Goal: Task Accomplishment & Management: Manage account settings

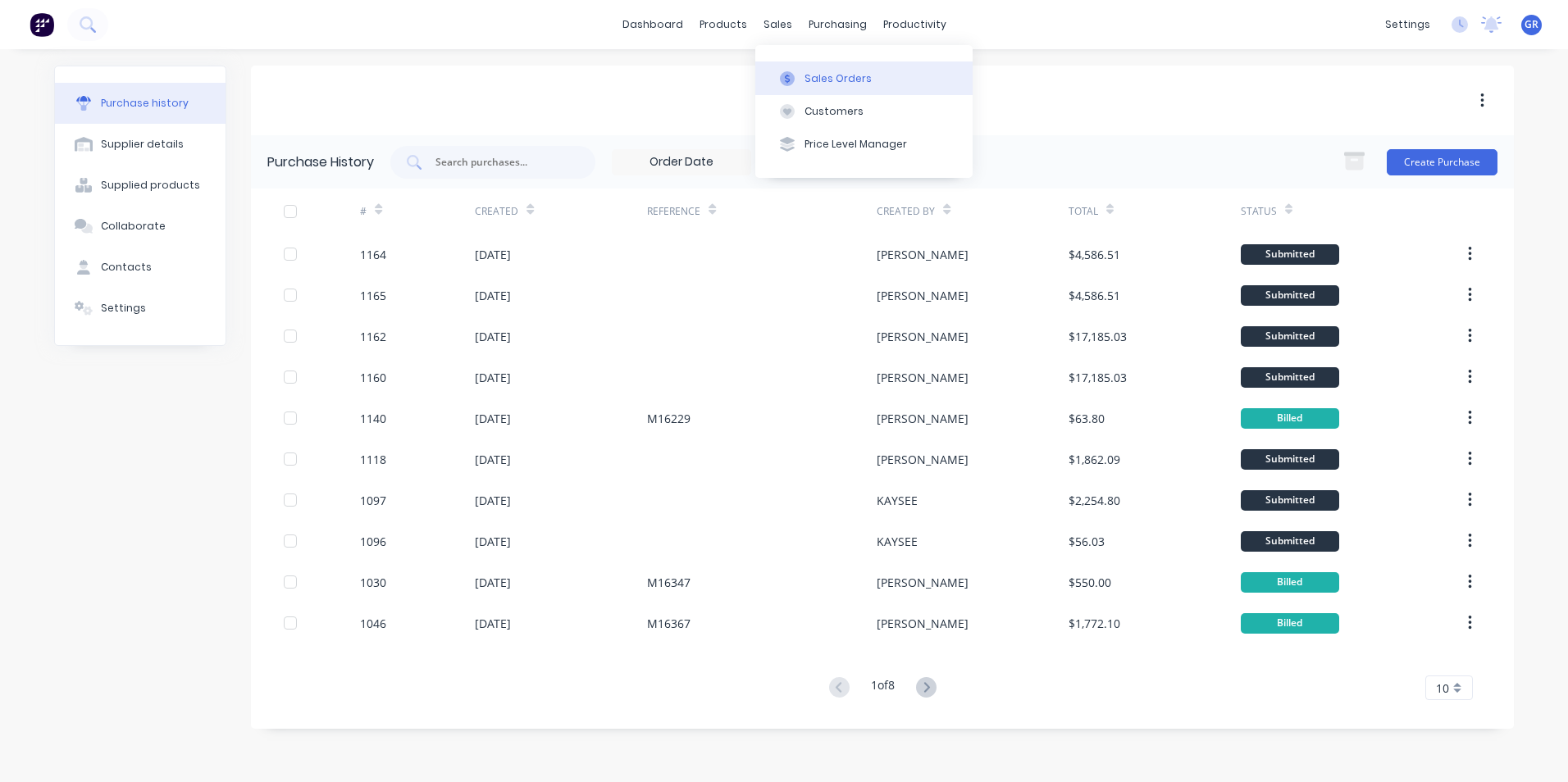
click at [852, 80] on div "Sales Orders" at bounding box center [838, 78] width 68 height 15
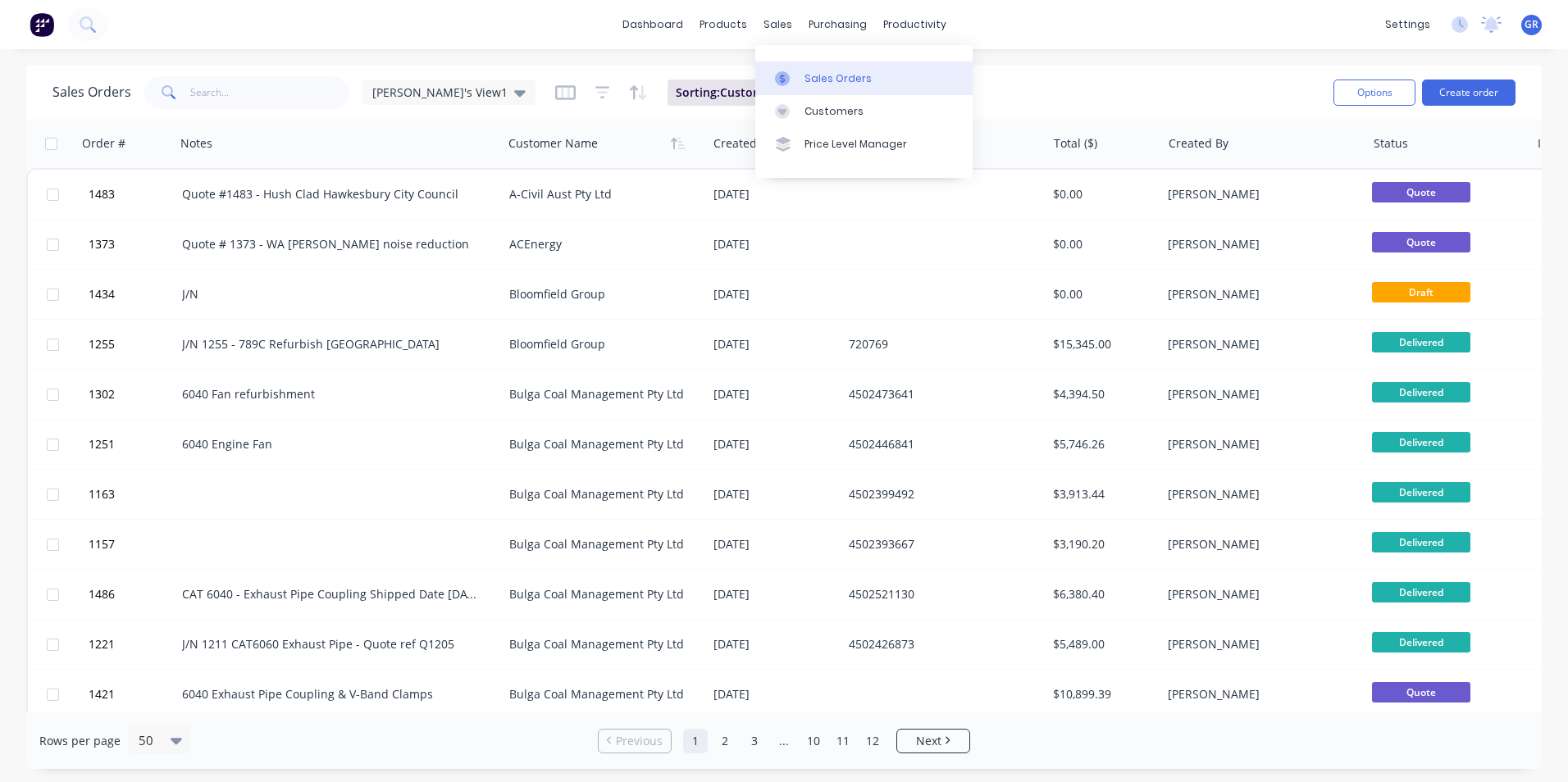
click at [822, 74] on div "Sales Orders" at bounding box center [838, 78] width 68 height 15
click at [1467, 94] on button "Create order" at bounding box center [1468, 92] width 93 height 27
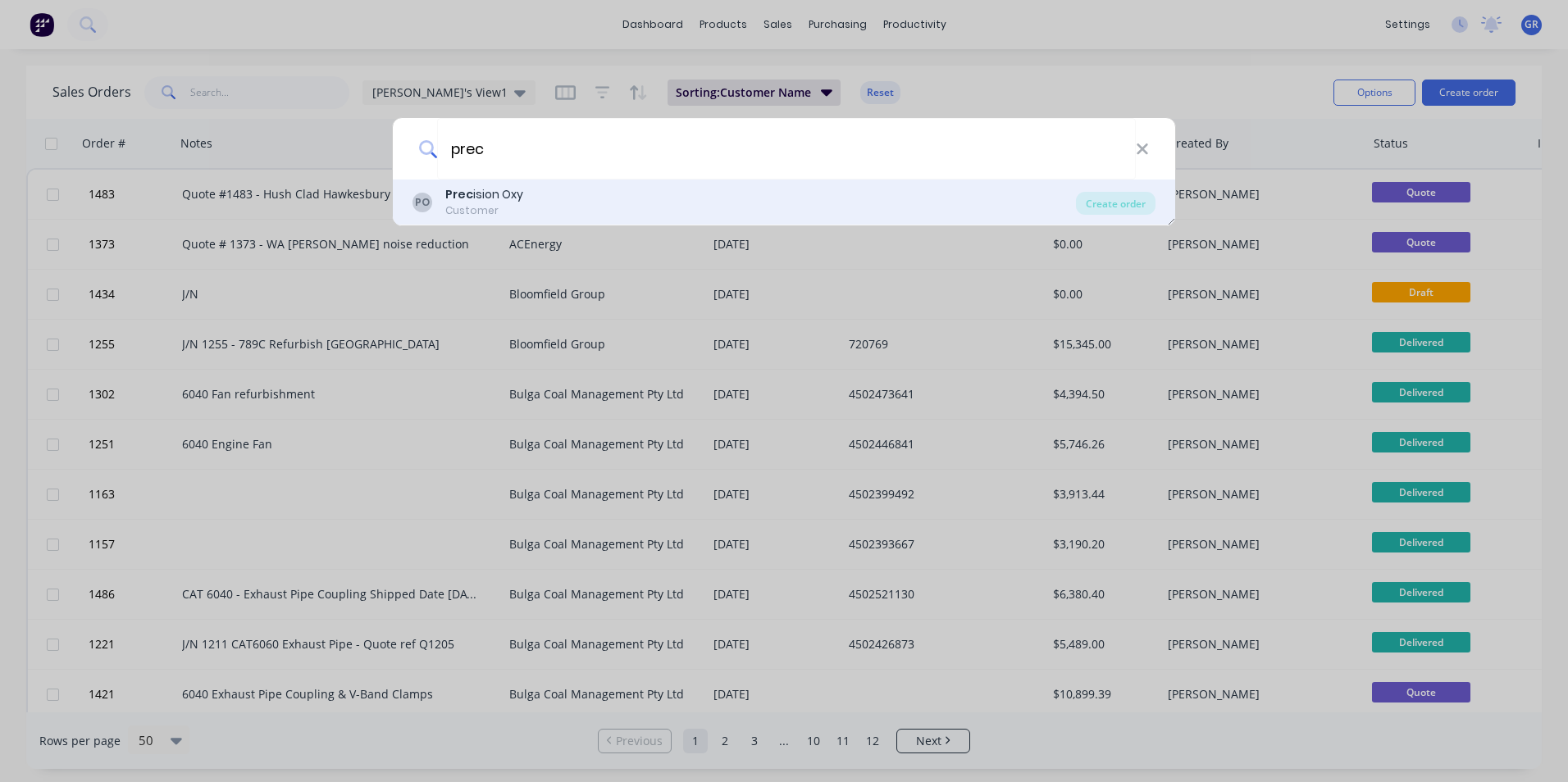
type input "prec"
click at [517, 192] on div "Prec ision Oxy" at bounding box center [484, 194] width 78 height 17
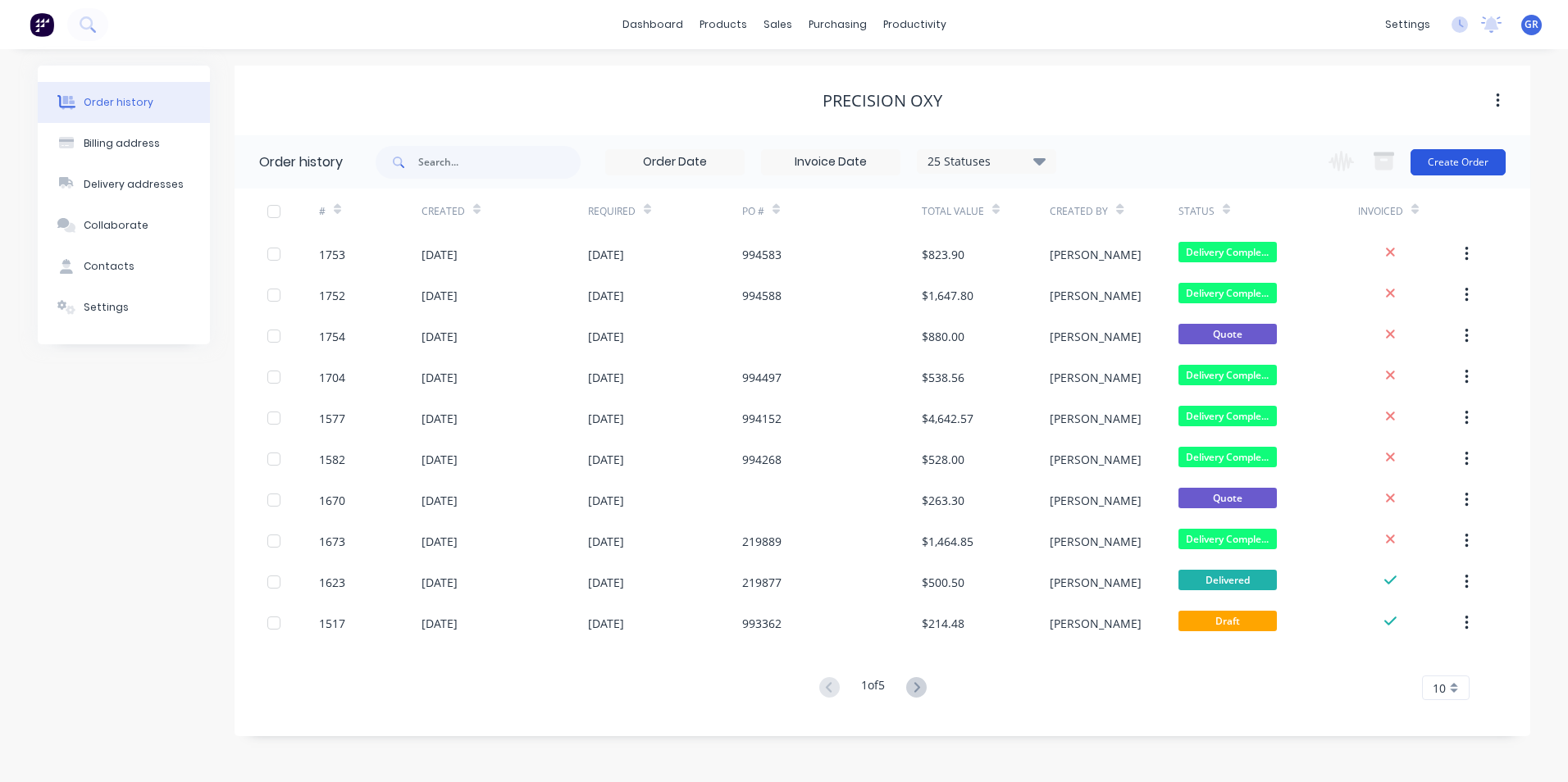
click at [1447, 160] on button "Create Order" at bounding box center [1458, 162] width 95 height 27
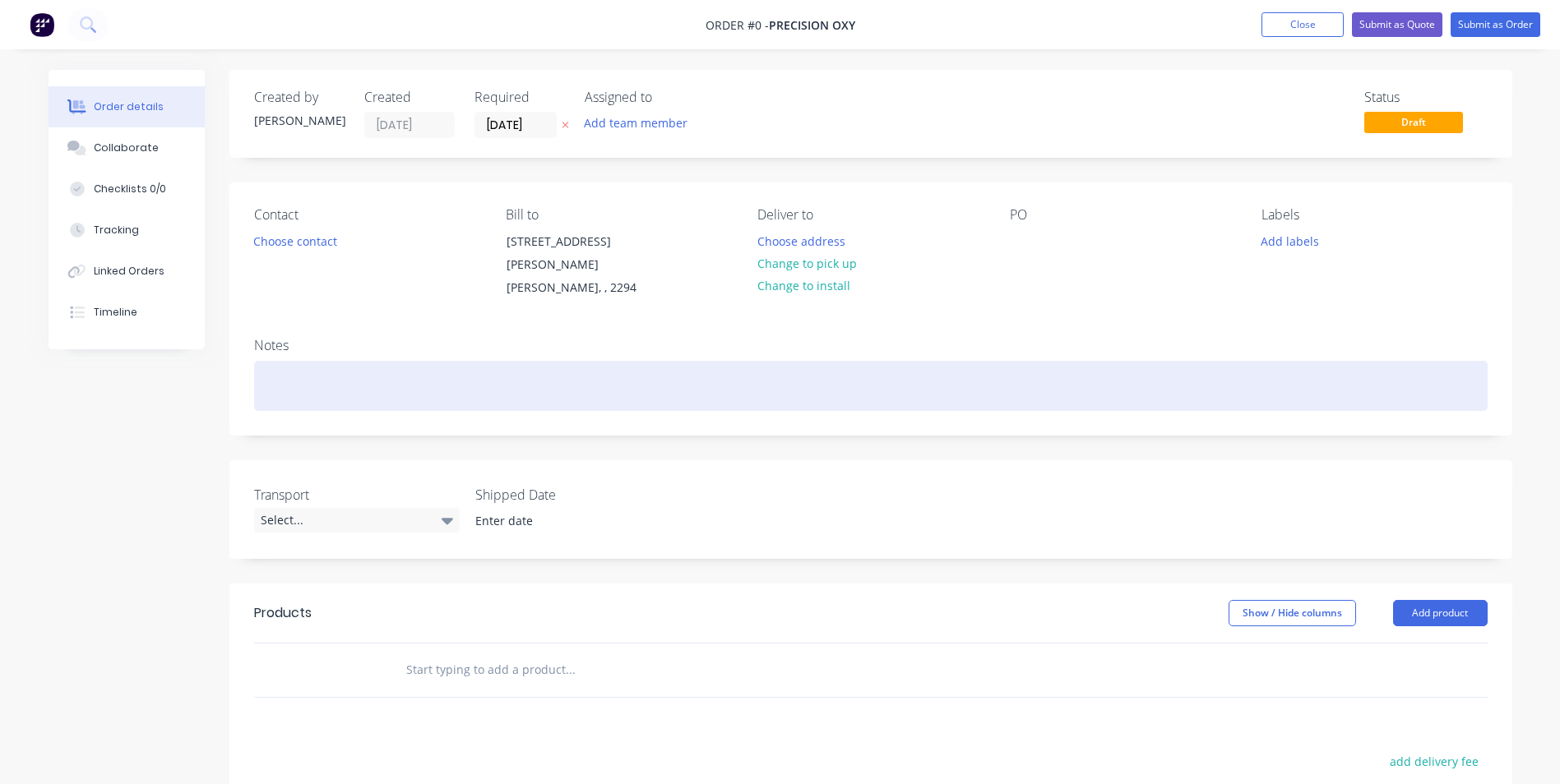
click at [273, 368] on div at bounding box center [870, 386] width 1233 height 50
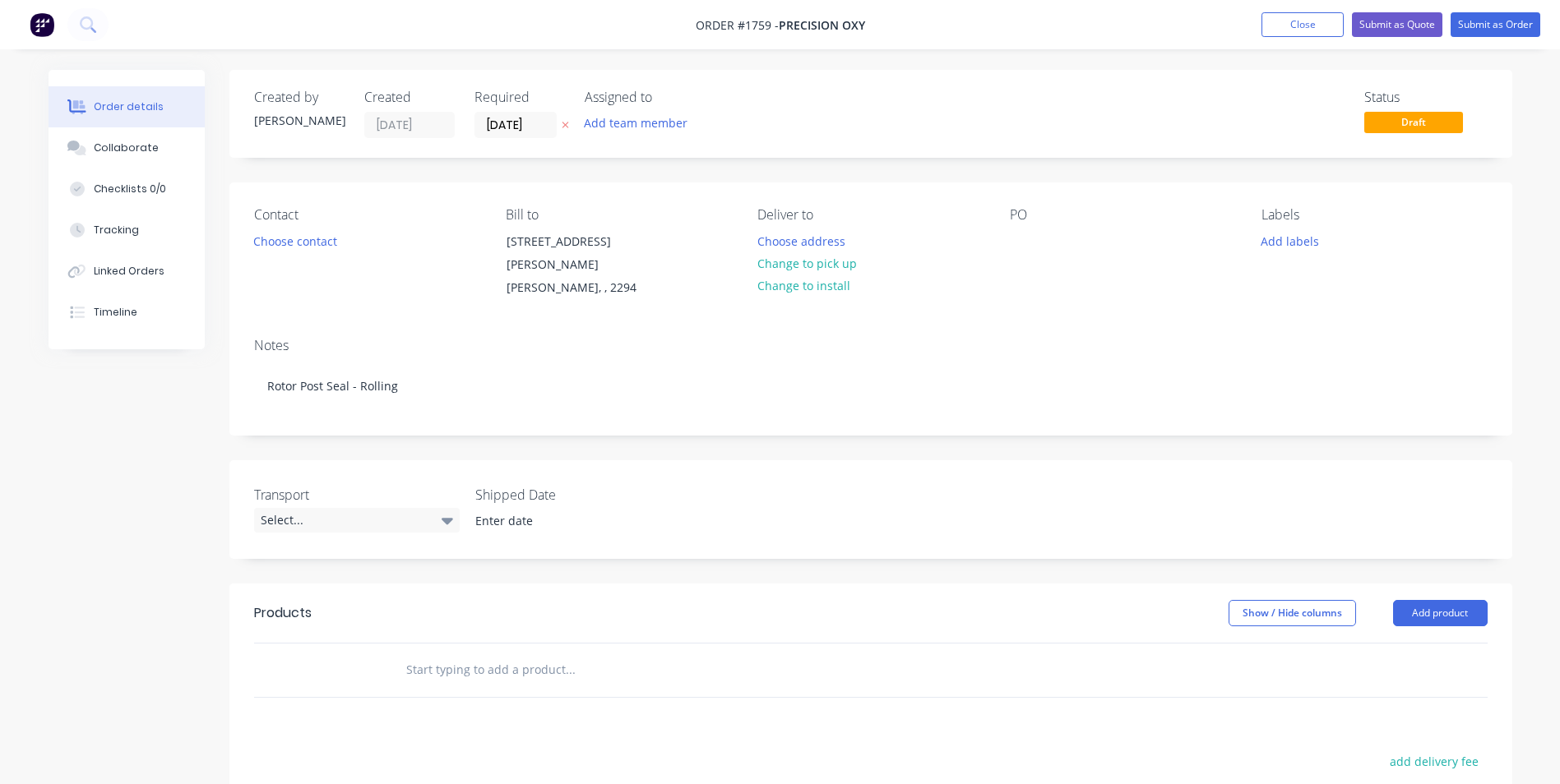
click at [430, 654] on input "text" at bounding box center [569, 670] width 329 height 33
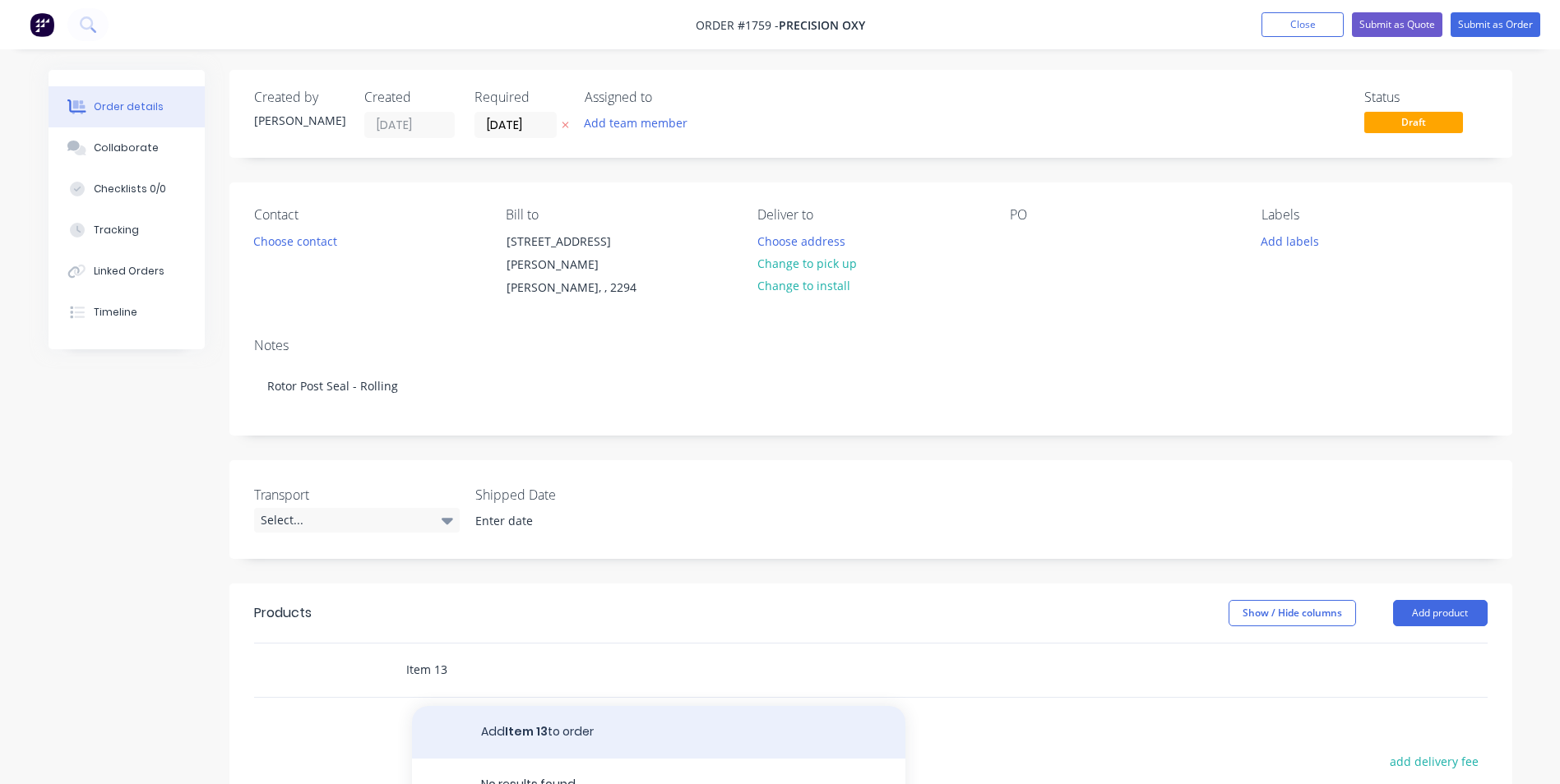
type input "Item 13"
click at [553, 714] on button "Add Item 13 to order" at bounding box center [658, 732] width 493 height 52
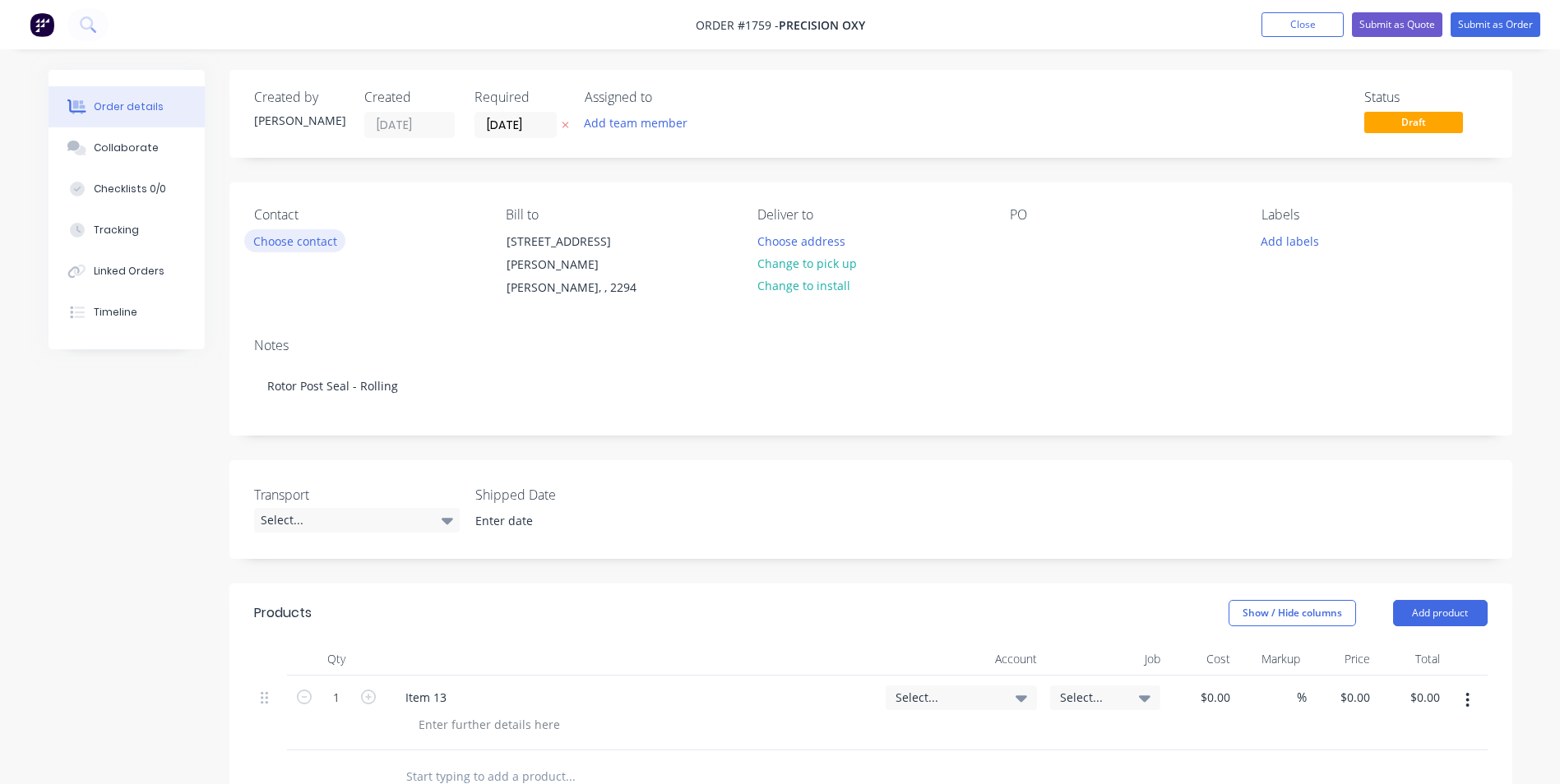
click at [279, 242] on button "Choose contact" at bounding box center [295, 240] width 101 height 22
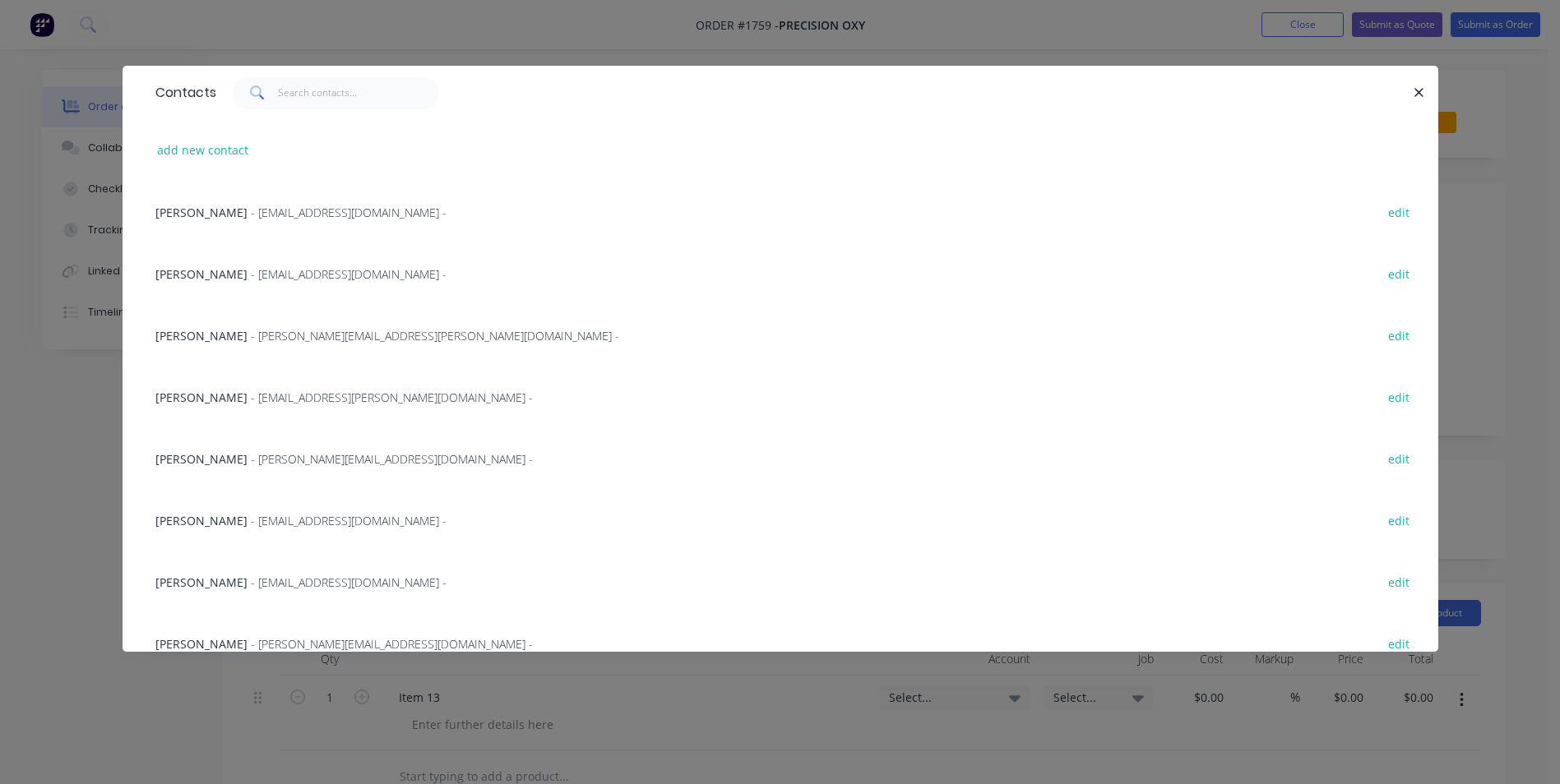
click at [227, 210] on span "Troy Kenwick" at bounding box center [201, 213] width 92 height 15
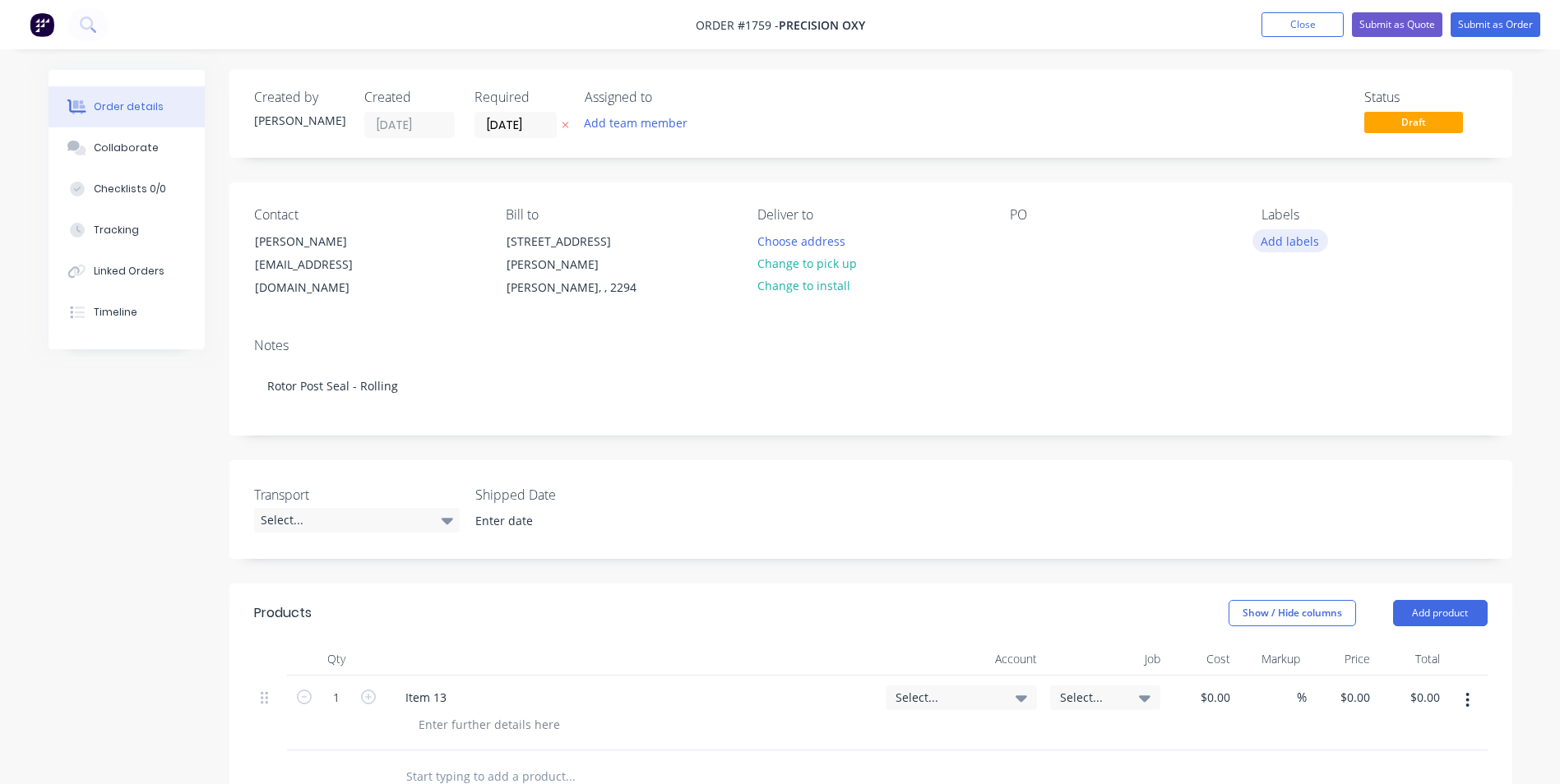
click at [1288, 232] on button "Add labels" at bounding box center [1290, 240] width 76 height 22
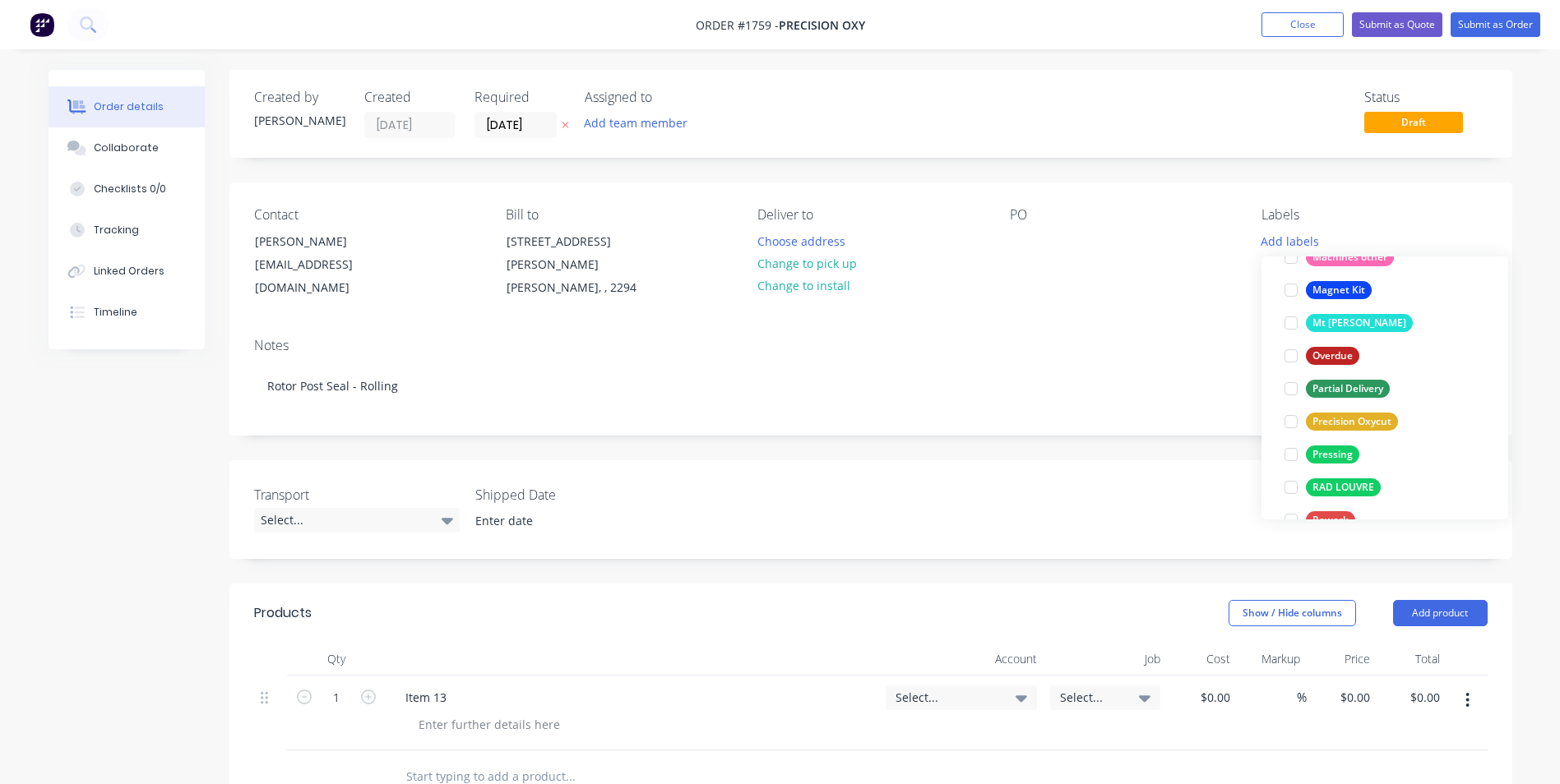
scroll to position [822, 0]
click at [1349, 420] on div "Precision Oxycut" at bounding box center [1351, 420] width 92 height 18
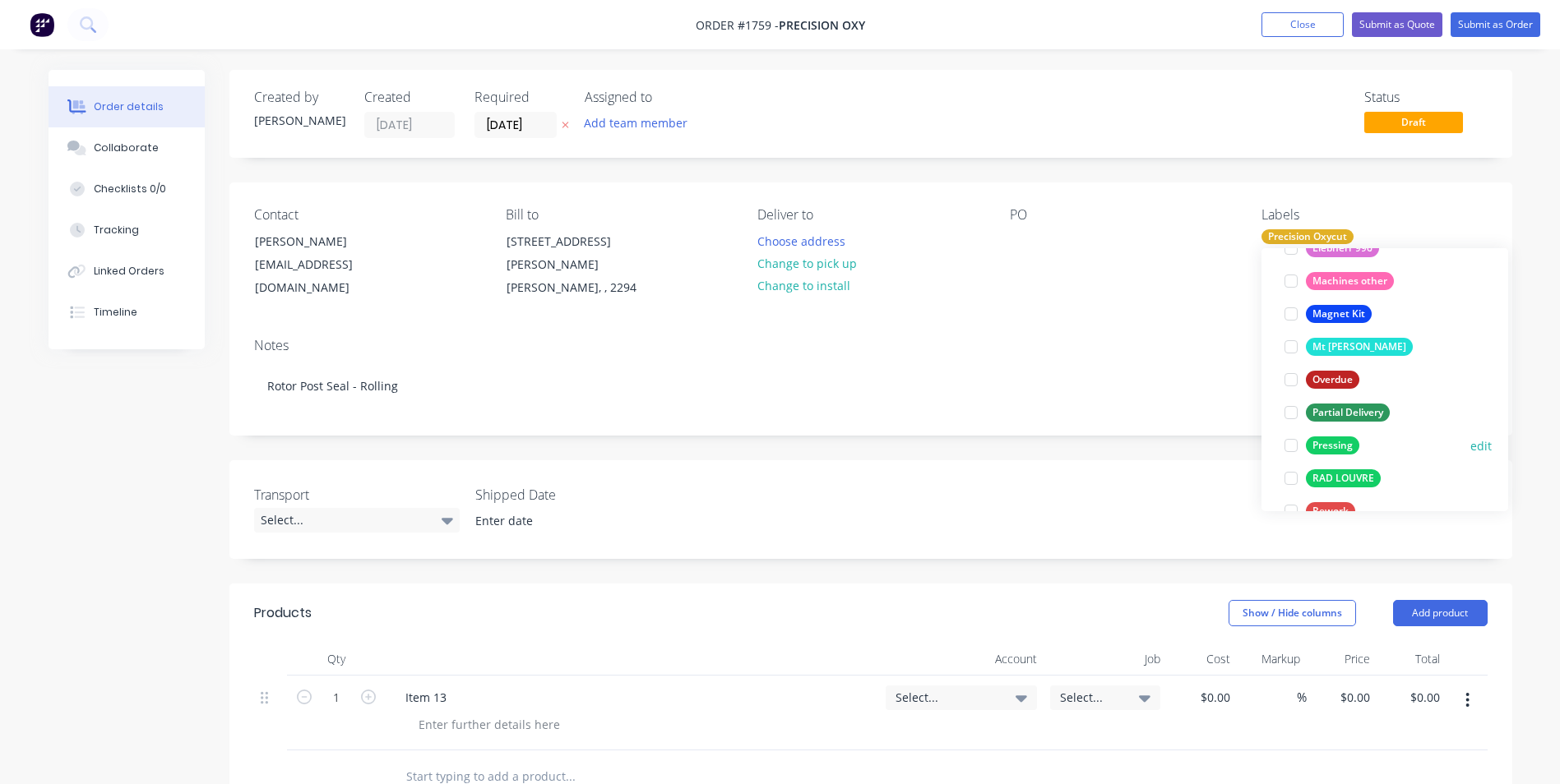
click at [1335, 439] on div "Pressing" at bounding box center [1333, 445] width 53 height 18
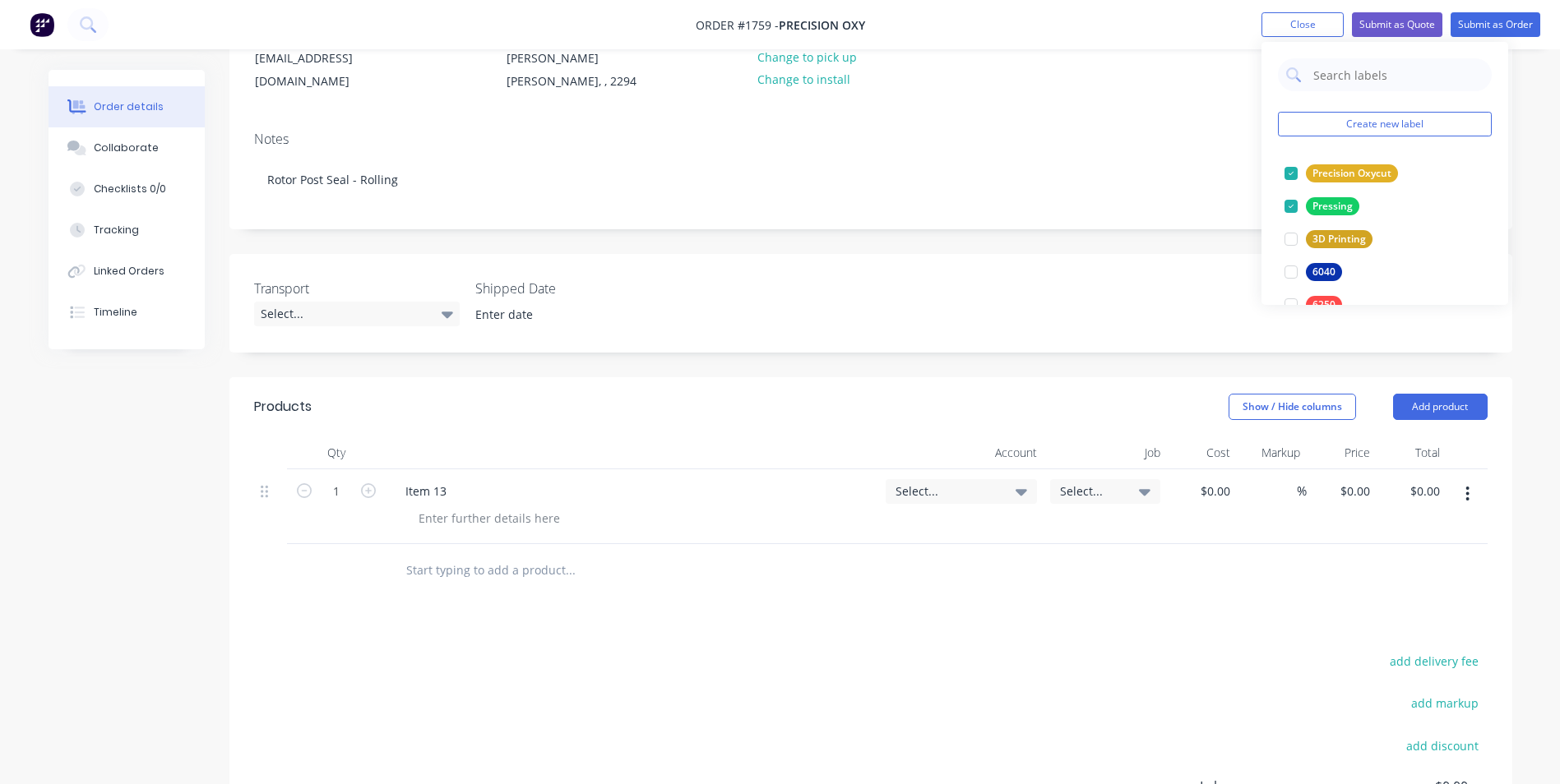
scroll to position [246, 0]
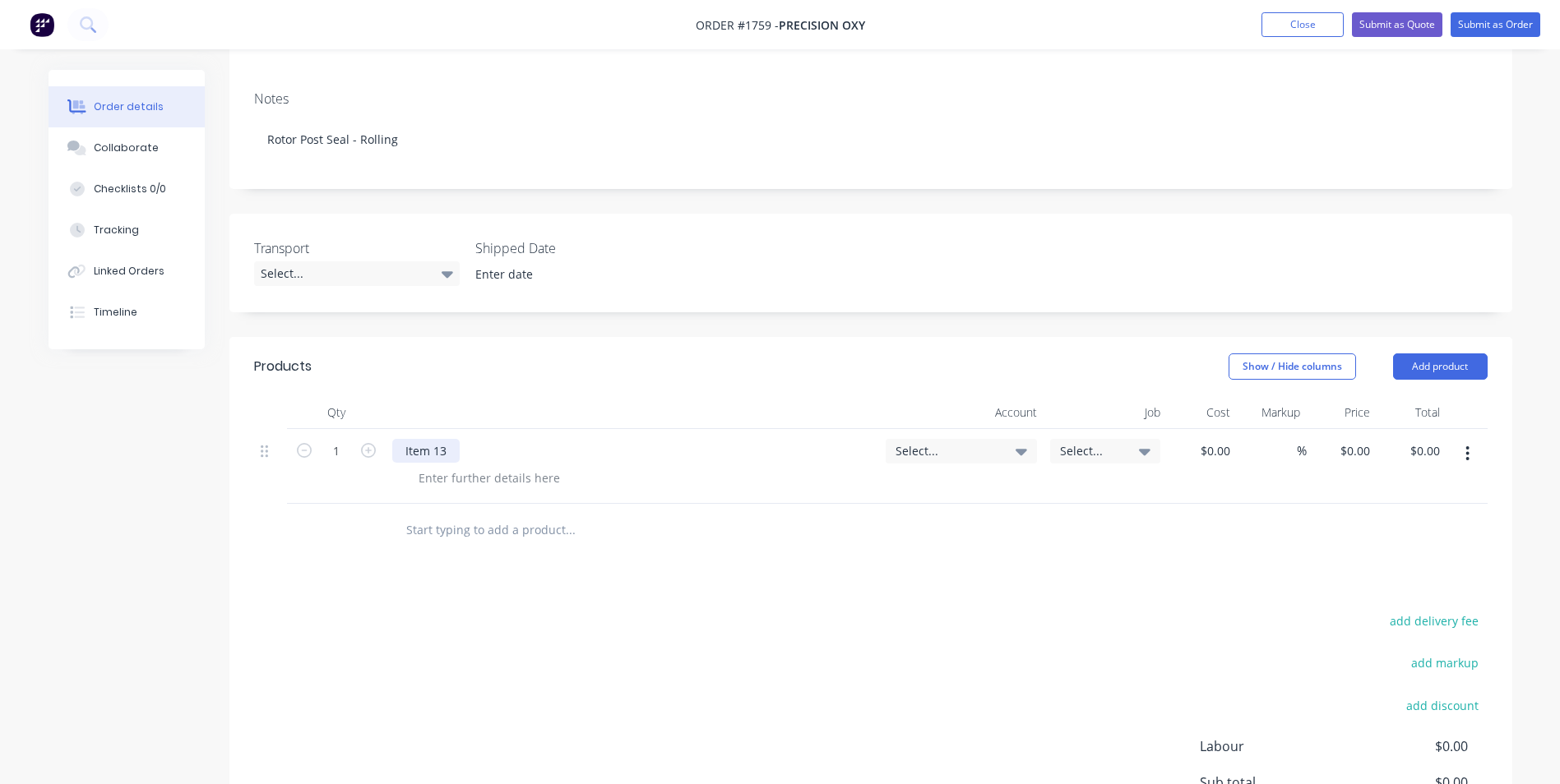
click at [449, 439] on div "Item 13" at bounding box center [426, 451] width 68 height 24
click at [913, 442] on span "Select..." at bounding box center [946, 450] width 104 height 17
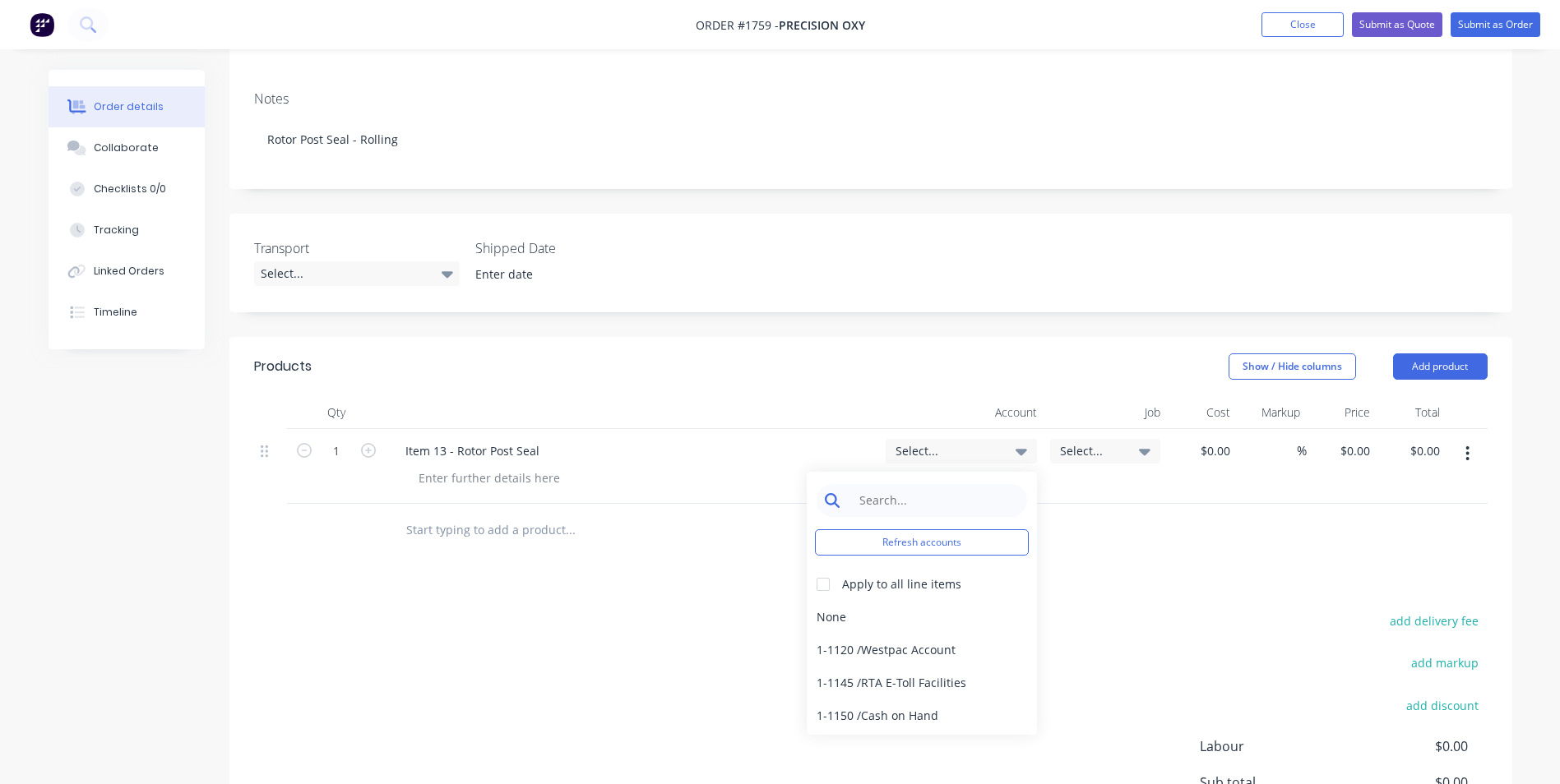
click at [883, 485] on input at bounding box center [934, 500] width 168 height 33
type input "press"
click at [904, 600] on div "4-1400 / Sales - Pressing" at bounding box center [922, 617] width 230 height 33
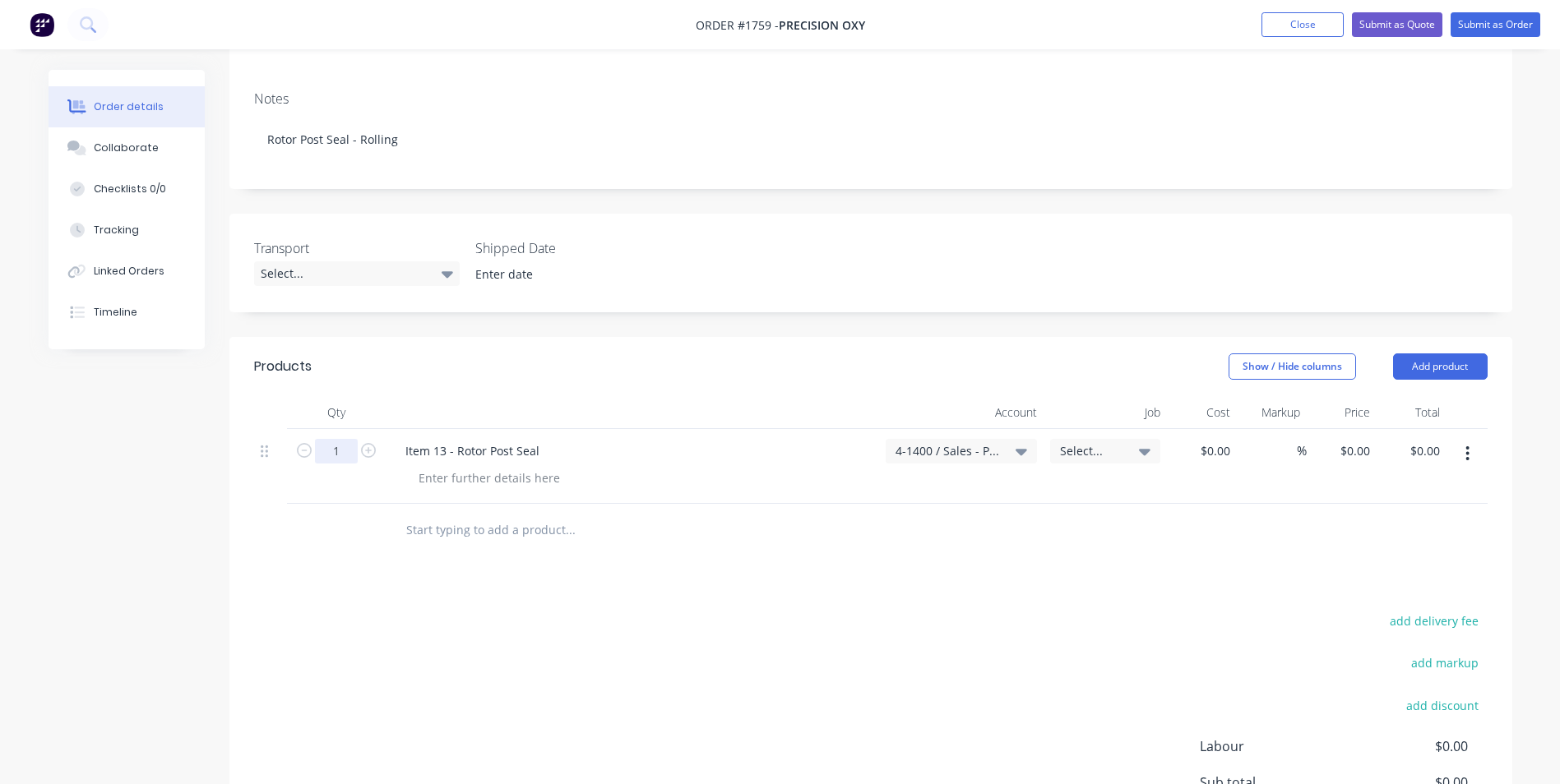
click at [338, 439] on input "1" at bounding box center [336, 451] width 43 height 25
type input "32"
click at [402, 439] on div "Item 13 - Rotor Post Seal" at bounding box center [472, 451] width 160 height 24
click at [1349, 432] on div "0 $0.00" at bounding box center [1340, 466] width 70 height 75
click at [1363, 439] on input "0" at bounding box center [1367, 451] width 19 height 24
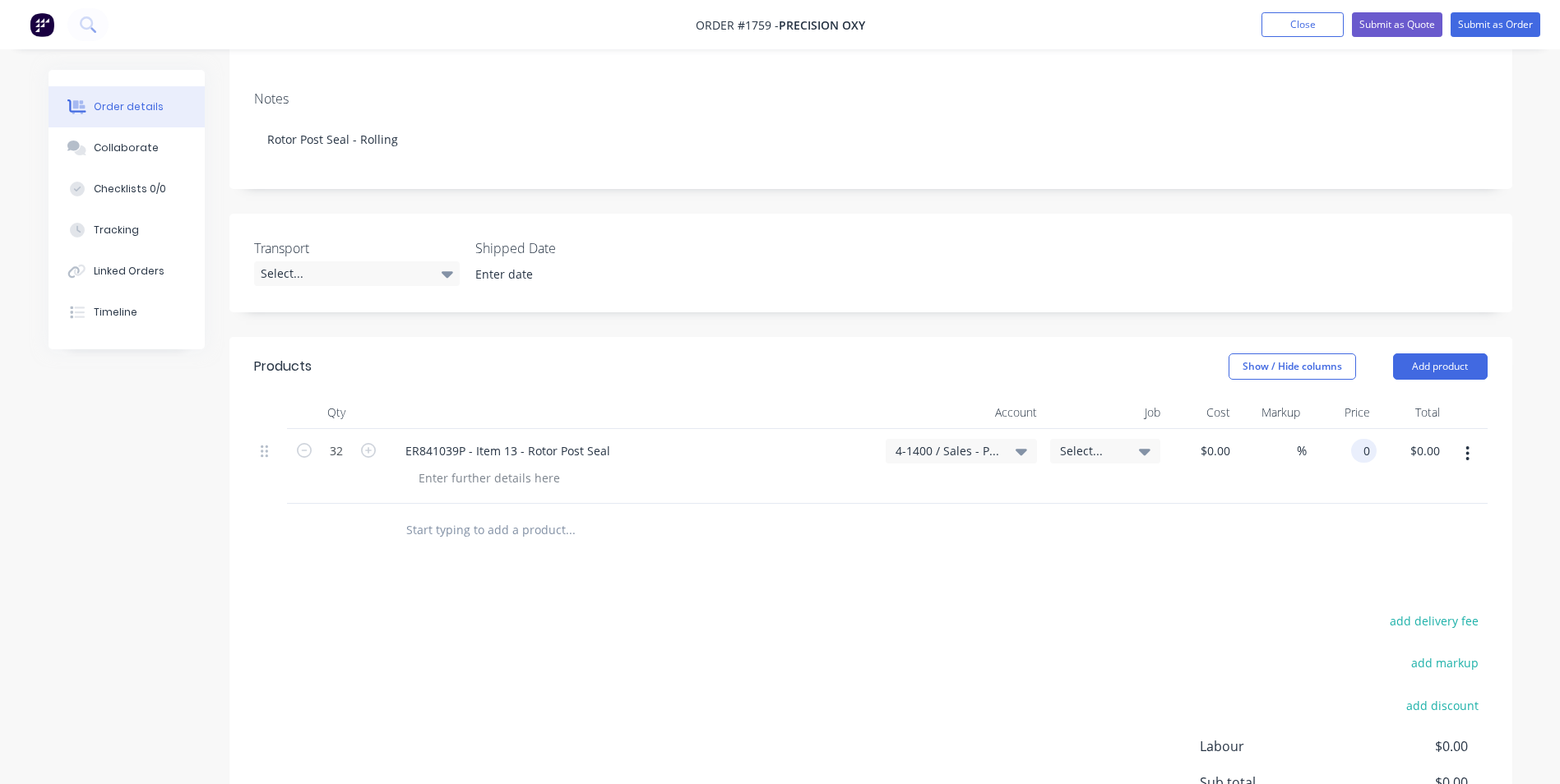
click at [1364, 439] on input "0" at bounding box center [1367, 451] width 19 height 24
type input "$67.82"
type input "$2,170.24"
click at [1286, 504] on div at bounding box center [870, 530] width 1233 height 53
click at [1446, 353] on button "Add product" at bounding box center [1440, 366] width 94 height 27
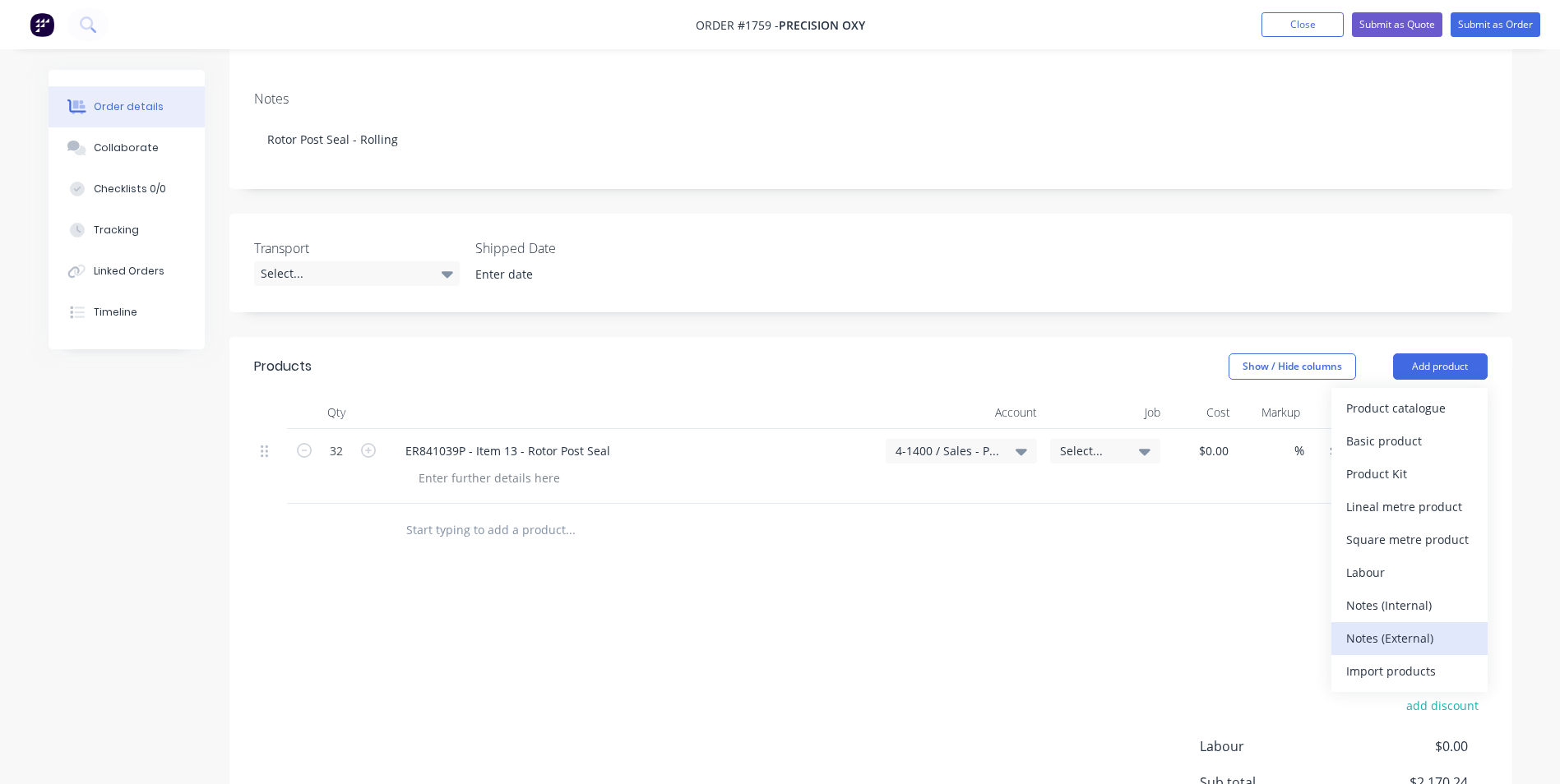
click at [1399, 626] on div "Notes (External)" at bounding box center [1409, 638] width 127 height 24
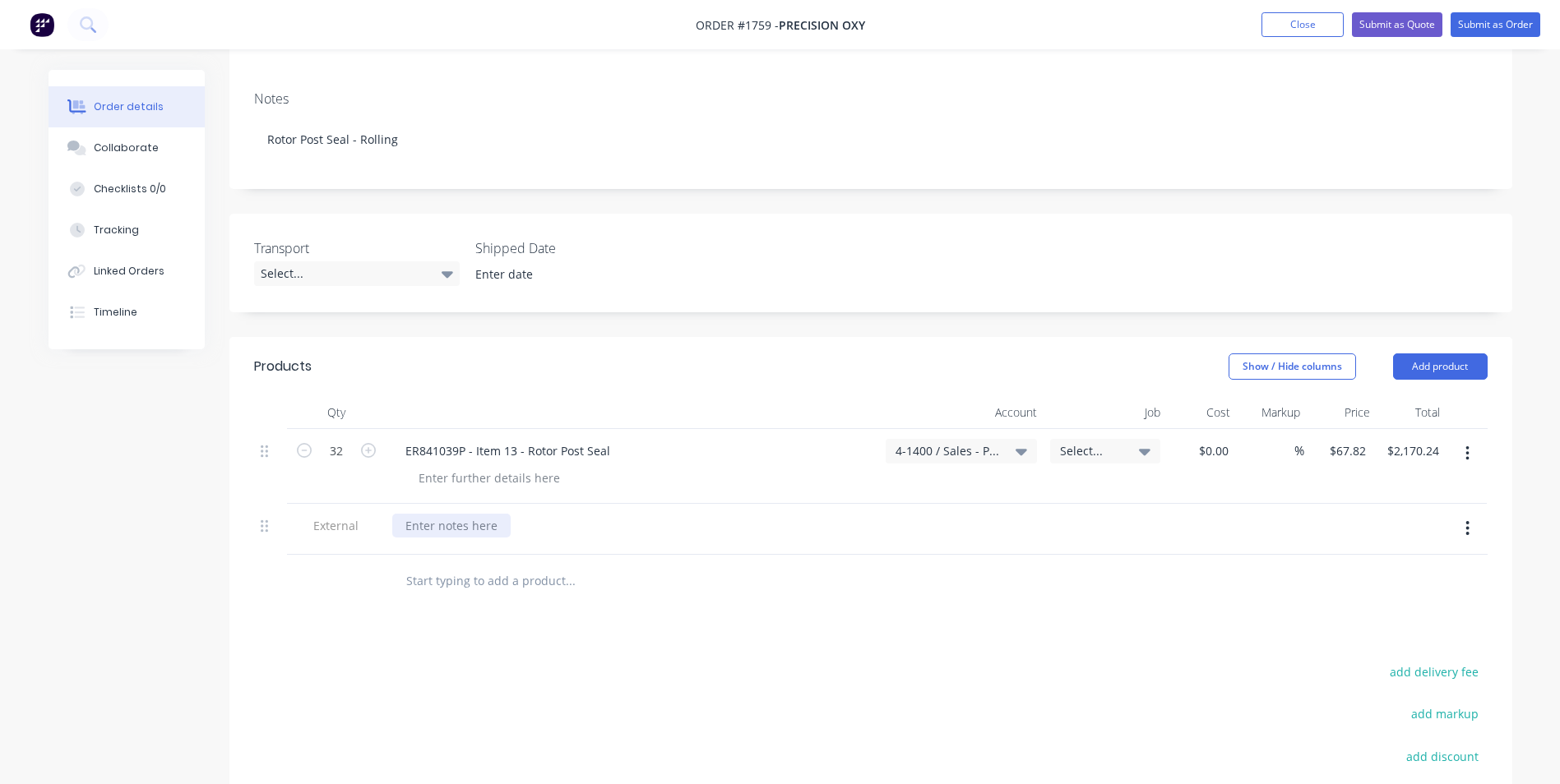
click at [422, 514] on div at bounding box center [451, 526] width 118 height 24
paste div
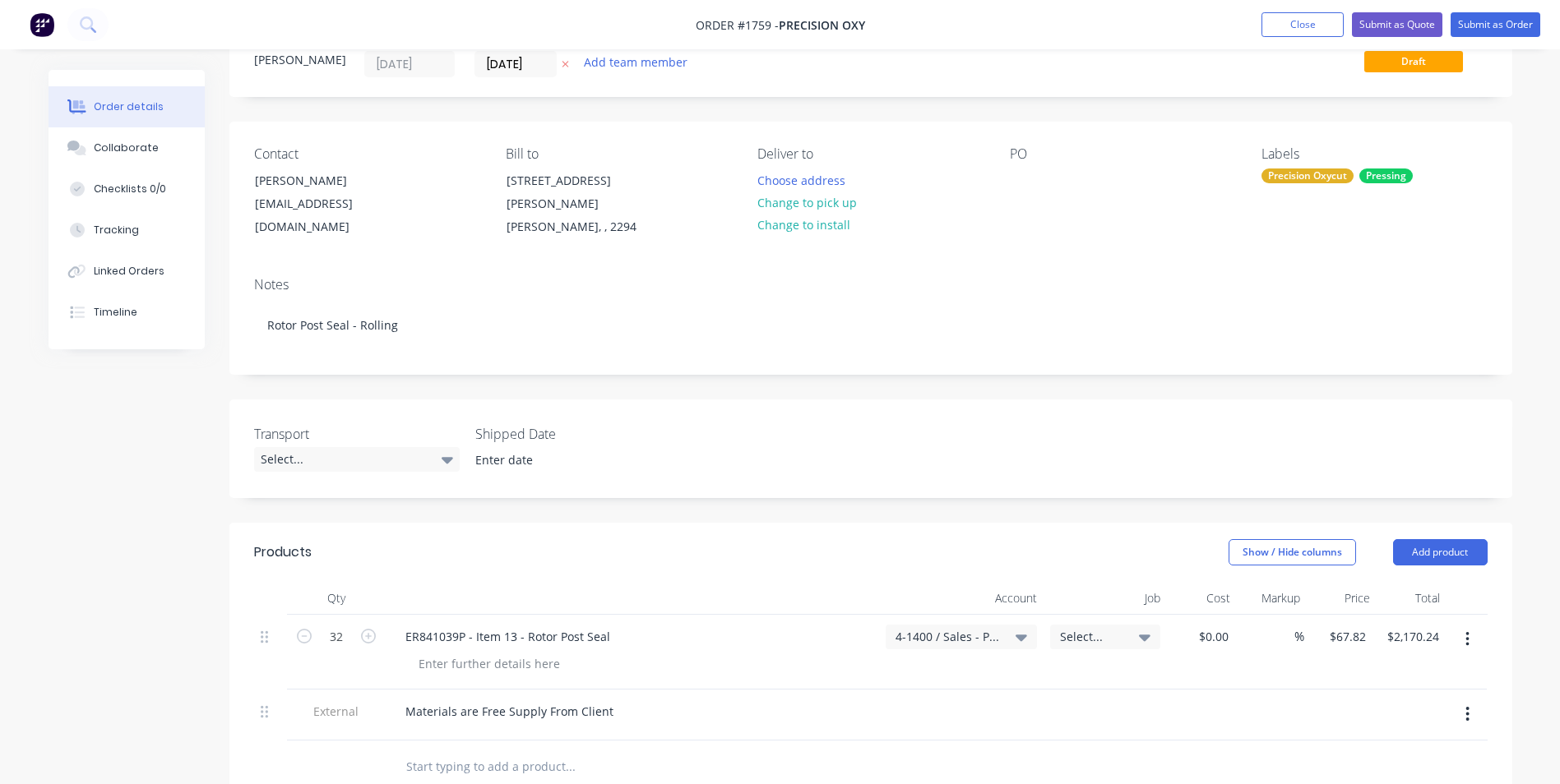
scroll to position [0, 0]
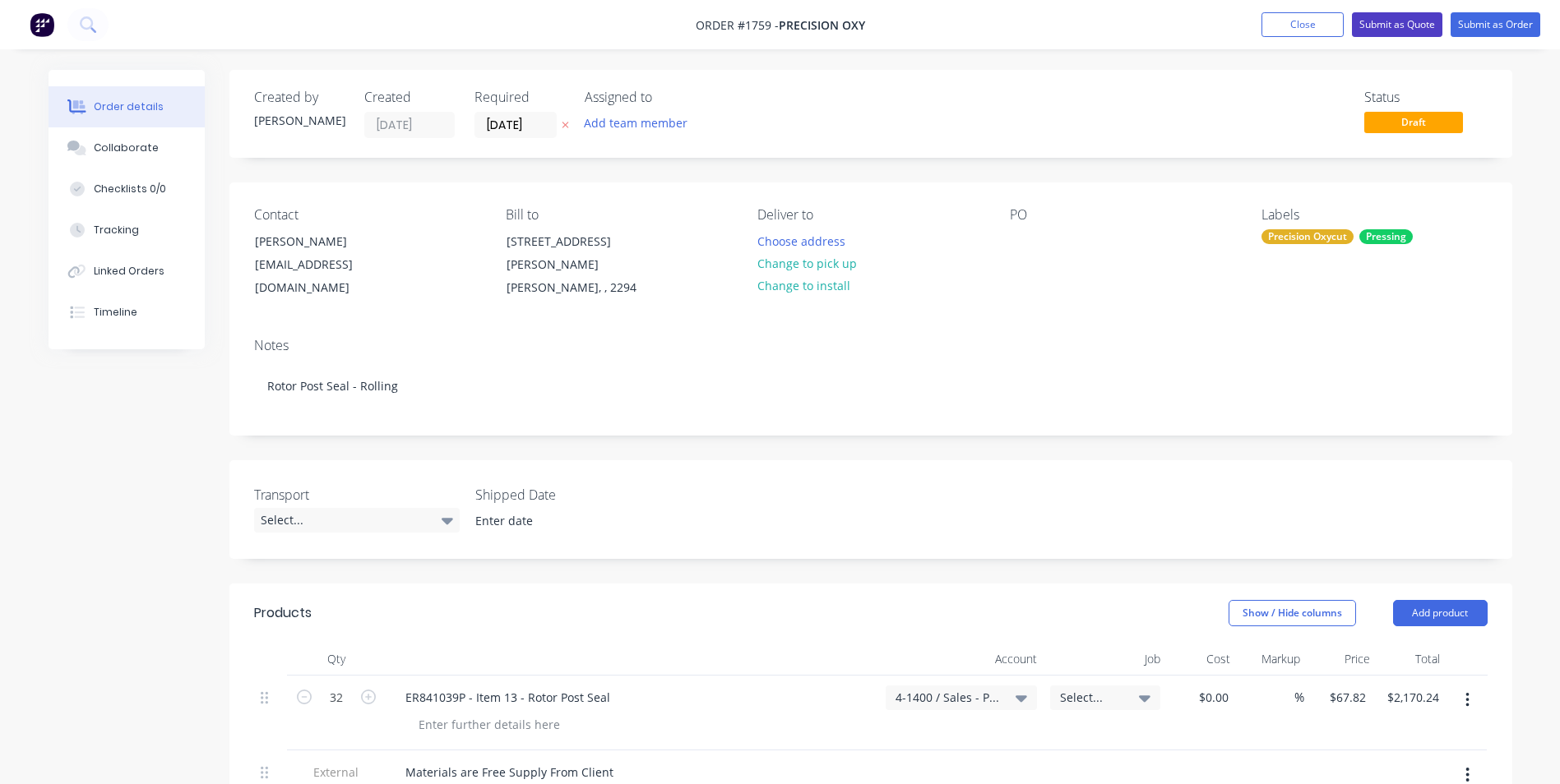
click at [1394, 25] on button "Submit as Quote" at bounding box center [1396, 24] width 90 height 25
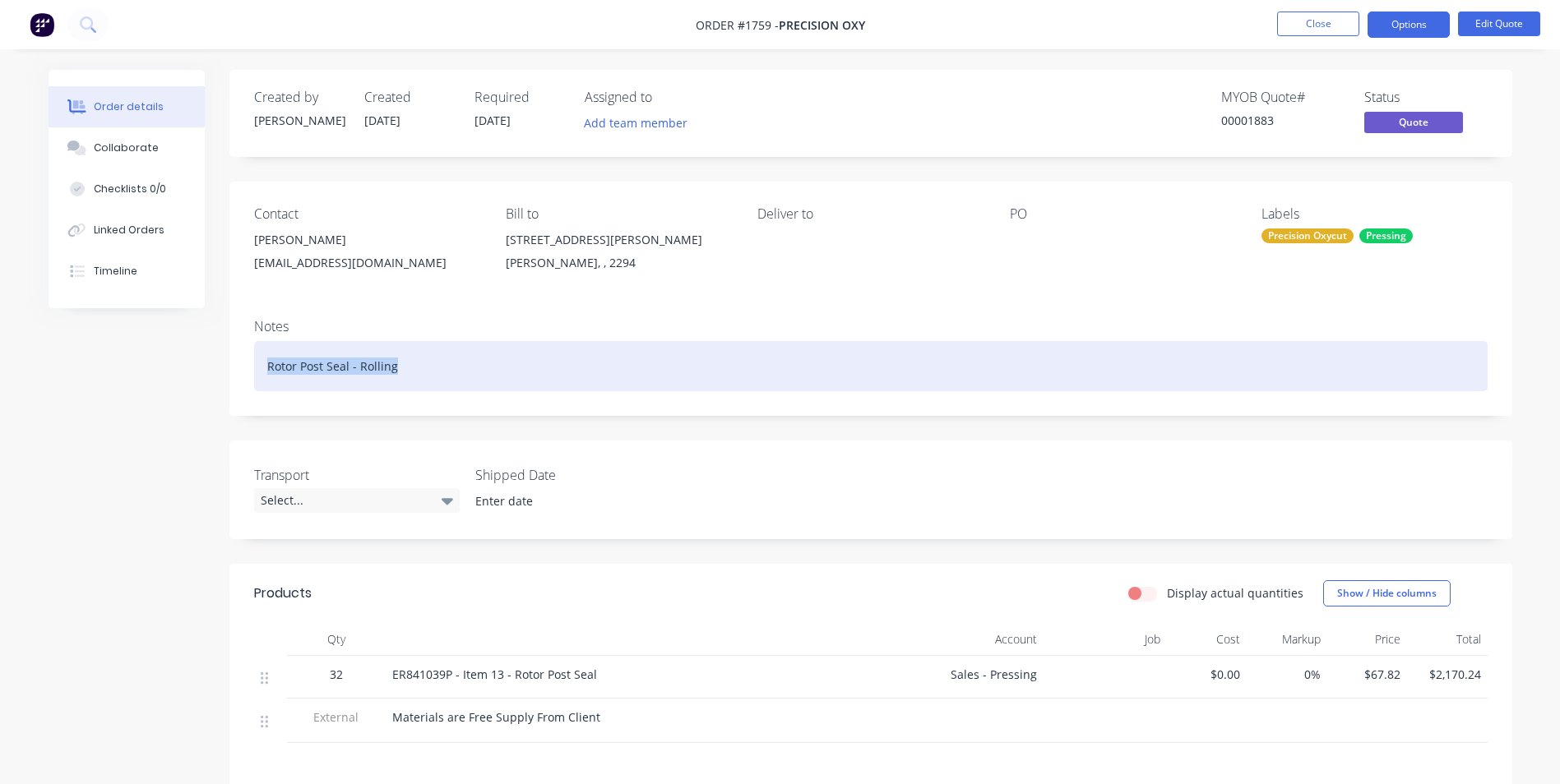
drag, startPoint x: 265, startPoint y: 366, endPoint x: 404, endPoint y: 365, distance: 139.0
click at [404, 365] on div "Rotor Post Seal - Rolling" at bounding box center [870, 366] width 1233 height 50
copy div "Rotor Post Seal - Rolling"
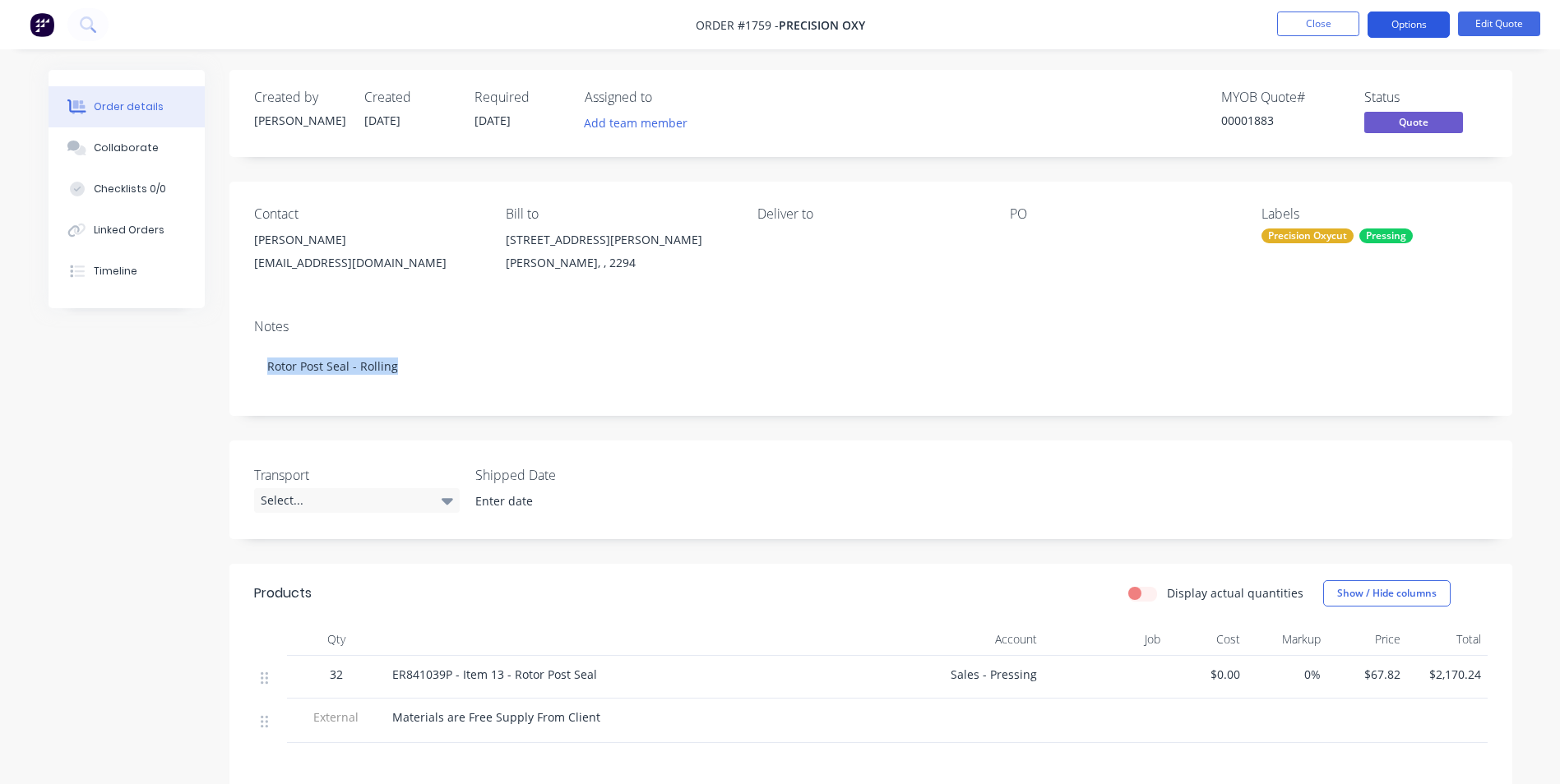
click at [1406, 22] on button "Options" at bounding box center [1408, 24] width 82 height 27
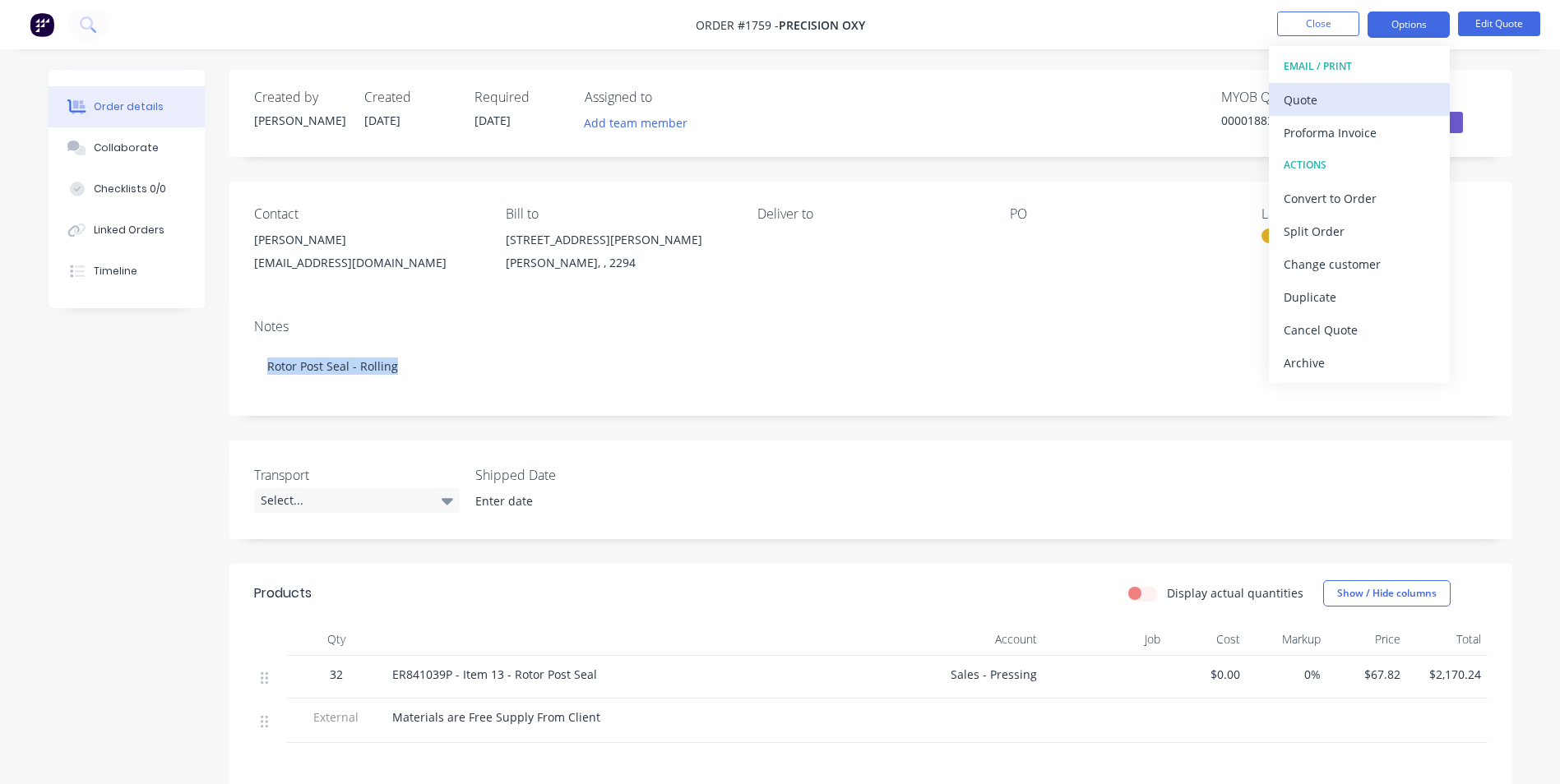
click at [1309, 100] on div "Quote" at bounding box center [1359, 100] width 151 height 24
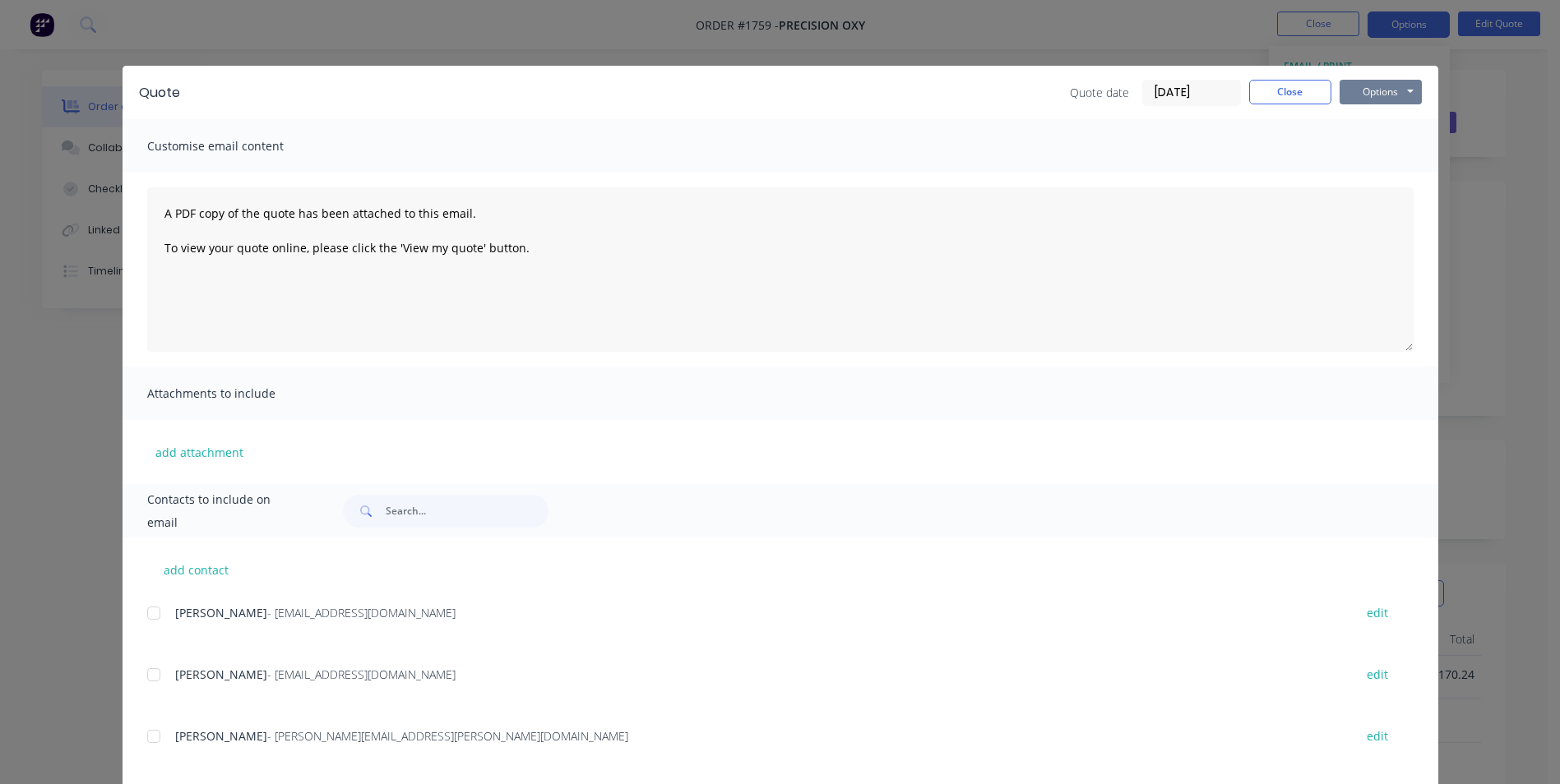
click at [1382, 88] on button "Options" at bounding box center [1381, 92] width 82 height 25
click at [1375, 151] on button "Print" at bounding box center [1392, 148] width 106 height 27
click at [1296, 92] on button "Close" at bounding box center [1290, 92] width 82 height 25
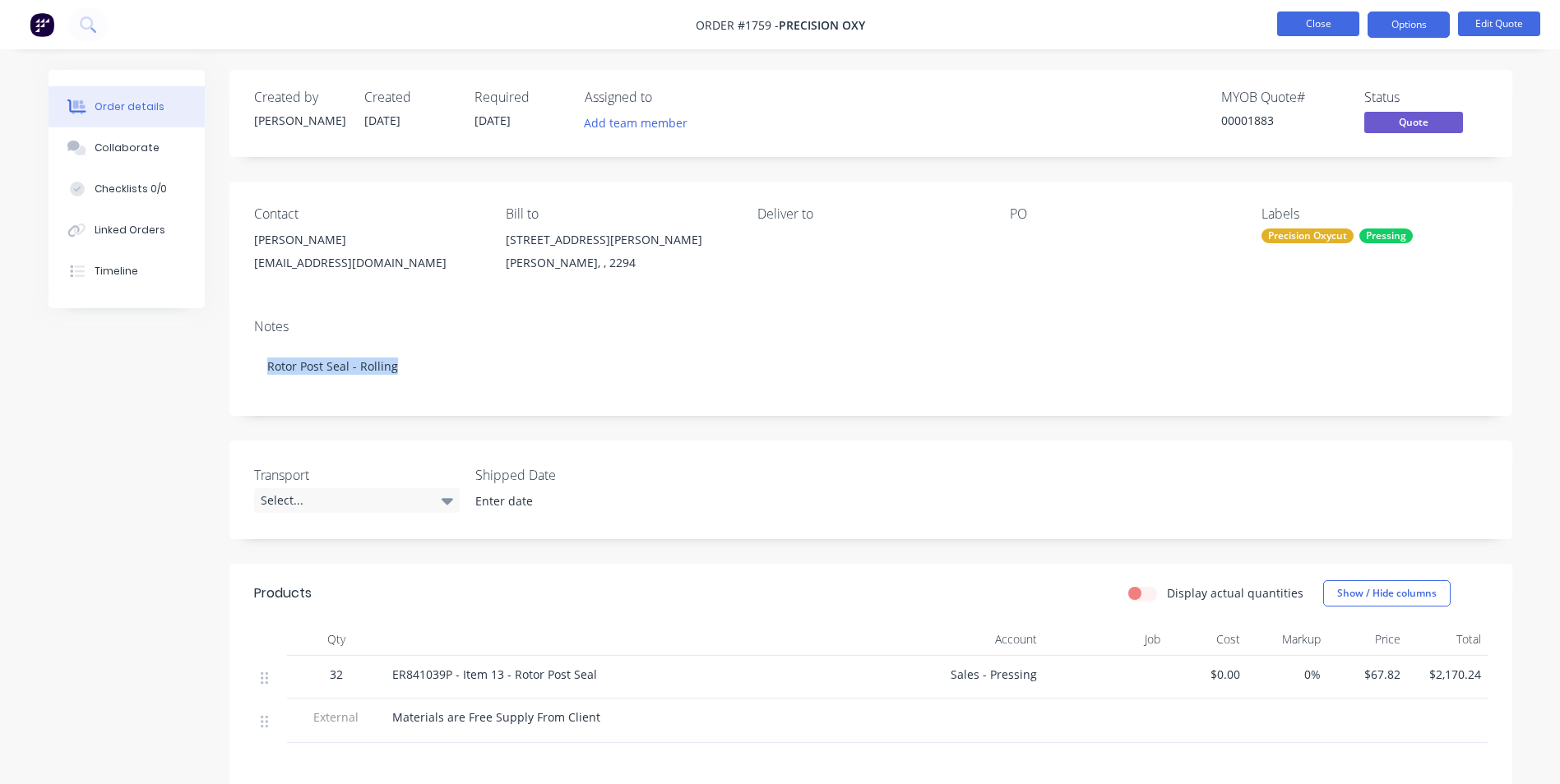
click at [1321, 28] on button "Close" at bounding box center [1318, 23] width 82 height 25
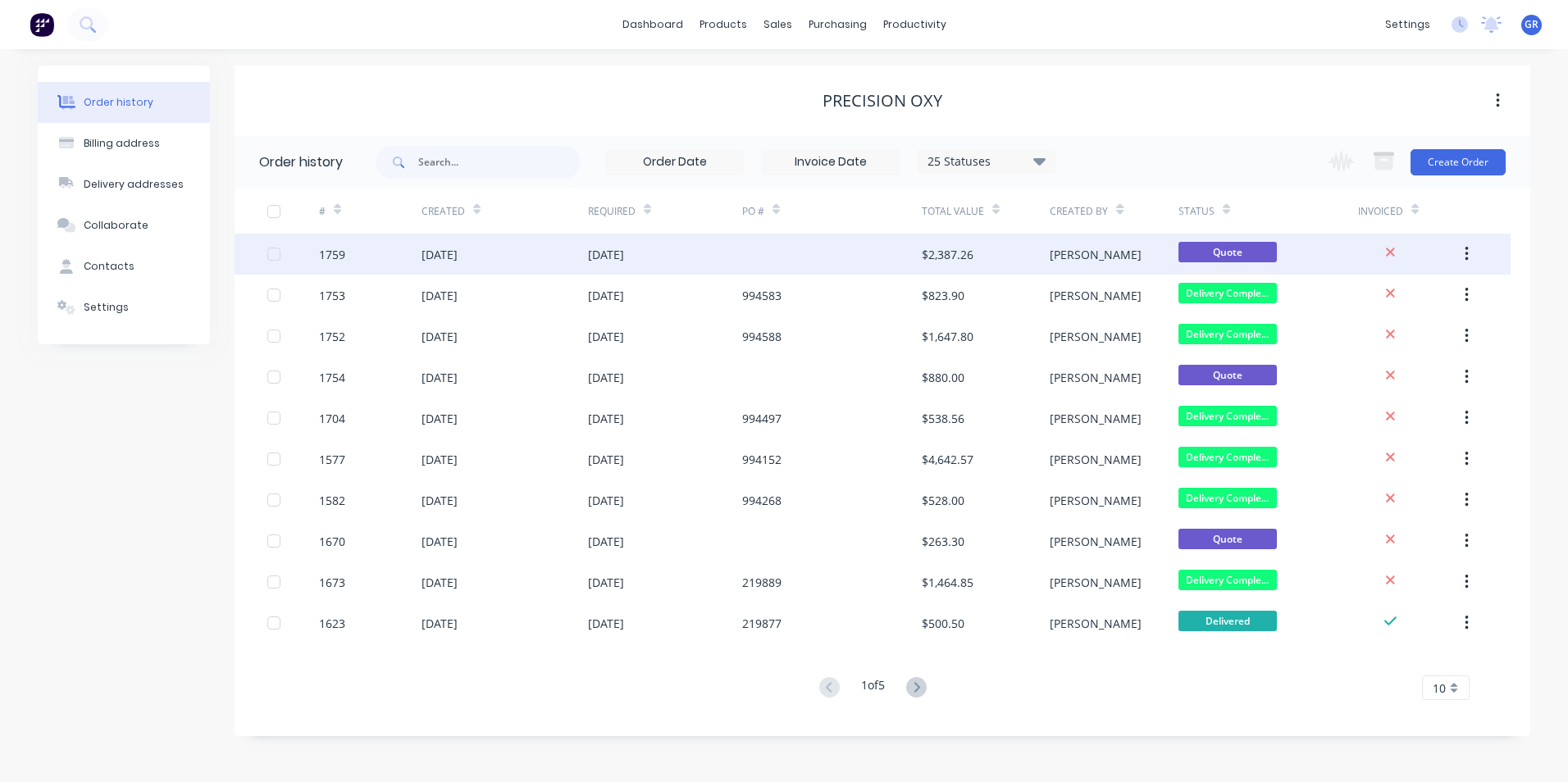
click at [344, 255] on div "1759" at bounding box center [332, 254] width 27 height 17
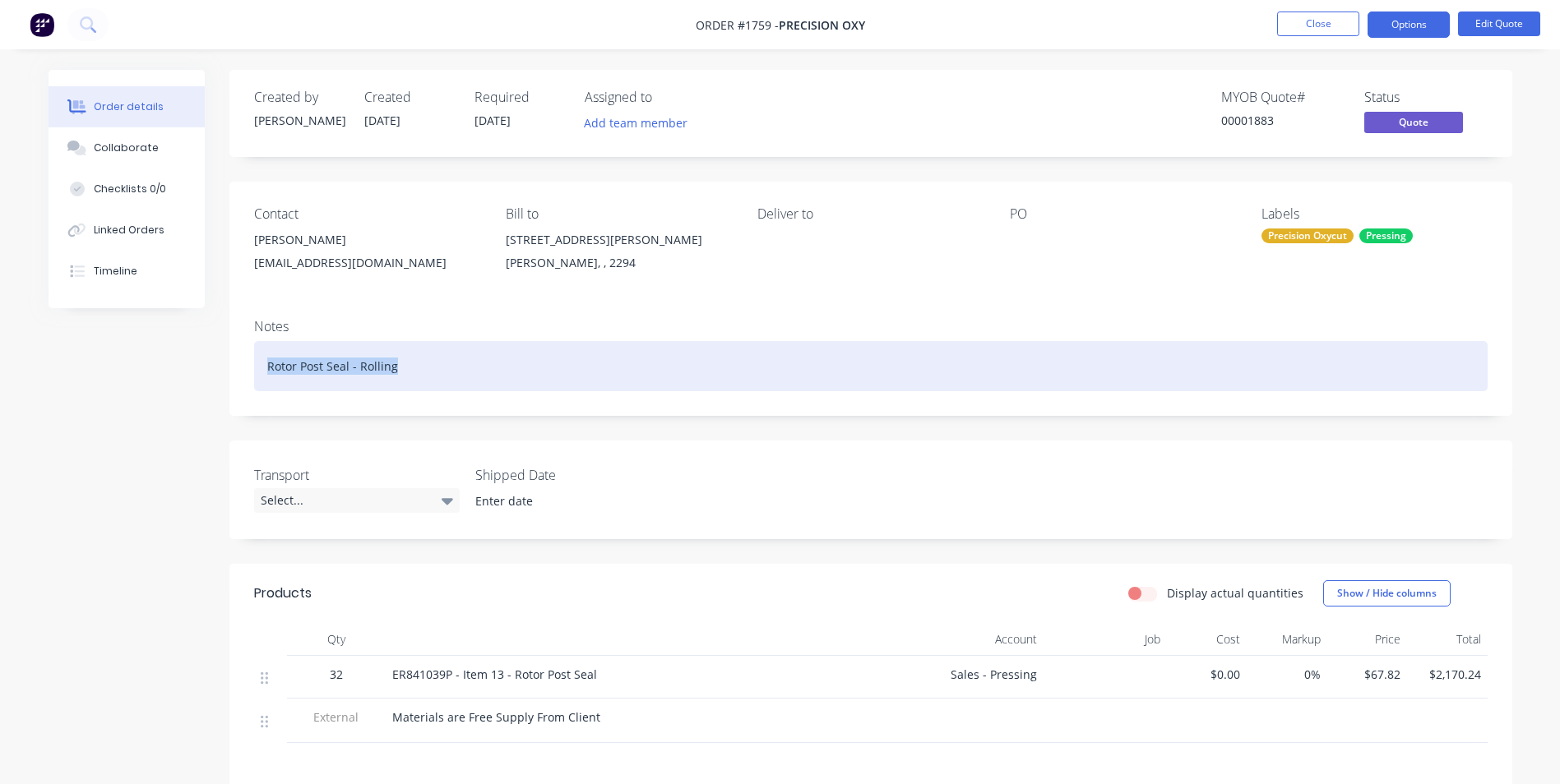
drag, startPoint x: 400, startPoint y: 365, endPoint x: 312, endPoint y: 371, distance: 88.2
click at [265, 359] on div "Rotor Post Seal - Rolling" at bounding box center [870, 366] width 1233 height 50
copy div "Rotor Post Seal - Rolling"
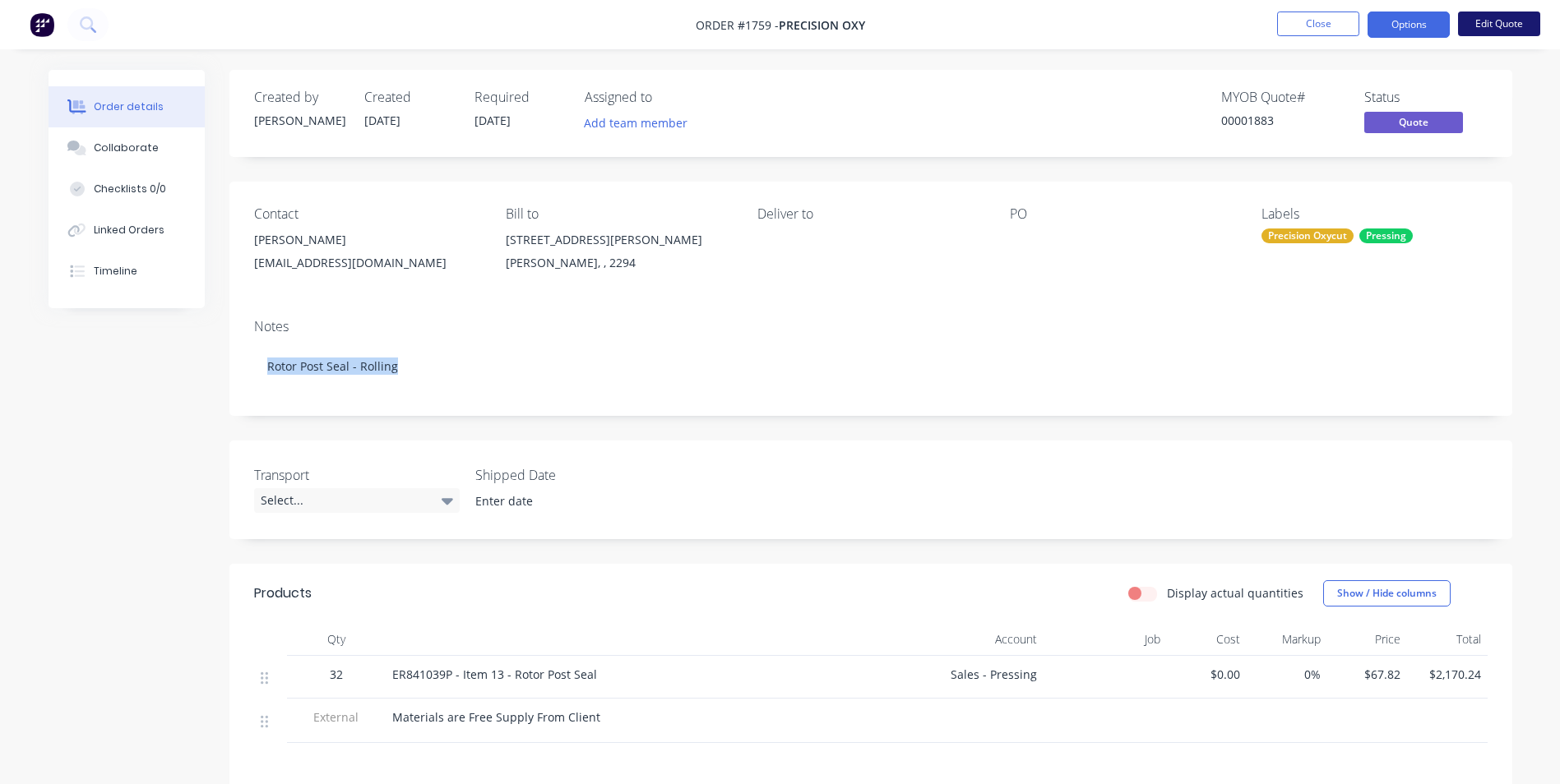
click at [1491, 27] on button "Edit Quote" at bounding box center [1499, 23] width 82 height 25
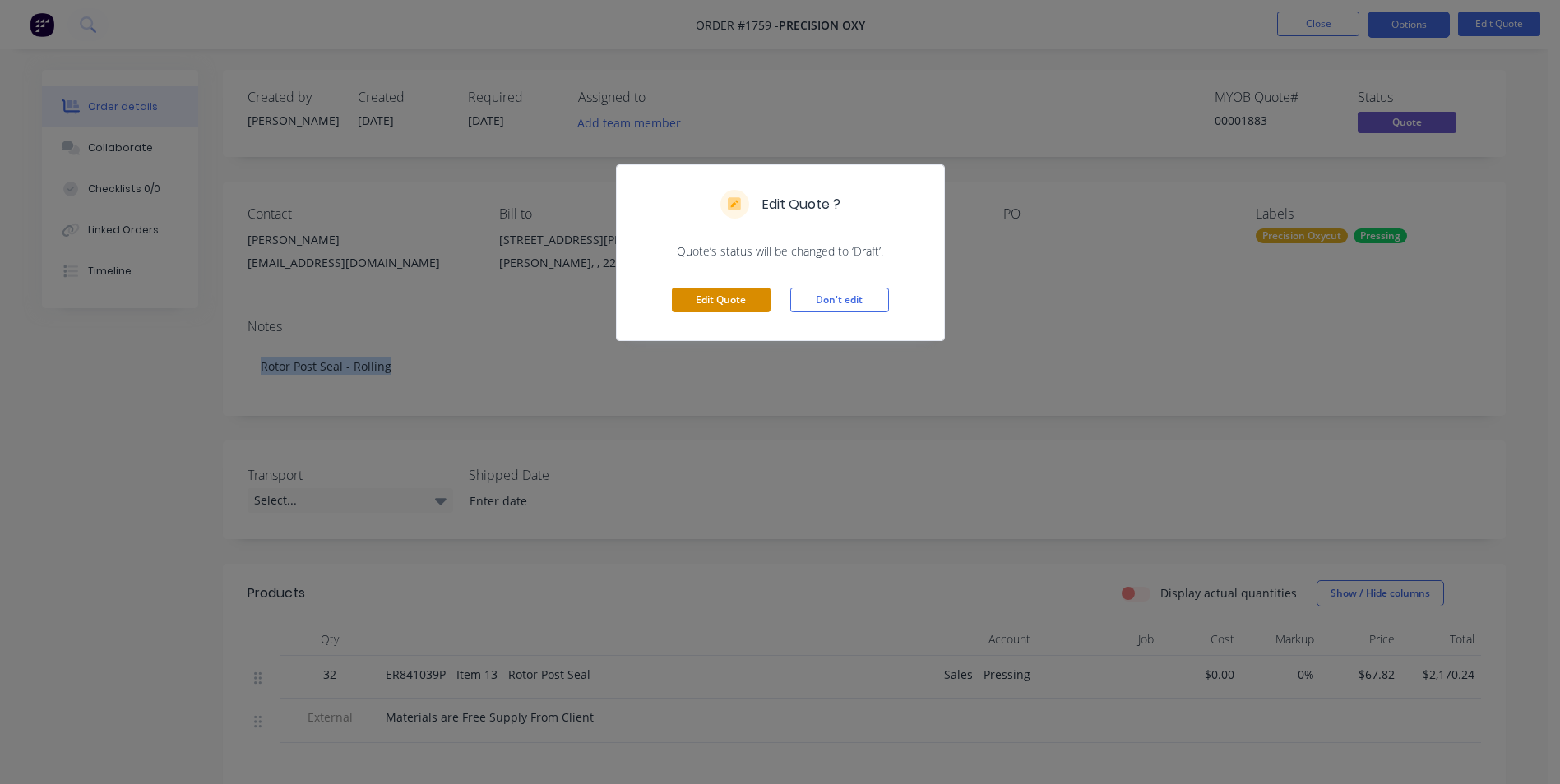
click at [733, 299] on button "Edit Quote" at bounding box center [721, 299] width 99 height 25
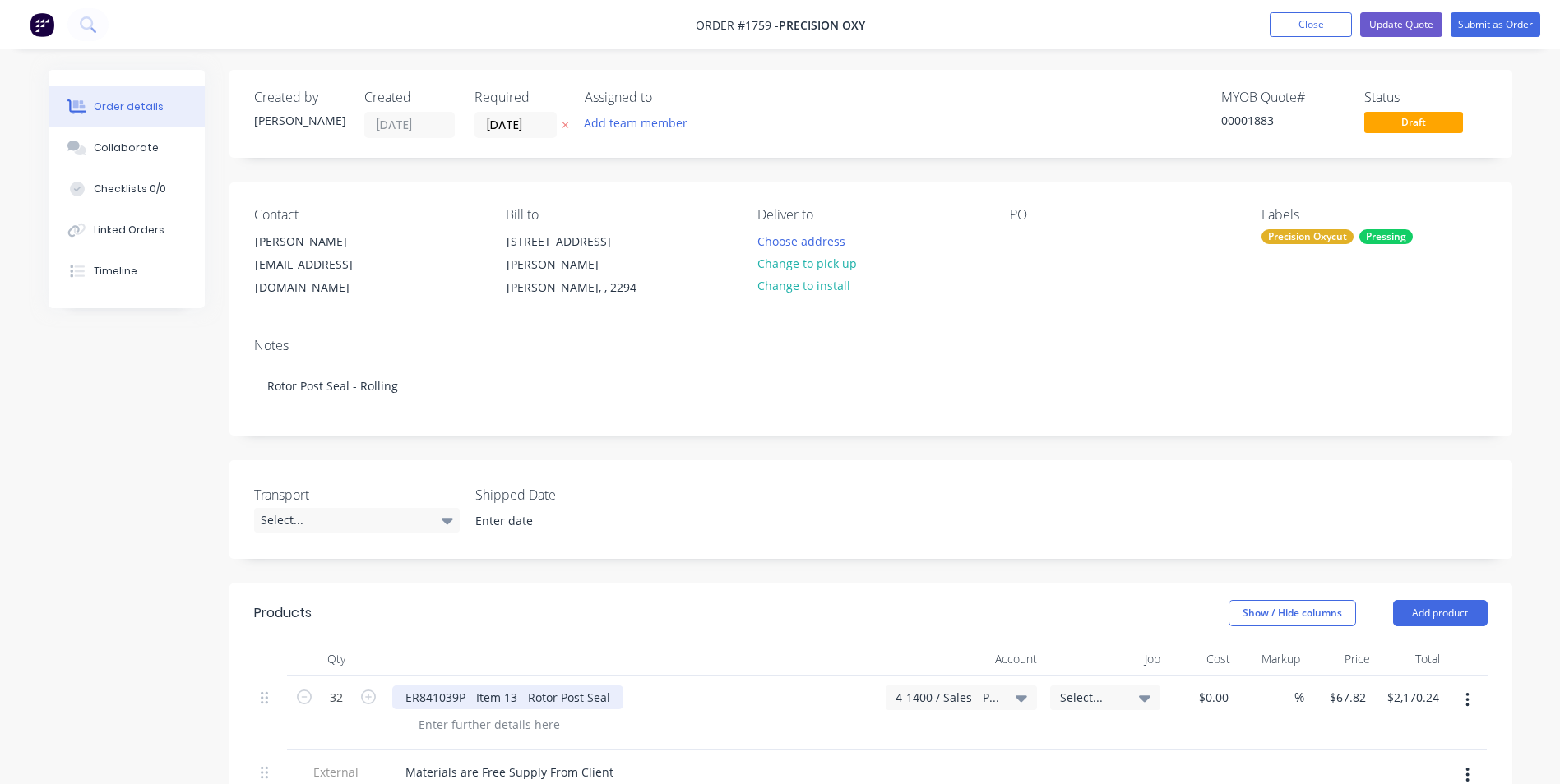
click at [611, 685] on div "ER841039P - Item 13 - Rotor Post Seal" at bounding box center [507, 697] width 231 height 24
click at [463, 713] on div at bounding box center [488, 725] width 167 height 24
click at [422, 713] on div "150mm of green required on each end of pleate" at bounding box center [551, 725] width 292 height 24
click at [723, 713] on div "100mm of green required on each end of plate" at bounding box center [638, 725] width 467 height 24
click at [1490, 24] on button "Submit as Order" at bounding box center [1495, 24] width 89 height 25
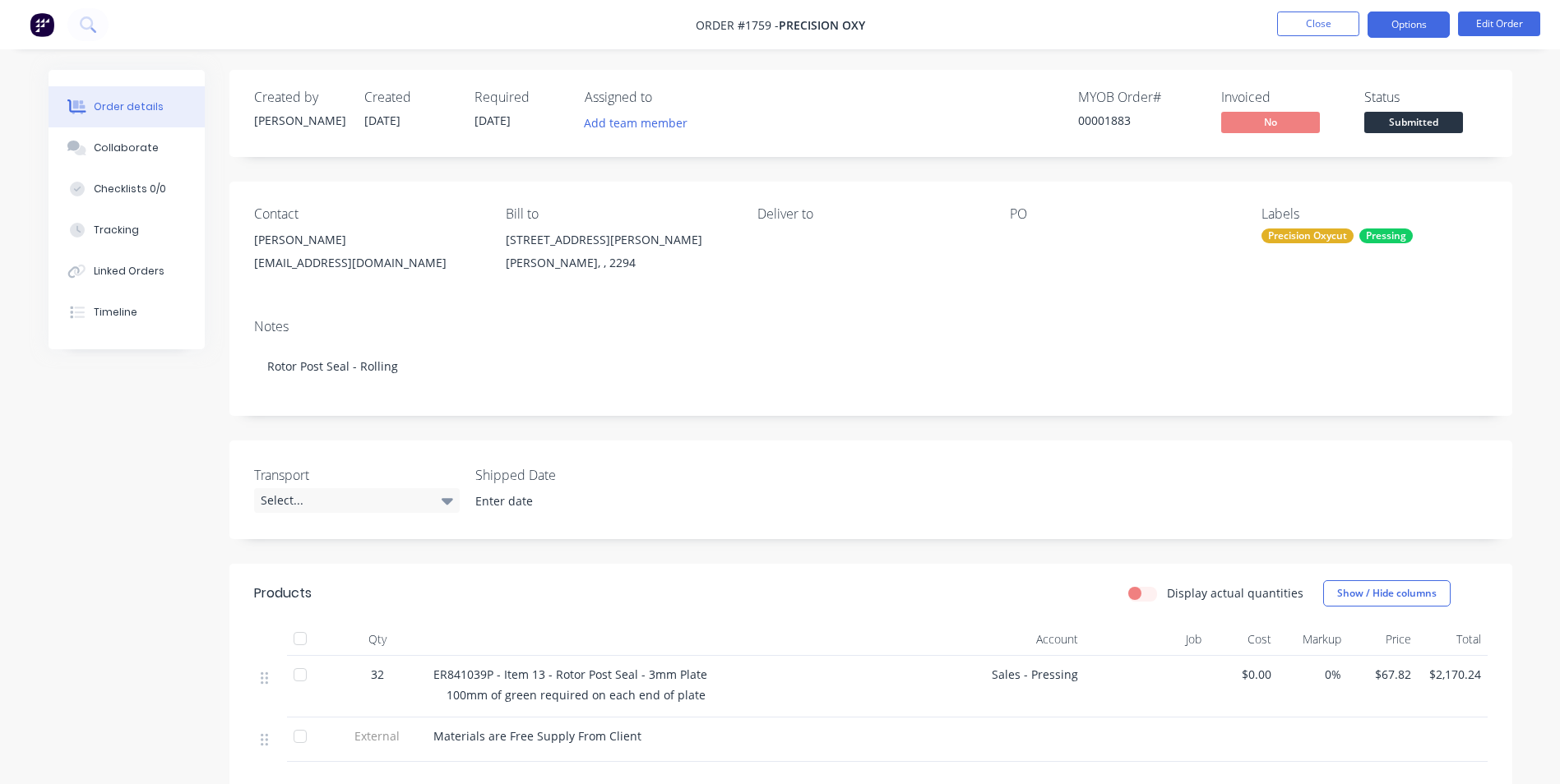
click at [1411, 22] on button "Options" at bounding box center [1408, 24] width 82 height 27
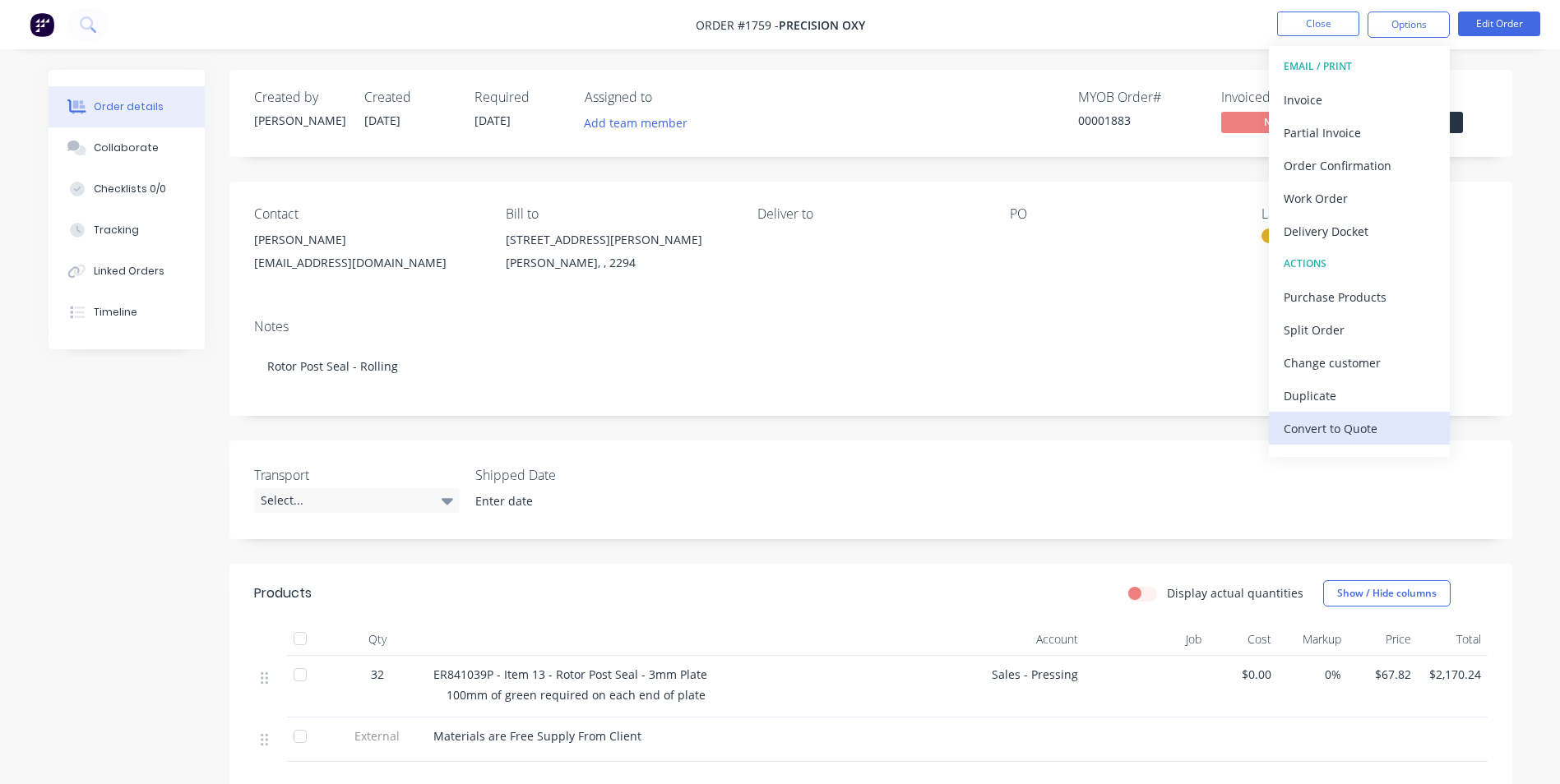
click at [1351, 430] on div "Convert to Quote" at bounding box center [1359, 429] width 151 height 24
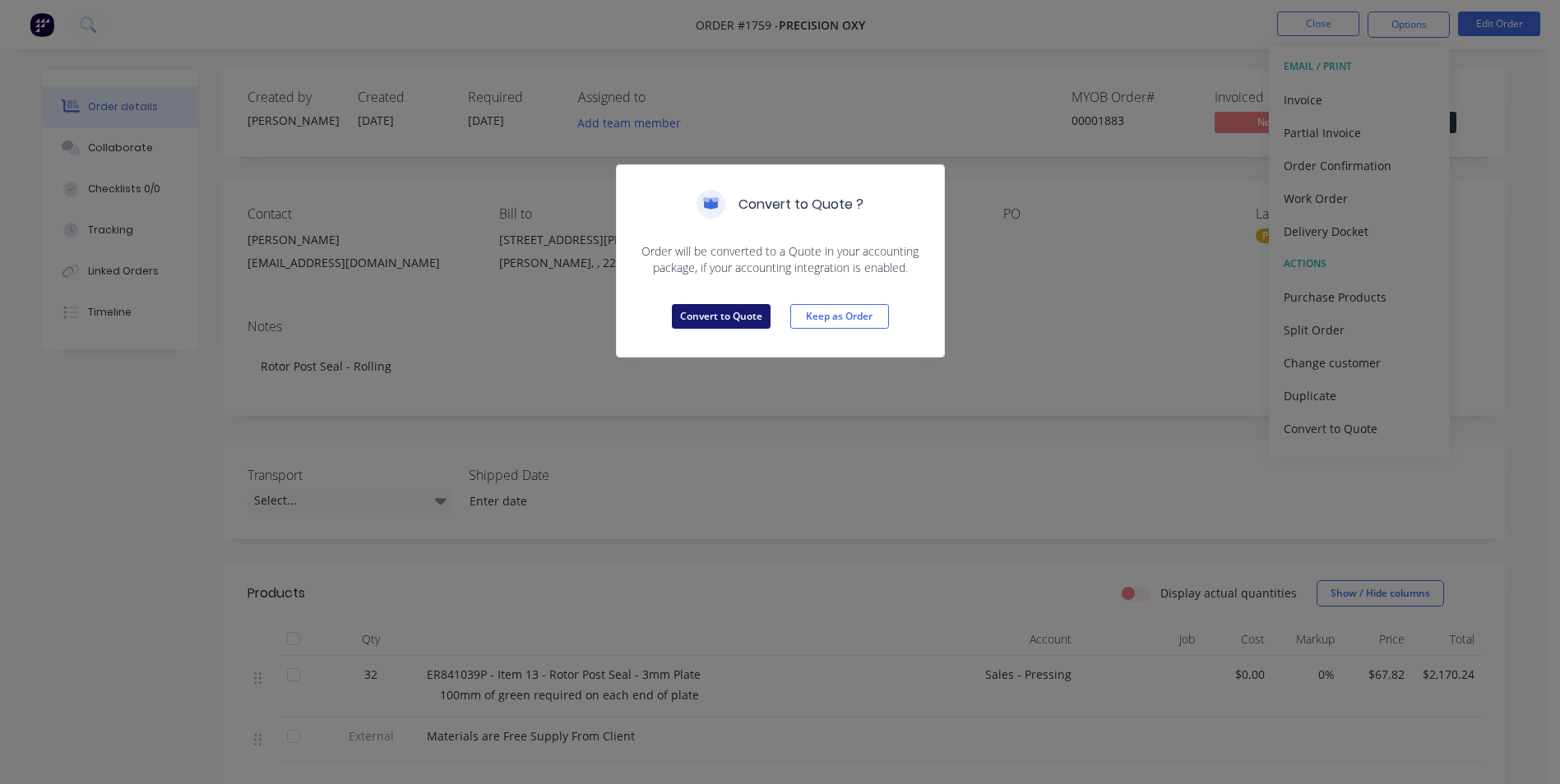
click at [729, 313] on button "Convert to Quote" at bounding box center [721, 317] width 99 height 25
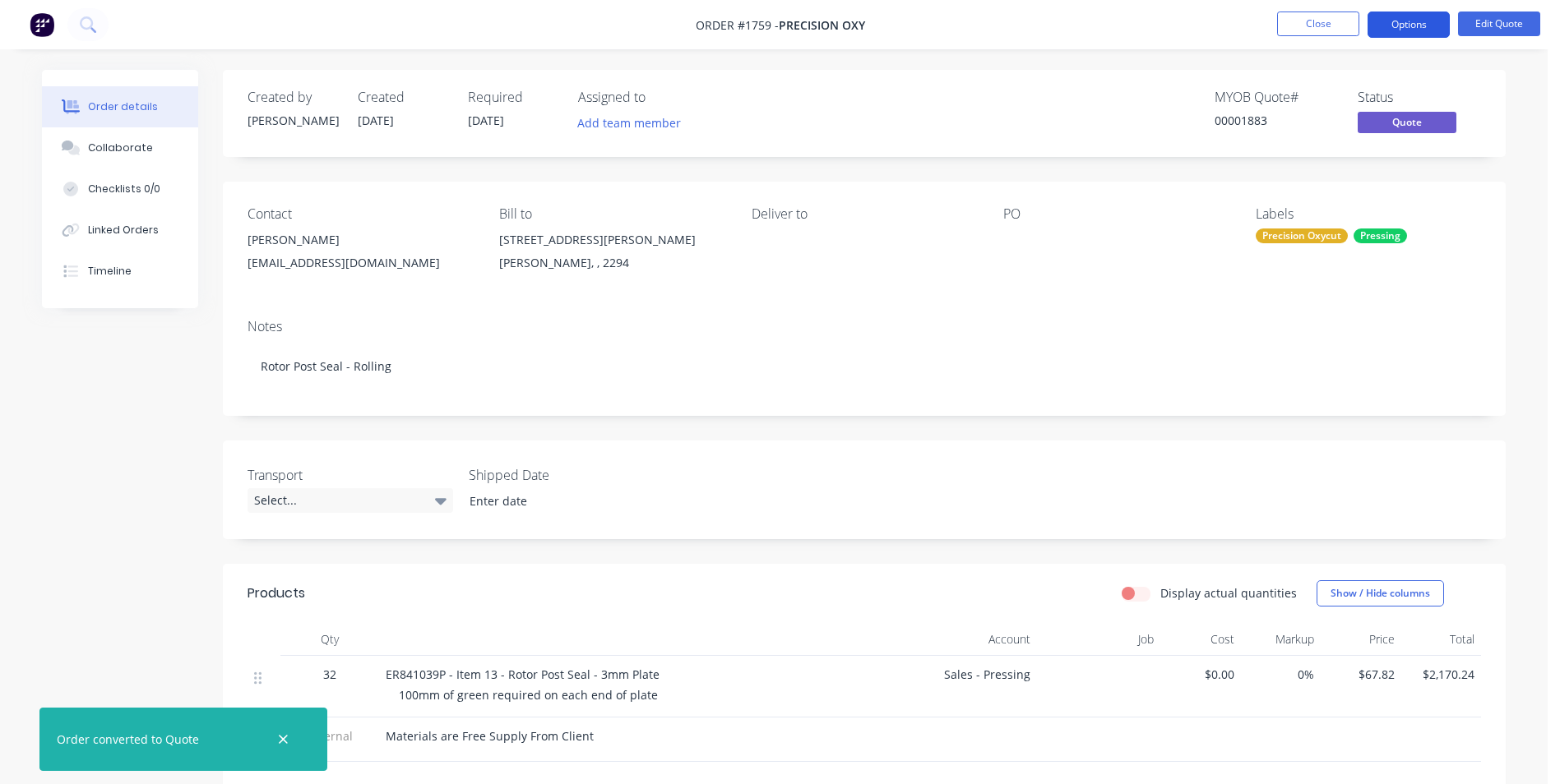
click at [1425, 15] on button "Options" at bounding box center [1408, 24] width 82 height 27
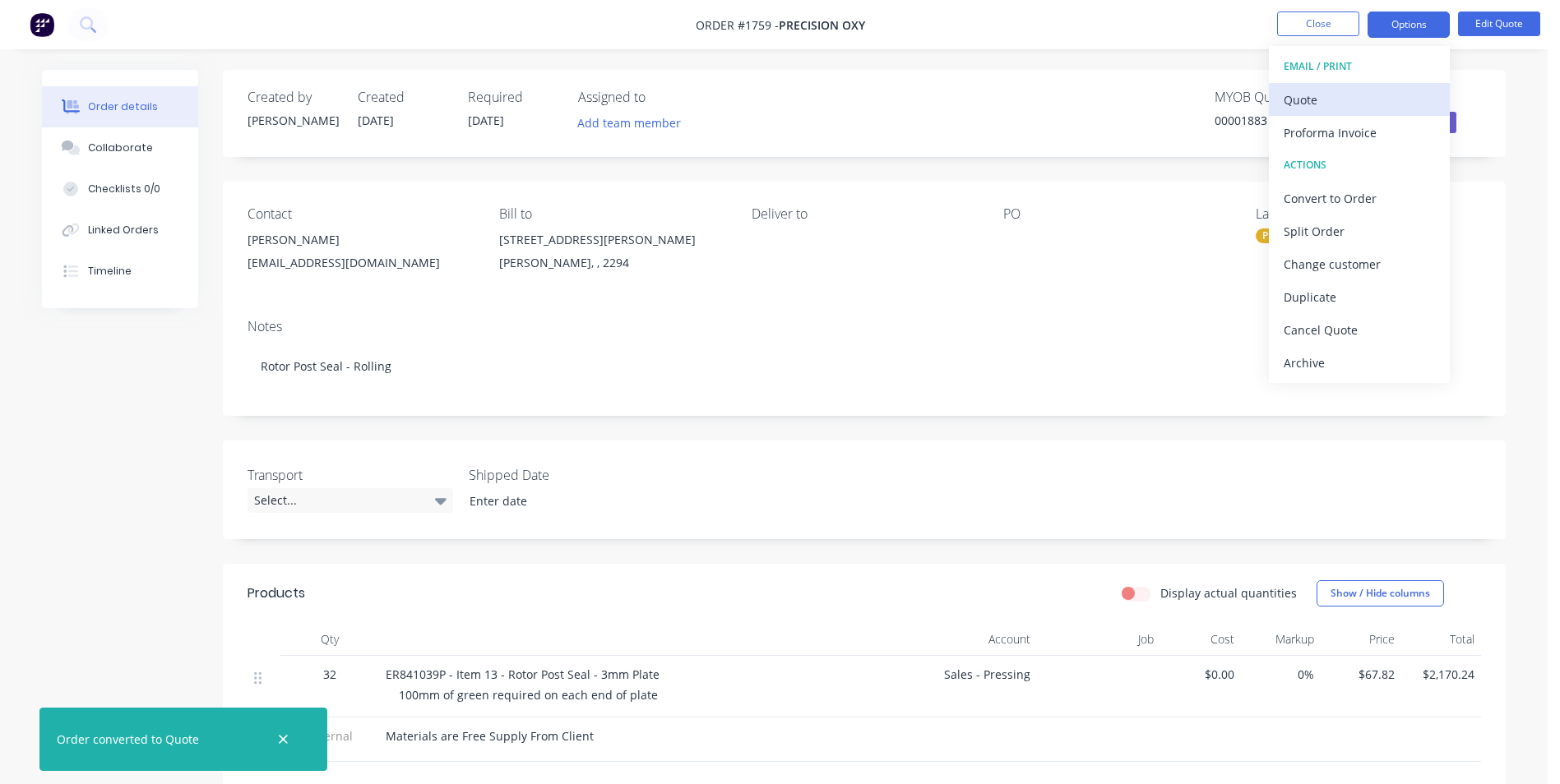
click at [1320, 97] on div "Quote" at bounding box center [1359, 100] width 151 height 24
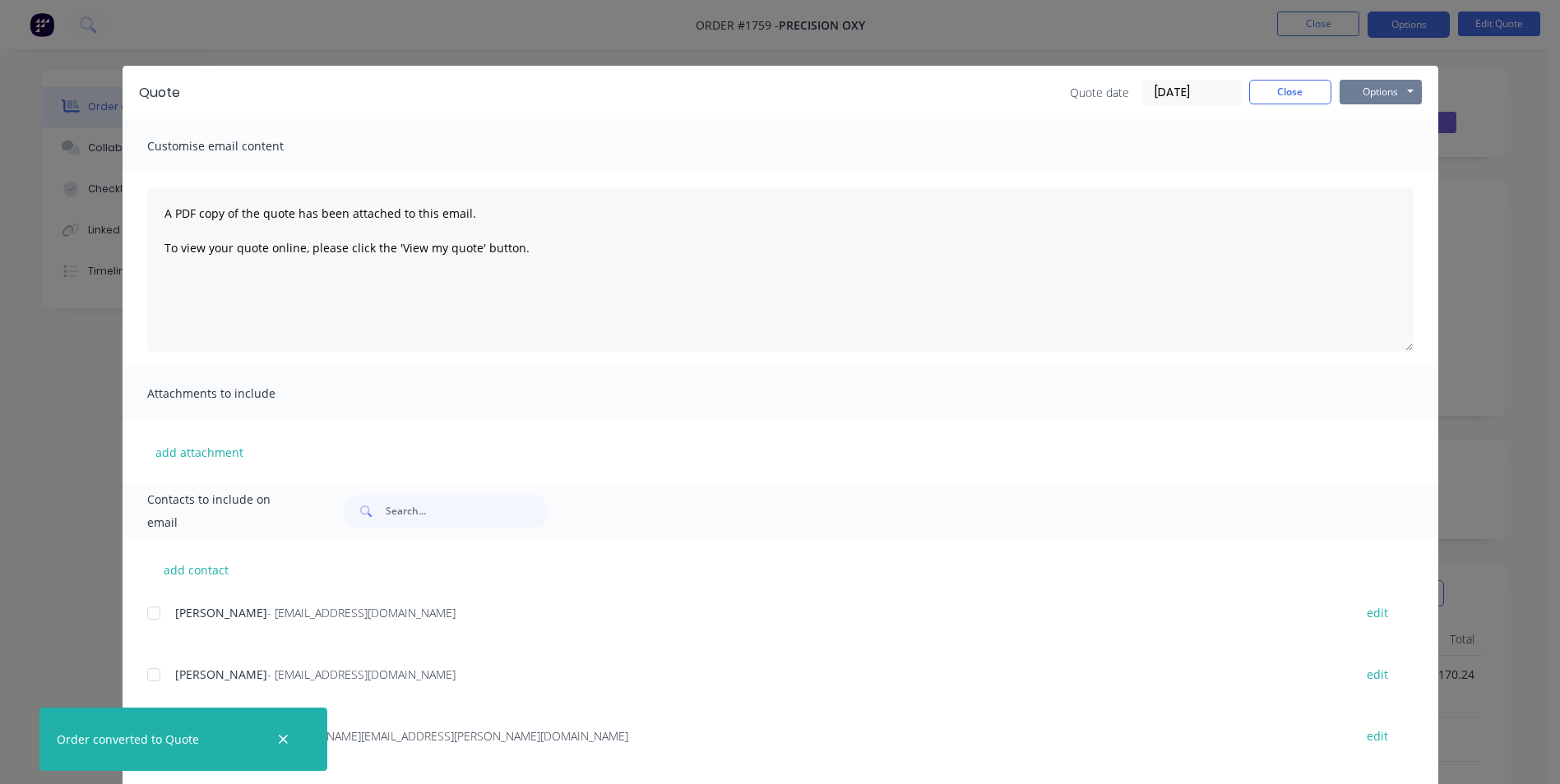
click at [1363, 92] on button "Options" at bounding box center [1381, 92] width 82 height 25
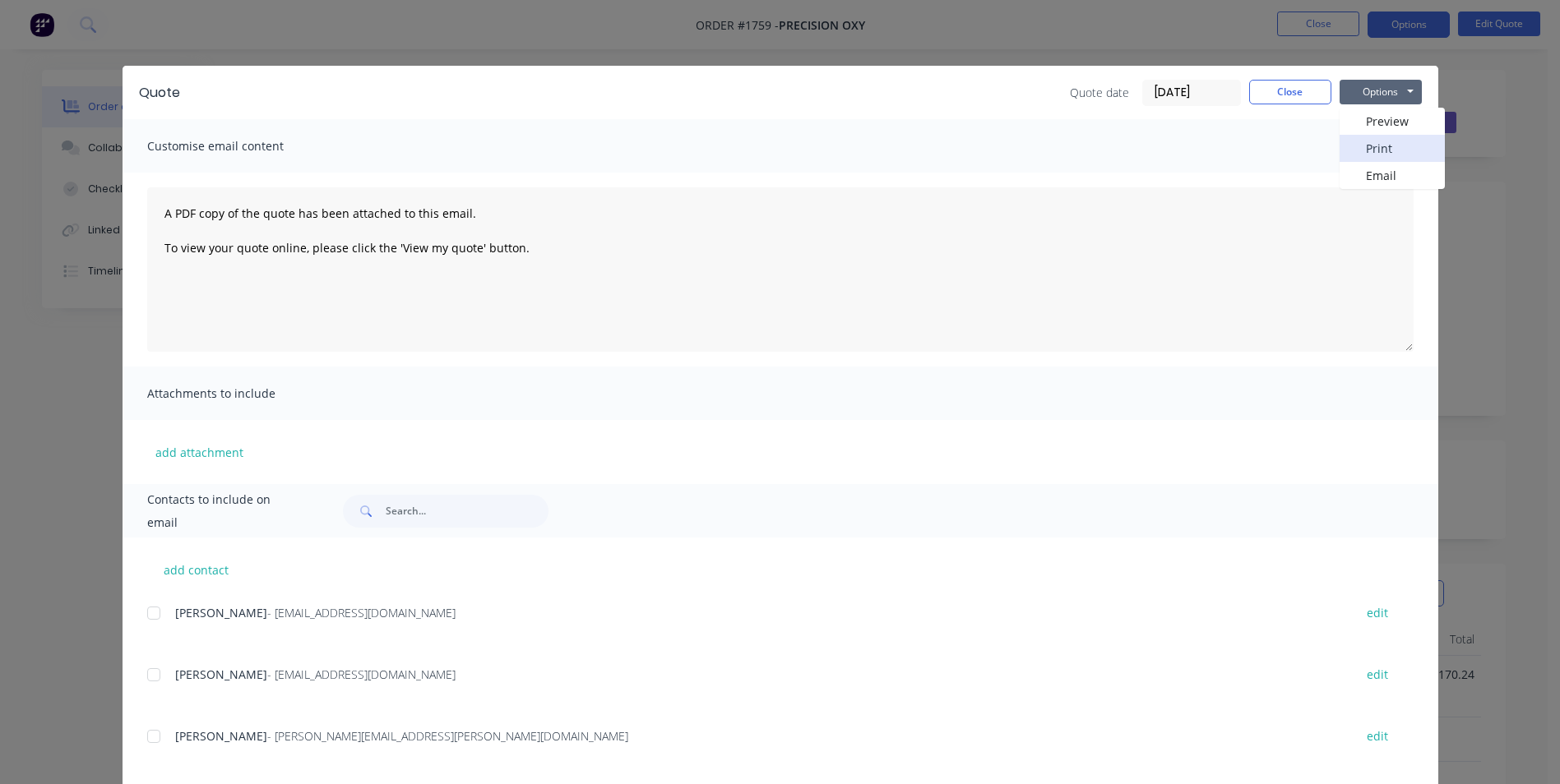
click at [1388, 148] on button "Print" at bounding box center [1392, 148] width 106 height 27
click at [1297, 89] on button "Close" at bounding box center [1290, 92] width 82 height 25
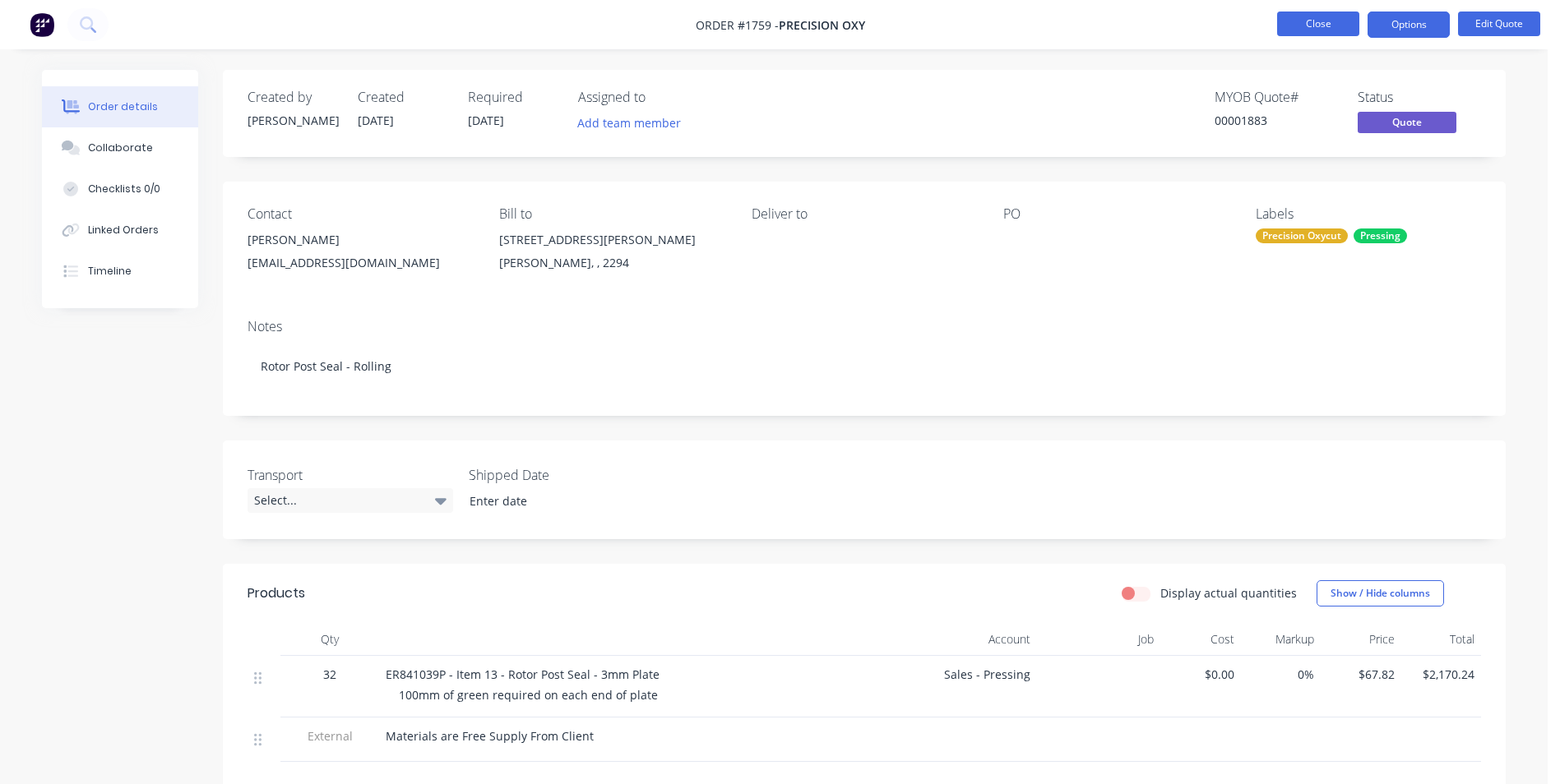
click at [1326, 26] on button "Close" at bounding box center [1318, 23] width 82 height 25
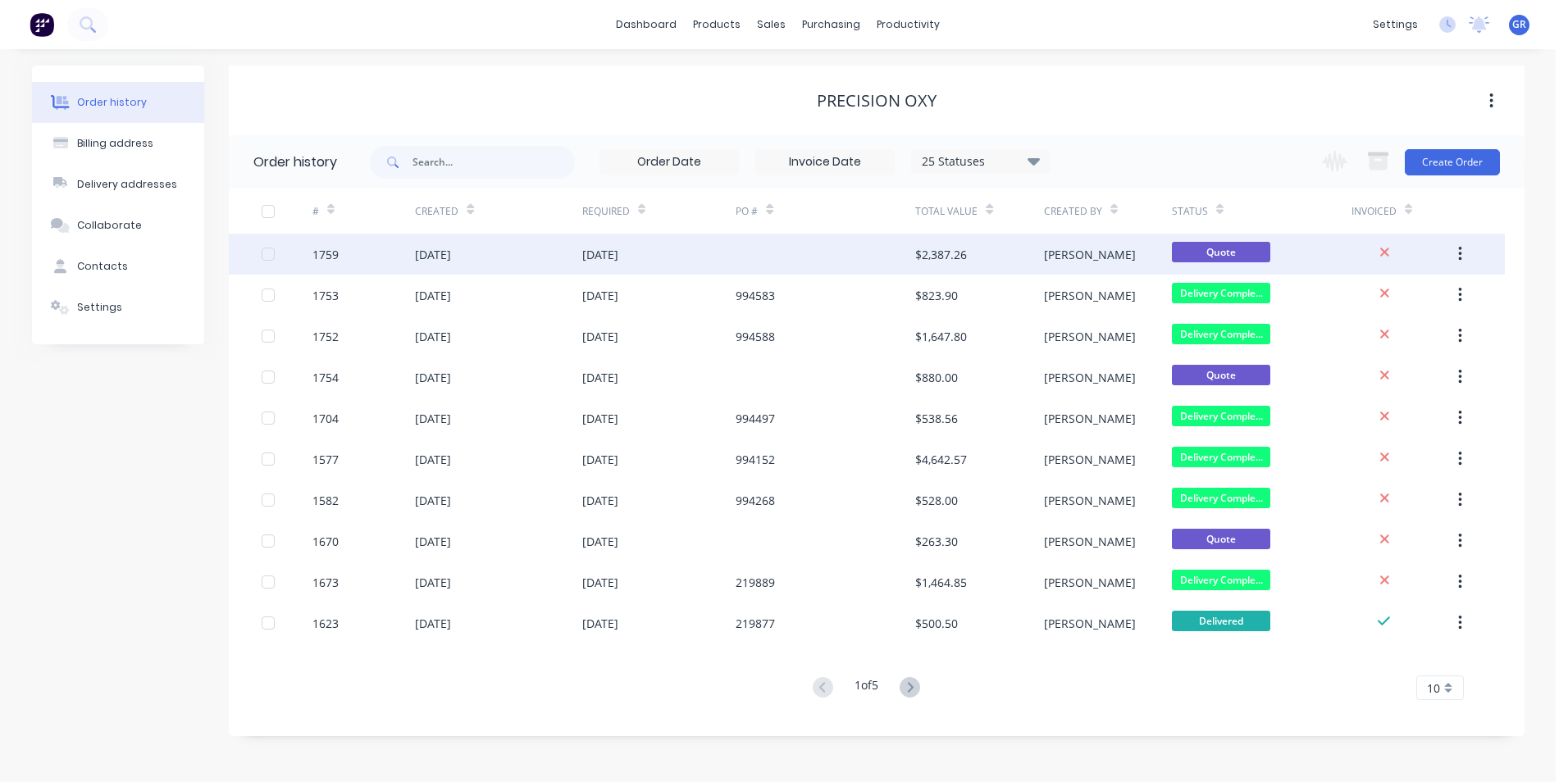
click at [1462, 250] on icon "button" at bounding box center [1460, 253] width 4 height 18
click at [1373, 331] on div "Duplicate" at bounding box center [1402, 330] width 127 height 24
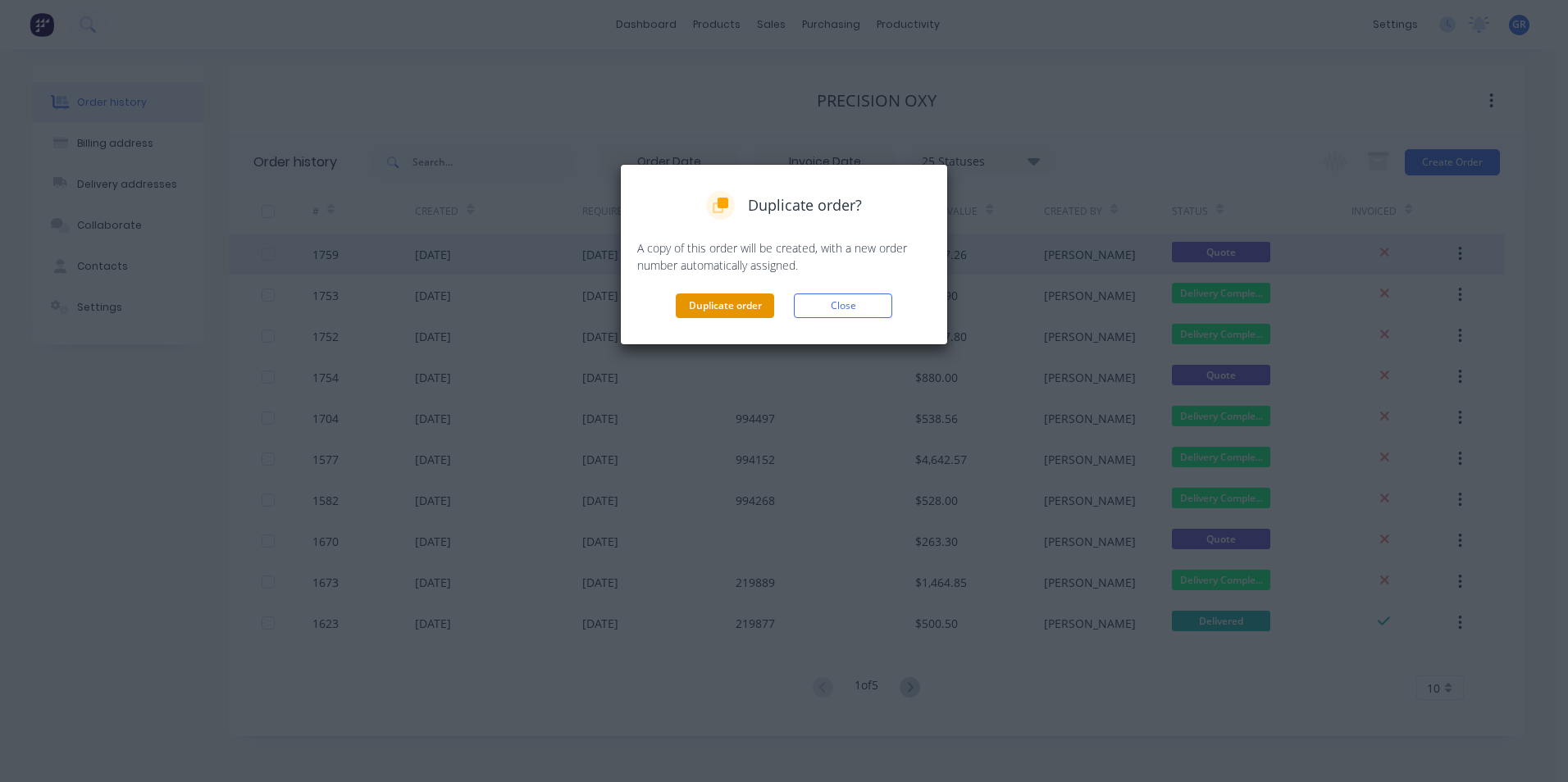
click at [728, 303] on button "Duplicate order" at bounding box center [725, 305] width 98 height 25
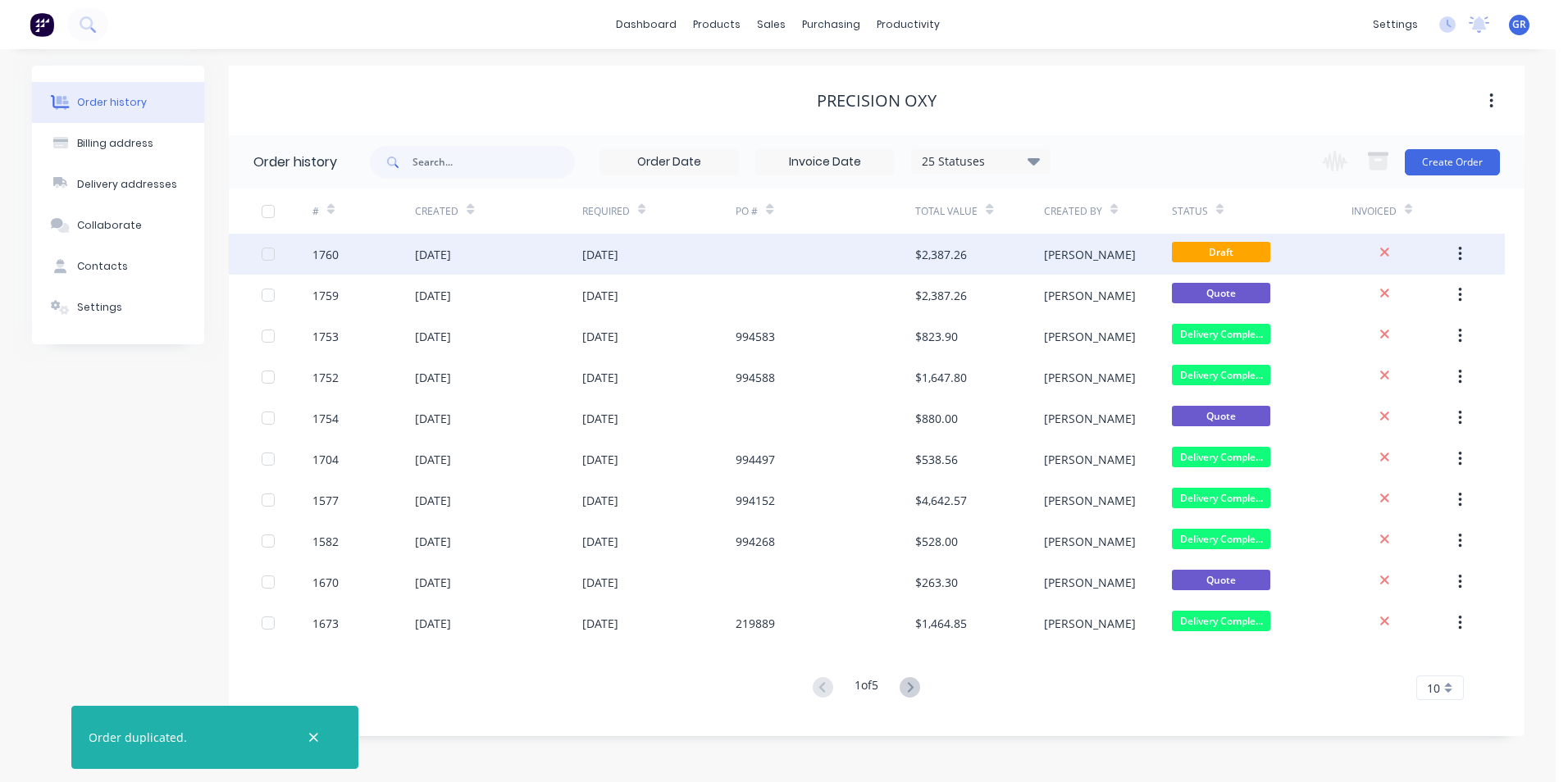
click at [345, 249] on div "1760" at bounding box center [364, 254] width 103 height 41
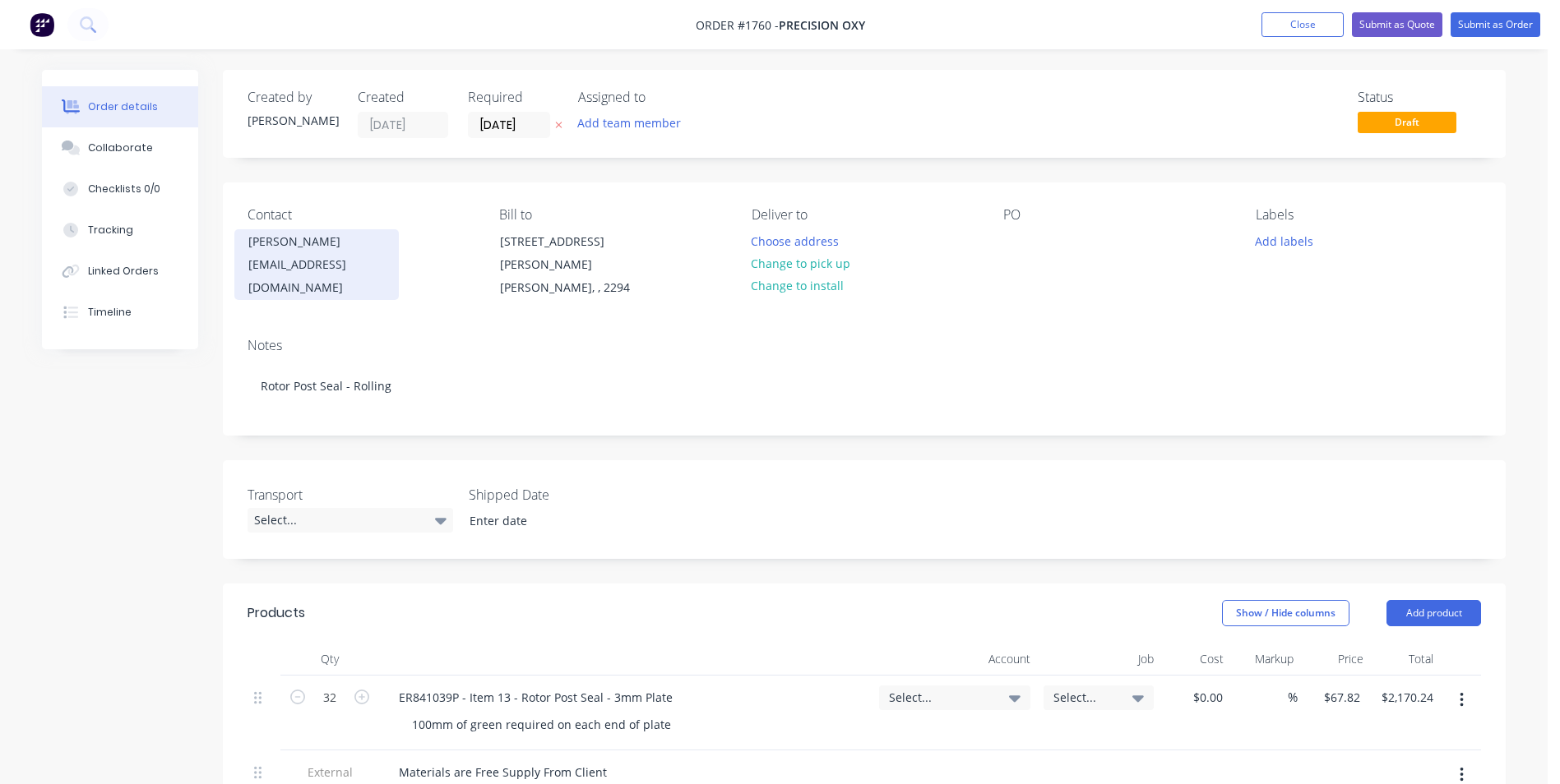
click at [283, 249] on div "Troy Kenwick" at bounding box center [316, 241] width 136 height 23
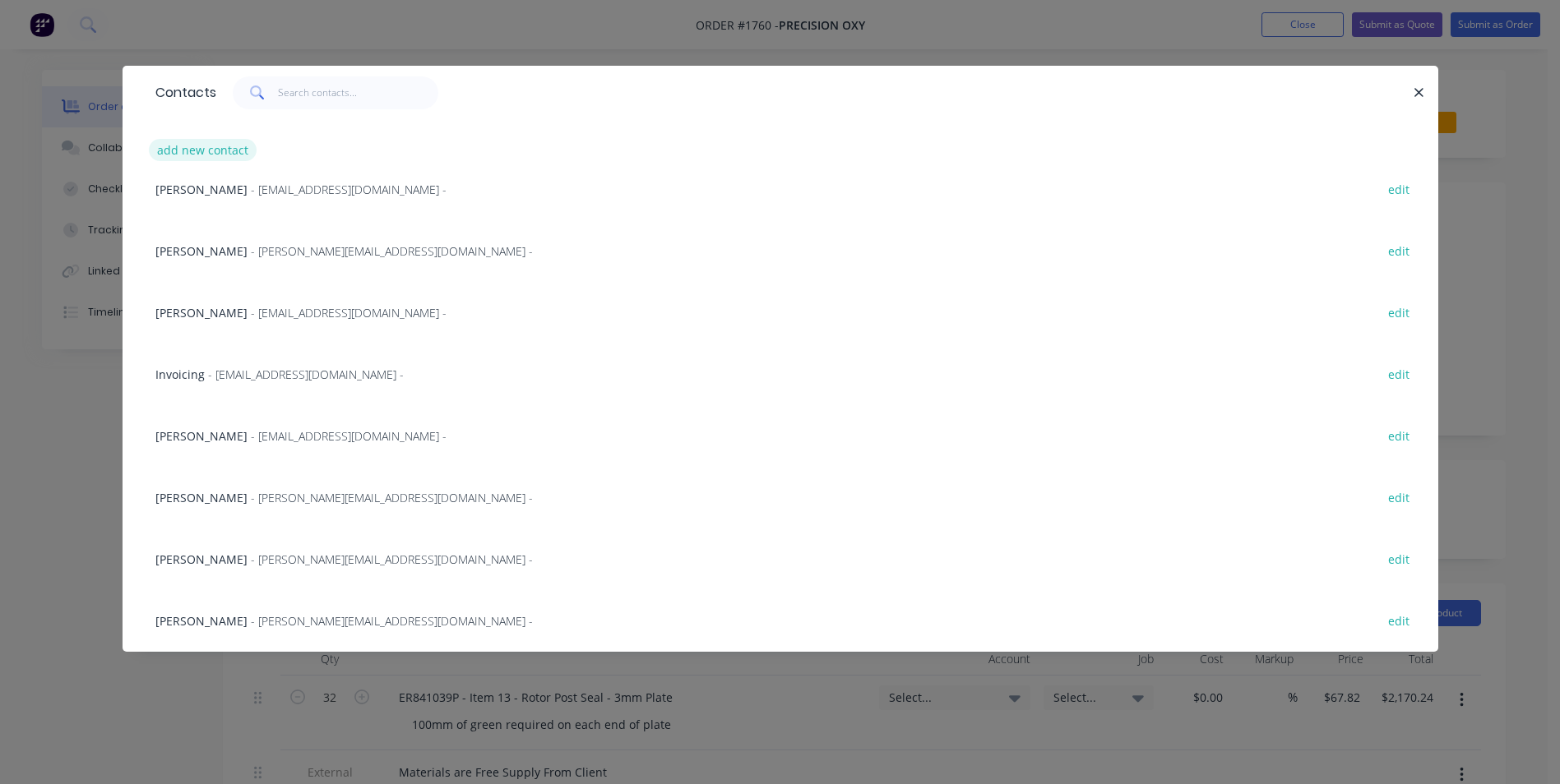
click at [224, 152] on button "add new contact" at bounding box center [203, 150] width 108 height 22
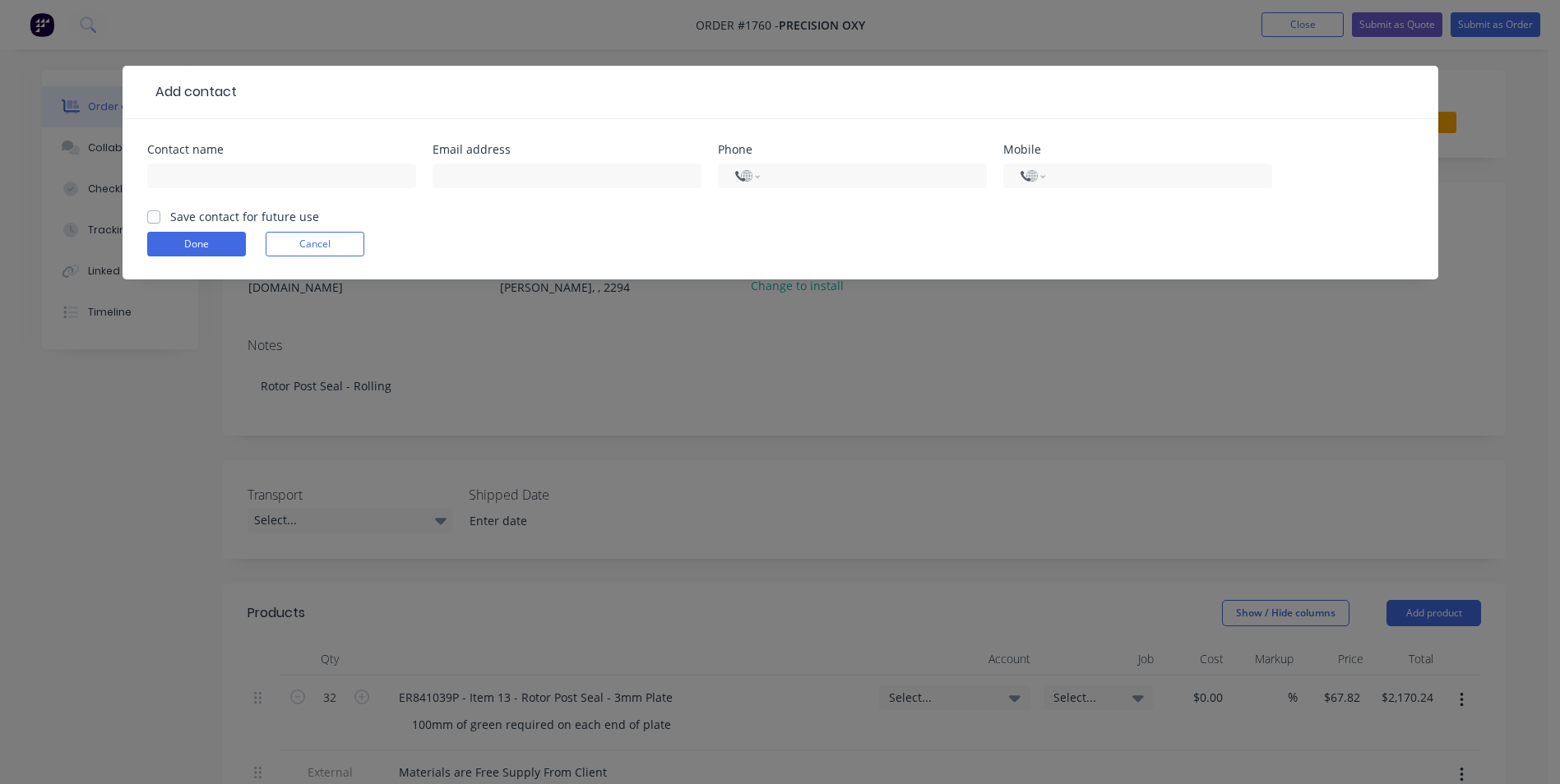
select select "AU"
click at [204, 182] on input "text" at bounding box center [281, 176] width 269 height 25
type input "David Jenkins"
click at [501, 179] on input "text" at bounding box center [566, 176] width 269 height 25
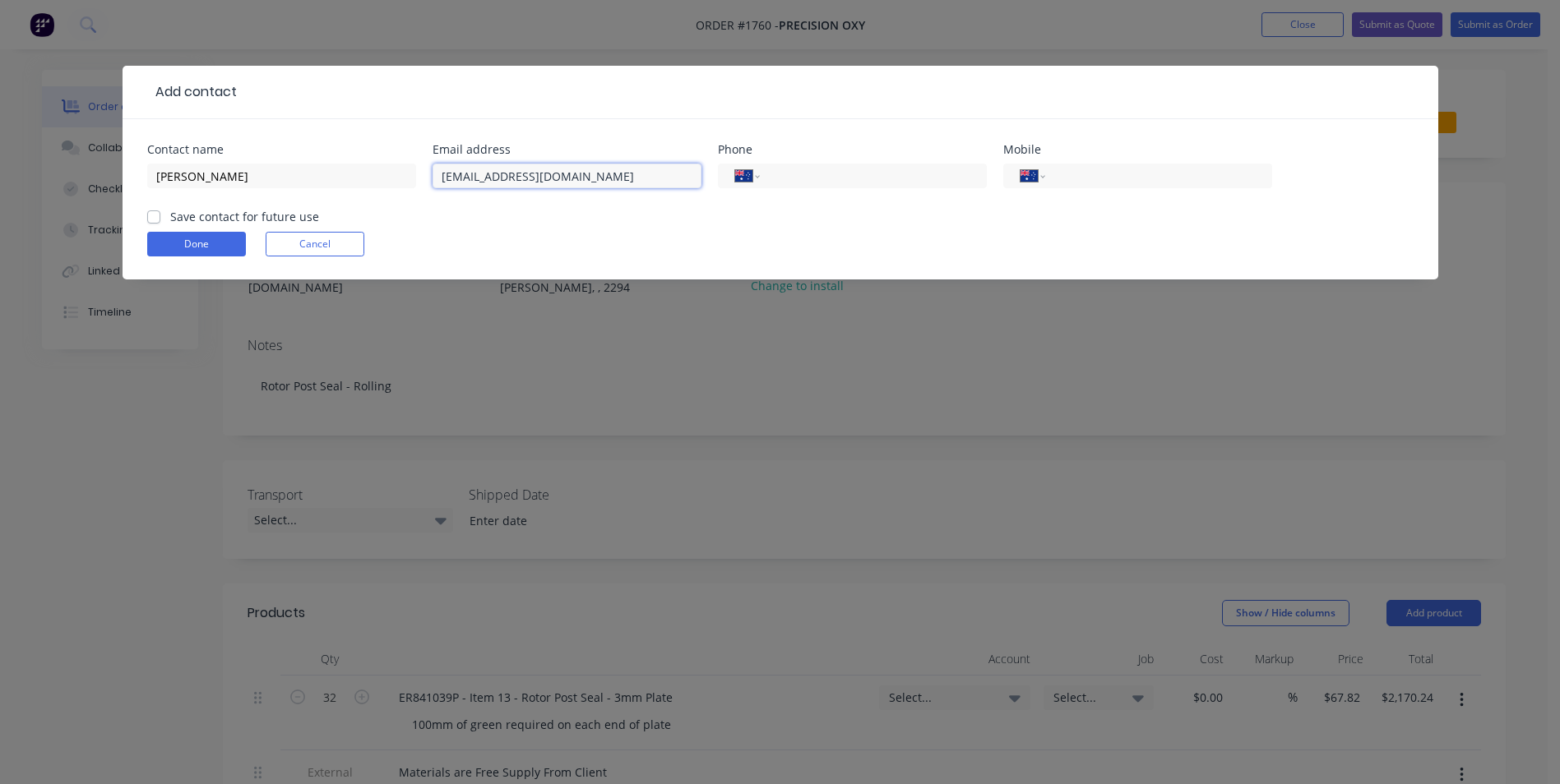
type input "davidj@oxycut.com.au"
click at [170, 215] on label "Save contact for future use" at bounding box center [244, 216] width 148 height 17
click at [149, 215] on input "Save contact for future use" at bounding box center [154, 215] width 13 height 15
checkbox input "true"
click at [169, 241] on button "Done" at bounding box center [197, 244] width 99 height 25
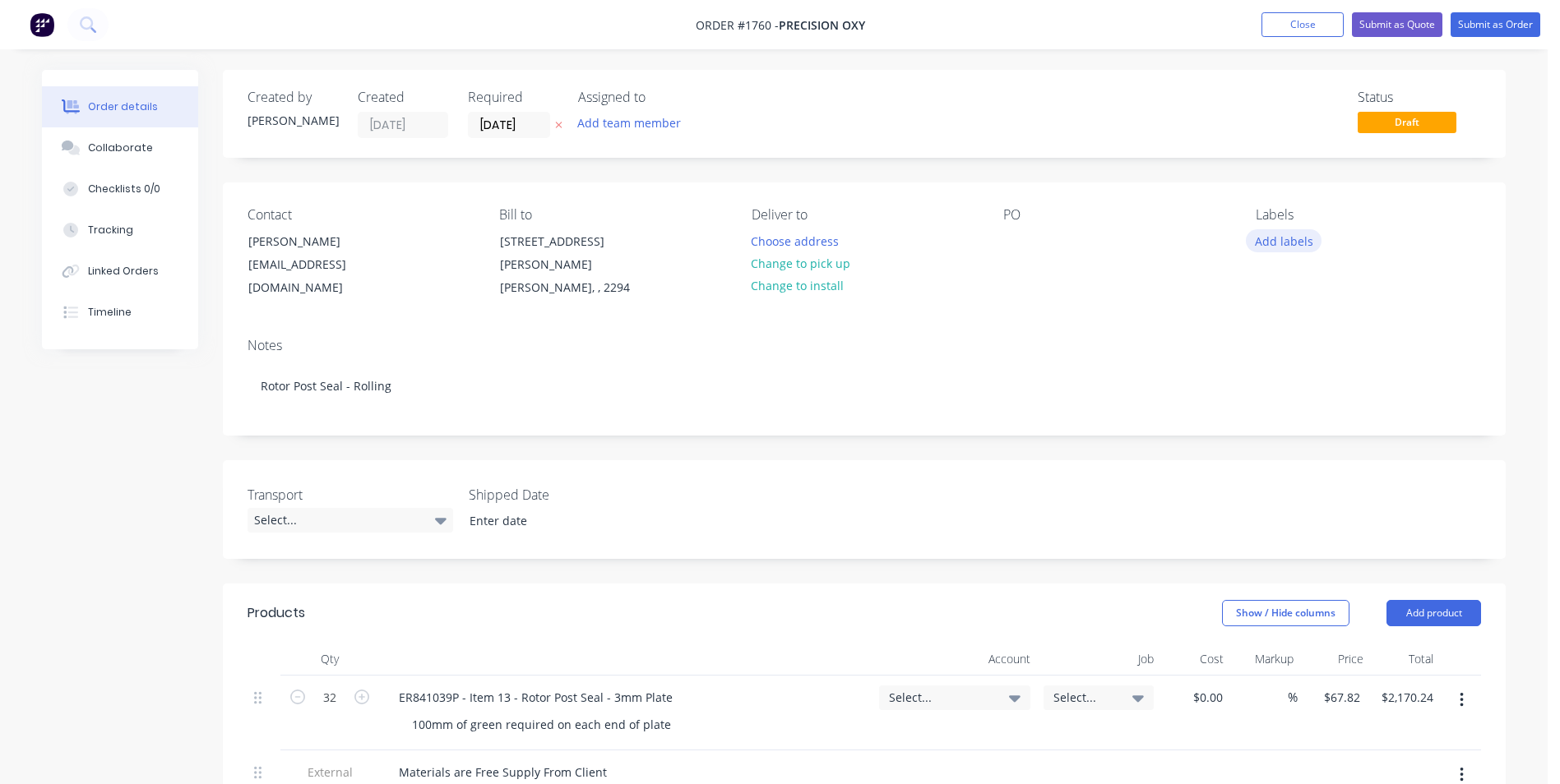
click at [1271, 241] on button "Add labels" at bounding box center [1284, 240] width 76 height 22
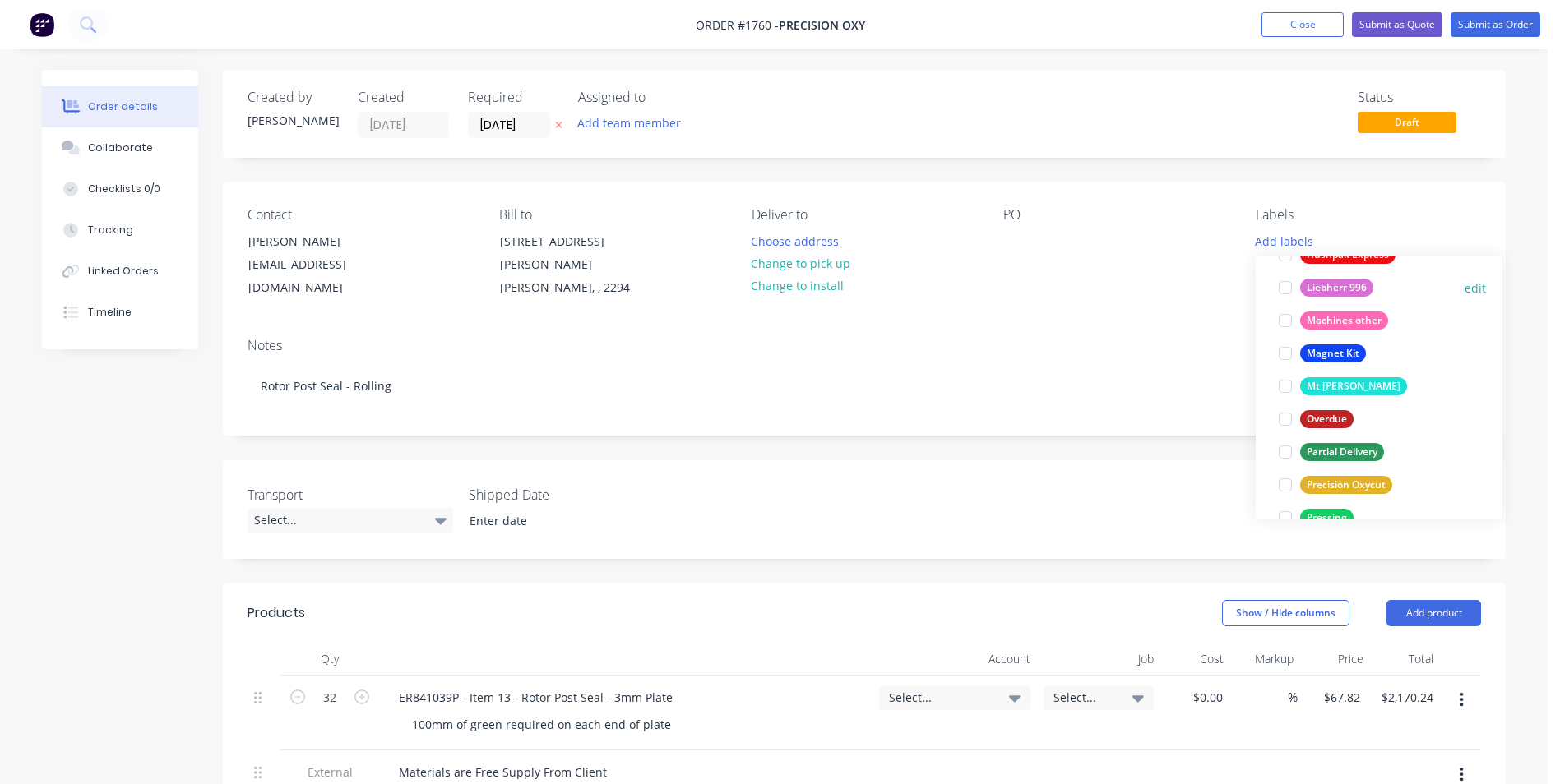
scroll to position [822, 0]
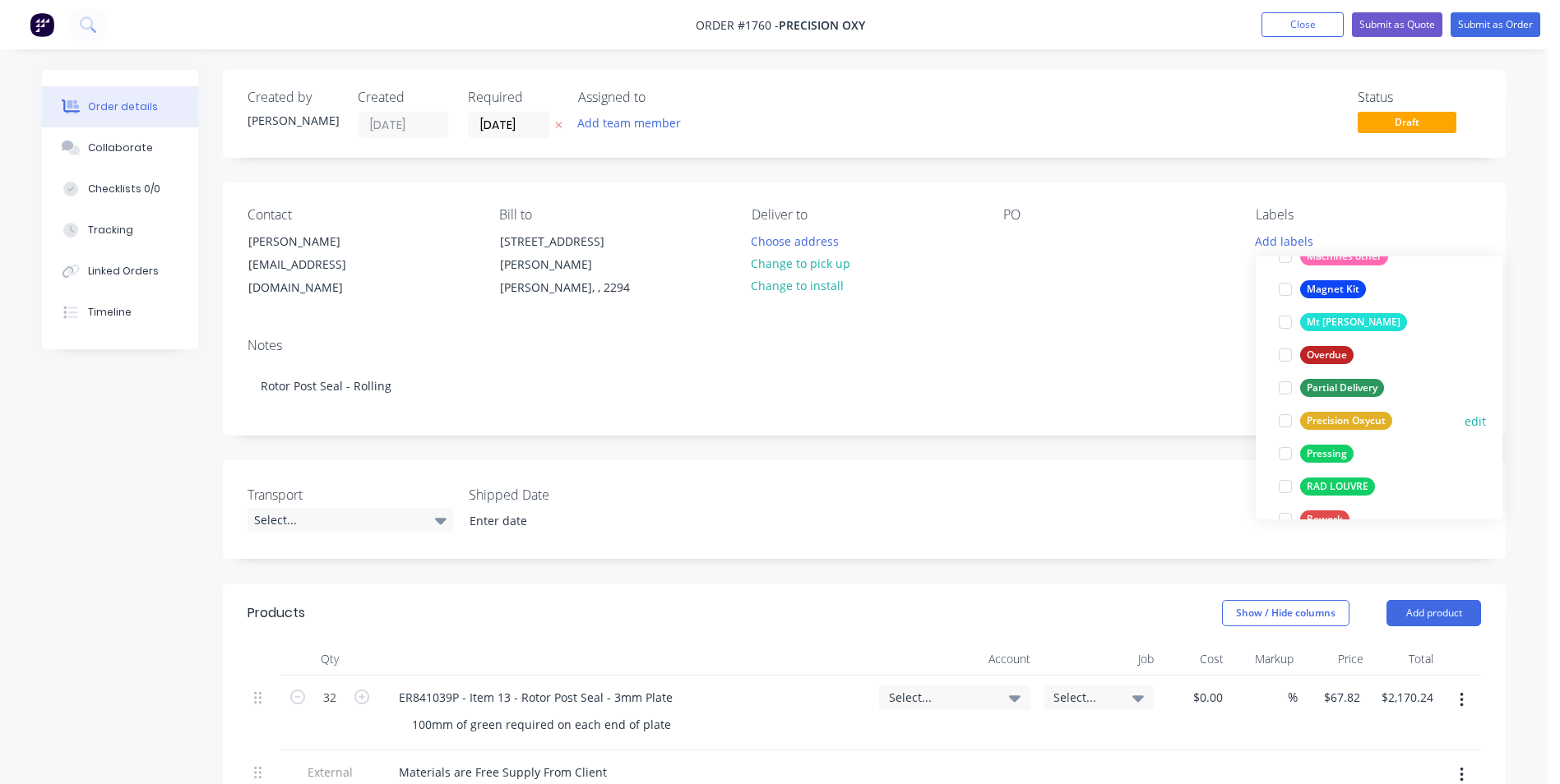
click at [1339, 419] on div "Precision Oxycut" at bounding box center [1345, 420] width 92 height 18
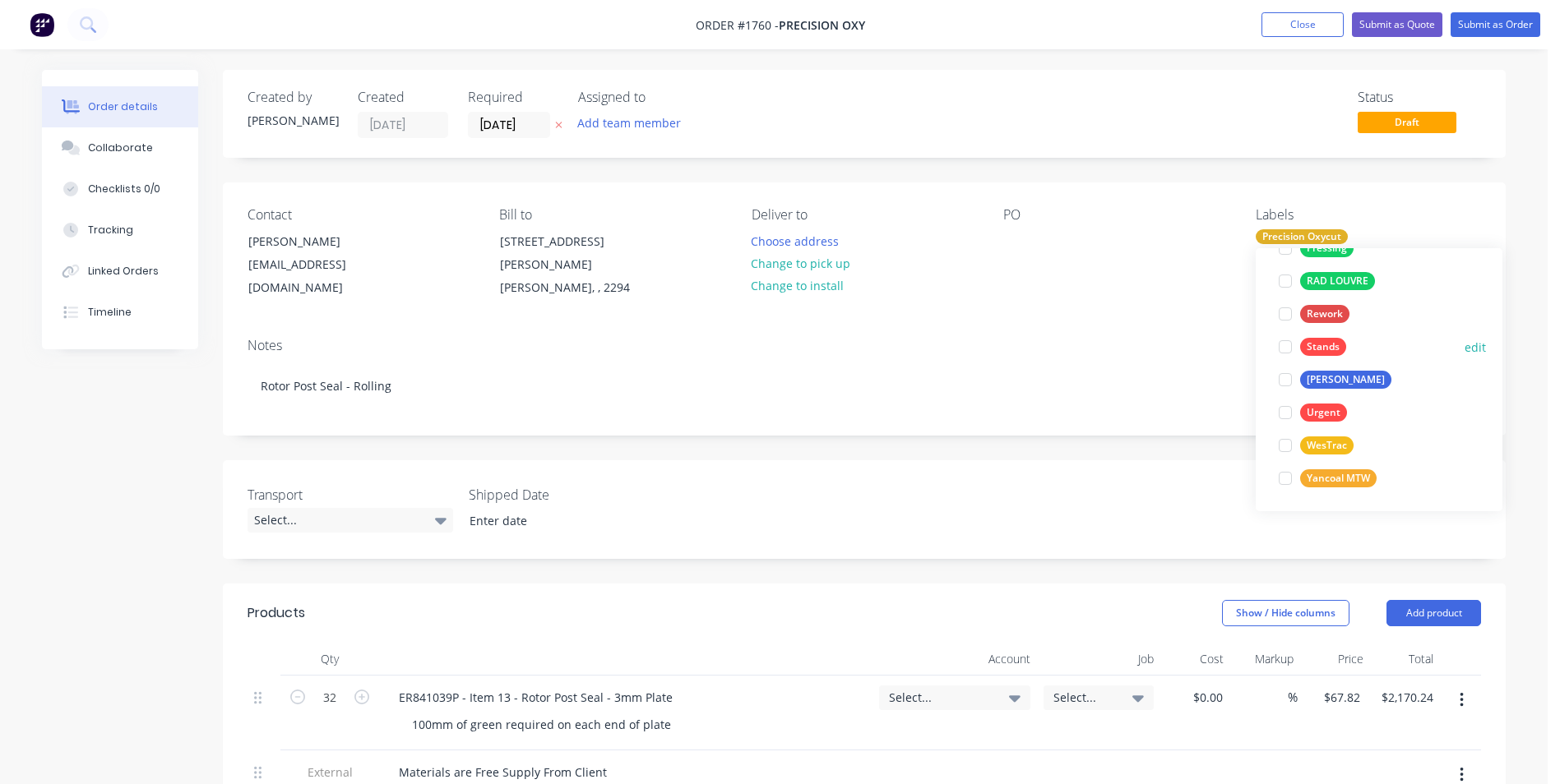
scroll to position [937, 0]
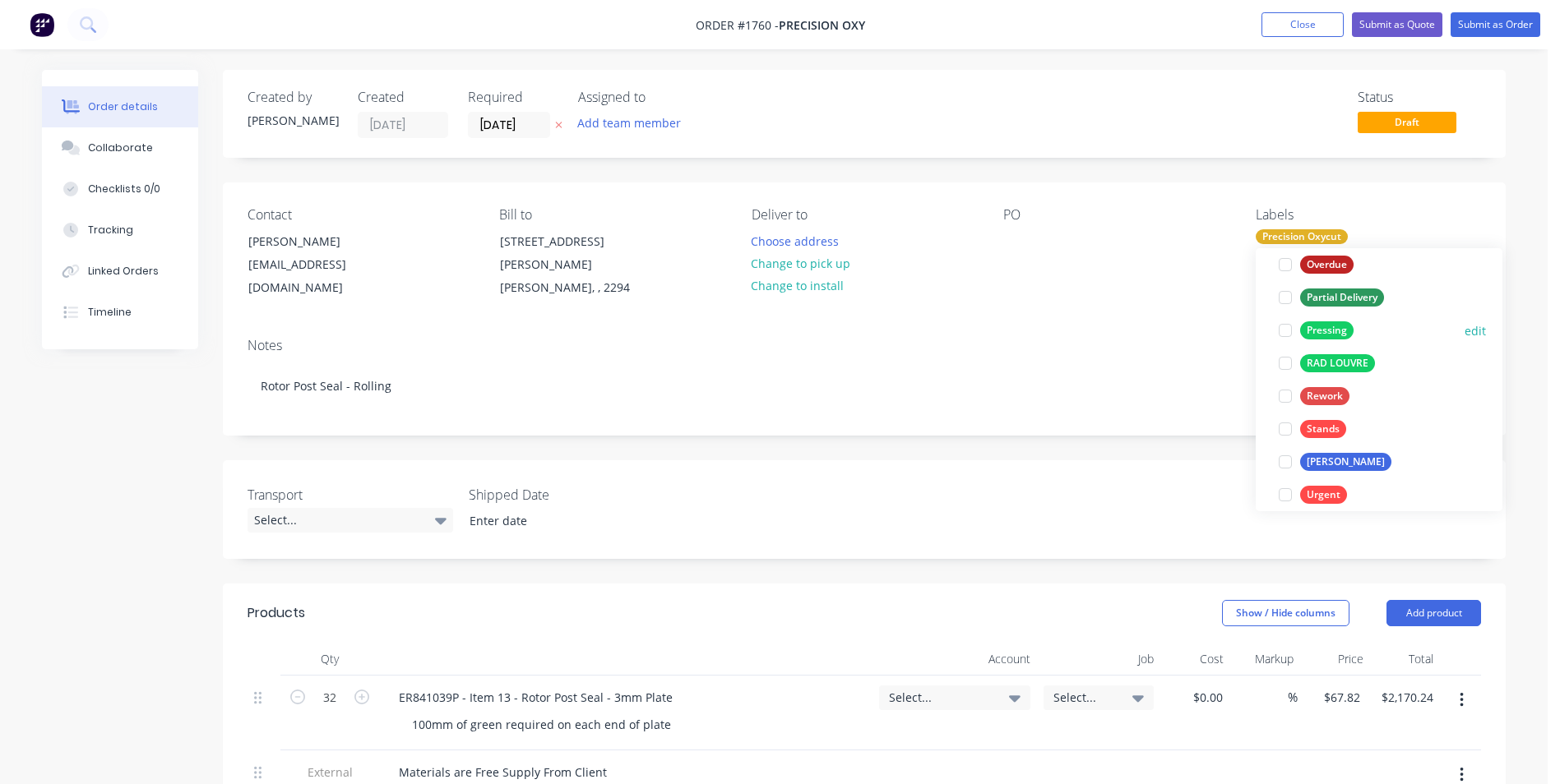
click at [1329, 330] on div "Pressing" at bounding box center [1327, 330] width 53 height 18
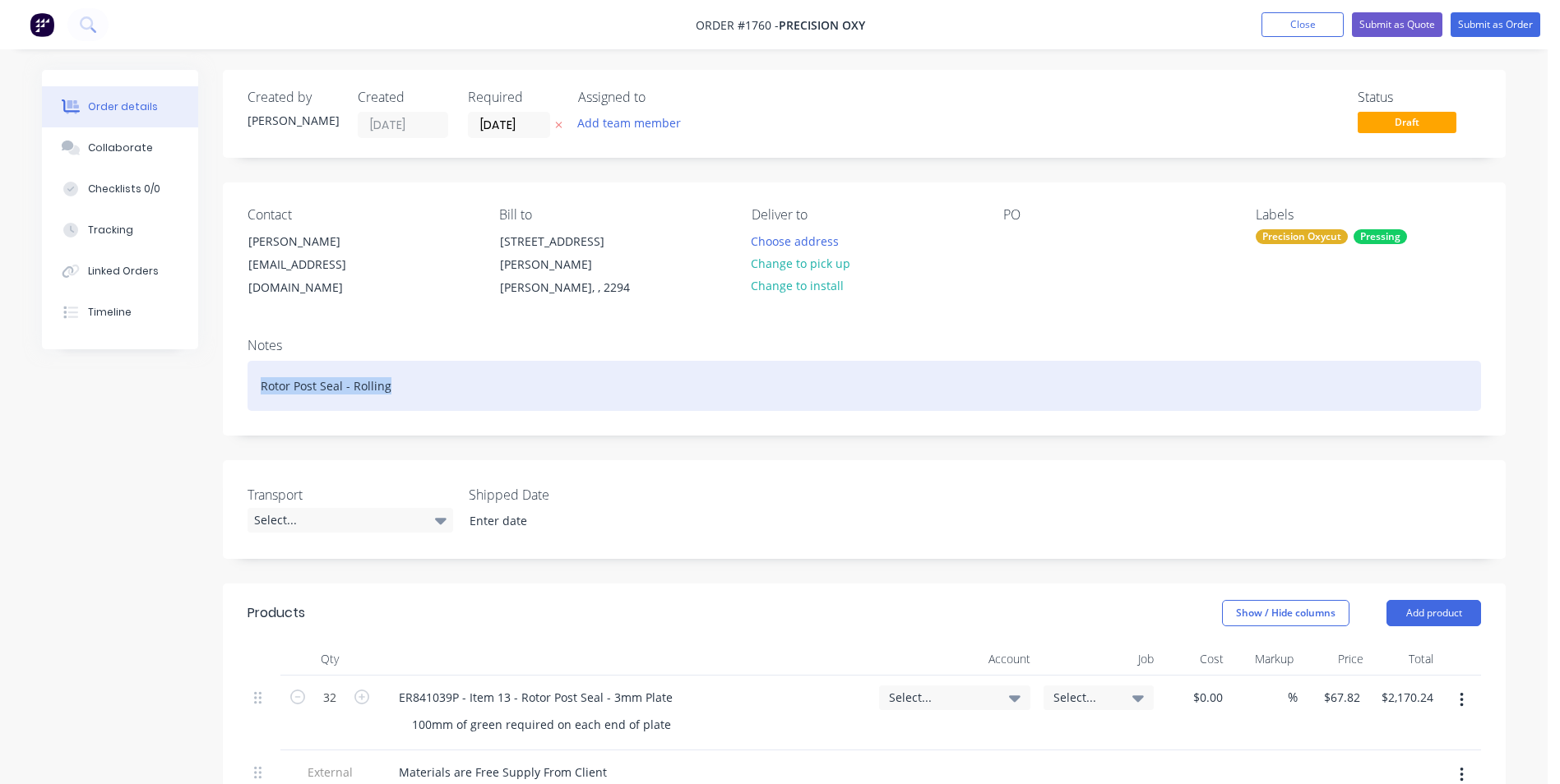
drag, startPoint x: 390, startPoint y: 363, endPoint x: 238, endPoint y: 365, distance: 152.0
click at [238, 365] on div "Notes Rotor Post Seal - Rolling" at bounding box center [864, 379] width 1283 height 110
click at [258, 371] on div "Pressed Panel" at bounding box center [863, 386] width 1233 height 50
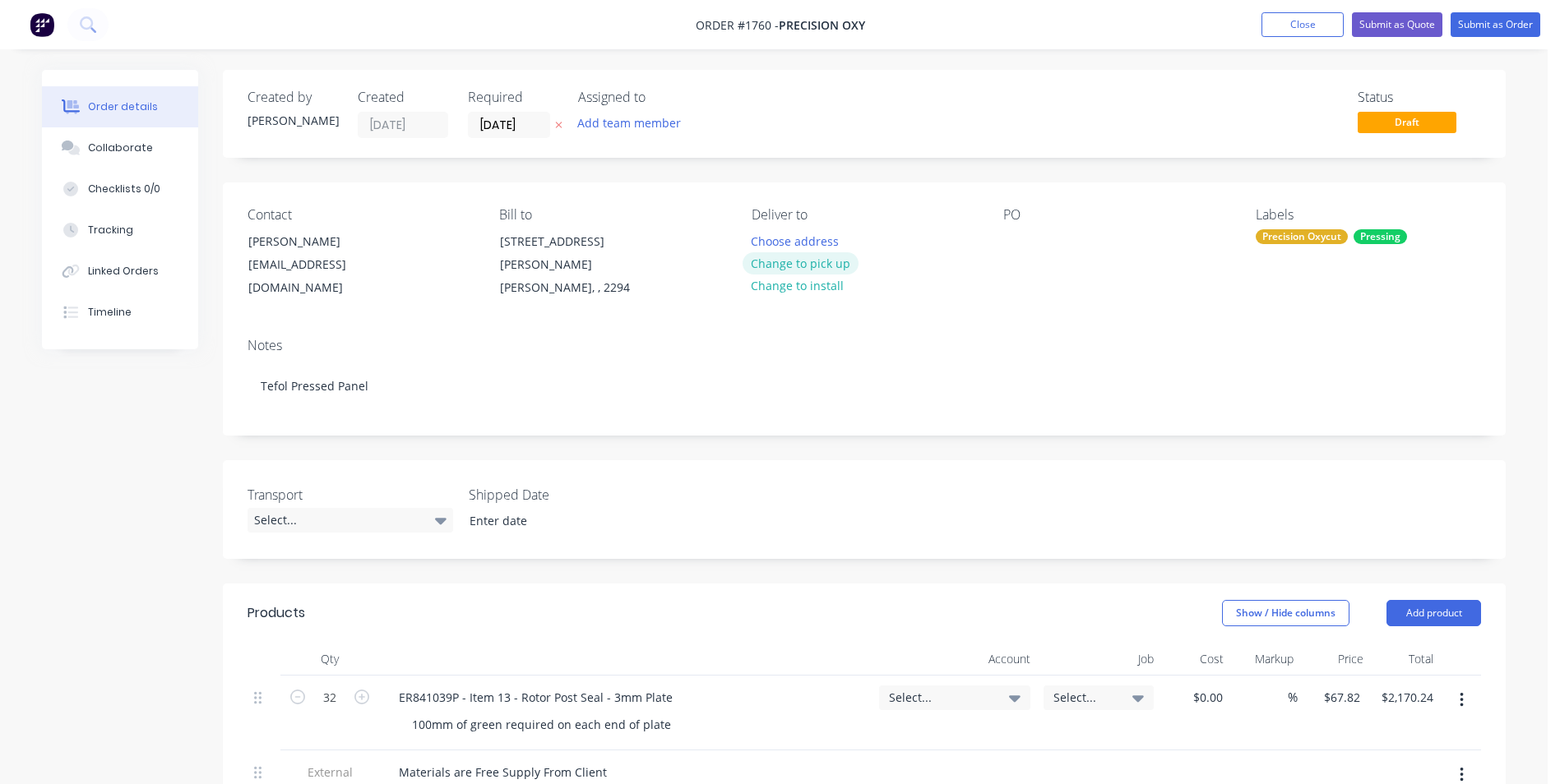
click at [824, 261] on button "Change to pick up" at bounding box center [801, 263] width 117 height 22
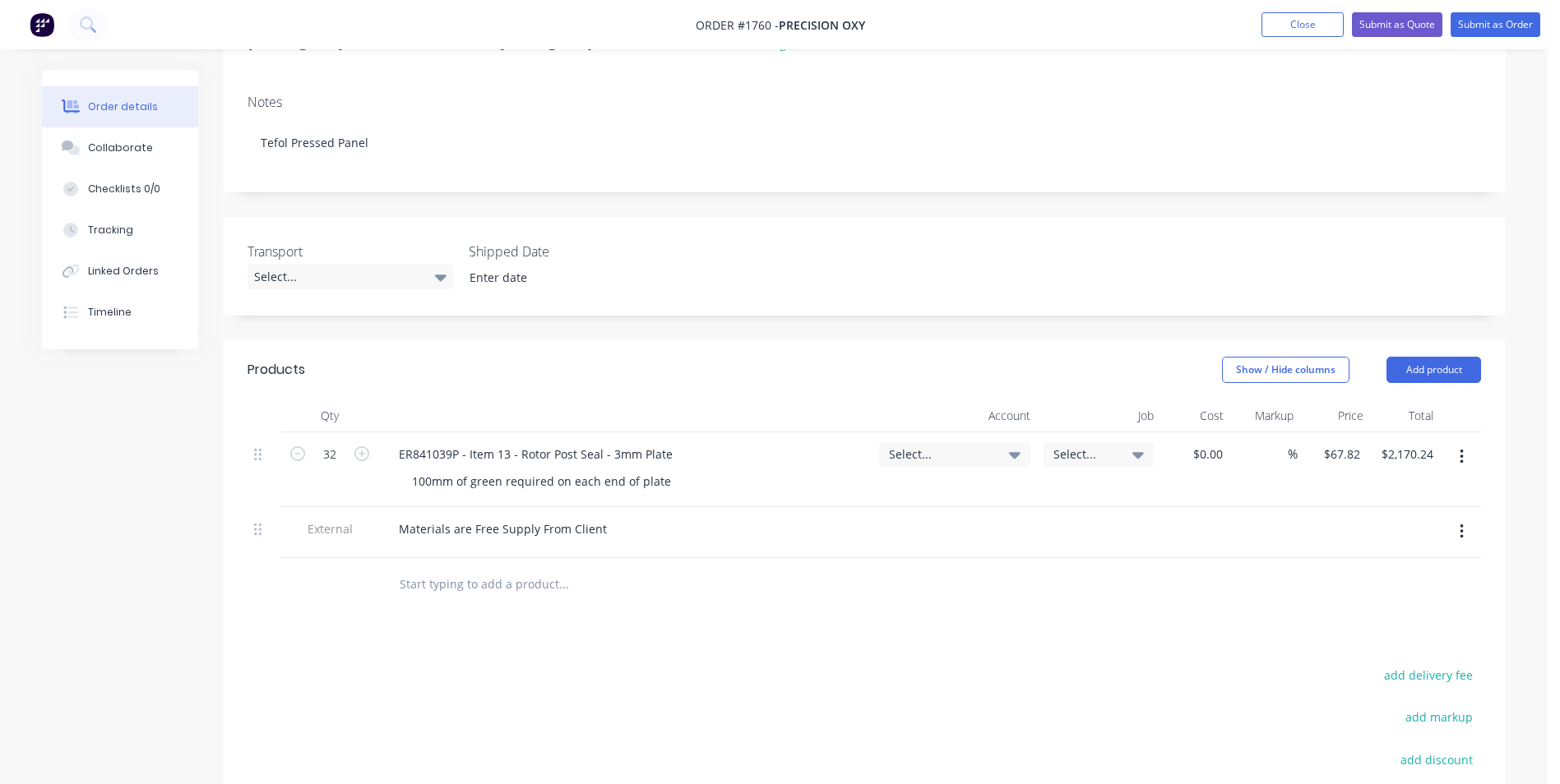
scroll to position [246, 0]
drag, startPoint x: 510, startPoint y: 435, endPoint x: 380, endPoint y: 437, distance: 130.0
click at [380, 437] on div "ER841039P - Item 13 - Rotor Post Seal - 3mm Plate 100mm of green required on ea…" at bounding box center [626, 466] width 493 height 75
paste div
click at [576, 439] on div "TEF-AF01-100 - Rotor Post Seal - 3mm Plate" at bounding box center [516, 451] width 262 height 24
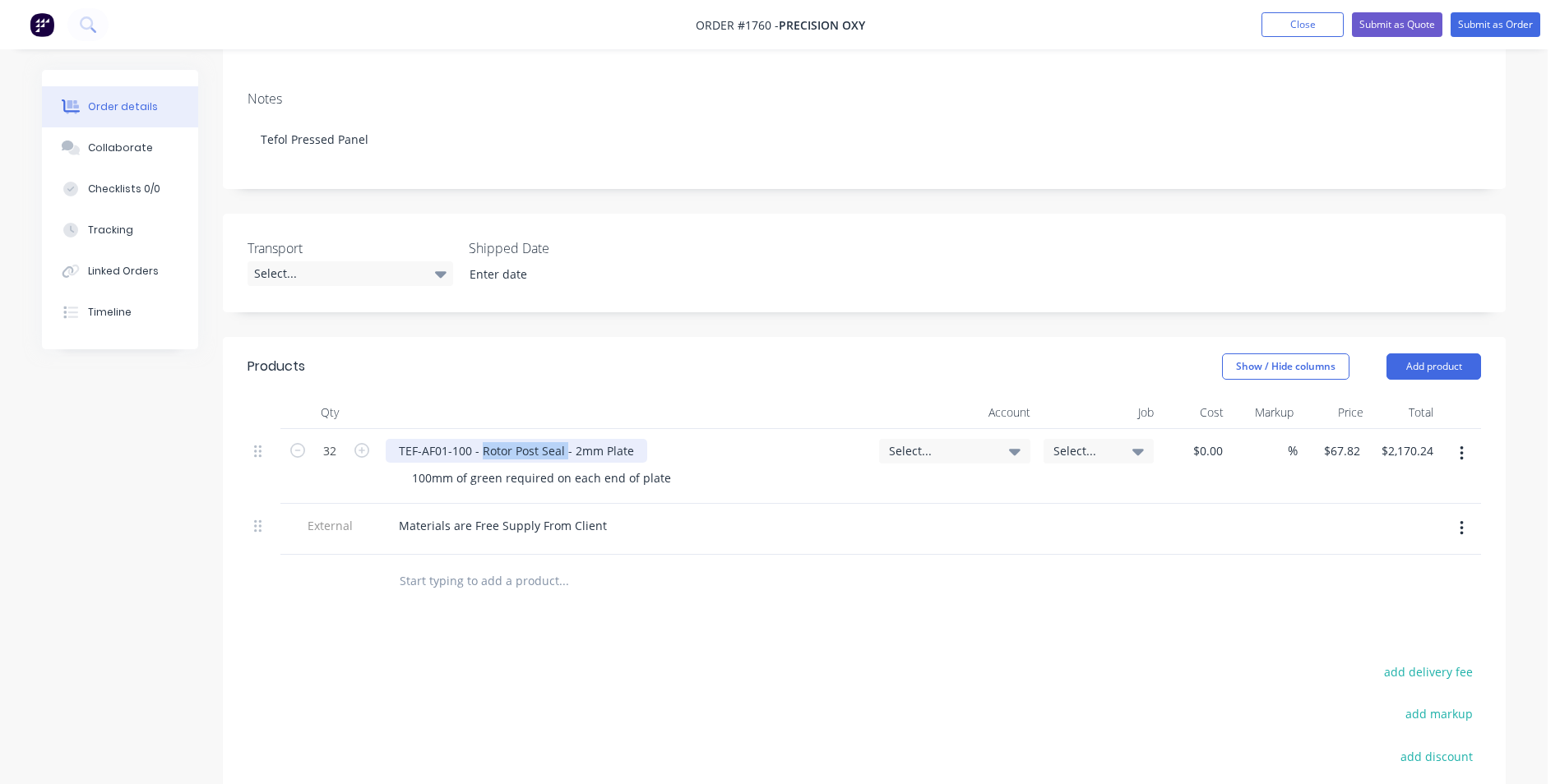
drag, startPoint x: 564, startPoint y: 433, endPoint x: 481, endPoint y: 443, distance: 83.6
click at [481, 443] on div "TEF-AF01-100 - Rotor Post Seal - 2mm Plate" at bounding box center [516, 451] width 262 height 24
click at [330, 439] on input "32" at bounding box center [330, 451] width 43 height 25
type input "2"
type input "$135.64"
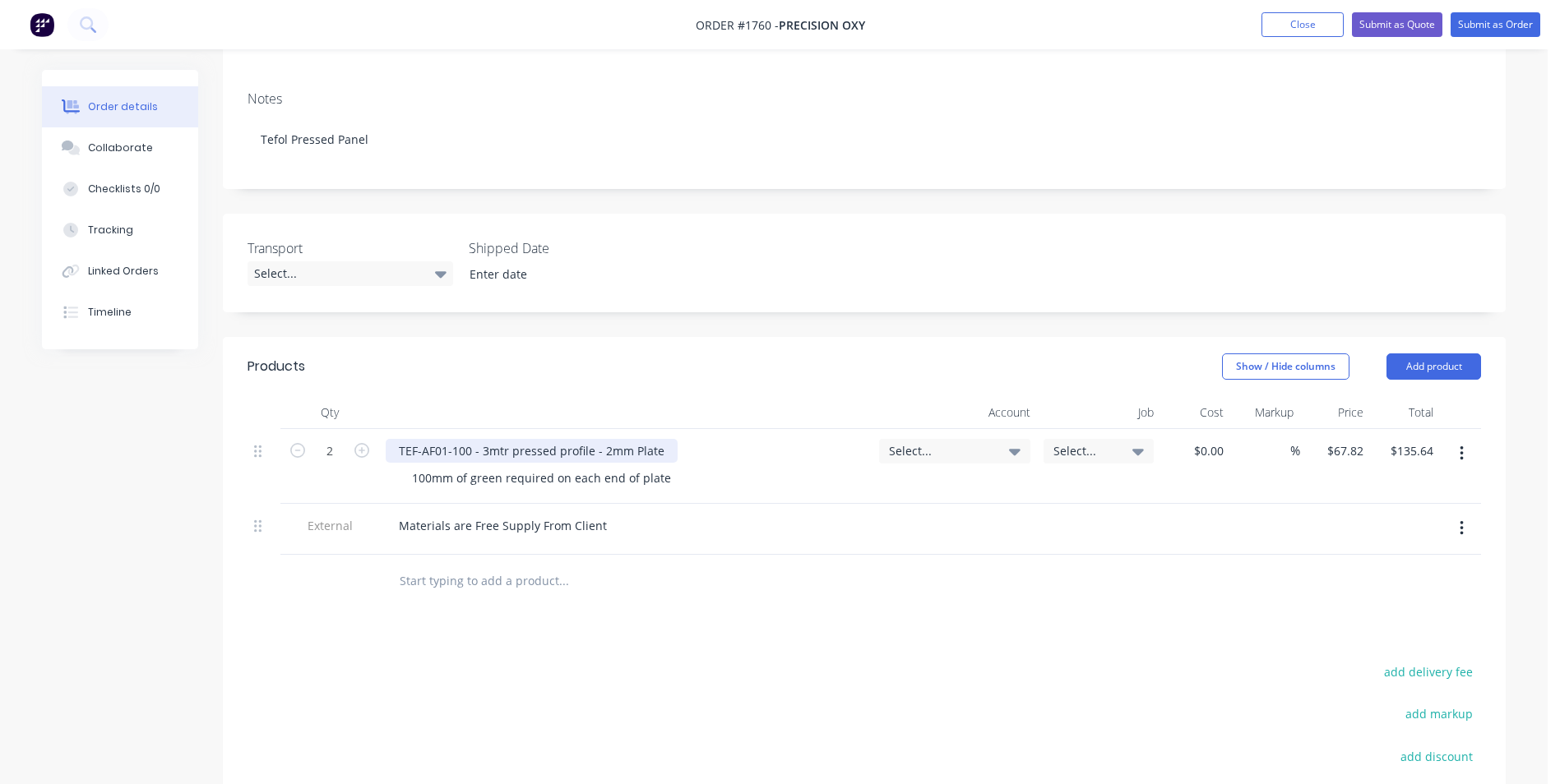
click at [552, 439] on div "TEF-AF01-100 - 3mtr pressed profile - 2mm Plate" at bounding box center [531, 451] width 292 height 24
click at [1342, 439] on input "67.82" at bounding box center [1348, 451] width 45 height 24
type input "$53.34"
type input "$106.68"
click at [1245, 479] on div "%" at bounding box center [1264, 466] width 70 height 75
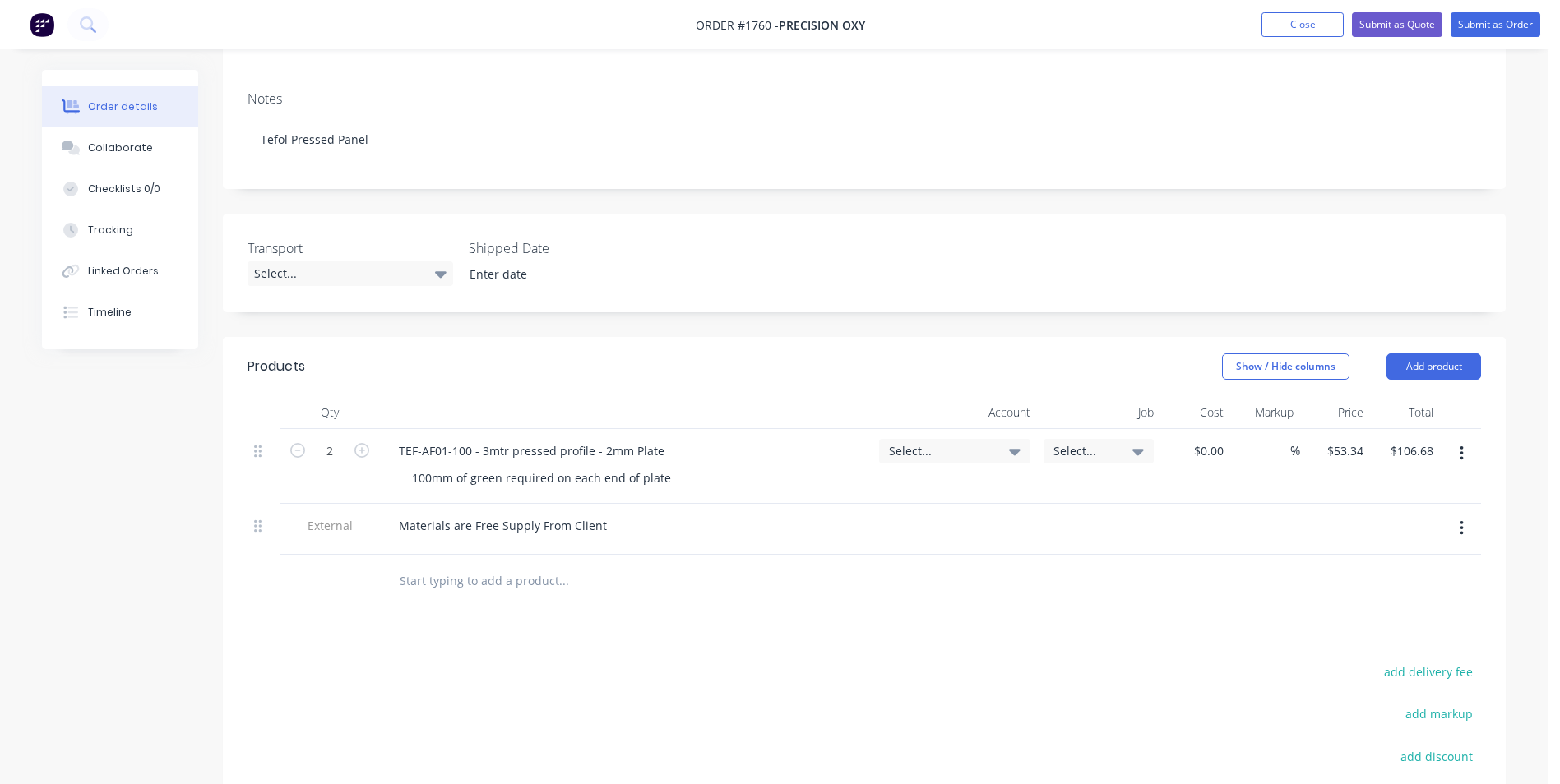
click at [1463, 439] on button "button" at bounding box center [1461, 454] width 39 height 29
click at [1370, 518] on div "Duplicate" at bounding box center [1403, 530] width 127 height 24
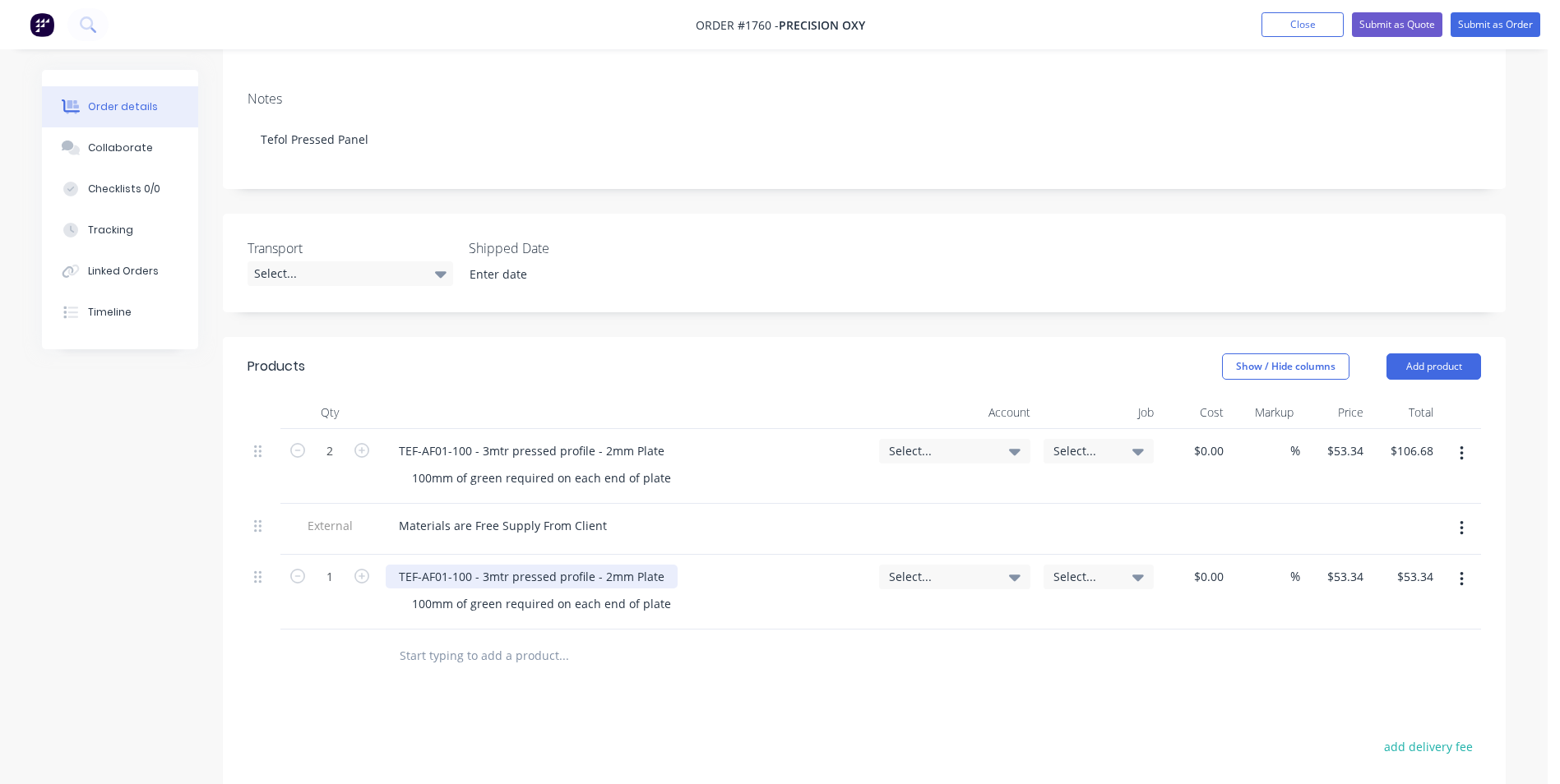
click at [463, 564] on div "TEF-AF01-100 - 3mtr pressed profile - 2mm Plate" at bounding box center [531, 576] width 292 height 24
click at [329, 463] on input "1" at bounding box center [330, 451] width 43 height 25
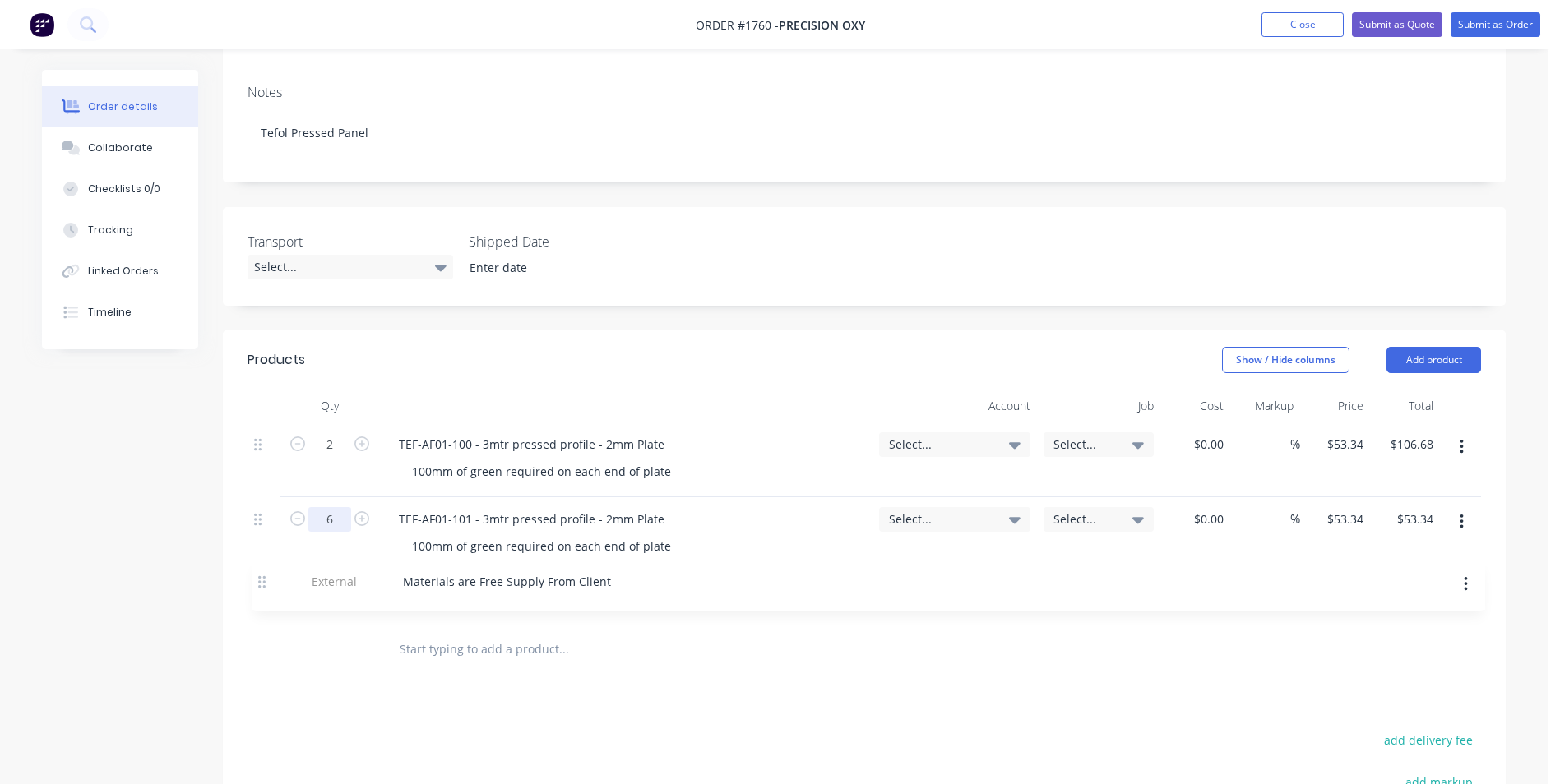
drag, startPoint x: 258, startPoint y: 519, endPoint x: 257, endPoint y: 611, distance: 92.0
click at [257, 611] on div "Qty Account Job Cost Markup Price Total 2 TEF-AF01-100 - 3mtr pressed profile -…" at bounding box center [864, 533] width 1283 height 286
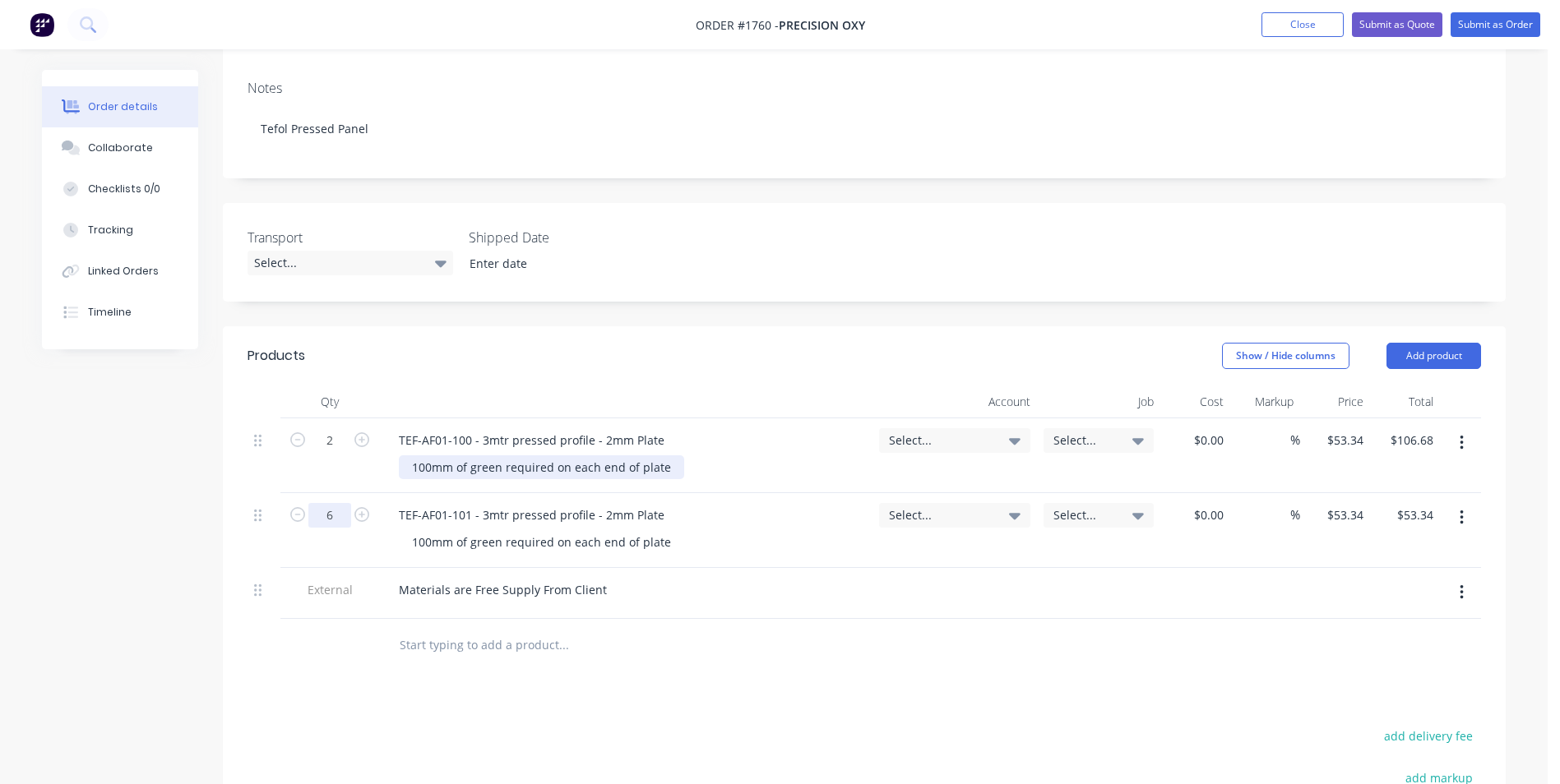
type input "6"
type input "$320.04"
drag, startPoint x: 665, startPoint y: 450, endPoint x: 403, endPoint y: 461, distance: 262.2
click at [403, 461] on div "100mm of green required on each end of plate" at bounding box center [541, 467] width 285 height 24
click at [922, 431] on span "Select..." at bounding box center [940, 440] width 104 height 17
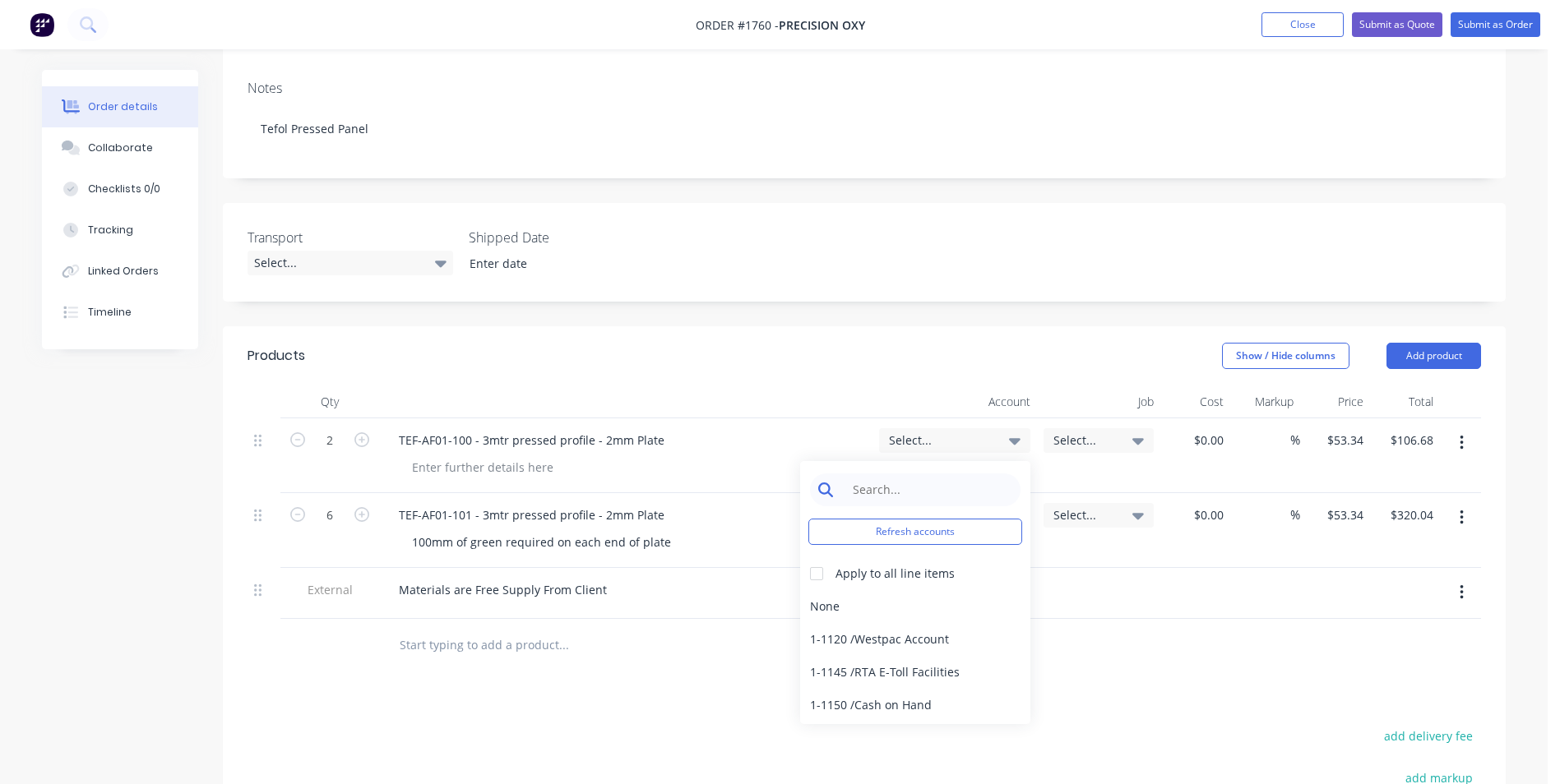
click at [864, 473] on input at bounding box center [928, 490] width 168 height 33
type input "press"
click at [914, 590] on div "4-1400 / Sales - Pressing" at bounding box center [915, 606] width 230 height 33
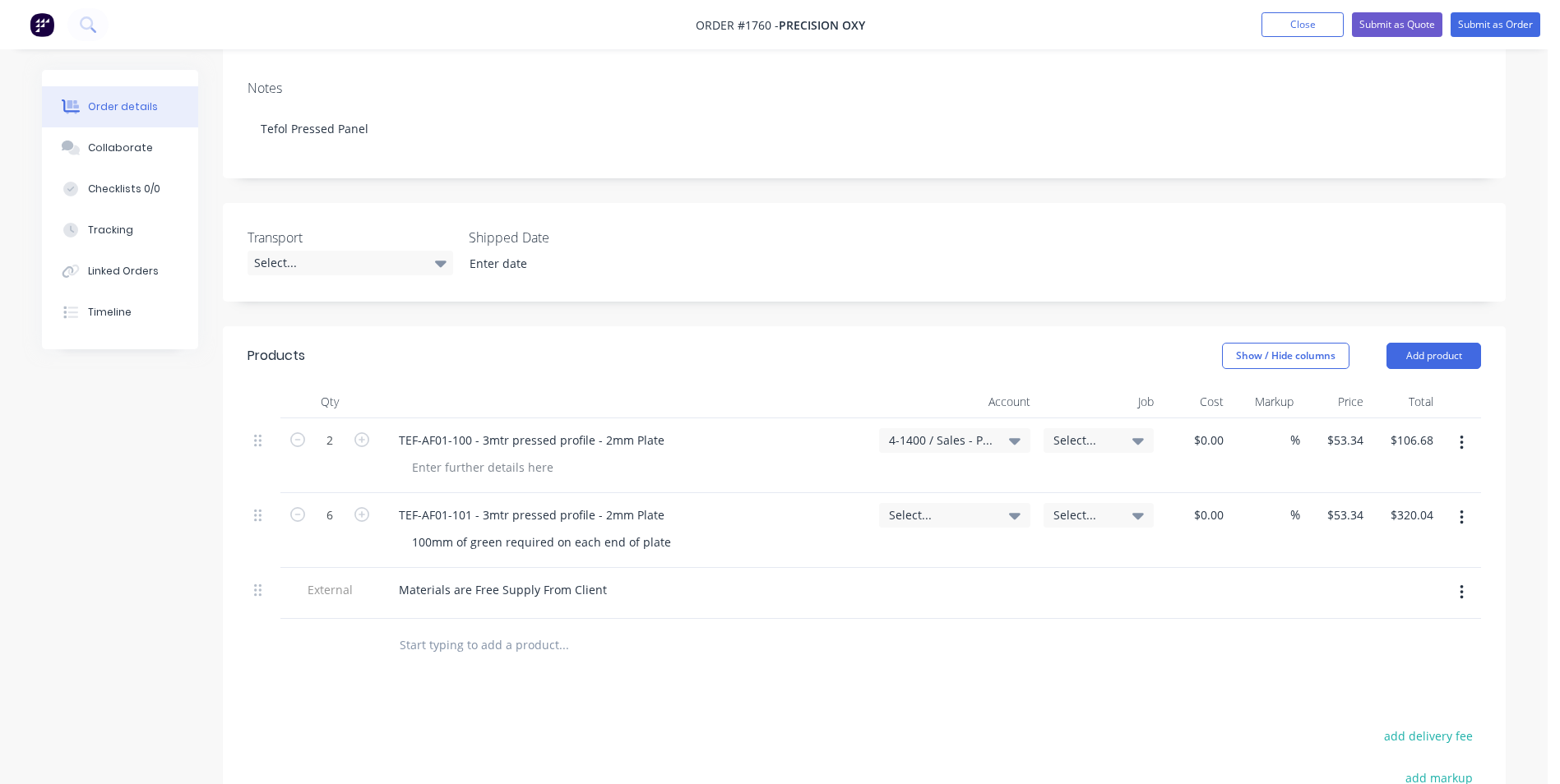
click at [912, 506] on span "Select..." at bounding box center [940, 515] width 104 height 17
click at [854, 550] on input at bounding box center [928, 564] width 168 height 33
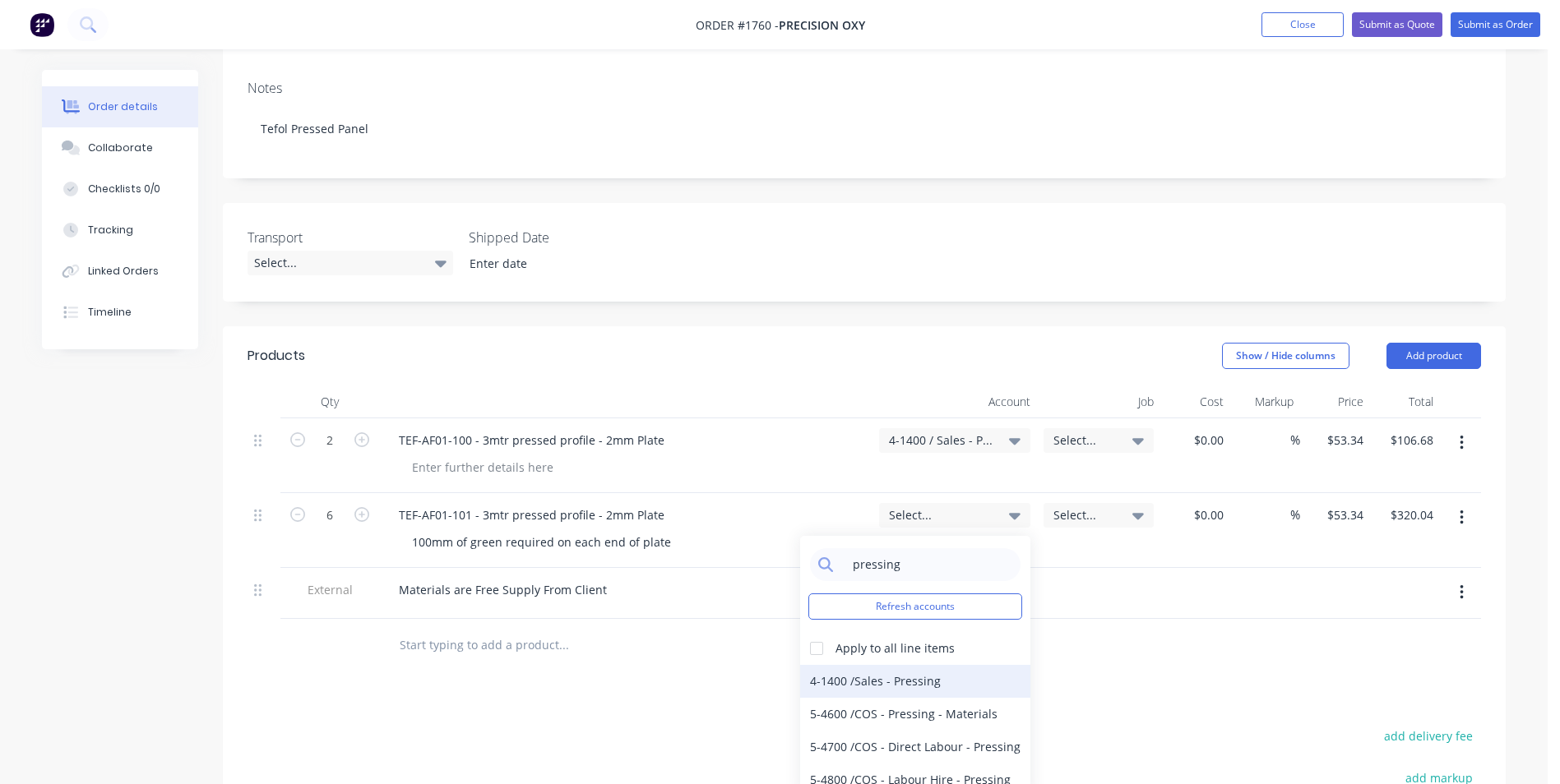
type input "pressing"
click at [916, 666] on div "4-1400 / Sales - Pressing" at bounding box center [915, 681] width 230 height 33
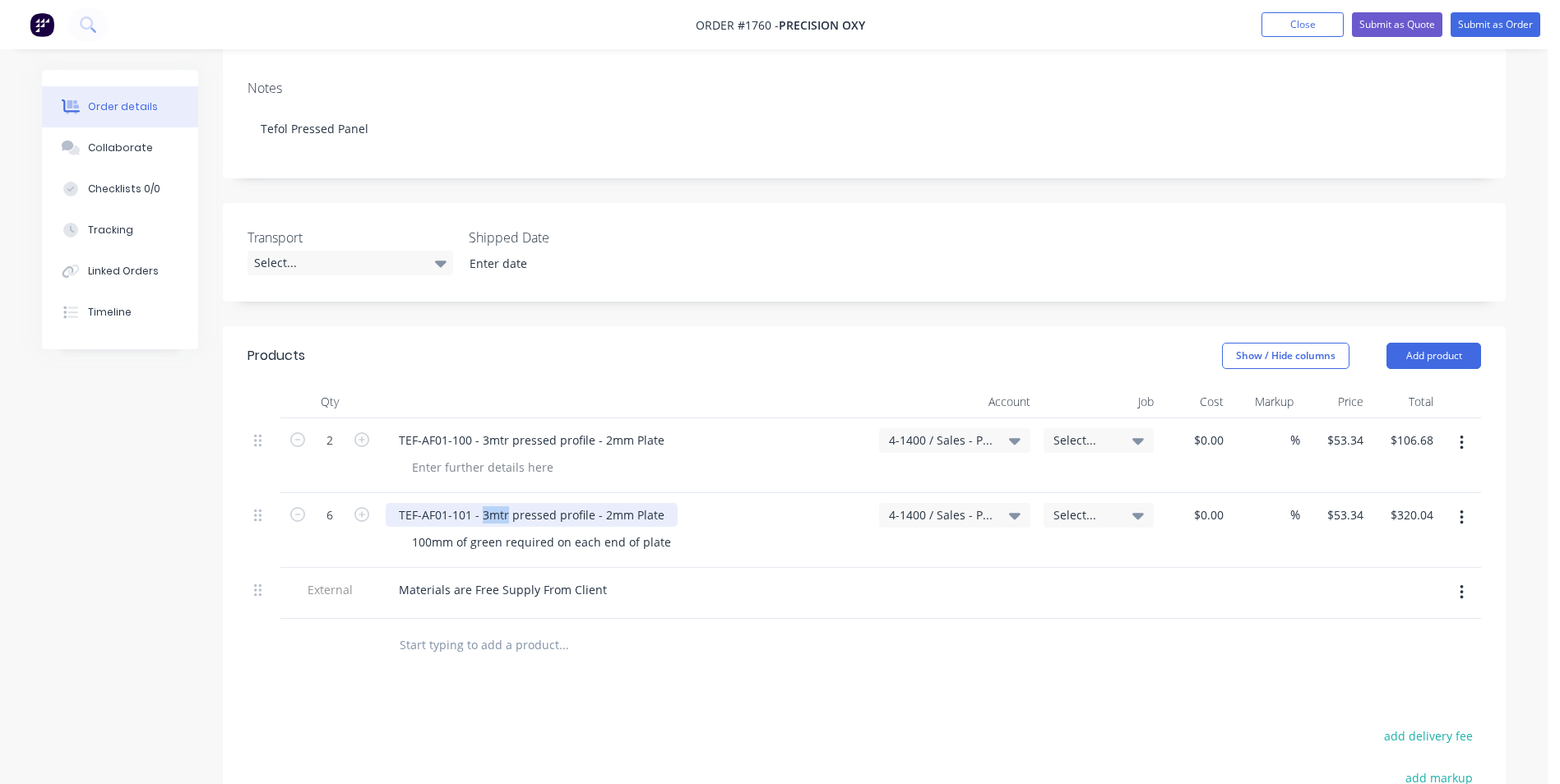
drag, startPoint x: 507, startPoint y: 498, endPoint x: 483, endPoint y: 501, distance: 24.2
click at [483, 503] on div "TEF-AF01-101 - 3mtr pressed profile - 2mm Plate" at bounding box center [531, 515] width 292 height 24
click at [1363, 503] on input "53.34" at bounding box center [1348, 515] width 45 height 24
type input "$31.67"
type input "$190.02"
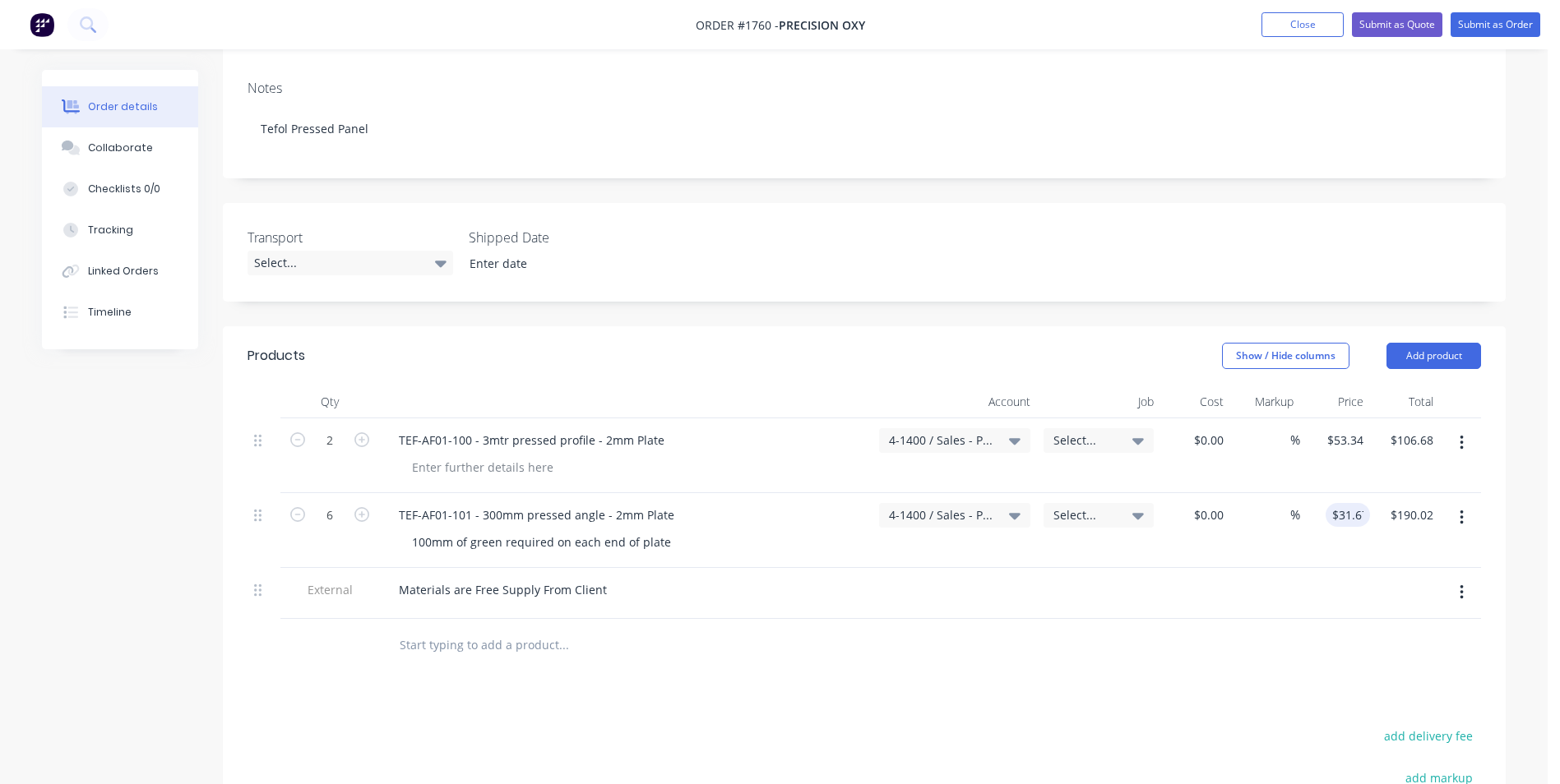
click at [1315, 548] on div "$31.67 31.67" at bounding box center [1334, 530] width 70 height 75
click at [1463, 510] on icon "button" at bounding box center [1461, 517] width 3 height 15
click at [1365, 582] on div "Duplicate" at bounding box center [1403, 594] width 127 height 24
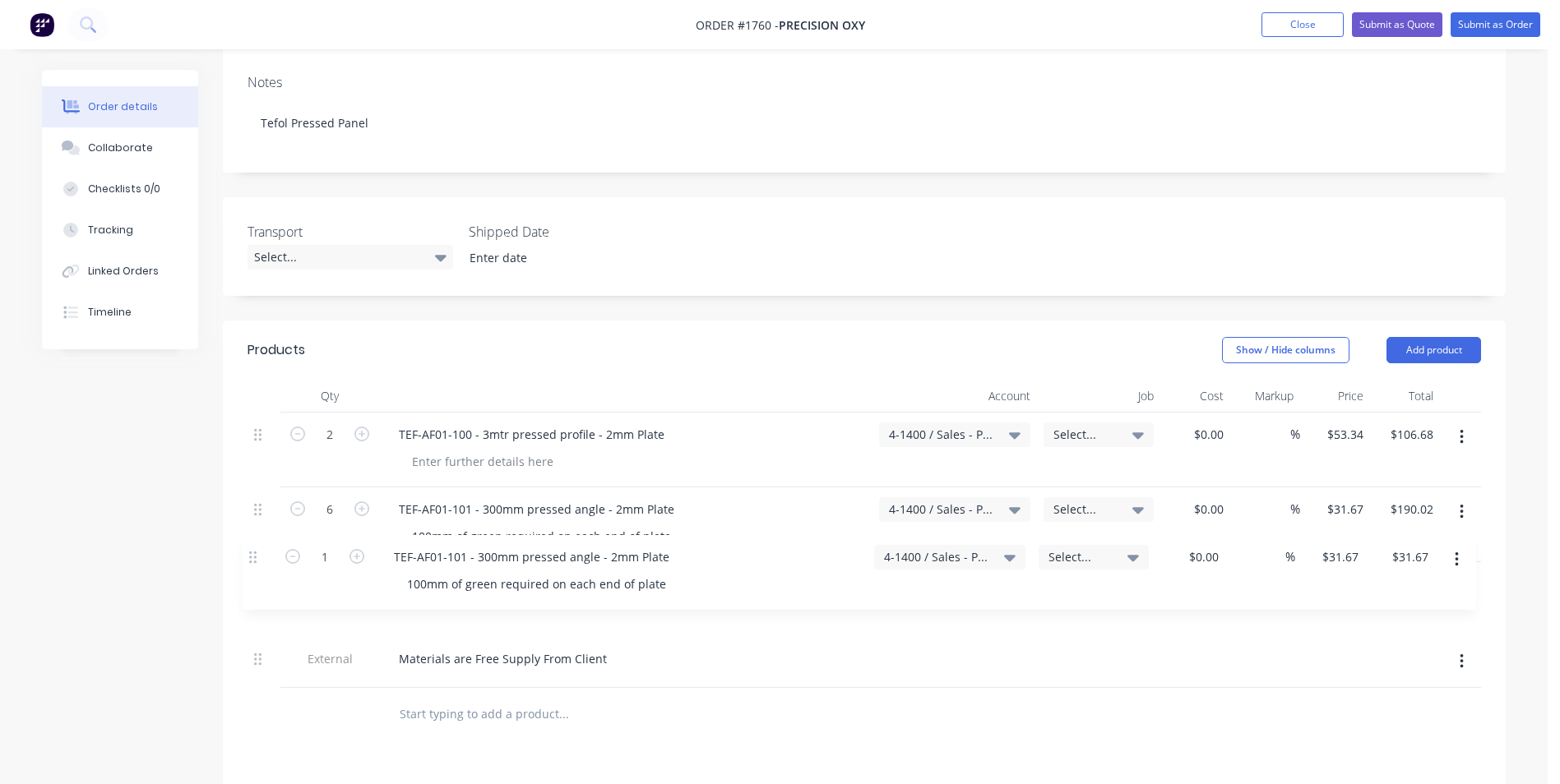
scroll to position [265, 0]
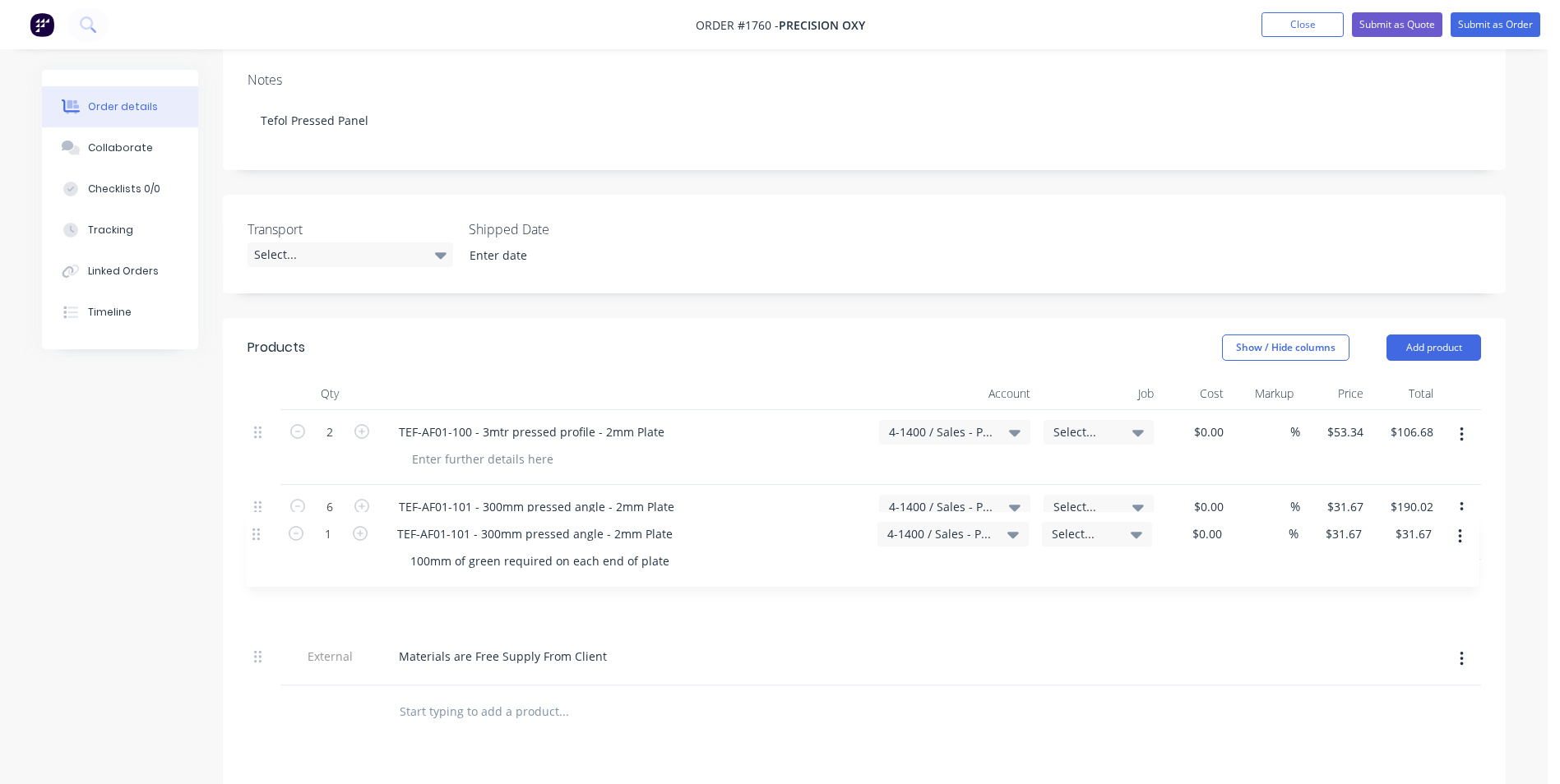
drag, startPoint x: 263, startPoint y: 625, endPoint x: 261, endPoint y: 530, distance: 95.0
click at [261, 530] on div "2 TEF-AF01-100 - 3mtr pressed profile - 2mm Plate 4-1400 / Sales - Pressing Sel…" at bounding box center [863, 547] width 1233 height 275
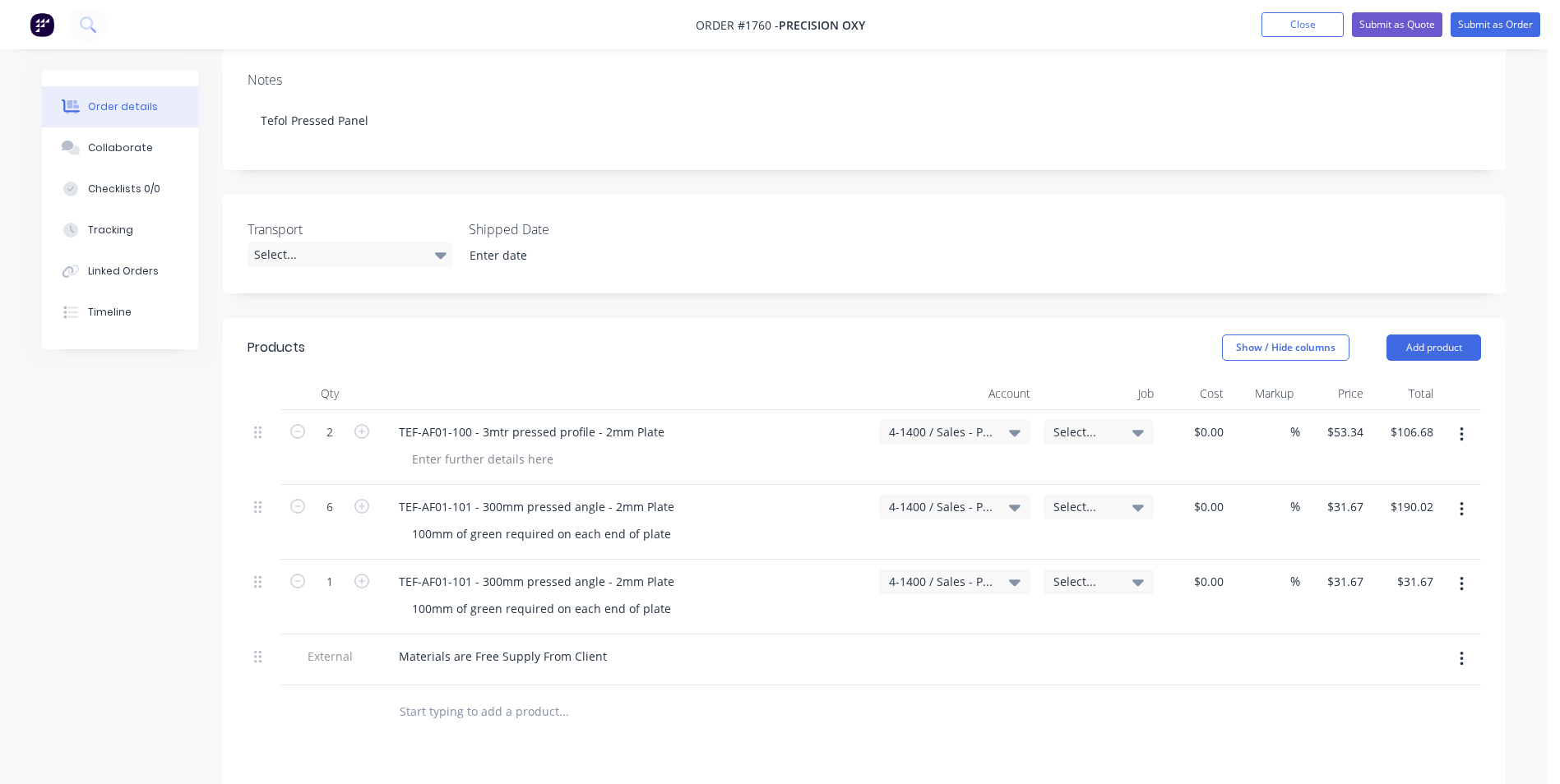
click at [1463, 576] on icon "button" at bounding box center [1461, 584] width 4 height 18
click at [1358, 715] on div "Delete" at bounding box center [1403, 727] width 127 height 24
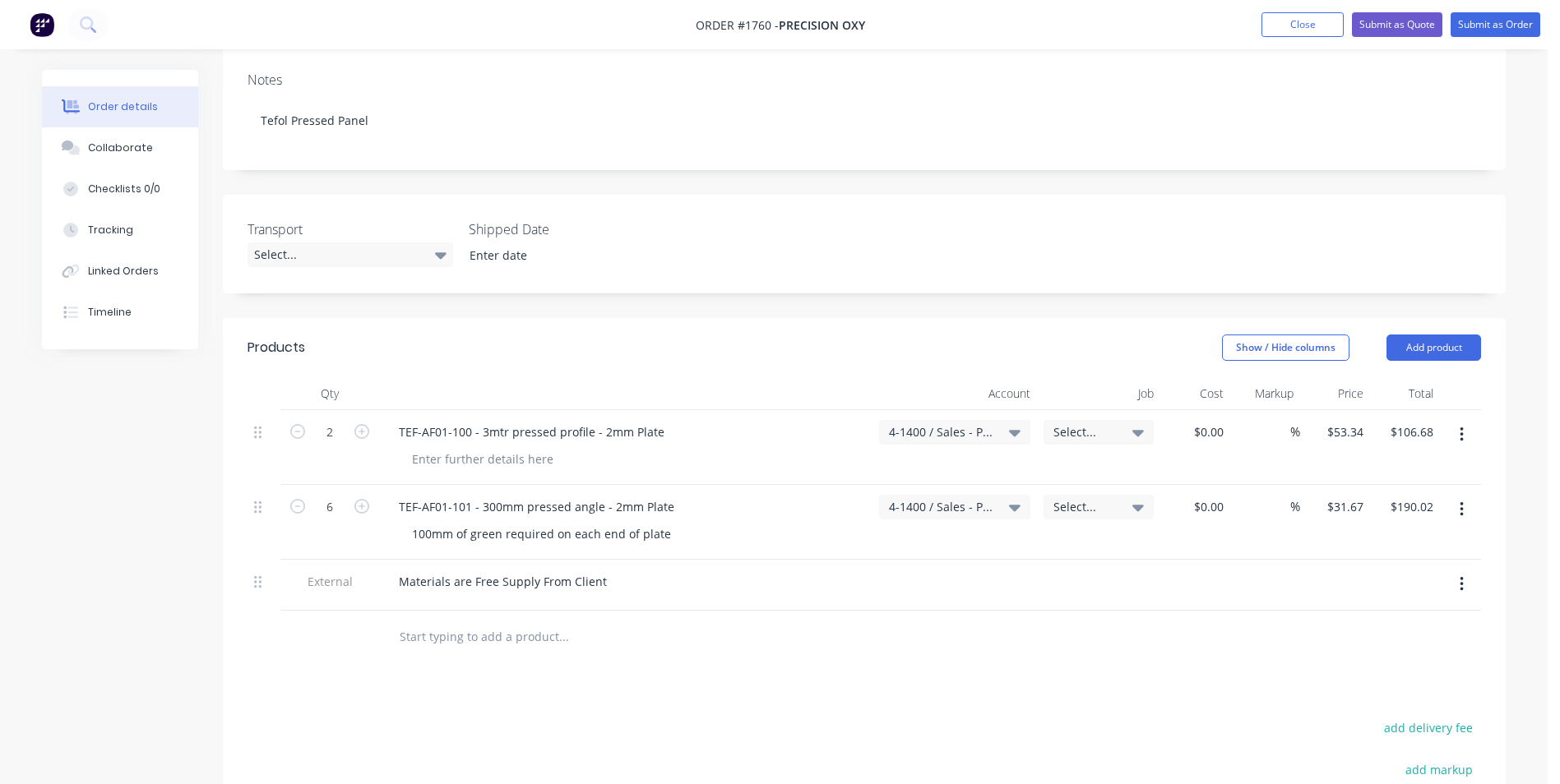
click at [1465, 420] on button "button" at bounding box center [1461, 435] width 39 height 29
click at [1371, 499] on div "Duplicate" at bounding box center [1403, 511] width 127 height 24
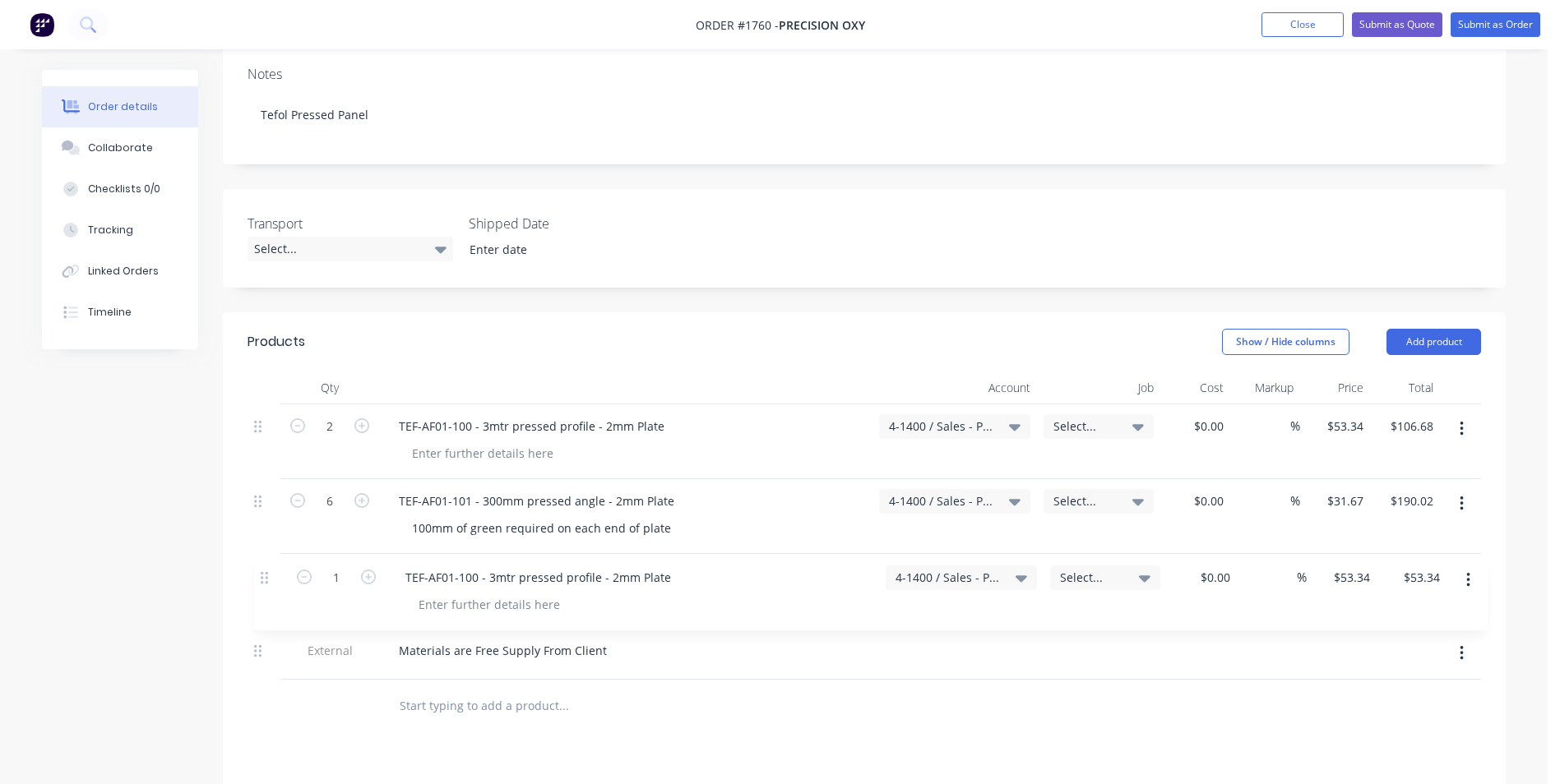
scroll to position [273, 0]
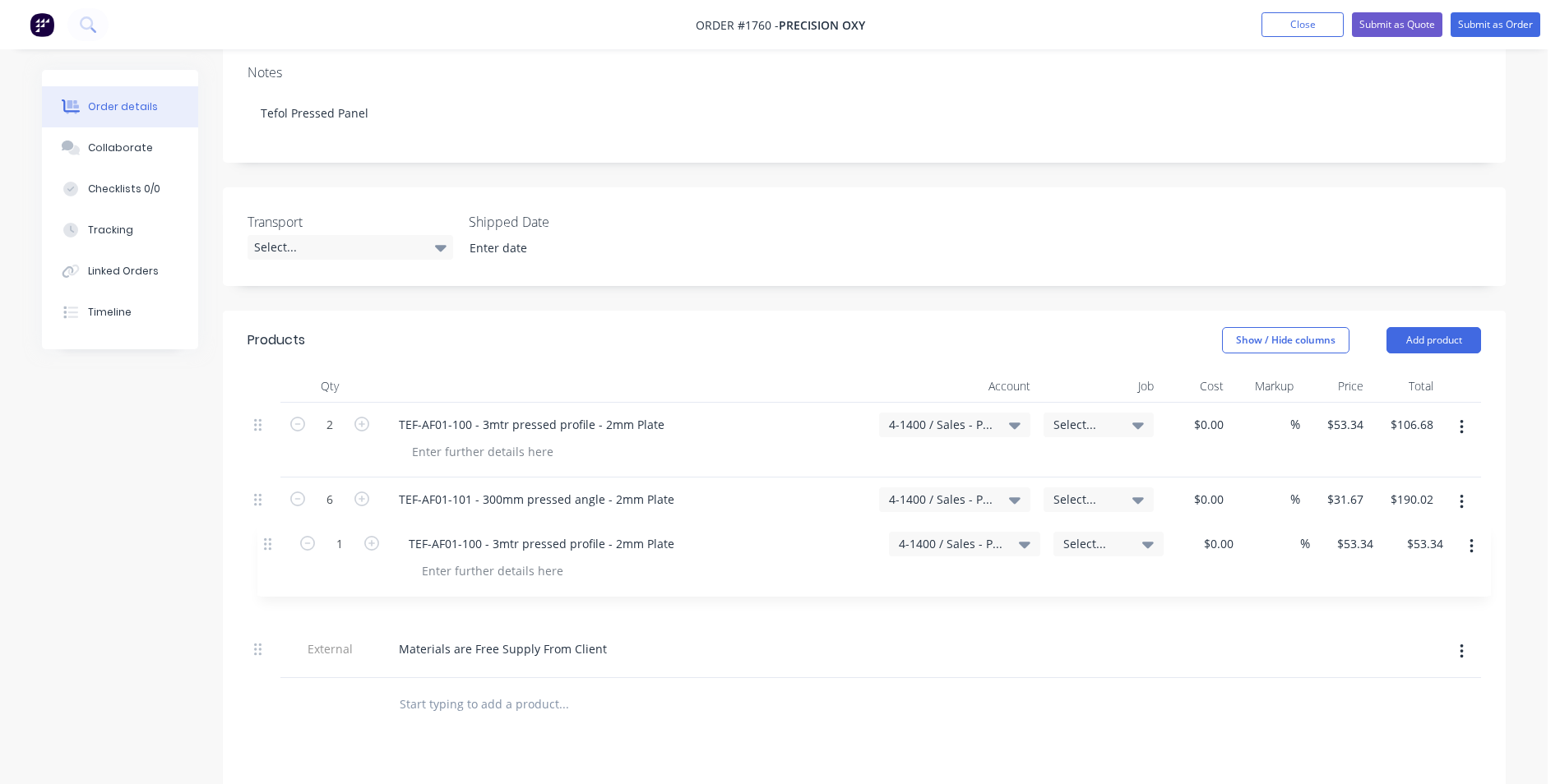
drag, startPoint x: 257, startPoint y: 618, endPoint x: 265, endPoint y: 537, distance: 81.4
click at [265, 537] on div "2 TEF-AF01-100 - 3mtr pressed profile - 2mm Plate 4-1400 / Sales - Pressing Sel…" at bounding box center [863, 540] width 1233 height 275
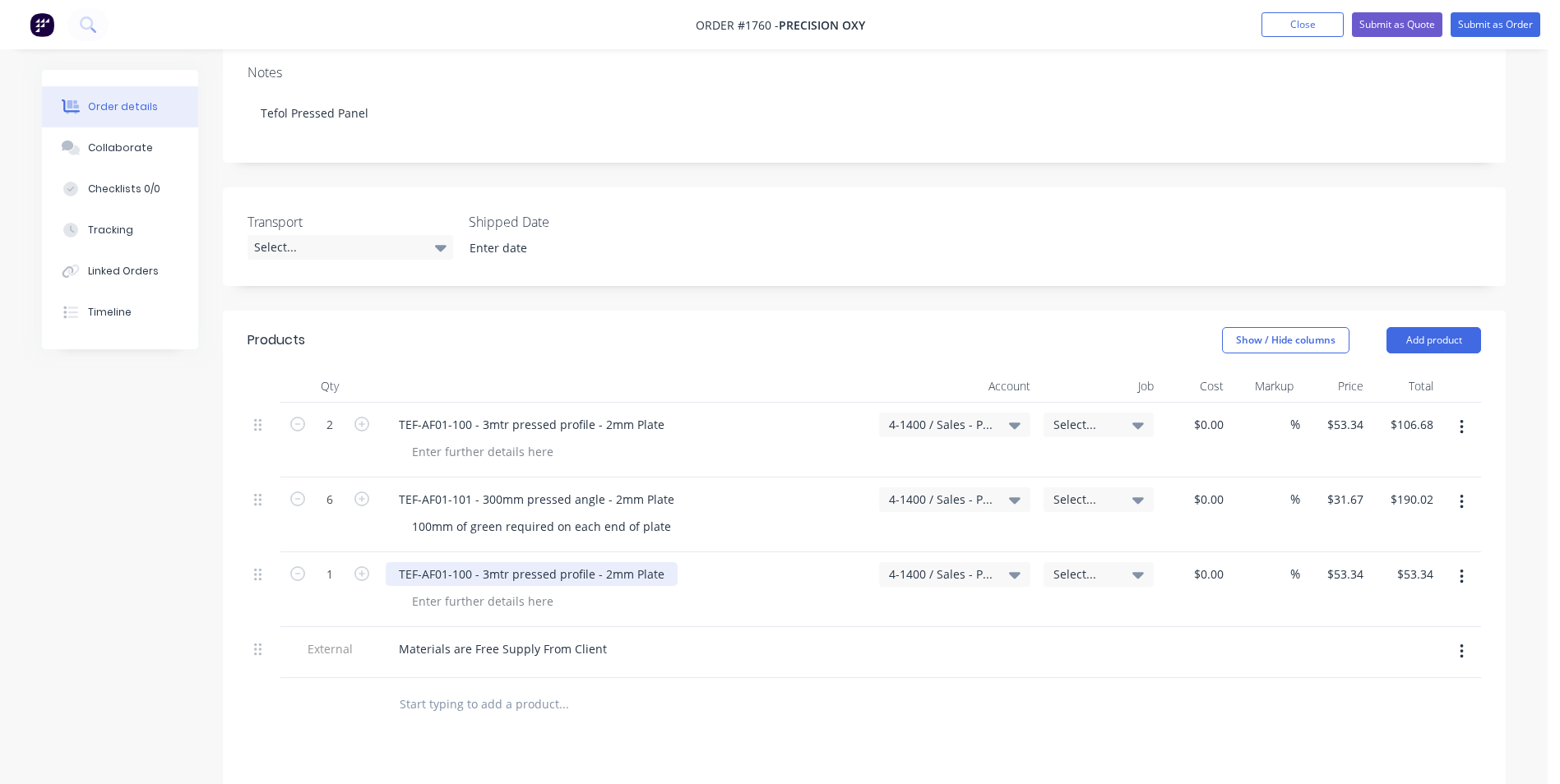
click at [466, 562] on div "TEF-AF01-100 - 3mtr pressed profile - 2mm Plate" at bounding box center [531, 574] width 292 height 24
click at [487, 562] on div "TEF-AF01-102 - 3mtr pressed profile - 2mm Plate" at bounding box center [531, 574] width 292 height 24
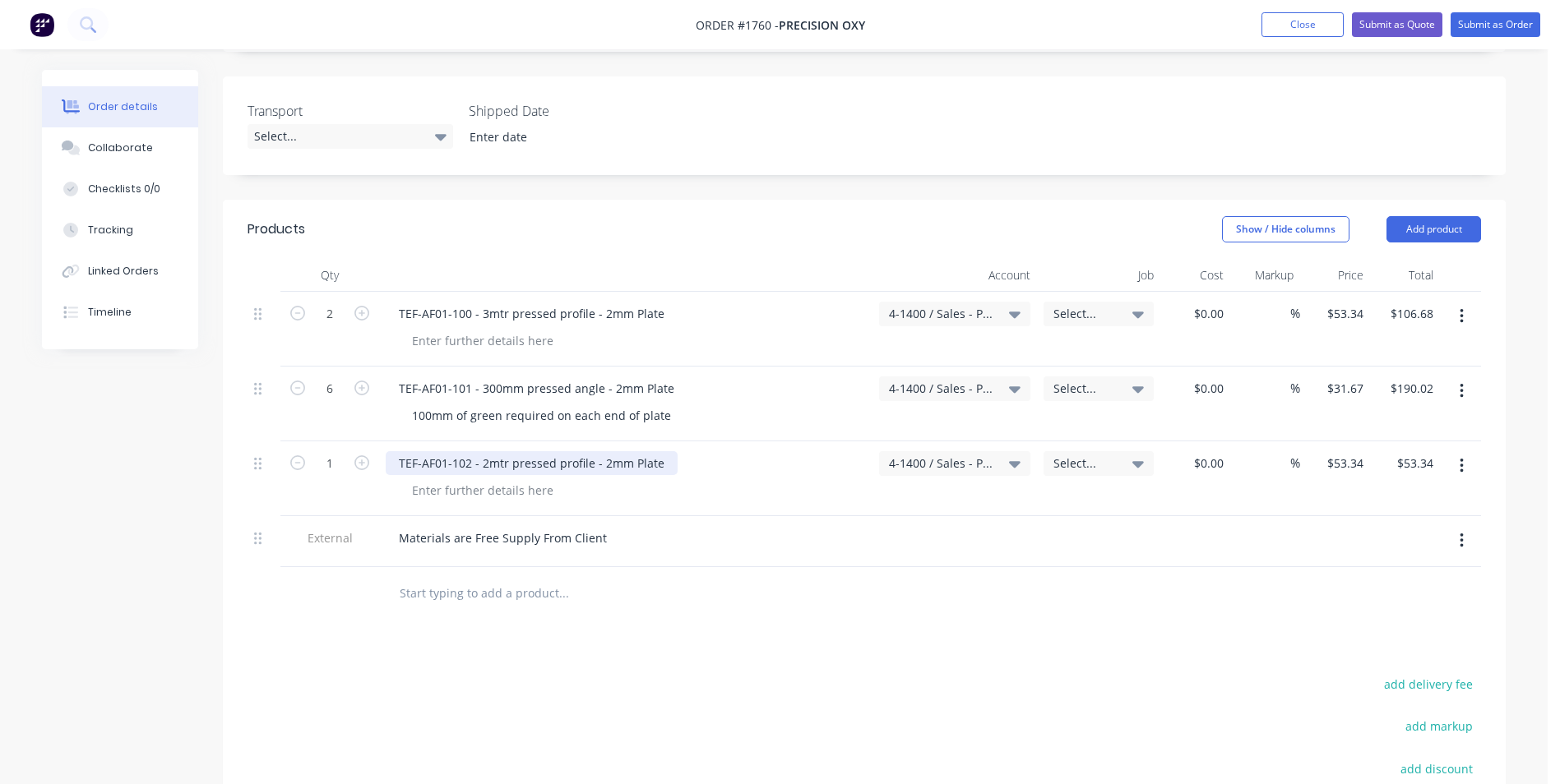
scroll to position [355, 0]
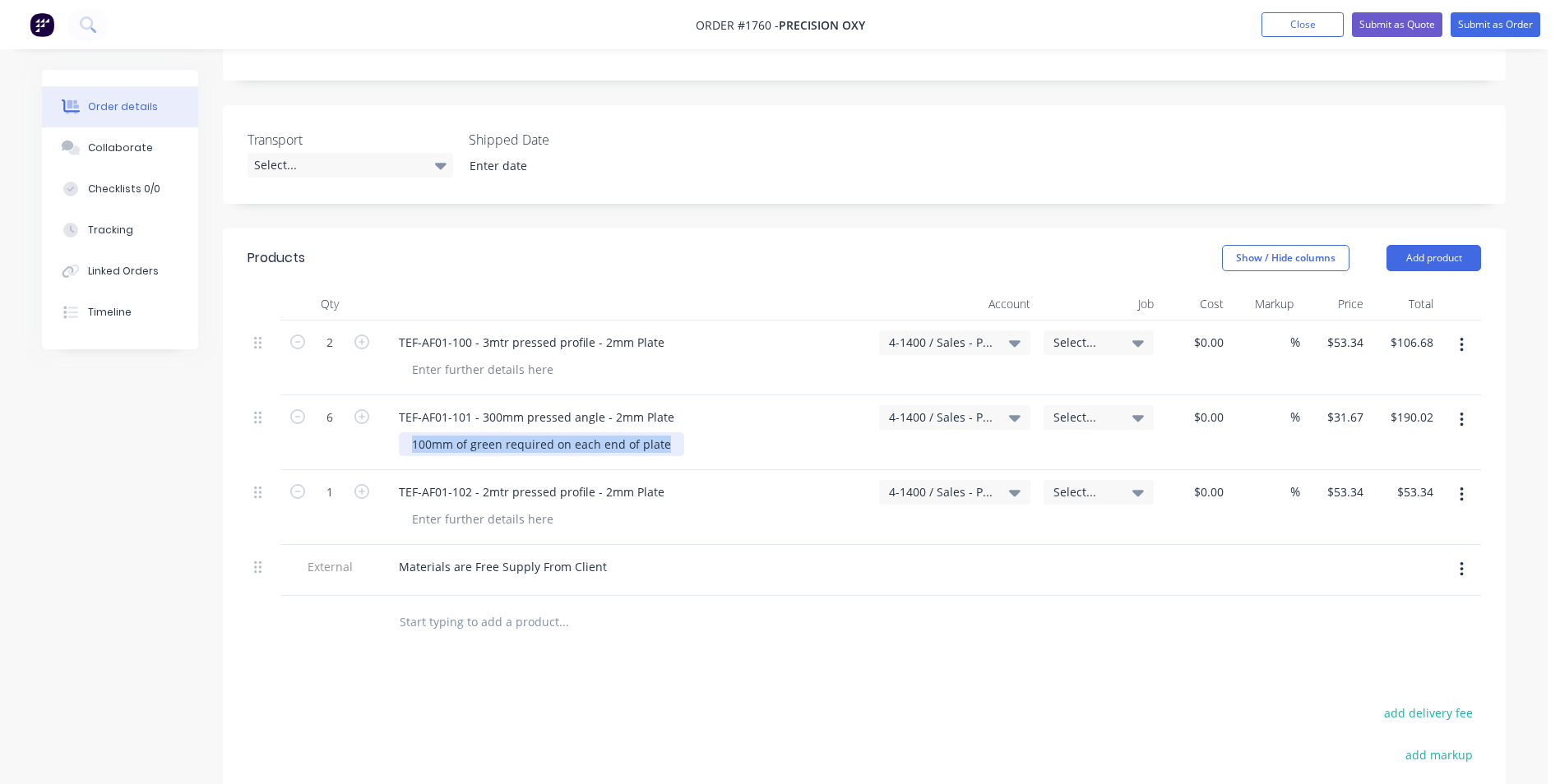
drag, startPoint x: 669, startPoint y: 425, endPoint x: 387, endPoint y: 436, distance: 282.2
click at [387, 436] on div "TEF-AF01-101 - 300mm pressed angle - 2mm Plate 100mm of green required on each …" at bounding box center [626, 432] width 493 height 75
click at [735, 555] on div "Materials are Free Supply From Client" at bounding box center [626, 567] width 481 height 24
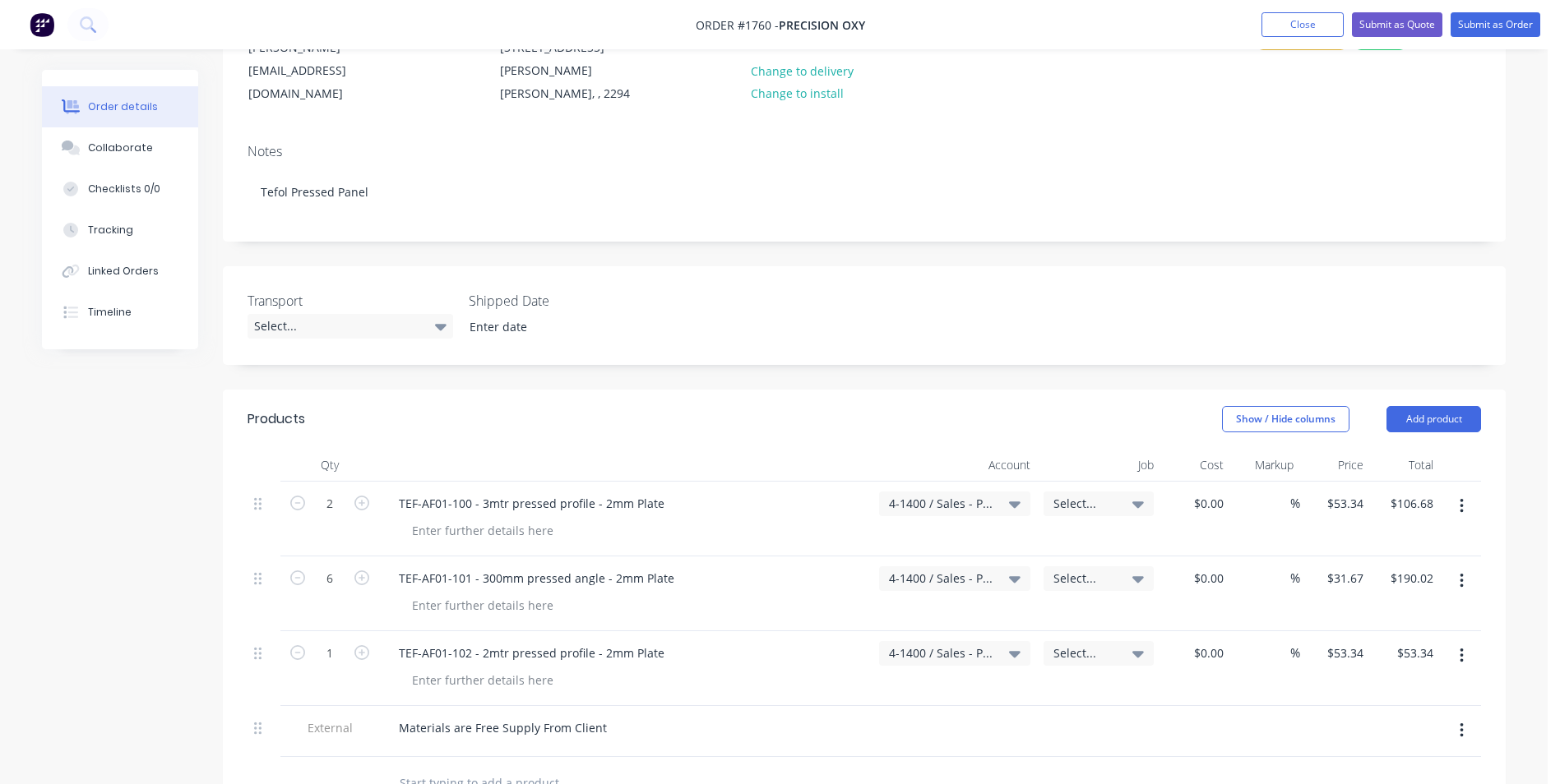
scroll to position [190, 0]
click at [1405, 23] on button "Submit as Quote" at bounding box center [1396, 24] width 90 height 25
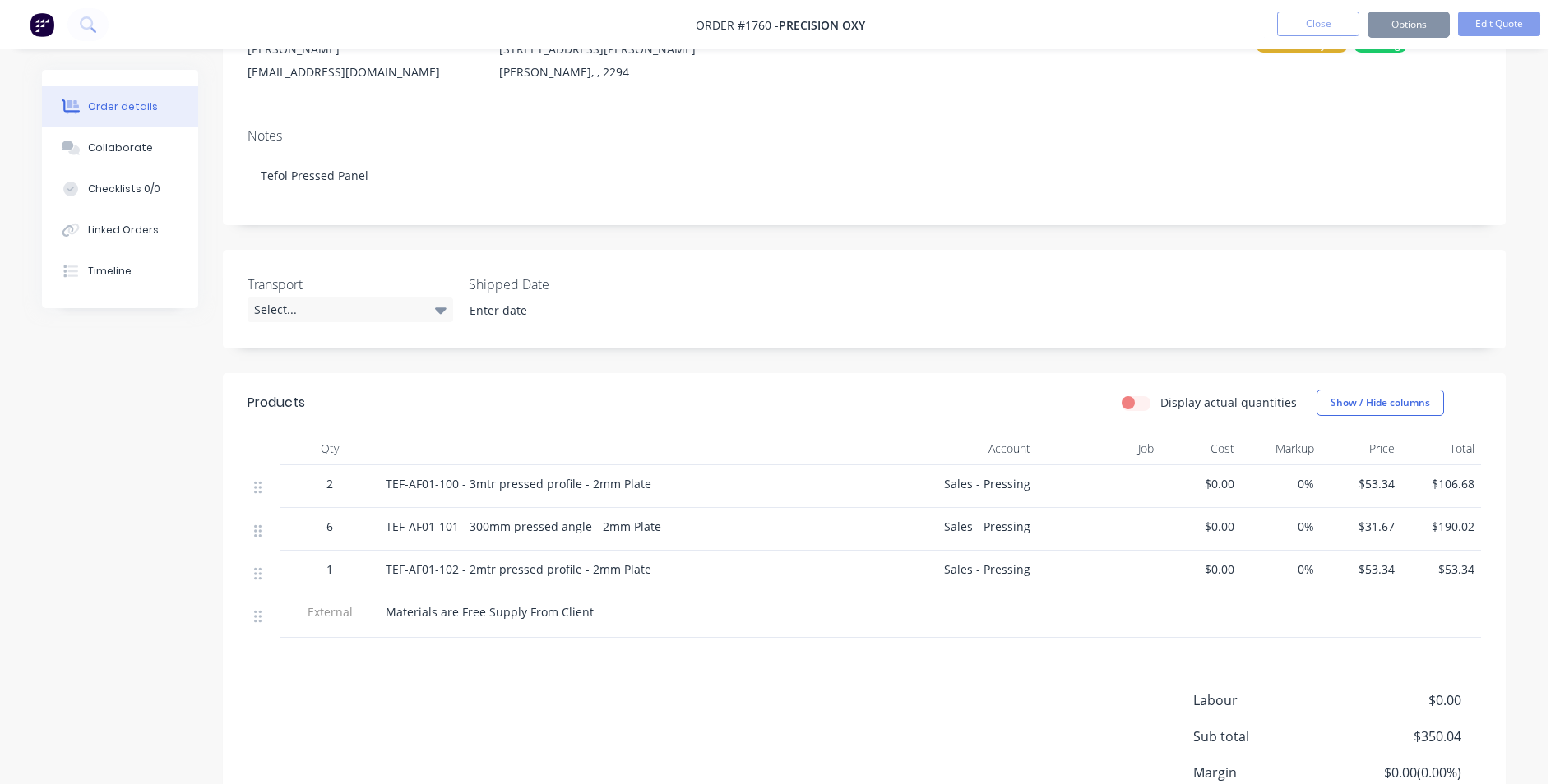
scroll to position [0, 0]
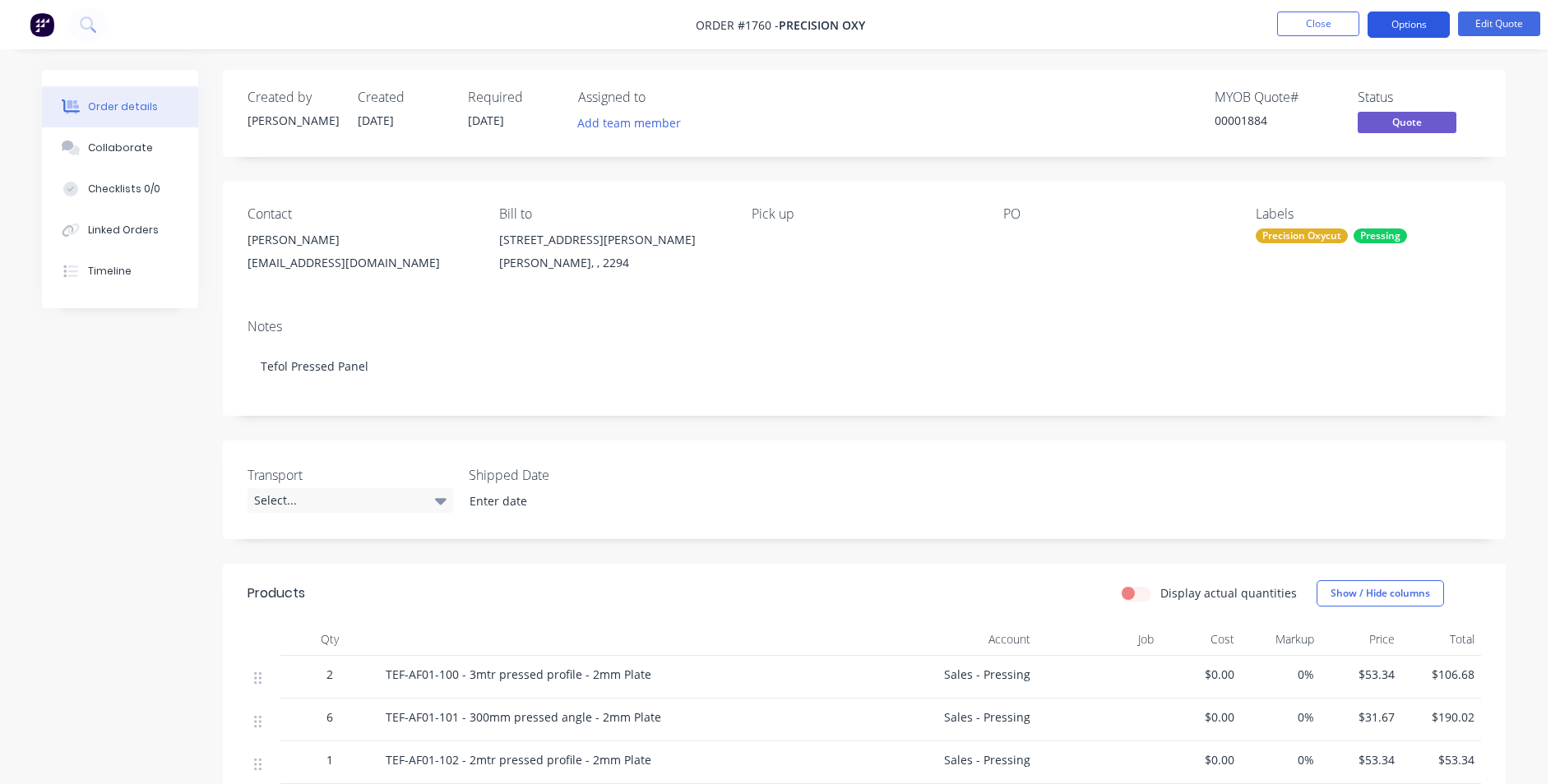
click at [1421, 23] on button "Options" at bounding box center [1408, 24] width 82 height 27
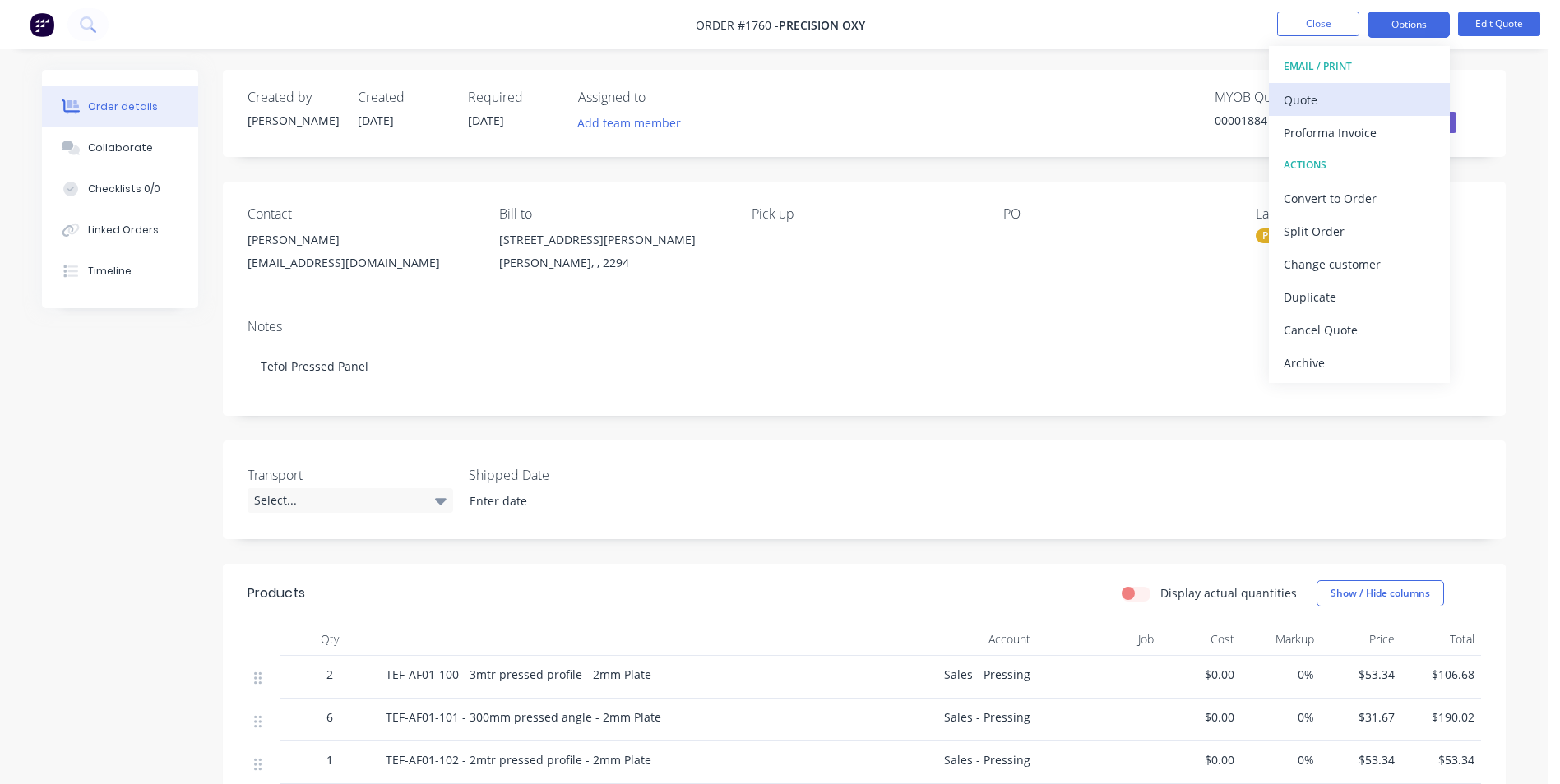
click at [1321, 97] on div "Quote" at bounding box center [1359, 100] width 151 height 24
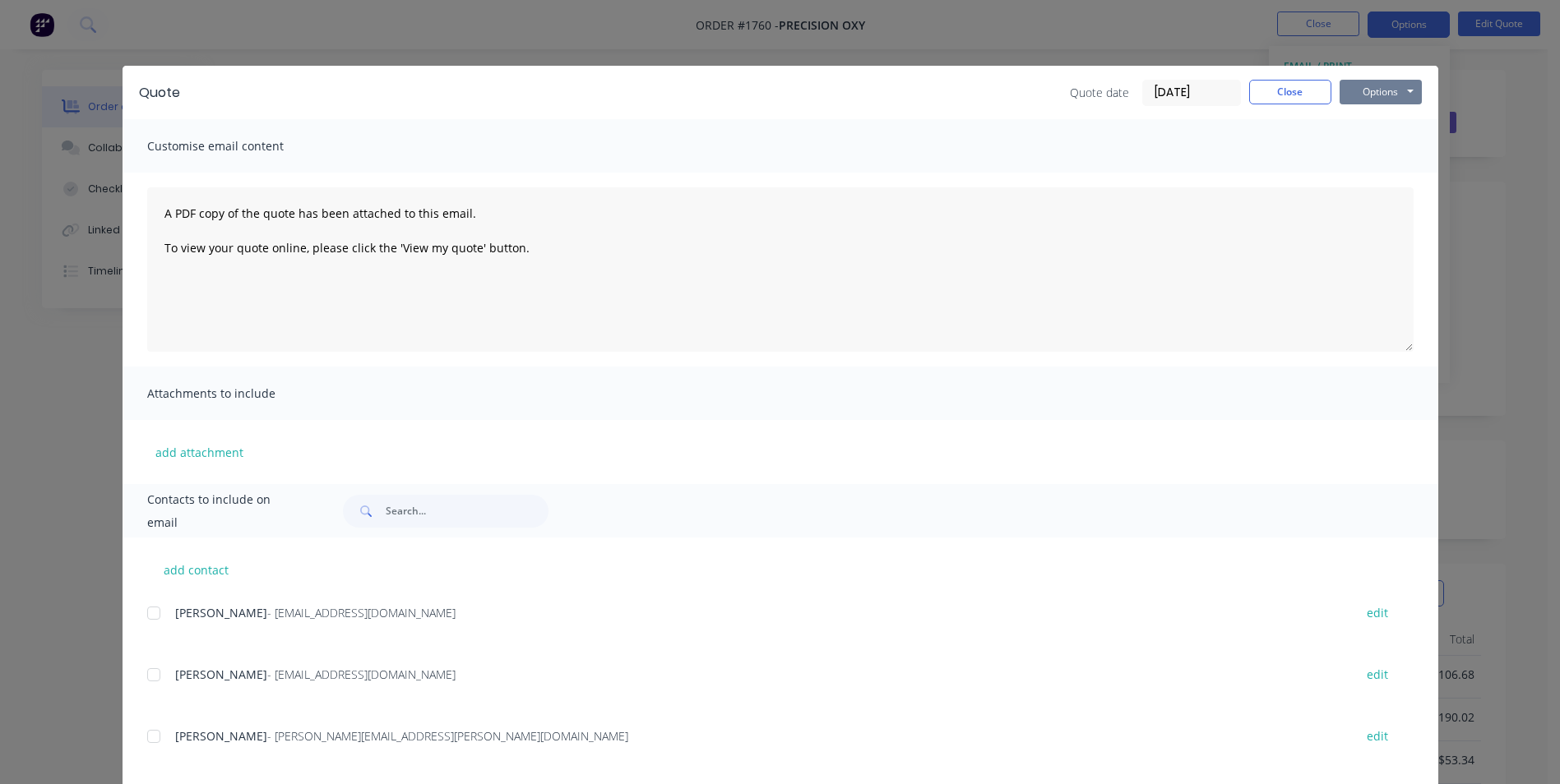
click at [1371, 95] on button "Options" at bounding box center [1381, 92] width 82 height 25
click at [1385, 148] on button "Print" at bounding box center [1392, 148] width 106 height 27
click at [1315, 87] on button "Close" at bounding box center [1290, 92] width 82 height 25
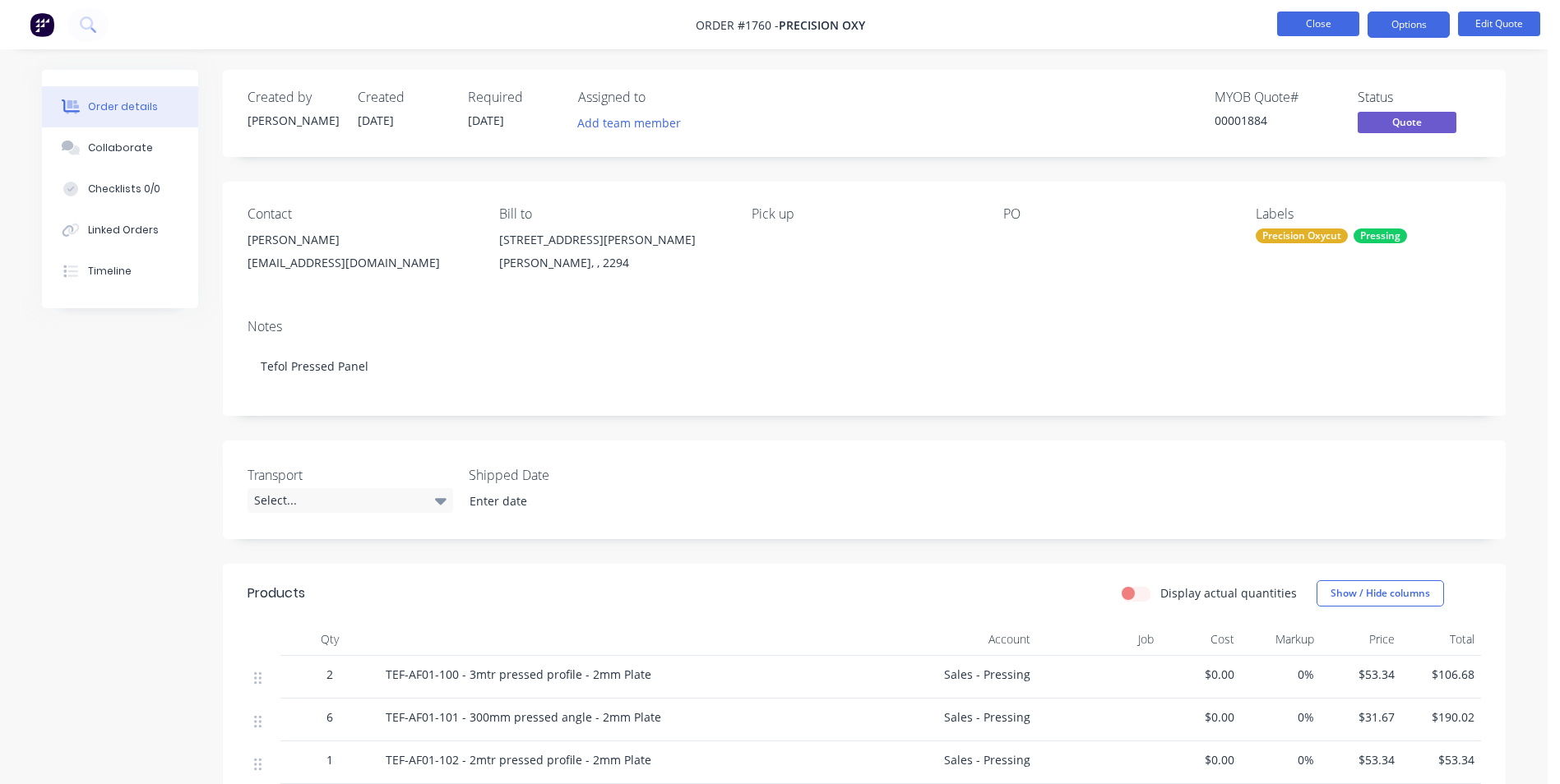
click at [1318, 29] on button "Close" at bounding box center [1318, 23] width 82 height 25
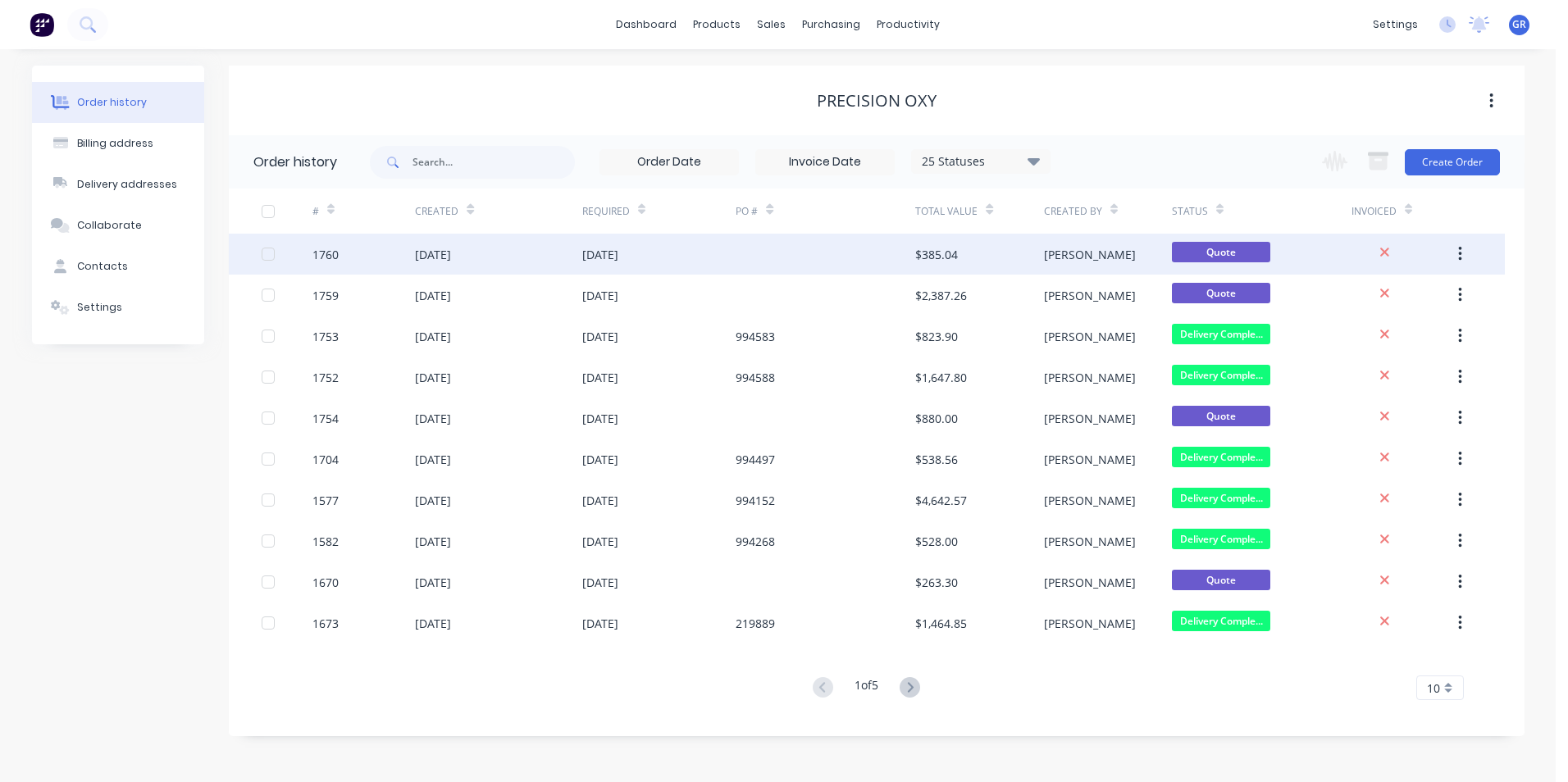
click at [342, 251] on div "1760" at bounding box center [364, 254] width 103 height 41
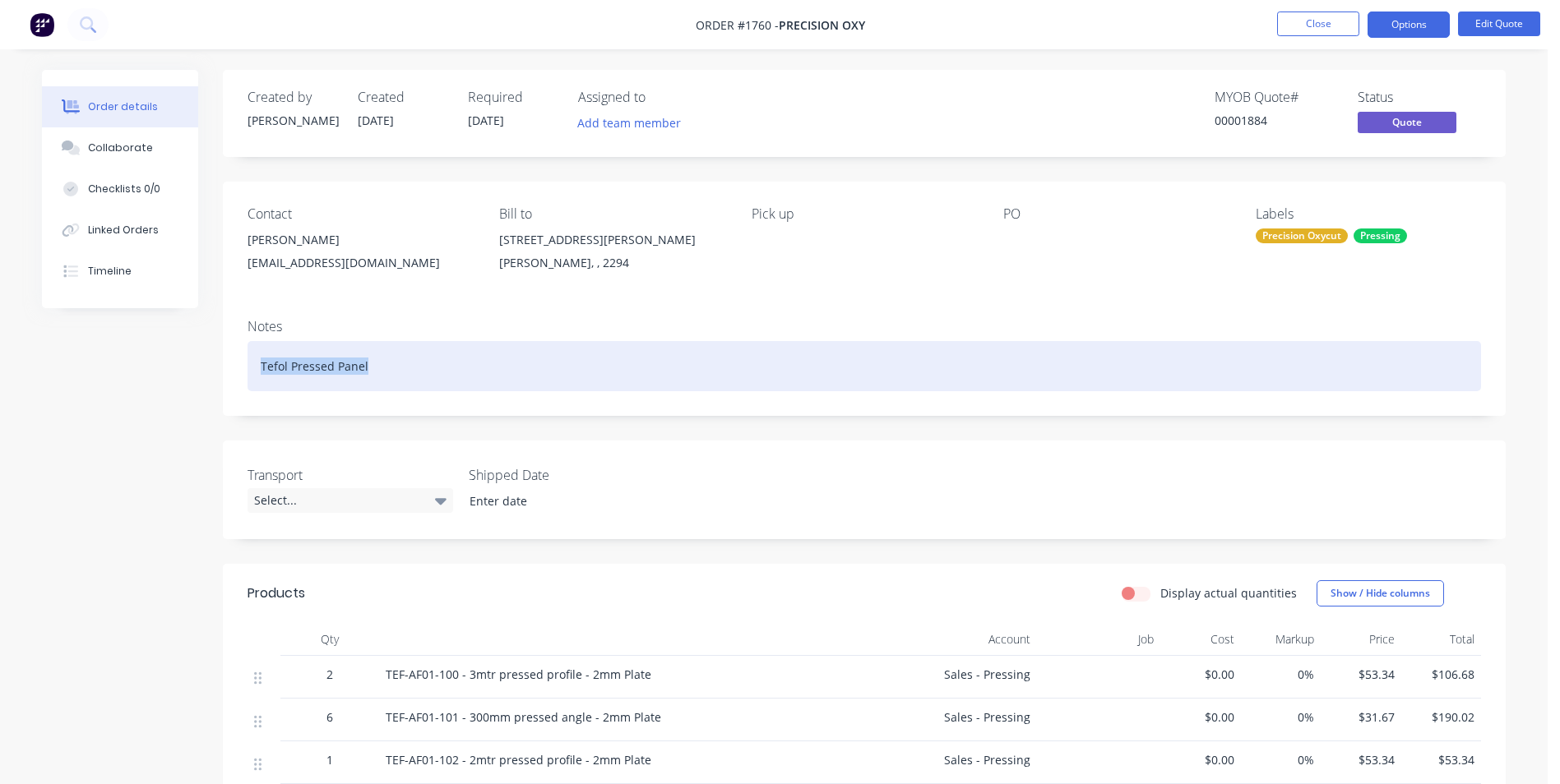
drag, startPoint x: 371, startPoint y: 363, endPoint x: 236, endPoint y: 365, distance: 135.0
click at [236, 365] on div "Notes Tefol Pressed Panel" at bounding box center [864, 360] width 1283 height 110
copy div "Tefol Pressed Panel"
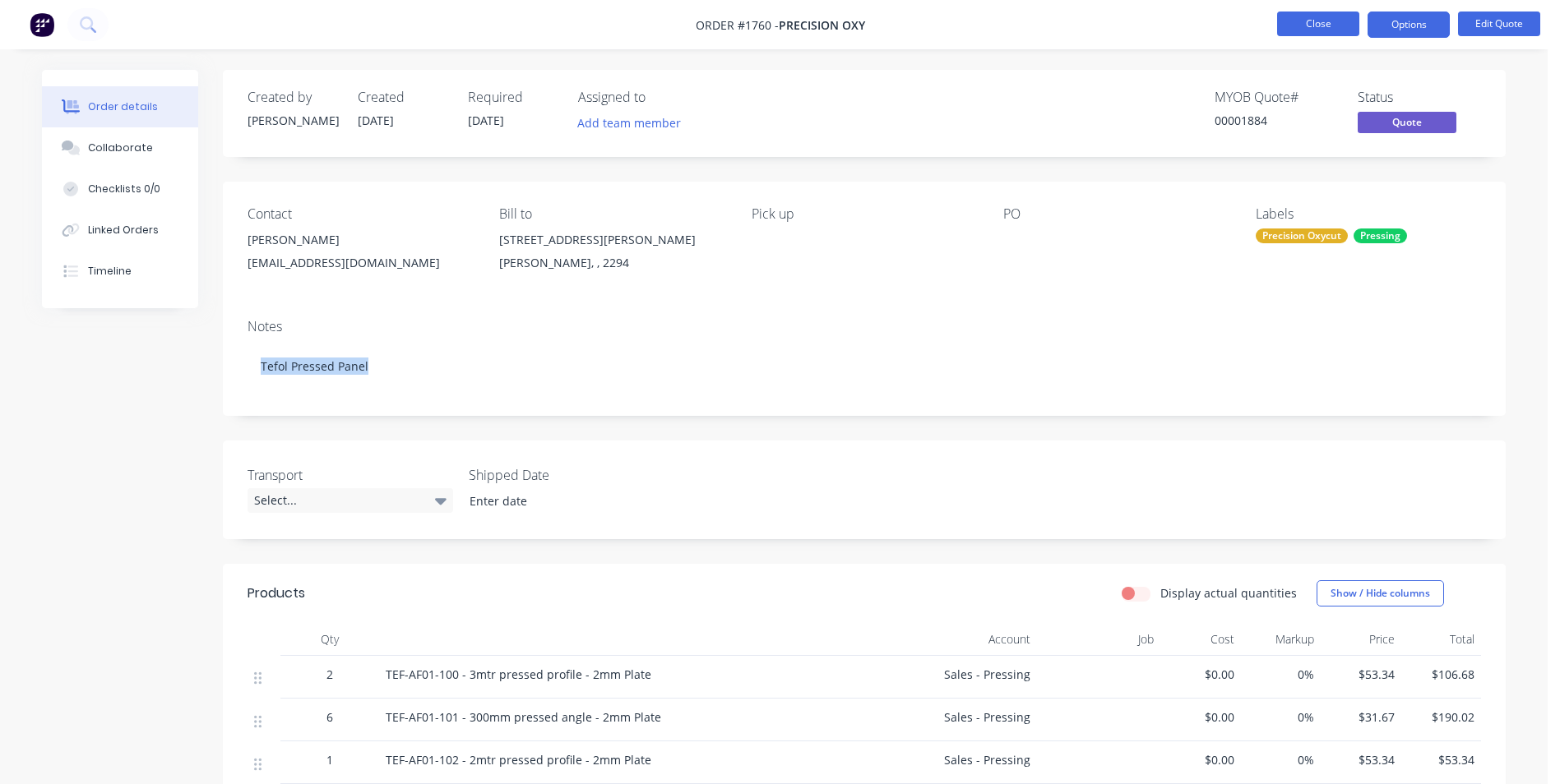
click at [1309, 28] on button "Close" at bounding box center [1318, 23] width 82 height 25
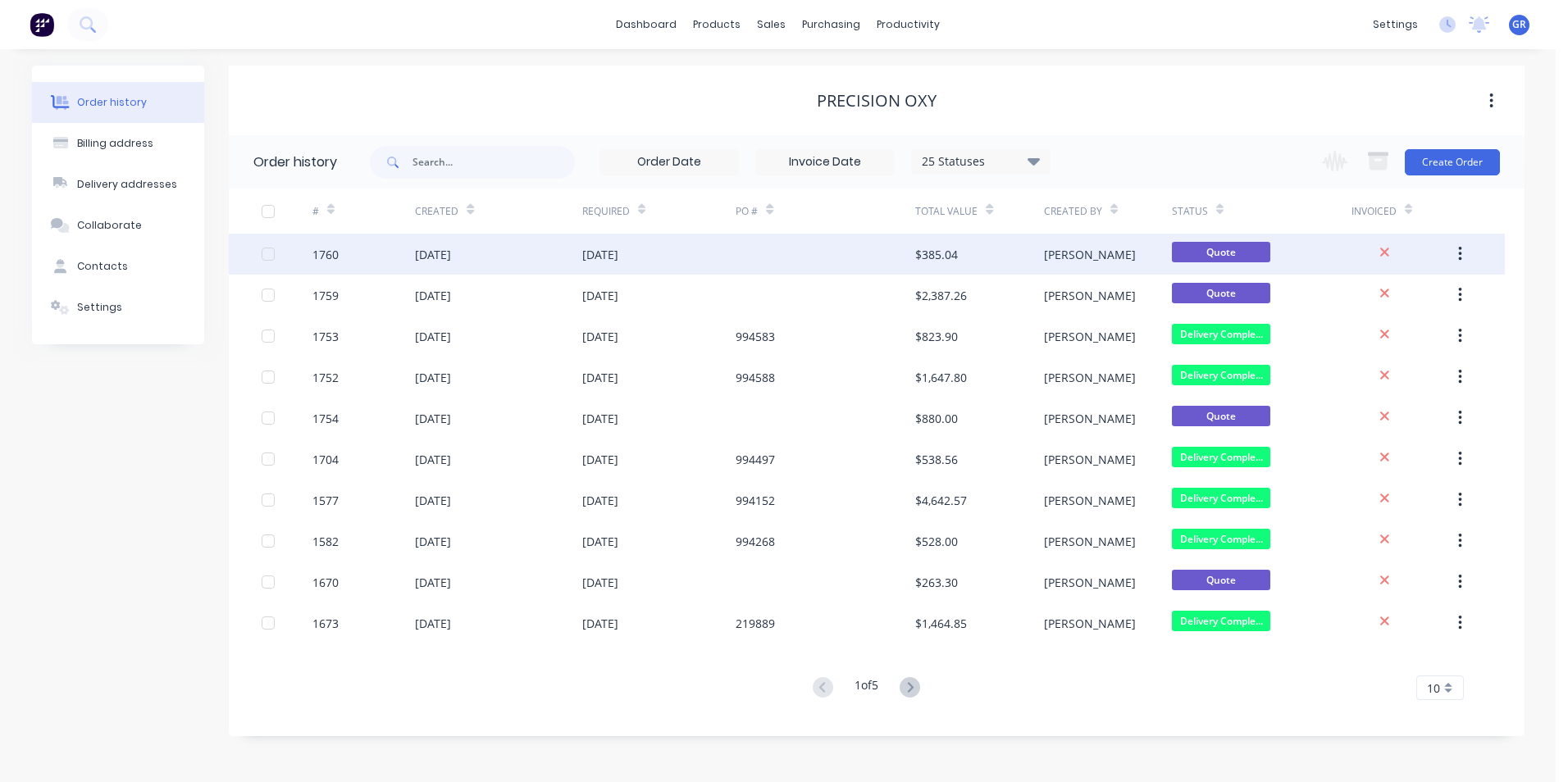
click at [1464, 252] on button "button" at bounding box center [1459, 254] width 39 height 29
click at [1360, 329] on div "Duplicate" at bounding box center [1402, 330] width 127 height 24
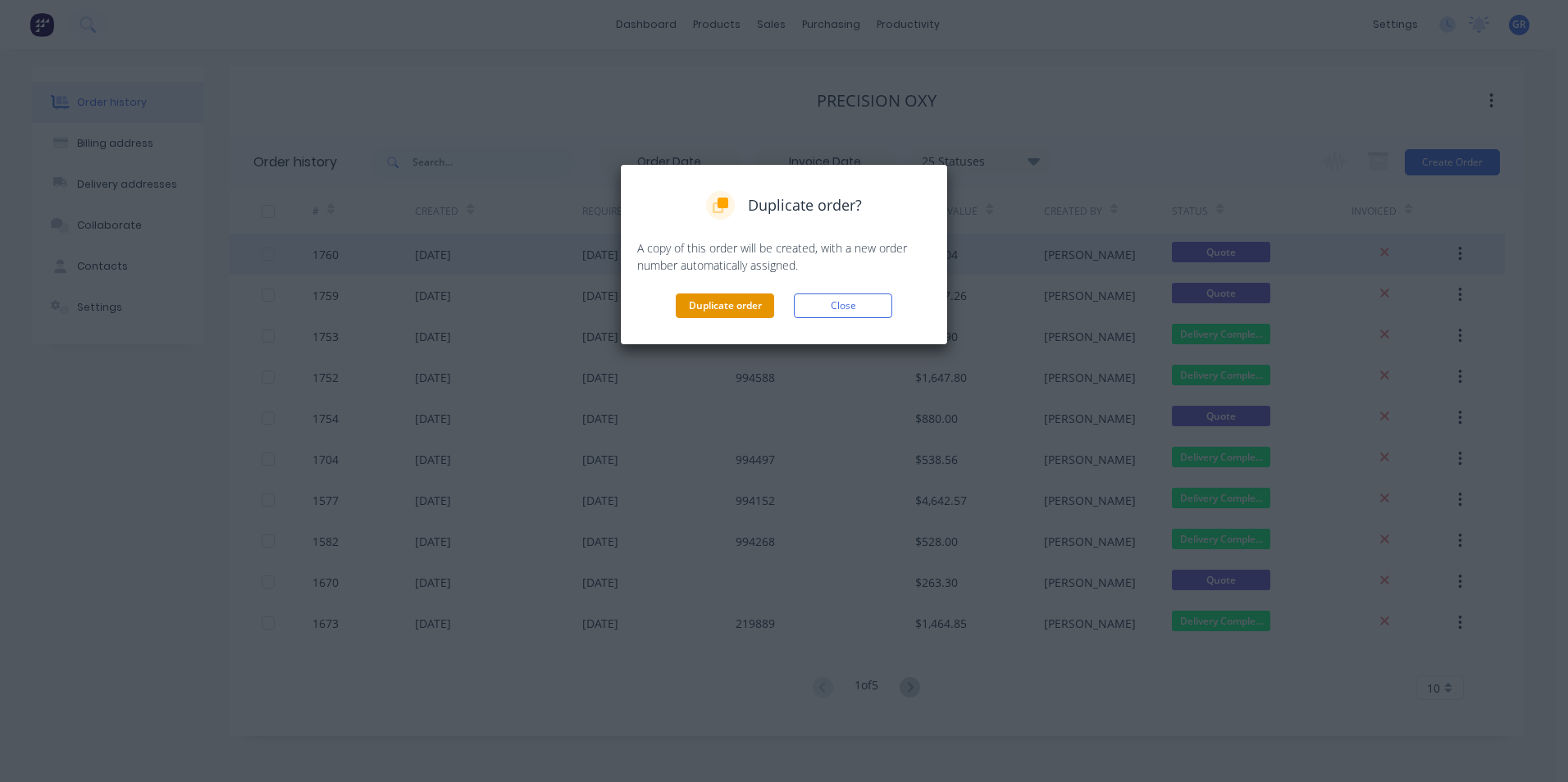
click at [716, 301] on button "Duplicate order" at bounding box center [725, 305] width 98 height 25
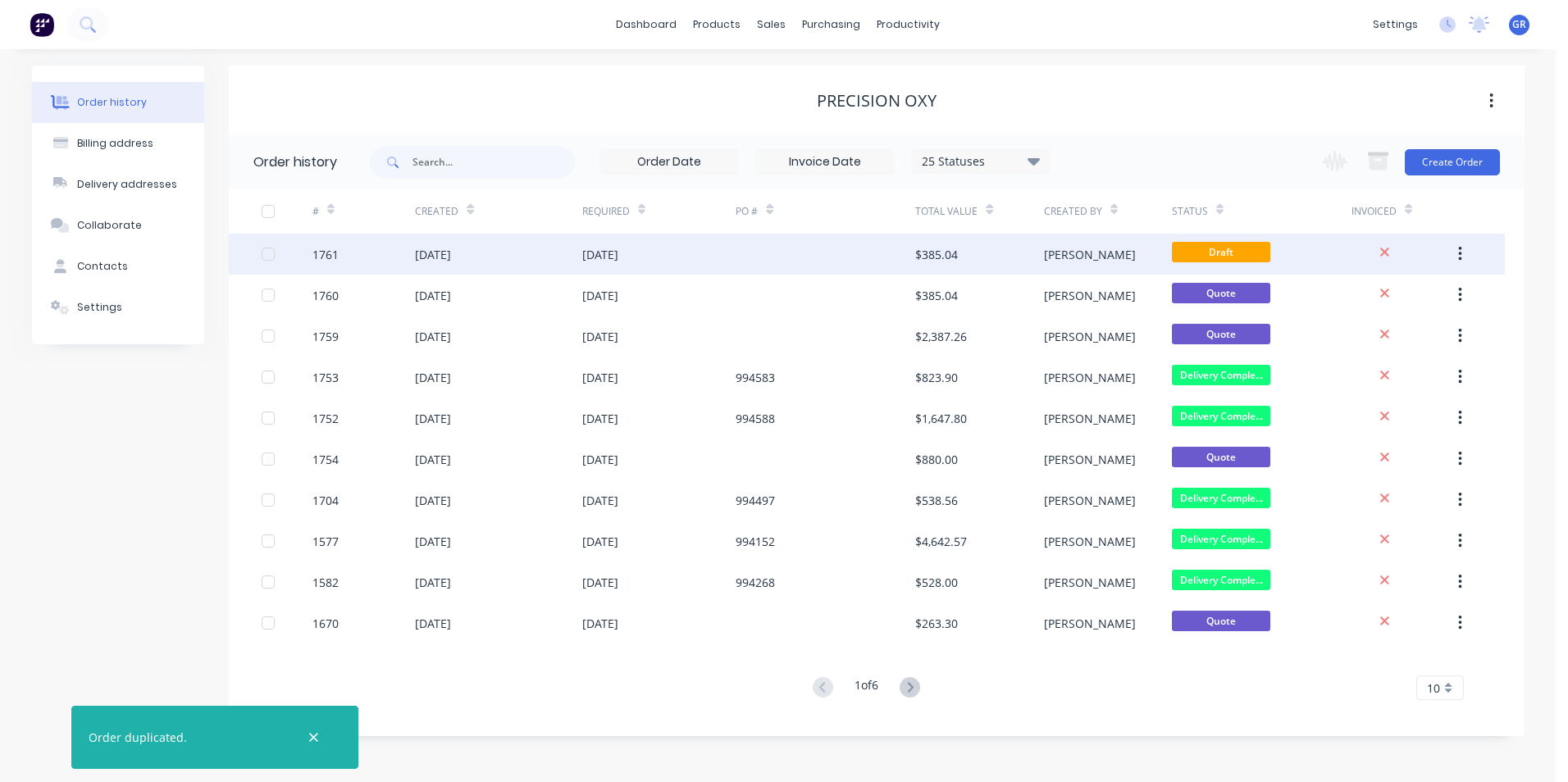
click at [337, 253] on div "1761" at bounding box center [325, 254] width 27 height 17
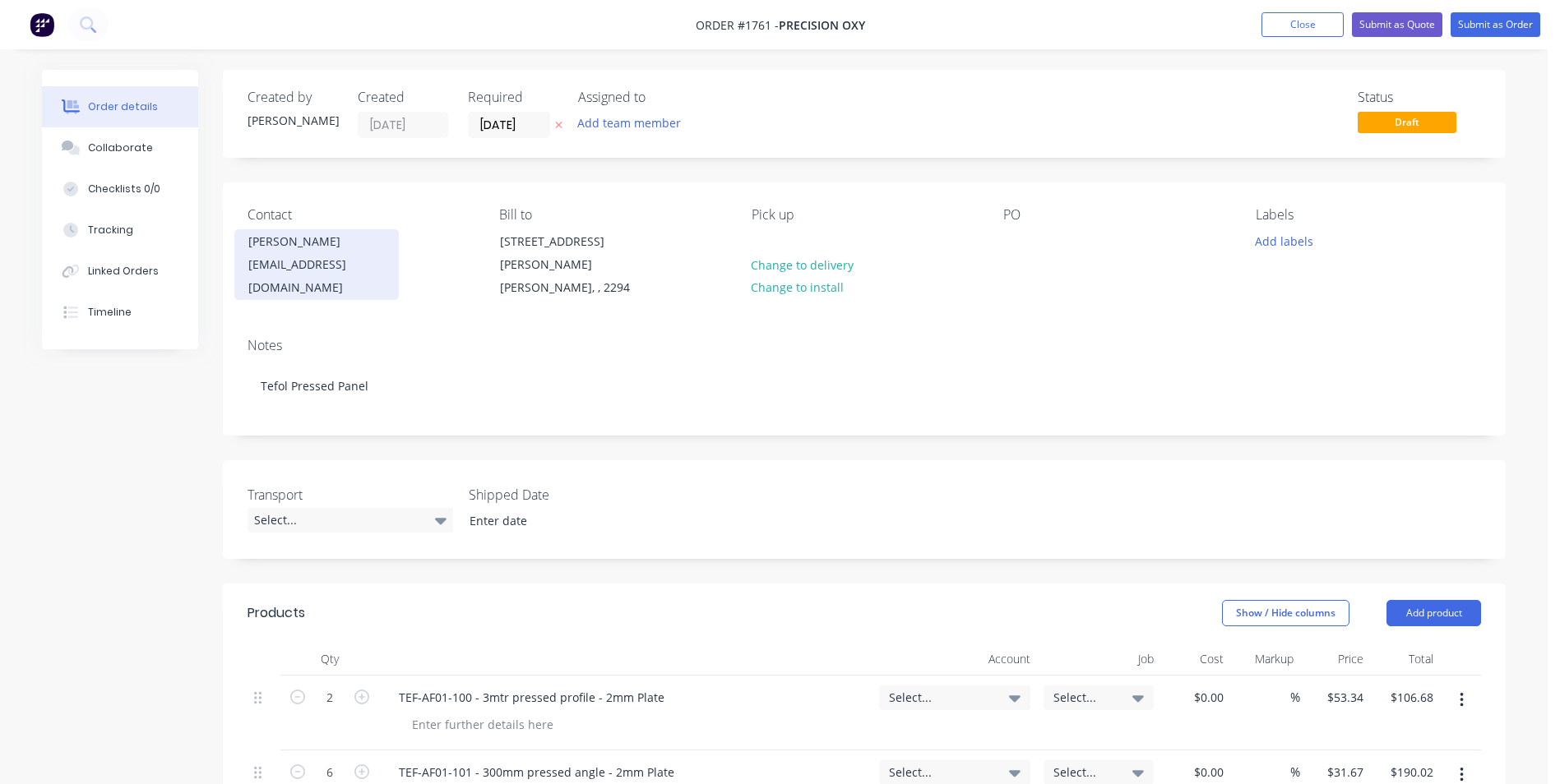
click at [279, 241] on div "David Jenkins" at bounding box center [316, 241] width 136 height 23
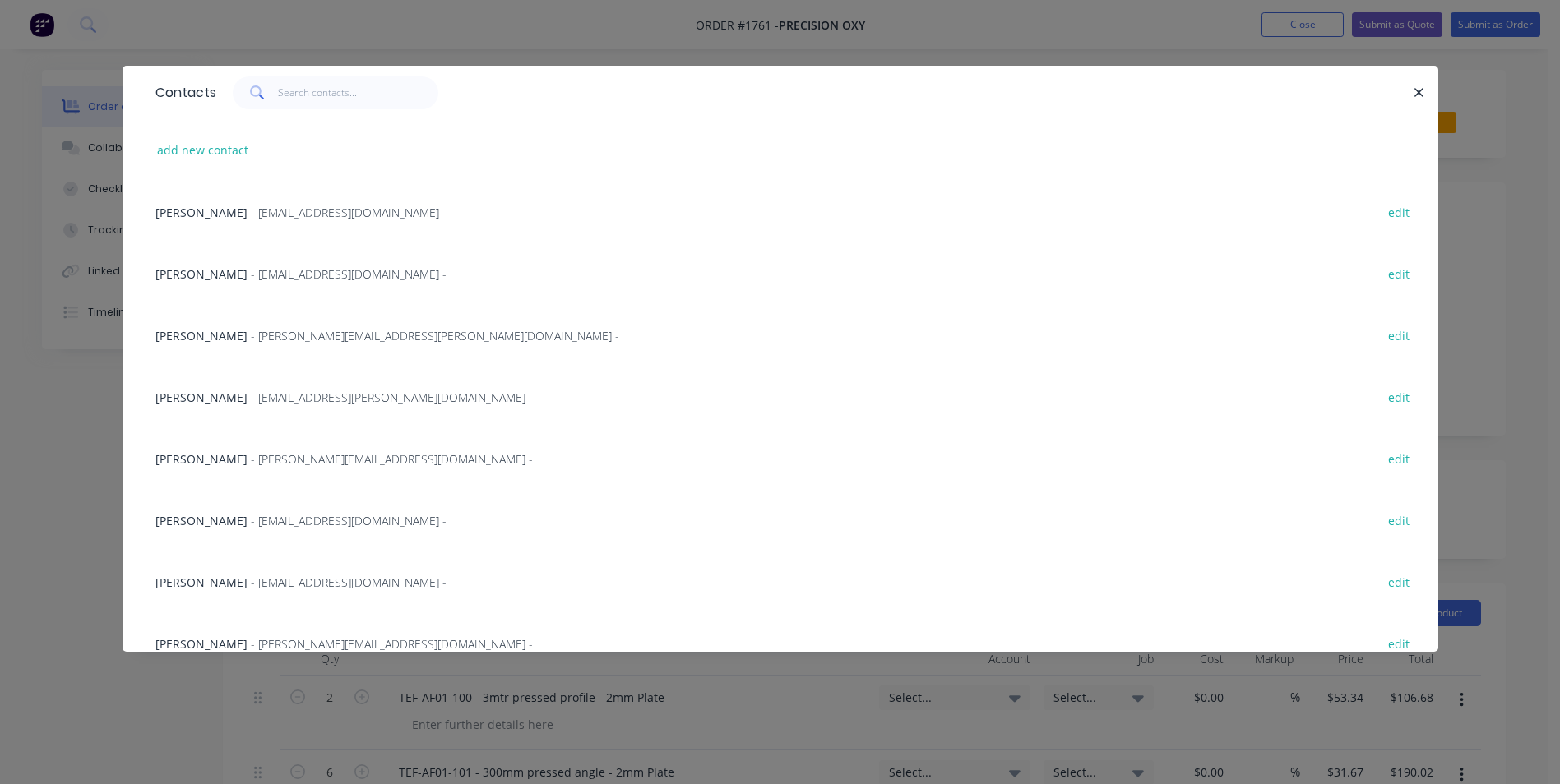
click at [222, 583] on span "Robert Frendo" at bounding box center [201, 582] width 92 height 15
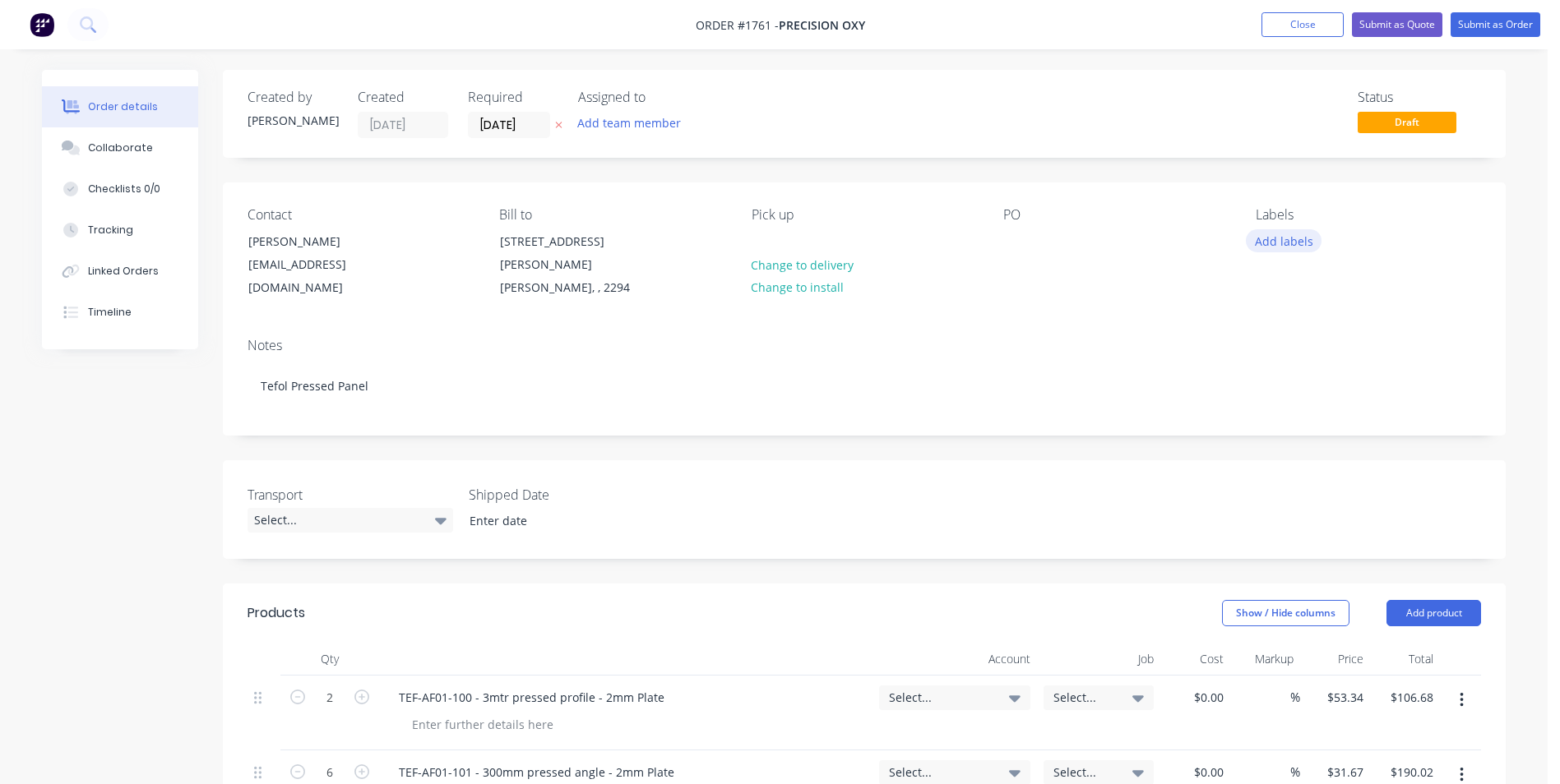
click at [1267, 238] on button "Add labels" at bounding box center [1284, 240] width 76 height 22
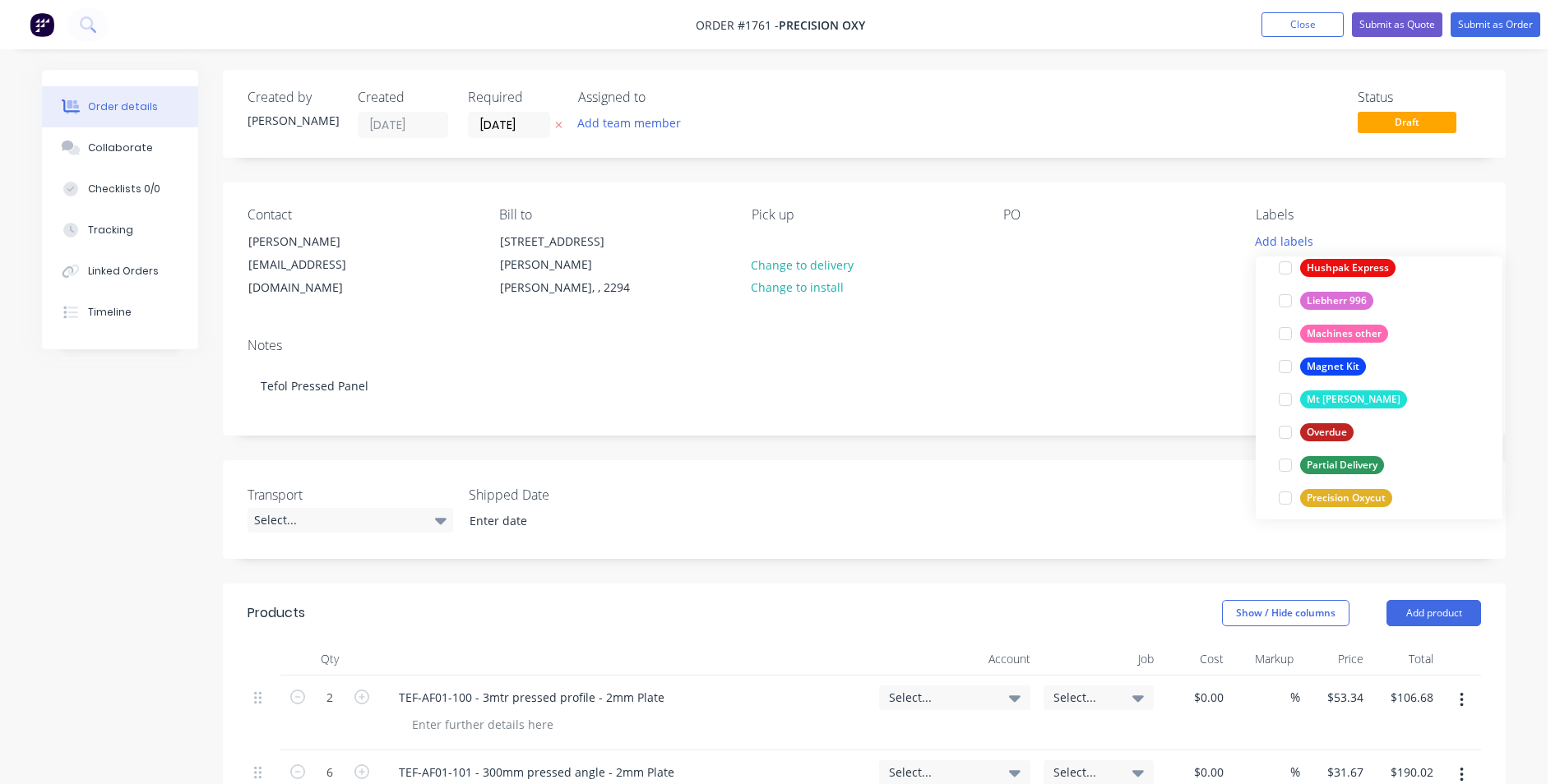
scroll to position [822, 0]
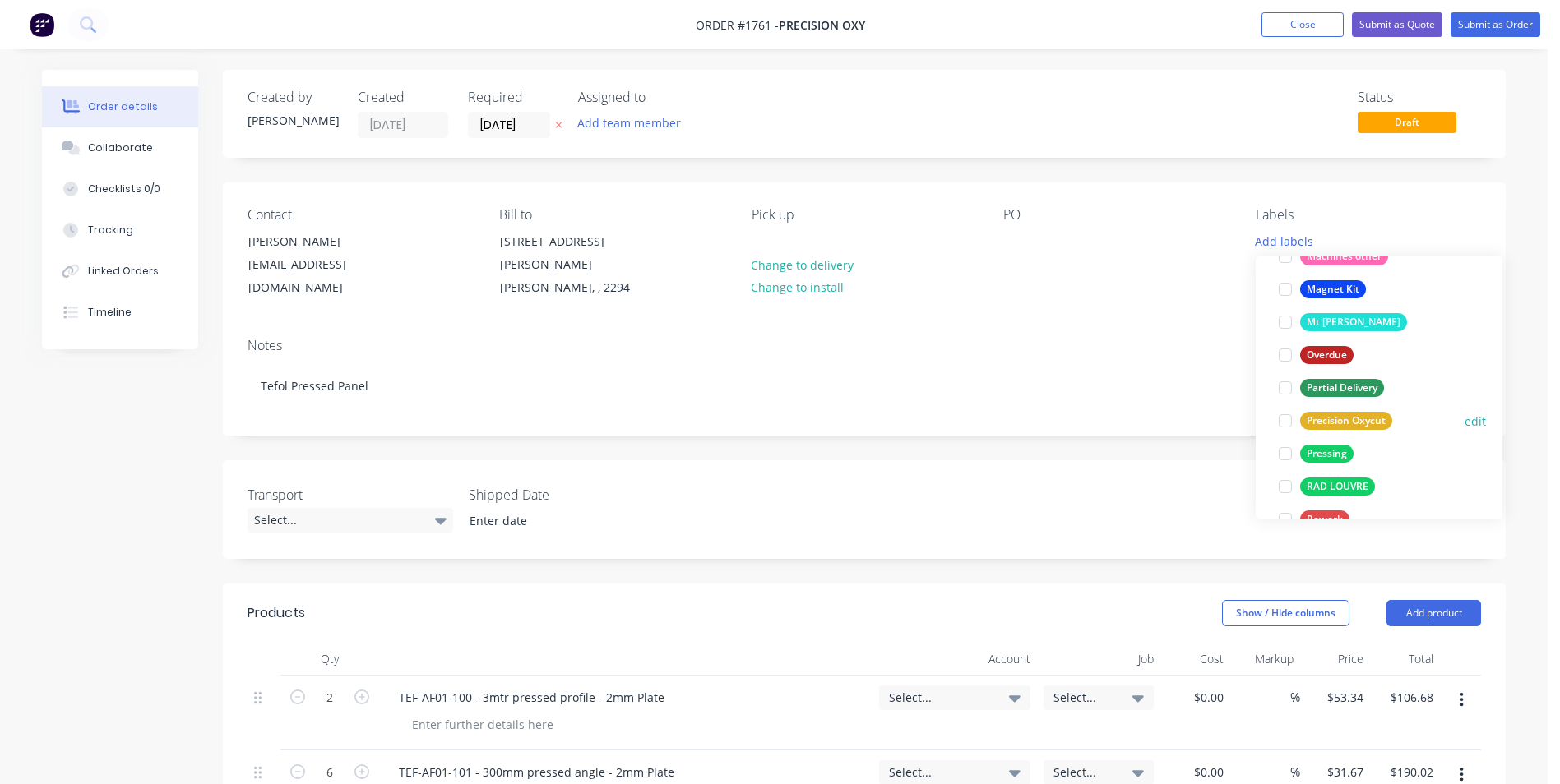
click at [1345, 419] on div "Precision Oxycut" at bounding box center [1345, 420] width 92 height 18
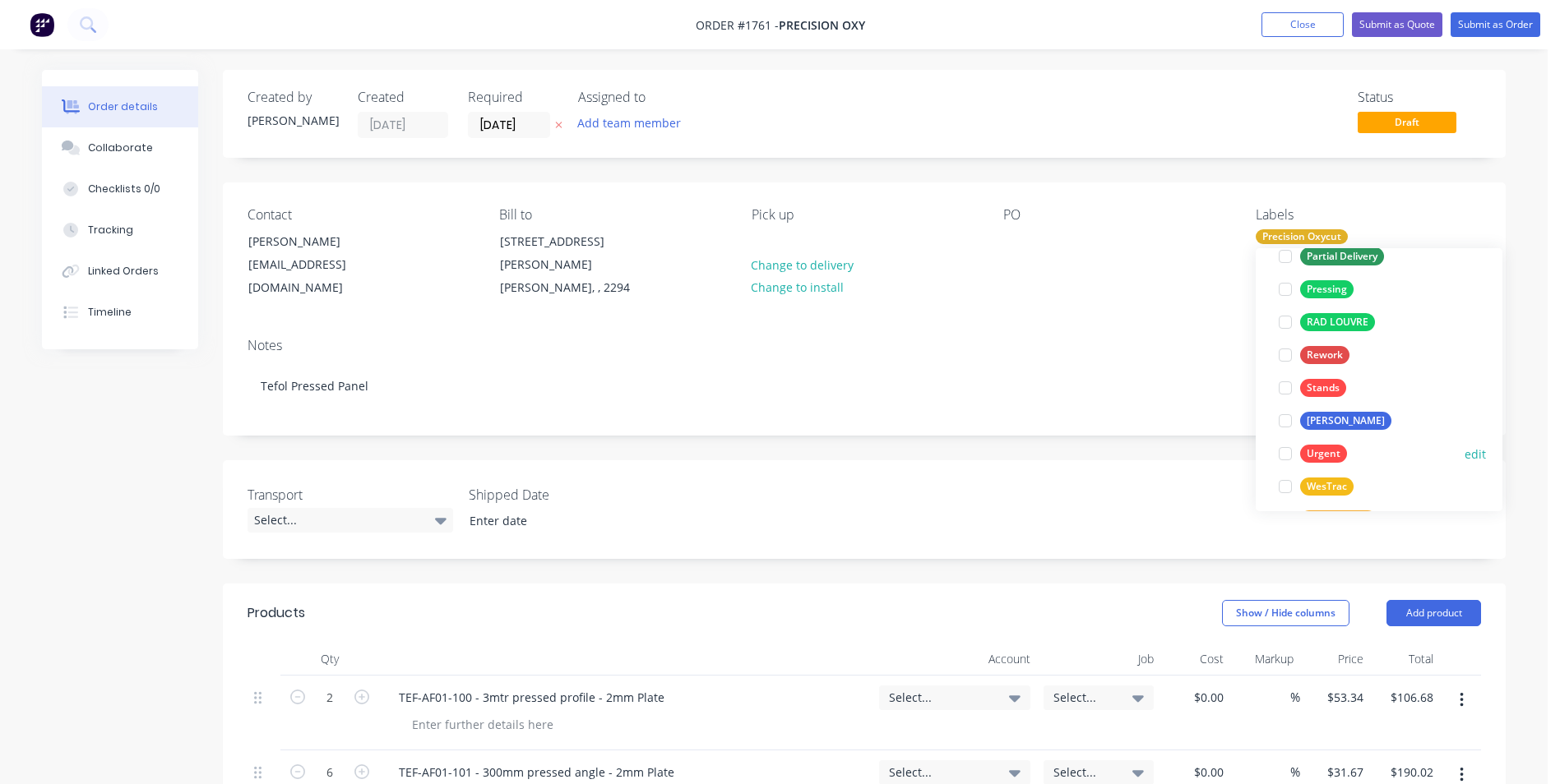
scroll to position [986, 0]
click at [1330, 278] on div "Pressing" at bounding box center [1327, 280] width 53 height 18
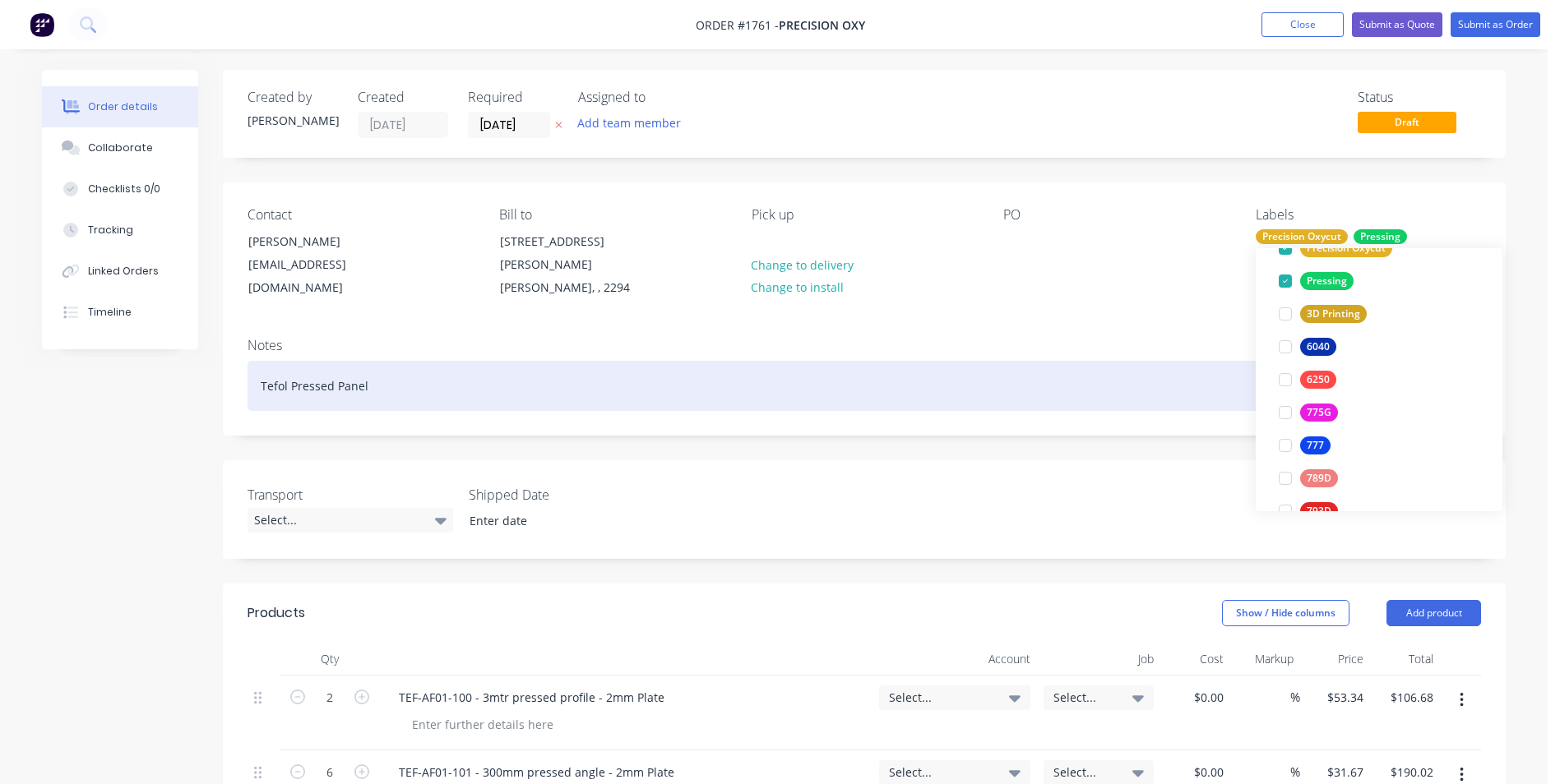
click at [762, 392] on div "Tefol Pressed Panel" at bounding box center [863, 386] width 1233 height 50
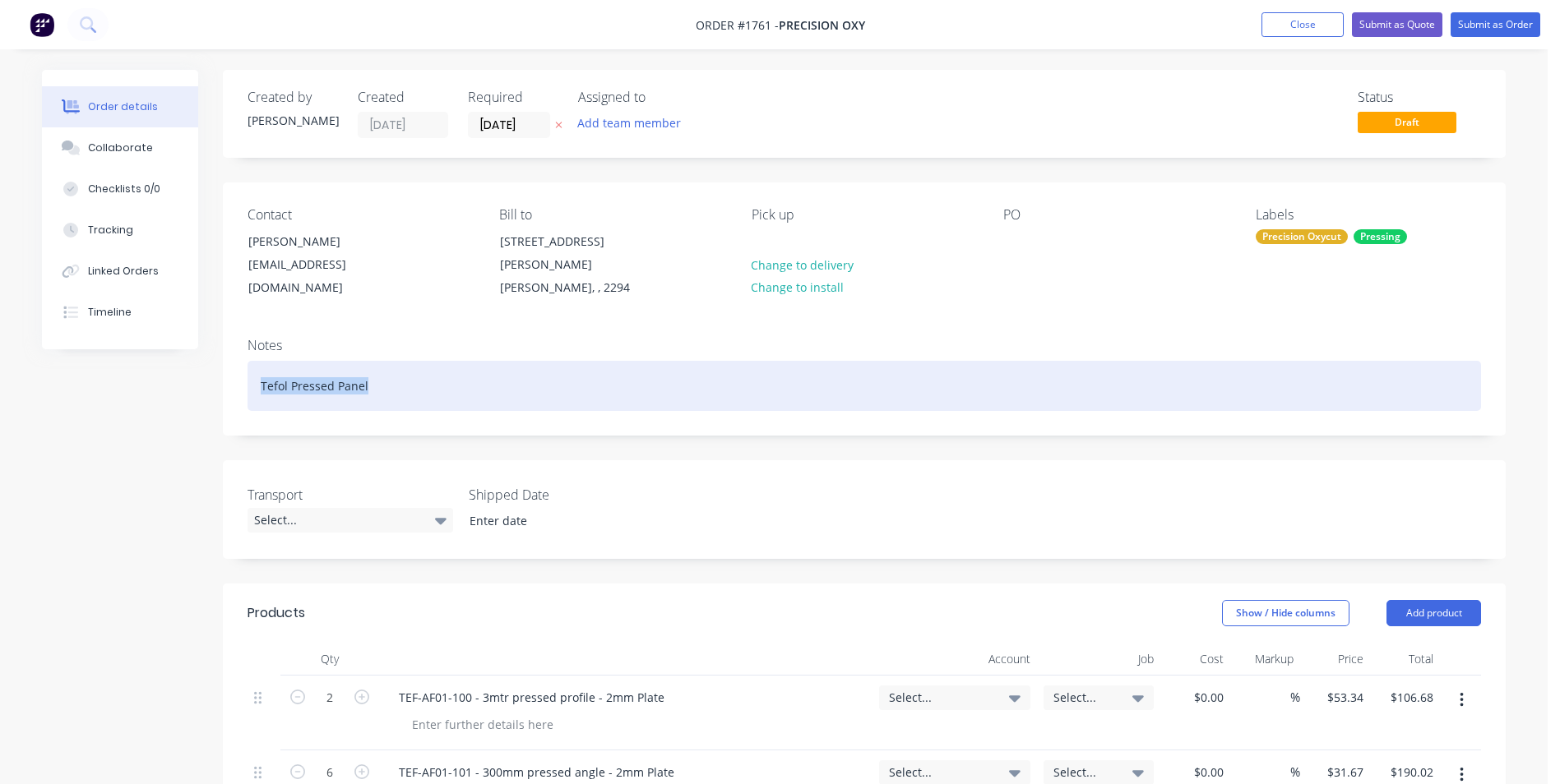
drag, startPoint x: 374, startPoint y: 363, endPoint x: 233, endPoint y: 363, distance: 141.0
click at [233, 363] on div "Notes Tefol Pressed Panel" at bounding box center [864, 379] width 1283 height 110
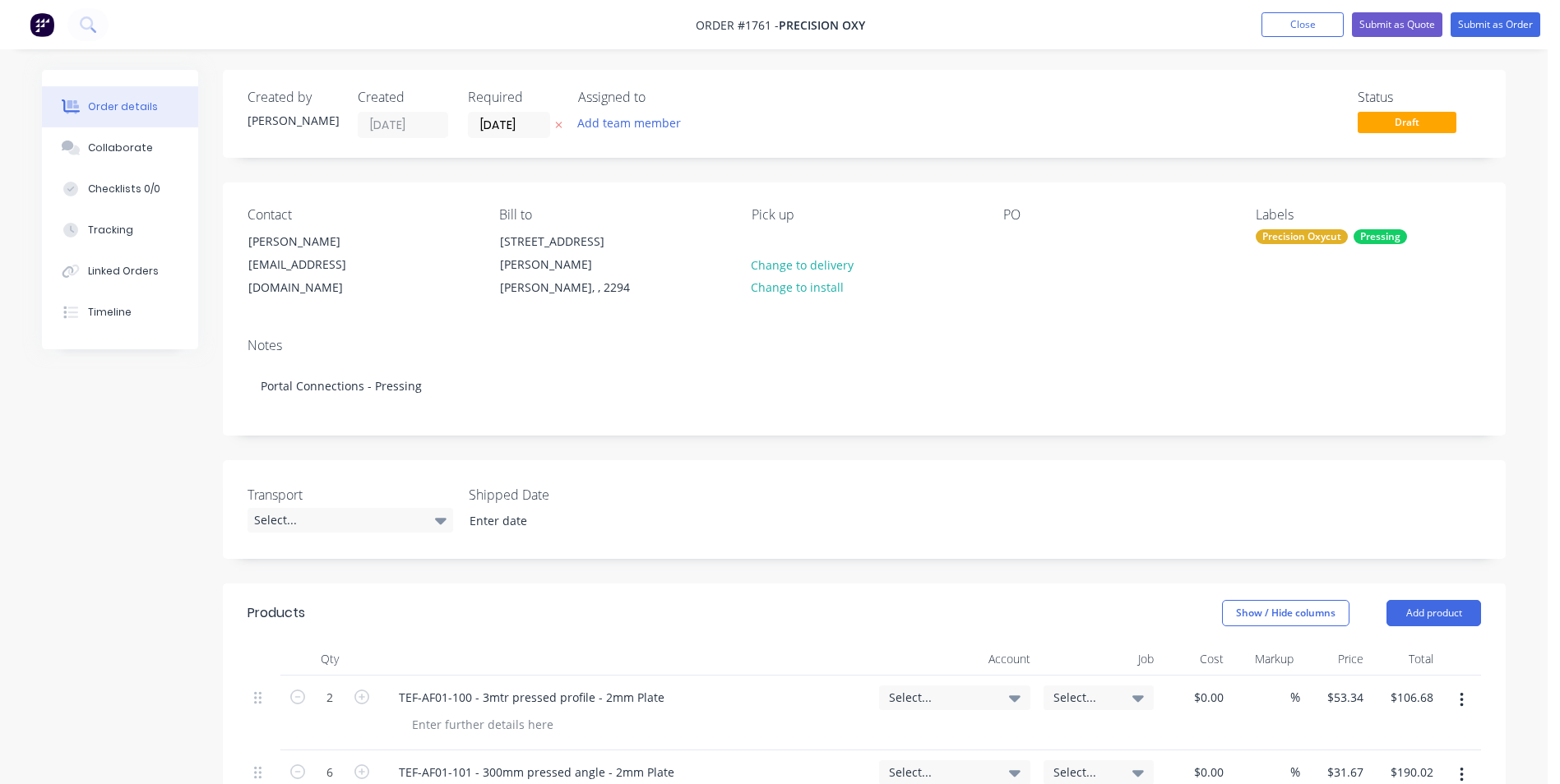
click at [471, 547] on div "Created by Greg Created 12/08/25 Required 12/08/25 Assigned to Add team member …" at bounding box center [864, 733] width 1283 height 1329
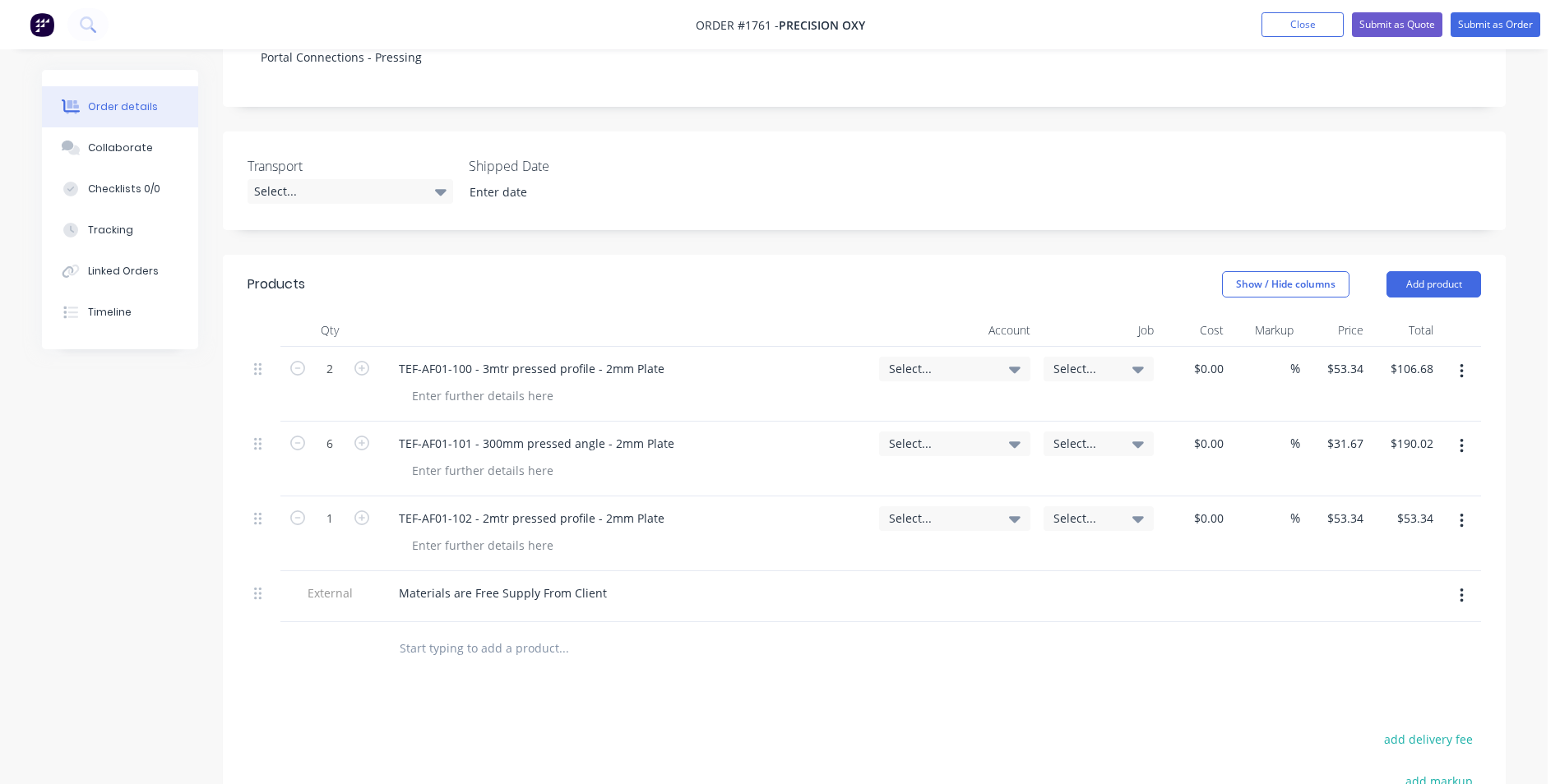
scroll to position [246, 0]
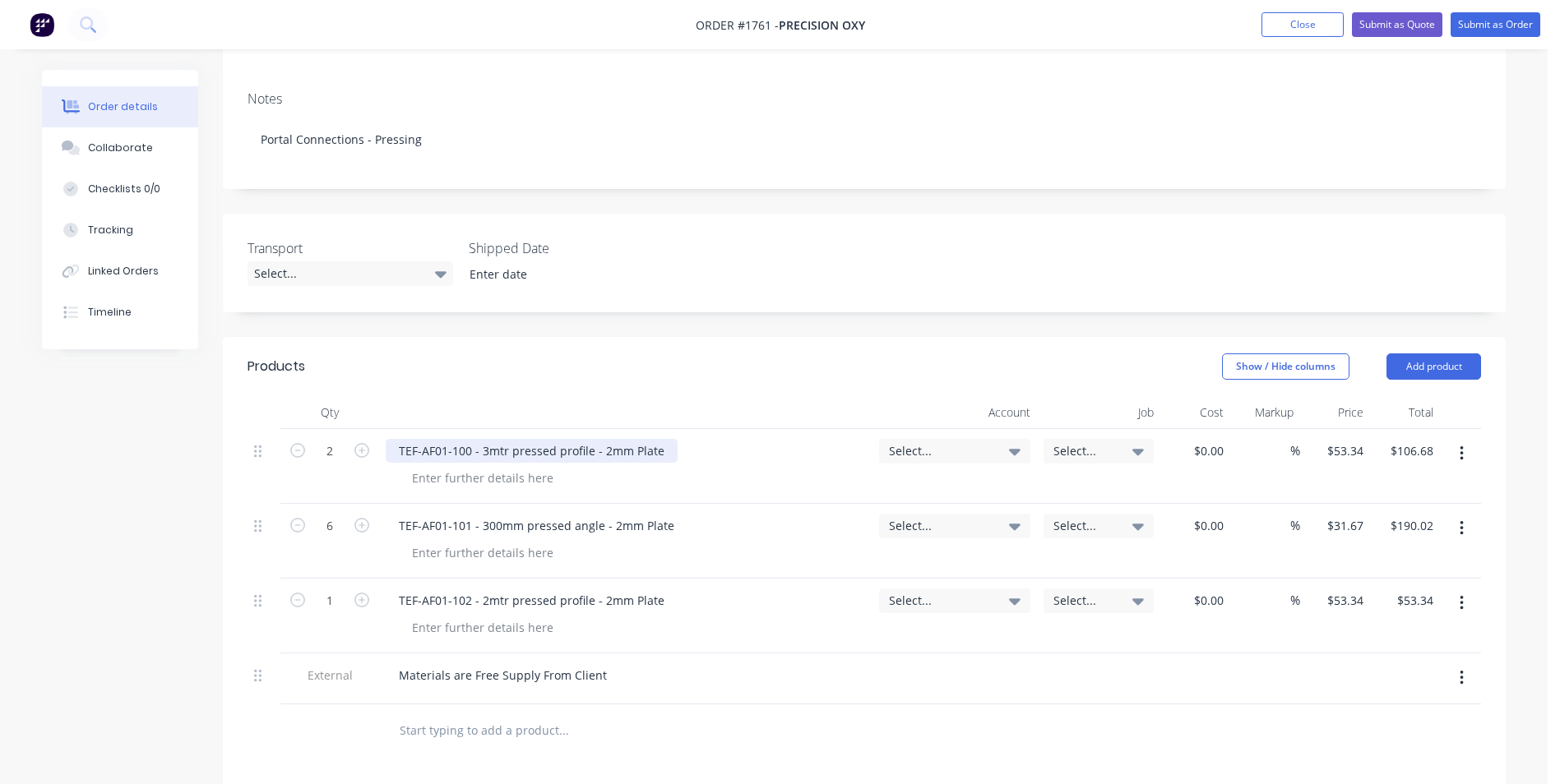
click at [655, 439] on div "TEF-AF01-100 - 3mtr pressed profile - 2mm Plate" at bounding box center [531, 451] width 292 height 24
click at [600, 439] on div "TEF-AF01-100 - 3mtr pressed profile - 2mm Plate" at bounding box center [531, 451] width 292 height 24
drag, startPoint x: 590, startPoint y: 433, endPoint x: 383, endPoint y: 439, distance: 207.1
click at [383, 439] on div "TEF-AF01-100 - 3mtr pressed profile - 10mm Plate" at bounding box center [626, 466] width 493 height 75
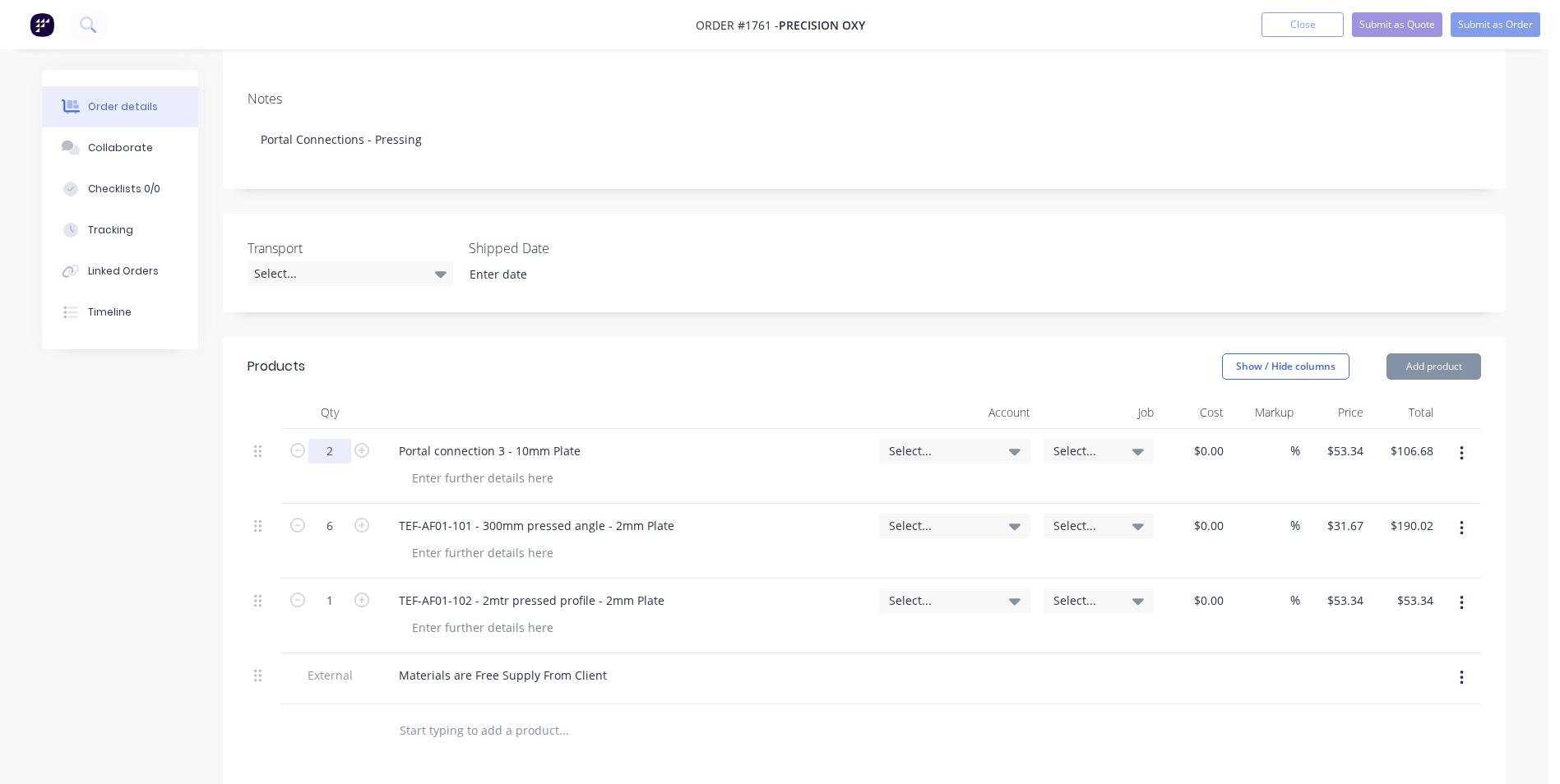
click at [330, 439] on input "2" at bounding box center [330, 451] width 43 height 25
type input "8"
type input "$426.72"
click at [903, 442] on span "Select..." at bounding box center [940, 450] width 104 height 17
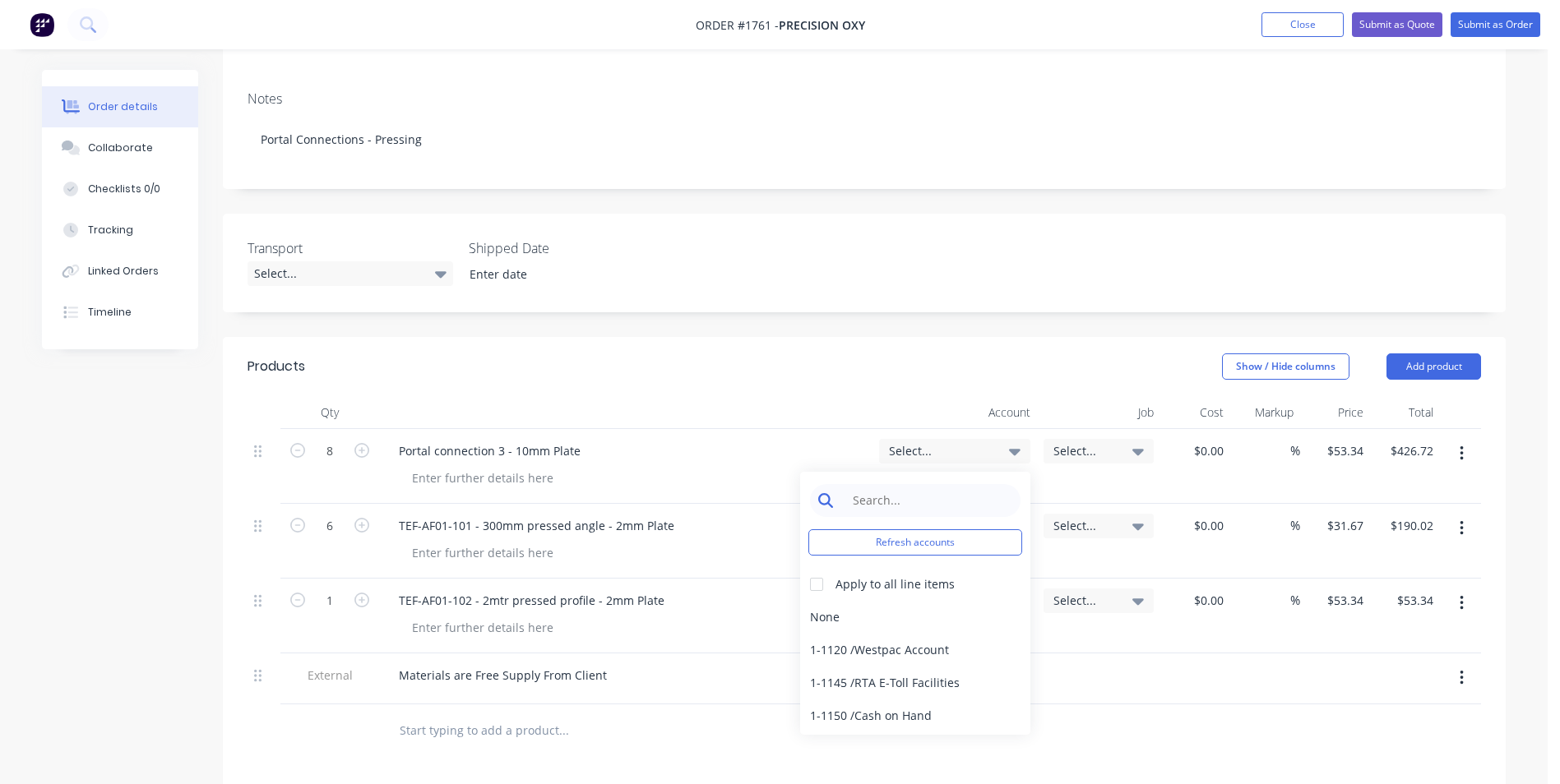
click at [859, 484] on input at bounding box center [928, 500] width 168 height 33
type input "pressing"
click at [817, 568] on div at bounding box center [816, 584] width 33 height 33
click at [890, 600] on div "4-1400 / Sales - Pressing" at bounding box center [915, 617] width 230 height 33
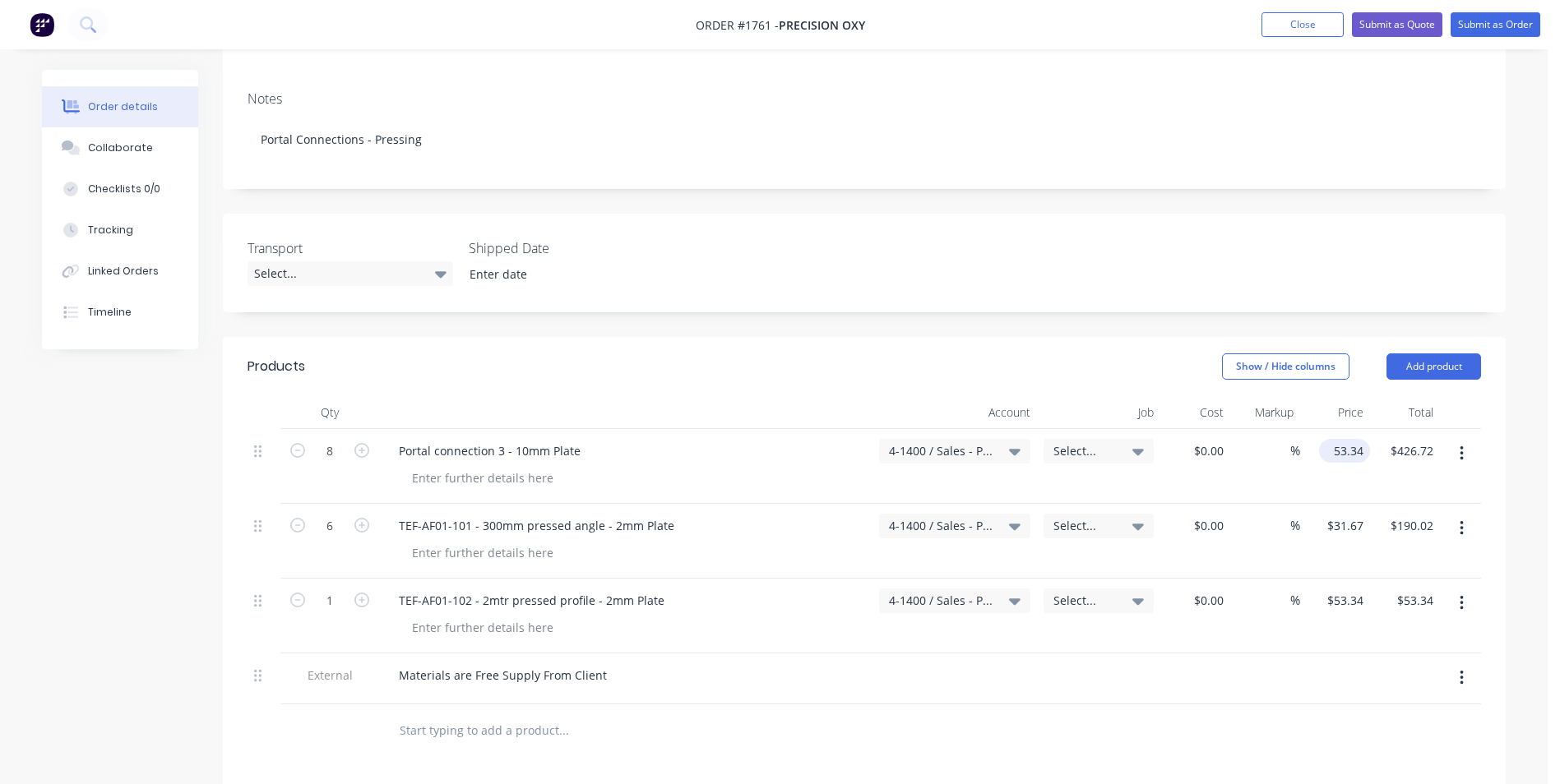
click at [1339, 439] on input "53.34" at bounding box center [1348, 451] width 45 height 24
type input "$40.00"
type input "$320.00"
click at [1364, 467] on div "$40.00 40" at bounding box center [1334, 466] width 70 height 75
click at [1461, 594] on icon "button" at bounding box center [1461, 603] width 4 height 18
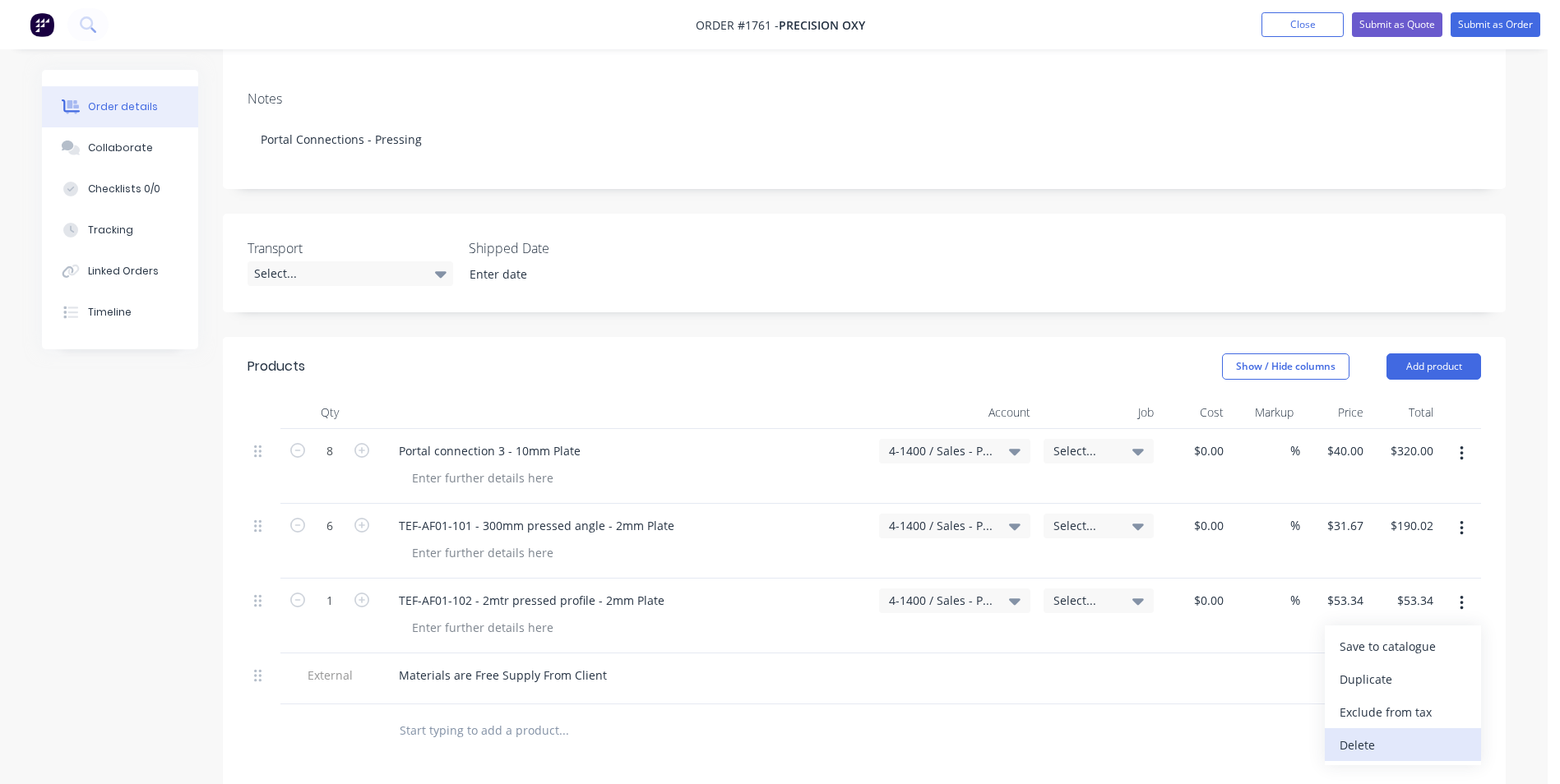
click at [1363, 733] on div "Delete" at bounding box center [1403, 745] width 127 height 24
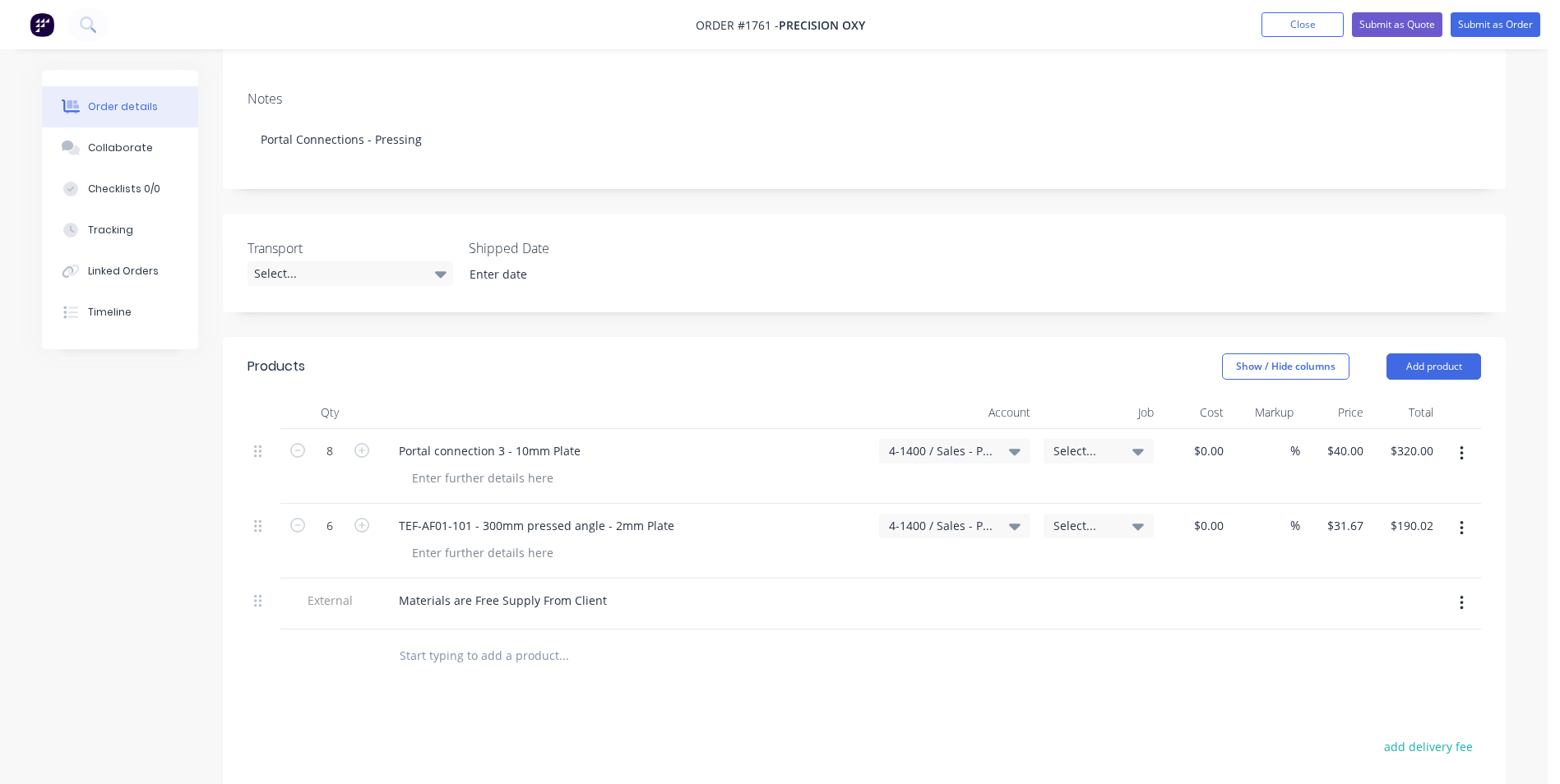
click at [1460, 520] on icon "button" at bounding box center [1461, 528] width 4 height 18
click at [1363, 658] on div "Delete" at bounding box center [1403, 670] width 127 height 24
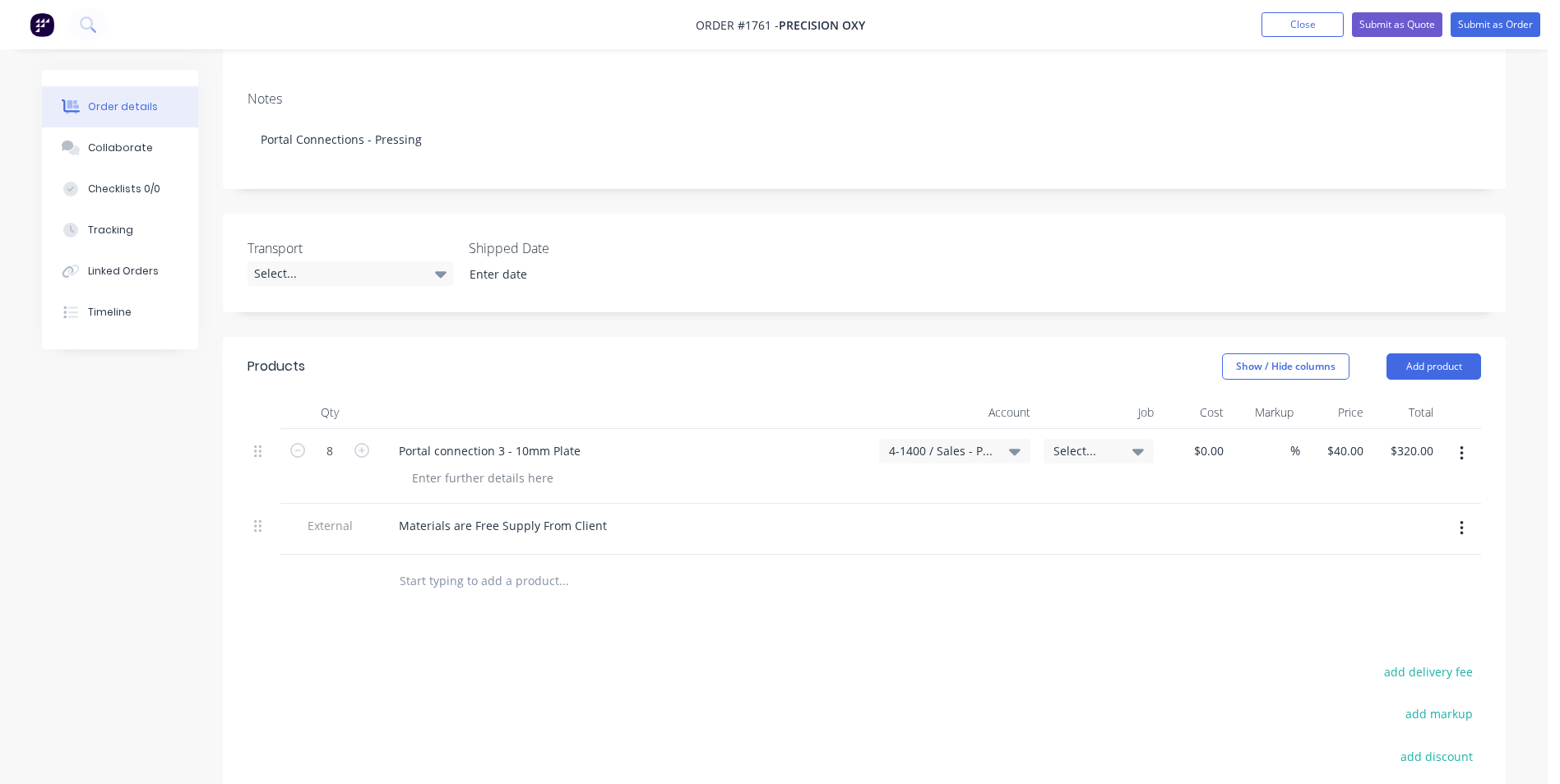
click at [1463, 444] on icon "button" at bounding box center [1461, 453] width 4 height 18
click at [1363, 518] on div "Duplicate" at bounding box center [1403, 530] width 127 height 24
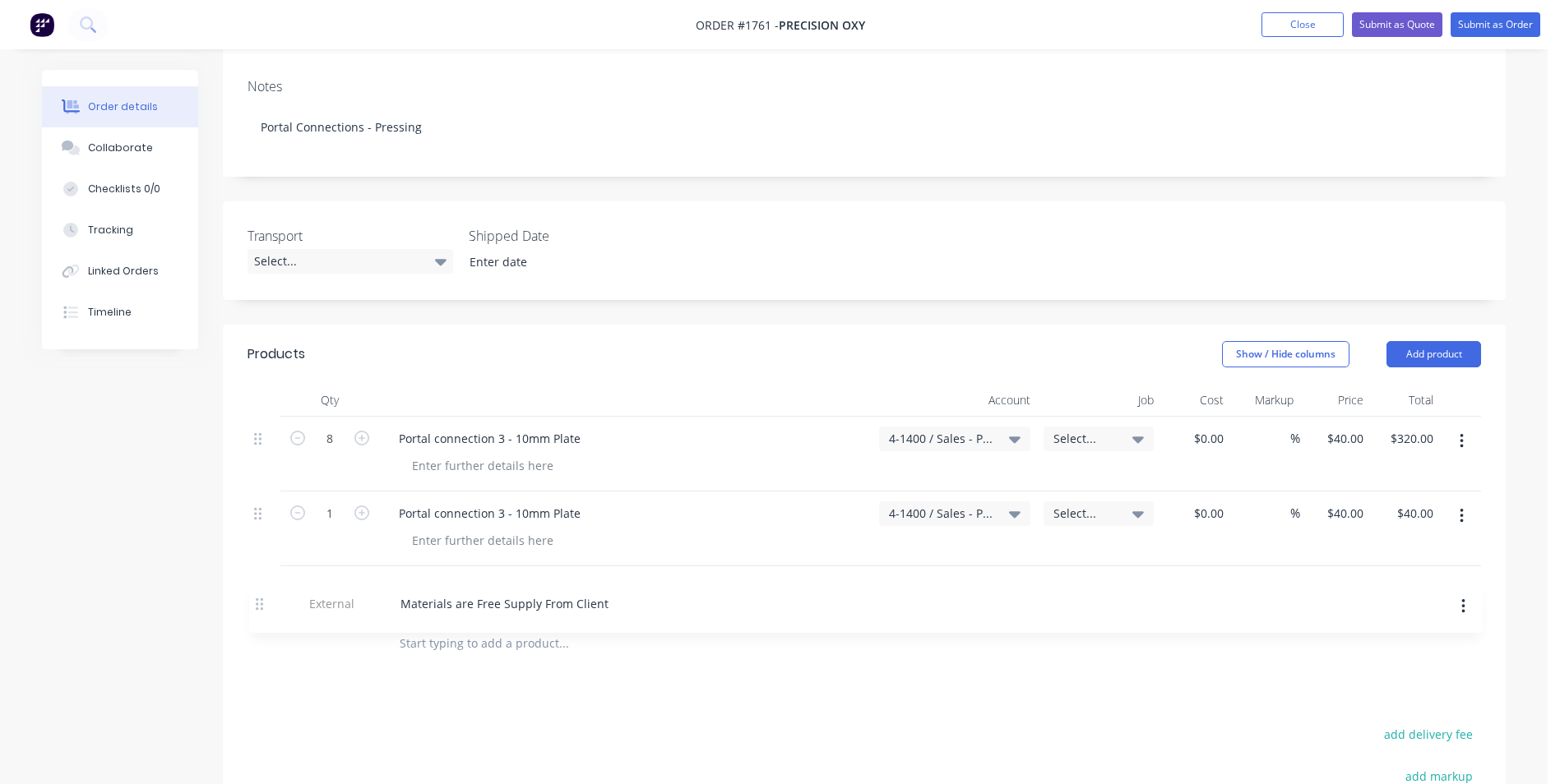
drag, startPoint x: 256, startPoint y: 513, endPoint x: 258, endPoint y: 613, distance: 100.0
click at [258, 615] on div "Qty Account Job Cost Markup Price Total 8 Portal connection 3 - 10mm Plate 4-14…" at bounding box center [864, 527] width 1283 height 286
click at [499, 501] on div "Portal connection 3 - 10mm Plate" at bounding box center [489, 513] width 208 height 24
click at [326, 450] on input "1" at bounding box center [330, 437] width 43 height 25
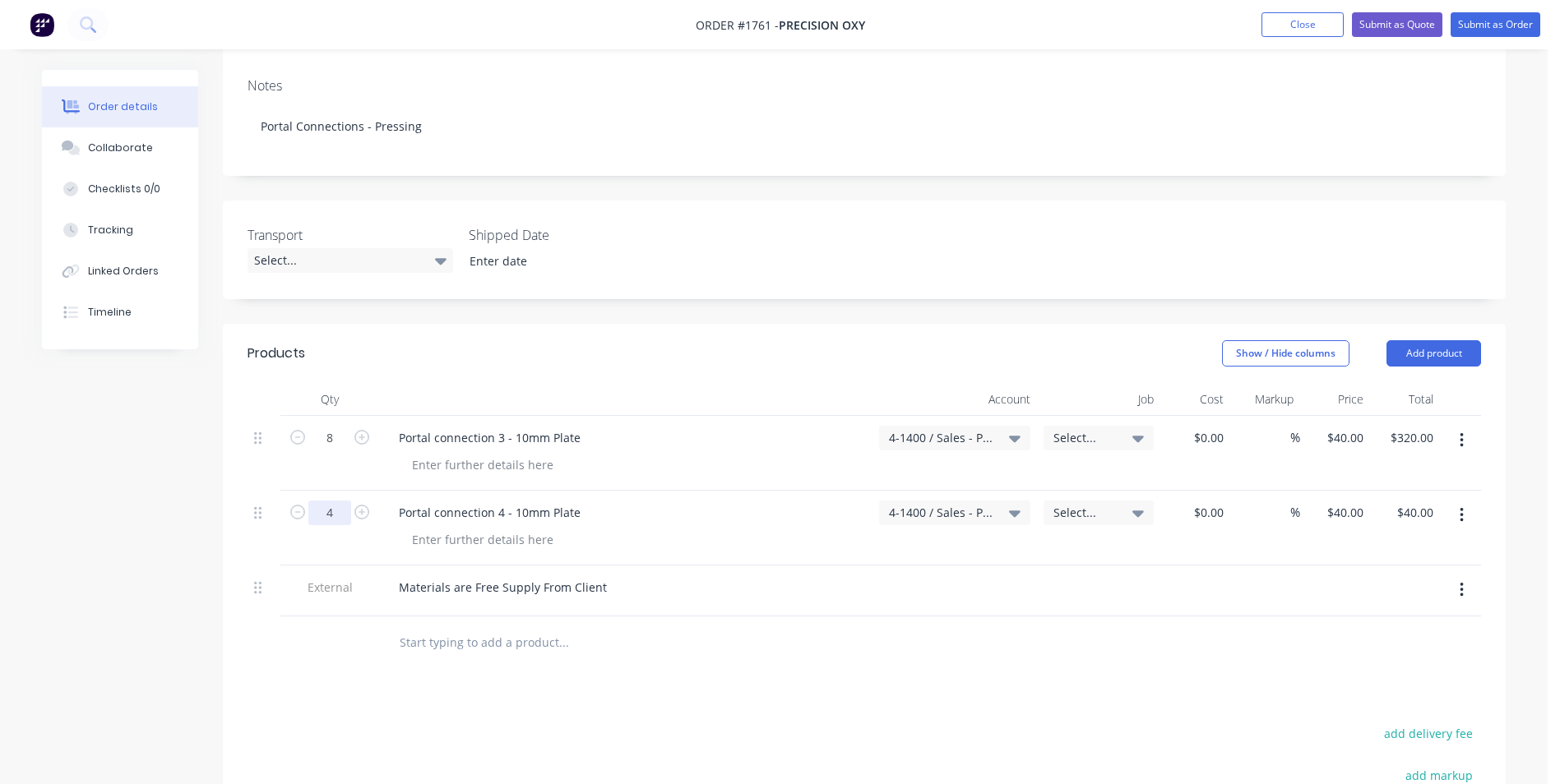
click at [319, 450] on input "4" at bounding box center [330, 437] width 43 height 25
type input "4"
type input "$160.00"
click at [359, 461] on div "8" at bounding box center [330, 453] width 99 height 75
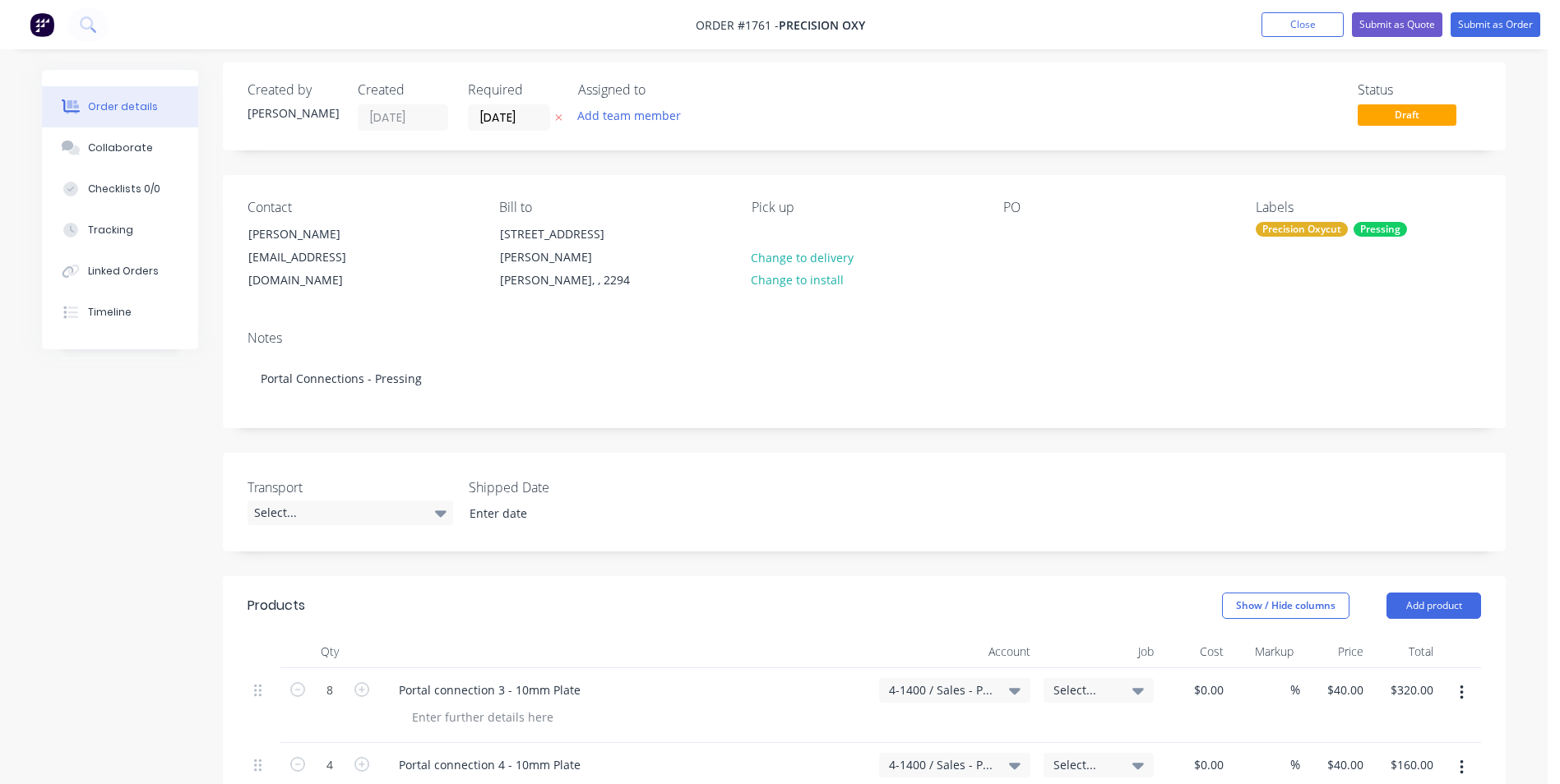
scroll to position [0, 0]
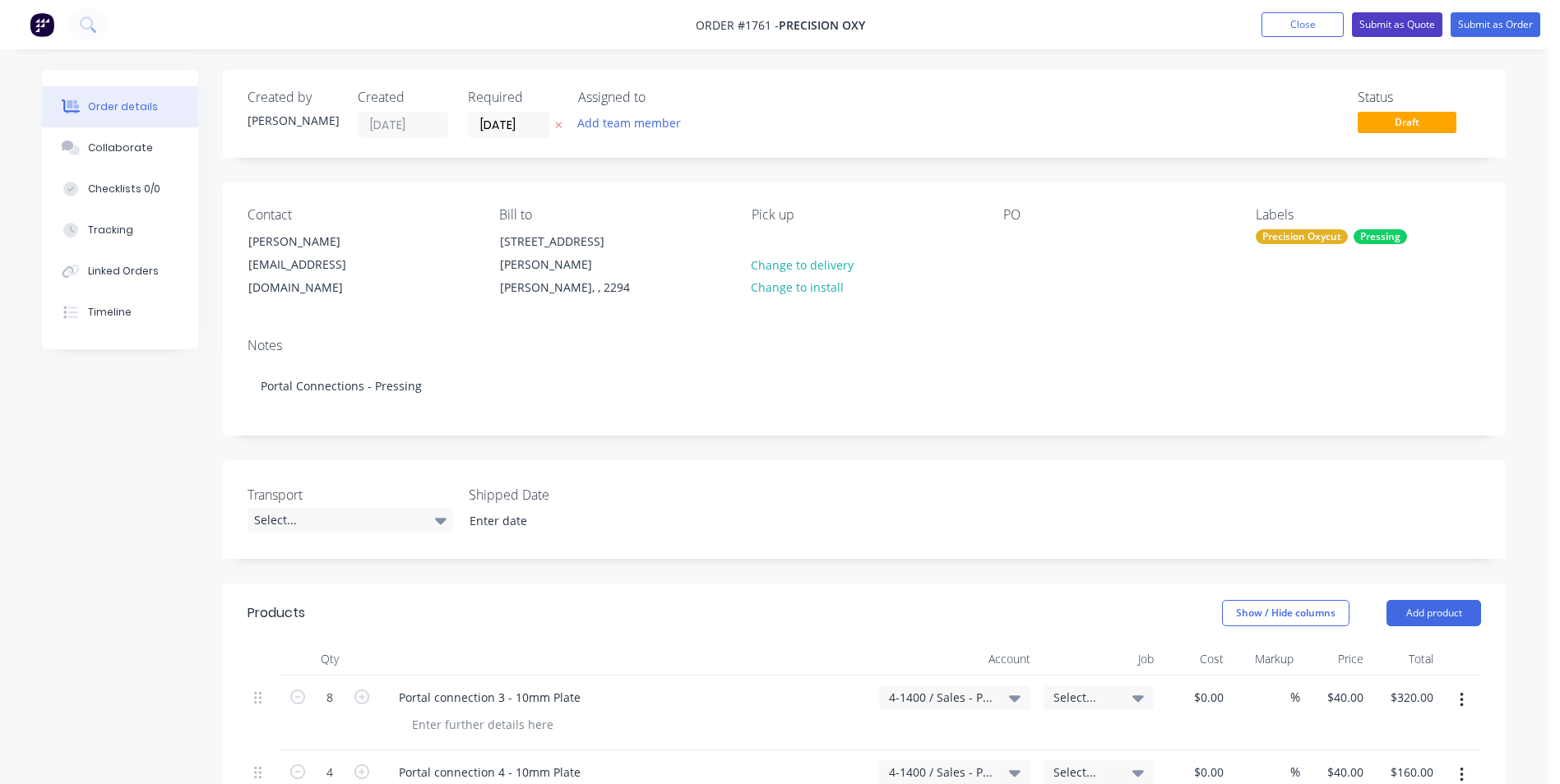
click at [1405, 24] on button "Submit as Quote" at bounding box center [1396, 24] width 90 height 25
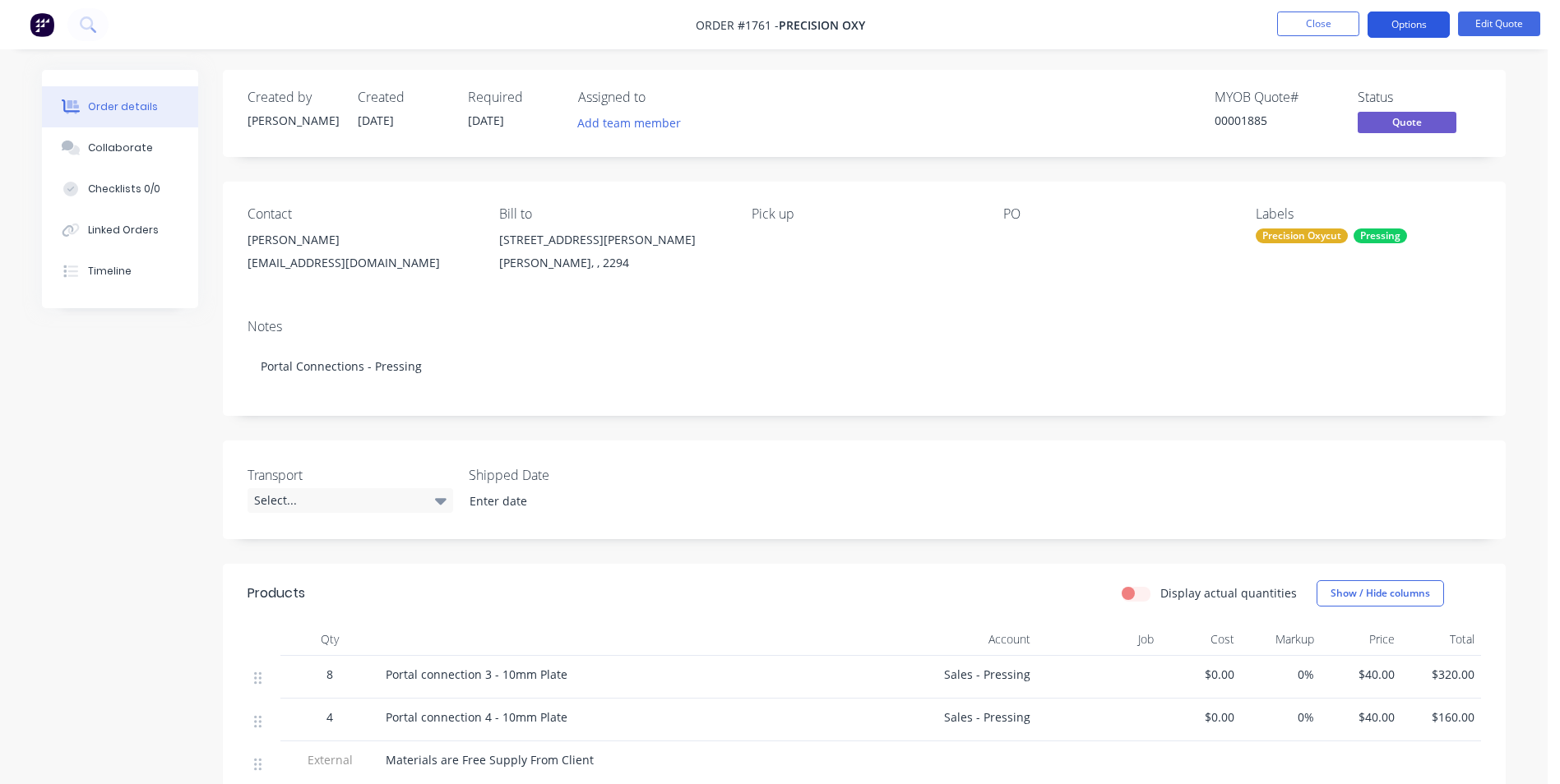
click at [1396, 18] on button "Options" at bounding box center [1408, 24] width 82 height 27
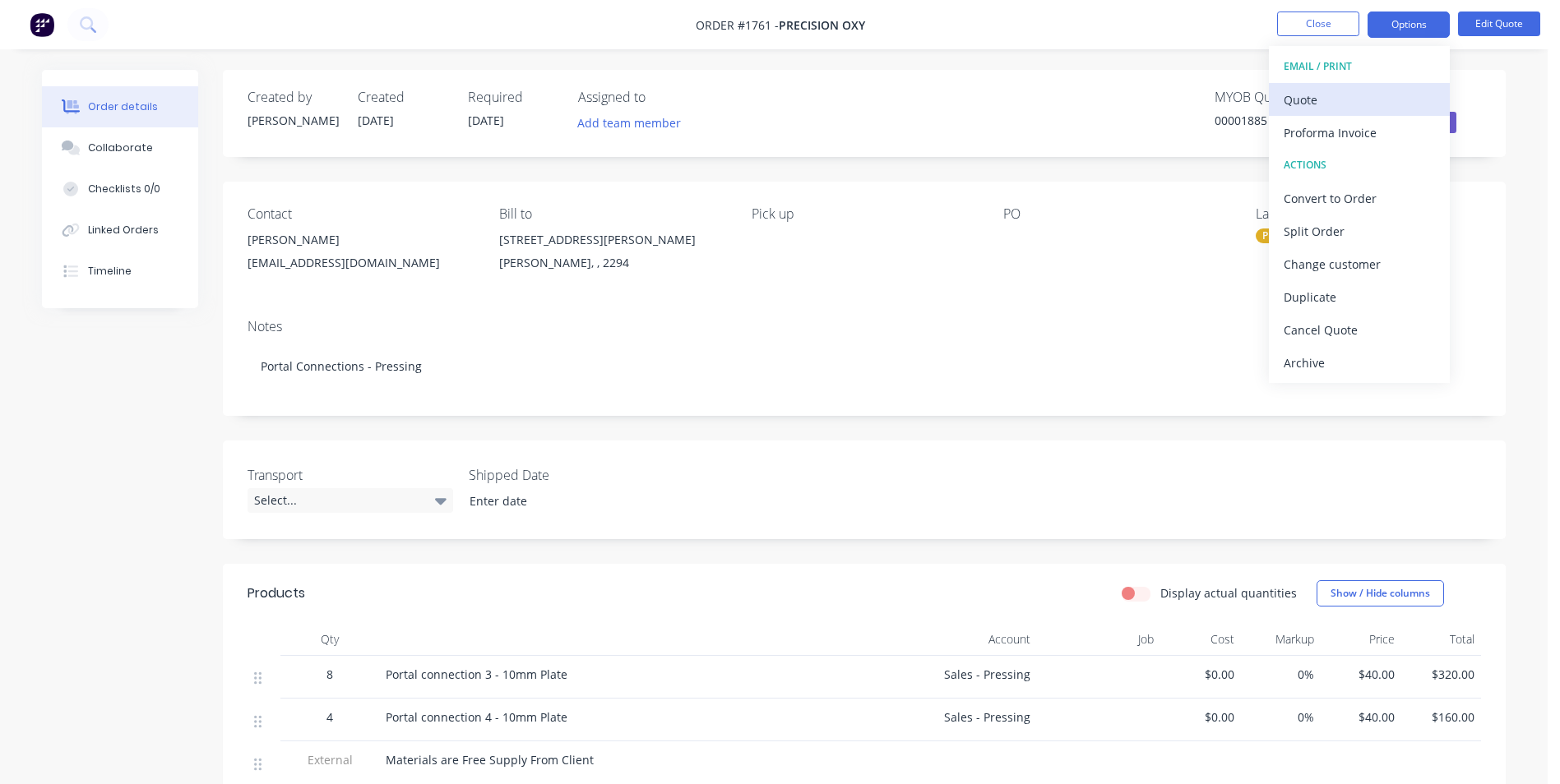
click at [1305, 99] on div "Quote" at bounding box center [1359, 100] width 151 height 24
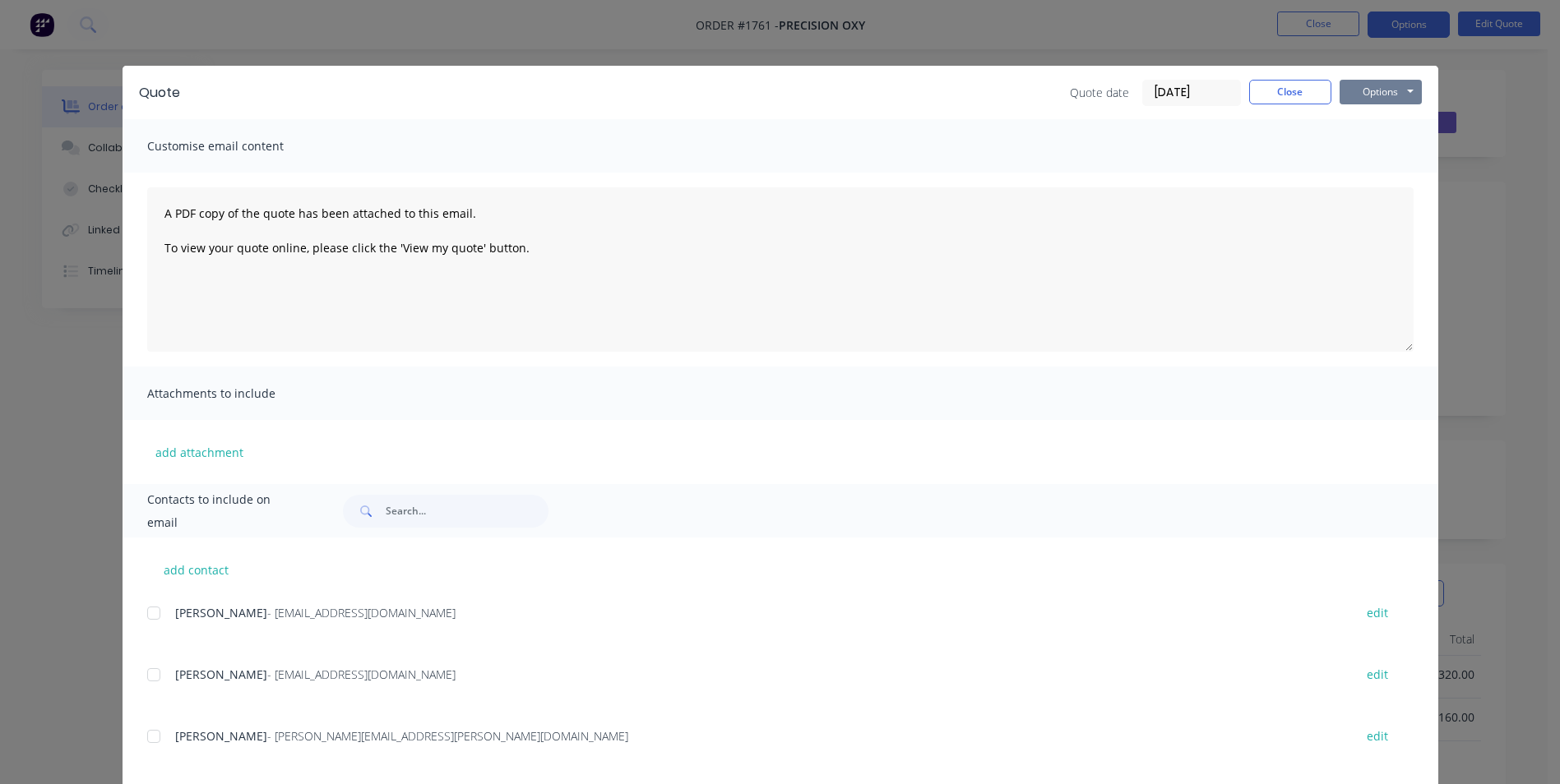
click at [1370, 83] on button "Options" at bounding box center [1381, 92] width 82 height 25
click at [1373, 148] on button "Print" at bounding box center [1392, 148] width 106 height 27
click at [1278, 89] on button "Close" at bounding box center [1290, 92] width 82 height 25
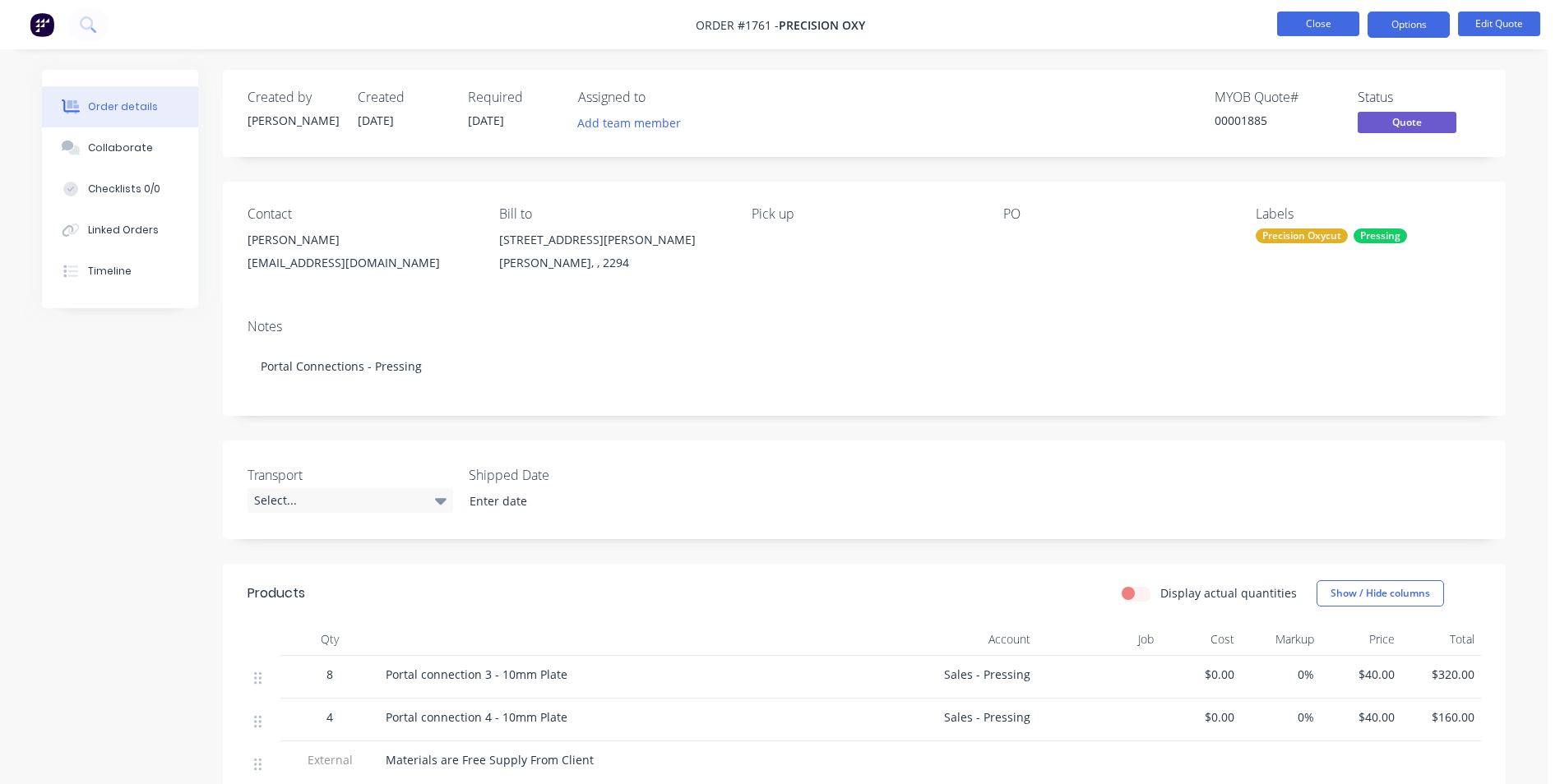
click at [1309, 25] on button "Close" at bounding box center [1318, 23] width 82 height 25
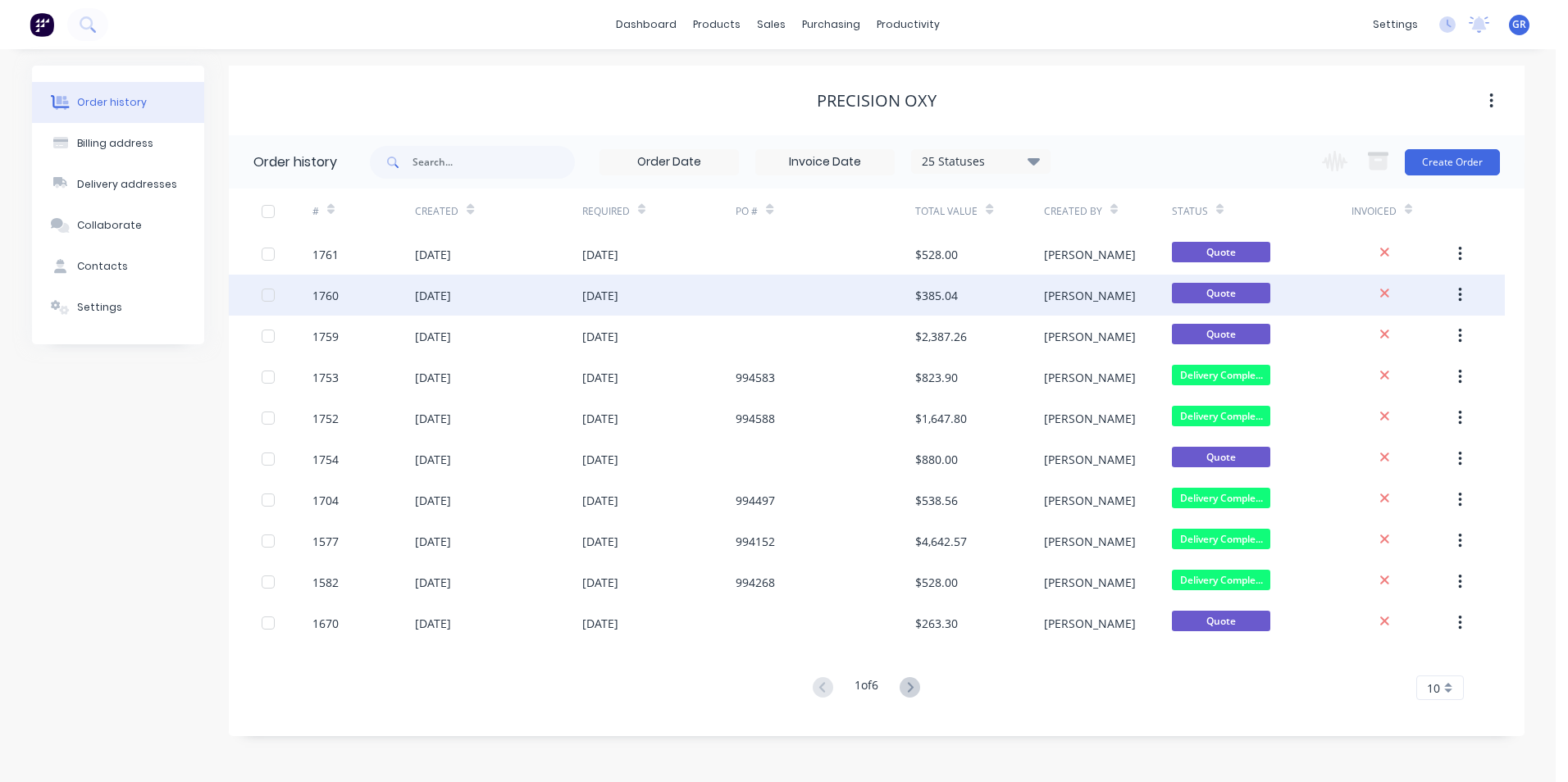
click at [330, 293] on div "1760" at bounding box center [325, 295] width 27 height 17
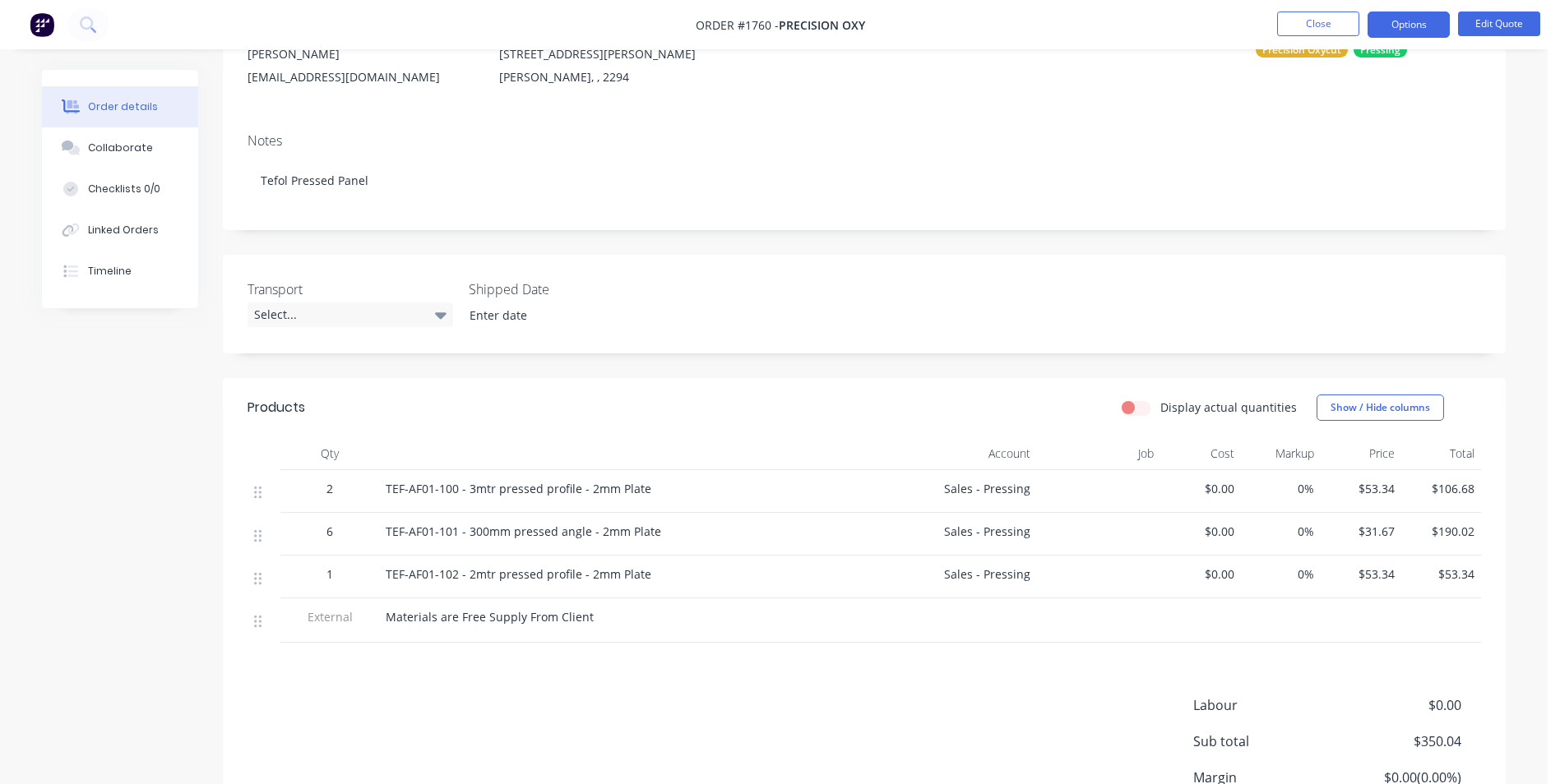
scroll to position [337, 0]
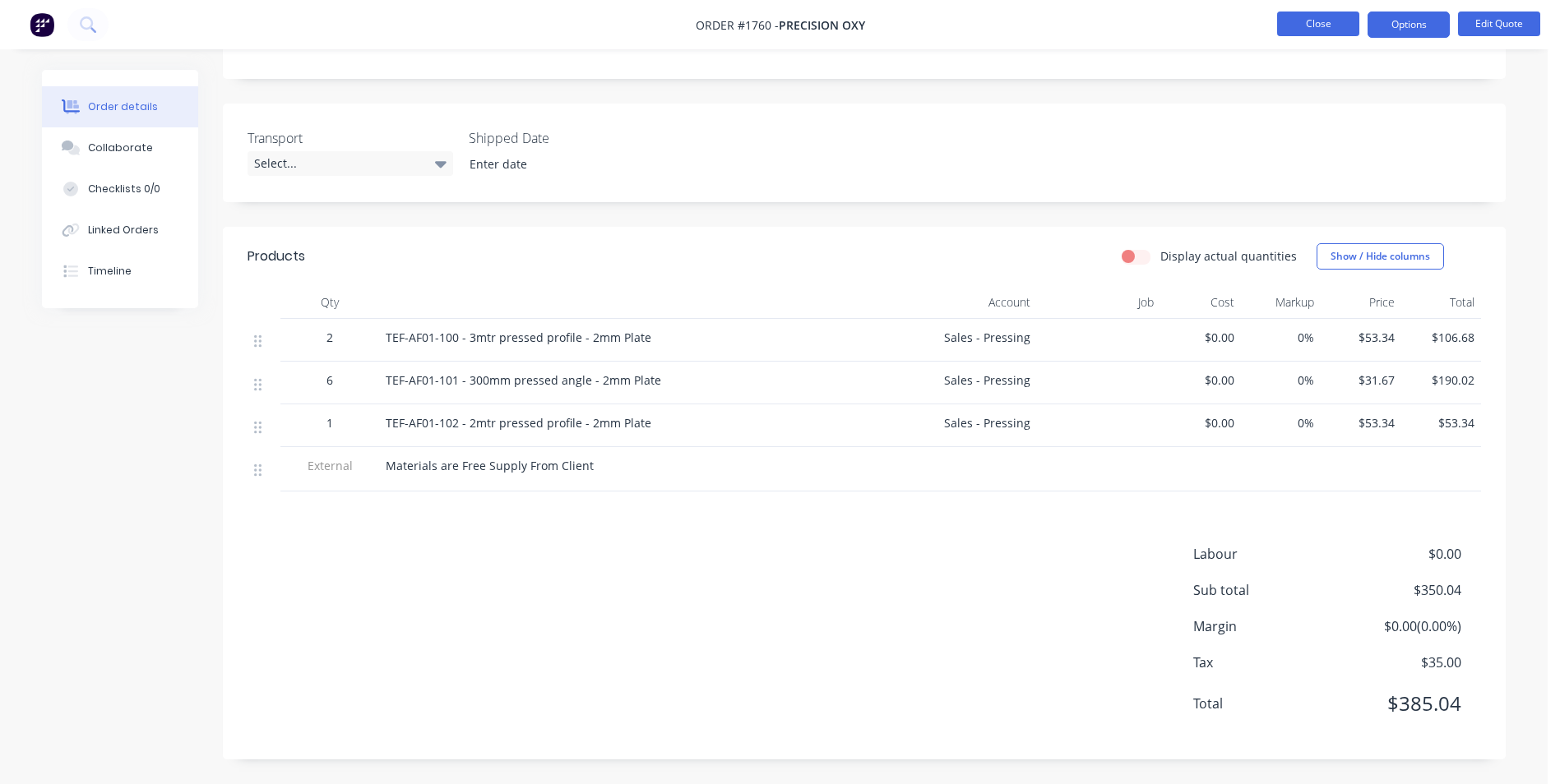
click at [1325, 24] on button "Close" at bounding box center [1318, 23] width 82 height 25
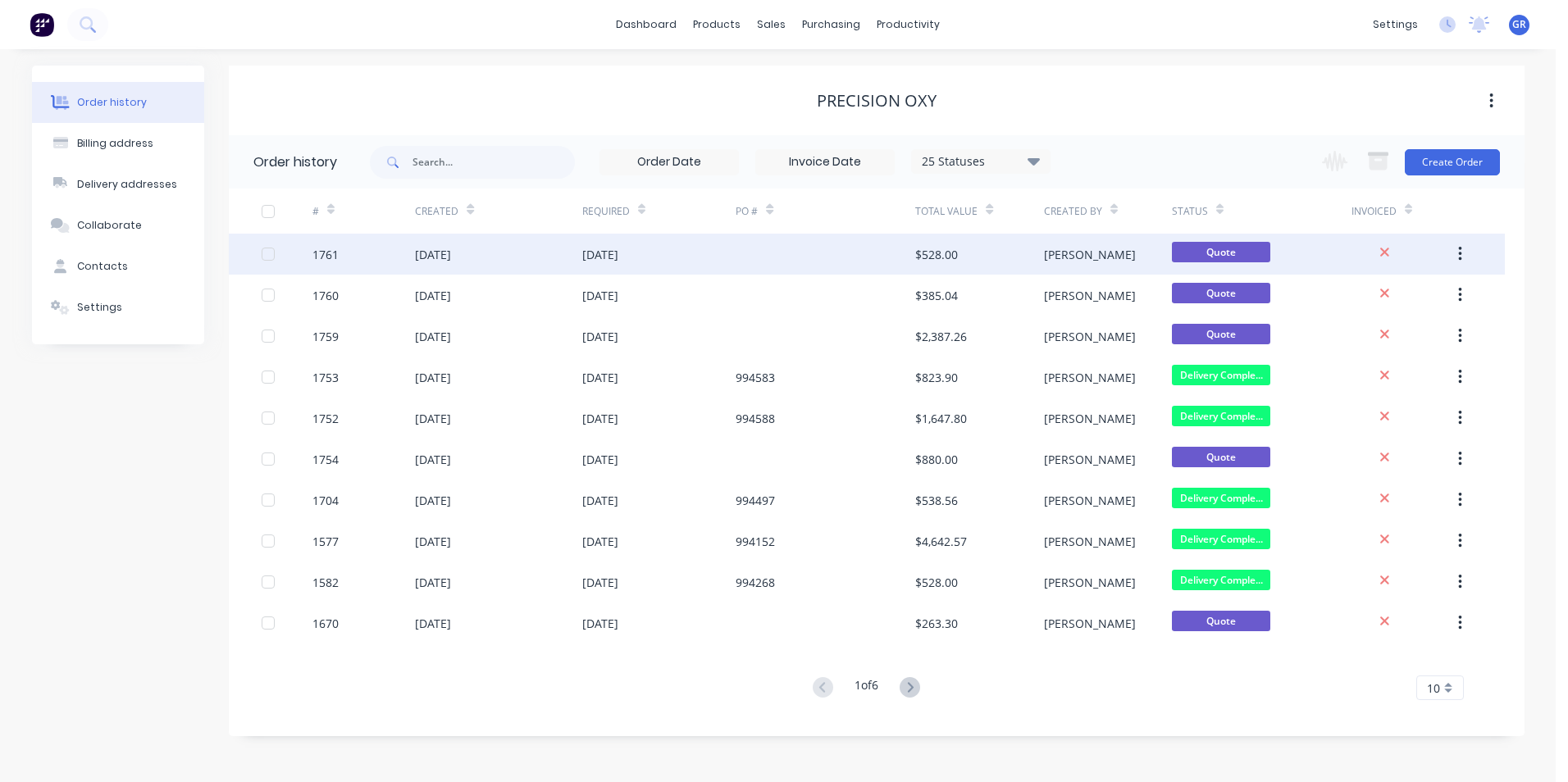
click at [341, 252] on div "1761" at bounding box center [364, 254] width 103 height 41
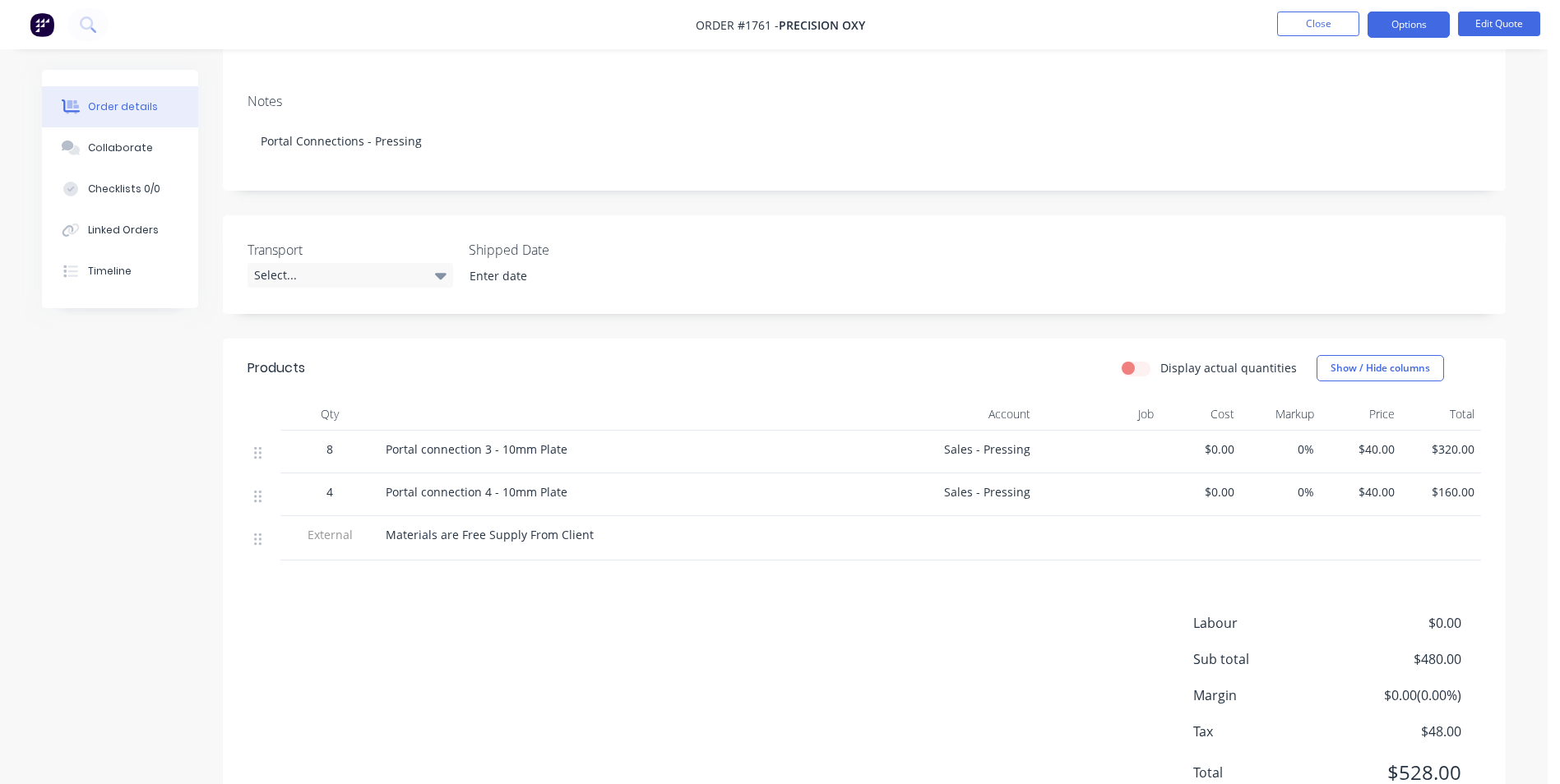
scroll to position [294, 0]
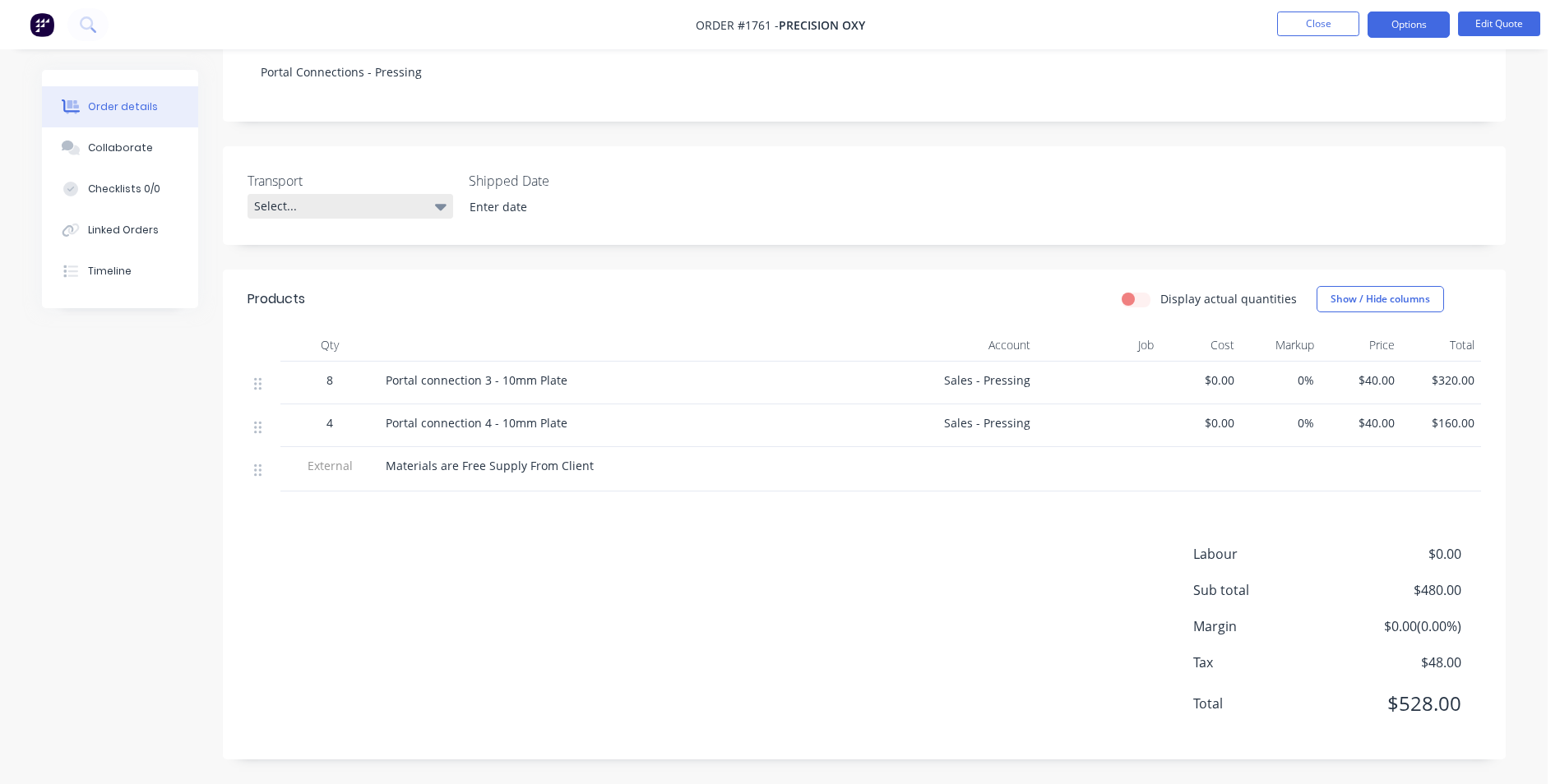
click at [344, 216] on div "Select..." at bounding box center [350, 206] width 206 height 25
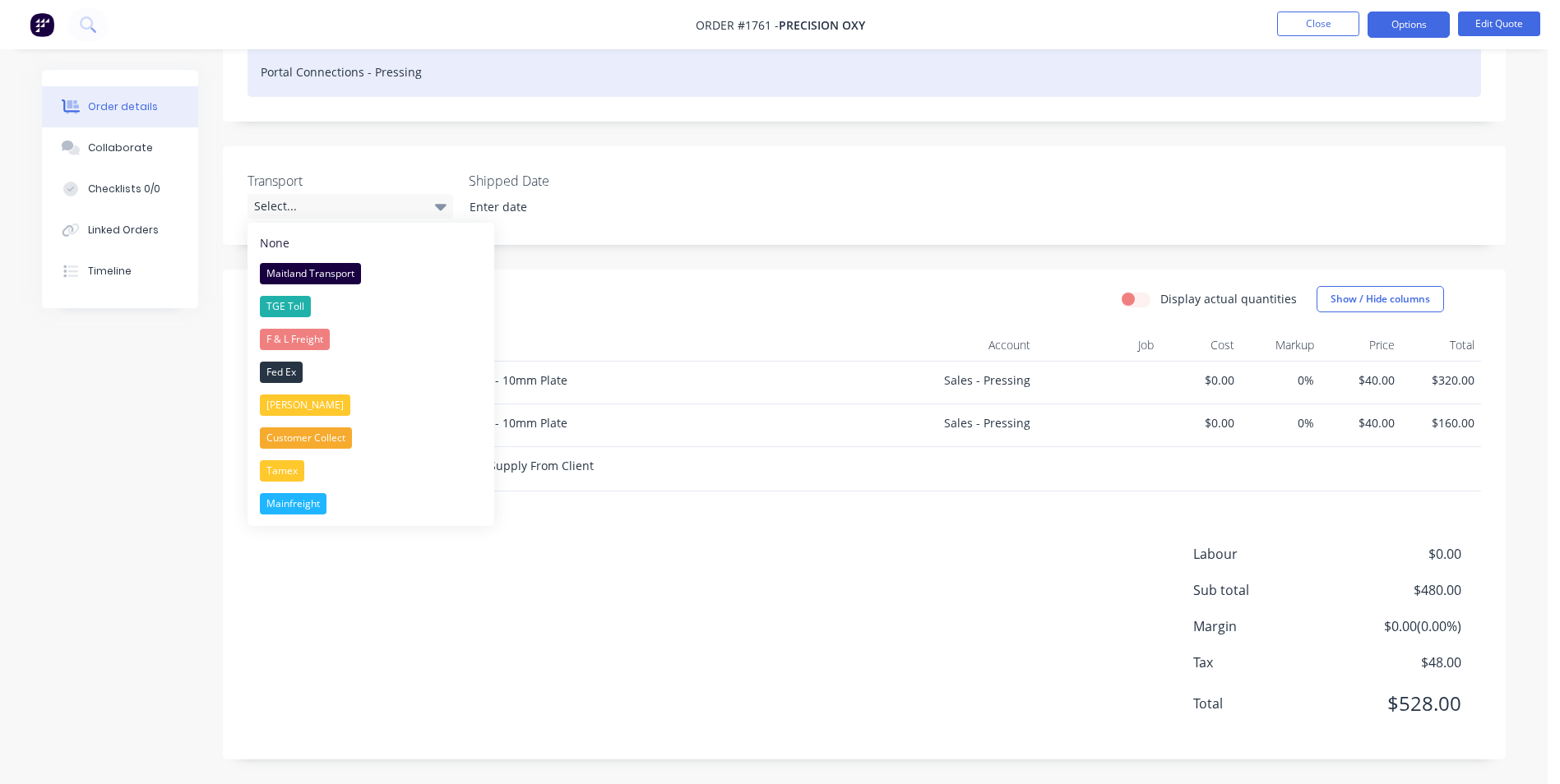
click at [425, 72] on div "Portal Connections - Pressing" at bounding box center [863, 72] width 1233 height 50
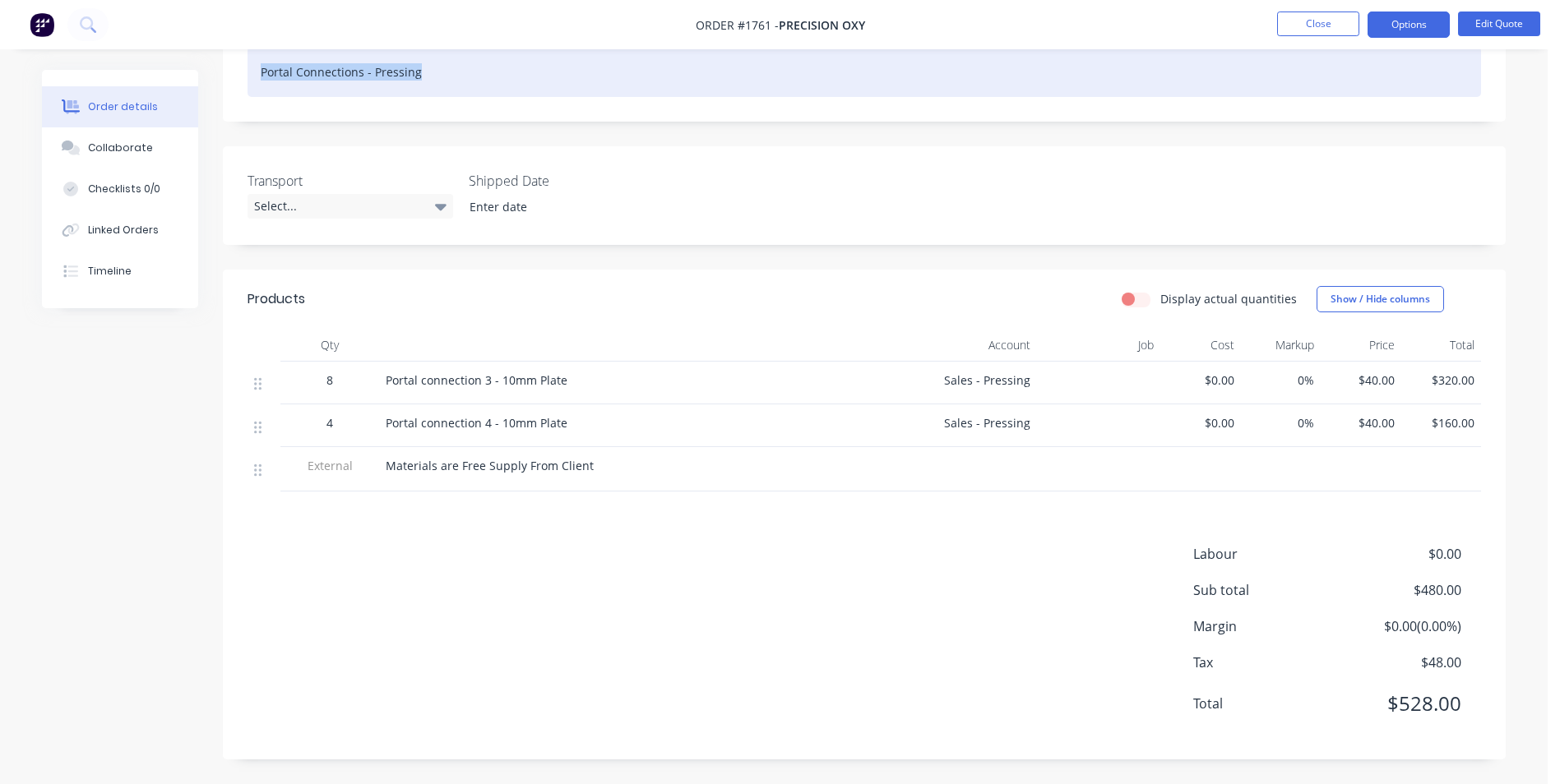
drag, startPoint x: 423, startPoint y: 75, endPoint x: 269, endPoint y: 69, distance: 154.1
click at [251, 71] on div "Portal Connections - Pressing" at bounding box center [863, 72] width 1233 height 50
copy div "Portal Connections - Pressing"
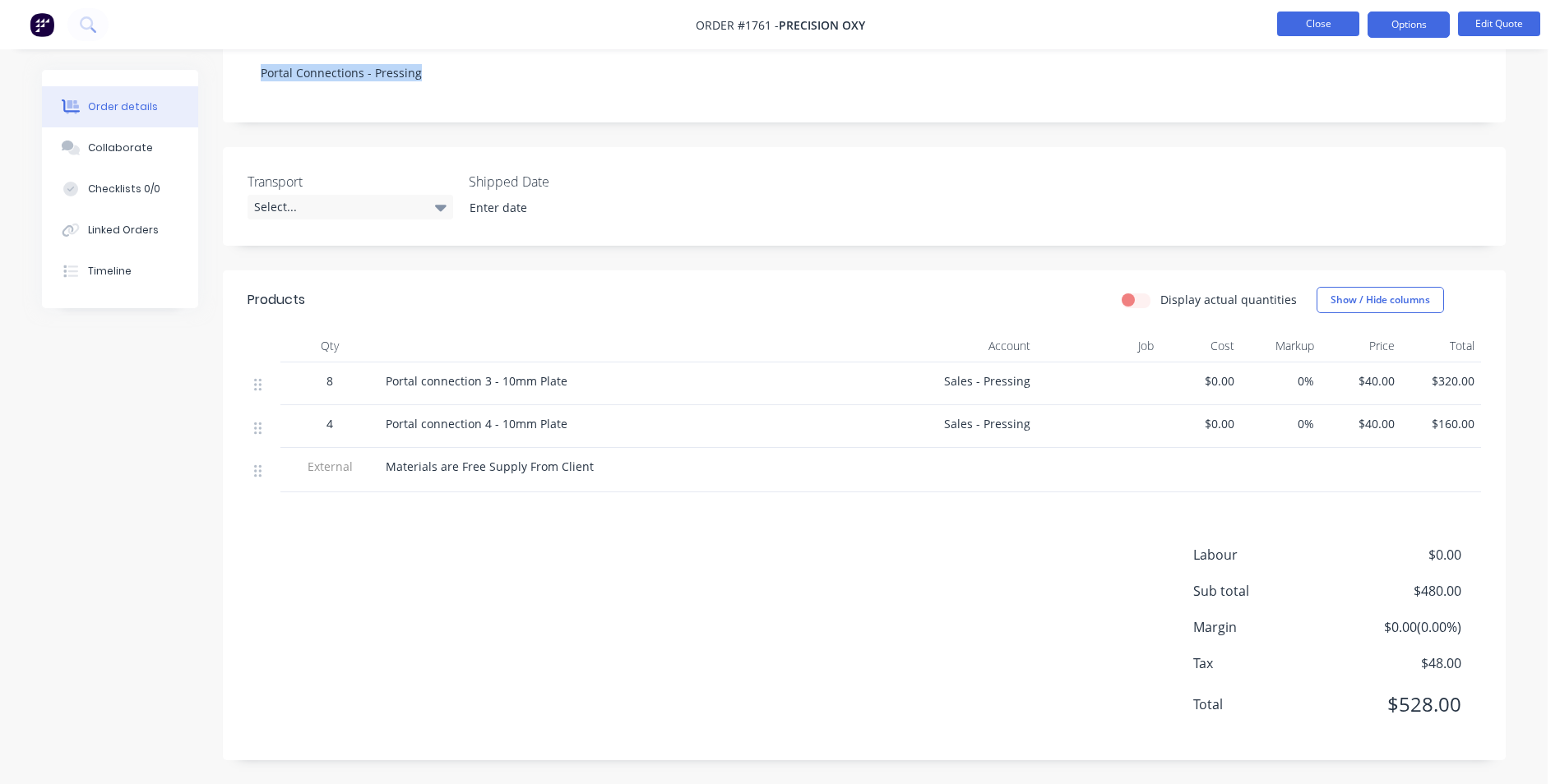
click at [1326, 24] on button "Close" at bounding box center [1318, 23] width 82 height 25
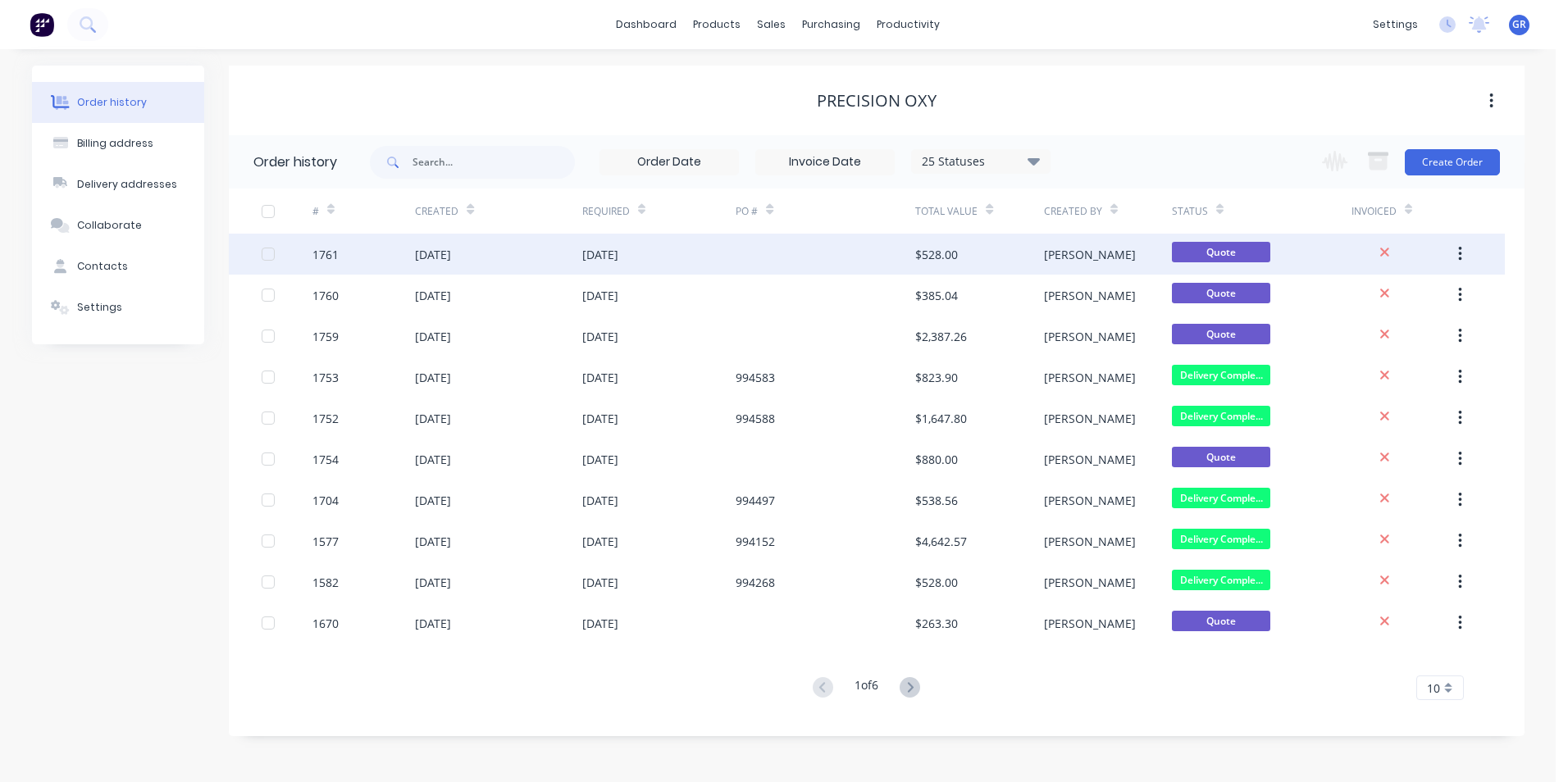
click at [1461, 255] on icon "button" at bounding box center [1461, 253] width 3 height 15
click at [1382, 323] on div "Duplicate" at bounding box center [1402, 330] width 127 height 24
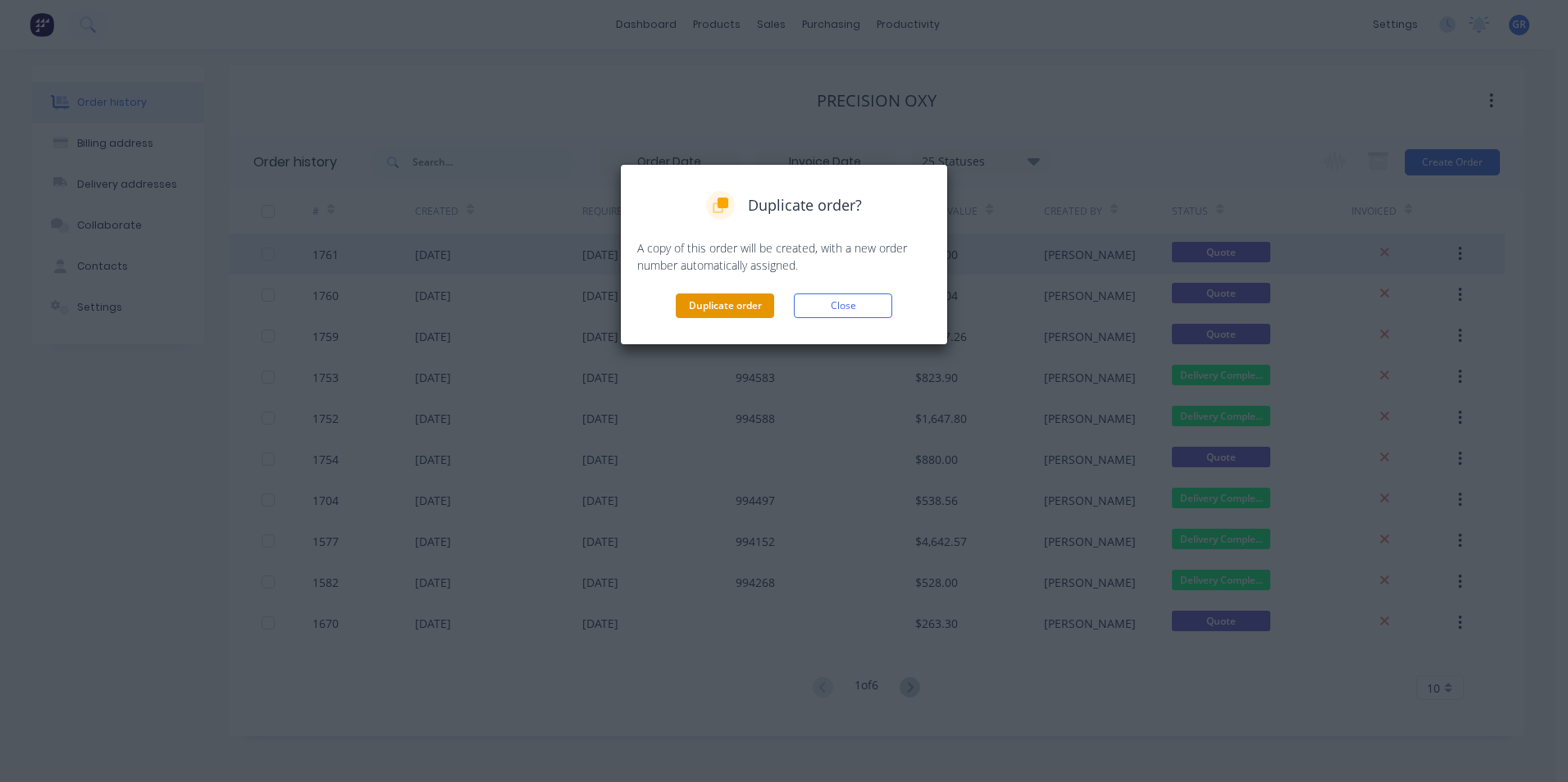
click at [756, 298] on button "Duplicate order" at bounding box center [725, 305] width 98 height 25
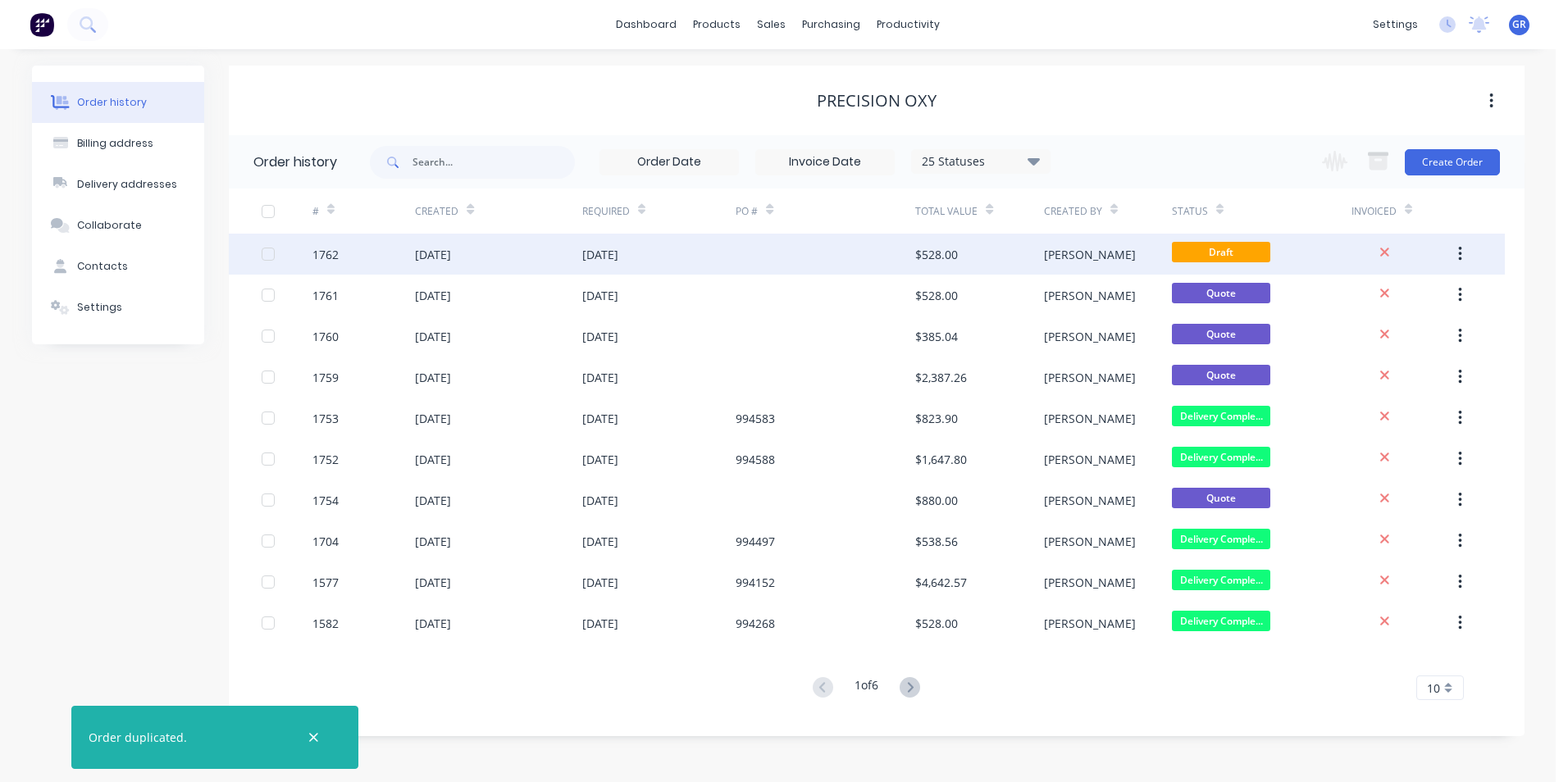
click at [337, 253] on div "1762" at bounding box center [325, 254] width 27 height 17
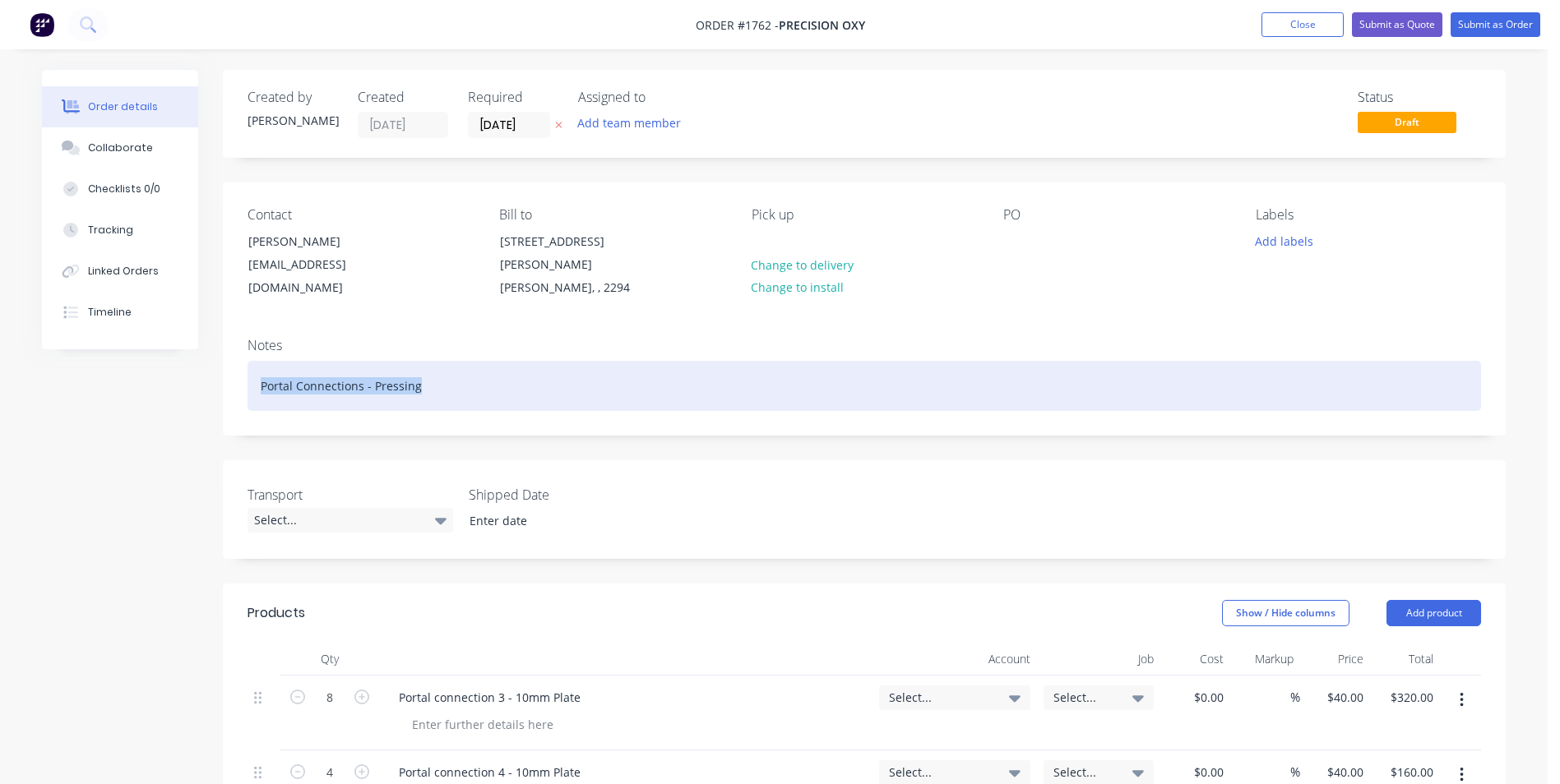
drag, startPoint x: 419, startPoint y: 368, endPoint x: 261, endPoint y: 374, distance: 158.1
click at [261, 374] on div "Portal Connections - Pressing" at bounding box center [863, 386] width 1233 height 50
click at [372, 374] on div "Pressed 8mm Profile Plate" at bounding box center [863, 386] width 1233 height 50
click at [419, 365] on div "Pressed 8mm Profile Plate" at bounding box center [863, 386] width 1233 height 50
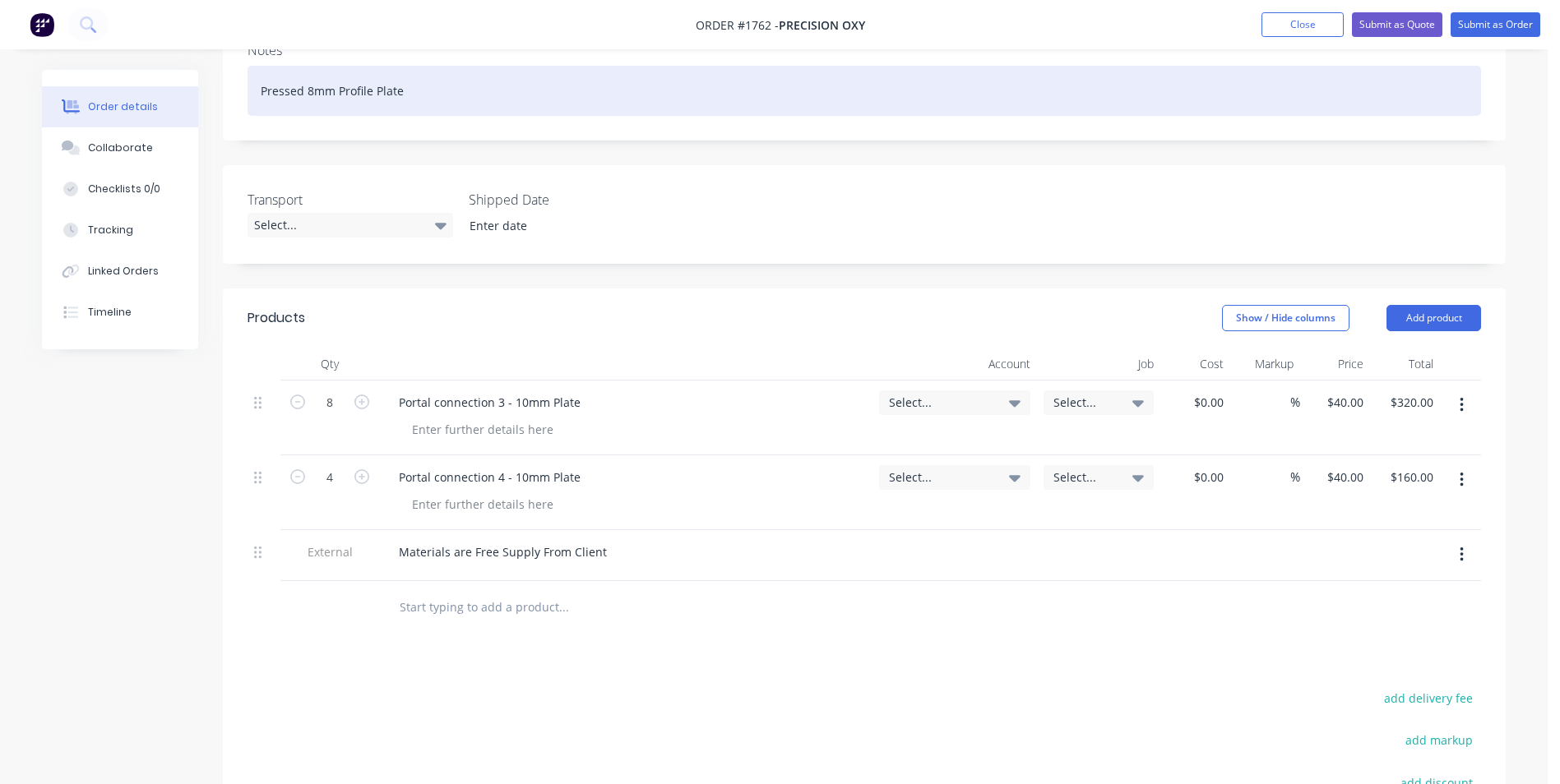
scroll to position [329, 0]
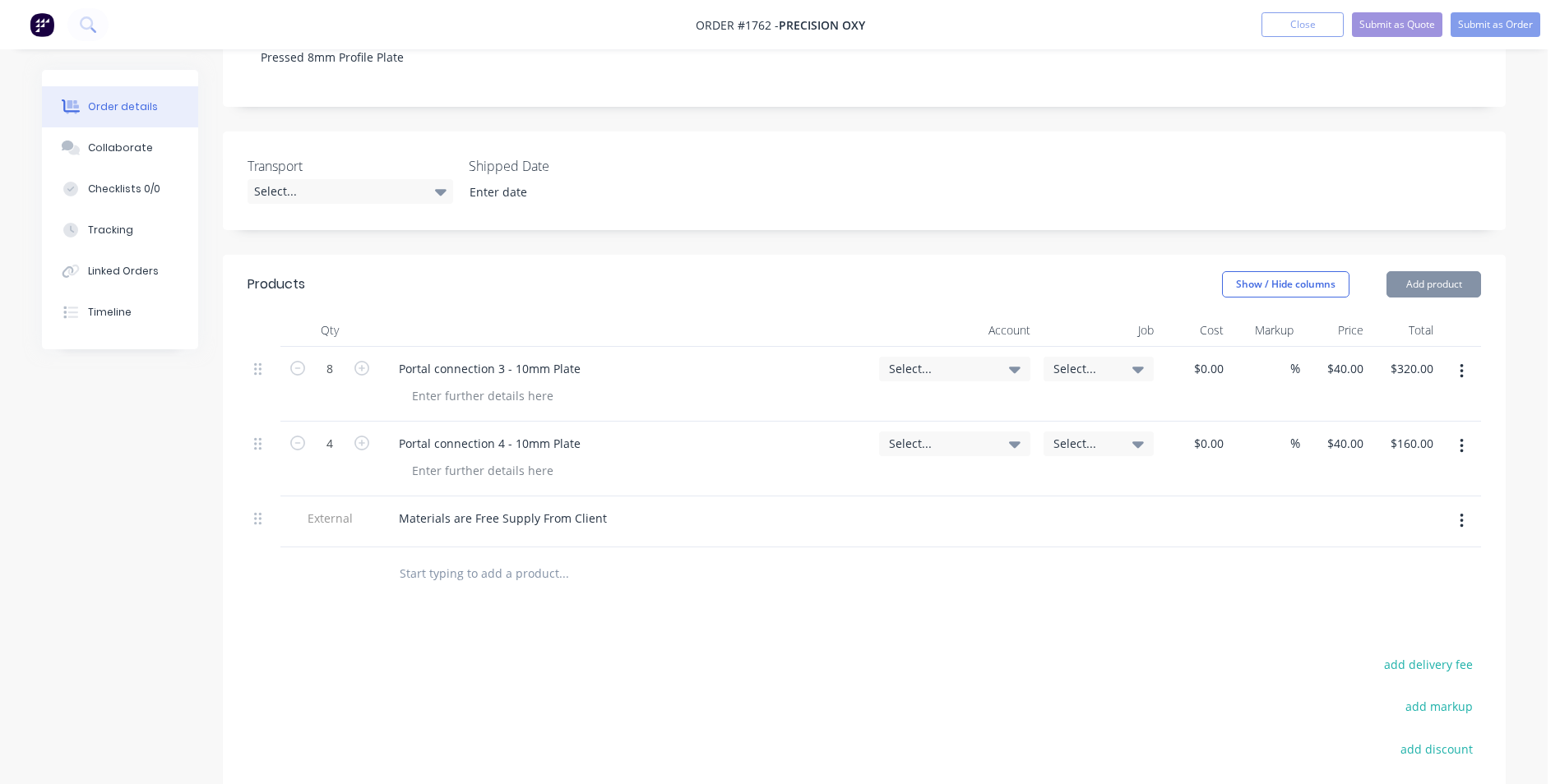
click at [1463, 431] on button "button" at bounding box center [1461, 446] width 39 height 29
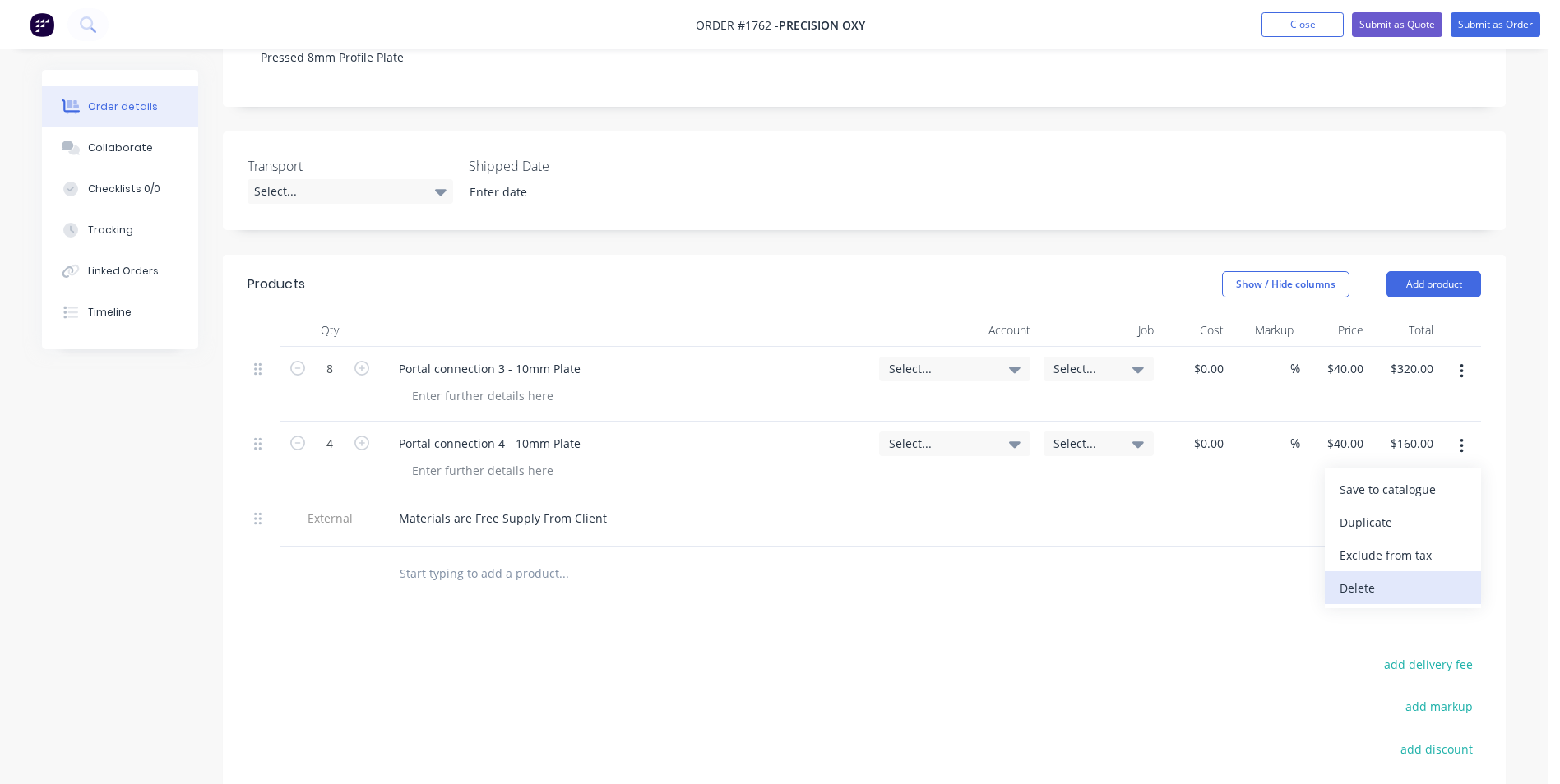
click at [1359, 576] on div "Delete" at bounding box center [1403, 588] width 127 height 24
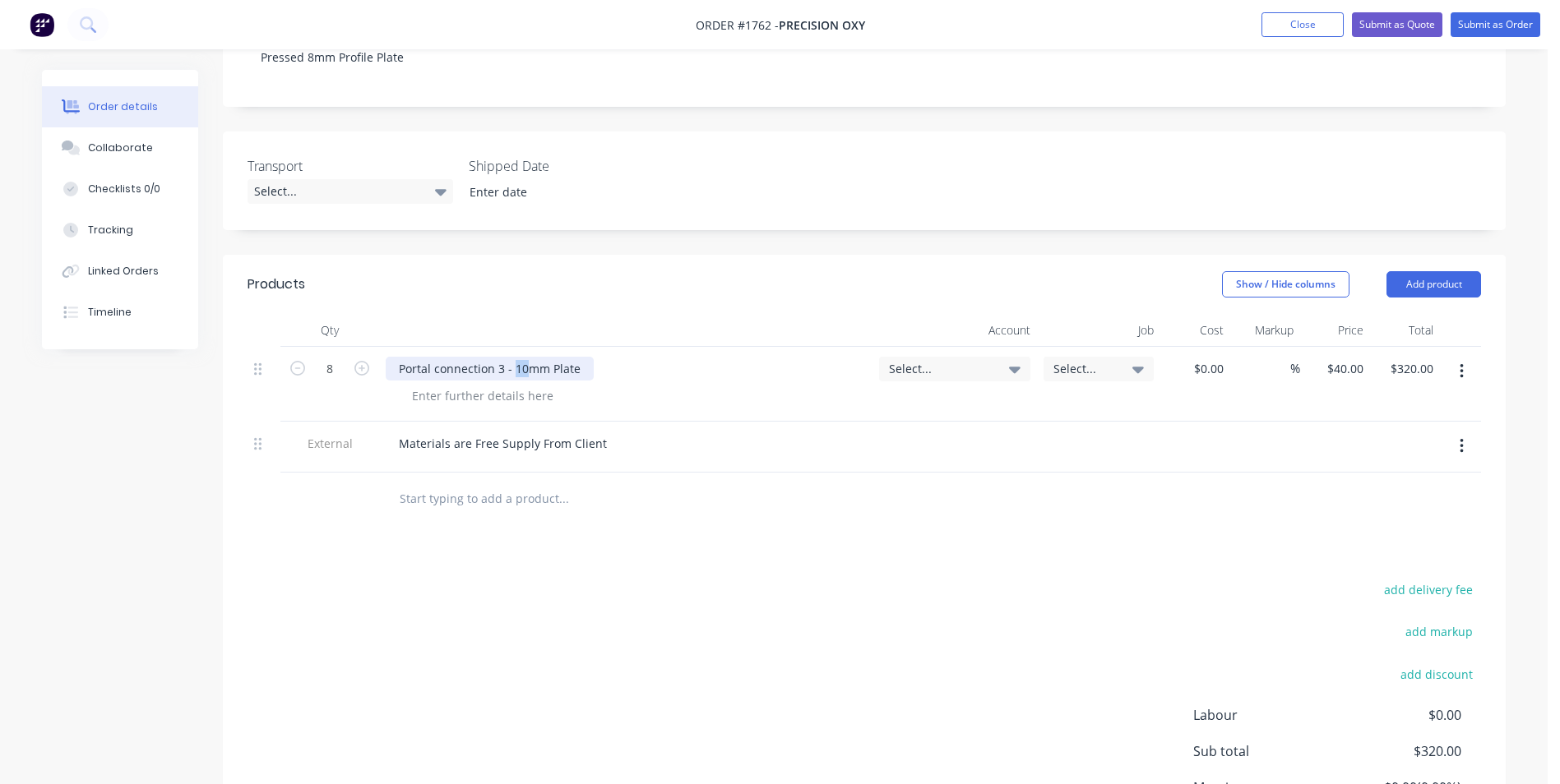
drag, startPoint x: 523, startPoint y: 353, endPoint x: 514, endPoint y: 357, distance: 9.8
click at [514, 357] on div "Portal connection 3 - 10mm Plate" at bounding box center [489, 369] width 208 height 24
click at [330, 357] on input "8" at bounding box center [330, 369] width 43 height 25
type input "1"
type input "$40.00"
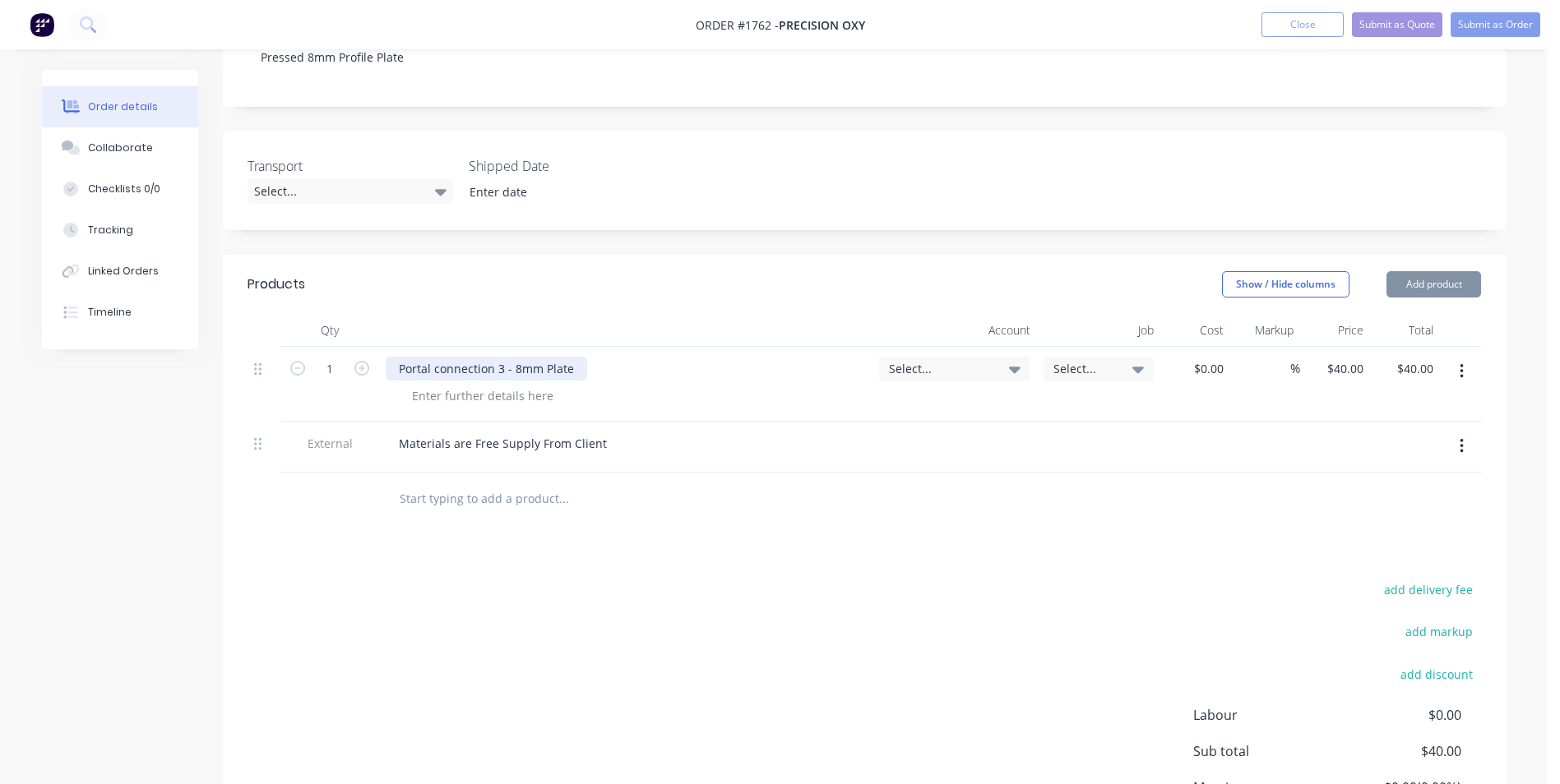
click at [437, 357] on div "Portal connection 3 - 8mm Plate" at bounding box center [486, 369] width 202 height 24
drag, startPoint x: 502, startPoint y: 350, endPoint x: 393, endPoint y: 355, distance: 109.1
click at [393, 357] on div "Portal connection 3 - 8mm Plate" at bounding box center [486, 369] width 202 height 24
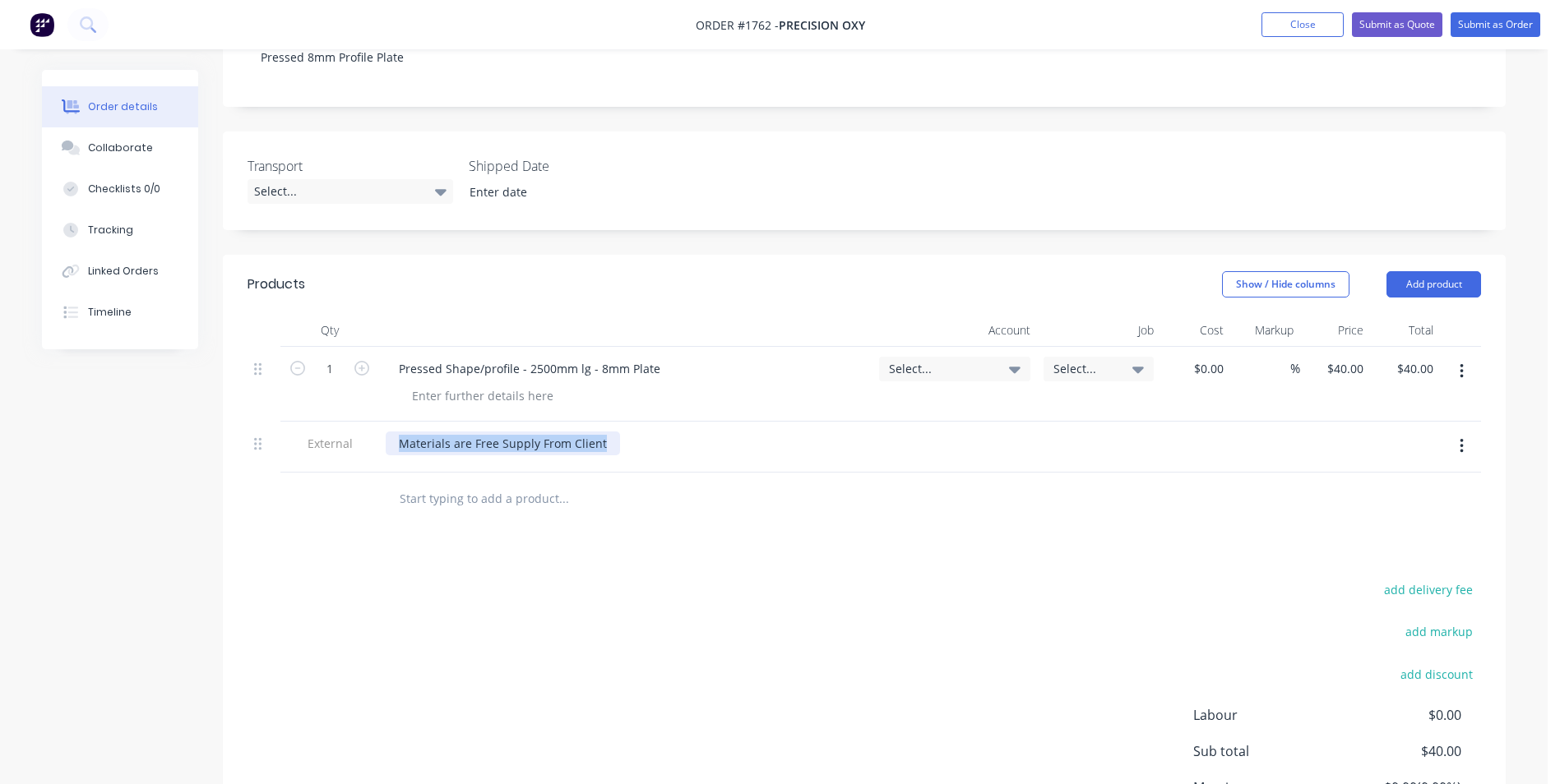
drag, startPoint x: 607, startPoint y: 424, endPoint x: 363, endPoint y: 419, distance: 244.1
click at [363, 422] on div "External Materials are Free Supply From Client" at bounding box center [863, 447] width 1233 height 51
paste div
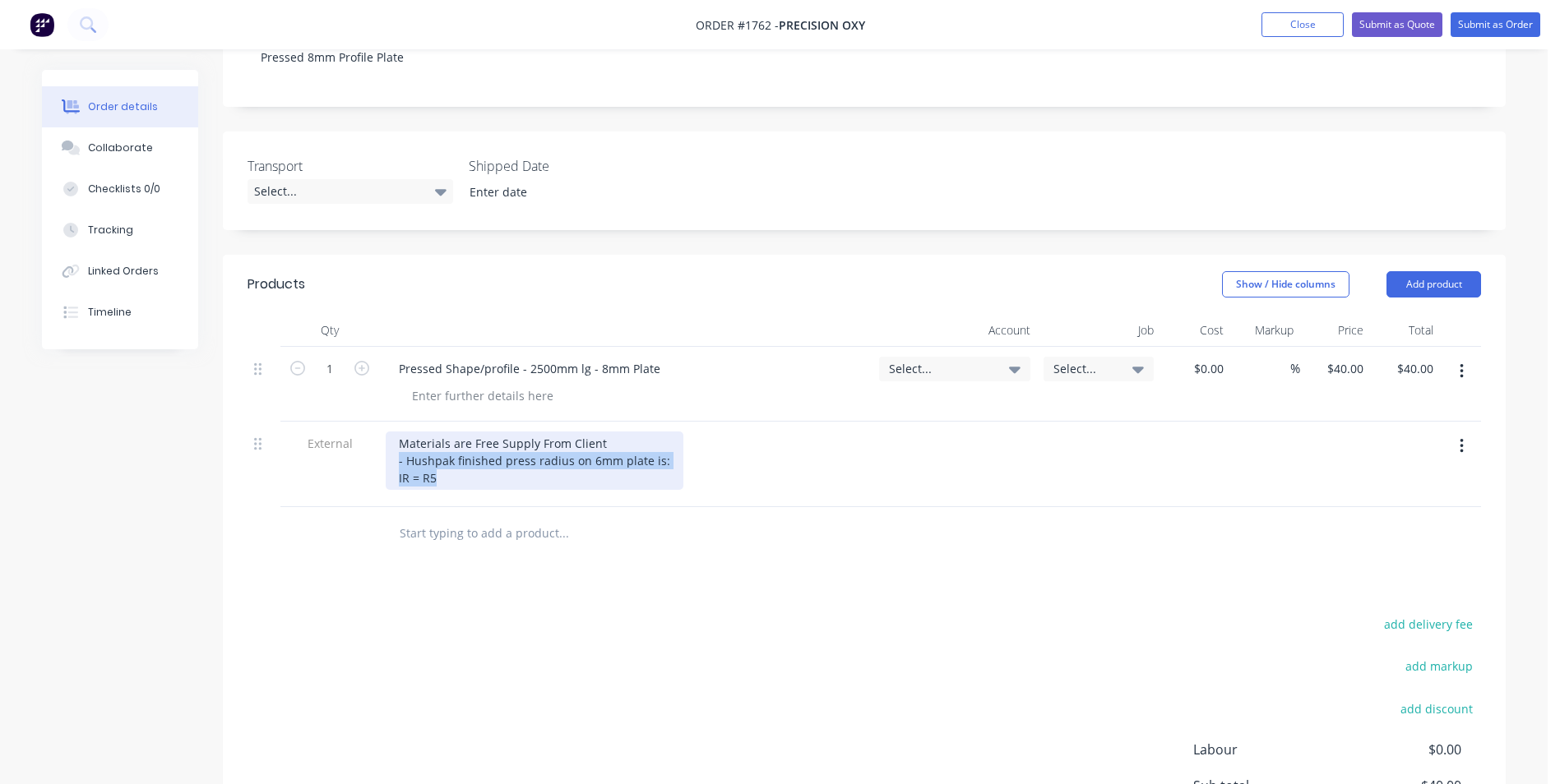
drag, startPoint x: 444, startPoint y: 461, endPoint x: 397, endPoint y: 448, distance: 48.8
click at [397, 448] on div "Materials are Free Supply From Client - Hushpak finished press radius on 6mm pl…" at bounding box center [534, 461] width 298 height 58
copy div "- Hushpak finished press radius on 6mm plate is: IR = R5"
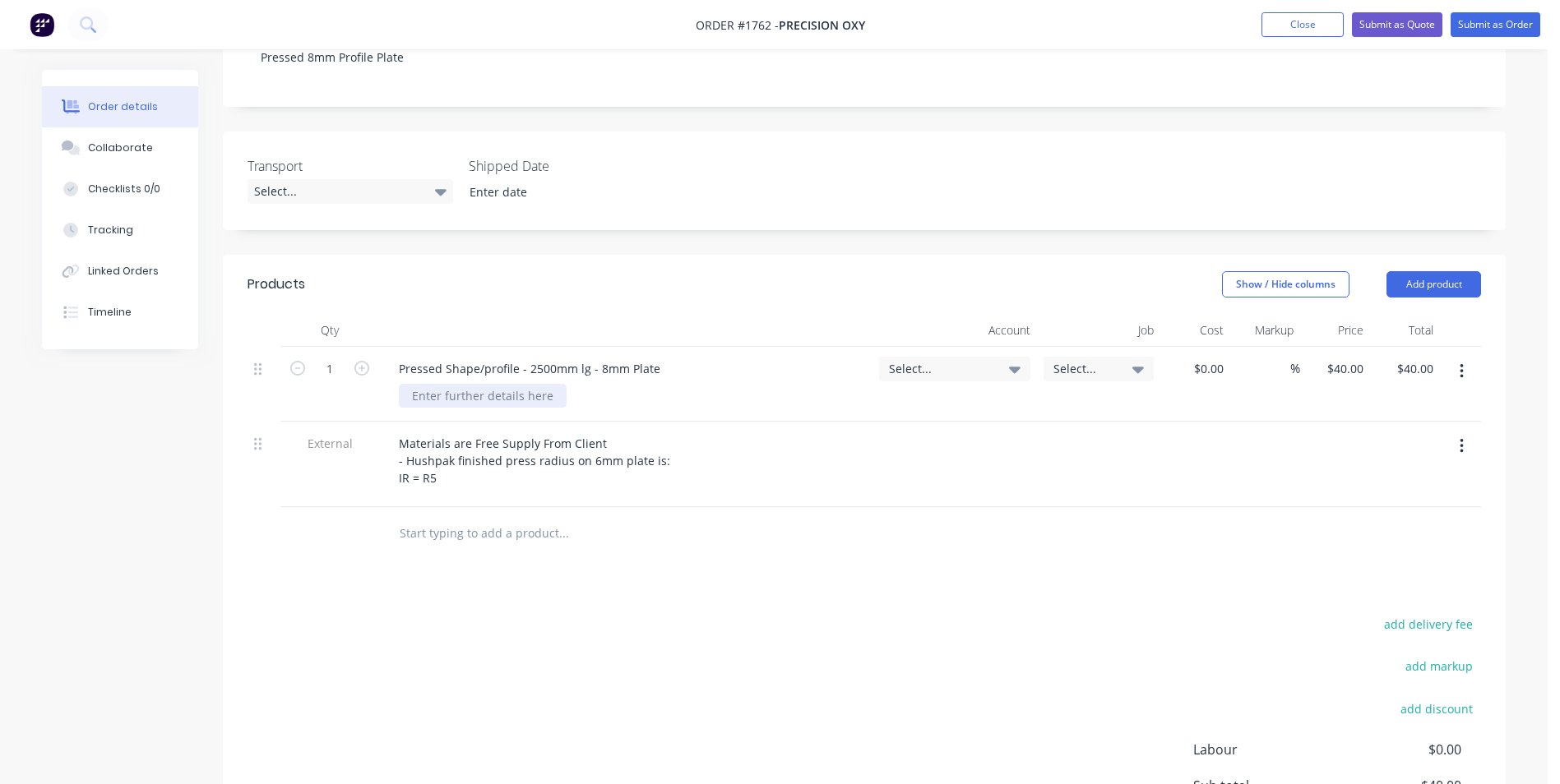
click at [425, 383] on div at bounding box center [482, 395] width 167 height 24
paste div
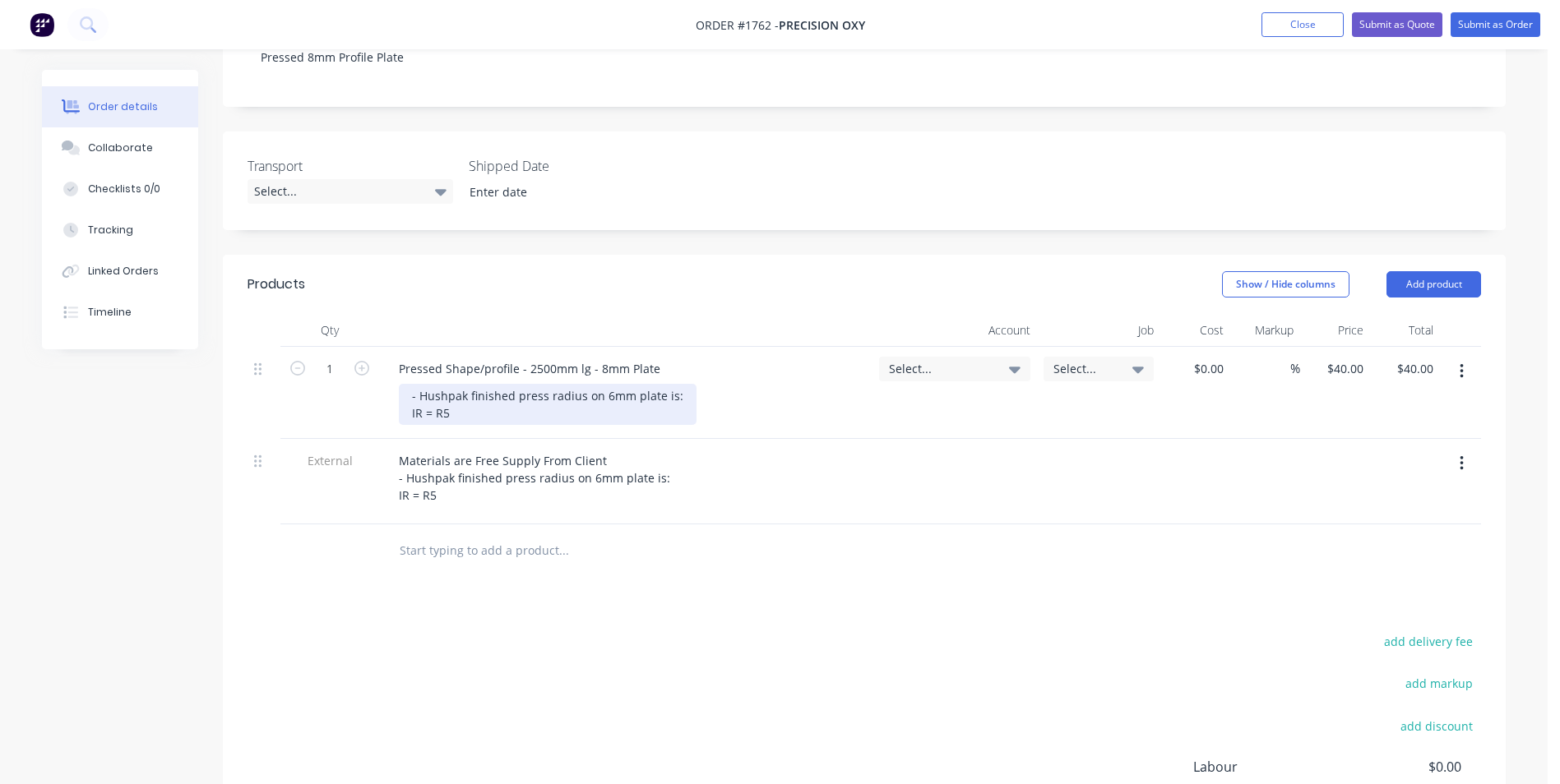
click at [420, 383] on div "- Hushpak finished press radius on 6mm plate is: IR = R5" at bounding box center [547, 404] width 298 height 41
click at [601, 383] on div "Hushpak finished press radius on 6mm plate is: IR = R5" at bounding box center [544, 404] width 290 height 41
click at [457, 395] on div "Hushpak finished press radius on 8mm plate is: IR = R5" at bounding box center [544, 404] width 290 height 41
click at [920, 360] on span "Select..." at bounding box center [940, 369] width 104 height 17
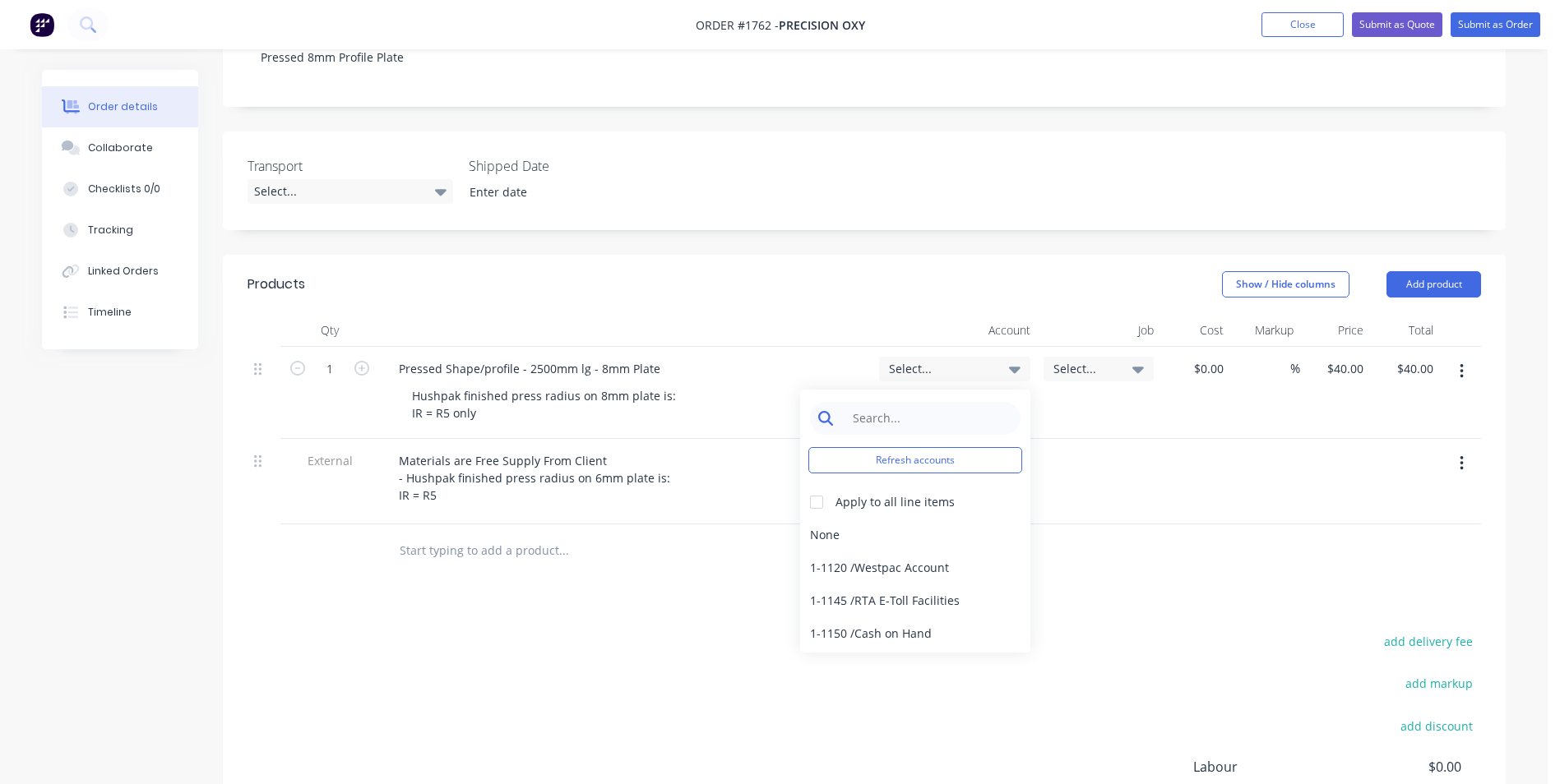
click at [864, 402] on input at bounding box center [928, 419] width 168 height 33
type input "pressing"
click at [923, 519] on div "4-1400 / Sales - Pressing" at bounding box center [915, 535] width 230 height 33
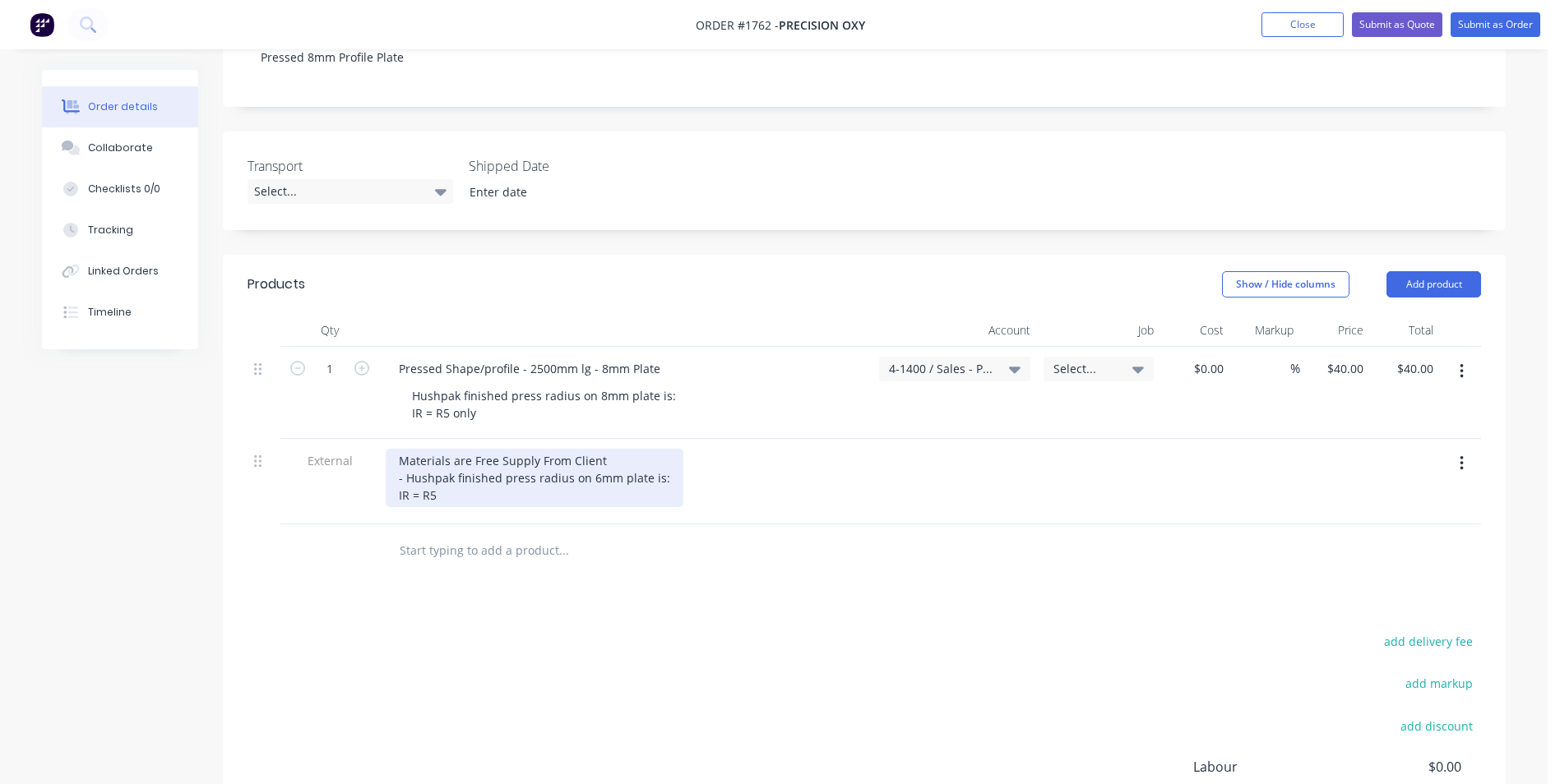
click at [593, 467] on div "Materials are Free Supply From Client - Hushpak finished press radius on 6mm pl…" at bounding box center [534, 478] width 298 height 58
click at [447, 481] on div "Materials are Free Supply From Client - Hushpak finished press radius on 8mm pl…" at bounding box center [534, 478] width 298 height 58
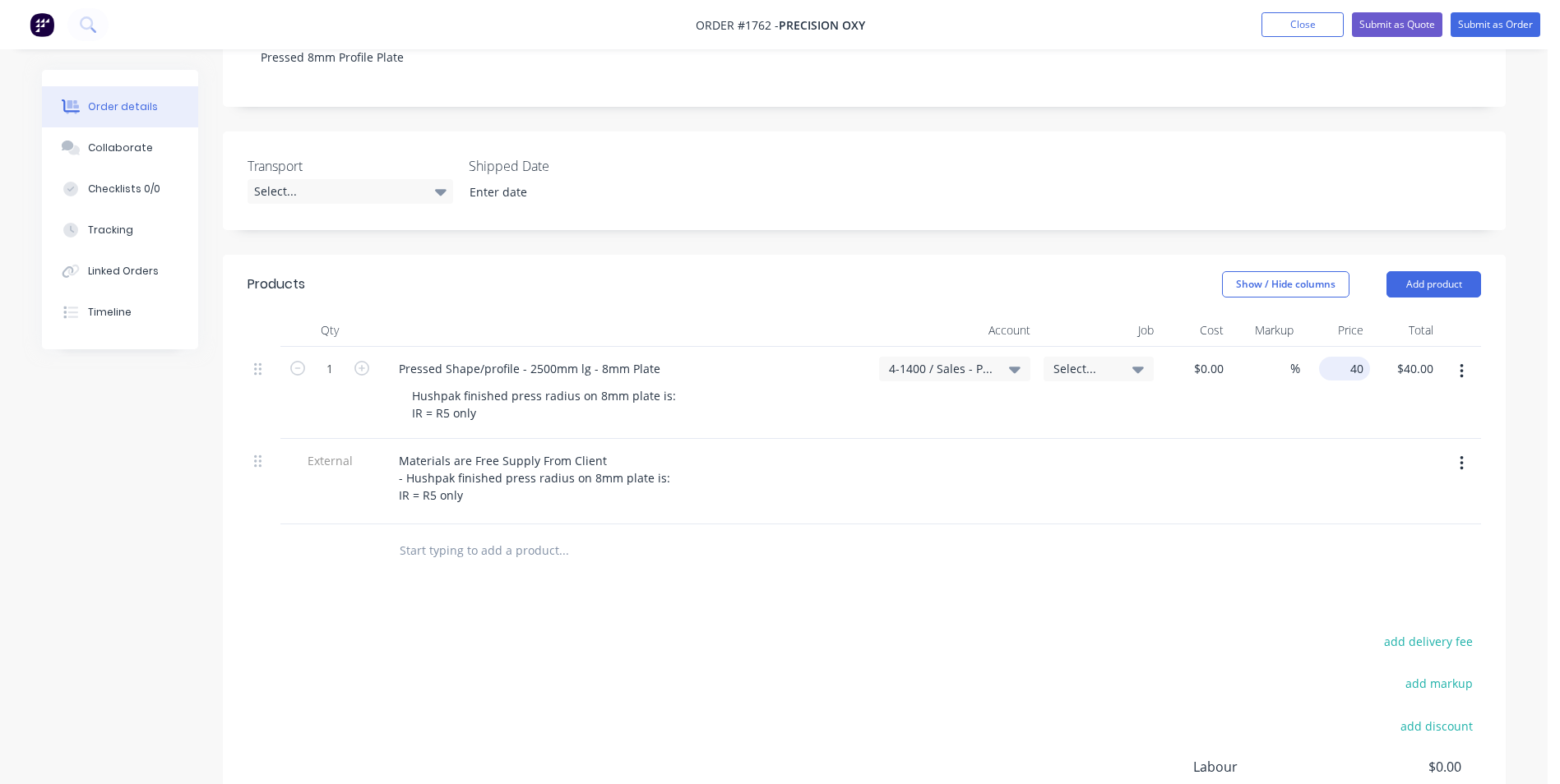
click at [1349, 357] on input "40" at bounding box center [1348, 369] width 45 height 24
type input "$0.00"
click at [1277, 419] on div "%" at bounding box center [1264, 392] width 70 height 92
click at [1342, 347] on div "0 $0.00" at bounding box center [1334, 392] width 70 height 92
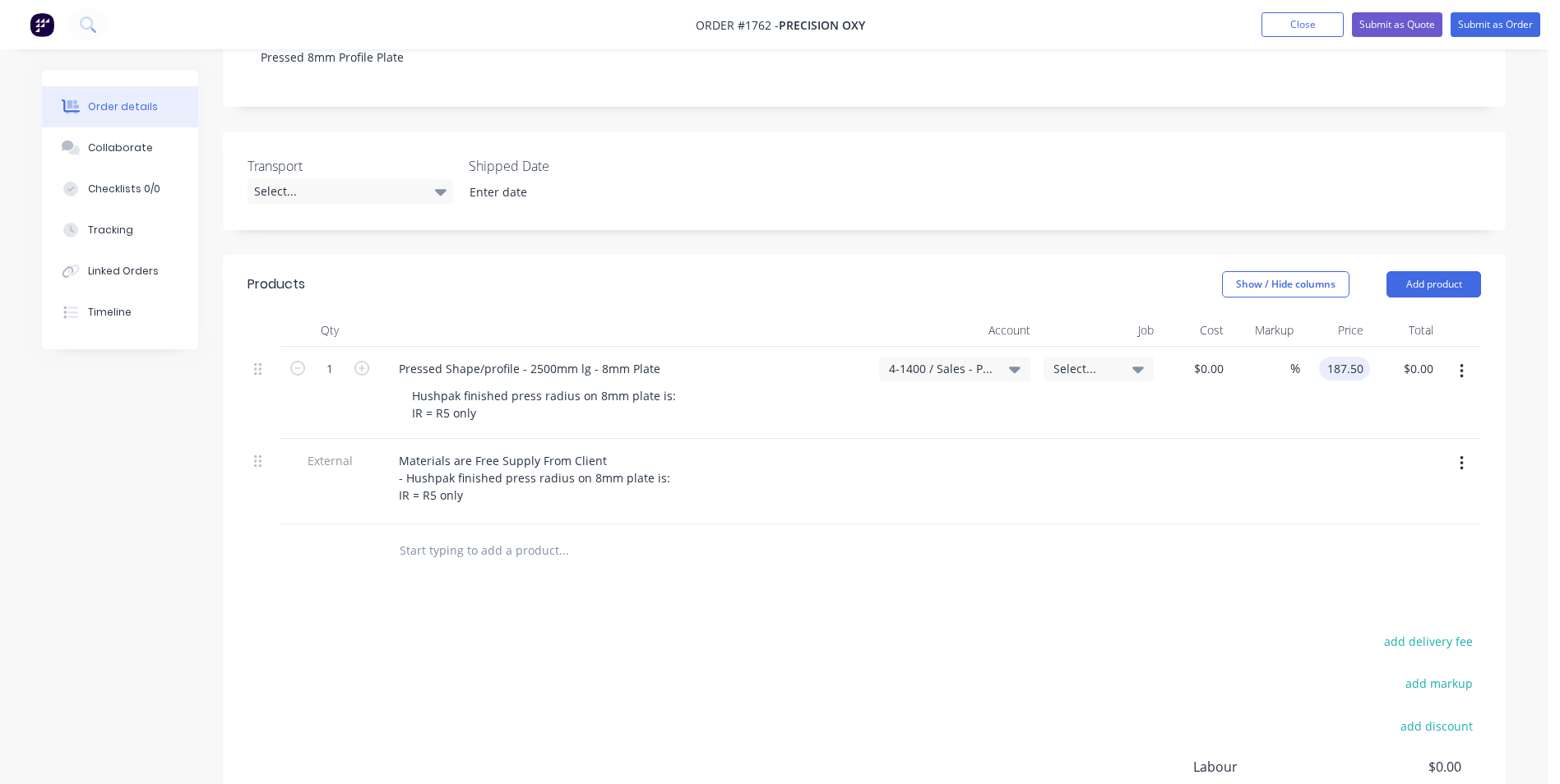
type input "$187.50"
click at [1287, 415] on div "%" at bounding box center [1264, 392] width 70 height 92
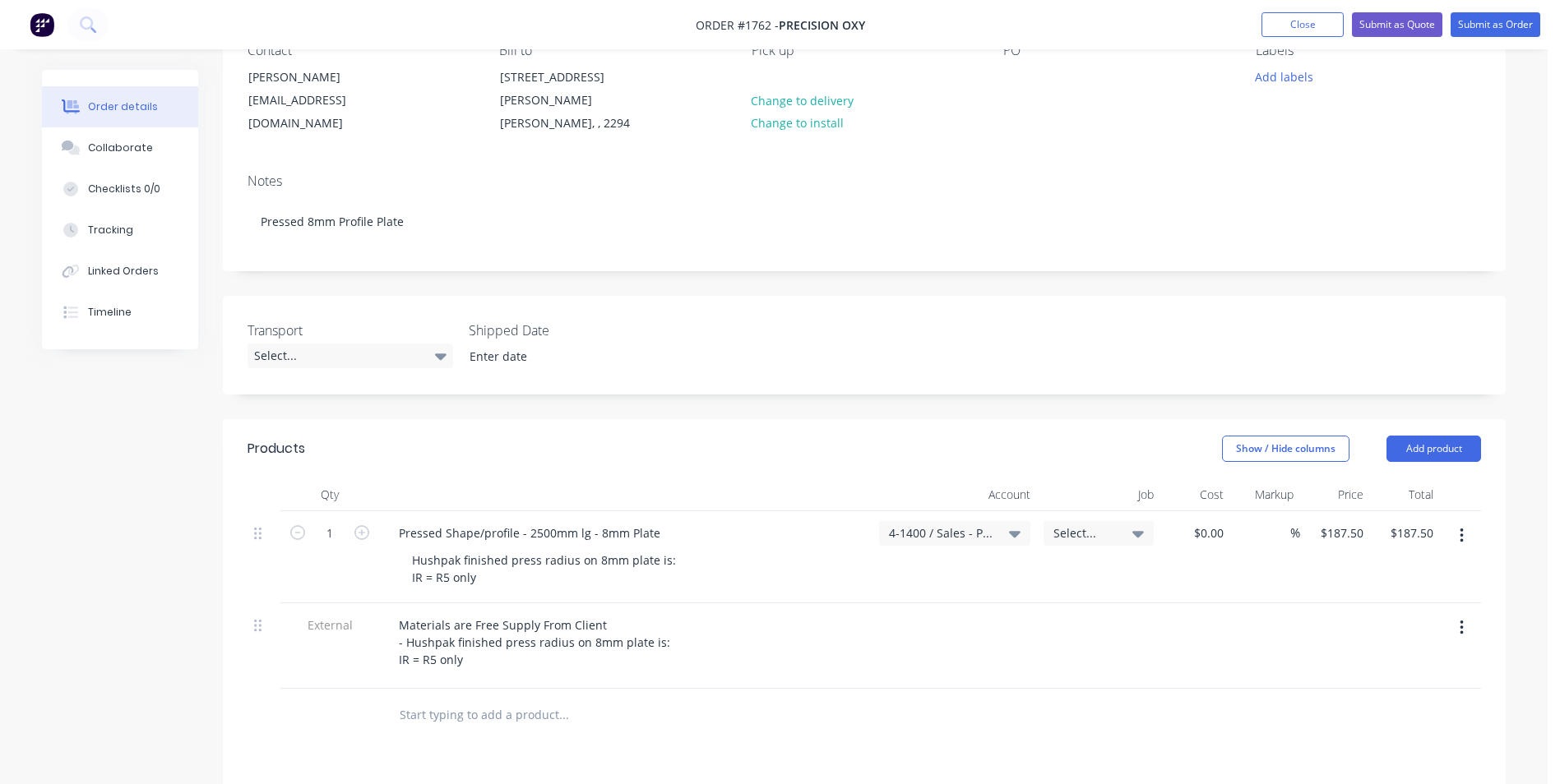
scroll to position [82, 0]
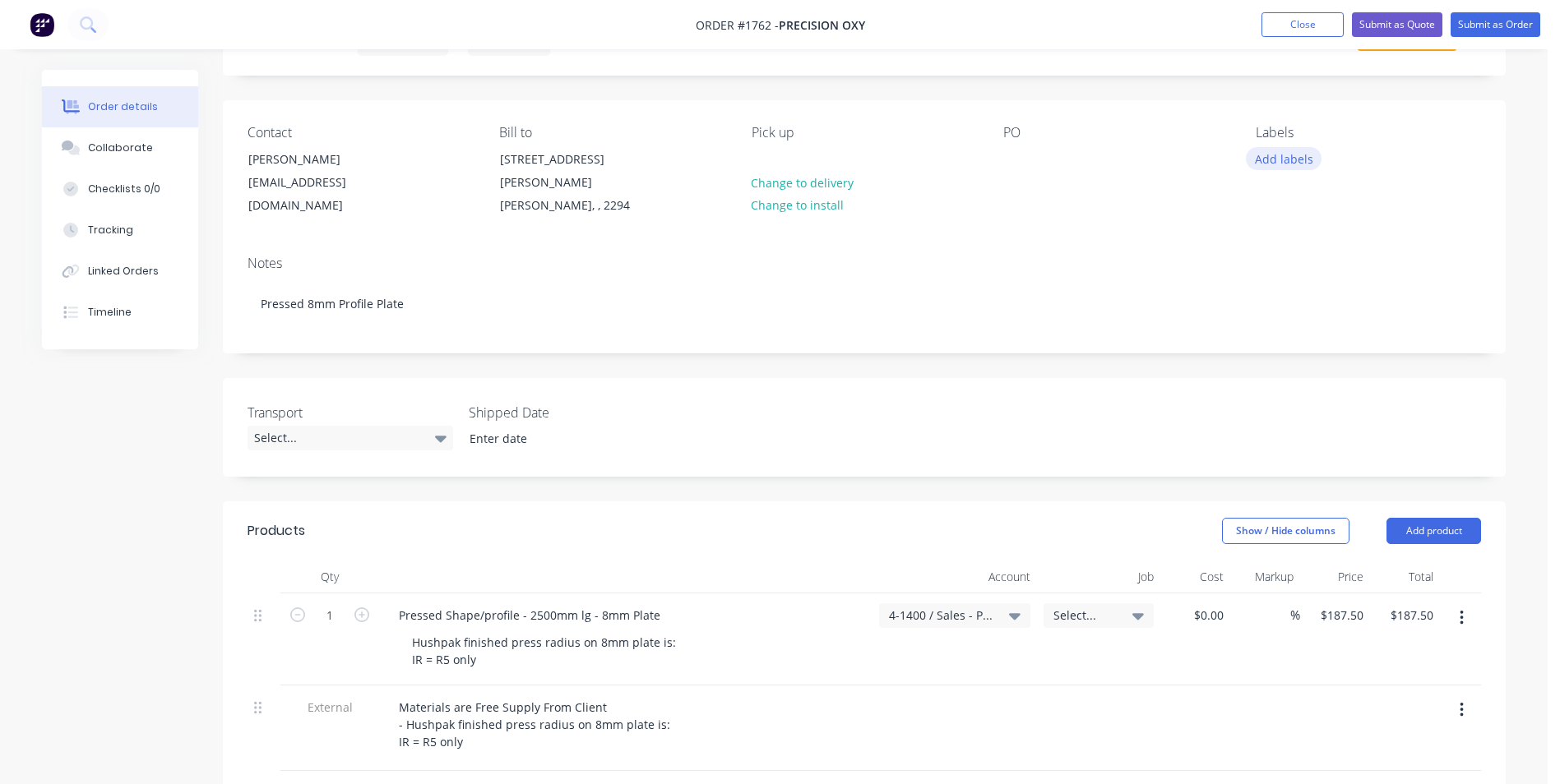
click at [1282, 160] on button "Add labels" at bounding box center [1284, 159] width 76 height 22
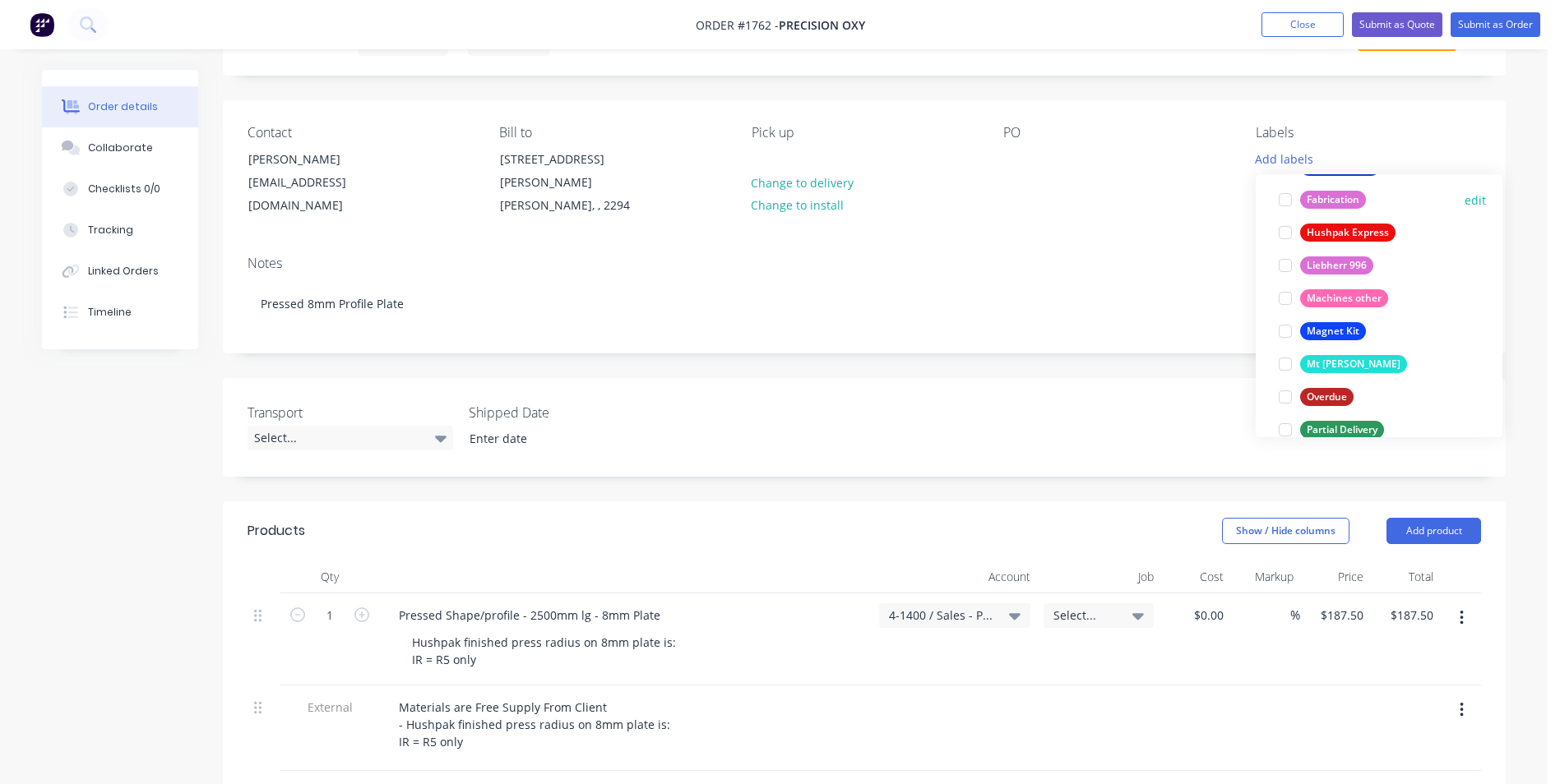
scroll to position [739, 0]
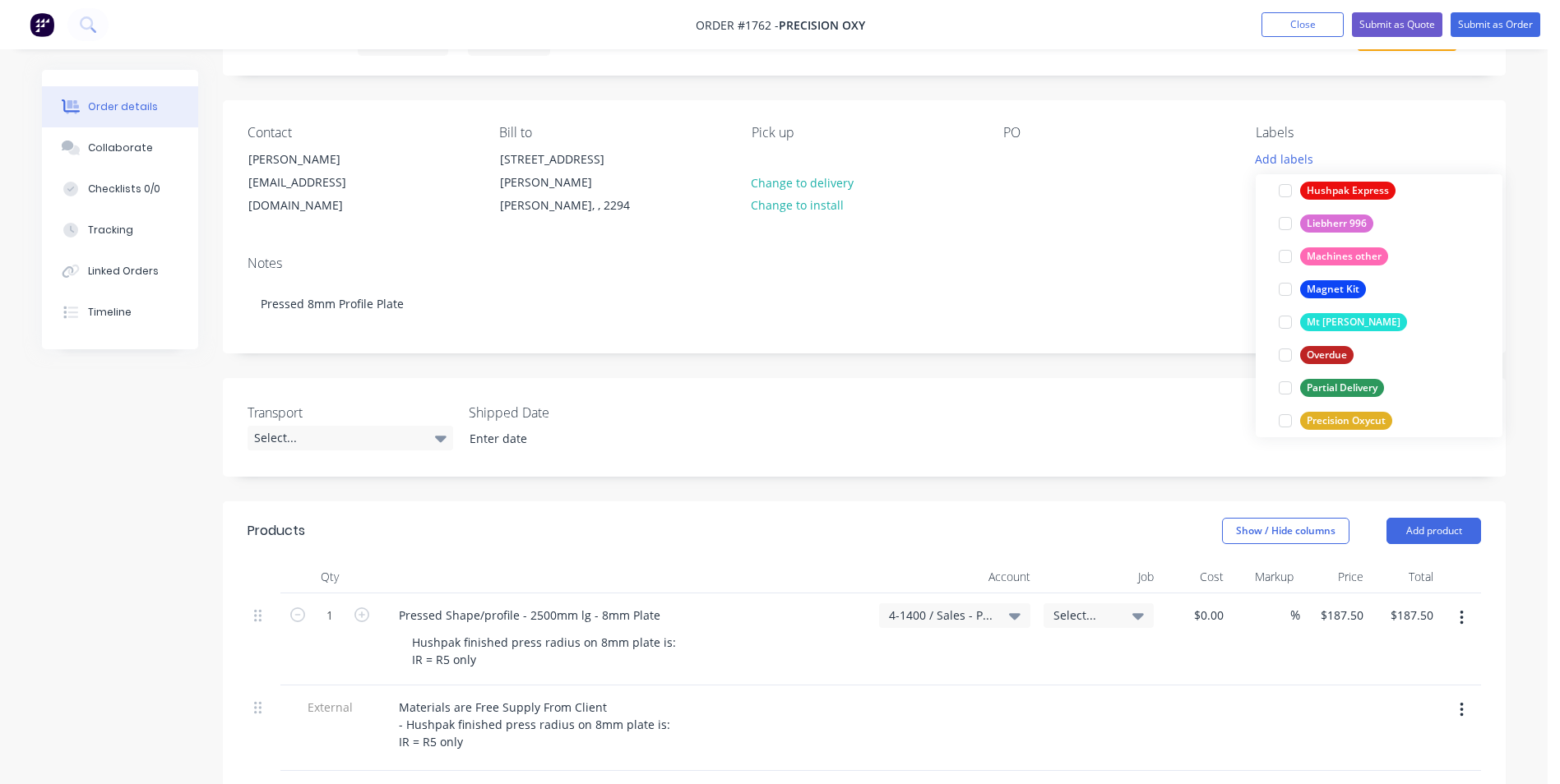
click at [1344, 421] on div "Precision Oxycut" at bounding box center [1345, 420] width 92 height 18
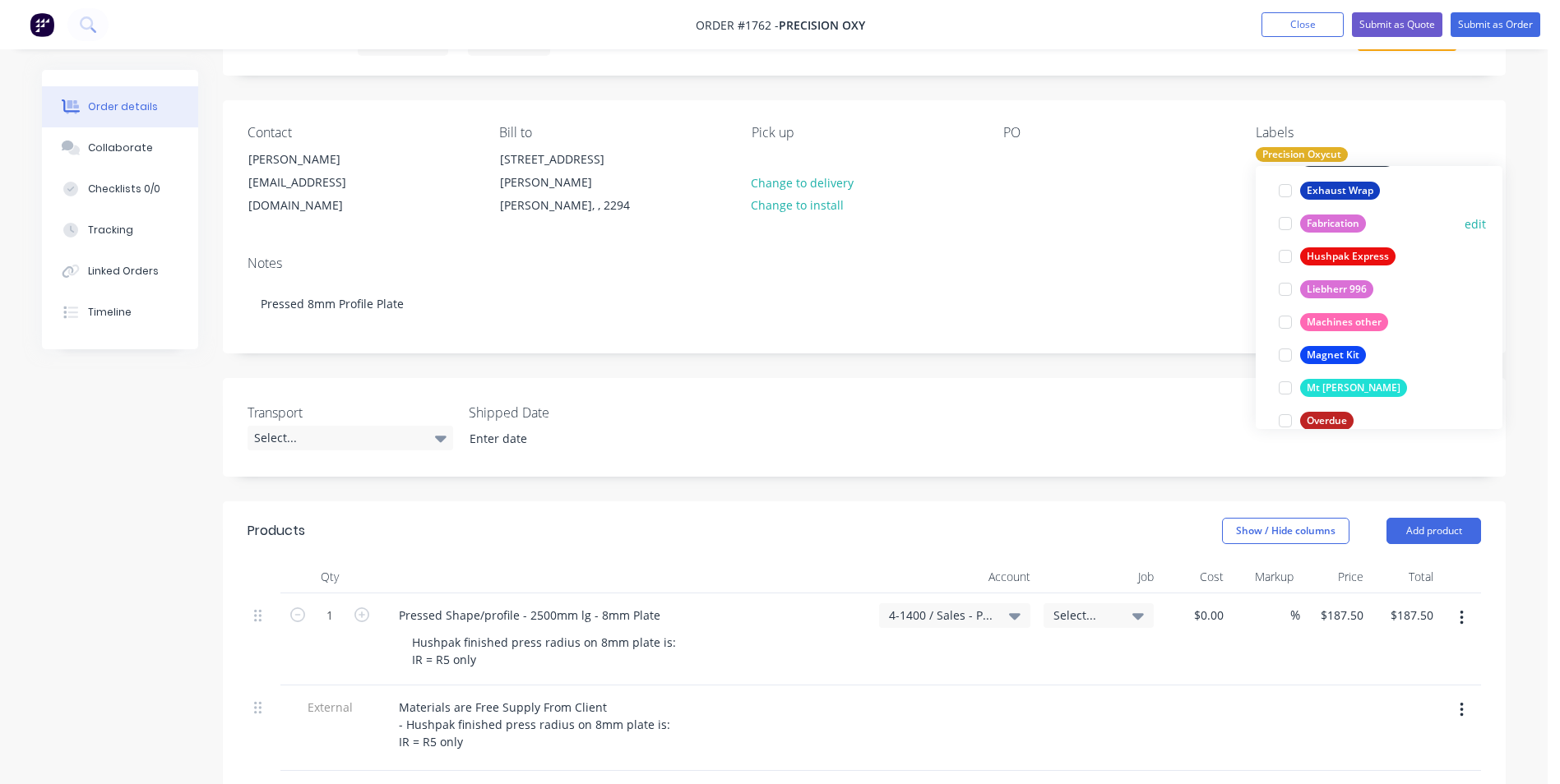
scroll to position [822, 0]
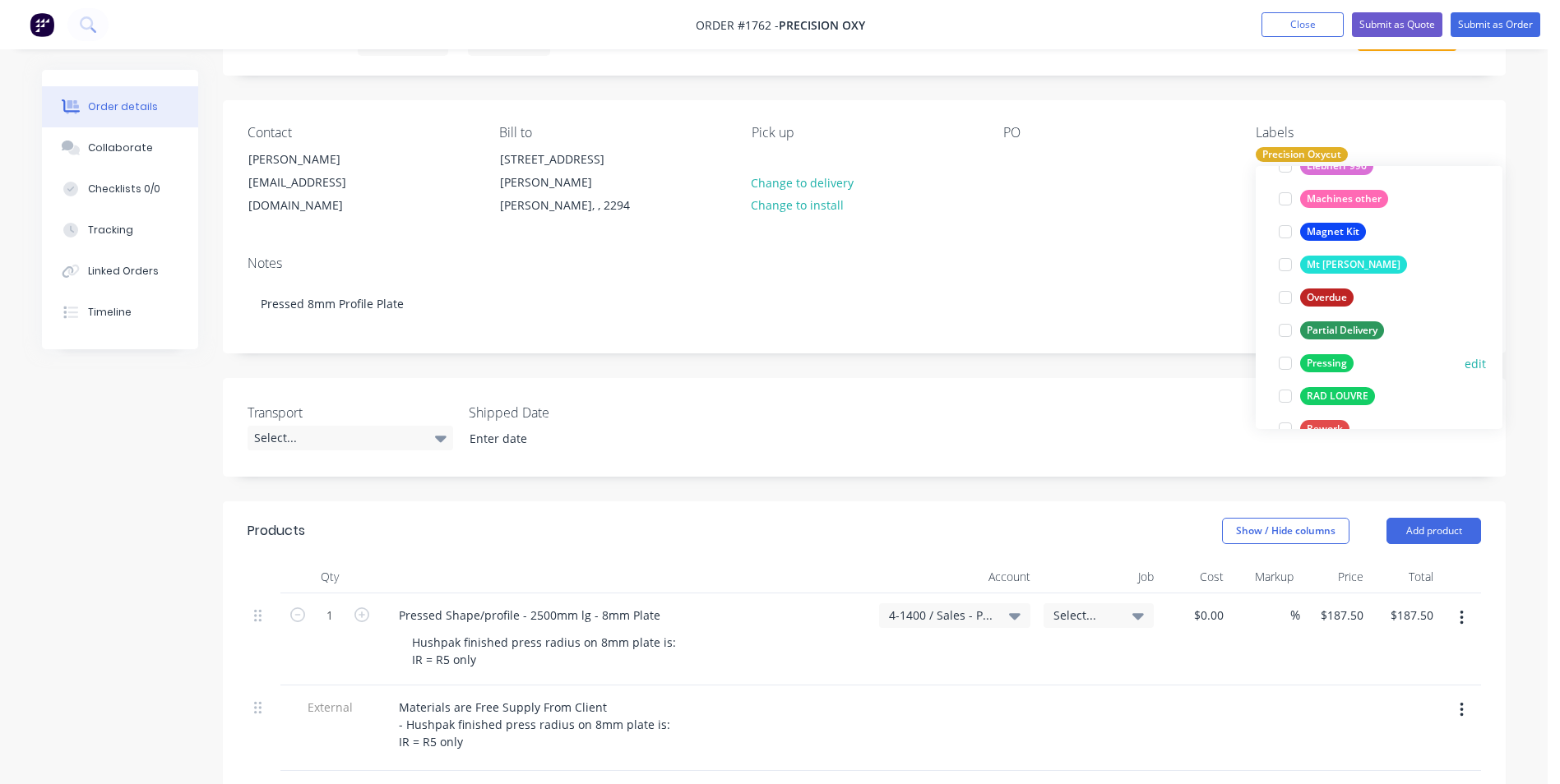
click at [1332, 360] on div "Pressing" at bounding box center [1327, 363] width 53 height 18
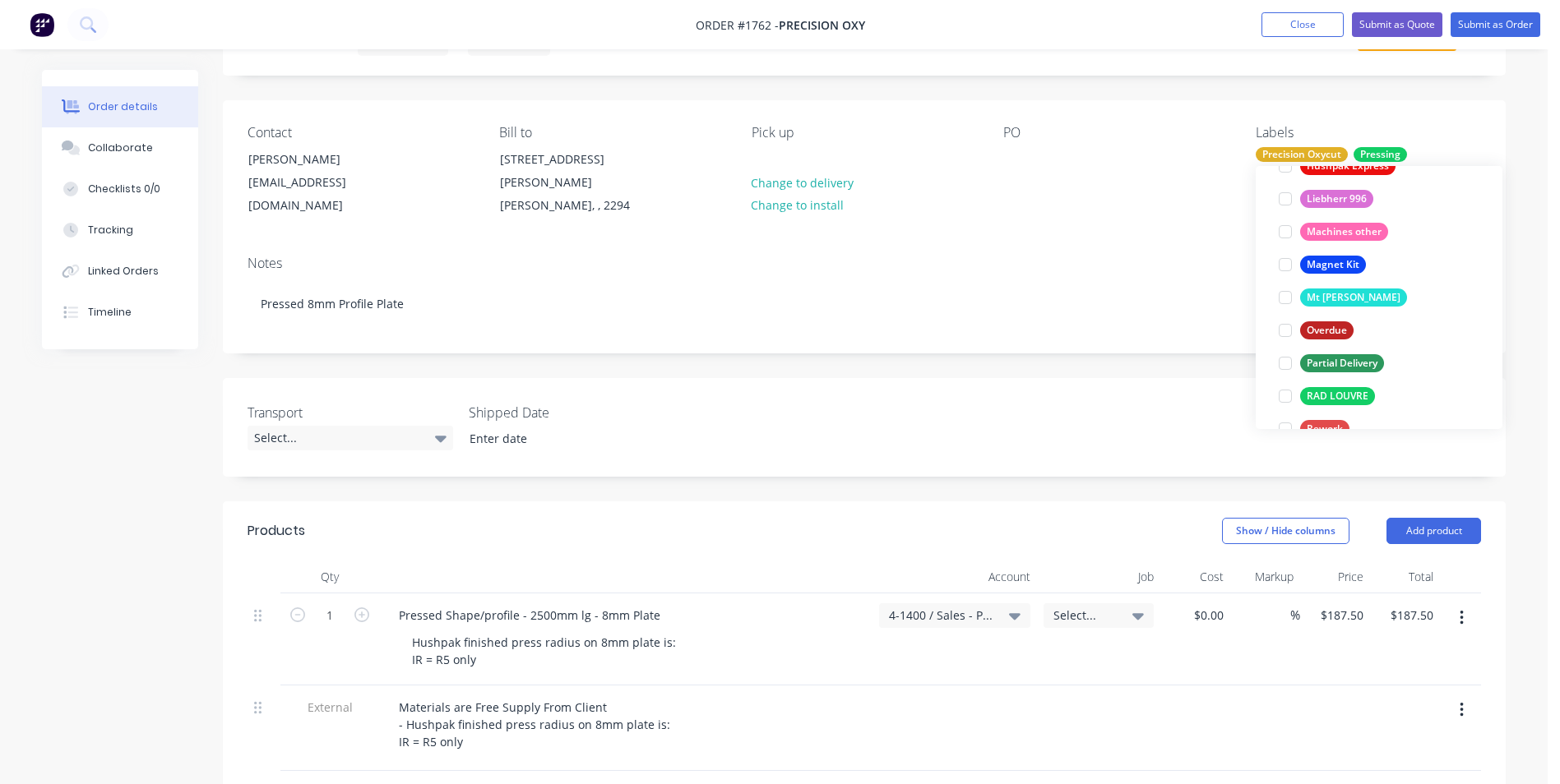
scroll to position [0, 0]
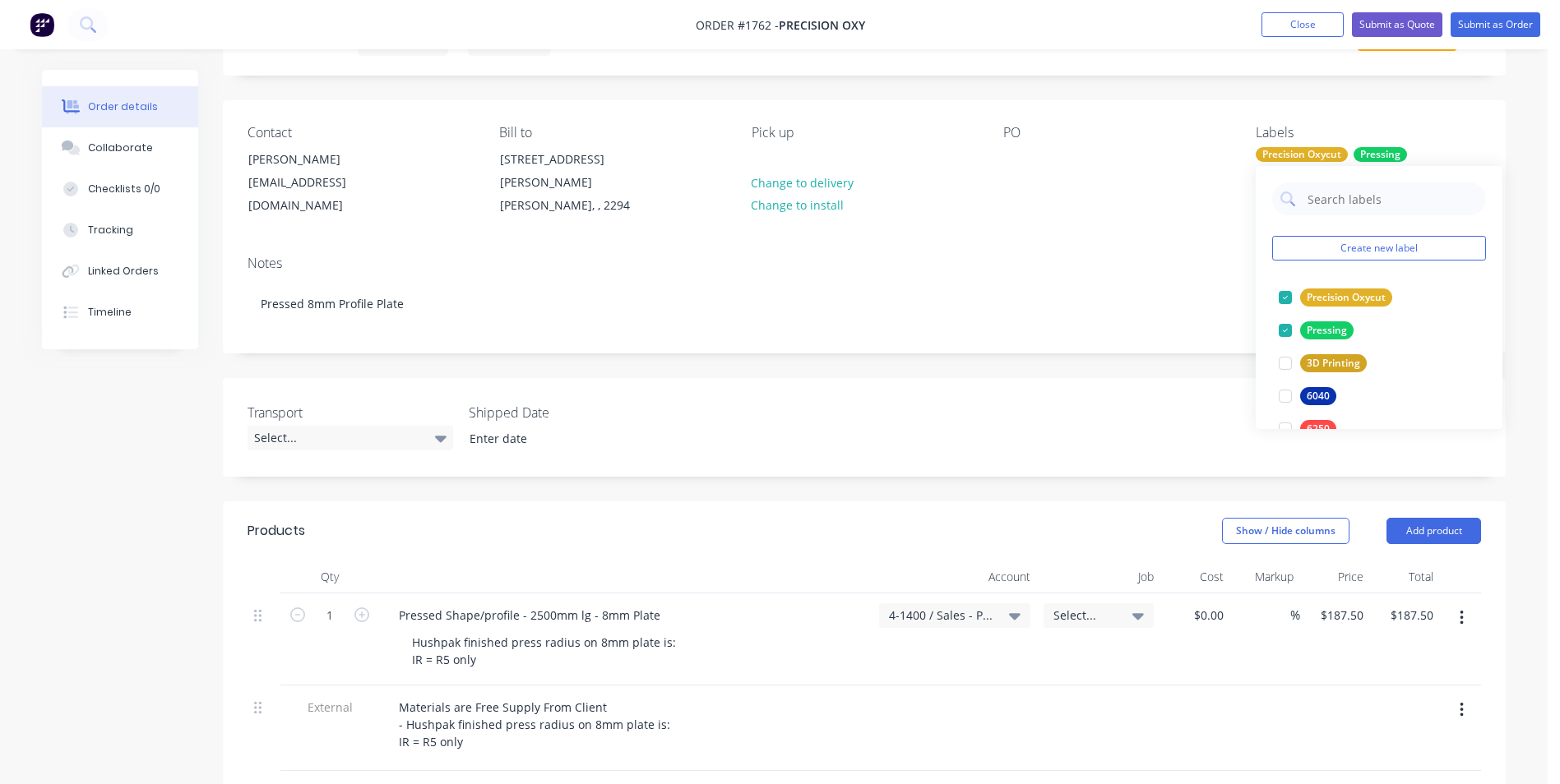
click at [1131, 347] on div "Created by Greg Created 12/08/25 Required 12/08/25 Assigned to Add team member …" at bounding box center [864, 603] width 1283 height 1231
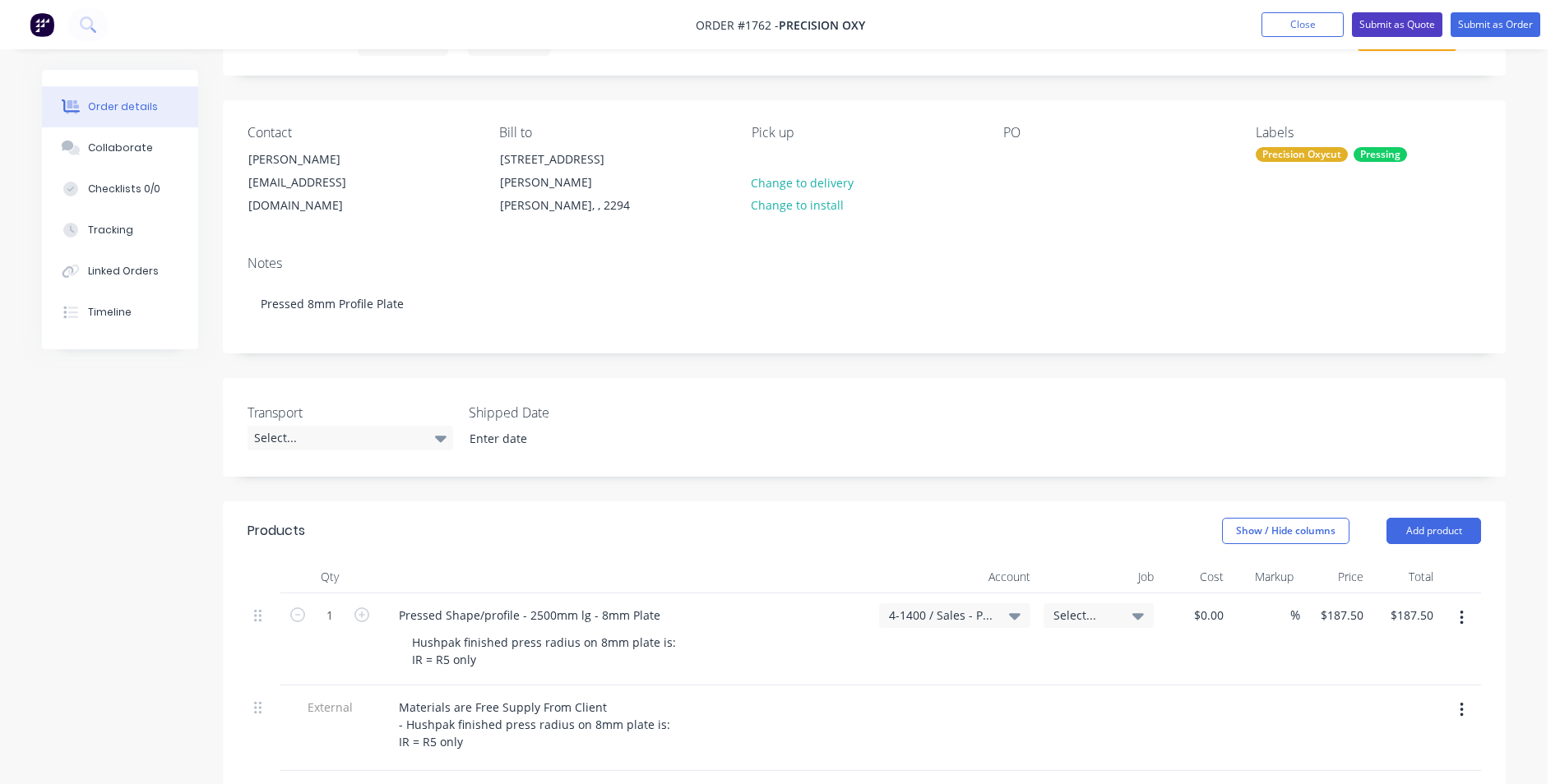
click at [1388, 21] on button "Submit as Quote" at bounding box center [1396, 24] width 90 height 25
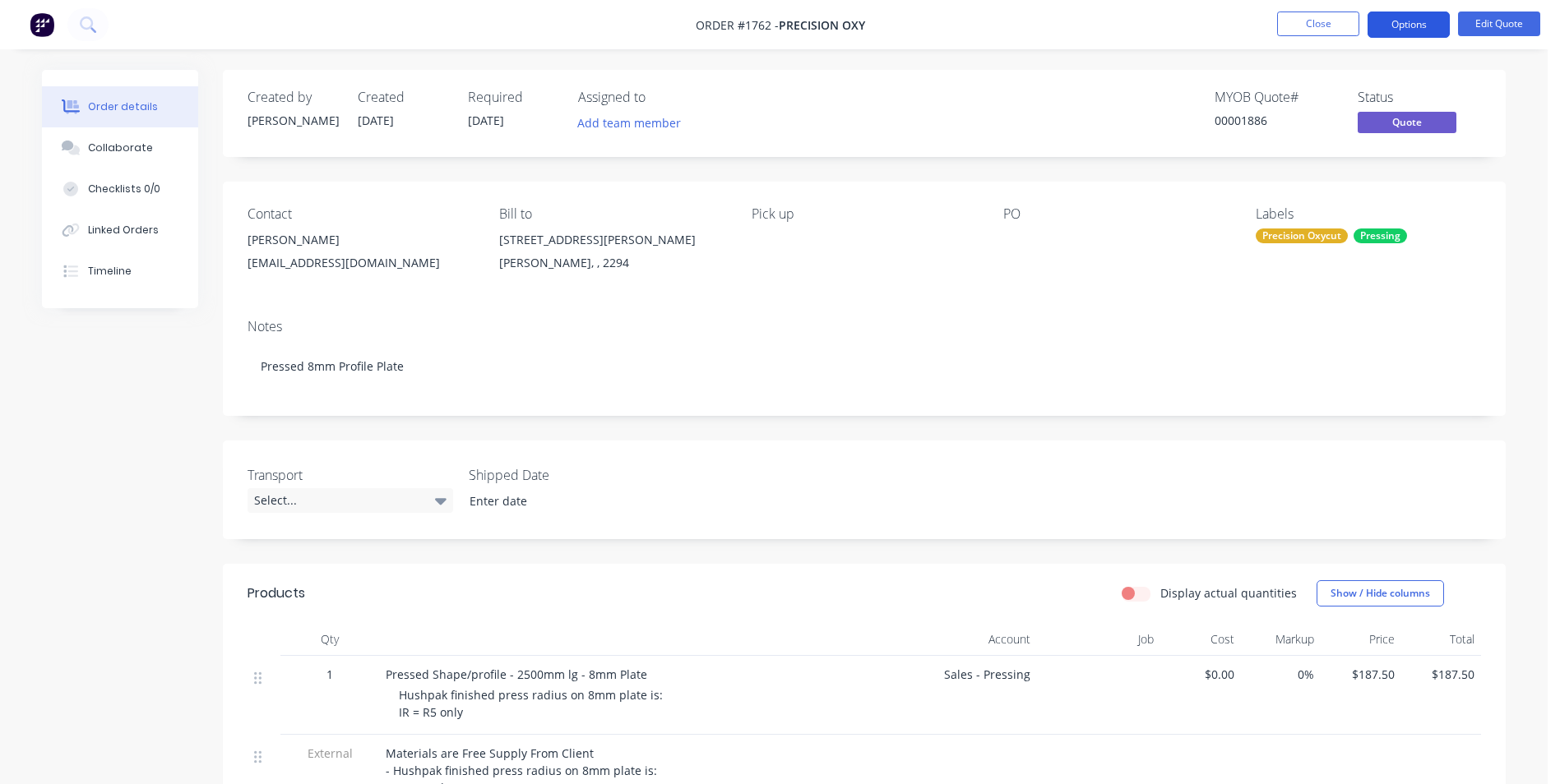
click at [1400, 26] on button "Options" at bounding box center [1408, 24] width 82 height 27
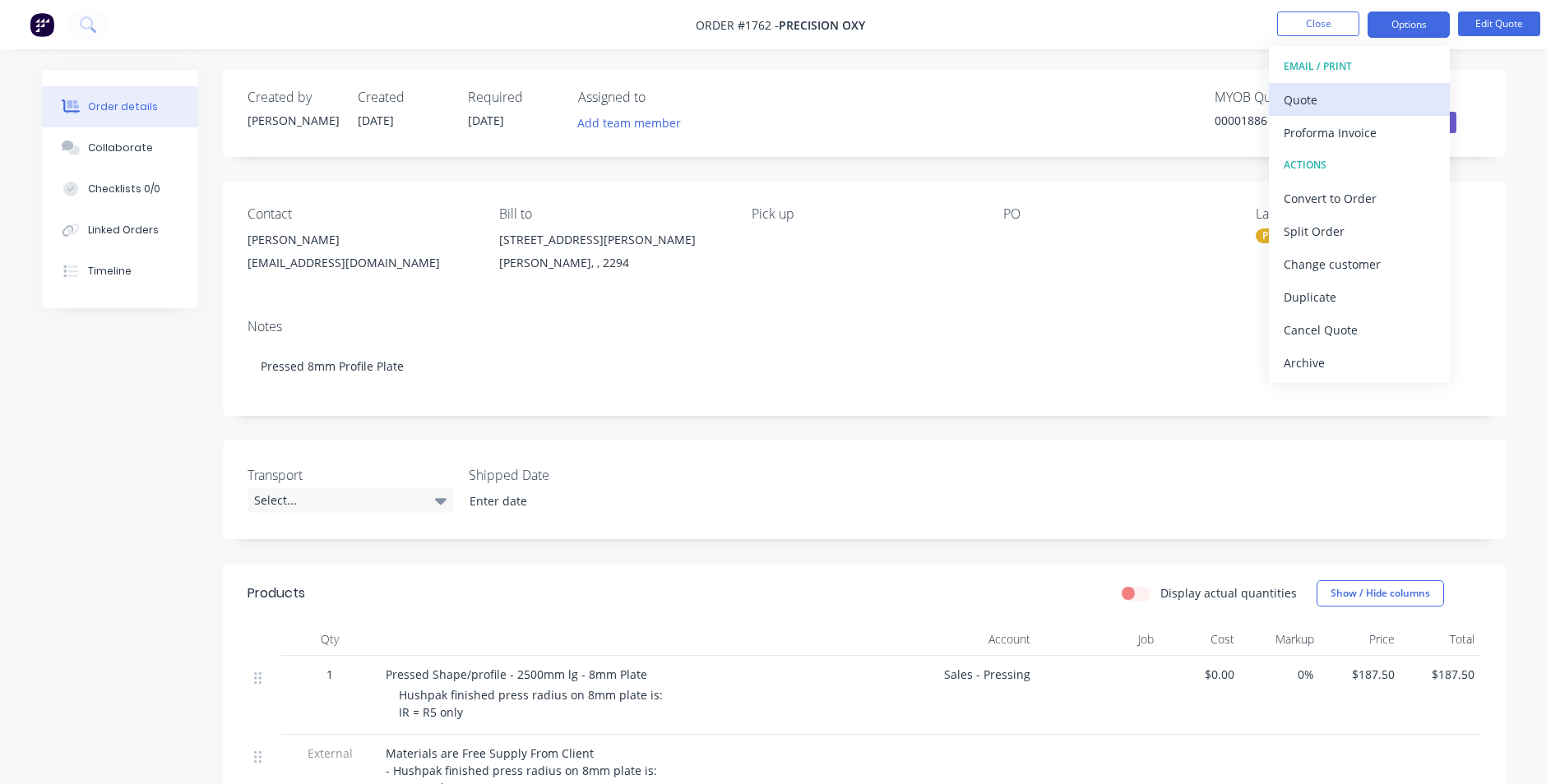
click at [1307, 97] on div "Quote" at bounding box center [1359, 100] width 151 height 24
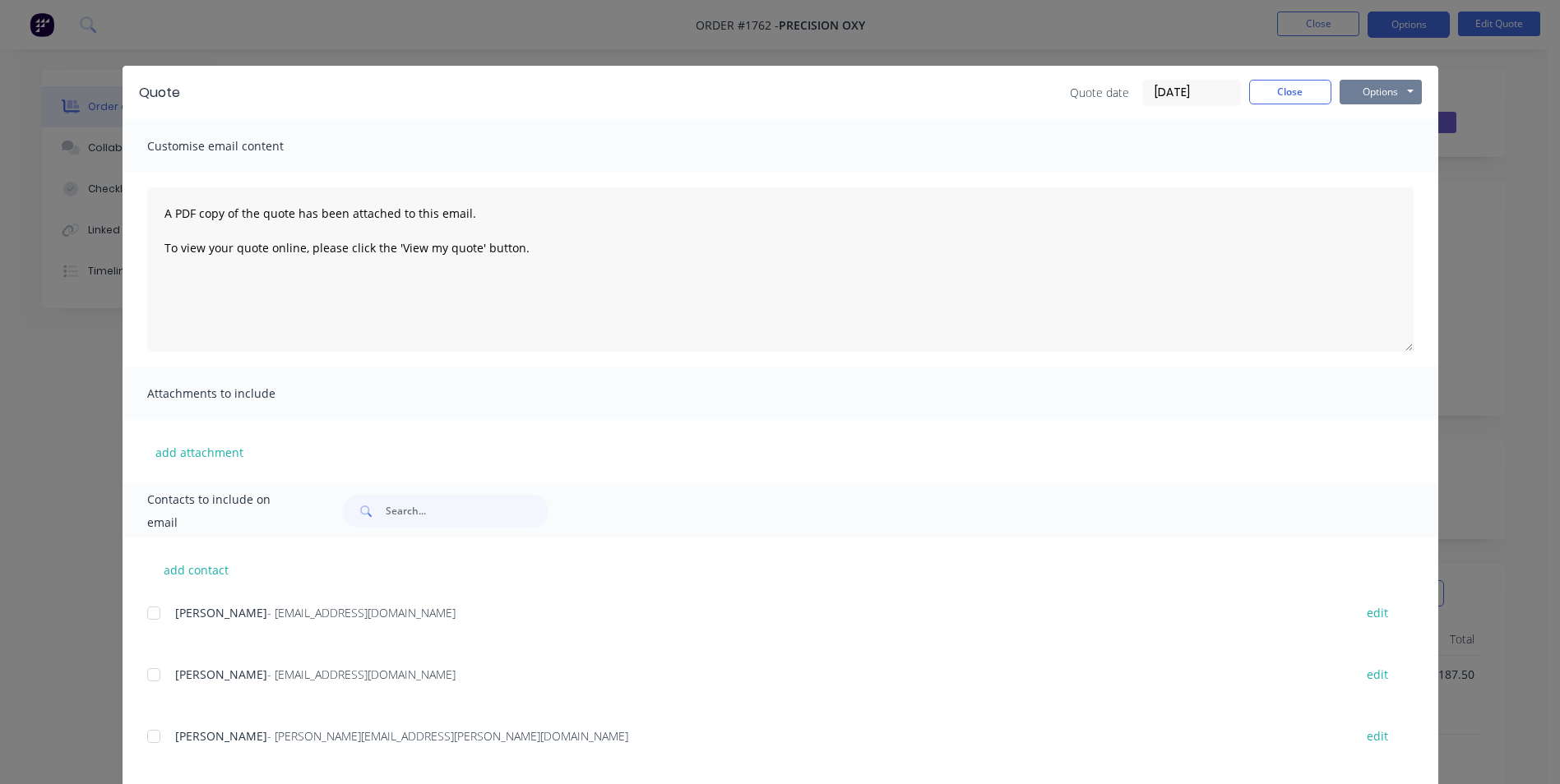
click at [1370, 92] on button "Options" at bounding box center [1381, 92] width 82 height 25
click at [1382, 149] on button "Print" at bounding box center [1392, 148] width 106 height 27
click at [1267, 90] on button "Close" at bounding box center [1290, 92] width 82 height 25
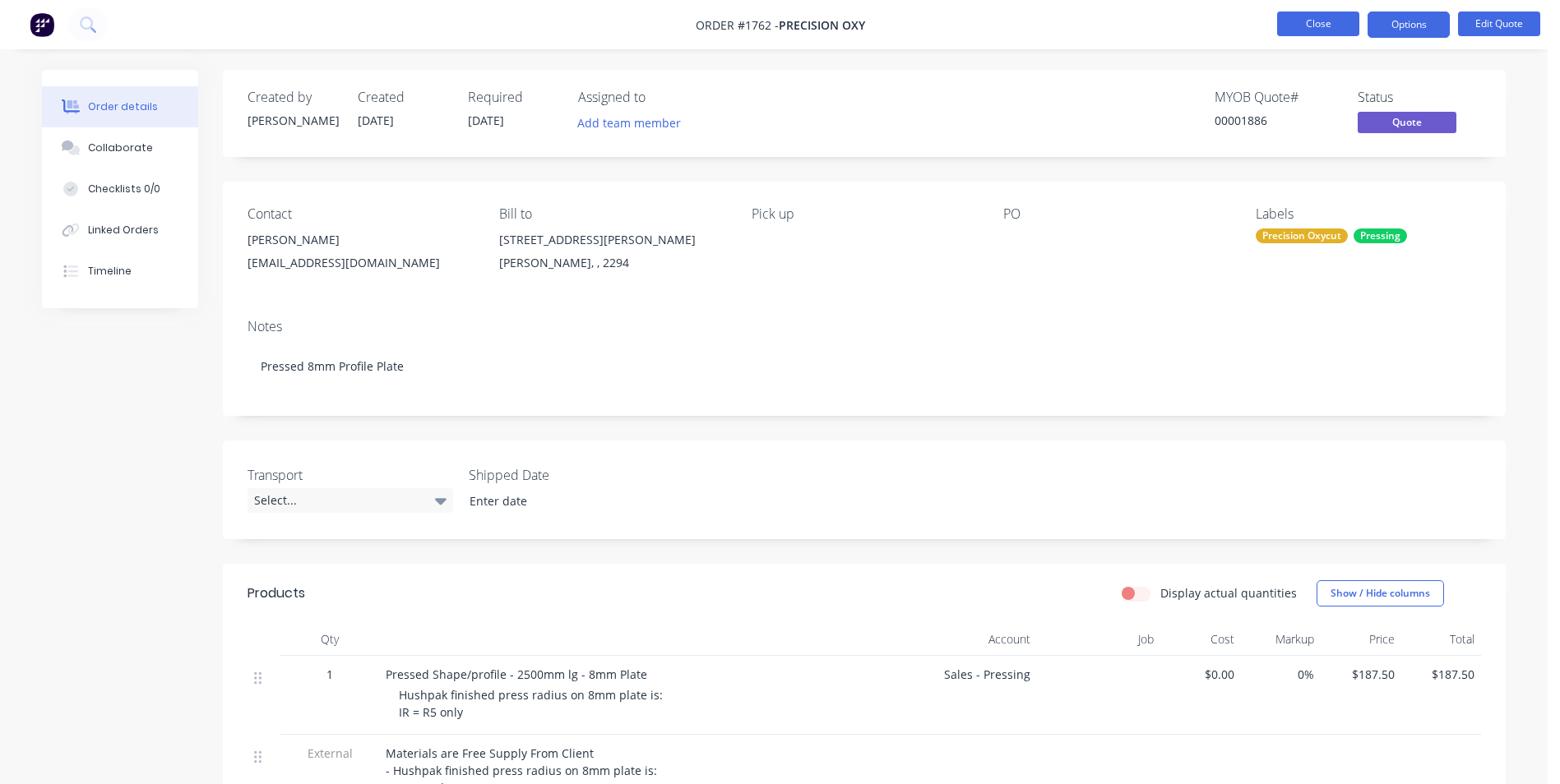
click at [1314, 29] on button "Close" at bounding box center [1318, 23] width 82 height 25
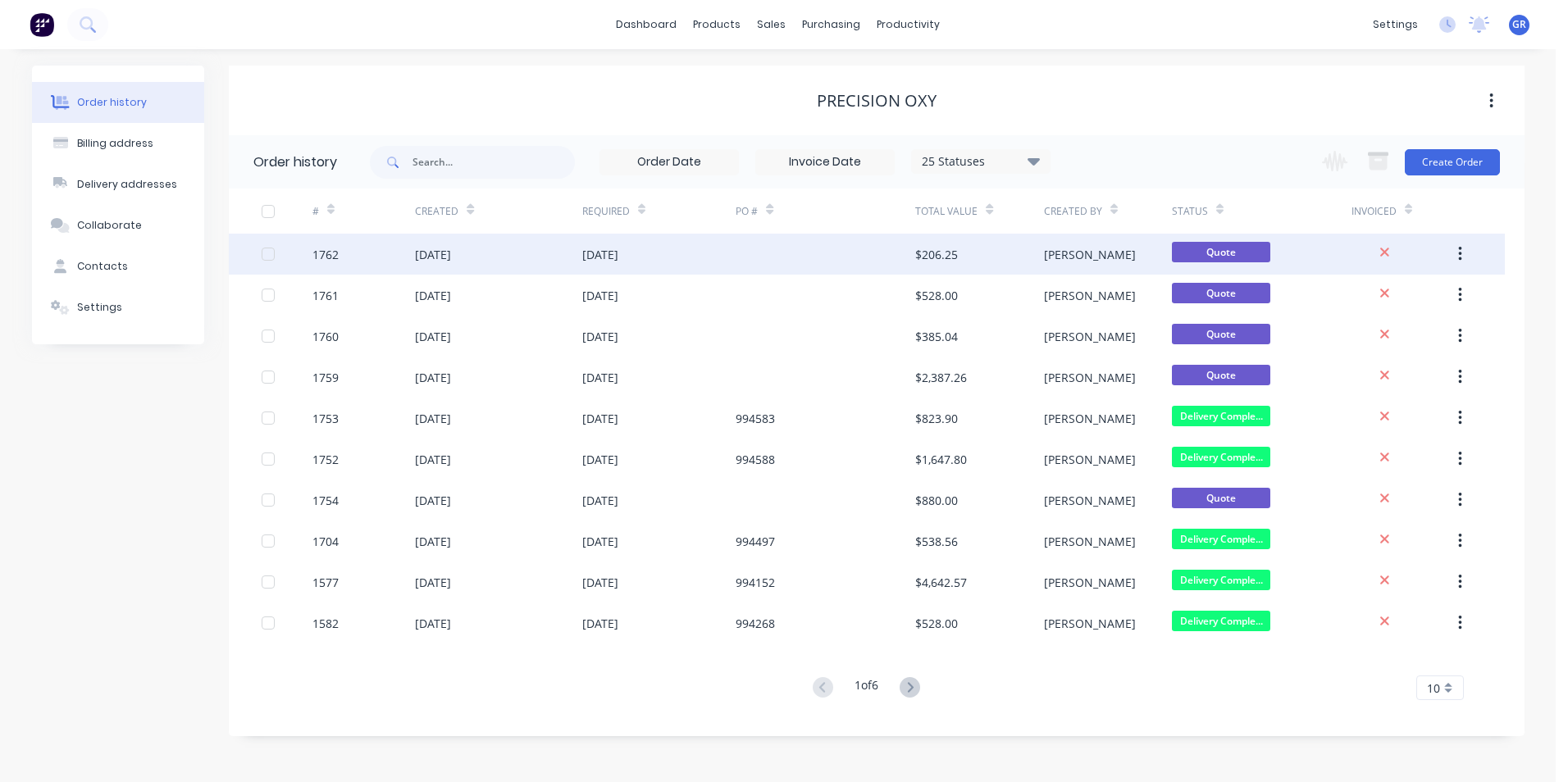
click at [336, 250] on div "1762" at bounding box center [325, 254] width 27 height 17
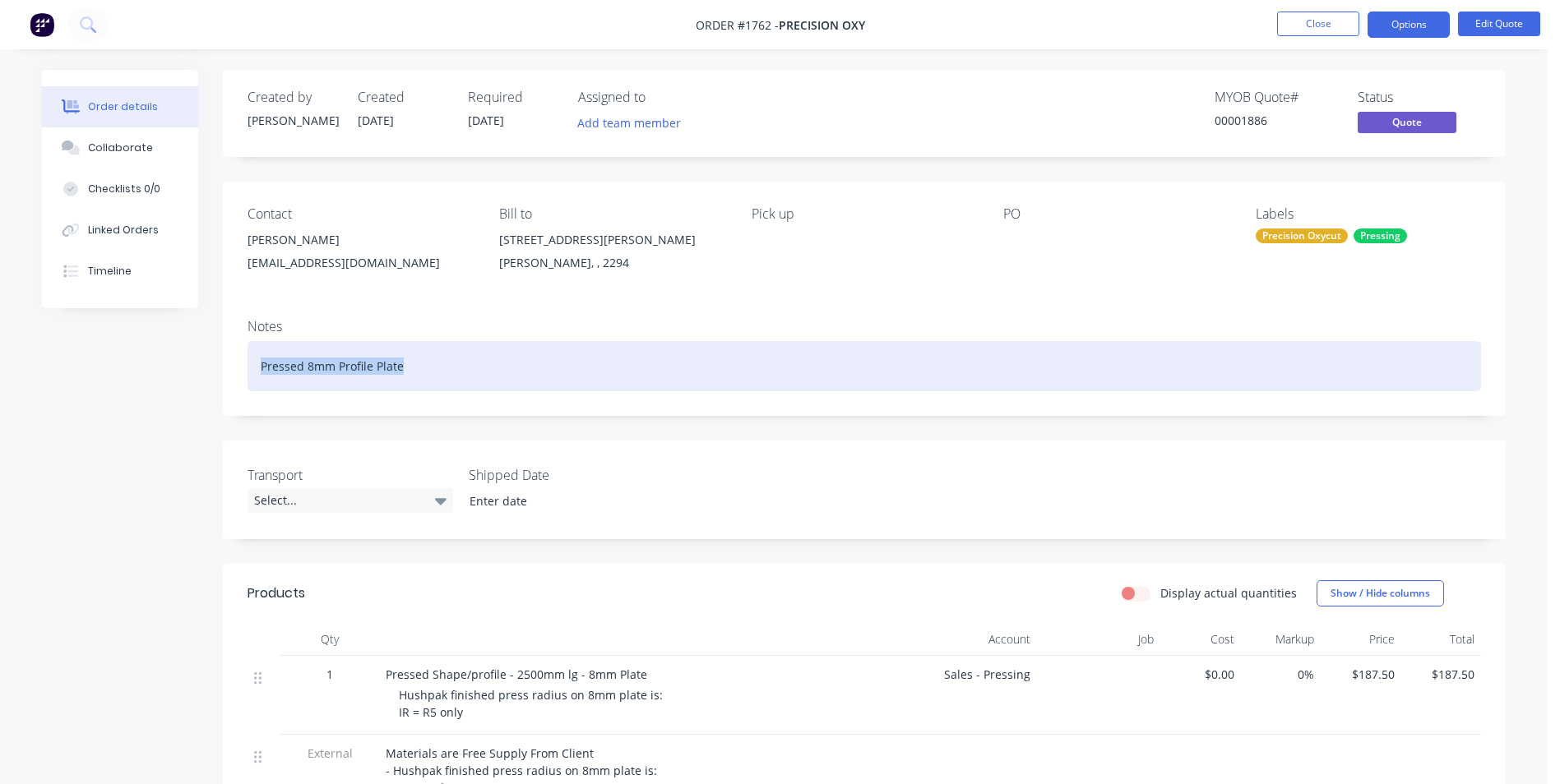
drag, startPoint x: 290, startPoint y: 373, endPoint x: 259, endPoint y: 377, distance: 31.3
click at [259, 377] on div "Pressed 8mm Profile Plate" at bounding box center [863, 366] width 1233 height 50
copy div "Pressed 8mm Profile Plate"
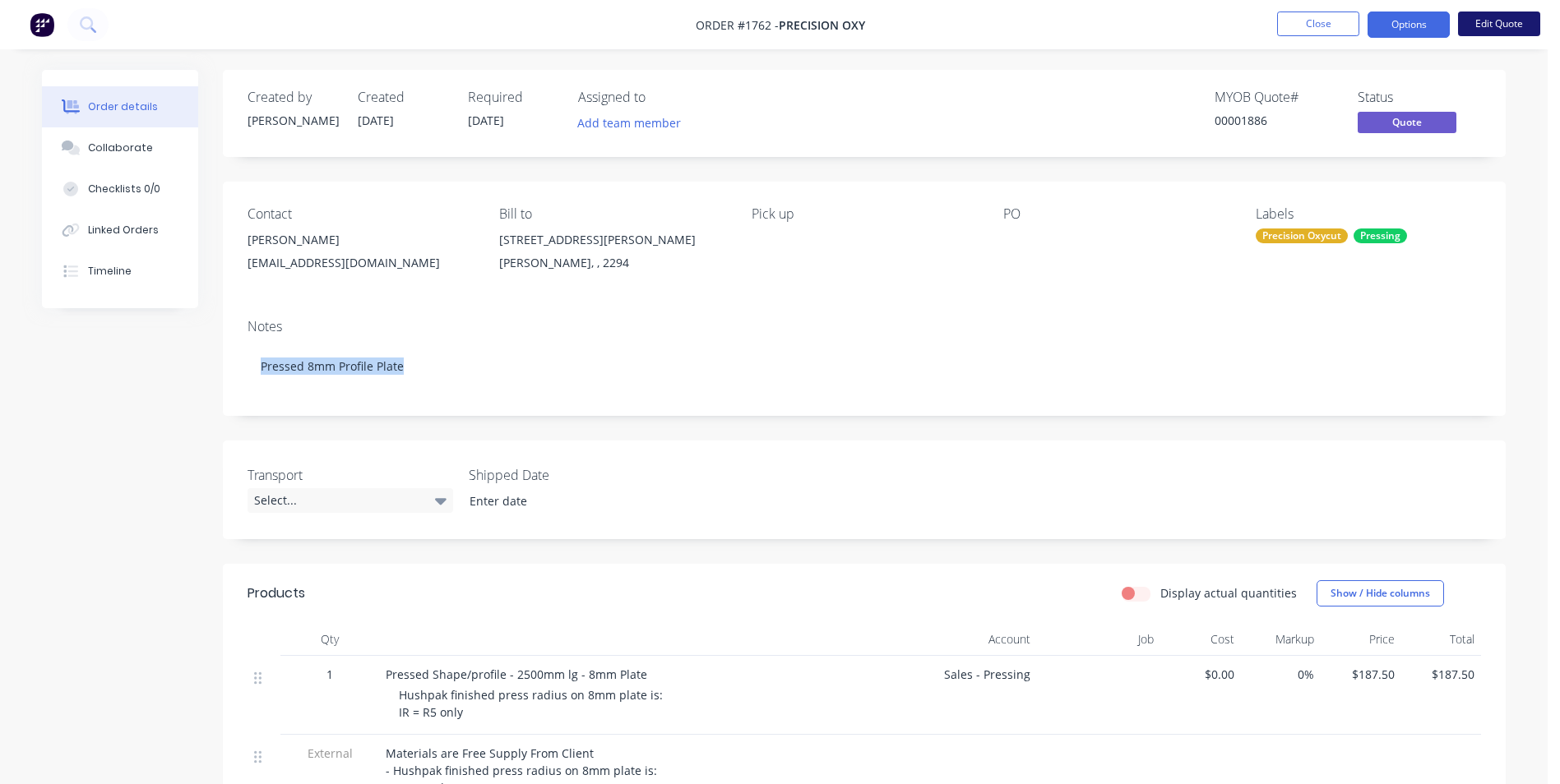
click at [1515, 21] on button "Edit Quote" at bounding box center [1499, 23] width 82 height 25
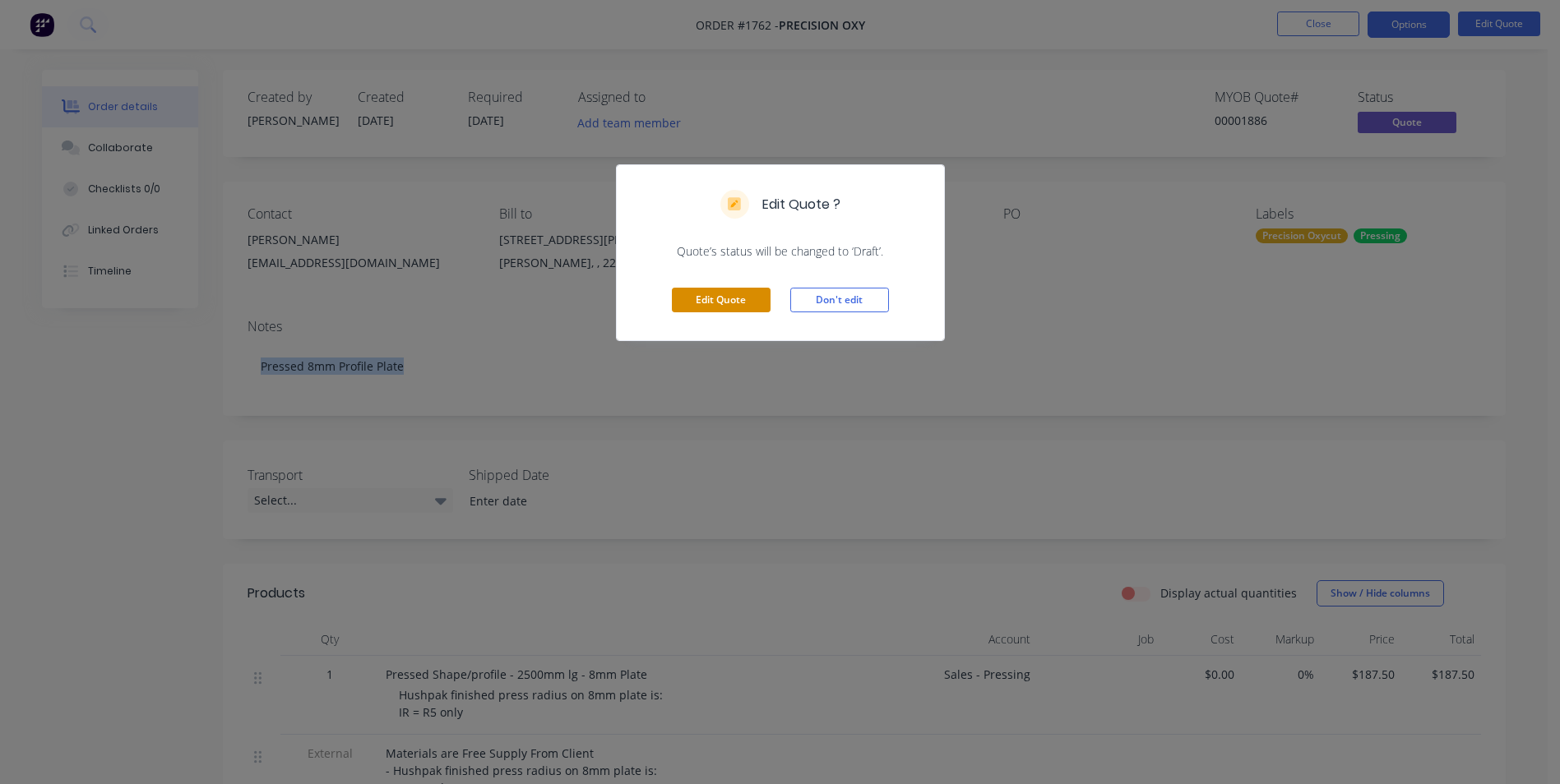
click at [713, 302] on button "Edit Quote" at bounding box center [721, 299] width 99 height 25
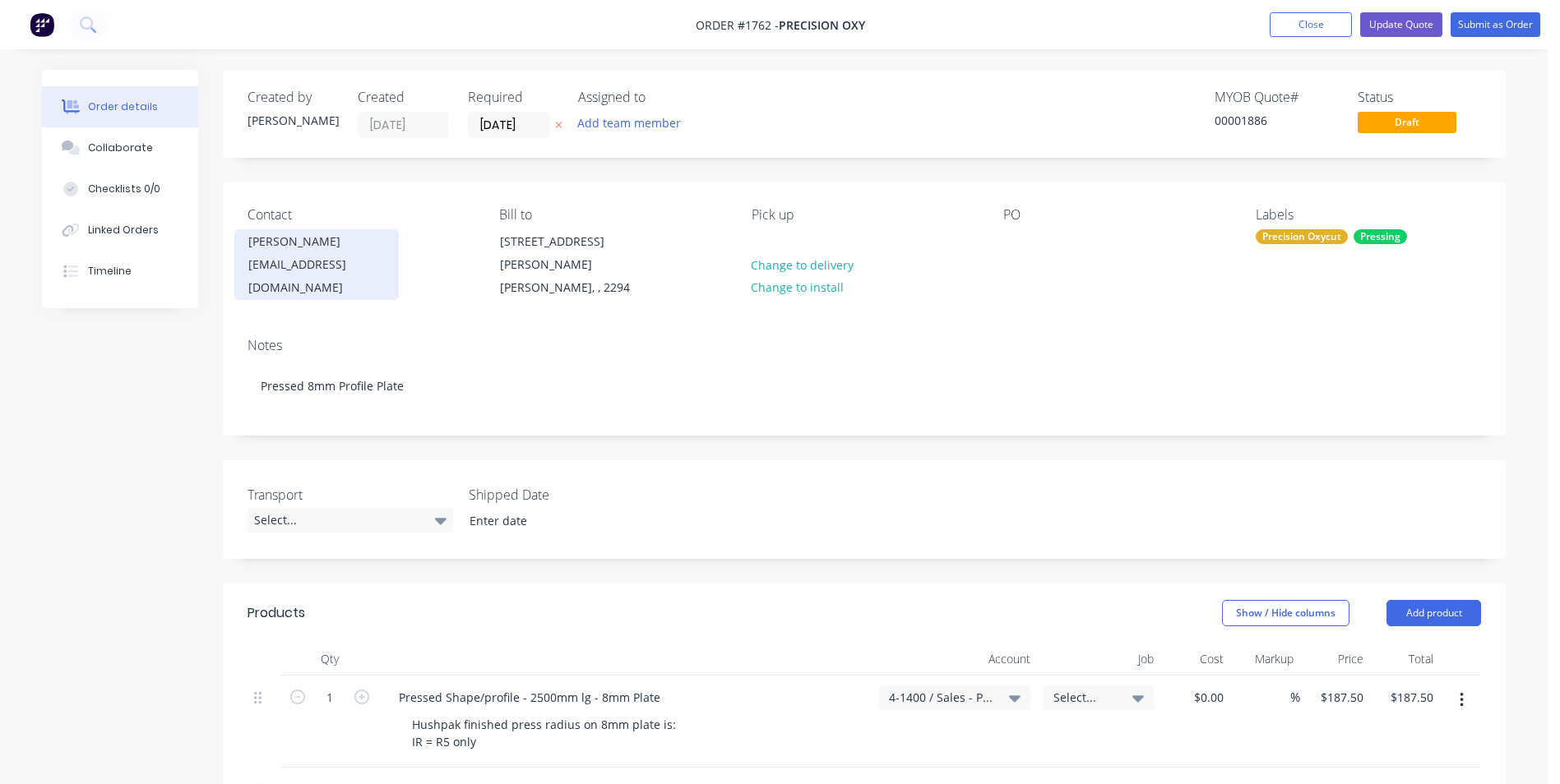
click at [305, 243] on div "Robert Frendo" at bounding box center [316, 241] width 136 height 23
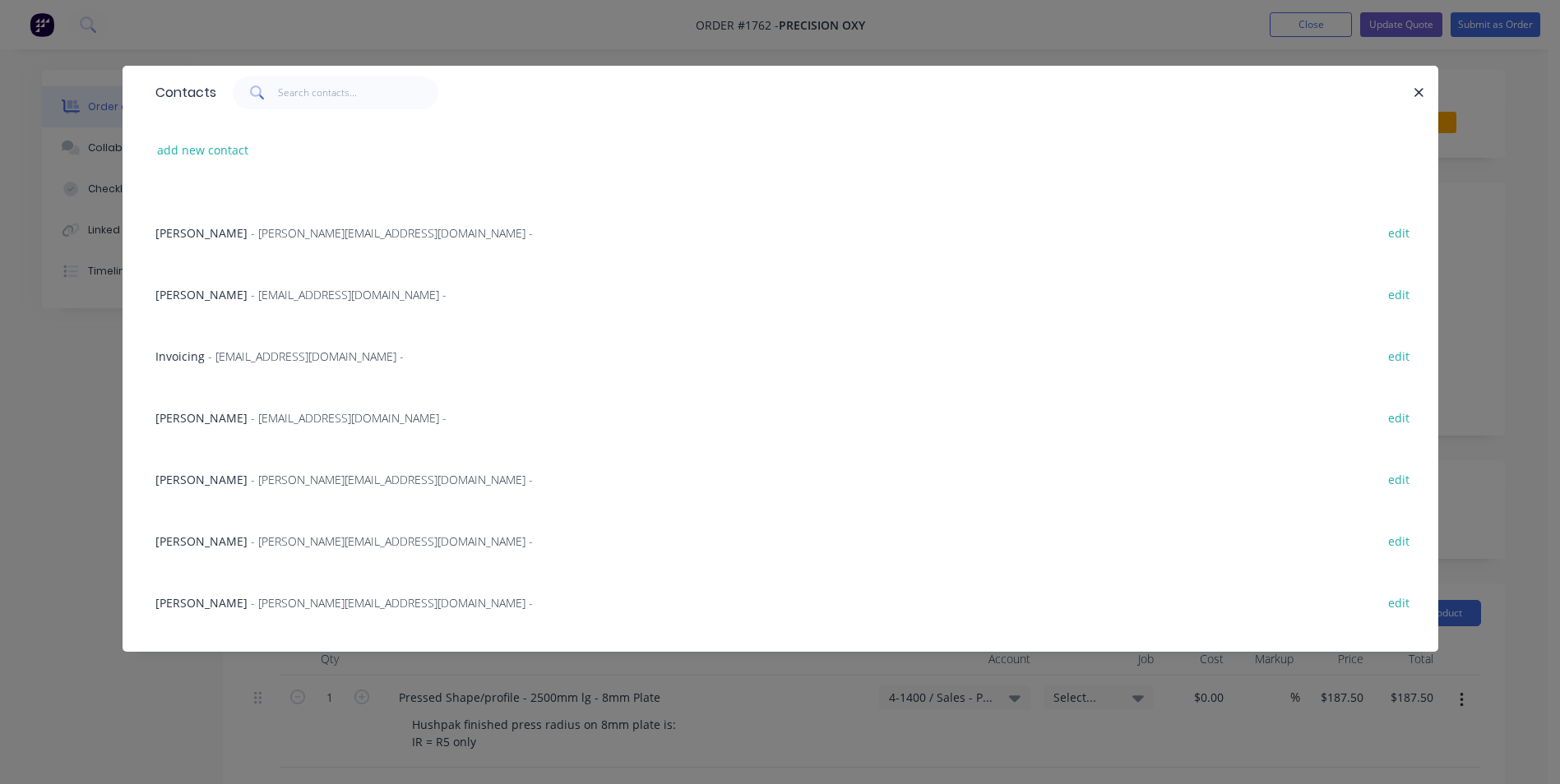
scroll to position [455, 0]
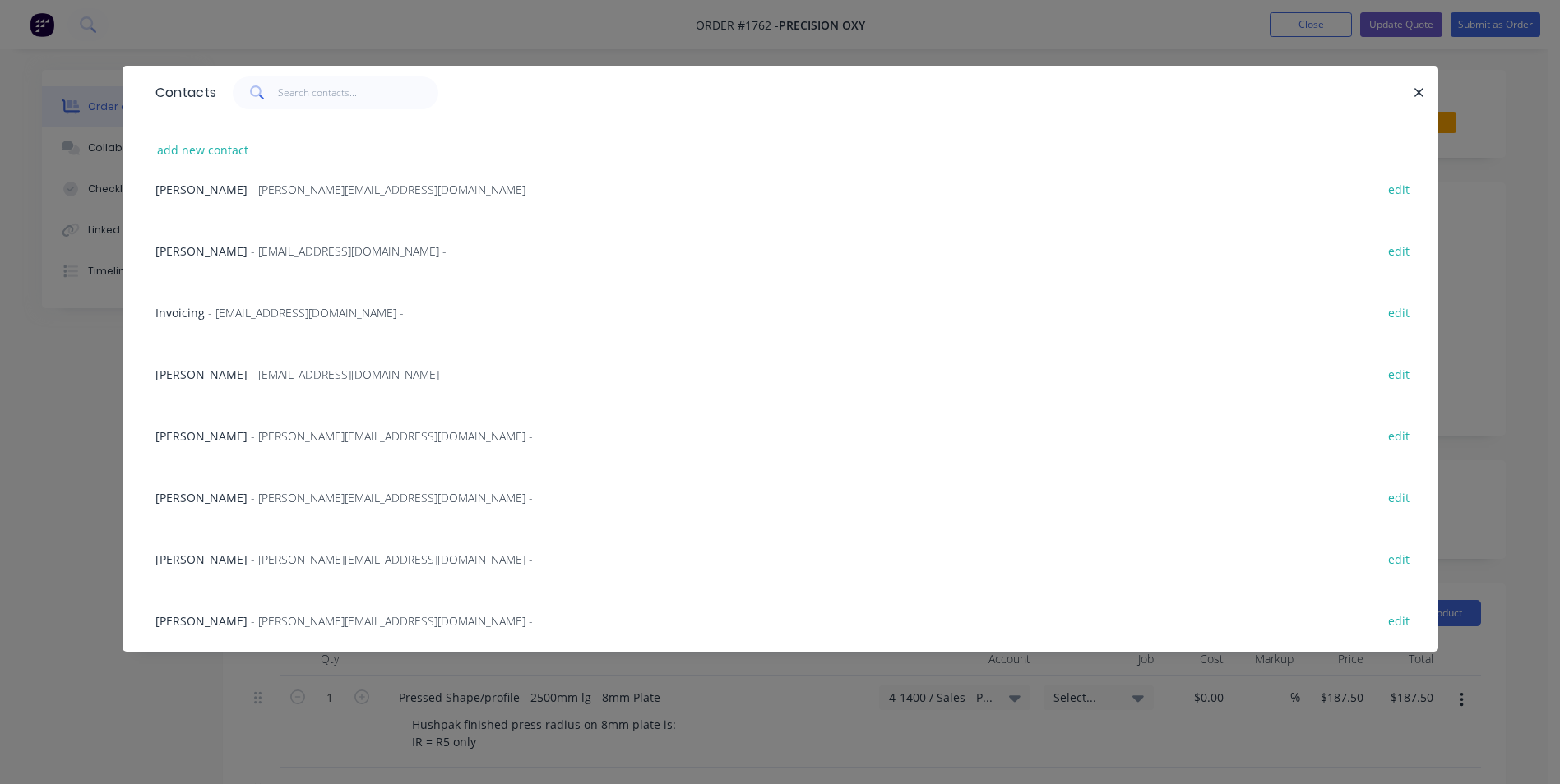
click at [233, 497] on div "Hany Ghobrial - hanyg@oxycut.com.au -" at bounding box center [344, 498] width 378 height 17
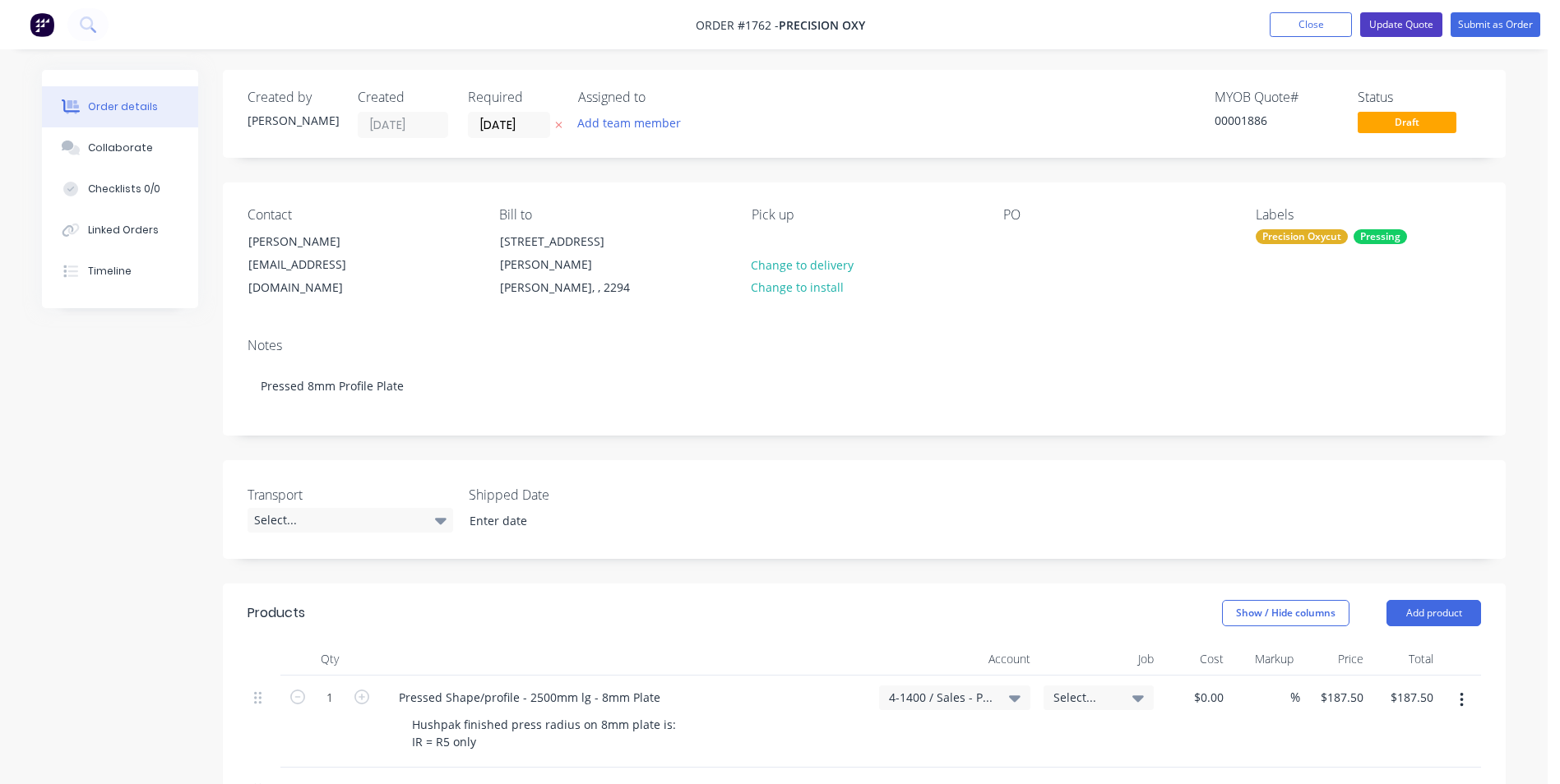
click at [1411, 16] on button "Update Quote" at bounding box center [1401, 24] width 82 height 25
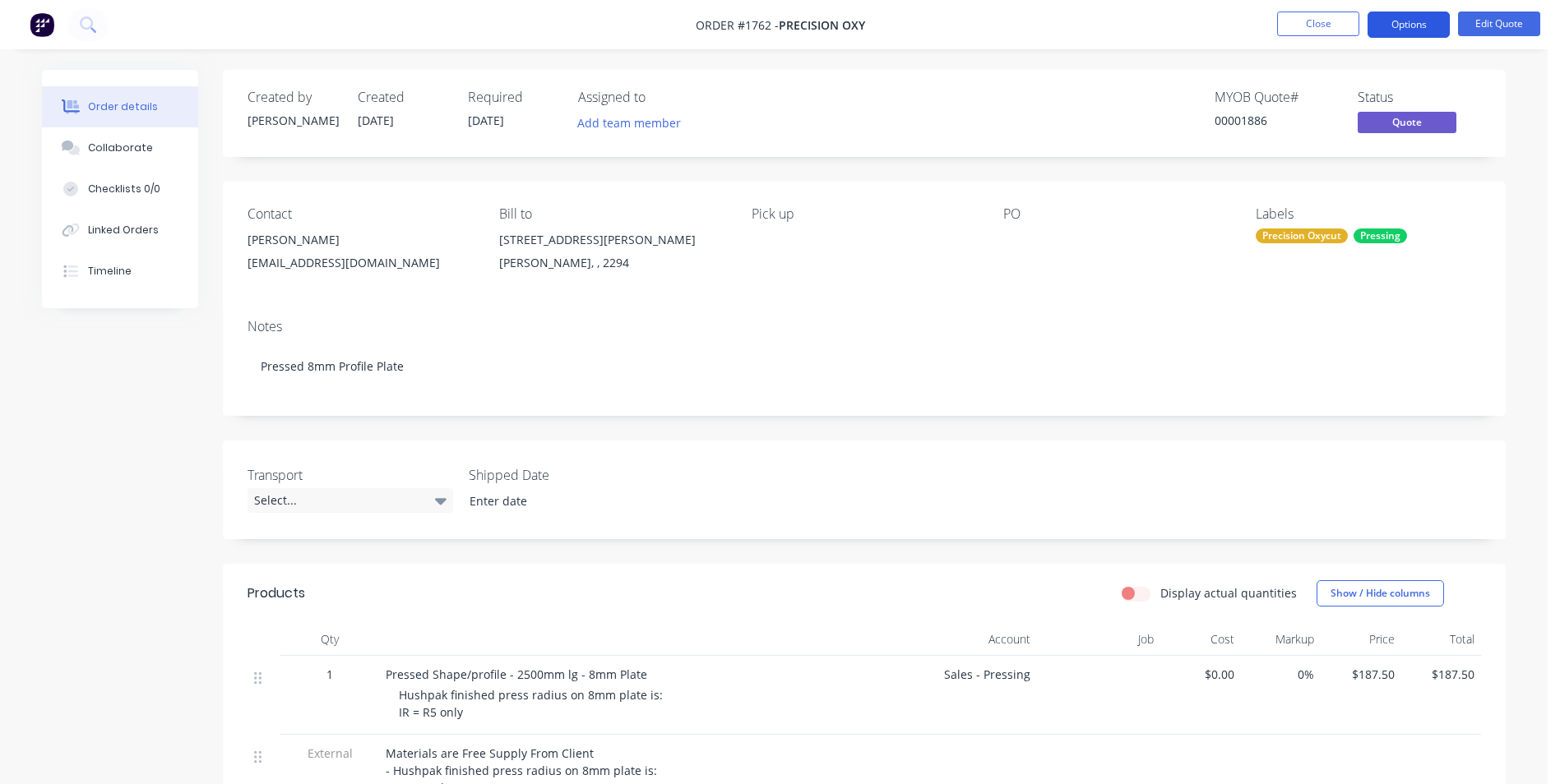
click at [1410, 22] on button "Options" at bounding box center [1408, 24] width 82 height 27
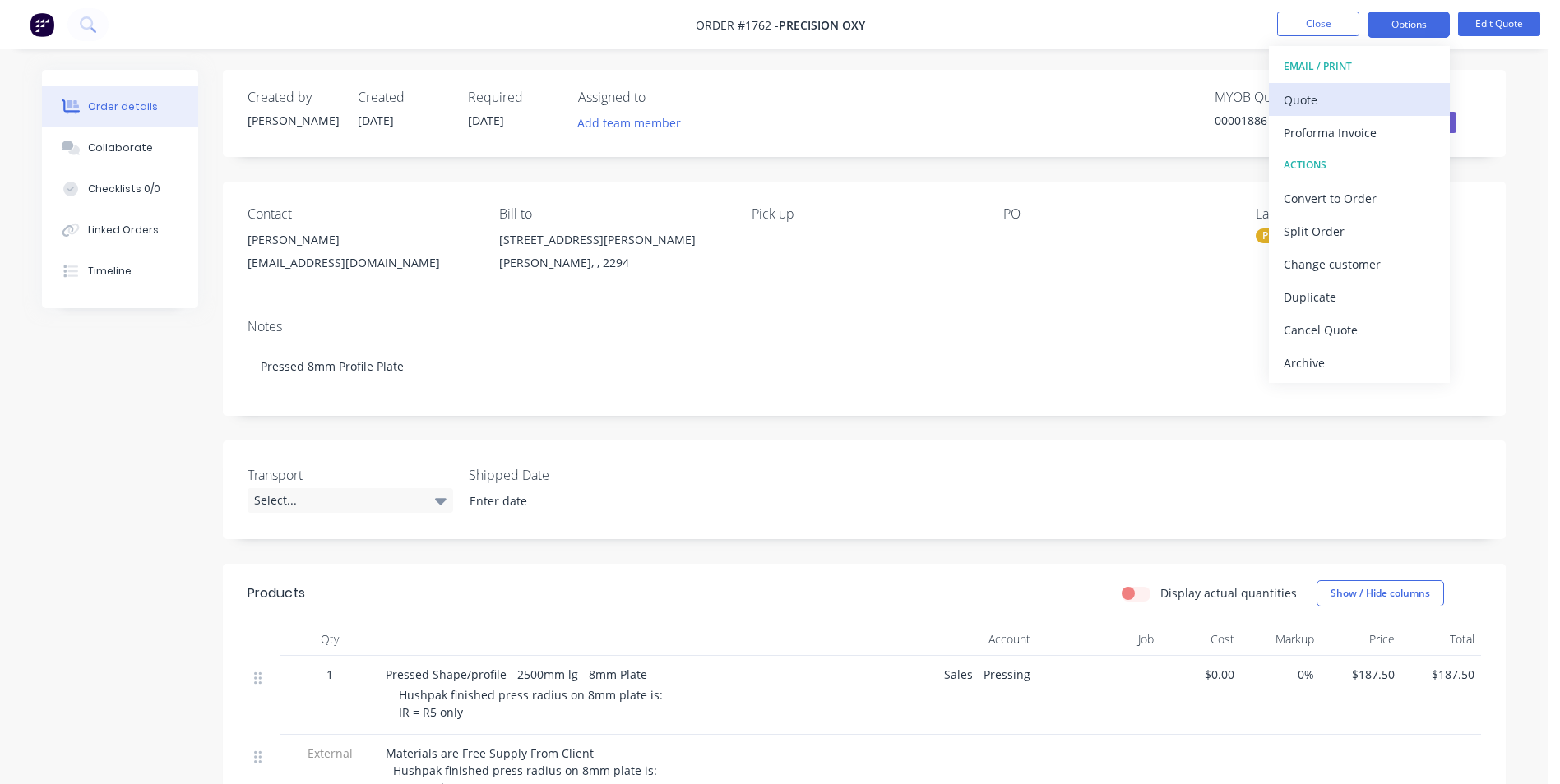
click at [1288, 100] on div "Quote" at bounding box center [1359, 100] width 151 height 24
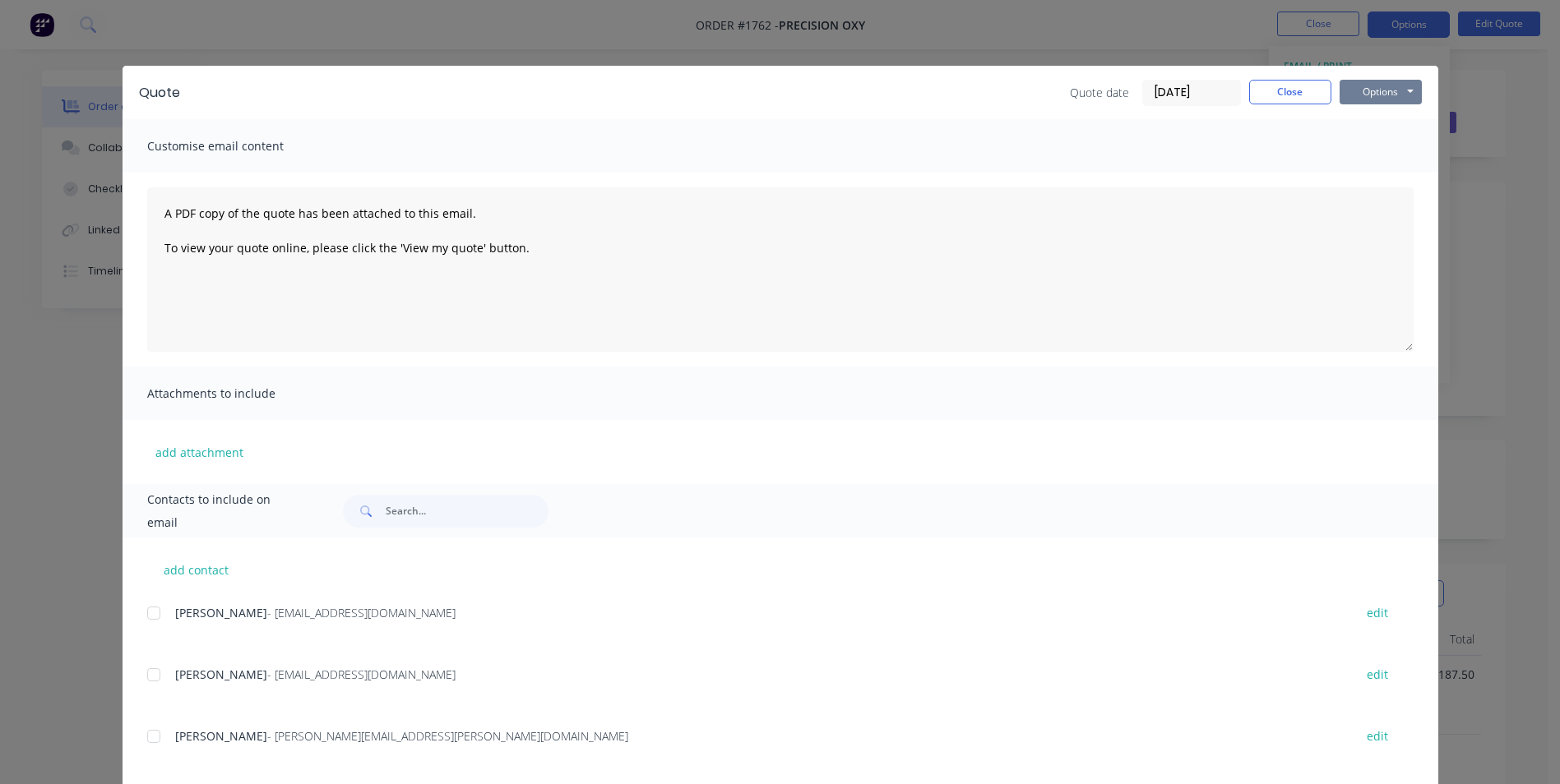
click at [1374, 93] on button "Options" at bounding box center [1381, 92] width 82 height 25
click at [1384, 148] on button "Print" at bounding box center [1392, 148] width 106 height 27
click at [1291, 94] on button "Close" at bounding box center [1290, 92] width 82 height 25
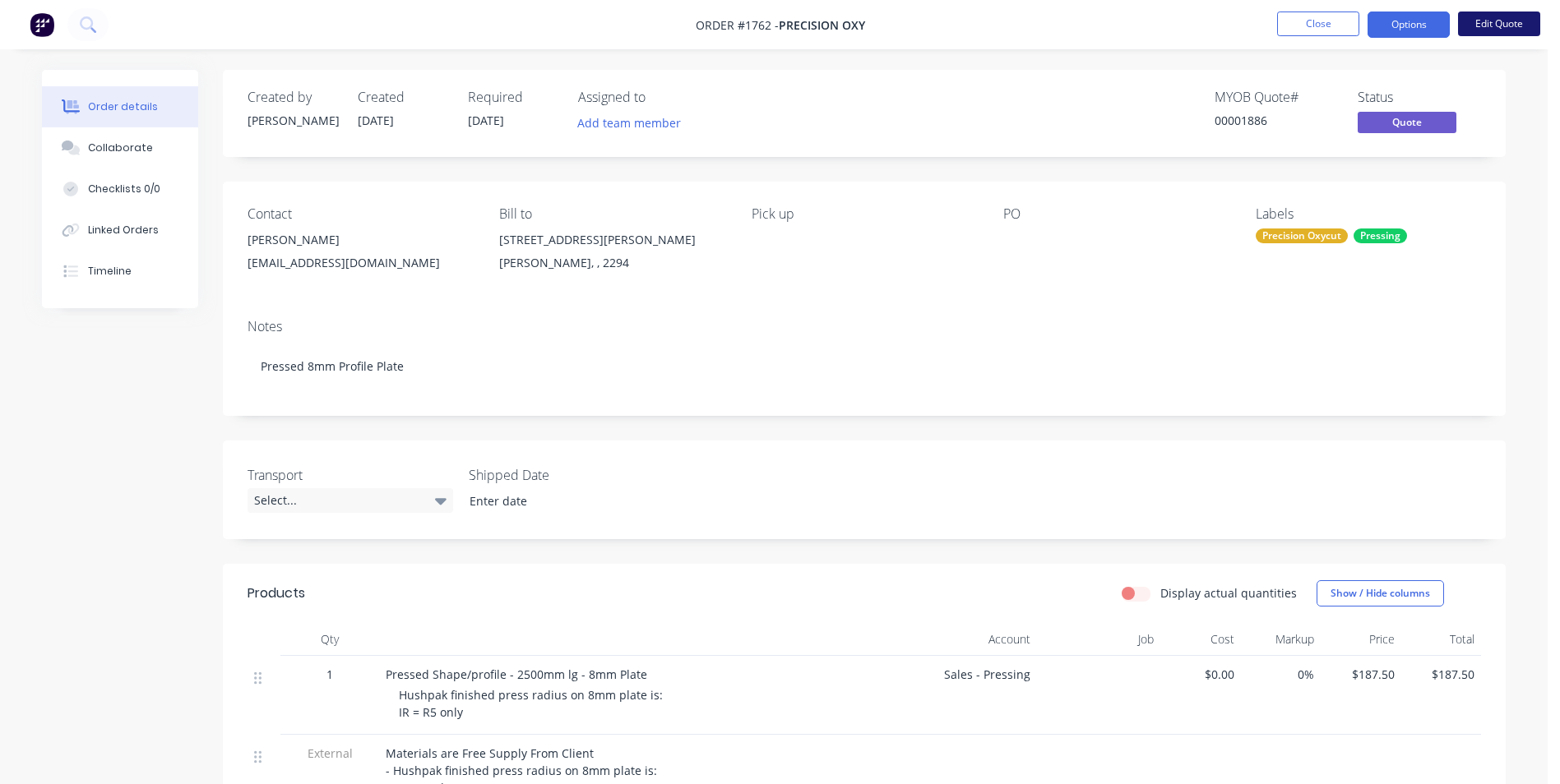
click at [1515, 23] on button "Edit Quote" at bounding box center [1499, 23] width 82 height 25
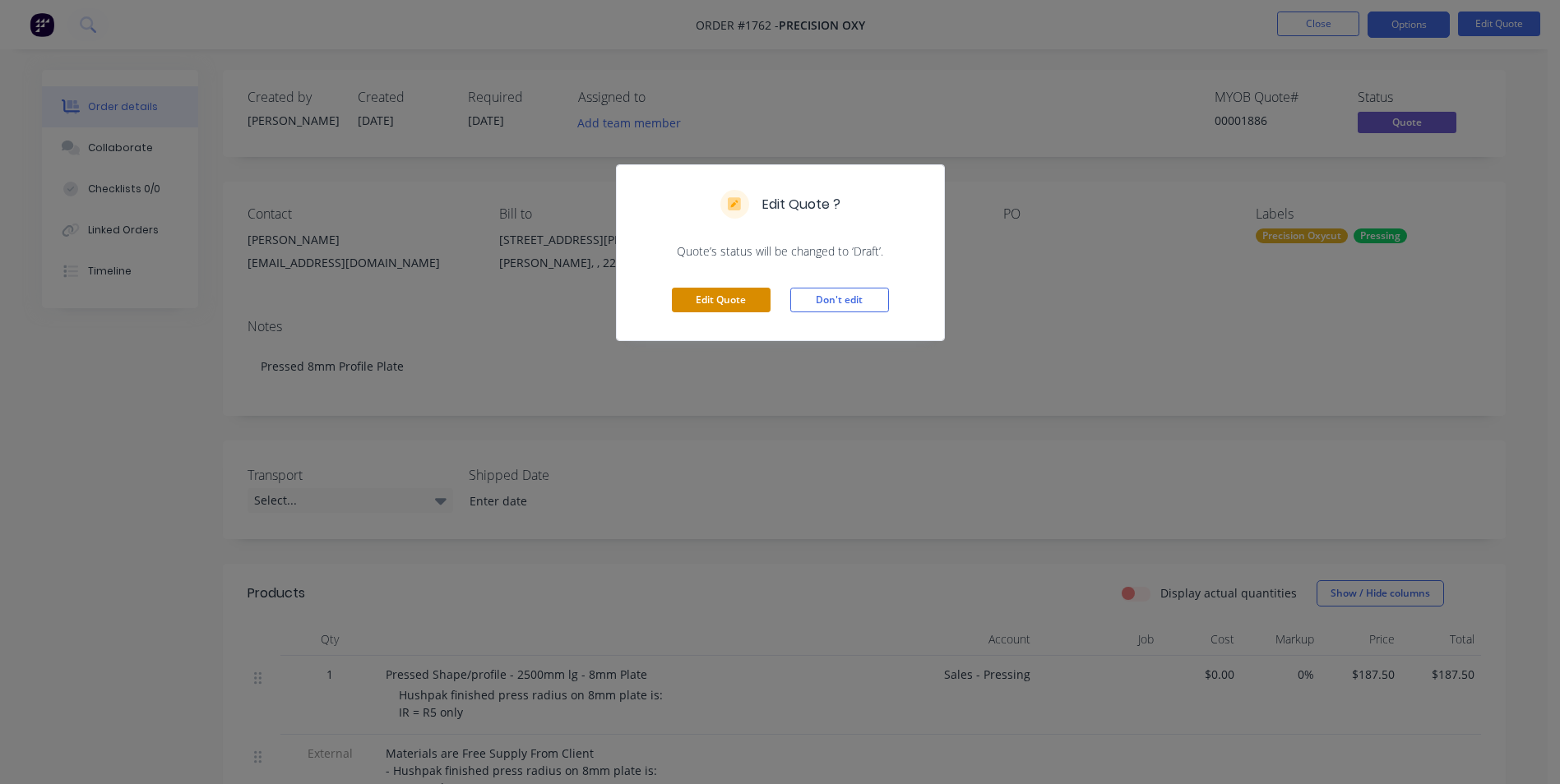
click at [736, 305] on button "Edit Quote" at bounding box center [721, 299] width 99 height 25
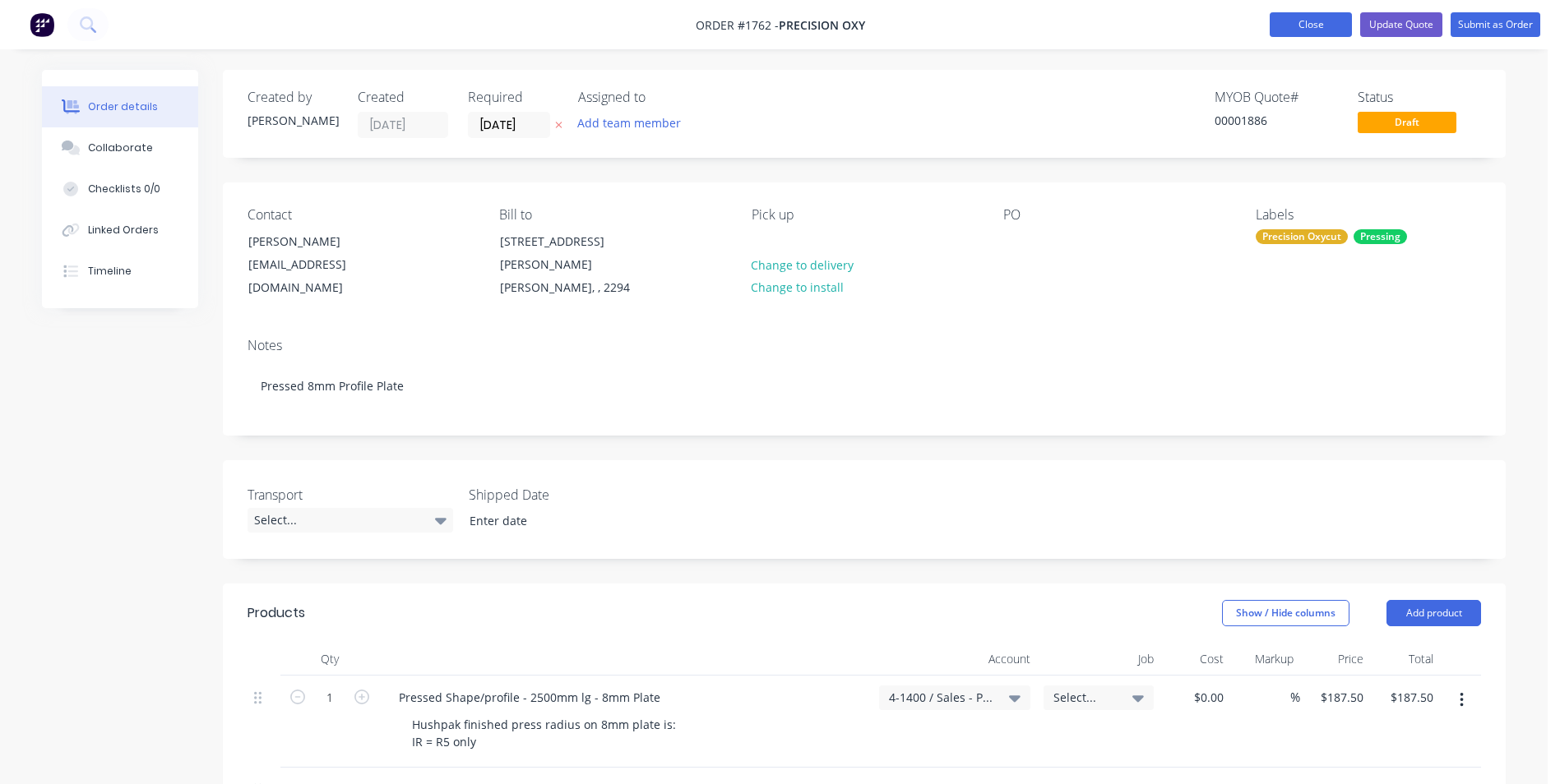
click at [1311, 25] on button "Close" at bounding box center [1310, 24] width 82 height 25
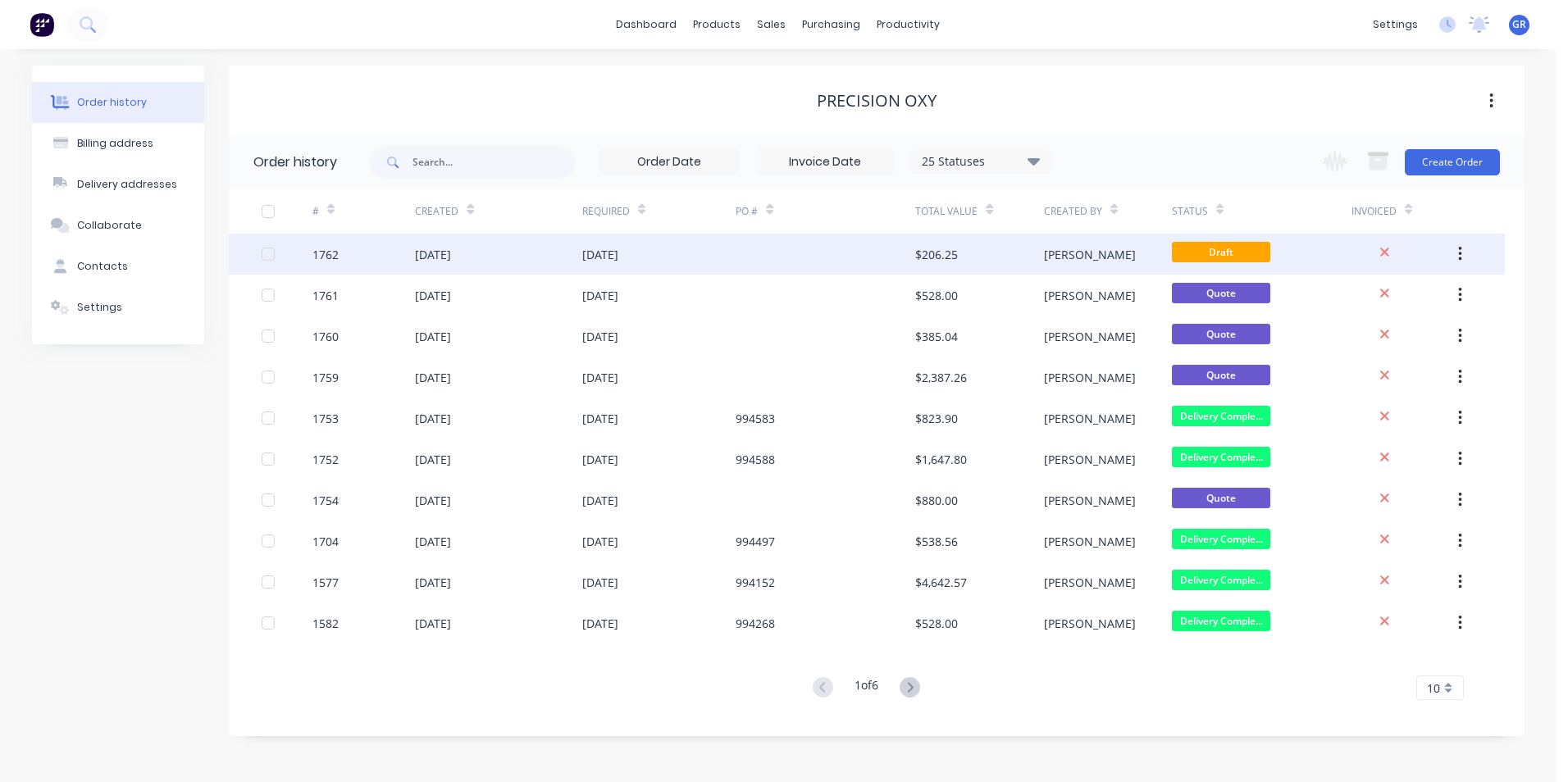
click at [1460, 249] on icon "button" at bounding box center [1461, 253] width 3 height 15
click at [1362, 330] on div "Duplicate" at bounding box center [1402, 330] width 127 height 24
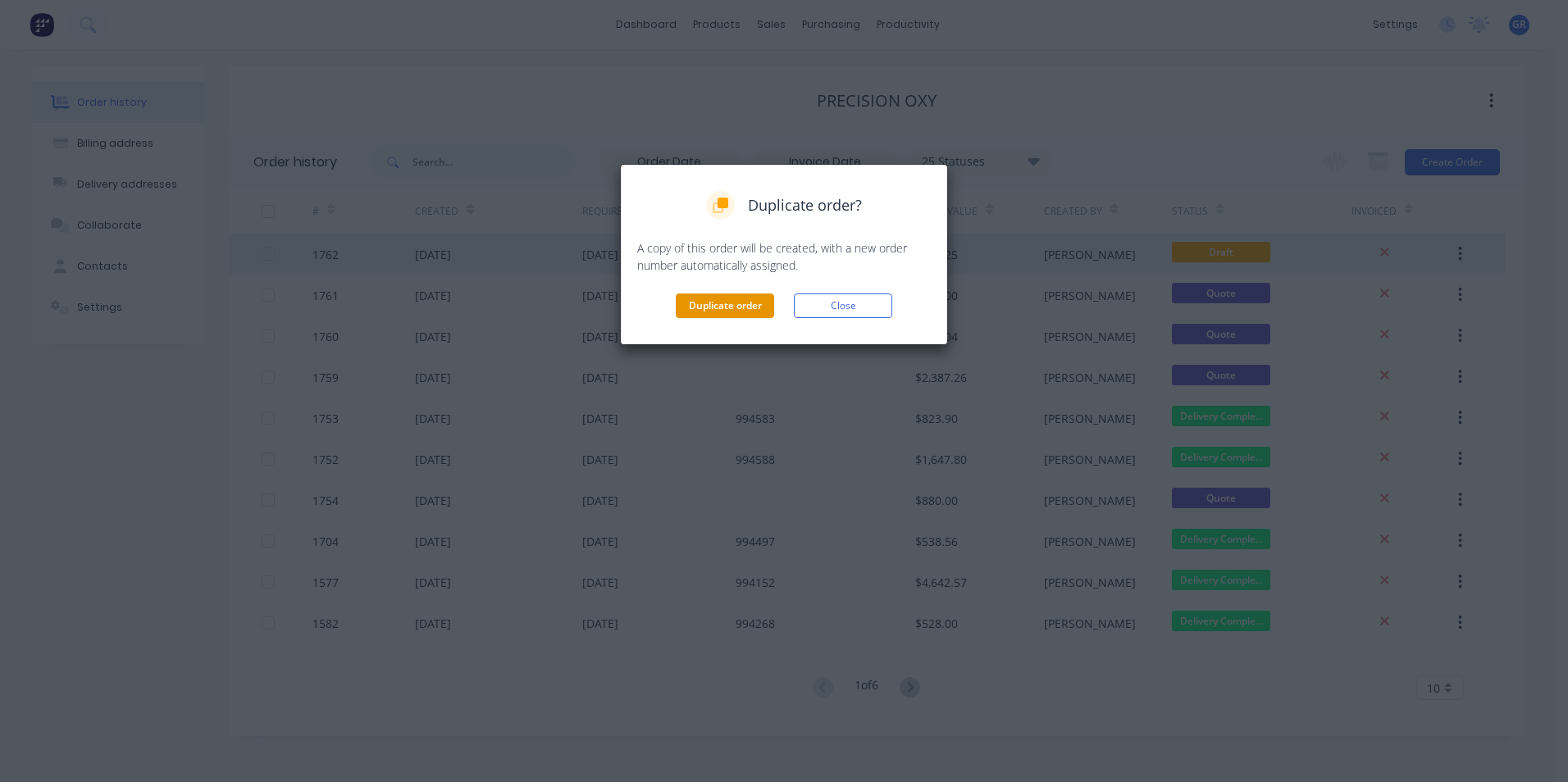
click at [694, 305] on button "Duplicate order" at bounding box center [725, 305] width 98 height 25
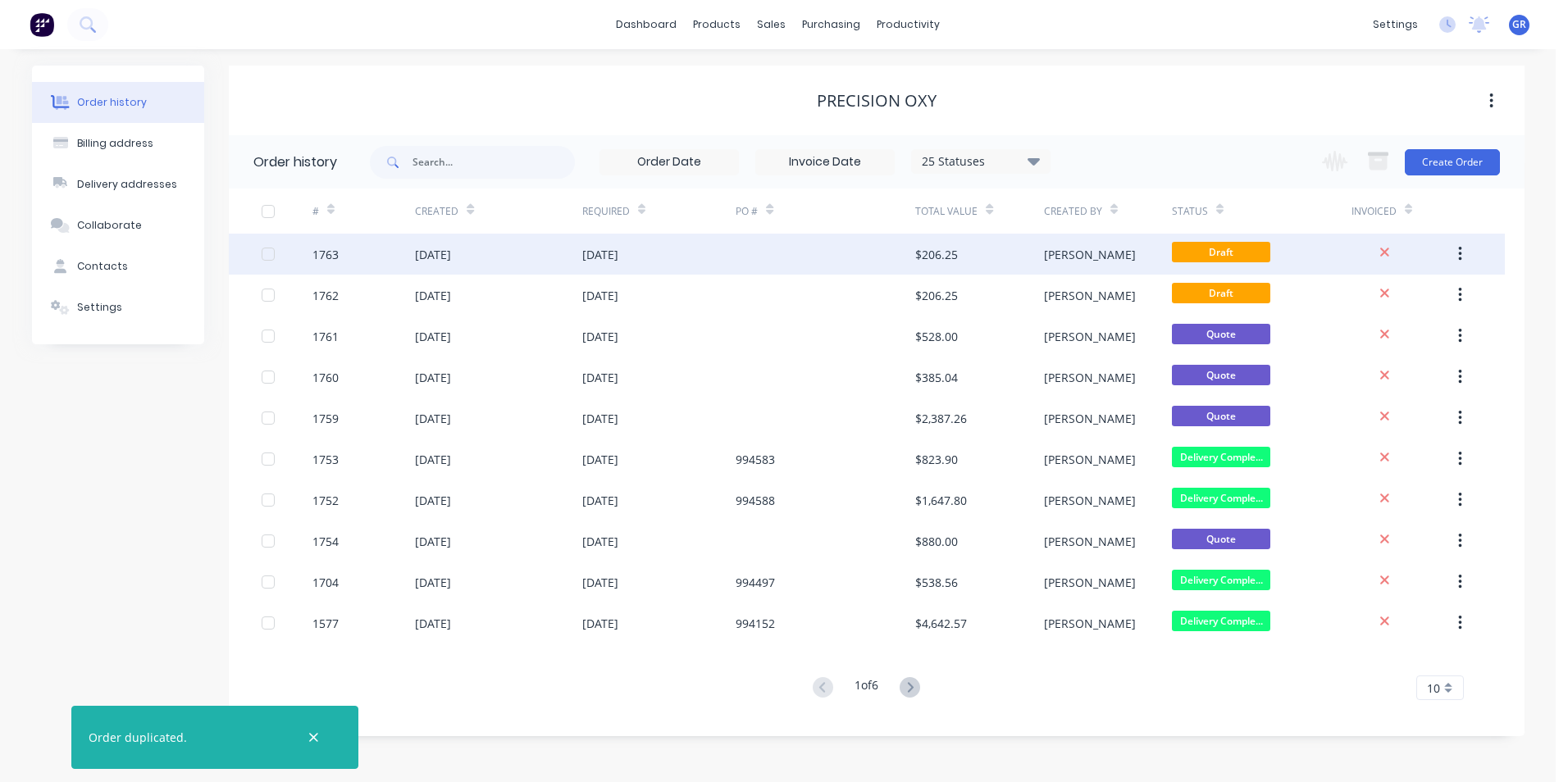
click at [333, 252] on div "1763" at bounding box center [325, 254] width 27 height 17
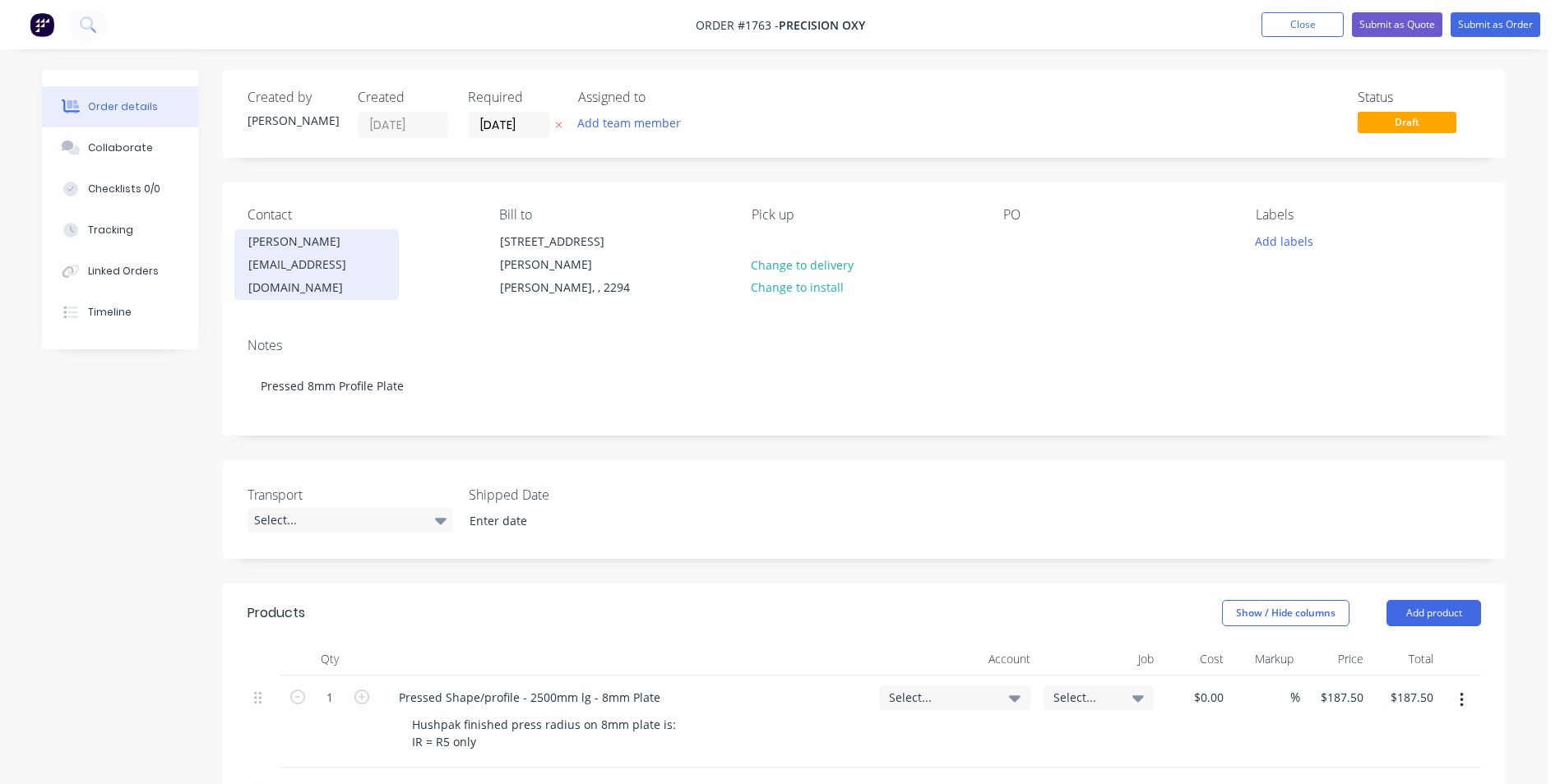
click at [315, 268] on div "hanyg@oxycut.com.au" at bounding box center [316, 276] width 136 height 46
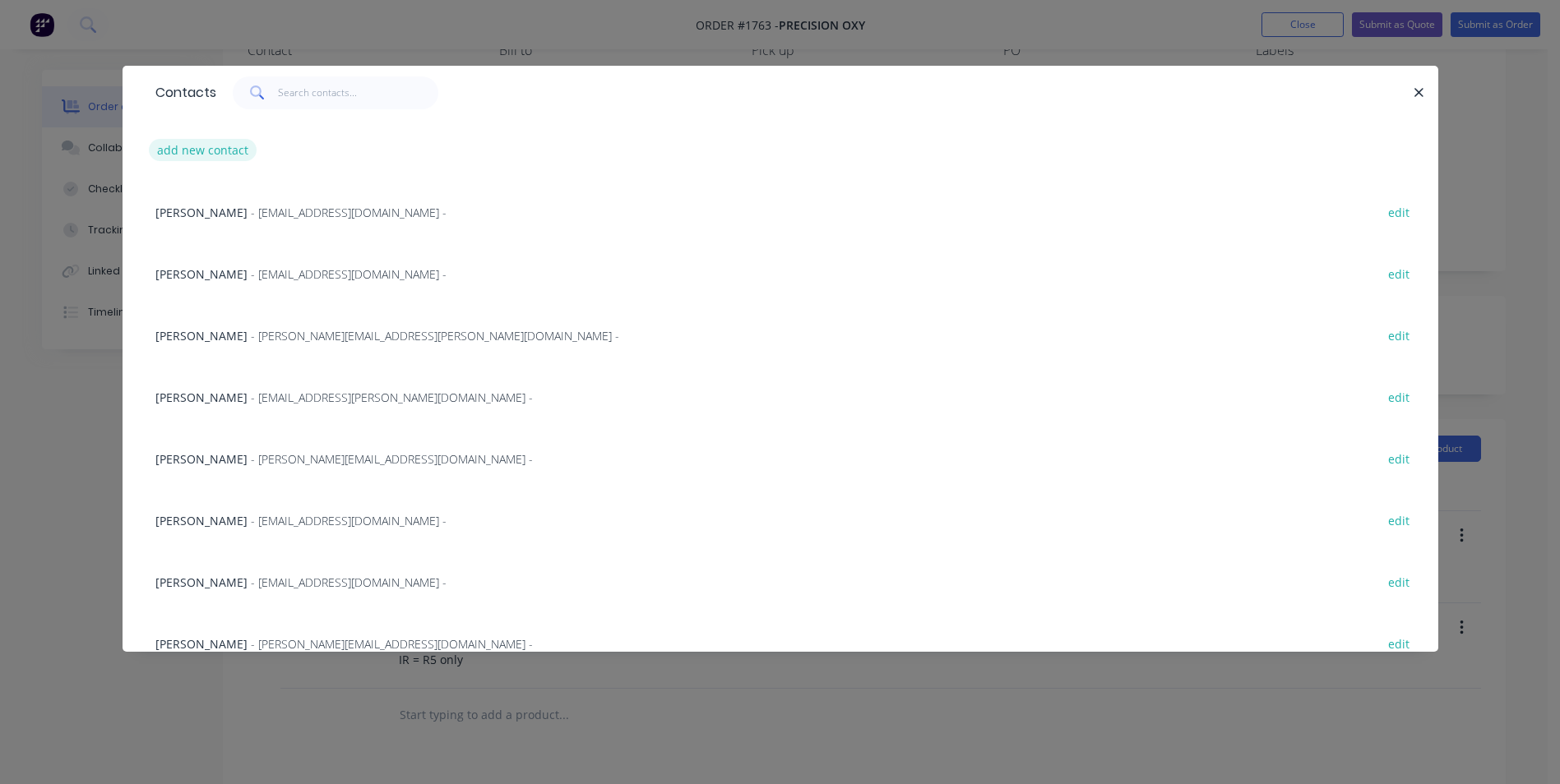
click at [195, 147] on button "add new contact" at bounding box center [203, 150] width 108 height 22
select select "AU"
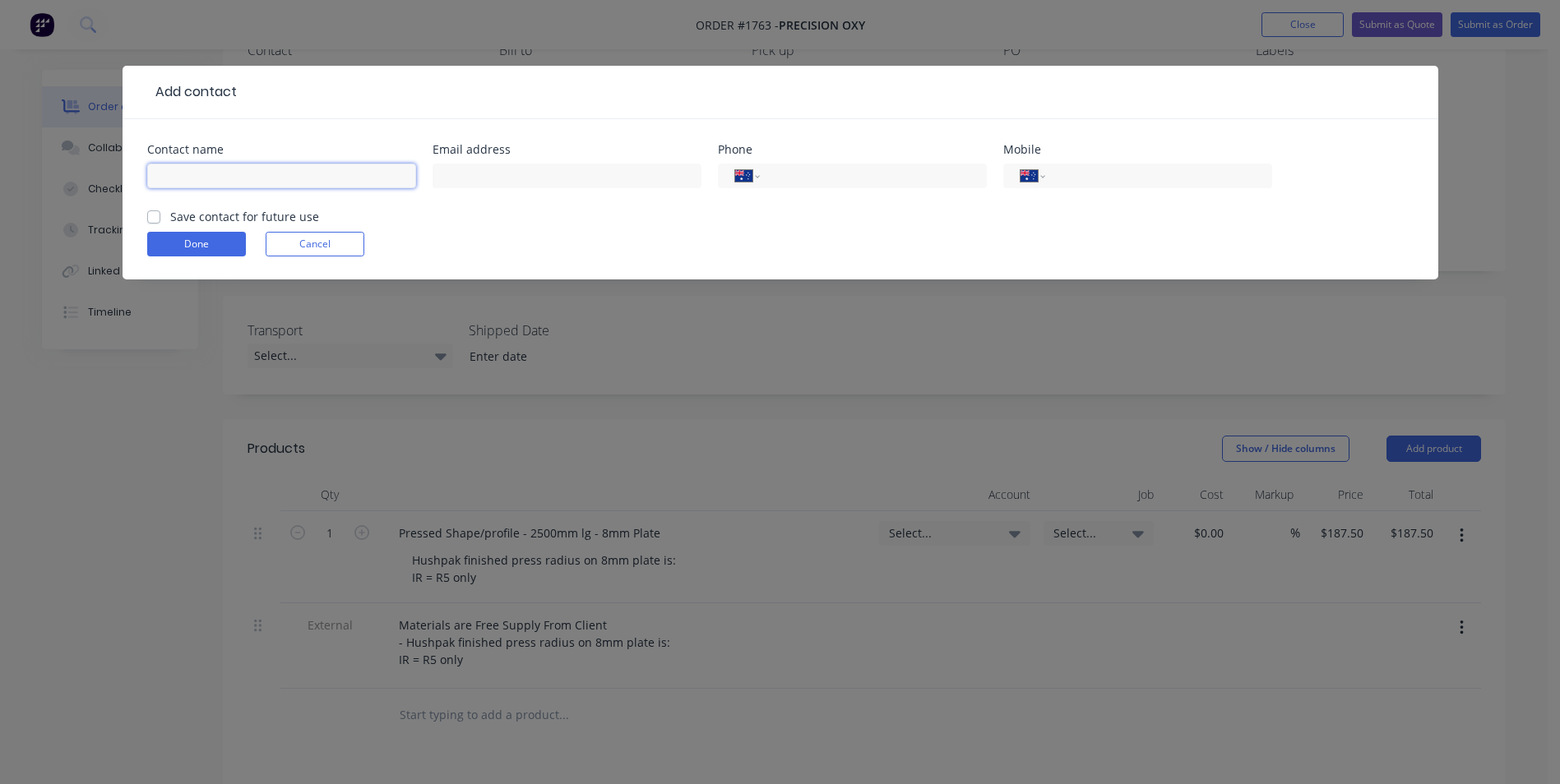
click at [207, 174] on input "text" at bounding box center [281, 176] width 269 height 25
paste input "Erika Benito <erikab@oxycut.com.au>"
drag, startPoint x: 366, startPoint y: 173, endPoint x: 222, endPoint y: 178, distance: 144.1
click at [222, 178] on input "Erika Benito <erikab@oxycut.com.au>" at bounding box center [281, 176] width 269 height 25
type input "[PERSON_NAME]"
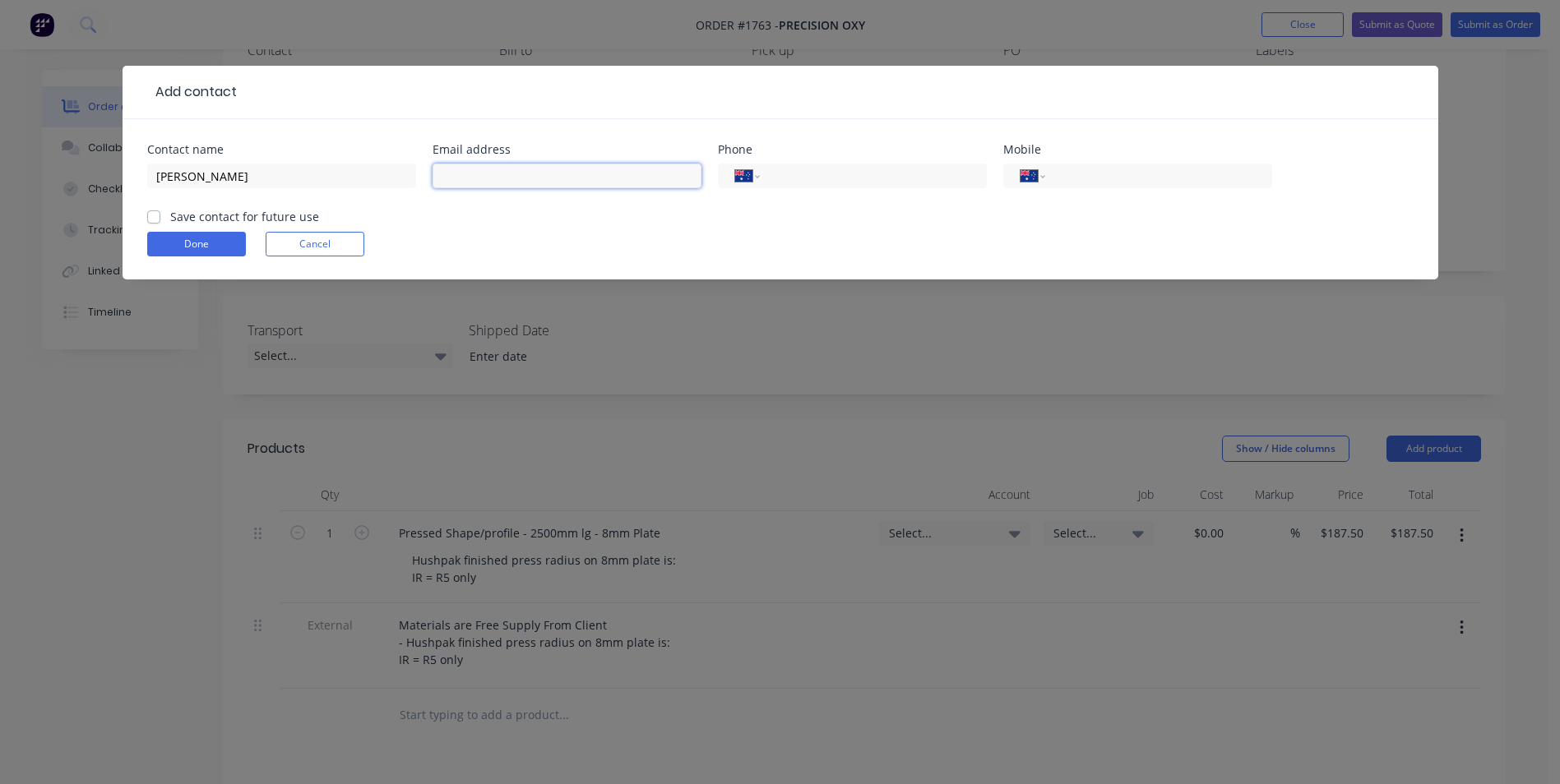
click at [467, 172] on input "text" at bounding box center [566, 176] width 269 height 25
paste input "Erika Benito <erikab@oxycut.com.au>"
type input "Erika Benito <erikab@oxycut.com.au>"
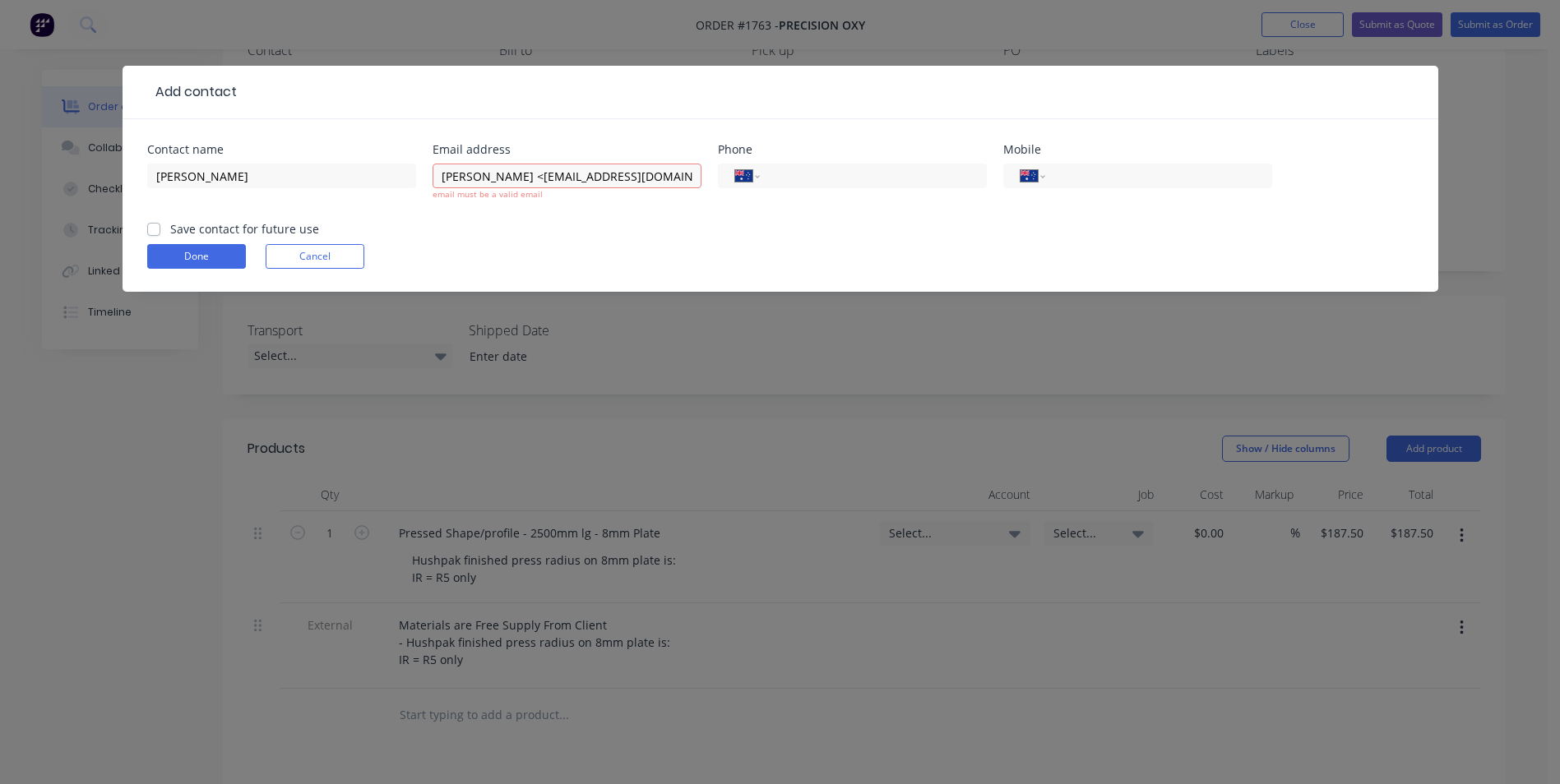
click at [156, 218] on form "Contact name Erika Benito Email address Erika Benito <erikab@oxycut.com.au> ema…" at bounding box center [781, 218] width 1267 height 148
click at [170, 229] on label "Save contact for future use" at bounding box center [244, 229] width 148 height 17
click at [152, 229] on input "Save contact for future use" at bounding box center [154, 228] width 13 height 15
checkbox input "true"
click at [652, 178] on input "Erika Benito <erikab@oxycut.com.au>" at bounding box center [566, 176] width 269 height 25
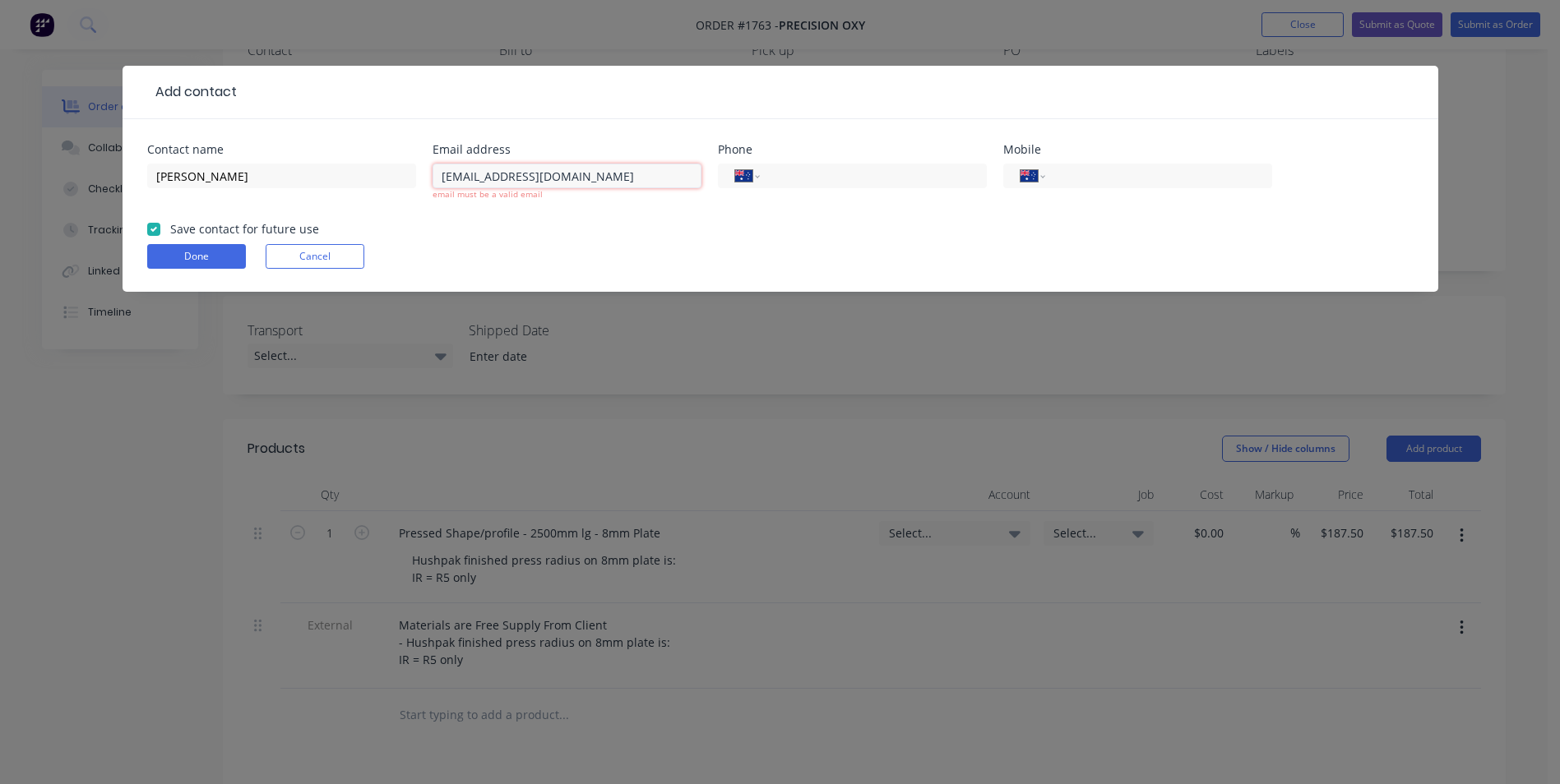
type input "[EMAIL_ADDRESS][DOMAIN_NAME]"
click at [150, 228] on form "Contact name Erika Benito Email address erikab@oxycut.com.au email must be a va…" at bounding box center [781, 218] width 1267 height 148
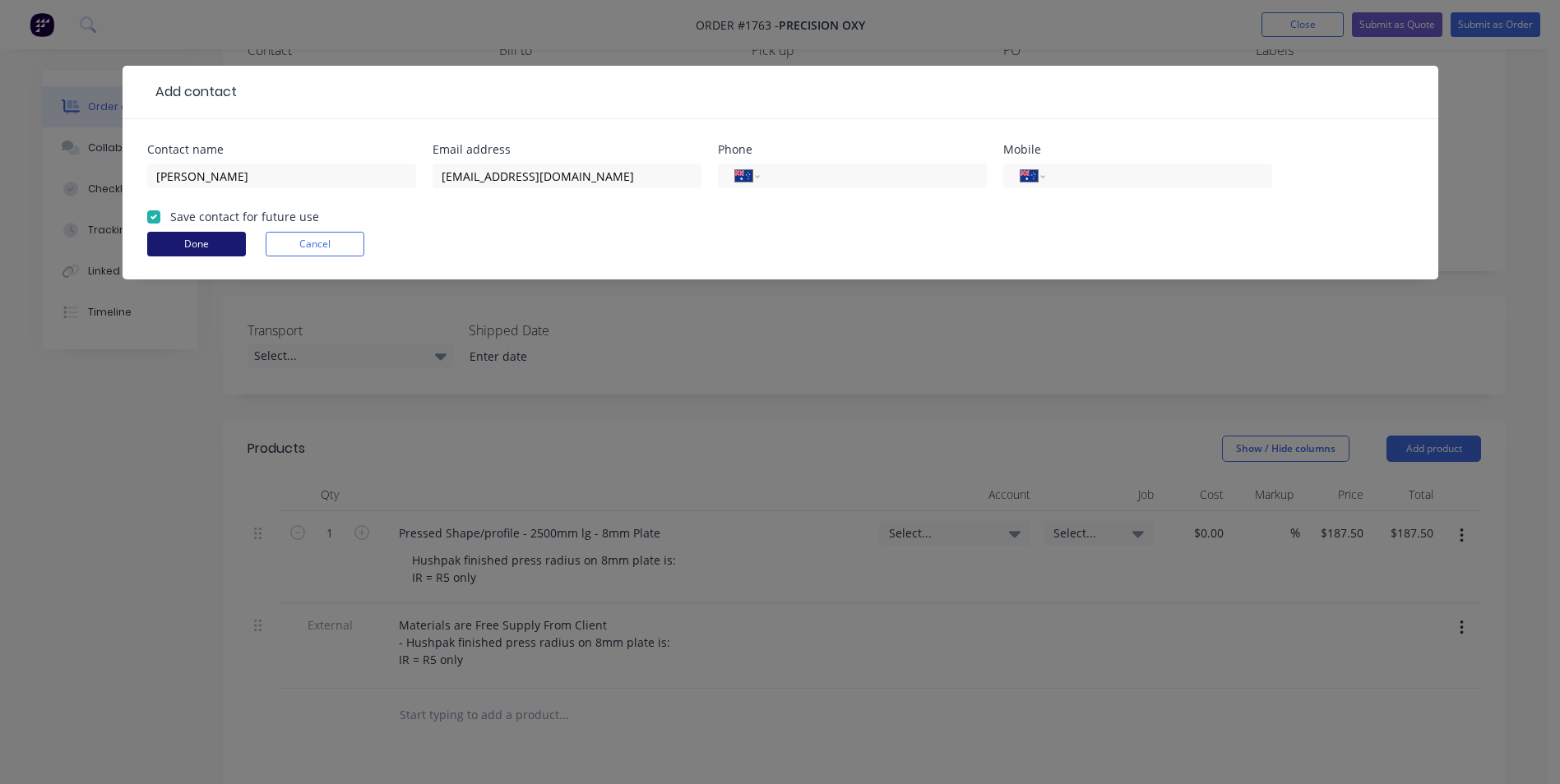
click at [182, 238] on button "Done" at bounding box center [197, 244] width 99 height 25
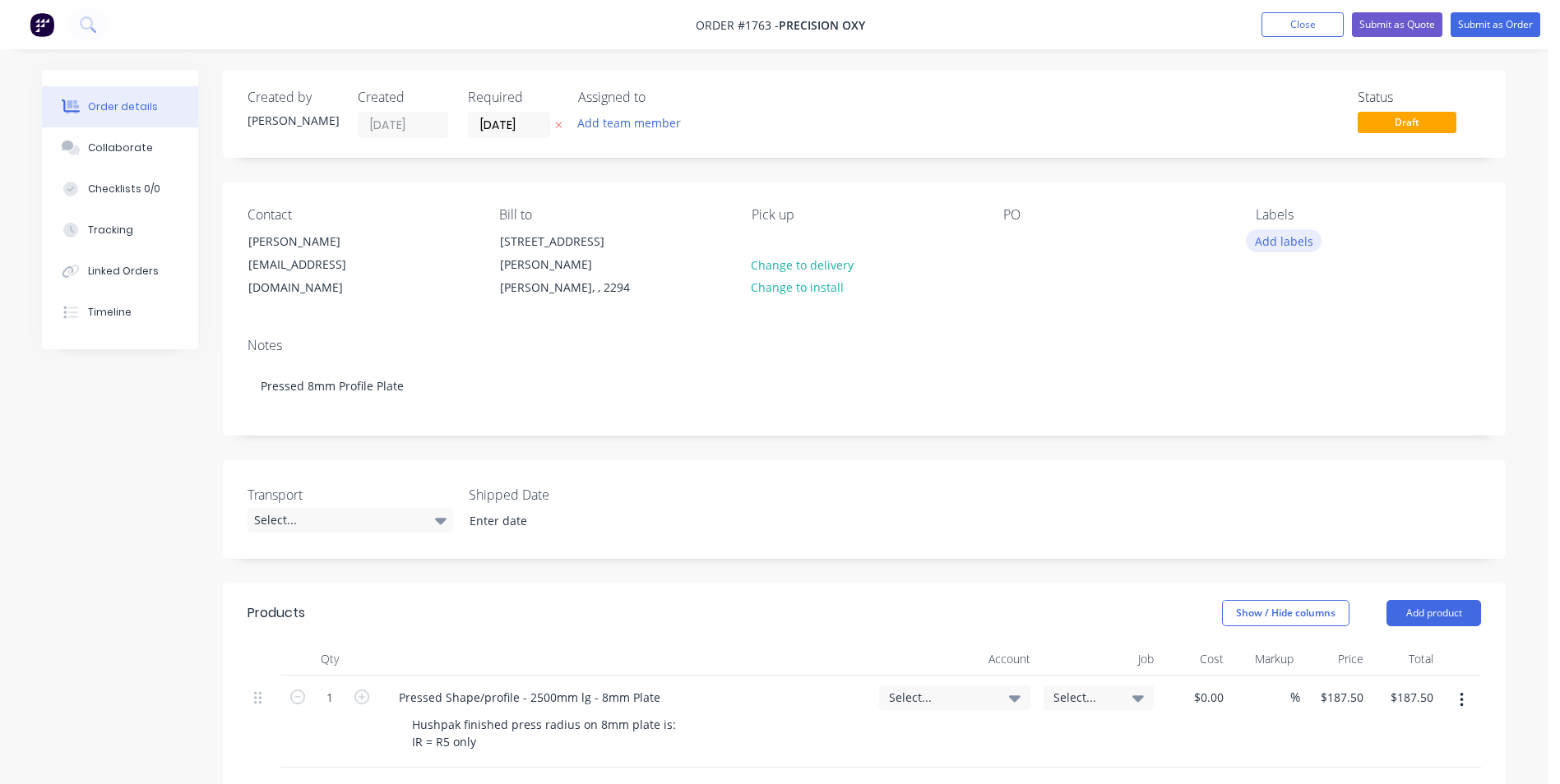
click at [1280, 240] on button "Add labels" at bounding box center [1284, 240] width 76 height 22
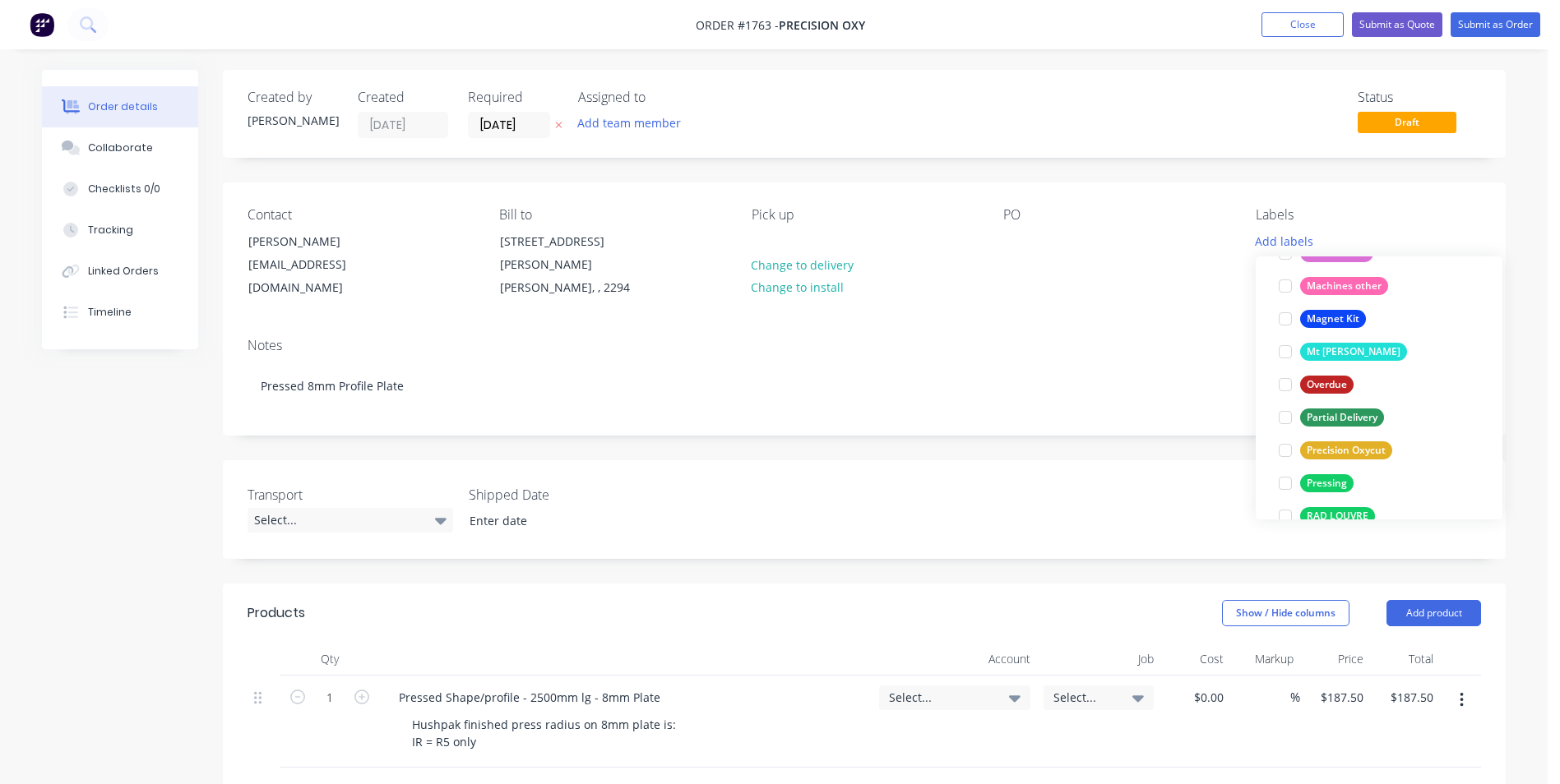
scroll to position [822, 0]
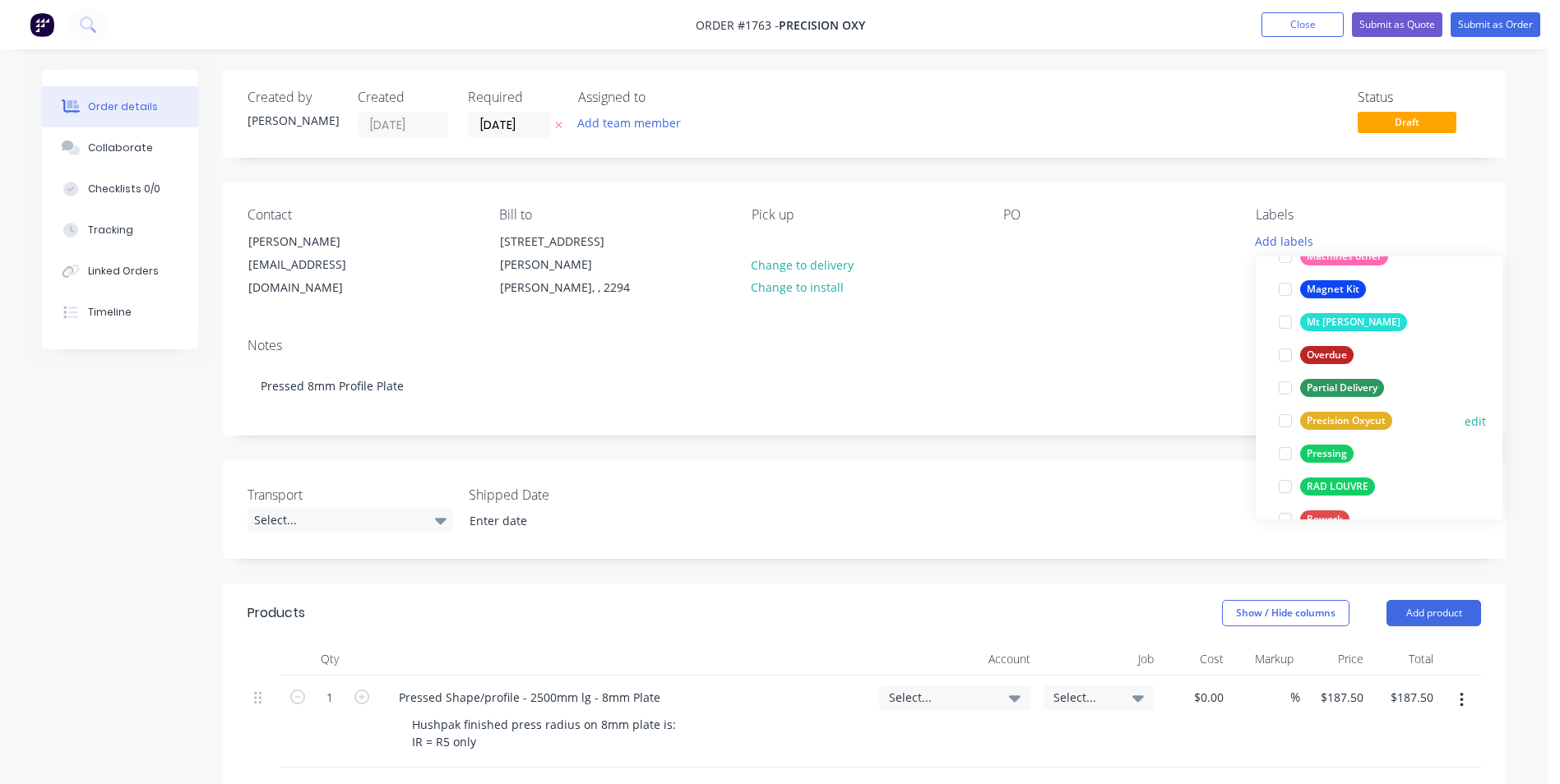
click at [1360, 419] on div "Precision Oxycut" at bounding box center [1345, 420] width 92 height 18
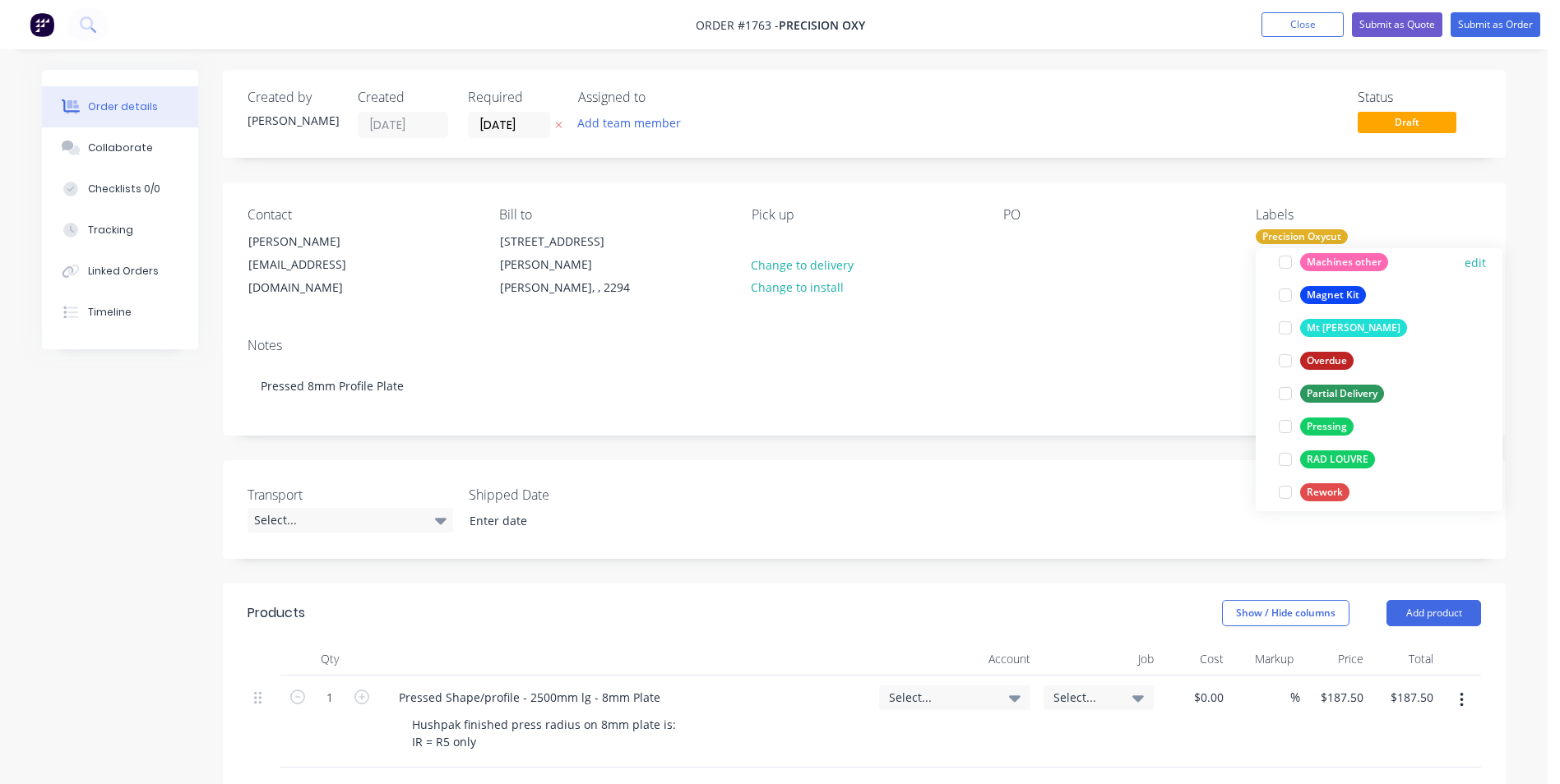
scroll to position [904, 0]
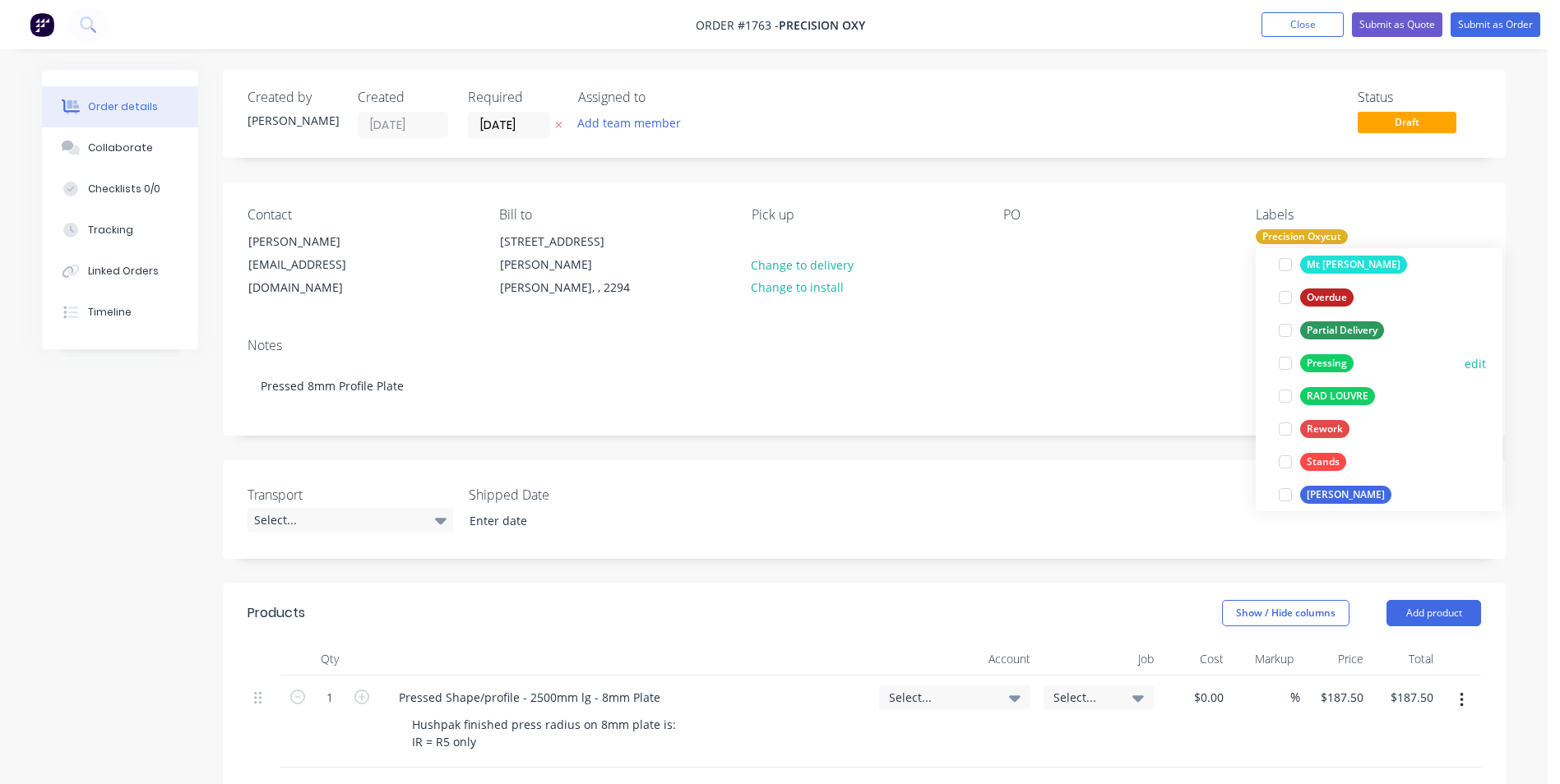
click at [1340, 362] on div "Pressing" at bounding box center [1327, 363] width 53 height 18
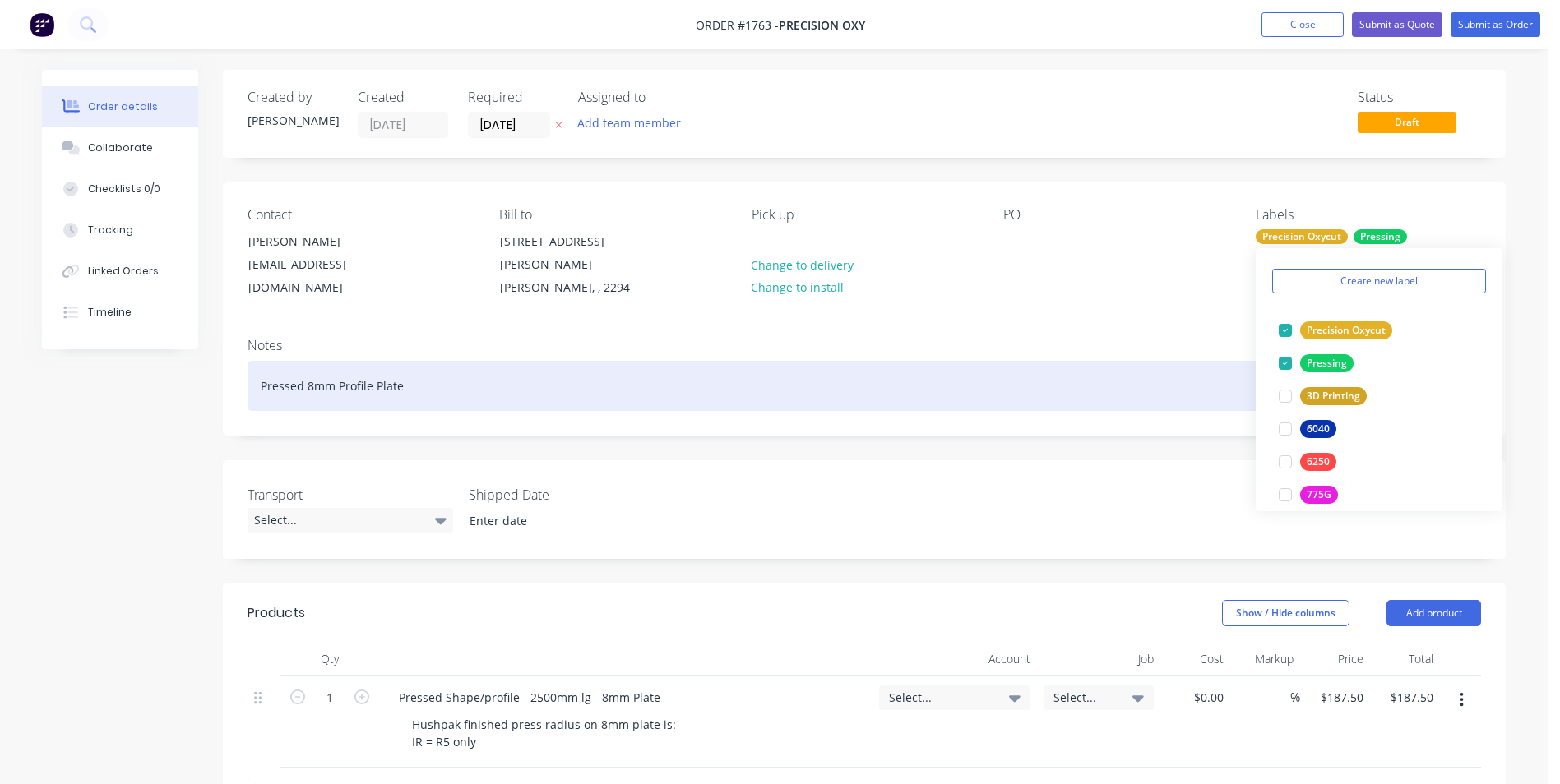
click at [402, 368] on div "Pressed 8mm Profile Plate" at bounding box center [863, 386] width 1233 height 50
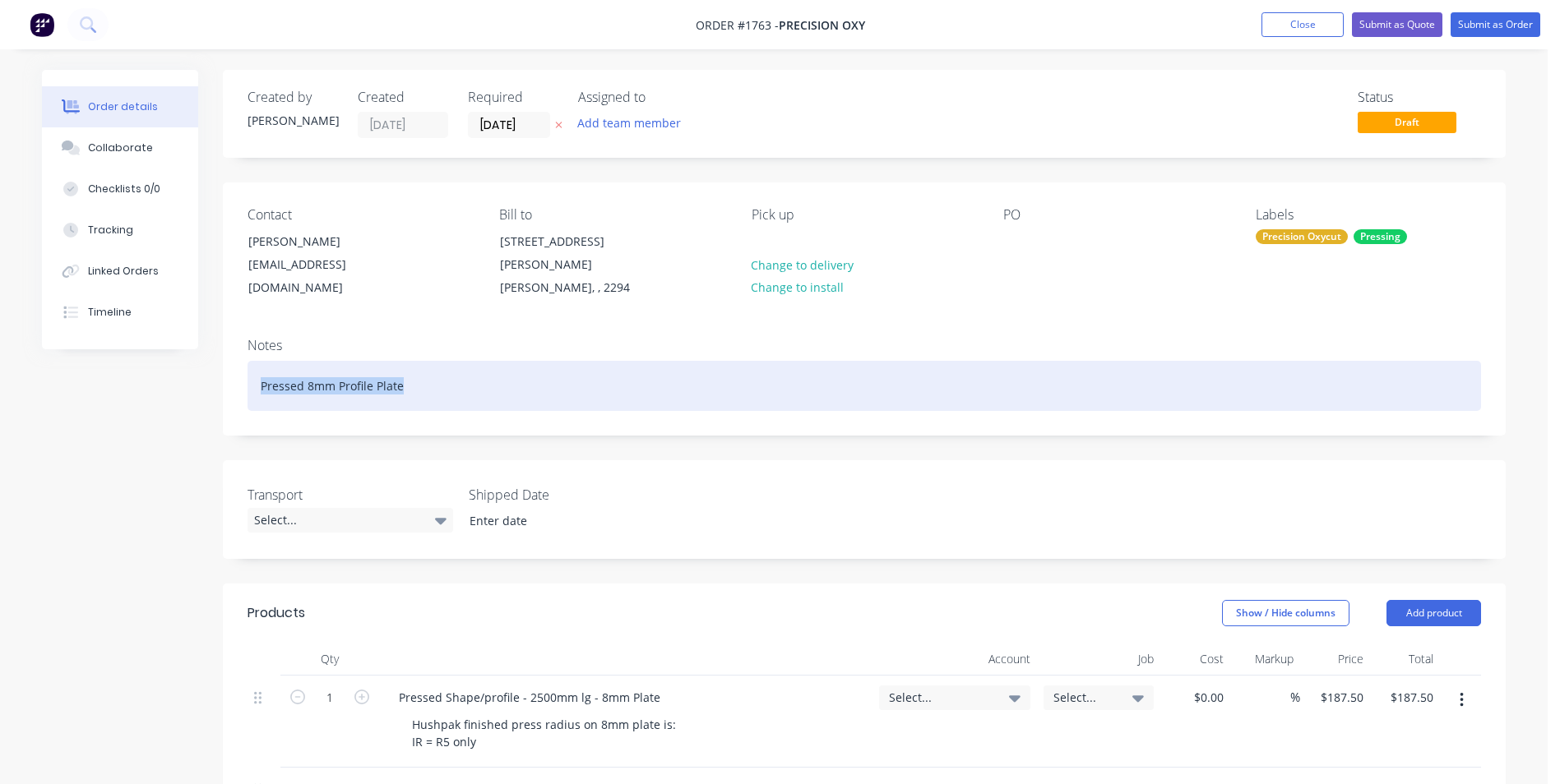
drag, startPoint x: 420, startPoint y: 365, endPoint x: 241, endPoint y: 368, distance: 179.0
click at [241, 368] on div "Notes Pressed 8mm Profile Plate" at bounding box center [864, 379] width 1283 height 110
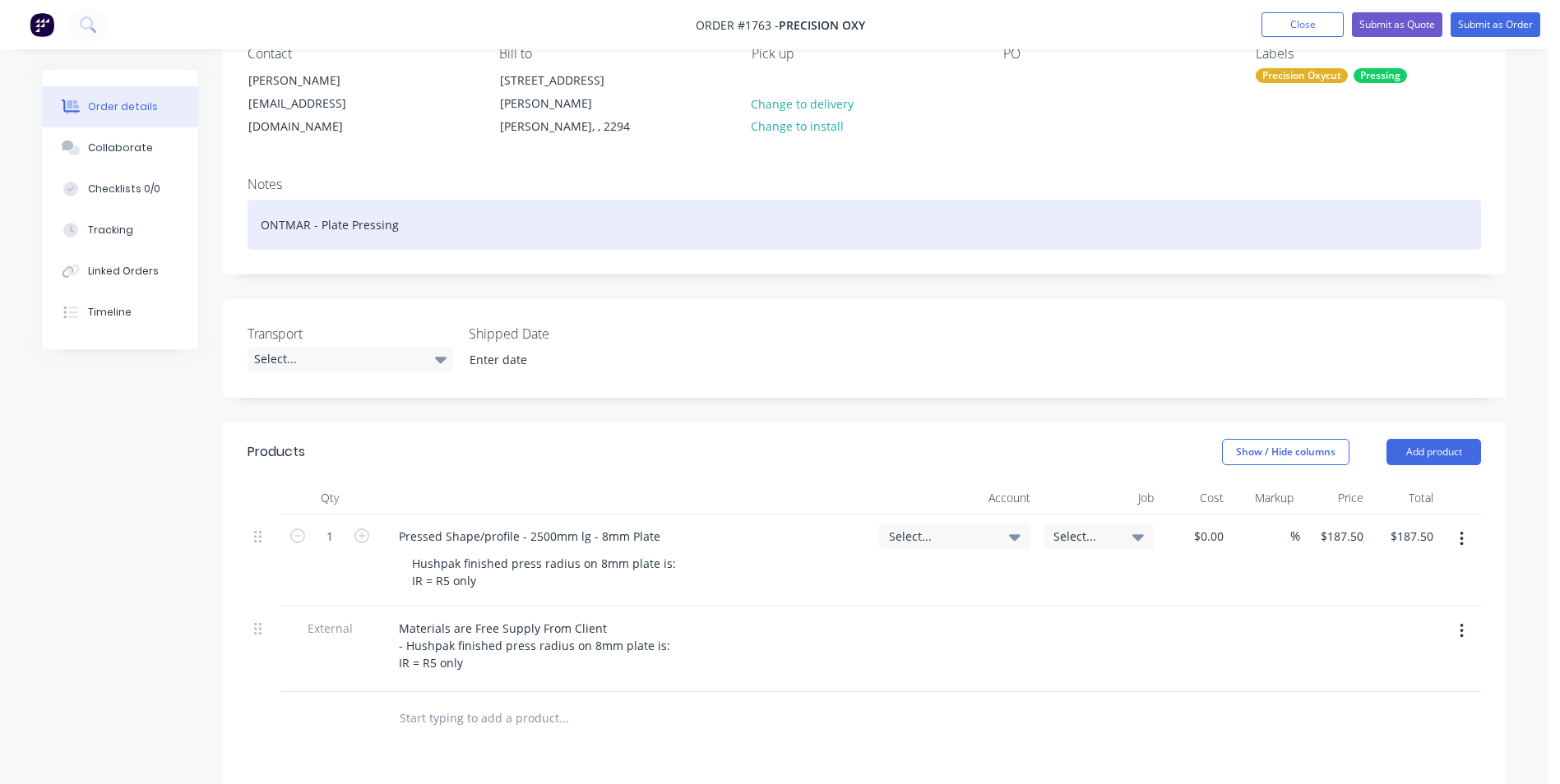
scroll to position [165, 0]
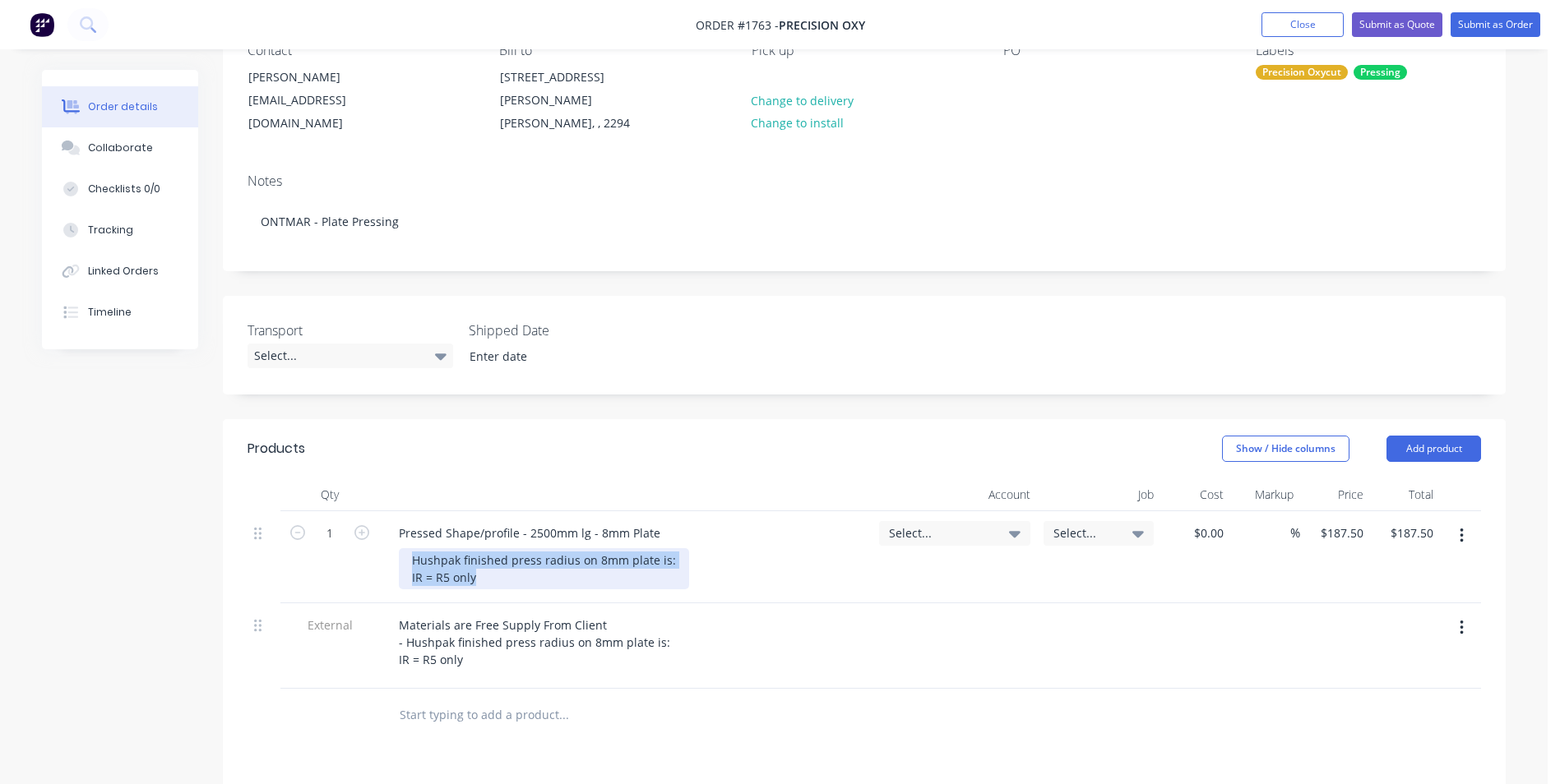
drag, startPoint x: 475, startPoint y: 563, endPoint x: 394, endPoint y: 498, distance: 103.9
click at [394, 511] on div "Pressed Shape/profile - 2500mm lg - 8mm Plate Hushpak finished press radius on …" at bounding box center [626, 557] width 493 height 92
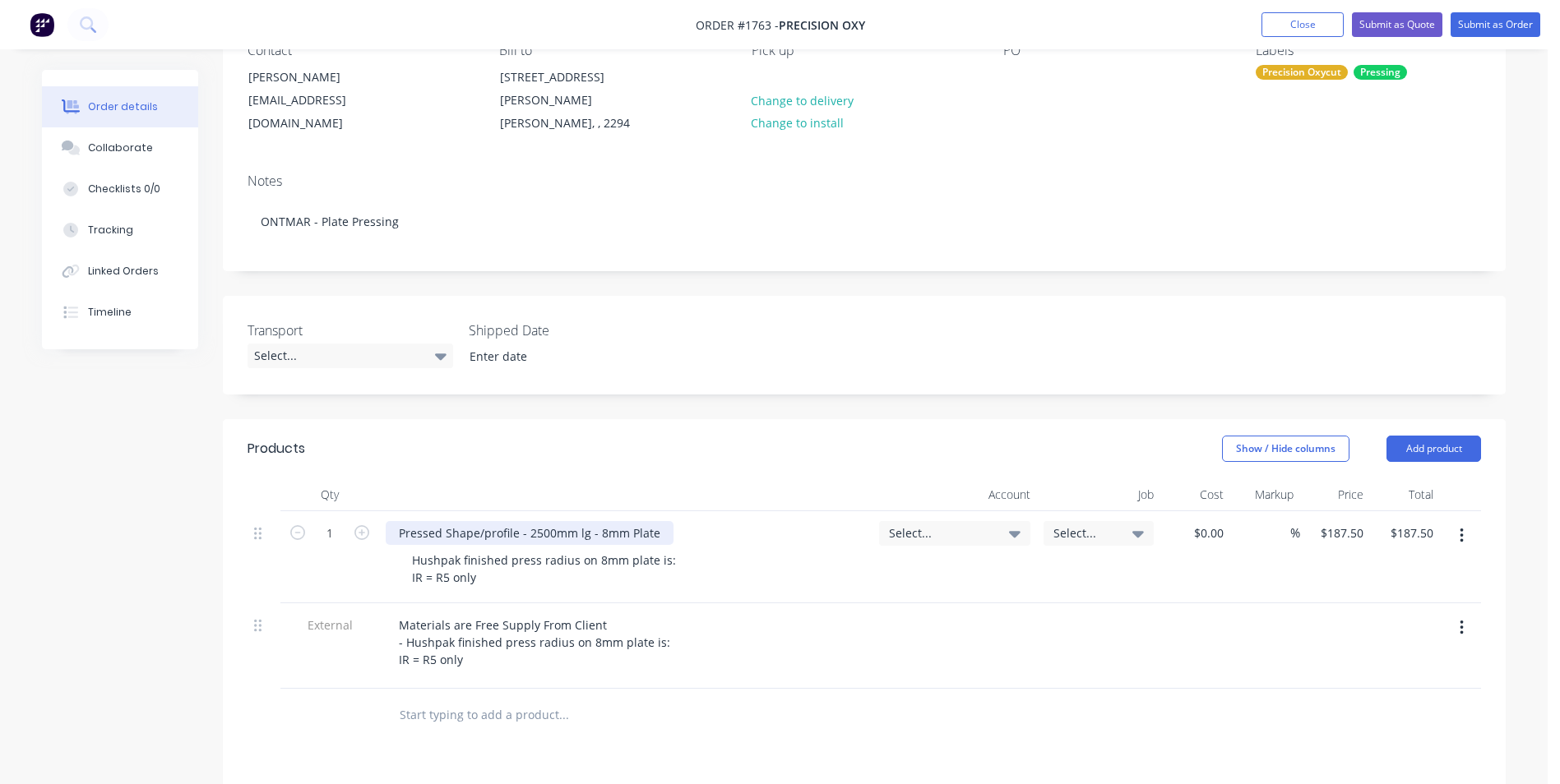
click at [508, 523] on div "Pressed Shape/profile - 2500mm lg - 8mm Plate" at bounding box center [529, 533] width 287 height 24
drag, startPoint x: 662, startPoint y: 513, endPoint x: 387, endPoint y: 514, distance: 275.0
click at [387, 521] on div "Pressed Shape/profile - 2500mm lg - 8mm Plate" at bounding box center [529, 533] width 287 height 24
paste div
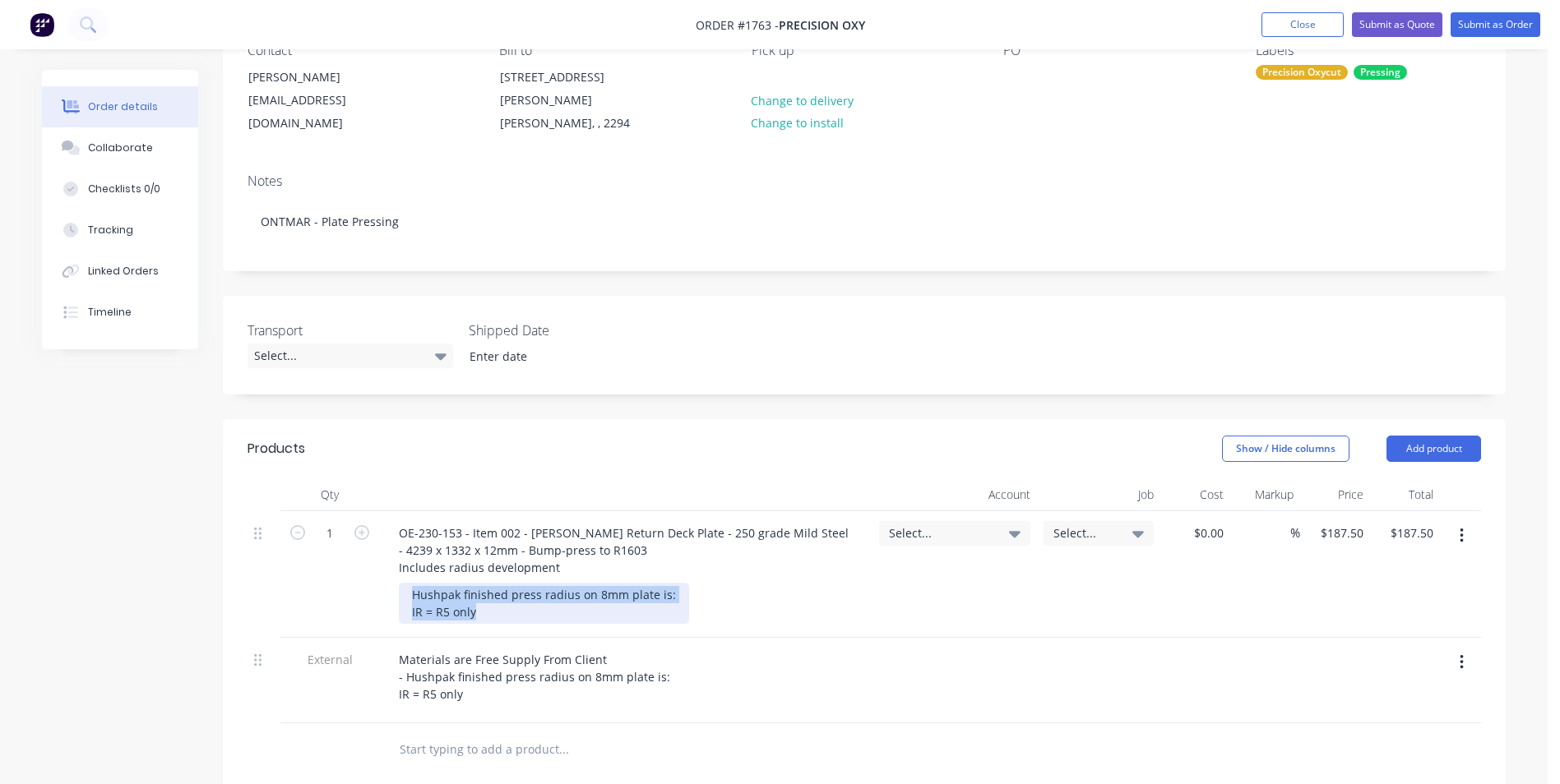
drag, startPoint x: 482, startPoint y: 599, endPoint x: 375, endPoint y: 569, distance: 111.1
click at [375, 569] on div "1 OE-230-153 - Item 002 - Hopper Return Deck Plate - 250 grade Mild Steel - 423…" at bounding box center [863, 575] width 1233 height 127
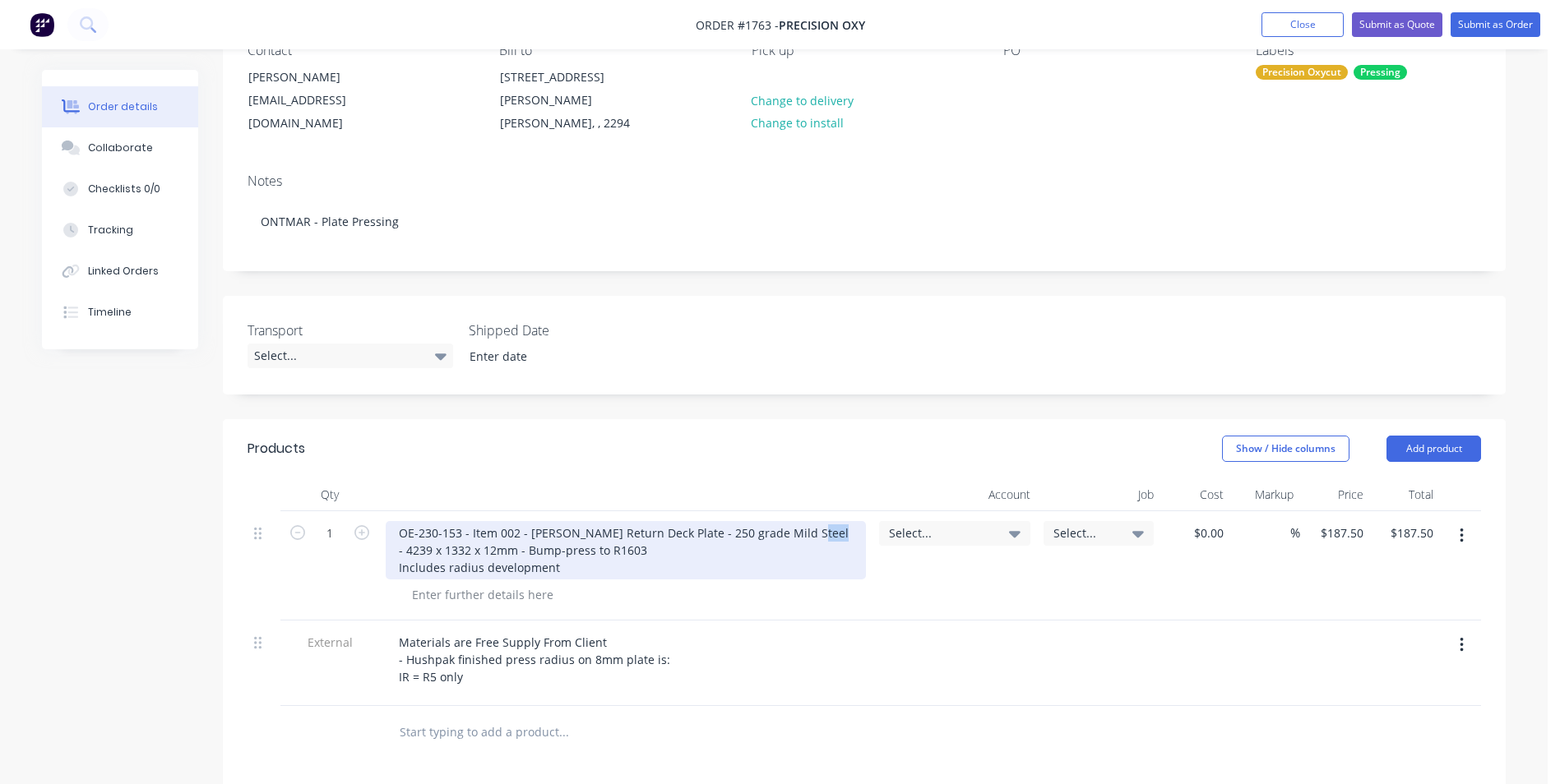
drag, startPoint x: 822, startPoint y: 519, endPoint x: 796, endPoint y: 522, distance: 26.2
click at [796, 522] on div "OE-230-153 - Item 002 - Hopper Return Deck Plate - 250 grade Mild Steel - 4239 …" at bounding box center [626, 550] width 481 height 58
drag, startPoint x: 419, startPoint y: 532, endPoint x: 376, endPoint y: 535, distance: 43.1
click at [376, 535] on div "1 OE-230-153 - Item 002 - Hopper Return Deck Plate - 250 grade Mild Steel - 363…" at bounding box center [863, 565] width 1233 height 109
drag, startPoint x: 599, startPoint y: 534, endPoint x: 575, endPoint y: 538, distance: 24.3
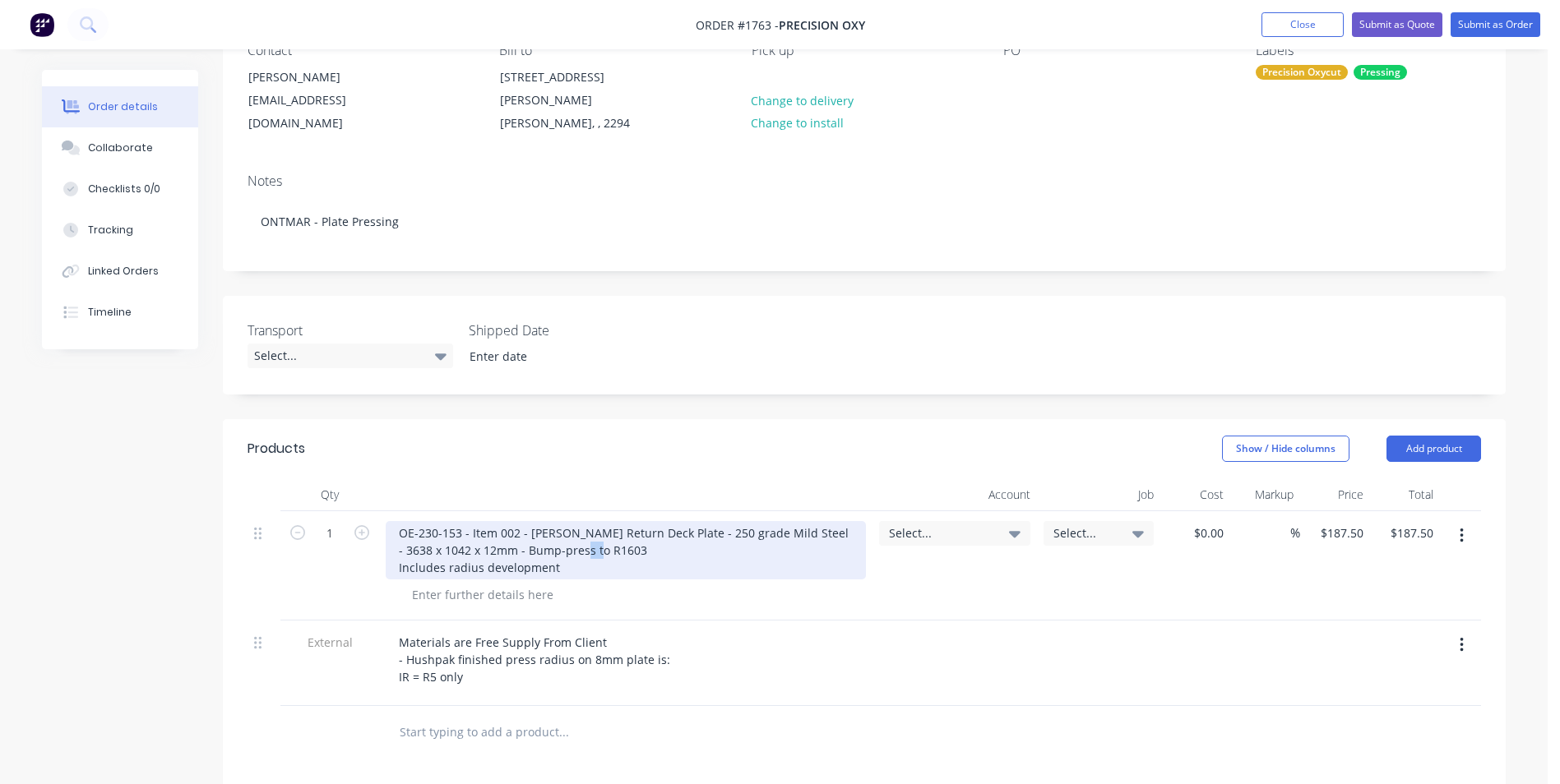
click at [575, 538] on div "OE-230-153 - Item 002 - Hopper Return Deck Plate - 250 grade Mild Steel - 3638 …" at bounding box center [626, 550] width 481 height 58
drag, startPoint x: 469, startPoint y: 518, endPoint x: 382, endPoint y: 518, distance: 87.0
click at [382, 518] on div "OE-230-153 - Item 002 - Hopper Return Deck Plate - 250 grade Mild Steel - 3638 …" at bounding box center [626, 565] width 493 height 109
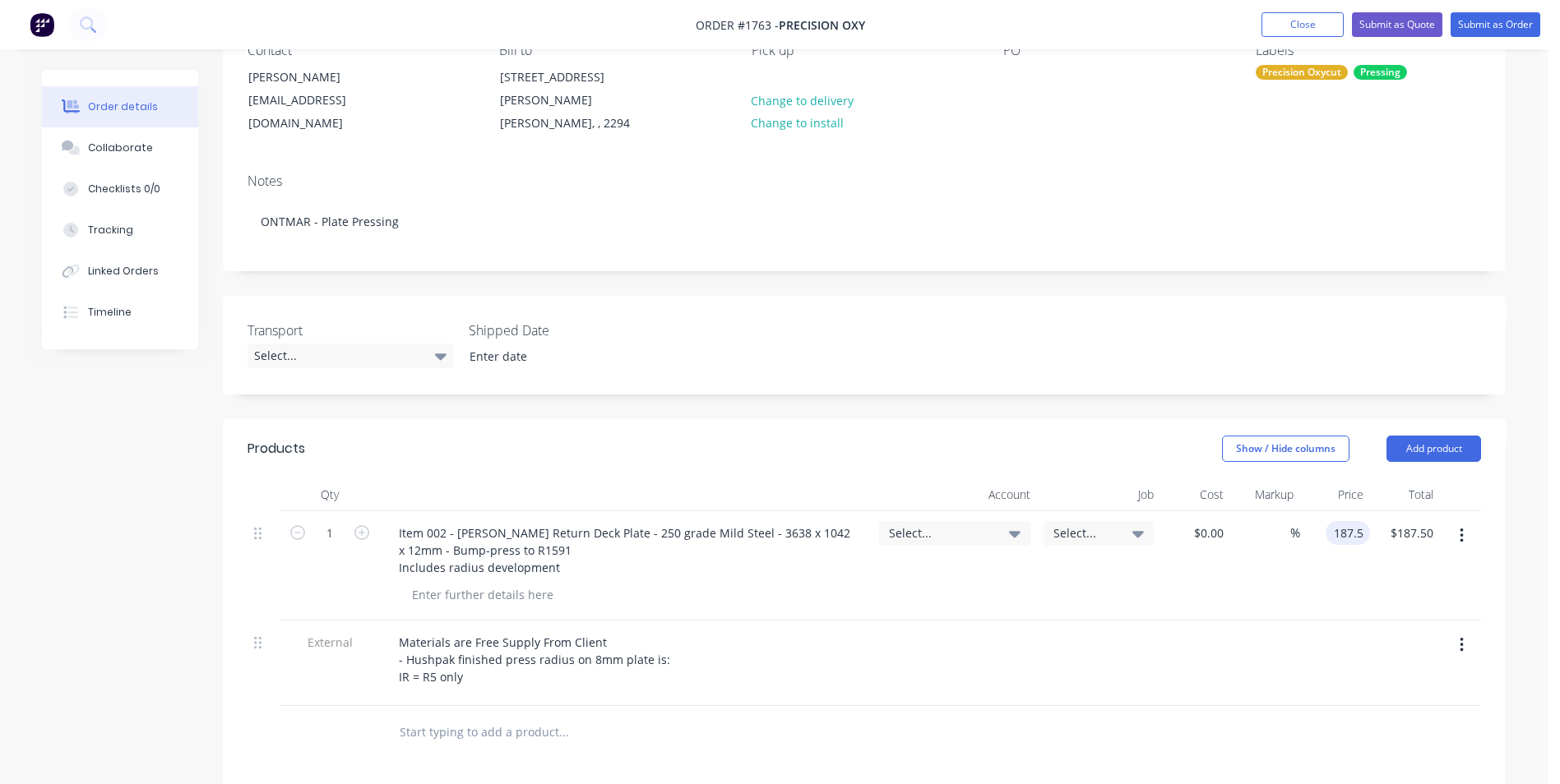
click at [1339, 521] on input "187.5" at bounding box center [1351, 533] width 38 height 24
type input "$272.50"
click at [1335, 545] on div "$272.50 272.50" at bounding box center [1334, 565] width 70 height 109
click at [1067, 524] on span "Select..." at bounding box center [1084, 533] width 63 height 17
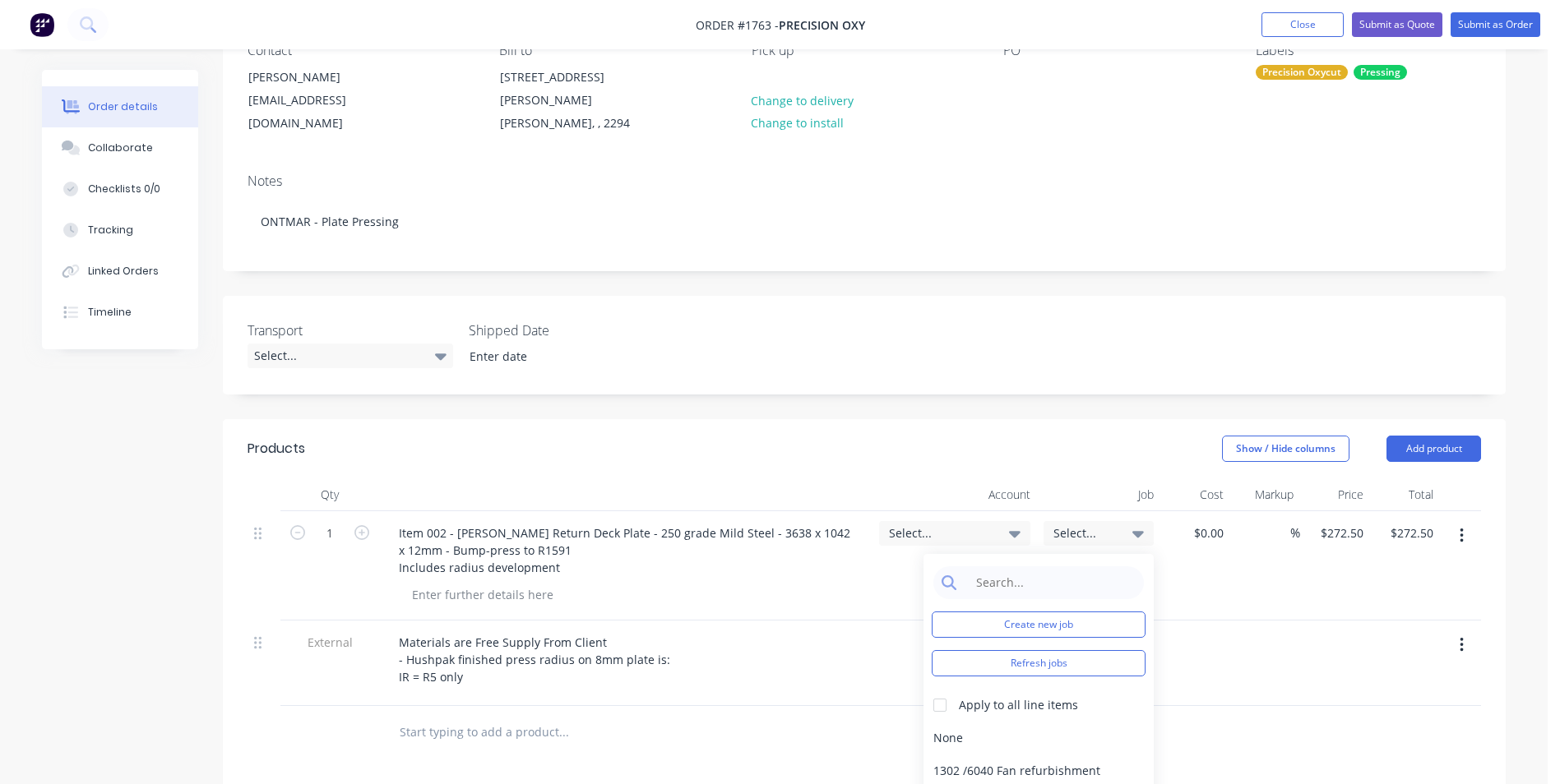
click at [1017, 524] on icon at bounding box center [1014, 533] width 11 height 18
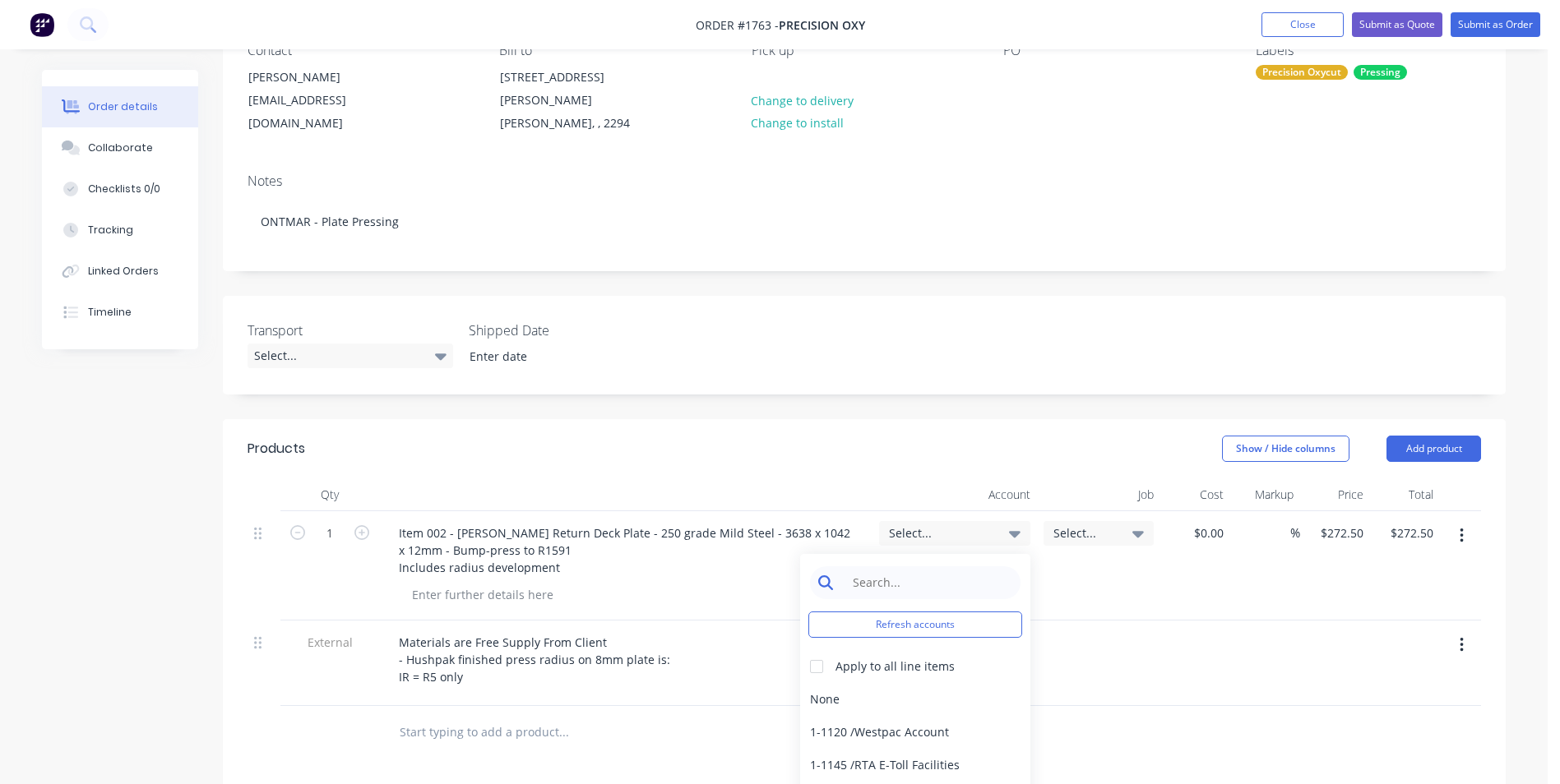
click at [867, 566] on input at bounding box center [928, 582] width 168 height 33
type input "pressing"
click at [885, 683] on div "4-1400 / Sales - Pressing" at bounding box center [915, 699] width 230 height 33
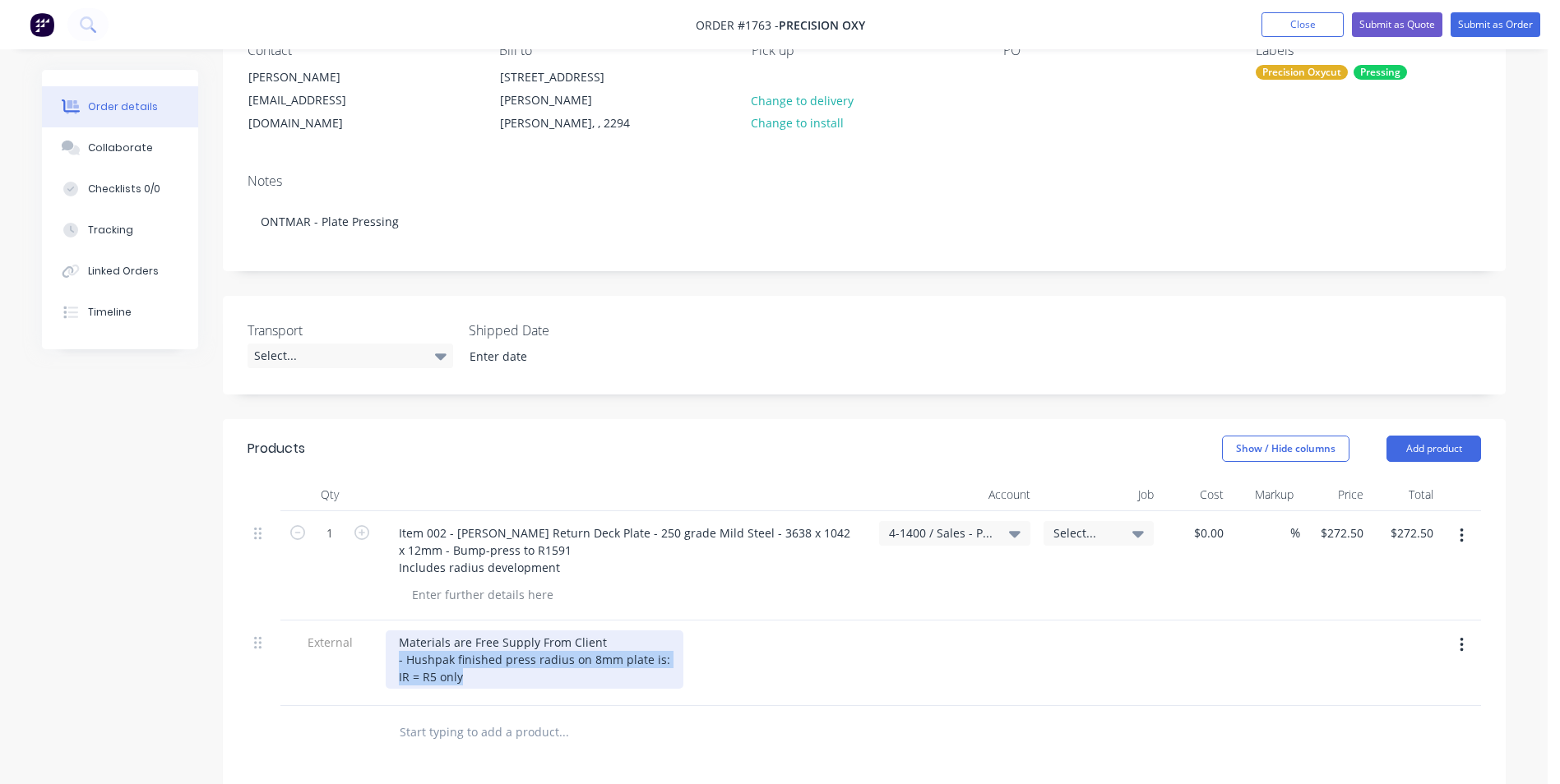
drag, startPoint x: 470, startPoint y: 663, endPoint x: 377, endPoint y: 644, distance: 94.9
click at [377, 644] on div "External Materials are Free Supply From Client - Hushpak finished press radius …" at bounding box center [863, 663] width 1233 height 86
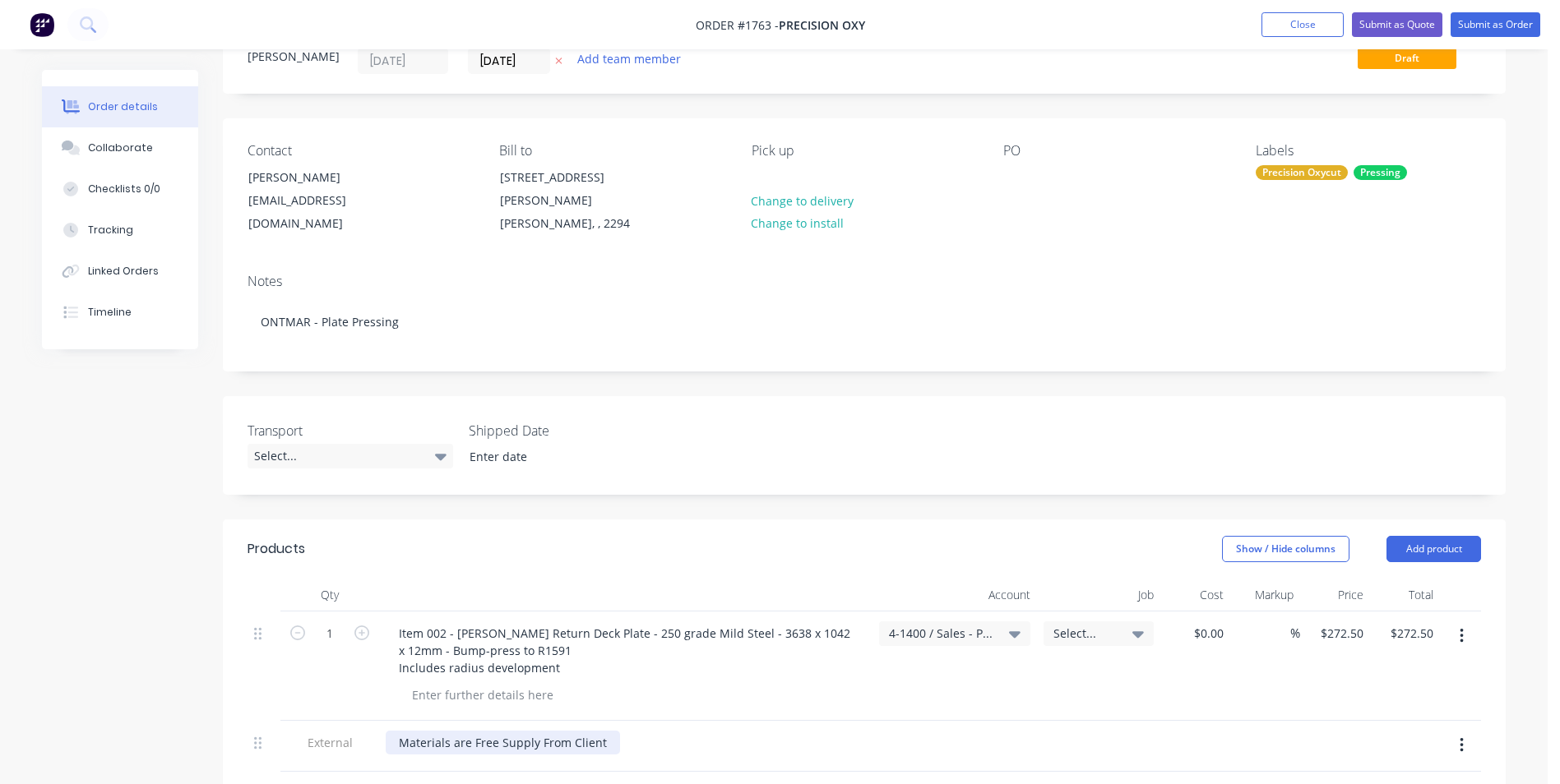
scroll to position [0, 0]
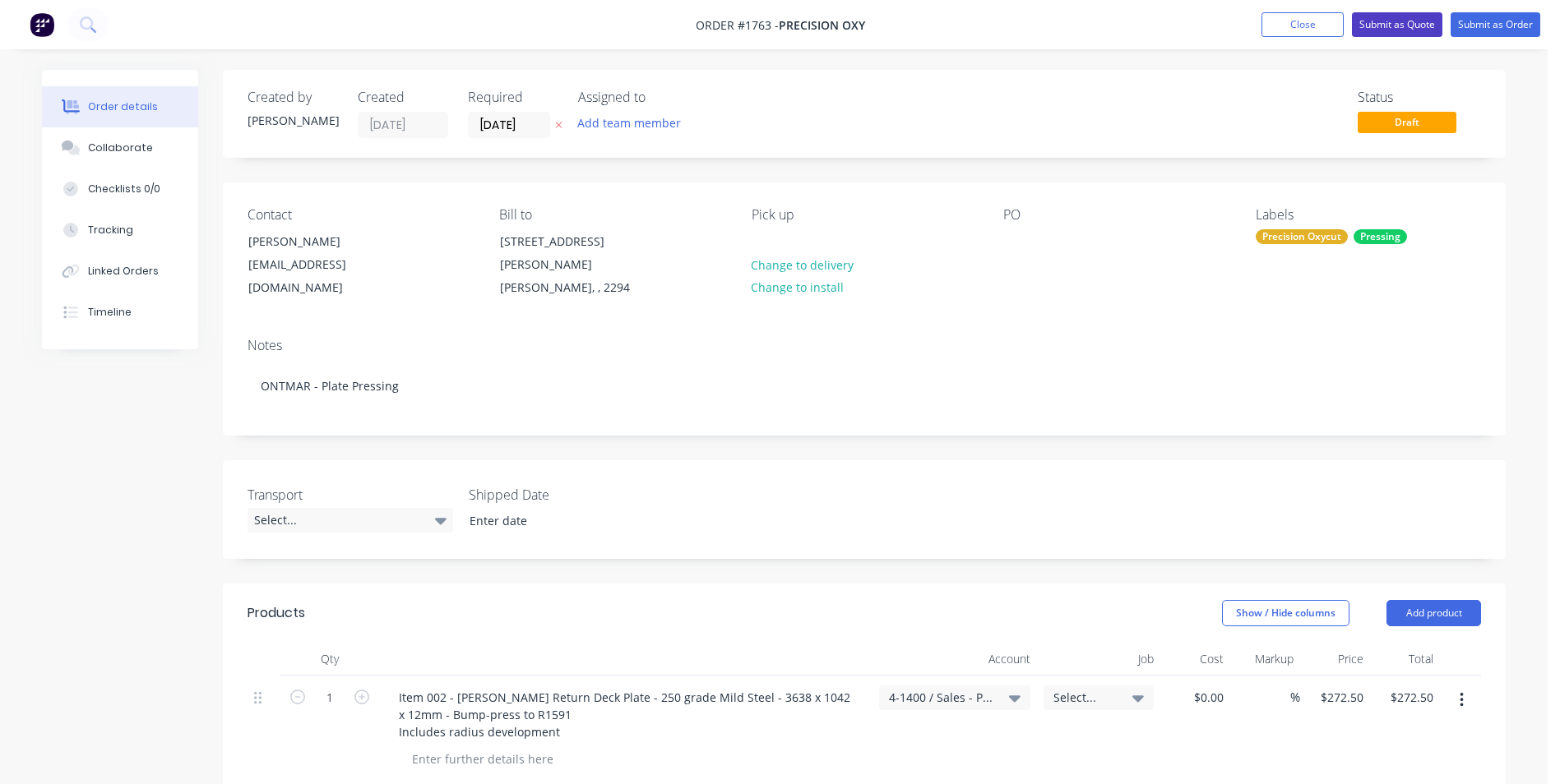
click at [1405, 24] on button "Submit as Quote" at bounding box center [1396, 24] width 90 height 25
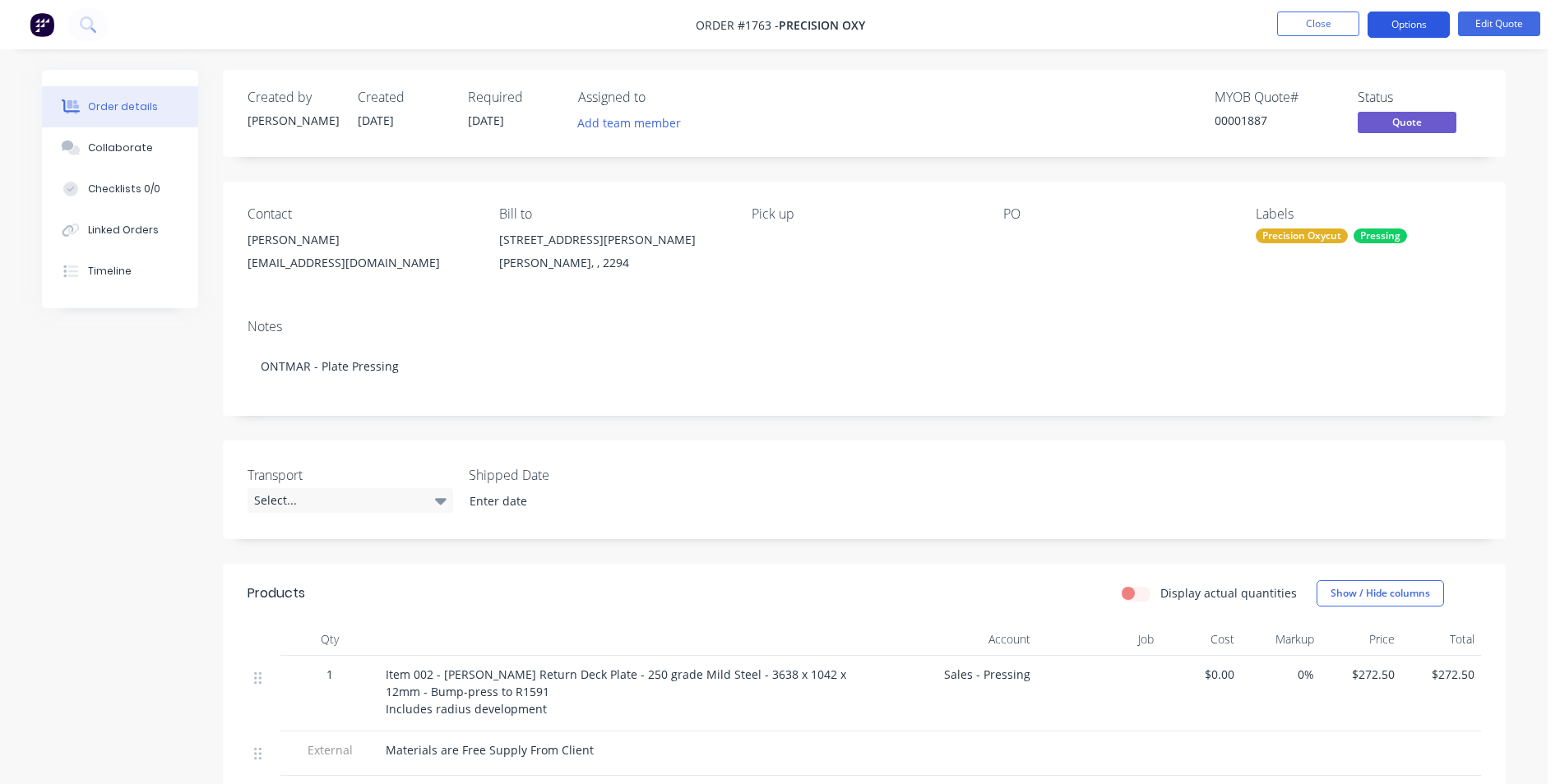
click at [1407, 21] on button "Options" at bounding box center [1408, 24] width 82 height 27
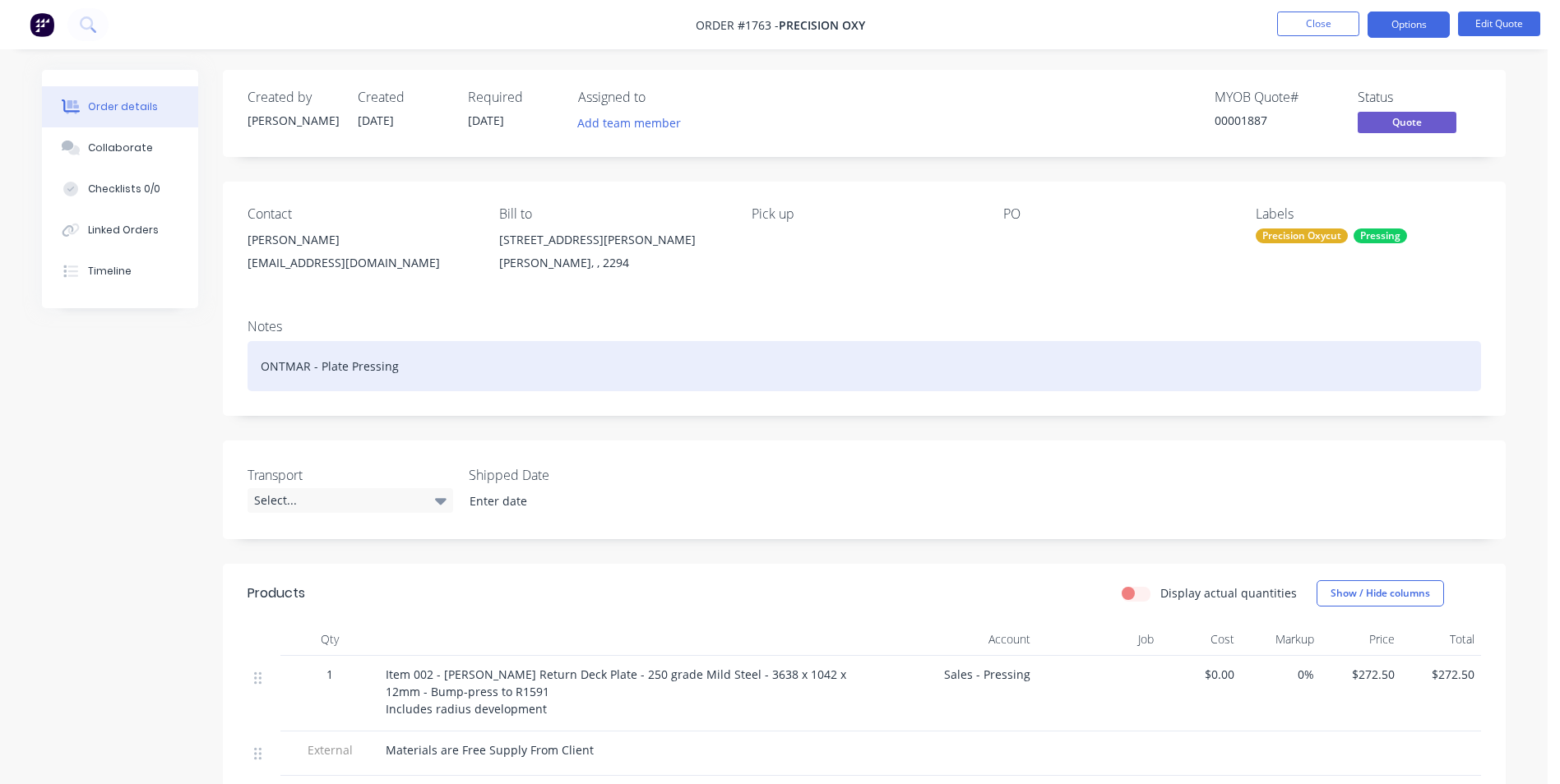
click at [320, 365] on div "ONTMAR - Plate Pressing" at bounding box center [863, 366] width 1233 height 50
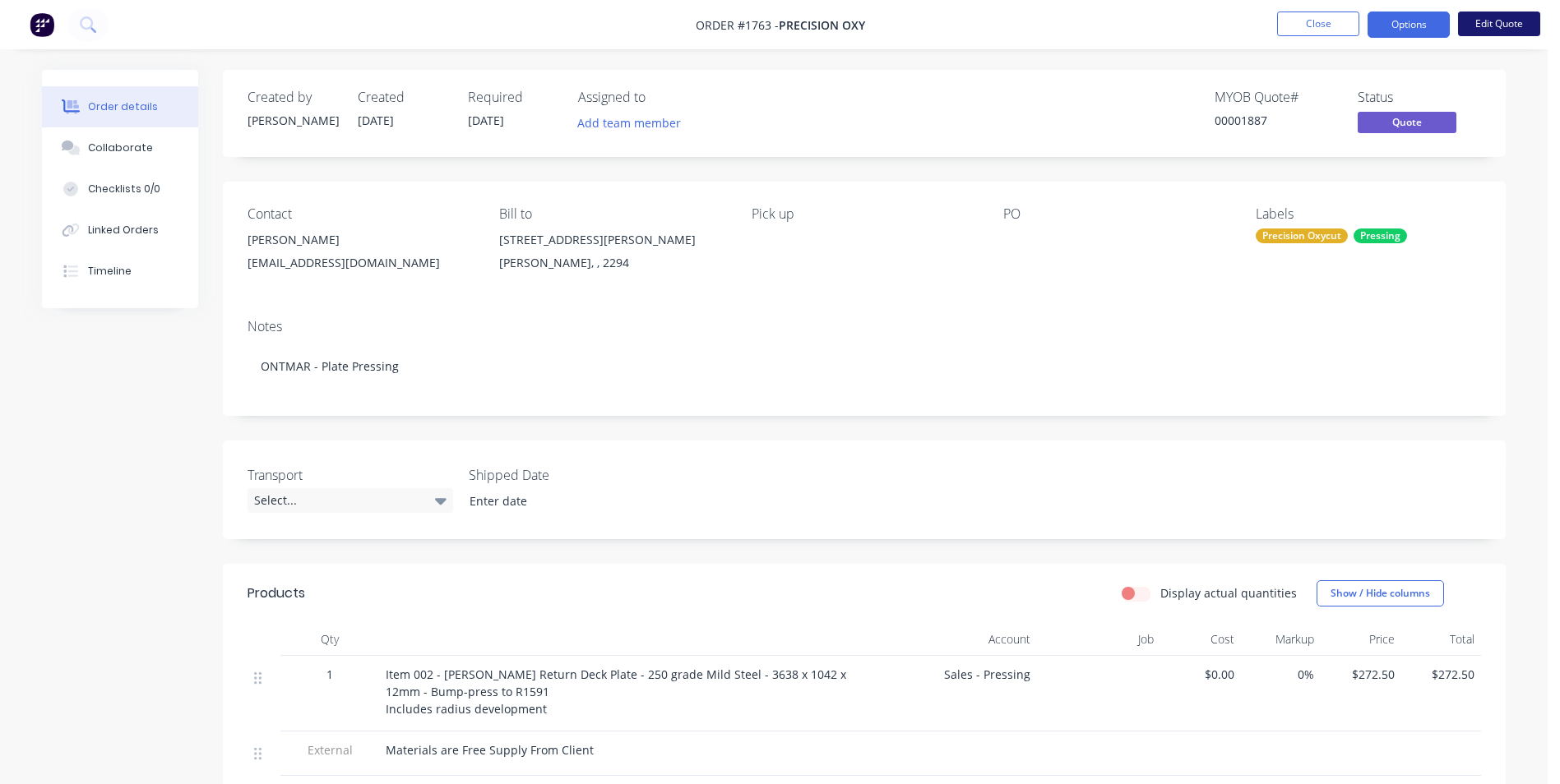
click at [1506, 21] on button "Edit Quote" at bounding box center [1499, 23] width 82 height 25
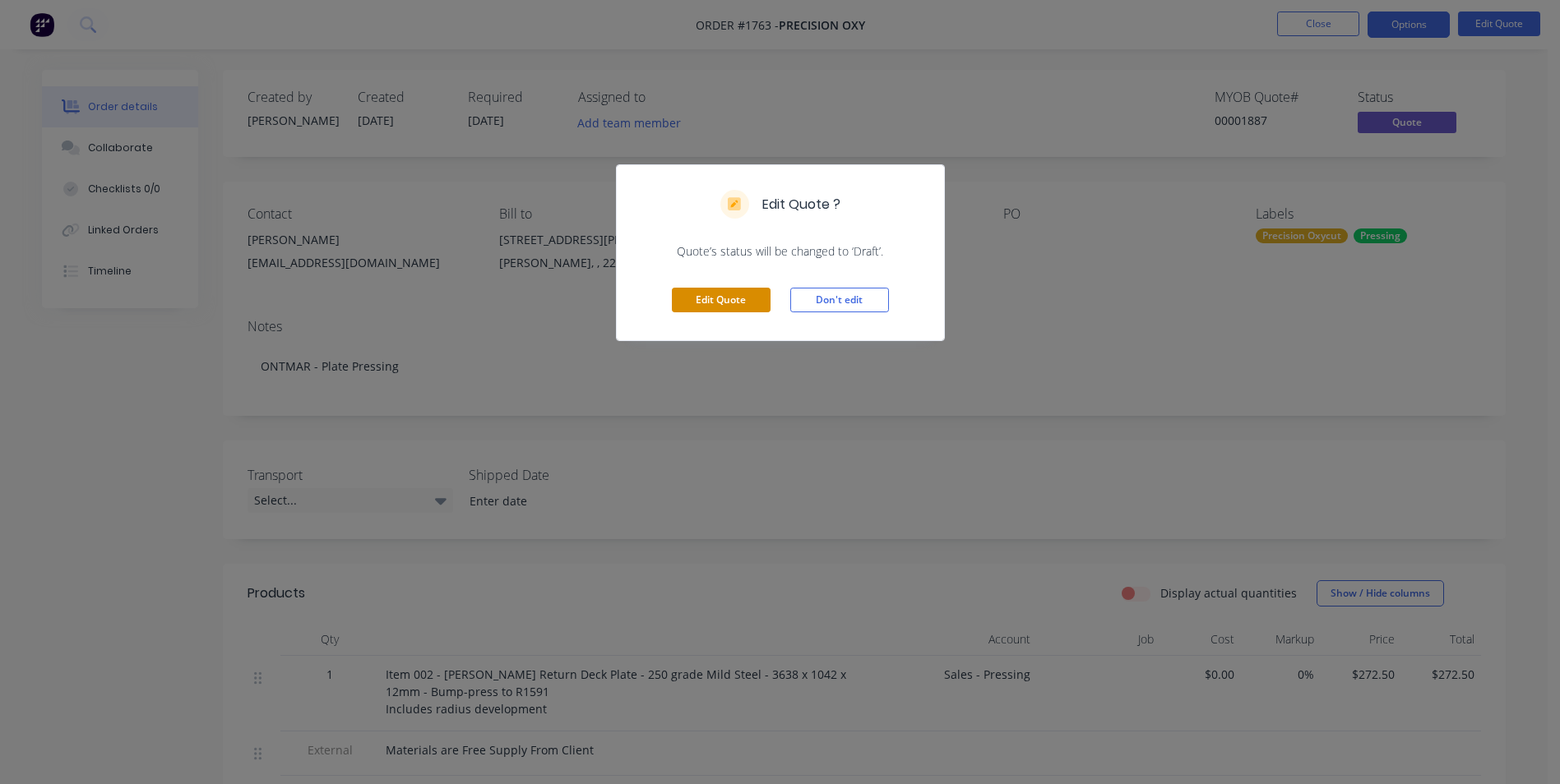
click at [711, 290] on button "Edit Quote" at bounding box center [721, 299] width 99 height 25
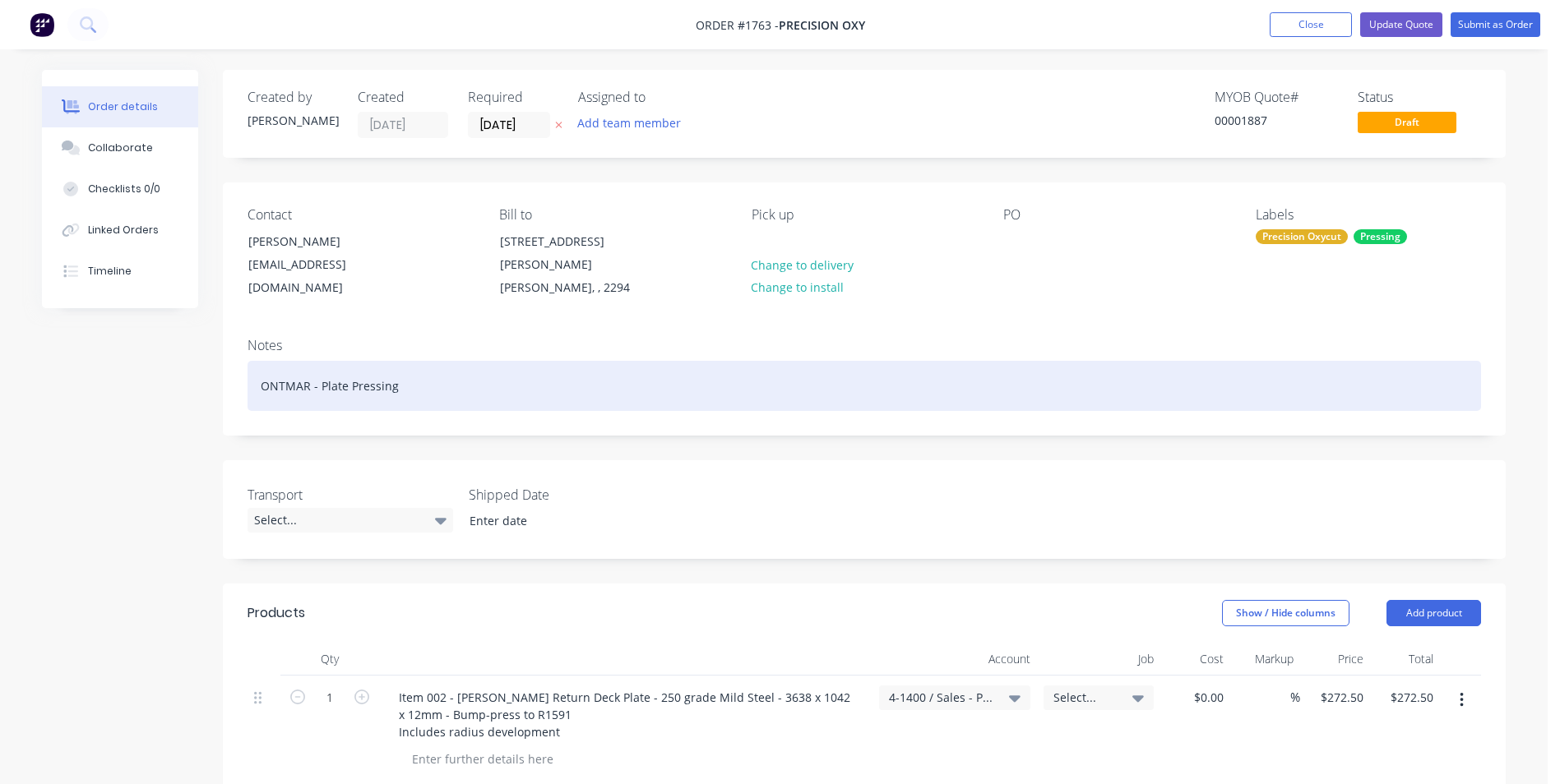
click at [320, 367] on div "ONTMAR - Plate Pressing" at bounding box center [863, 386] width 1233 height 50
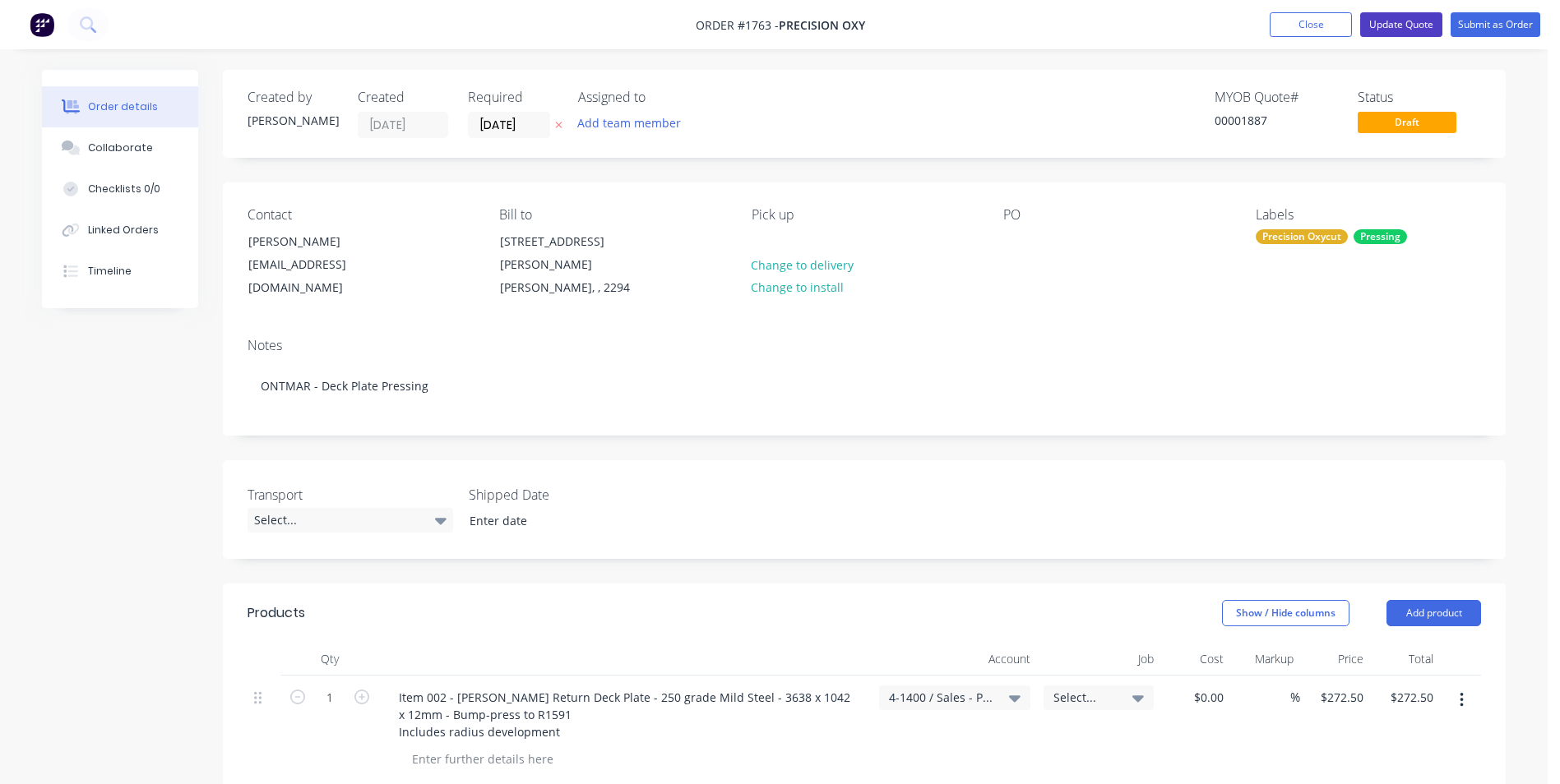
click at [1405, 25] on button "Update Quote" at bounding box center [1401, 24] width 82 height 25
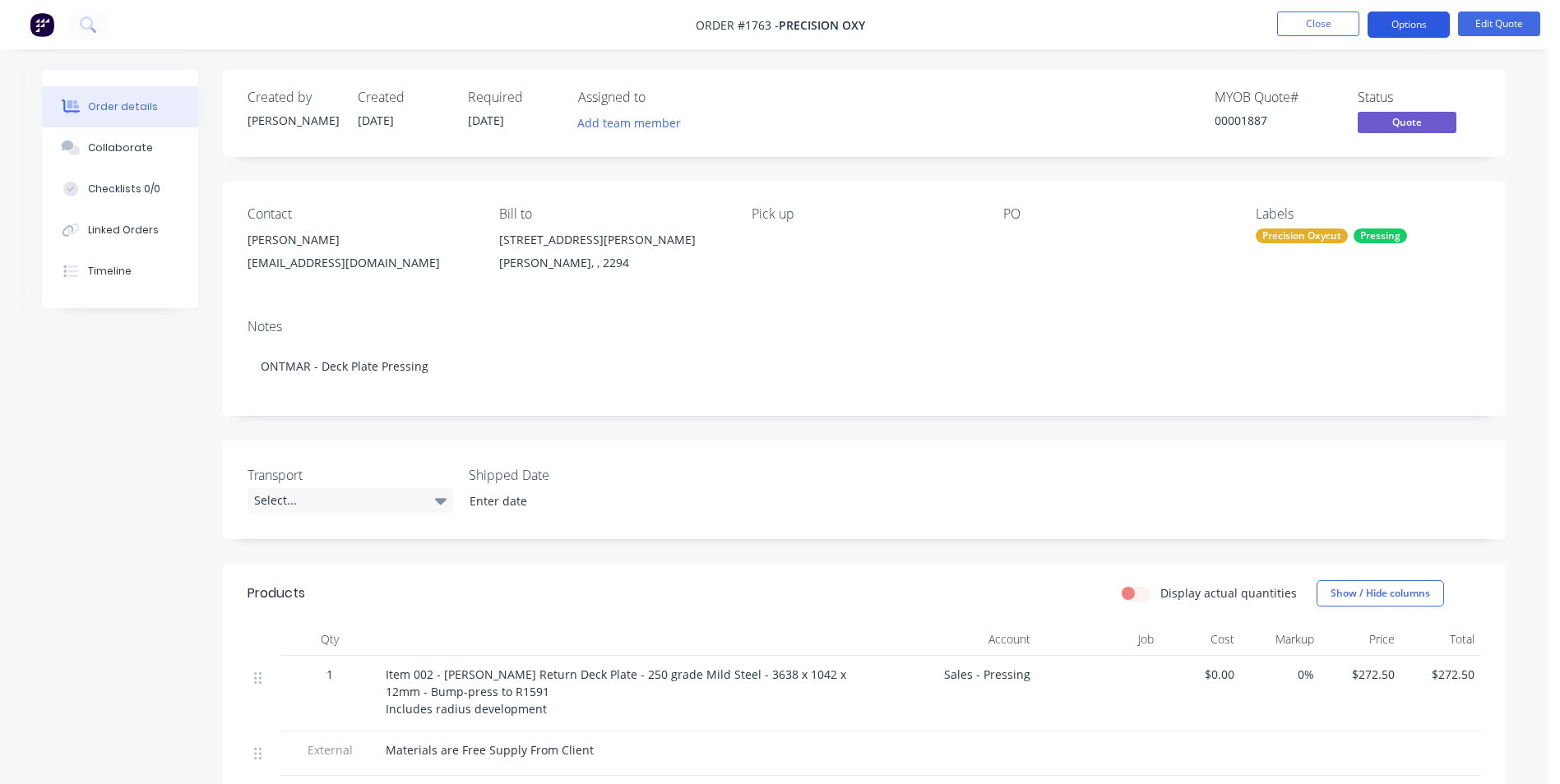
click at [1404, 19] on button "Options" at bounding box center [1408, 24] width 82 height 27
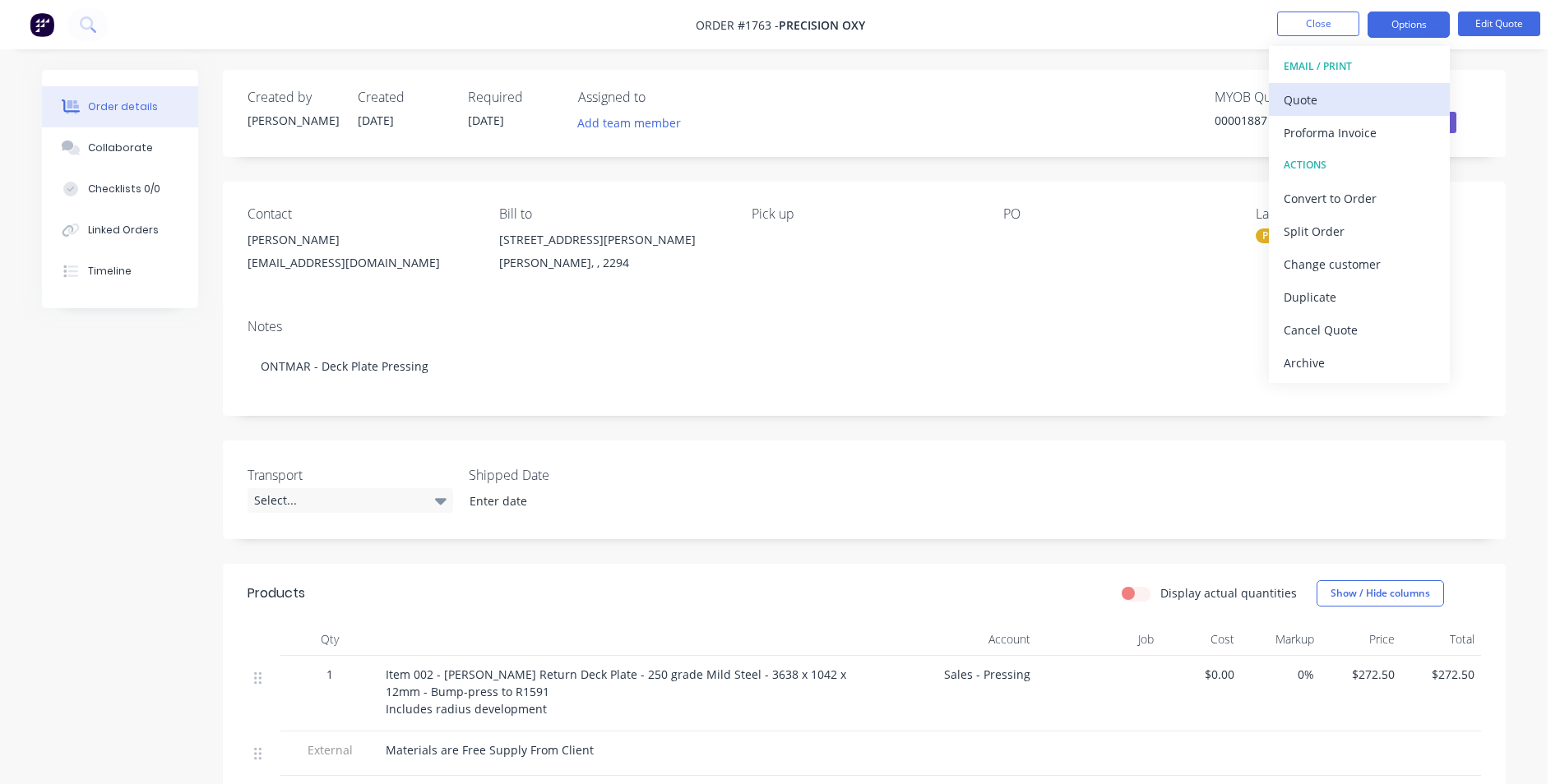
click at [1309, 98] on div "Quote" at bounding box center [1359, 100] width 151 height 24
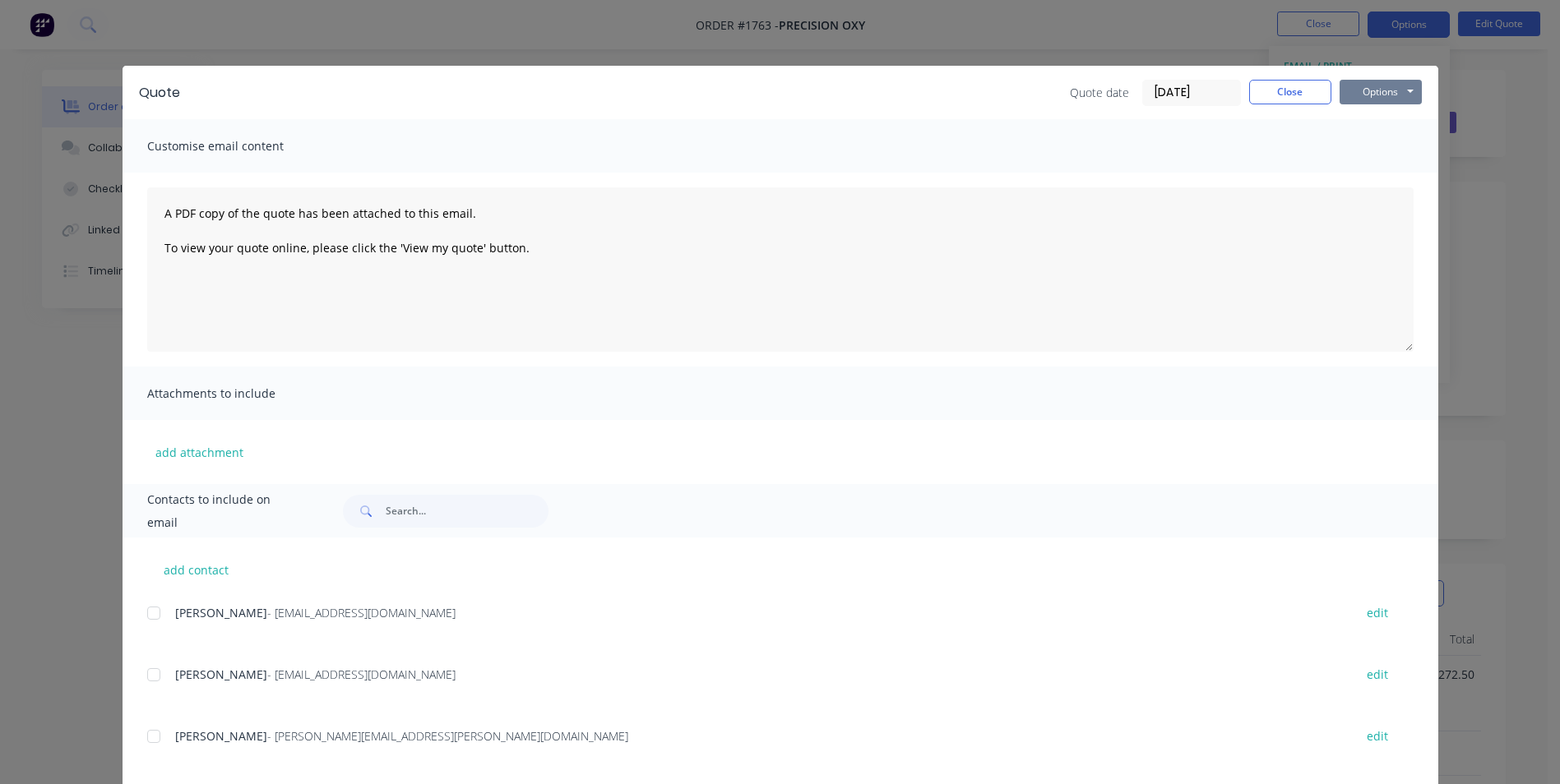
click at [1389, 90] on button "Options" at bounding box center [1381, 92] width 82 height 25
click at [1379, 148] on button "Print" at bounding box center [1392, 148] width 106 height 27
click at [1305, 97] on button "Close" at bounding box center [1290, 92] width 82 height 25
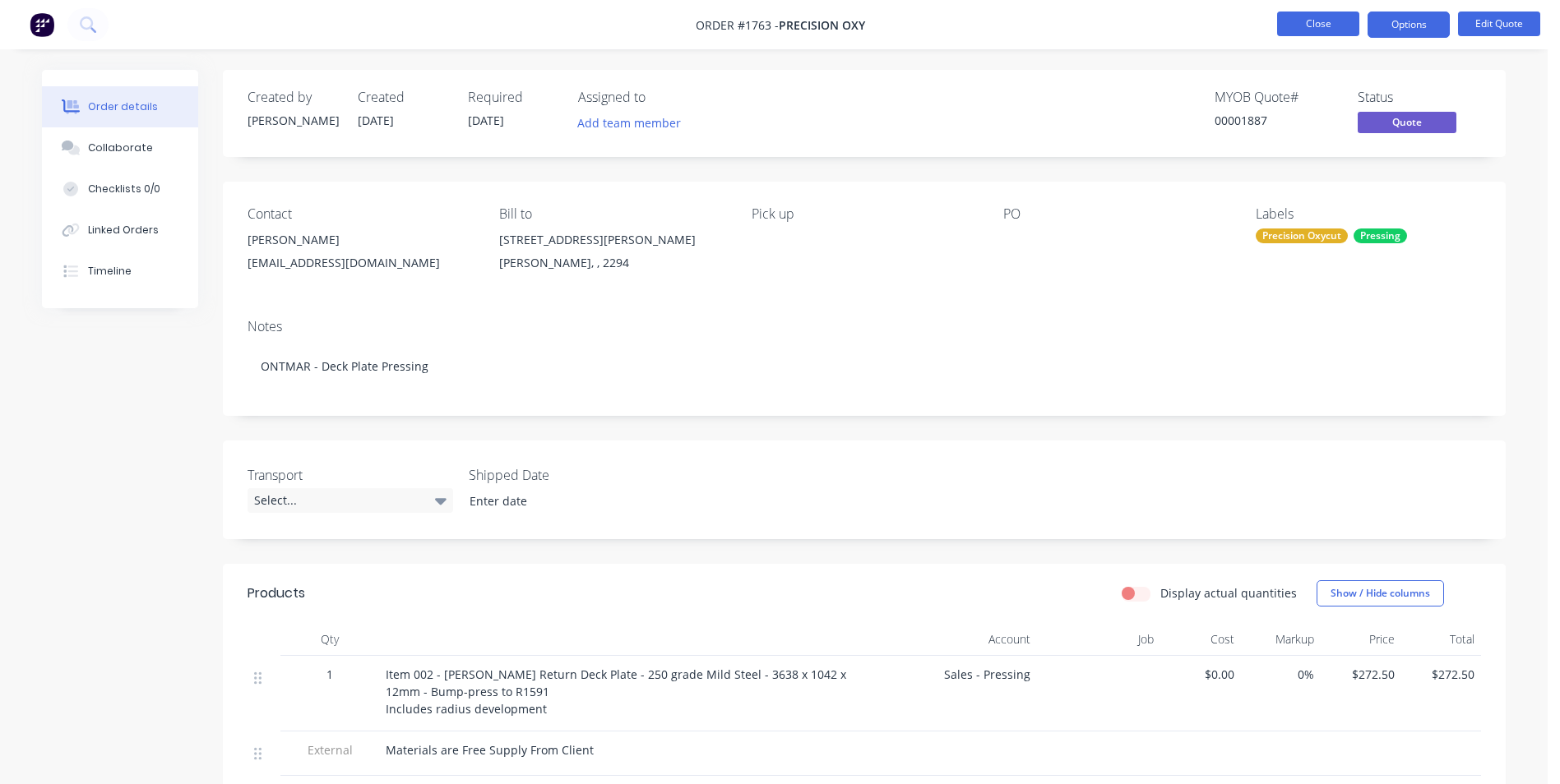
click at [1315, 27] on button "Close" at bounding box center [1318, 23] width 82 height 25
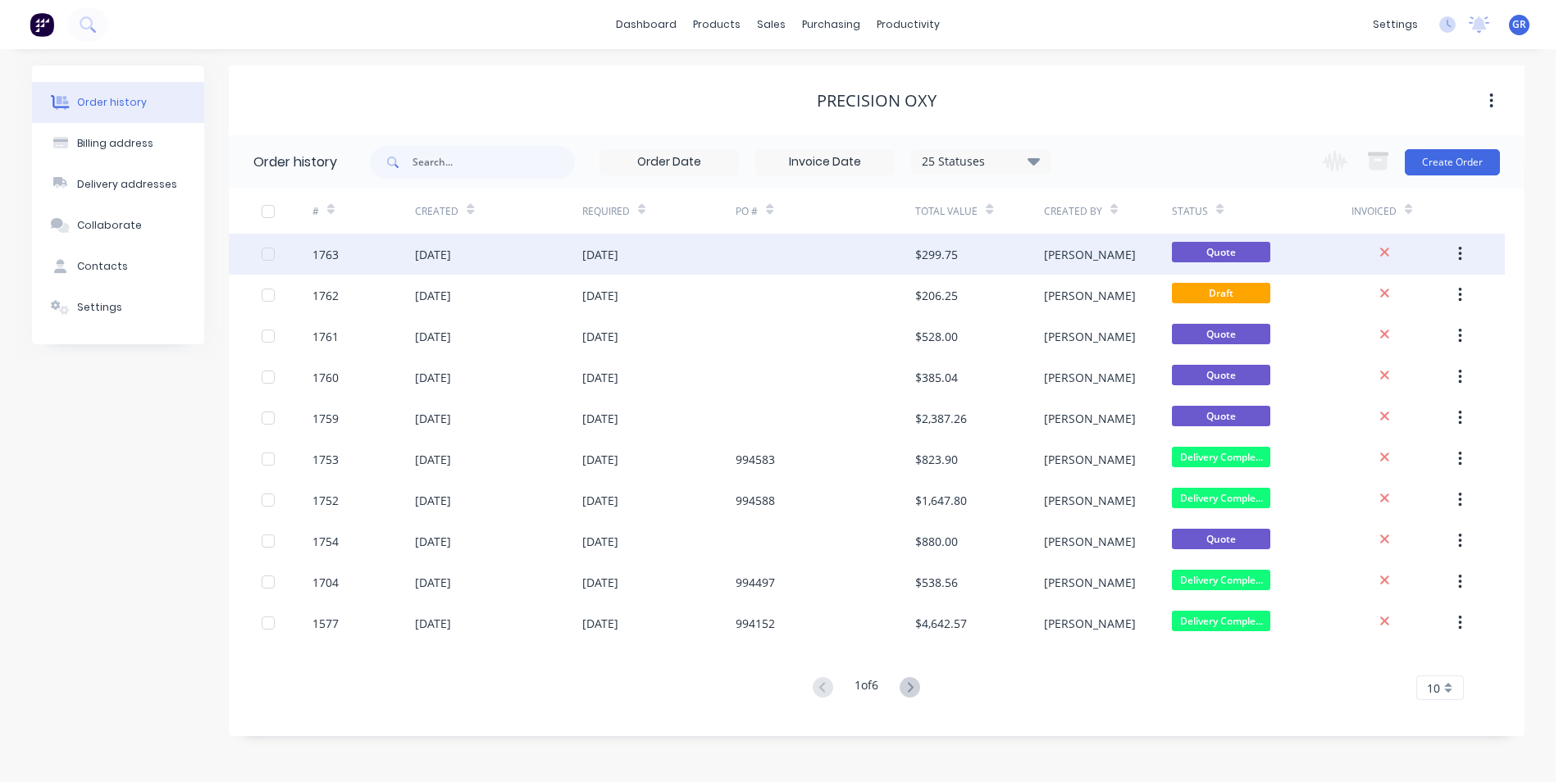
click at [344, 250] on div "1763" at bounding box center [364, 254] width 103 height 41
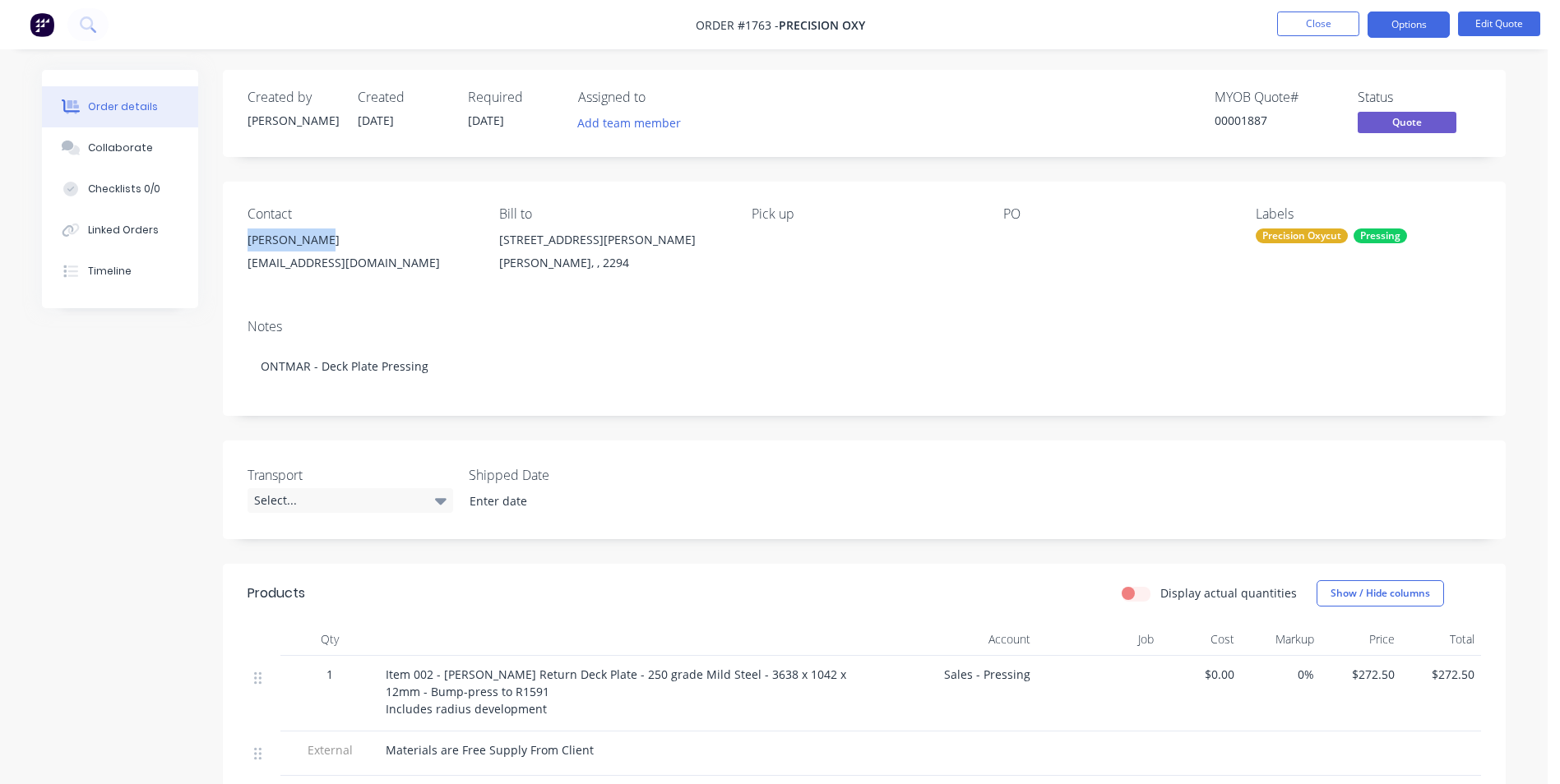
drag, startPoint x: 313, startPoint y: 235, endPoint x: 239, endPoint y: 238, distance: 74.1
click at [239, 238] on div "Contact Erika Benito erikab@oxycut.com.au Bill to 8 Everett Street Carrington, …" at bounding box center [864, 244] width 1283 height 124
drag, startPoint x: 239, startPoint y: 238, endPoint x: 269, endPoint y: 230, distance: 31.0
copy div "[PERSON_NAME]"
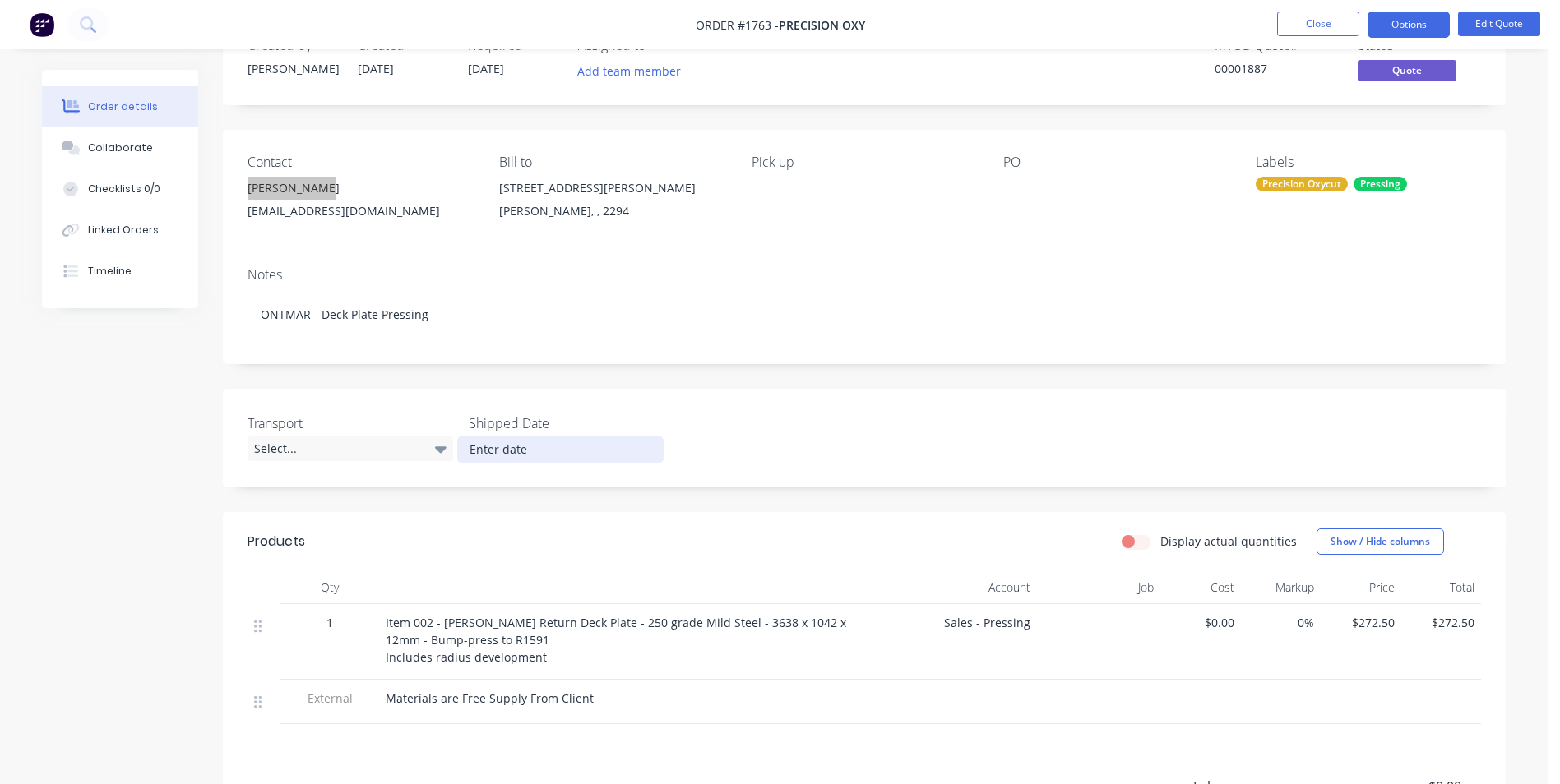
scroll to position [285, 0]
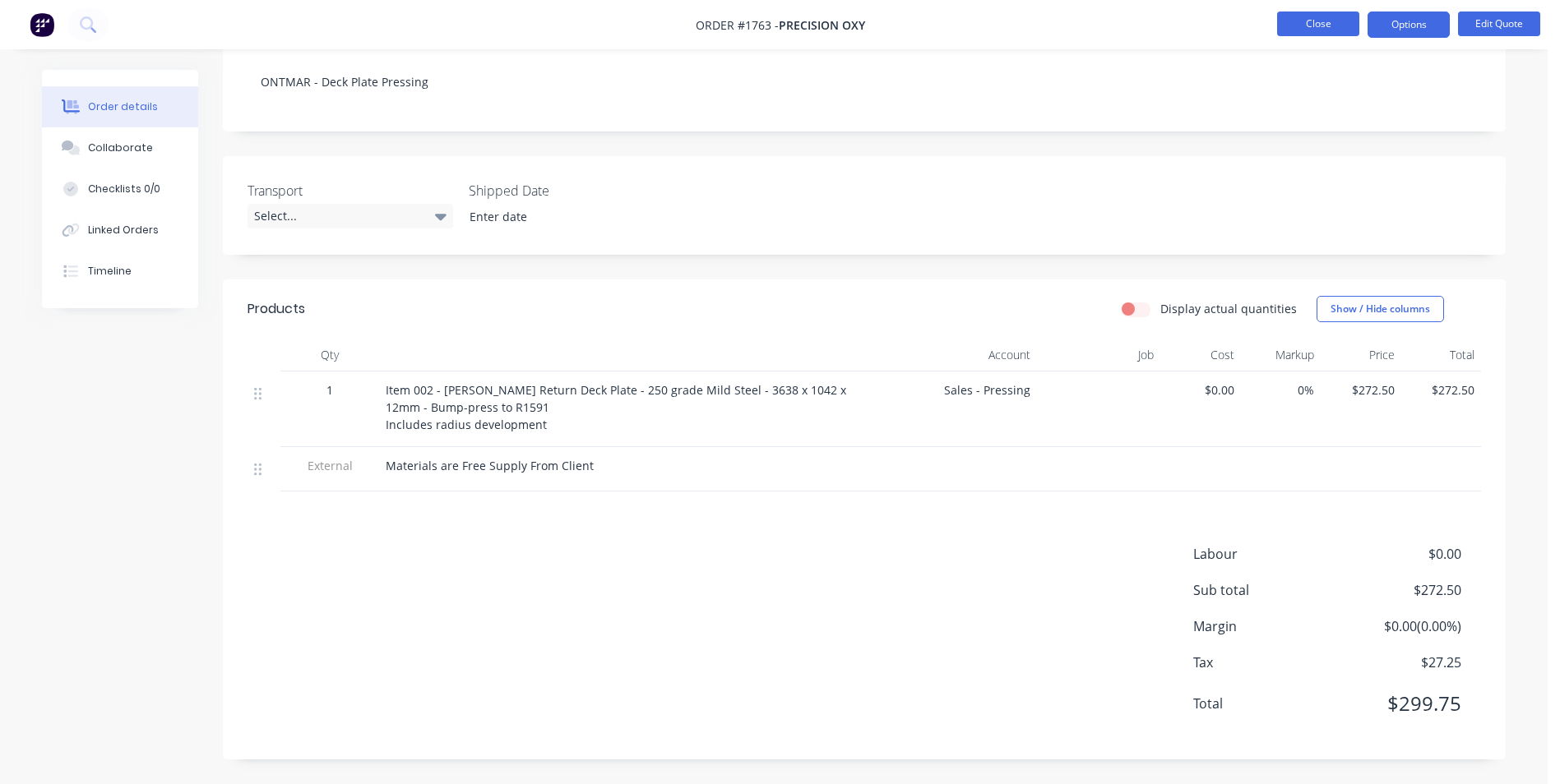
click at [1326, 24] on button "Close" at bounding box center [1318, 23] width 82 height 25
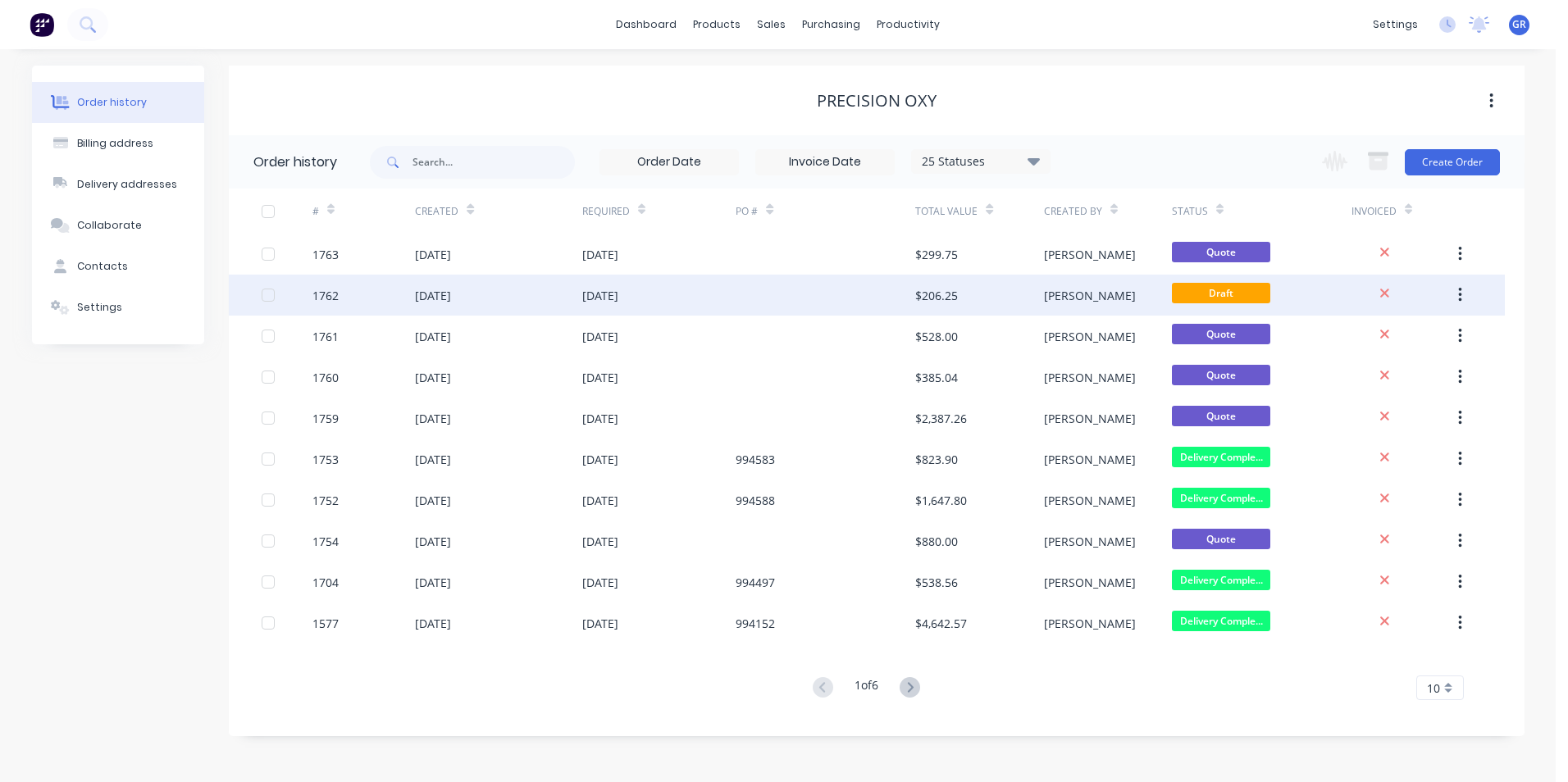
click at [335, 294] on div "1762" at bounding box center [325, 295] width 27 height 17
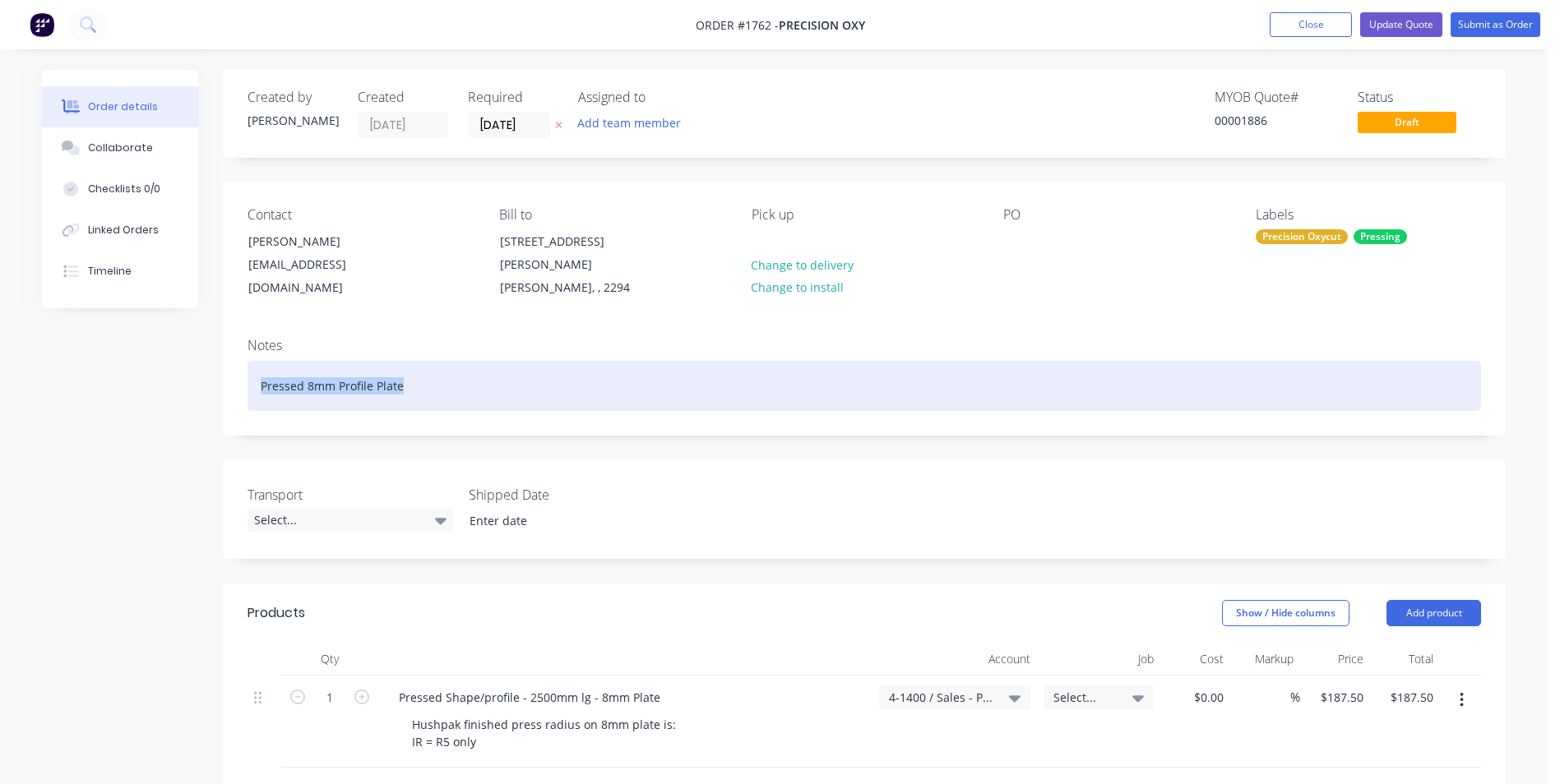
drag, startPoint x: 410, startPoint y: 366, endPoint x: 250, endPoint y: 364, distance: 160.0
click at [250, 364] on div "Pressed 8mm Profile Plate" at bounding box center [863, 386] width 1233 height 50
copy div "Pressed 8mm Profile Plate"
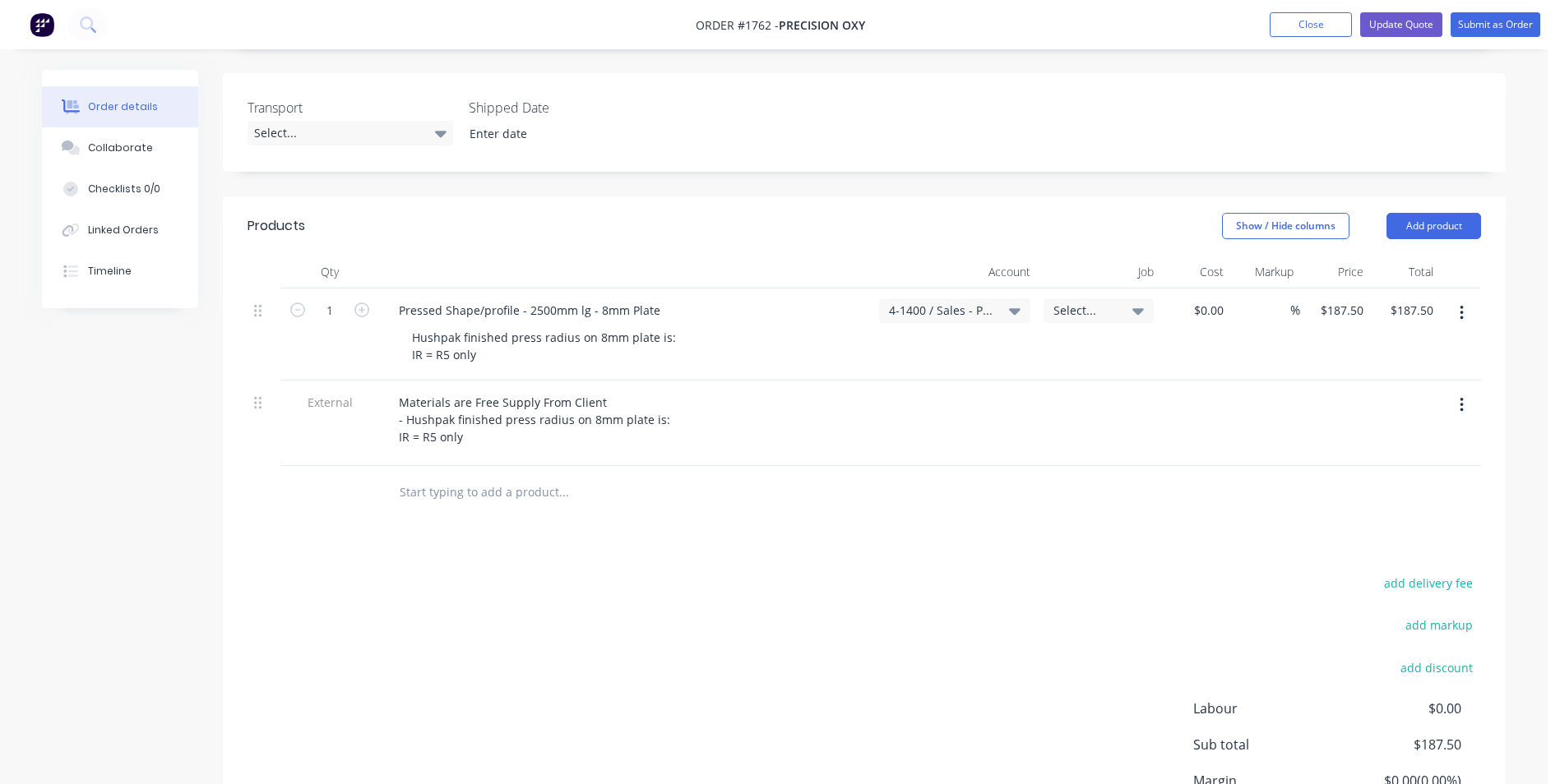
scroll to position [493, 0]
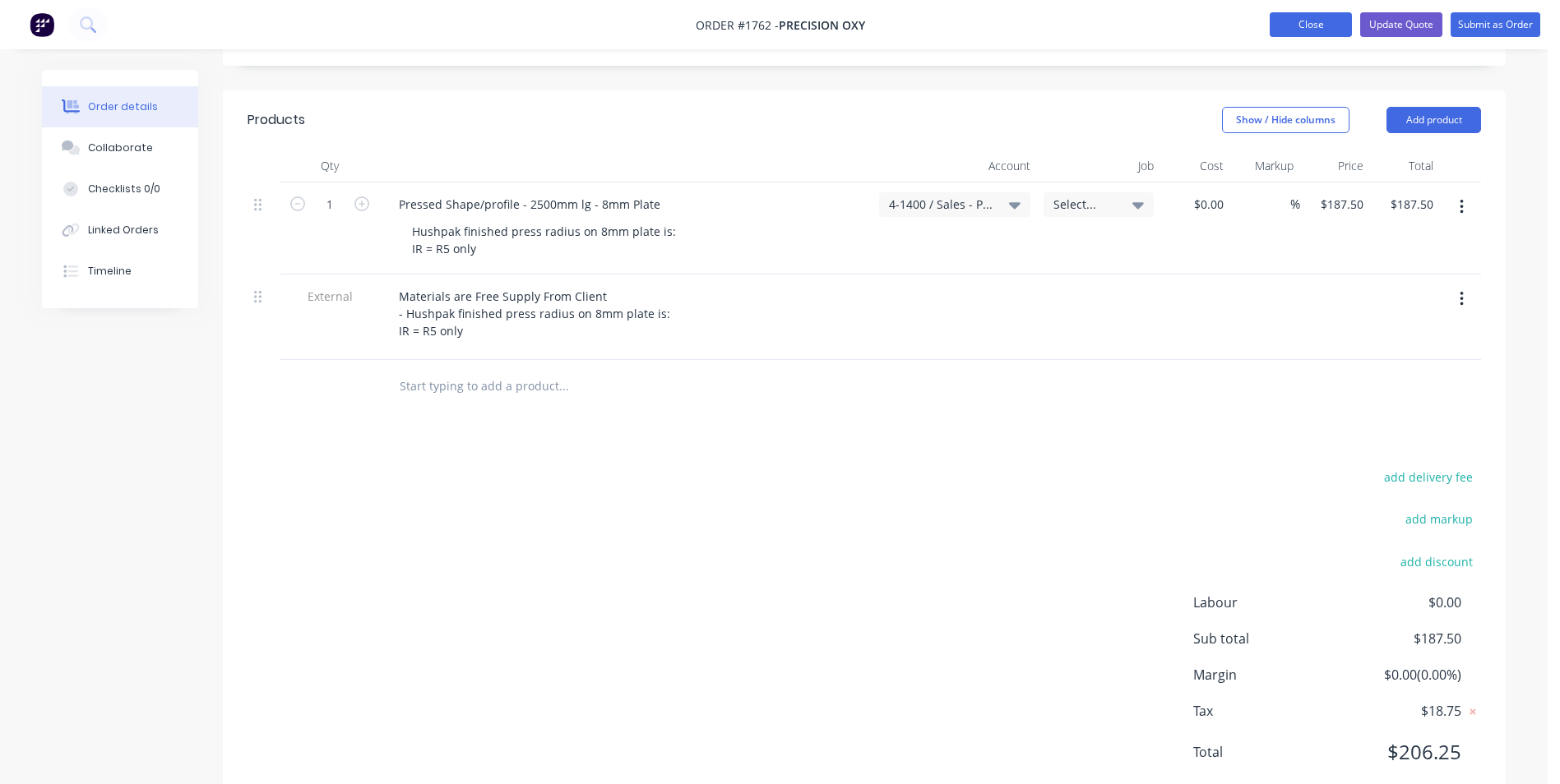
click at [1303, 25] on button "Close" at bounding box center [1310, 24] width 82 height 25
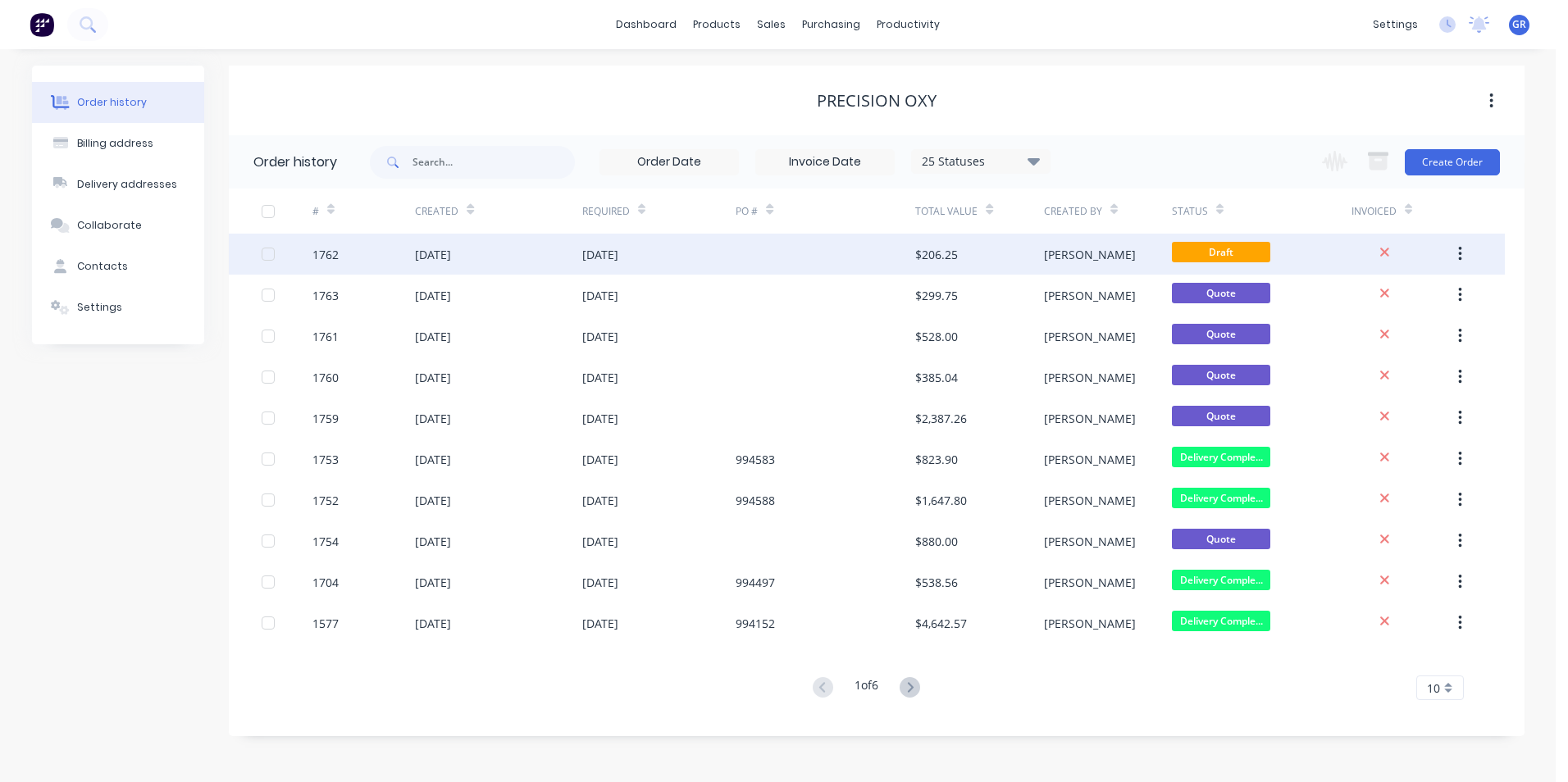
click at [1459, 247] on icon "button" at bounding box center [1460, 253] width 4 height 18
click at [1373, 328] on div "Duplicate" at bounding box center [1402, 330] width 127 height 24
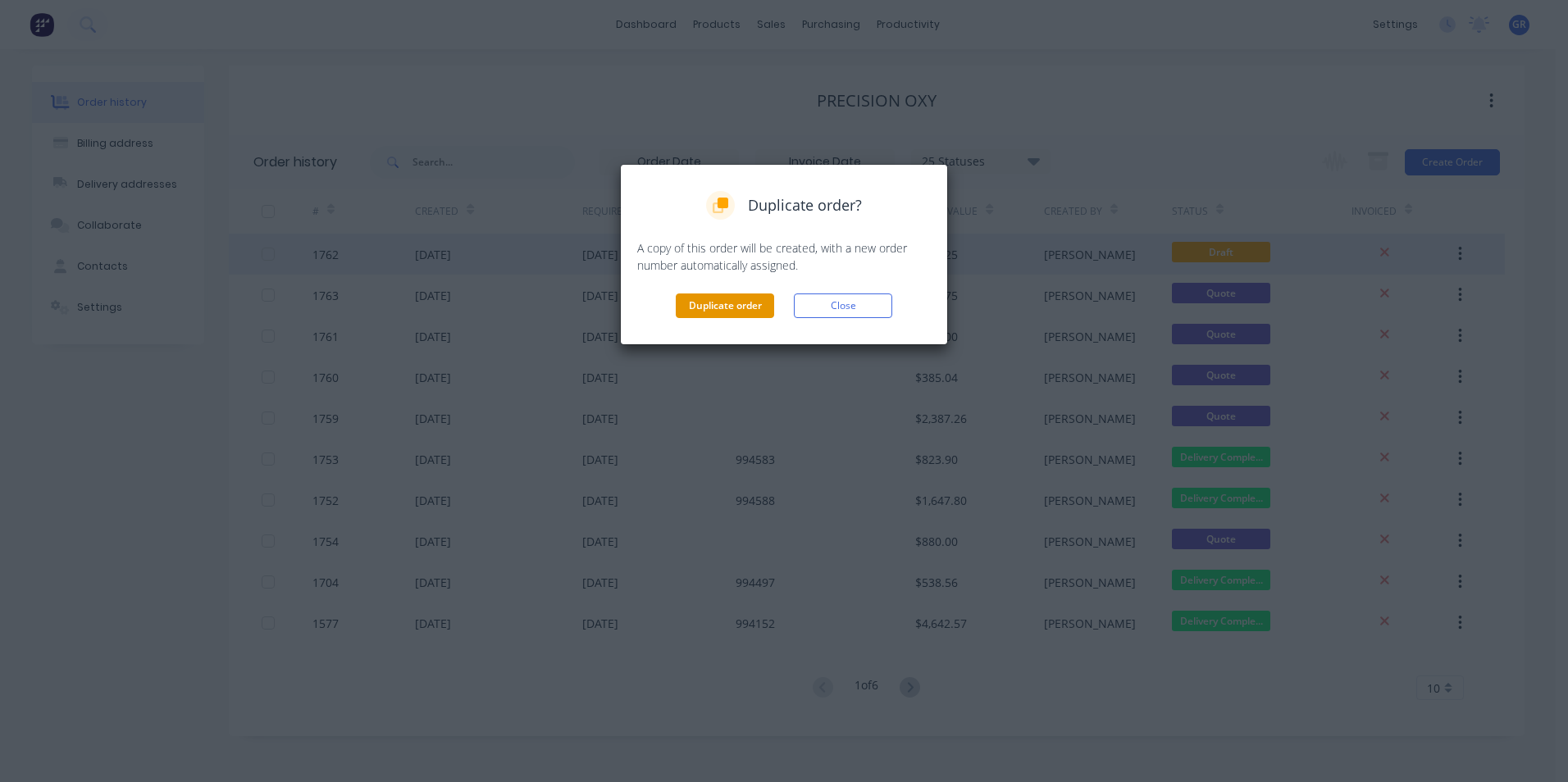
click at [736, 302] on button "Duplicate order" at bounding box center [725, 305] width 98 height 25
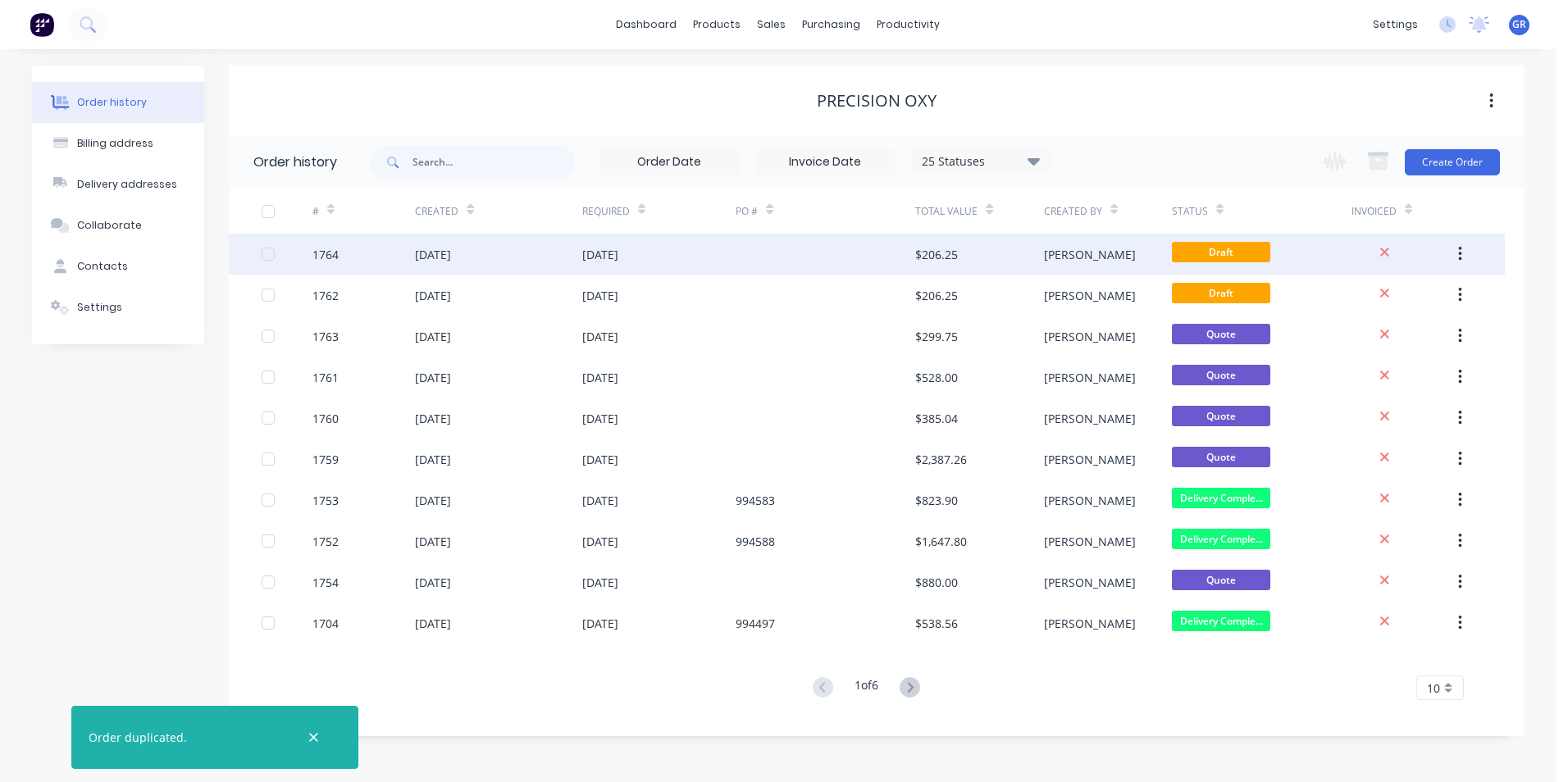
click at [336, 251] on div "1764" at bounding box center [325, 254] width 27 height 17
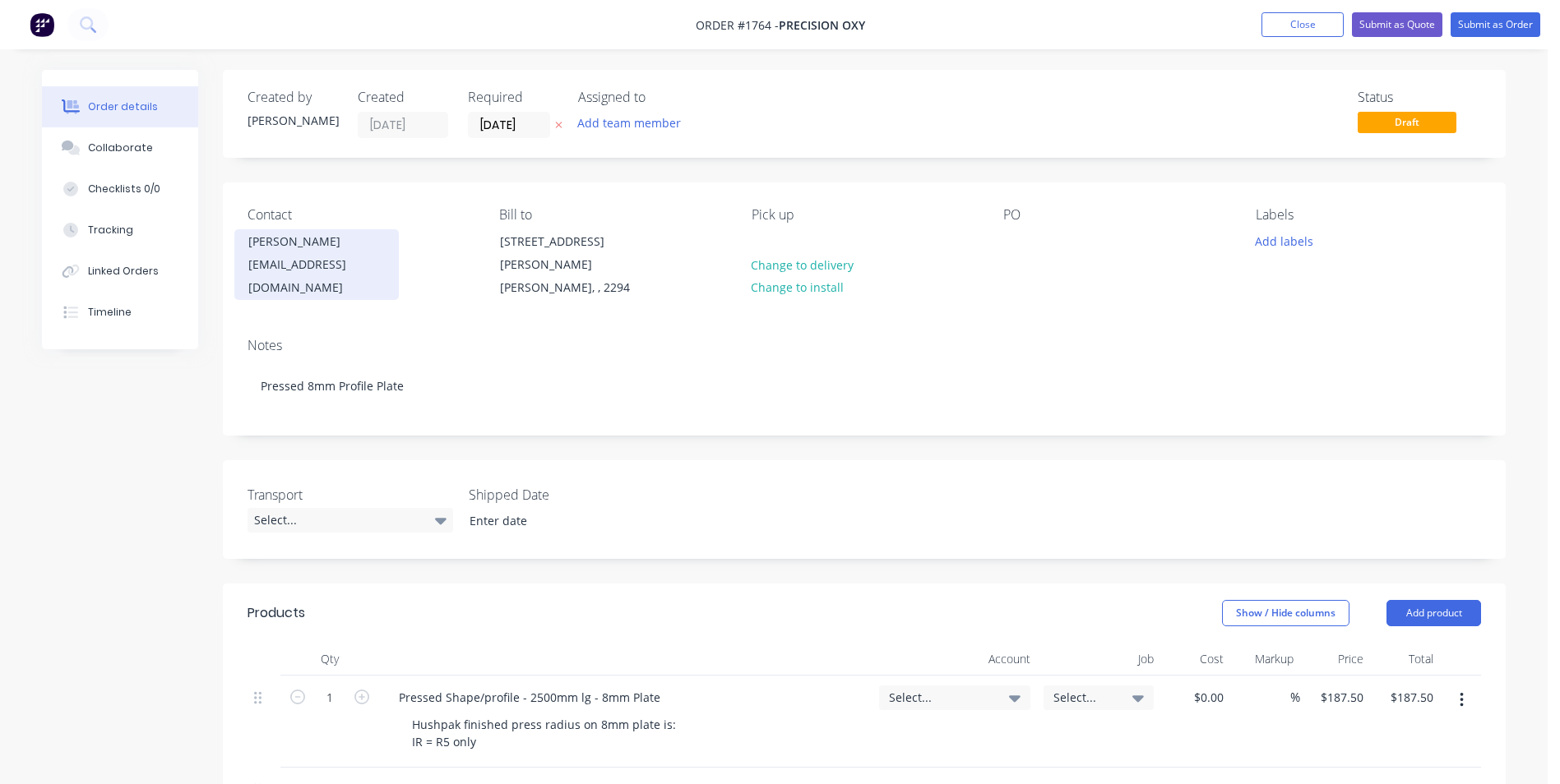
click at [294, 244] on div "Hany Ghobrial" at bounding box center [316, 241] width 136 height 23
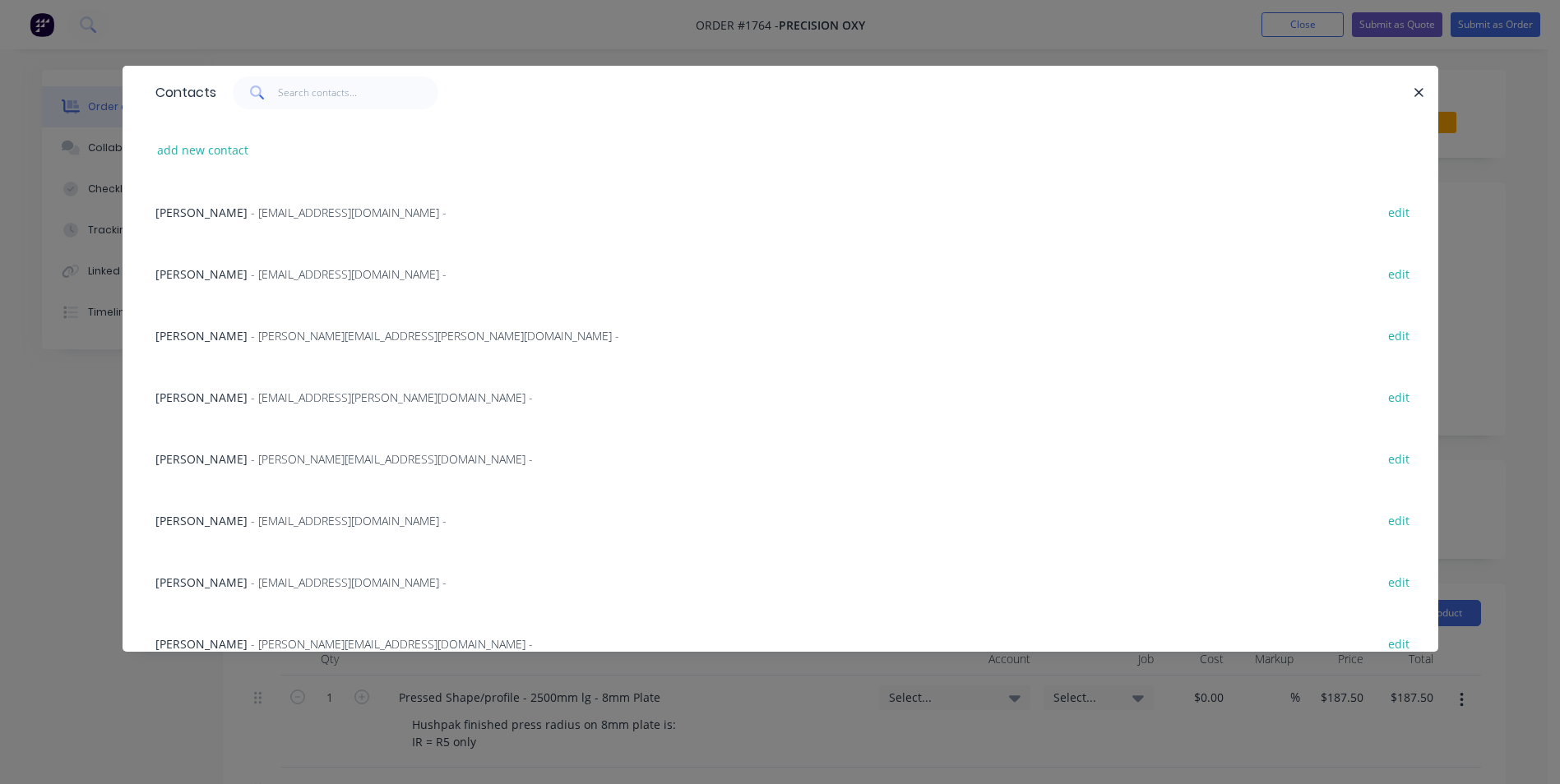
click at [207, 210] on span "Troy Kenwick" at bounding box center [201, 213] width 92 height 15
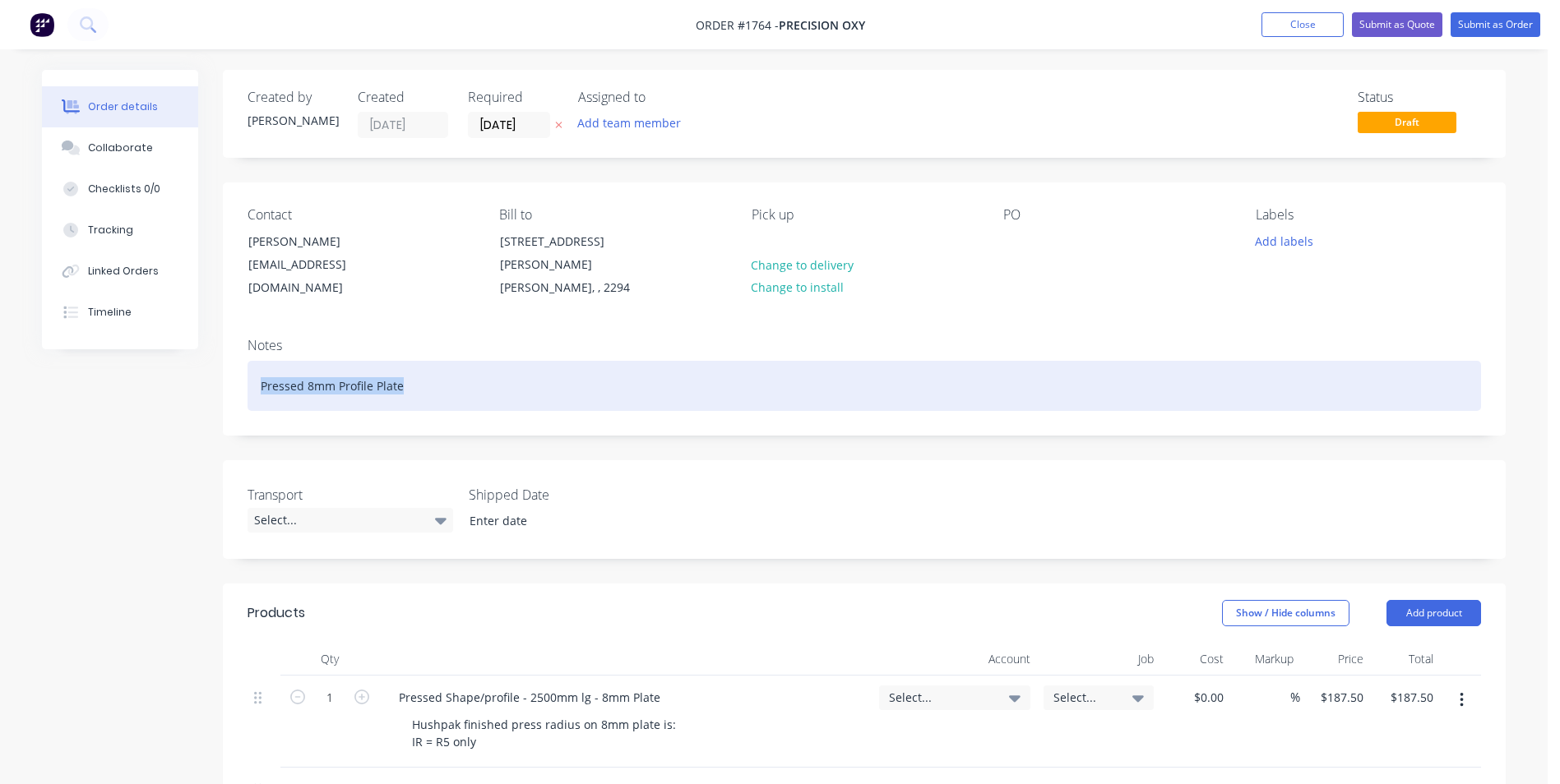
drag, startPoint x: 408, startPoint y: 367, endPoint x: 222, endPoint y: 367, distance: 186.0
click at [222, 367] on div "Created by Greg Created 12/08/25 Required 12/08/25 Assigned to Add team member …" at bounding box center [773, 697] width 1463 height 1256
click at [441, 363] on div "Container Infill Panels - Pressing" at bounding box center [863, 386] width 1233 height 50
click at [374, 372] on div "Container Infill Panels - Pressing" at bounding box center [863, 386] width 1233 height 50
click at [430, 371] on div "Container Infill Panel - Pressing" at bounding box center [863, 386] width 1233 height 50
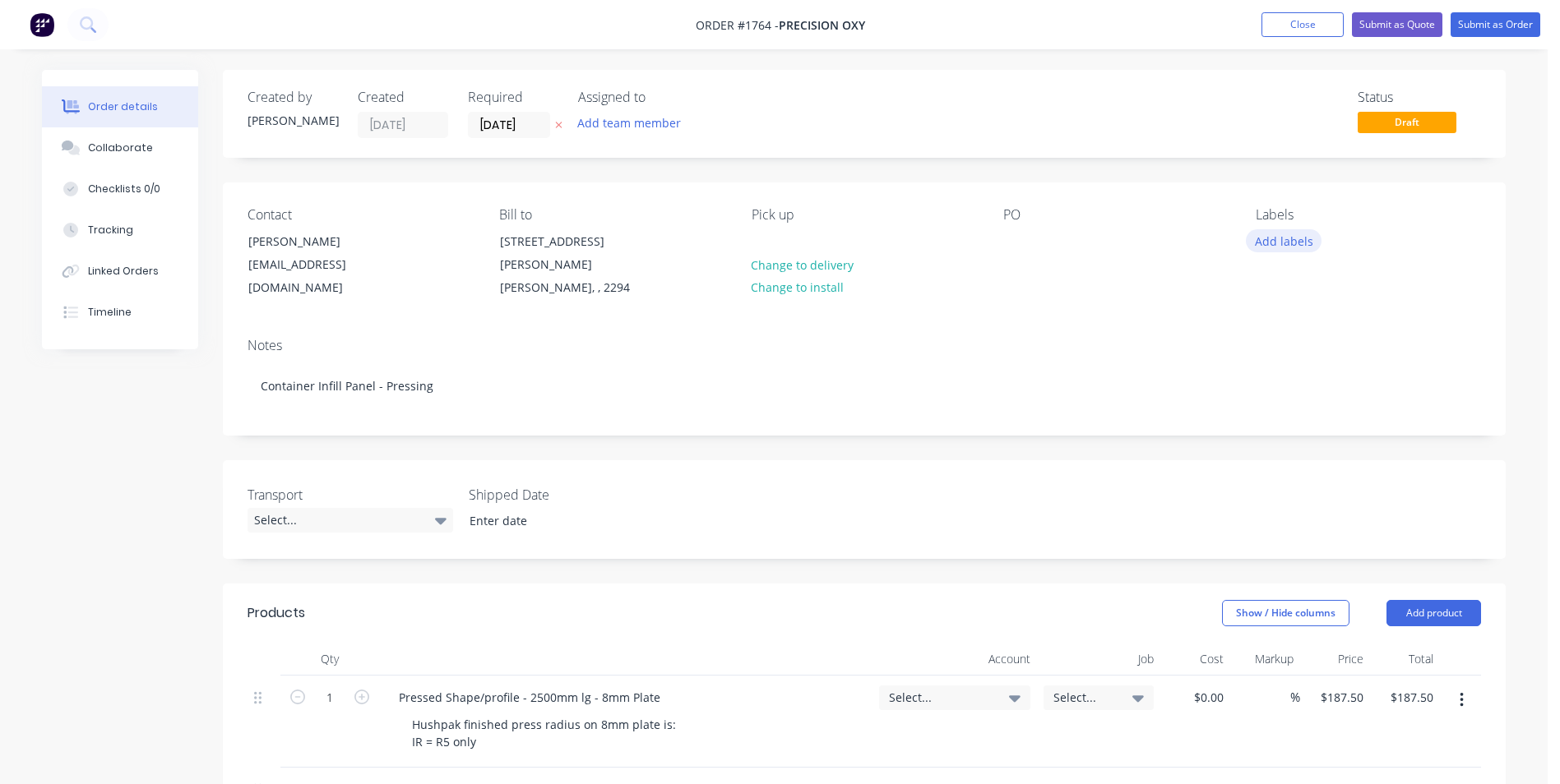
click at [1280, 233] on button "Add labels" at bounding box center [1284, 240] width 76 height 22
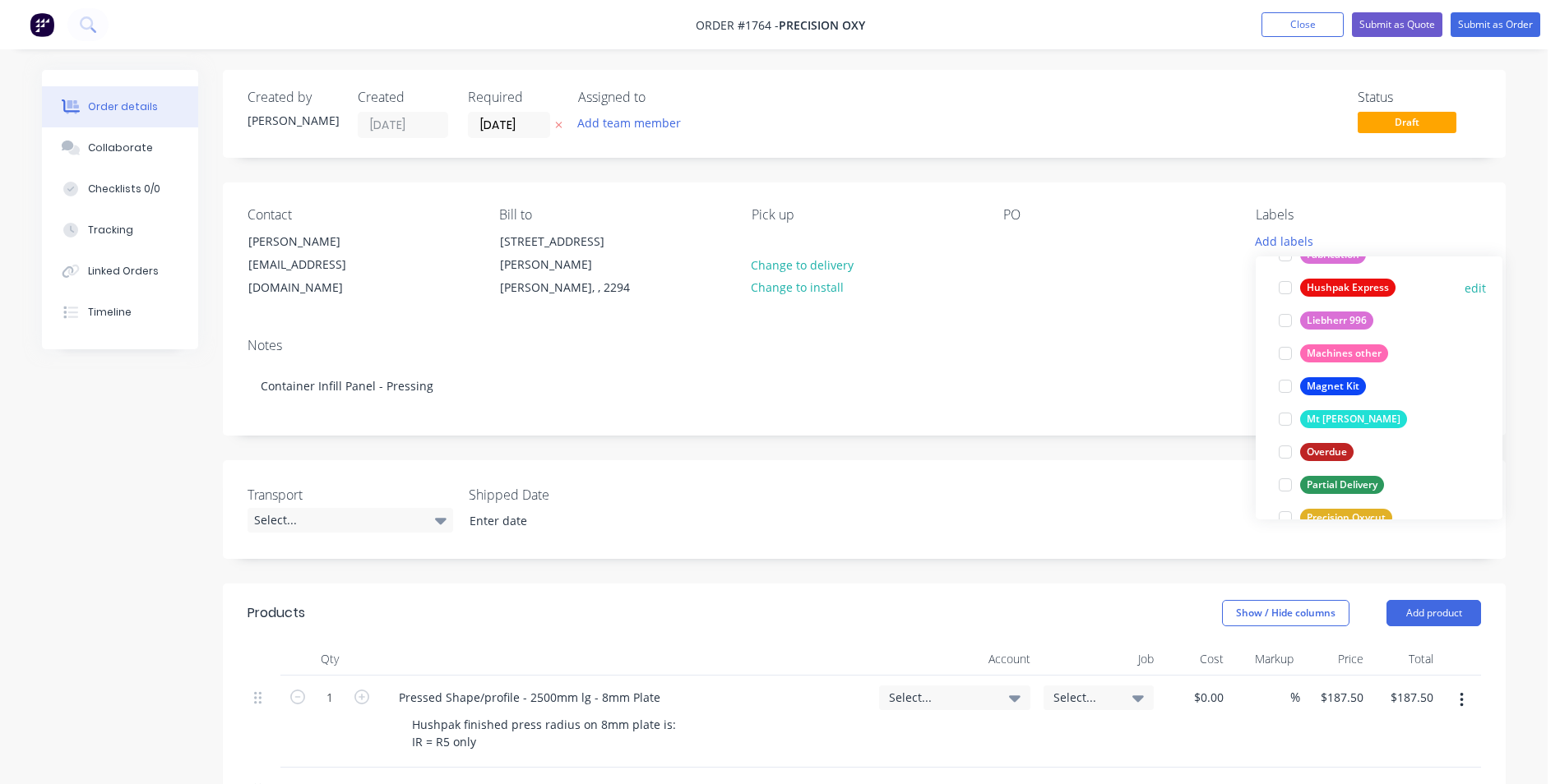
scroll to position [739, 0]
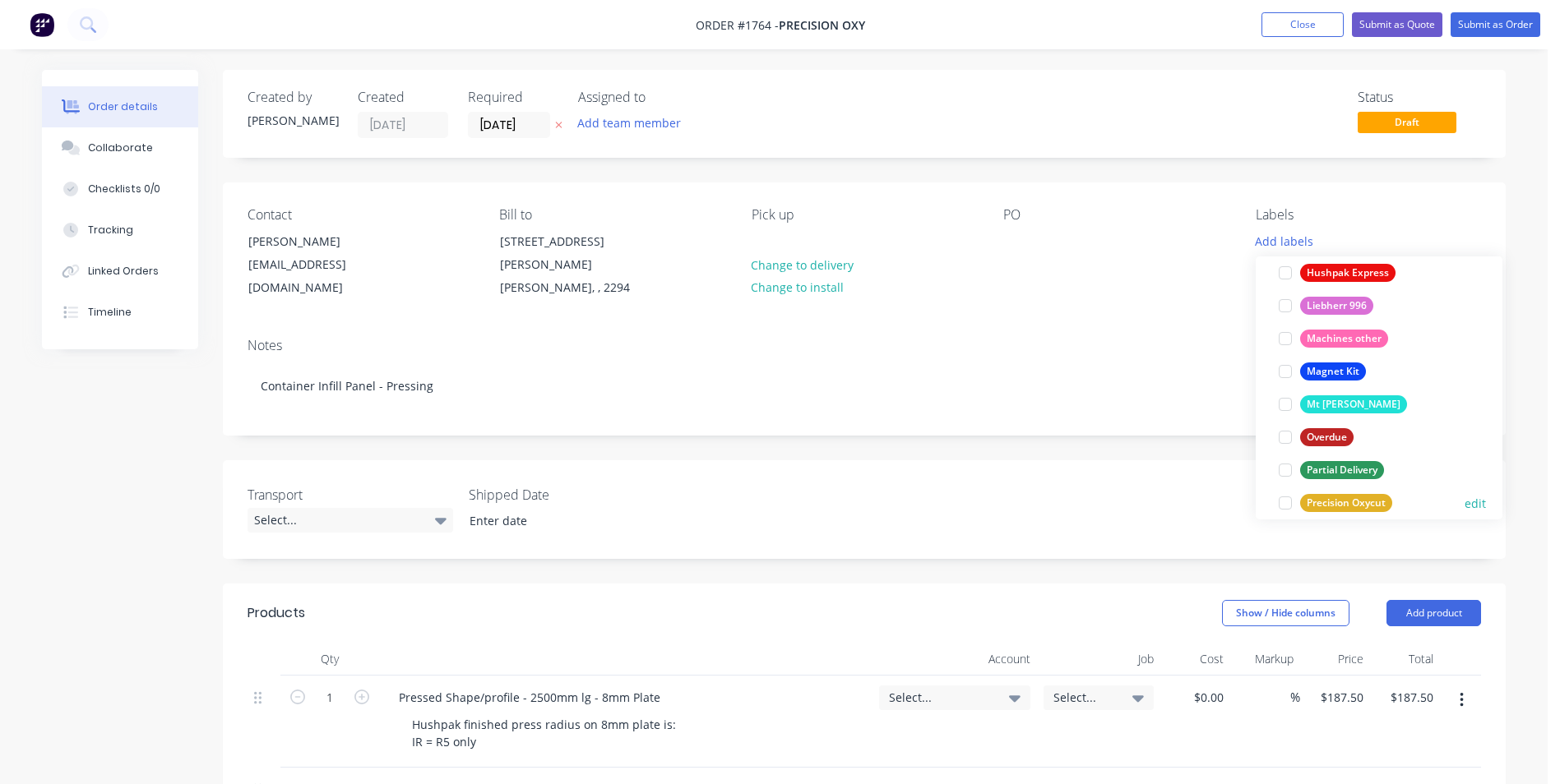
click at [1349, 501] on div "Precision Oxycut" at bounding box center [1345, 503] width 92 height 18
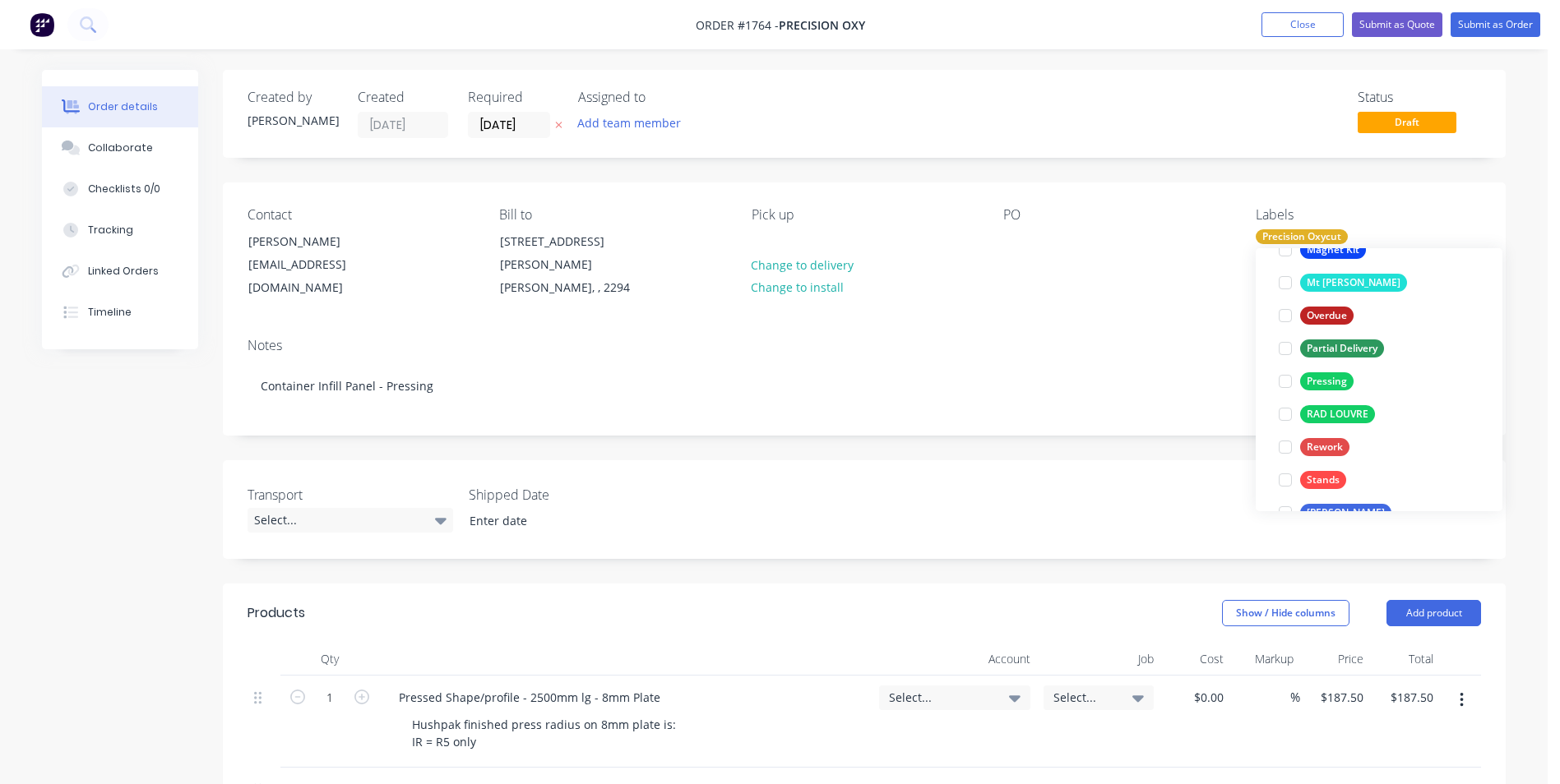
scroll to position [904, 0]
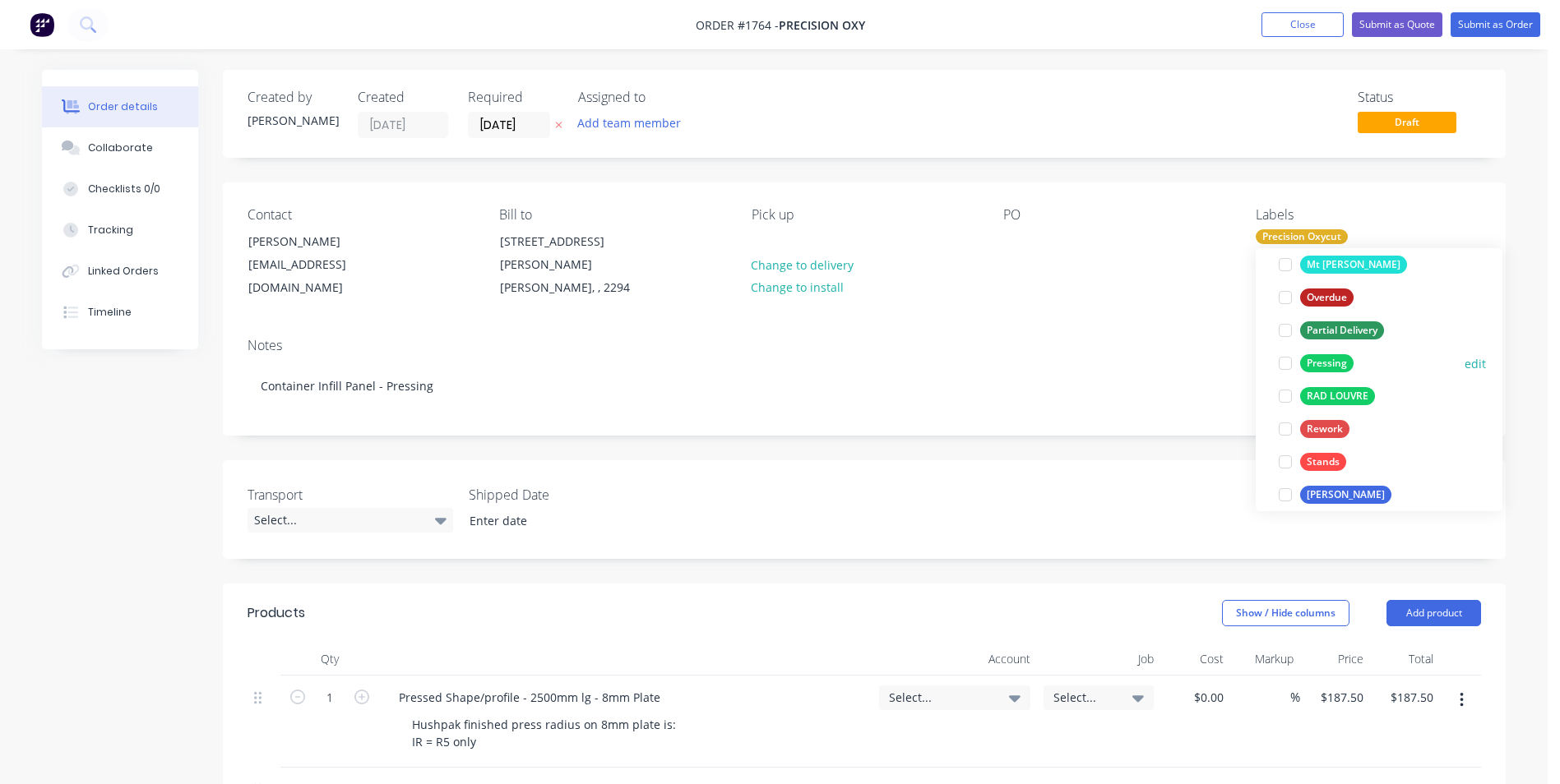
click at [1328, 363] on div "Pressing" at bounding box center [1327, 363] width 53 height 18
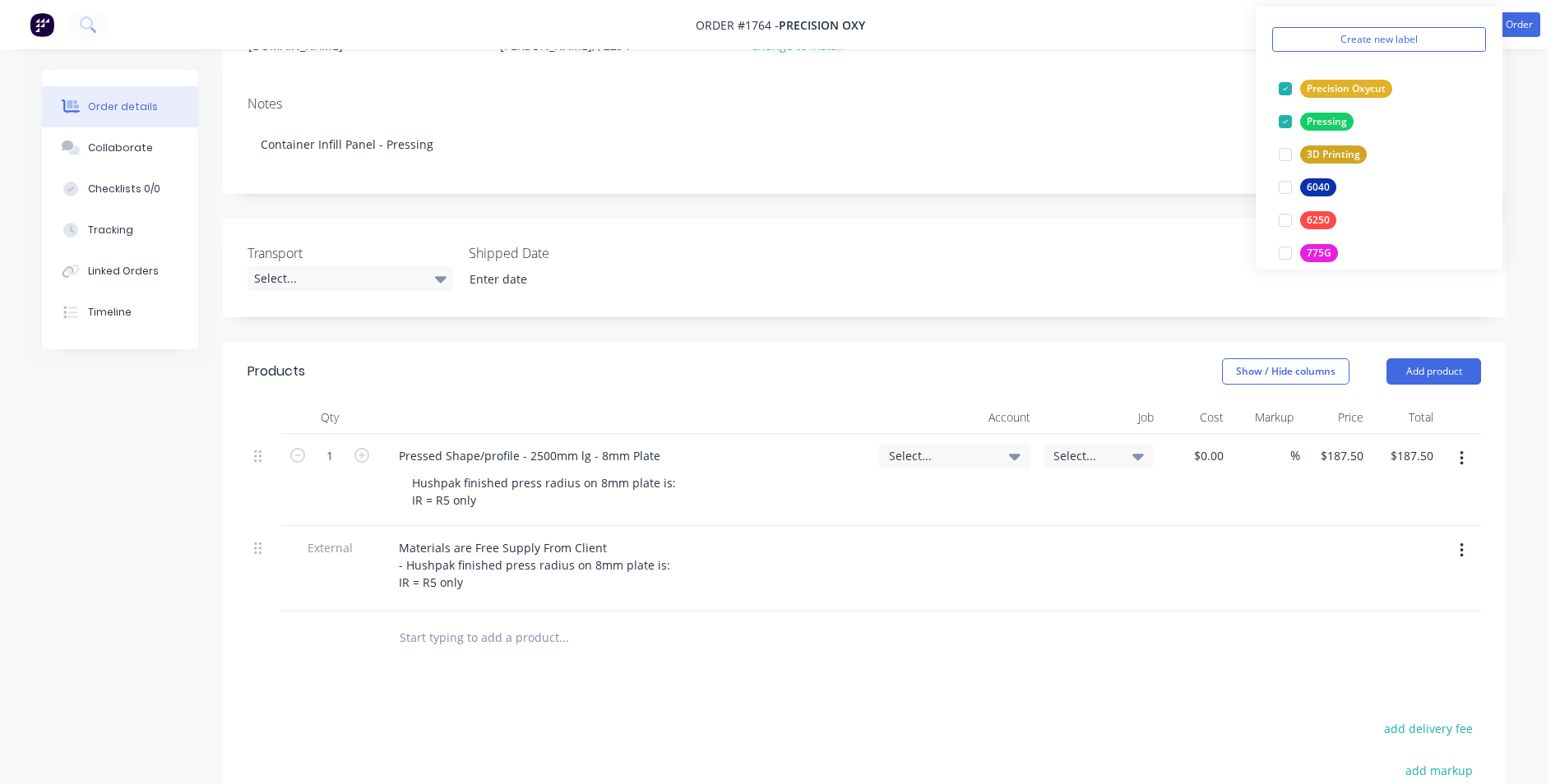
scroll to position [246, 0]
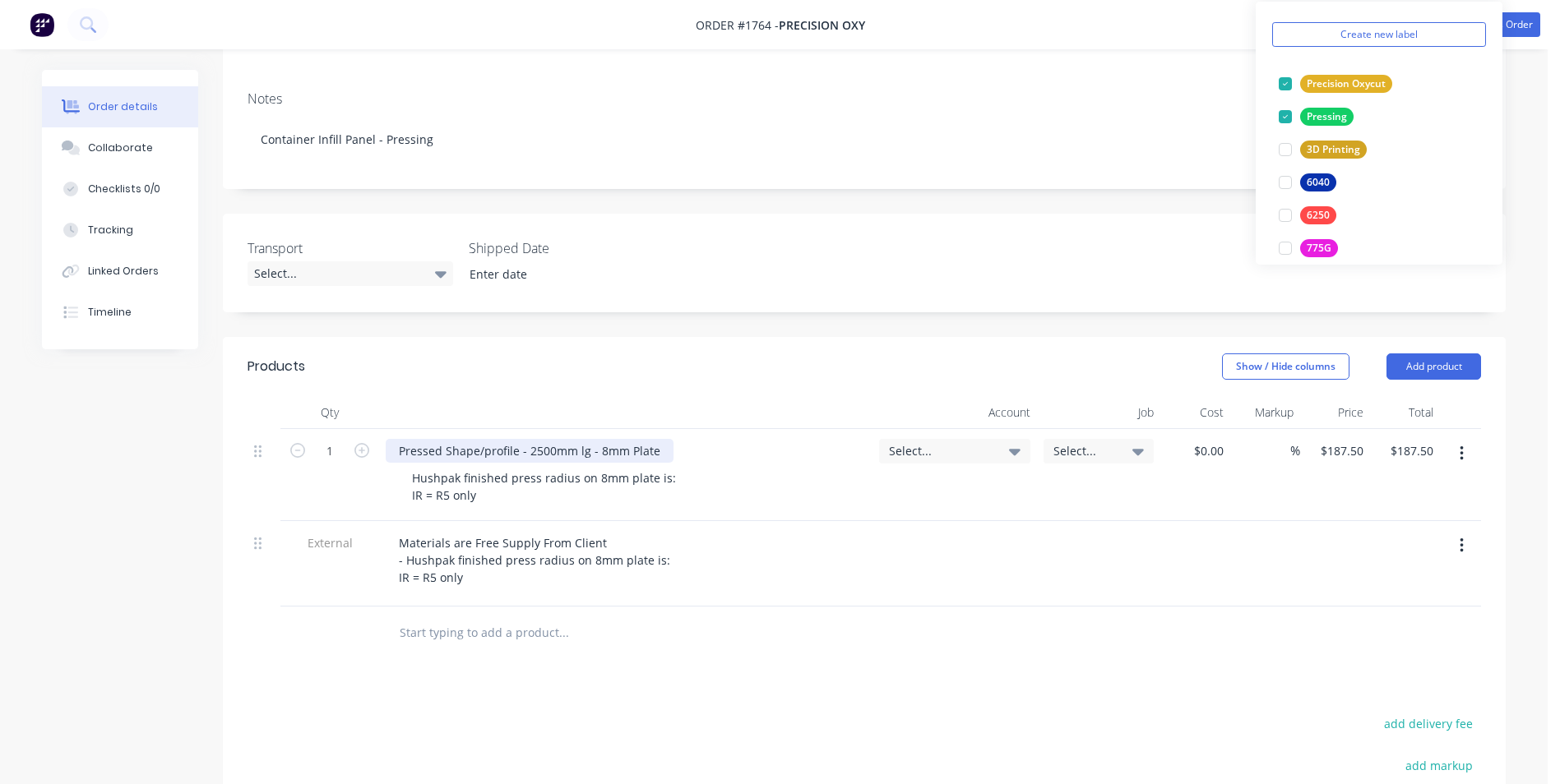
click at [493, 439] on div "Pressed Shape/profile - 2500mm lg - 8mm Plate" at bounding box center [529, 451] width 287 height 24
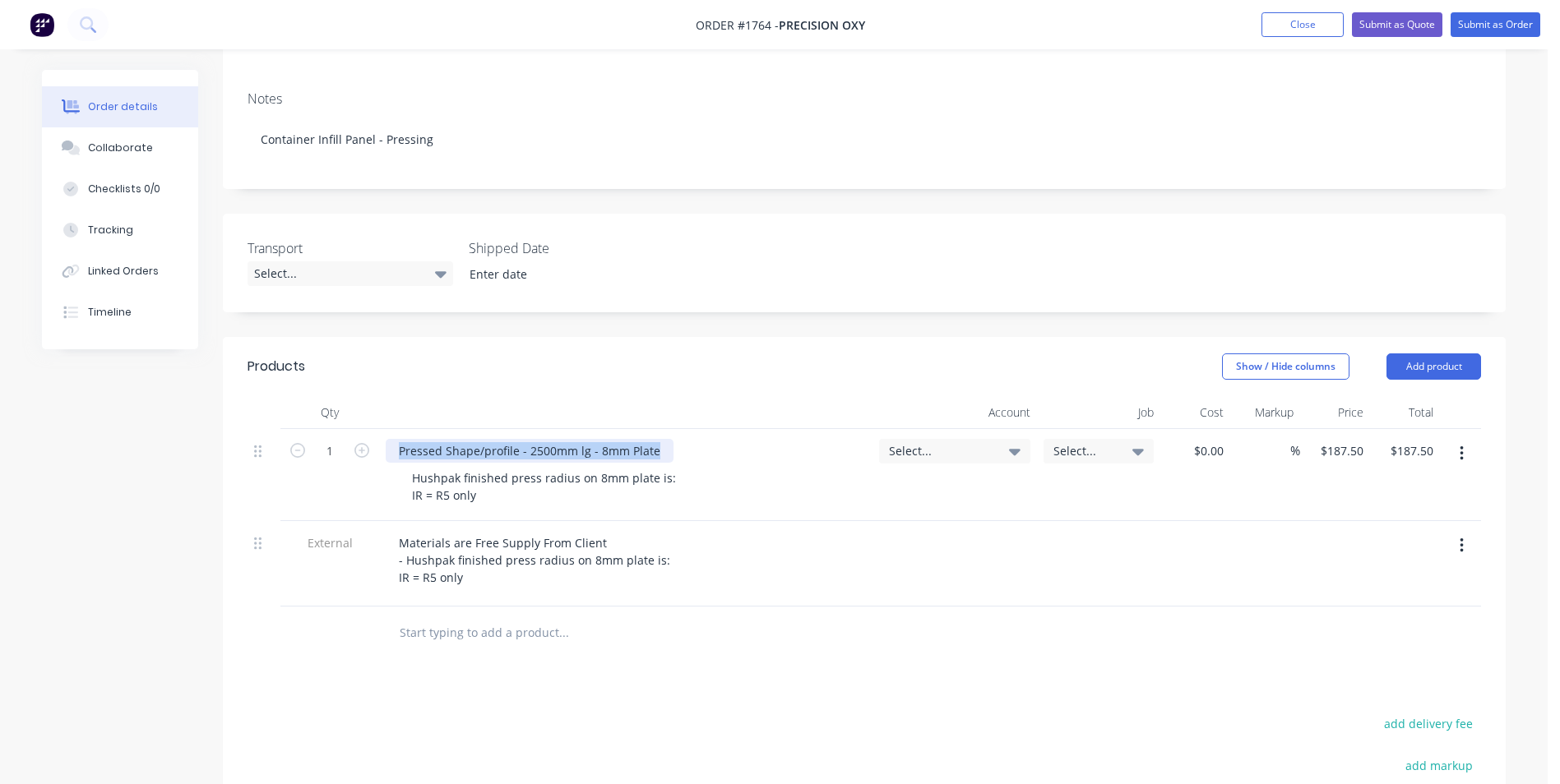
drag, startPoint x: 658, startPoint y: 431, endPoint x: 390, endPoint y: 428, distance: 268.0
click at [390, 439] on div "Pressed Shape/profile - 2500mm lg - 8mm Plate" at bounding box center [529, 451] width 287 height 24
paste div
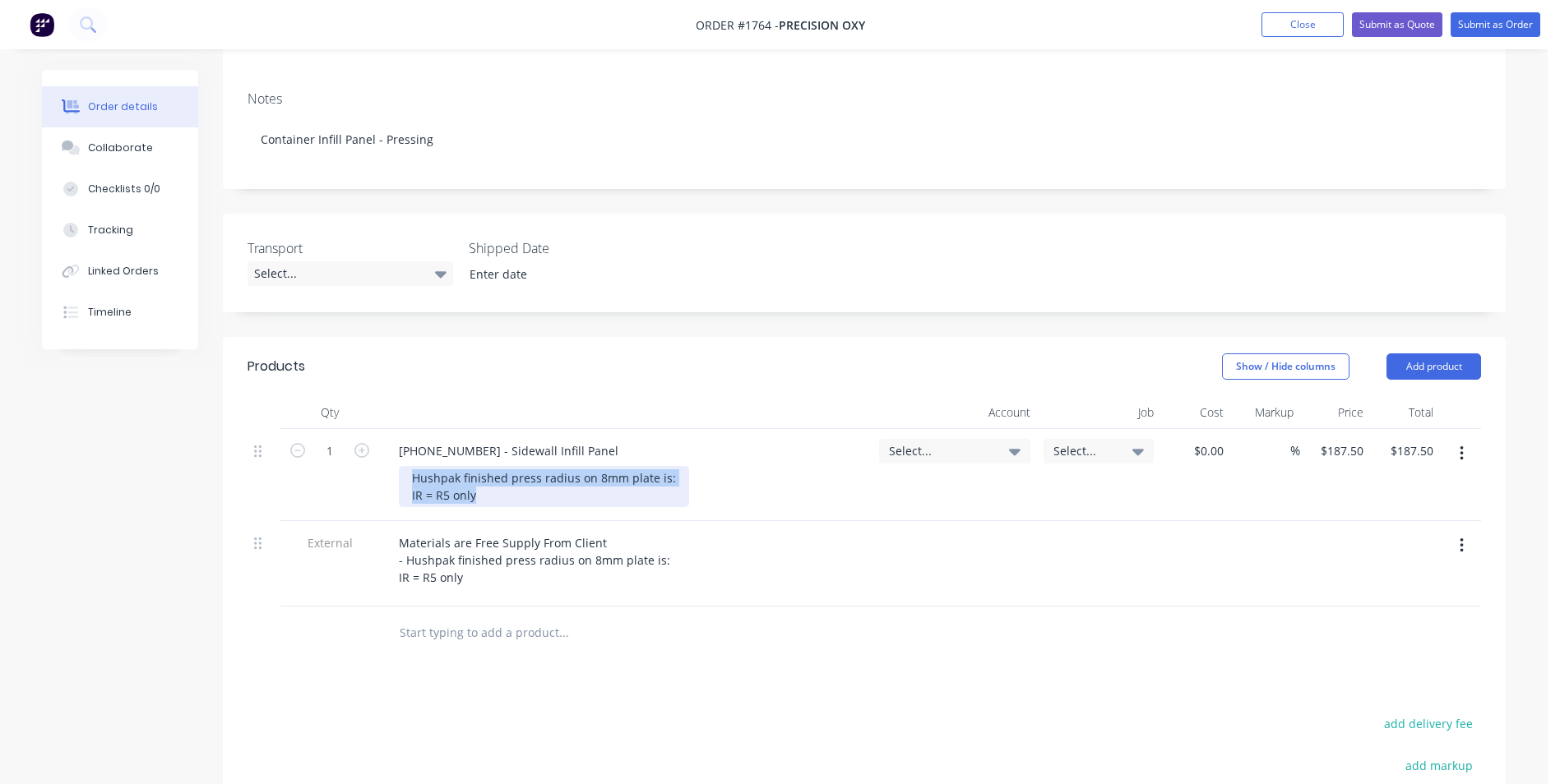
drag, startPoint x: 481, startPoint y: 479, endPoint x: 383, endPoint y: 458, distance: 100.2
click at [383, 458] on div "1128-20-00001 - Sidewall Infill Panel Hushpak finished press radius on 8mm plat…" at bounding box center [626, 474] width 493 height 92
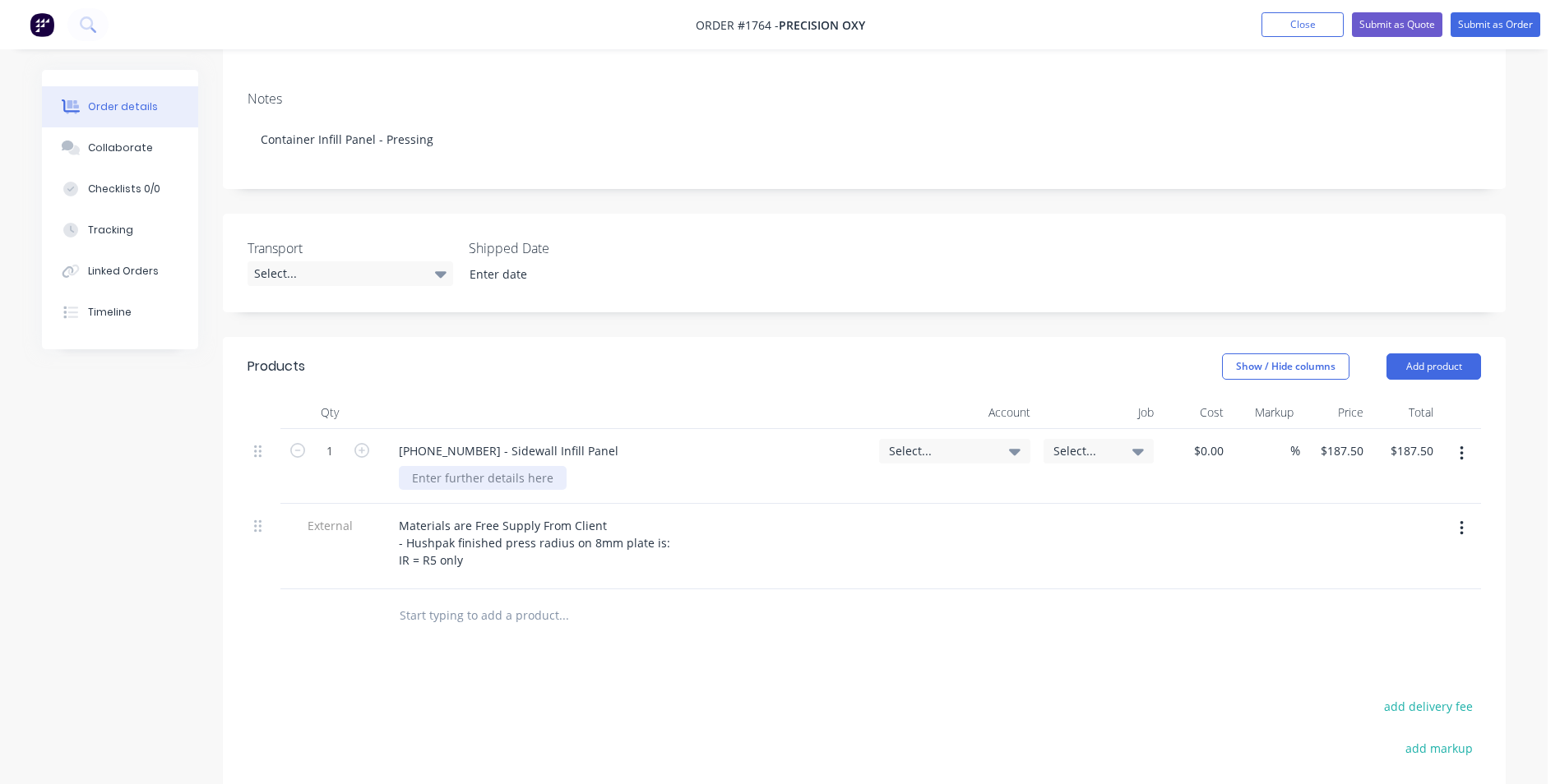
click at [440, 466] on div at bounding box center [482, 478] width 167 height 24
click at [510, 466] on div "1.6mm plate -" at bounding box center [632, 478] width 467 height 24
click at [491, 466] on div "1.6mm plate -" at bounding box center [450, 478] width 103 height 24
click at [902, 442] on span "Select..." at bounding box center [940, 450] width 104 height 17
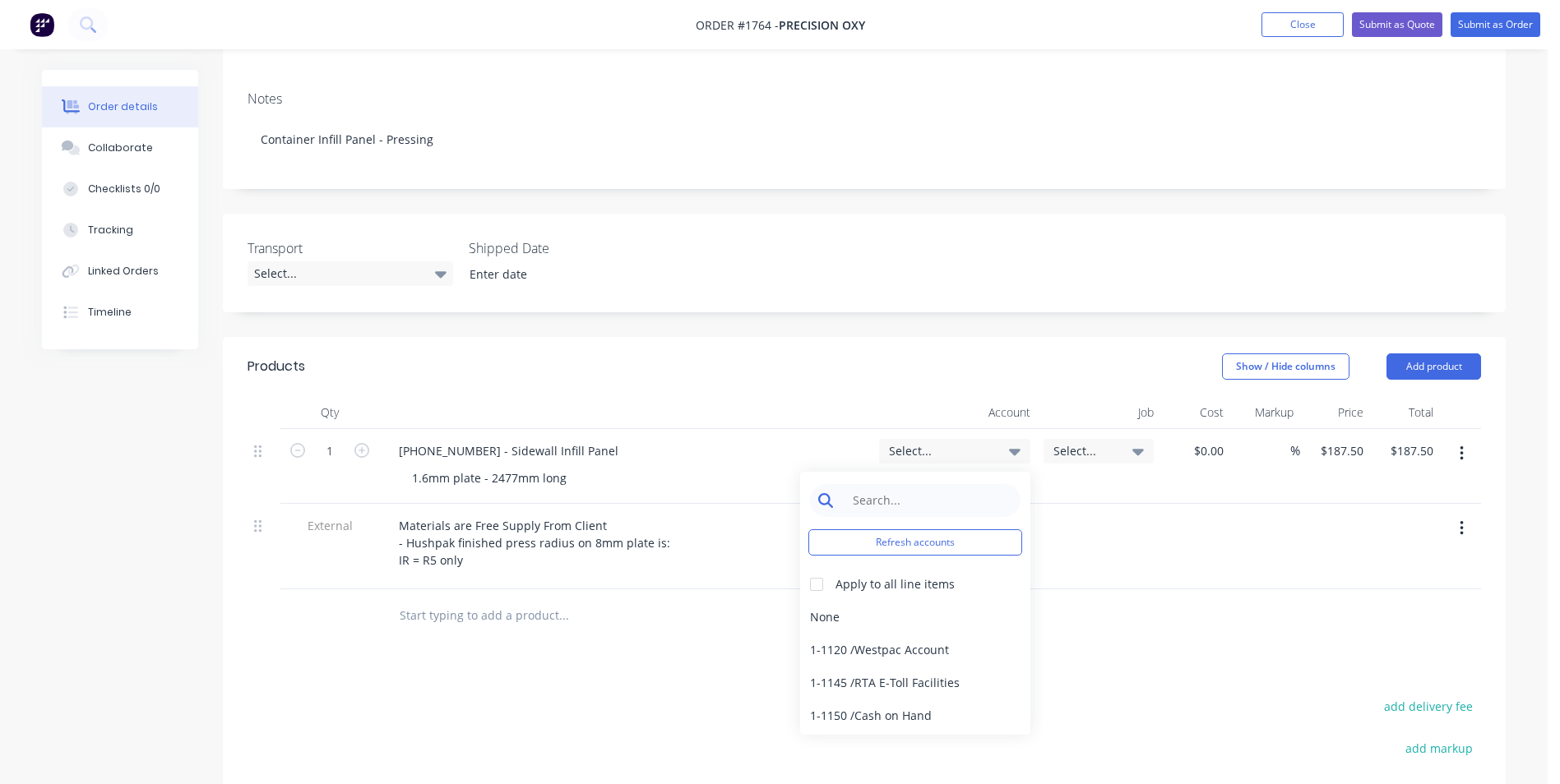
click at [861, 484] on input at bounding box center [928, 500] width 168 height 33
type input "pressing"
click at [904, 600] on div "4-1400 / Sales - Pressing" at bounding box center [915, 617] width 230 height 33
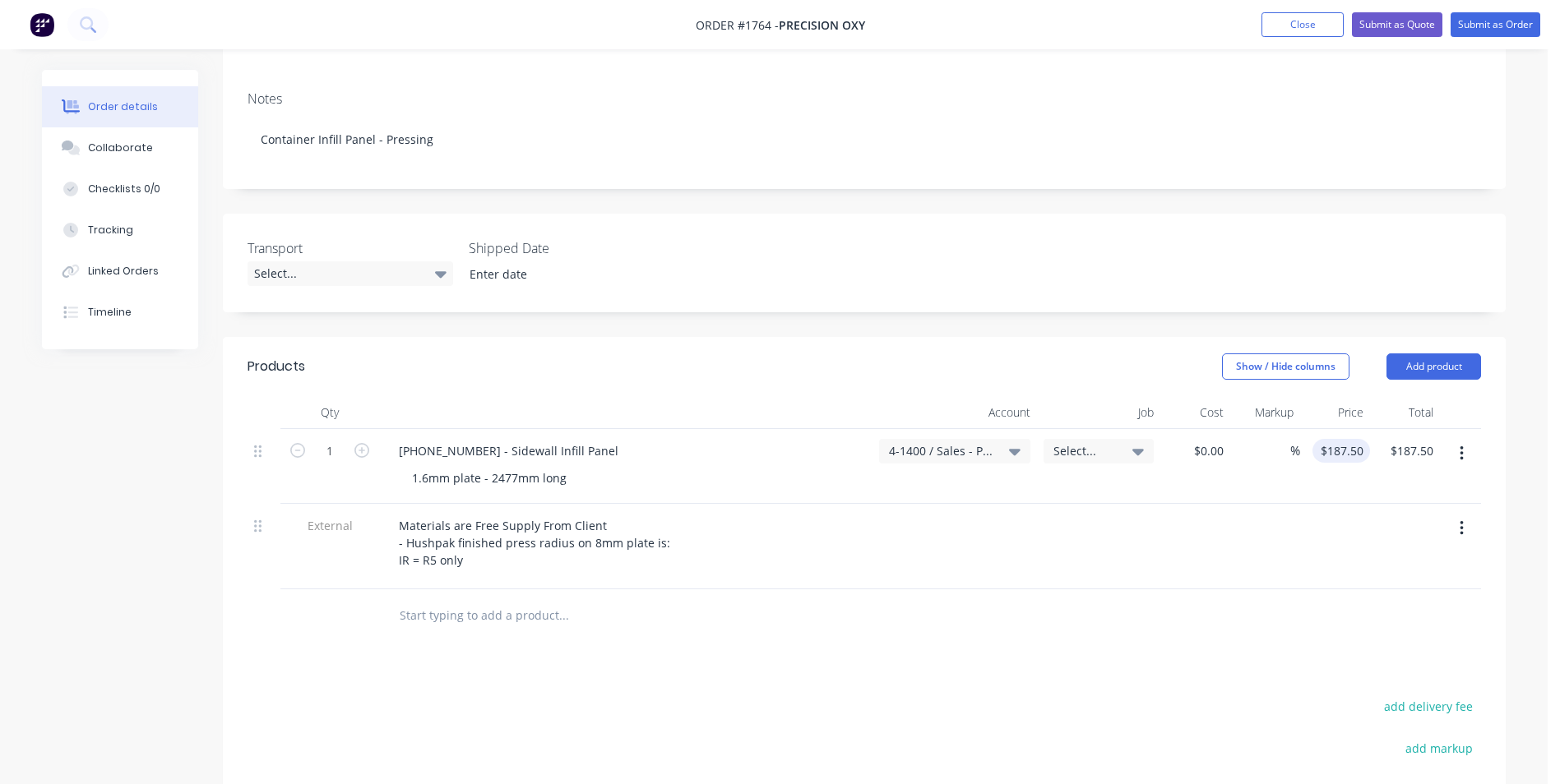
type input "187.5"
click at [1343, 439] on input "187.5" at bounding box center [1344, 451] width 51 height 24
type input "$0.00"
click at [1461, 521] on icon "button" at bounding box center [1461, 528] width 3 height 15
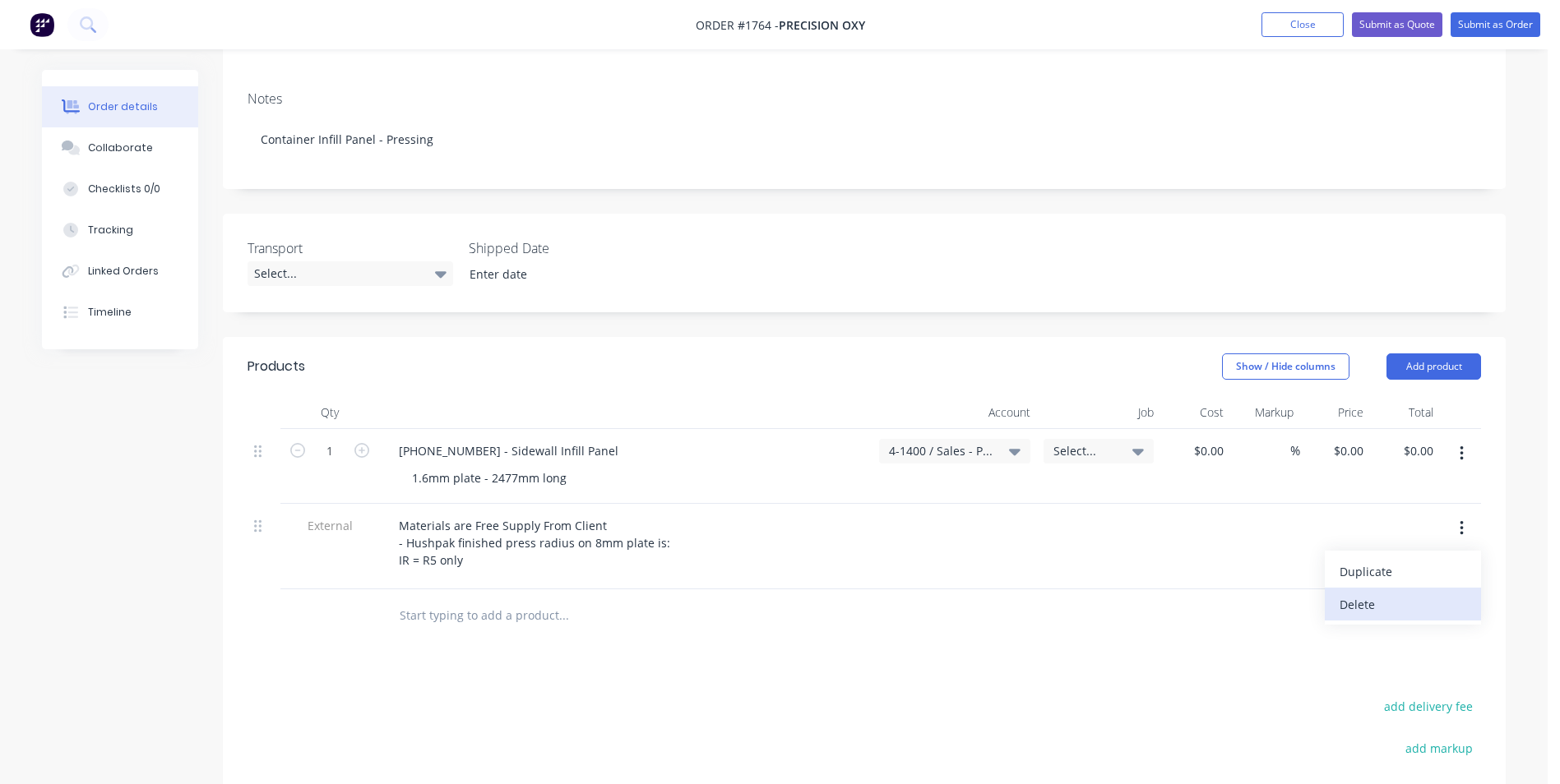
click at [1376, 593] on div "Delete" at bounding box center [1403, 605] width 127 height 24
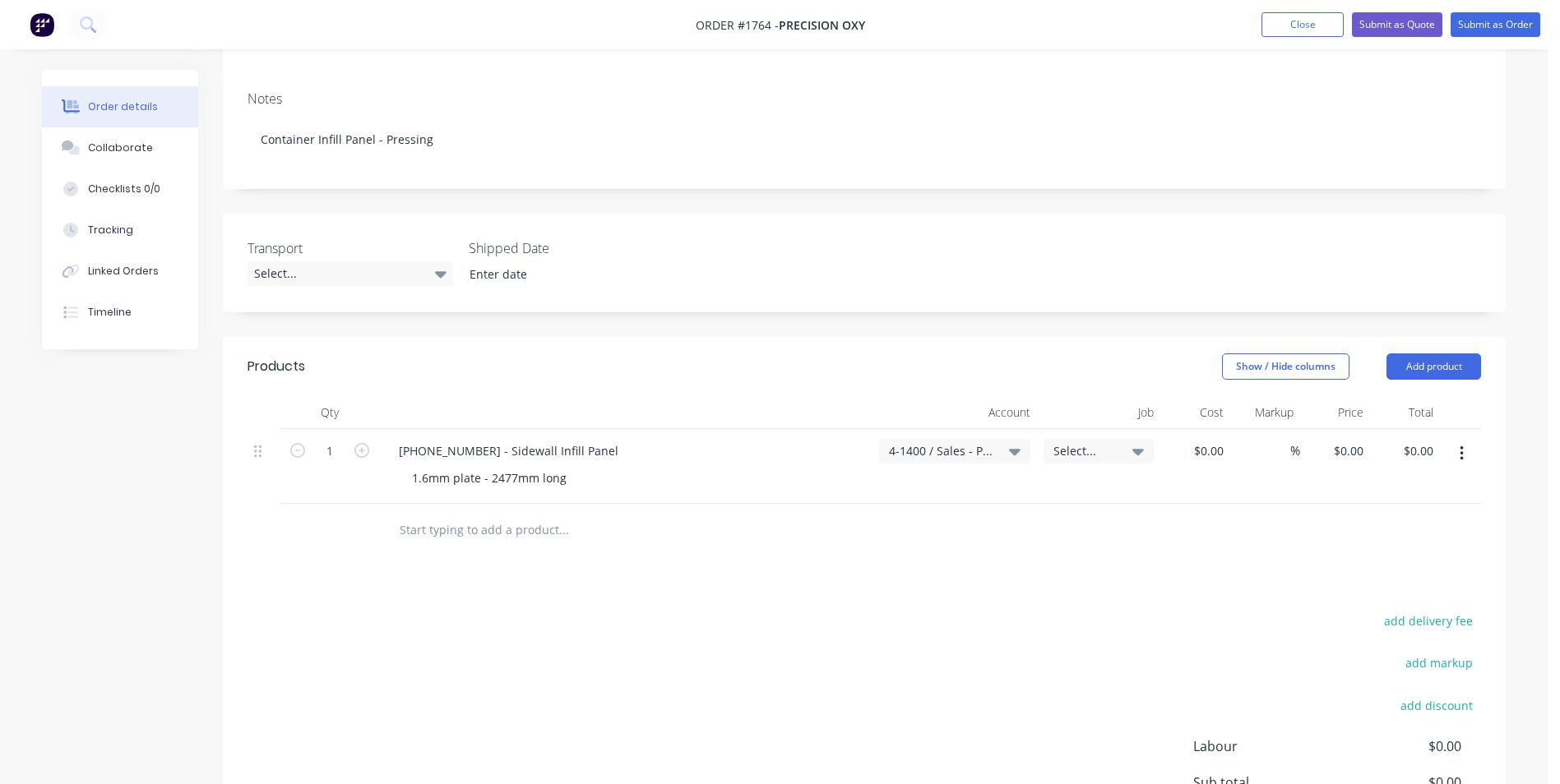
click at [426, 516] on input "text" at bounding box center [563, 530] width 329 height 33
paste input "1128-21-05001"
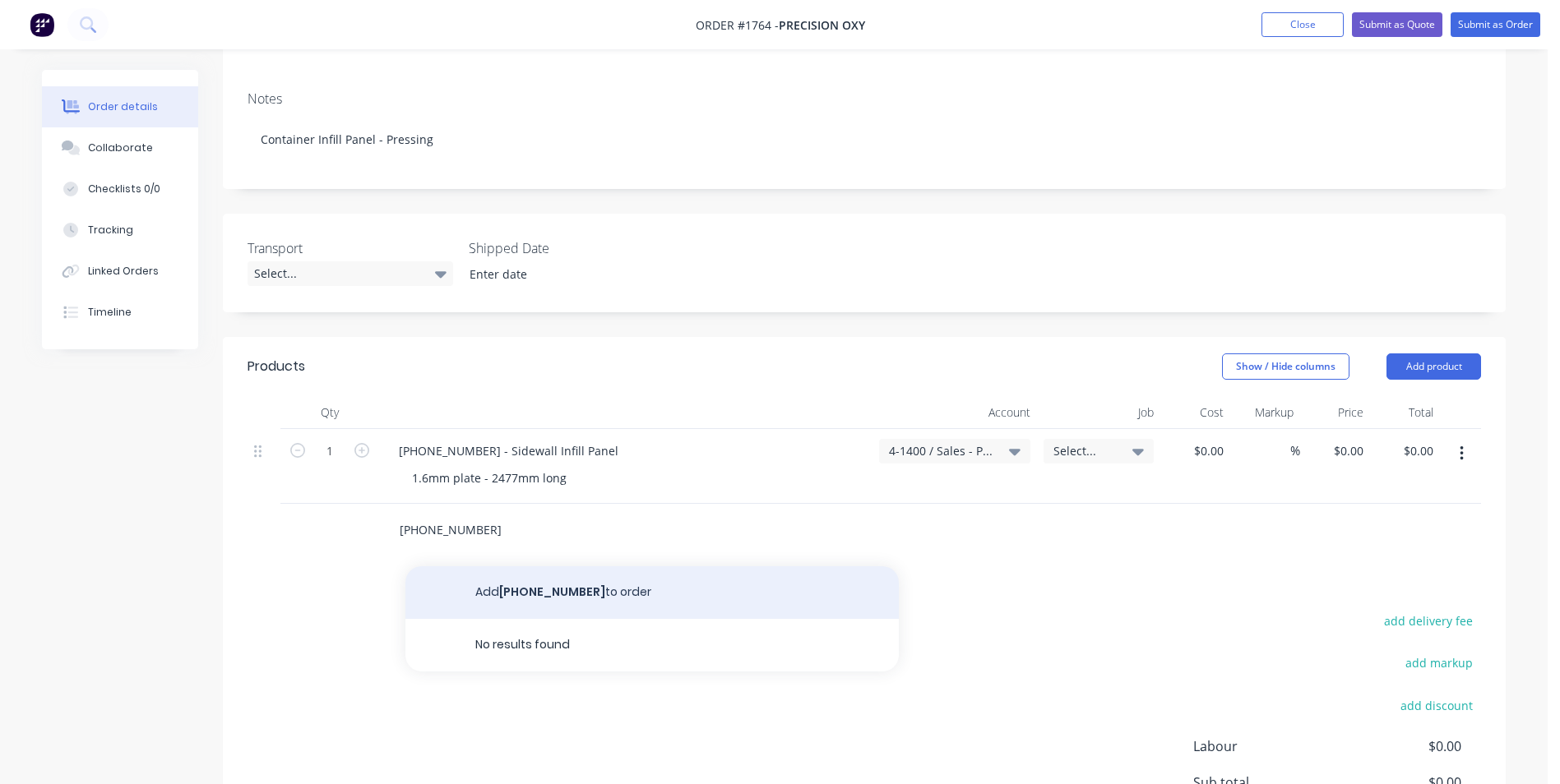
type input "1128-21-05001"
click at [541, 573] on button "Add 1128-21-05001 to order" at bounding box center [651, 592] width 493 height 52
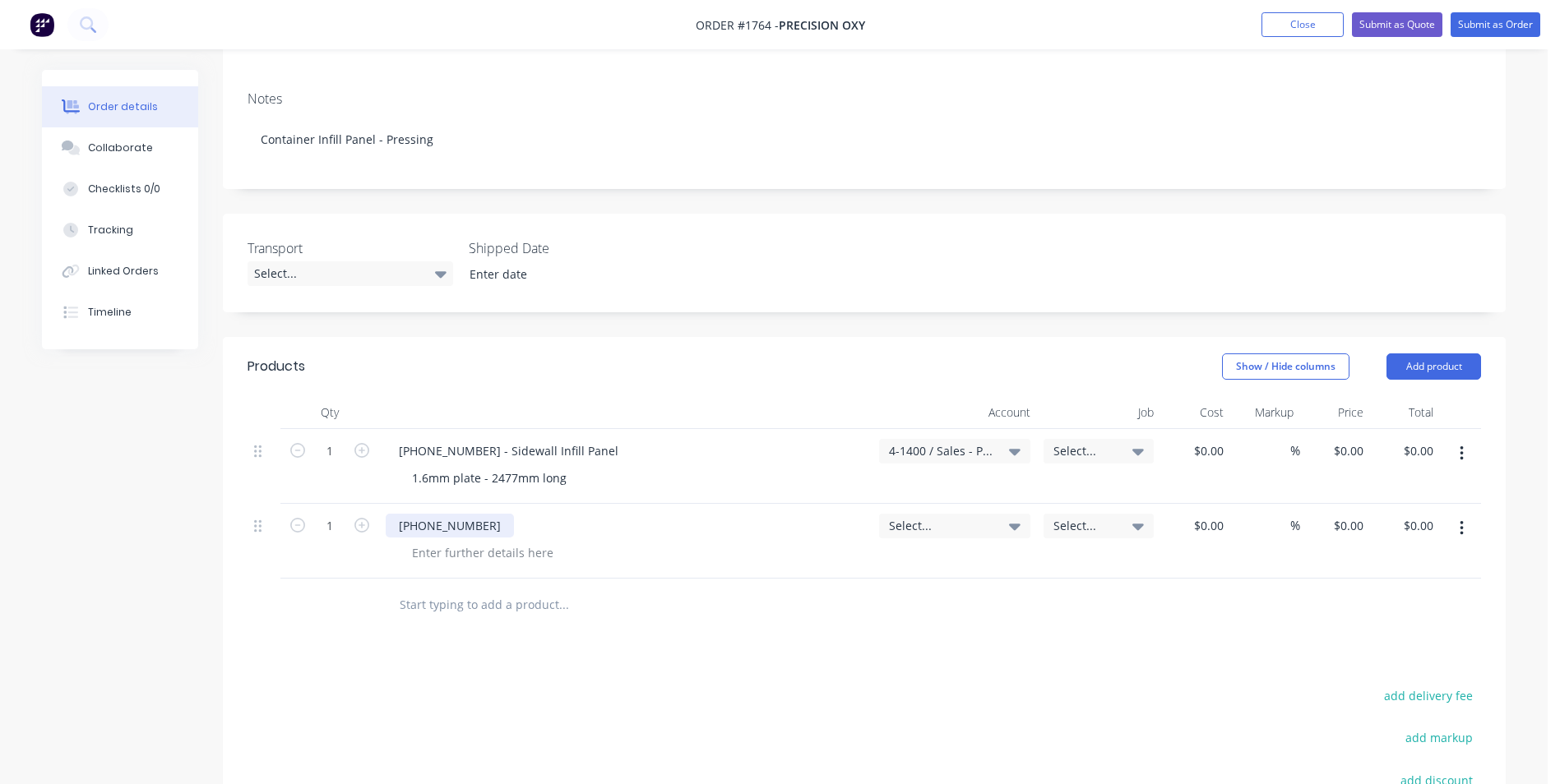
click at [490, 514] on div "1128-21-05001" at bounding box center [449, 526] width 128 height 24
click at [904, 517] on span "Select..." at bounding box center [940, 526] width 104 height 17
click at [871, 559] on input at bounding box center [928, 576] width 168 height 33
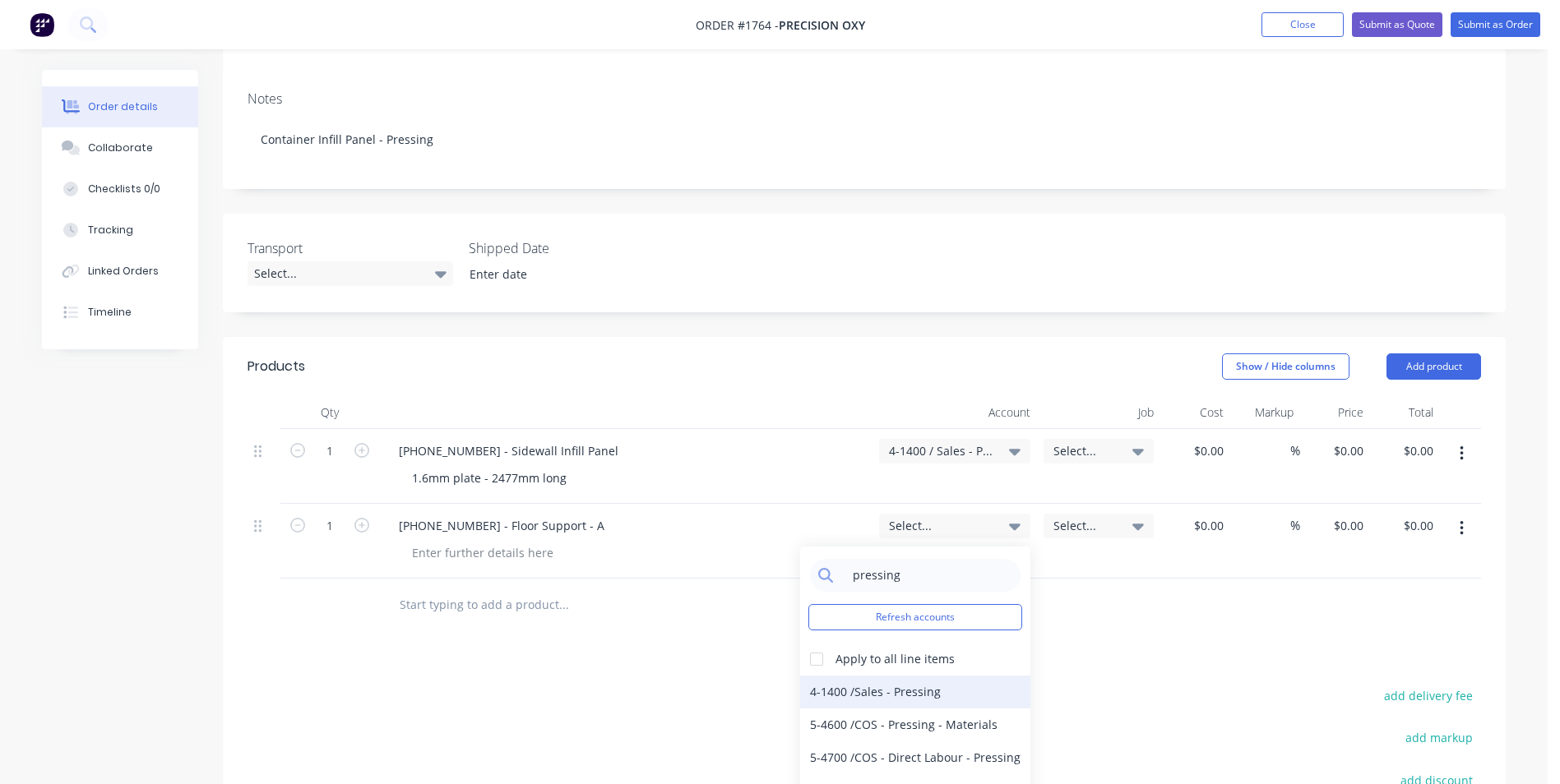
type input "pressing"
click at [892, 676] on div "4-1400 / Sales - Pressing" at bounding box center [915, 692] width 230 height 33
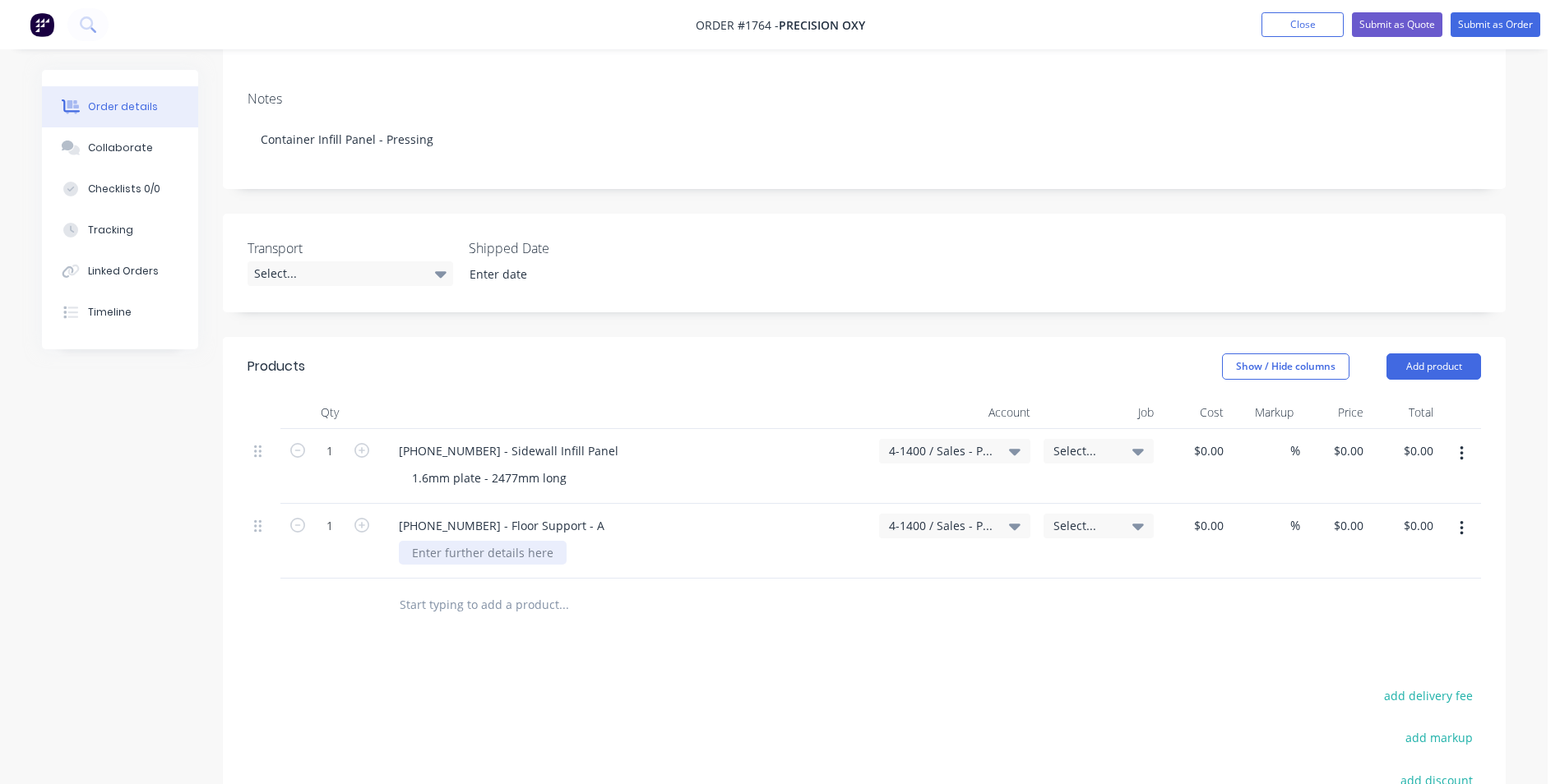
click at [479, 540] on div at bounding box center [482, 552] width 167 height 24
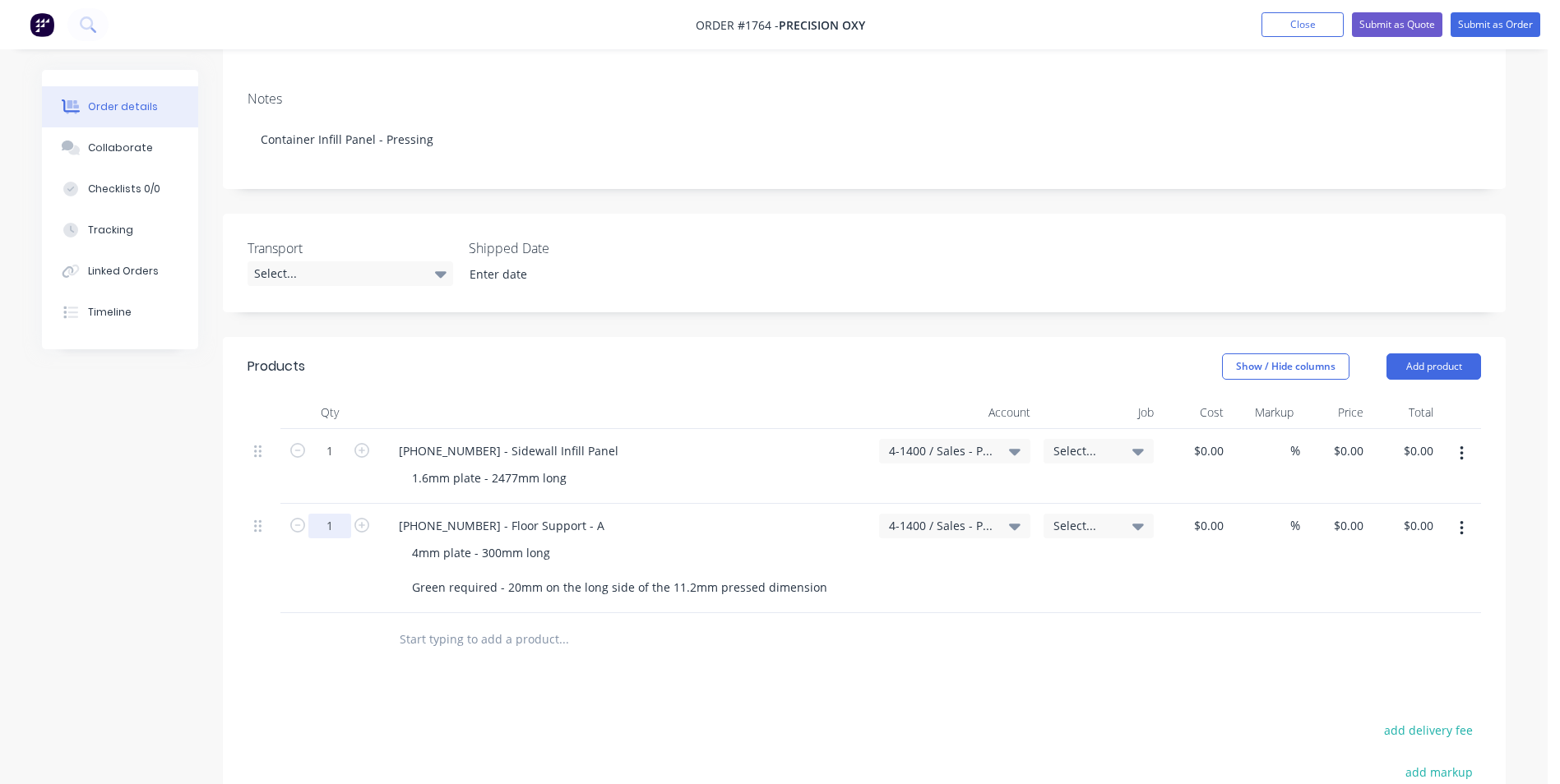
click at [332, 463] on input "1" at bounding box center [330, 451] width 43 height 25
type input "6"
click at [1463, 514] on button "button" at bounding box center [1461, 528] width 39 height 29
click at [1361, 593] on div "Duplicate" at bounding box center [1403, 605] width 127 height 24
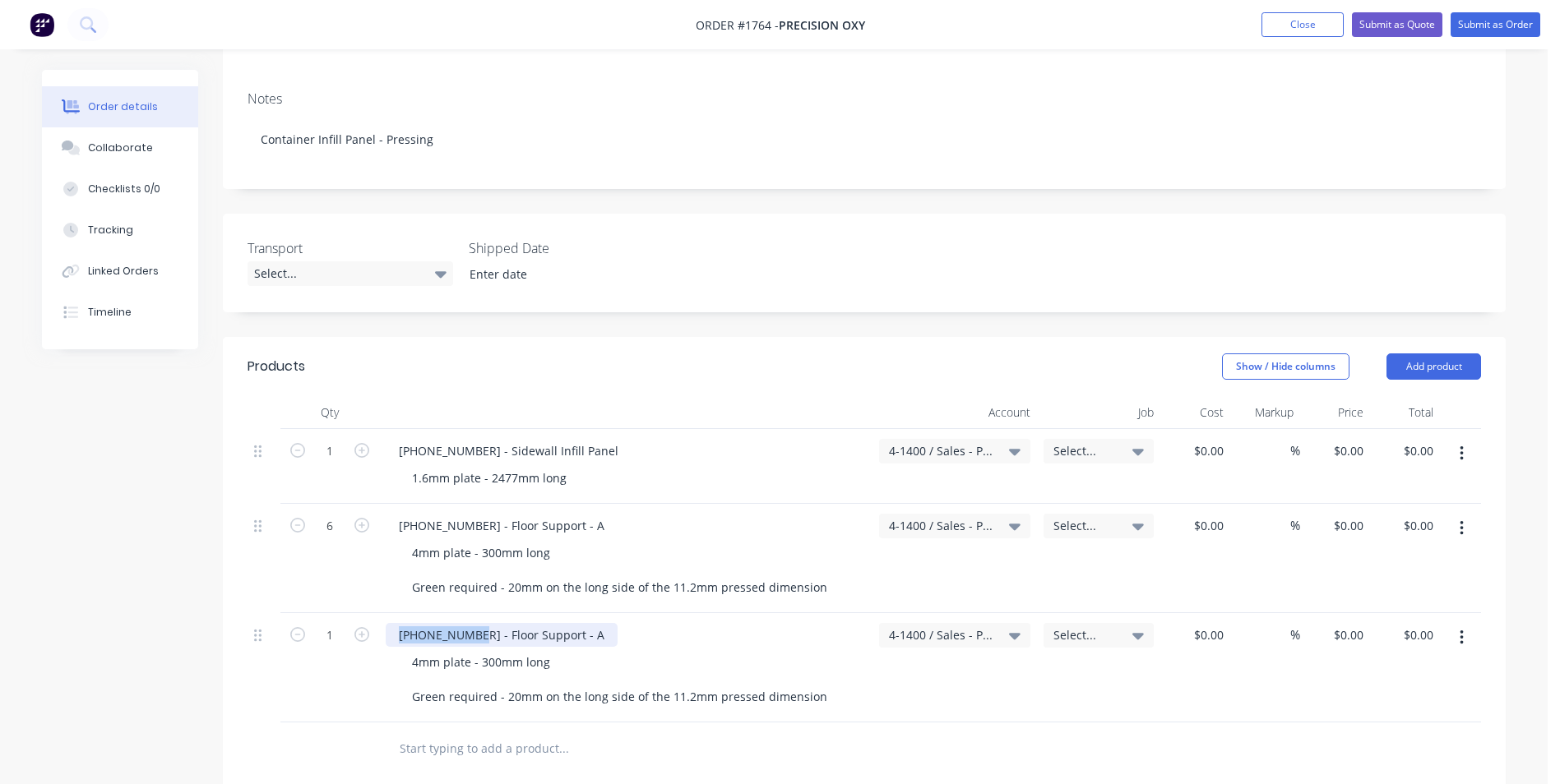
drag, startPoint x: 475, startPoint y: 618, endPoint x: 383, endPoint y: 618, distance: 92.0
click at [383, 618] on div "1128-21-05001 - Floor Support - A 4mm plate - 300mm long Green required - 20mm …" at bounding box center [626, 667] width 493 height 109
click at [580, 623] on div "1128-21-05002 - Floor Support - A" at bounding box center [501, 635] width 232 height 24
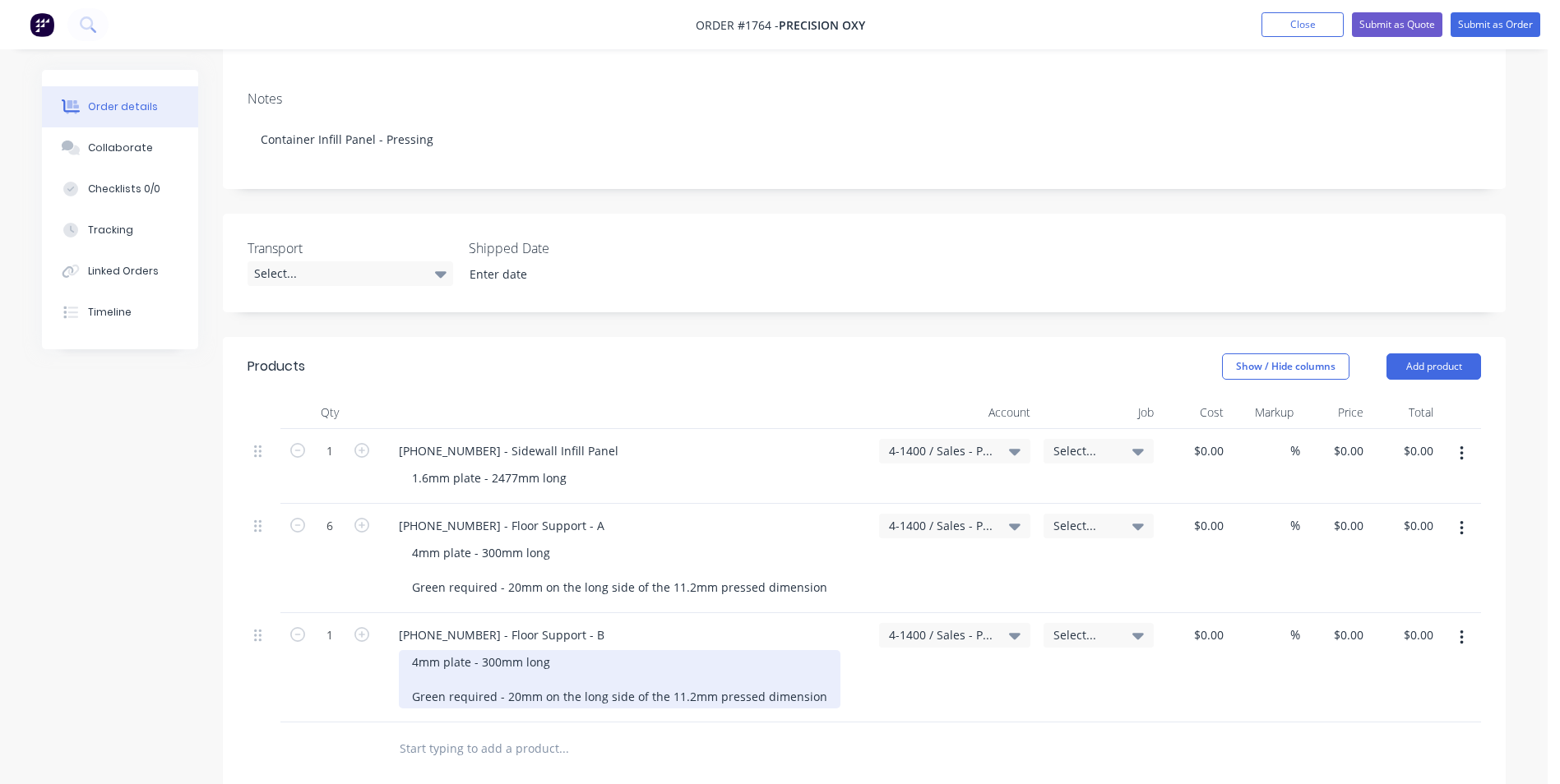
click at [416, 650] on div "4mm plate - 300mm long Green required - 20mm on the long side of the 11.2mm pre…" at bounding box center [620, 679] width 442 height 58
drag, startPoint x: 775, startPoint y: 678, endPoint x: 368, endPoint y: 676, distance: 407.0
click at [368, 676] on div "1 1128-21-05002 - Floor Support - B 3mm plate - 300mm long Green required - 20m…" at bounding box center [863, 667] width 1233 height 109
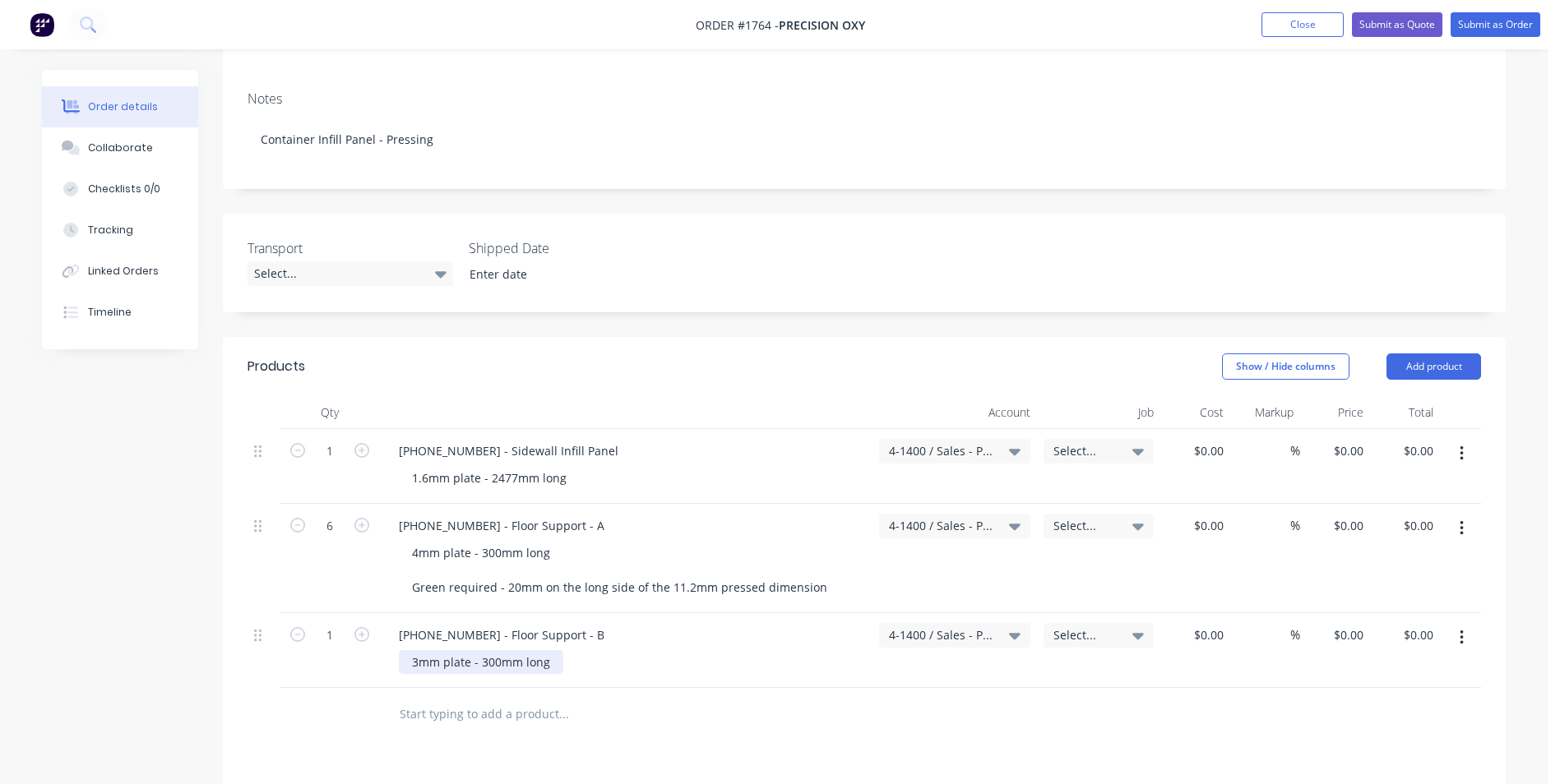
click at [487, 650] on div "3mm plate - 300mm long" at bounding box center [481, 662] width 165 height 24
click at [499, 650] on div "3mm plate - 300mm long" at bounding box center [481, 662] width 165 height 24
drag, startPoint x: 332, startPoint y: 620, endPoint x: 382, endPoint y: 631, distance: 51.2
click at [332, 463] on input "1" at bounding box center [330, 451] width 43 height 25
type input "4"
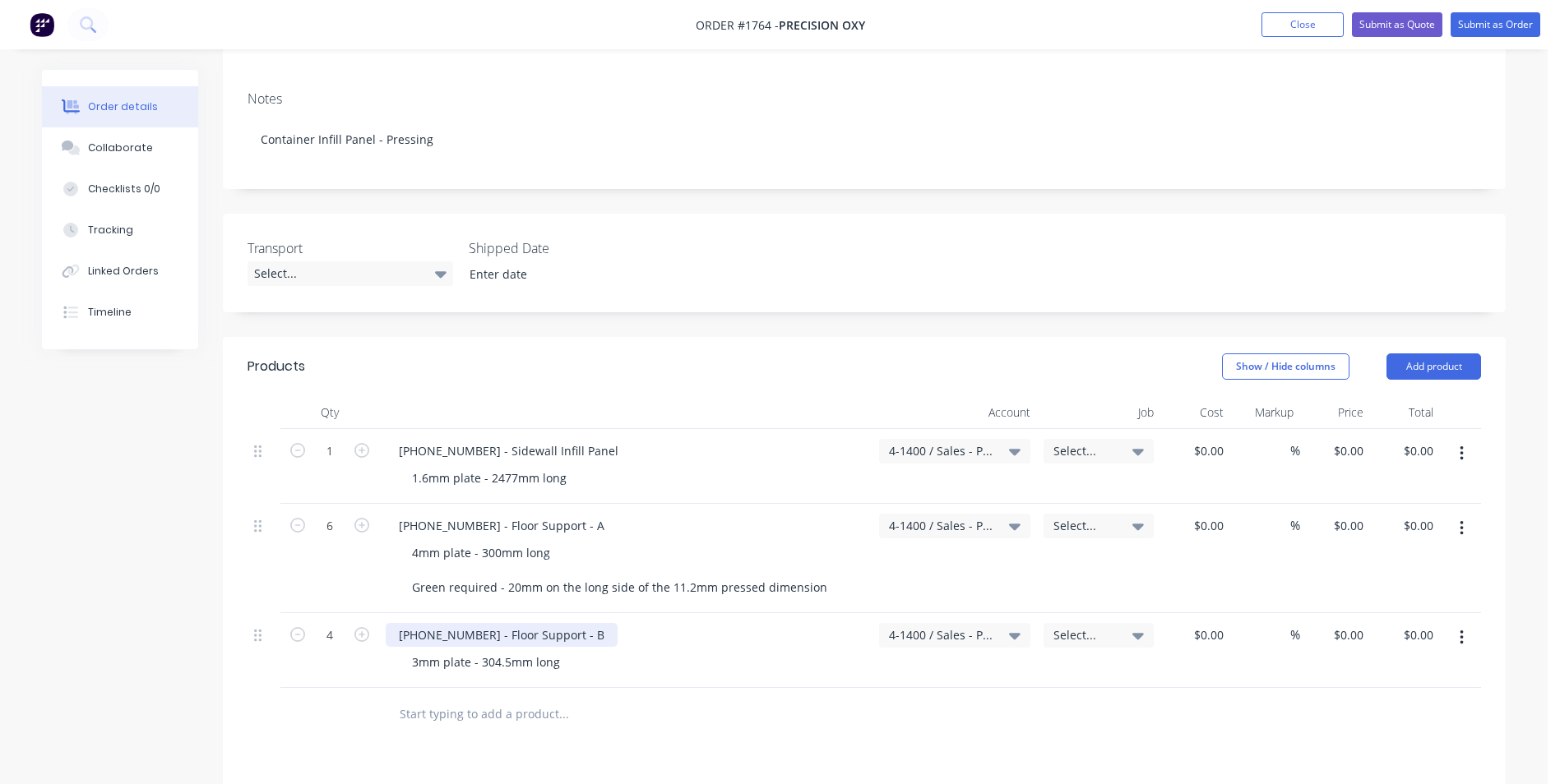
click at [498, 623] on div "1128-21-05002 - Floor Support - B" at bounding box center [501, 635] width 232 height 24
click at [1463, 629] on icon "button" at bounding box center [1461, 637] width 4 height 18
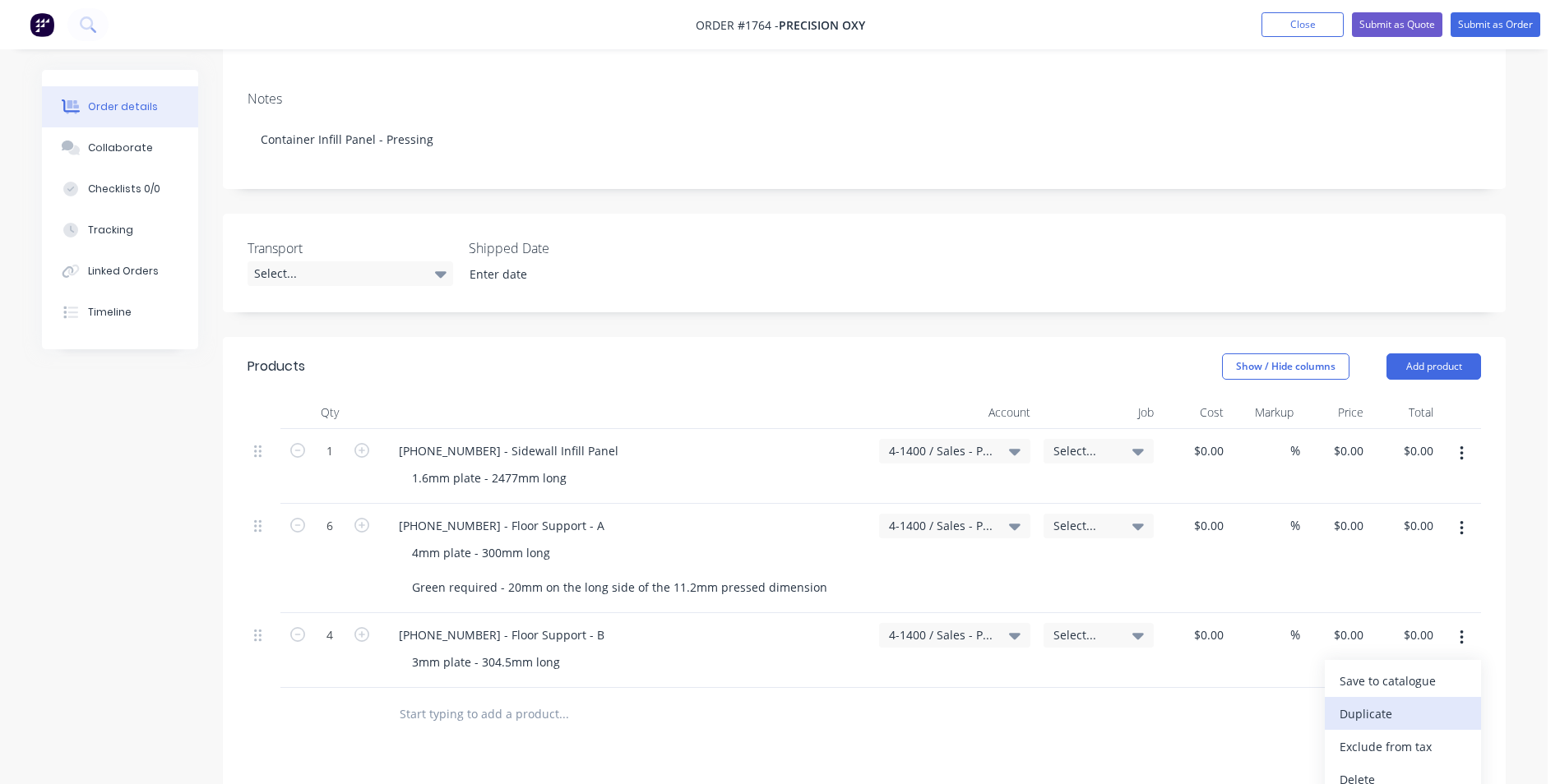
click at [1383, 702] on div "Duplicate" at bounding box center [1403, 714] width 127 height 24
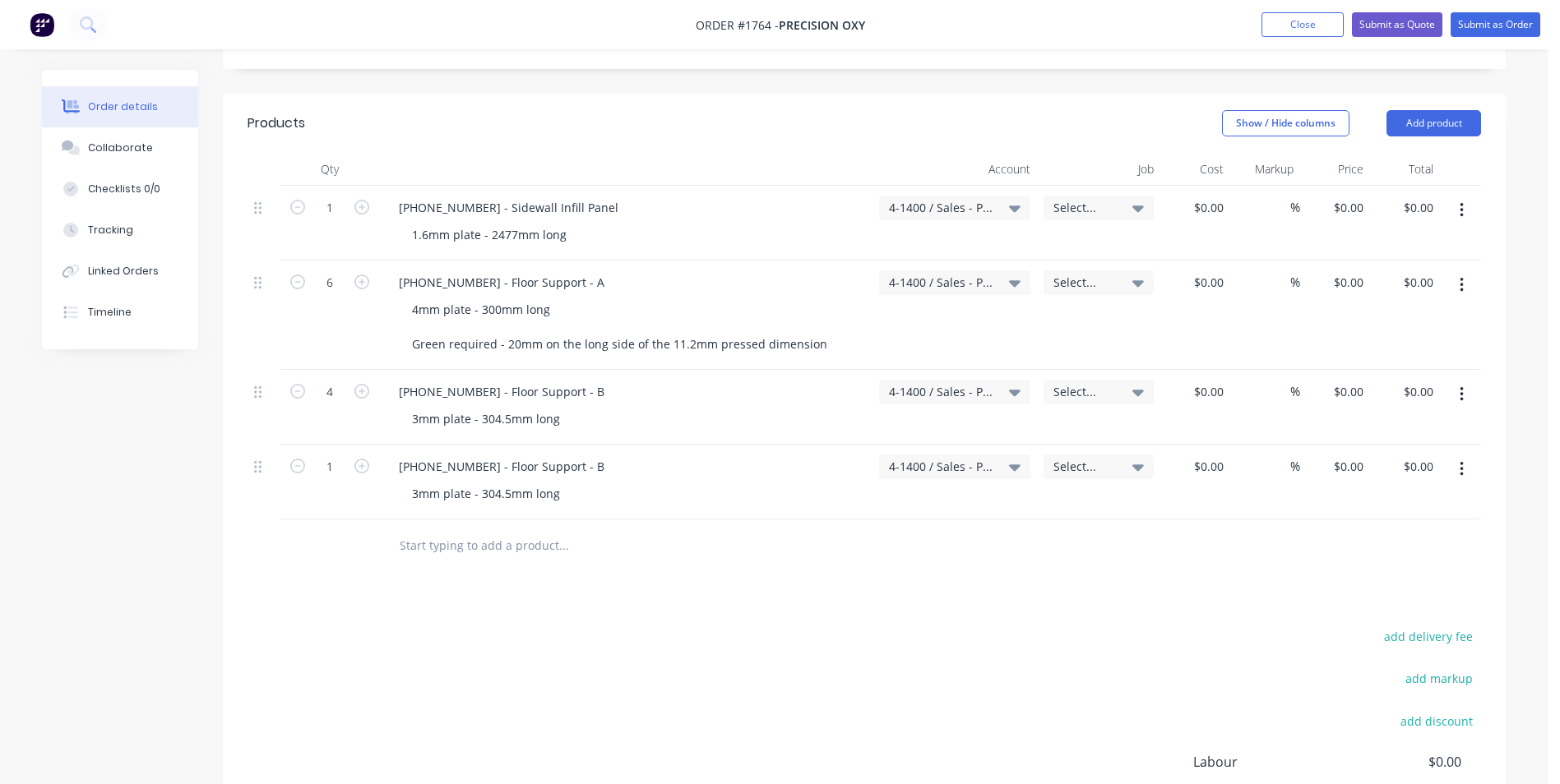
scroll to position [493, 0]
click at [473, 451] on div "1128-21-05002 - Floor Support - B" at bounding box center [501, 463] width 232 height 24
drag, startPoint x: 577, startPoint y: 448, endPoint x: 586, endPoint y: 448, distance: 9.0
click at [581, 451] on div "1128-21-05003 - Floor Support - B" at bounding box center [501, 463] width 232 height 24
click at [329, 217] on input "1" at bounding box center [330, 204] width 43 height 25
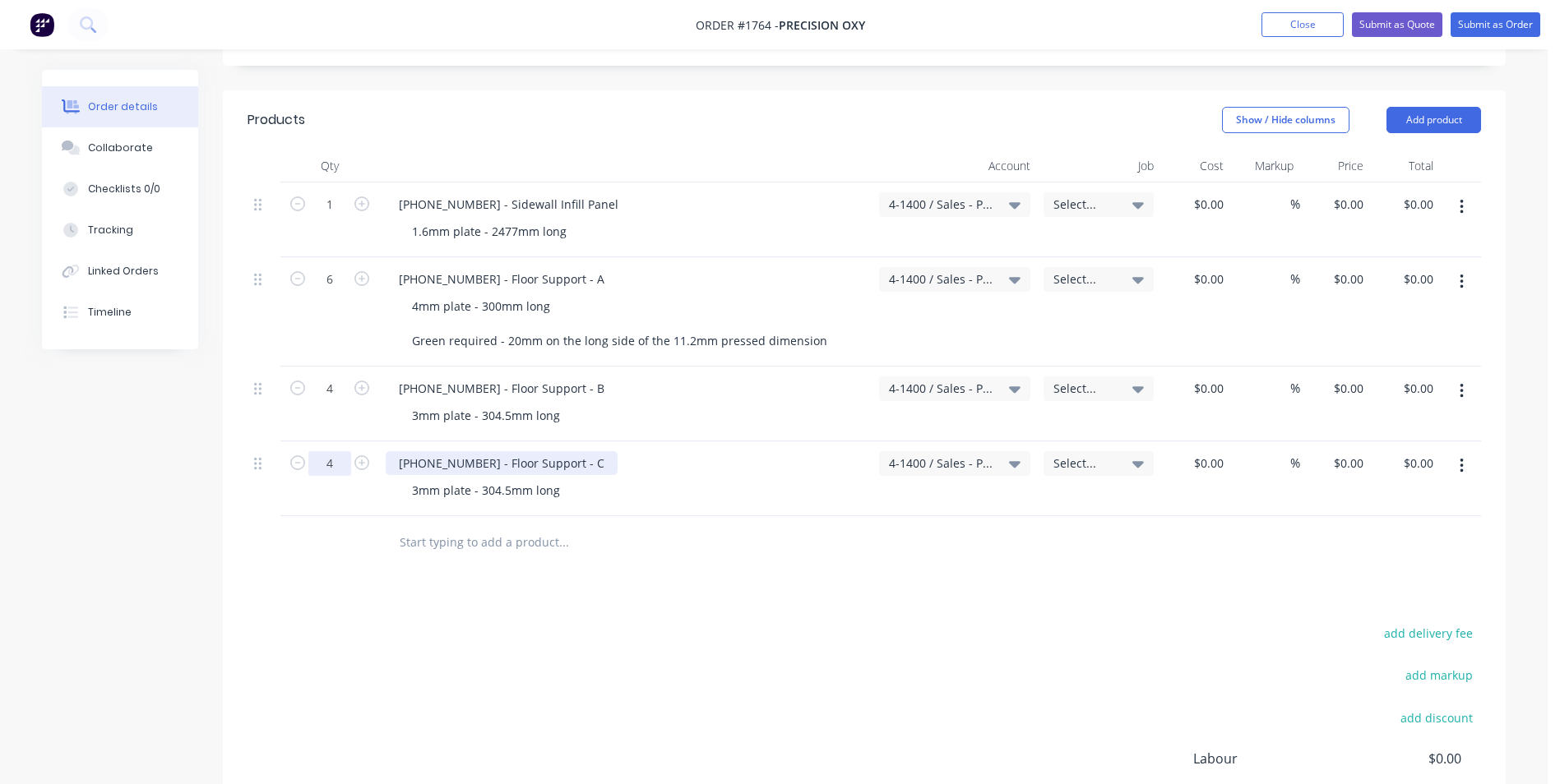
type input "4"
click at [540, 451] on div "1128-21-05003 - Floor Support - C" at bounding box center [501, 463] width 232 height 24
click at [474, 451] on div "1128-21-05003 - Floor Support - C" at bounding box center [501, 463] width 232 height 24
click at [1463, 457] on icon "button" at bounding box center [1461, 466] width 4 height 18
click at [1363, 530] on div "Duplicate" at bounding box center [1403, 542] width 127 height 24
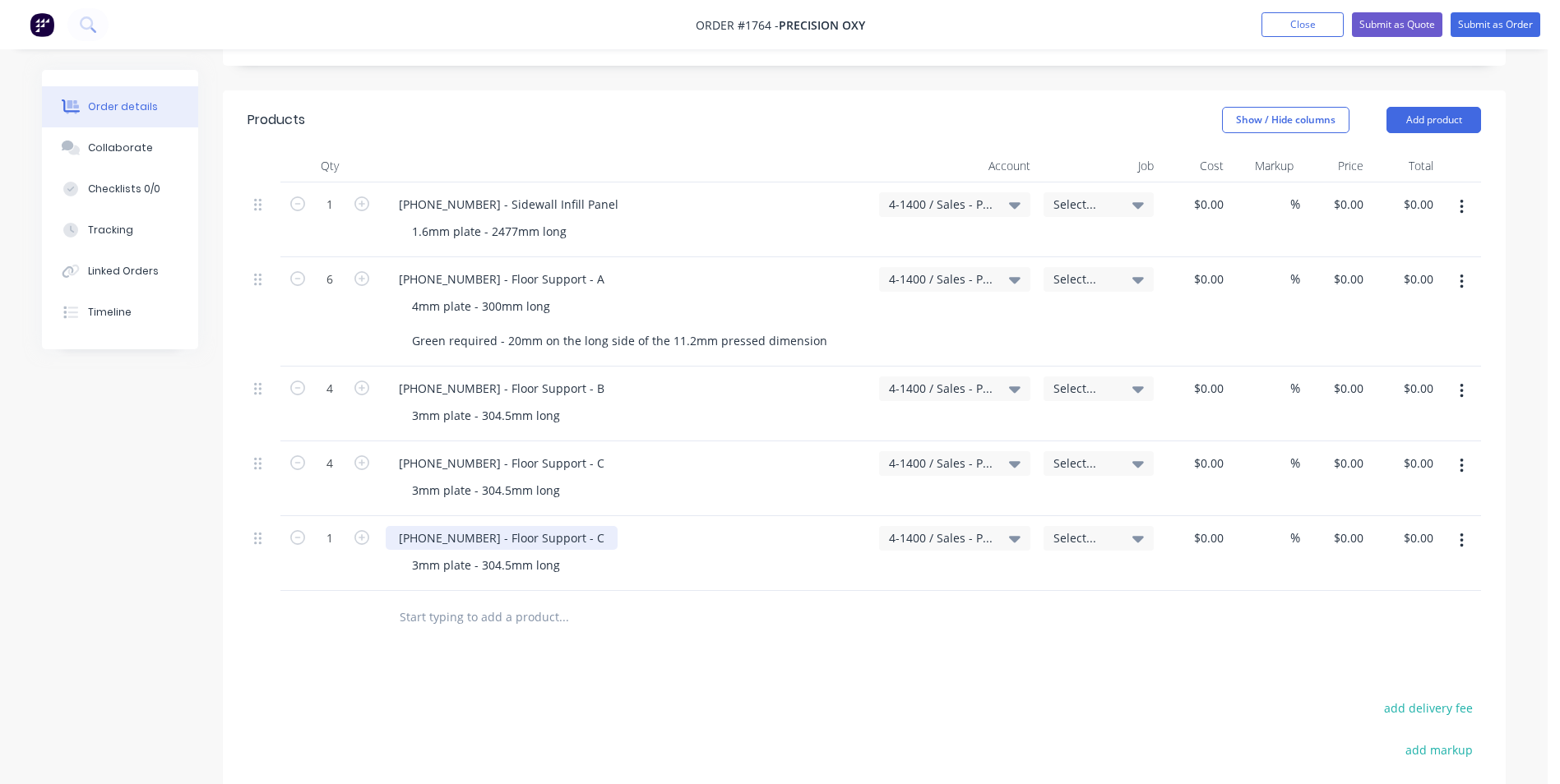
drag, startPoint x: 475, startPoint y: 519, endPoint x: 558, endPoint y: 527, distance: 83.4
click at [476, 526] on div "1128-21-05003 - Floor Support - C" at bounding box center [501, 538] width 232 height 24
click at [577, 526] on div "1128-21-05004 - Floor Support - C" at bounding box center [501, 538] width 232 height 24
drag, startPoint x: 329, startPoint y: 521, endPoint x: 349, endPoint y: 522, distance: 20.0
click at [329, 217] on input "1" at bounding box center [330, 204] width 43 height 25
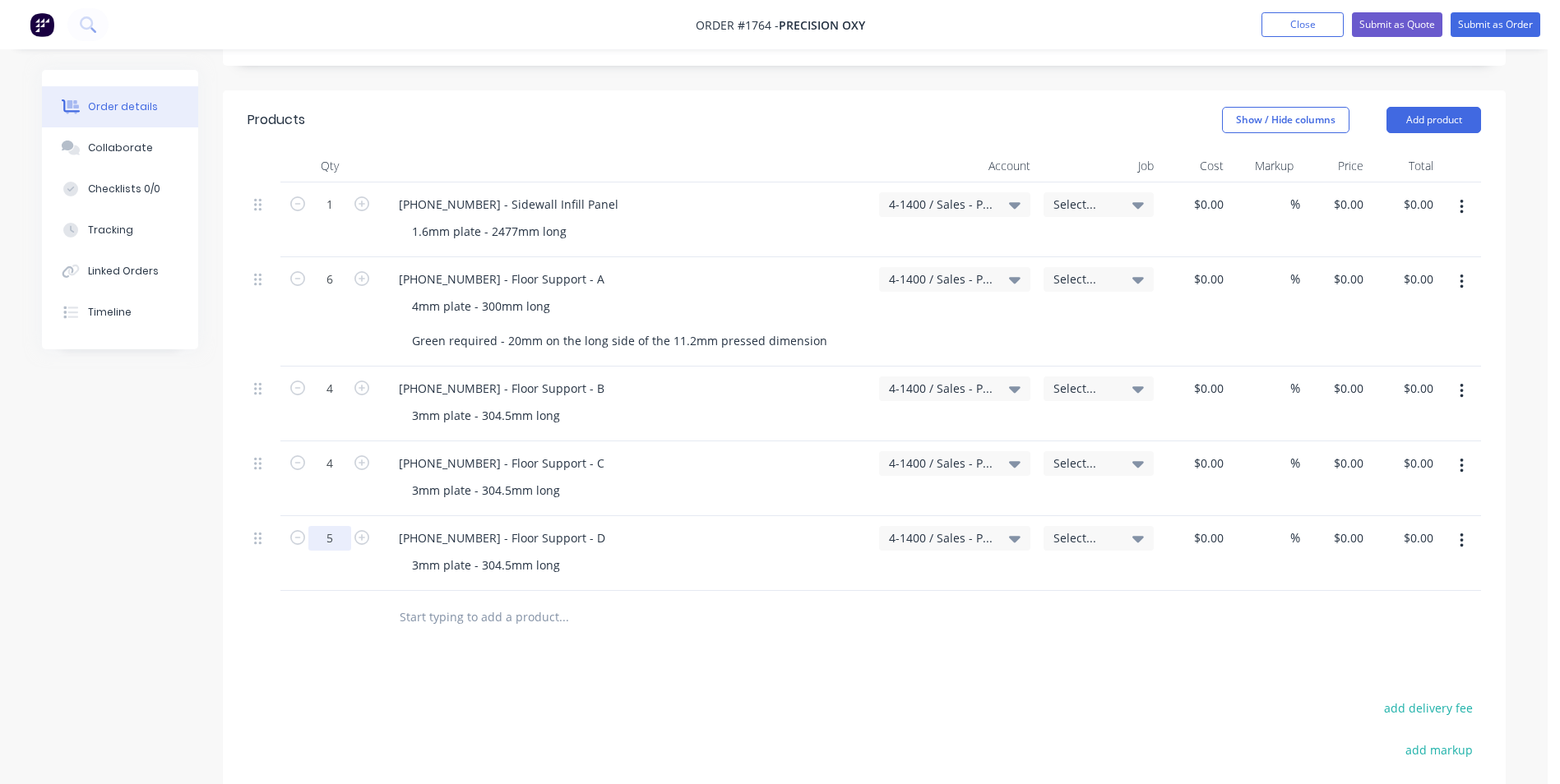
type input "5"
click at [1464, 526] on button "button" at bounding box center [1461, 540] width 39 height 29
click at [1376, 605] on div "Duplicate" at bounding box center [1403, 617] width 127 height 24
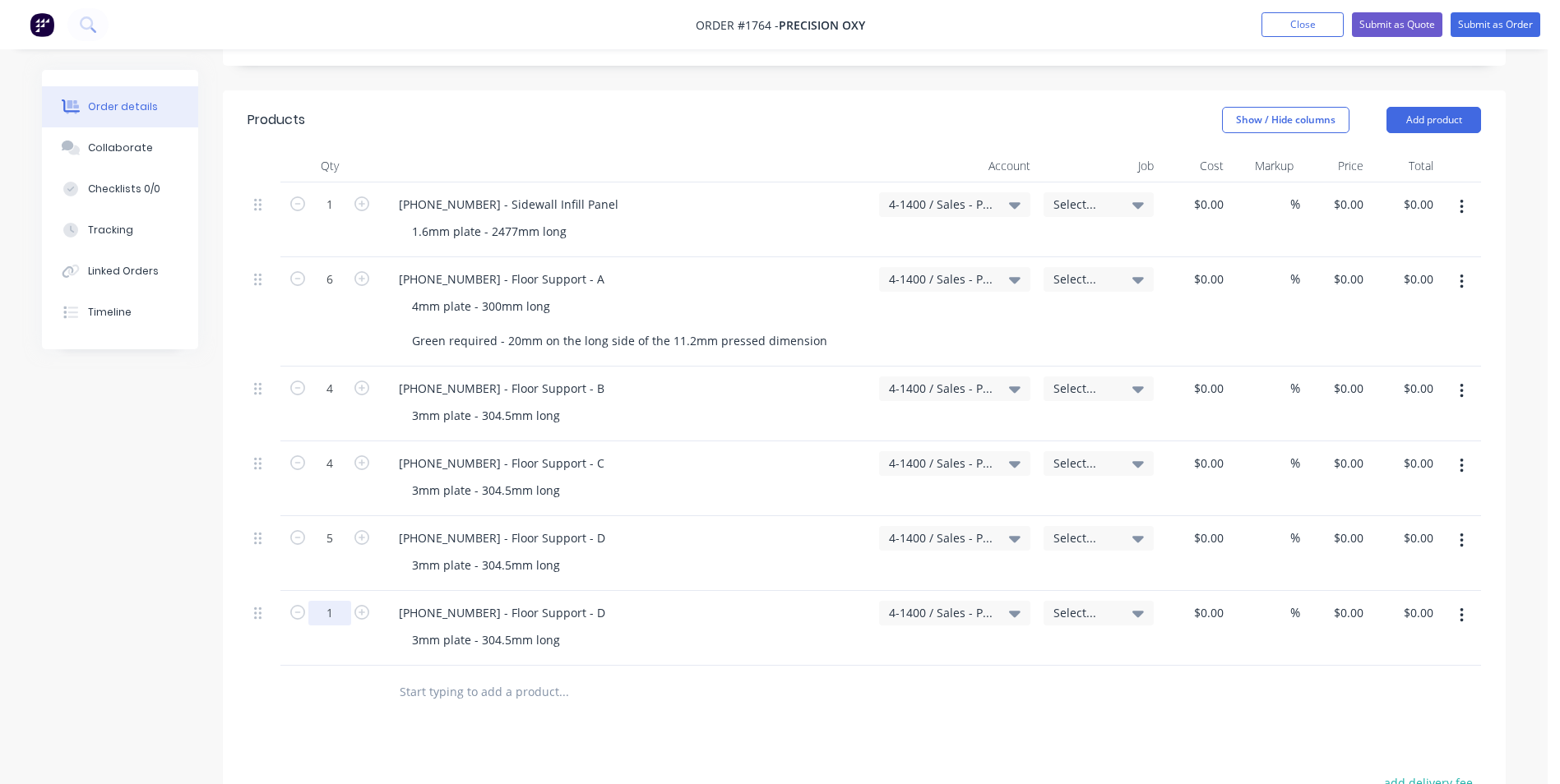
click at [333, 217] on input "1" at bounding box center [330, 204] width 43 height 25
type input "6"
click at [575, 600] on div "1128-21-05004 - Floor Support - D" at bounding box center [501, 612] width 233 height 24
click at [476, 600] on div "1128-21-05004 - Floor Support - E" at bounding box center [500, 612] width 231 height 24
click at [501, 628] on div "3mm plate - 304.5mm long" at bounding box center [486, 640] width 174 height 24
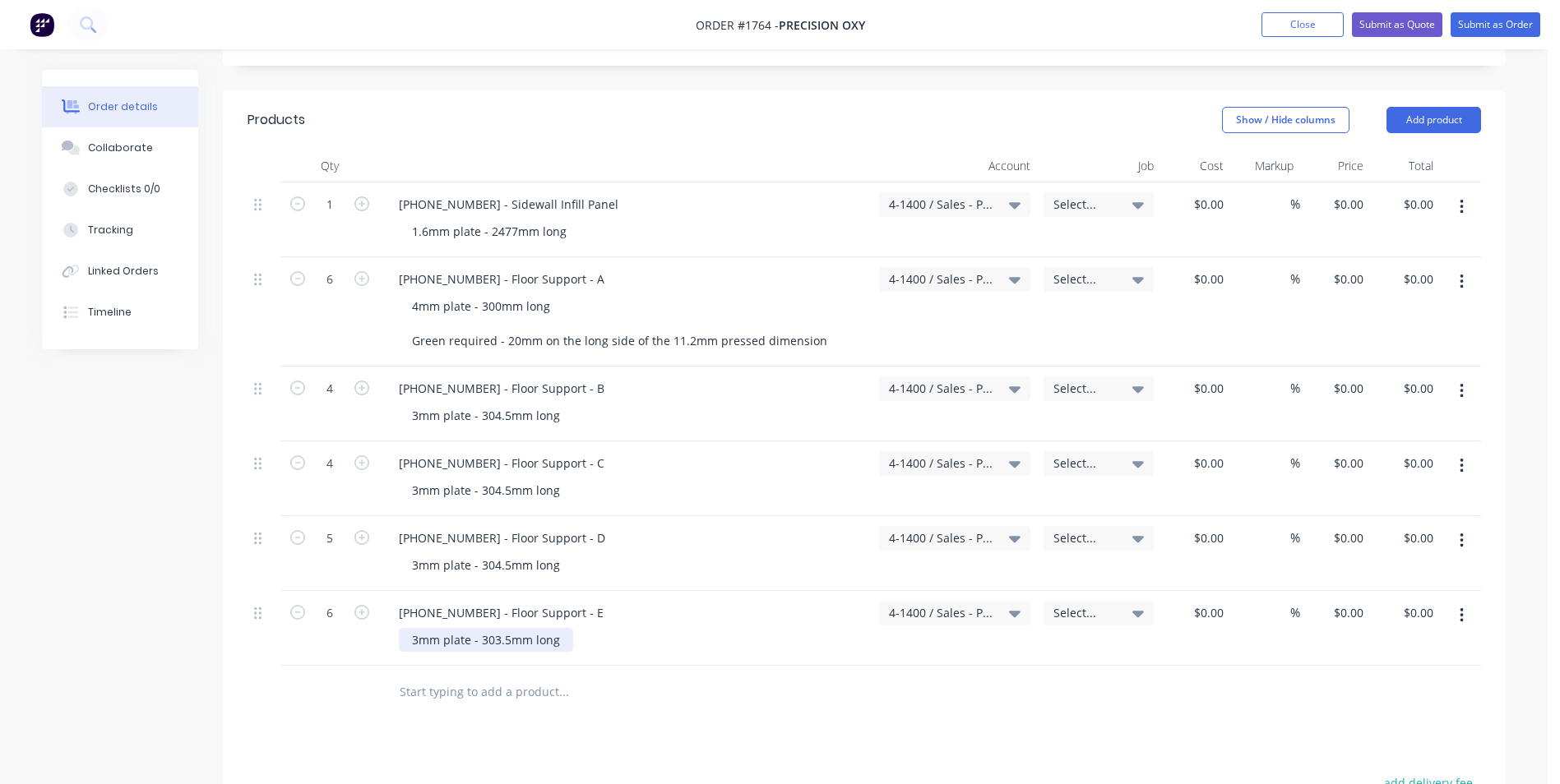
click at [505, 628] on div "3mm plate - 303.5mm long" at bounding box center [486, 640] width 174 height 24
click at [1465, 600] on button "button" at bounding box center [1461, 615] width 39 height 29
click at [1367, 679] on div "Duplicate" at bounding box center [1403, 691] width 127 height 24
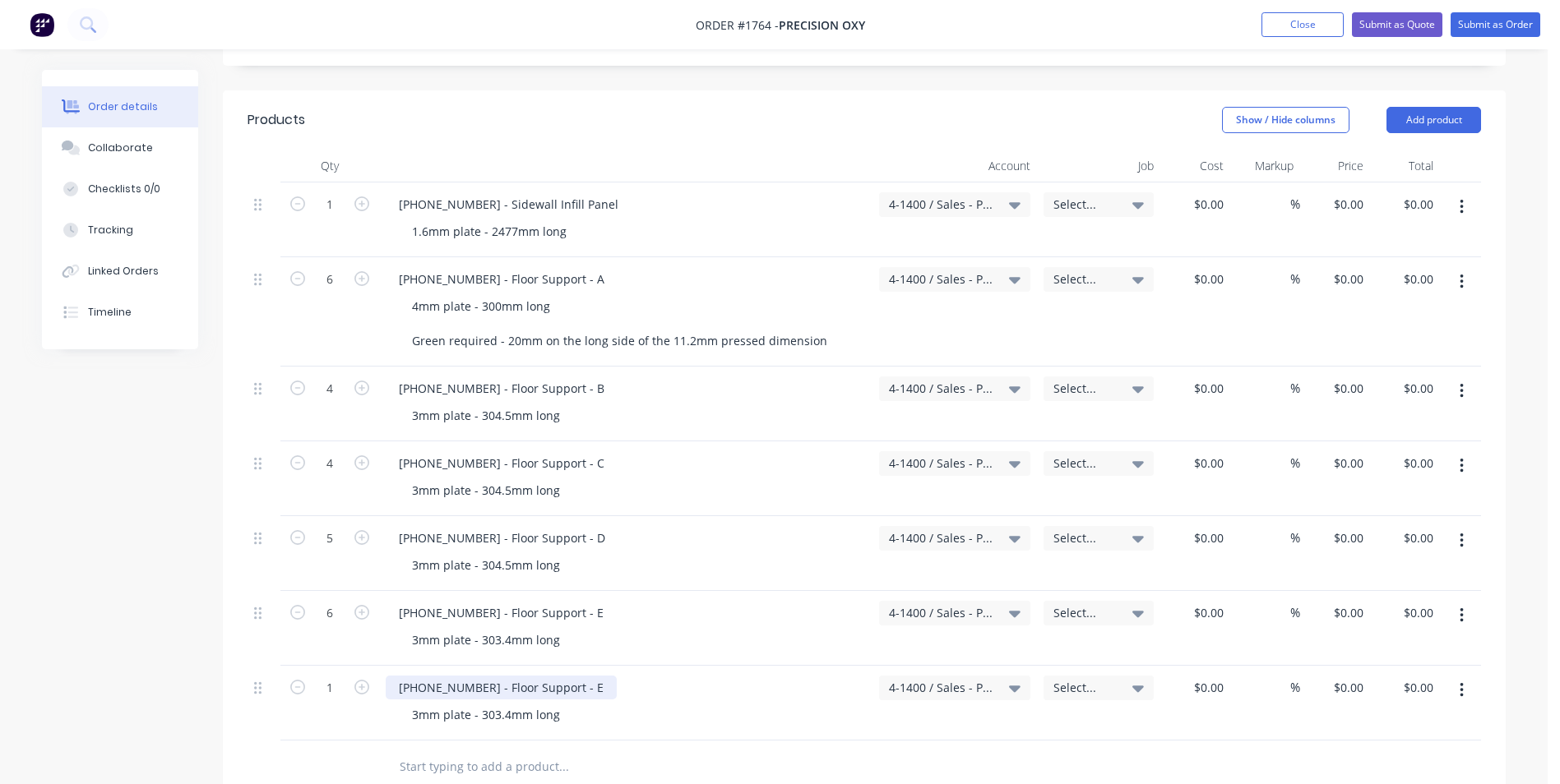
click at [476, 676] on div "1128-21-05005 - Floor Support - E" at bounding box center [500, 688] width 231 height 24
drag, startPoint x: 575, startPoint y: 672, endPoint x: 608, endPoint y: 683, distance: 34.8
click at [577, 676] on div "1128-21-05006 - Floor Support - E" at bounding box center [500, 688] width 231 height 24
click at [332, 217] on input "1" at bounding box center [330, 204] width 43 height 25
type input "4"
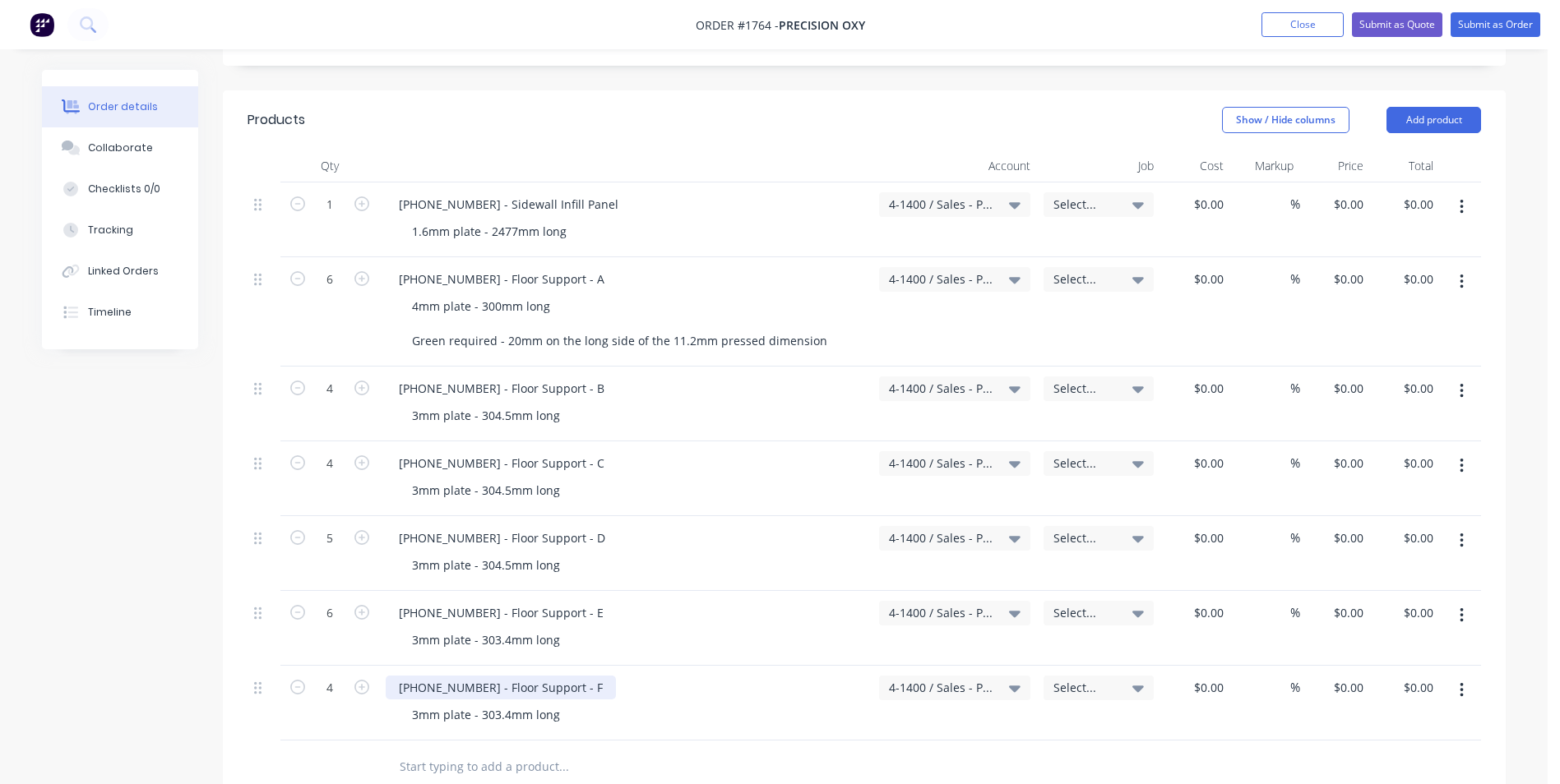
click at [445, 676] on div "1128-21-05006 - Floor Support - F" at bounding box center [500, 688] width 230 height 24
click at [1463, 683] on icon "button" at bounding box center [1461, 690] width 3 height 15
click at [1372, 755] on div "Duplicate" at bounding box center [1403, 767] width 127 height 24
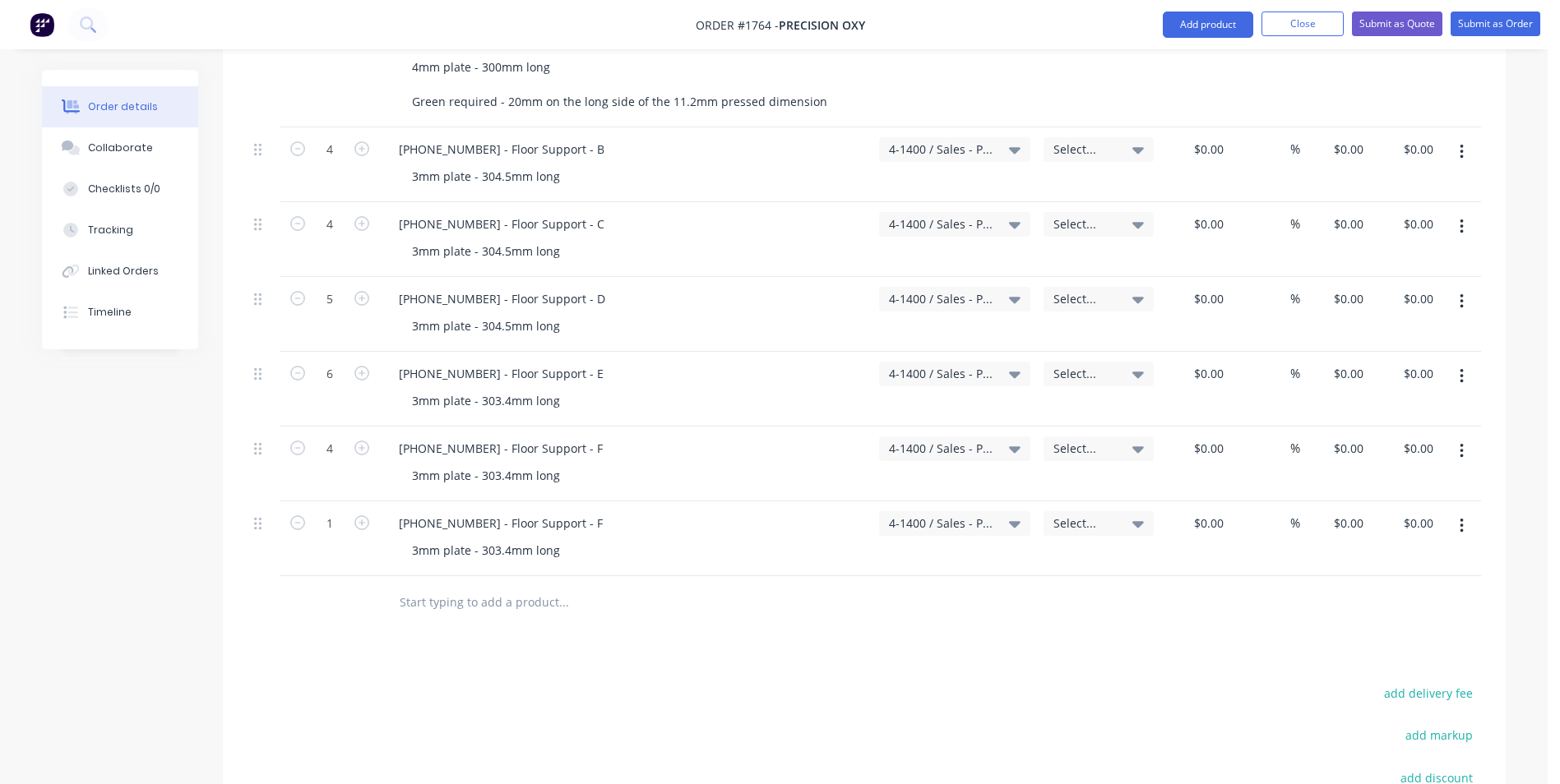
scroll to position [739, 0]
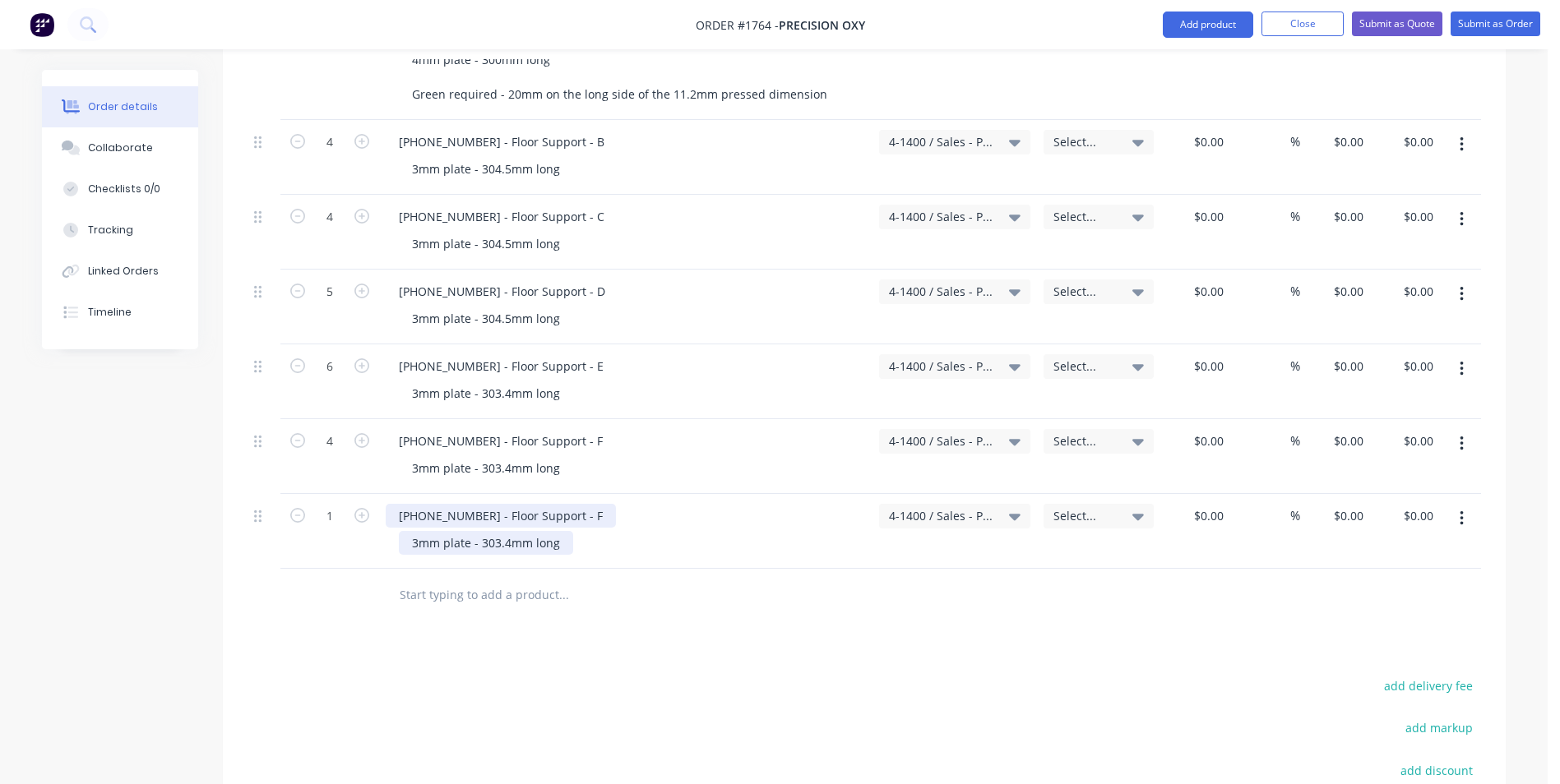
drag, startPoint x: 472, startPoint y: 501, endPoint x: 537, endPoint y: 516, distance: 66.7
click at [473, 504] on div "1128-21-05006 - Floor Support - F" at bounding box center [500, 516] width 230 height 24
click at [577, 504] on div "1128-21-05007 - Floor Support - F" at bounding box center [500, 516] width 230 height 24
click at [573, 504] on div "1128-21-05007 - Floor Support - F" at bounding box center [500, 516] width 230 height 24
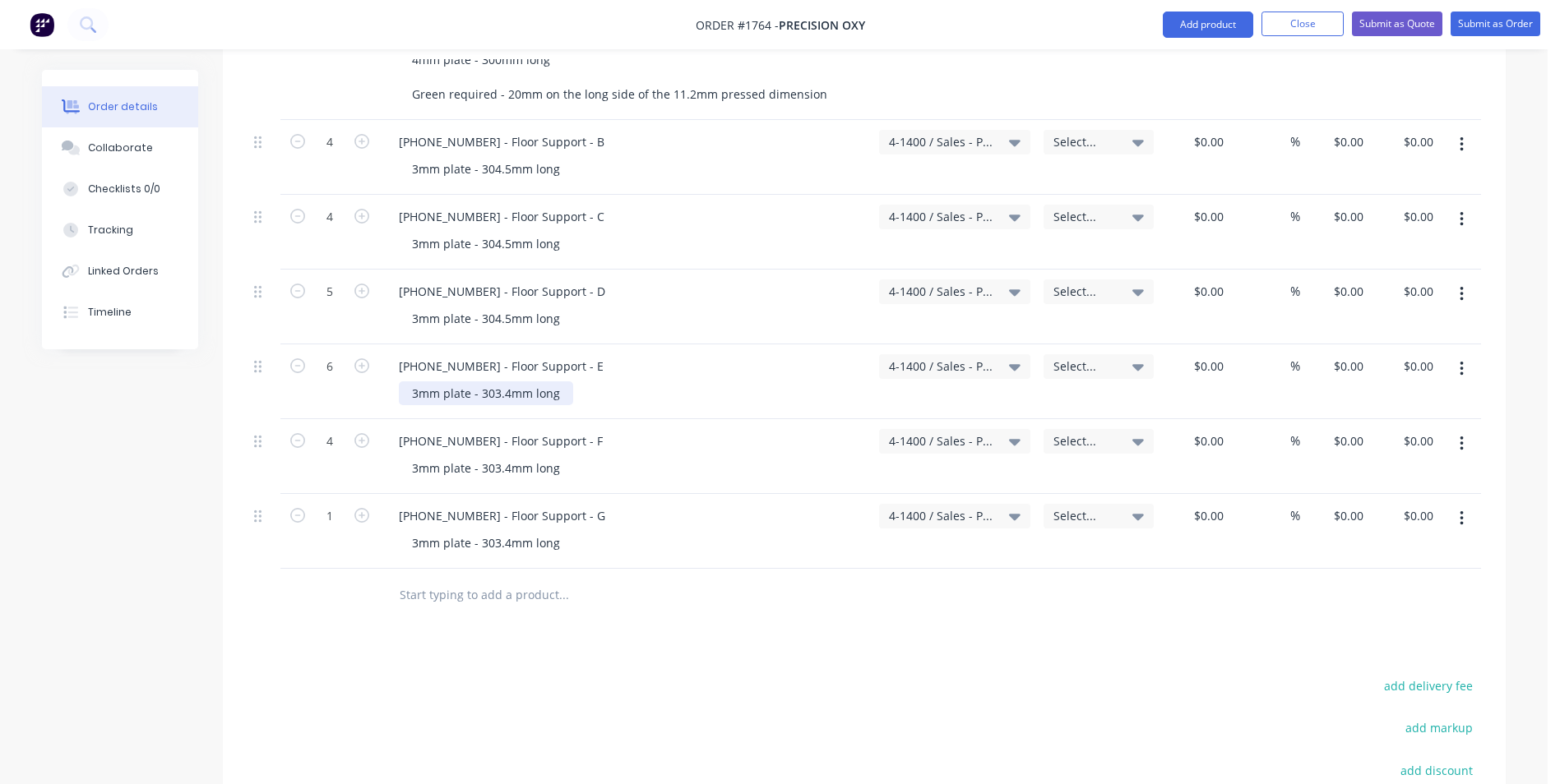
click at [416, 382] on div "3mm plate - 303.4mm long" at bounding box center [486, 394] width 174 height 24
click at [416, 456] on div "3mm plate - 303.4mm long" at bounding box center [486, 468] width 174 height 24
click at [414, 531] on div "3mm plate - 303.4mm long" at bounding box center [486, 543] width 174 height 24
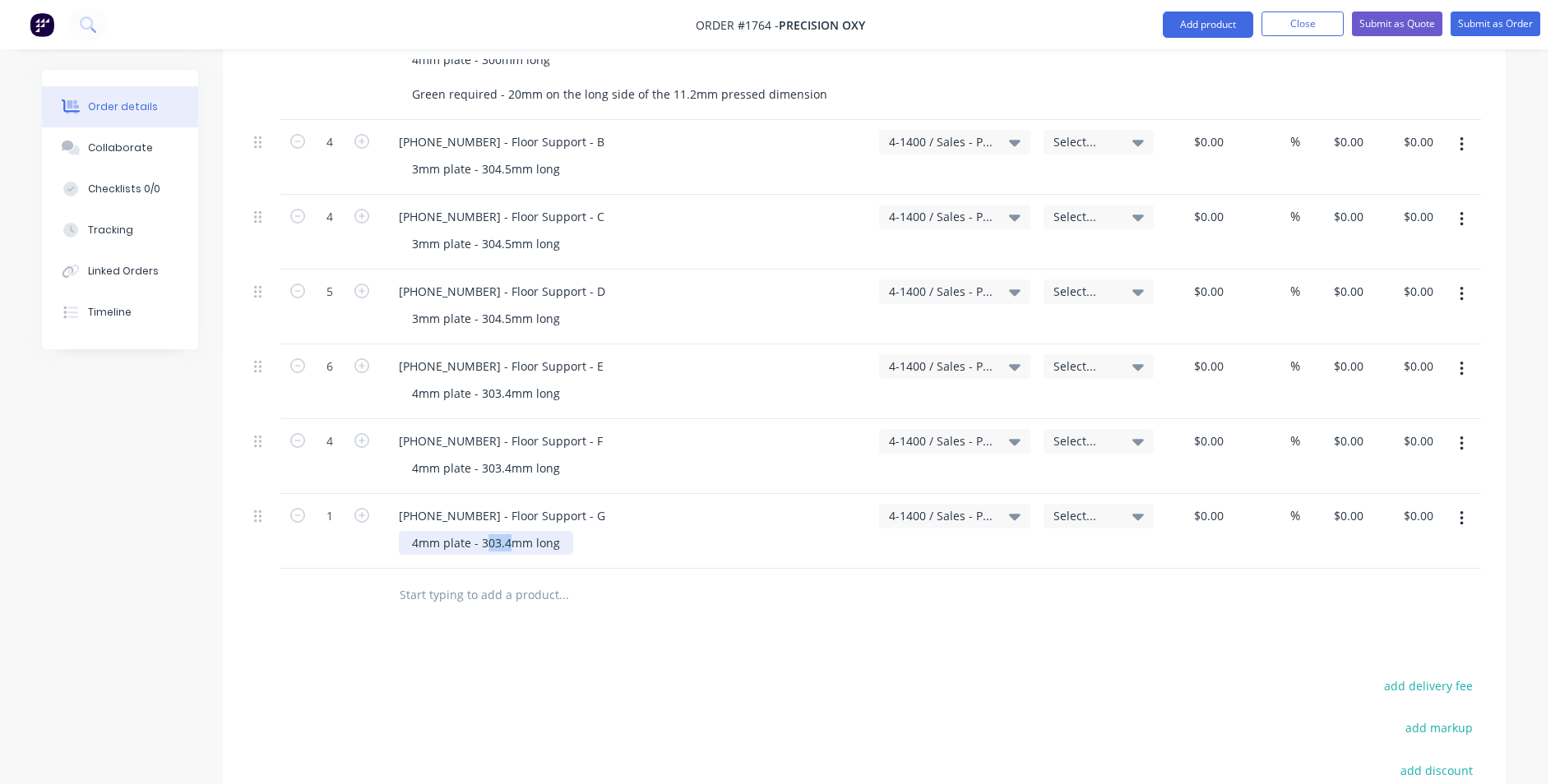
drag, startPoint x: 507, startPoint y: 526, endPoint x: 489, endPoint y: 530, distance: 18.4
click at [489, 531] on div "4mm plate - 303.4mm long" at bounding box center [486, 543] width 174 height 24
type input "4"
click at [534, 504] on div "1128-21-05007 - Floor Support - G" at bounding box center [501, 516] width 233 height 24
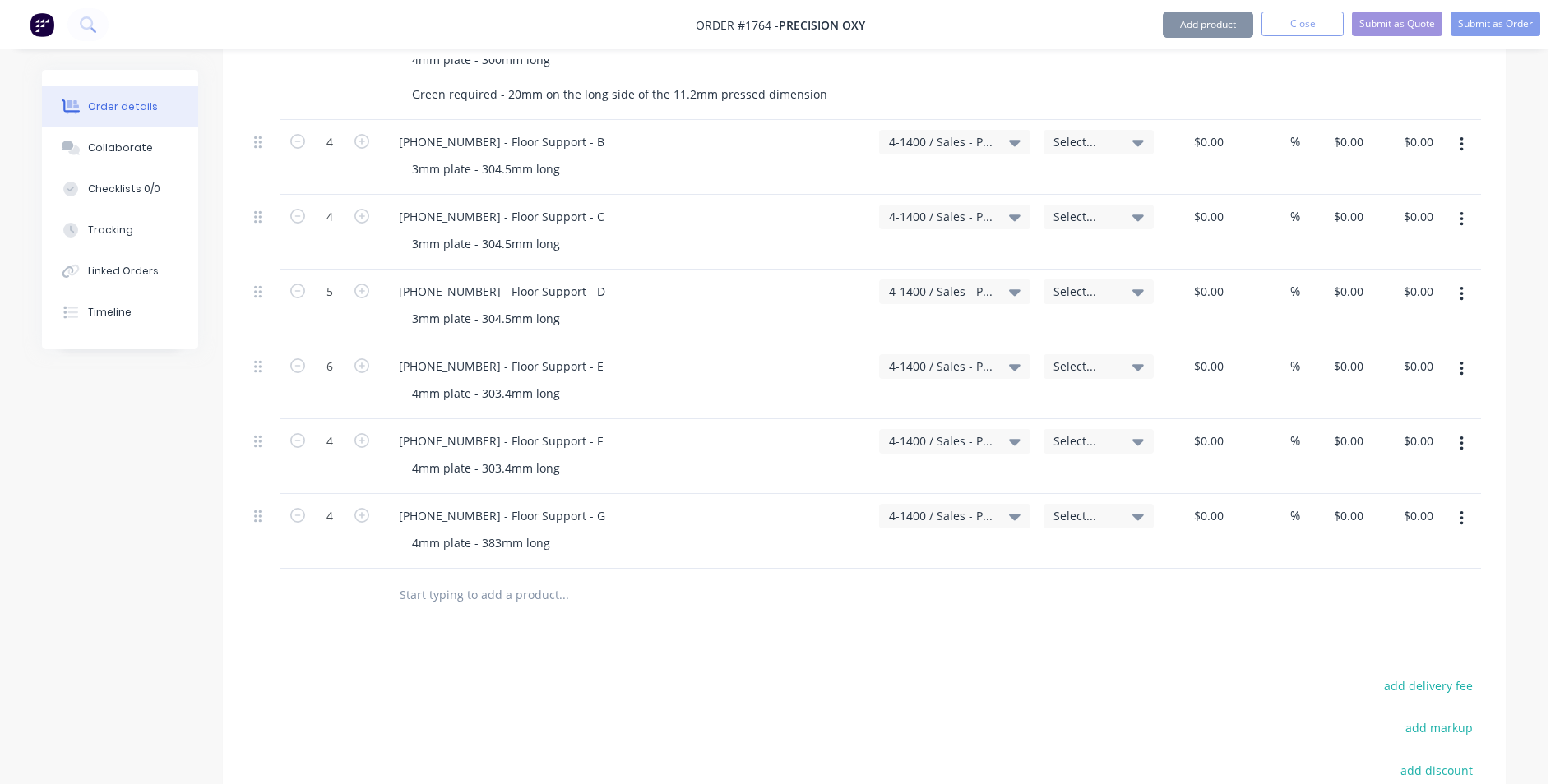
click at [1460, 510] on icon "button" at bounding box center [1461, 518] width 4 height 18
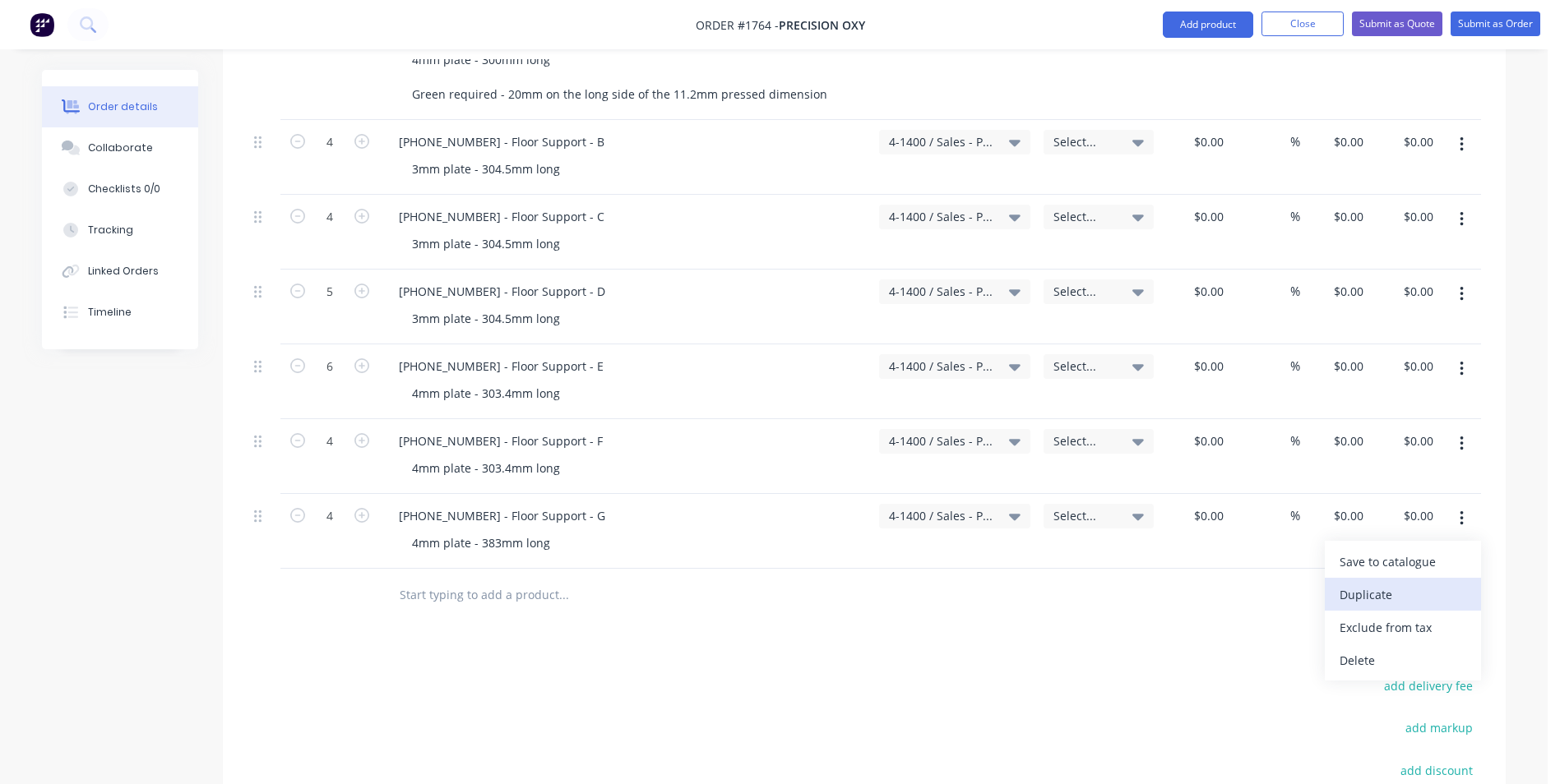
click at [1374, 582] on div "Duplicate" at bounding box center [1403, 594] width 127 height 24
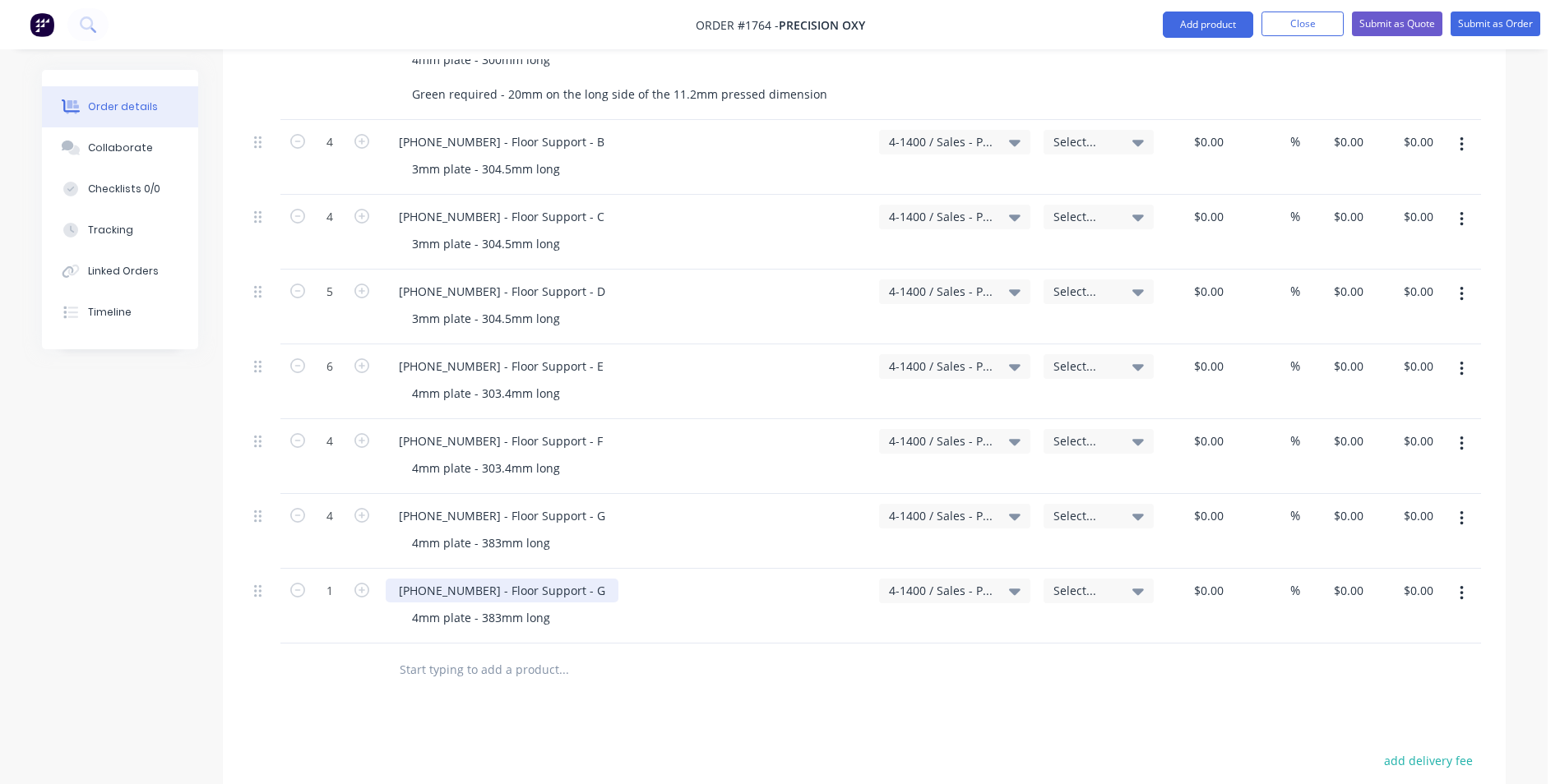
click at [475, 579] on div "1128-21-05007 - Floor Support - G" at bounding box center [501, 591] width 233 height 24
click at [475, 579] on div "1128-21-05007 - Floor Support - G" at bounding box center [501, 591] width 233 height 24
click at [474, 579] on div "1128-21-05007 - Floor Support - G" at bounding box center [501, 591] width 233 height 24
click at [575, 579] on div "1128-21-05008 - Floor Support - G" at bounding box center [501, 591] width 233 height 24
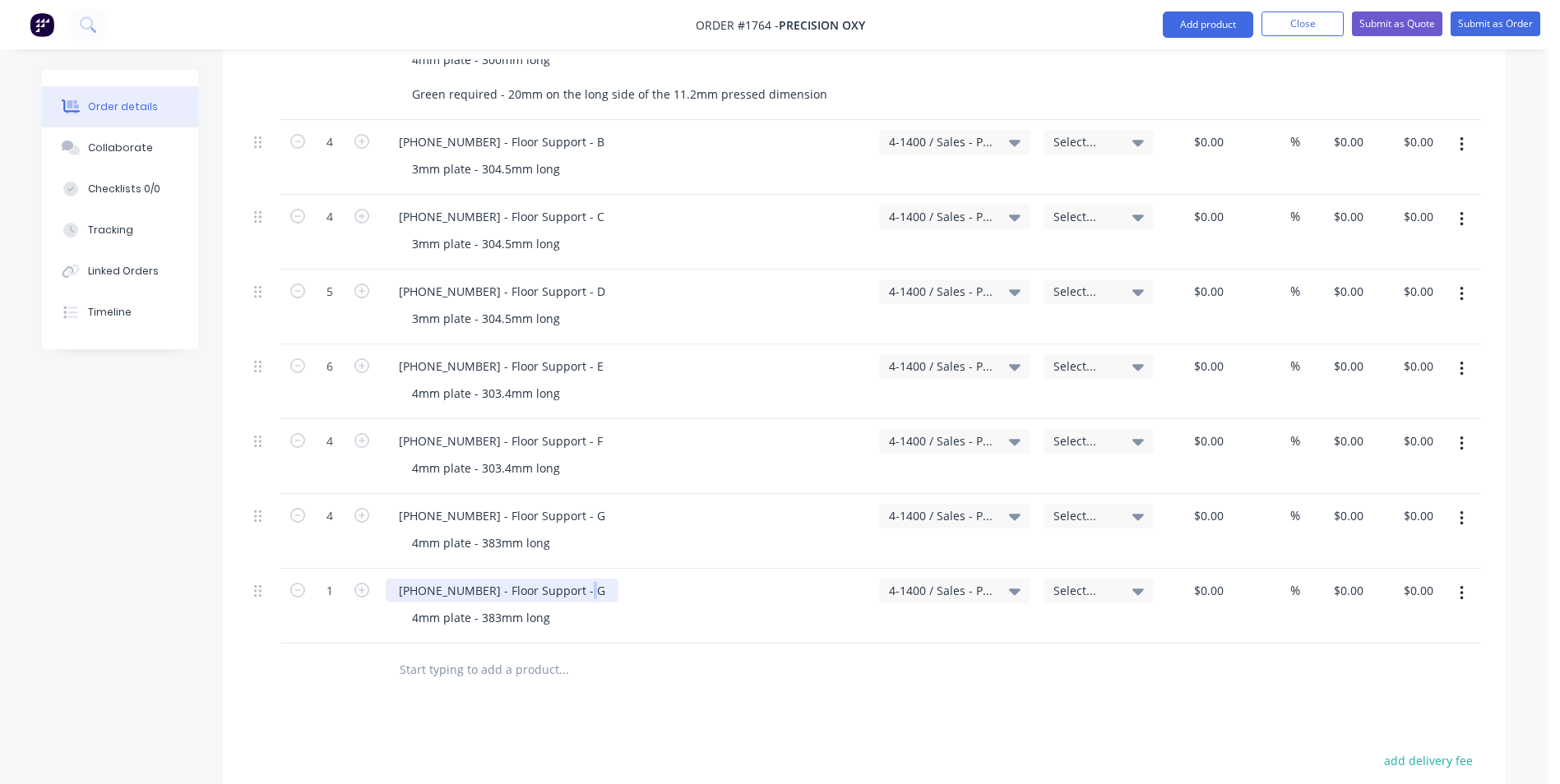
click at [575, 579] on div "1128-21-05008 - Floor Support - G" at bounding box center [501, 591] width 233 height 24
drag, startPoint x: 333, startPoint y: 571, endPoint x: 349, endPoint y: 573, distance: 16.1
type input "4"
click at [442, 579] on div "1128-21-05008 - Floor Support - H" at bounding box center [501, 591] width 233 height 24
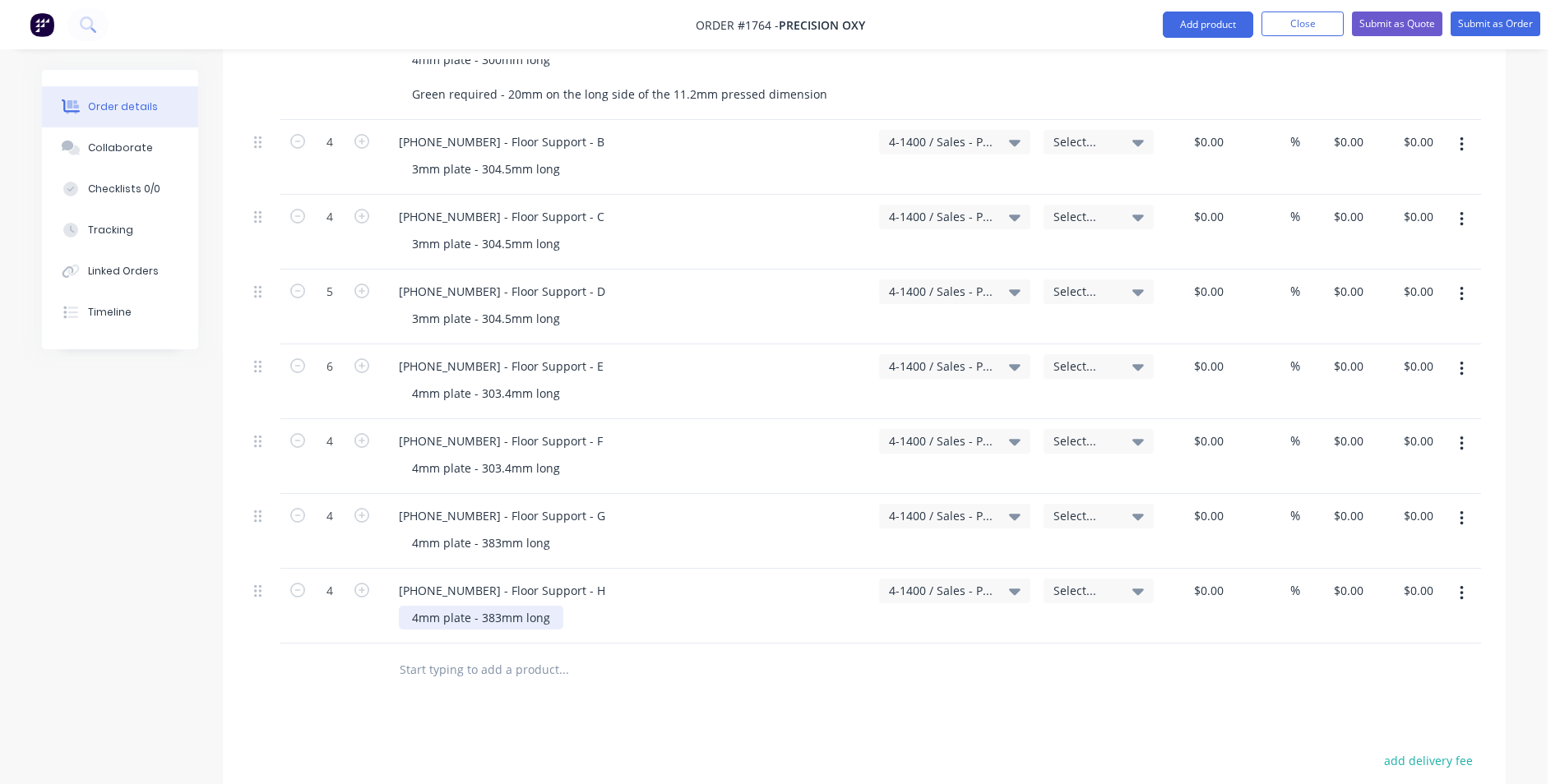
click at [491, 606] on div "4mm plate - 383mm long" at bounding box center [481, 618] width 165 height 24
drag, startPoint x: 498, startPoint y: 599, endPoint x: 481, endPoint y: 598, distance: 17.0
click at [481, 606] on div "4mm plate - 383mm long" at bounding box center [481, 618] width 165 height 24
click at [1462, 586] on icon "button" at bounding box center [1461, 593] width 3 height 15
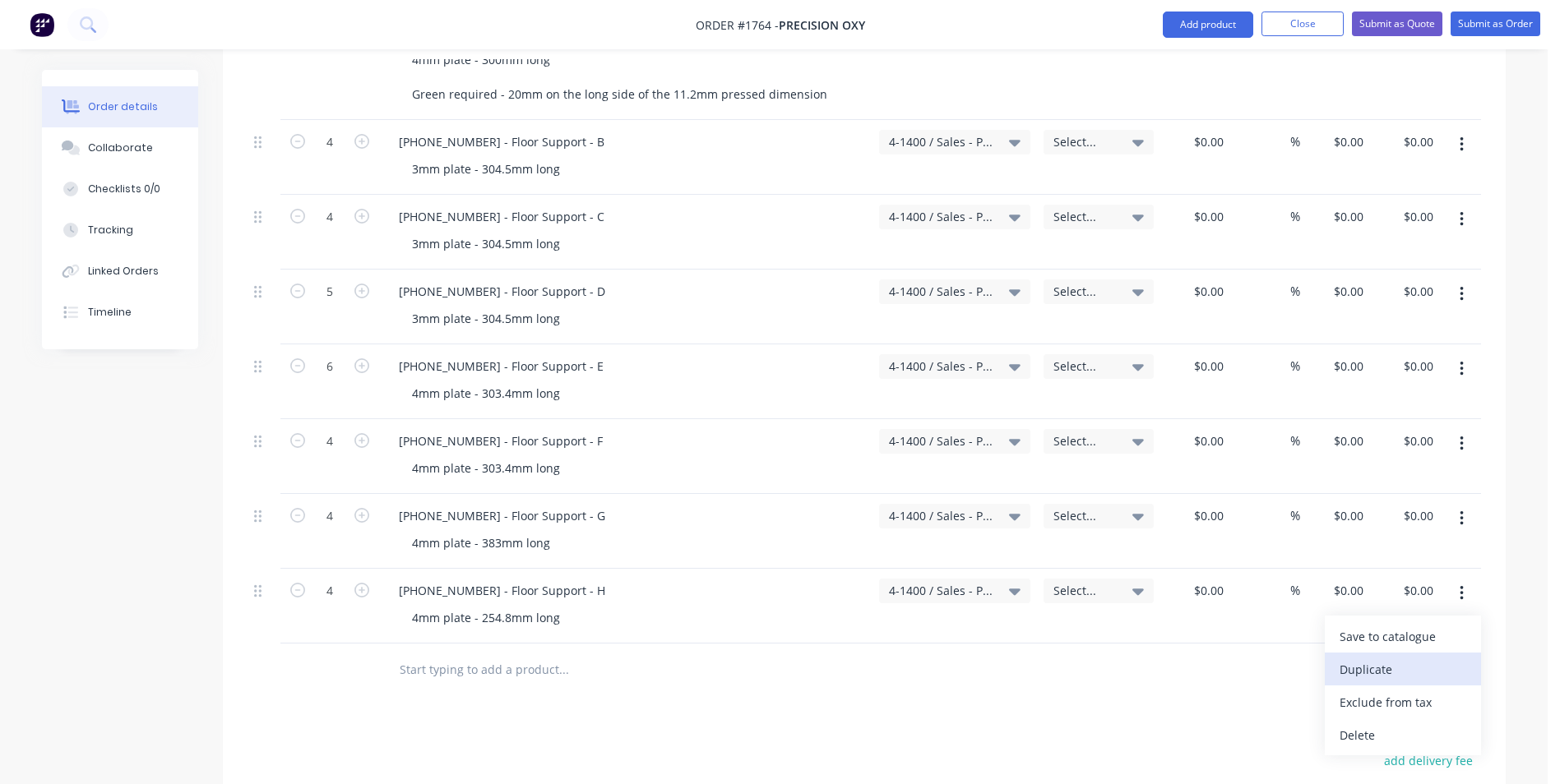
click at [1367, 658] on div "Duplicate" at bounding box center [1403, 670] width 127 height 24
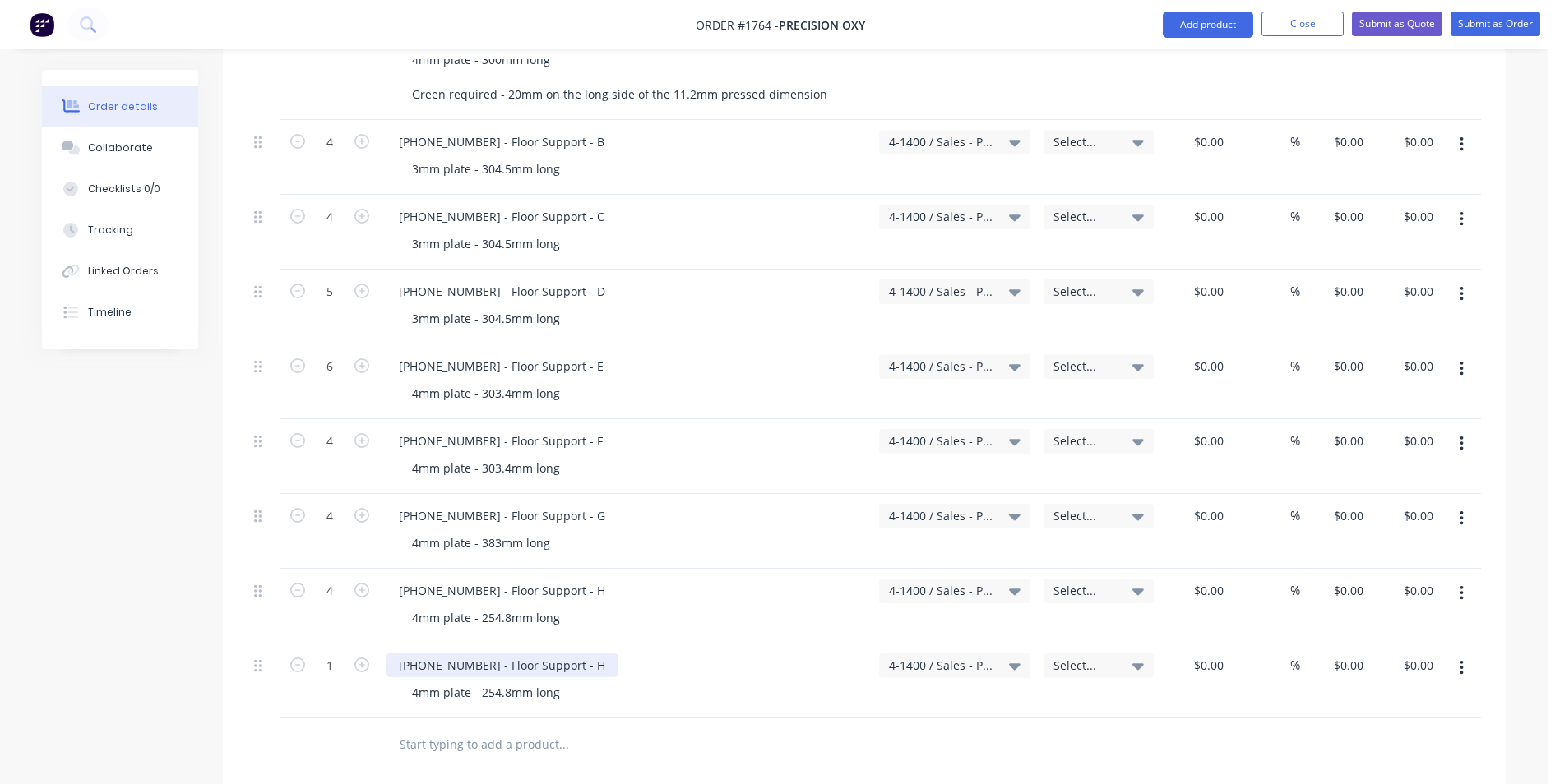
click at [473, 654] on div "1128-21-05008 - Floor Support - H" at bounding box center [501, 666] width 233 height 24
click at [574, 654] on div "1128-21-05009 - Floor Support - H" at bounding box center [501, 666] width 233 height 24
drag, startPoint x: 585, startPoint y: 651, endPoint x: 574, endPoint y: 651, distance: 11.0
click at [574, 654] on div "1128-21-05009 - Floor Support - H" at bounding box center [501, 666] width 233 height 24
drag, startPoint x: 509, startPoint y: 676, endPoint x: 496, endPoint y: 676, distance: 13.0
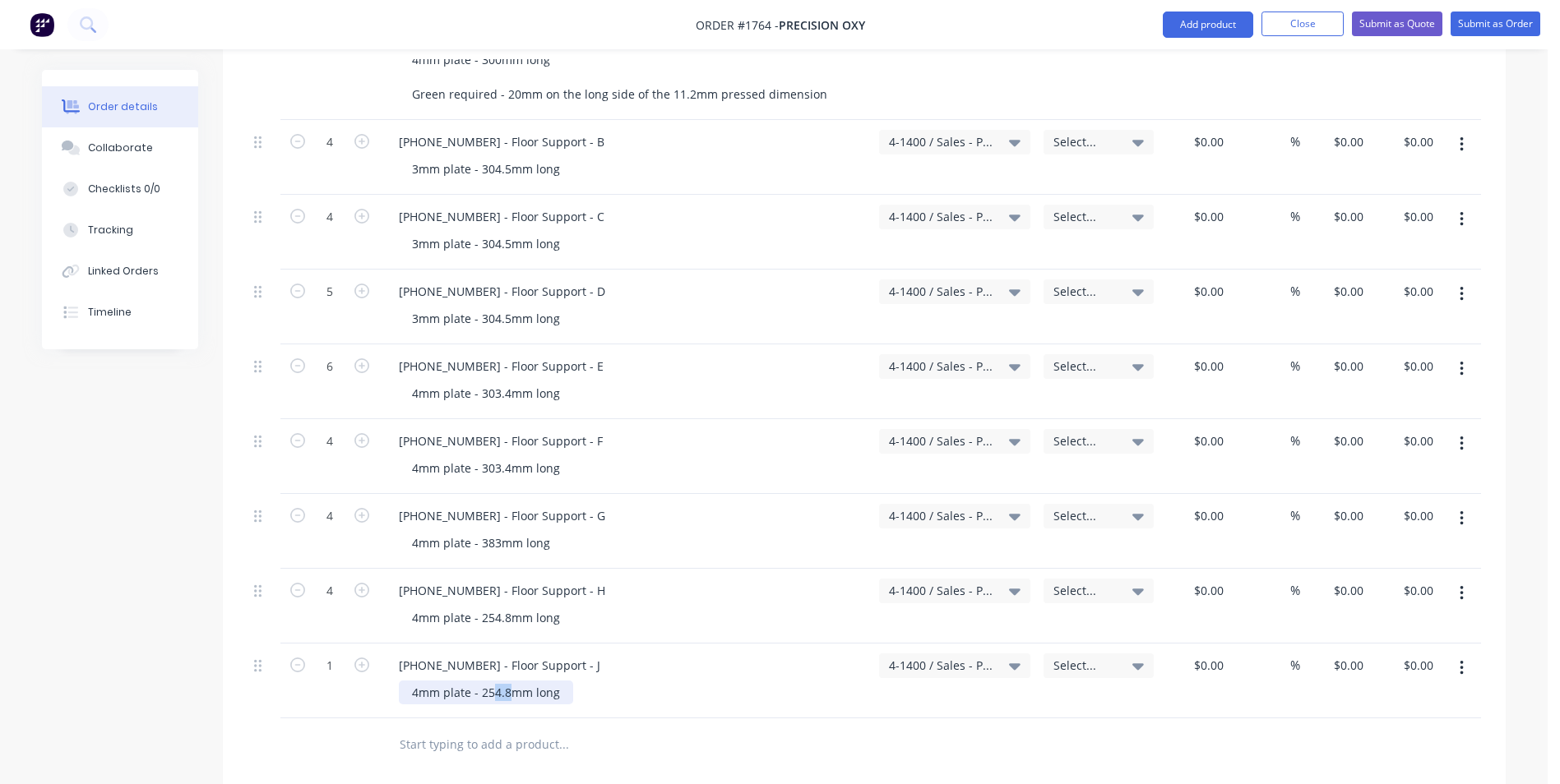
click at [496, 680] on div "4mm plate - 254.8mm long" at bounding box center [486, 692] width 174 height 24
type input "2"
click at [403, 569] on div "1128-21-05008 - Floor Support - H 4mm plate - 254.8mm long" at bounding box center [626, 606] width 493 height 75
click at [363, 658] on icon "button" at bounding box center [361, 665] width 15 height 15
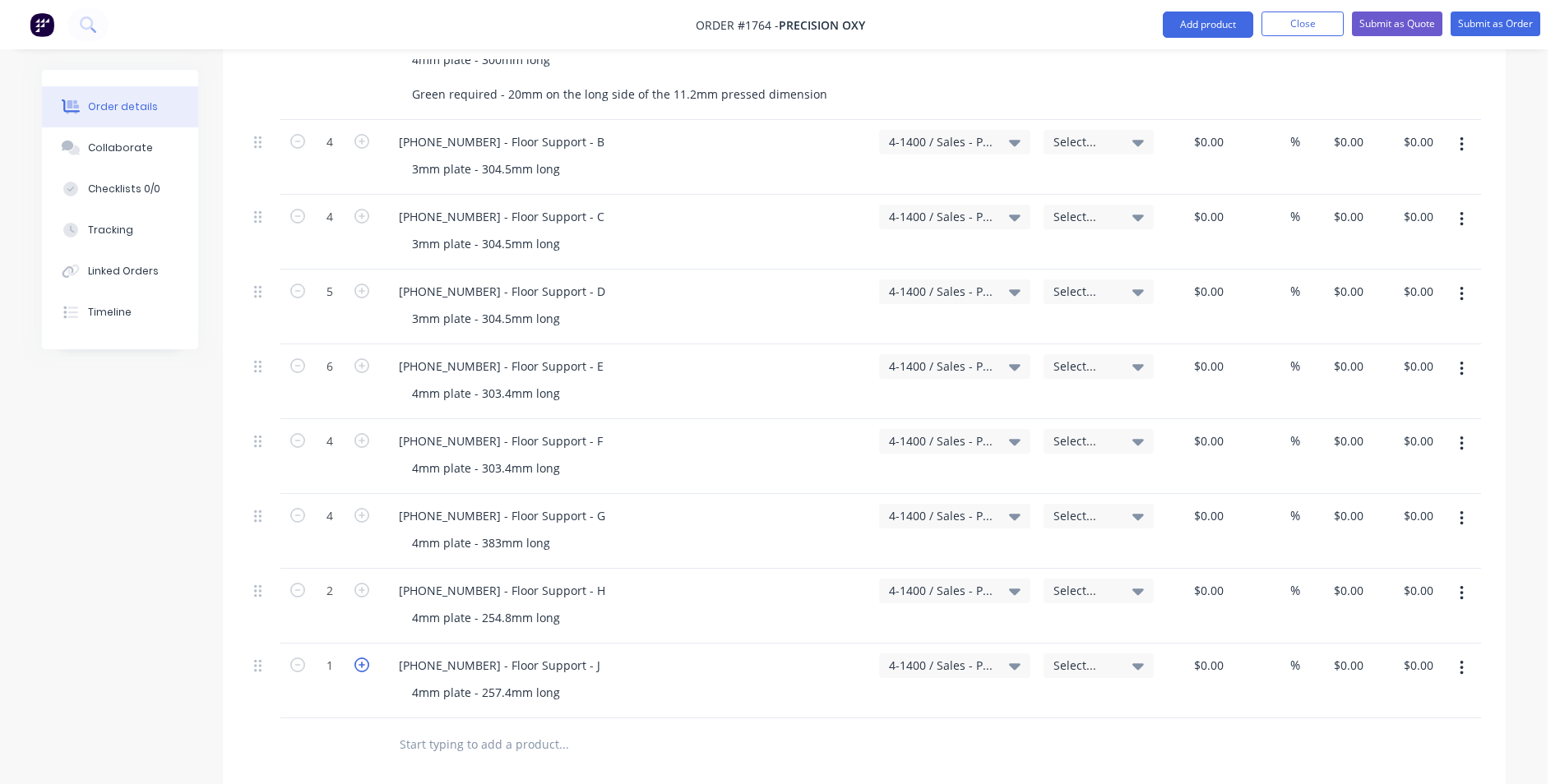
type input "2"
click at [1463, 660] on icon "button" at bounding box center [1461, 667] width 3 height 15
click at [1370, 733] on div "Duplicate" at bounding box center [1403, 745] width 127 height 24
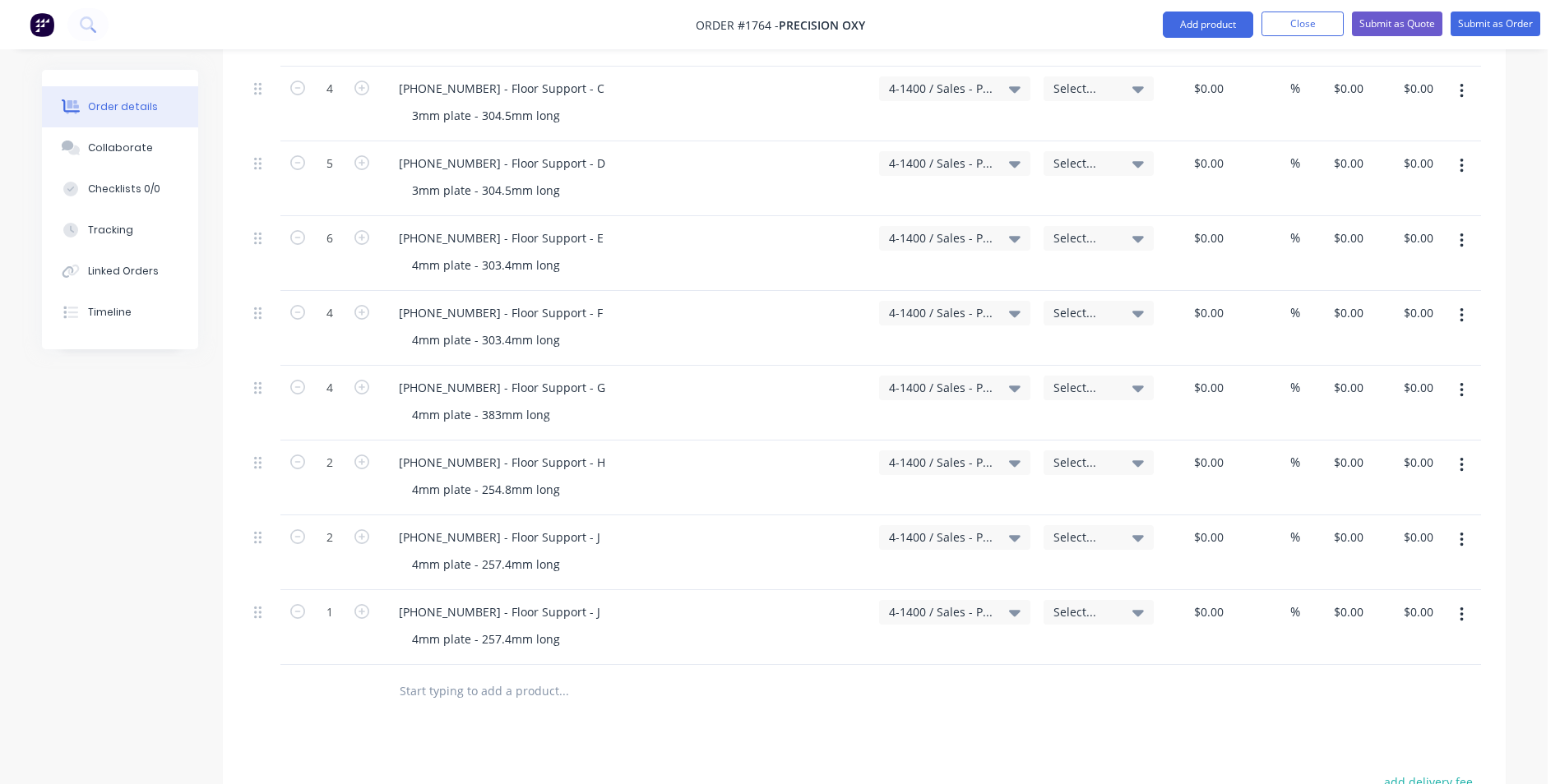
scroll to position [904, 0]
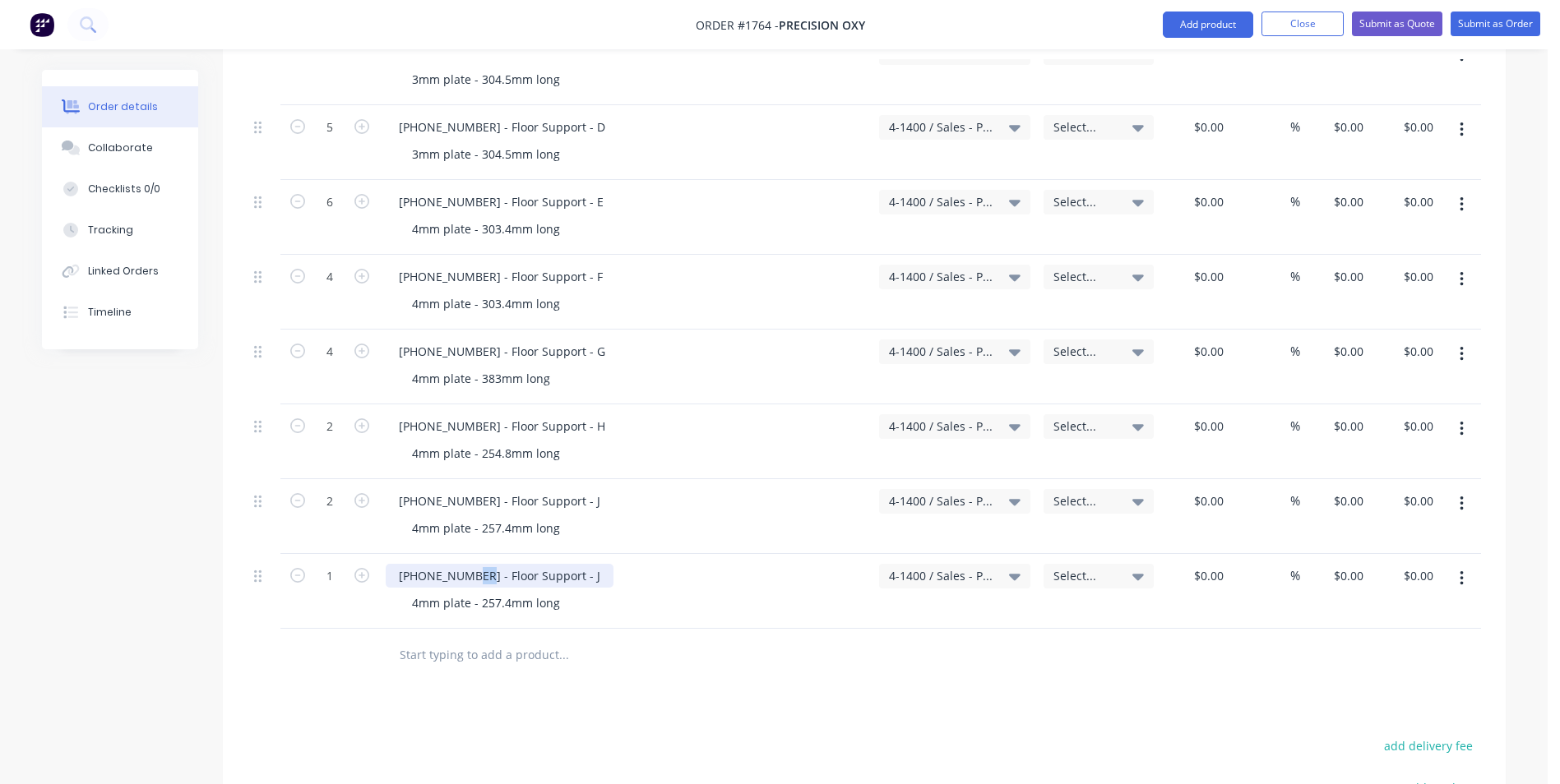
drag, startPoint x: 476, startPoint y: 560, endPoint x: 468, endPoint y: 561, distance: 8.1
click at [468, 564] on div "1128-21-05009 - Floor Support - J" at bounding box center [499, 576] width 227 height 24
drag, startPoint x: 554, startPoint y: 556, endPoint x: 493, endPoint y: 558, distance: 61.0
click at [488, 564] on div "1128-21-05010 - Floor Support - J" at bounding box center [499, 576] width 227 height 24
click at [417, 591] on div "4mm plate - 257.4mm long" at bounding box center [486, 603] width 174 height 24
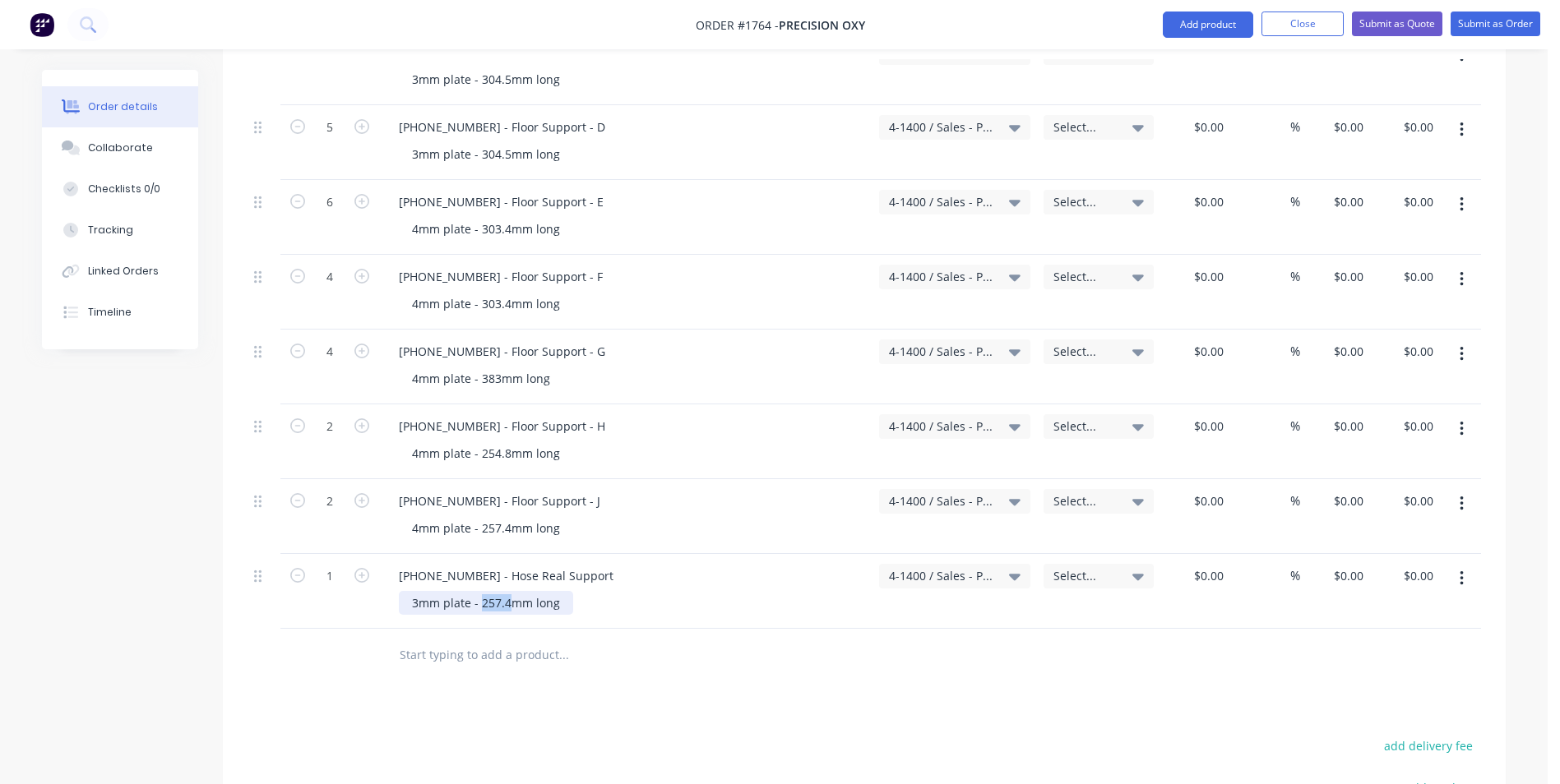
drag, startPoint x: 511, startPoint y: 588, endPoint x: 479, endPoint y: 594, distance: 32.6
click at [479, 594] on div "3mm plate - 257.4mm long" at bounding box center [486, 603] width 174 height 24
click at [365, 568] on icon "button" at bounding box center [361, 575] width 15 height 15
type input "2"
click at [1460, 570] on icon "button" at bounding box center [1461, 578] width 4 height 18
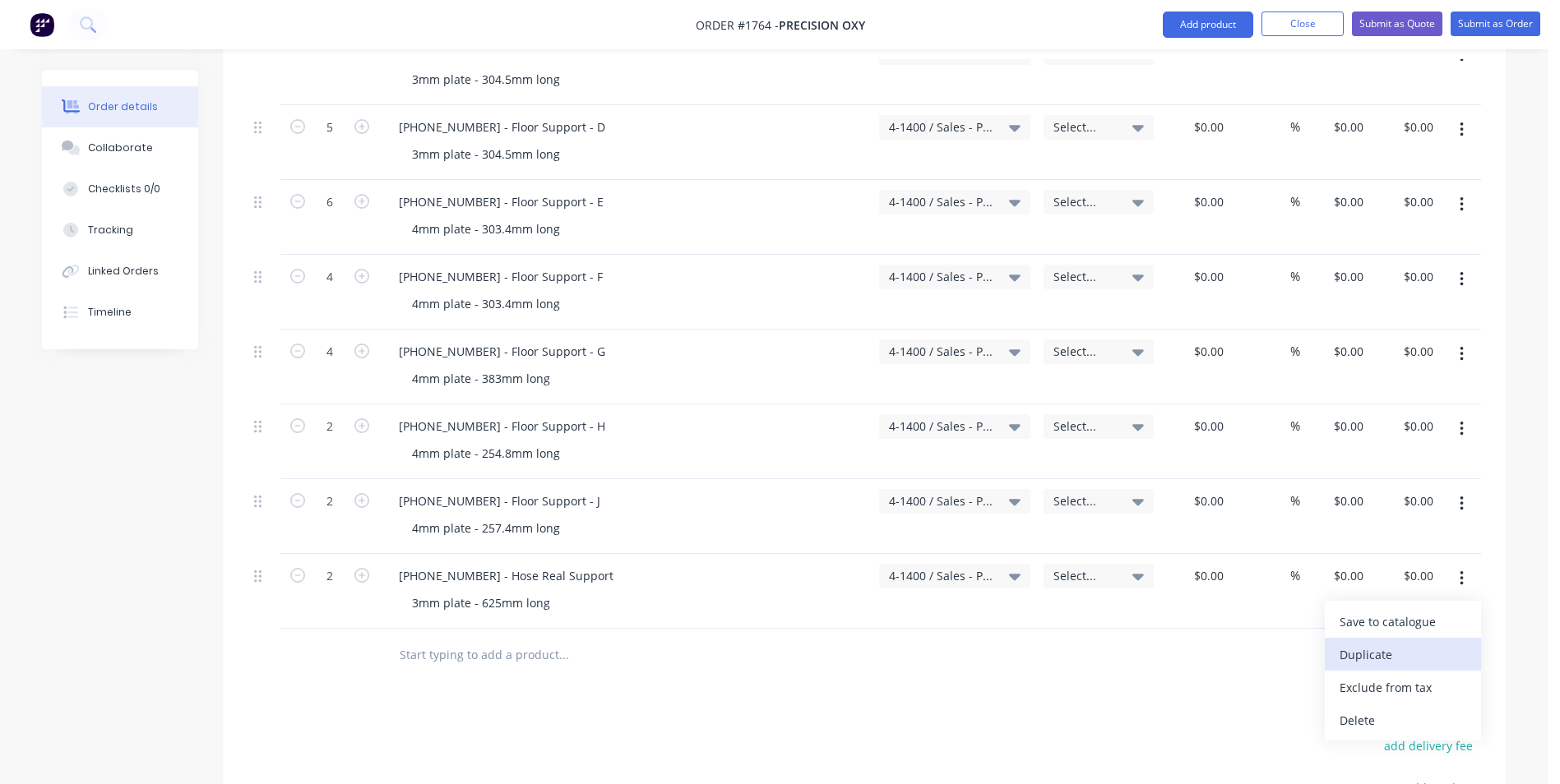
click at [1378, 642] on div "Duplicate" at bounding box center [1403, 654] width 127 height 24
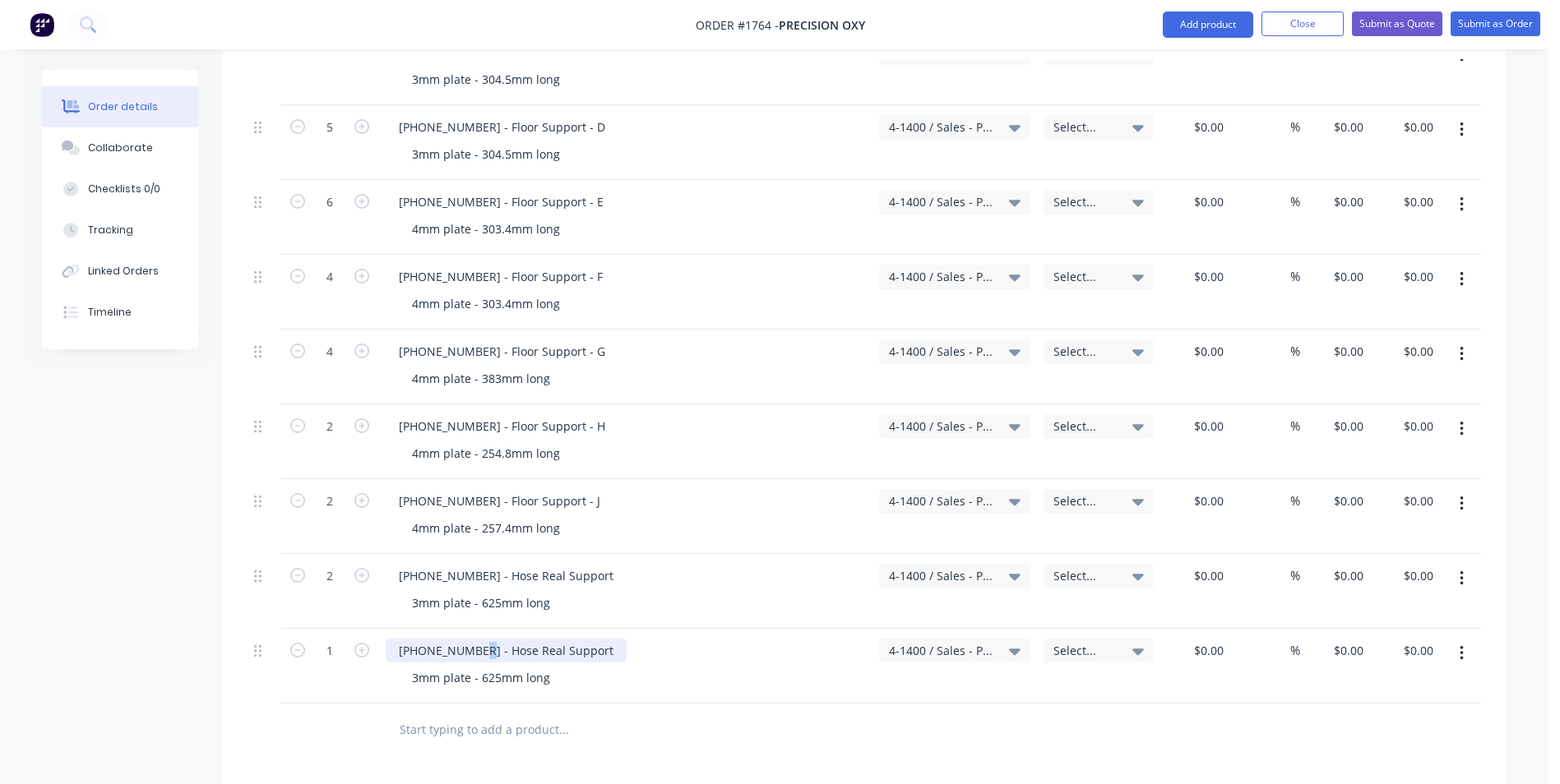
click at [475, 638] on div "1128-21-05010 - Hose Real Support" at bounding box center [505, 650] width 241 height 24
drag, startPoint x: 590, startPoint y: 631, endPoint x: 493, endPoint y: 638, distance: 97.3
click at [493, 638] on div "1128-21-05011 - Hose Real Support" at bounding box center [505, 650] width 241 height 24
click at [415, 666] on div "3mm plate - 625mm long" at bounding box center [481, 678] width 165 height 24
drag, startPoint x: 497, startPoint y: 661, endPoint x: 482, endPoint y: 661, distance: 15.0
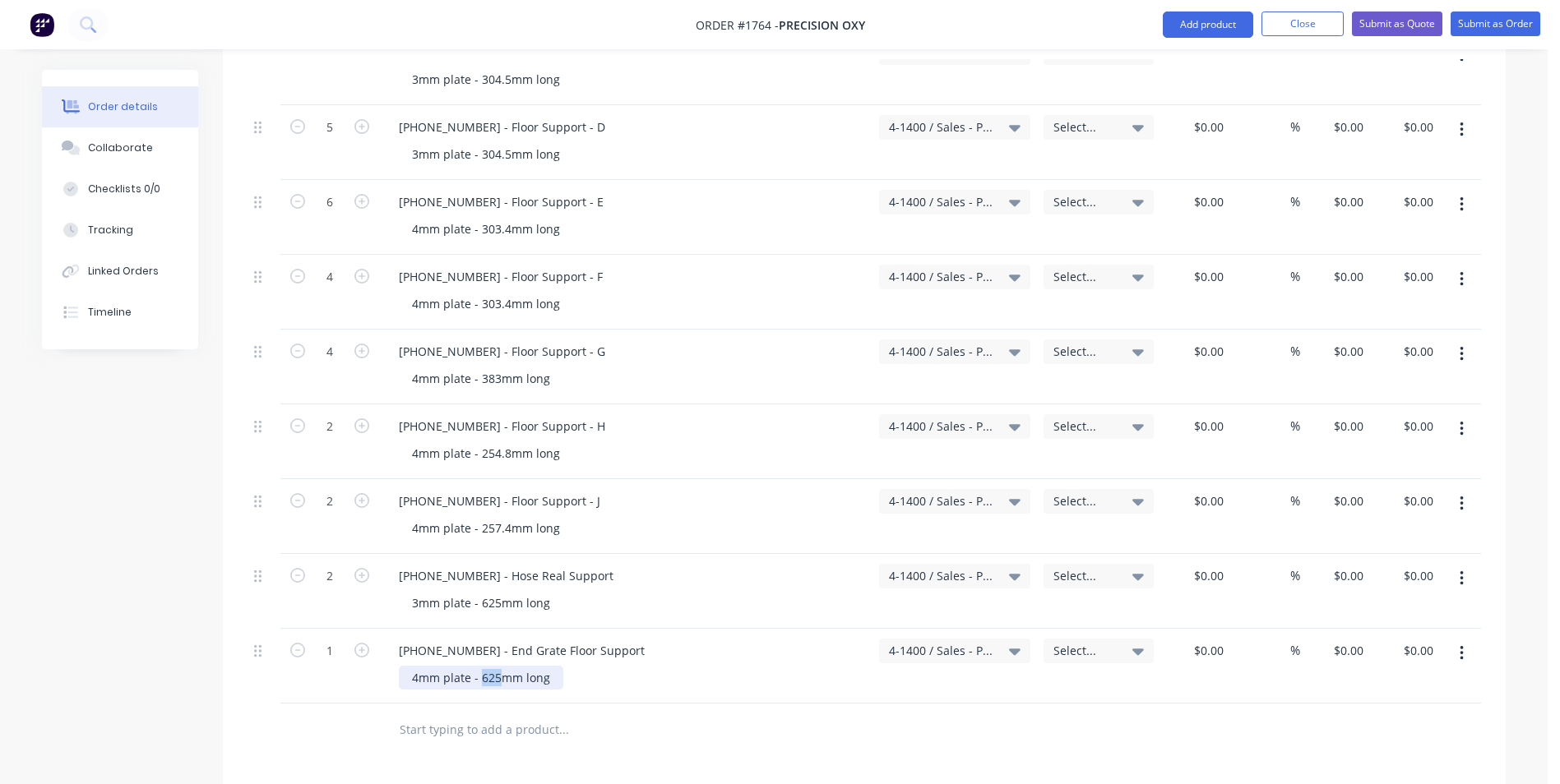
click at [482, 666] on div "4mm plate - 625mm long" at bounding box center [481, 678] width 165 height 24
click at [581, 666] on div "4mm plate - 146mm long" at bounding box center [632, 678] width 467 height 24
click at [1465, 638] on button "button" at bounding box center [1461, 653] width 39 height 29
click at [1370, 717] on div "Duplicate" at bounding box center [1403, 729] width 127 height 24
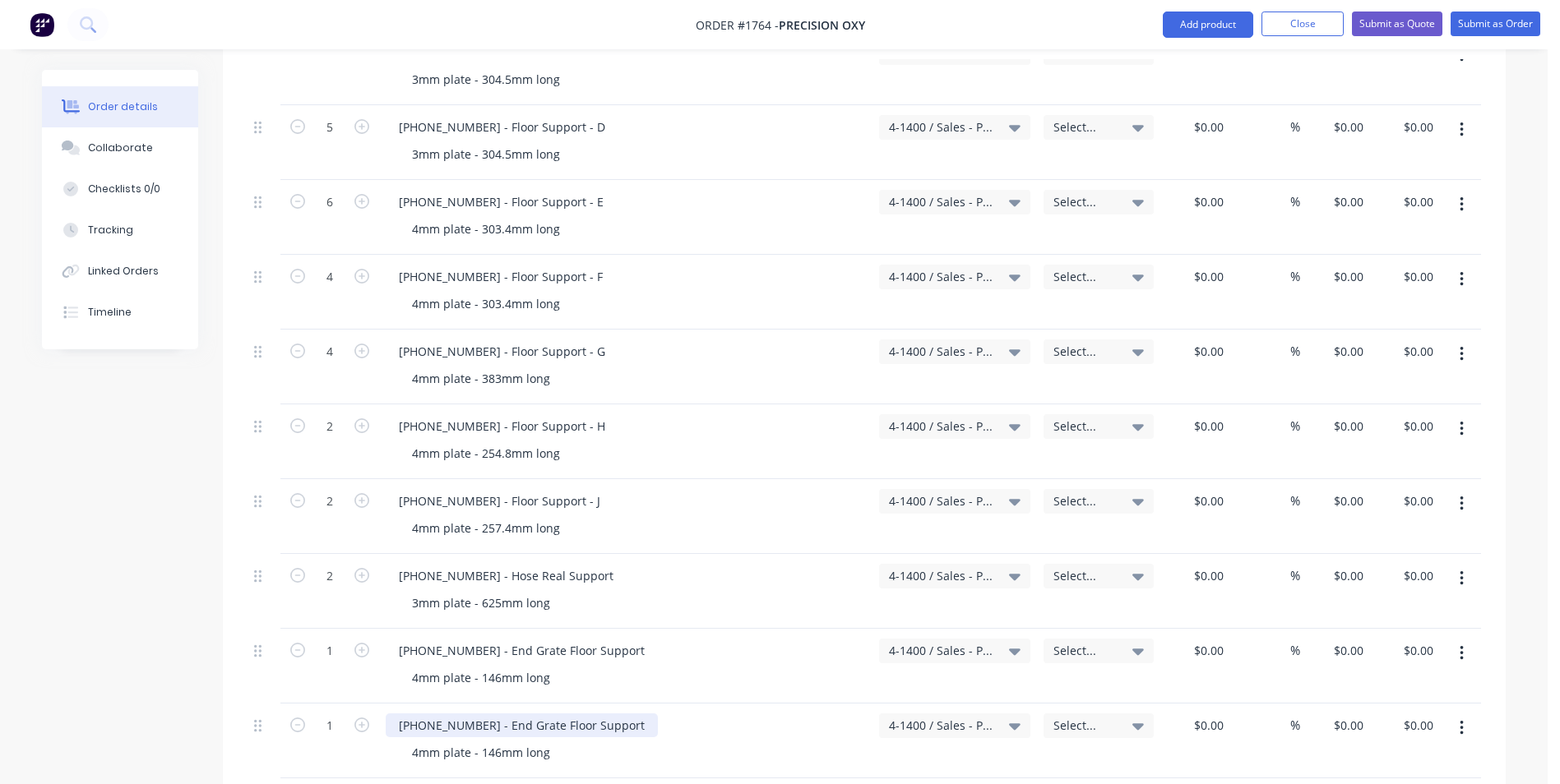
click at [474, 714] on div "1128-21-05011 - End Grate Floor Support" at bounding box center [521, 726] width 272 height 24
click at [475, 714] on div "1128-21-05011 - End Grate Floor Support" at bounding box center [521, 726] width 272 height 24
drag, startPoint x: 572, startPoint y: 709, endPoint x: 546, endPoint y: 712, distance: 26.2
click at [546, 714] on div "1128-21-05012 - End Grate Floor Support" at bounding box center [521, 726] width 272 height 24
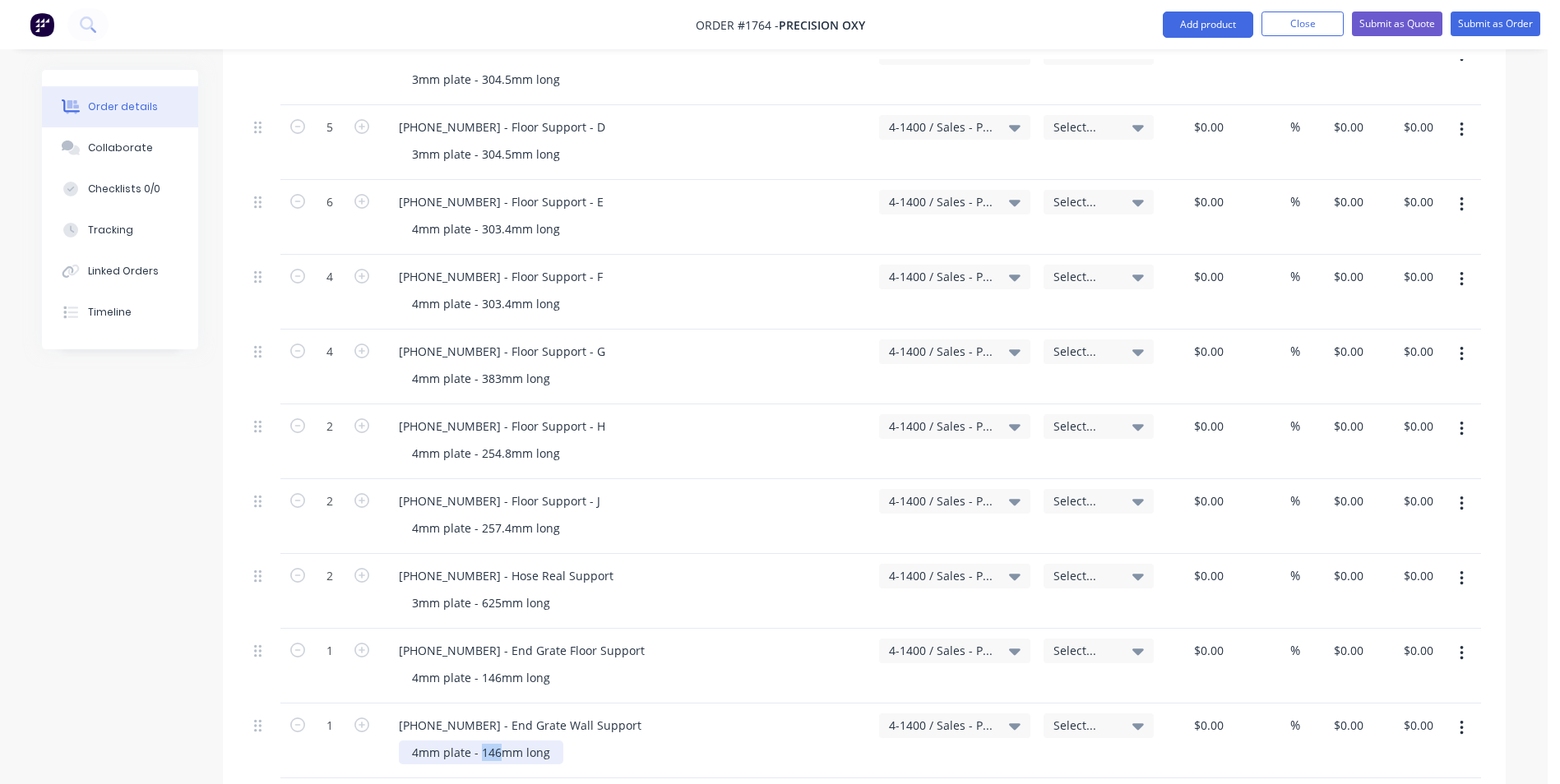
drag, startPoint x: 500, startPoint y: 739, endPoint x: 481, endPoint y: 741, distance: 19.1
click at [481, 741] on div "4mm plate - 146mm long" at bounding box center [481, 752] width 165 height 24
click at [609, 714] on div "1128-21-05012 - End Grate Wall Support" at bounding box center [519, 726] width 269 height 24
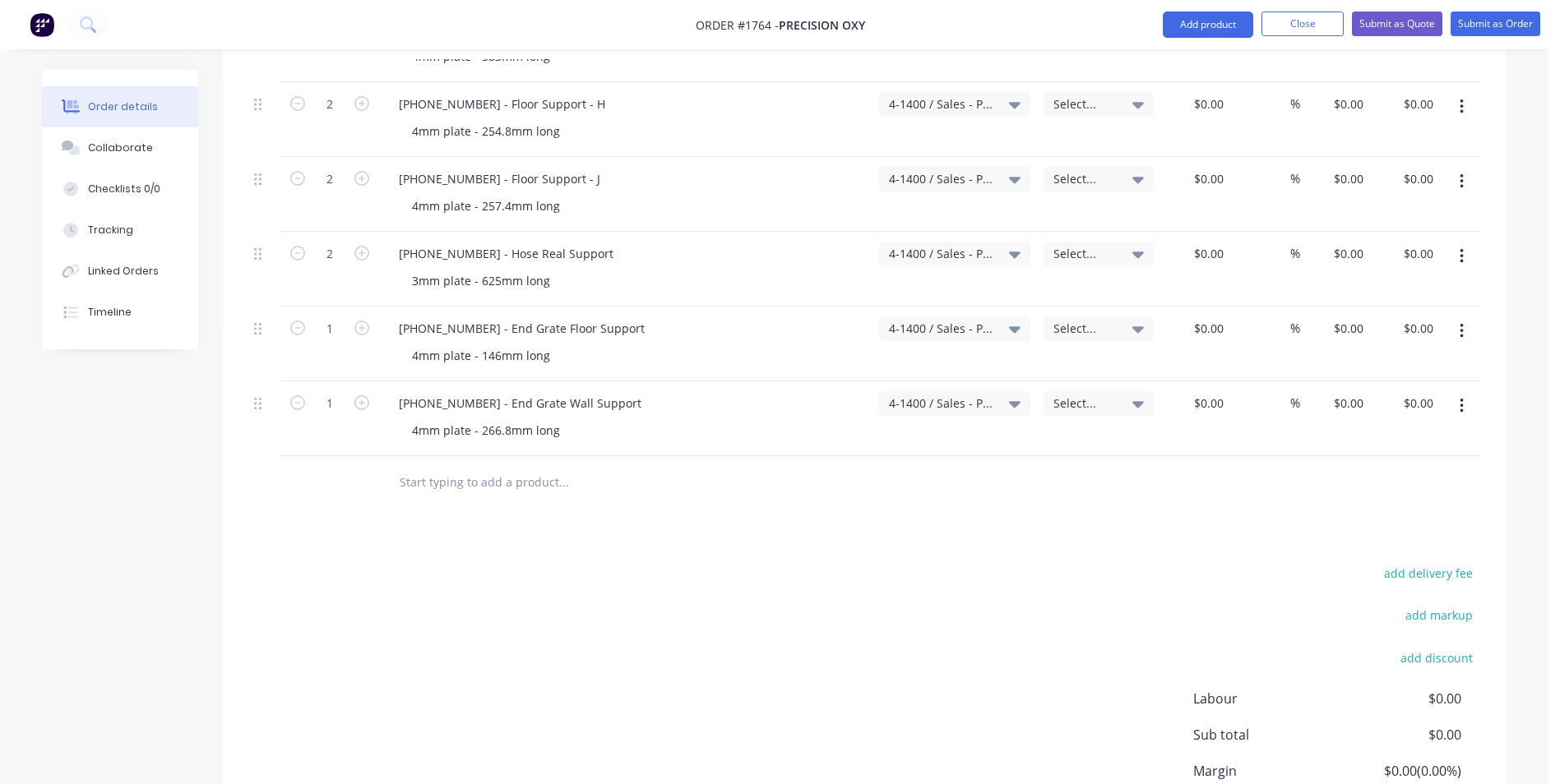
scroll to position [1233, 0]
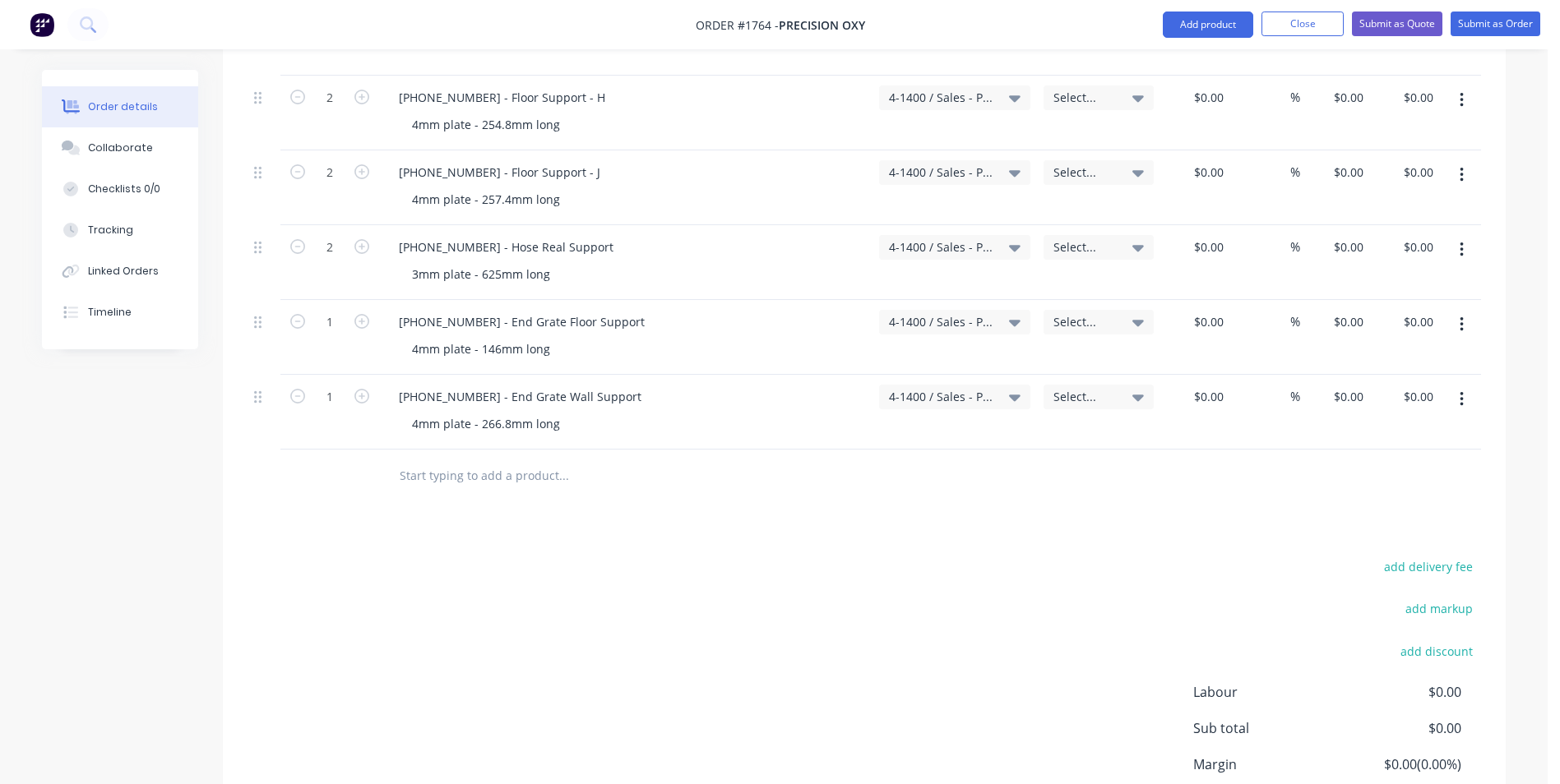
click at [1463, 390] on icon "button" at bounding box center [1461, 399] width 4 height 18
click at [1379, 463] on div "Duplicate" at bounding box center [1403, 475] width 127 height 24
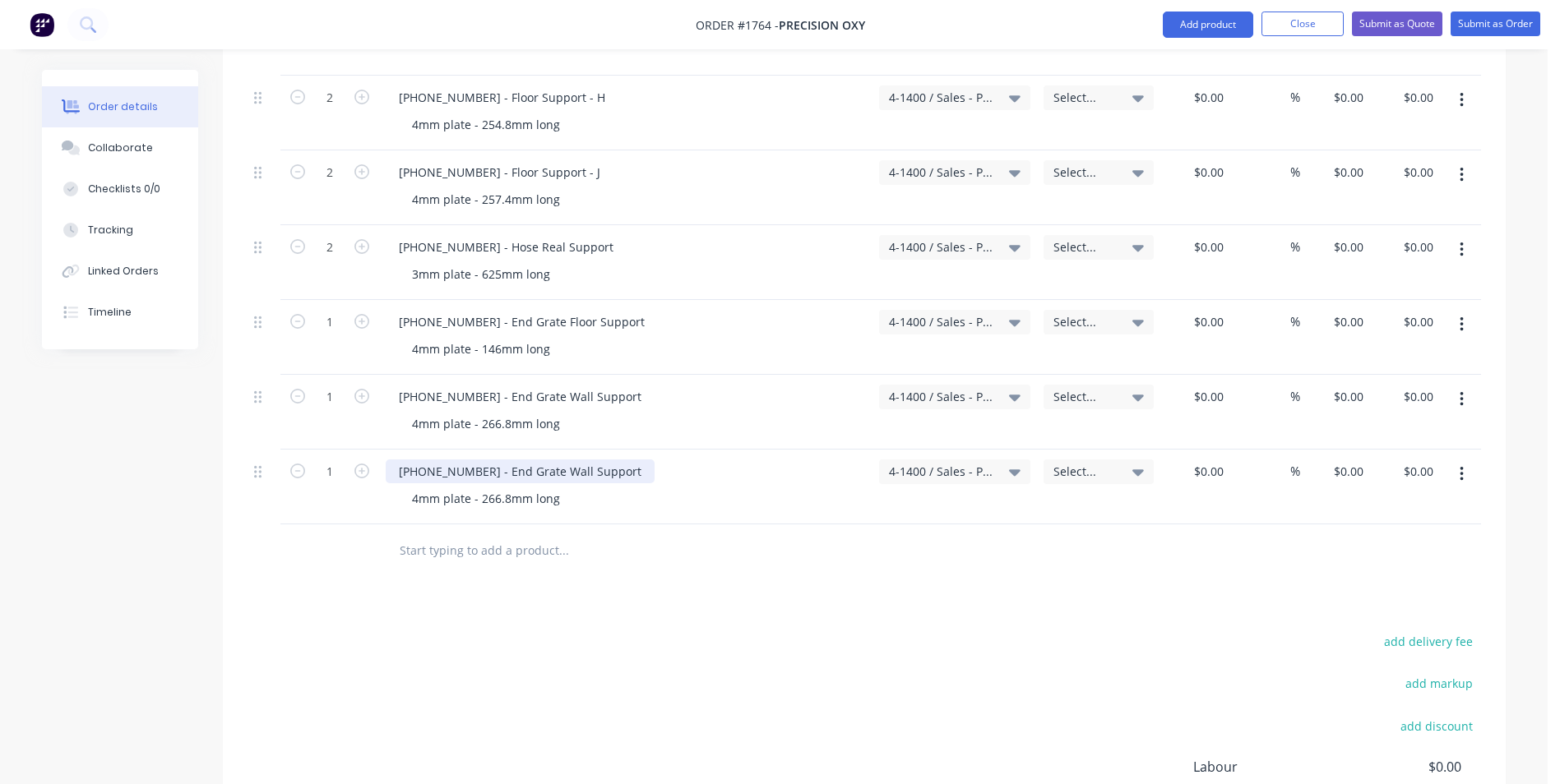
click at [475, 460] on div "1128-21-05012 - End Grate Wall Support" at bounding box center [519, 472] width 269 height 24
drag, startPoint x: 614, startPoint y: 455, endPoint x: 489, endPoint y: 453, distance: 125.0
click at [489, 460] on div "1128-21-05013 - End Grate Wall Support" at bounding box center [519, 472] width 269 height 24
click at [413, 486] on div "4mm plate - 266.8mm long" at bounding box center [486, 498] width 174 height 24
drag, startPoint x: 517, startPoint y: 481, endPoint x: 491, endPoint y: 481, distance: 26.0
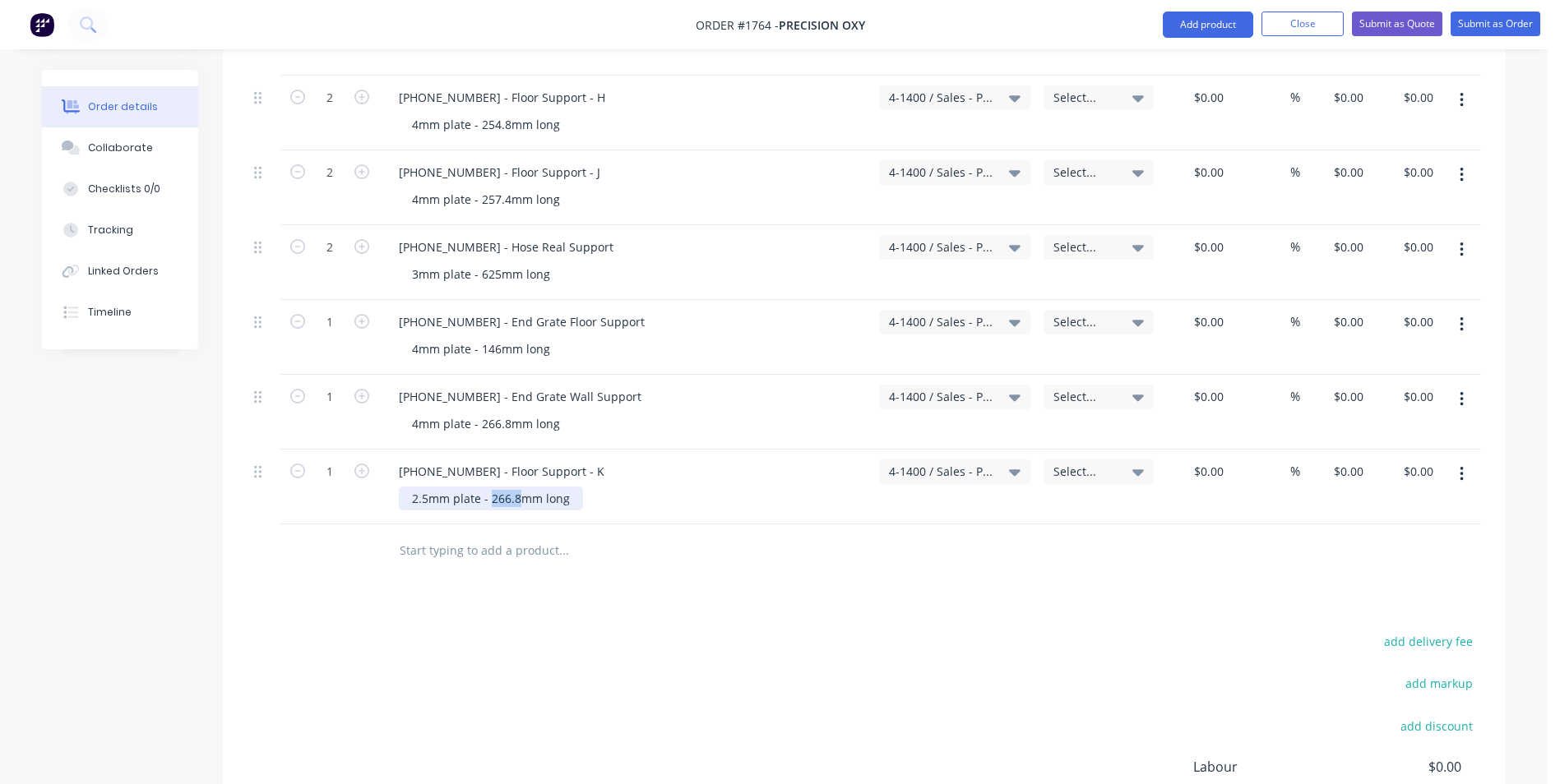
click at [491, 486] on div "2.5mm plate - 266.8mm long" at bounding box center [491, 498] width 184 height 24
click at [1462, 467] on icon "button" at bounding box center [1461, 473] width 3 height 15
click at [1368, 539] on div "Duplicate" at bounding box center [1403, 551] width 127 height 24
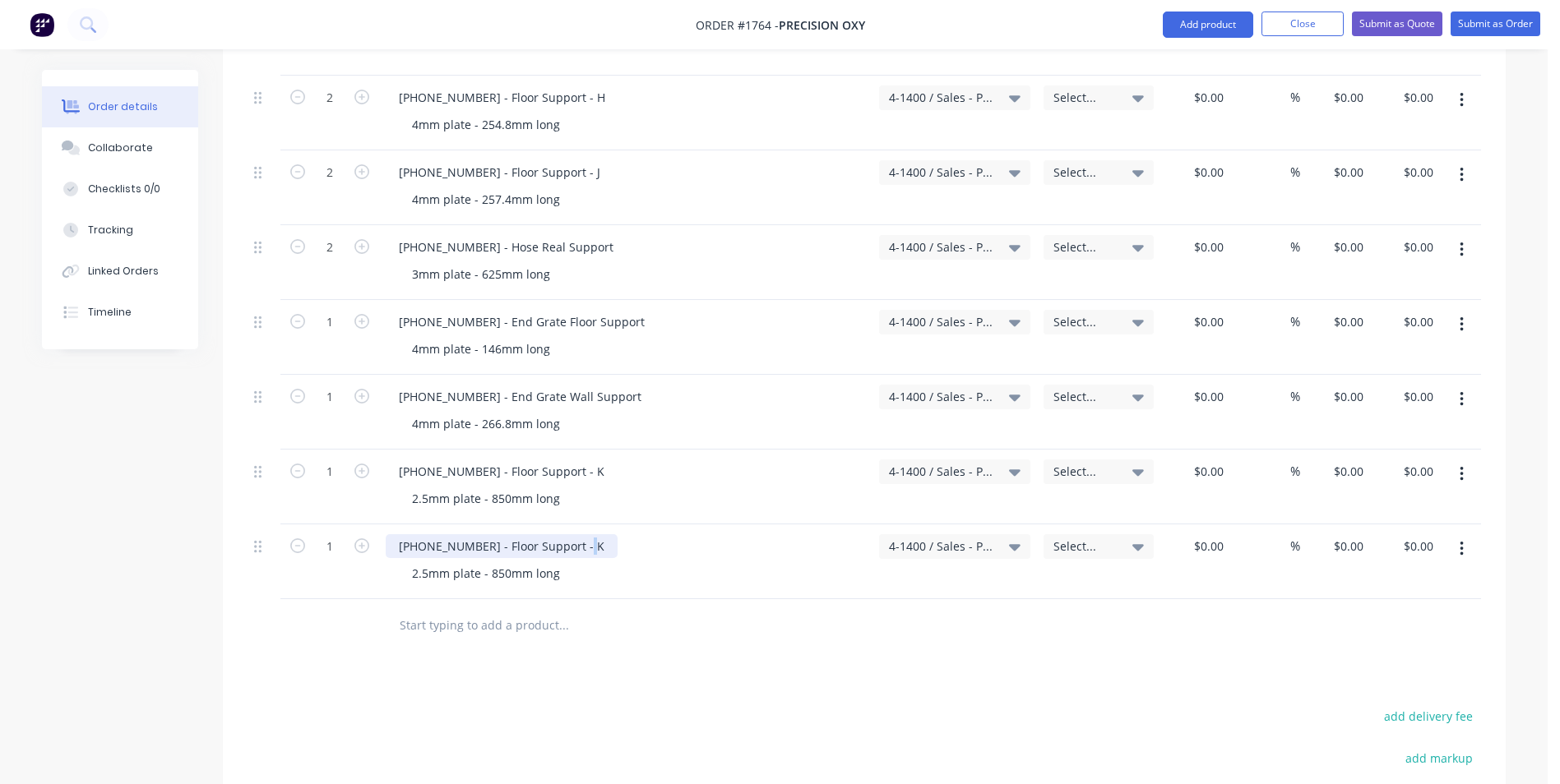
click at [575, 534] on div "1128-21-05013 - Floor Support - K" at bounding box center [501, 546] width 232 height 24
click at [474, 534] on div "1128-21-05013 - Floor Support - L" at bounding box center [500, 546] width 230 height 24
click at [361, 539] on icon "button" at bounding box center [361, 546] width 15 height 15
type input "2"
click at [1464, 534] on button "button" at bounding box center [1461, 549] width 39 height 29
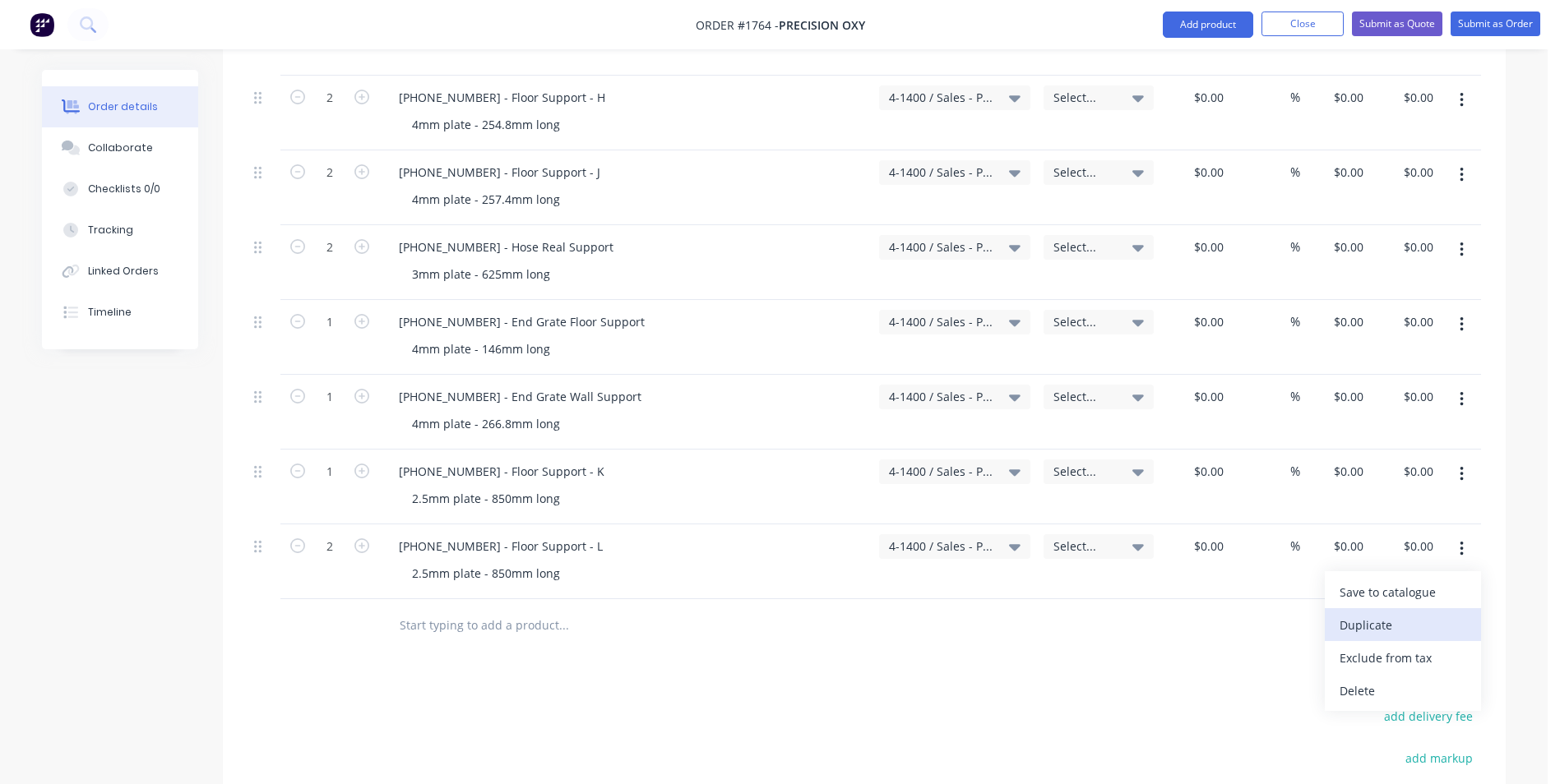
click at [1365, 613] on div "Duplicate" at bounding box center [1403, 625] width 127 height 24
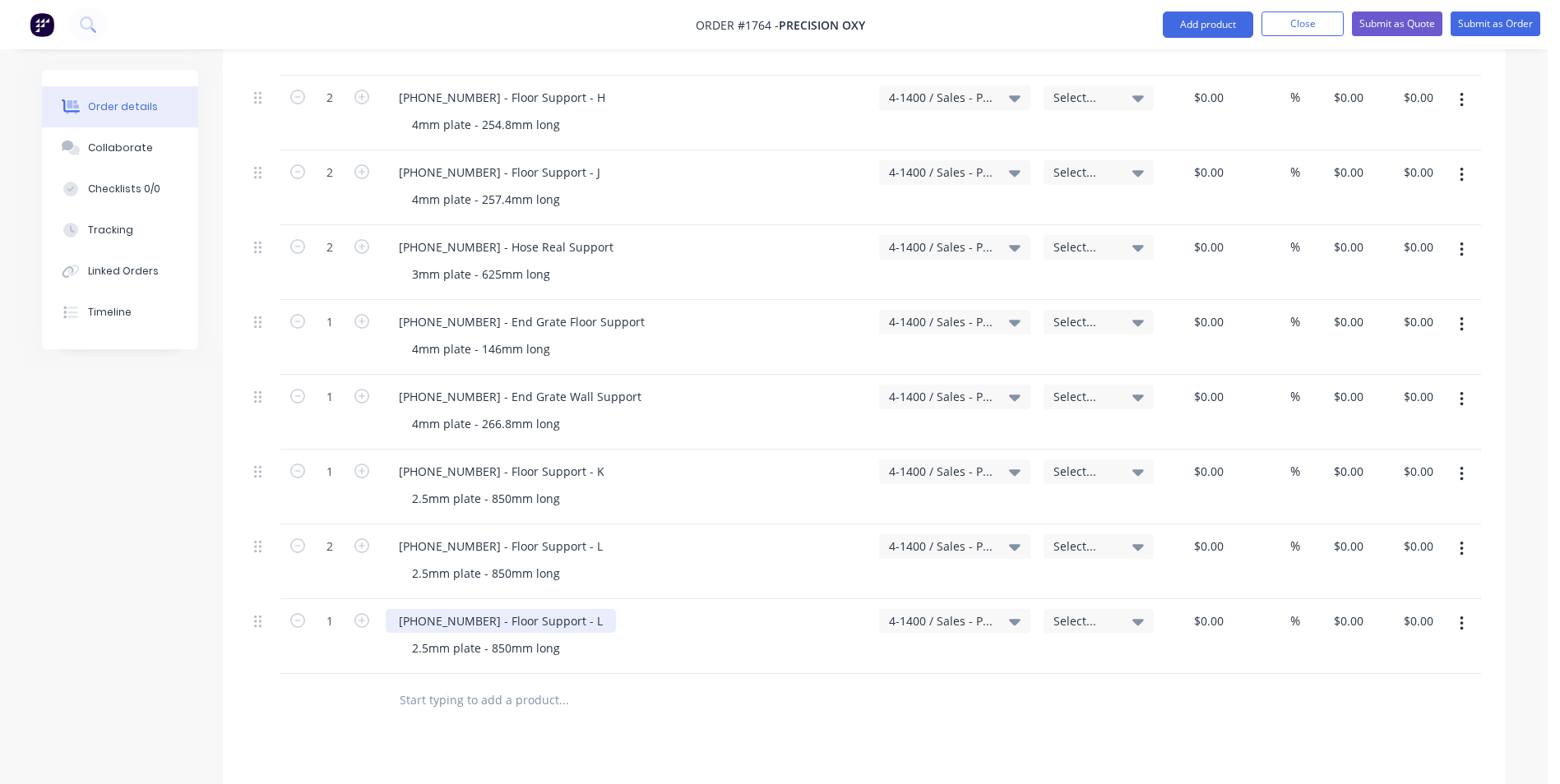
click at [476, 609] on div "1128-21-05014 - Floor Support - L" at bounding box center [500, 621] width 230 height 24
click at [574, 609] on div "1128-21-05015 - Floor Support - L" at bounding box center [500, 621] width 230 height 24
drag, startPoint x: 509, startPoint y: 559, endPoint x: 492, endPoint y: 561, distance: 17.1
click at [492, 561] on div "2.5mm plate - 850mm long" at bounding box center [486, 573] width 174 height 24
drag, startPoint x: 425, startPoint y: 632, endPoint x: 409, endPoint y: 632, distance: 16.0
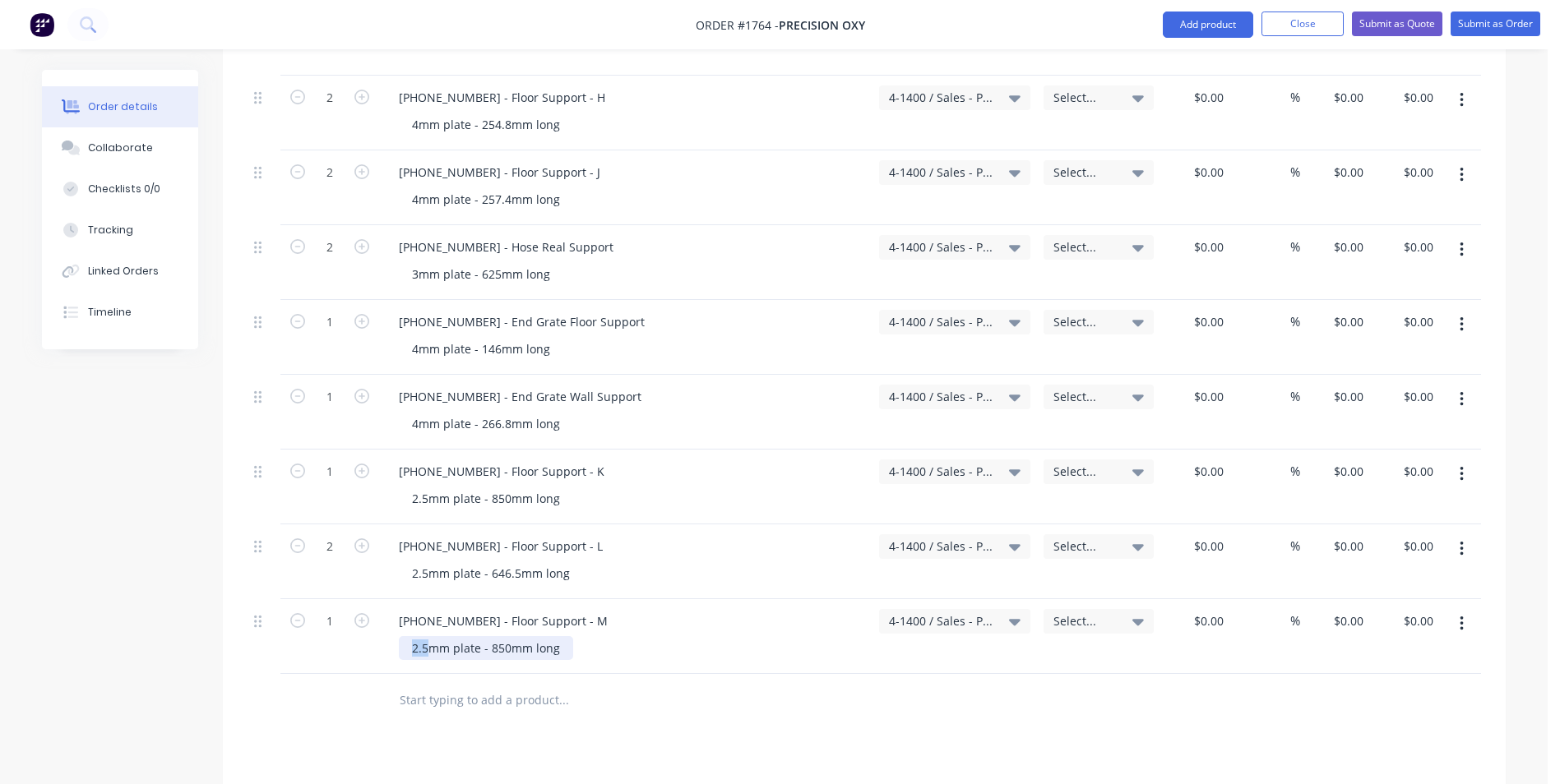
click at [409, 636] on div "2.5mm plate - 850mm long" at bounding box center [486, 648] width 174 height 24
click at [501, 636] on div "3mm plate - 850mm long" at bounding box center [481, 648] width 165 height 24
drag, startPoint x: 497, startPoint y: 629, endPoint x: 482, endPoint y: 629, distance: 15.0
click at [482, 636] on div "3mm plate - 850mm long" at bounding box center [481, 648] width 165 height 24
click at [1461, 617] on icon "button" at bounding box center [1461, 624] width 3 height 15
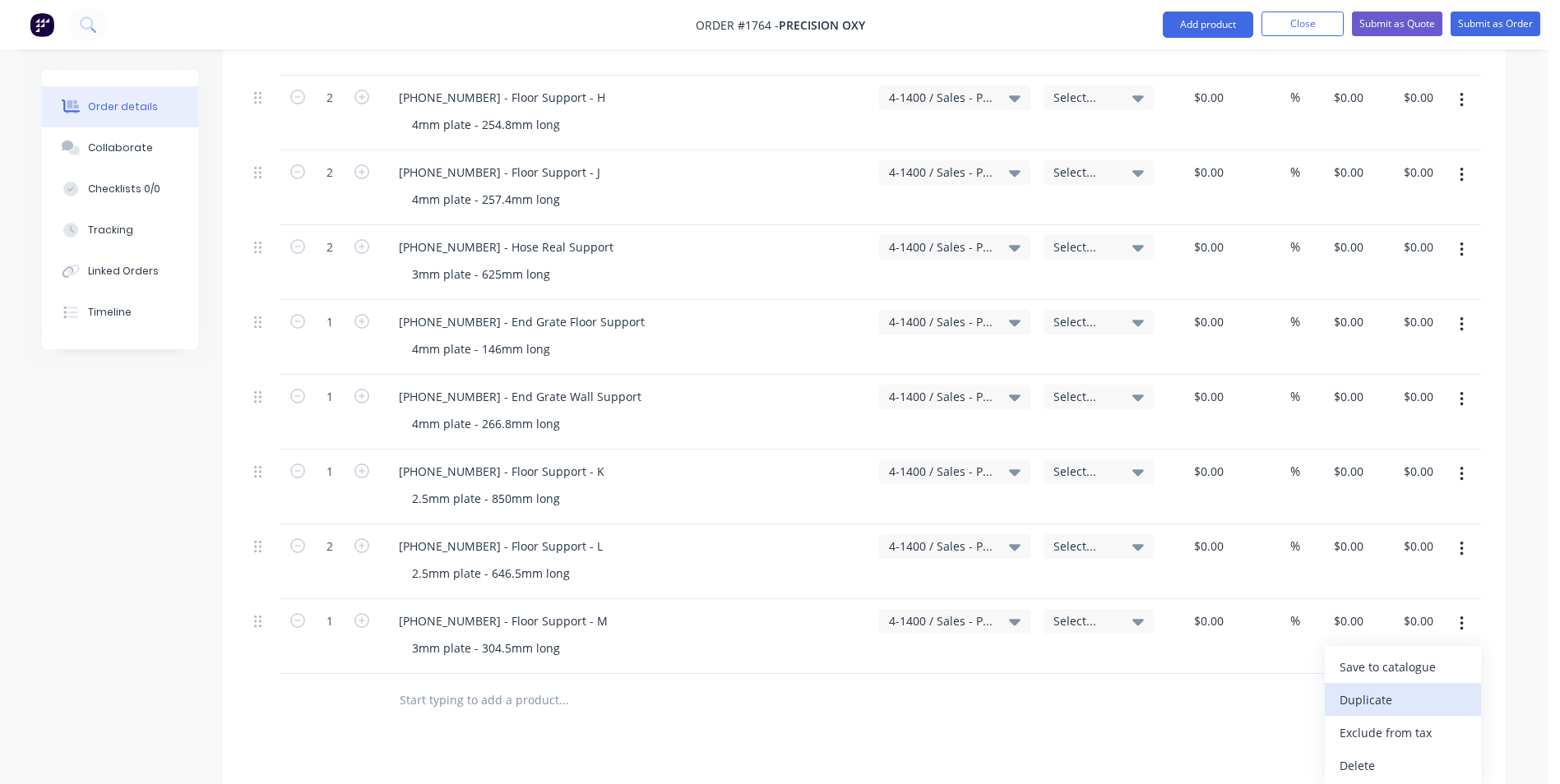
click at [1370, 688] on div "Duplicate" at bounding box center [1403, 700] width 127 height 24
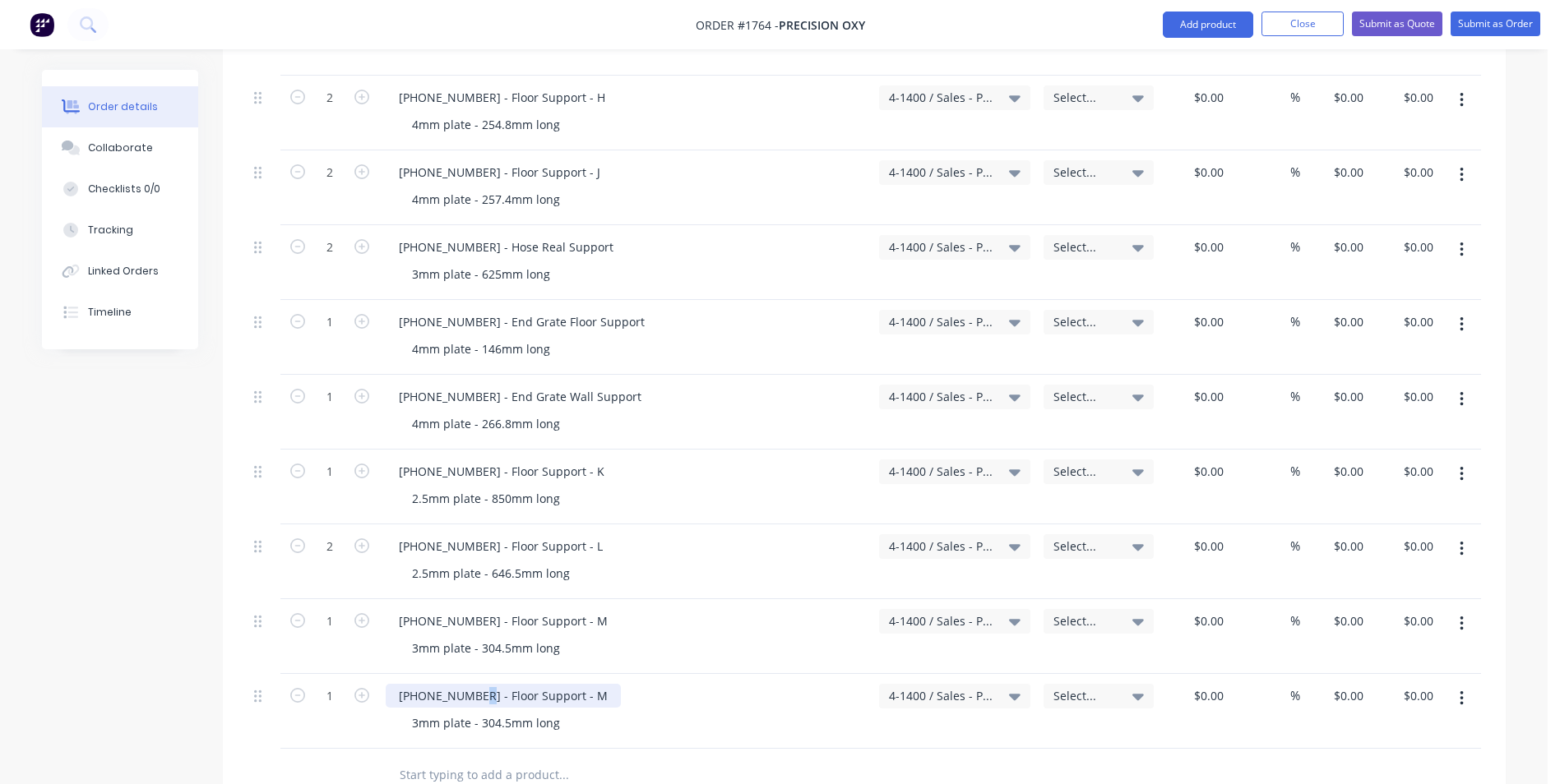
click at [475, 684] on div "1128-21-05015 - Floor Support - M" at bounding box center [503, 696] width 235 height 24
drag, startPoint x: 583, startPoint y: 678, endPoint x: 575, endPoint y: 678, distance: 8.0
click at [575, 684] on div "1128-21-05017 - Floor Support - M" at bounding box center [503, 696] width 235 height 24
type input "4"
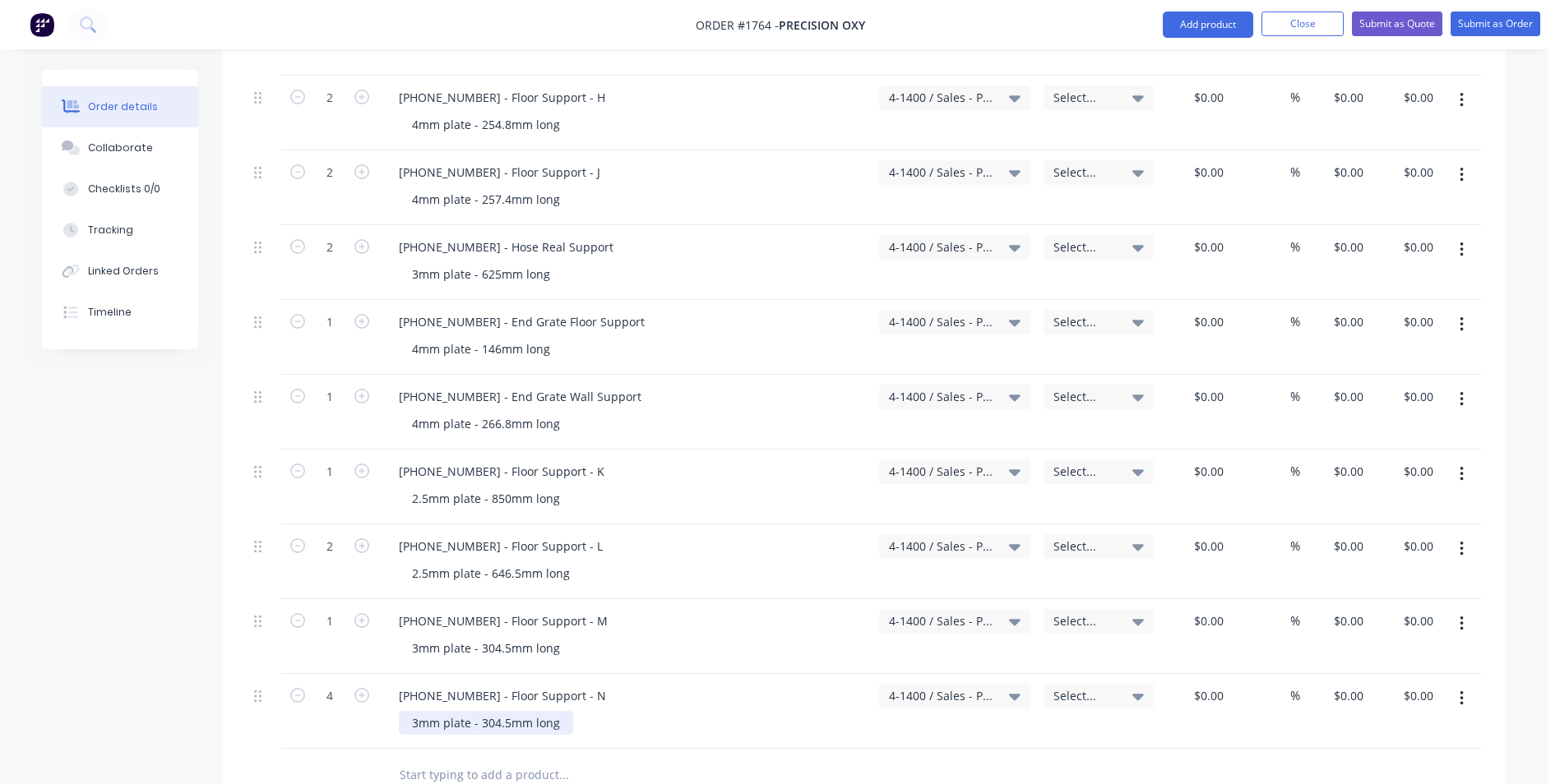
click at [418, 711] on div "3mm plate - 304.5mm long" at bounding box center [486, 723] width 174 height 24
click at [414, 711] on div "3mm plate - 304.5mm long" at bounding box center [486, 723] width 174 height 24
drag, startPoint x: 506, startPoint y: 707, endPoint x: 496, endPoint y: 707, distance: 10.0
click at [496, 711] on div "4mm plate - 304.5mm long" at bounding box center [486, 723] width 174 height 24
click at [1460, 691] on icon "button" at bounding box center [1461, 698] width 3 height 15
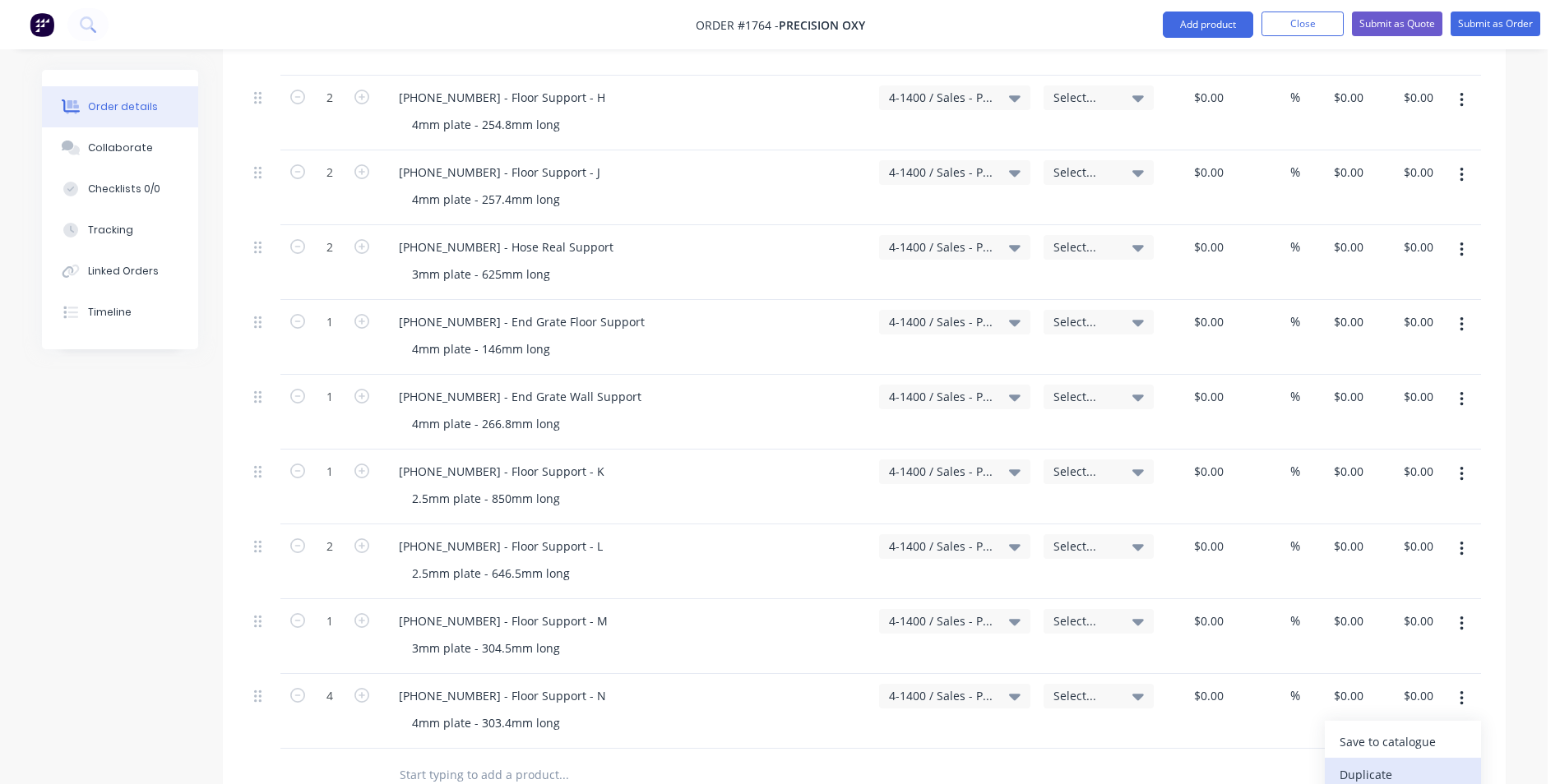
click at [1365, 763] on div "Duplicate" at bounding box center [1403, 775] width 127 height 24
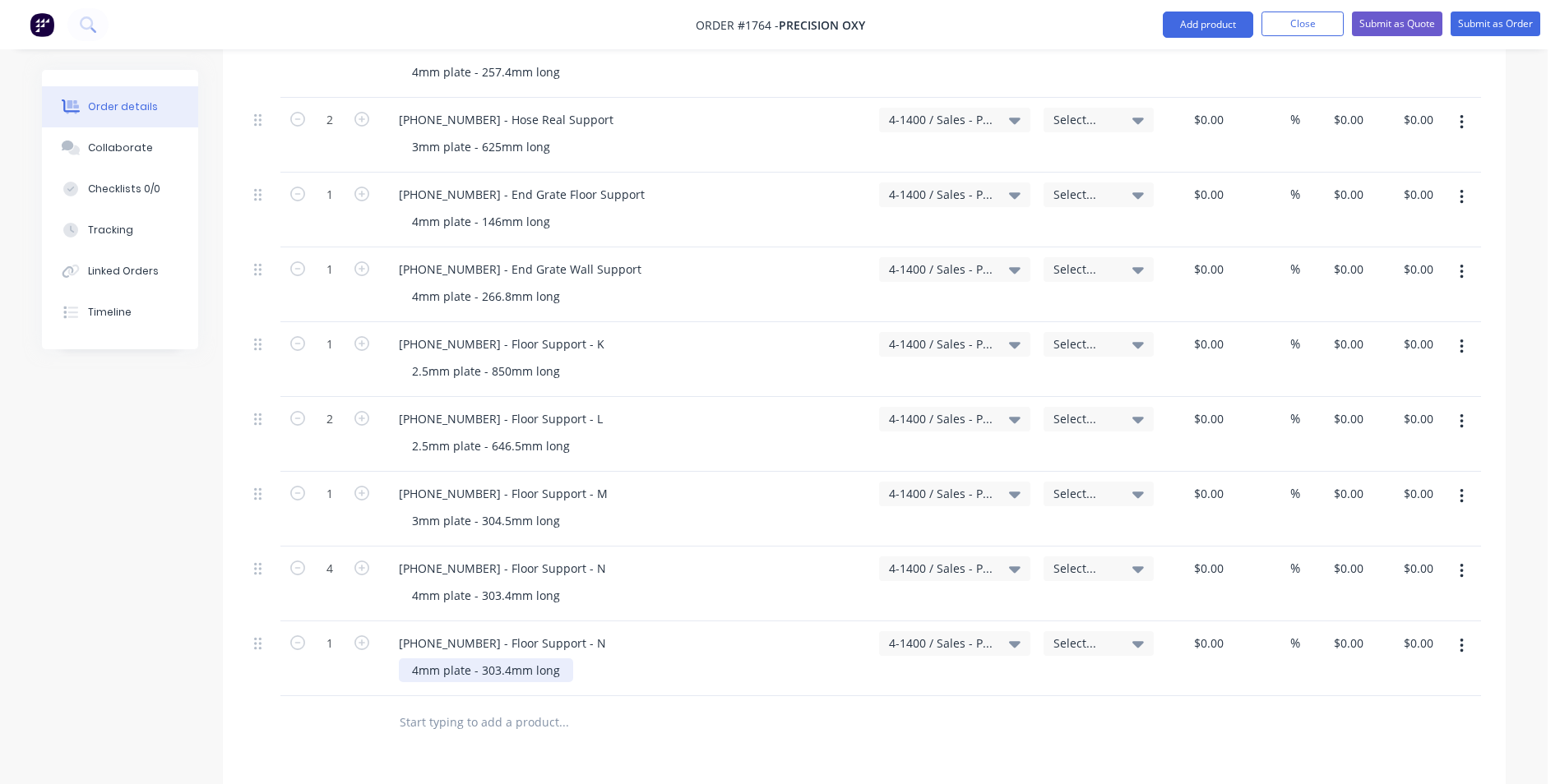
scroll to position [1397, 0]
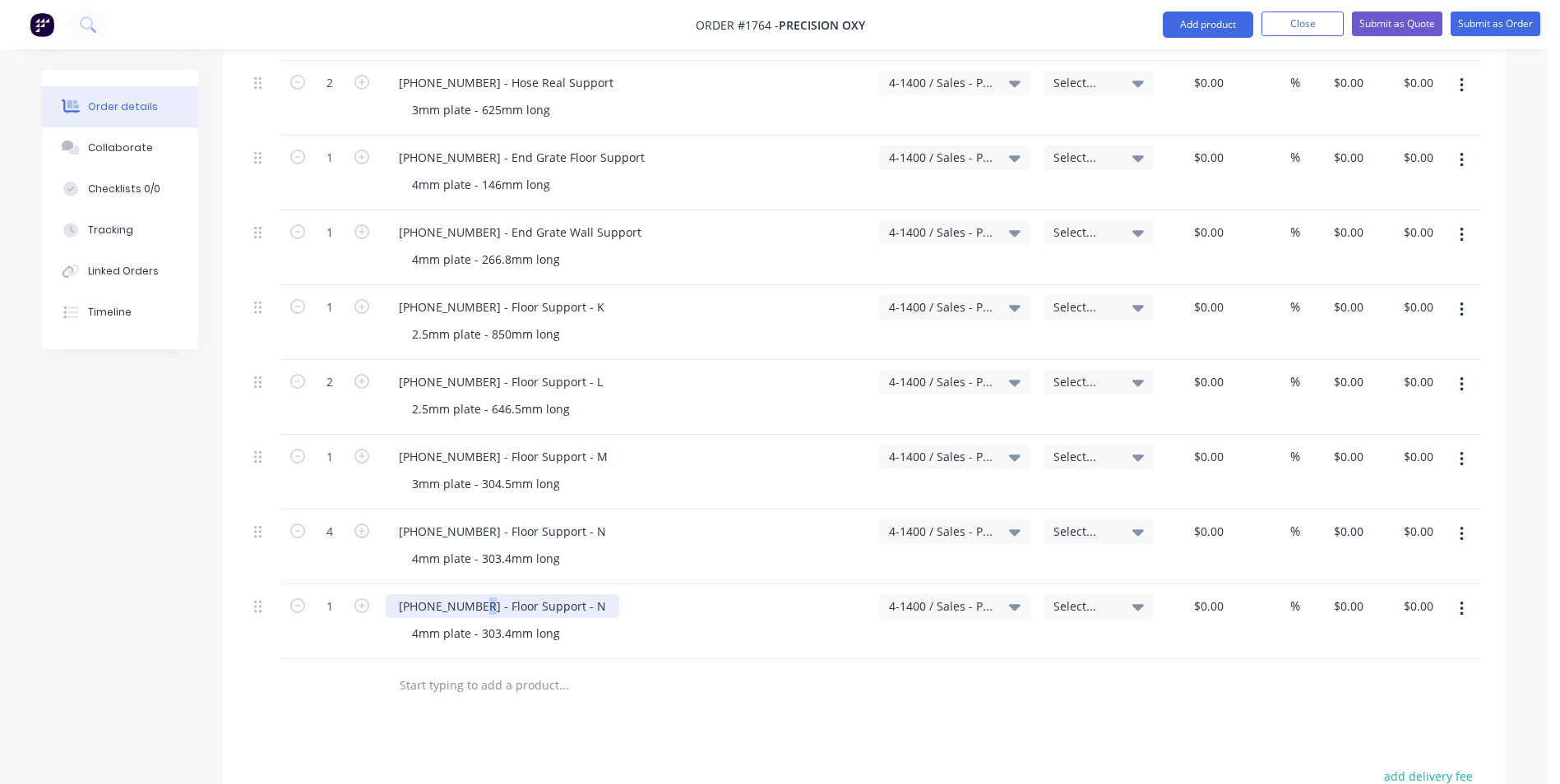
click at [475, 594] on div "1128-21-05017 - Floor Support - N" at bounding box center [502, 606] width 233 height 24
drag, startPoint x: 582, startPoint y: 591, endPoint x: 573, endPoint y: 591, distance: 9.0
click at [573, 594] on div "1128-21-05018 - Floor Support - N" at bounding box center [502, 606] width 233 height 24
click at [360, 599] on icon "button" at bounding box center [361, 606] width 15 height 15
type input "2"
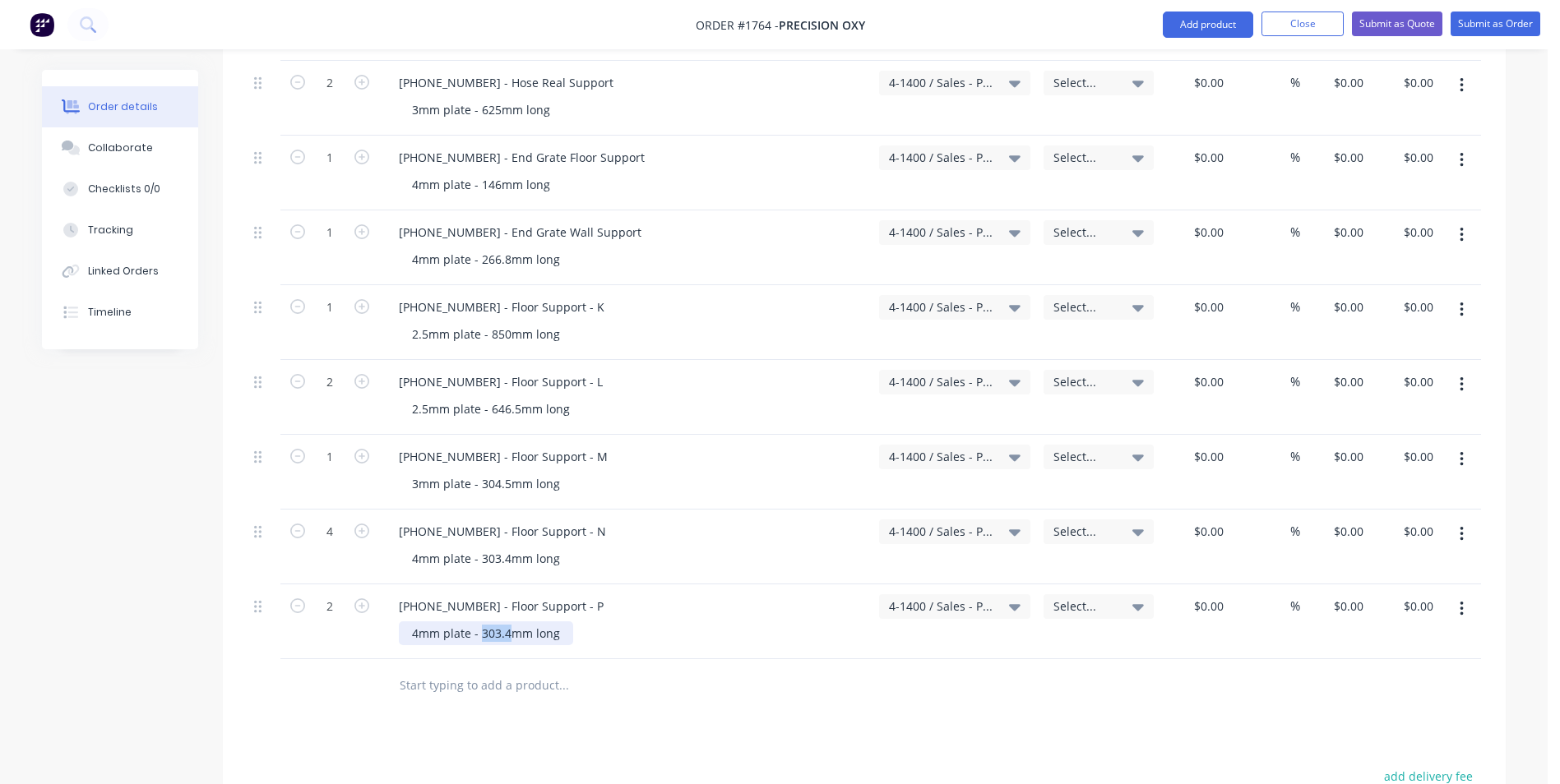
drag, startPoint x: 511, startPoint y: 618, endPoint x: 482, endPoint y: 621, distance: 29.2
click at [482, 621] on div "4mm plate - 303.4mm long" at bounding box center [486, 633] width 174 height 24
click at [1463, 600] on icon "button" at bounding box center [1461, 608] width 4 height 18
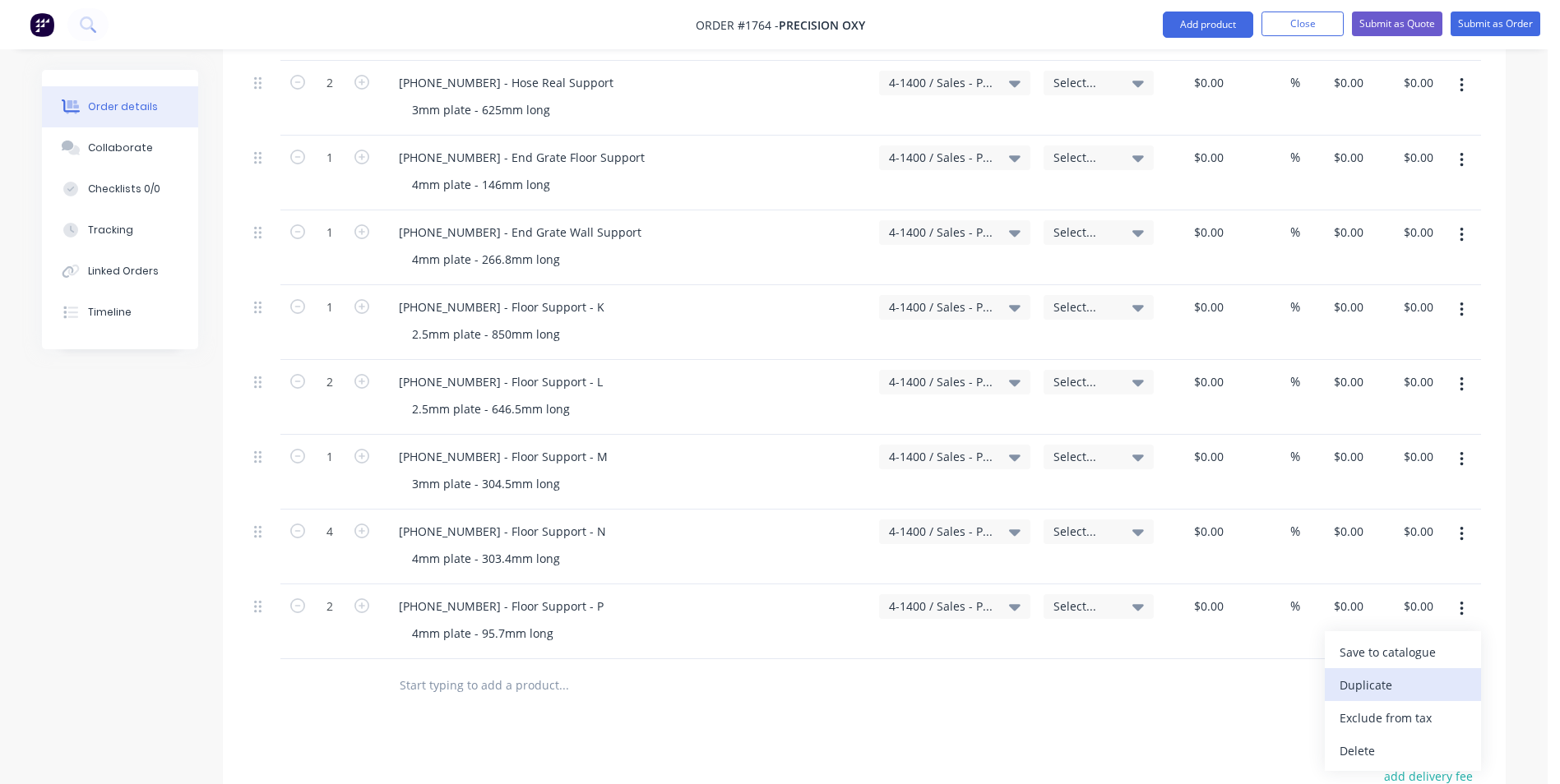
click at [1360, 673] on div "Duplicate" at bounding box center [1403, 685] width 127 height 24
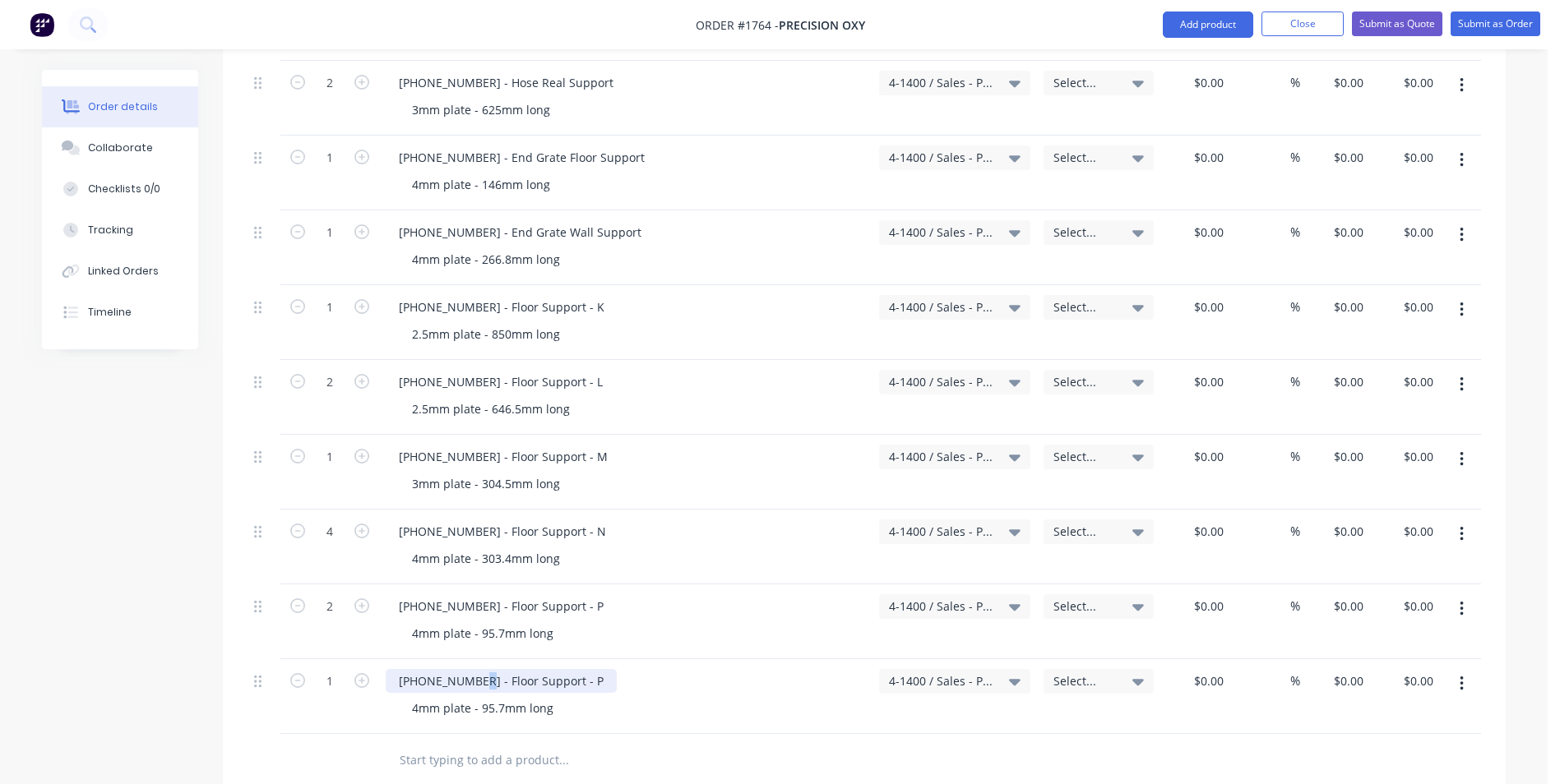
click at [474, 669] on div "1128-21-05018 - Floor Support - P" at bounding box center [500, 681] width 231 height 24
click at [573, 669] on div "1128-21-05019 - Floor Support - P" at bounding box center [500, 681] width 231 height 24
drag, startPoint x: 503, startPoint y: 690, endPoint x: 481, endPoint y: 691, distance: 22.0
click at [481, 697] on div "4mm plate - 95.7mm long" at bounding box center [482, 709] width 167 height 24
click at [1460, 675] on icon "button" at bounding box center [1461, 684] width 4 height 18
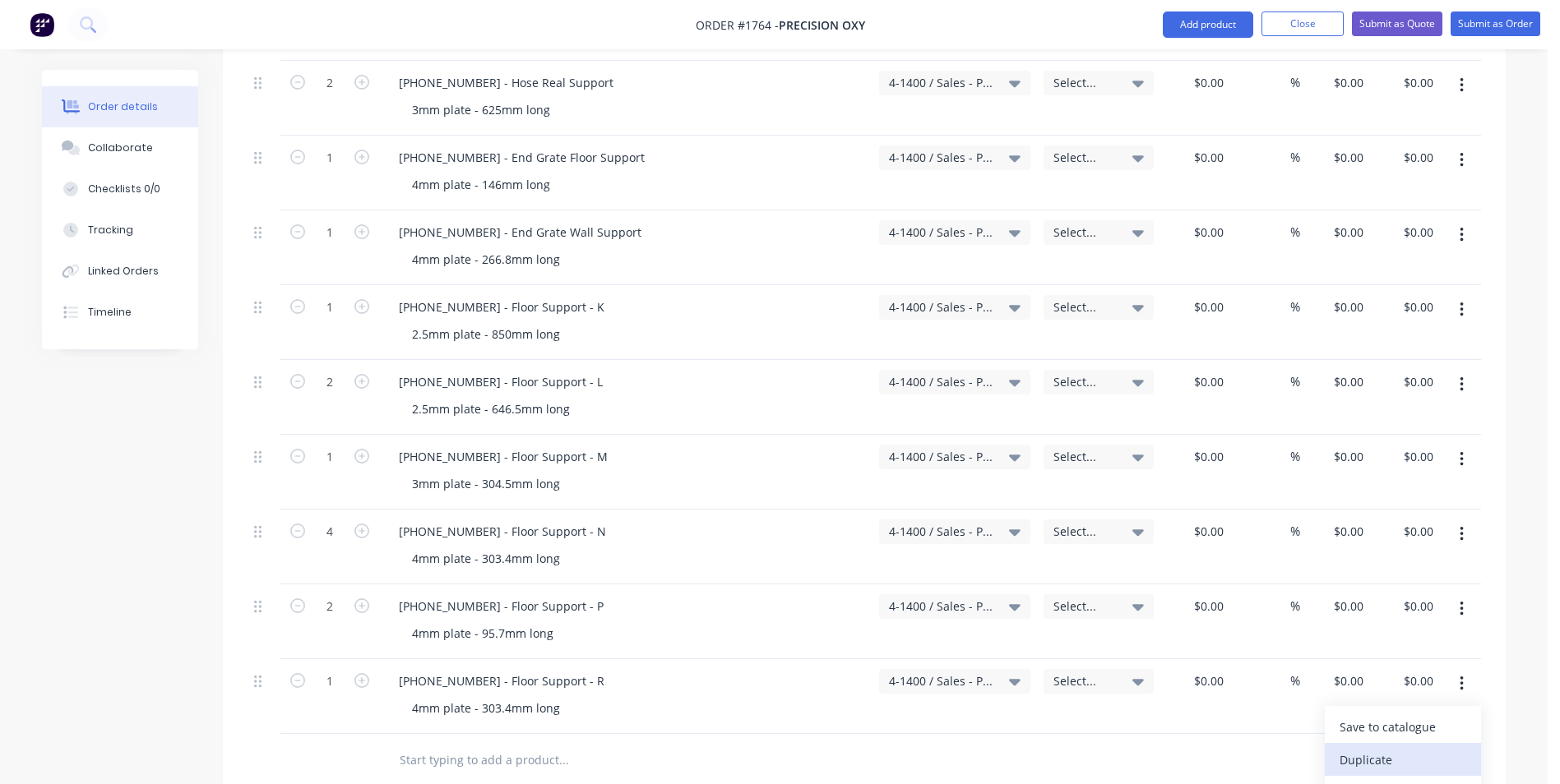
click at [1374, 748] on div "Duplicate" at bounding box center [1403, 760] width 127 height 24
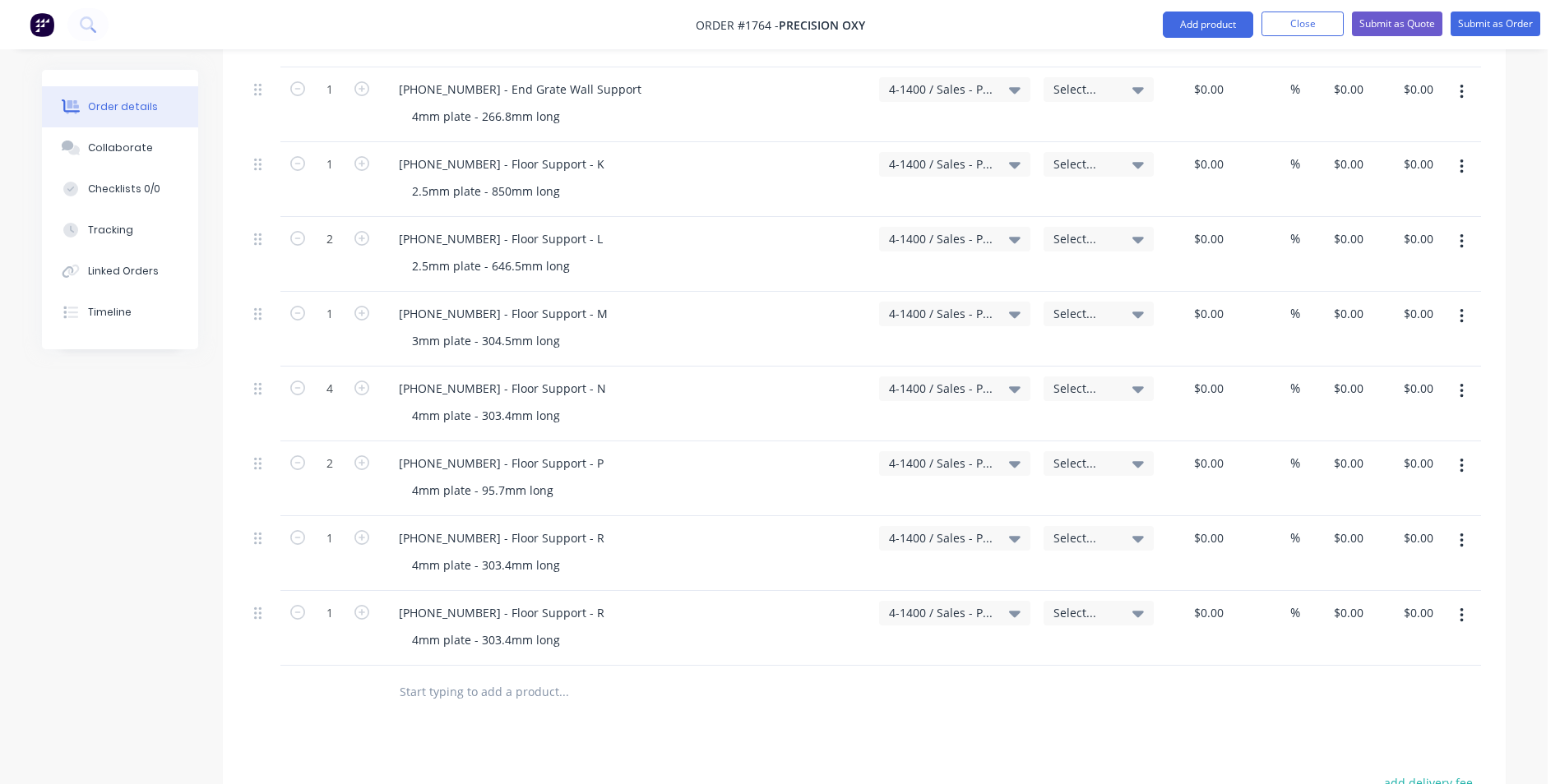
scroll to position [1561, 0]
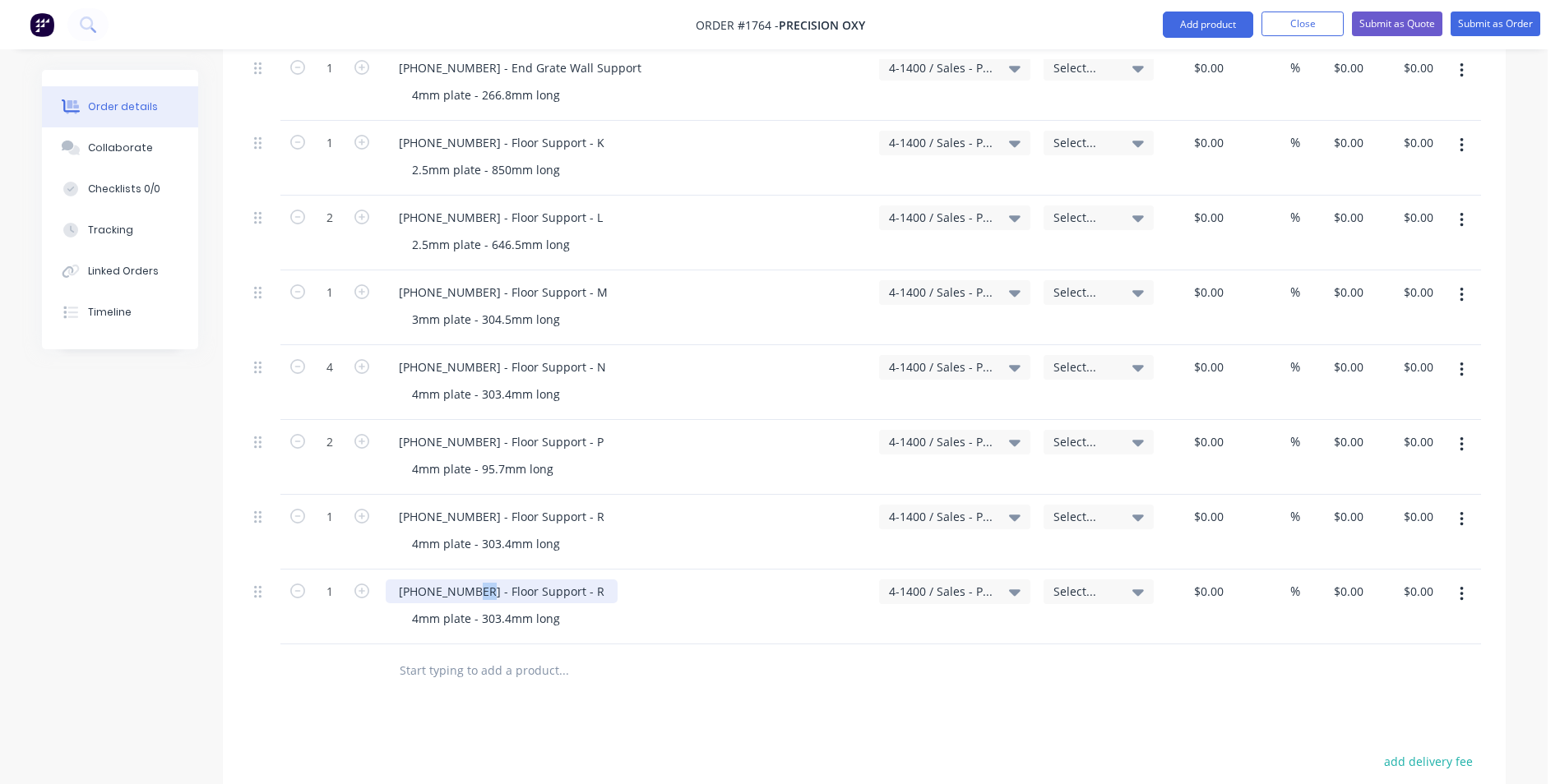
drag, startPoint x: 476, startPoint y: 574, endPoint x: 468, endPoint y: 576, distance: 8.2
click at [468, 579] on div "1128-21-05019 - Floor Support - R" at bounding box center [501, 591] width 232 height 24
click at [577, 579] on div "1128-21-05020 - Floor Support - R" at bounding box center [501, 591] width 232 height 24
click at [576, 579] on div "1128-21-05020 - Floor Support - R" at bounding box center [501, 591] width 232 height 24
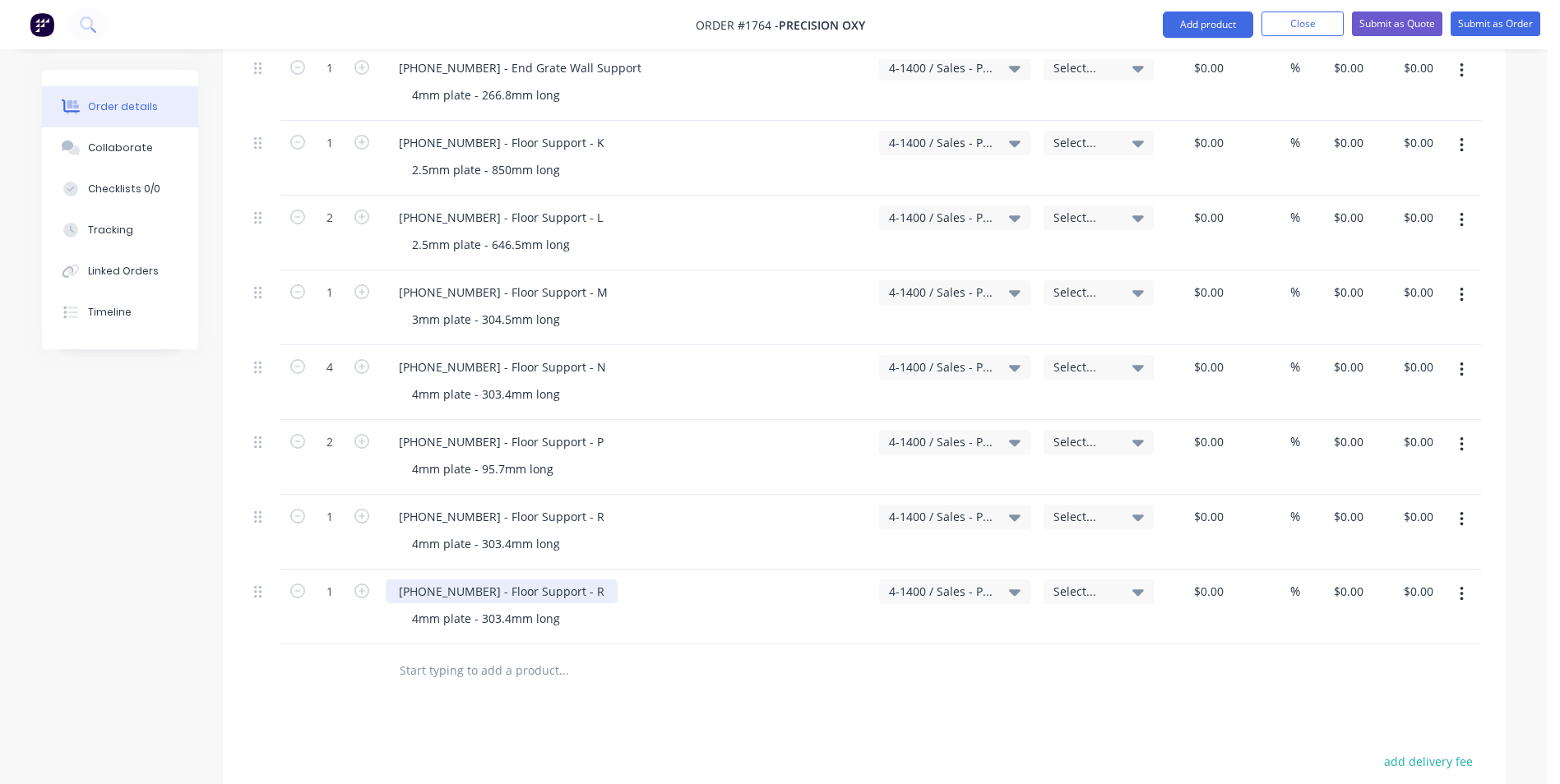
click at [575, 579] on div "1128-21-05020 - Floor Support - R" at bounding box center [501, 591] width 232 height 24
click at [577, 579] on div "1128-21-05020 - Floor Support - R" at bounding box center [501, 591] width 232 height 24
click at [575, 579] on div "1128-21-05020 - Floor Support - R" at bounding box center [501, 591] width 232 height 24
drag, startPoint x: 510, startPoint y: 606, endPoint x: 481, endPoint y: 608, distance: 29.1
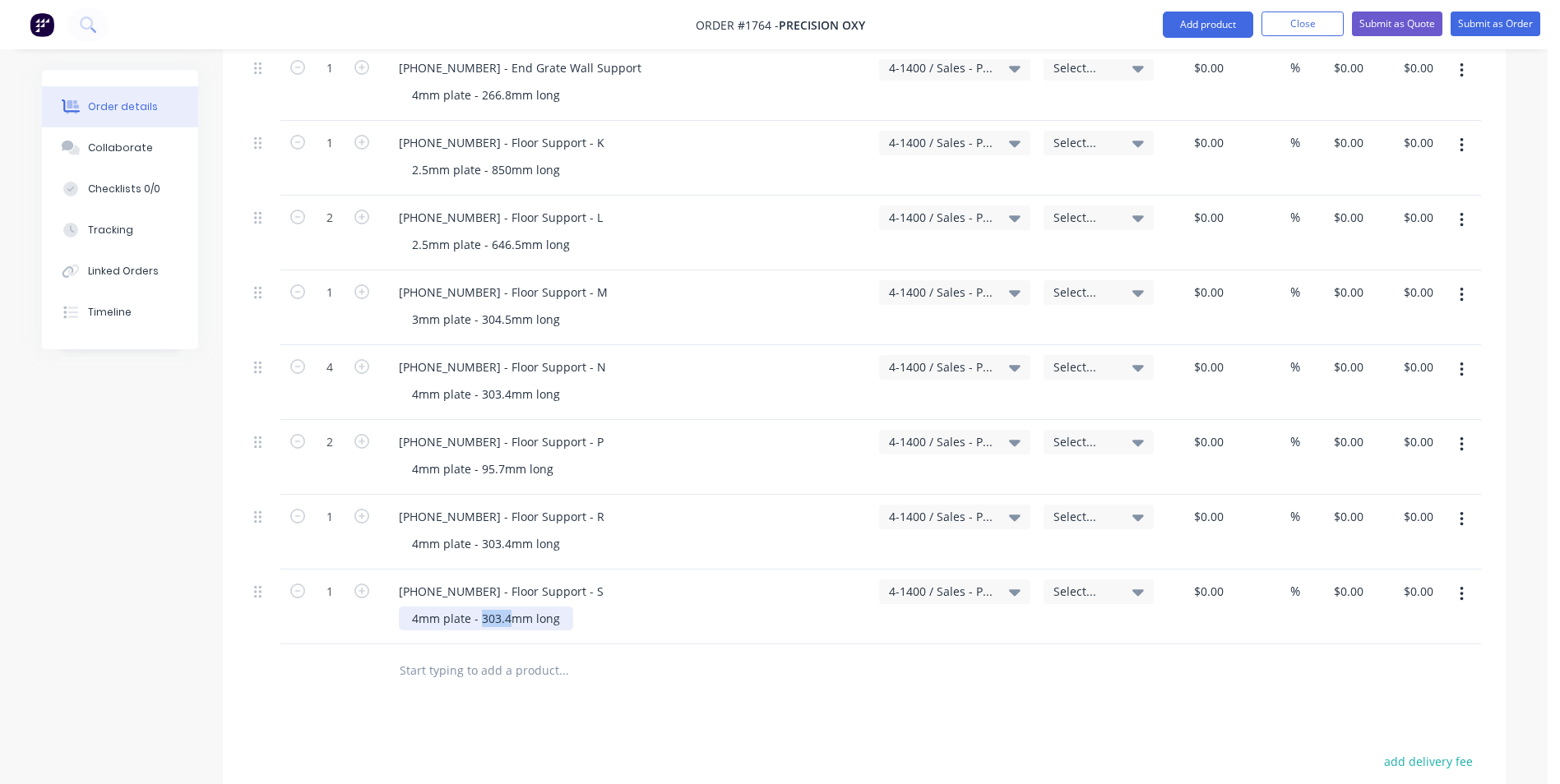
click at [481, 608] on div "4mm plate - 303.4mm long" at bounding box center [486, 618] width 174 height 24
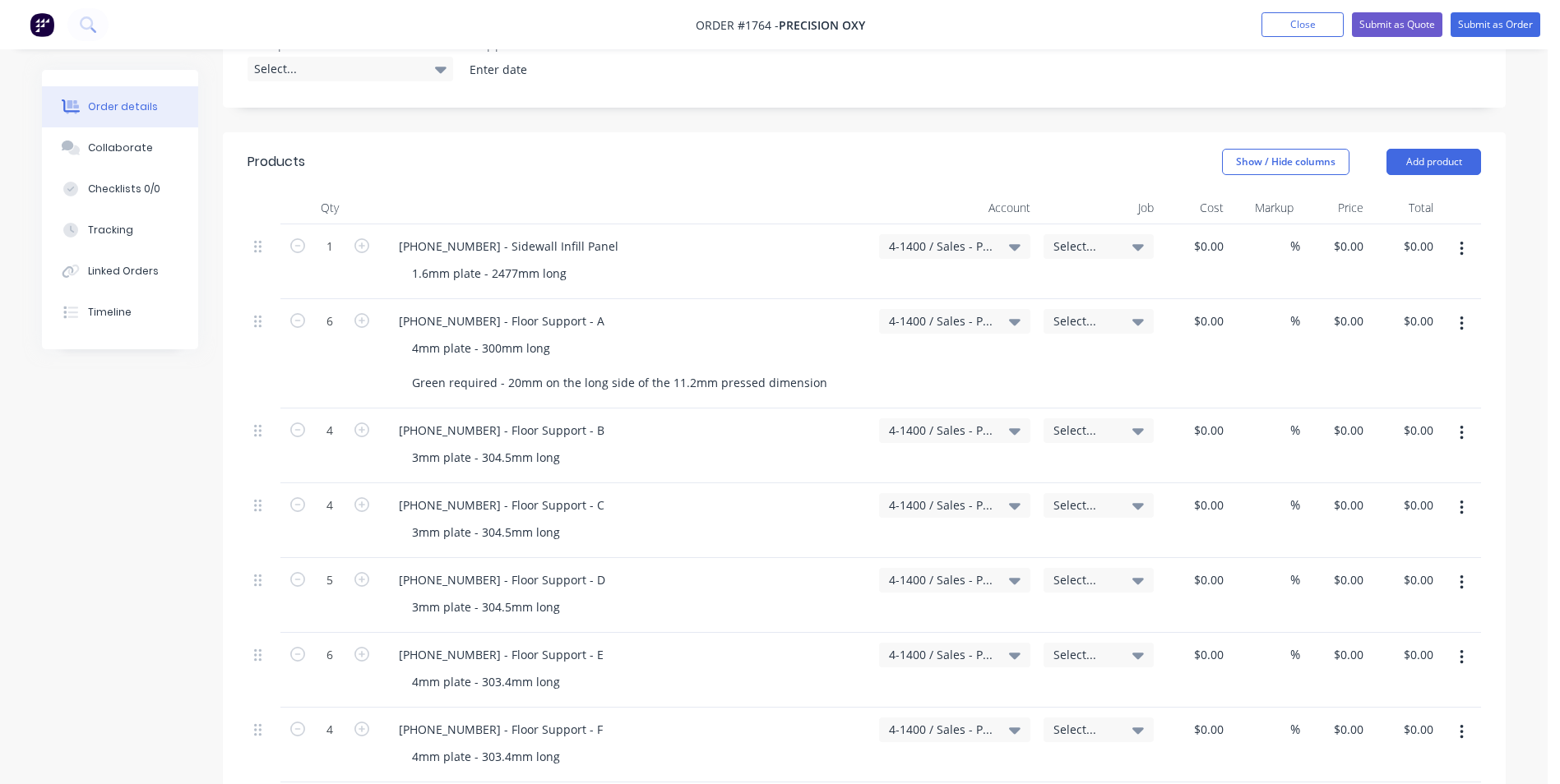
scroll to position [493, 0]
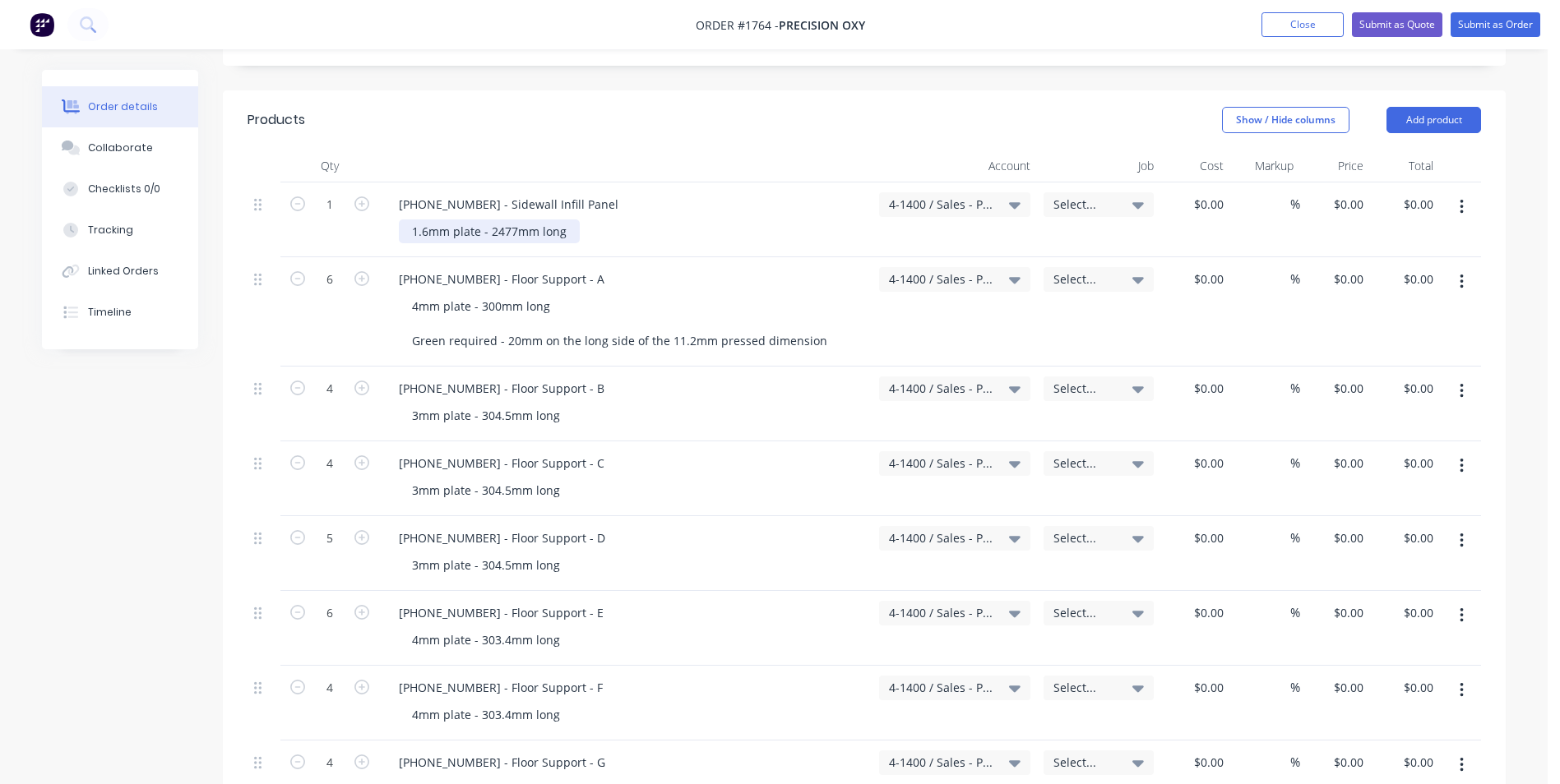
click at [410, 220] on div "1.6mm plate - 2477mm long" at bounding box center [489, 232] width 181 height 24
drag, startPoint x: 483, startPoint y: 216, endPoint x: 412, endPoint y: 215, distance: 71.0
click at [412, 220] on div "Varley Set 1 - 1.6mm plate - 2477mm long" at bounding box center [556, 232] width 314 height 24
copy div "Varley Set 1 -"
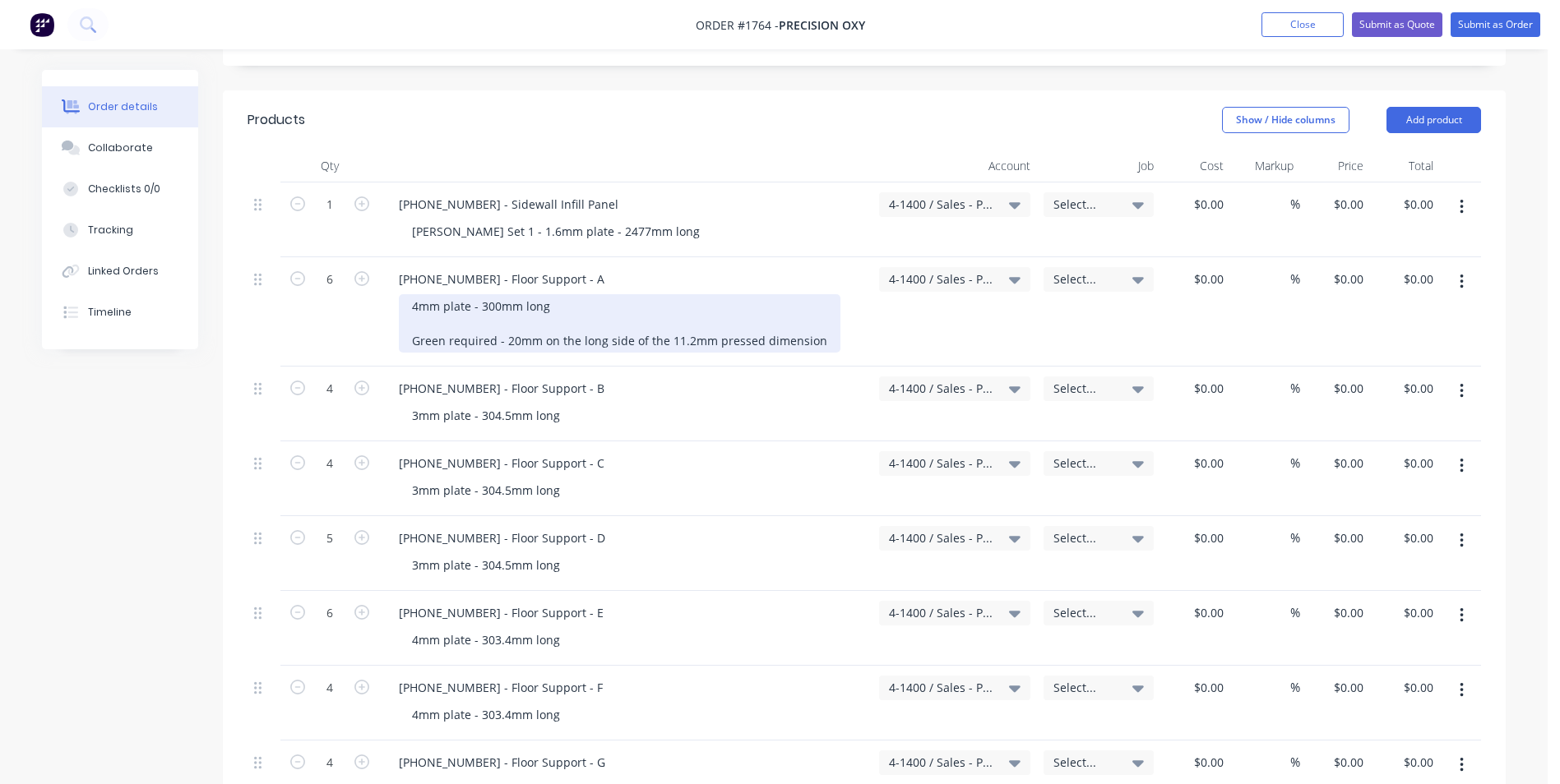
click at [414, 294] on div "4mm plate - 300mm long Green required - 20mm on the long side of the 11.2mm pre…" at bounding box center [620, 323] width 442 height 58
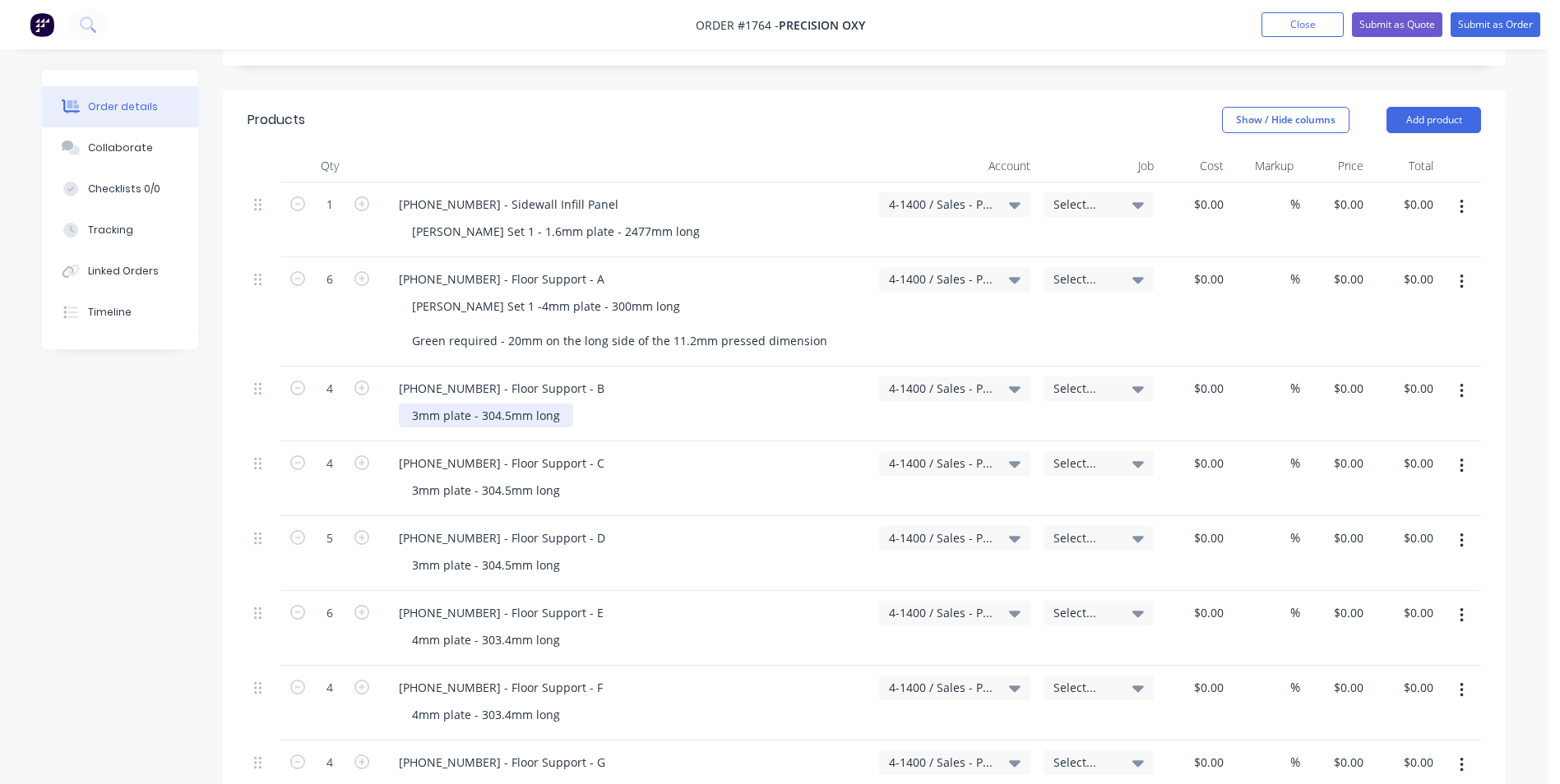
click at [412, 403] on div "3mm plate - 304.5mm long" at bounding box center [486, 415] width 174 height 24
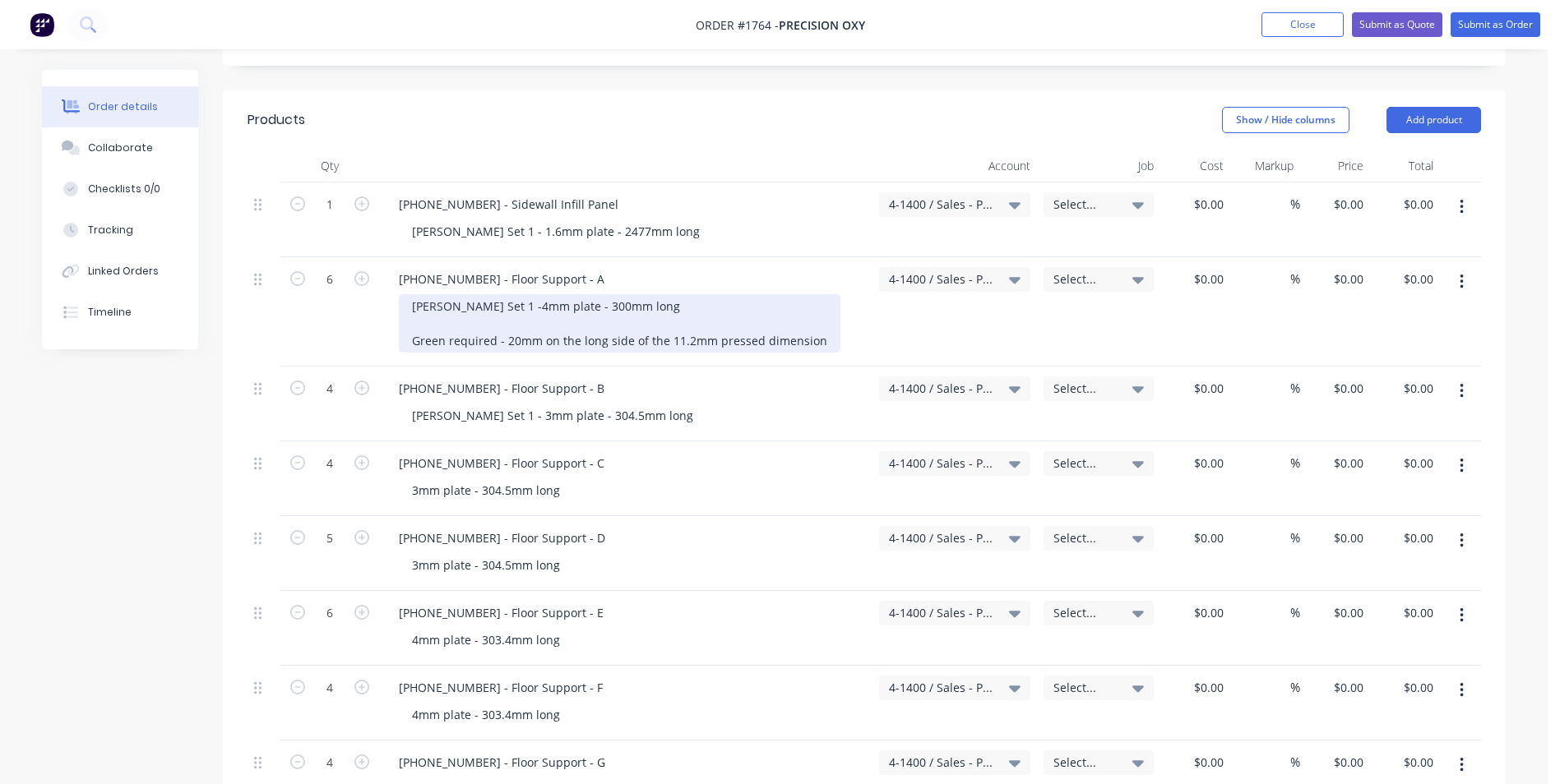
click at [481, 294] on div "Varley Set 1 -4mm plate - 300mm long Green required - 20mm on the long side of …" at bounding box center [620, 323] width 442 height 58
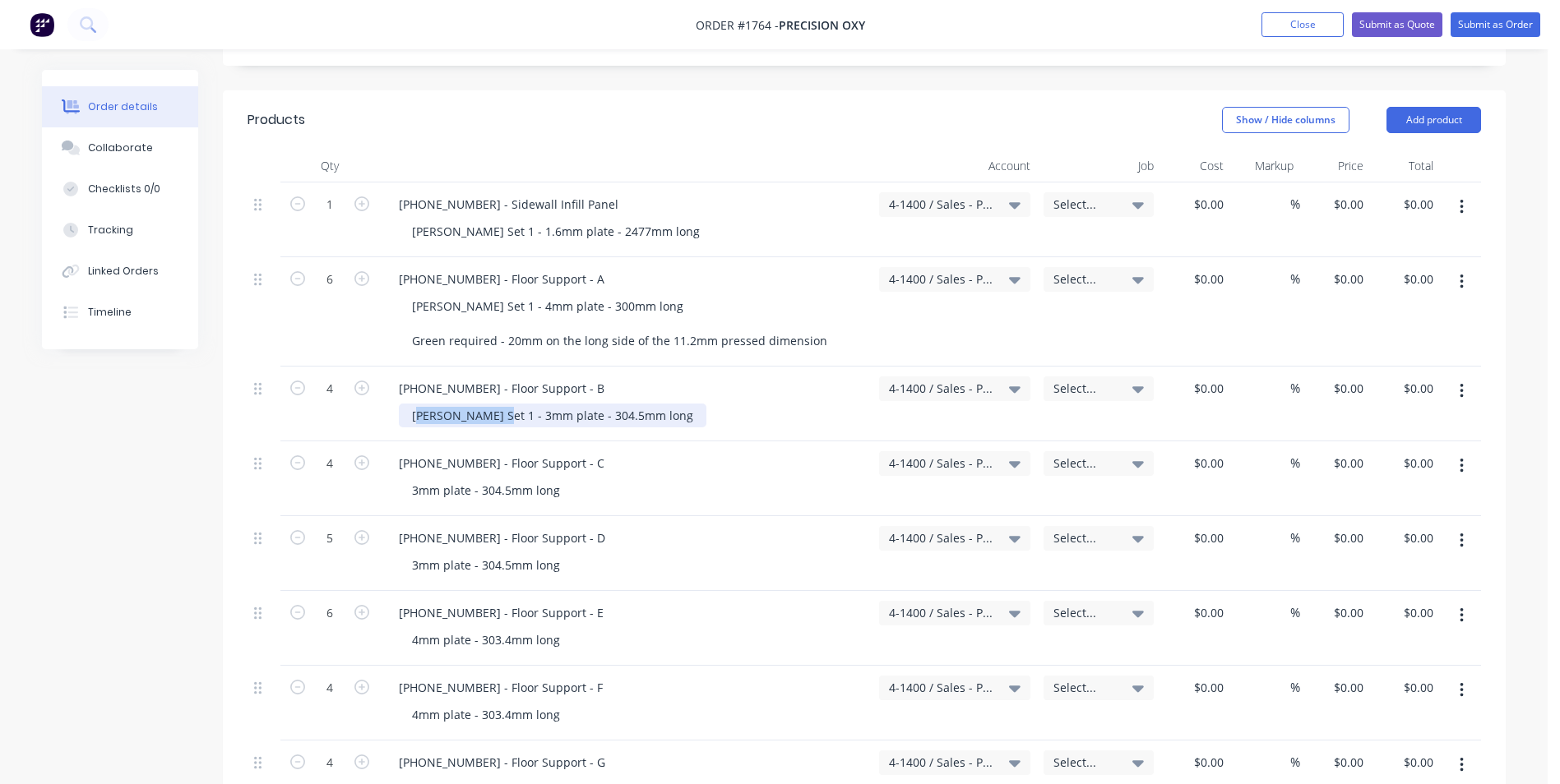
drag, startPoint x: 485, startPoint y: 402, endPoint x: 418, endPoint y: 405, distance: 67.1
click at [418, 405] on div "Varley Set 1 - 3mm plate - 304.5mm long" at bounding box center [553, 415] width 307 height 24
click at [461, 403] on div "Varley Set 1 - 3mm plate - 304.5mm long" at bounding box center [553, 415] width 307 height 24
drag, startPoint x: 482, startPoint y: 400, endPoint x: 391, endPoint y: 402, distance: 91.0
click at [391, 402] on div "1128-21-05002 - Floor Support - B Varley Set 1 - 3mm plate - 304.5mm long" at bounding box center [626, 403] width 493 height 75
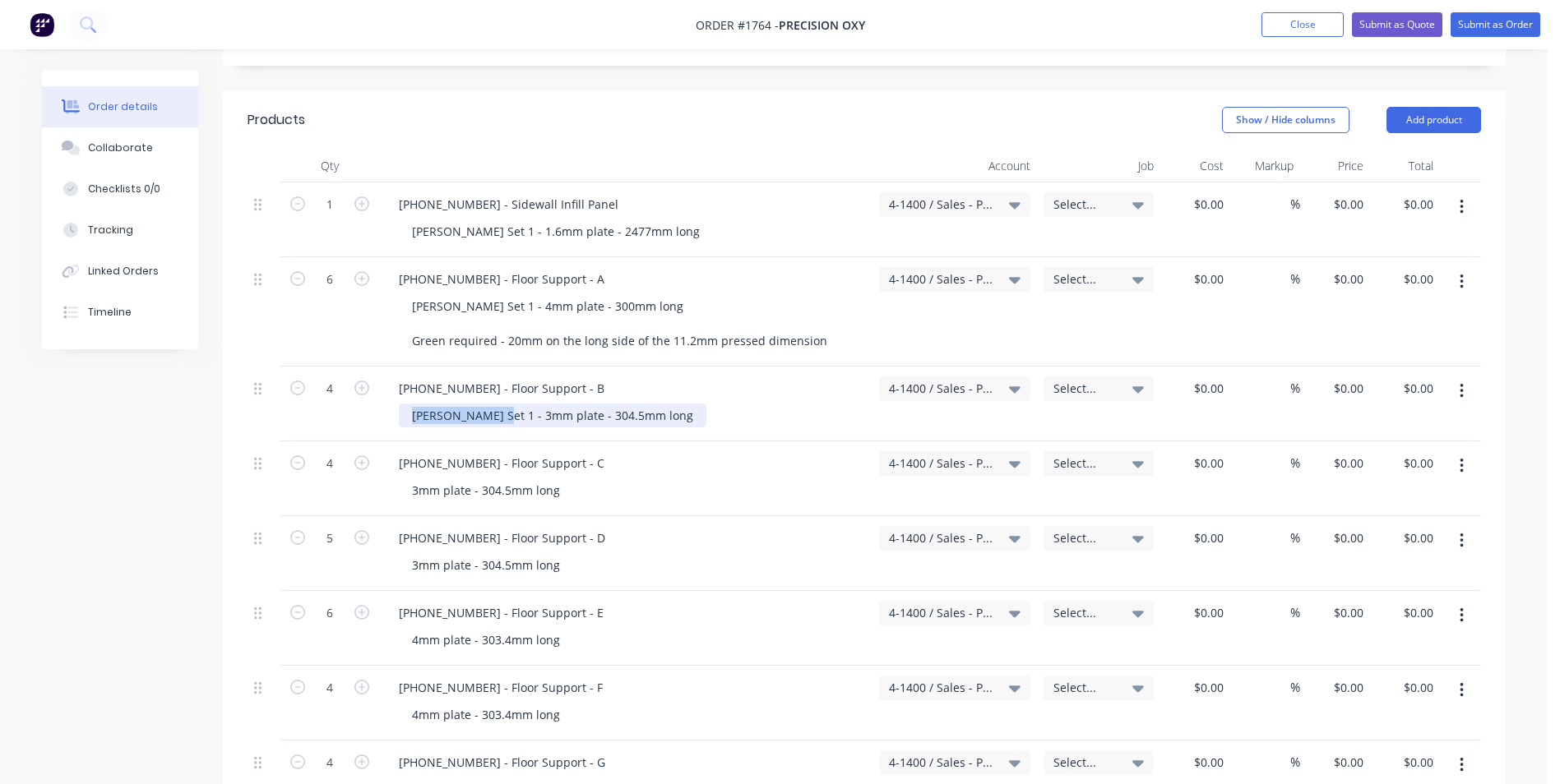
copy div "Varley Set 1 -"
drag, startPoint x: 414, startPoint y: 472, endPoint x: 450, endPoint y: 487, distance: 39.0
click at [414, 479] on div "3mm plate - 304.5mm long" at bounding box center [486, 491] width 174 height 24
paste div
click at [414, 553] on div "3mm plate - 304.5mm long" at bounding box center [486, 565] width 174 height 24
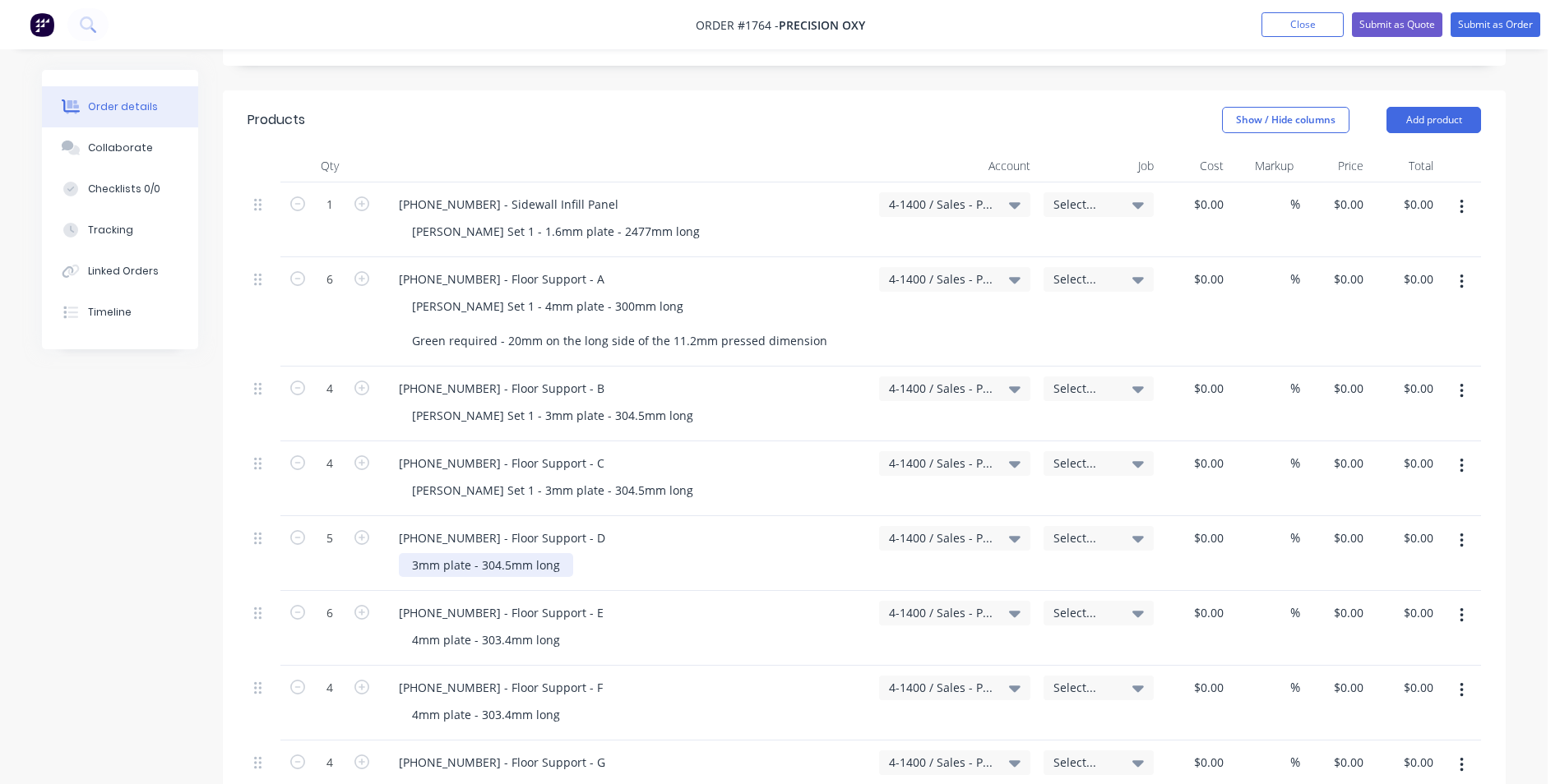
paste div
click at [409, 629] on div "4mm plate - 303.4mm long" at bounding box center [486, 640] width 174 height 24
click at [409, 703] on div "4mm plate - 303.4mm long" at bounding box center [486, 715] width 174 height 24
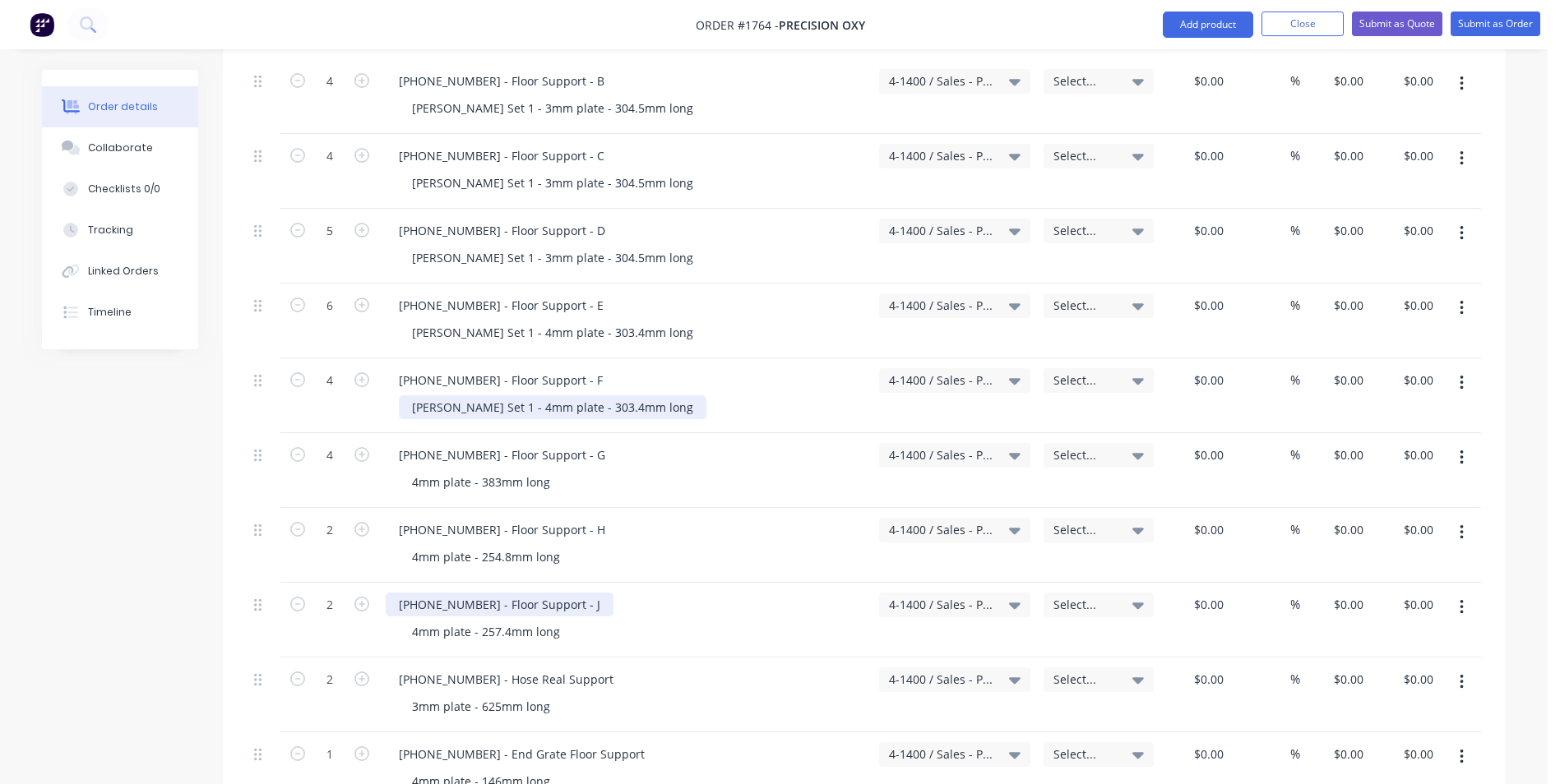
scroll to position [904, 0]
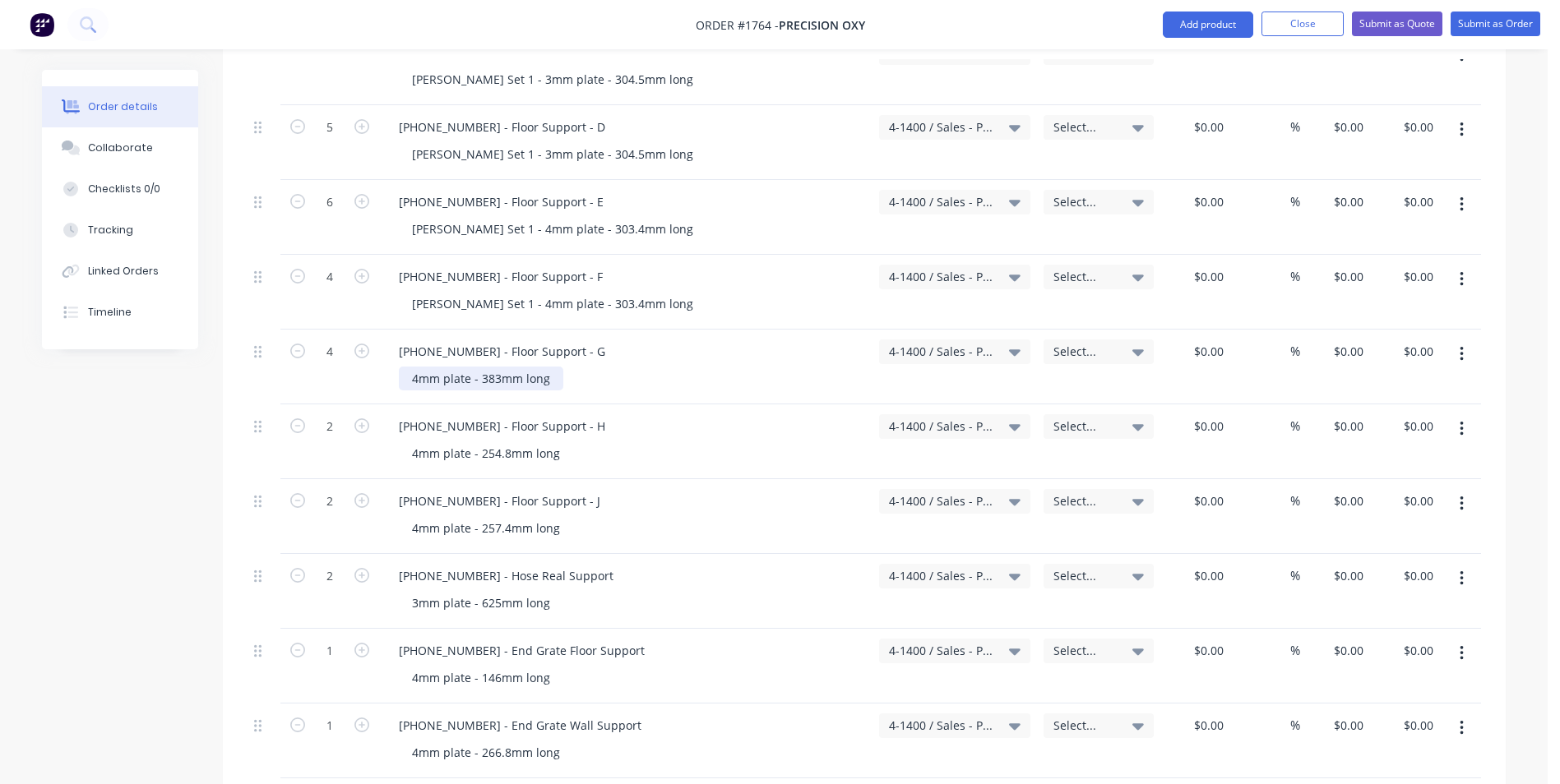
click at [412, 366] on div "4mm plate - 383mm long" at bounding box center [481, 378] width 165 height 24
click at [408, 442] on div "4mm plate - 254.8mm long" at bounding box center [486, 454] width 174 height 24
click at [406, 516] on div "4mm plate - 257.4mm long" at bounding box center [486, 528] width 174 height 24
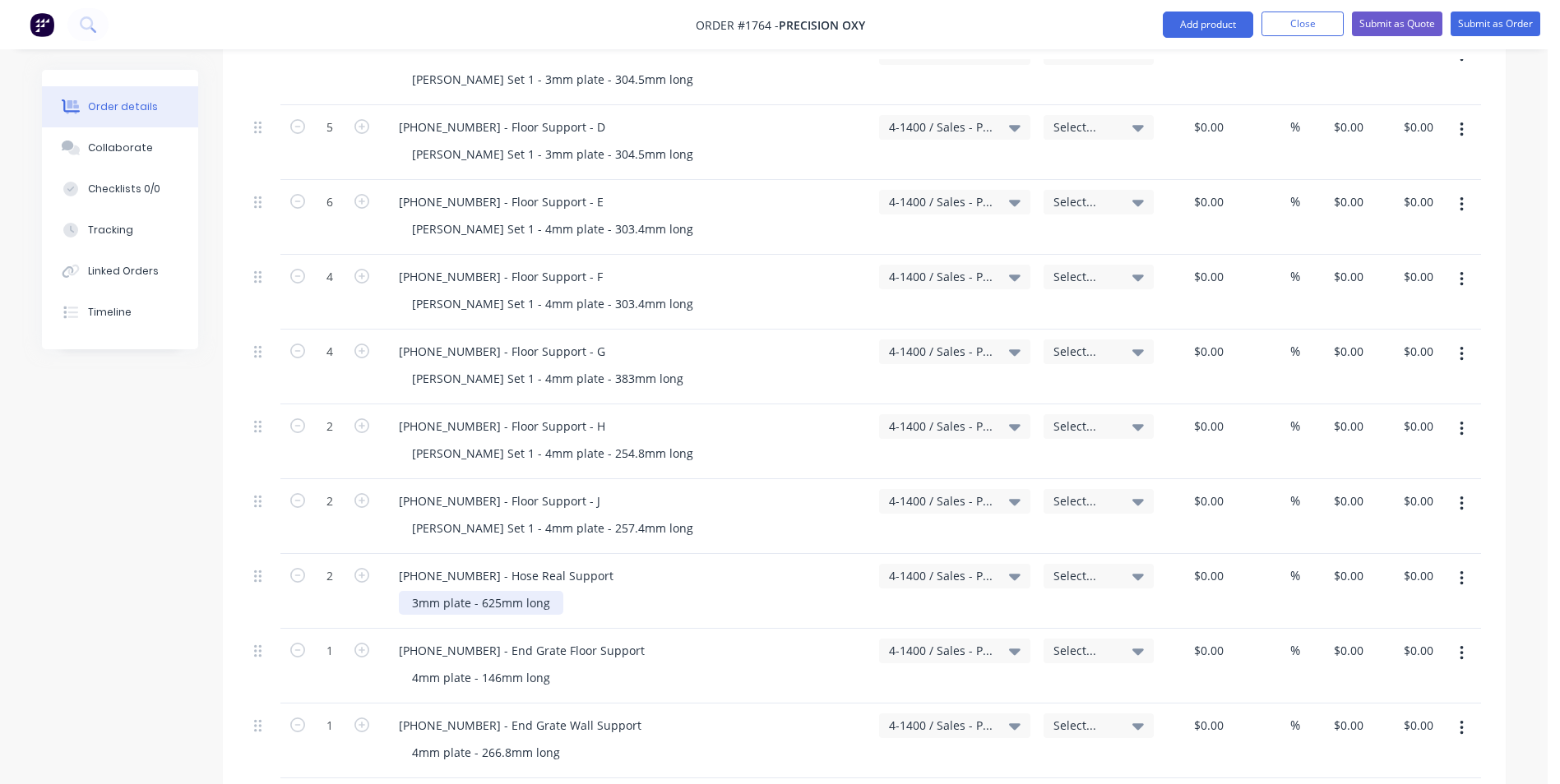
click at [402, 591] on div "3mm plate - 625mm long" at bounding box center [481, 603] width 165 height 24
click at [396, 638] on div "1128-21-05011 - End Grate Floor Support" at bounding box center [521, 650] width 272 height 24
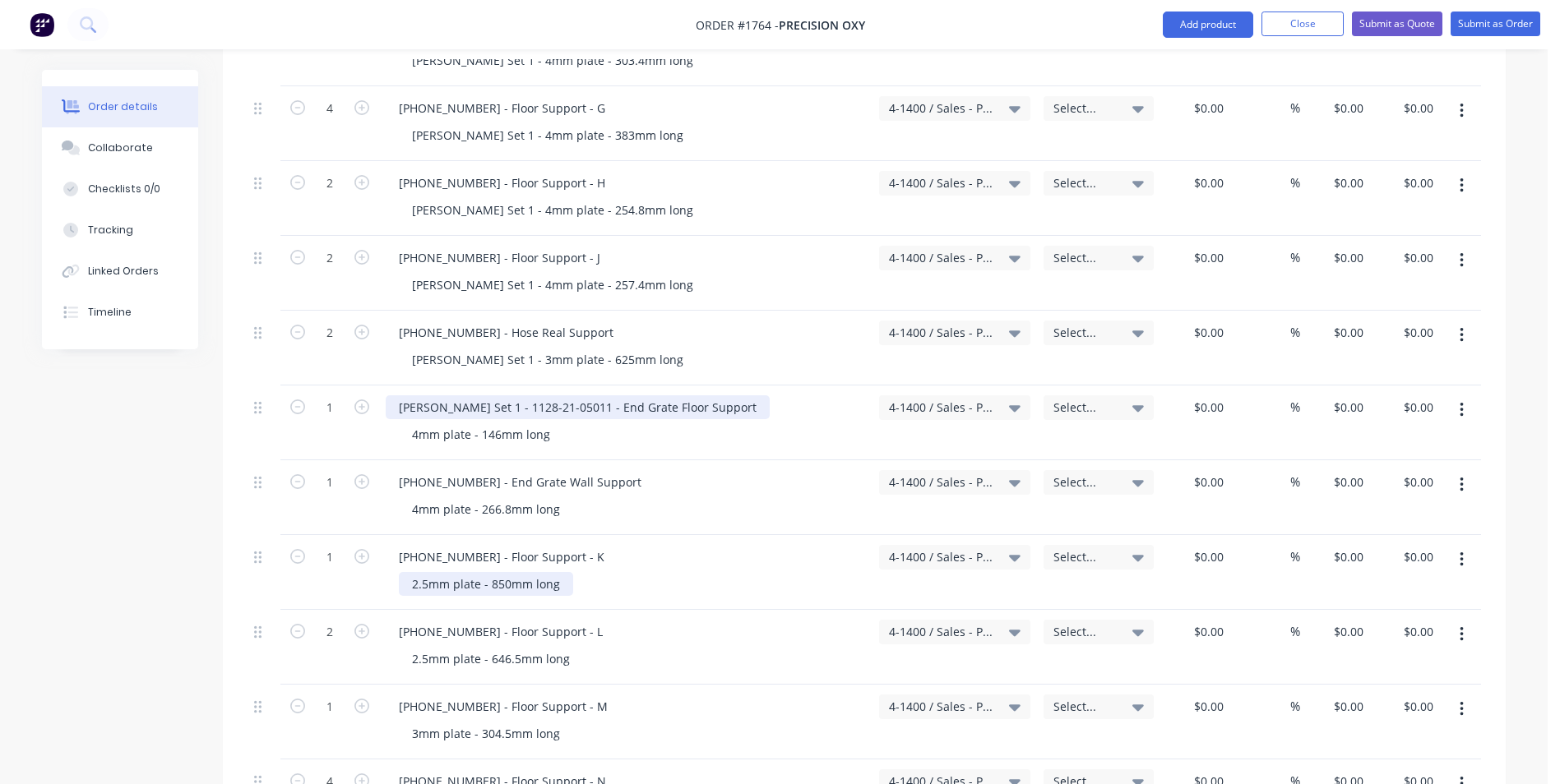
scroll to position [1150, 0]
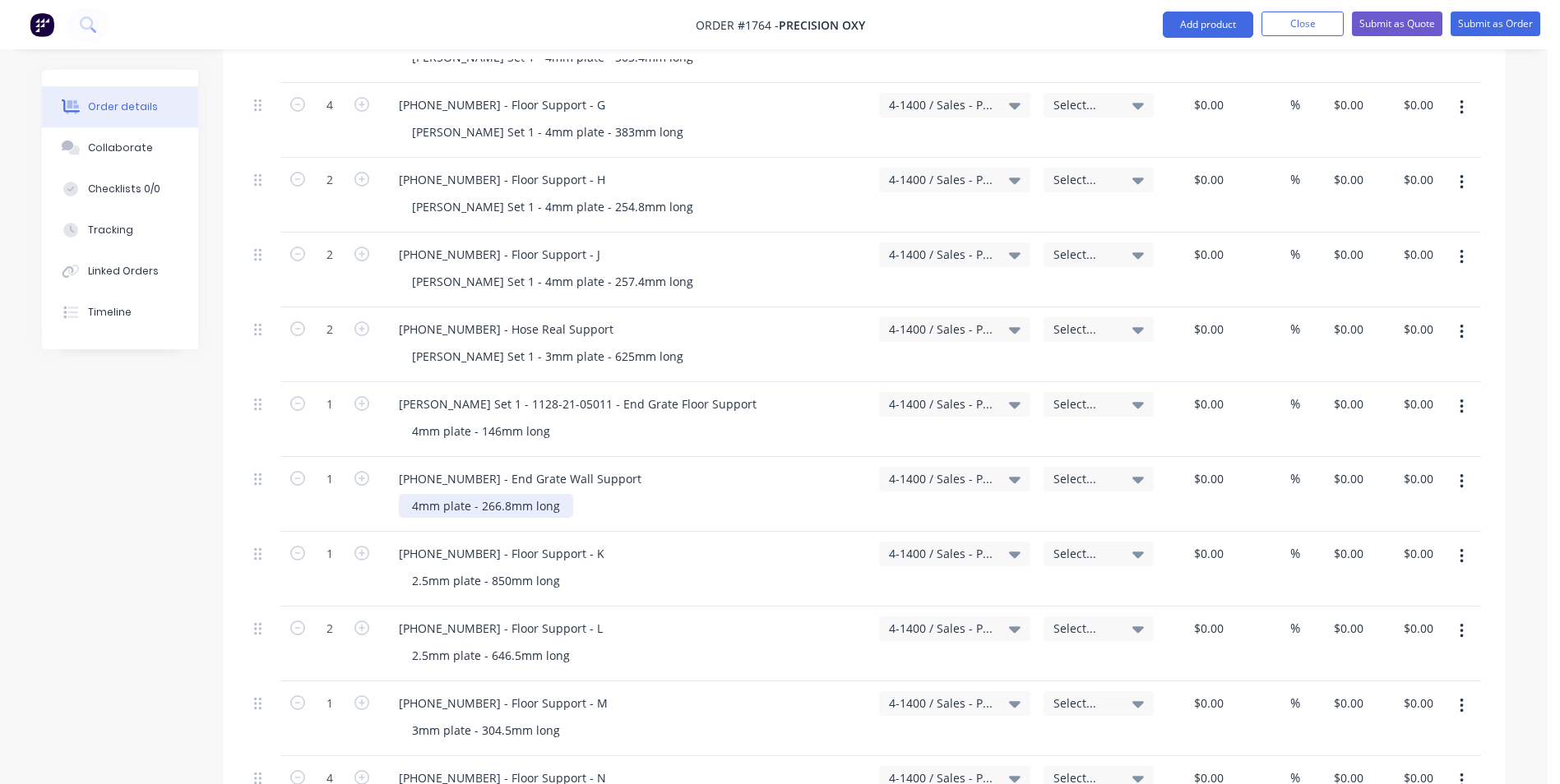
click at [404, 494] on div "4mm plate - 266.8mm long" at bounding box center [486, 506] width 174 height 24
click at [406, 569] on div "2.5mm plate - 850mm long" at bounding box center [486, 581] width 174 height 24
click at [400, 643] on div "2.5mm plate - 646.5mm long" at bounding box center [491, 655] width 184 height 24
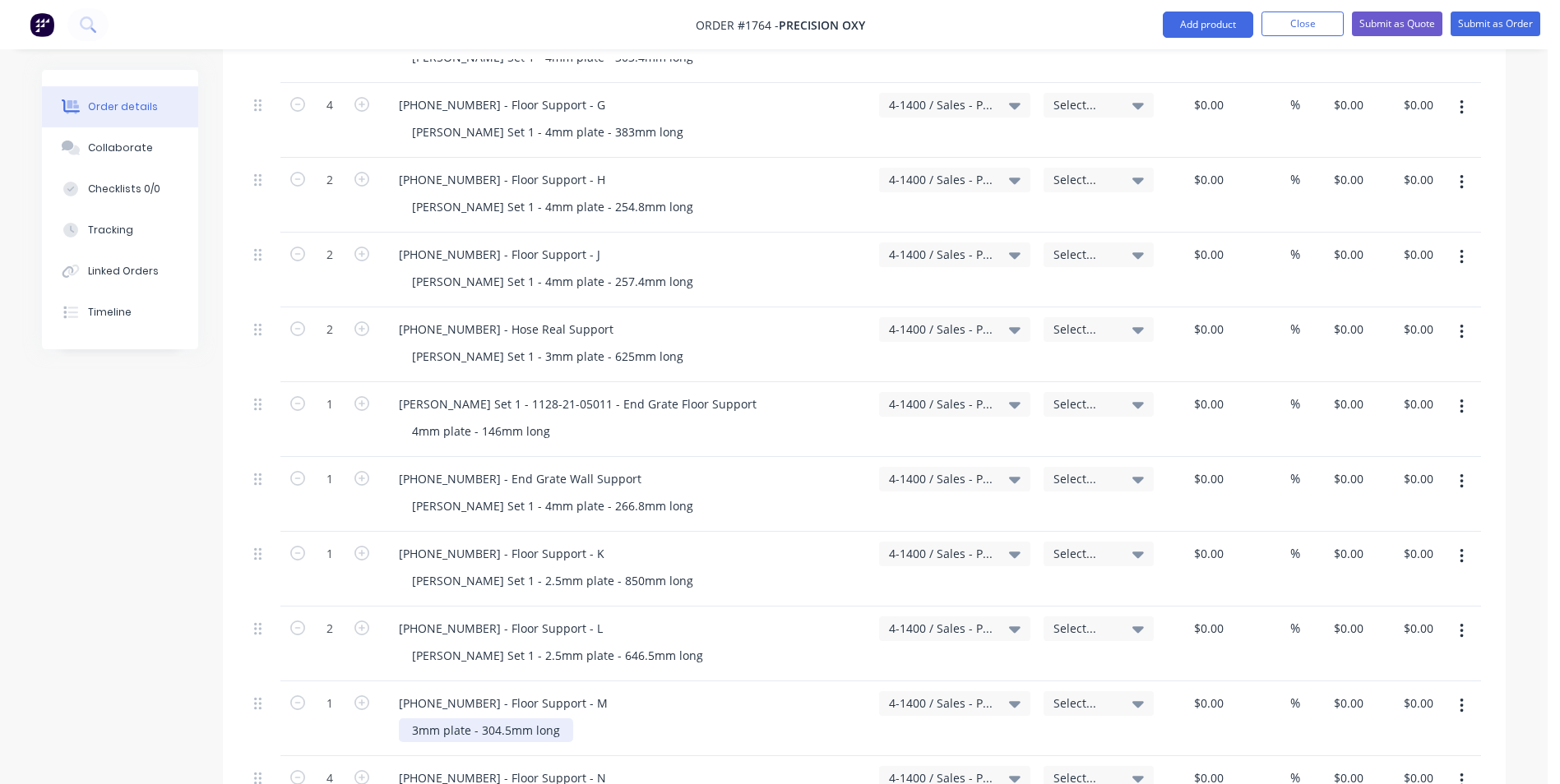
click at [402, 718] on div "3mm plate - 304.5mm long" at bounding box center [486, 730] width 174 height 24
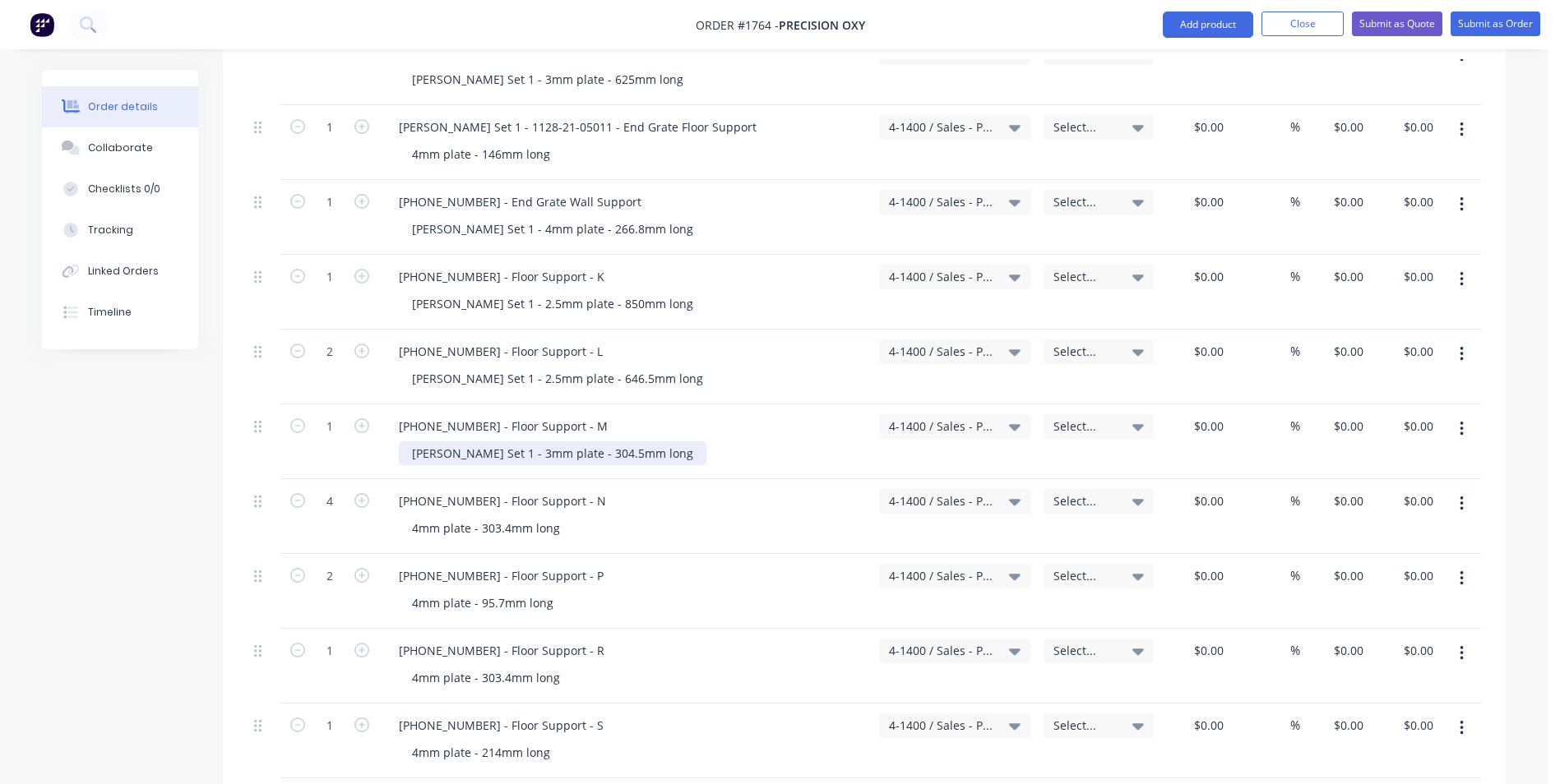
scroll to position [1480, 0]
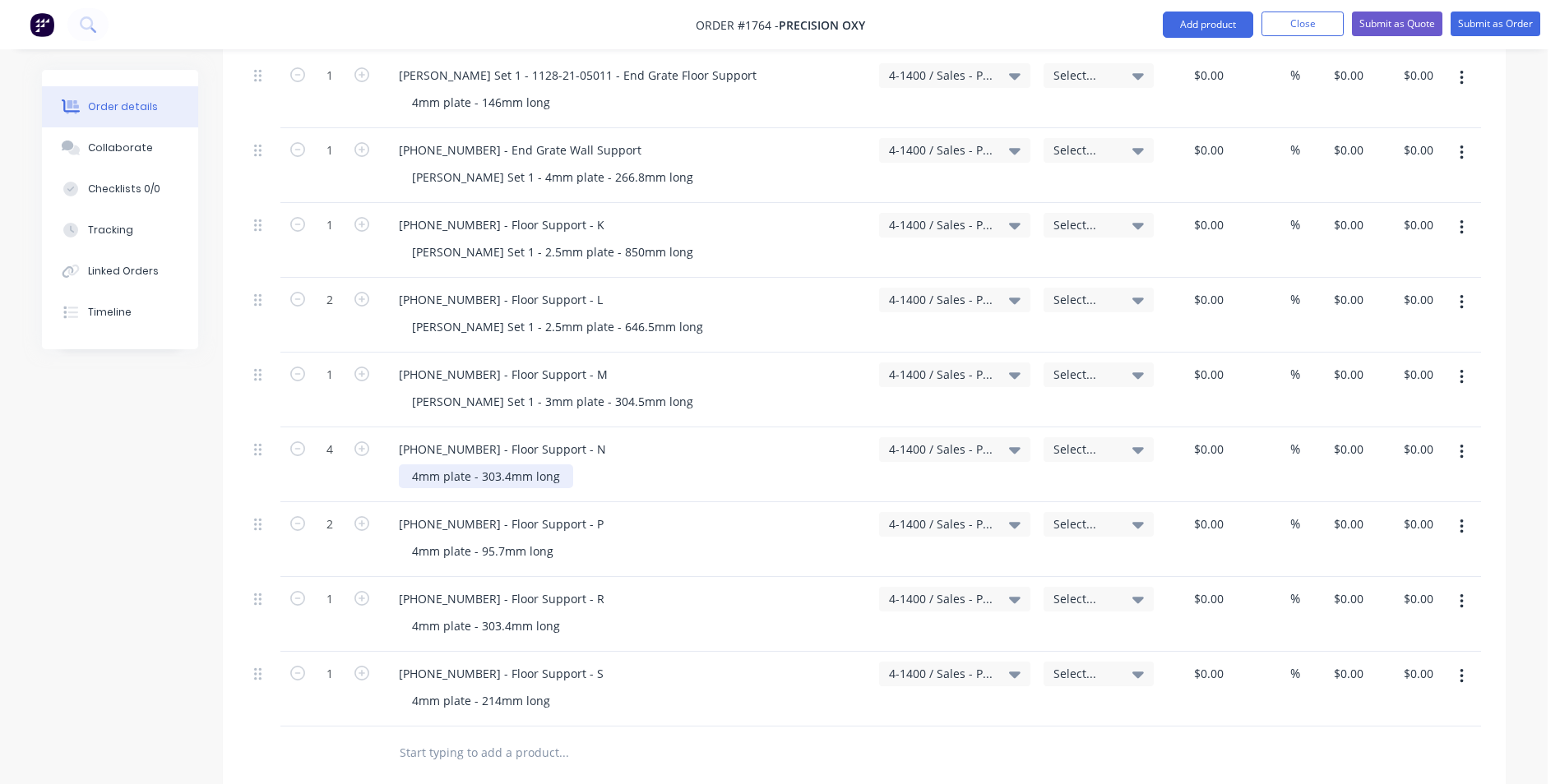
click at [401, 464] on div "4mm plate - 303.4mm long" at bounding box center [486, 476] width 174 height 24
click at [404, 540] on div "4mm plate - 95.7mm long" at bounding box center [482, 552] width 167 height 24
click at [402, 614] on div "4mm plate - 303.4mm long" at bounding box center [486, 626] width 174 height 24
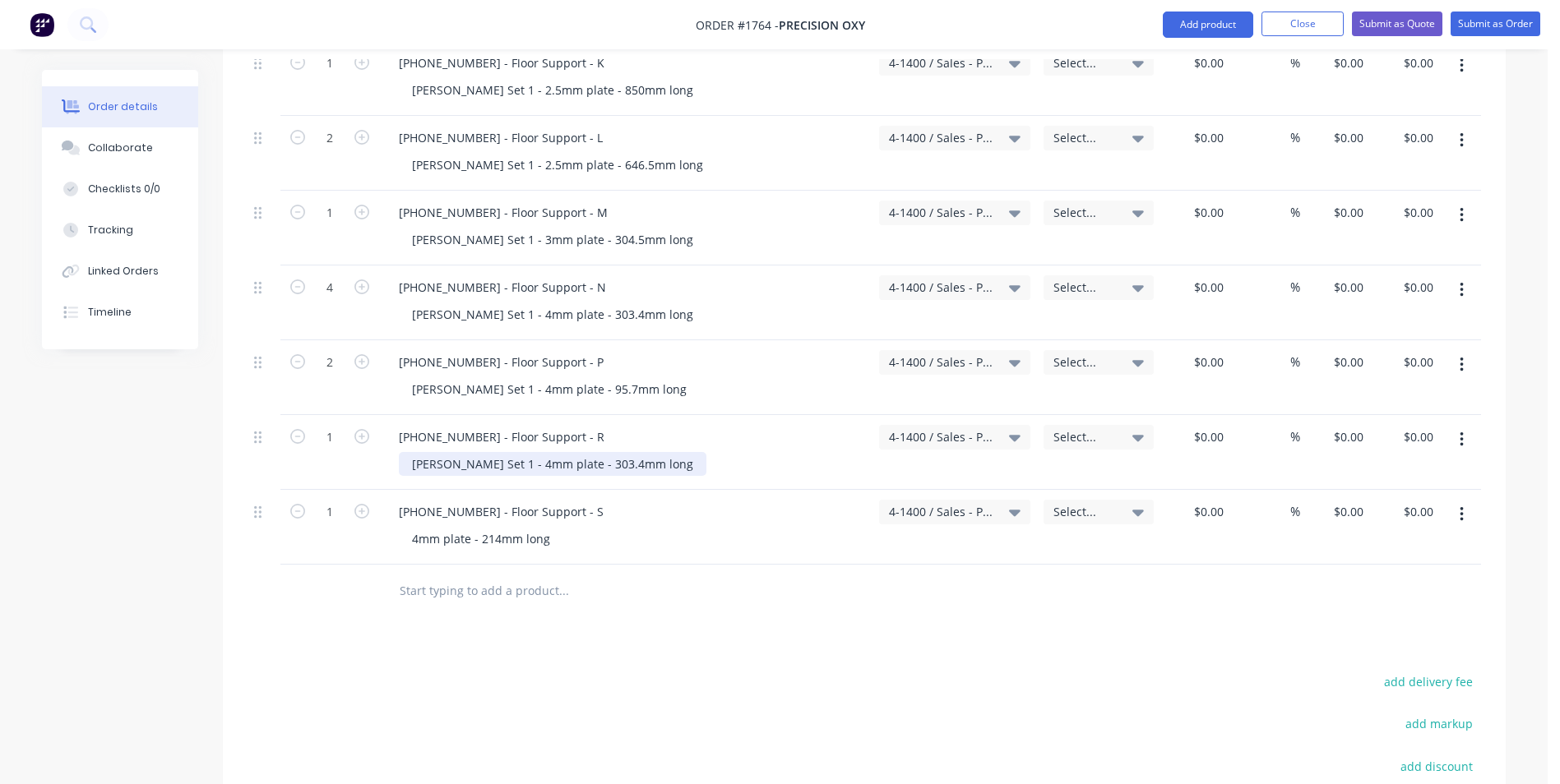
scroll to position [1643, 0]
click at [402, 524] on div "4mm plate - 214mm long" at bounding box center [481, 536] width 165 height 24
click at [1460, 504] on icon "button" at bounding box center [1461, 511] width 3 height 15
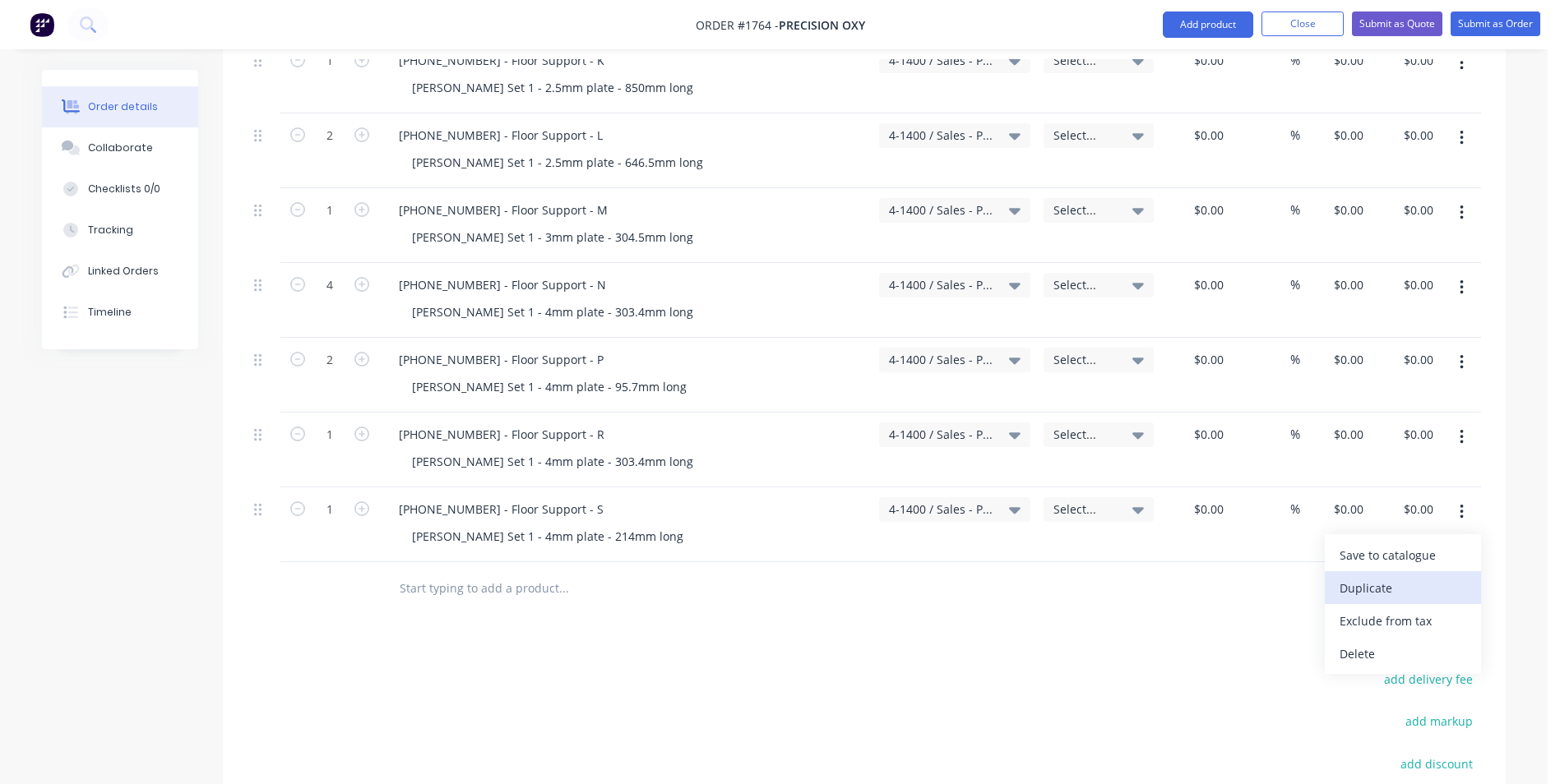
click at [1366, 576] on div "Duplicate" at bounding box center [1403, 588] width 127 height 24
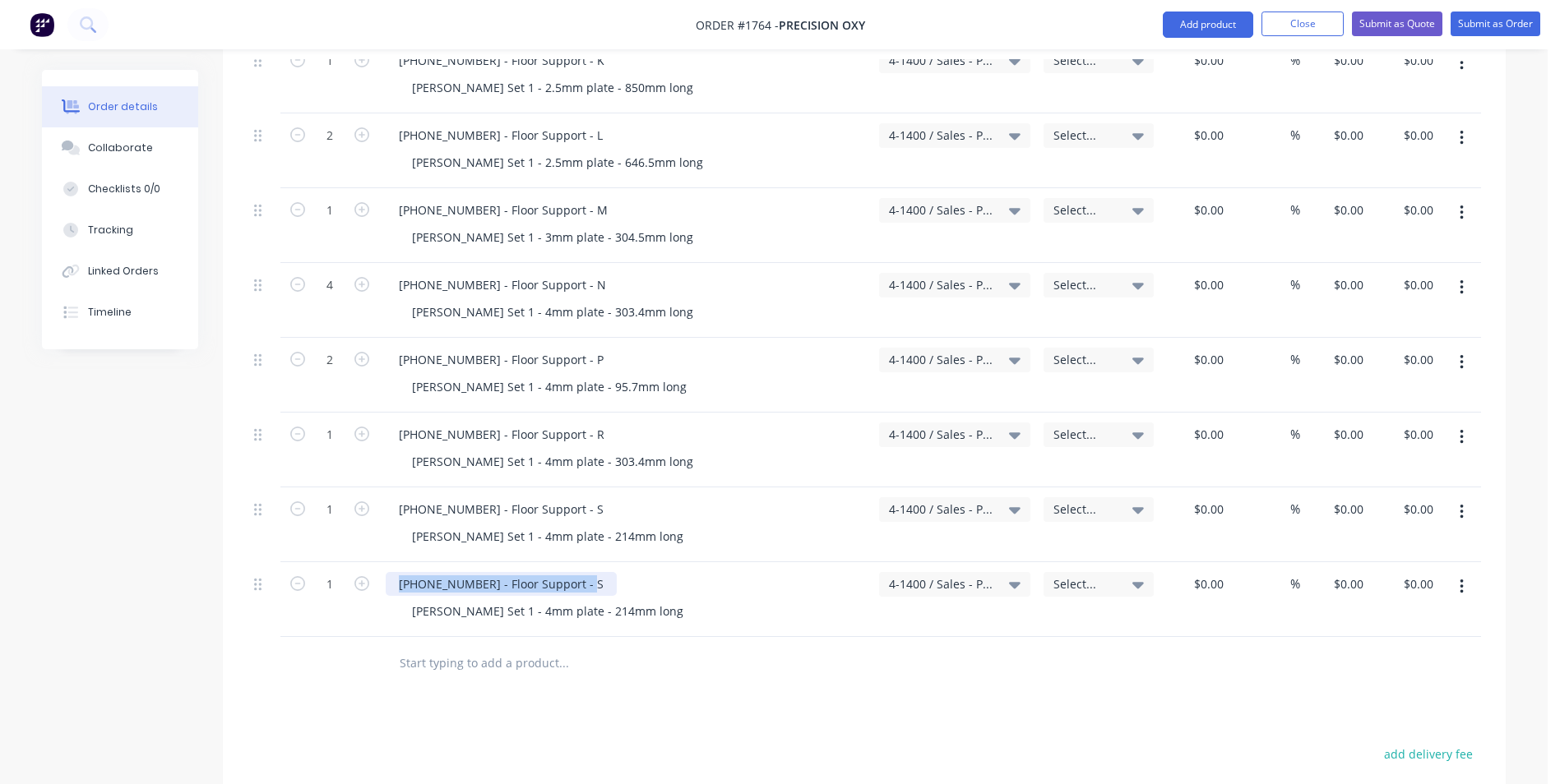
drag, startPoint x: 579, startPoint y: 564, endPoint x: 384, endPoint y: 566, distance: 195.0
click at [384, 566] on div "1128-21-05020 - Floor Support - S Varley Set 1 - 4mm plate - 214mm long" at bounding box center [626, 599] width 493 height 75
paste div
click at [469, 599] on div "Varley Set 1 - 4mm plate - 214mm long" at bounding box center [547, 611] width 298 height 24
click at [487, 599] on div "Varley Set 2 - 4mm plate - 214mm long" at bounding box center [547, 611] width 298 height 24
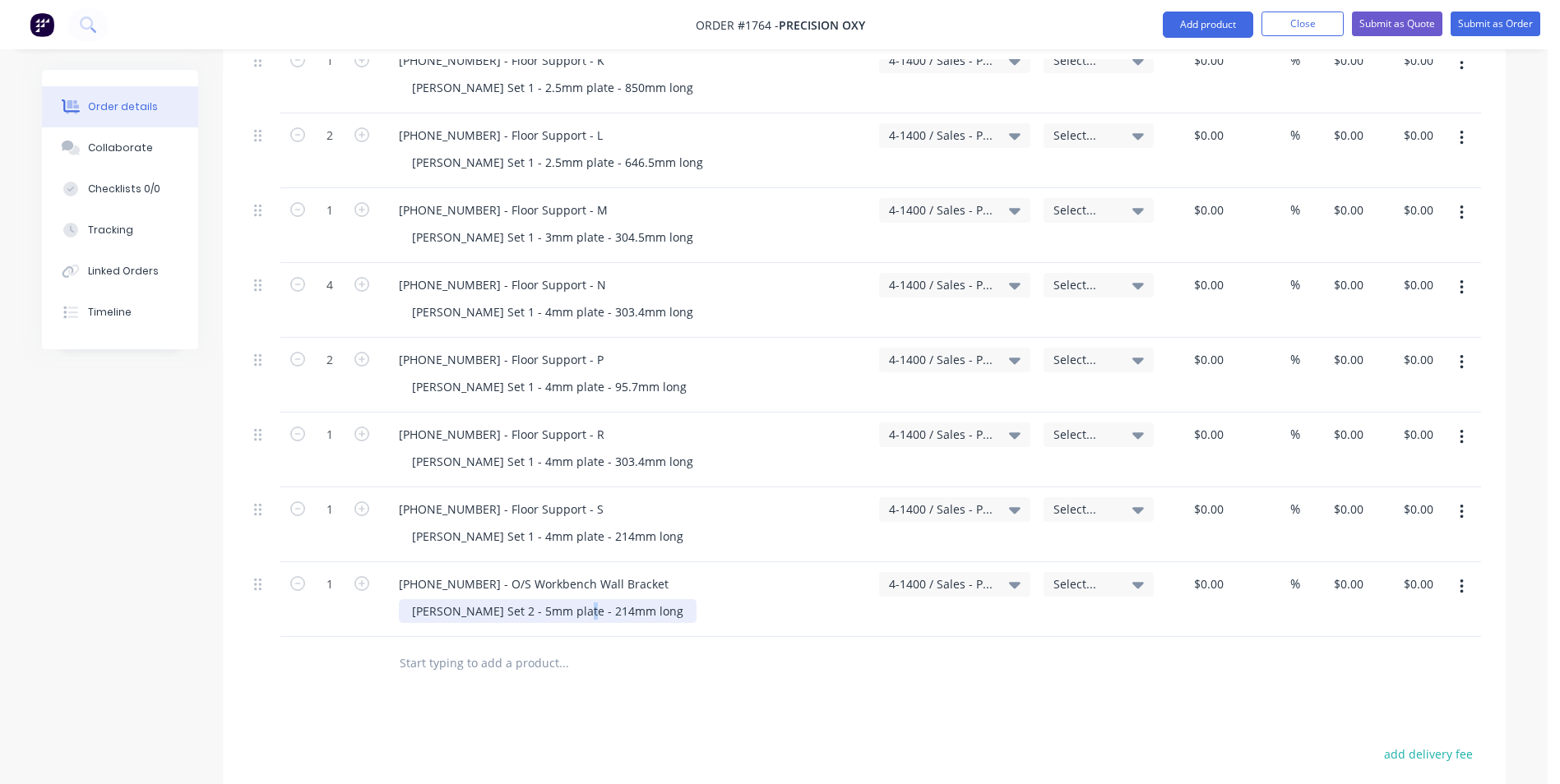
click at [566, 599] on div "Varley Set 2 - 5mm plate - 214mm long" at bounding box center [547, 611] width 298 height 24
click at [1463, 578] on icon "button" at bounding box center [1461, 587] width 4 height 18
click at [1363, 651] on div "Duplicate" at bounding box center [1403, 663] width 127 height 24
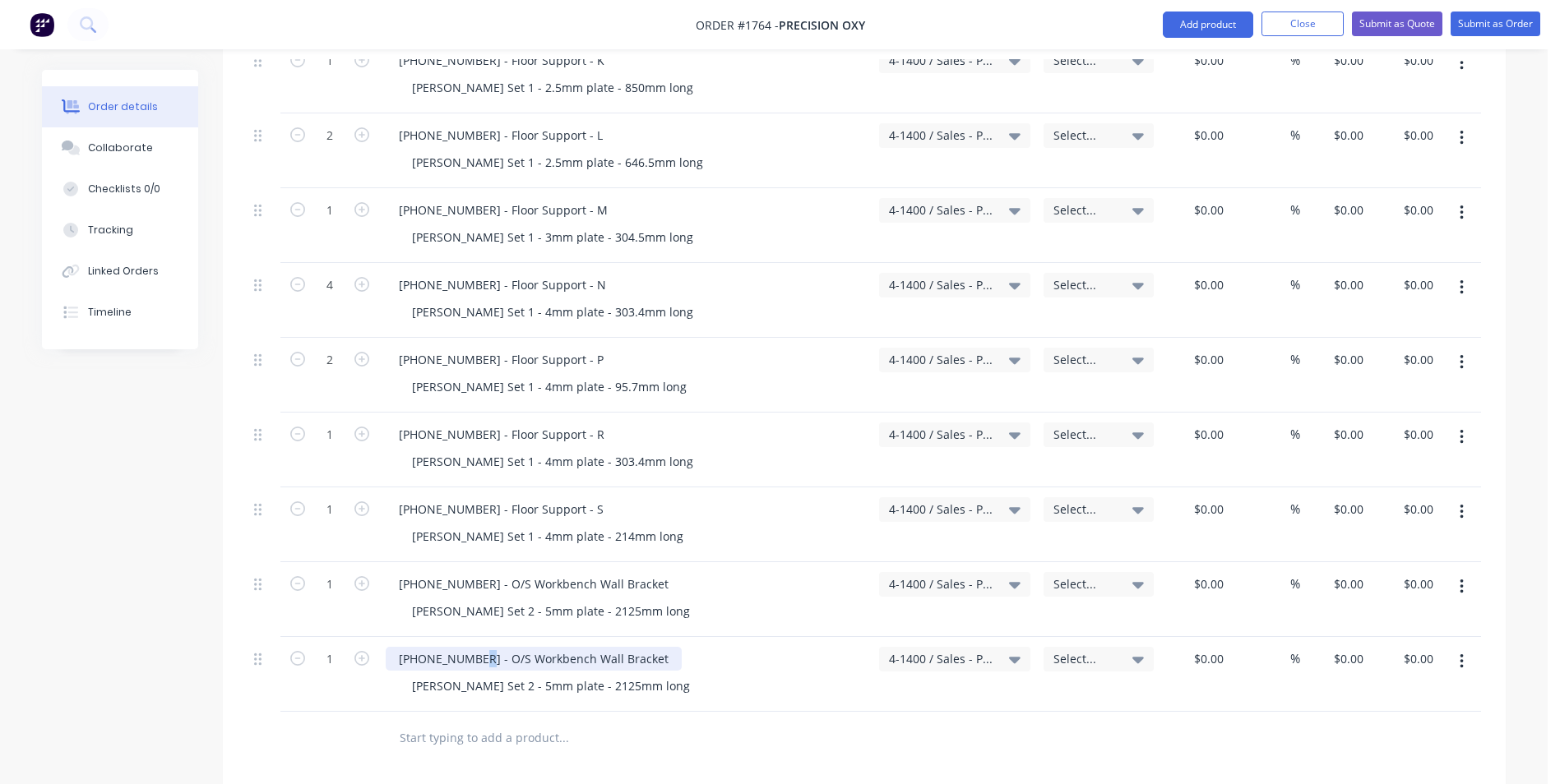
click at [472, 647] on div "1128-21-05101 - O/S Workbench Wall Bracket" at bounding box center [533, 659] width 296 height 24
click at [492, 647] on div "1128-21-05102 - O/S Workbench Wall Bracket" at bounding box center [533, 659] width 296 height 24
drag, startPoint x: 577, startPoint y: 672, endPoint x: 554, endPoint y: 672, distance: 23.0
click at [554, 674] on div "Varley Set 2 - 5mm plate - 2125mm long" at bounding box center [551, 686] width 305 height 24
click at [1460, 653] on icon "button" at bounding box center [1461, 661] width 4 height 18
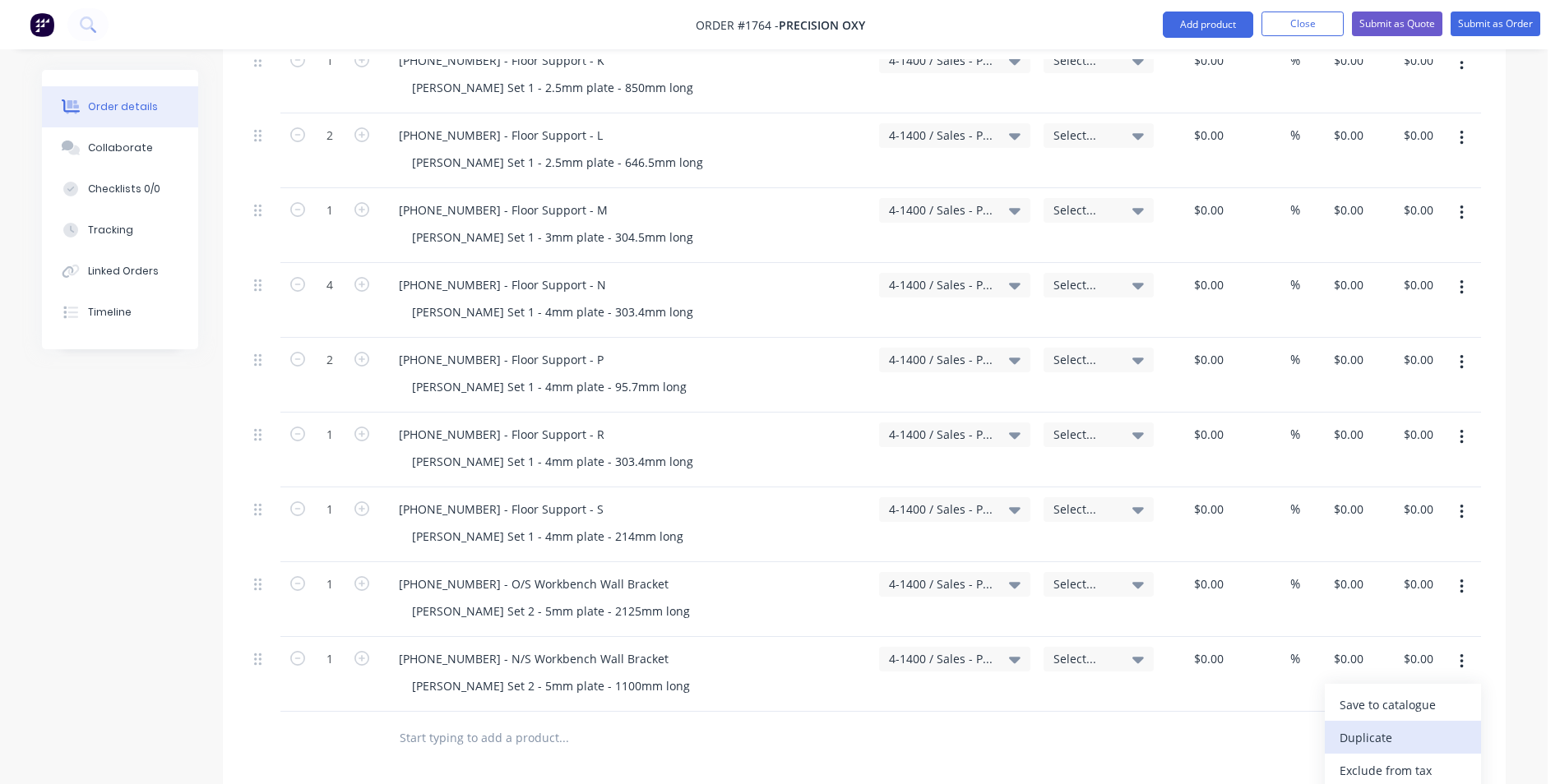
click at [1375, 726] on div "Duplicate" at bounding box center [1403, 738] width 127 height 24
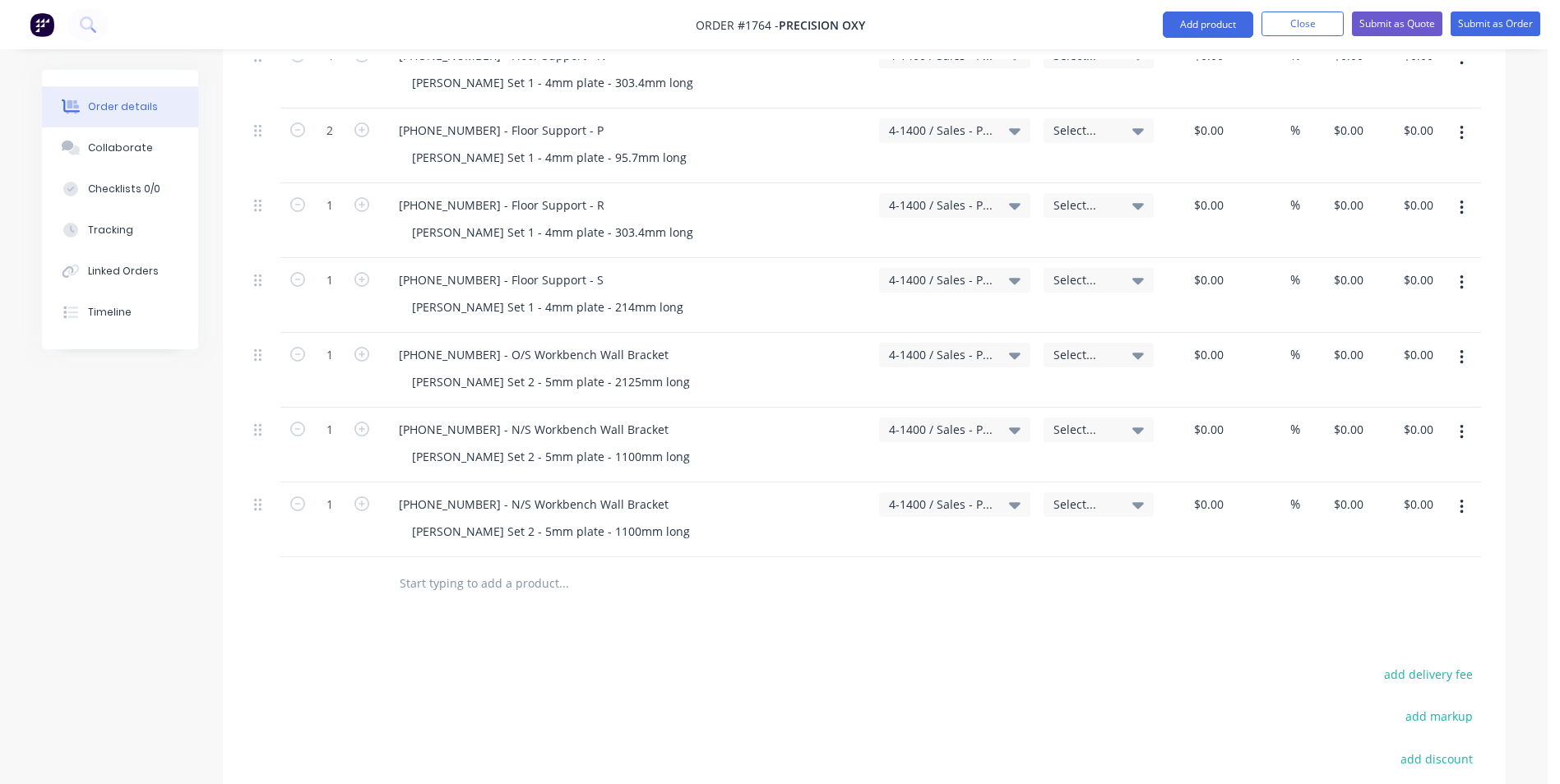
scroll to position [1891, 0]
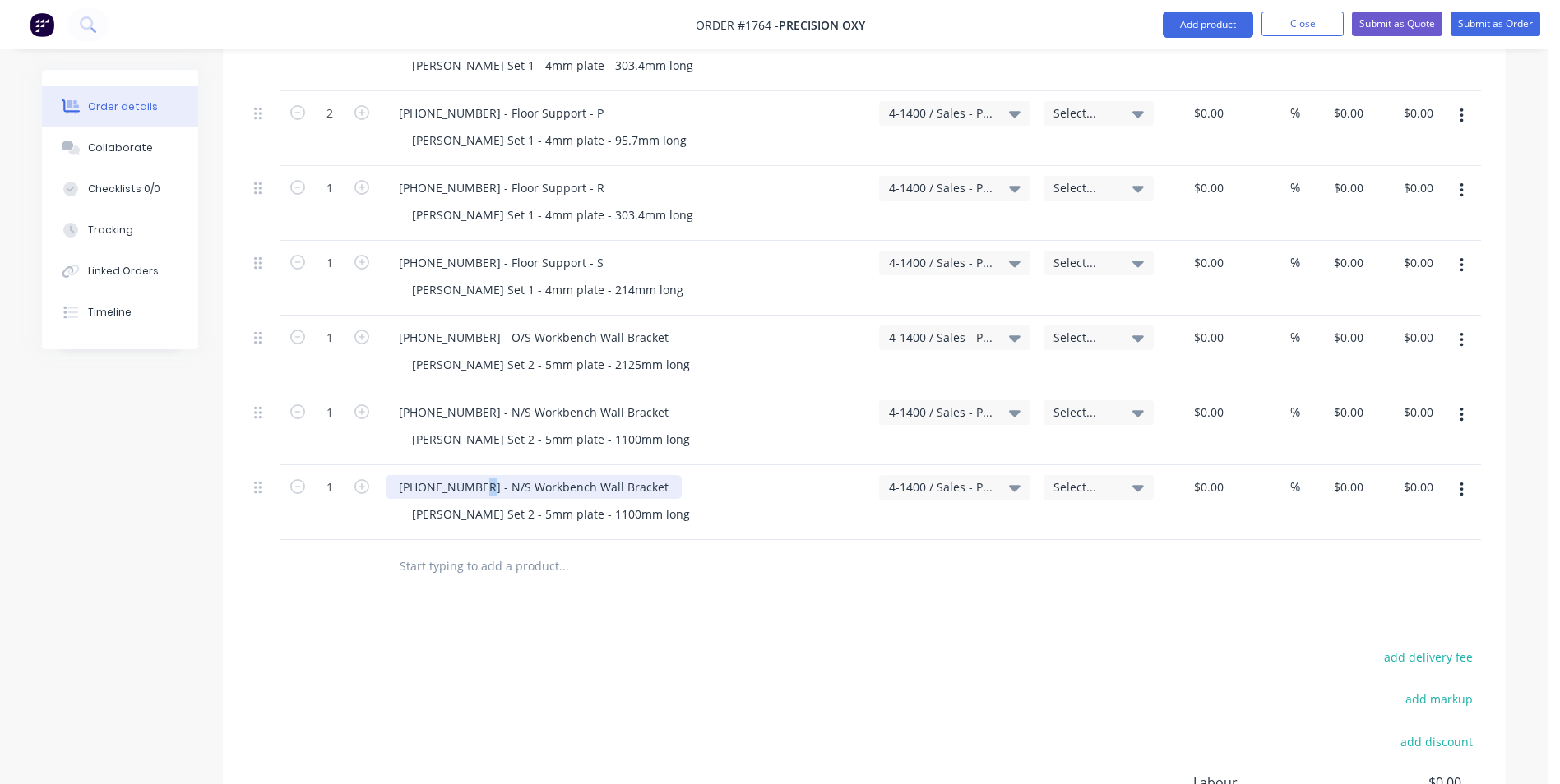
click at [475, 475] on div "1128-21-05102 - N/S Workbench Wall Bracket" at bounding box center [533, 487] width 296 height 24
drag, startPoint x: 645, startPoint y: 467, endPoint x: 576, endPoint y: 471, distance: 69.1
click at [576, 475] on div "1128-21-05200 - N/S Workbench Wall Bracket" at bounding box center [533, 487] width 296 height 24
click at [596, 475] on div "1128-21-05200 - N/S Workbench Wall Bracket" at bounding box center [533, 487] width 296 height 24
drag, startPoint x: 599, startPoint y: 470, endPoint x: 577, endPoint y: 473, distance: 22.2
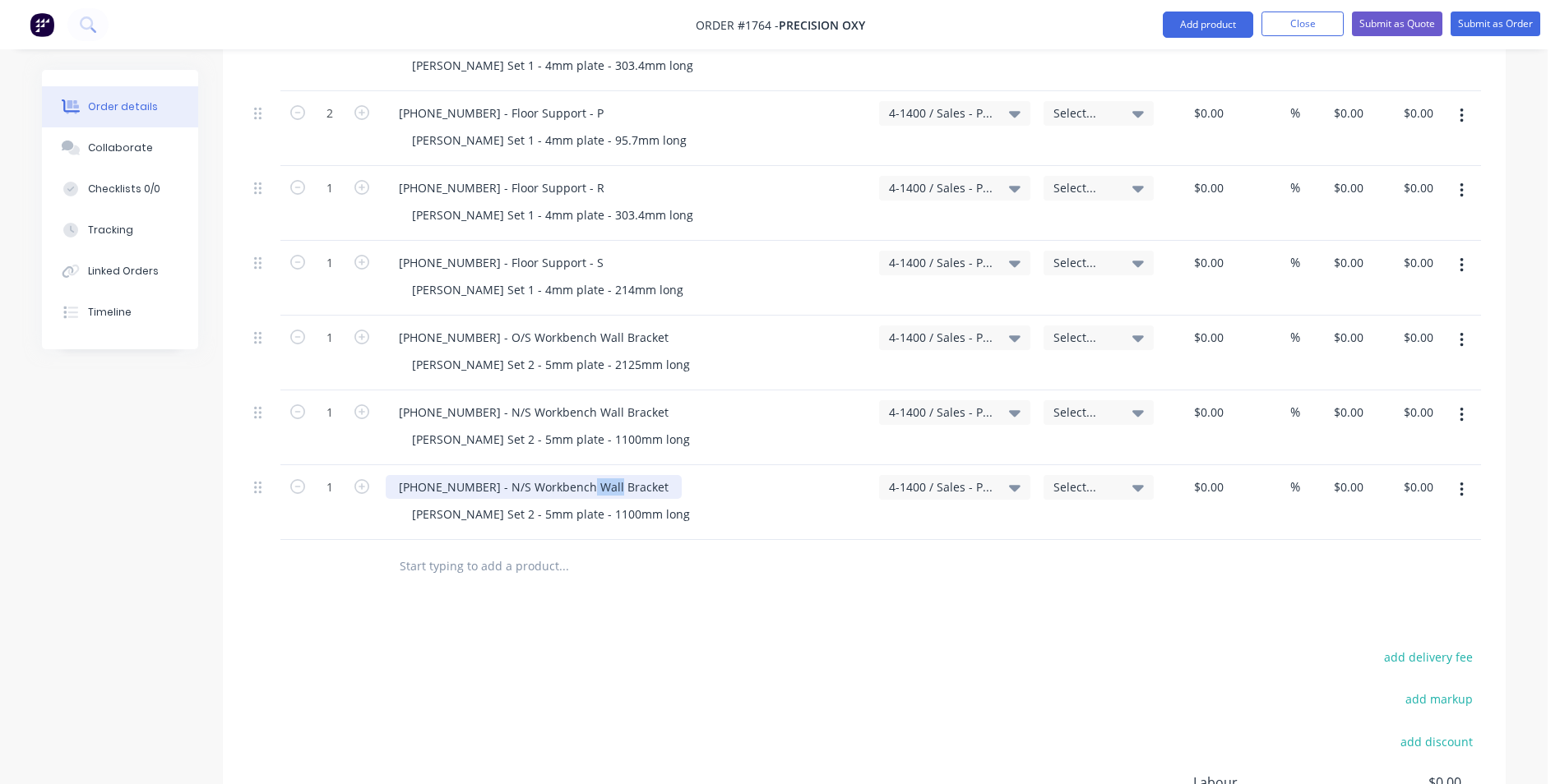
click at [577, 475] on div "1128-21-05200 - N/S Workbench Wall Bracket" at bounding box center [533, 487] width 296 height 24
type input "12"
drag, startPoint x: 577, startPoint y: 499, endPoint x: 552, endPoint y: 501, distance: 25.1
click at [552, 502] on div "Varley Set 2 - 5mm plate - 1100mm long" at bounding box center [551, 514] width 305 height 24
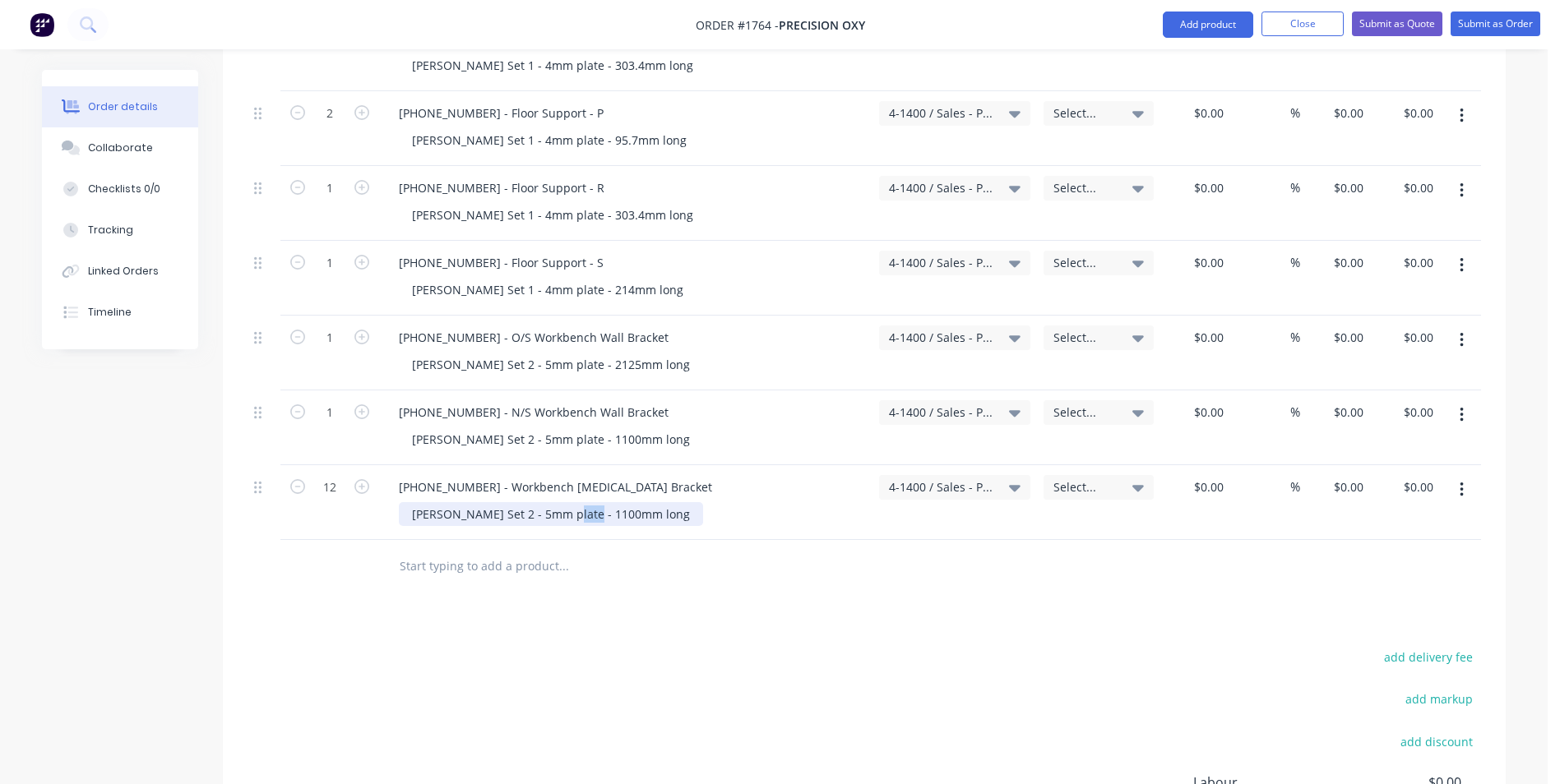
click at [573, 502] on div "Varley Set 2 - 5mm plate - 1100mm long" at bounding box center [551, 514] width 305 height 24
click at [477, 475] on div "1128-21-05200 - Workbench Retainer Bracket" at bounding box center [555, 487] width 340 height 24
click at [1460, 481] on icon "button" at bounding box center [1461, 490] width 4 height 18
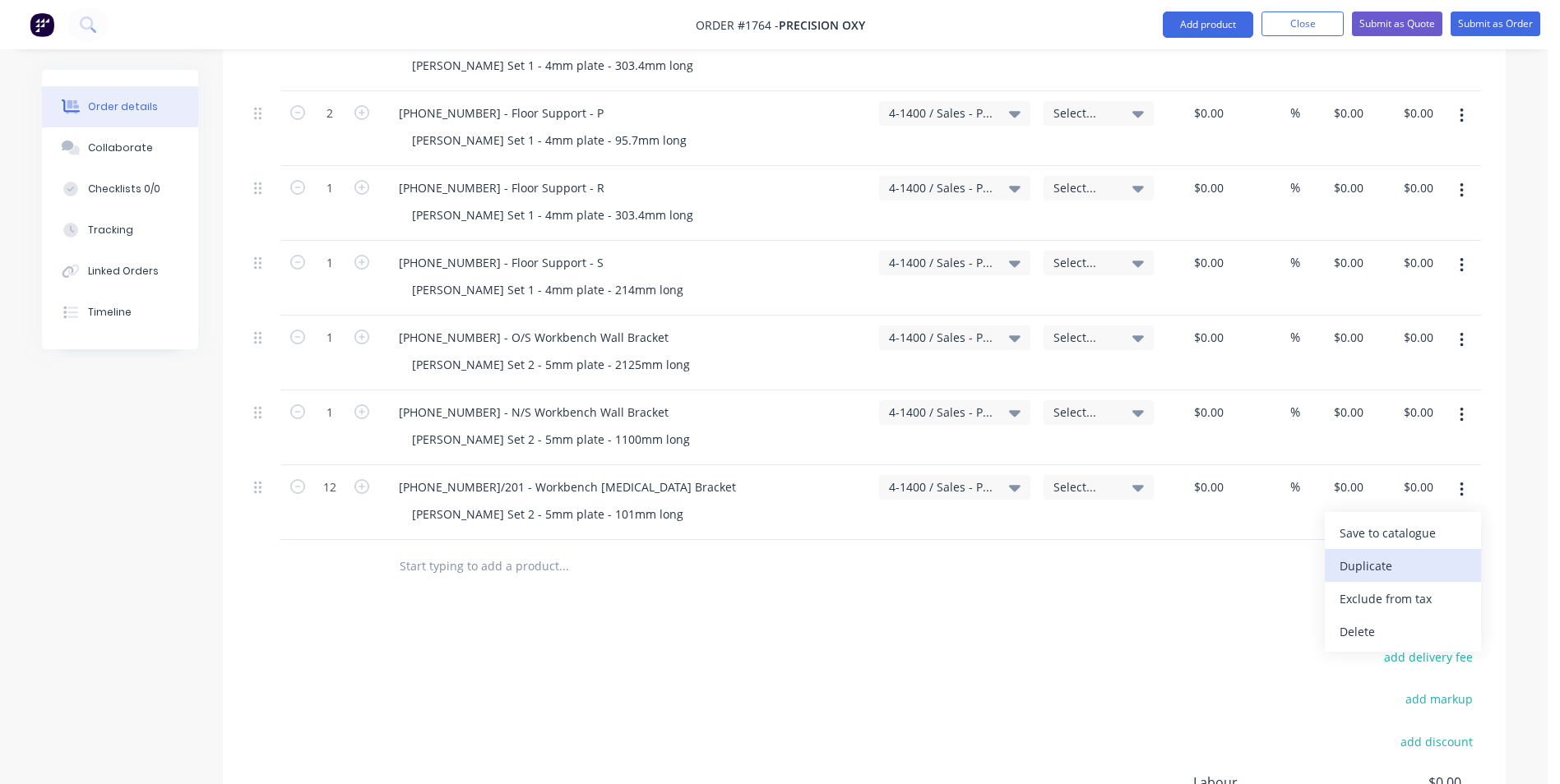
click at [1378, 554] on div "Duplicate" at bounding box center [1403, 566] width 127 height 24
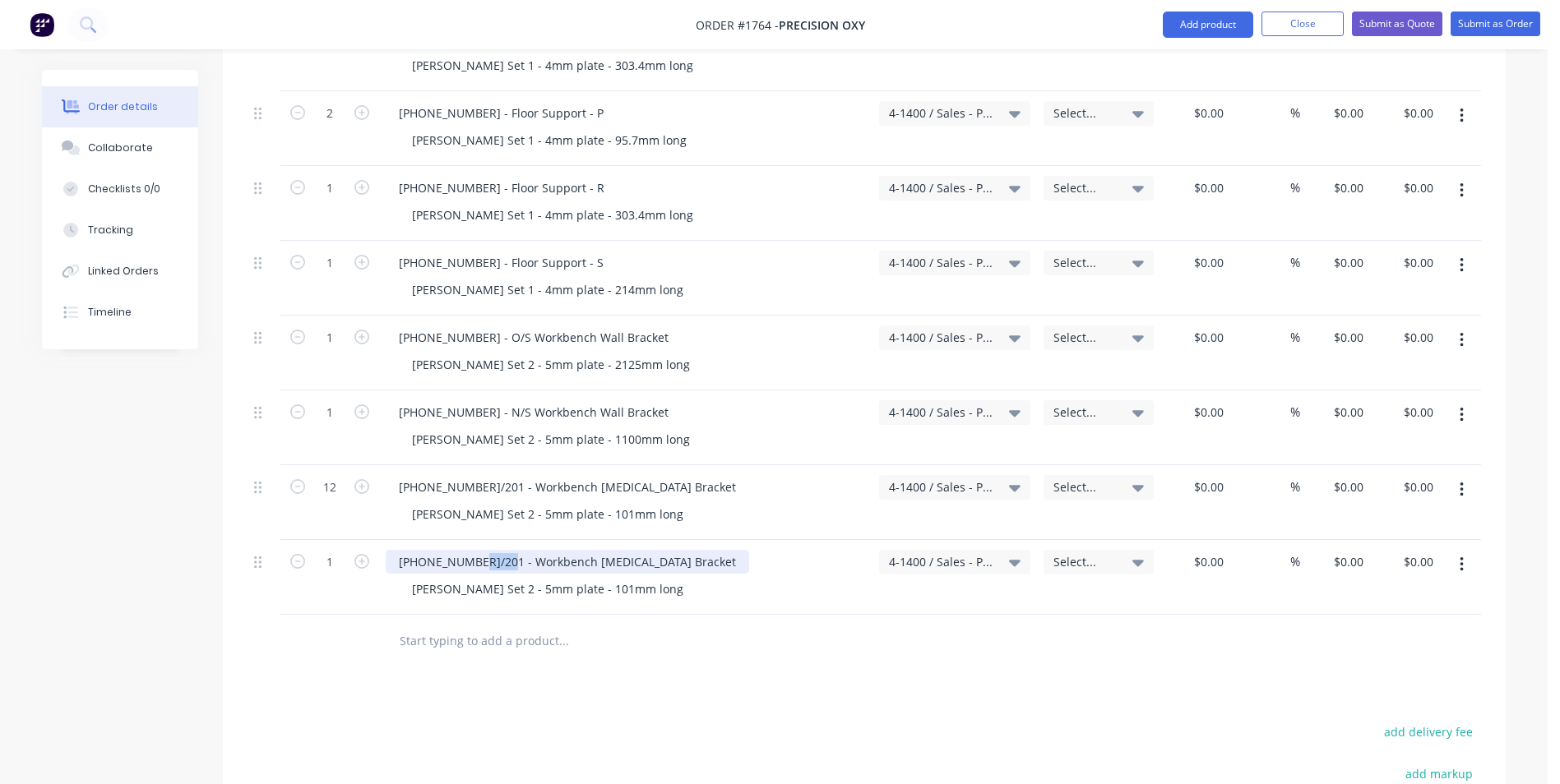
drag, startPoint x: 502, startPoint y: 545, endPoint x: 472, endPoint y: 546, distance: 30.0
click at [472, 550] on div "1128-21-05200/201 - Workbench Retainer Bracket" at bounding box center [566, 562] width 363 height 24
drag, startPoint x: 642, startPoint y: 544, endPoint x: 603, endPoint y: 545, distance: 39.0
click at [603, 550] on div "1128-21-05202 - Workbench Retainer Bracket" at bounding box center [555, 562] width 340 height 24
click at [487, 577] on div "Varley Set 2 - 5mm plate - 101mm long" at bounding box center [547, 589] width 298 height 24
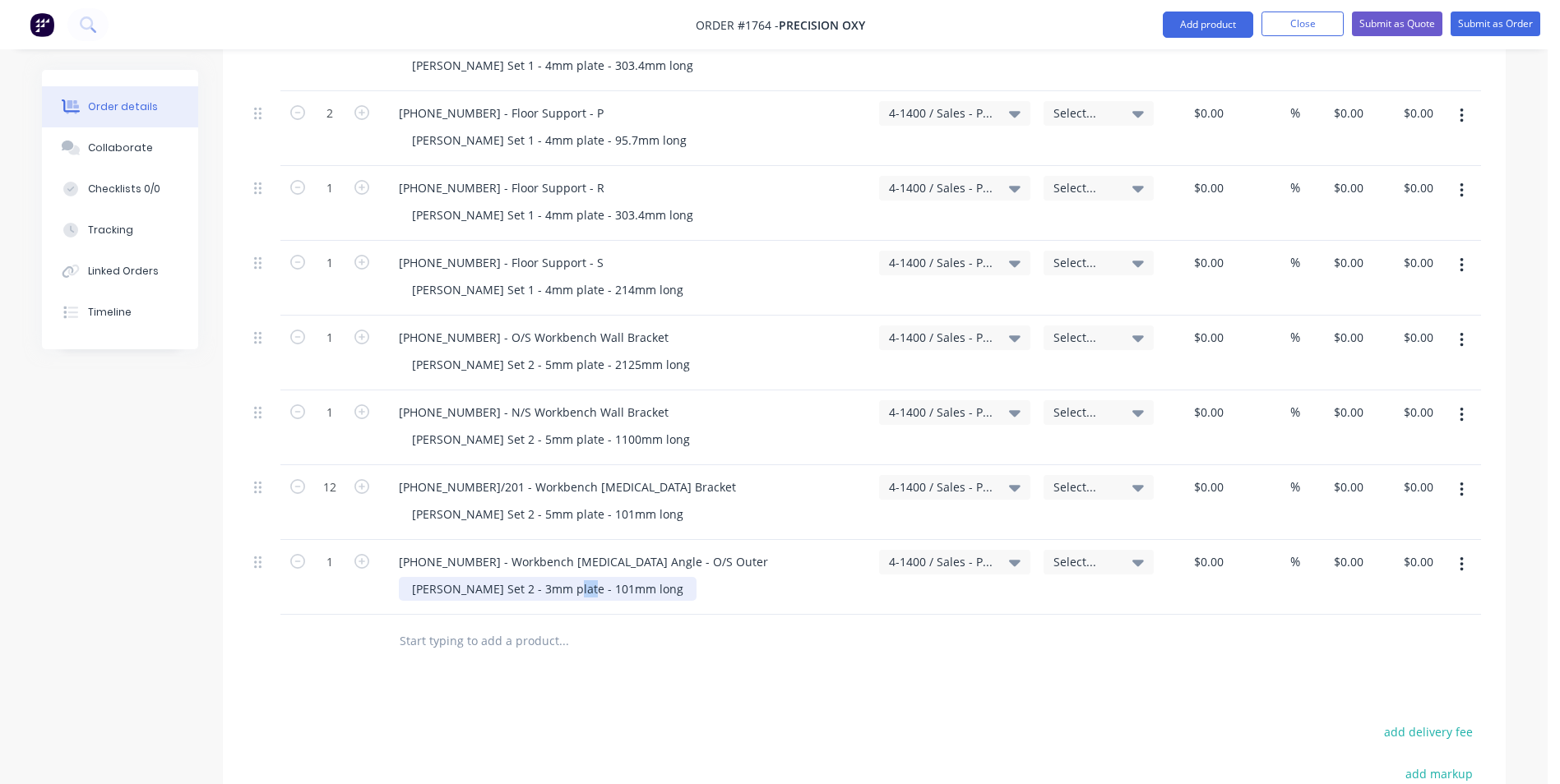
drag, startPoint x: 572, startPoint y: 574, endPoint x: 553, endPoint y: 577, distance: 19.2
click at [553, 577] on div "Varley Set 2 - 3mm plate - 101mm long" at bounding box center [547, 589] width 298 height 24
drag, startPoint x: 628, startPoint y: 573, endPoint x: 638, endPoint y: 573, distance: 10.0
click at [628, 577] on div "Varley Set 2 - 3mm plate - 1475mm long" at bounding box center [551, 589] width 305 height 24
click at [630, 577] on div "Varley Set 2 - 3mm plate - 1475mm long" at bounding box center [551, 598] width 305 height 41
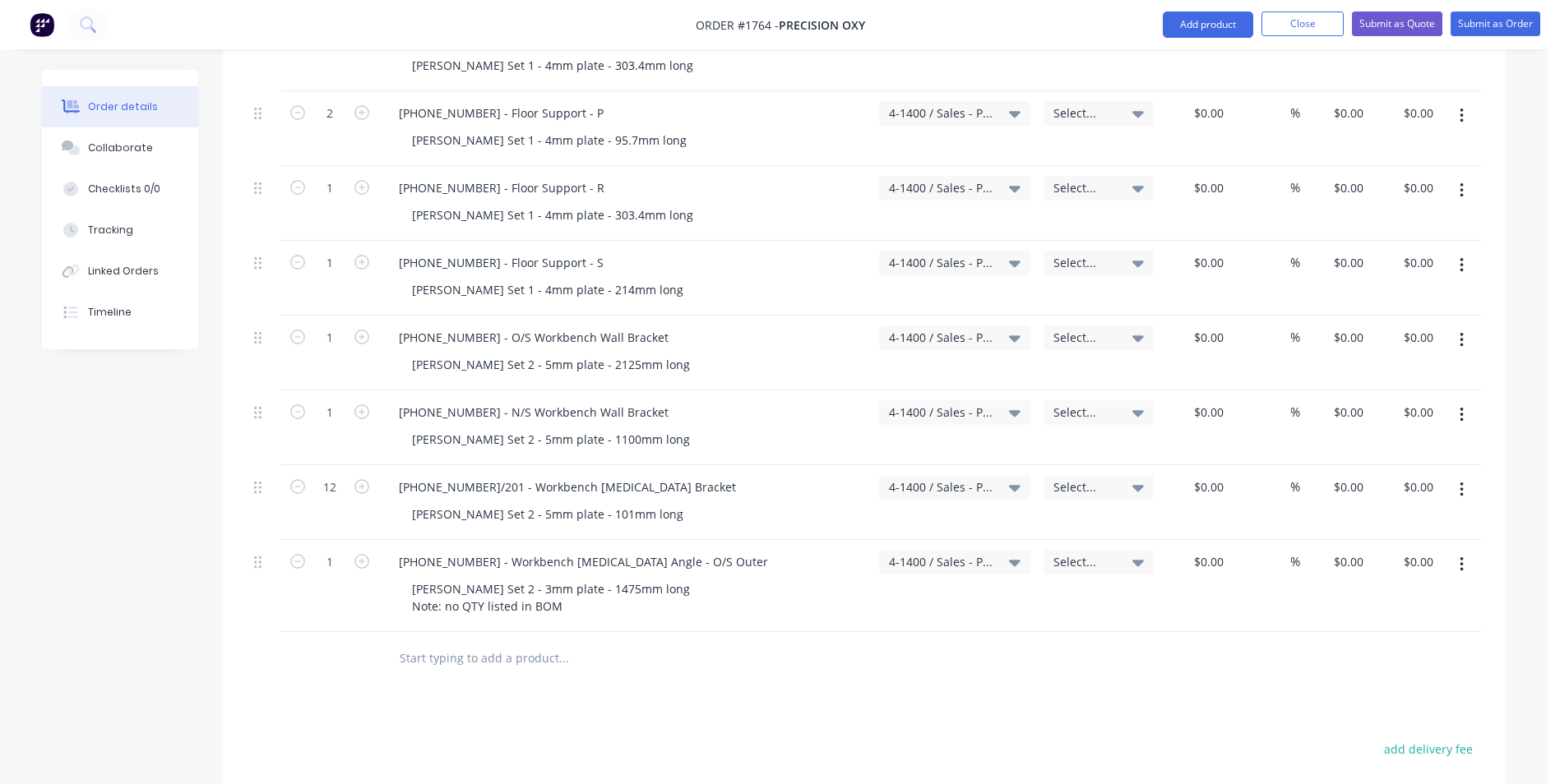
click at [641, 577] on div "Varley Set 2 - 3mm plate - 1475mm long Note: no QTY listed in BOM" at bounding box center [632, 598] width 467 height 41
click at [627, 577] on div "Varley Set 2 - 3mm plate - 1475mm long Note: no QTY listed in BOM" at bounding box center [551, 598] width 305 height 41
click at [1460, 556] on icon "button" at bounding box center [1461, 564] width 4 height 18
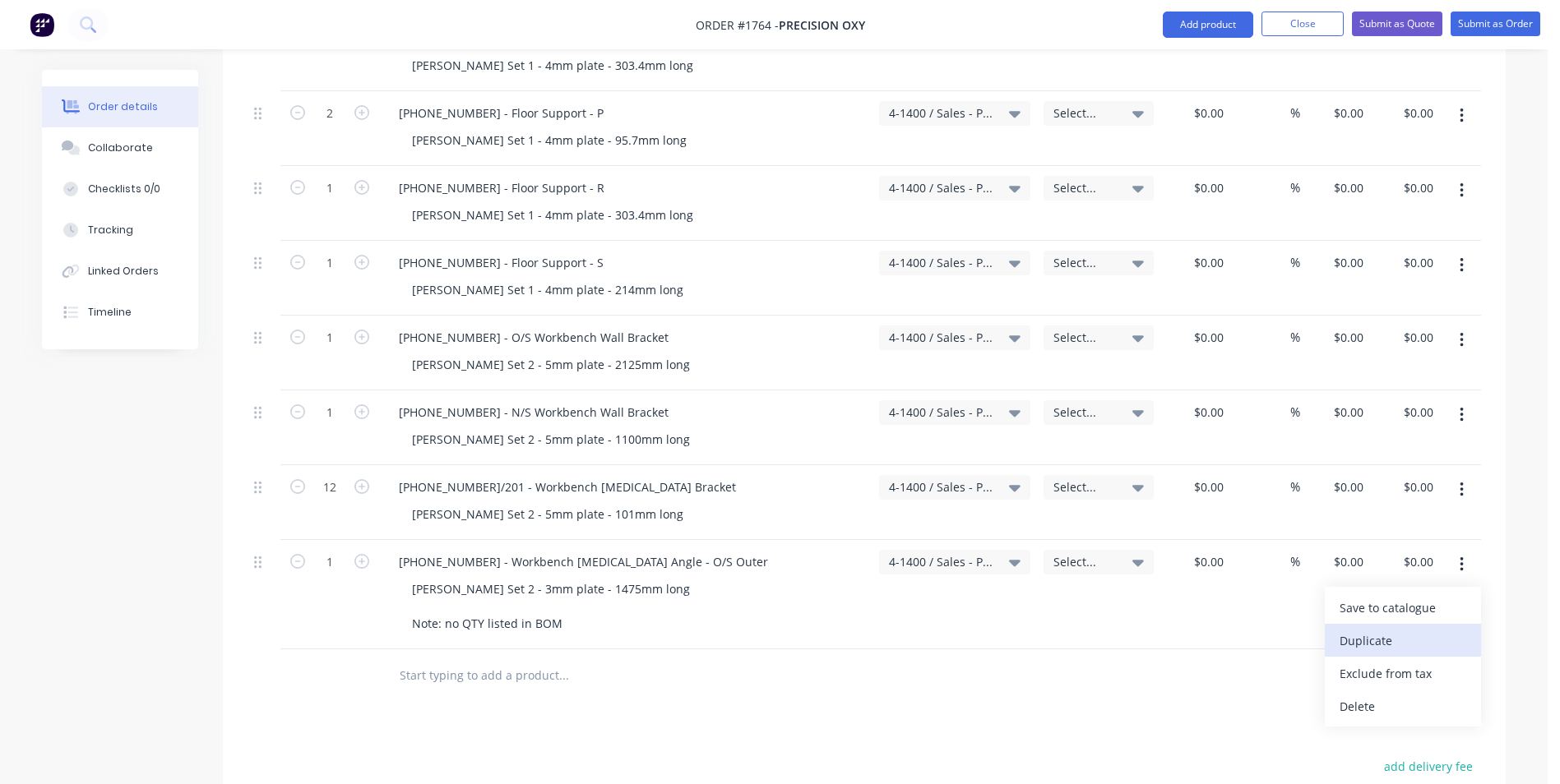
click at [1368, 629] on div "Duplicate" at bounding box center [1403, 641] width 127 height 24
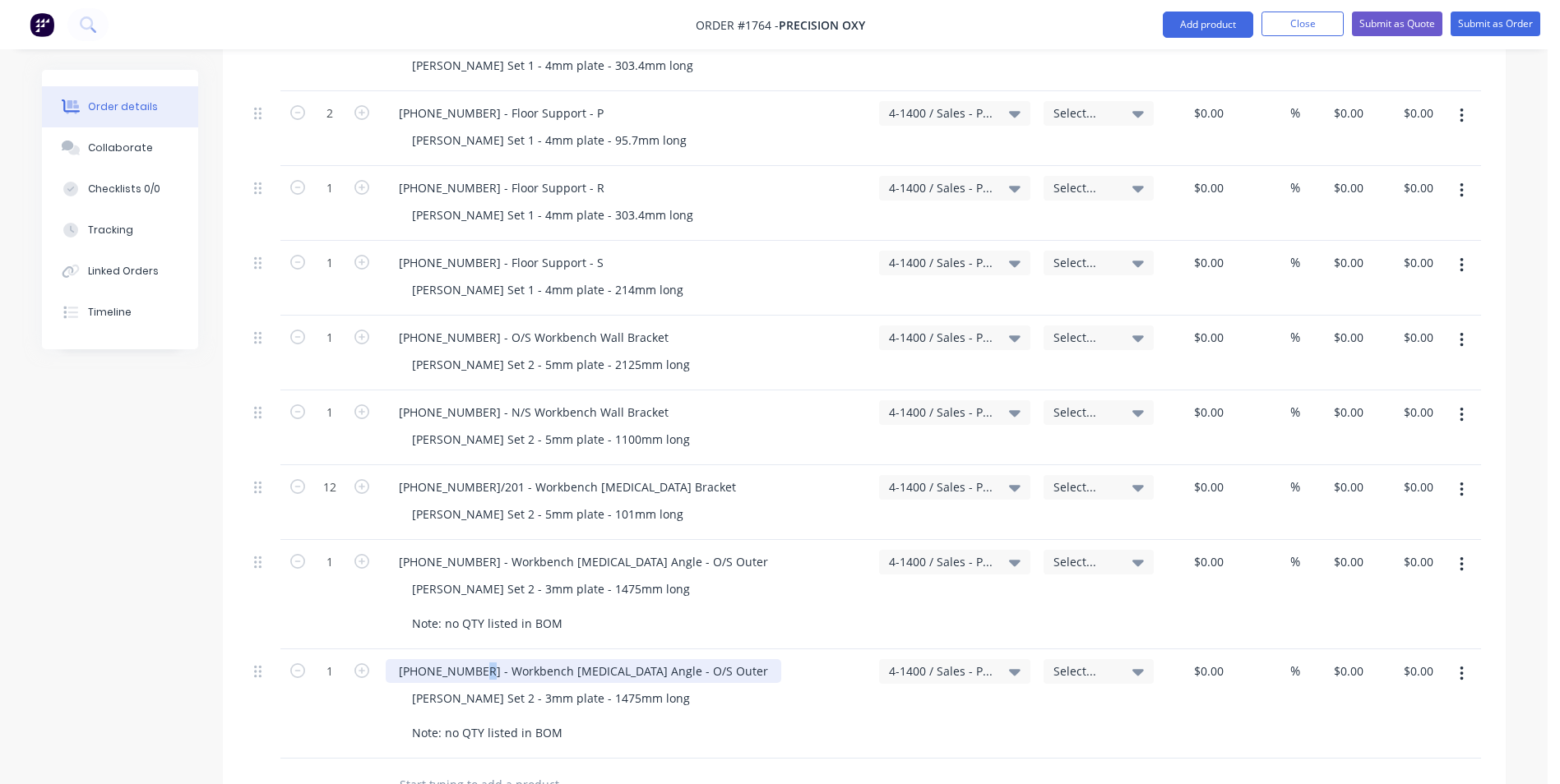
click at [473, 659] on div "1128-21-05202 - Workbench Retainer Angle - O/S Outer" at bounding box center [583, 671] width 396 height 24
drag, startPoint x: 698, startPoint y: 657, endPoint x: 666, endPoint y: 657, distance: 32.0
click at [666, 659] on div "1128-21-05203 - Workbench Retainer Angle - O/S Outer" at bounding box center [583, 671] width 396 height 24
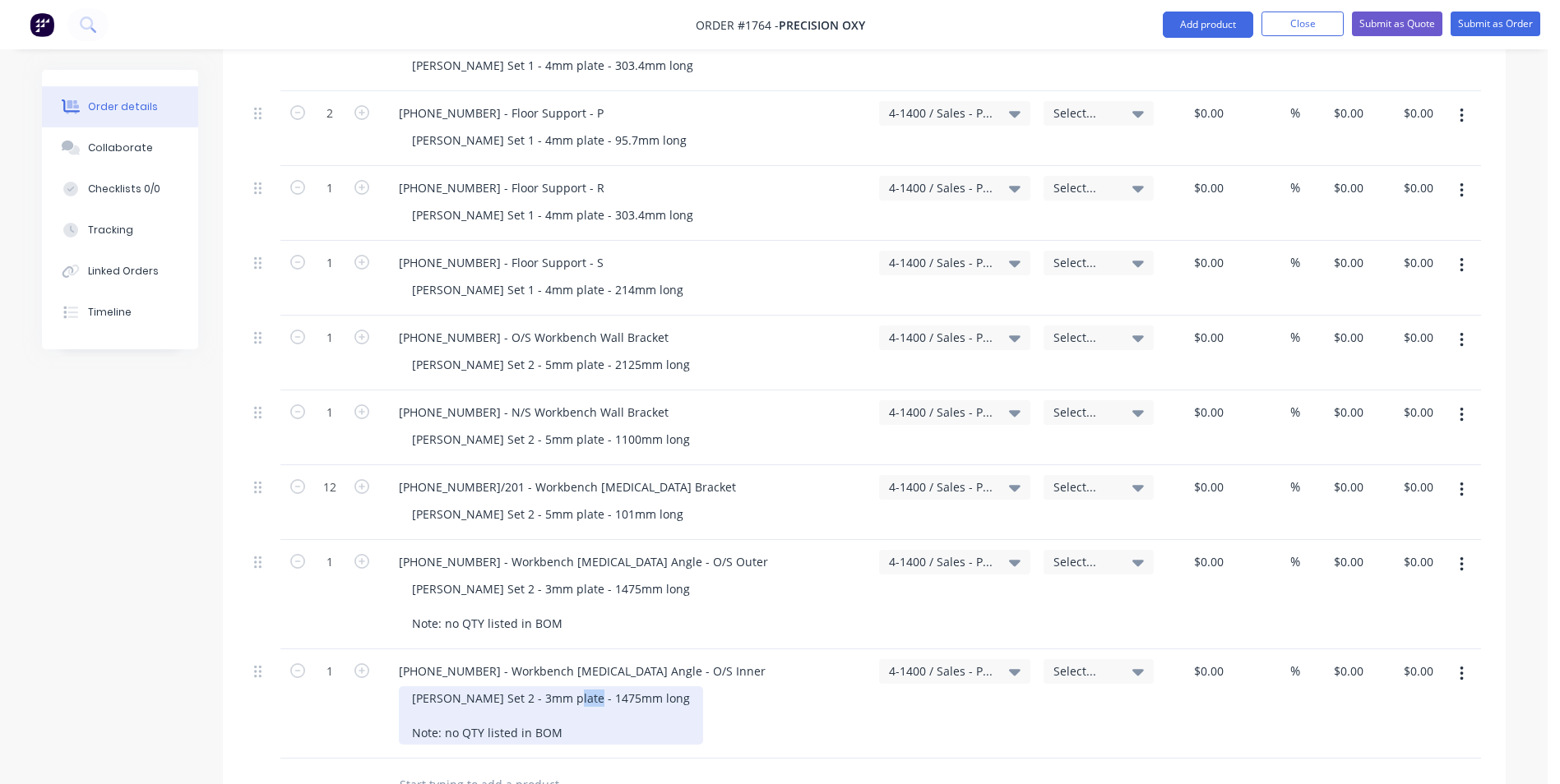
drag, startPoint x: 579, startPoint y: 682, endPoint x: 554, endPoint y: 686, distance: 25.3
click at [554, 686] on div "Varley Set 2 - 3mm plate - 1475mm long Note: no QTY listed in BOM" at bounding box center [551, 715] width 305 height 58
click at [571, 686] on div "Varley Set 2 - 3mm plate - 1475mm long Note: no QTY listed in BOM" at bounding box center [551, 715] width 305 height 58
click at [569, 686] on div "Varley Set 2 - 3mm plate - 1475mm long Note: no QTY listed in BOM" at bounding box center [551, 715] width 305 height 58
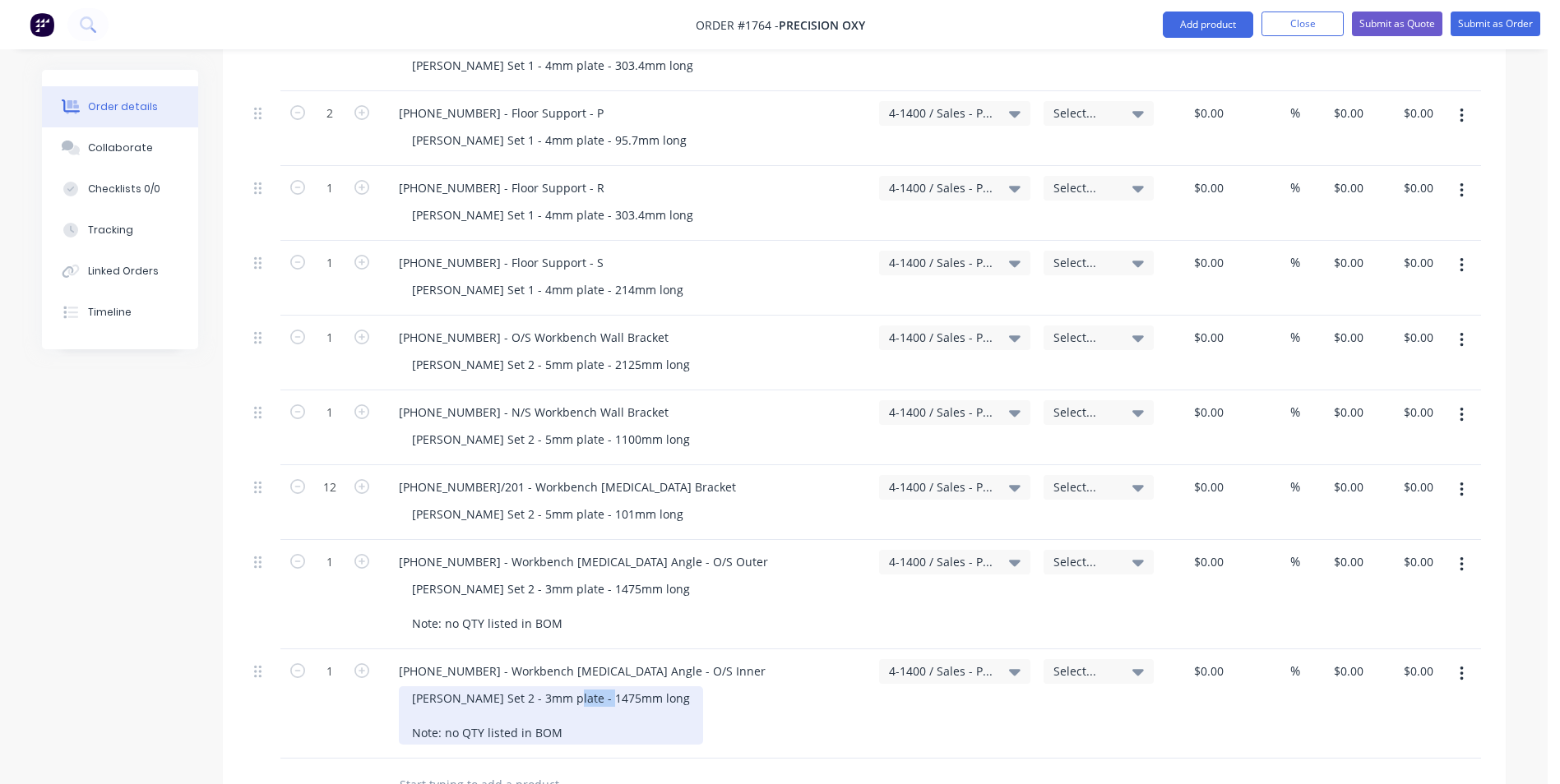
click at [566, 686] on div "Varley Set 2 - 3mm plate - 1475mm long Note: no QTY listed in BOM" at bounding box center [551, 715] width 305 height 58
click at [578, 686] on div "Varley Set 2 - 3mm plate - 1475mm long Note: no QTY listed in BOM" at bounding box center [551, 715] width 305 height 58
drag, startPoint x: 575, startPoint y: 680, endPoint x: 554, endPoint y: 687, distance: 22.1
click at [554, 687] on div "Varley Set 2 - 3mm plate - 1475mm long Note: no QTY listed in BOM" at bounding box center [551, 715] width 305 height 58
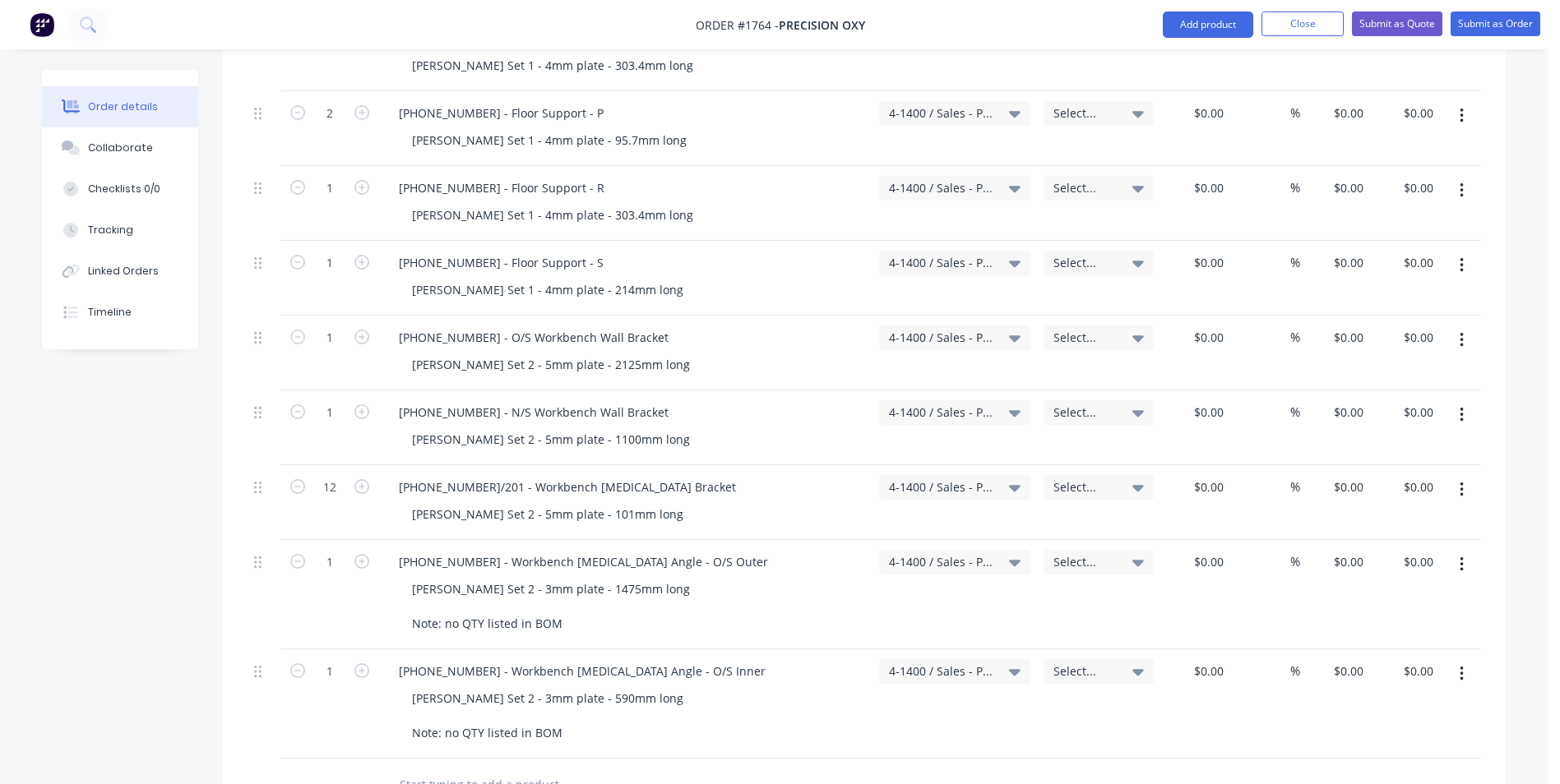
click at [1463, 659] on button "button" at bounding box center [1461, 673] width 39 height 29
click at [1373, 738] on div "Duplicate" at bounding box center [1403, 750] width 127 height 24
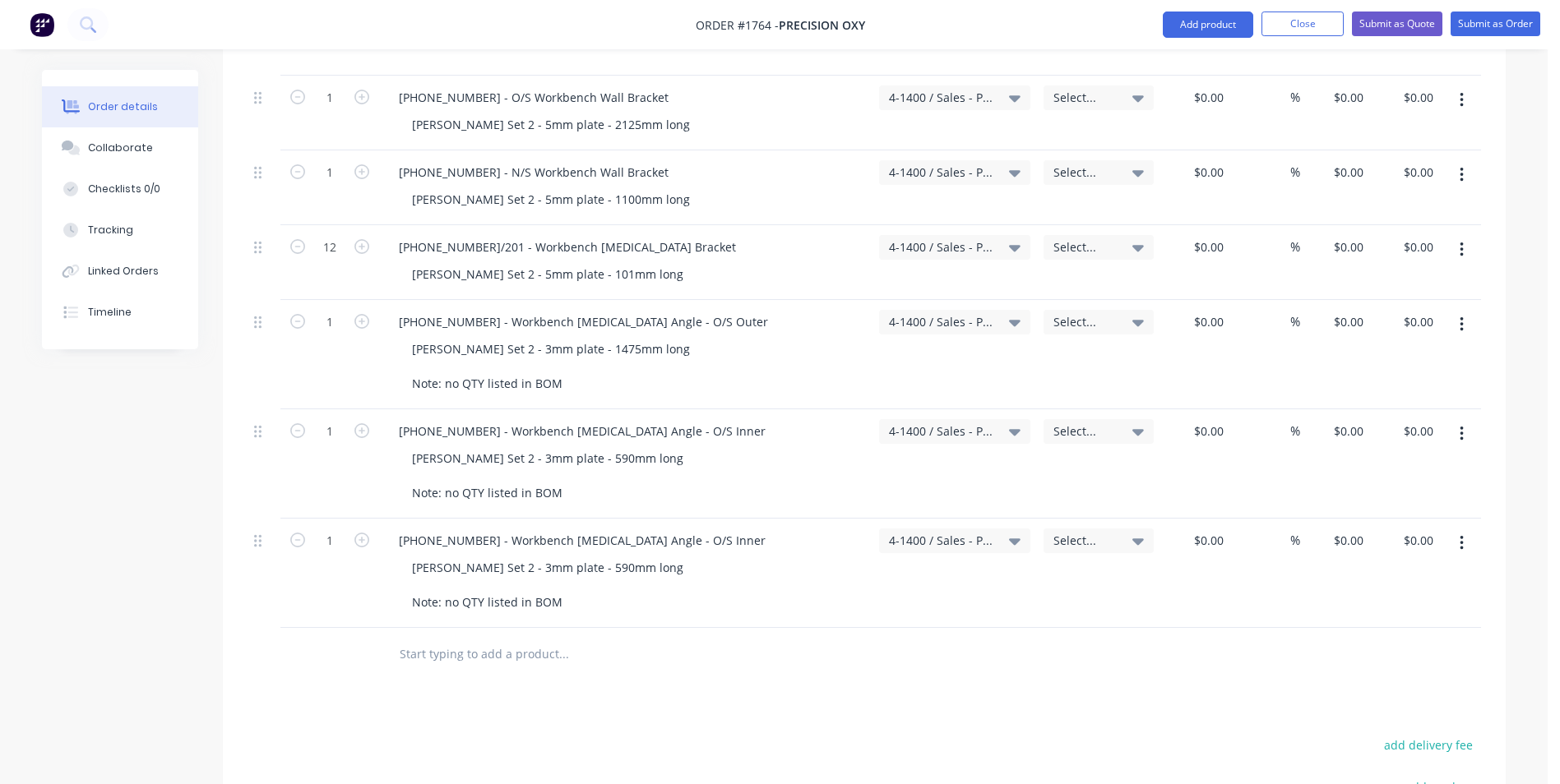
scroll to position [2137, 0]
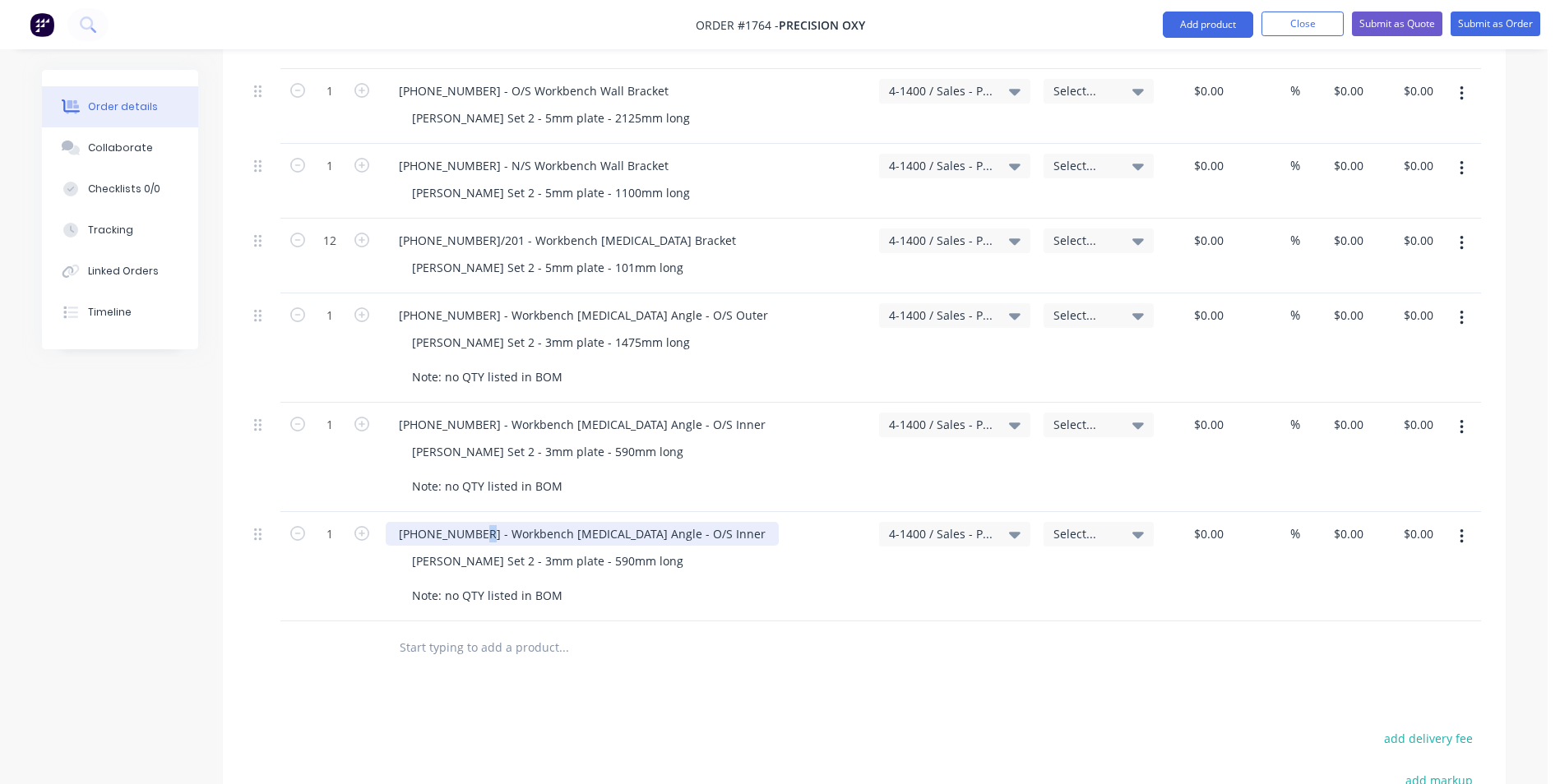
click at [474, 522] on div "1128-21-05203 - Workbench Retainer Angle - O/S Inner" at bounding box center [582, 534] width 393 height 24
click at [643, 522] on div "1128-21-05204 - Workbench Retainer Angle - O/S Inner" at bounding box center [582, 534] width 393 height 24
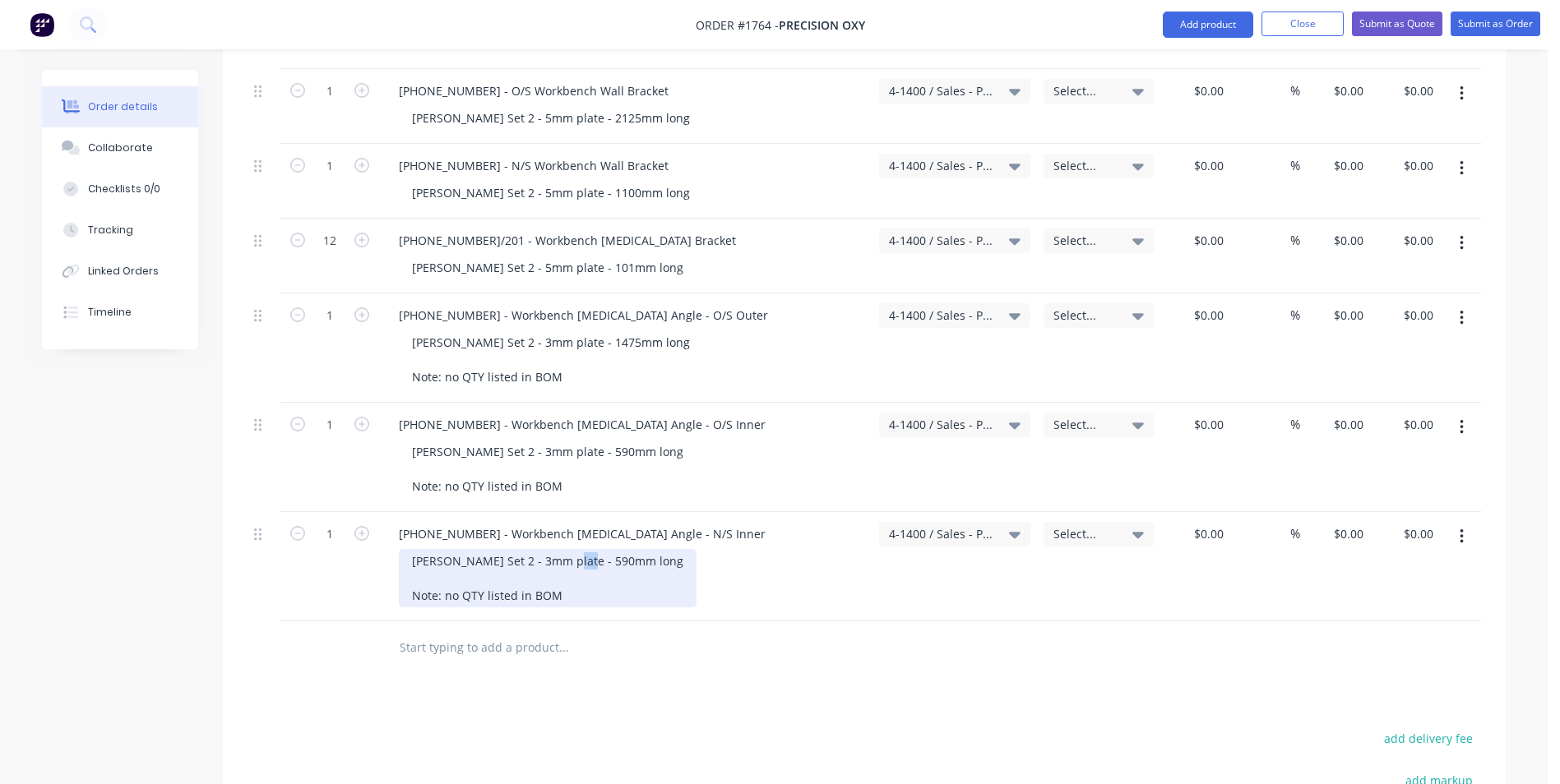
drag, startPoint x: 568, startPoint y: 543, endPoint x: 554, endPoint y: 547, distance: 14.6
click at [554, 549] on div "Varley Set 2 - 3mm plate - 590mm long Note: no QTY listed in BOM" at bounding box center [547, 578] width 298 height 58
click at [1461, 529] on icon "button" at bounding box center [1461, 536] width 3 height 15
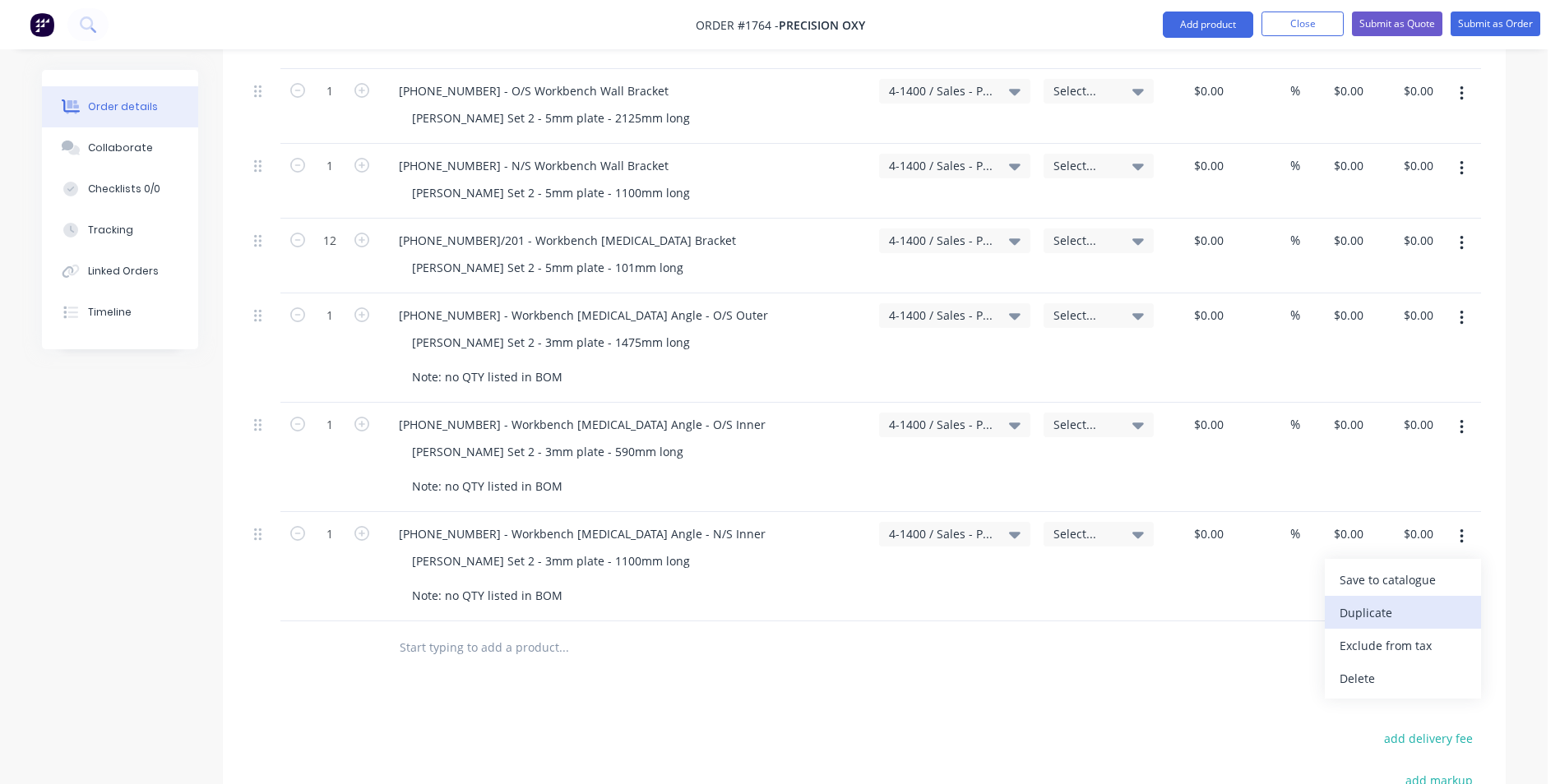
click at [1382, 600] on div "Duplicate" at bounding box center [1403, 612] width 127 height 24
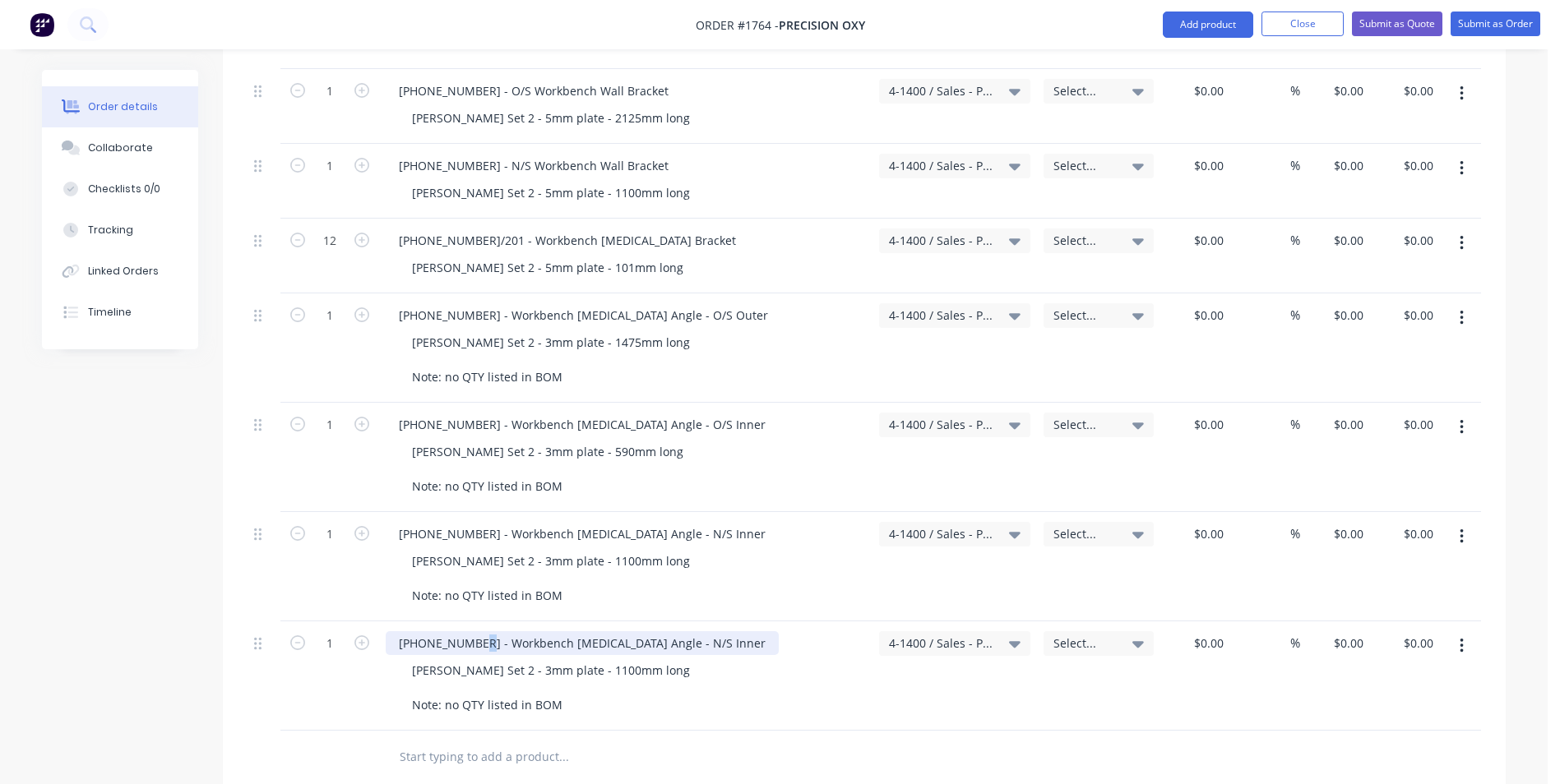
click at [475, 631] on div "1128-21-05204 - Workbench Retainer Angle - N/S Inner" at bounding box center [582, 643] width 393 height 24
drag, startPoint x: 693, startPoint y: 628, endPoint x: 488, endPoint y: 628, distance: 205.0
click at [488, 631] on div "1128-21-05301 - Workbench Retainer Angle - N/S Inner" at bounding box center [582, 643] width 393 height 24
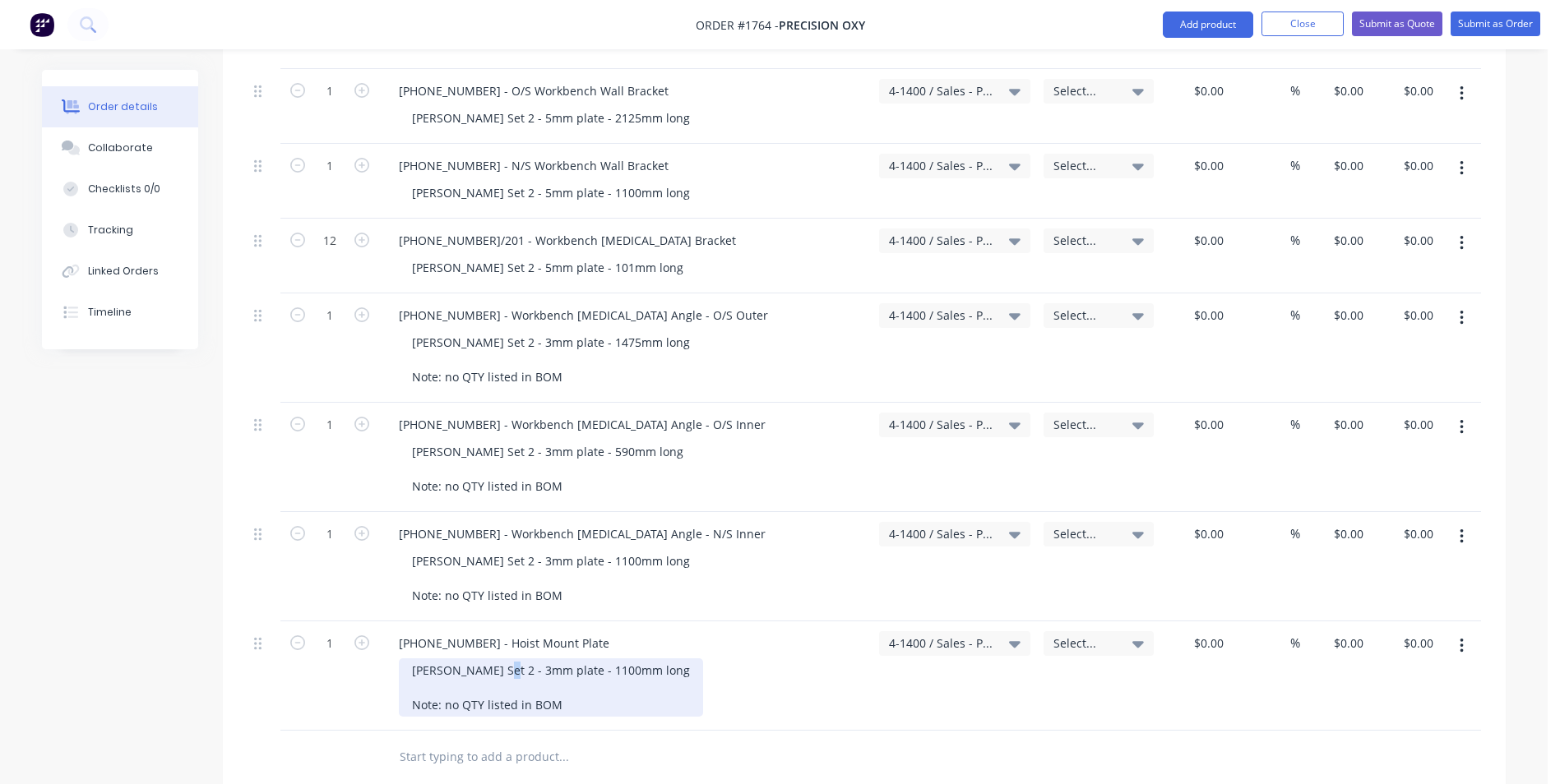
click at [487, 658] on div "Varley Set 2 - 3mm plate - 1100mm long Note: no QTY listed in BOM" at bounding box center [551, 687] width 305 height 58
drag, startPoint x: 576, startPoint y: 655, endPoint x: 553, endPoint y: 658, distance: 23.2
click at [553, 658] on div "Varley Set 2 - 6mm plate - 1100mm long Note: no QTY listed in BOM" at bounding box center [551, 687] width 305 height 58
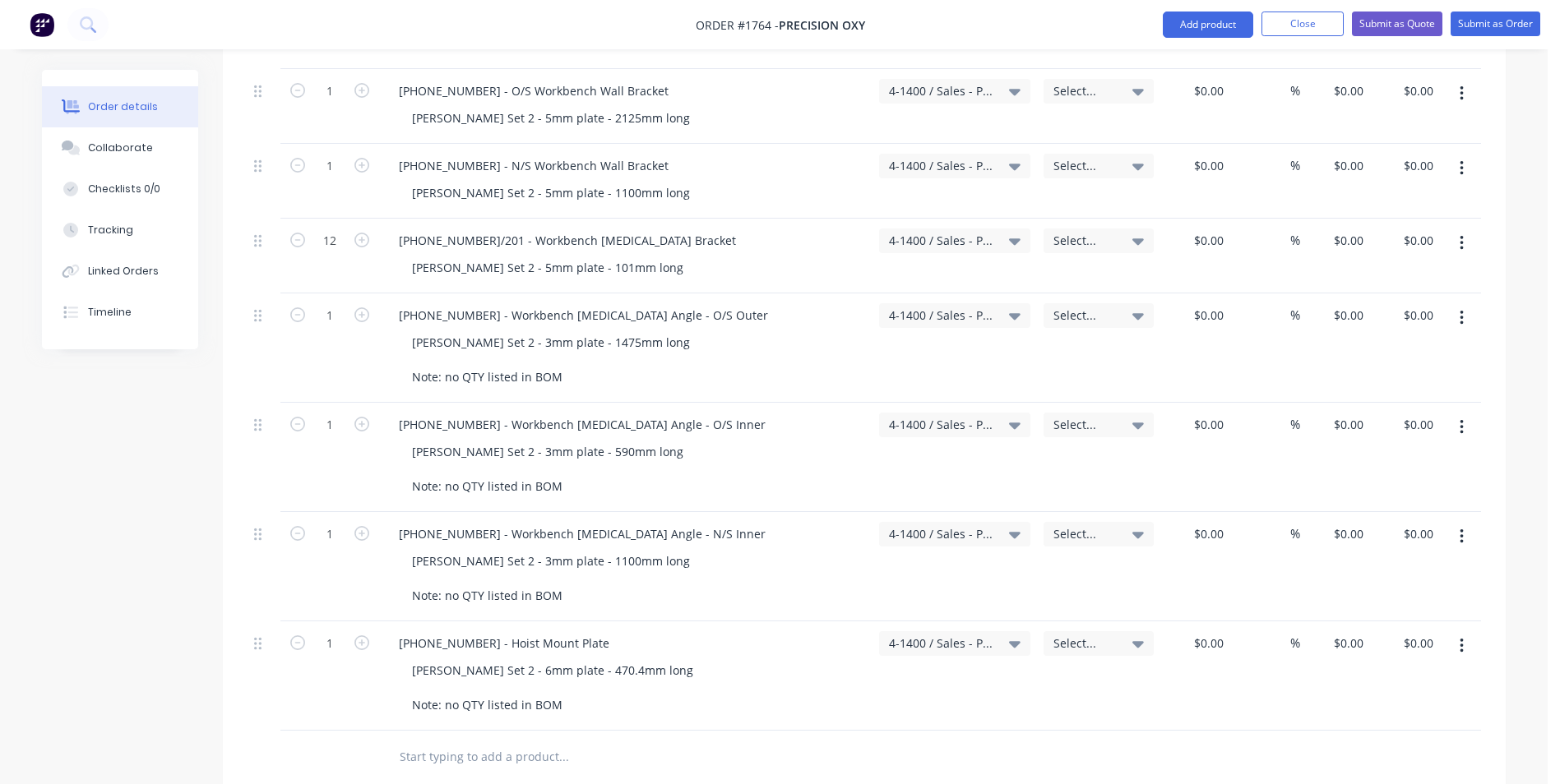
click at [1464, 631] on button "button" at bounding box center [1461, 646] width 39 height 29
click at [1359, 710] on div "Duplicate" at bounding box center [1403, 722] width 127 height 24
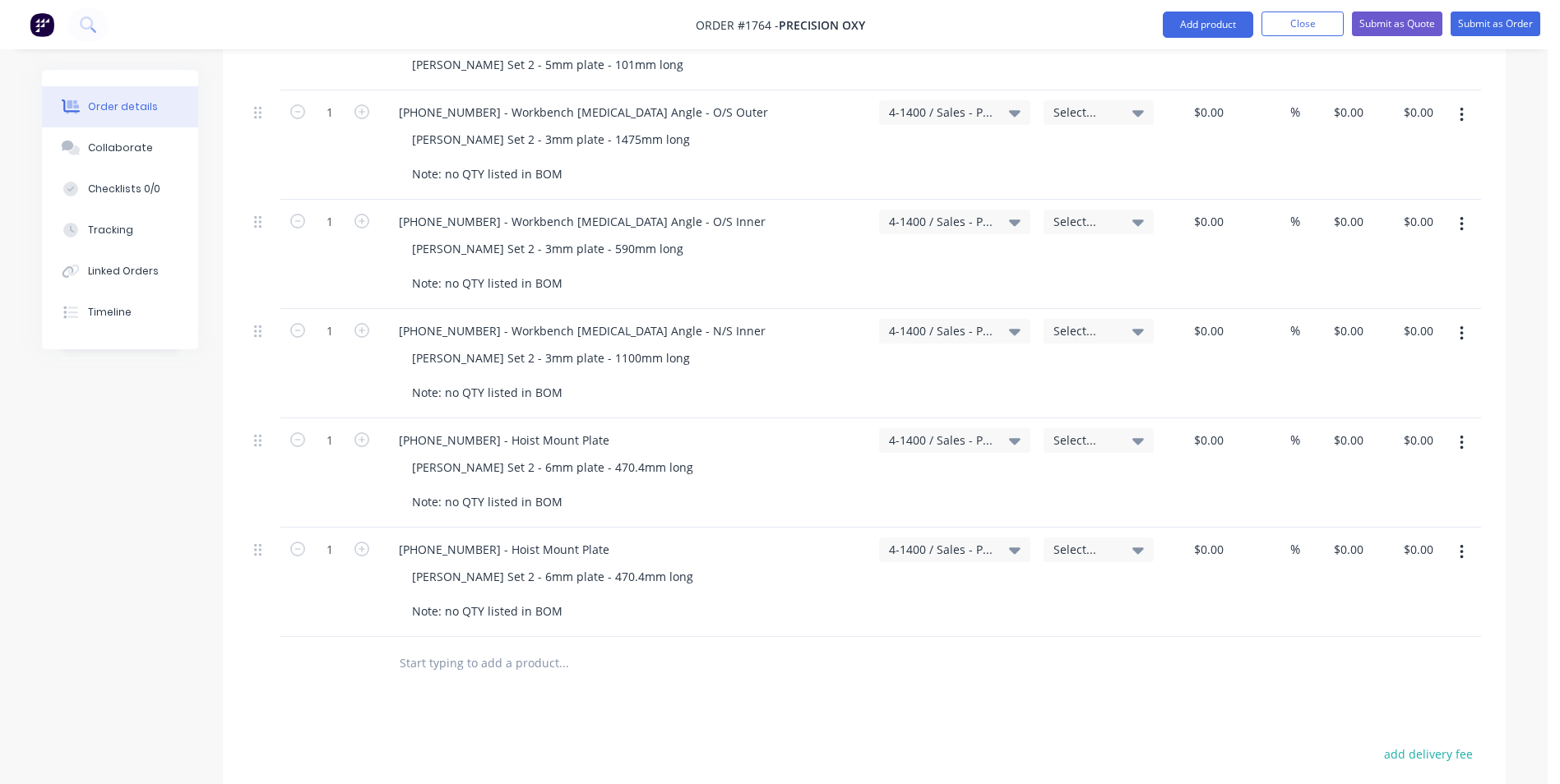
scroll to position [2301, 0]
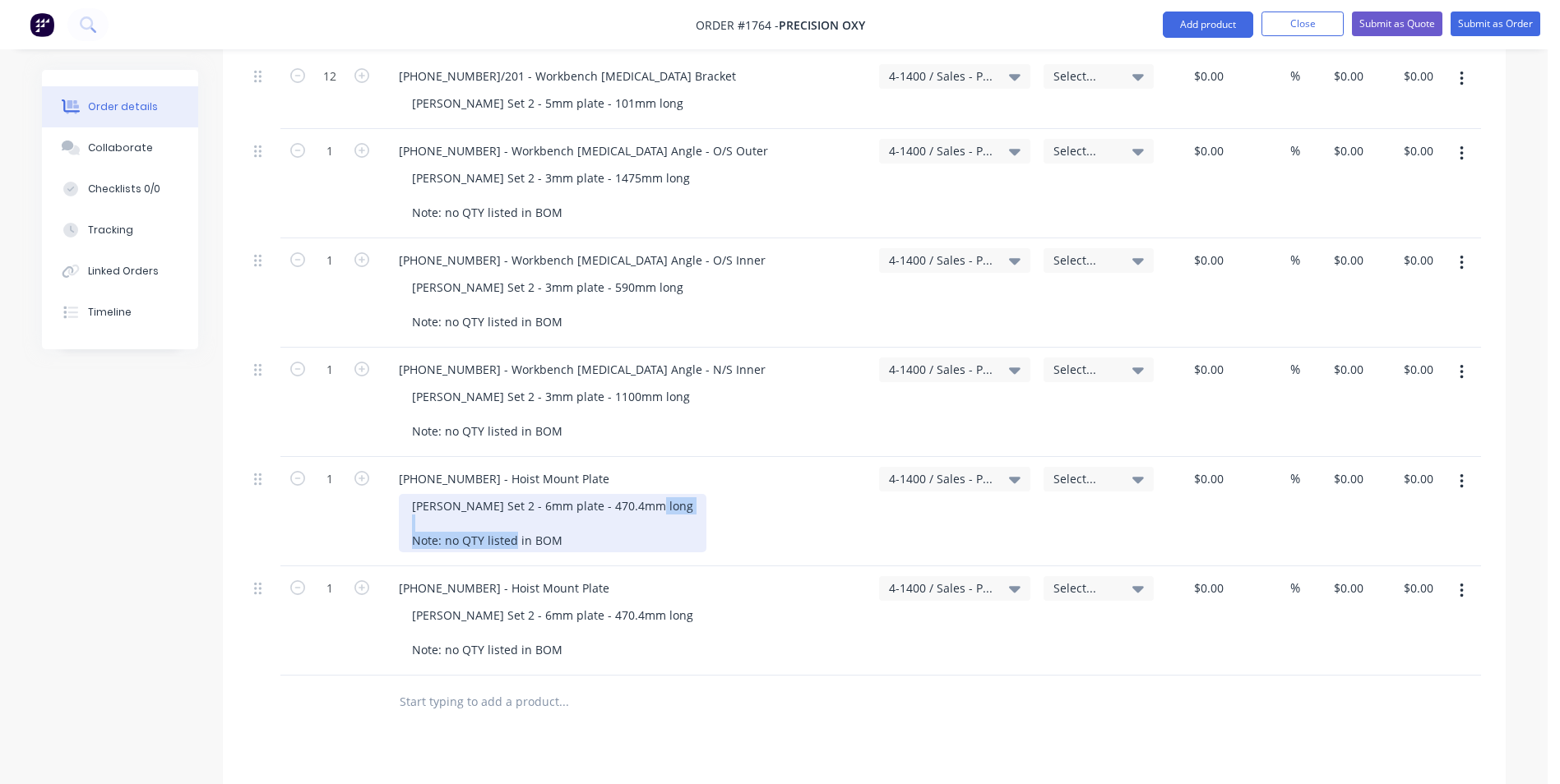
drag, startPoint x: 547, startPoint y: 521, endPoint x: 392, endPoint y: 515, distance: 155.1
click at [392, 515] on div "1128-21-05301 - Hoist Mount Plate Varley Set 2 - 6mm plate - 470.4mm long Note:…" at bounding box center [626, 511] width 493 height 109
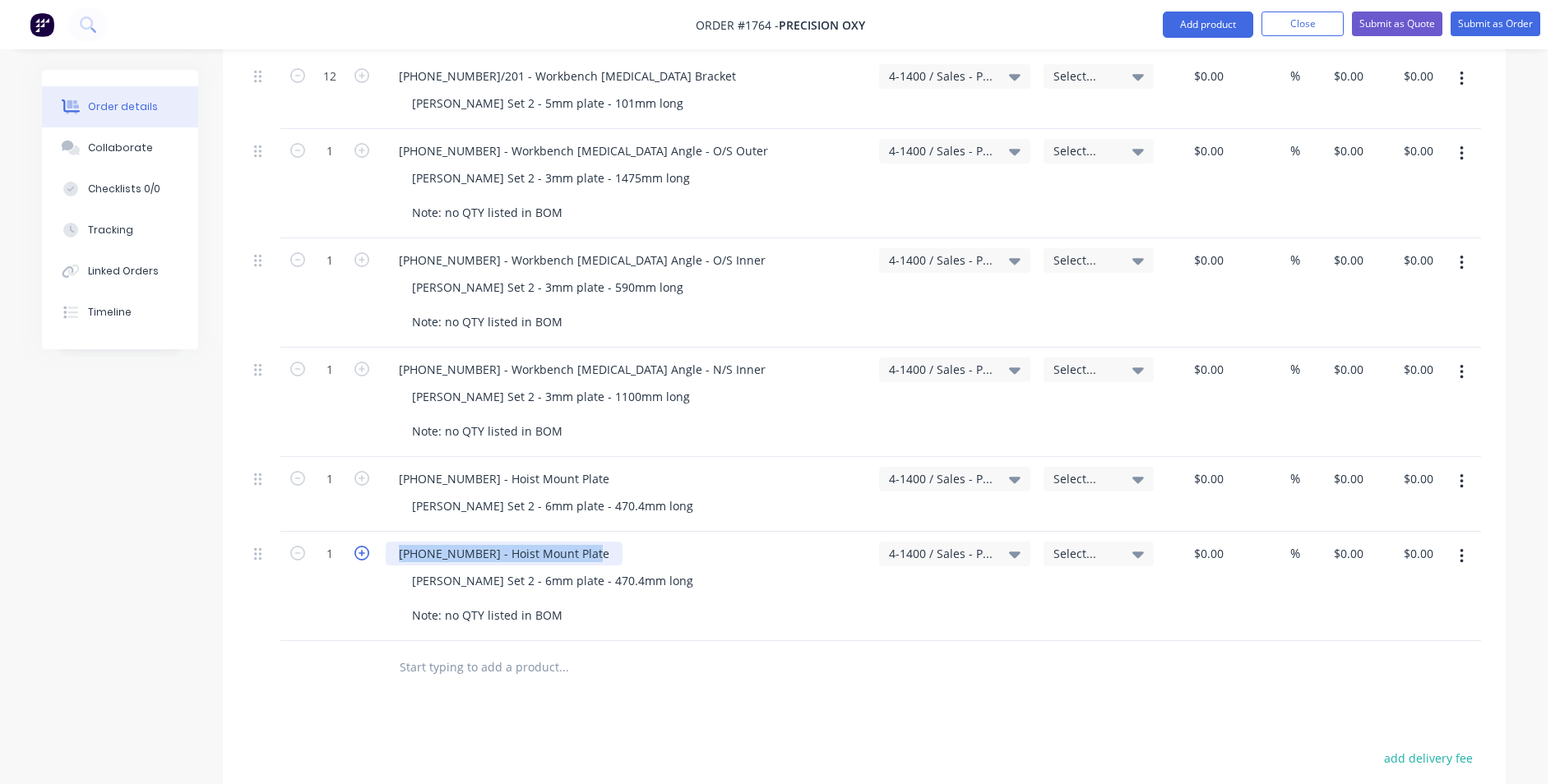
drag, startPoint x: 588, startPoint y: 534, endPoint x: 362, endPoint y: 536, distance: 226.0
click at [362, 536] on div "1 1128-21-05301 - Hoist Mount Plate Varley Set 2 - 6mm plate - 470.4mm long Not…" at bounding box center [863, 586] width 1233 height 109
paste div
click at [493, 541] on div "1128-21-06000 -" at bounding box center [453, 553] width 136 height 24
click at [479, 541] on div "1128-21-06000 - Hose & Pipe Penetration - Type A" at bounding box center [545, 553] width 320 height 24
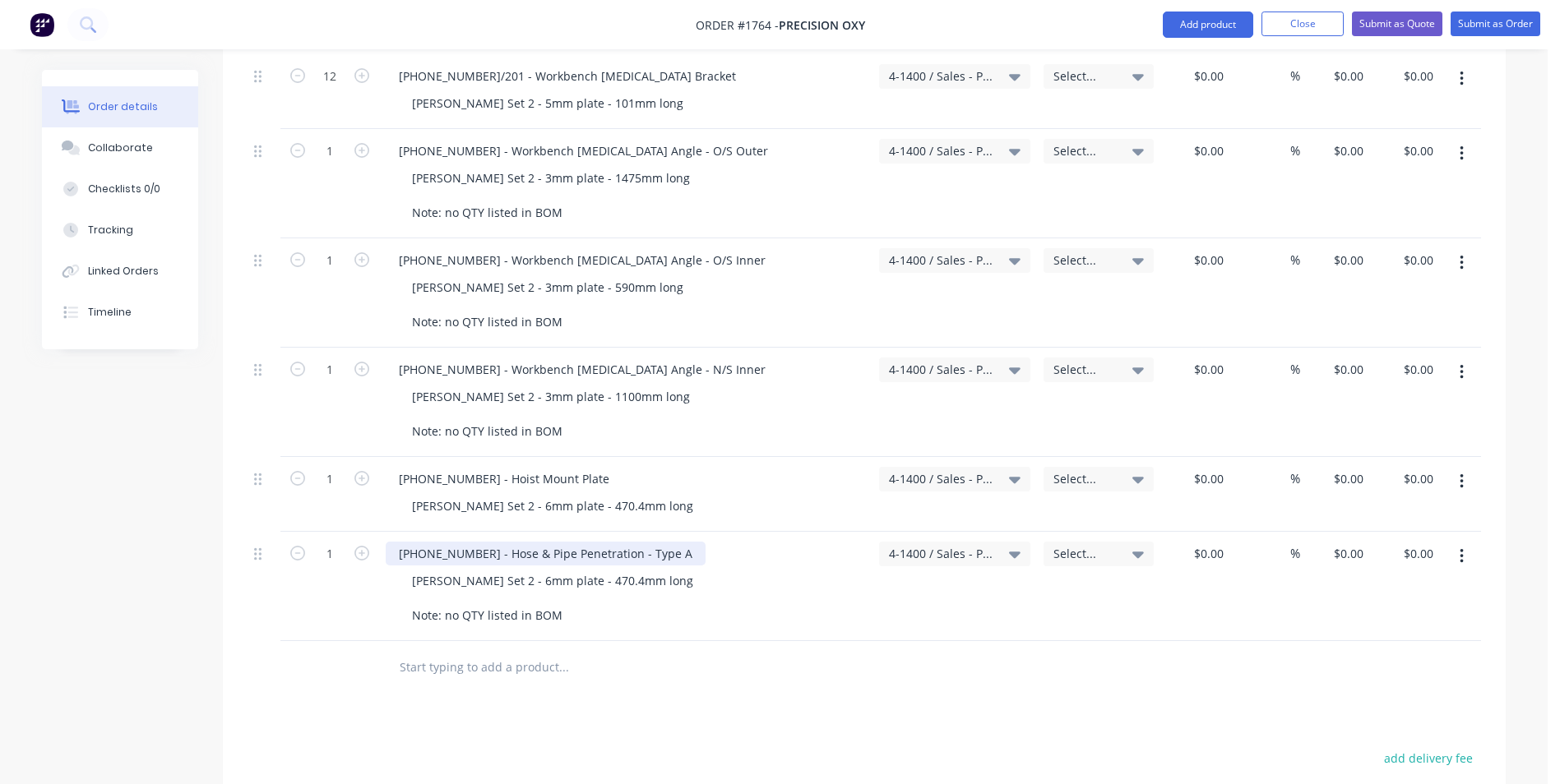
click at [632, 541] on div "1128-21-06001 - Hose & Pipe Penetration - Type A" at bounding box center [545, 553] width 320 height 24
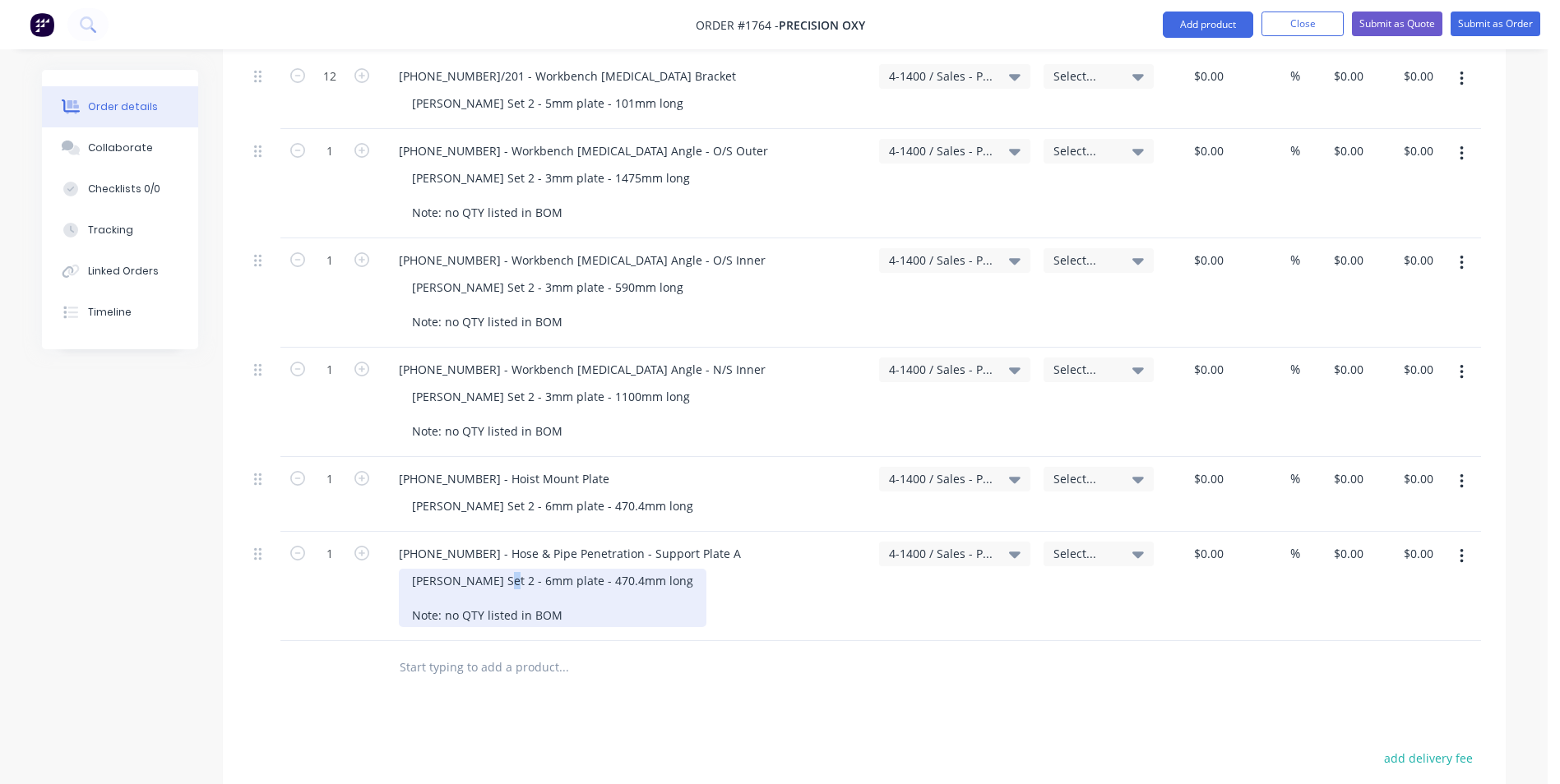
click at [487, 569] on div "Varley Set 2 - 6mm plate - 470.4mm long Note: no QTY listed in BOM" at bounding box center [553, 598] width 307 height 58
click at [363, 546] on icon "button" at bounding box center [361, 552] width 15 height 15
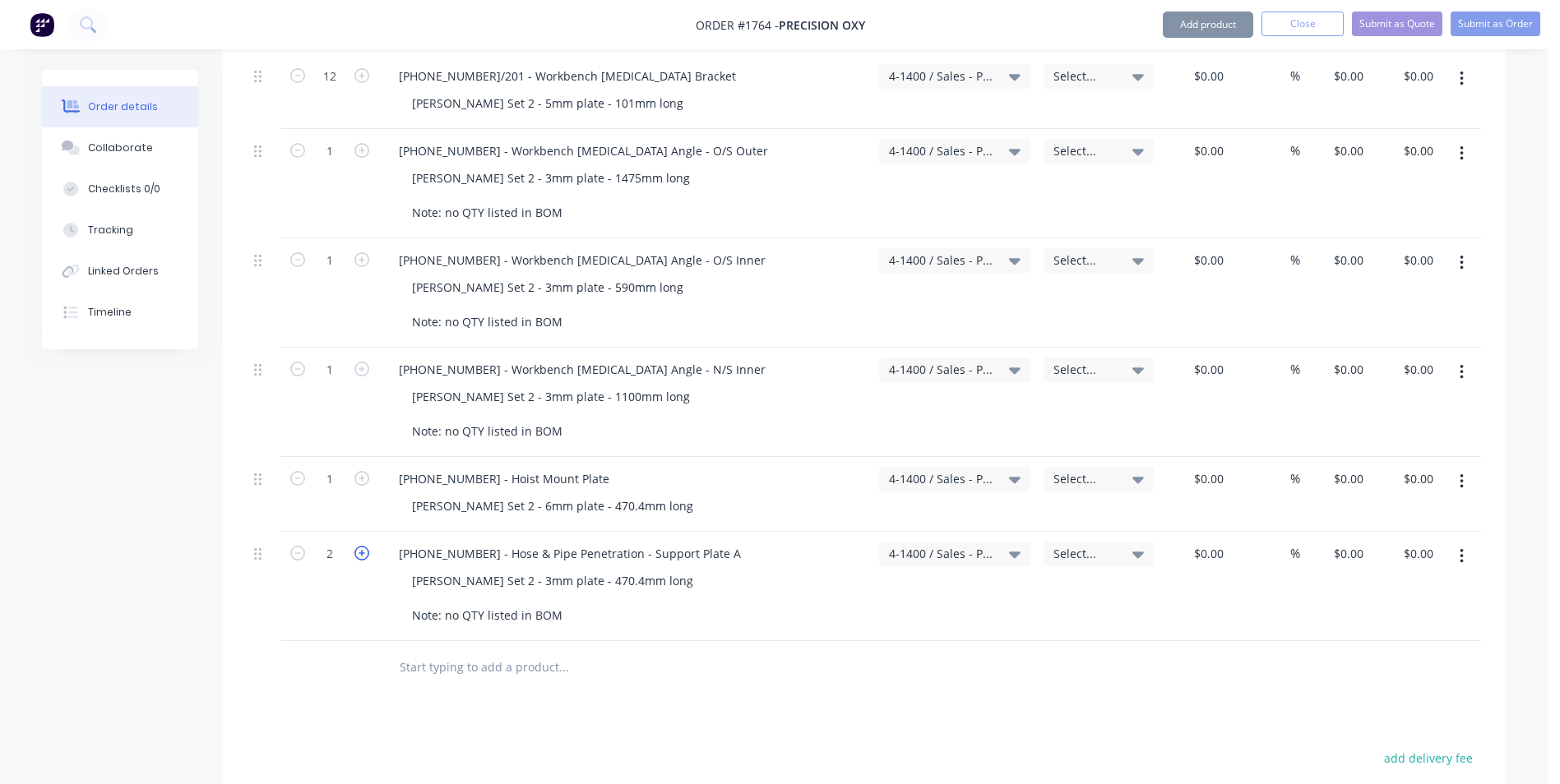
click at [363, 546] on icon "button" at bounding box center [361, 552] width 15 height 15
type input "3"
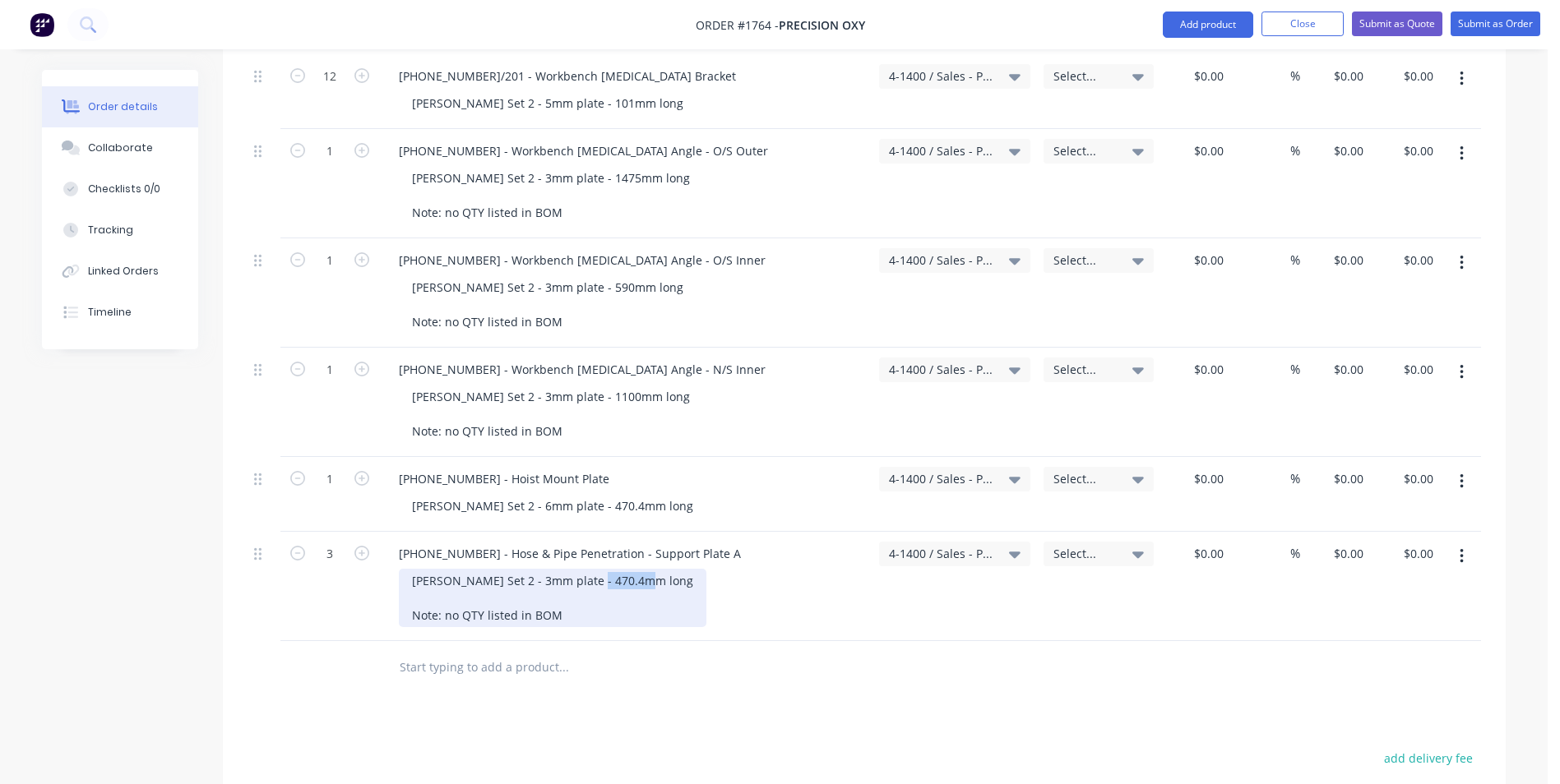
drag, startPoint x: 580, startPoint y: 566, endPoint x: 554, endPoint y: 571, distance: 26.5
click at [554, 571] on div "Varley Set 2 - 3mm plate - 470.4mm long Note: no QTY listed in BOM" at bounding box center [553, 598] width 307 height 58
click at [559, 569] on div "Varley Set 2 - 3mm plate - 4mm long 70.4 Note: no QTY listed in BOM" at bounding box center [553, 589] width 307 height 41
click at [442, 582] on div "Varley Set 2 - 3mm plate - 4mm long 70.4 Note: no QTY listed in BOM" at bounding box center [553, 589] width 307 height 41
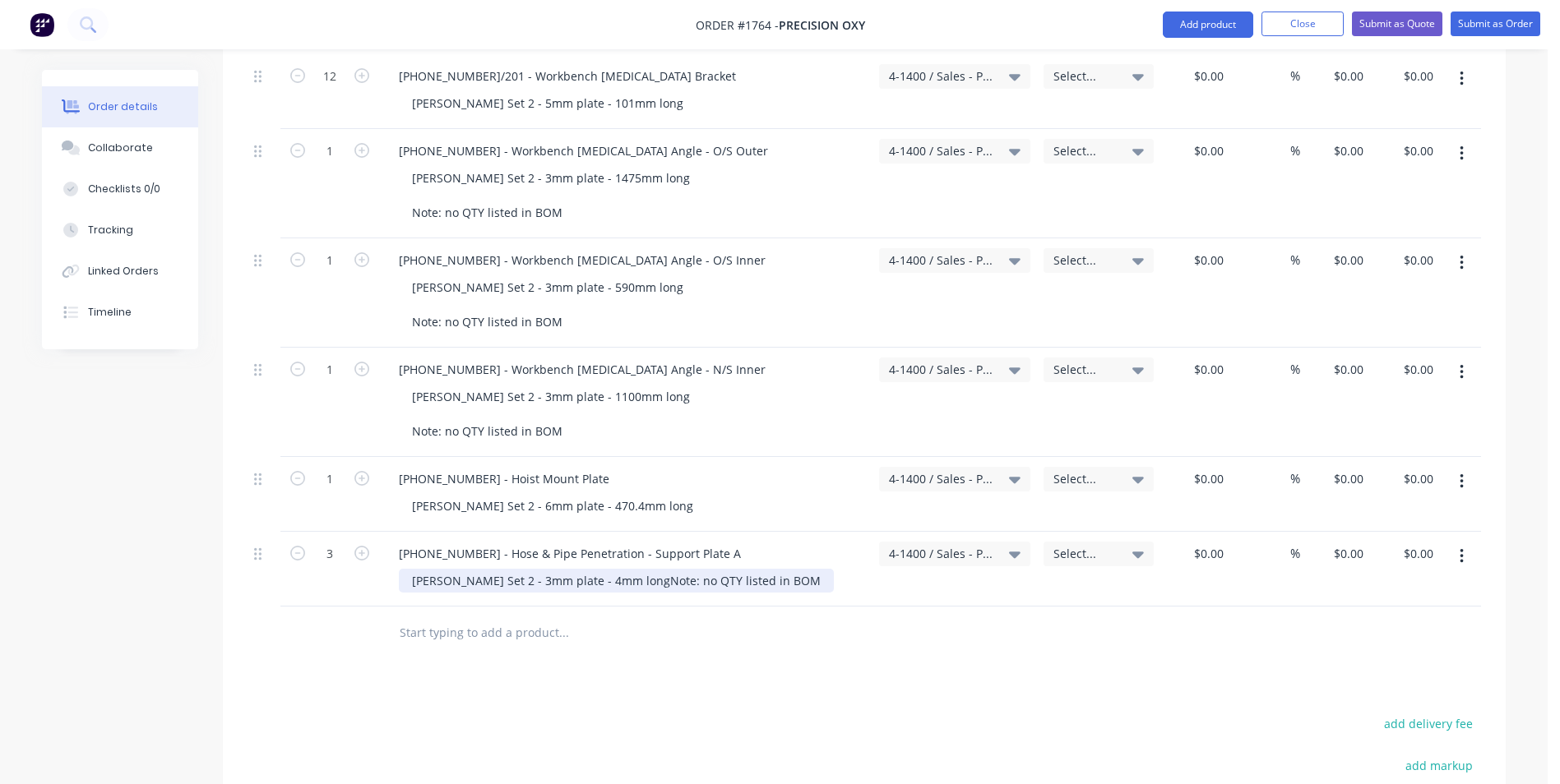
drag, startPoint x: 559, startPoint y: 598, endPoint x: 391, endPoint y: 597, distance: 168.0
click at [391, 597] on div "1128-21-06001 - Hose & Pipe Penetration - Support Plate A Varley Set 2 - 3mm pl…" at bounding box center [626, 569] width 493 height 75
click at [553, 569] on div "Varley Set 2 - 3mm plate - 4mm long" at bounding box center [541, 589] width 285 height 41
click at [582, 569] on div "Varley Set 2 - 3mm plate - 4mm long" at bounding box center [541, 589] width 285 height 41
click at [582, 569] on div "Varley Set 2 - 3mm plate - 4mm long" at bounding box center [541, 581] width 285 height 24
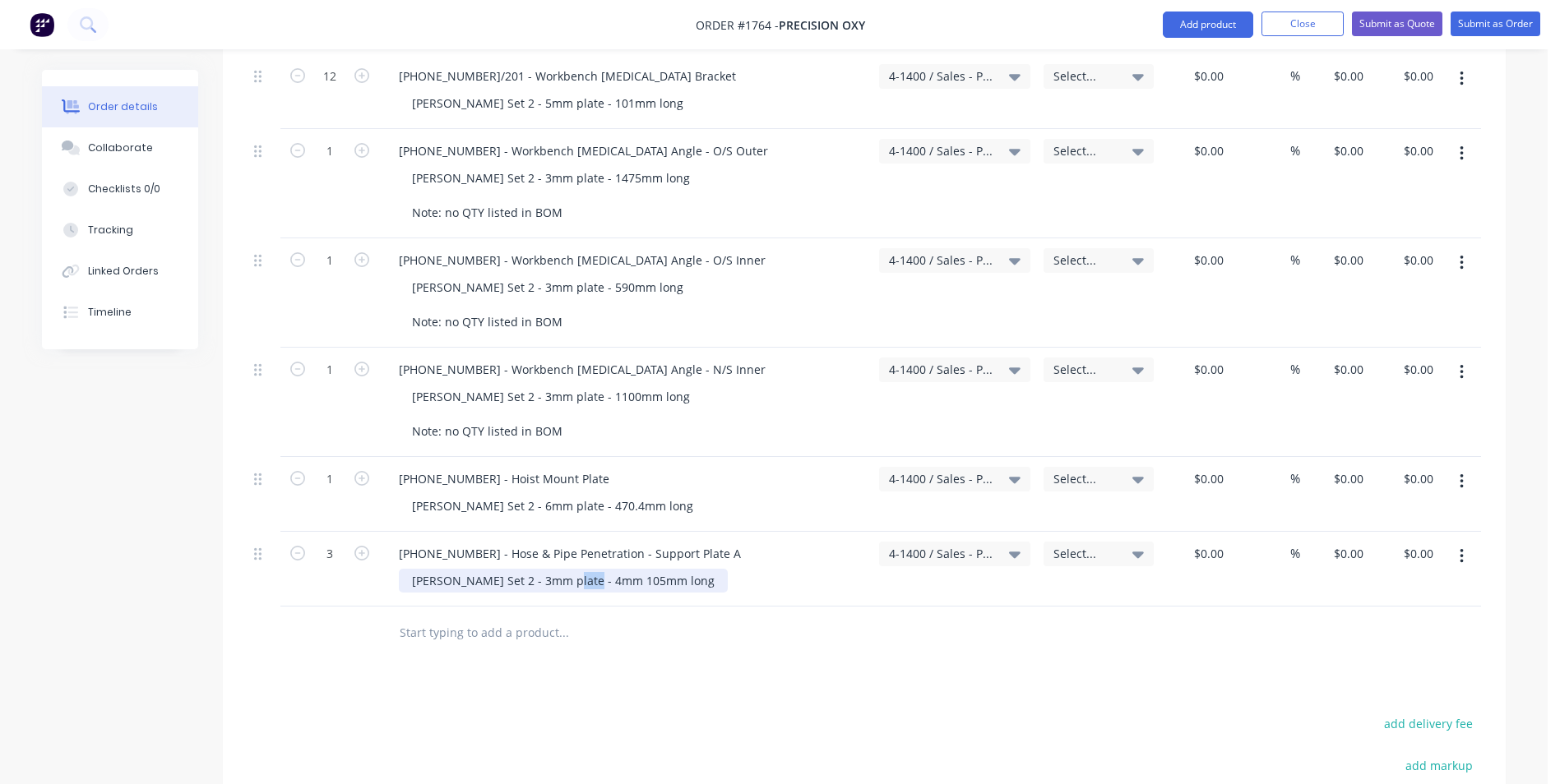
drag, startPoint x: 585, startPoint y: 565, endPoint x: 552, endPoint y: 570, distance: 33.4
click at [552, 570] on div "Varley Set 2 - 3mm plate - 4mm 105mm long" at bounding box center [563, 581] width 329 height 24
click at [1463, 549] on icon "button" at bounding box center [1461, 556] width 3 height 15
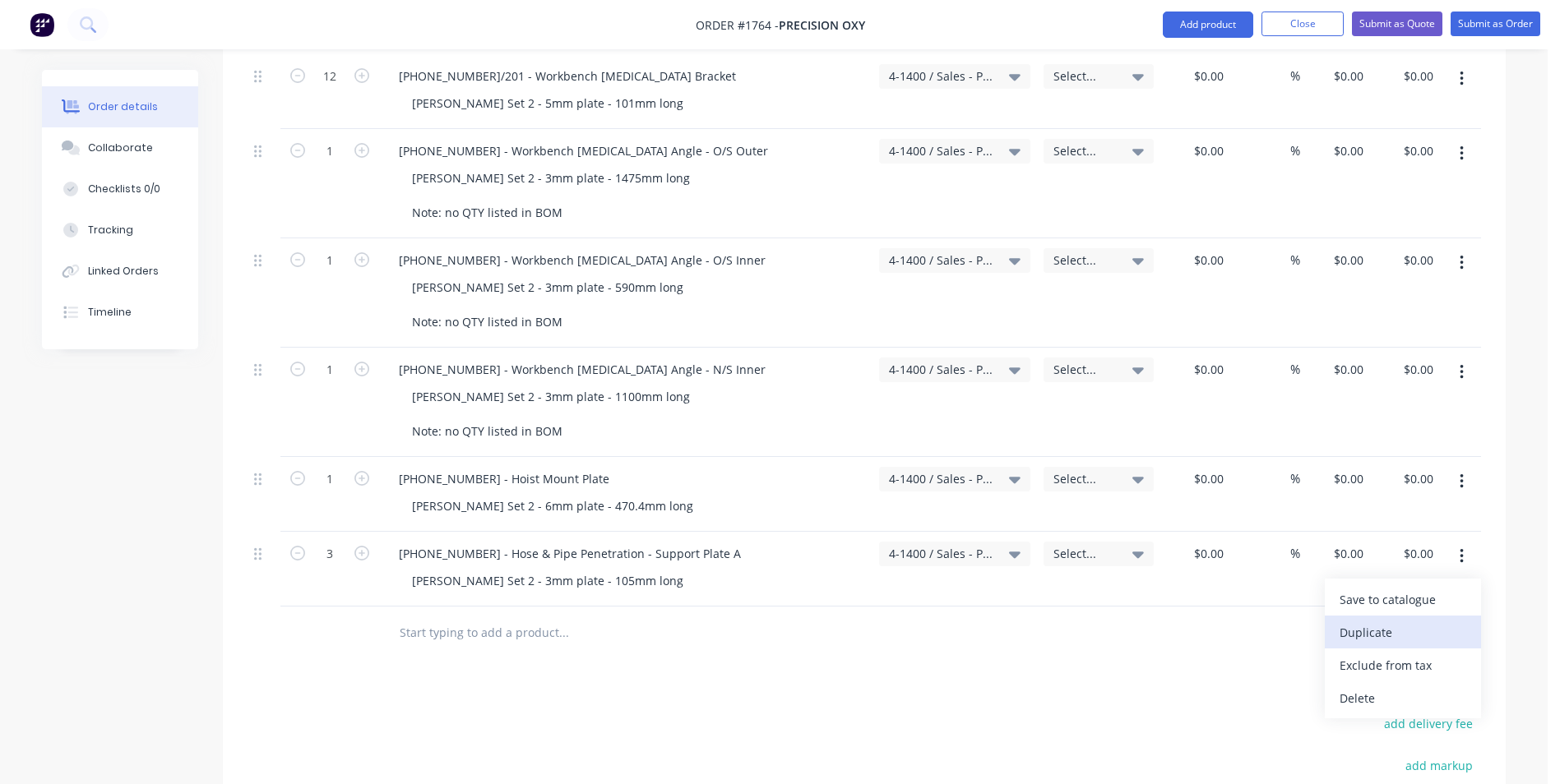
click at [1372, 620] on div "Duplicate" at bounding box center [1403, 632] width 127 height 24
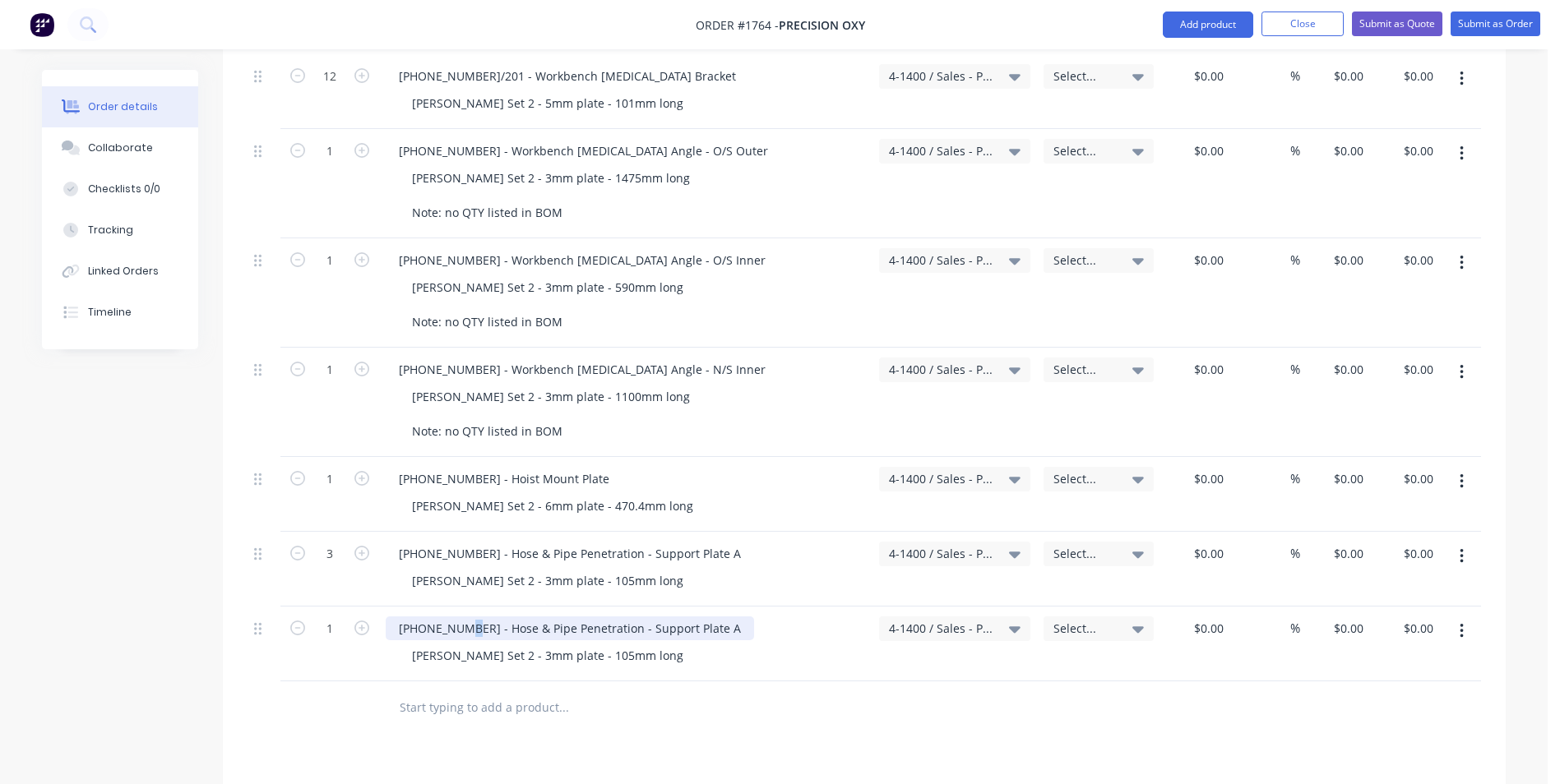
click at [464, 617] on div "1128-21-06001 - Hose & Pipe Penetration - Support Plate A" at bounding box center [569, 629] width 368 height 24
click at [707, 617] on div "1128-21-06101 - Hose & Pipe Penetration - Support Plate A" at bounding box center [569, 629] width 368 height 24
click at [564, 643] on div "Varley Set 2 - 3mm plate - 105mm long" at bounding box center [547, 655] width 298 height 24
click at [361, 620] on icon "button" at bounding box center [361, 627] width 15 height 15
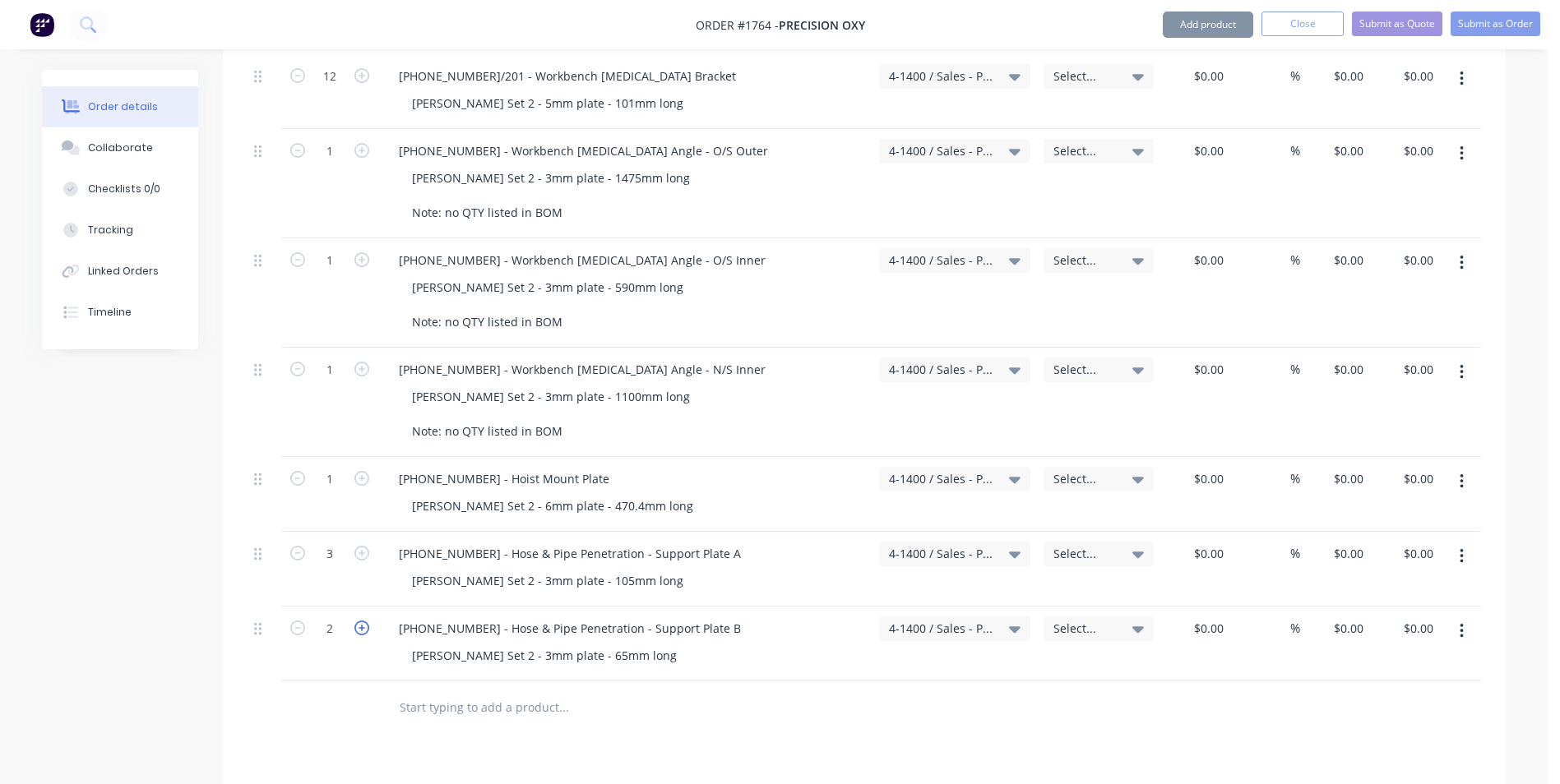
click at [361, 620] on icon "button" at bounding box center [361, 627] width 15 height 15
type input "5"
click at [1463, 617] on button "button" at bounding box center [1461, 631] width 39 height 29
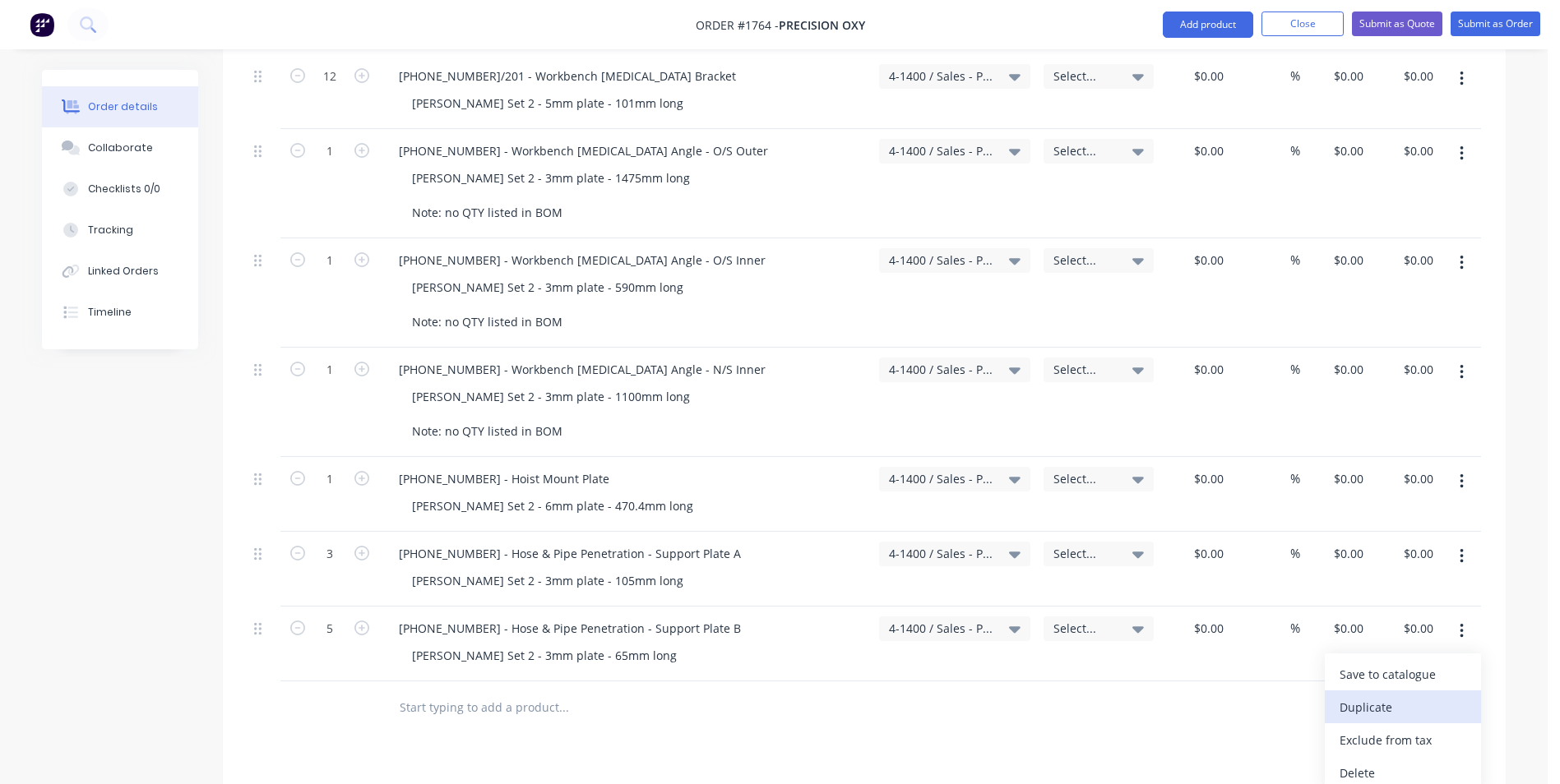
click at [1377, 696] on div "Duplicate" at bounding box center [1403, 708] width 127 height 24
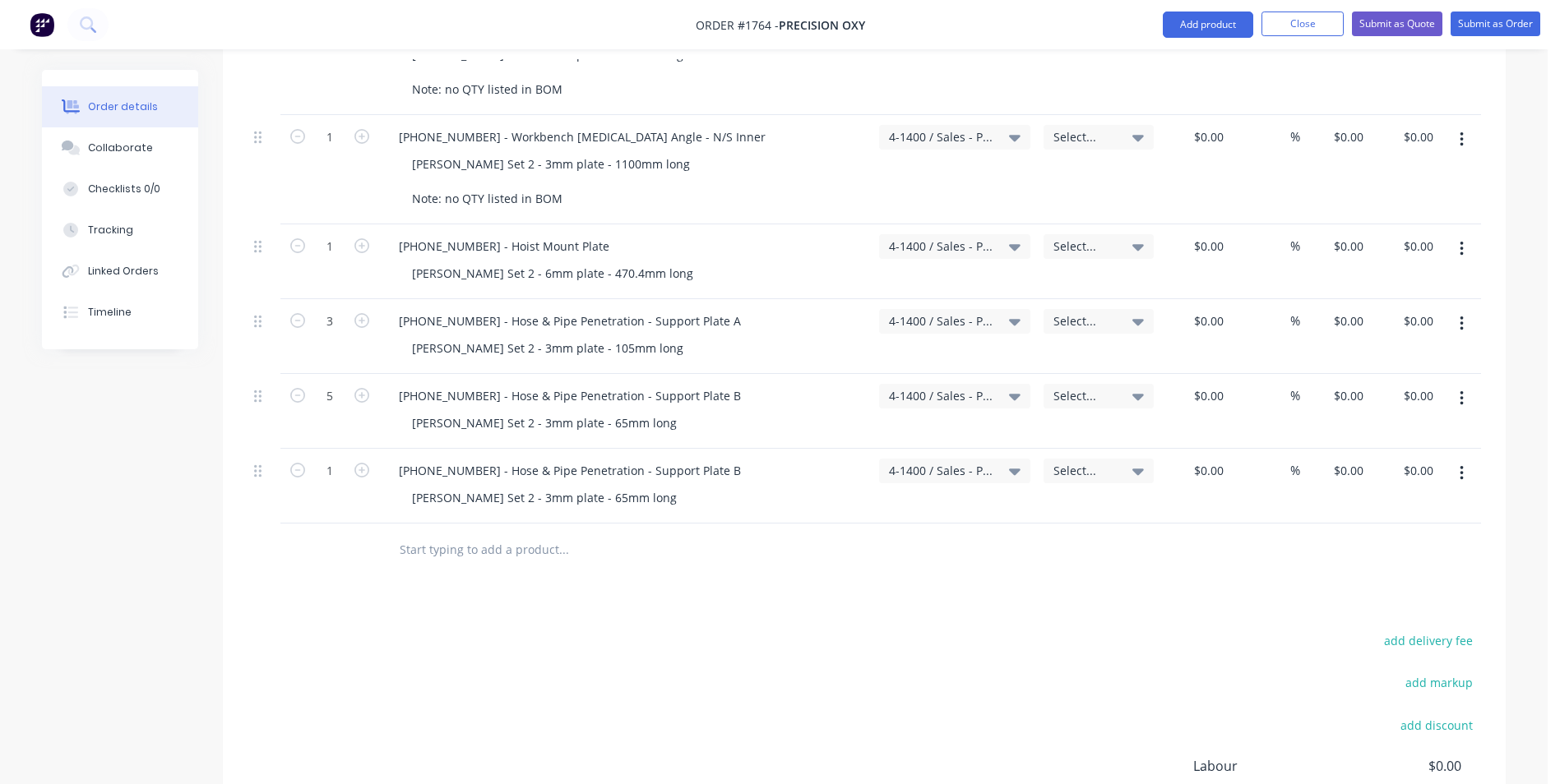
scroll to position [2548, 0]
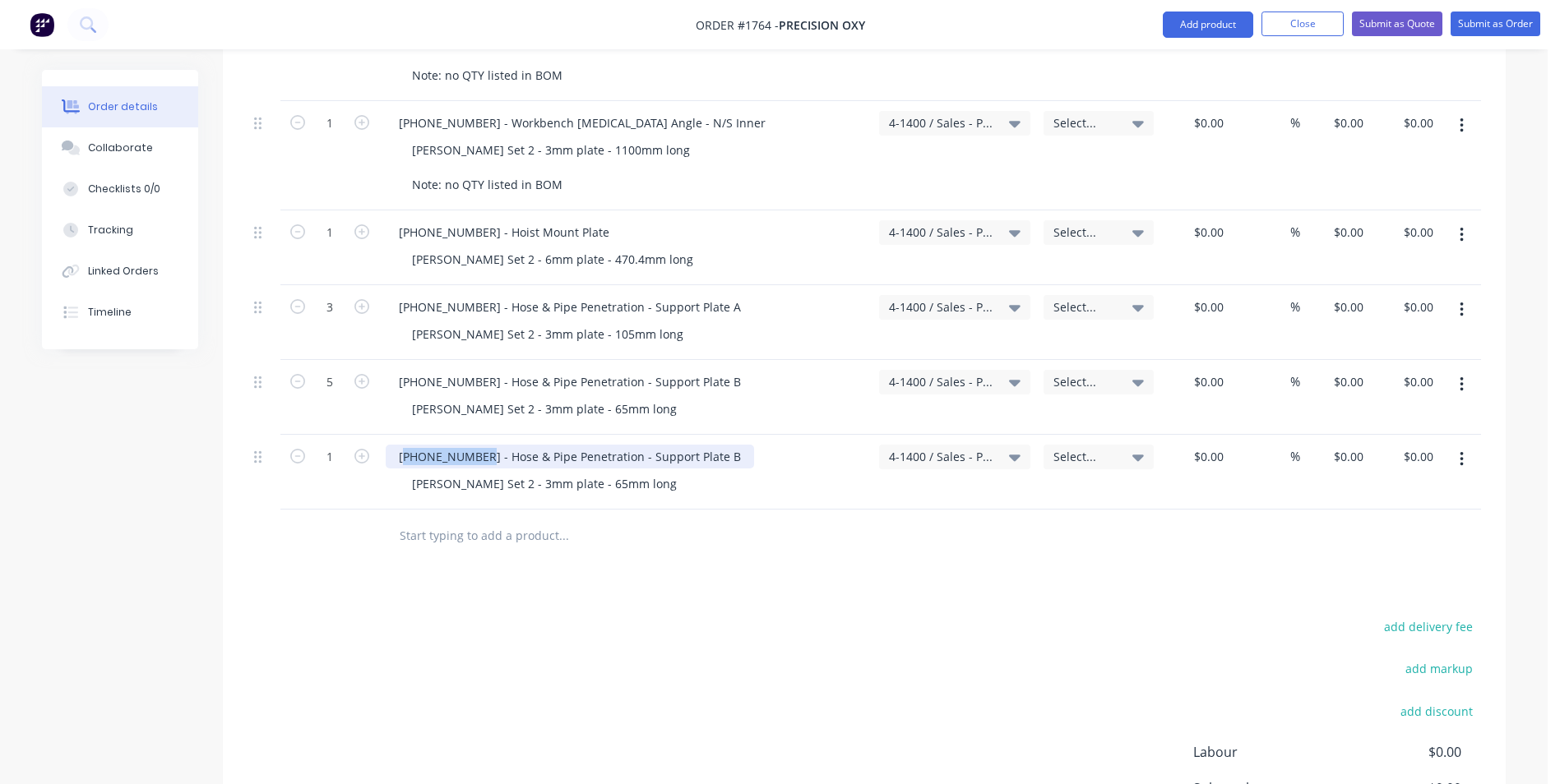
drag, startPoint x: 476, startPoint y: 439, endPoint x: 405, endPoint y: 441, distance: 71.0
click at [405, 444] on div "1128-21-06101 - Hose & Pipe Penetration - Support Plate B" at bounding box center [569, 456] width 368 height 24
drag, startPoint x: 674, startPoint y: 438, endPoint x: 396, endPoint y: 443, distance: 278.0
click at [396, 444] on div "1128-21-06101 - Hose & Pipe Penetration - Support Plate B" at bounding box center [569, 456] width 368 height 24
paste div
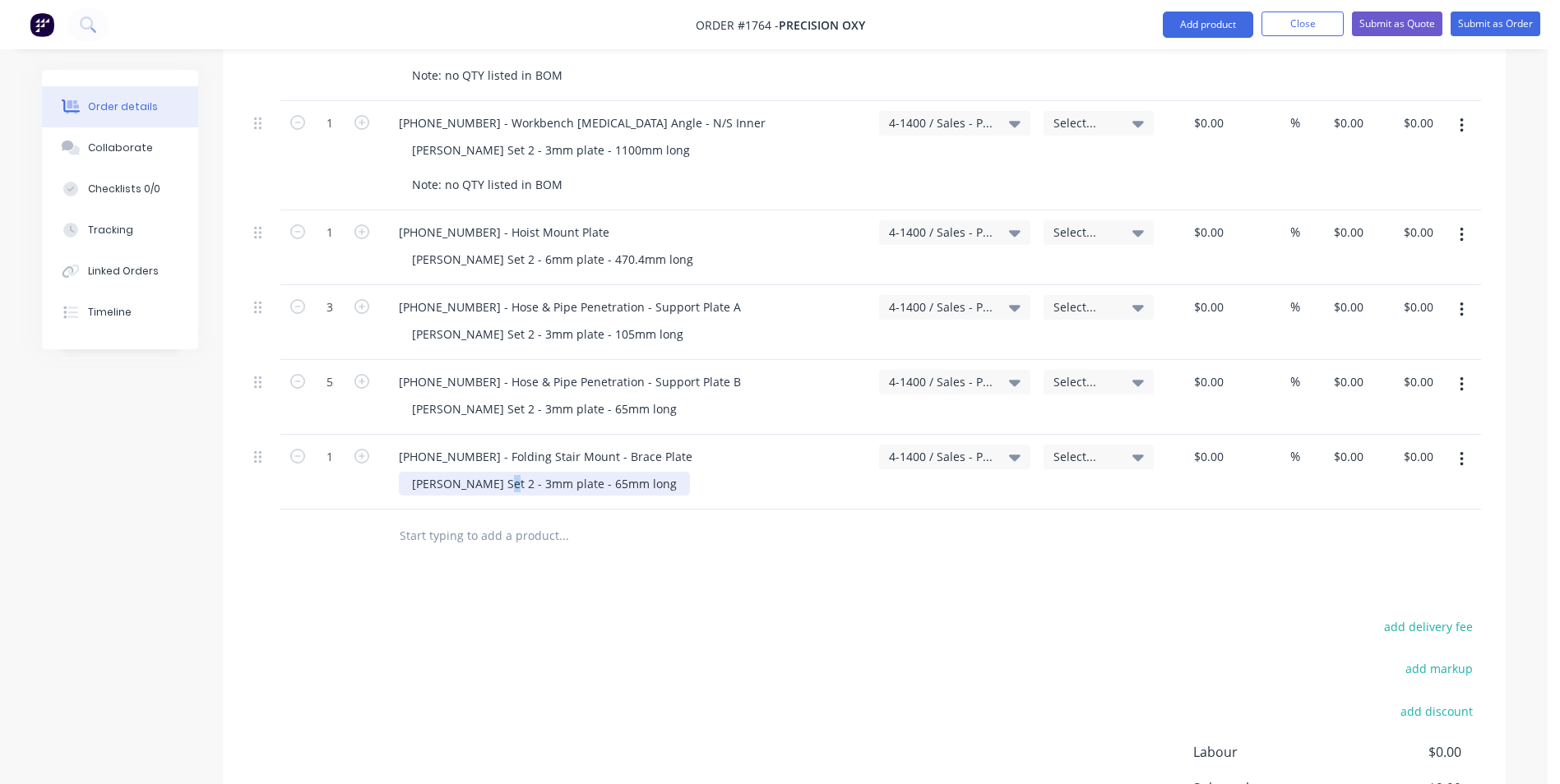
click at [486, 472] on div "Varley Set 2 - 3mm plate - 65mm long" at bounding box center [544, 484] width 291 height 24
drag, startPoint x: 562, startPoint y: 470, endPoint x: 553, endPoint y: 472, distance: 9.2
click at [553, 472] on div "Varley Set 2 - 4mm plate - 65mm long" at bounding box center [544, 484] width 291 height 24
click at [360, 449] on icon "button" at bounding box center [361, 455] width 15 height 15
type input "2"
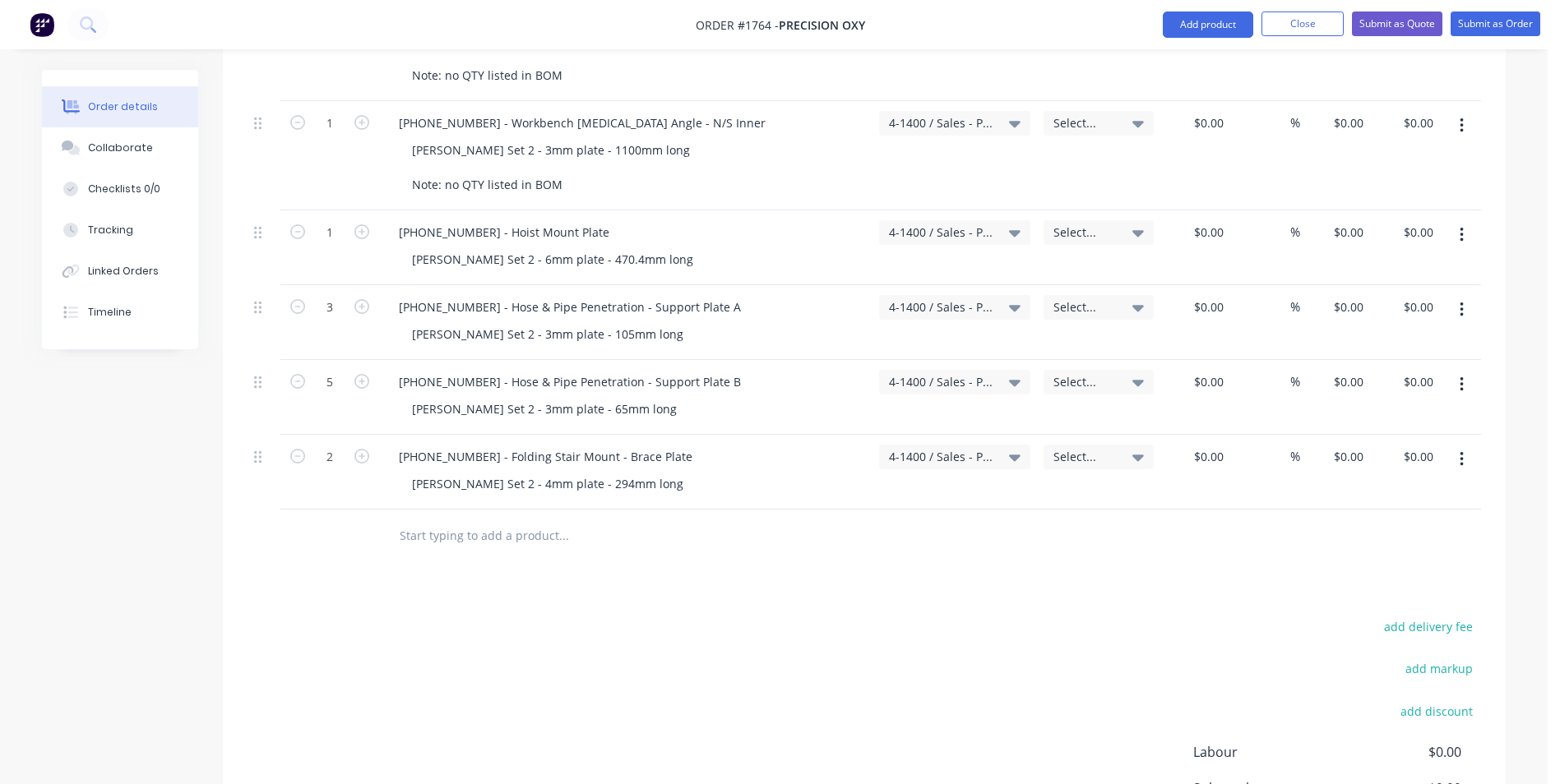
click at [1463, 444] on button "button" at bounding box center [1461, 459] width 39 height 29
click at [1375, 523] on div "Duplicate" at bounding box center [1403, 535] width 127 height 24
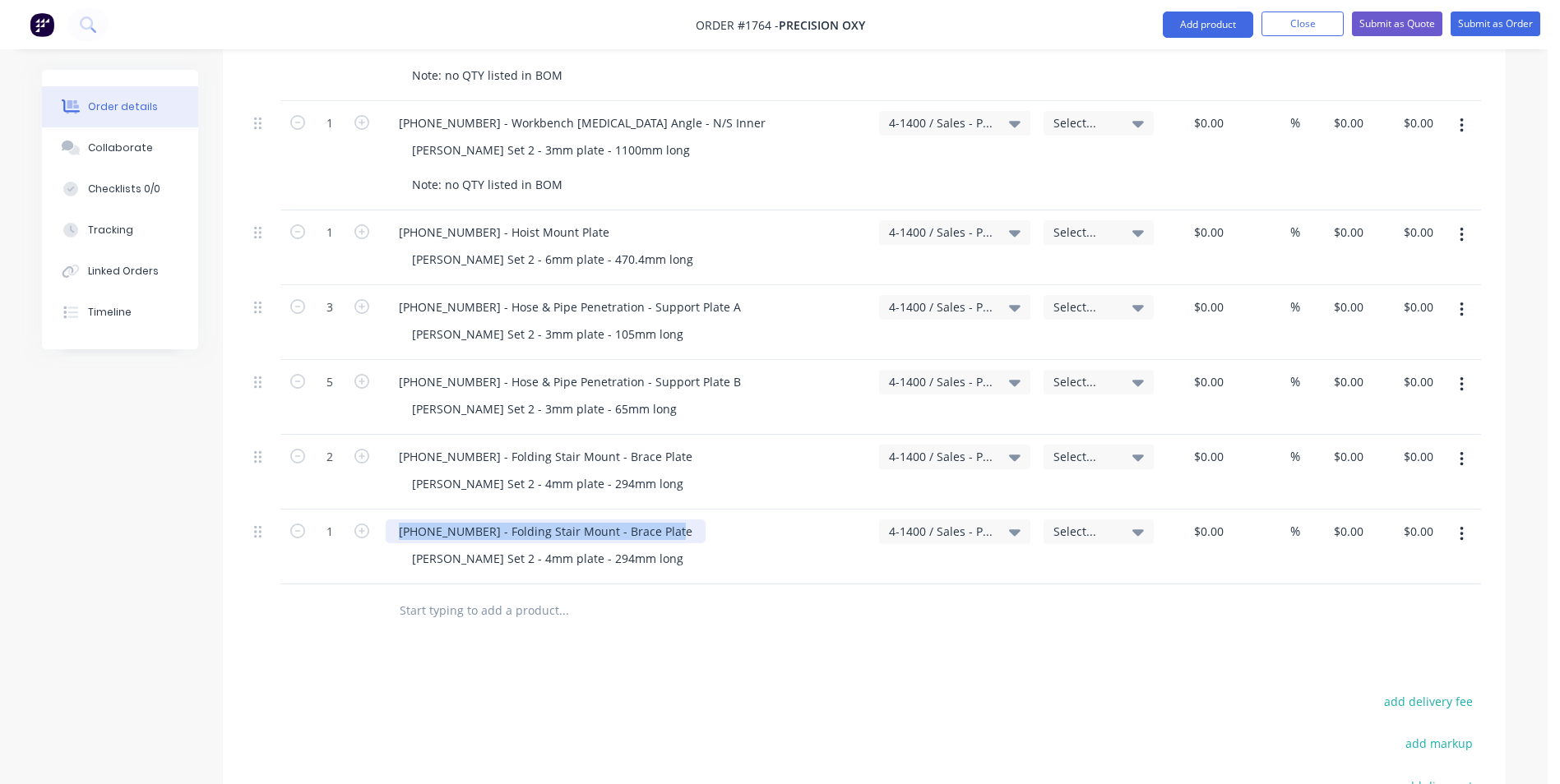
drag, startPoint x: 668, startPoint y: 514, endPoint x: 384, endPoint y: 512, distance: 284.0
click at [384, 512] on div "1128-22-01003 - Folding Stair Mount - Brace Plate Varley Set 2 - 4mm plate - 29…" at bounding box center [626, 546] width 493 height 75
paste div
click at [359, 523] on icon "button" at bounding box center [361, 530] width 15 height 15
type input "2"
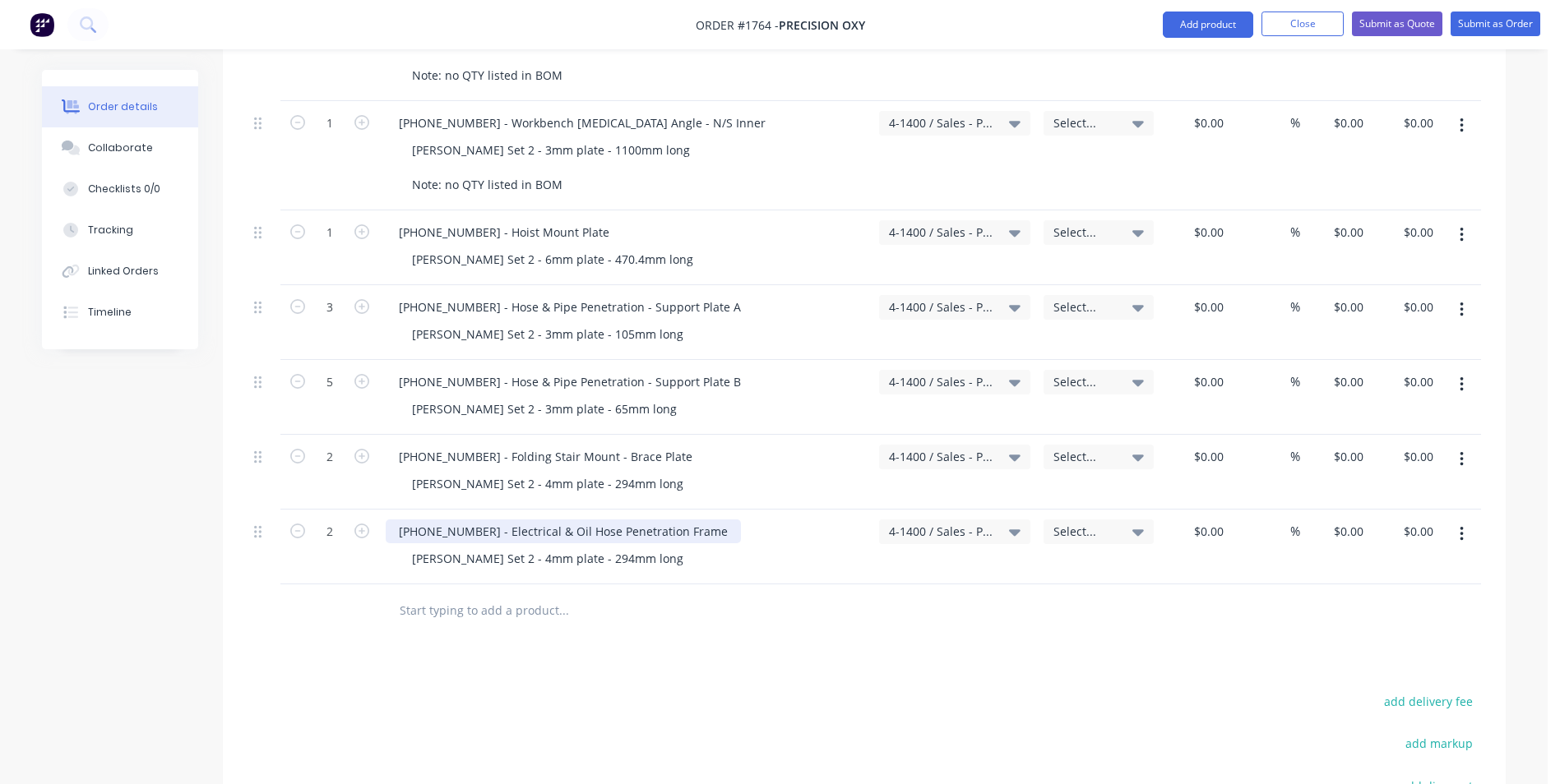
click at [698, 520] on div "1128-24-01000 - Electrical & Oil Hose Penetration Frame" at bounding box center [563, 532] width 355 height 24
click at [474, 520] on div "1128-24-01000 - Electrical & Oil Hose Penetration Frame Half" at bounding box center [576, 532] width 381 height 24
click at [491, 546] on div "Varley Set 2 - 4mm plate - 294mm long" at bounding box center [547, 558] width 298 height 24
click at [490, 546] on div "Varley Set 2 - 4mm plate - 294mm long" at bounding box center [547, 558] width 298 height 24
click at [488, 546] on div "Varley Set 2 - 4mm plate - 294mm long" at bounding box center [547, 558] width 298 height 24
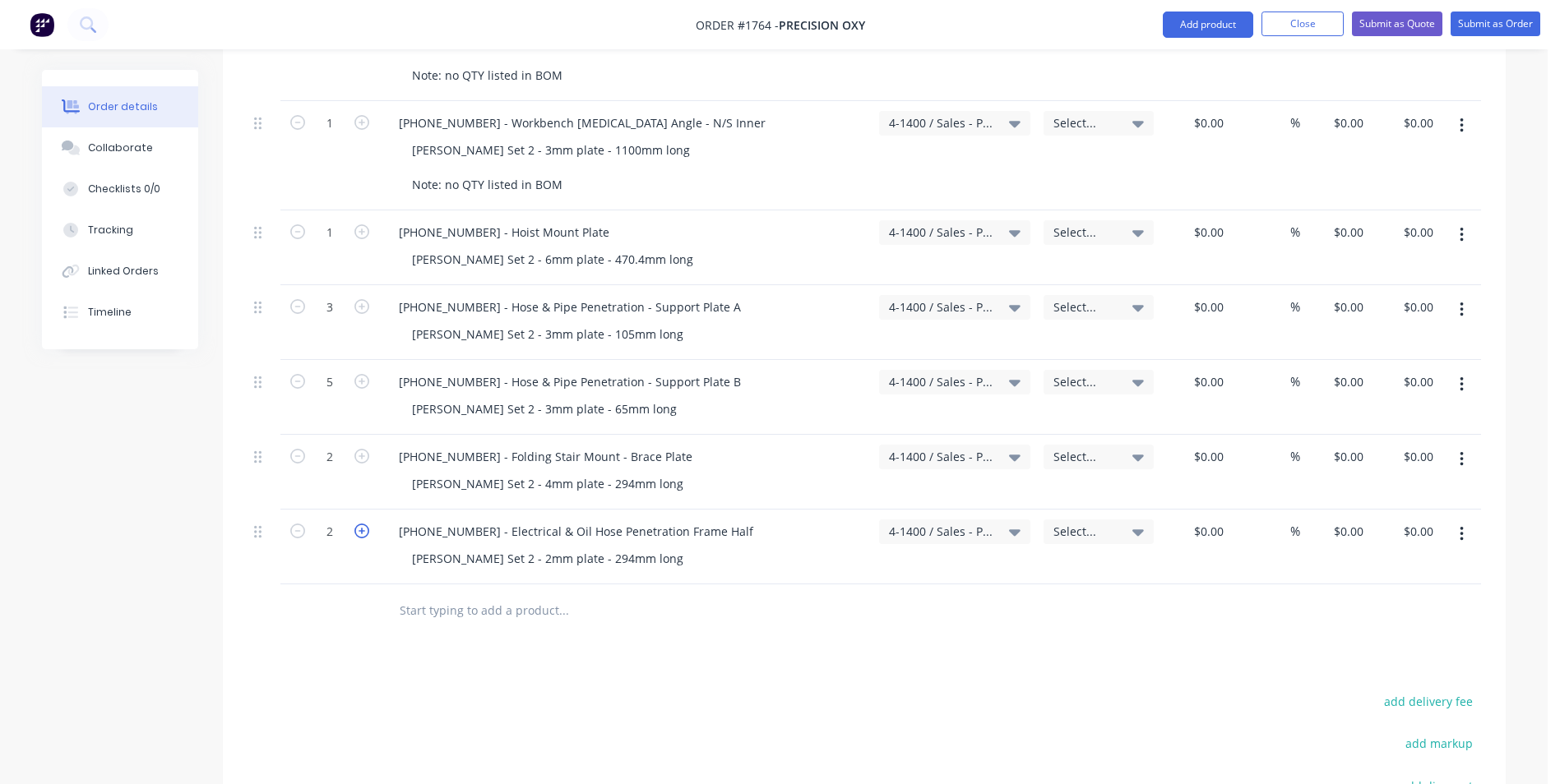
click at [360, 523] on icon "button" at bounding box center [361, 530] width 15 height 15
click at [360, 523] on icon "button" at bounding box center [361, 530] width 15 height 15
type input "4"
drag, startPoint x: 571, startPoint y: 542, endPoint x: 554, endPoint y: 546, distance: 17.5
click at [554, 546] on div "Varley Set 2 - 2mm plate - 294mm long" at bounding box center [547, 558] width 298 height 24
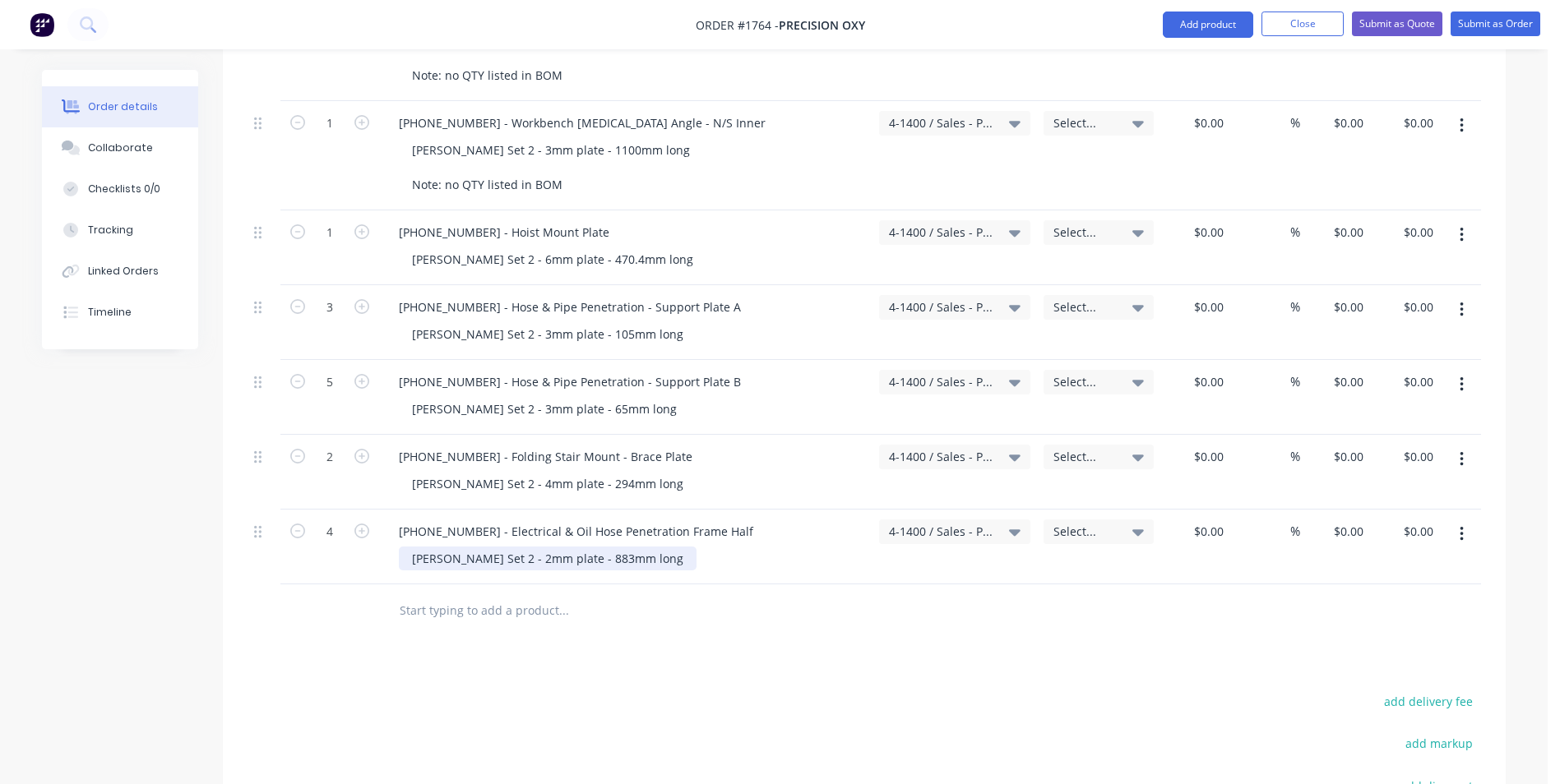
click at [620, 546] on div "Varley Set 2 - 2mm plate - 883mm long" at bounding box center [547, 558] width 298 height 24
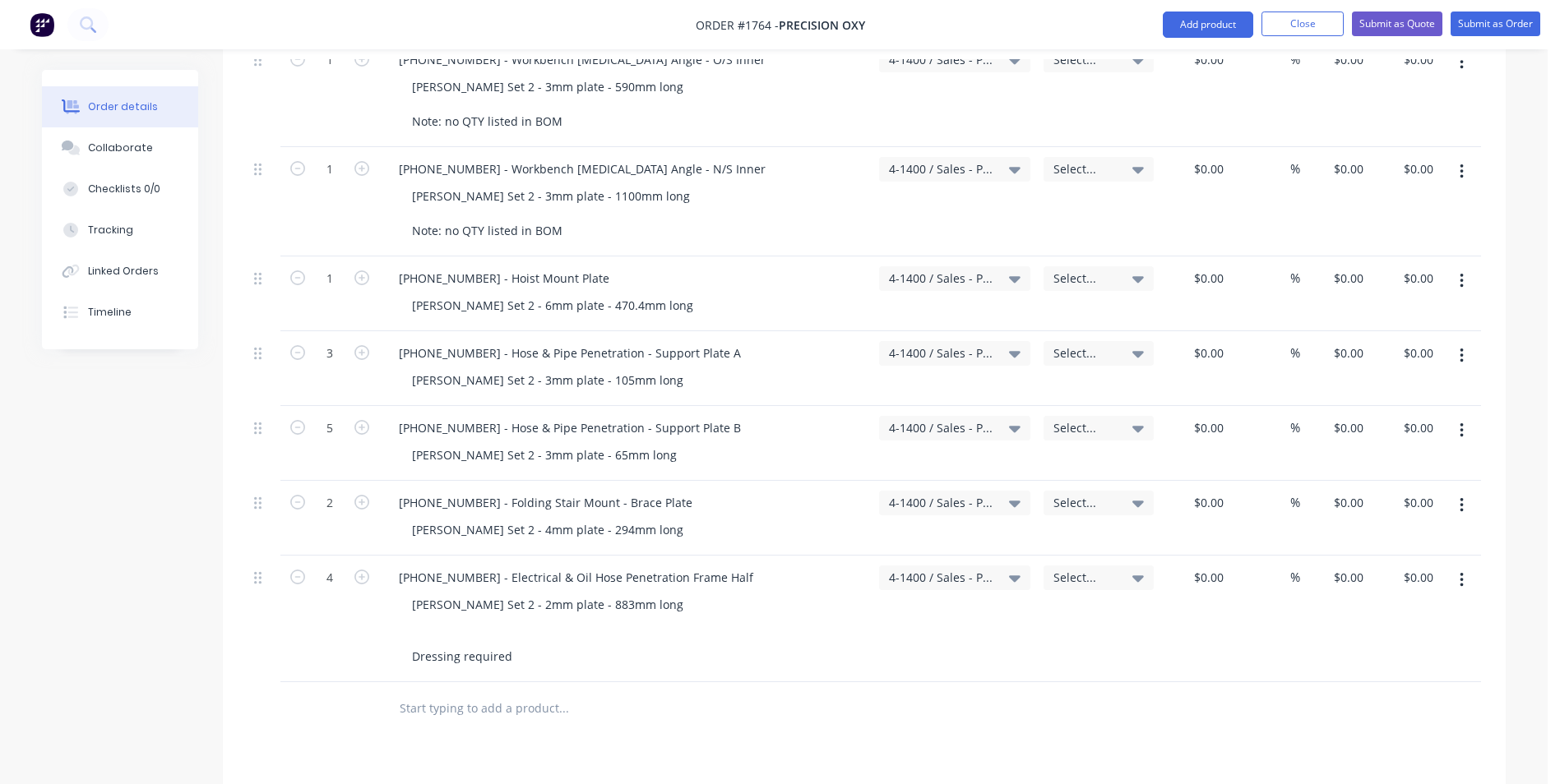
scroll to position [2465, 0]
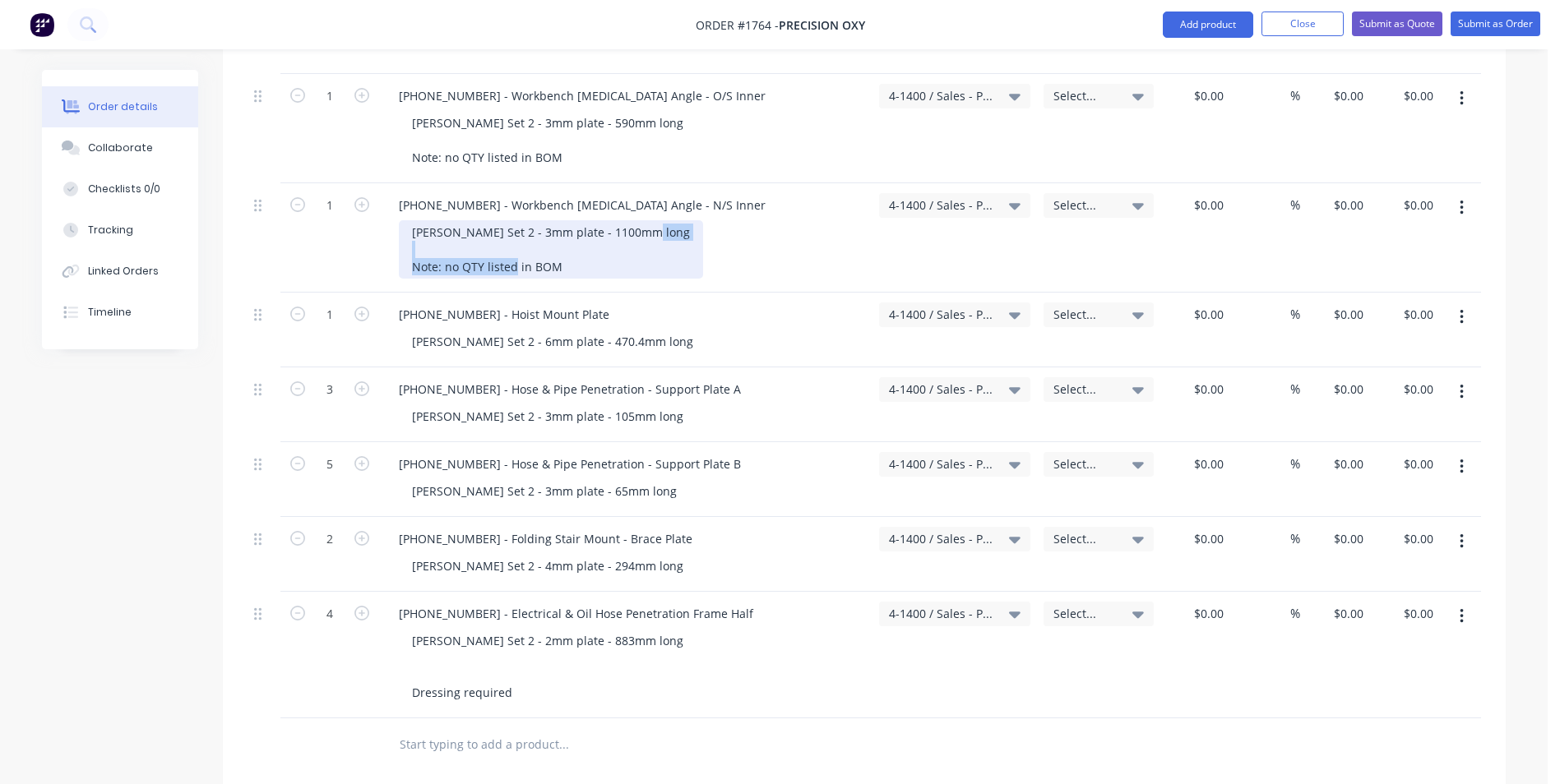
drag, startPoint x: 565, startPoint y: 245, endPoint x: 414, endPoint y: 246, distance: 151.0
click at [414, 246] on div "Varley Set 2 - 3mm plate - 1100mm long Note: no QTY listed in BOM" at bounding box center [551, 250] width 305 height 58
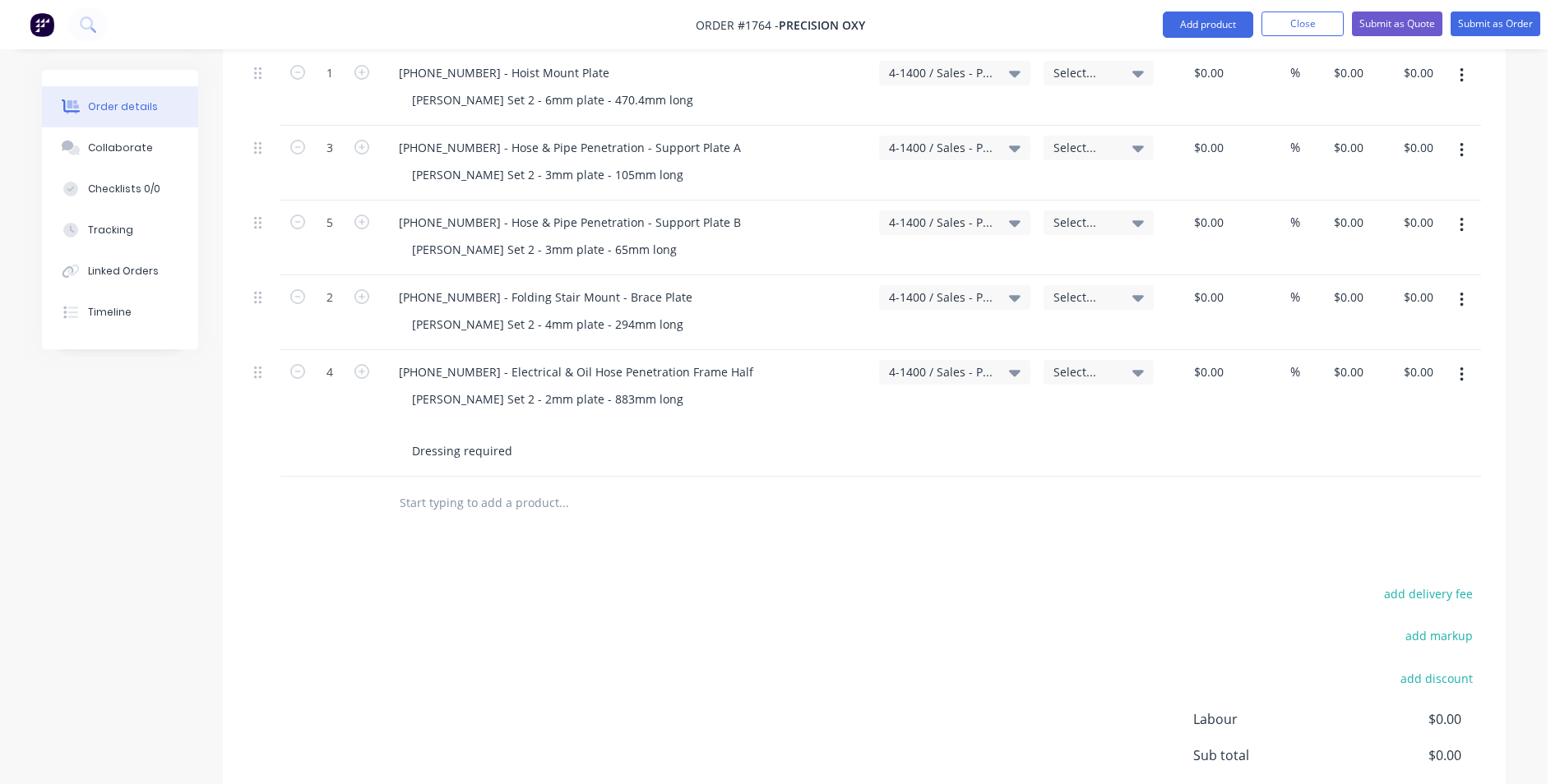
scroll to position [2712, 0]
click at [1461, 361] on icon "button" at bounding box center [1461, 370] width 4 height 18
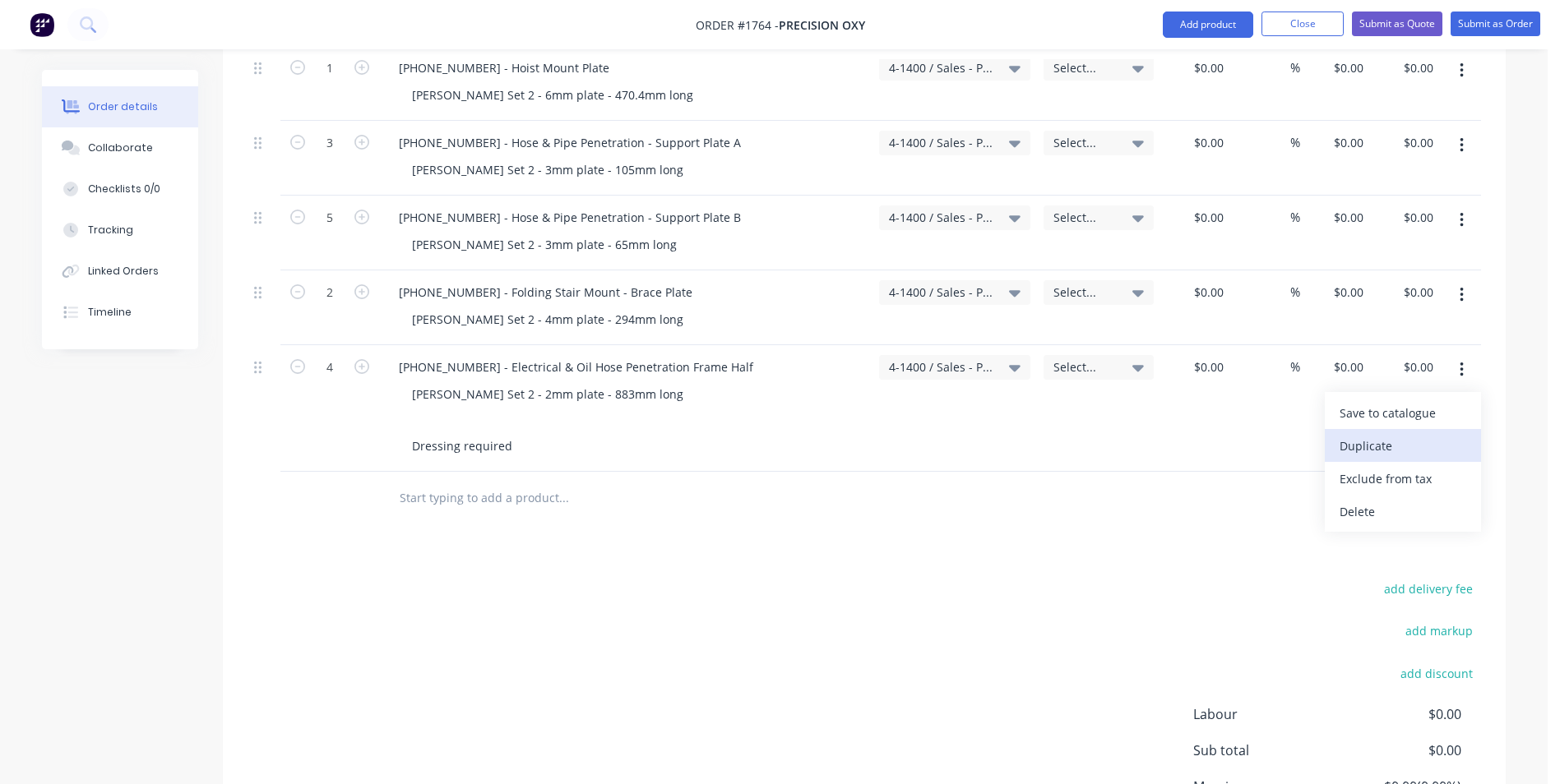
click at [1374, 434] on div "Duplicate" at bounding box center [1403, 446] width 127 height 24
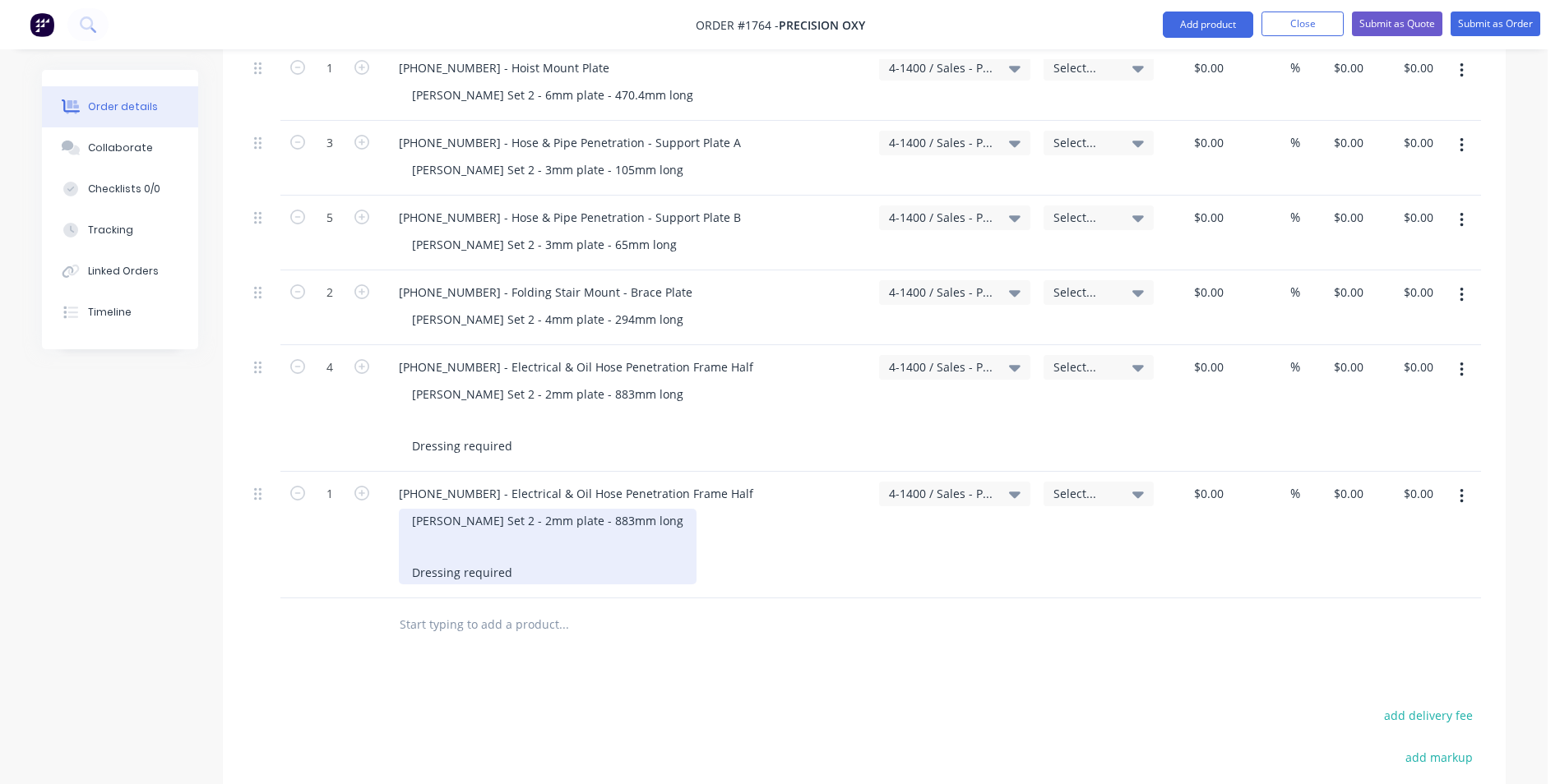
click at [450, 534] on div "Varley Set 2 - 2mm plate - 883mm long Dressing required" at bounding box center [547, 546] width 298 height 75
paste div
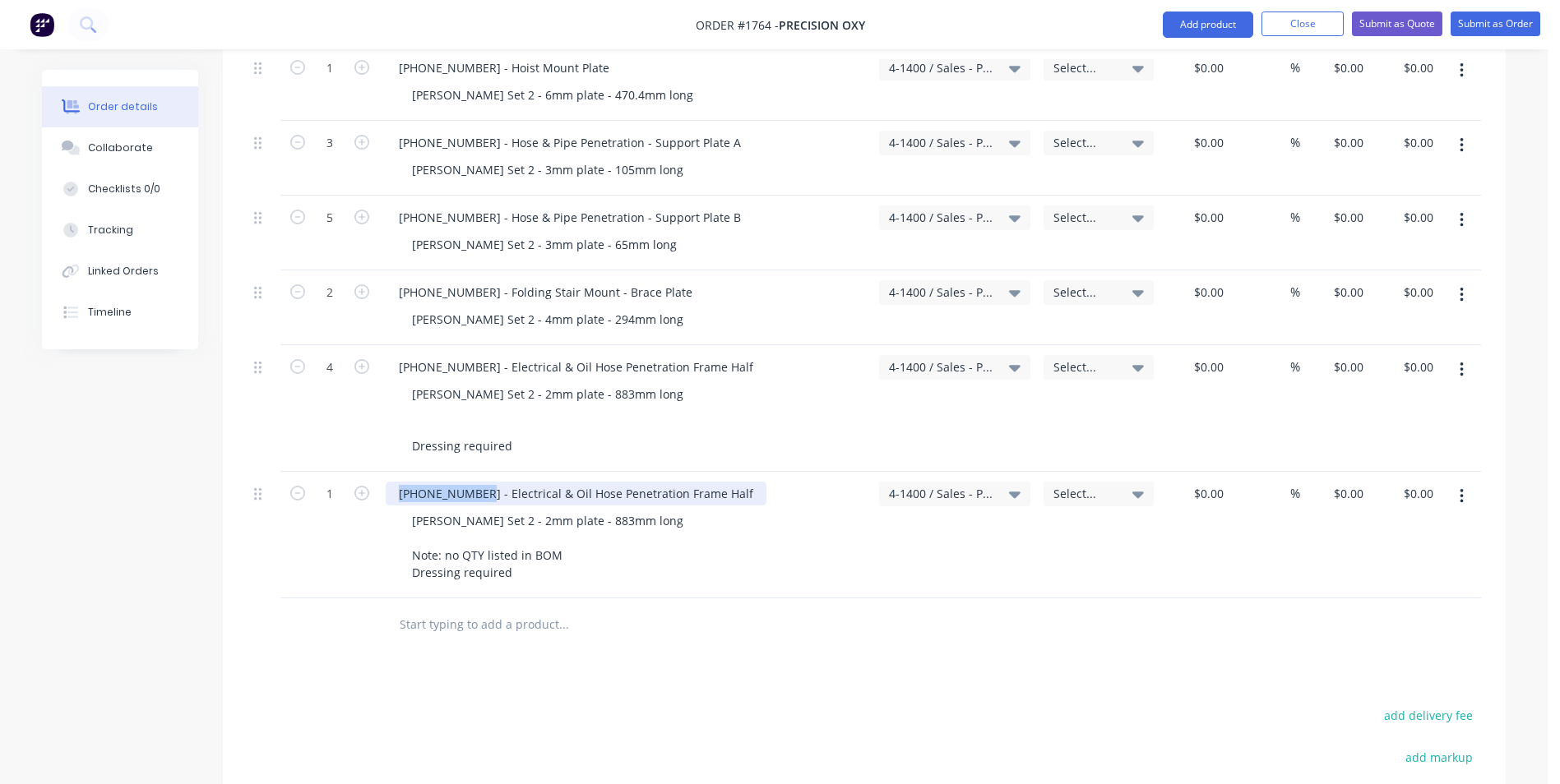
drag, startPoint x: 477, startPoint y: 477, endPoint x: 383, endPoint y: 476, distance: 94.0
click at [383, 476] on div "1128-24-01001 - Electrical & Oil Hose Penetration Frame Half Varley Set 2 - 2mm…" at bounding box center [626, 535] width 493 height 127
paste div
drag, startPoint x: 710, startPoint y: 474, endPoint x: 595, endPoint y: 476, distance: 115.0
click at [595, 481] on div "1128-24-01501 - Electrical & Oil Hose Penetration Frame Half" at bounding box center [576, 493] width 381 height 24
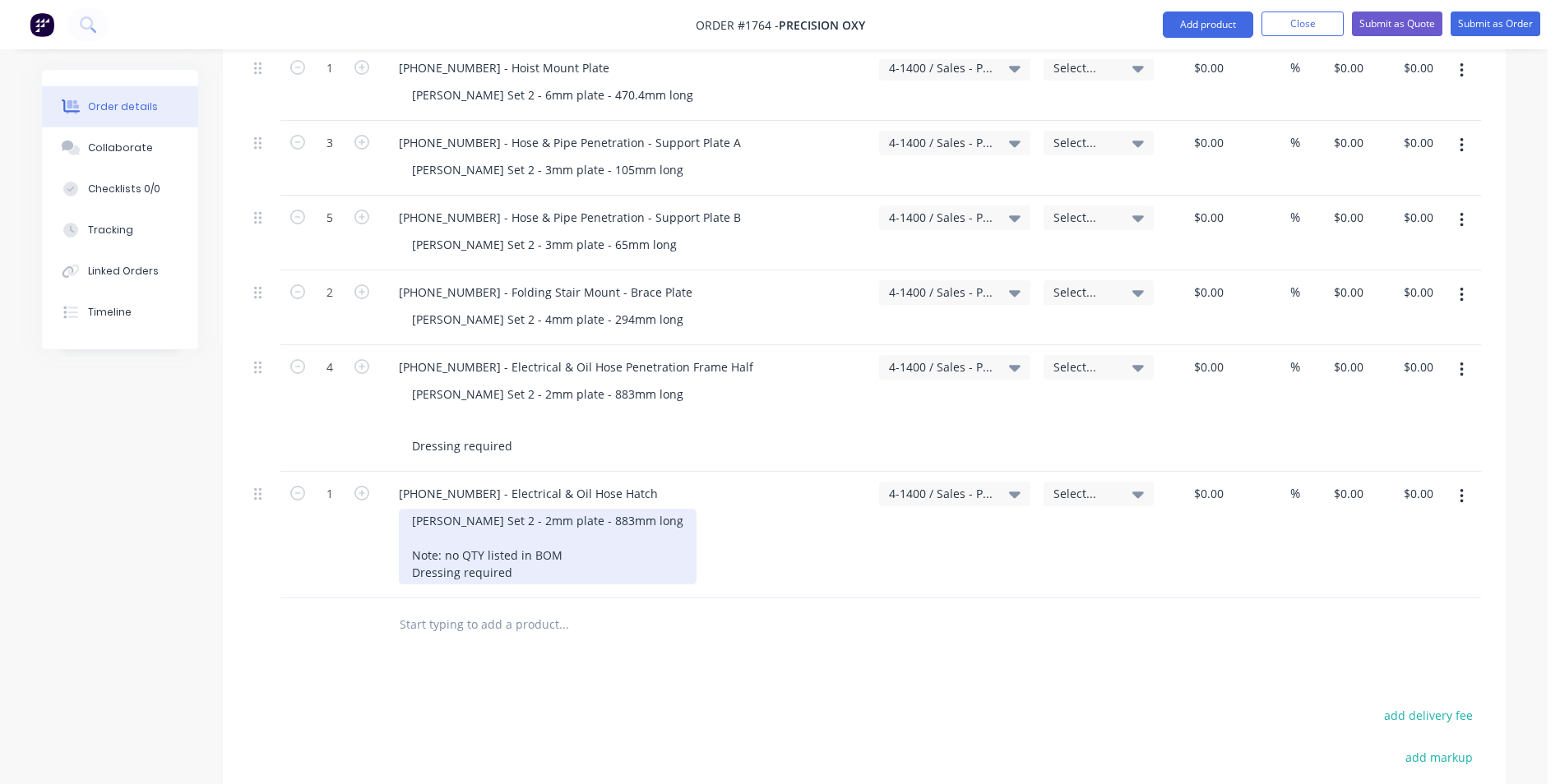
click at [488, 509] on div "Varley Set 2 - 2mm plate - 883mm long Note: no QTY listed in BOM Dressing requi…" at bounding box center [547, 546] width 298 height 75
drag, startPoint x: 608, startPoint y: 503, endPoint x: 591, endPoint y: 502, distance: 17.0
click at [591, 509] on div "Varley Set 2 - 2.5mm Alloy plate - 883mm long Note: no QTY listed in BOM Dressi…" at bounding box center [567, 546] width 337 height 75
click at [559, 537] on div "Varley Set 2 - 2.5mm Alloy plate - 702mm long Note: no QTY listed in BOM Dressi…" at bounding box center [567, 546] width 337 height 75
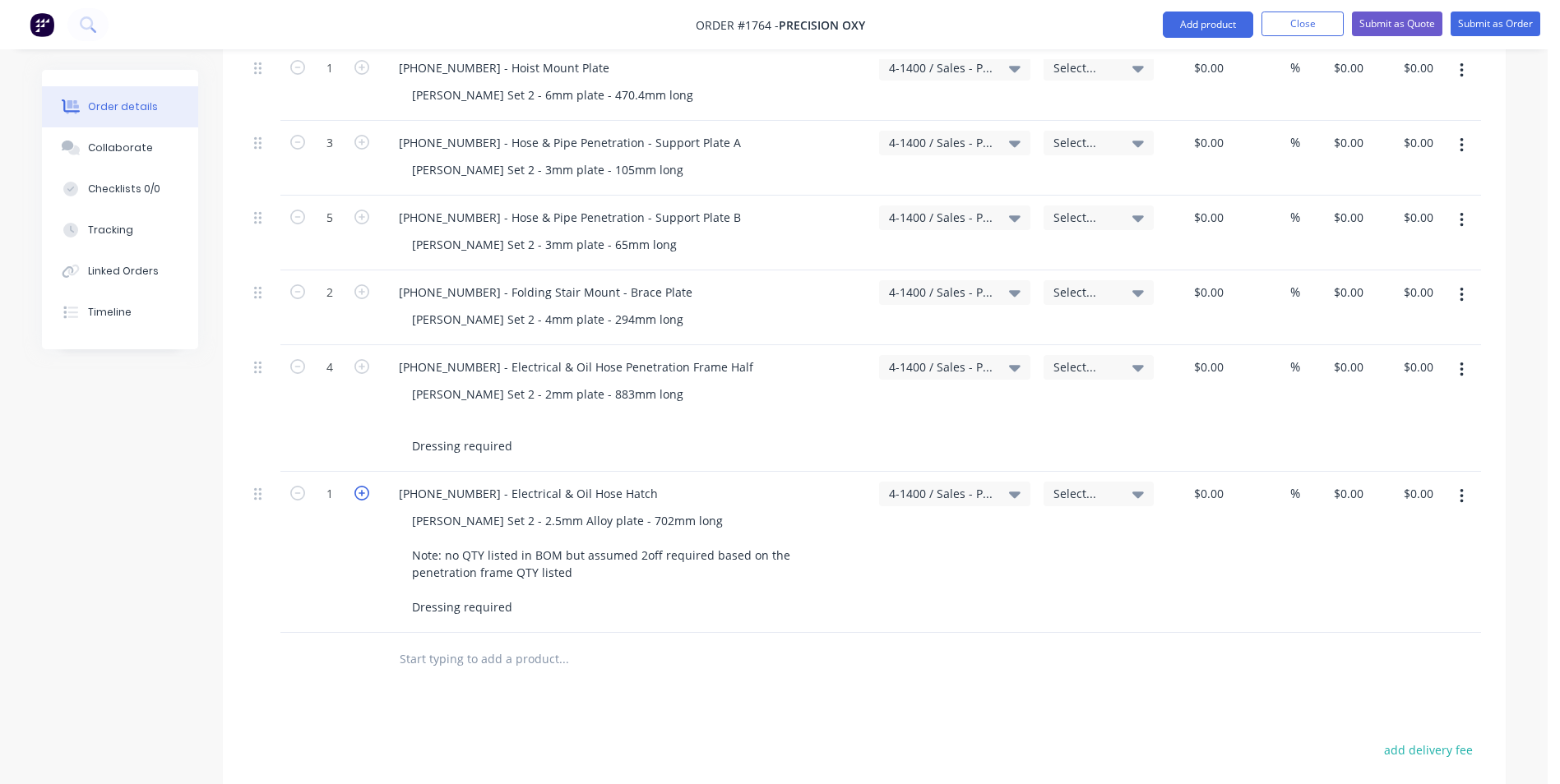
click at [362, 485] on icon "button" at bounding box center [361, 492] width 15 height 15
type input "2"
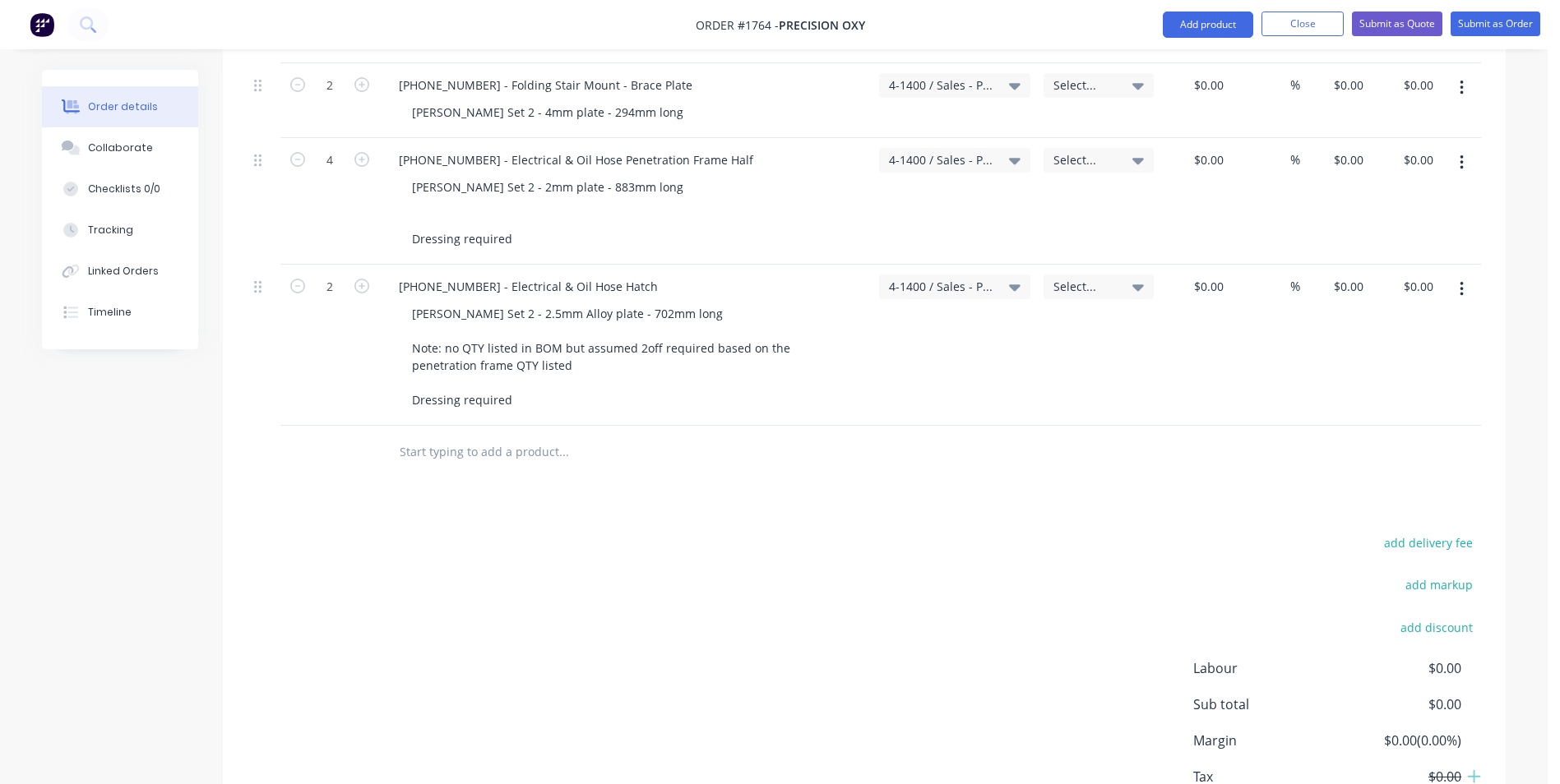
scroll to position [2958, 0]
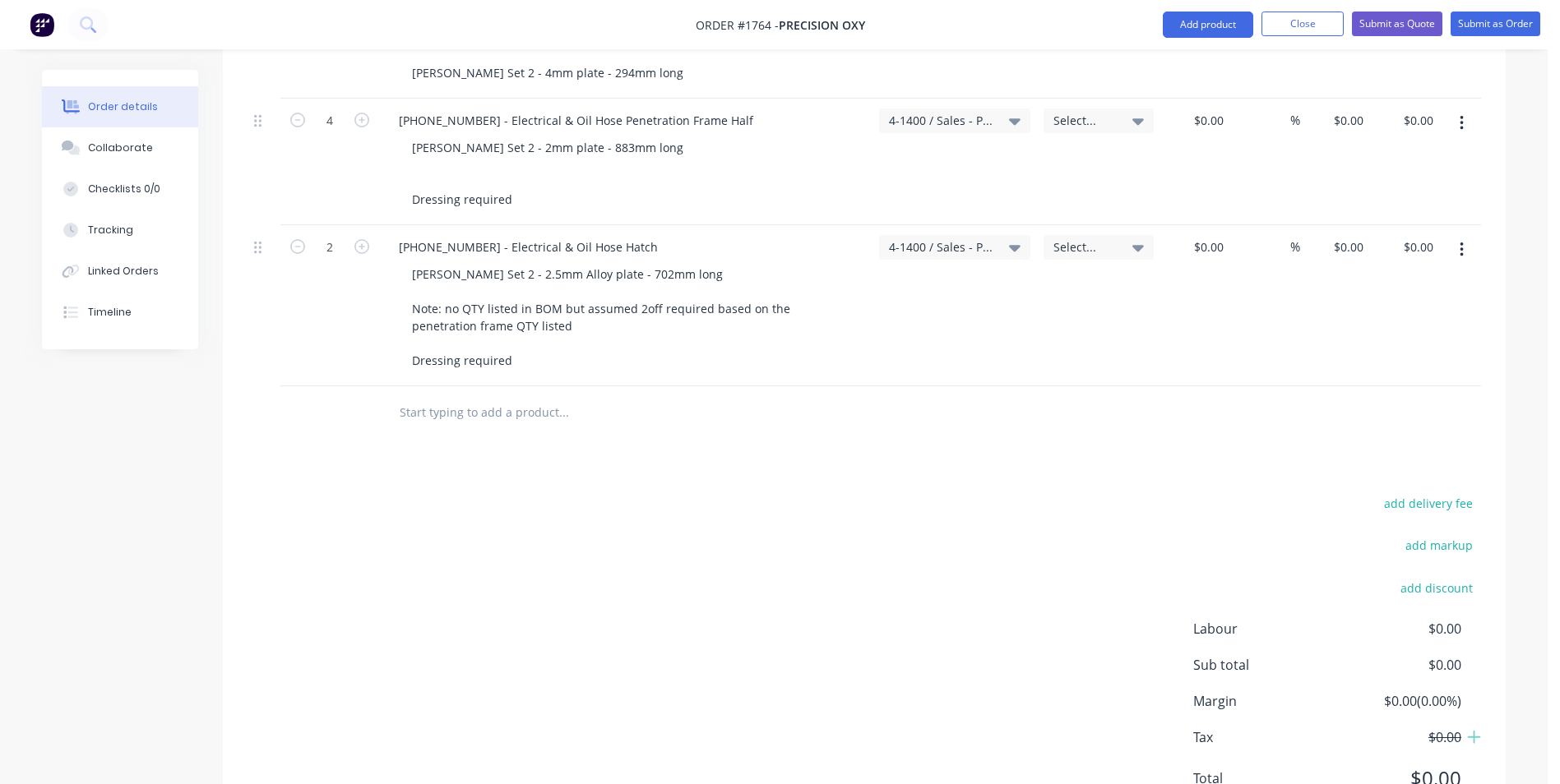
drag, startPoint x: 1463, startPoint y: 230, endPoint x: 1472, endPoint y: 232, distance: 9.2
click at [1463, 235] on button "button" at bounding box center [1461, 250] width 39 height 29
click at [1365, 314] on div "Duplicate" at bounding box center [1403, 326] width 127 height 24
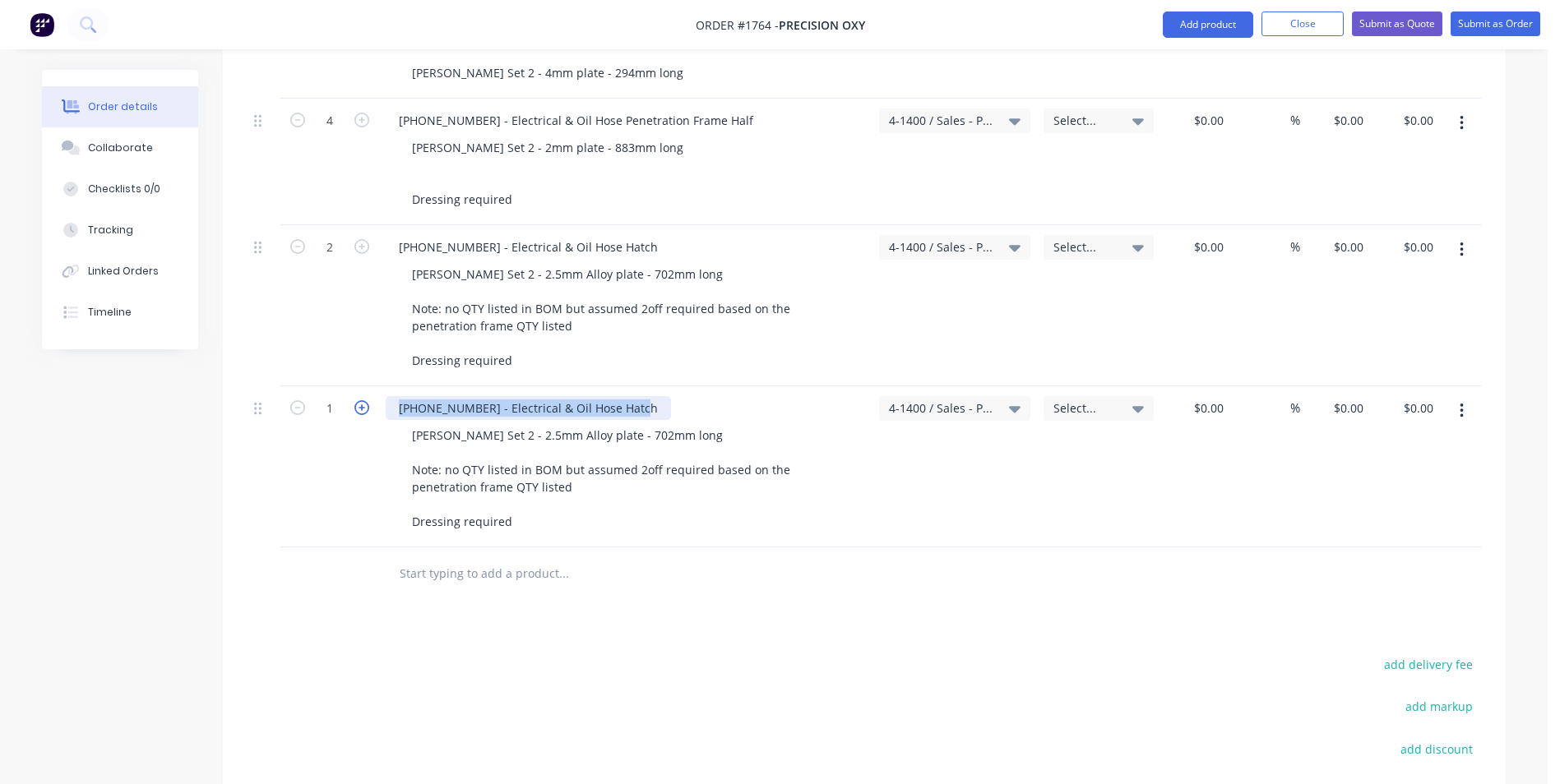
drag, startPoint x: 636, startPoint y: 388, endPoint x: 366, endPoint y: 383, distance: 270.0
click at [366, 386] on div "1 1128-24-01501 - Electrical & Oil Hose Hatch Varley Set 2 - 2.5mm Alloy plate …" at bounding box center [863, 467] width 1233 height 161
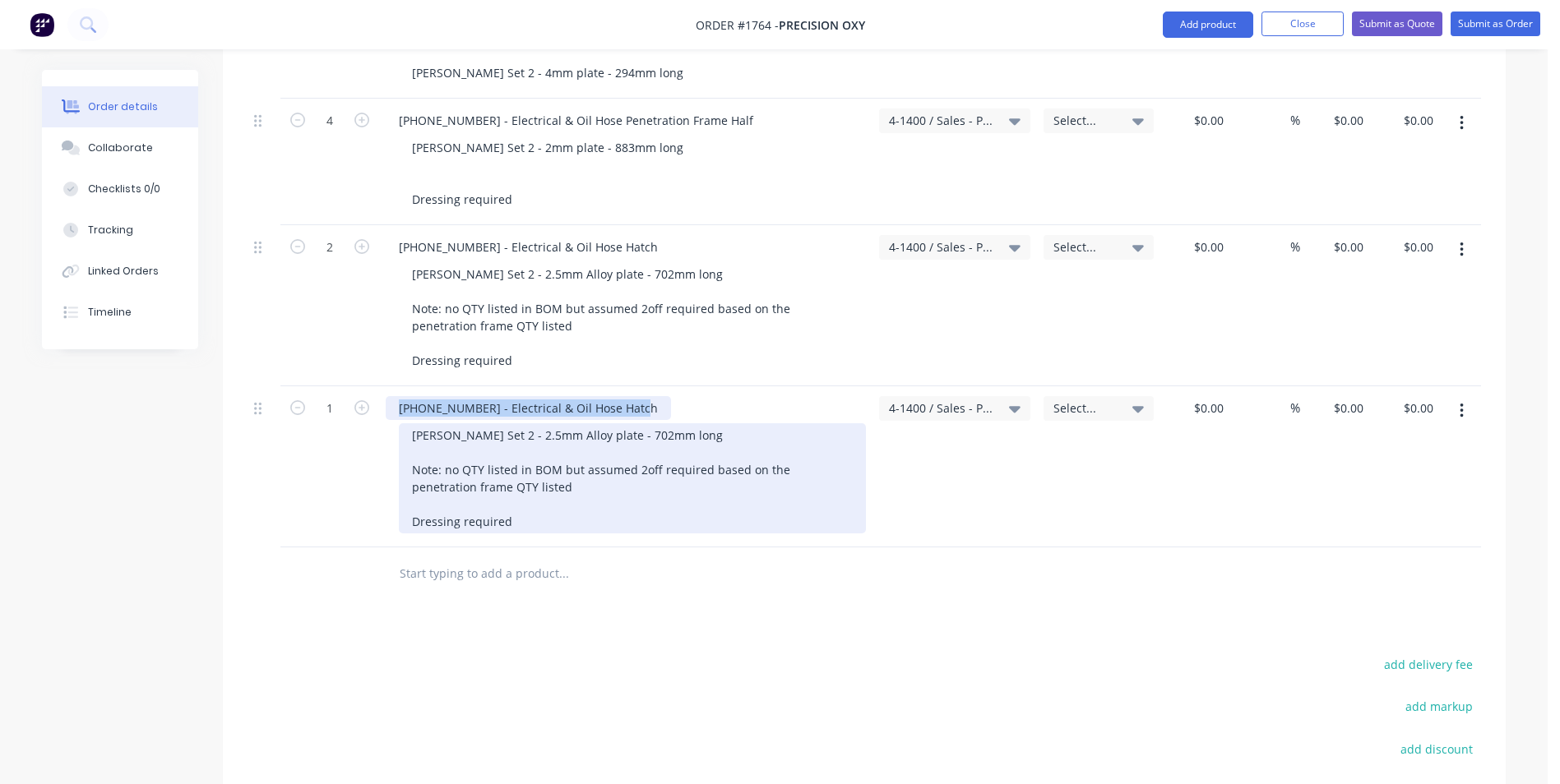
paste div
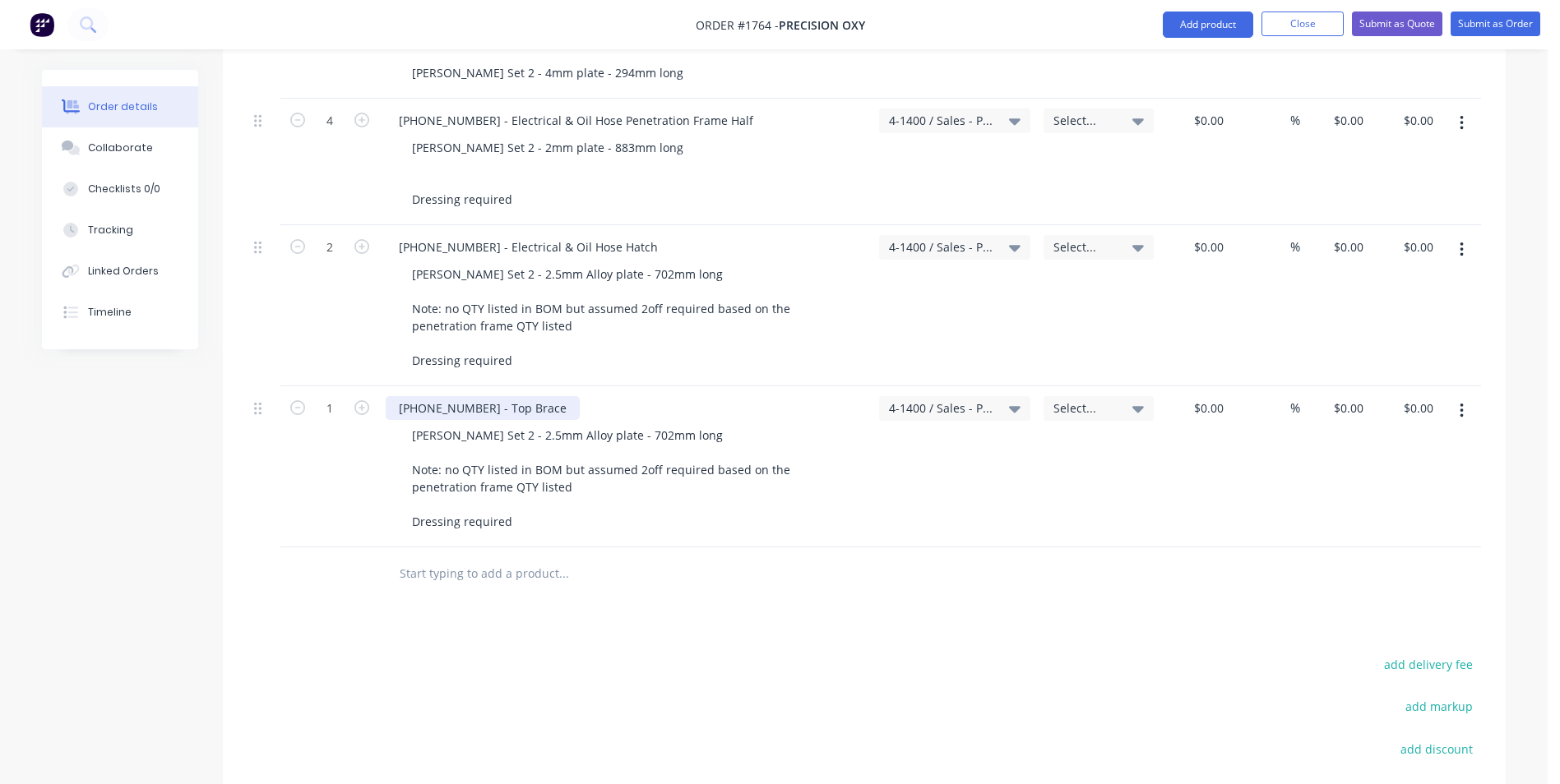
click at [537, 396] on div "1128-24-02002 - Top Brace" at bounding box center [482, 408] width 194 height 24
click at [551, 396] on div "1128-24-02002 - Top Brace" at bounding box center [482, 408] width 194 height 24
click at [587, 396] on div "1128-24-02002 - Top Brace (Person" at bounding box center [505, 408] width 239 height 24
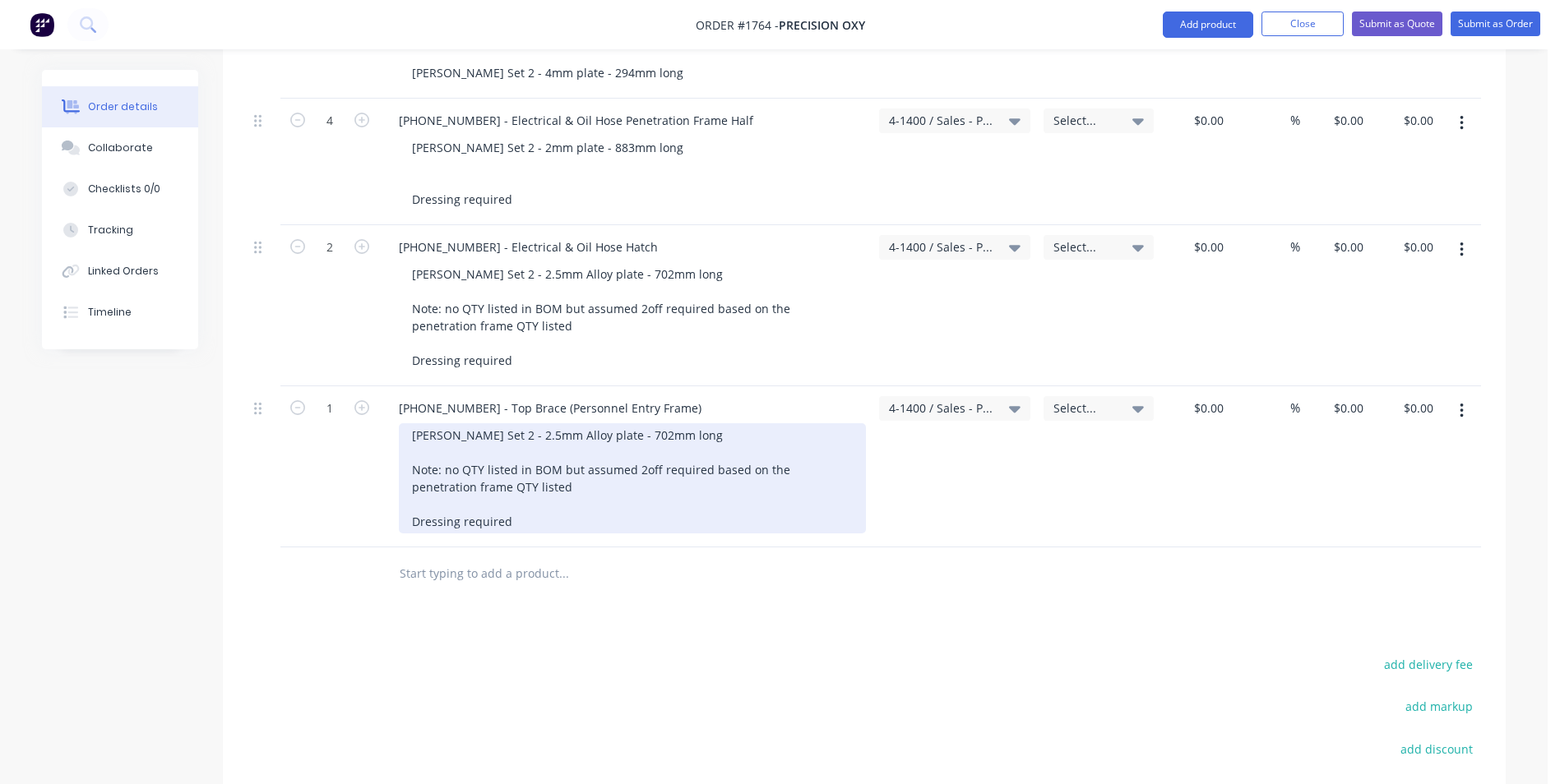
drag, startPoint x: 493, startPoint y: 420, endPoint x: 505, endPoint y: 426, distance: 13.4
click at [493, 423] on div "Varley Set 2 - 2.5mm Alloy plate - 702mm long Note: no QTY listed in BOM but as…" at bounding box center [632, 478] width 467 height 110
click at [594, 423] on div "Varley Set 3 - 5mm Alloy plate - 702mm long Note: no QTY listed in BOM but assu…" at bounding box center [632, 478] width 467 height 110
drag, startPoint x: 510, startPoint y: 467, endPoint x: 403, endPoint y: 454, distance: 107.8
click at [403, 454] on div "Varley Set 3 - 5mm Alloy plate - 900mm long Note: no QTY listed in BOM but assu…" at bounding box center [632, 478] width 467 height 110
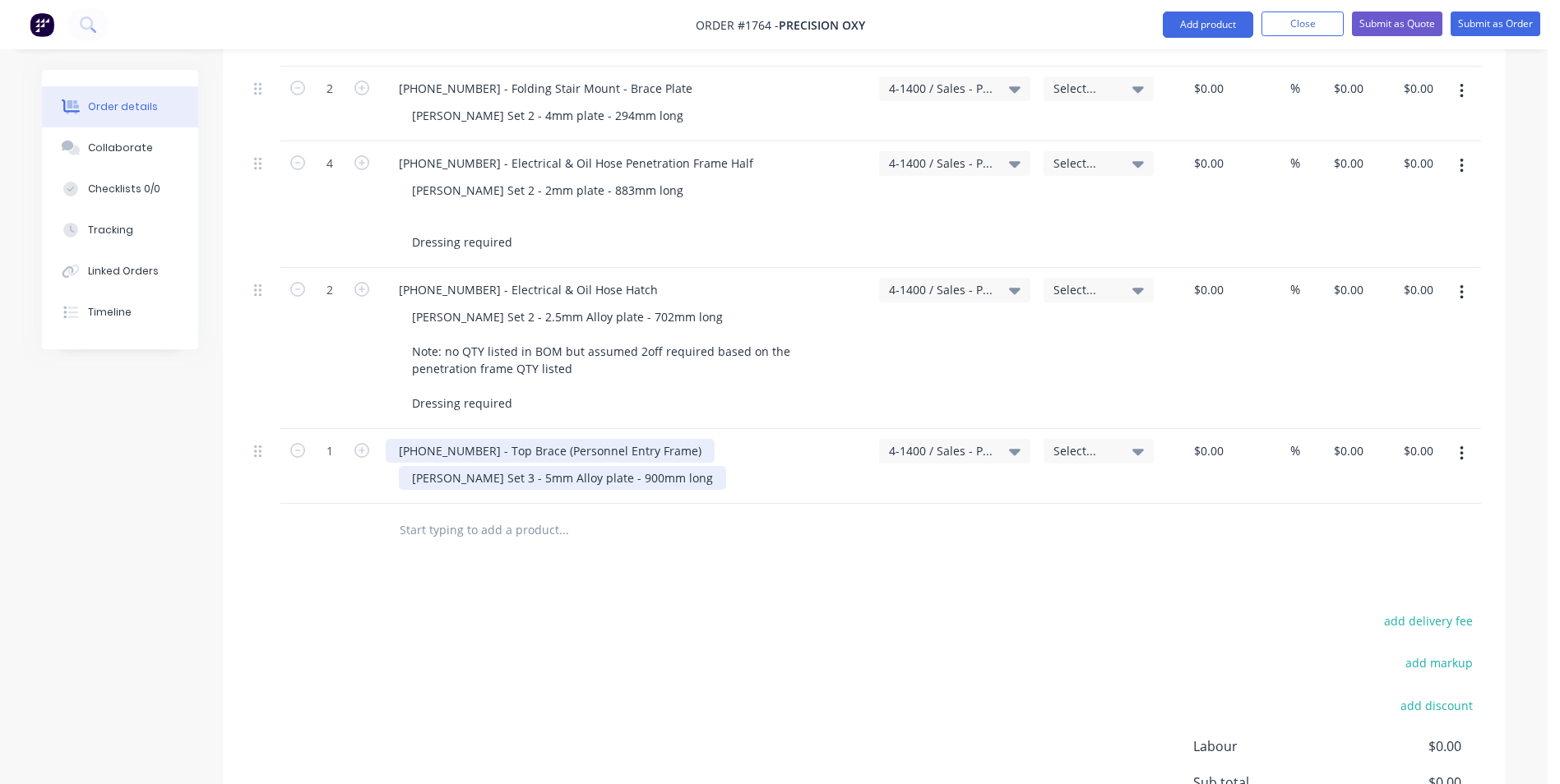
scroll to position [2876, 0]
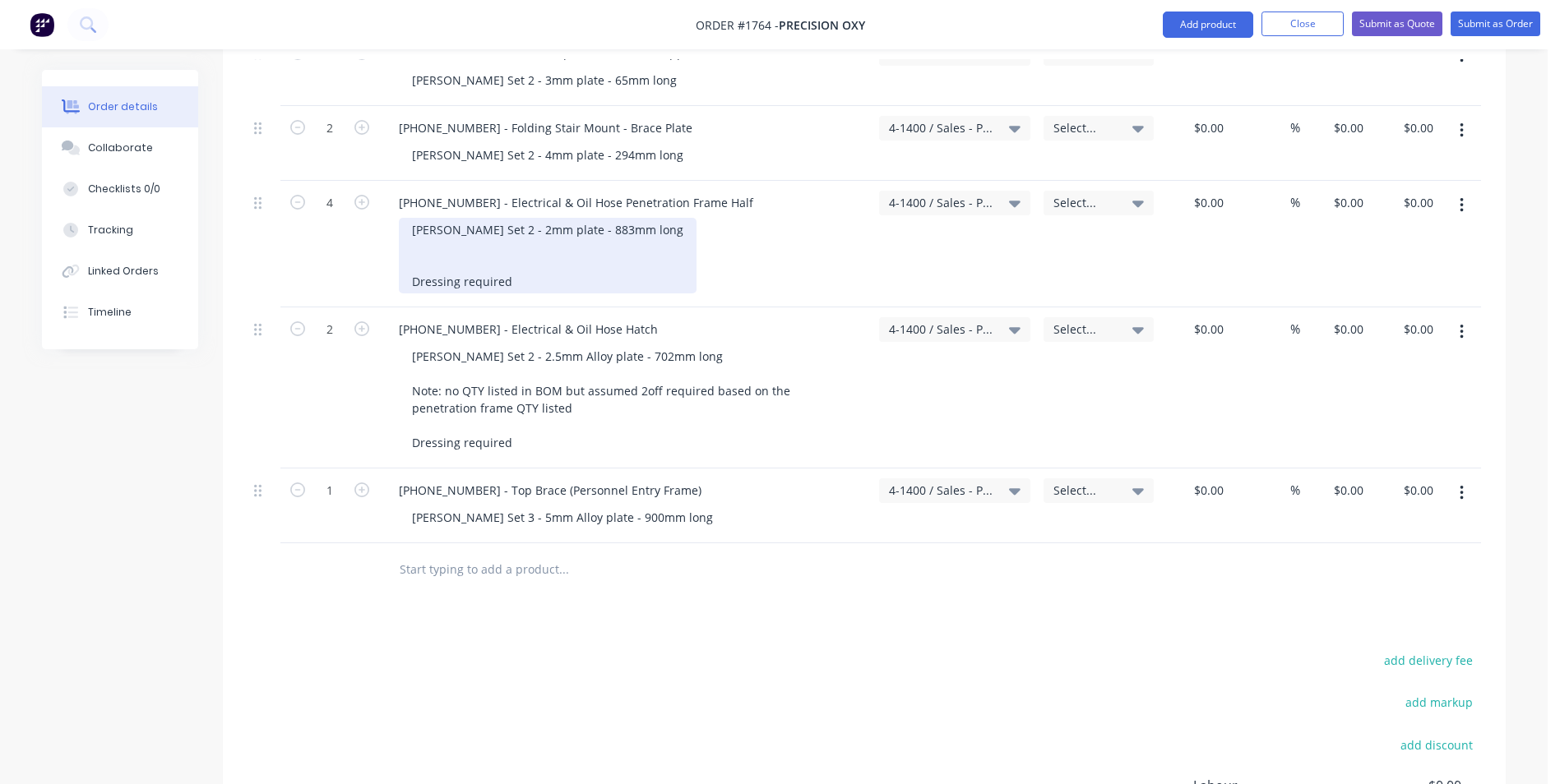
click at [412, 265] on div "Varley Set 2 - 2mm plate - 883mm long Dressing required" at bounding box center [547, 256] width 298 height 75
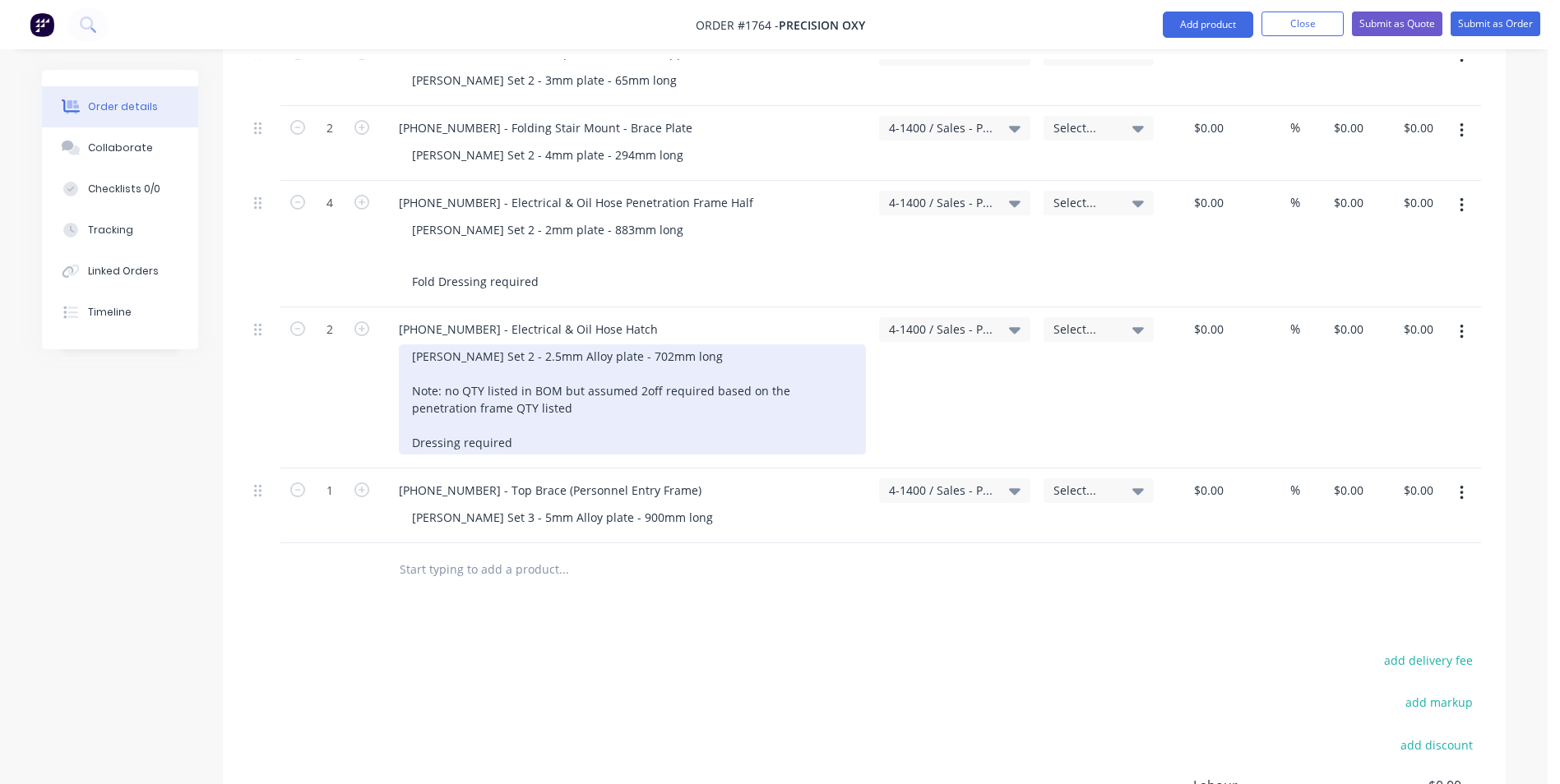
click at [409, 426] on div "Varley Set 2 - 2.5mm Alloy plate - 702mm long Note: no QTY listed in BOM but as…" at bounding box center [632, 399] width 467 height 110
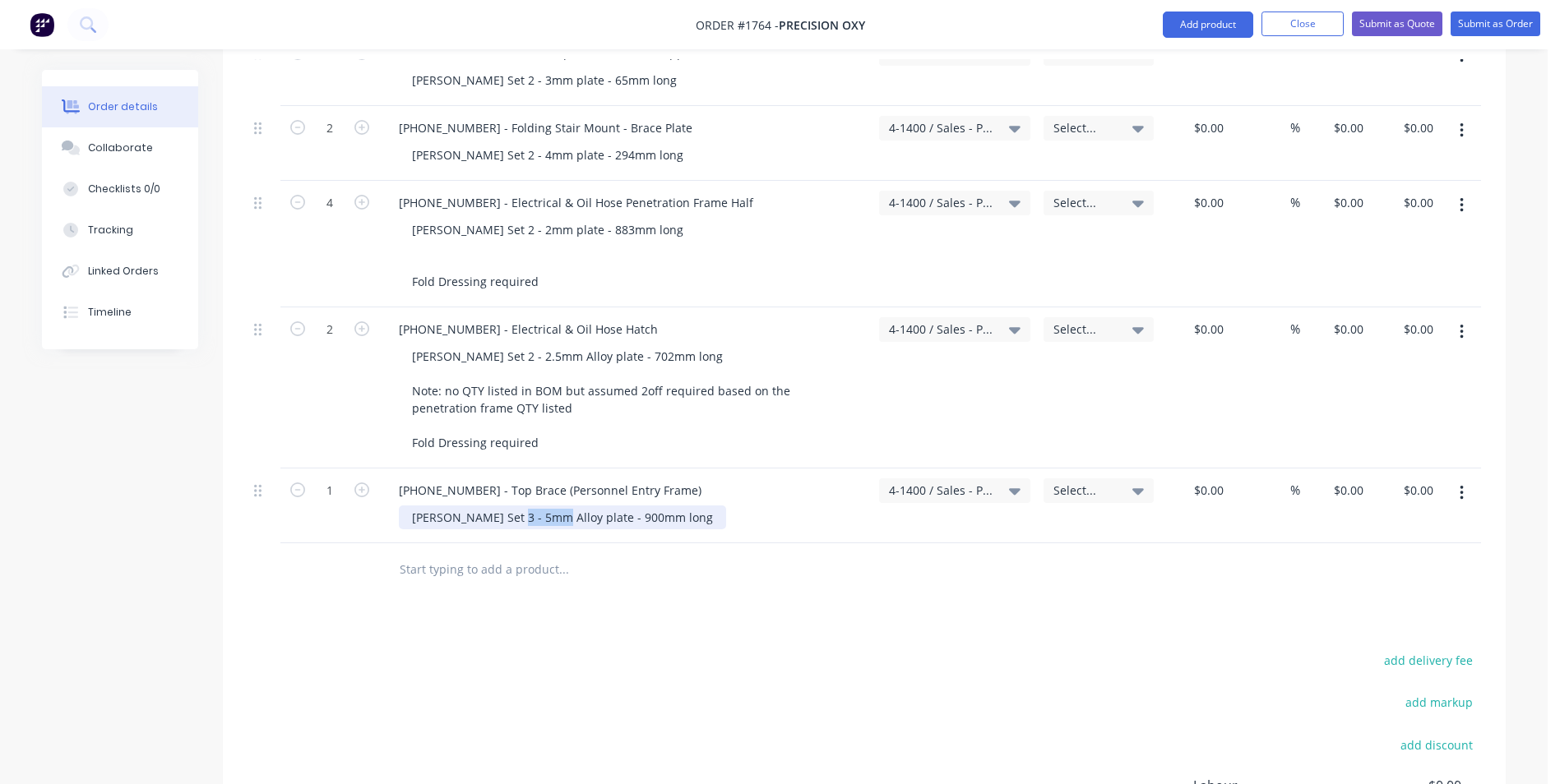
drag, startPoint x: 544, startPoint y: 502, endPoint x: 511, endPoint y: 502, distance: 33.0
click at [511, 505] on div "Varley Set 3 - 5mm Alloy plate - 900mm long" at bounding box center [562, 517] width 327 height 24
click at [1460, 485] on icon "button" at bounding box center [1461, 492] width 3 height 15
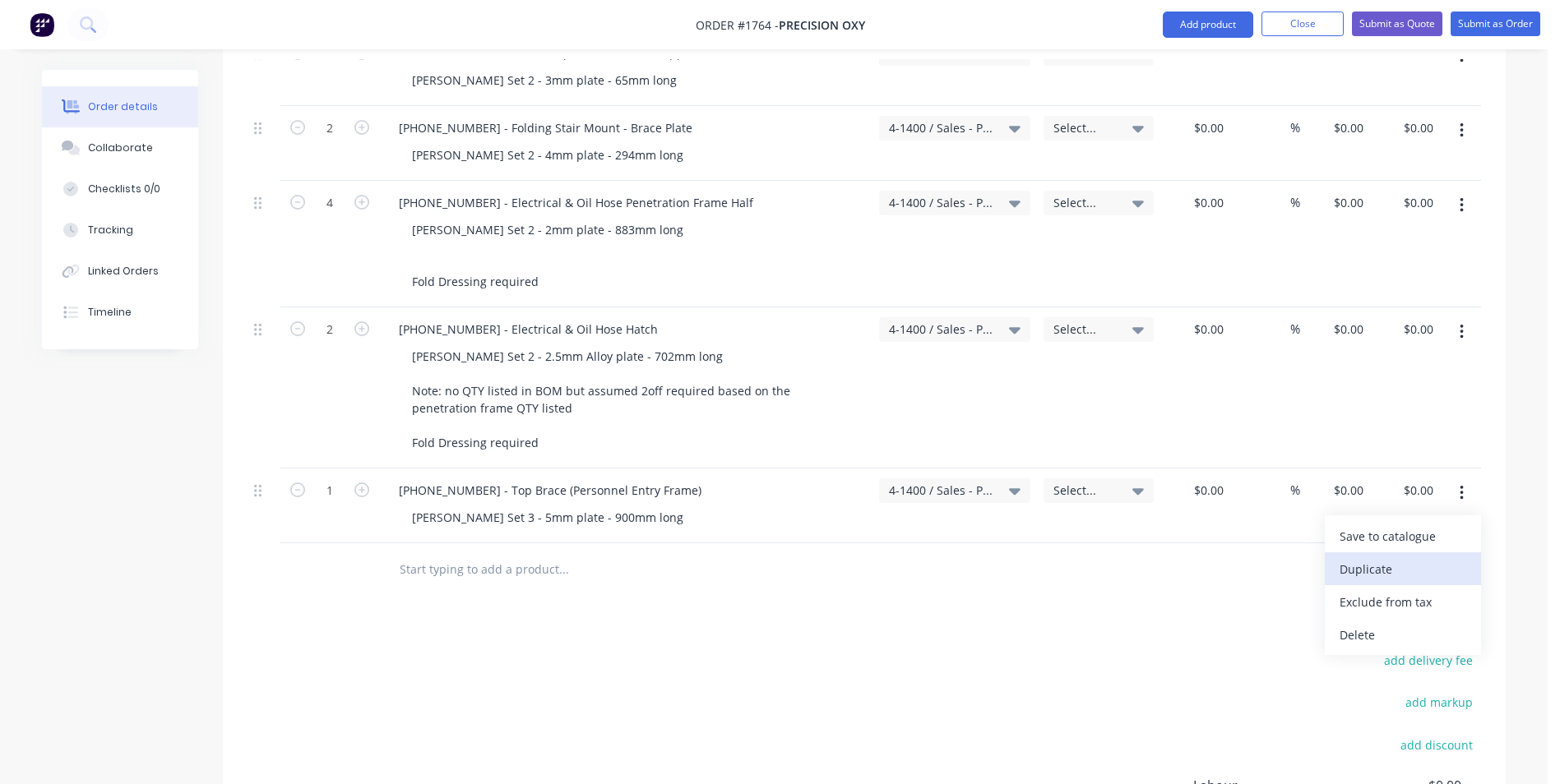
click at [1360, 558] on div "Duplicate" at bounding box center [1403, 570] width 127 height 24
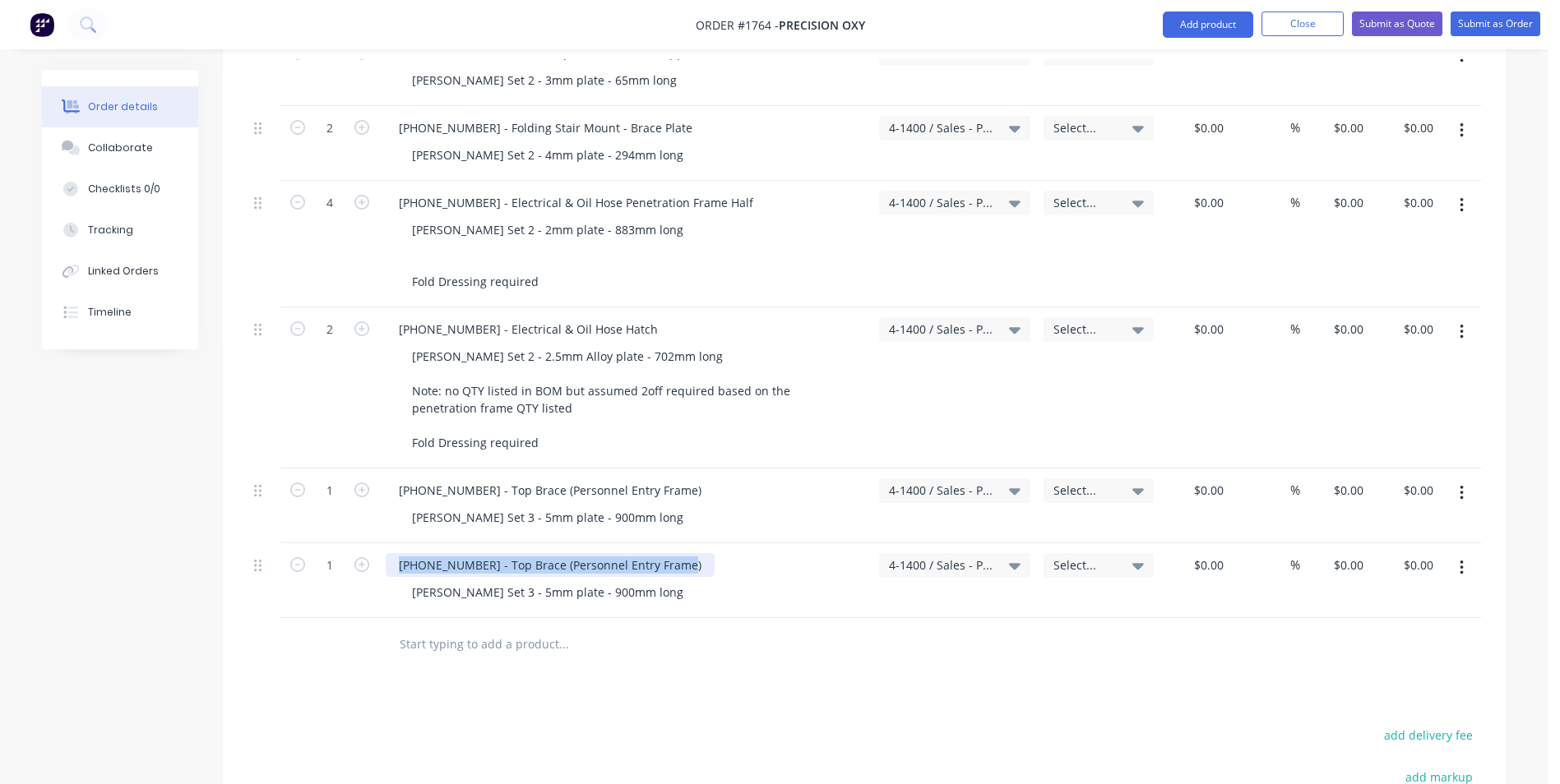
drag, startPoint x: 677, startPoint y: 549, endPoint x: 395, endPoint y: 552, distance: 282.0
click at [394, 553] on div "1128-24-02002 - Top Brace (Personnel Entry Frame)" at bounding box center [549, 565] width 329 height 24
paste div
click at [361, 558] on icon "button" at bounding box center [361, 564] width 15 height 15
type input "2"
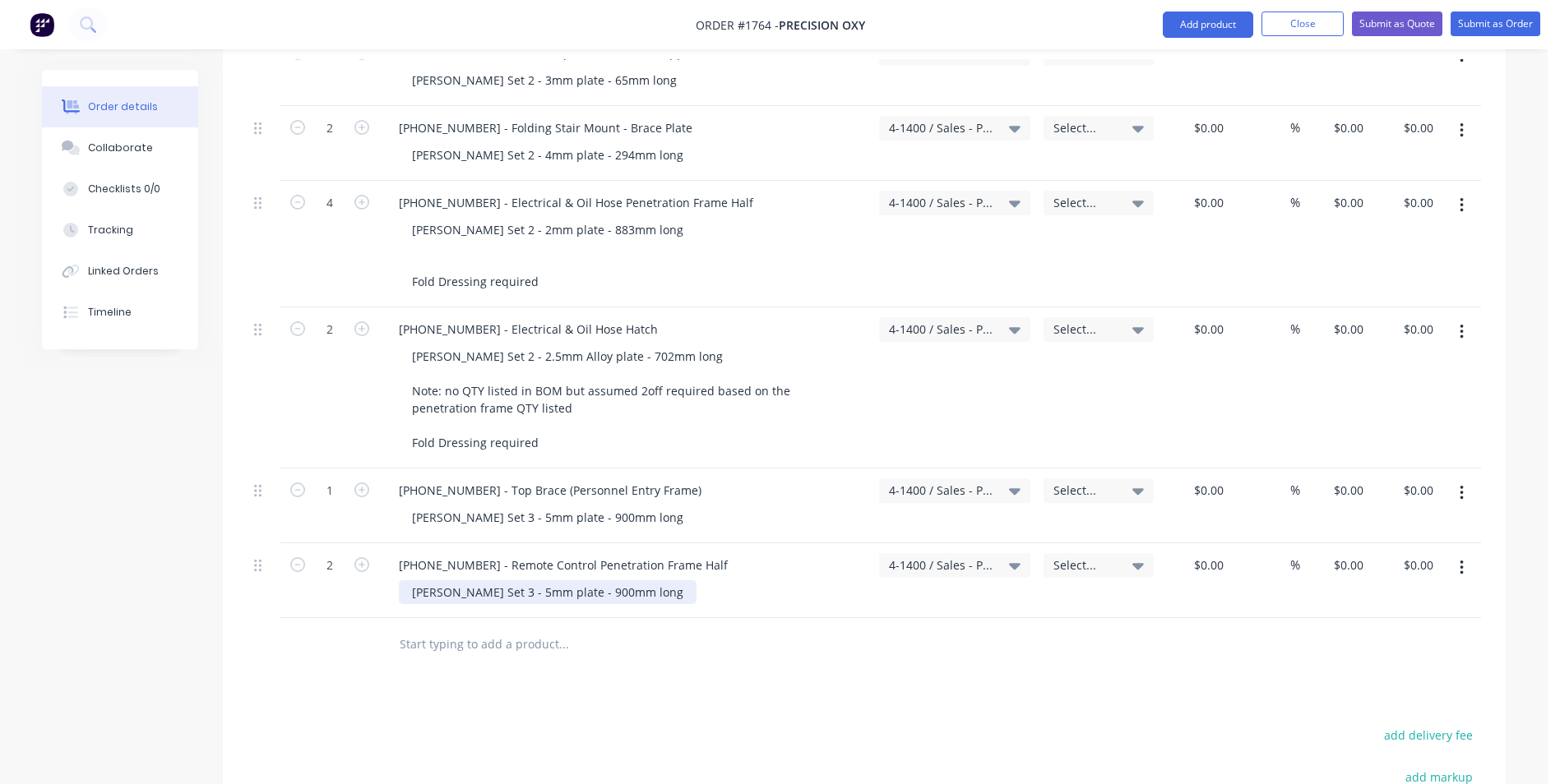
click at [485, 580] on div "Varley Set 3 - 5mm plate - 900mm long" at bounding box center [547, 592] width 298 height 24
click at [488, 580] on div "Varley Set 3 - 5mm plate - 900mm long" at bounding box center [547, 592] width 298 height 24
drag, startPoint x: 570, startPoint y: 576, endPoint x: 553, endPoint y: 578, distance: 17.1
click at [553, 580] on div "Varley Set 3 - 2mm plate - 900mm long" at bounding box center [547, 592] width 298 height 24
click at [1460, 559] on icon "button" at bounding box center [1461, 568] width 4 height 18
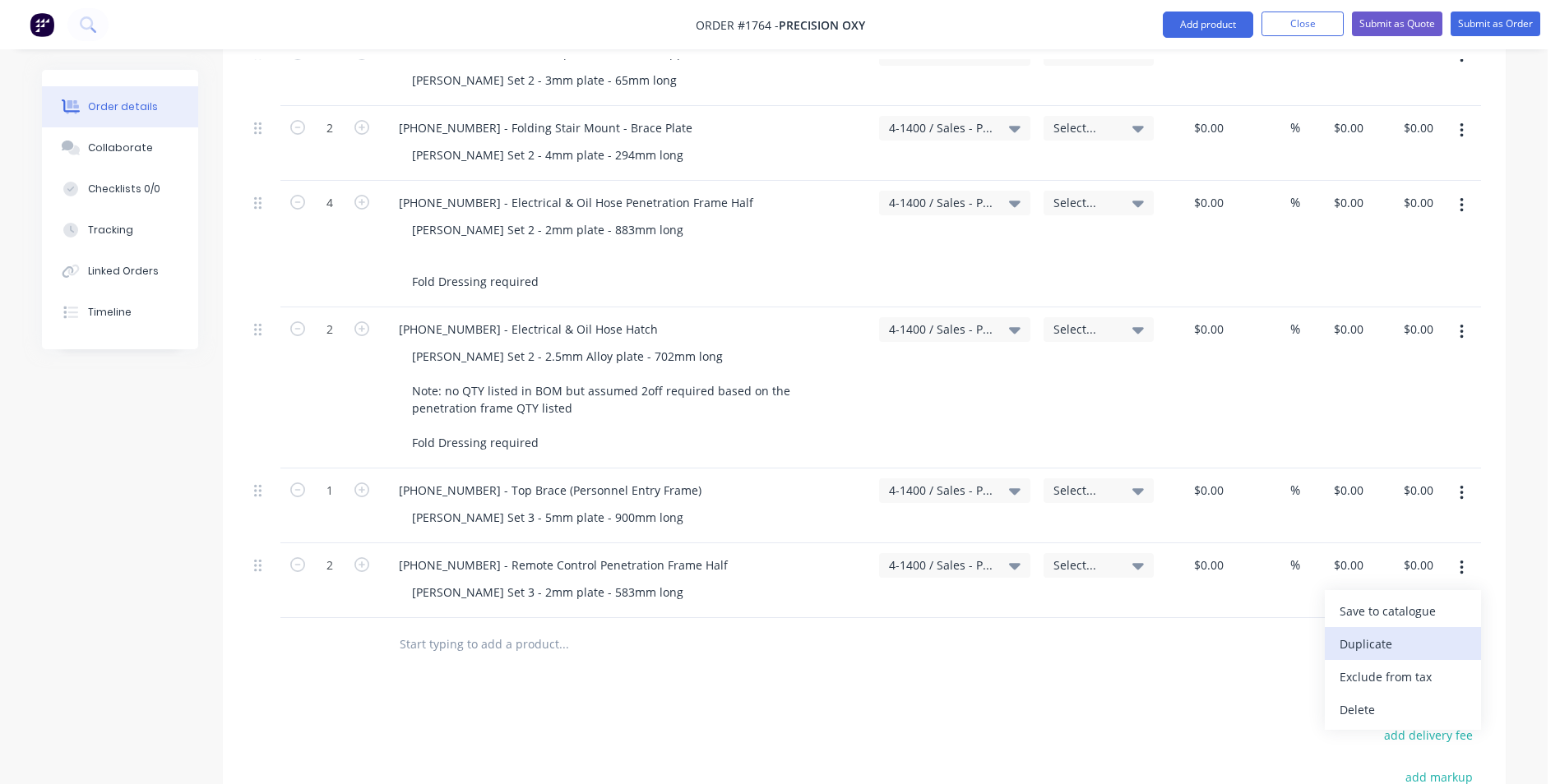
click at [1365, 632] on div "Duplicate" at bounding box center [1403, 644] width 127 height 24
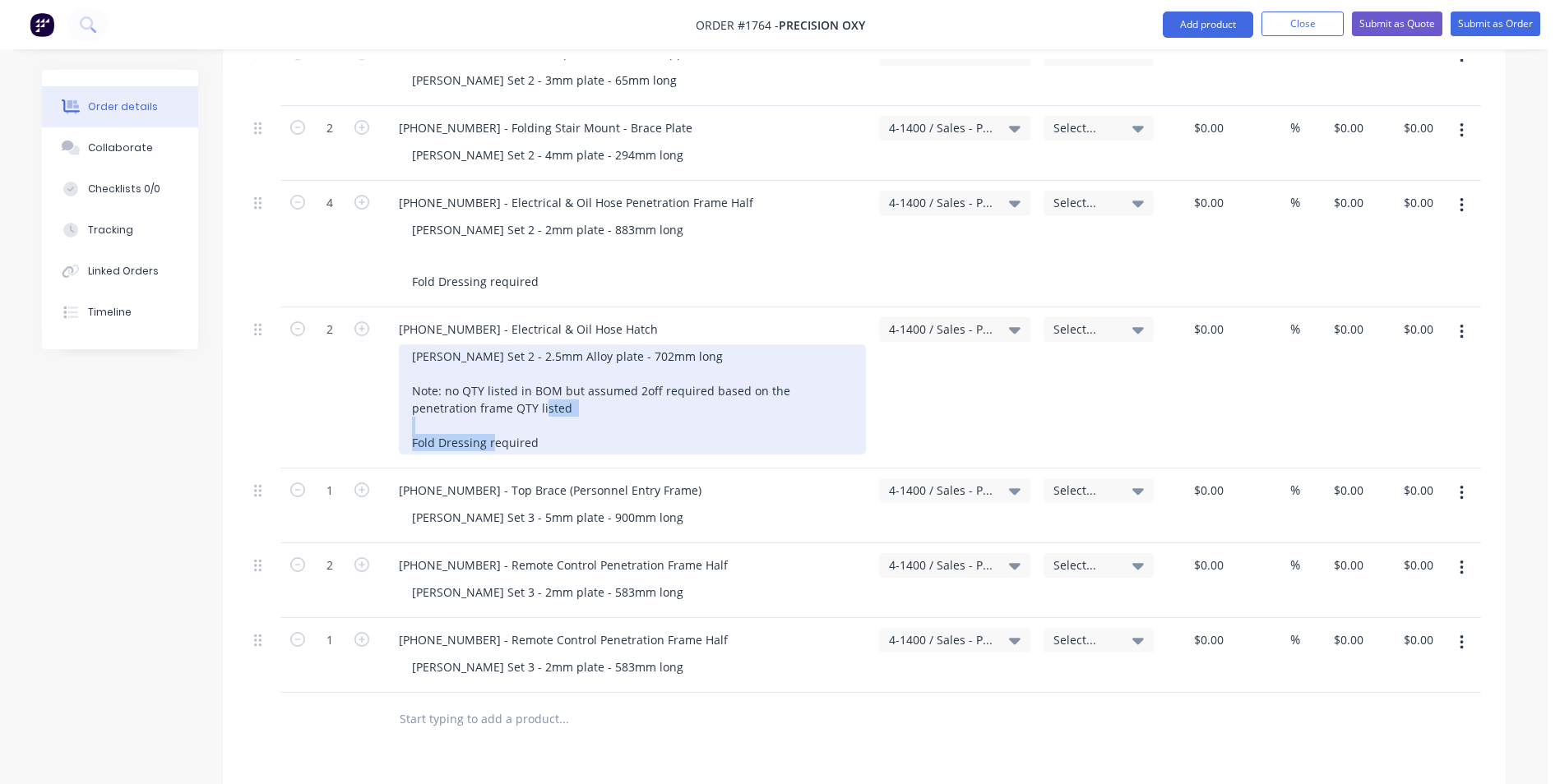
drag, startPoint x: 544, startPoint y: 425, endPoint x: 402, endPoint y: 423, distance: 142.0
click at [402, 423] on div "Varley Set 2 - 2.5mm Alloy plate - 702mm long Note: no QTY listed in BOM but as…" at bounding box center [632, 399] width 467 height 110
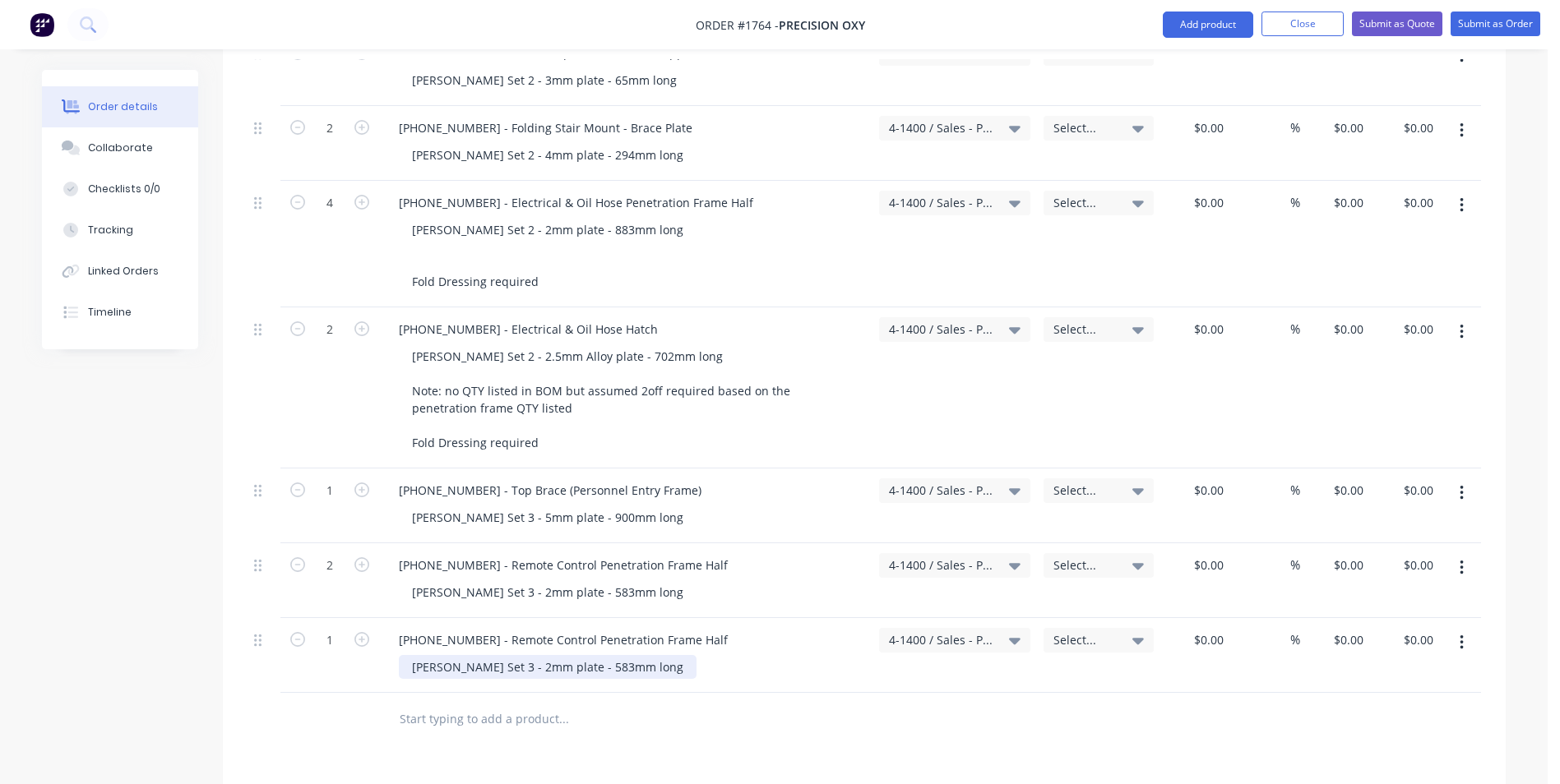
click at [627, 655] on div "Varley Set 3 - 2mm plate - 583mm long" at bounding box center [547, 667] width 298 height 24
click at [363, 632] on icon "button" at bounding box center [361, 639] width 15 height 15
type input "2"
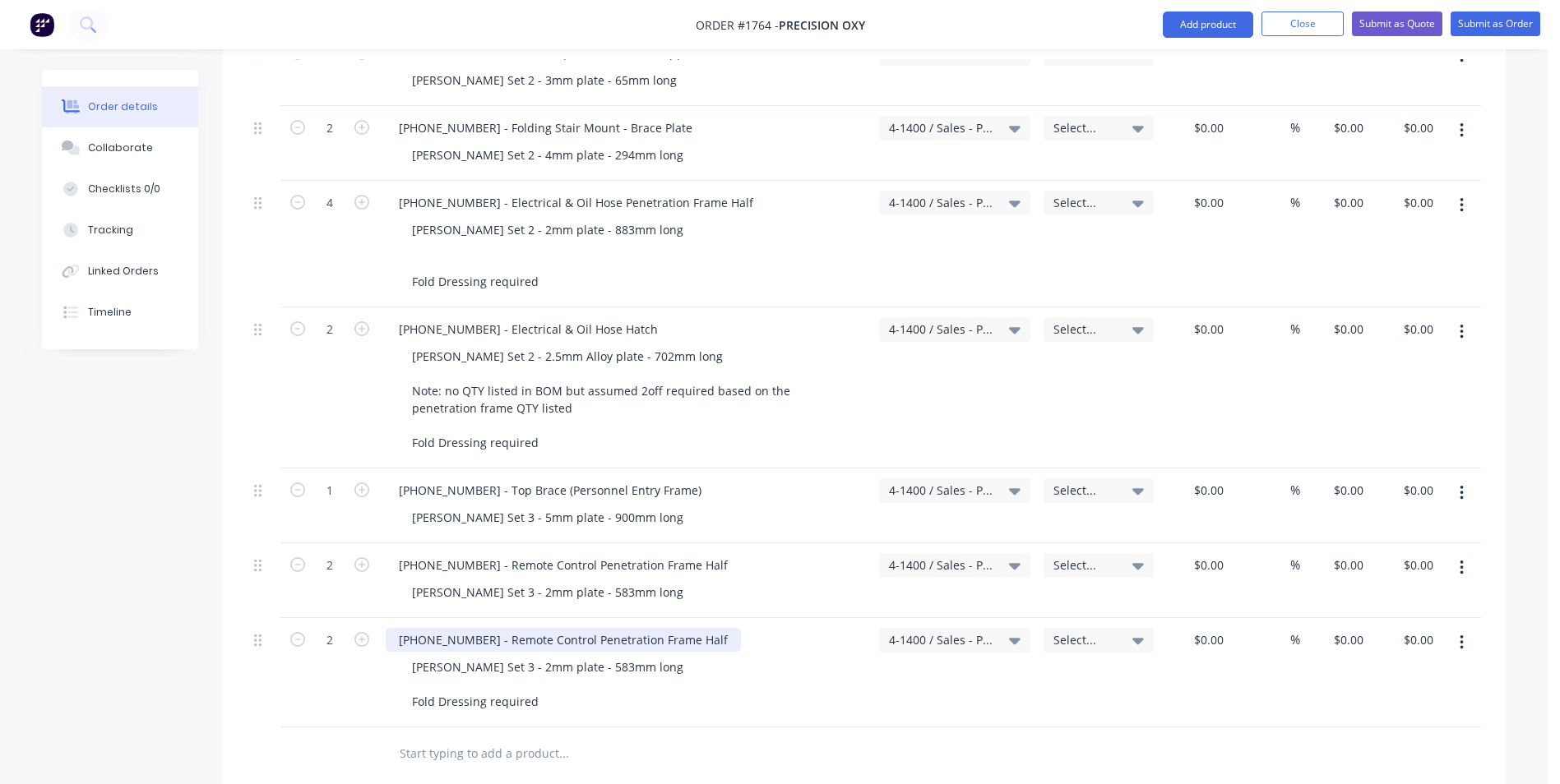
click at [457, 628] on div "1128-24-04001 - Remote Control Penetration Frame Half" at bounding box center [563, 640] width 355 height 24
drag, startPoint x: 572, startPoint y: 622, endPoint x: 490, endPoint y: 625, distance: 82.1
click at [490, 628] on div "1128-24-05001 - Remote Control Penetration Frame Half" at bounding box center [563, 640] width 355 height 24
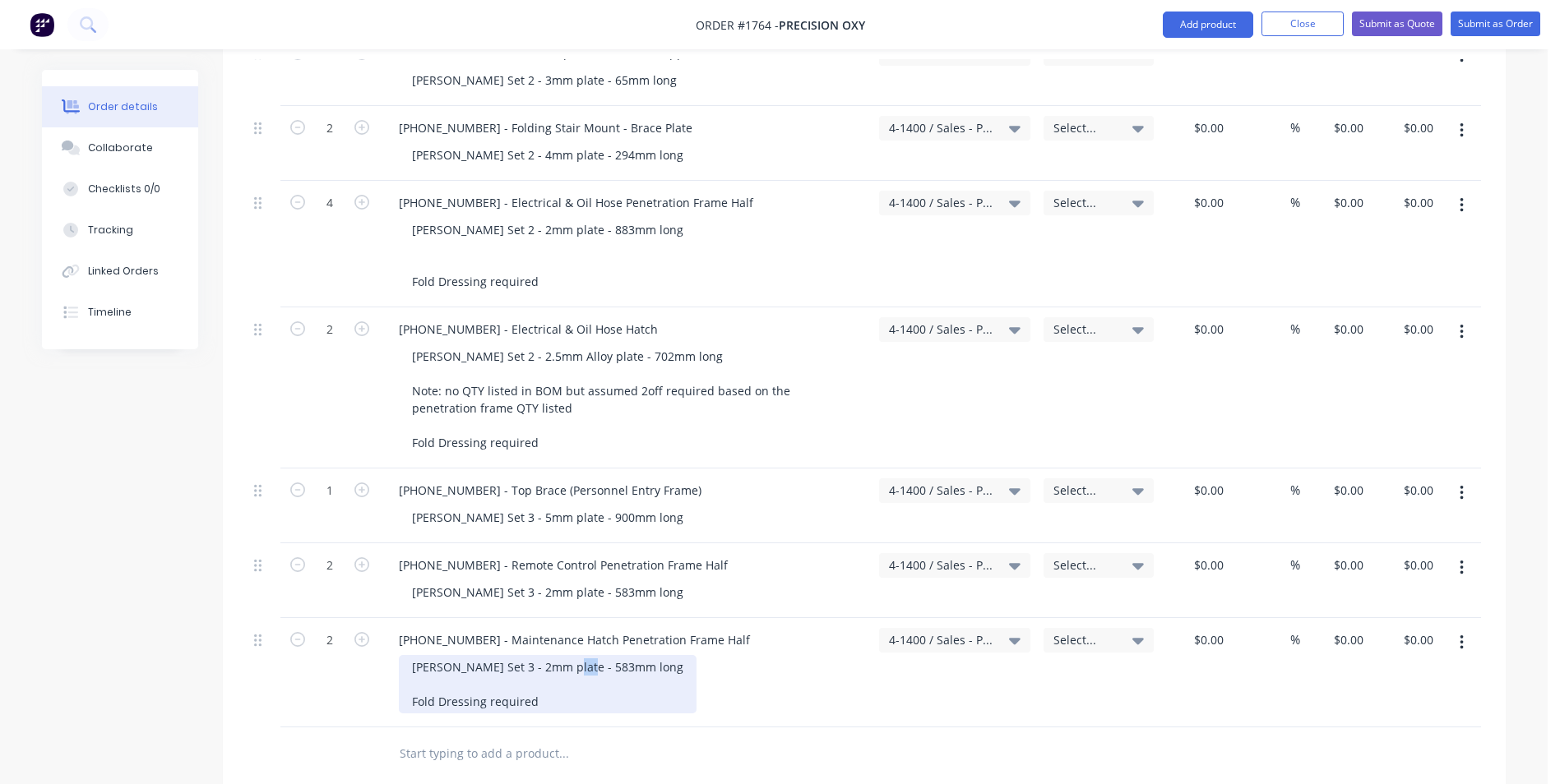
drag, startPoint x: 569, startPoint y: 649, endPoint x: 553, endPoint y: 651, distance: 16.1
click at [553, 655] on div "Varley Set 3 - 2mm plate - 583mm long Fold Dressing required" at bounding box center [547, 684] width 298 height 58
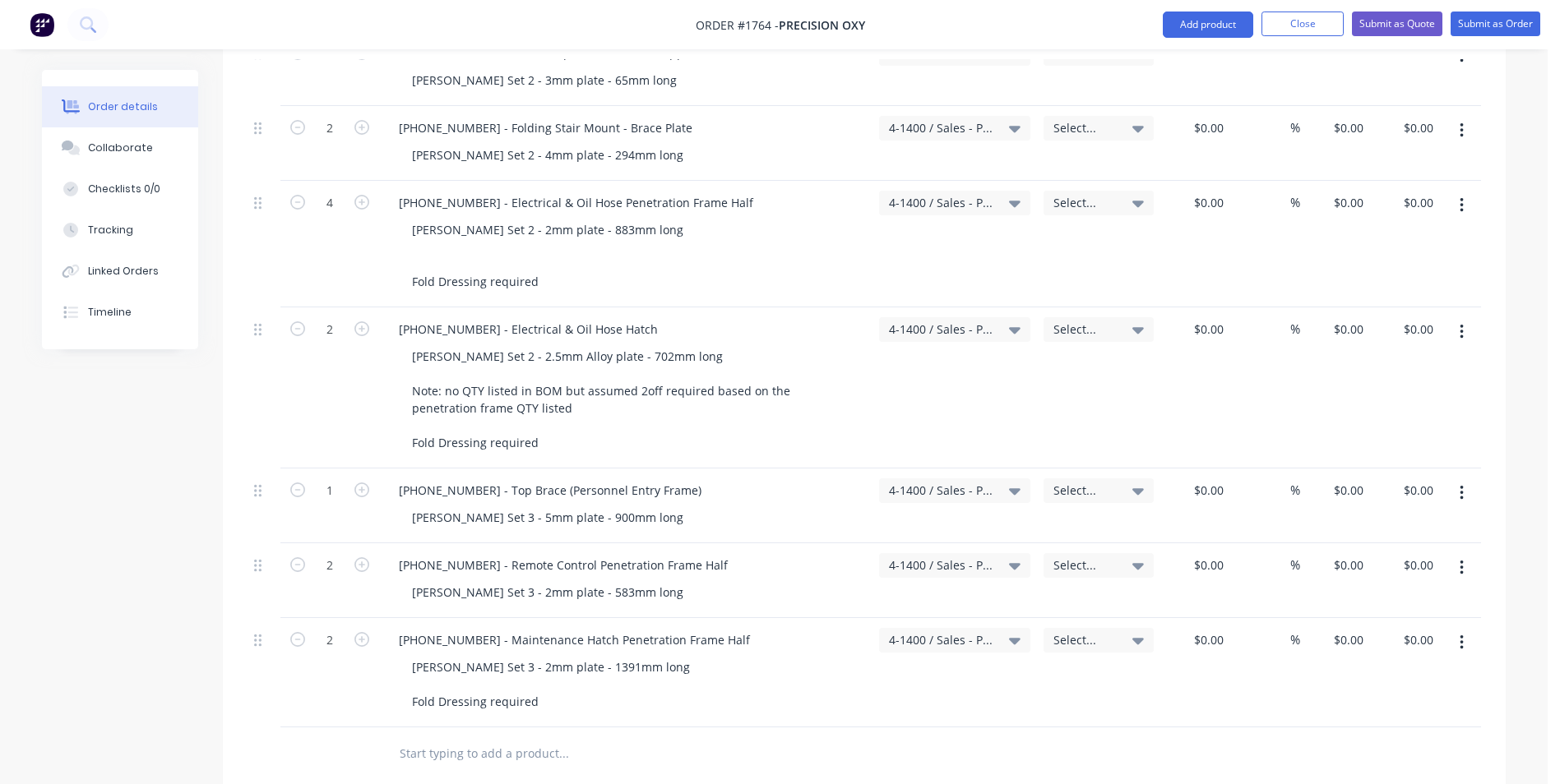
click at [1463, 634] on icon "button" at bounding box center [1461, 642] width 4 height 18
click at [1375, 707] on div "Duplicate" at bounding box center [1403, 719] width 127 height 24
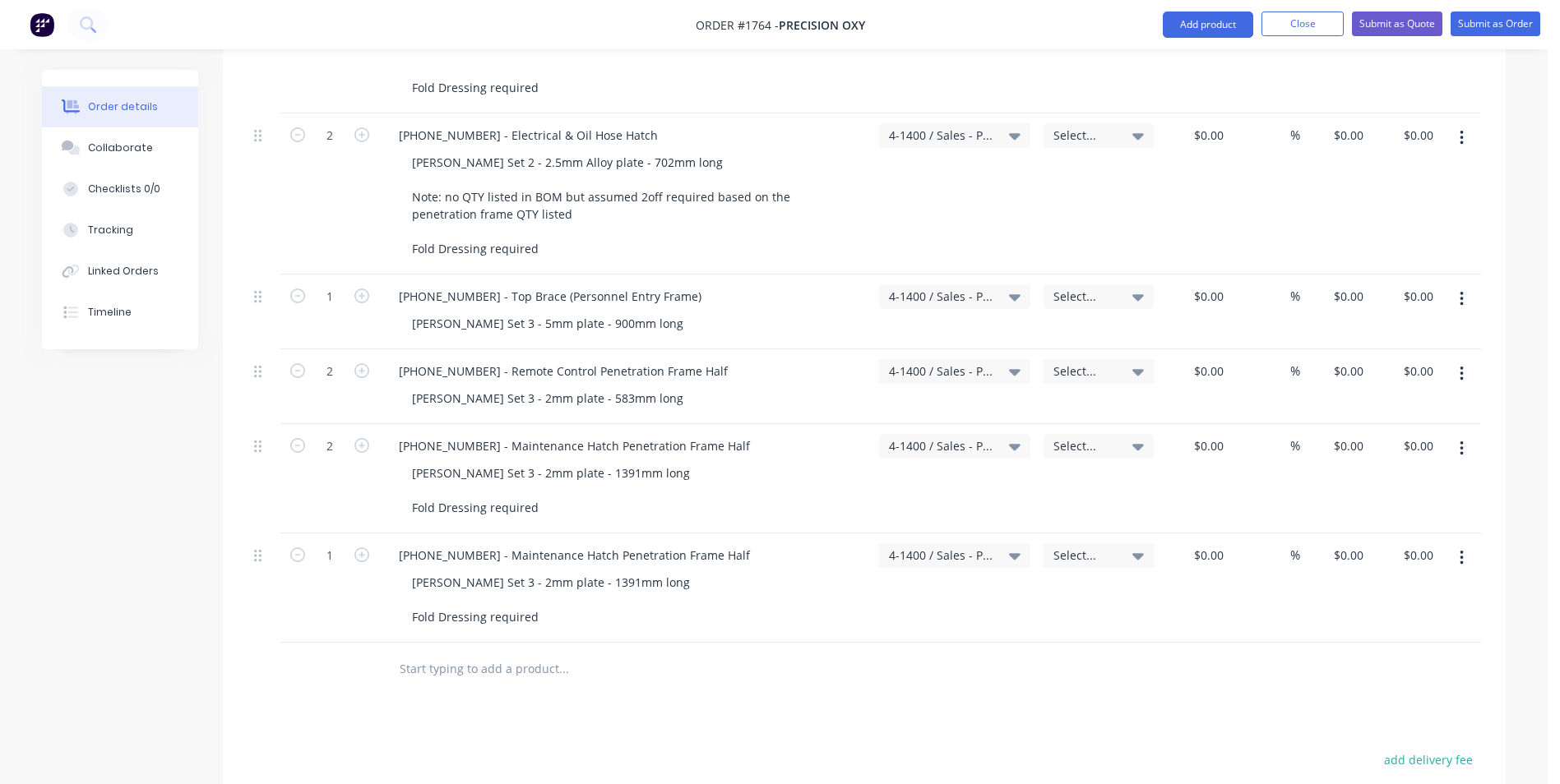
scroll to position [3123, 0]
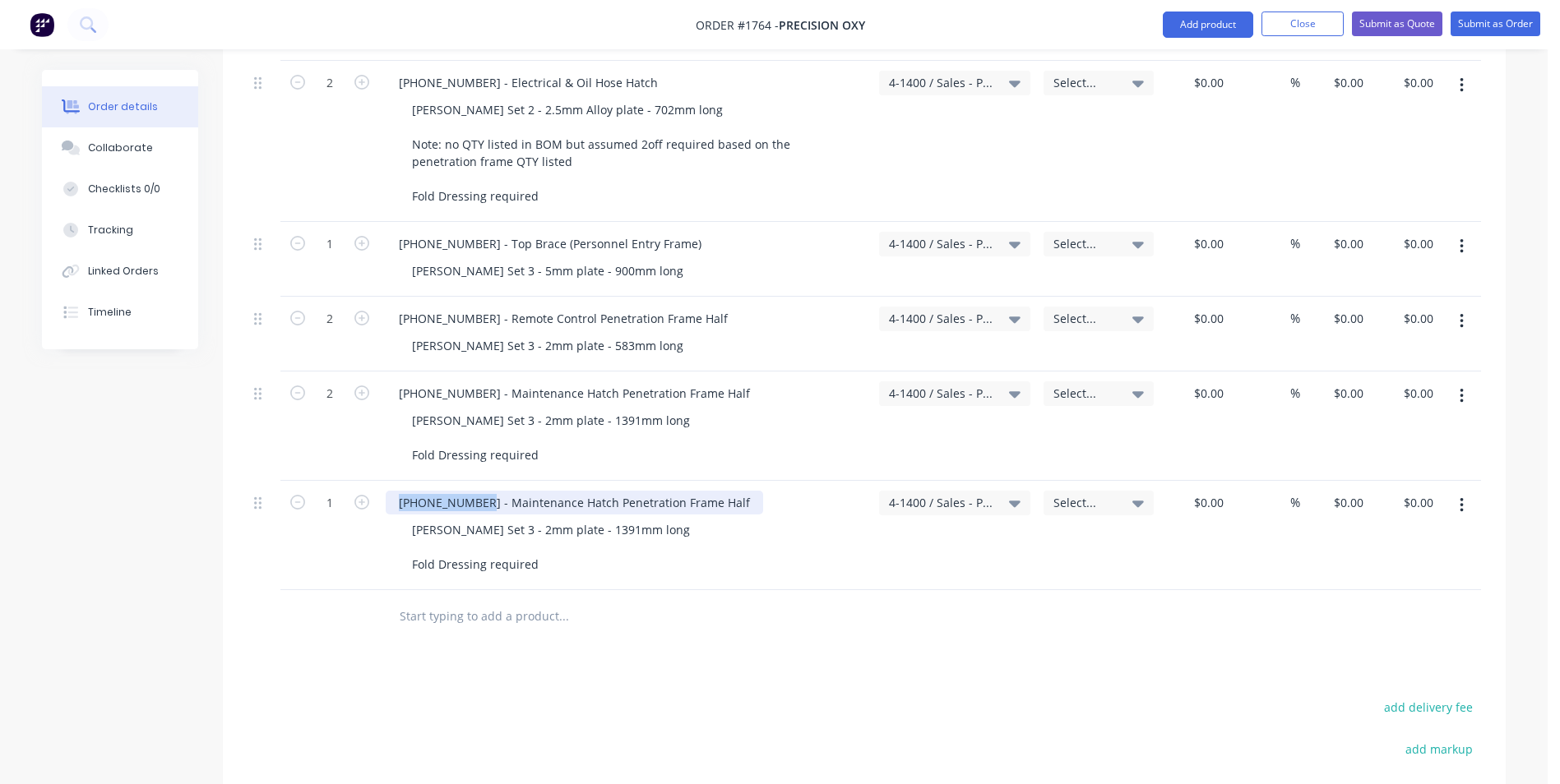
drag, startPoint x: 477, startPoint y: 485, endPoint x: 384, endPoint y: 485, distance: 93.0
click at [384, 485] on div "1128-24-05001 - Maintenance Hatch Penetration Frame Half Varley Set 3 - 2mm pla…" at bounding box center [626, 535] width 493 height 109
paste div
drag, startPoint x: 730, startPoint y: 483, endPoint x: 596, endPoint y: 491, distance: 134.2
click at [596, 491] on div "1128-24-05501 - Maintenance Hatch Penetration Frame Half" at bounding box center [574, 503] width 378 height 24
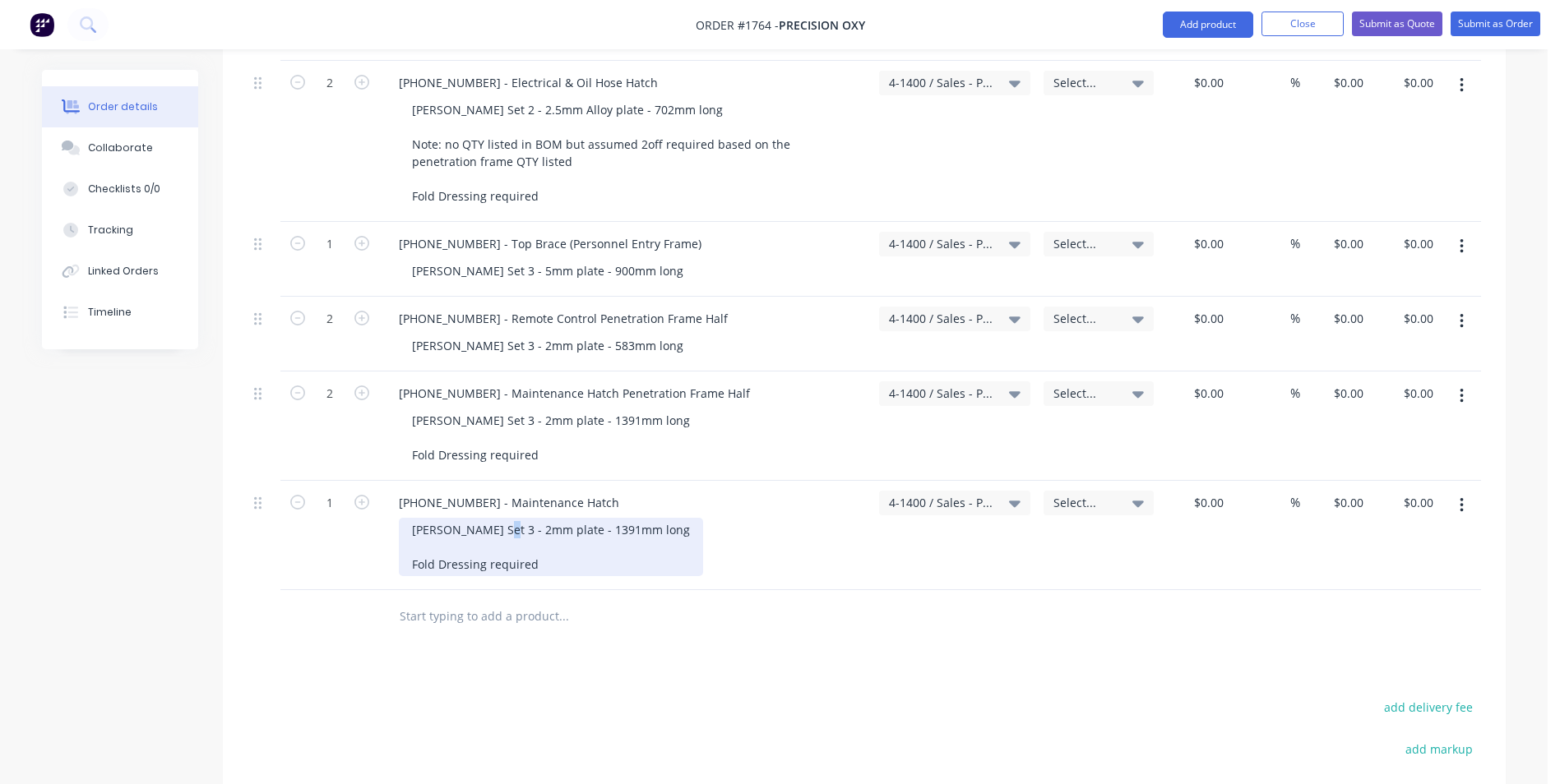
click at [486, 518] on div "Varley Set 3 - 2mm plate - 1391mm long Fold Dressing required" at bounding box center [551, 547] width 305 height 58
drag, startPoint x: 615, startPoint y: 516, endPoint x: 598, endPoint y: 516, distance: 17.0
click at [598, 518] on div "Varley Set 3 - 2.5mm Alloy plate - 1391mm long Fold Dressing required" at bounding box center [571, 547] width 344 height 58
click at [684, 518] on div "Varley Set 3 - 2.5mm Alloy plate - 1002mm long Fold Dressing required" at bounding box center [632, 547] width 467 height 58
click at [1465, 491] on button "button" at bounding box center [1461, 505] width 39 height 29
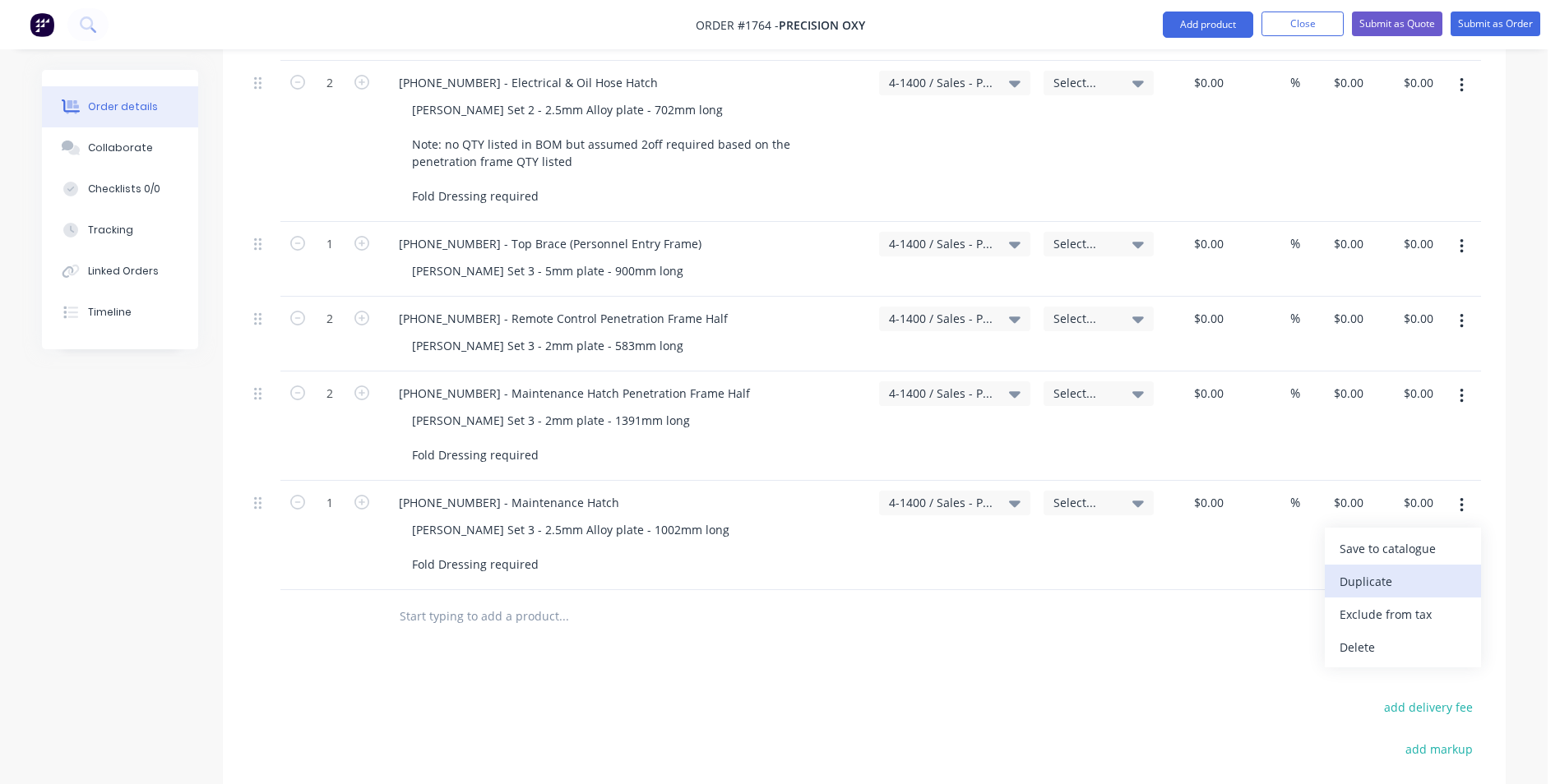
click at [1379, 570] on div "Duplicate" at bounding box center [1403, 582] width 127 height 24
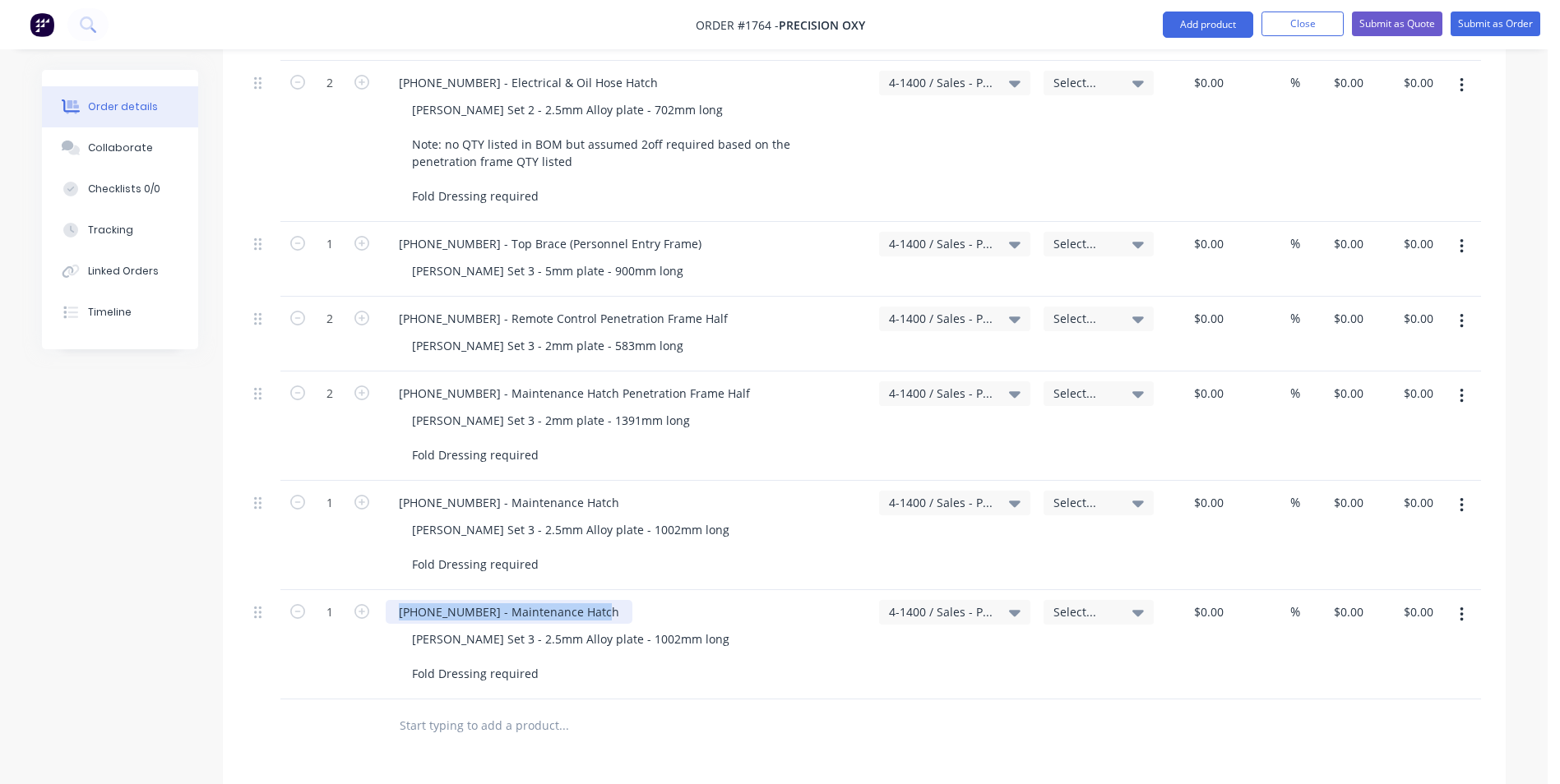
drag, startPoint x: 584, startPoint y: 595, endPoint x: 392, endPoint y: 594, distance: 192.0
click at [392, 600] on div "1128-24-05501 - Maintenance Hatch" at bounding box center [508, 612] width 246 height 24
paste div
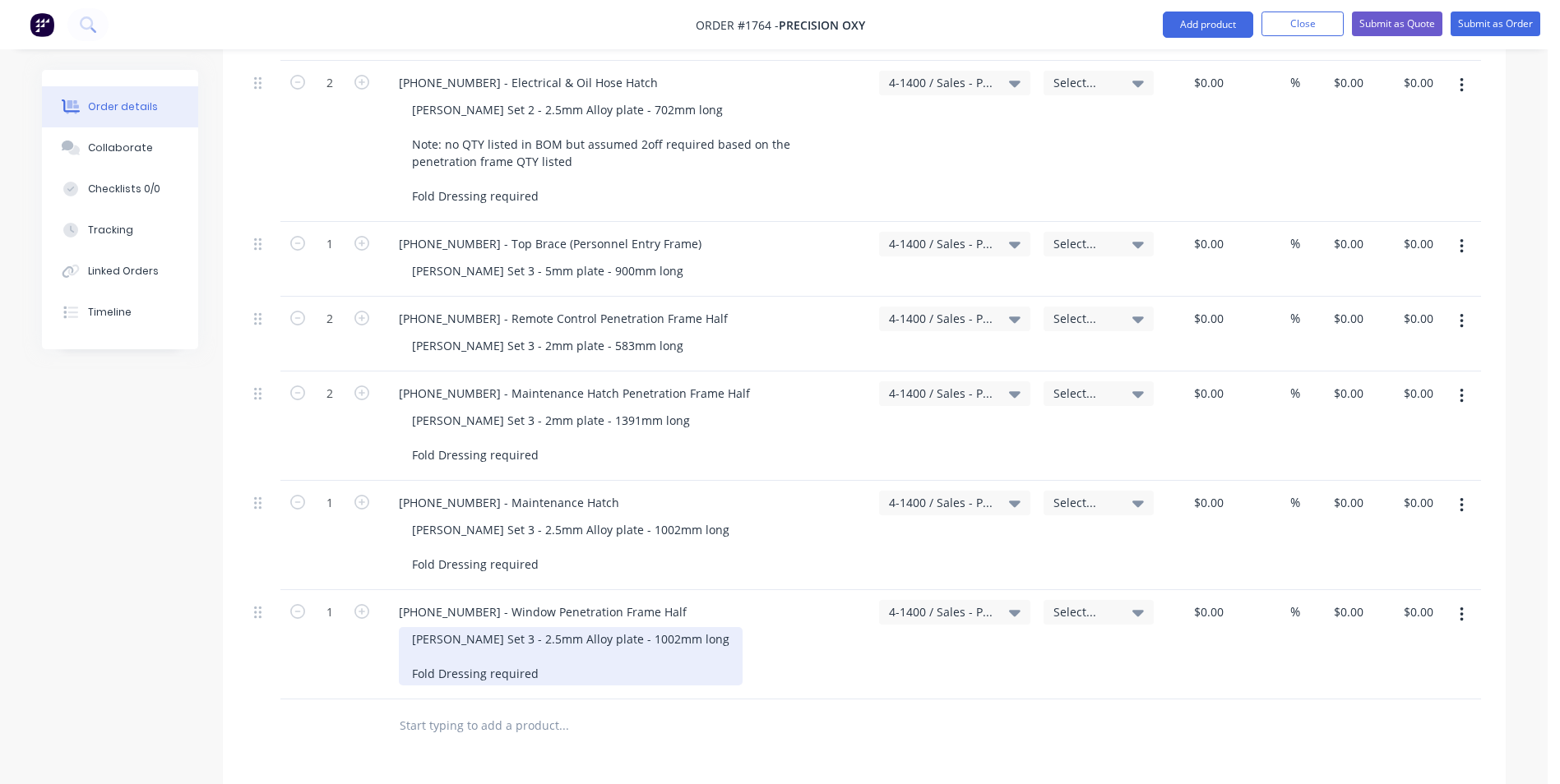
click at [501, 627] on div "Varley Set 3 - 2.5mm Alloy plate - 1002mm long Fold Dressing required" at bounding box center [571, 656] width 344 height 58
click at [553, 627] on div "Varley Set 3 - 2mm plate - 1002mm long Fold Dressing required" at bounding box center [551, 656] width 305 height 58
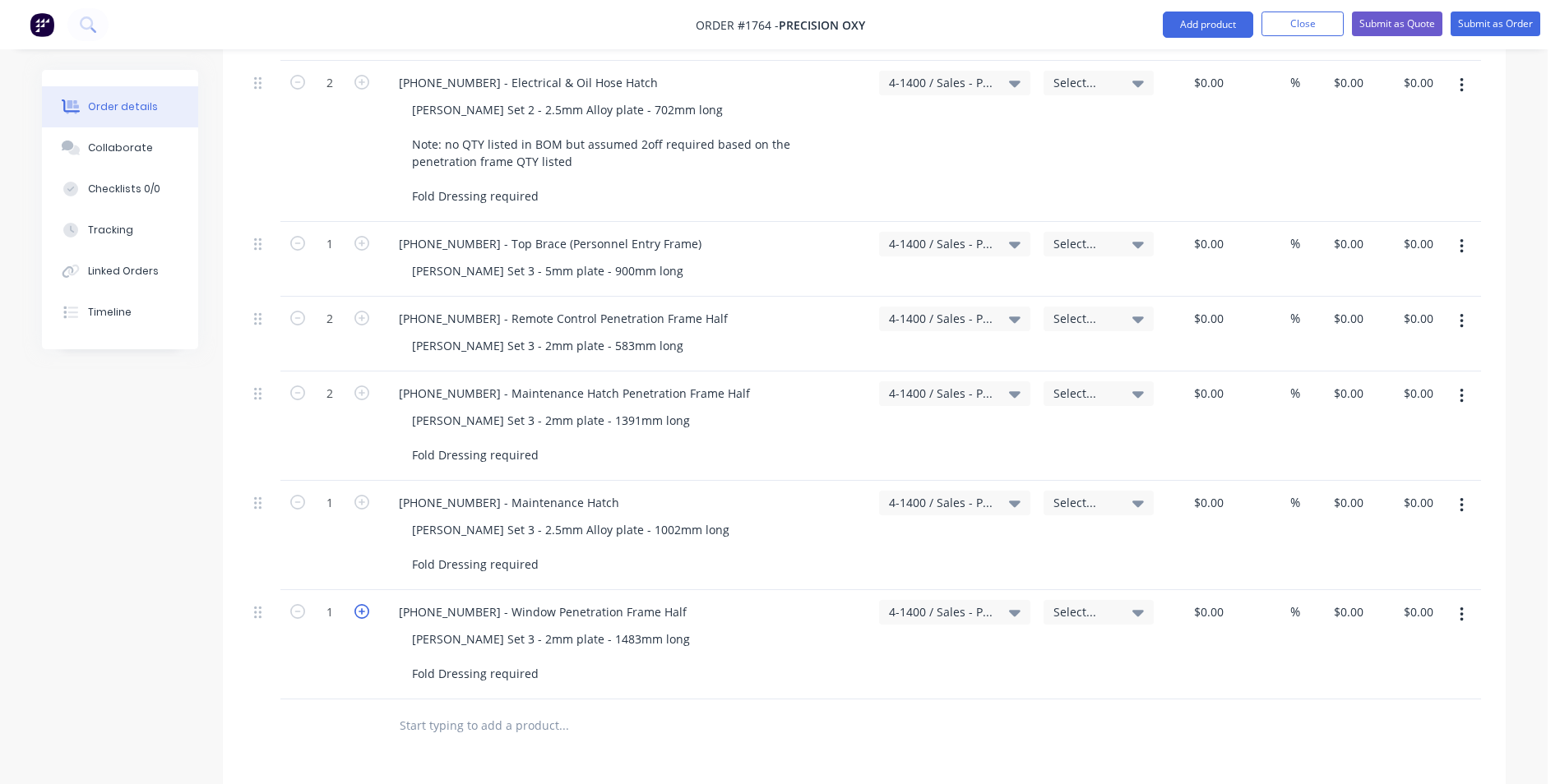
click at [364, 604] on icon "button" at bounding box center [361, 611] width 15 height 15
type input "2"
click at [1462, 607] on icon "button" at bounding box center [1461, 614] width 3 height 15
click at [1364, 678] on div "Duplicate" at bounding box center [1403, 691] width 127 height 24
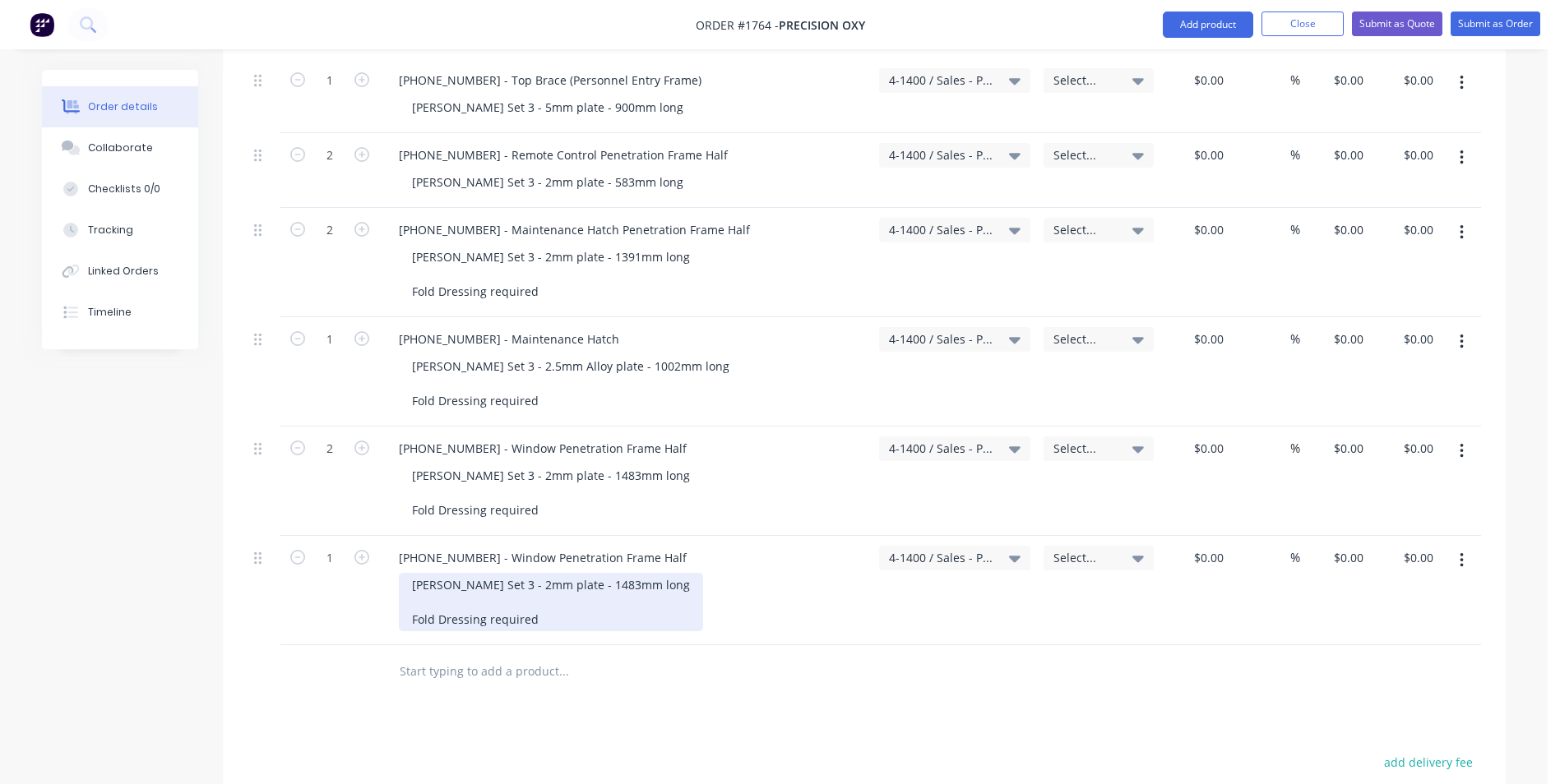
scroll to position [3288, 0]
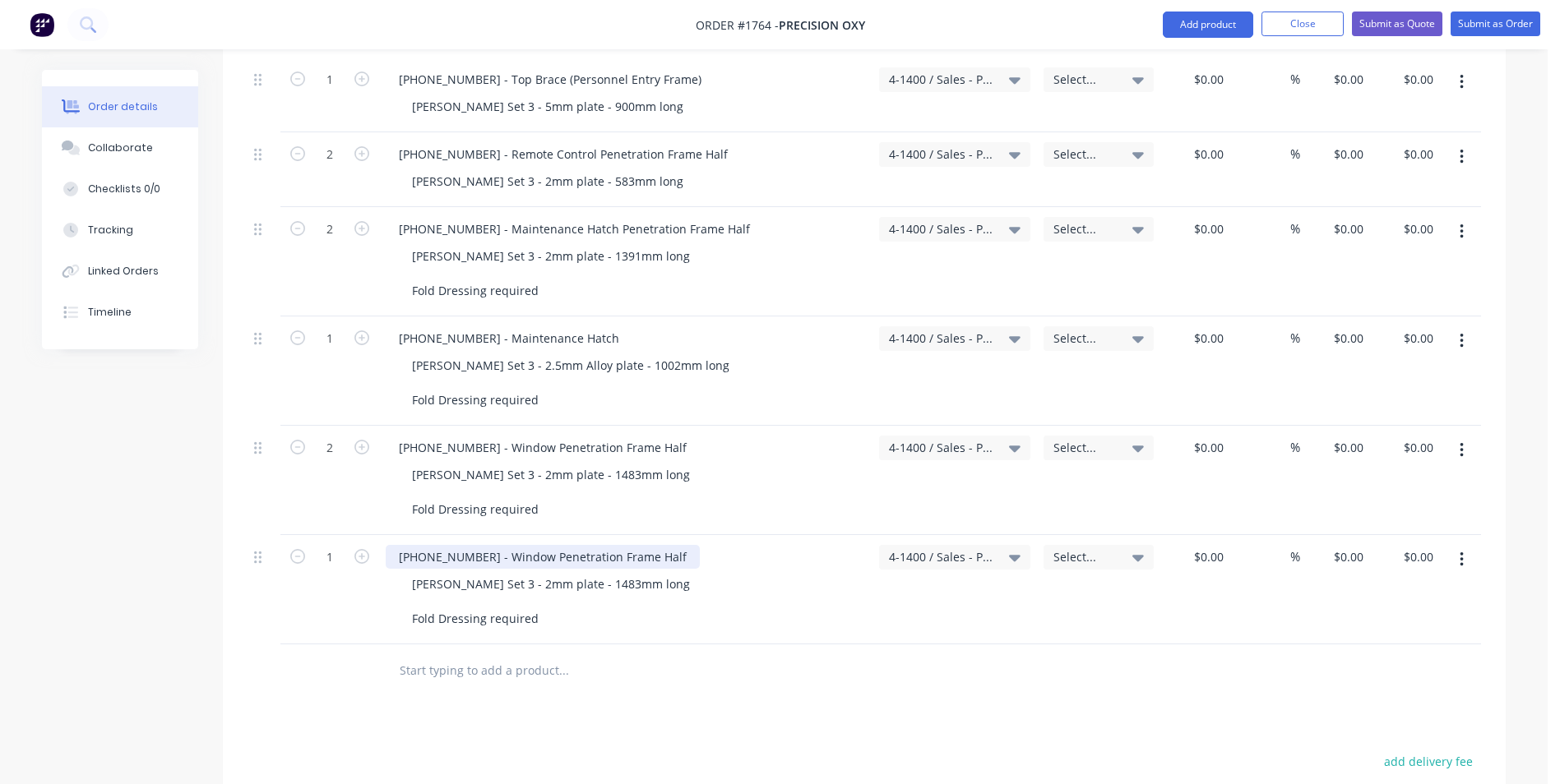
click at [665, 545] on div "1128-24-06001 - Window Penetration Frame Half" at bounding box center [542, 557] width 314 height 24
drag, startPoint x: 477, startPoint y: 539, endPoint x: 378, endPoint y: 536, distance: 99.0
click at [378, 536] on div "1 1128-24-06001 - Window Penetration Frame Half Varley Set 3 - 2mm plate - 1483…" at bounding box center [863, 589] width 1233 height 109
paste div
drag, startPoint x: 535, startPoint y: 540, endPoint x: 492, endPoint y: 541, distance: 43.0
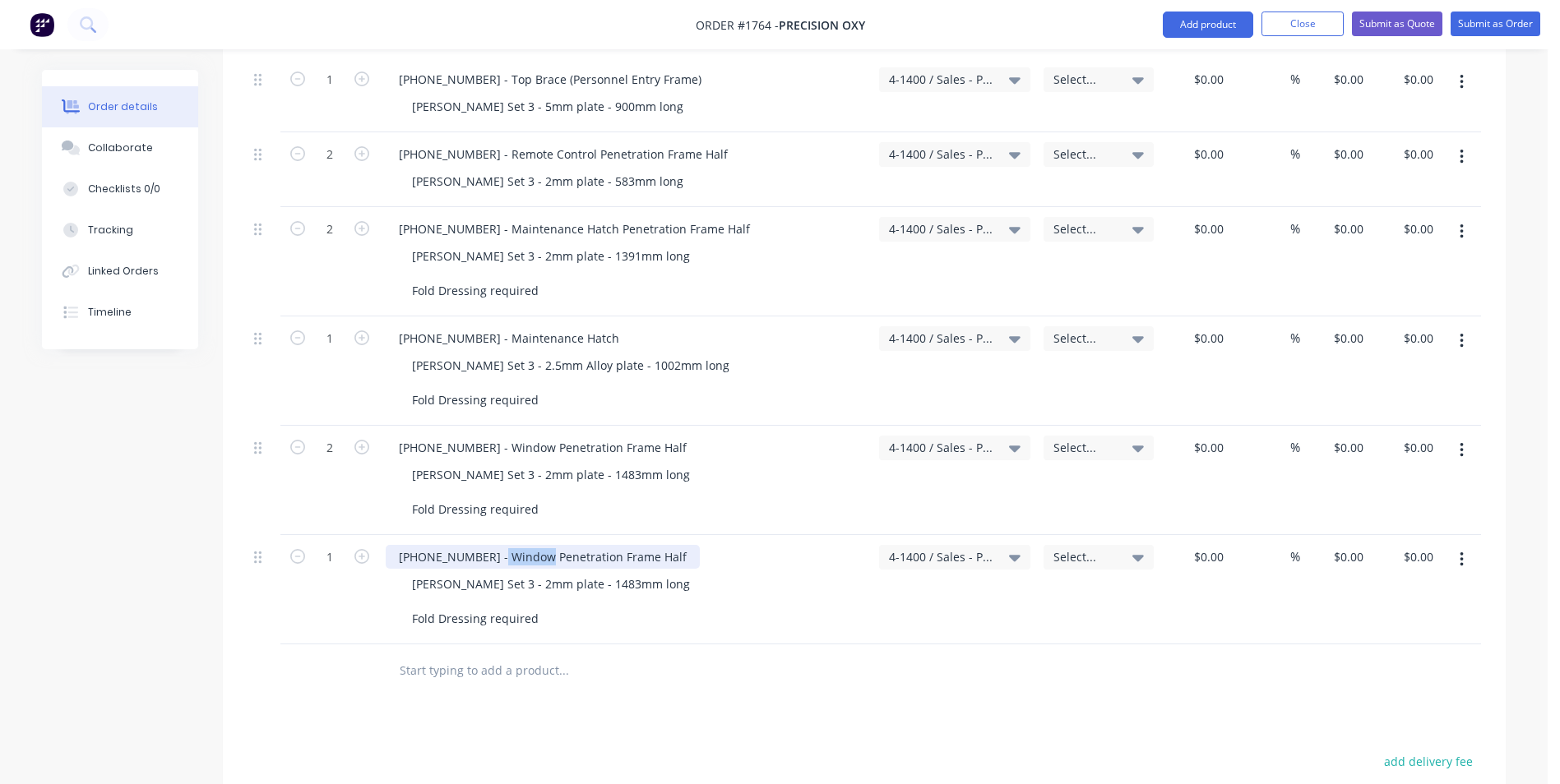
click at [492, 545] on div "1128-24-07001 - Window Penetration Frame Half" at bounding box center [542, 557] width 314 height 24
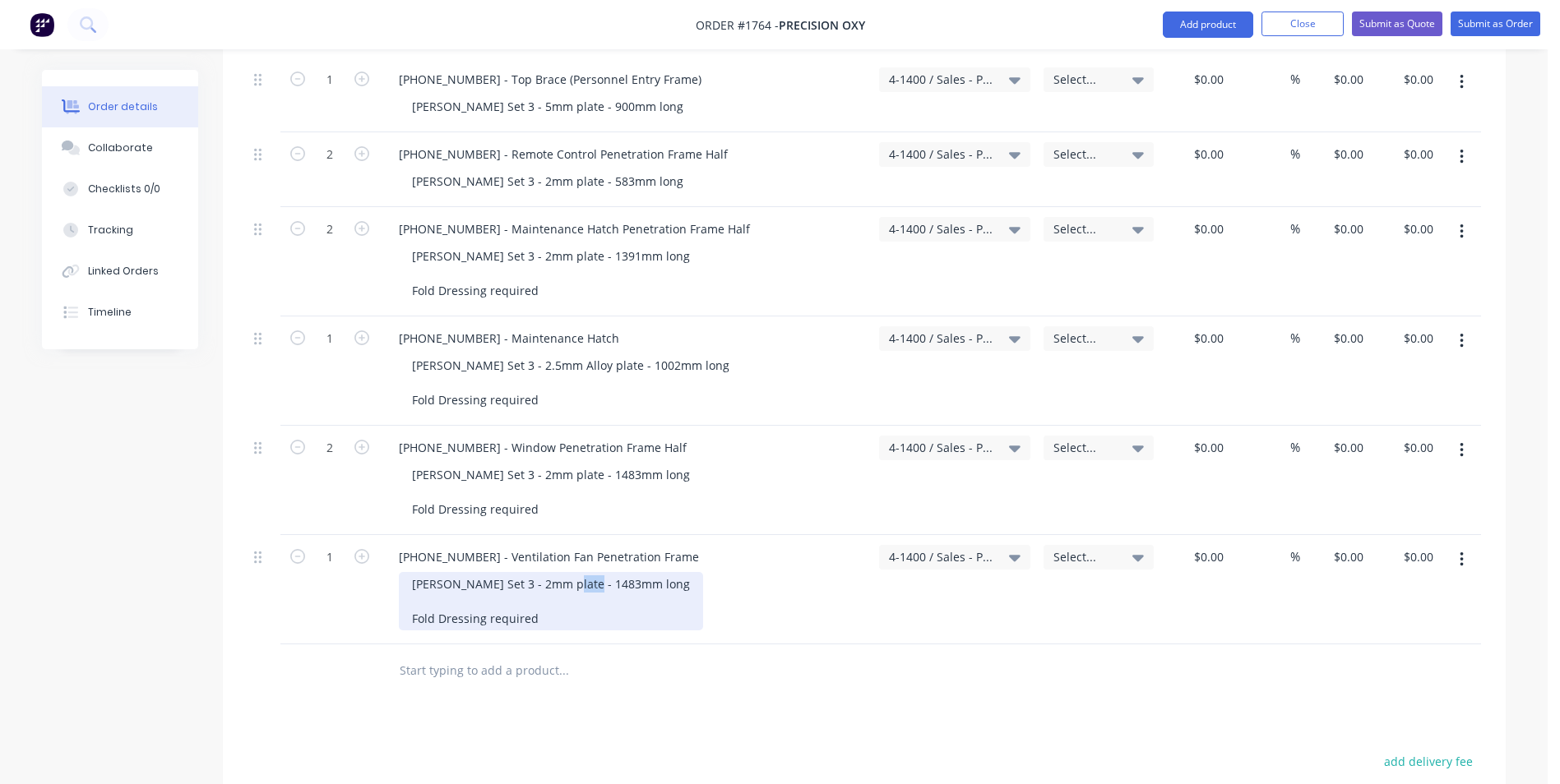
drag, startPoint x: 577, startPoint y: 570, endPoint x: 553, endPoint y: 574, distance: 24.3
click at [553, 574] on div "Varley Set 3 - 2mm plate - 1483mm long Fold Dressing required" at bounding box center [551, 601] width 305 height 58
drag, startPoint x: 541, startPoint y: 600, endPoint x: 409, endPoint y: 604, distance: 132.1
click at [410, 604] on div "Varley Set 3 - 2mm plate - 594.6mm x 665mm Box Fold Dressing required" at bounding box center [577, 601] width 357 height 58
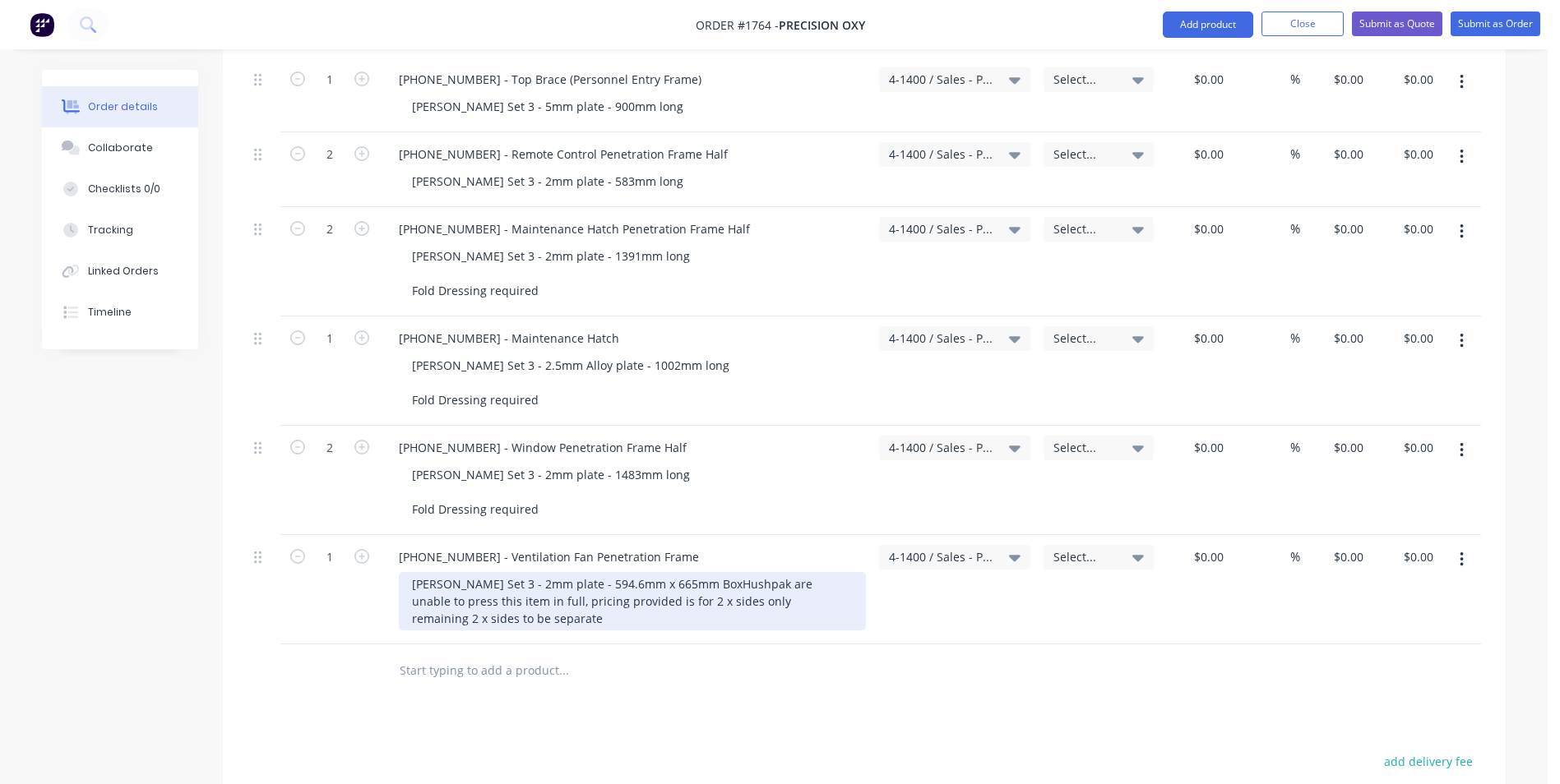
click at [649, 604] on div "Varley Set 3 - 2mm plate - 594.6mm x 665mm Box Hushpak are unable to press this…" at bounding box center [632, 601] width 467 height 58
click at [785, 603] on div "Varley Set 3 - 2mm plate - 594.6mm x 665mm Box Hushpak are unable to press this…" at bounding box center [632, 601] width 467 height 58
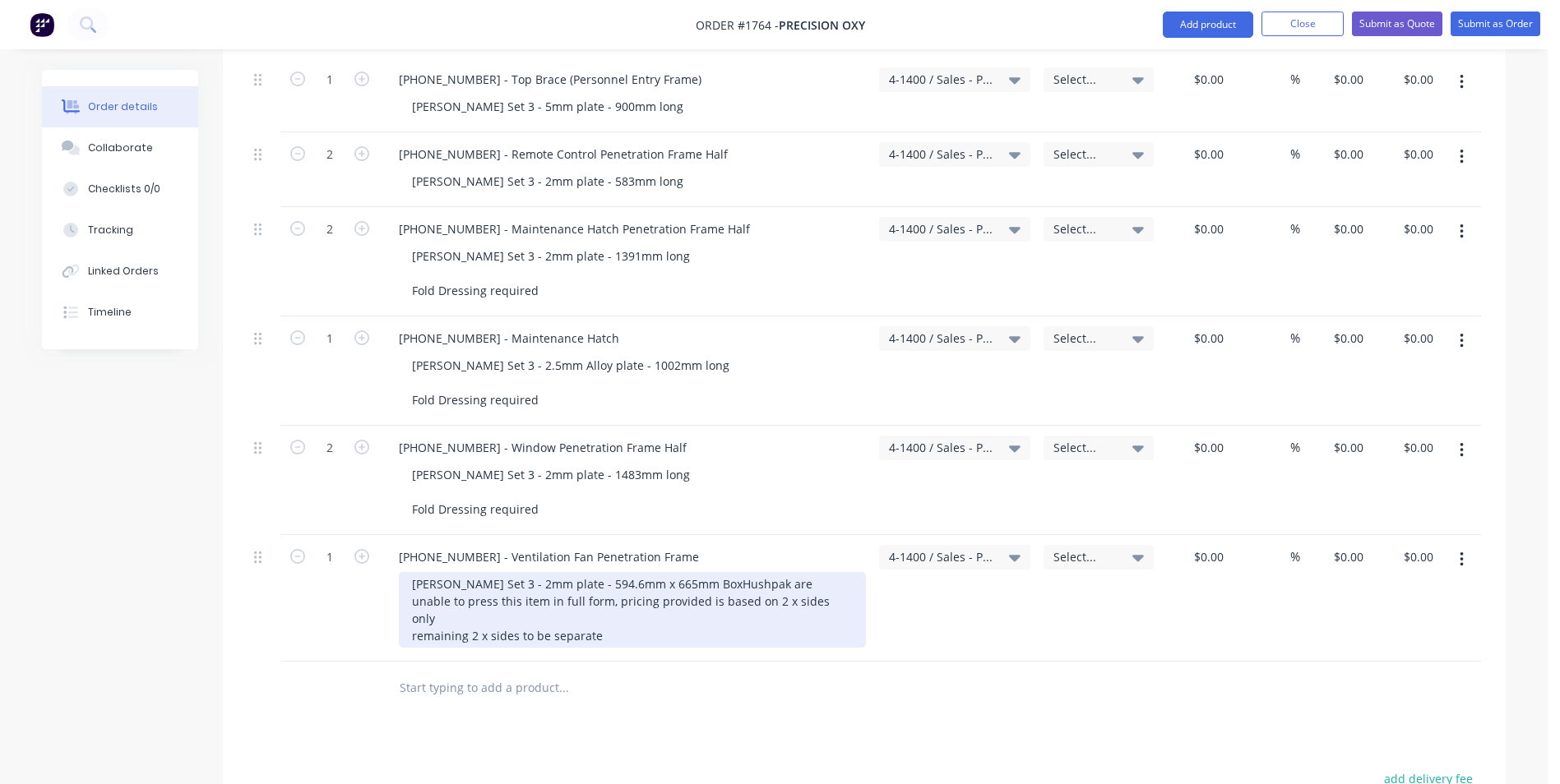
click at [466, 620] on div "Varley Set 3 - 2mm plate - 594.6mm x 665mm Box Hushpak are unable to press this…" at bounding box center [632, 610] width 467 height 75
drag, startPoint x: 467, startPoint y: 617, endPoint x: 444, endPoint y: 617, distance: 23.0
click at [444, 617] on div "Varley Set 3 - 2mm plate - 594.6mm x 665mm Box Hushpak are unable to press this…" at bounding box center [632, 610] width 467 height 75
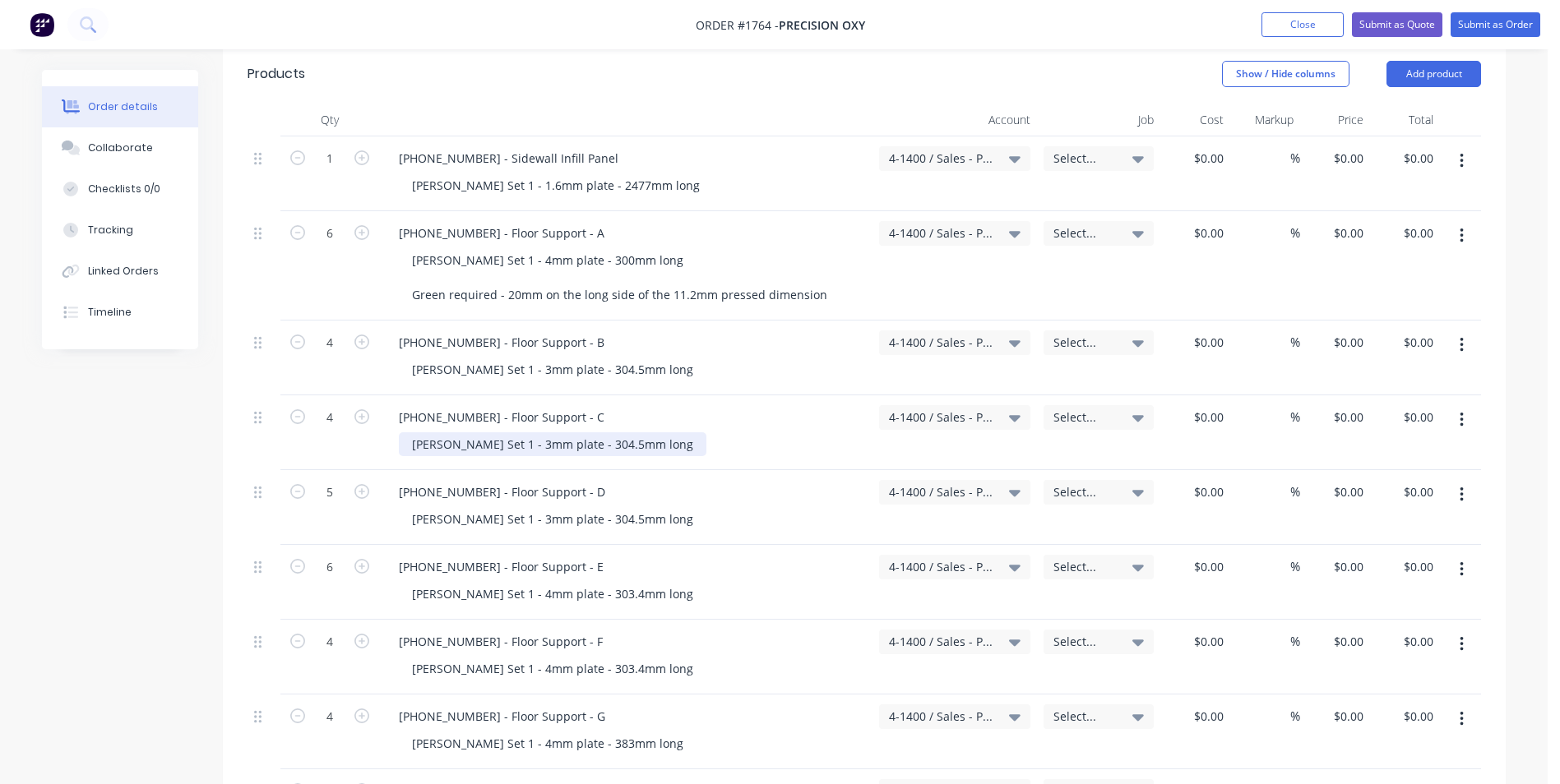
scroll to position [576, 0]
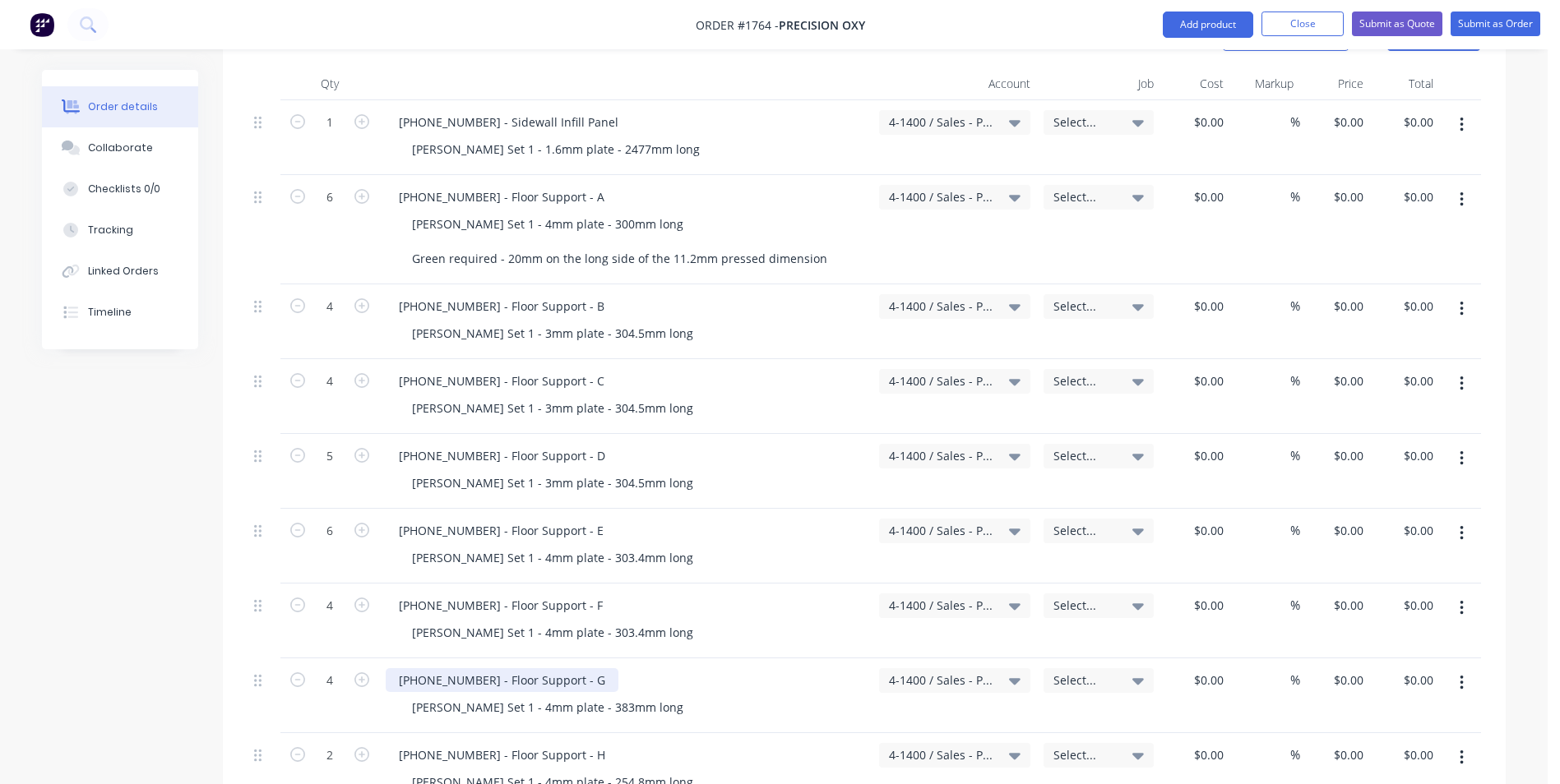
click at [418, 668] on div "1128-21-05007 - Floor Support - G" at bounding box center [501, 680] width 233 height 24
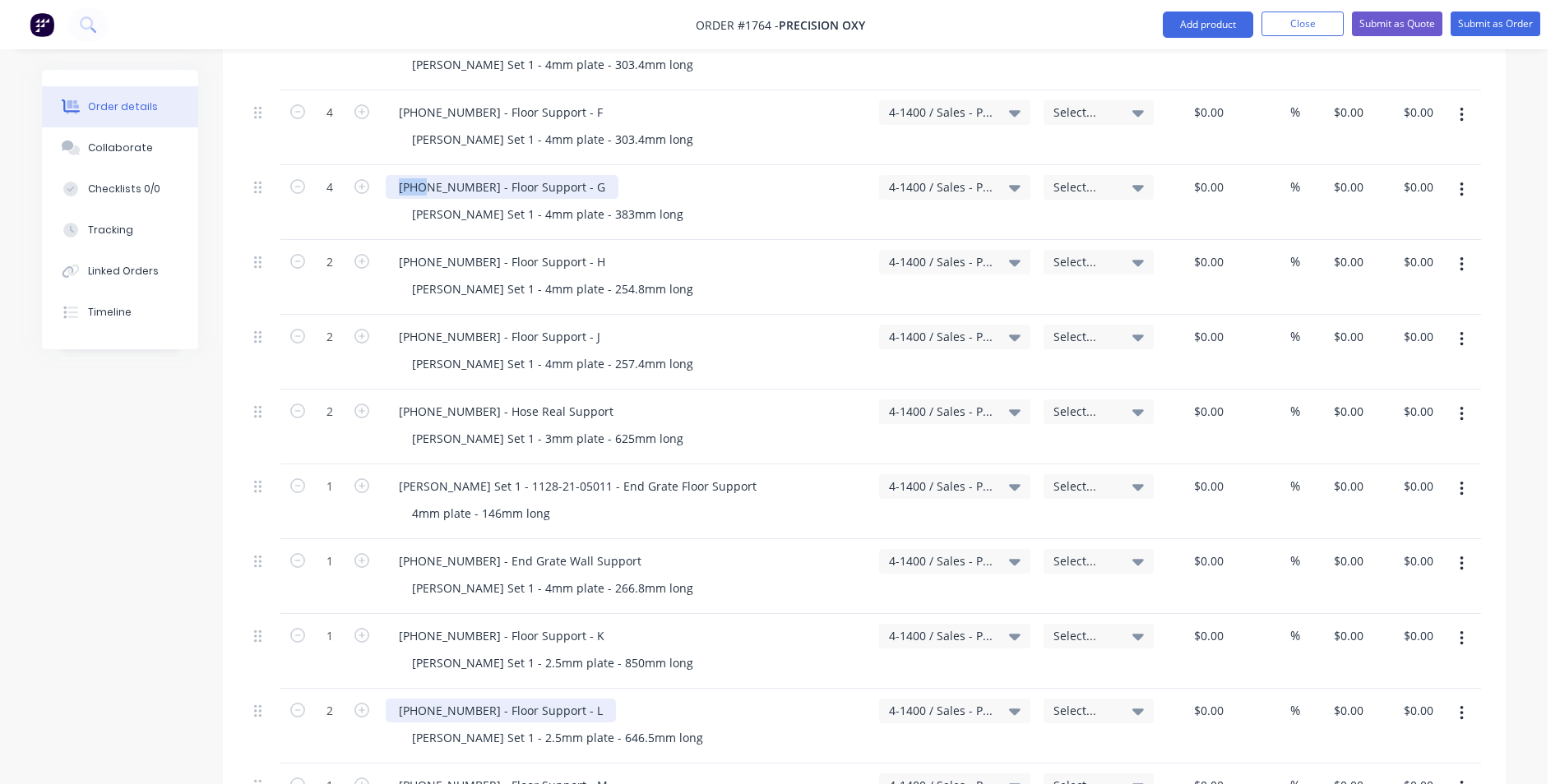
scroll to position [1150, 0]
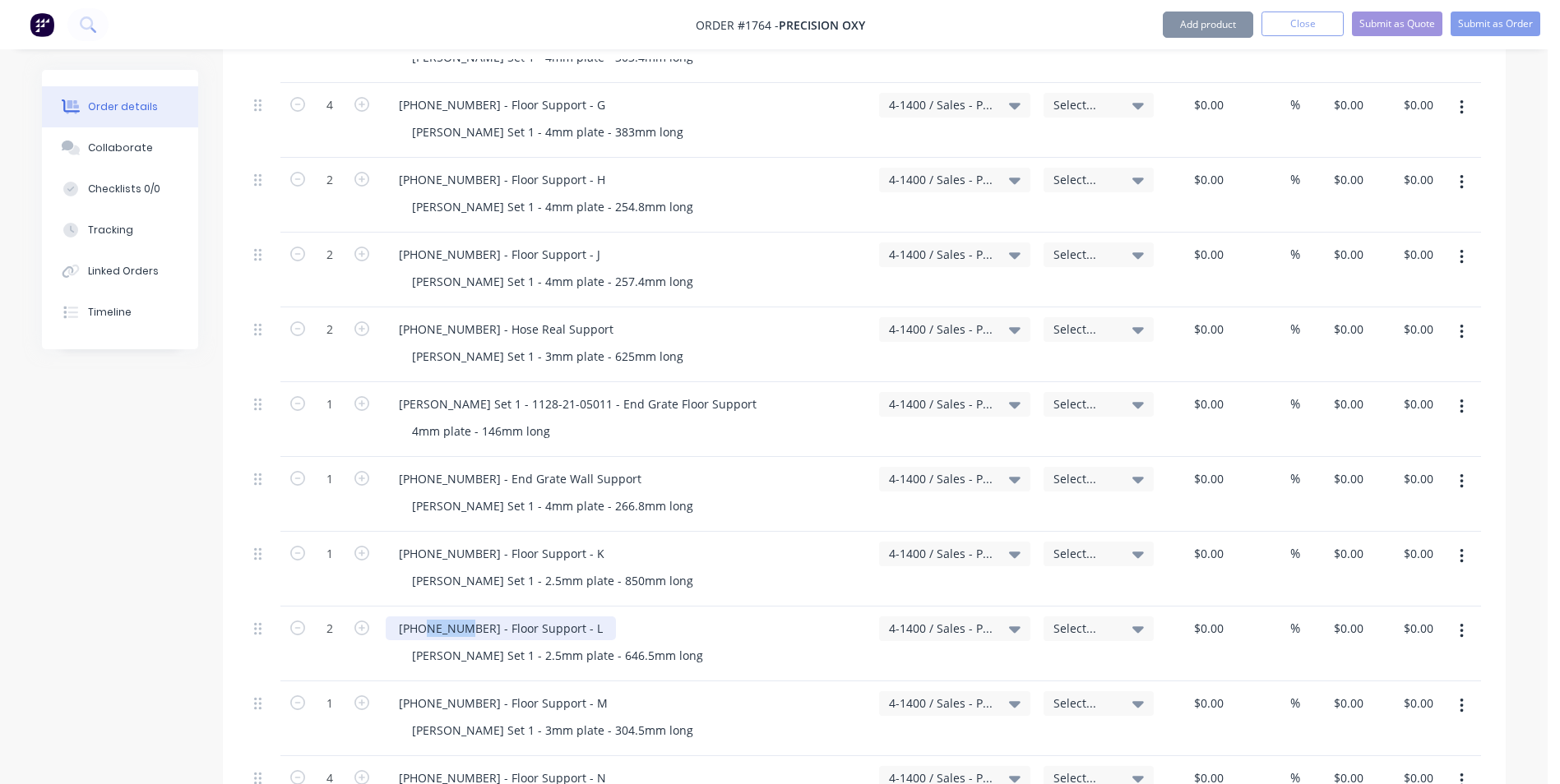
drag, startPoint x: 423, startPoint y: 613, endPoint x: 462, endPoint y: 616, distance: 39.1
click at [462, 617] on div "1128-21-05014 - Floor Support - L" at bounding box center [500, 629] width 230 height 24
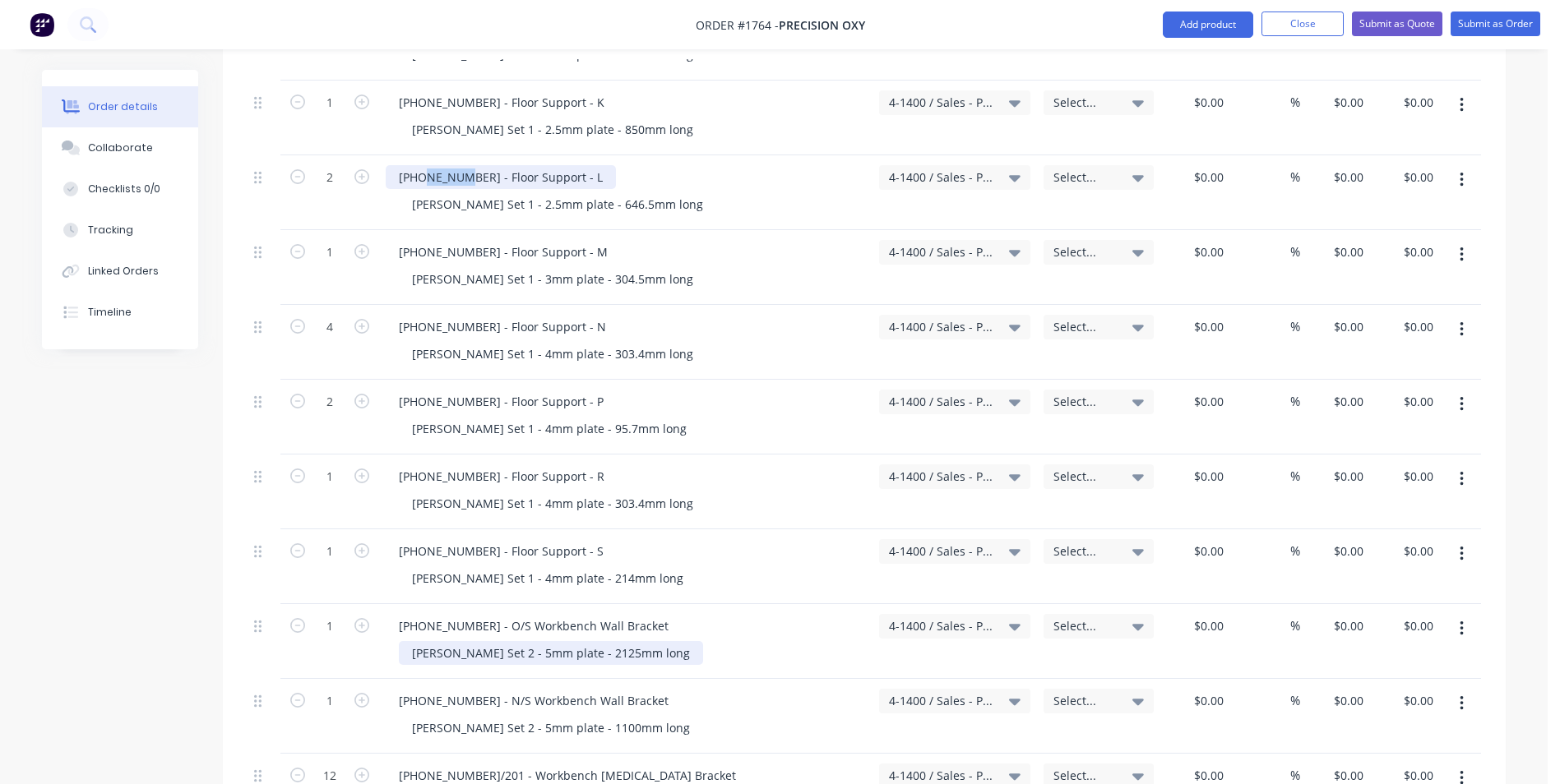
scroll to position [1643, 0]
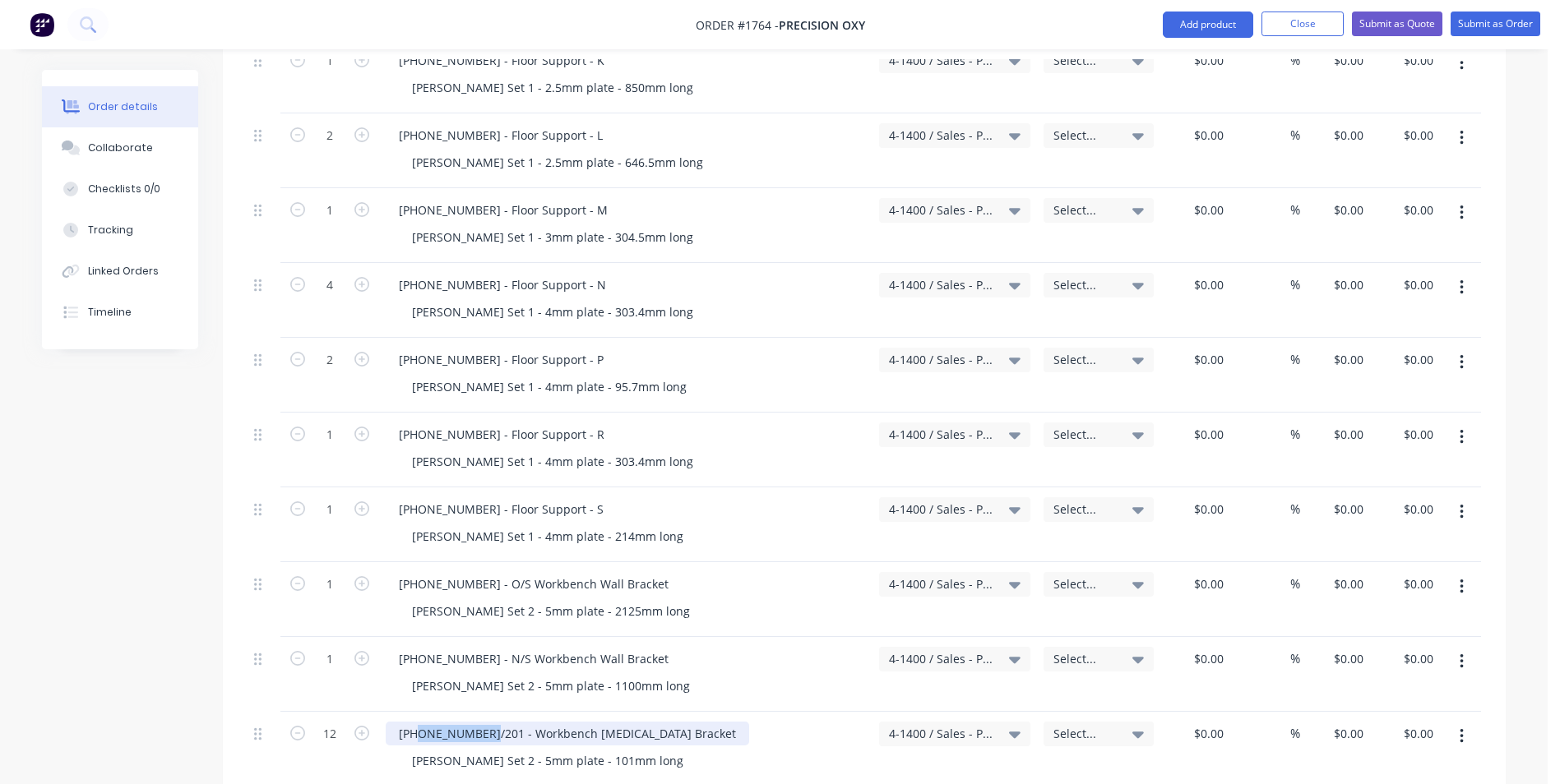
drag, startPoint x: 419, startPoint y: 717, endPoint x: 483, endPoint y: 724, distance: 64.4
click at [483, 724] on div "1128-21-05200/201 - Workbench Retainer Bracket" at bounding box center [566, 733] width 363 height 24
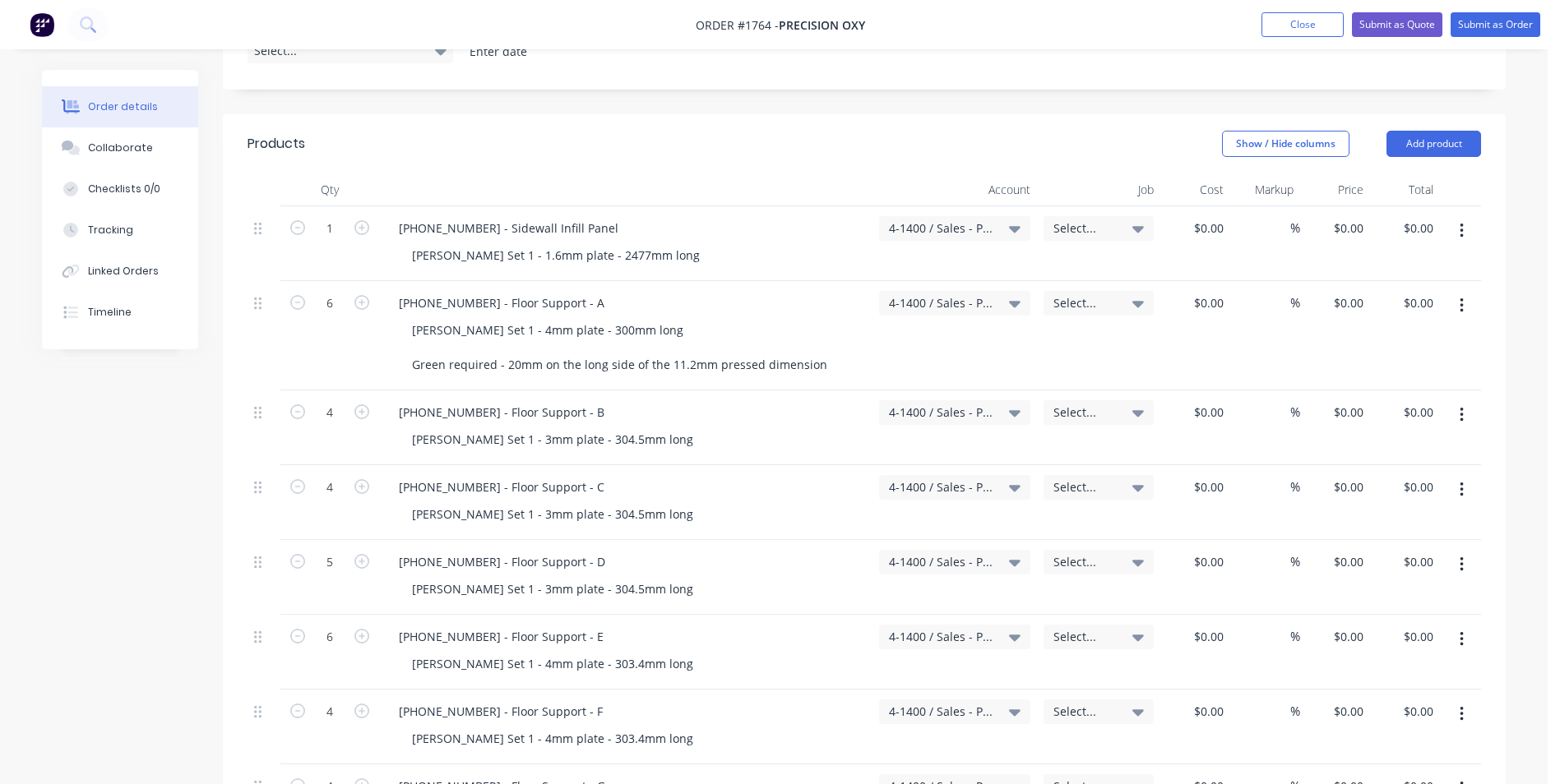
scroll to position [493, 0]
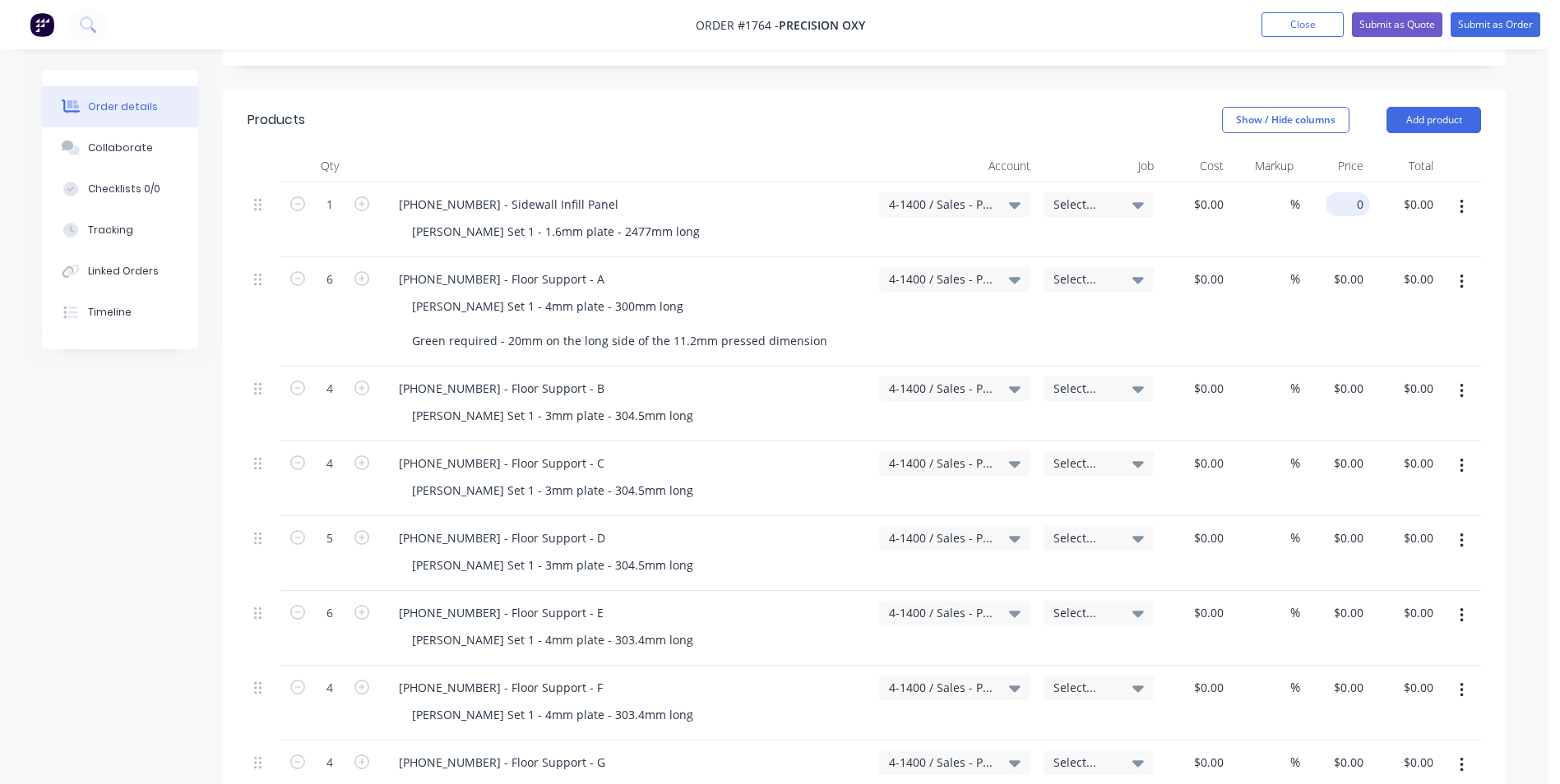
click at [1351, 192] on input "0" at bounding box center [1351, 204] width 38 height 24
type input "$65.00"
click at [647, 257] on div "1128-21-05001 - Floor Support - A Varley Set 1 - 4mm plate - 300mm long Green r…" at bounding box center [626, 311] width 493 height 109
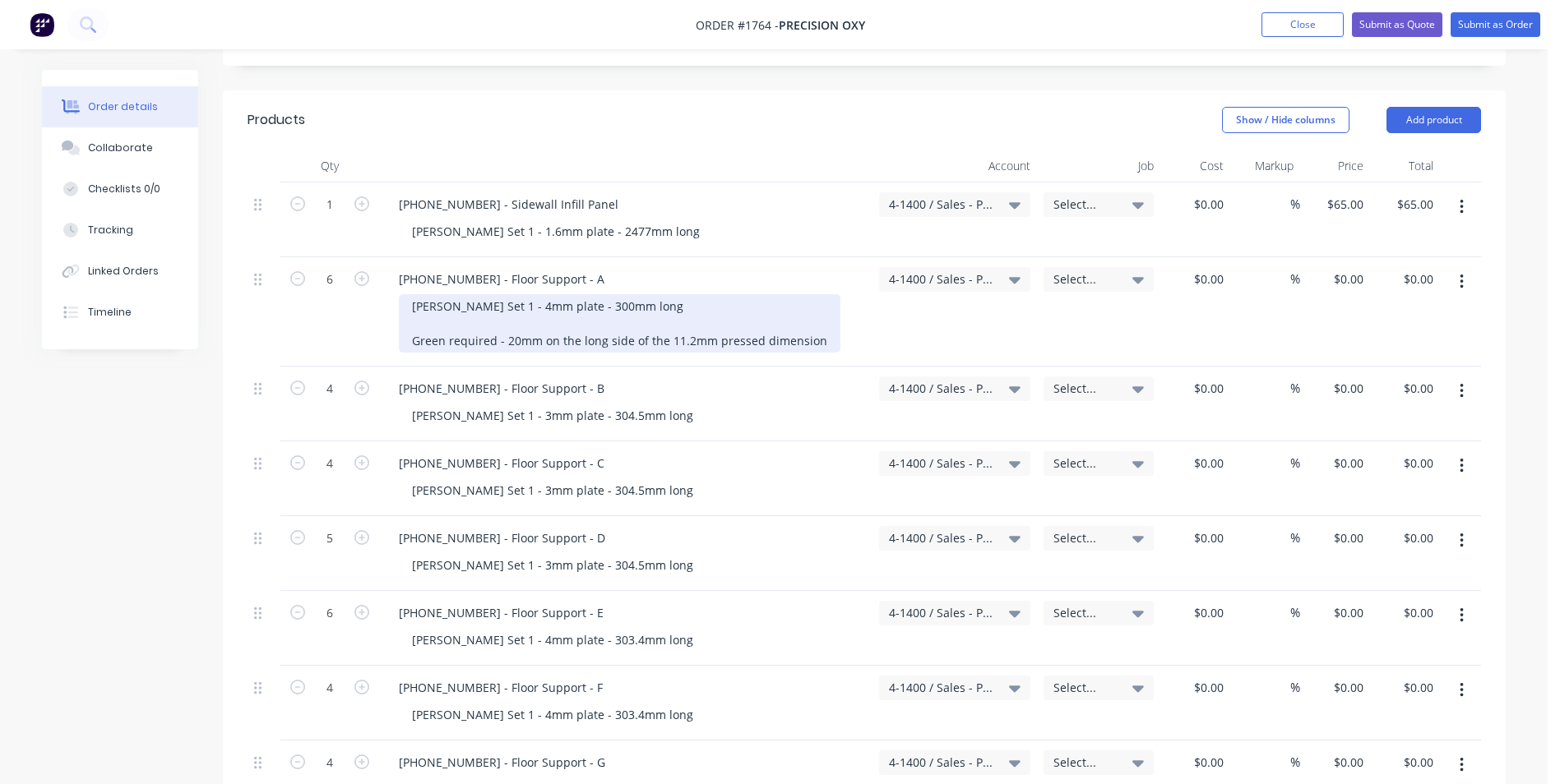
click at [410, 325] on div "Varley Set 1 - 4mm plate - 300mm long Green required - 20mm on the long side of…" at bounding box center [620, 323] width 442 height 58
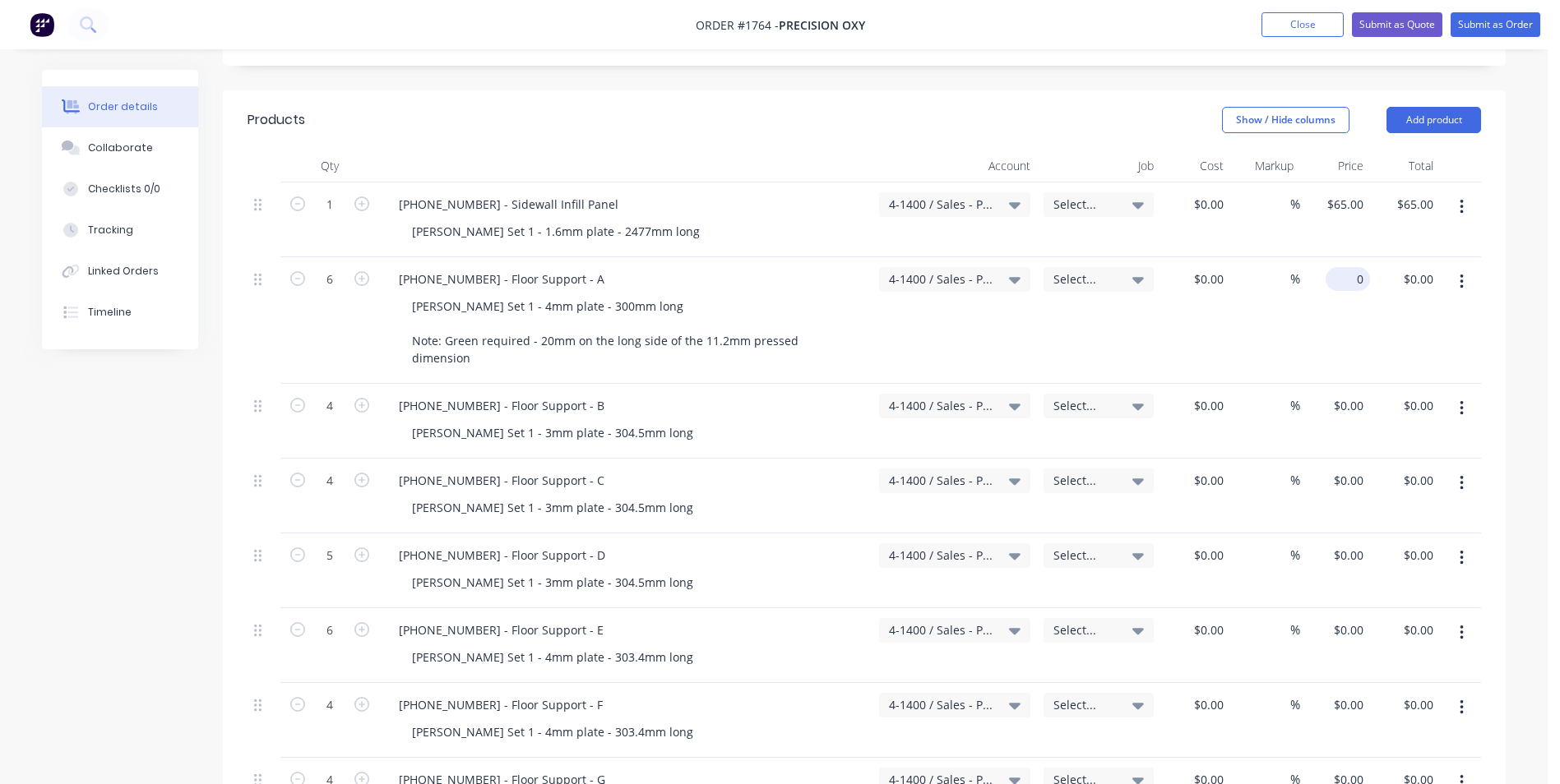
click at [1357, 269] on input "0" at bounding box center [1351, 279] width 38 height 24
type input "$21.67"
type input "$130.02"
click at [1339, 311] on div "$21.67 21.67" at bounding box center [1334, 321] width 70 height 127
click at [1352, 394] on input "0" at bounding box center [1351, 406] width 38 height 24
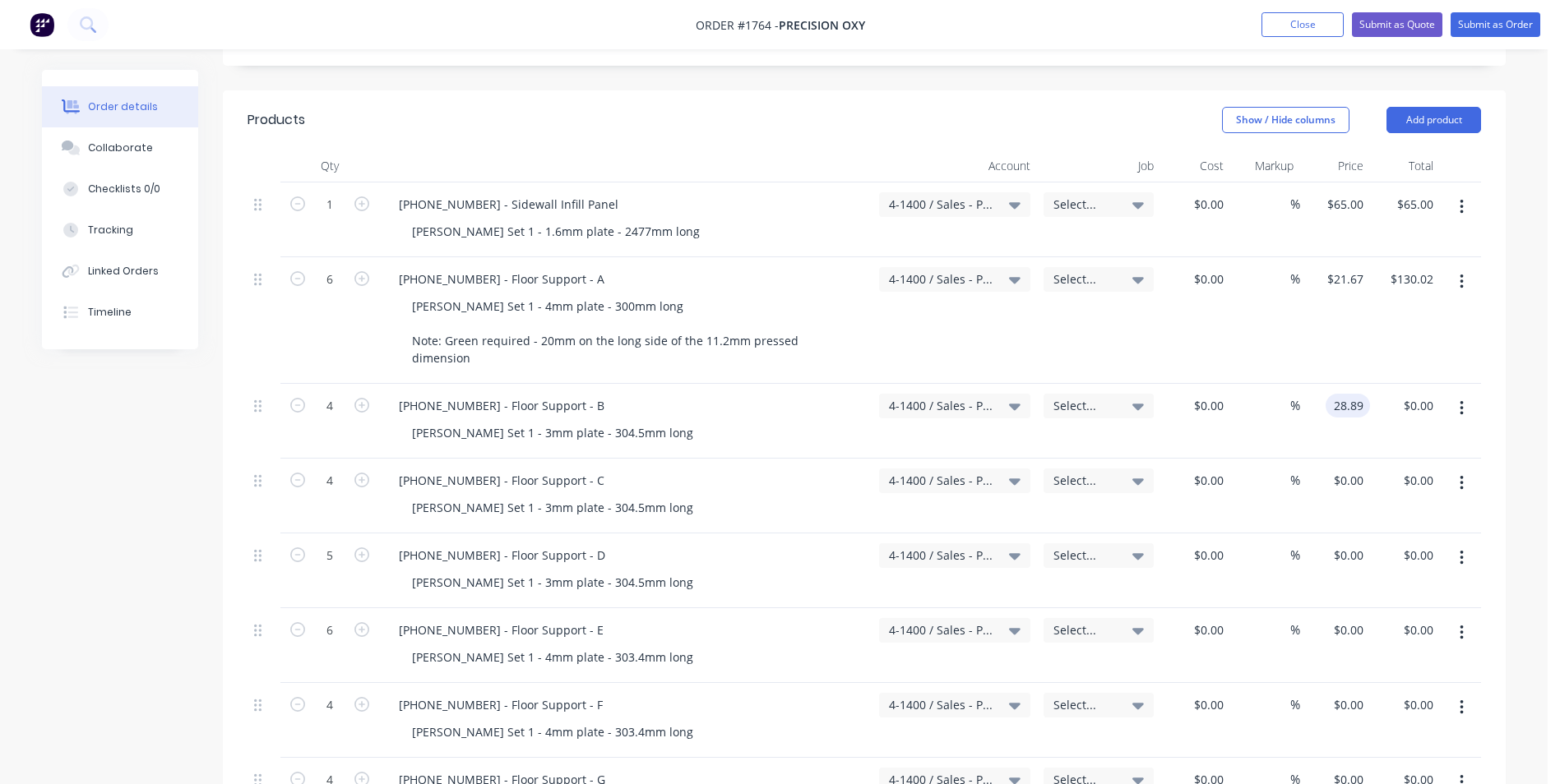
type input "$28.89"
type input "$115.56"
click at [1342, 408] on div "$28.89 $28.89" at bounding box center [1334, 420] width 70 height 75
click at [1355, 468] on input "0" at bounding box center [1351, 480] width 38 height 24
type input "$28.89"
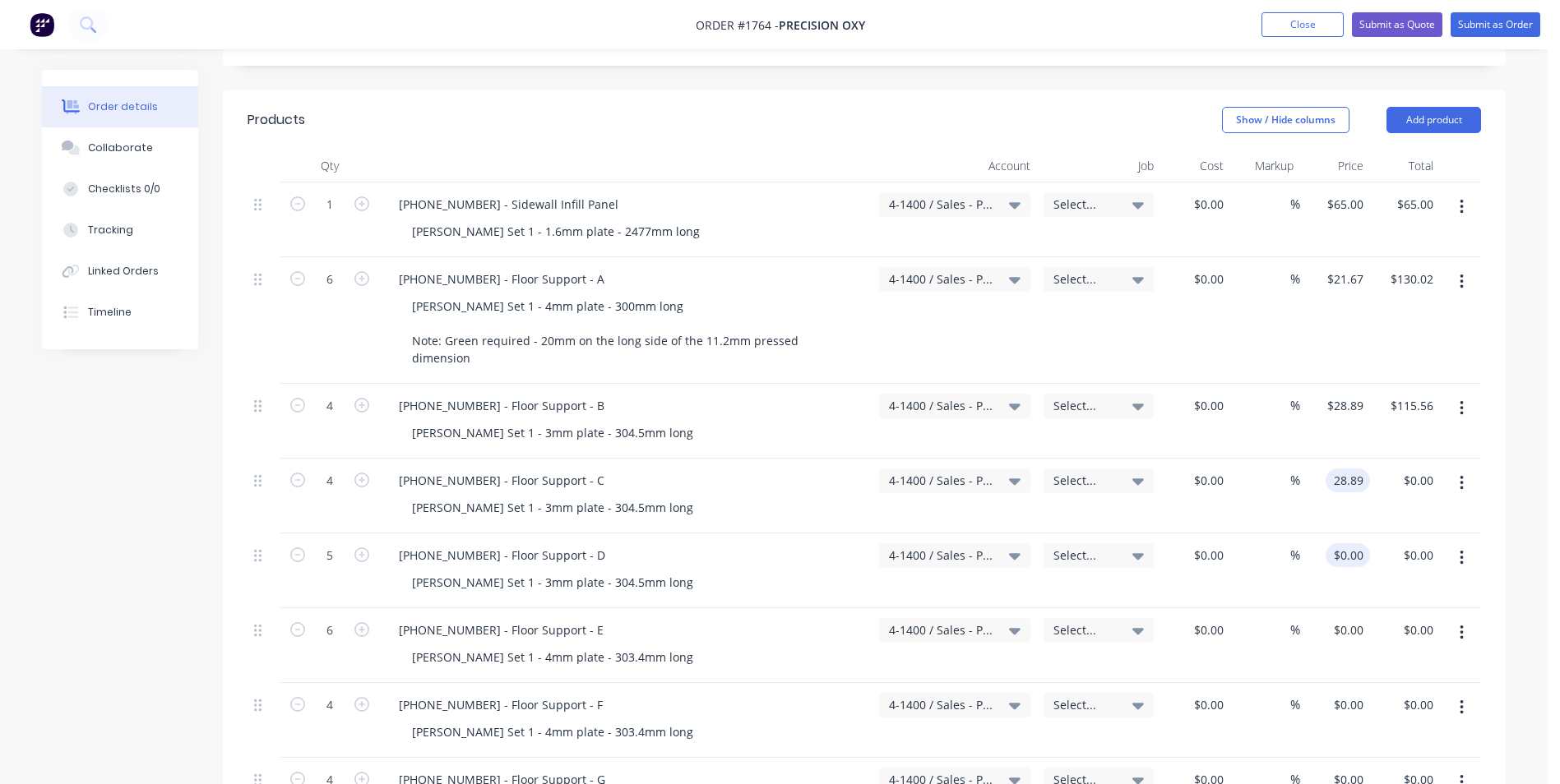
type input "$115.56"
click at [1363, 543] on input "0" at bounding box center [1351, 555] width 38 height 24
type input "$28.89"
type input "$144.45"
click at [621, 608] on div "1128-21-05005 - Floor Support - E Varley Set 1 - 4mm plate - 303.4mm long" at bounding box center [626, 645] width 493 height 75
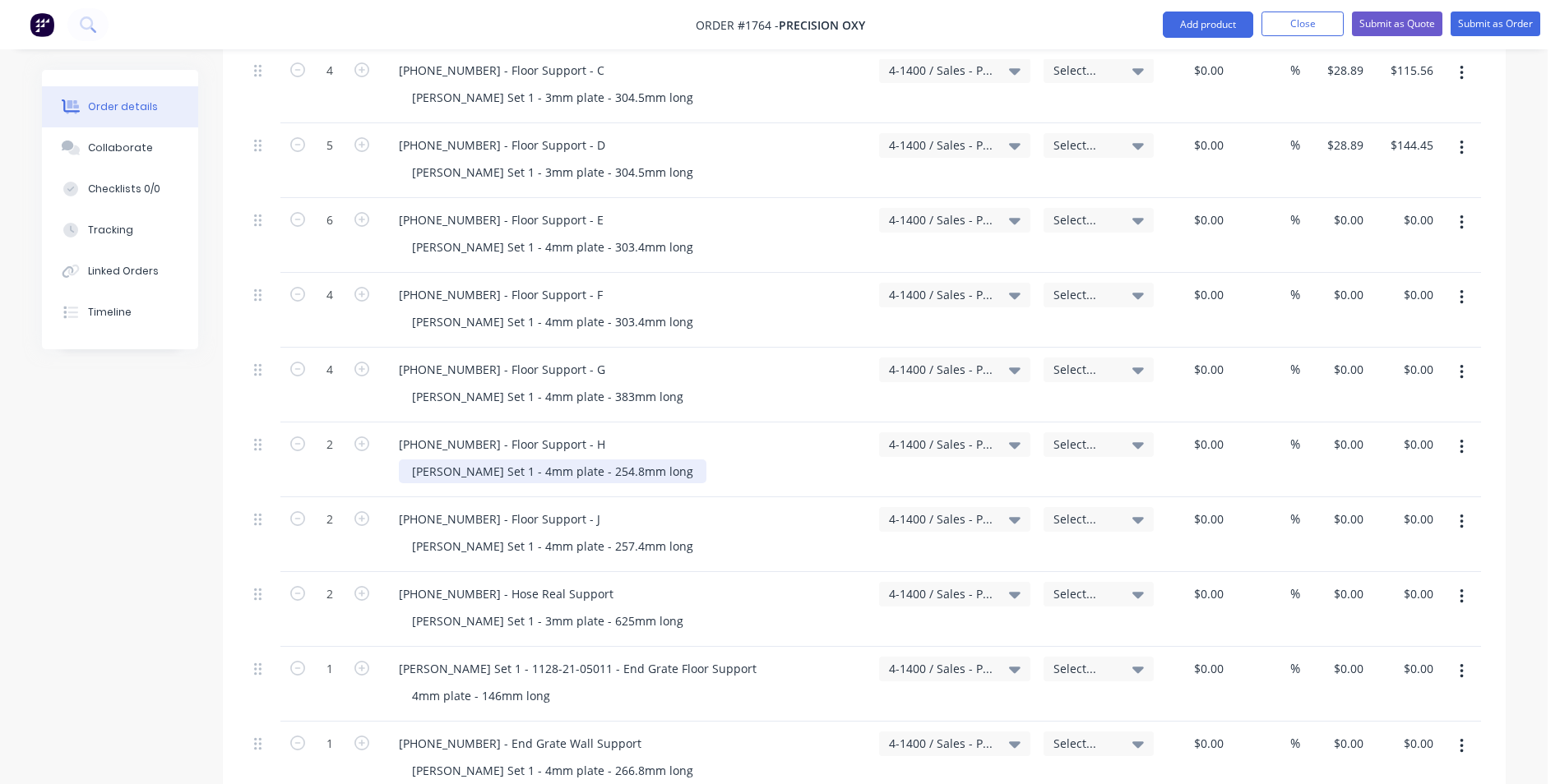
scroll to position [904, 0]
click at [1351, 207] on input "0" at bounding box center [1351, 219] width 38 height 24
type input "$28.89"
type input "$173.34"
click at [1353, 282] on input "0" at bounding box center [1351, 294] width 38 height 24
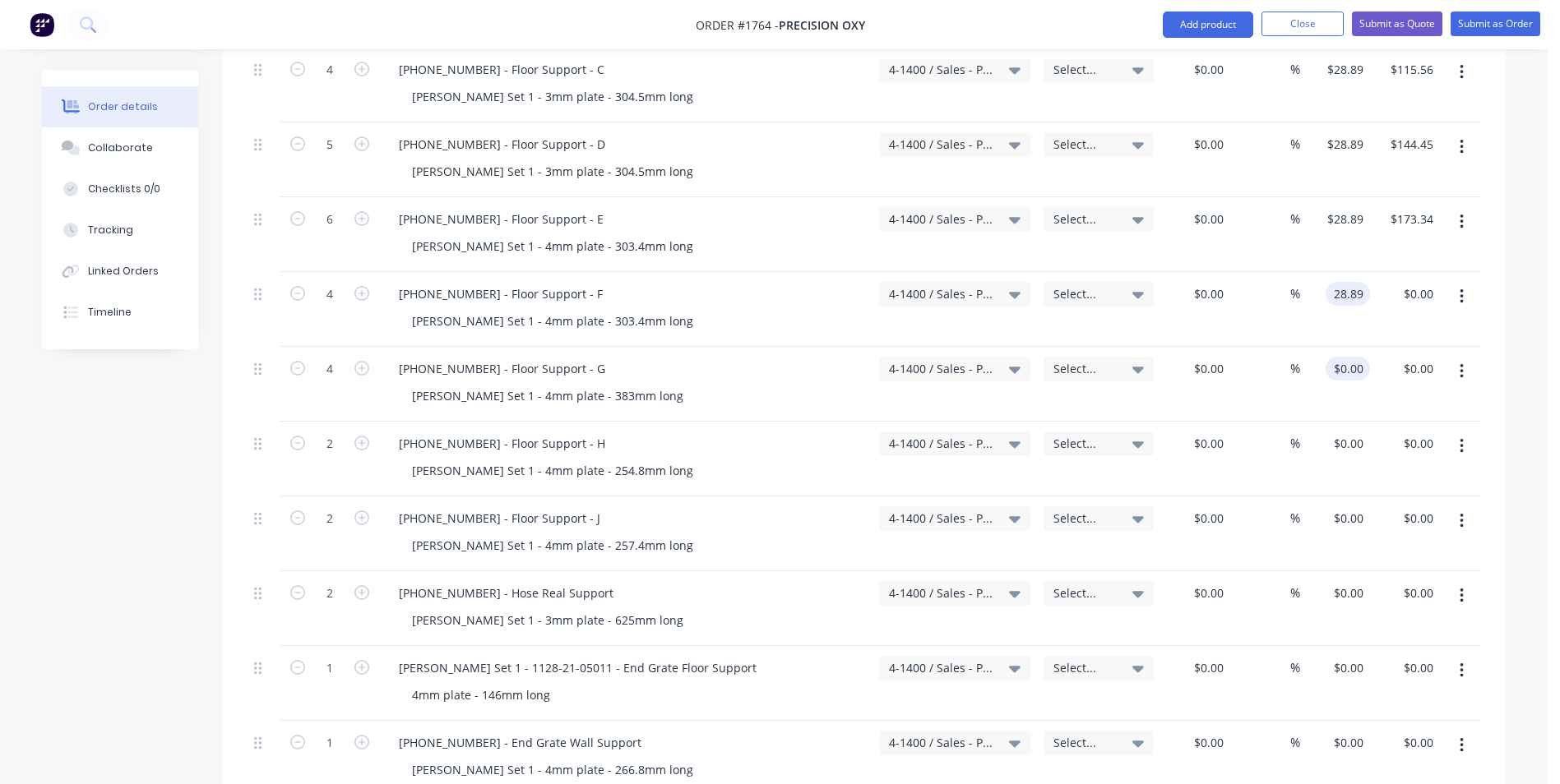
type input "$28.89"
type input "$115.56"
click at [1357, 357] on input "0" at bounding box center [1351, 369] width 38 height 24
type input "$28.89"
type input "$115.56"
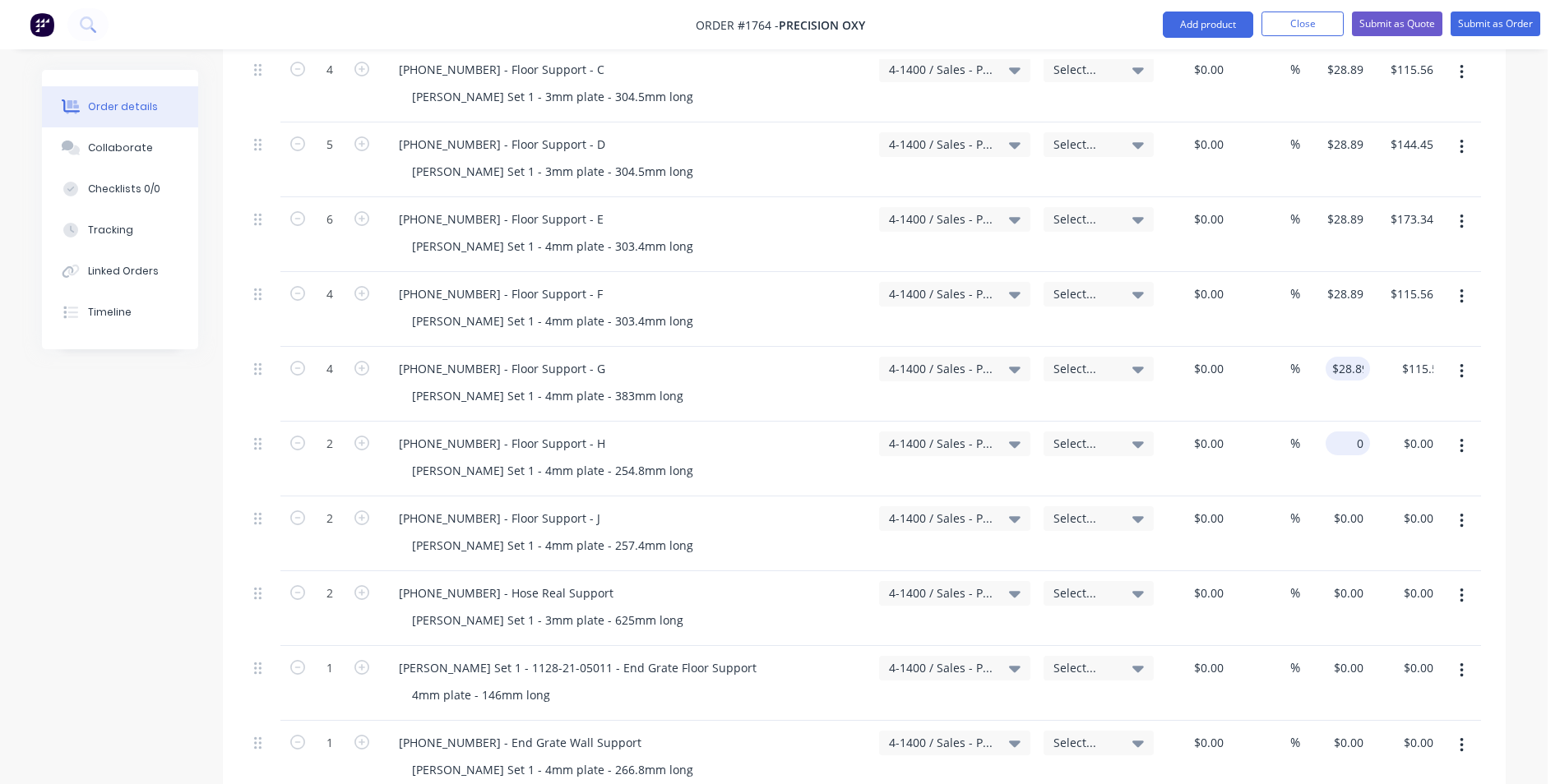
click at [1356, 431] on input "0" at bounding box center [1351, 443] width 38 height 24
type input "$28.89"
type input "$57.78"
click at [1353, 506] on input "0" at bounding box center [1351, 518] width 38 height 24
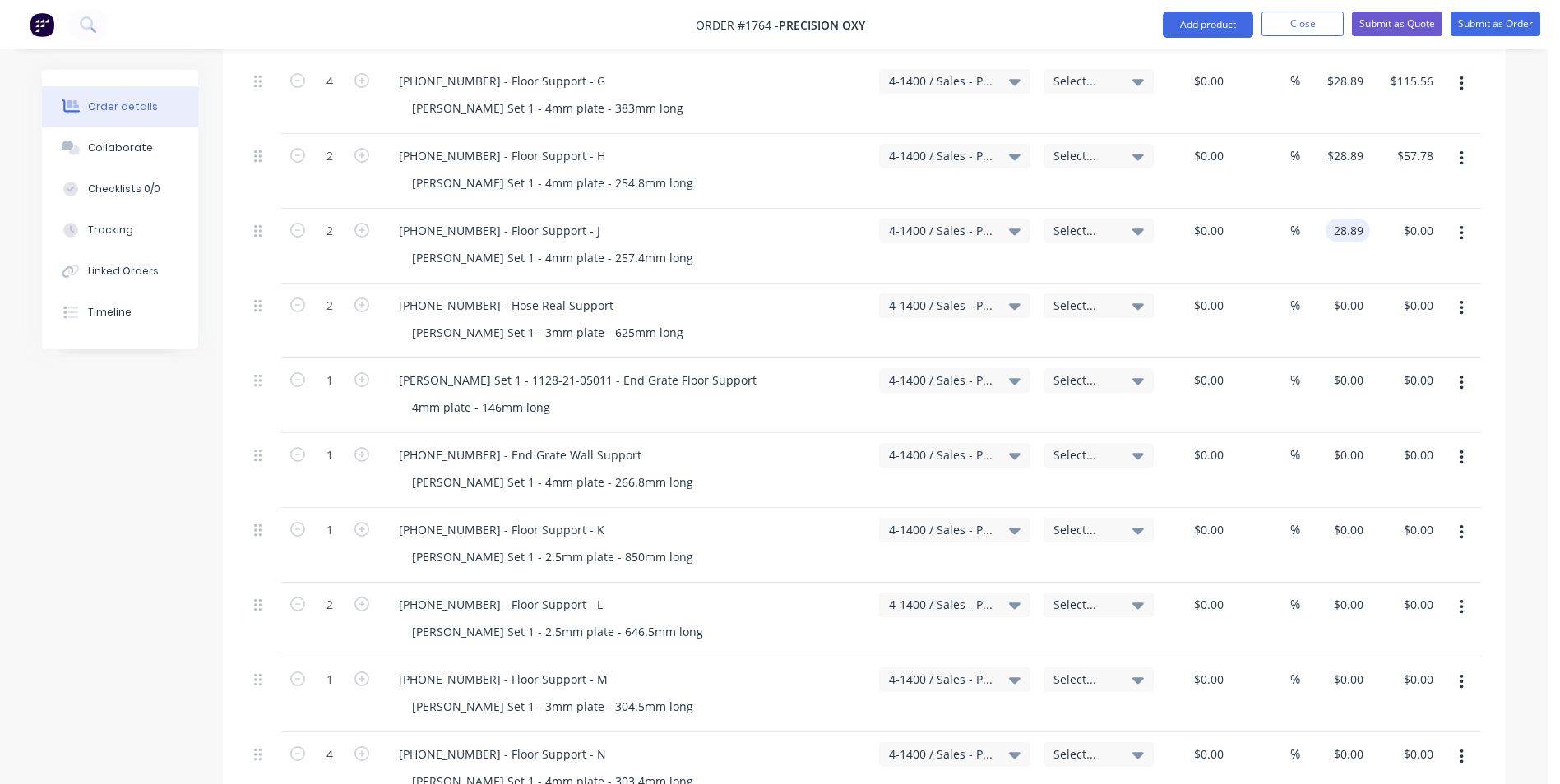
scroll to position [1233, 0]
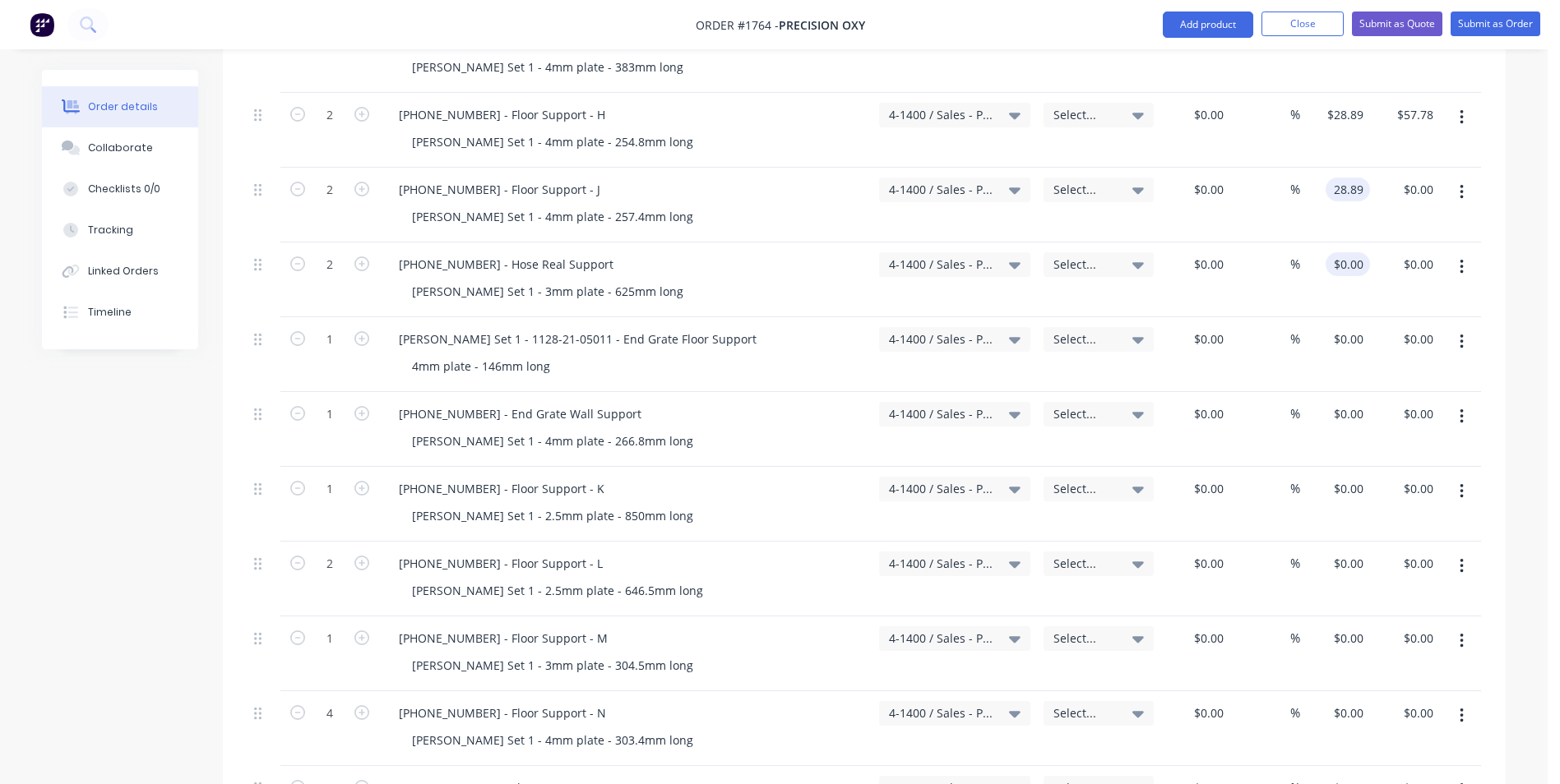
type input "$28.89"
type input "$57.78"
click at [1347, 252] on div "0 $0.00" at bounding box center [1348, 264] width 45 height 24
type input "$28.89"
type input "$57.78"
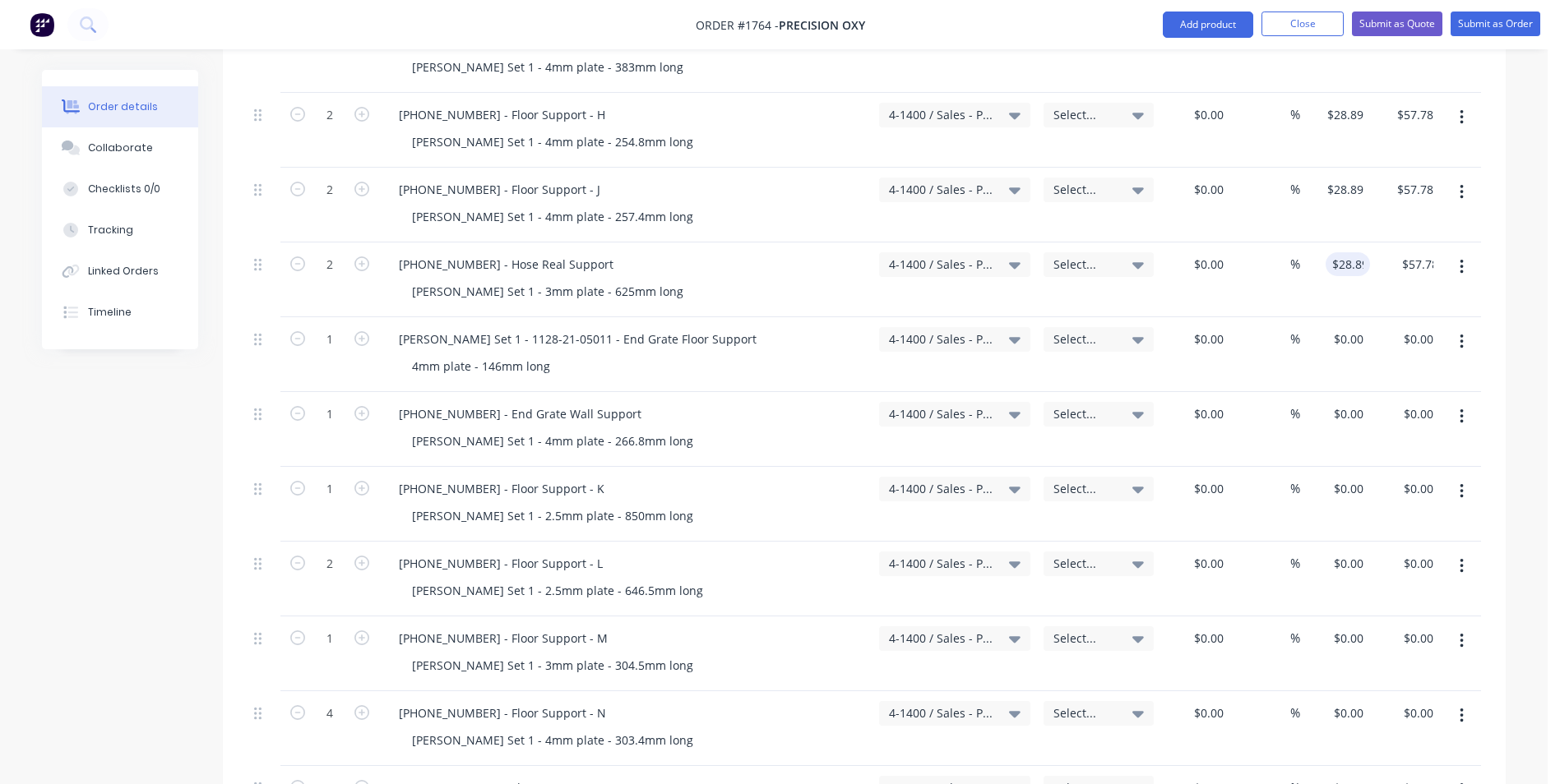
click at [771, 317] on div "Varley Set 1 - 1128-21-05011 - End Grate Floor Support 4mm plate - 146mm long" at bounding box center [626, 354] width 493 height 75
click at [1345, 327] on div "0 $0.00" at bounding box center [1348, 339] width 45 height 24
click at [1357, 337] on div "$28.89 28.89" at bounding box center [1334, 354] width 70 height 75
click at [1347, 402] on div "0 $0.00" at bounding box center [1348, 414] width 45 height 24
click at [1352, 477] on div "0 $0.00" at bounding box center [1351, 489] width 38 height 24
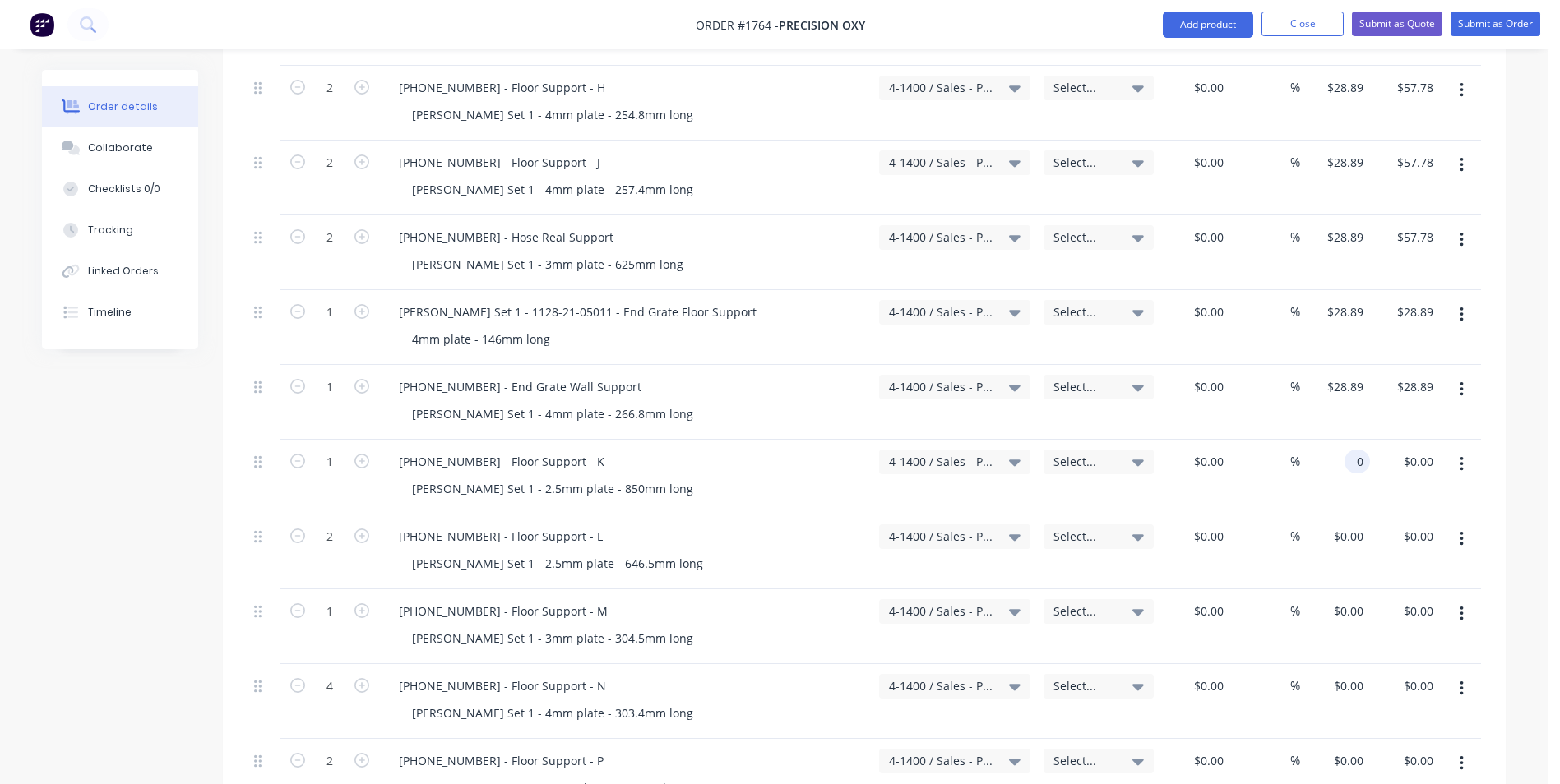
scroll to position [1315, 0]
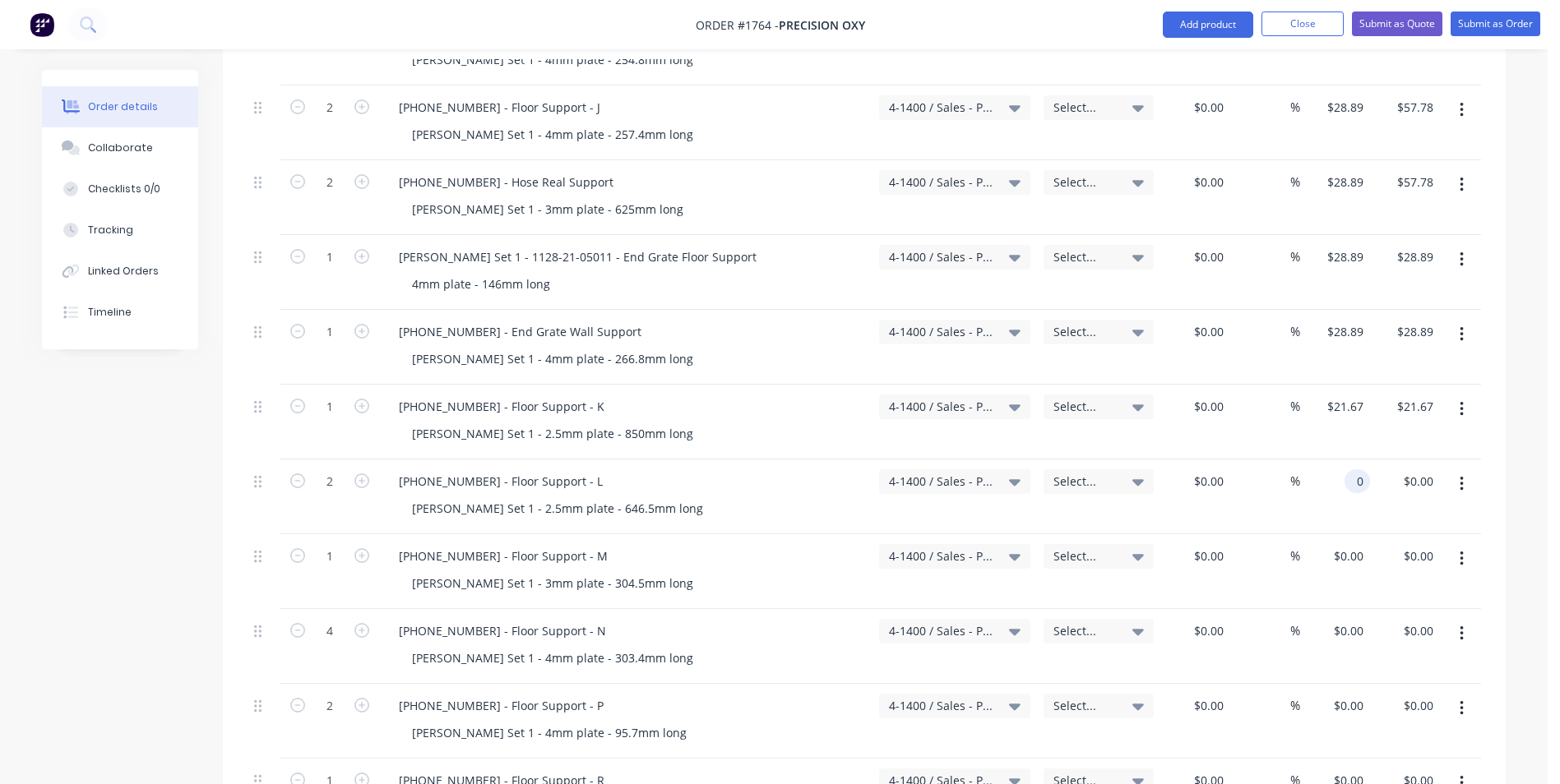
click at [1351, 469] on input "0" at bounding box center [1360, 481] width 19 height 24
click at [1351, 544] on input "0" at bounding box center [1351, 556] width 38 height 24
click at [1351, 618] on input "0" at bounding box center [1351, 630] width 38 height 24
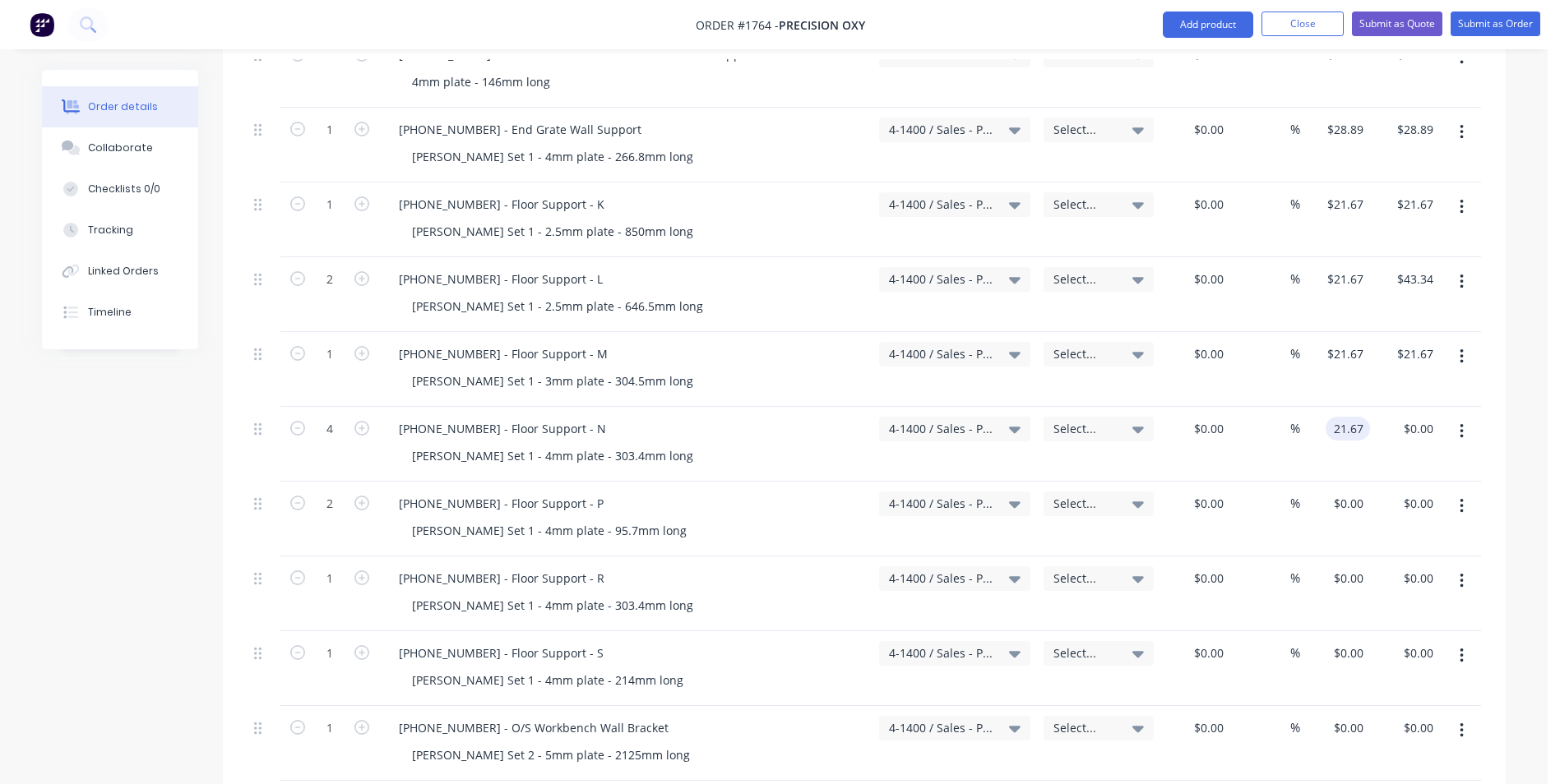
scroll to position [1561, 0]
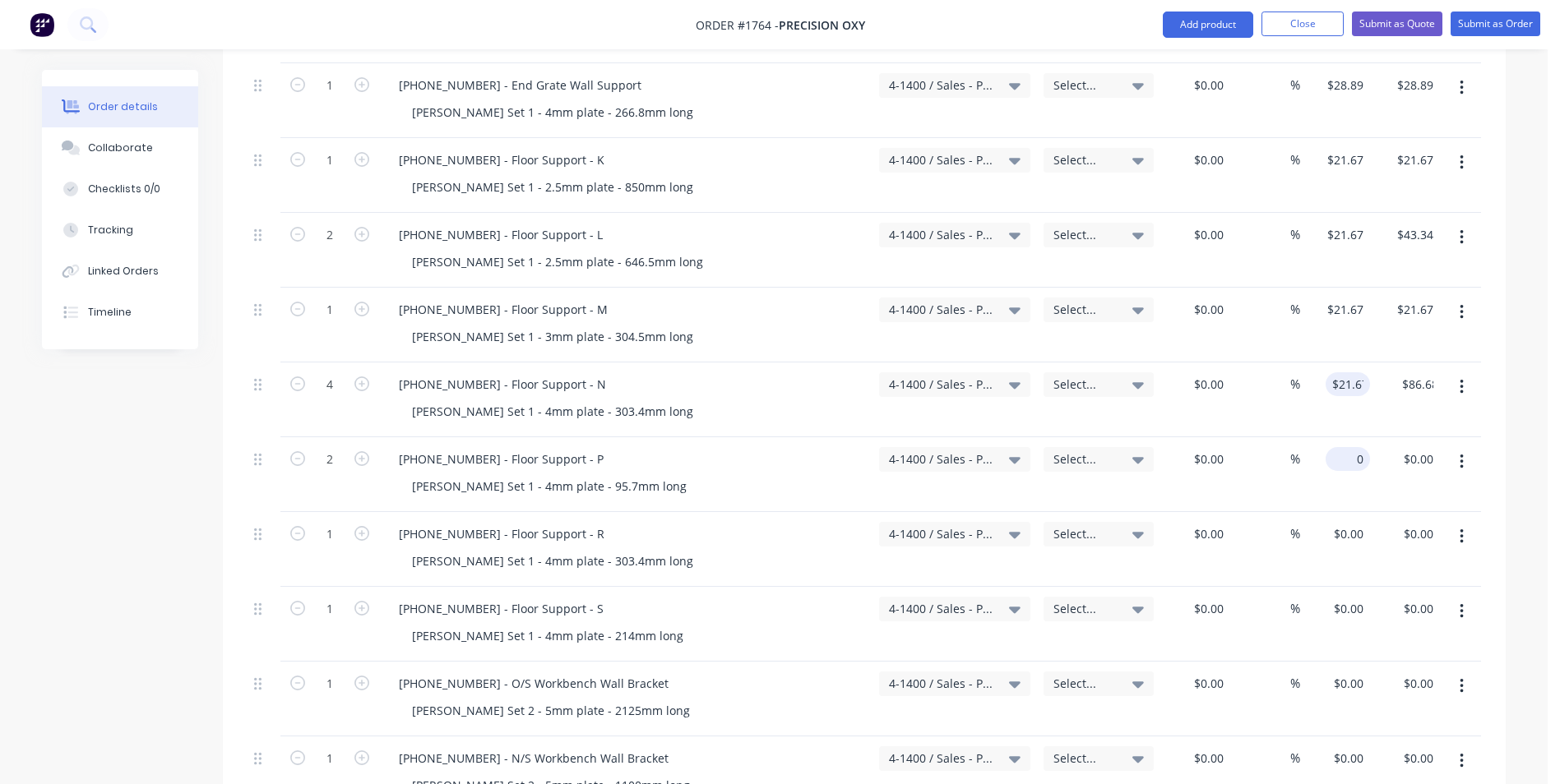
click at [1356, 447] on input "0" at bounding box center [1351, 459] width 38 height 24
click at [1351, 522] on input "$0.00" at bounding box center [1351, 534] width 38 height 24
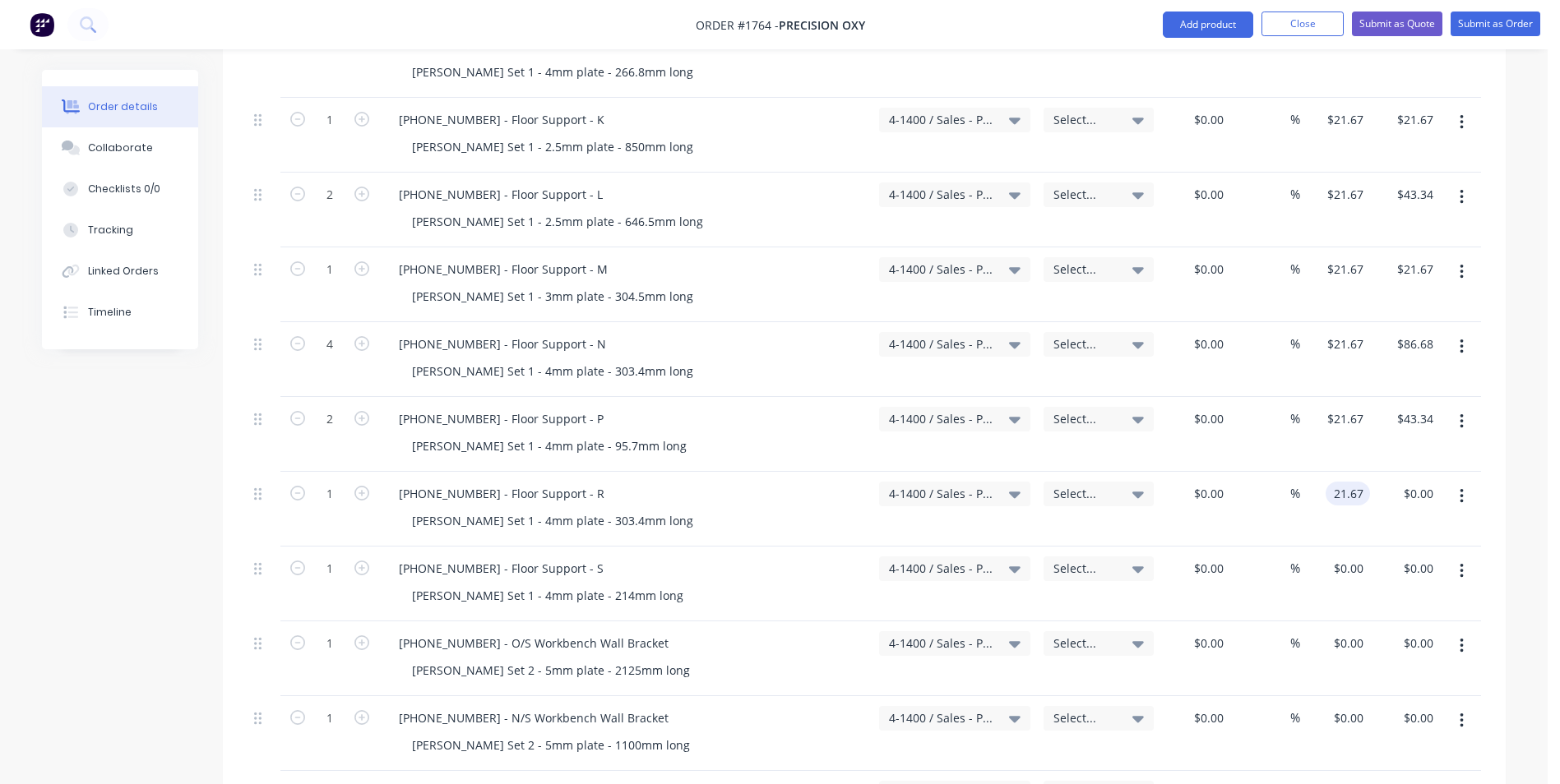
scroll to position [1643, 0]
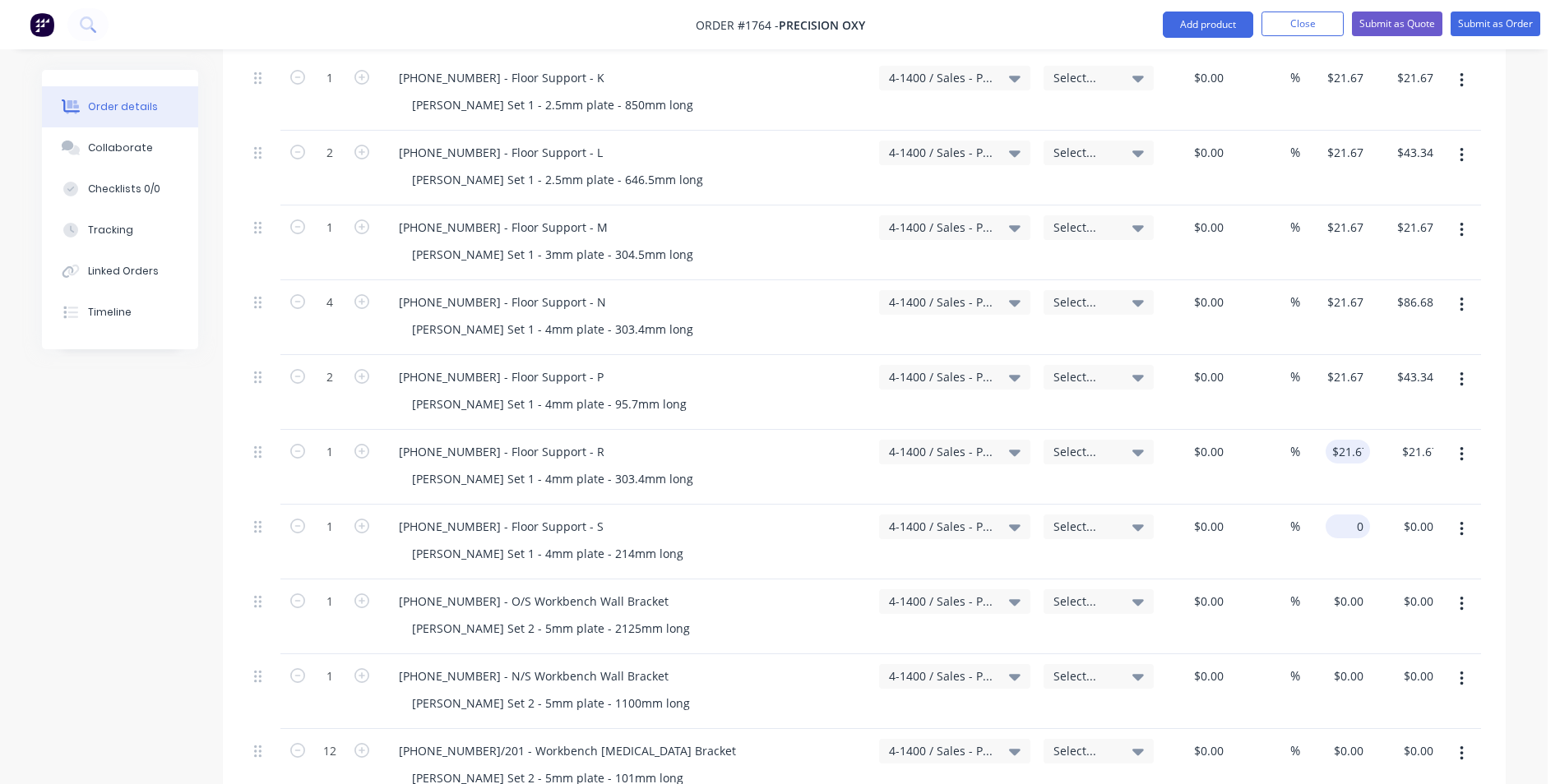
click at [1353, 515] on input "0" at bounding box center [1351, 527] width 38 height 24
click at [1362, 522] on div "$28.89 28.89" at bounding box center [1334, 541] width 70 height 75
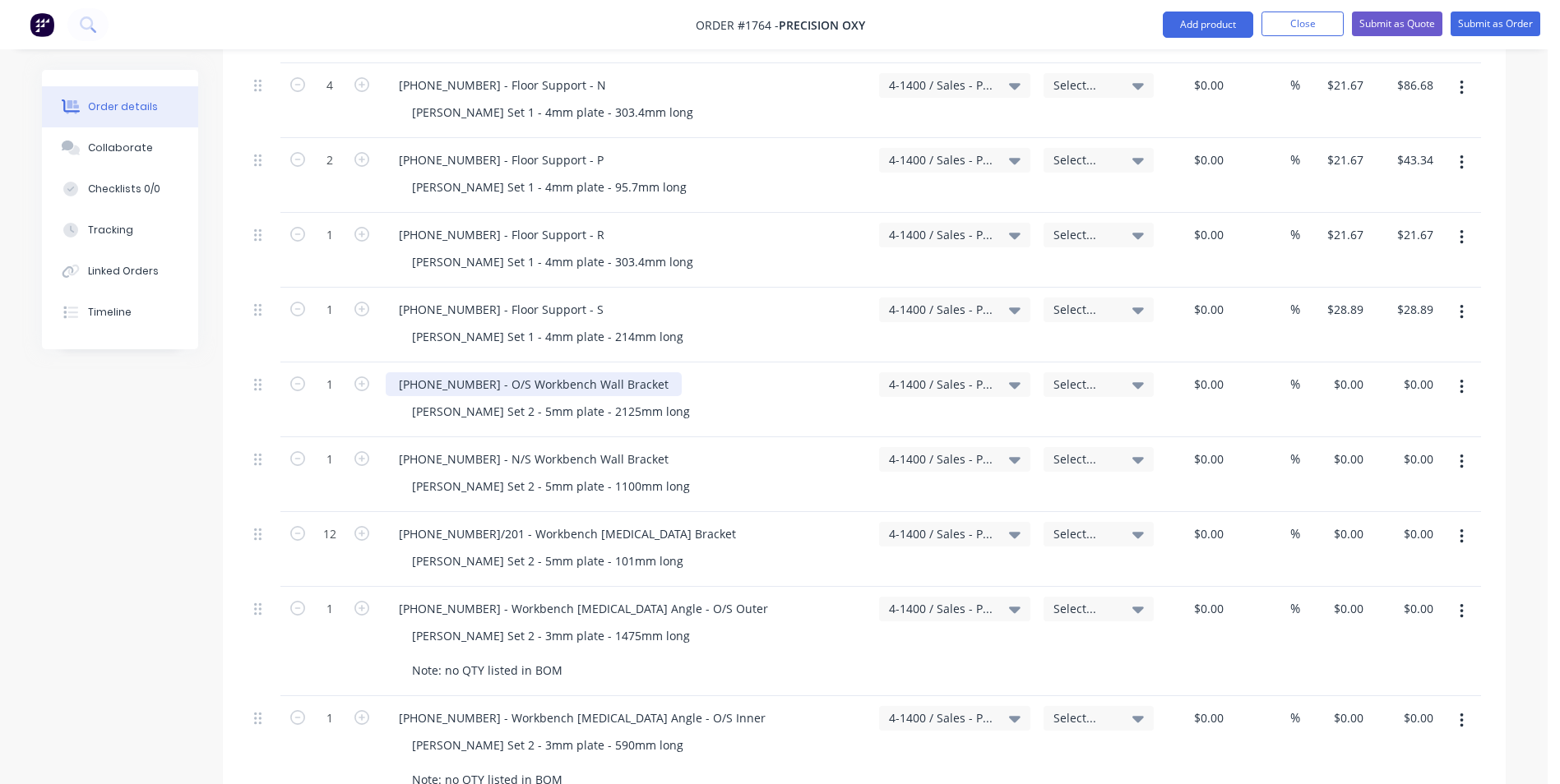
scroll to position [1891, 0]
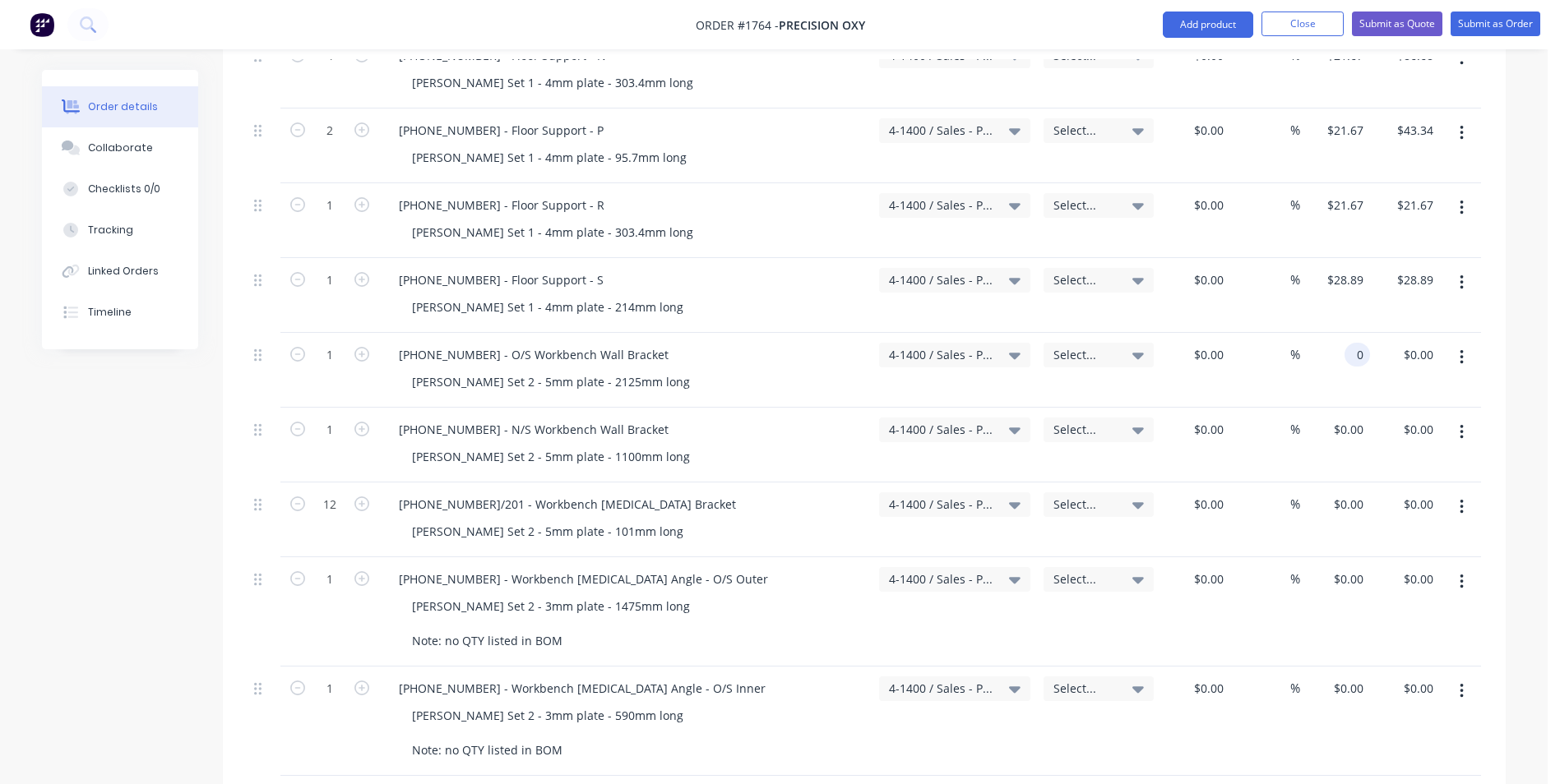
click at [1351, 343] on input "0" at bounding box center [1360, 355] width 19 height 24
click at [1346, 357] on div "$43.34 43.34" at bounding box center [1334, 370] width 70 height 75
click at [1355, 418] on input "0" at bounding box center [1351, 430] width 38 height 24
click at [1337, 430] on div "$43.34 43.34" at bounding box center [1334, 444] width 70 height 75
click at [1351, 492] on input "0" at bounding box center [1351, 504] width 38 height 24
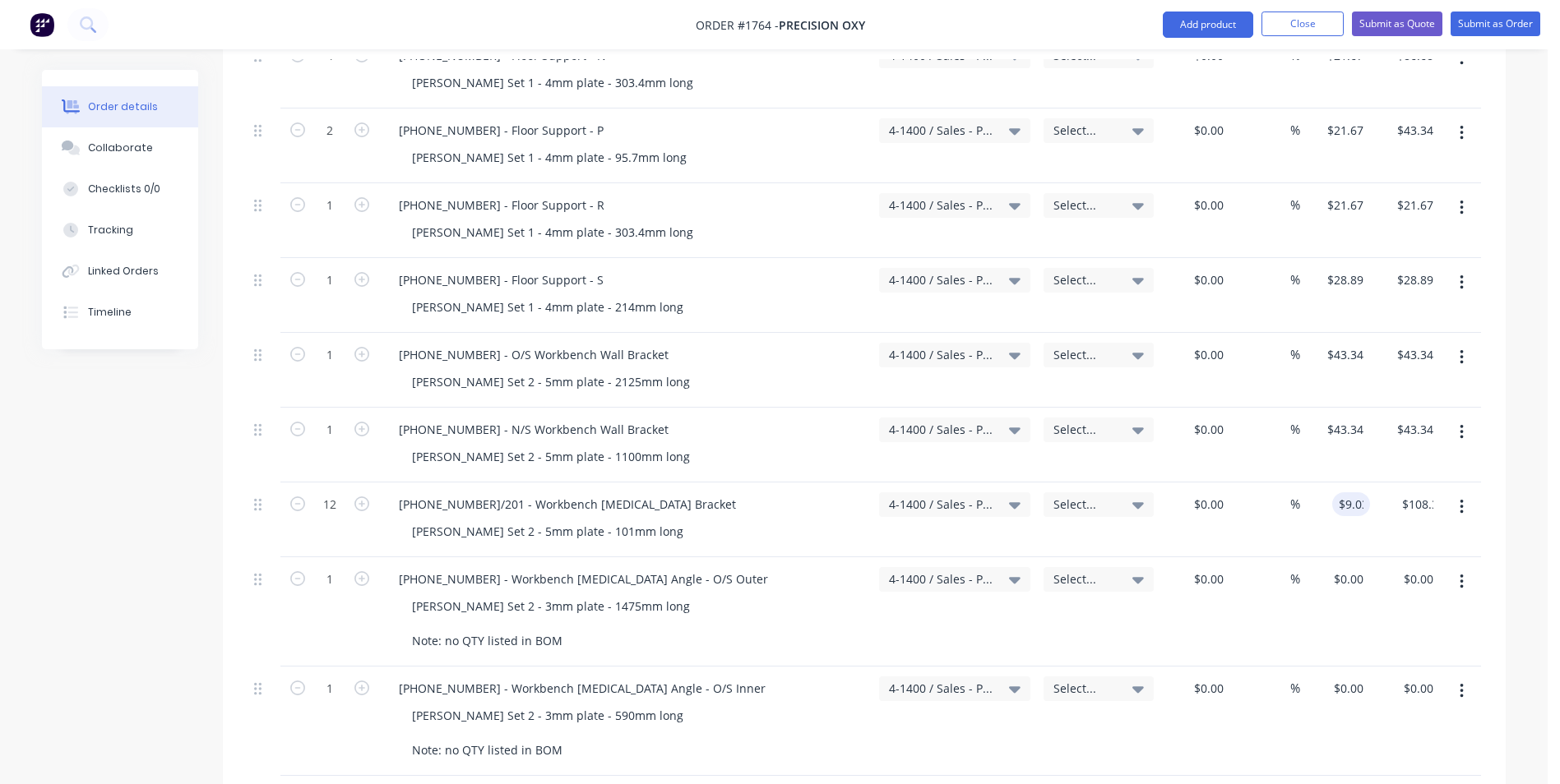
click at [1344, 510] on div "$9.03 9.03" at bounding box center [1334, 519] width 70 height 75
click at [1349, 567] on div "0 0" at bounding box center [1357, 579] width 26 height 24
click at [1329, 588] on div "$43.34 43.34" at bounding box center [1334, 612] width 70 height 109
click at [1357, 677] on input "0" at bounding box center [1351, 689] width 38 height 24
click at [1323, 690] on div "$21.67 $21.67" at bounding box center [1334, 721] width 70 height 109
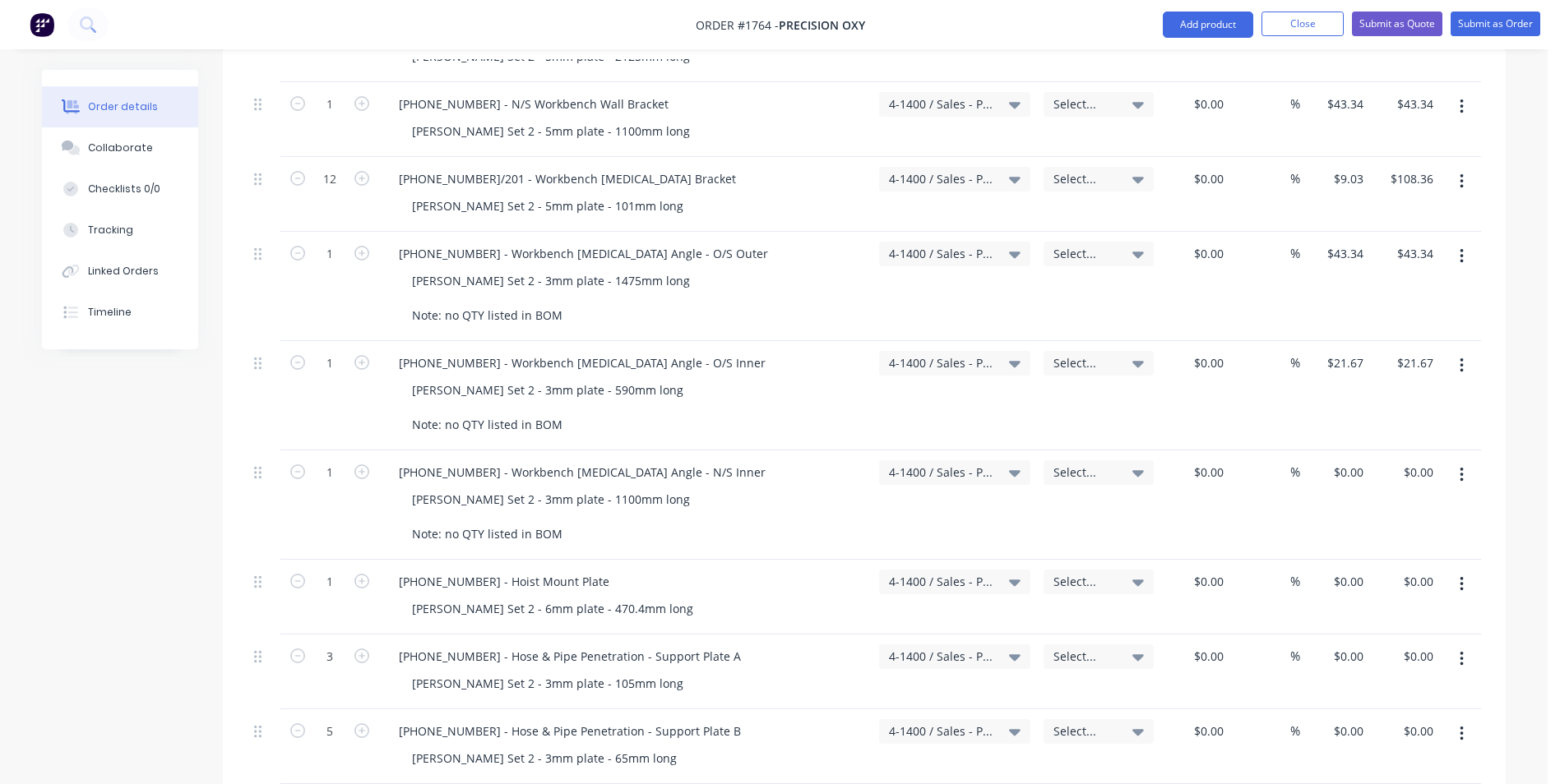
scroll to position [2219, 0]
click at [1352, 457] on input "0" at bounding box center [1351, 469] width 38 height 24
click at [1339, 460] on div "$21.67 21.67" at bounding box center [1334, 501] width 70 height 109
click at [1358, 566] on input "0" at bounding box center [1351, 578] width 38 height 24
click at [1321, 573] on div "$43.34 43.34" at bounding box center [1334, 594] width 70 height 75
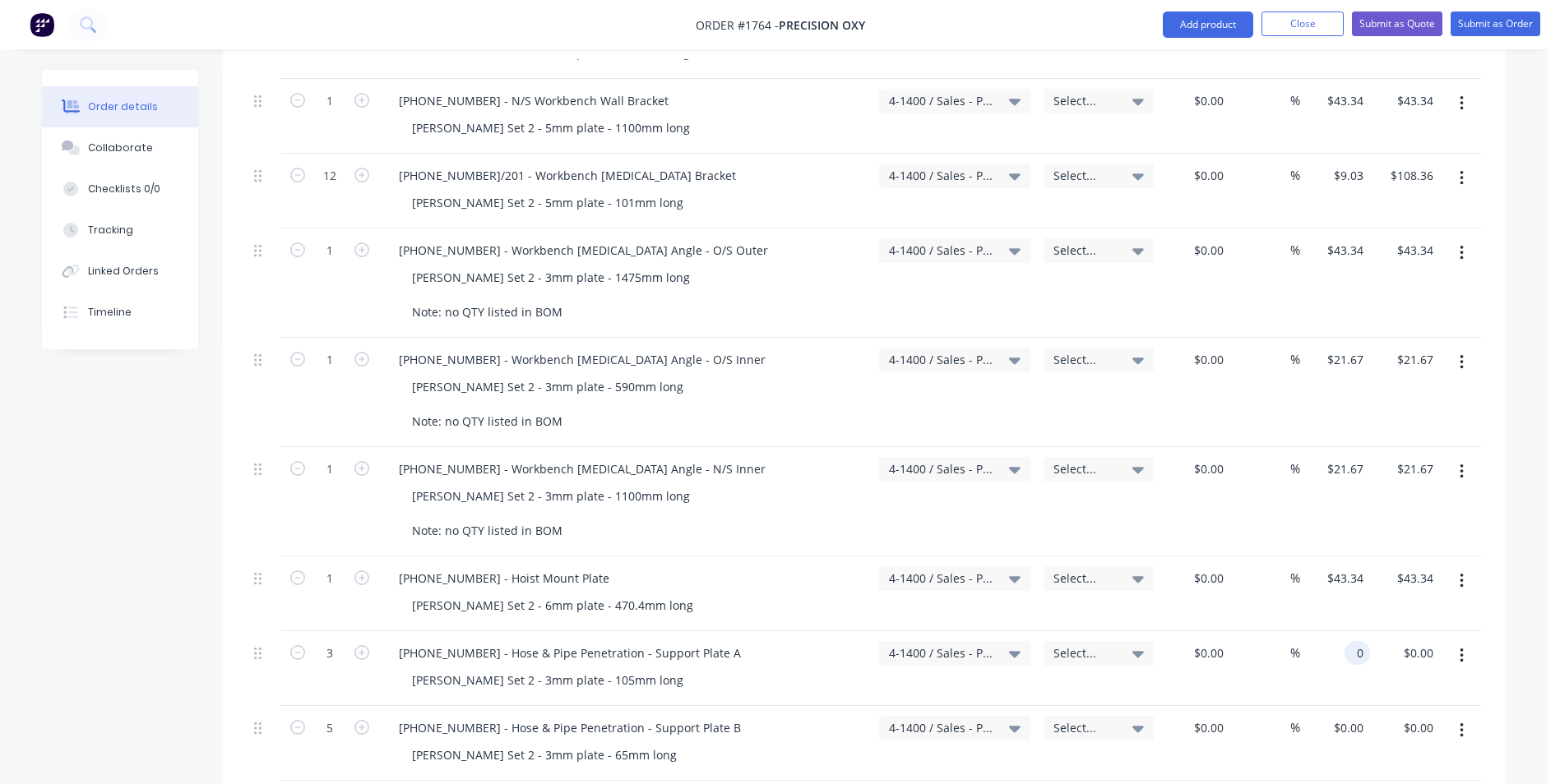
click at [1354, 641] on input "0" at bounding box center [1360, 653] width 19 height 24
click at [1315, 651] on div "$32.50 32.50" at bounding box center [1334, 668] width 70 height 75
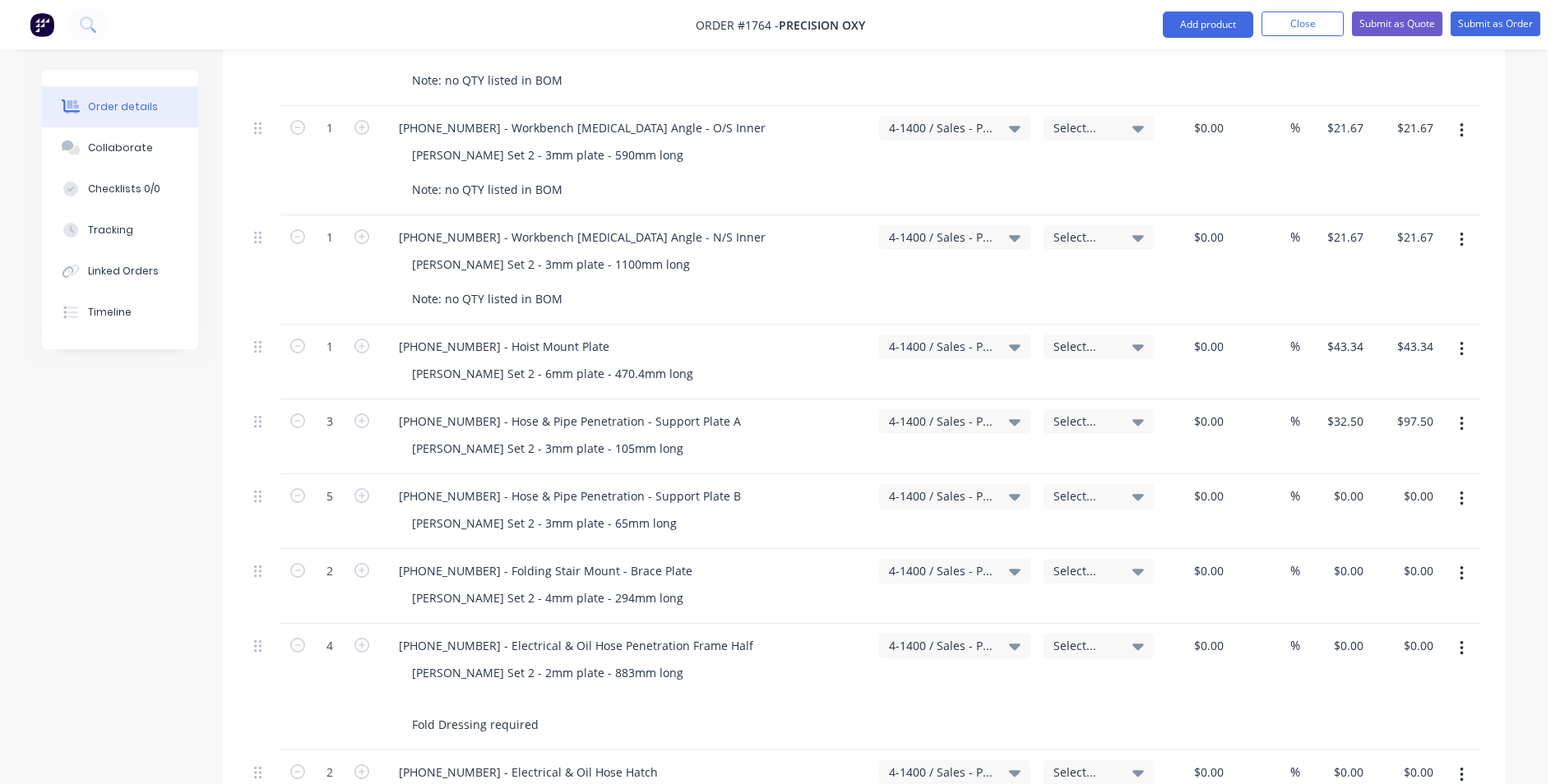
scroll to position [2465, 0]
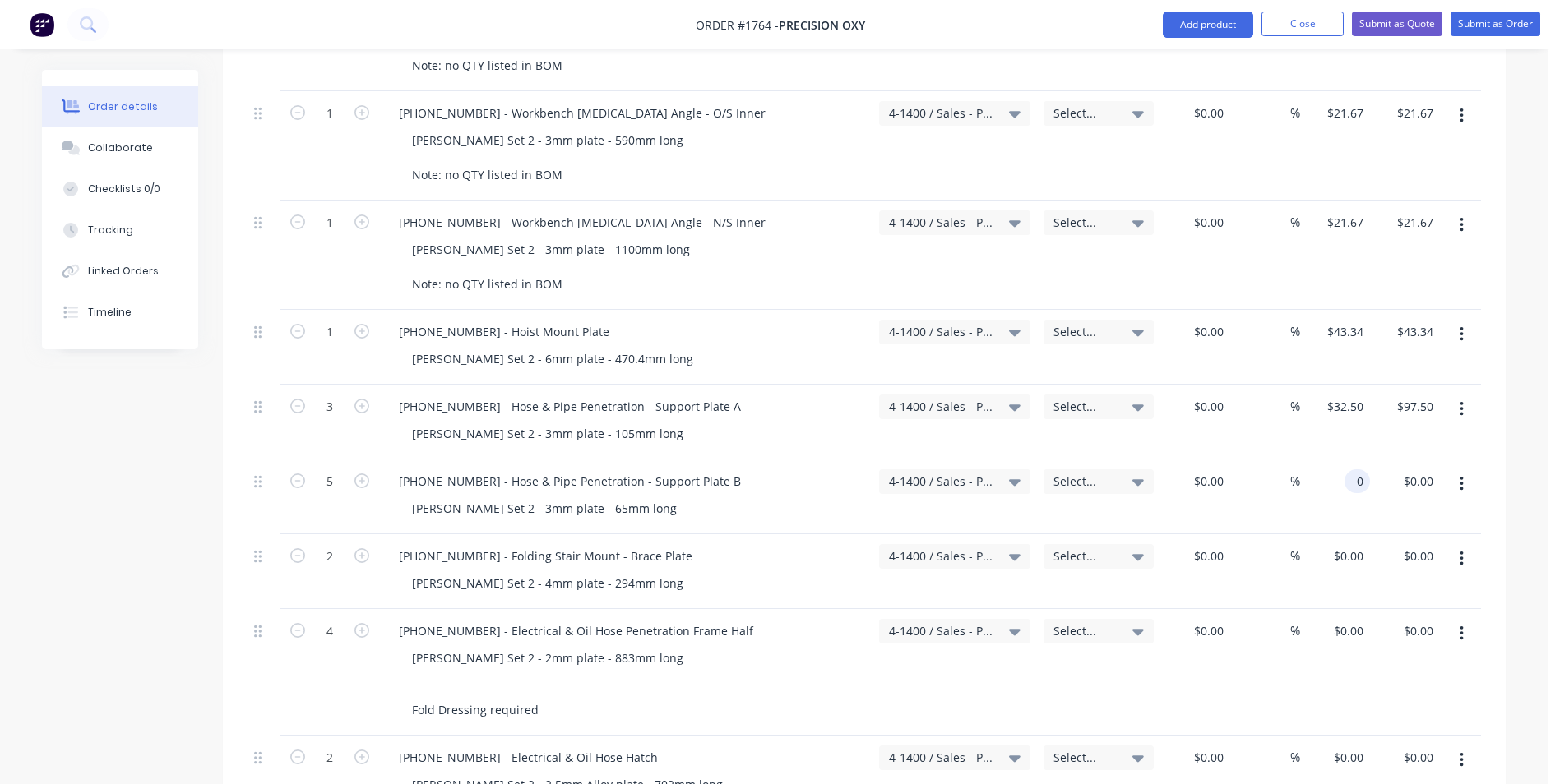
click at [1356, 469] on input "0" at bounding box center [1360, 481] width 19 height 24
click at [1345, 477] on div "$32.50 $32.50" at bounding box center [1334, 497] width 70 height 75
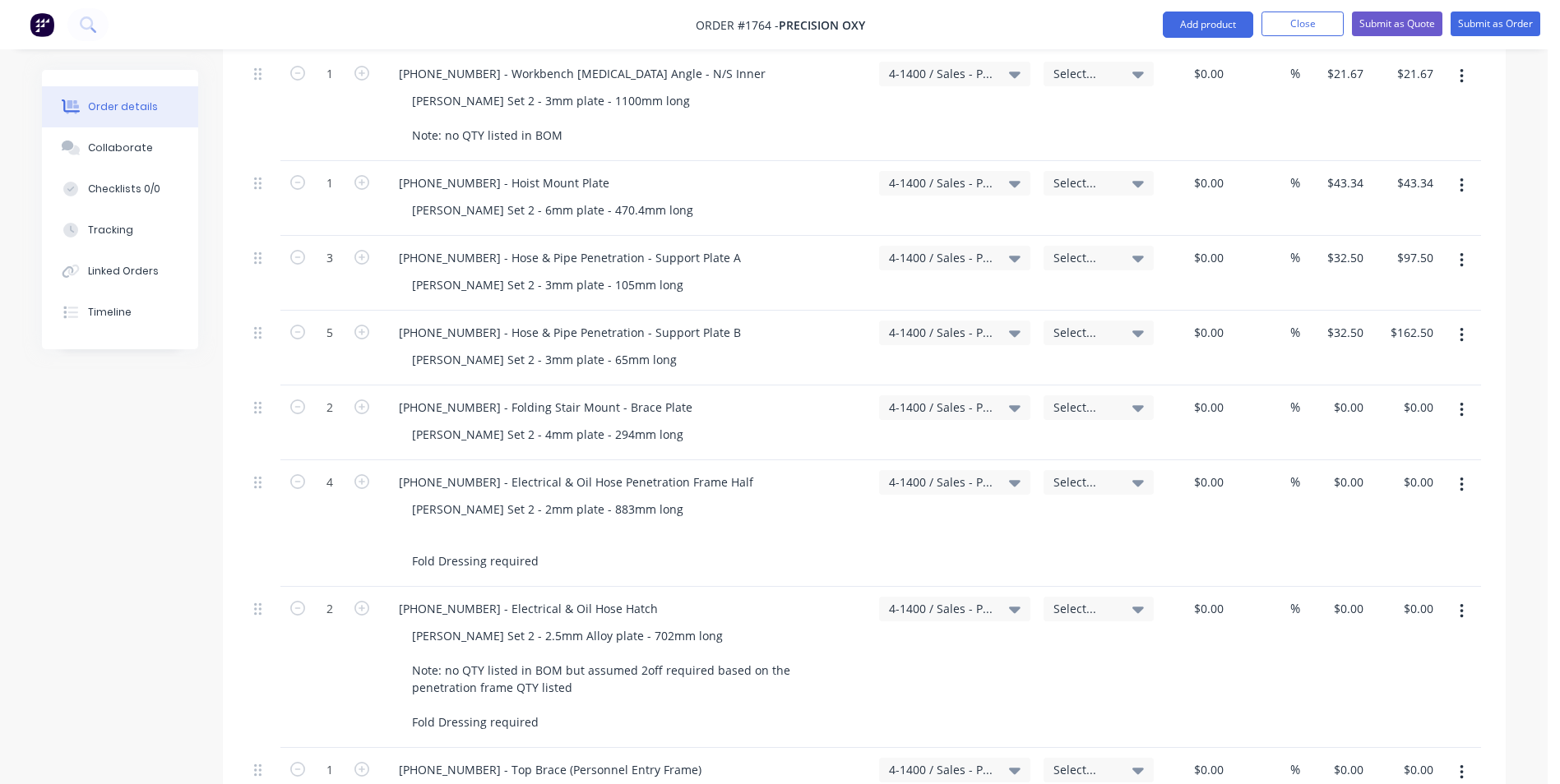
scroll to position [2630, 0]
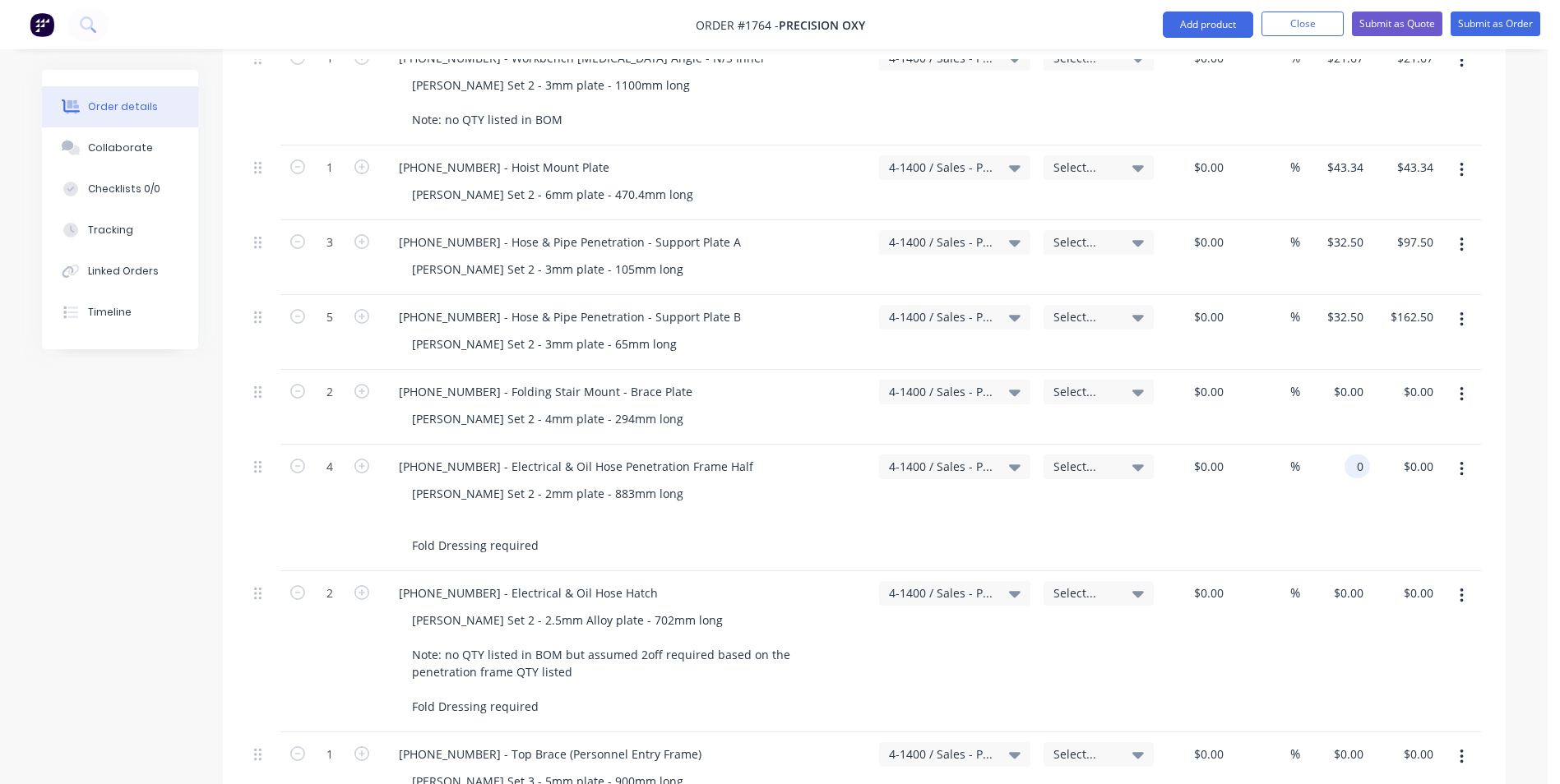
click at [1357, 455] on input "0" at bounding box center [1360, 467] width 19 height 24
click at [1358, 461] on div "$43.34 $43.34" at bounding box center [1334, 508] width 70 height 127
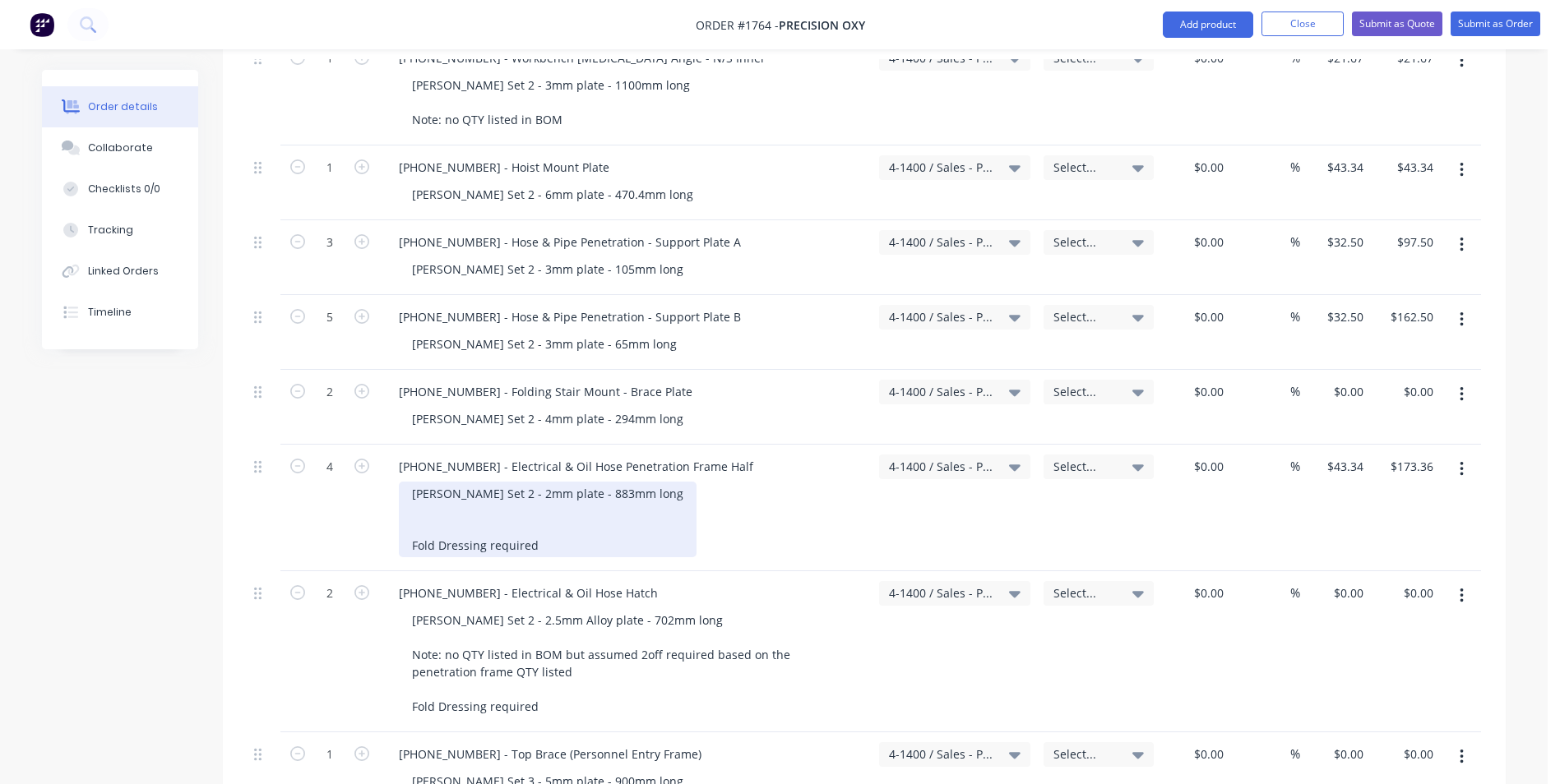
click at [543, 500] on div "Varley Set 2 - 2mm plate - 883mm long Fold Dressing required" at bounding box center [547, 519] width 298 height 75
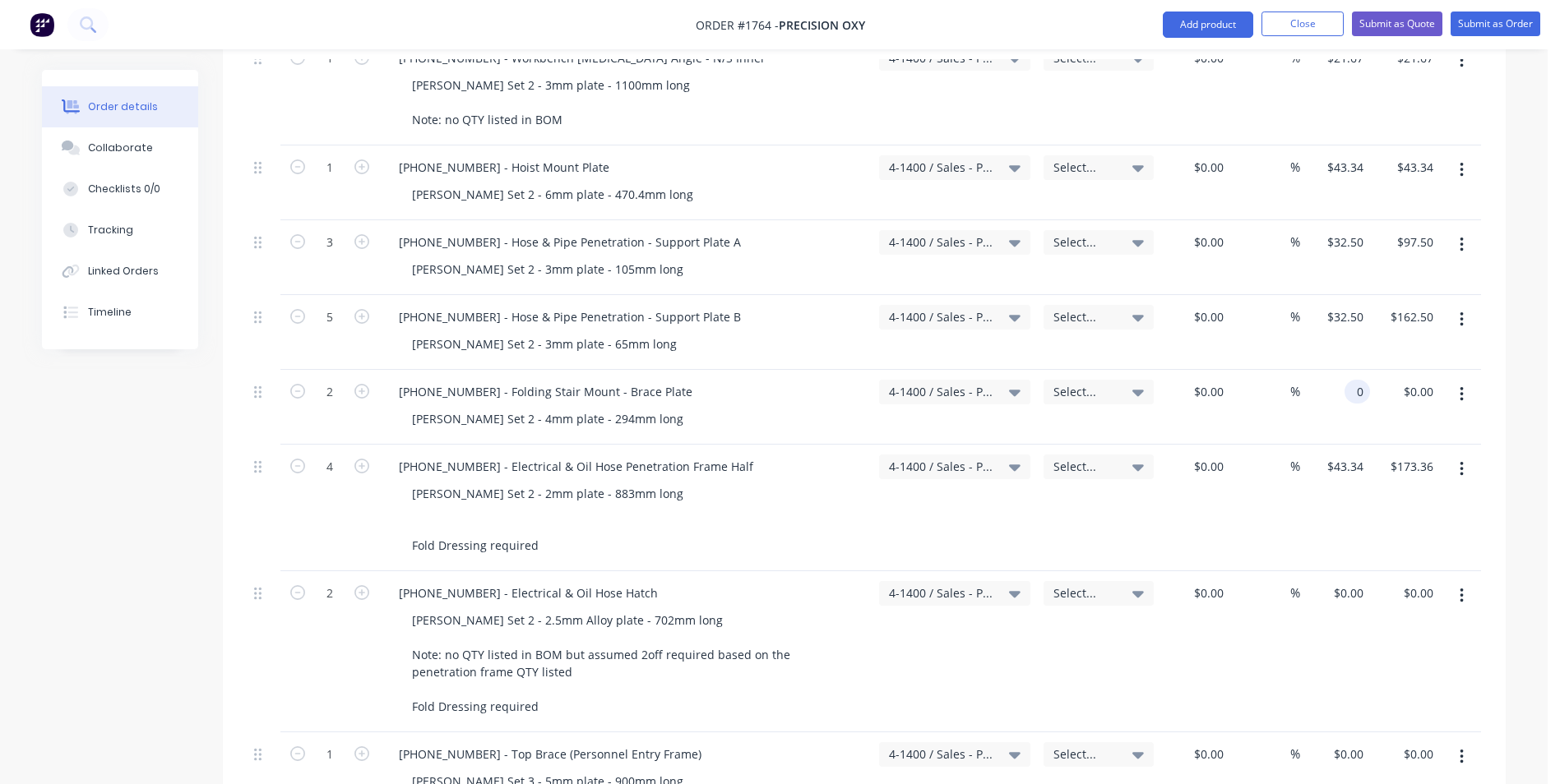
click at [1355, 380] on input "0" at bounding box center [1360, 392] width 19 height 24
click at [1363, 455] on input "43.34" at bounding box center [1348, 467] width 45 height 24
click at [1360, 472] on div "$65.00 $65.00" at bounding box center [1334, 508] width 70 height 127
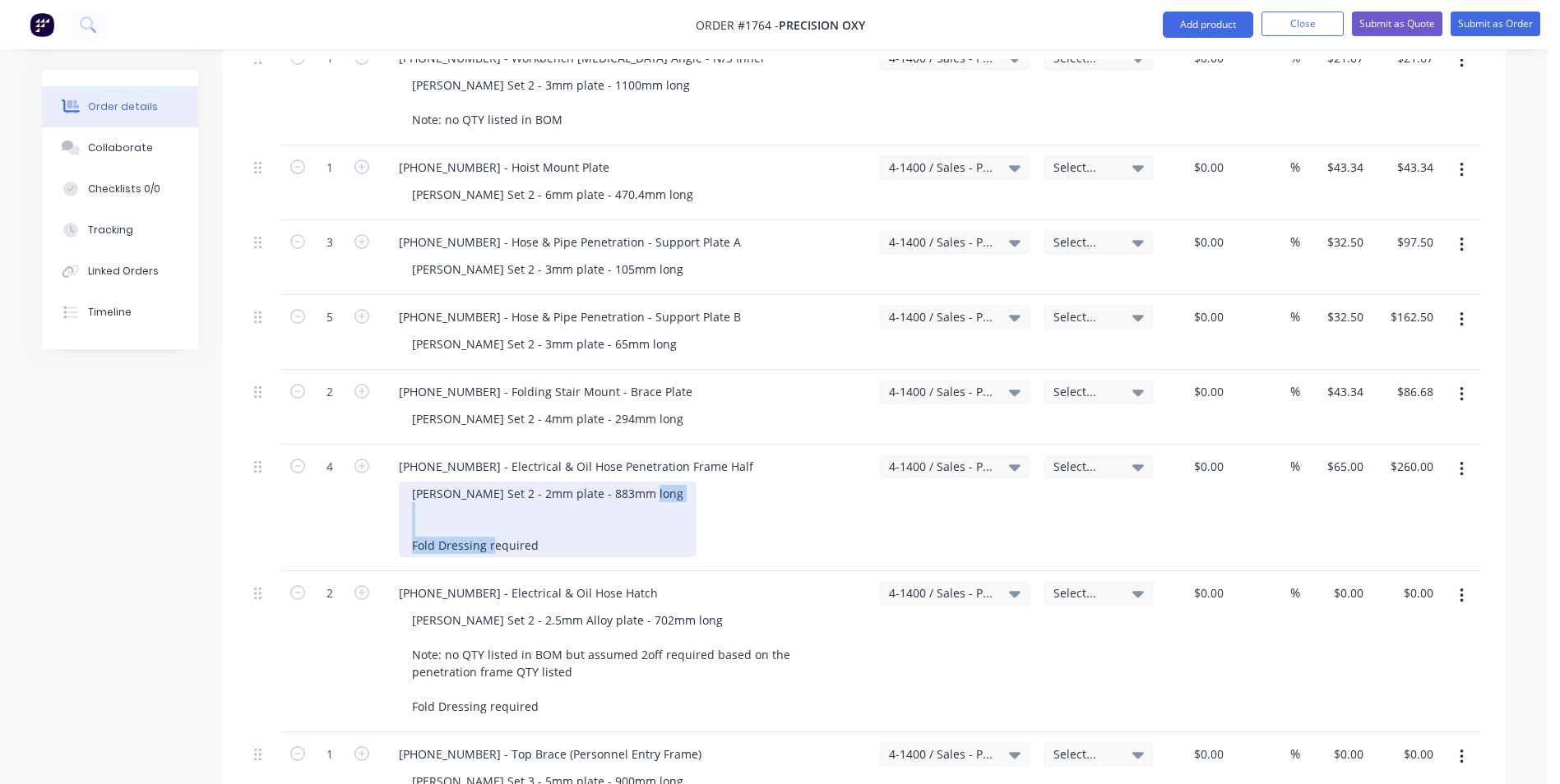
drag, startPoint x: 531, startPoint y: 509, endPoint x: 385, endPoint y: 510, distance: 146.0
click at [385, 510] on div "1128-24-01001 - Electrical & Oil Hose Penetration Frame Half Varley Set 2 - 2mm…" at bounding box center [626, 508] width 493 height 127
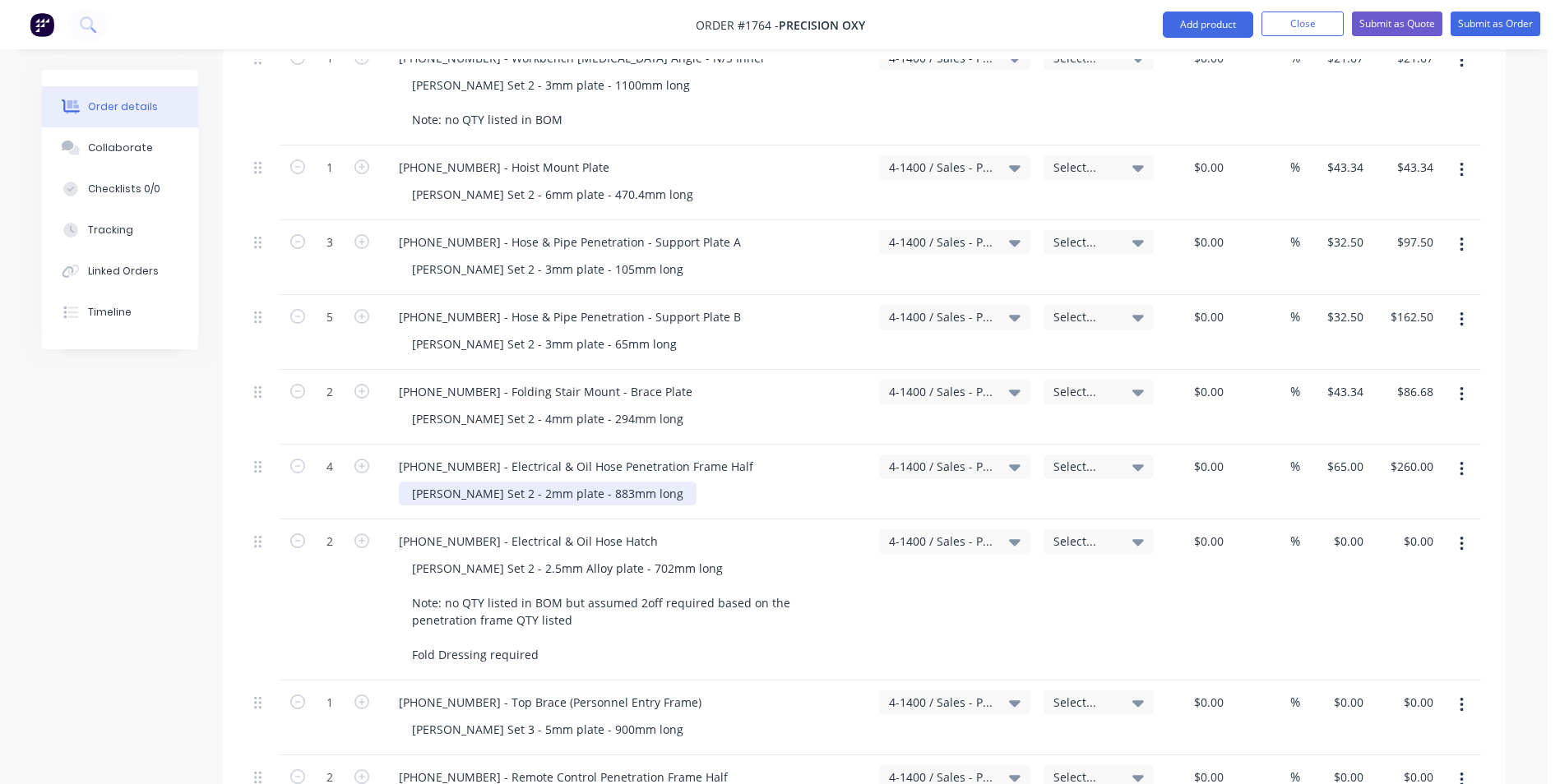
drag, startPoint x: 435, startPoint y: 497, endPoint x: 447, endPoint y: 502, distance: 13.0
click at [435, 496] on div "Varley Set 2 - 2mm plate - 883mm long" at bounding box center [547, 493] width 298 height 24
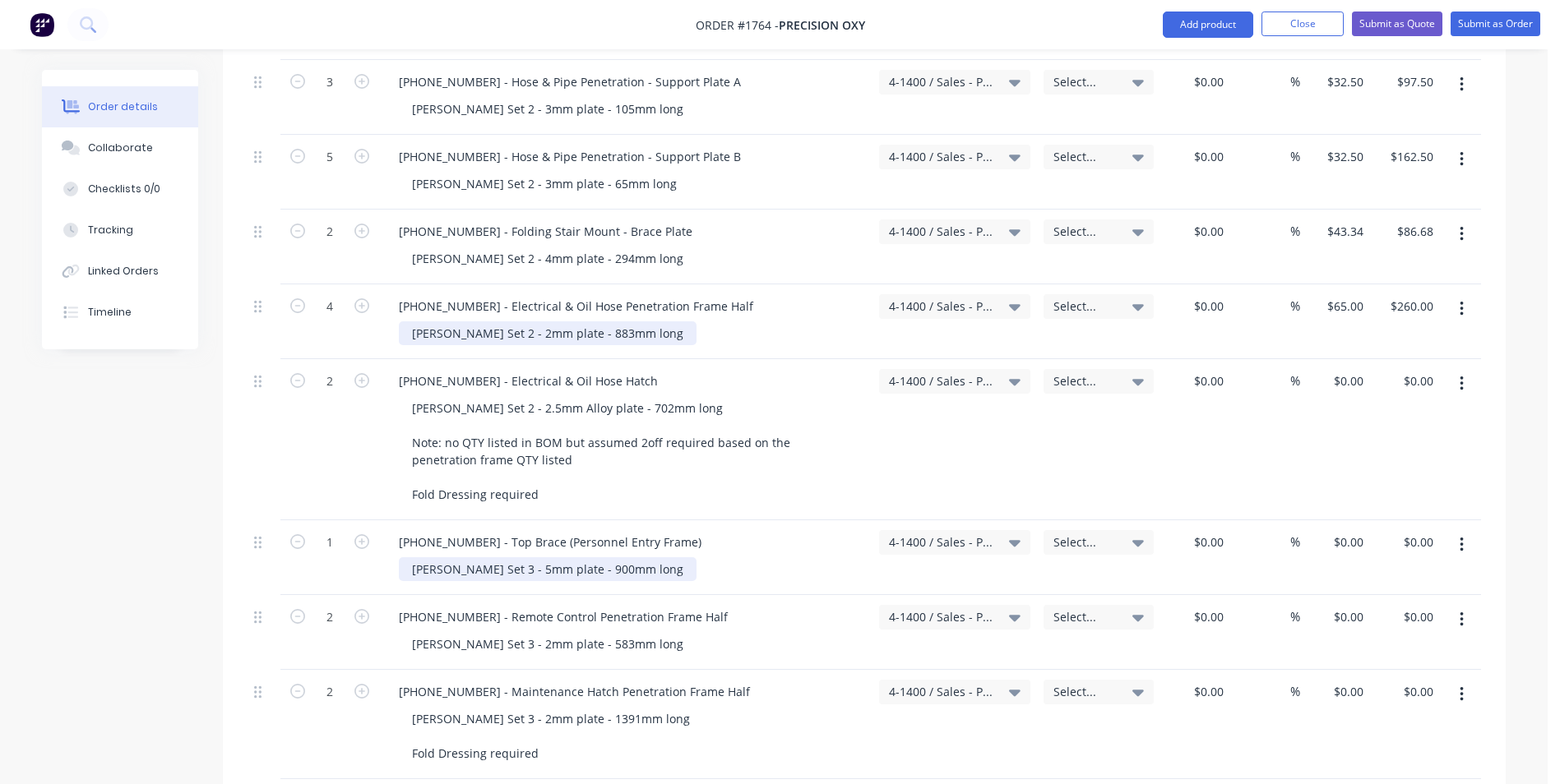
scroll to position [2795, 0]
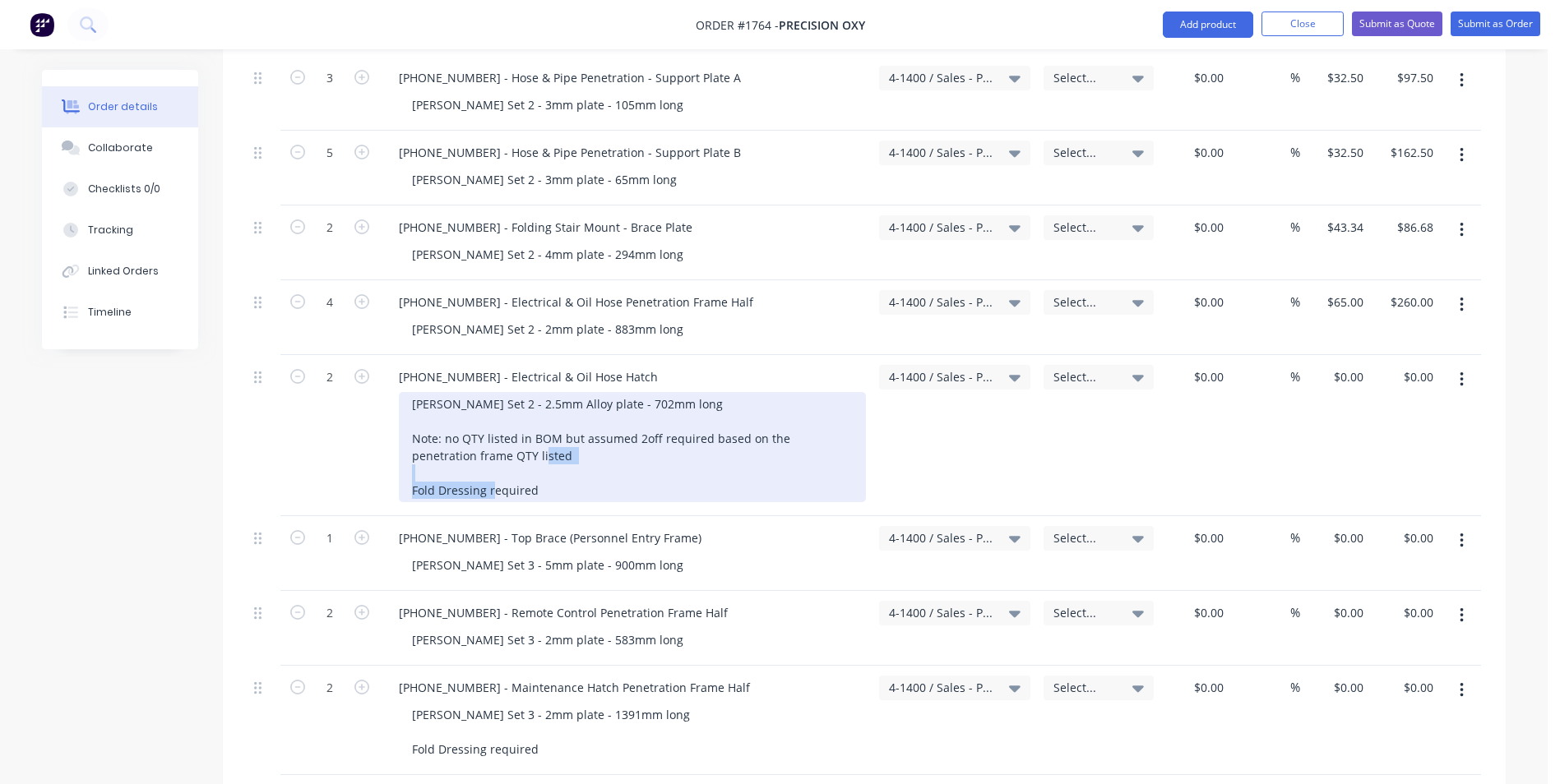
drag, startPoint x: 549, startPoint y: 474, endPoint x: 397, endPoint y: 465, distance: 152.3
click at [397, 465] on div "1128-24-01501 - Electrical & Oil Hose Hatch Varley Set 2 - 2.5mm Alloy plate - …" at bounding box center [626, 436] width 493 height 161
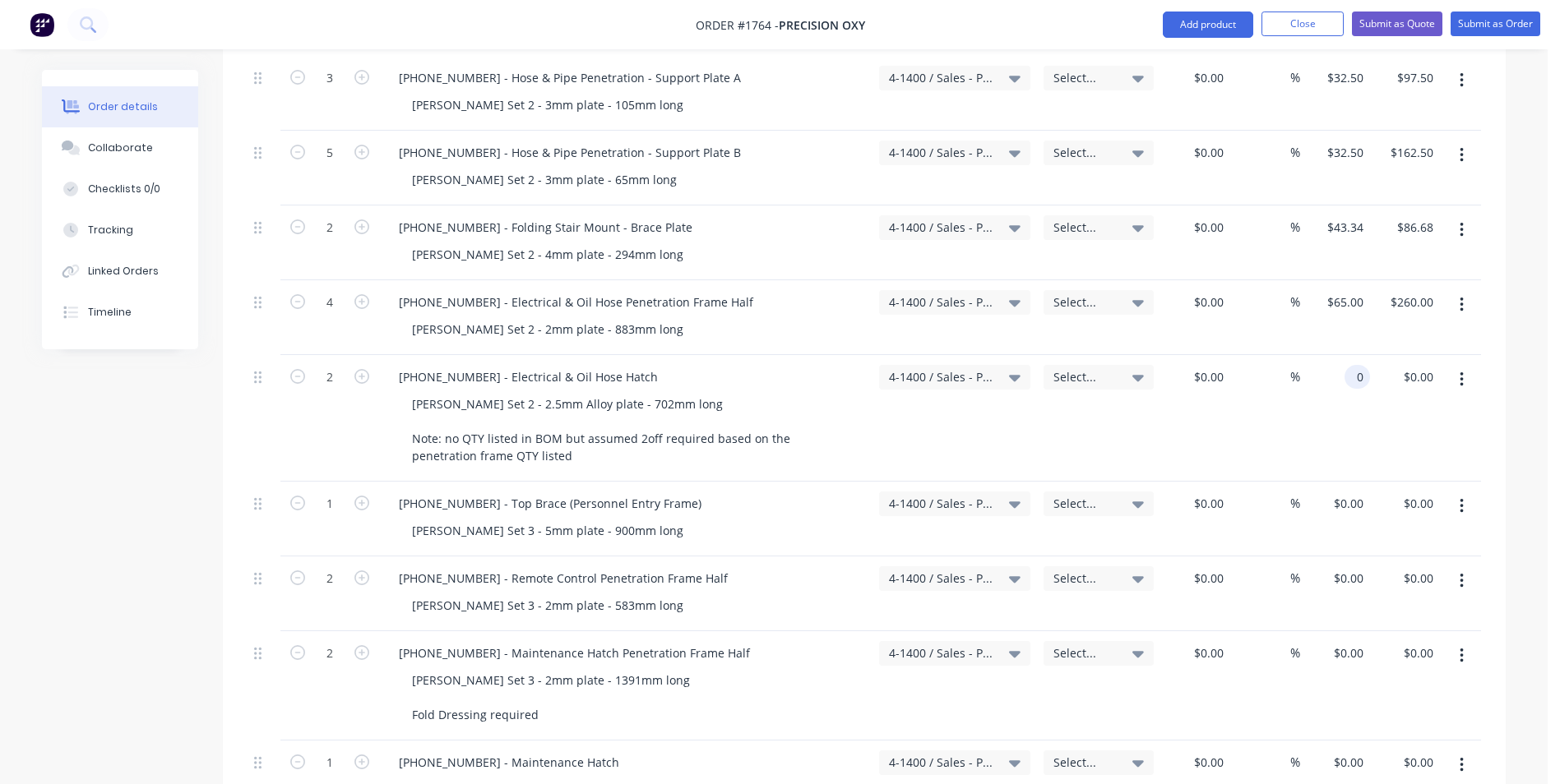
click at [1356, 365] on input "0" at bounding box center [1360, 377] width 19 height 24
click at [1360, 383] on div "$130.00 130" at bounding box center [1334, 419] width 70 height 127
click at [1358, 492] on input "0" at bounding box center [1351, 504] width 38 height 24
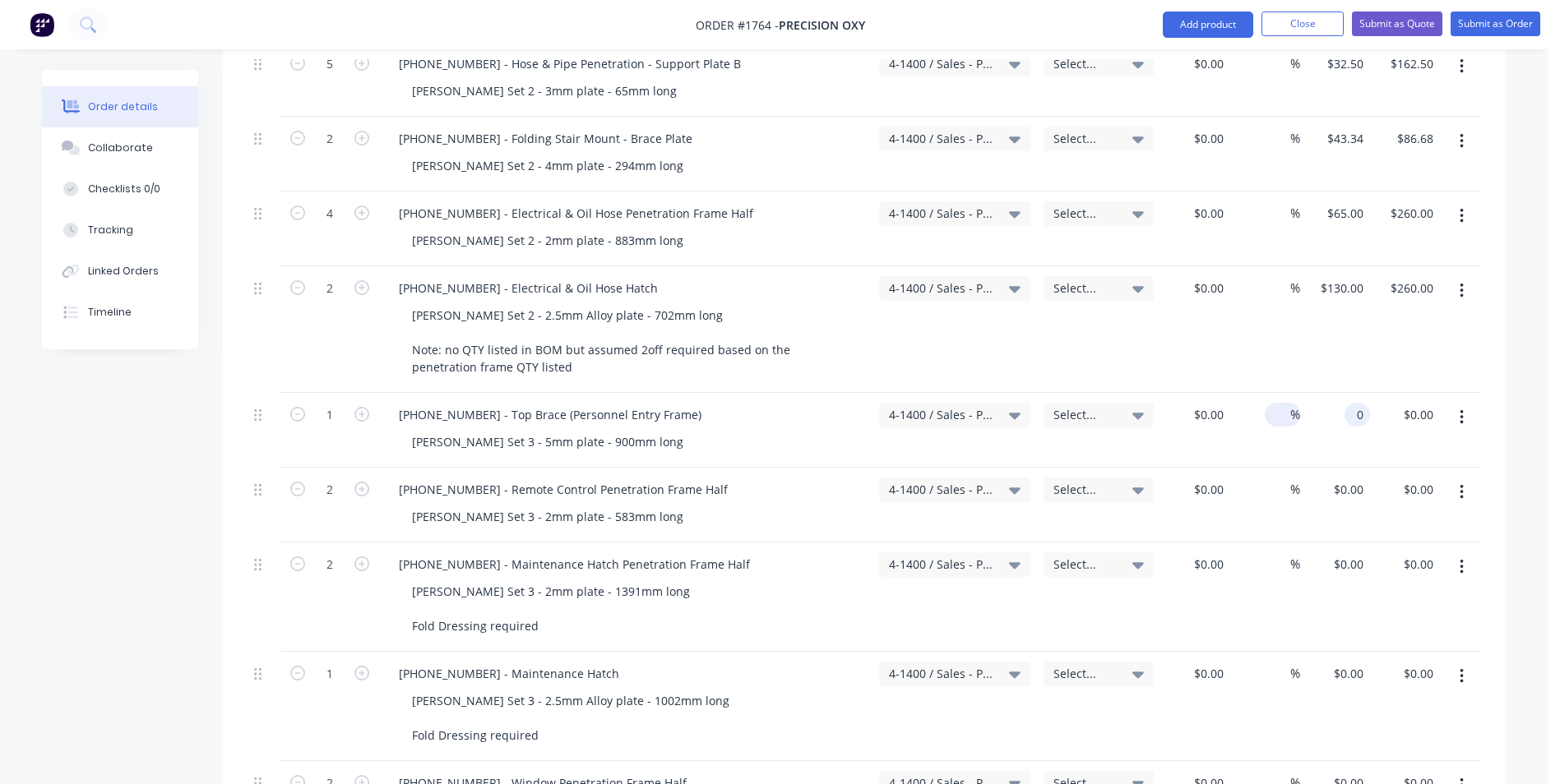
scroll to position [2876, 0]
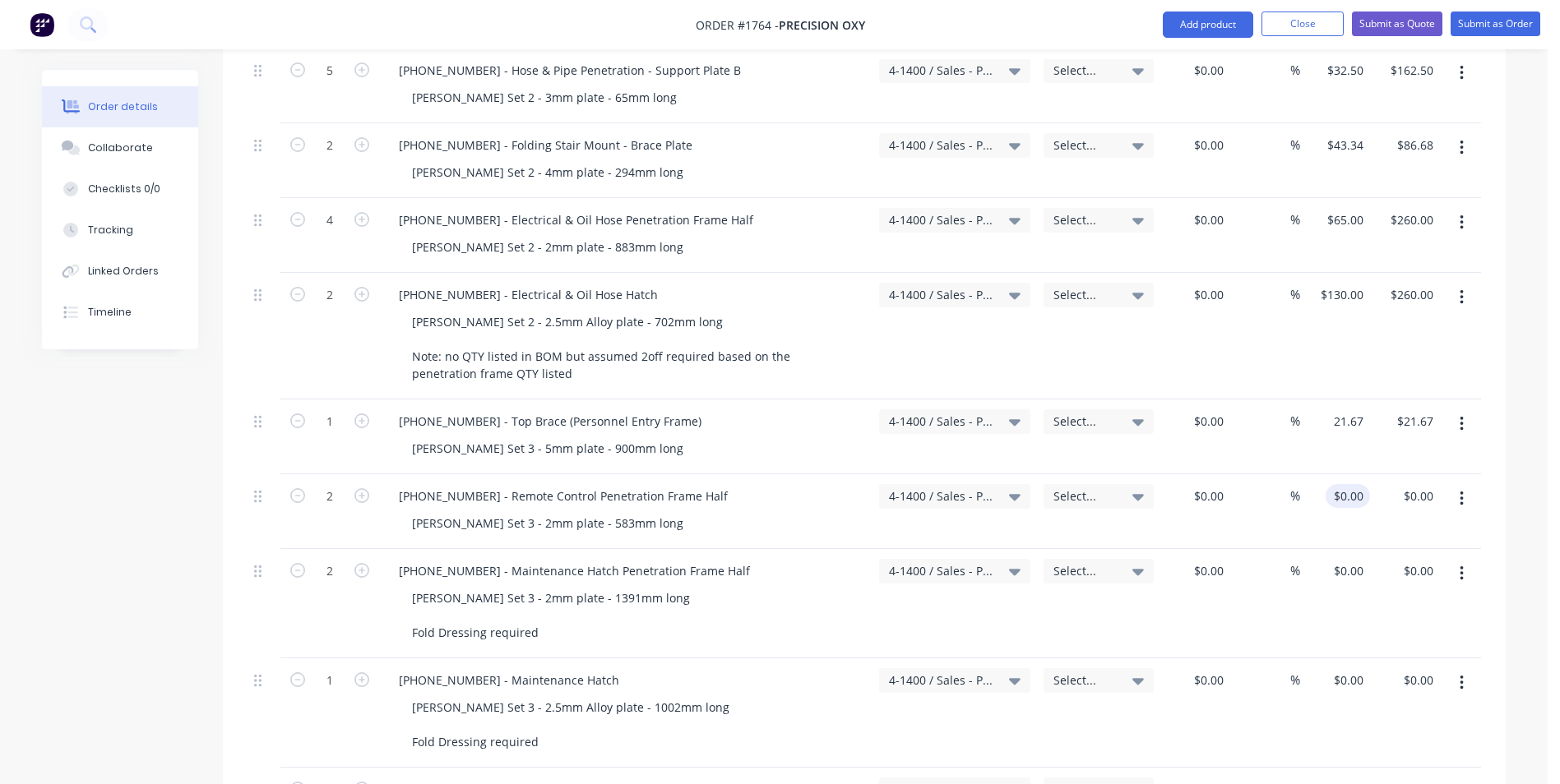
click at [1351, 484] on input "$0.00" at bounding box center [1351, 496] width 38 height 24
click at [1350, 484] on input "4" at bounding box center [1351, 496] width 38 height 24
click at [1351, 504] on div "$4.00 $4.00" at bounding box center [1334, 511] width 70 height 75
click at [1351, 503] on div "$4.00 $4.00" at bounding box center [1334, 511] width 70 height 75
click at [1334, 493] on div "$4.00 4" at bounding box center [1334, 511] width 70 height 75
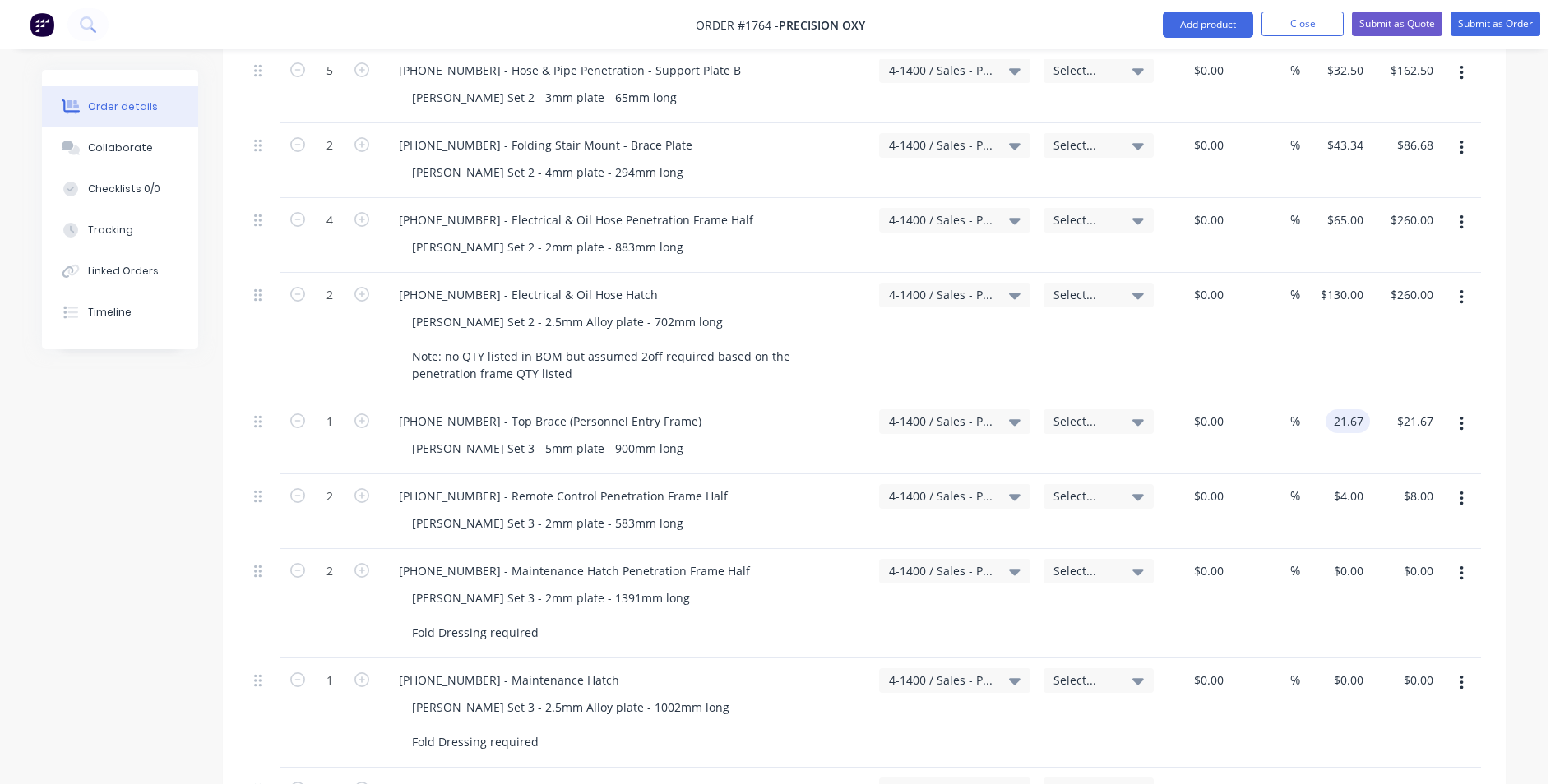
click at [1359, 559] on input "$0.00" at bounding box center [1351, 571] width 38 height 24
click at [1019, 562] on icon at bounding box center [1014, 570] width 11 height 18
click at [952, 562] on span "4-1400 / Sales - Pressing" at bounding box center [940, 570] width 104 height 17
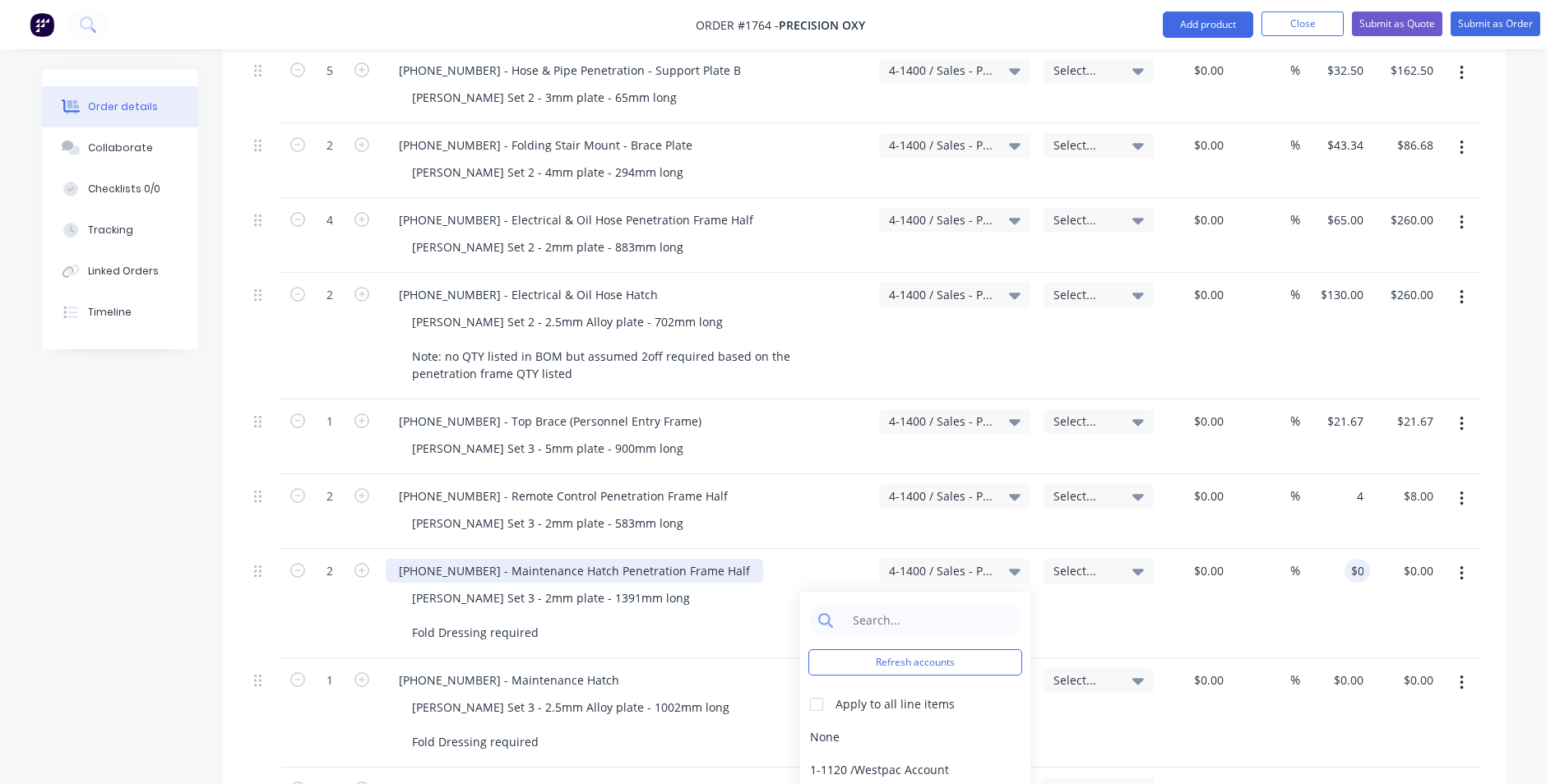
click at [597, 559] on div "1128-24-05001 - Maintenance Hatch Penetration Frame Half" at bounding box center [574, 571] width 378 height 24
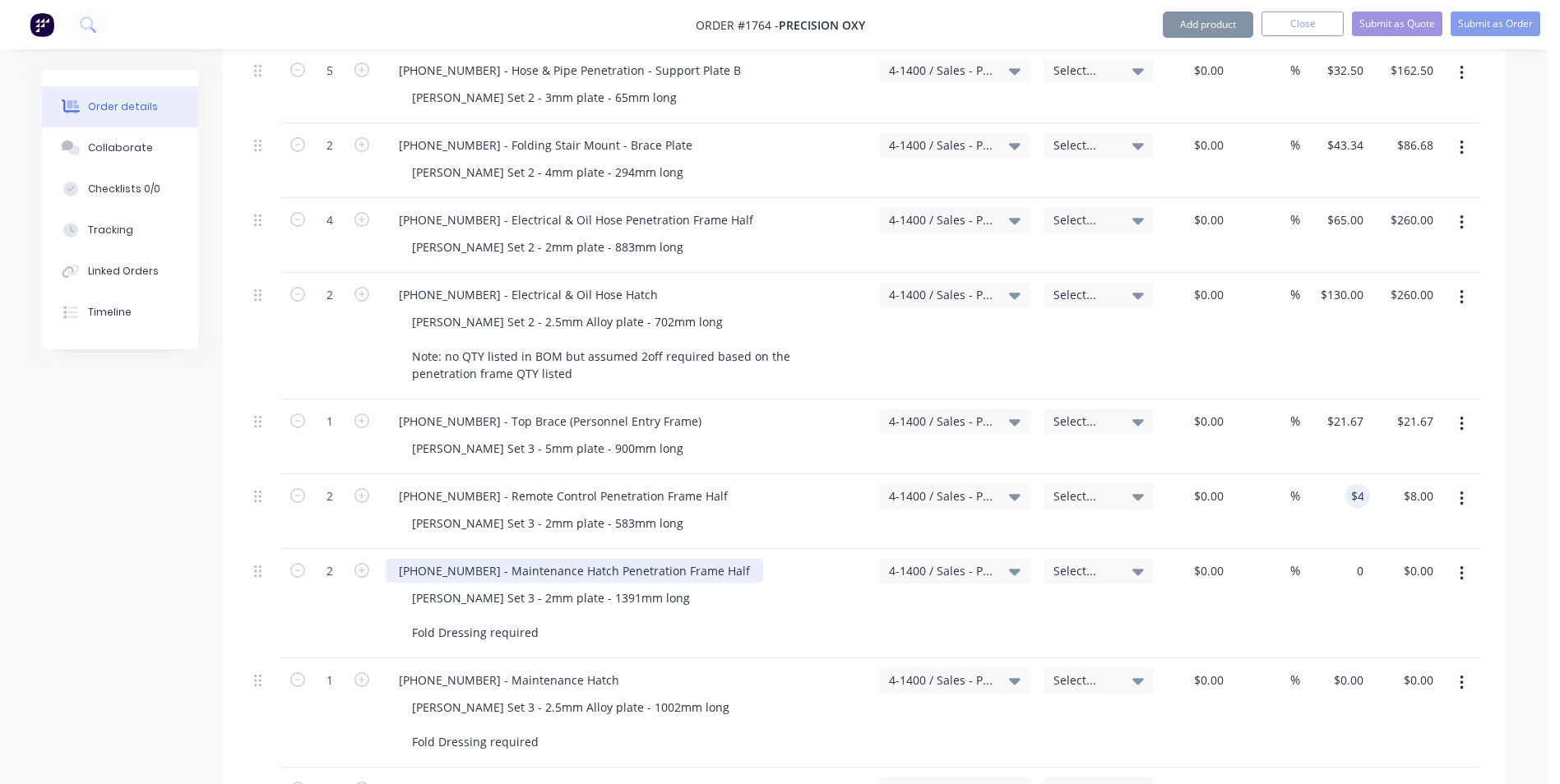
click at [592, 559] on div "1128-24-05001 - Maintenance Hatch Penetration Frame Half" at bounding box center [574, 571] width 378 height 24
click at [583, 559] on div "1128-24-05001 - Maintenance Hatch Penetration Frame Half" at bounding box center [574, 571] width 378 height 24
click at [1361, 484] on input "4" at bounding box center [1360, 496] width 19 height 24
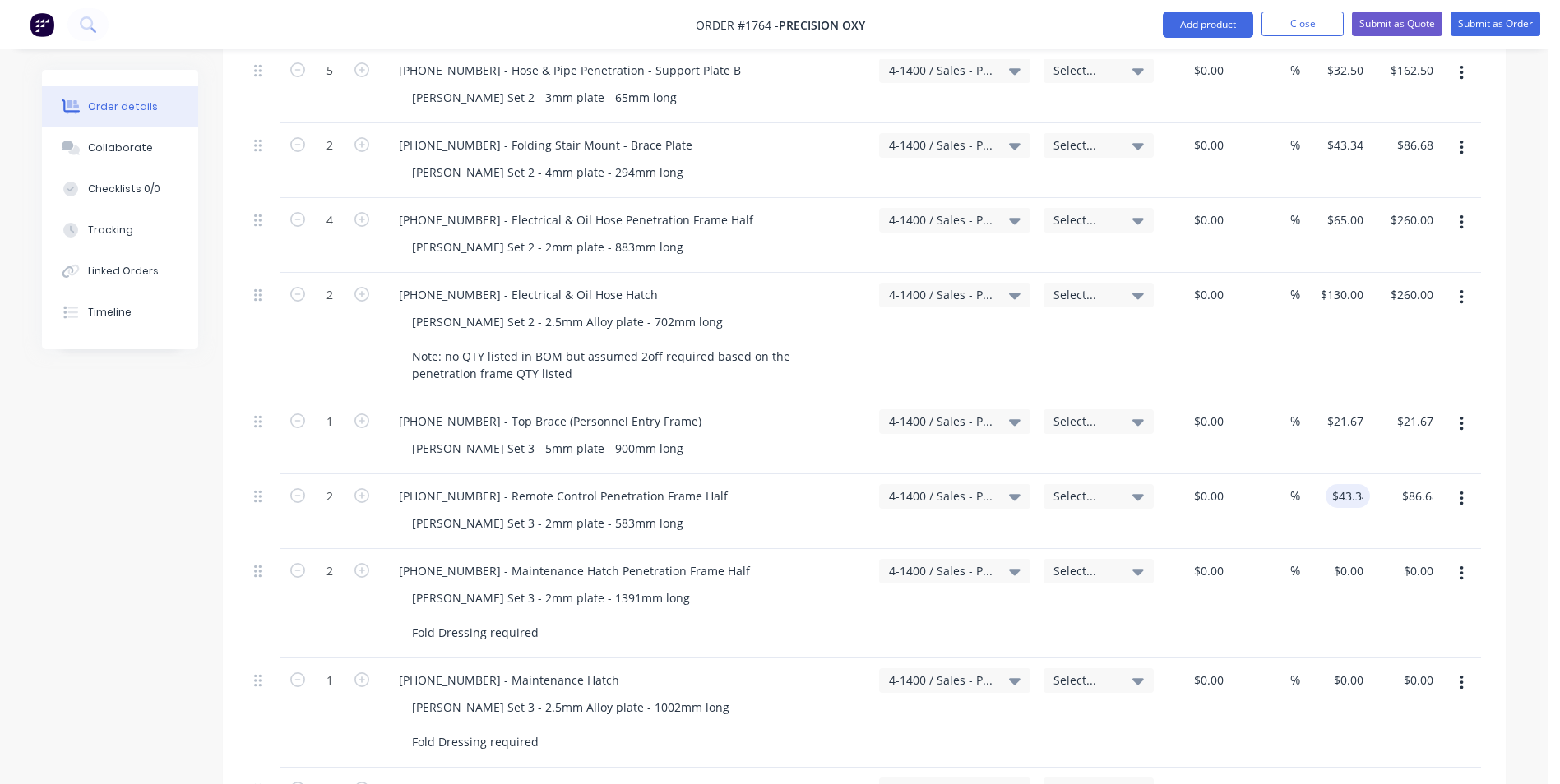
click at [1352, 498] on div "$43.34 43.34" at bounding box center [1334, 511] width 70 height 75
click at [1351, 559] on input "0" at bounding box center [1351, 571] width 38 height 24
click at [1345, 559] on div "0 $0.00" at bounding box center [1348, 571] width 45 height 24
click at [1210, 582] on div "$0.00 $0.00" at bounding box center [1194, 603] width 70 height 109
click at [1348, 668] on div "0 $0.00" at bounding box center [1348, 680] width 45 height 24
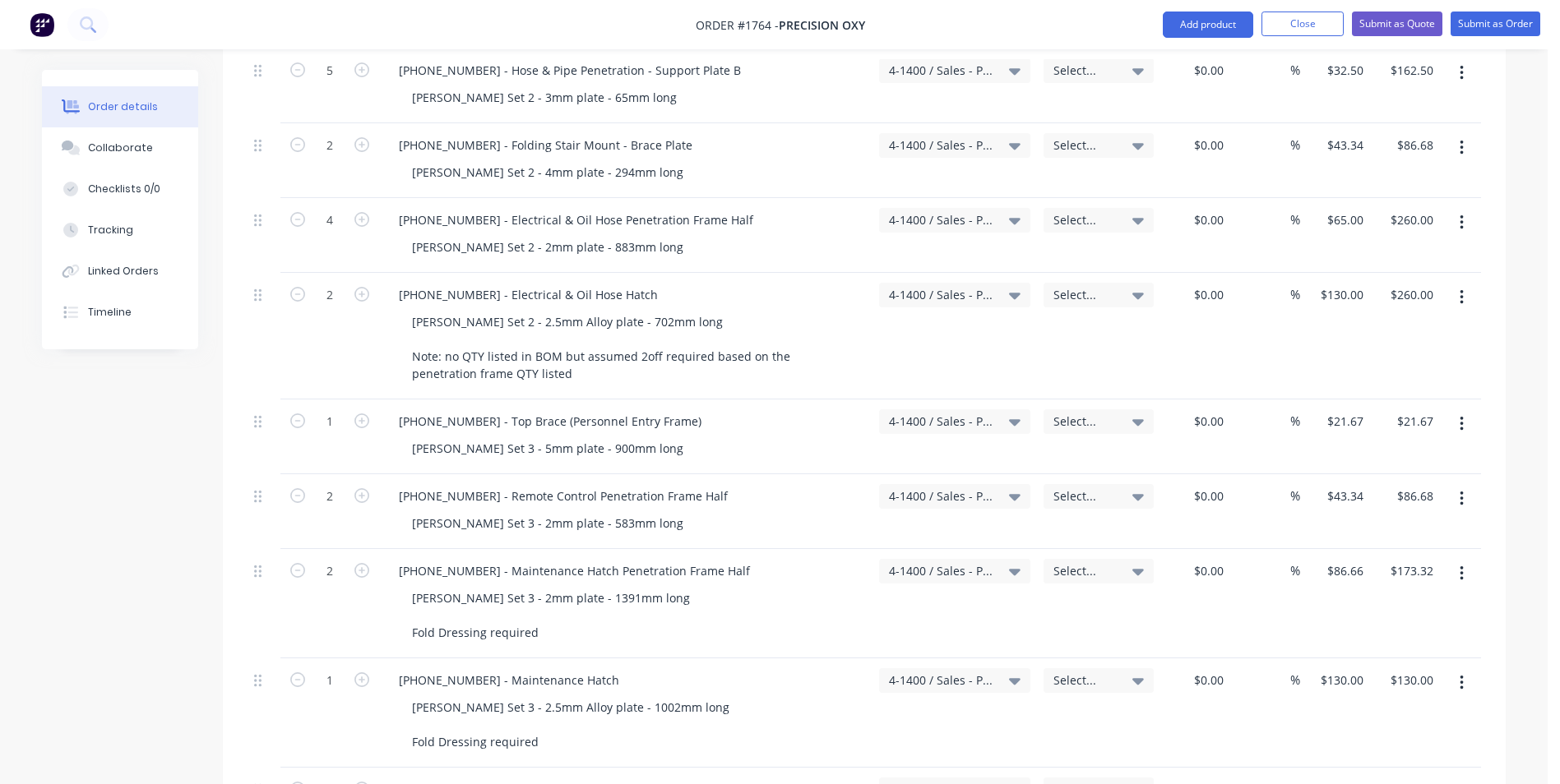
click at [1343, 683] on div "$130.00 $130.00" at bounding box center [1334, 712] width 70 height 109
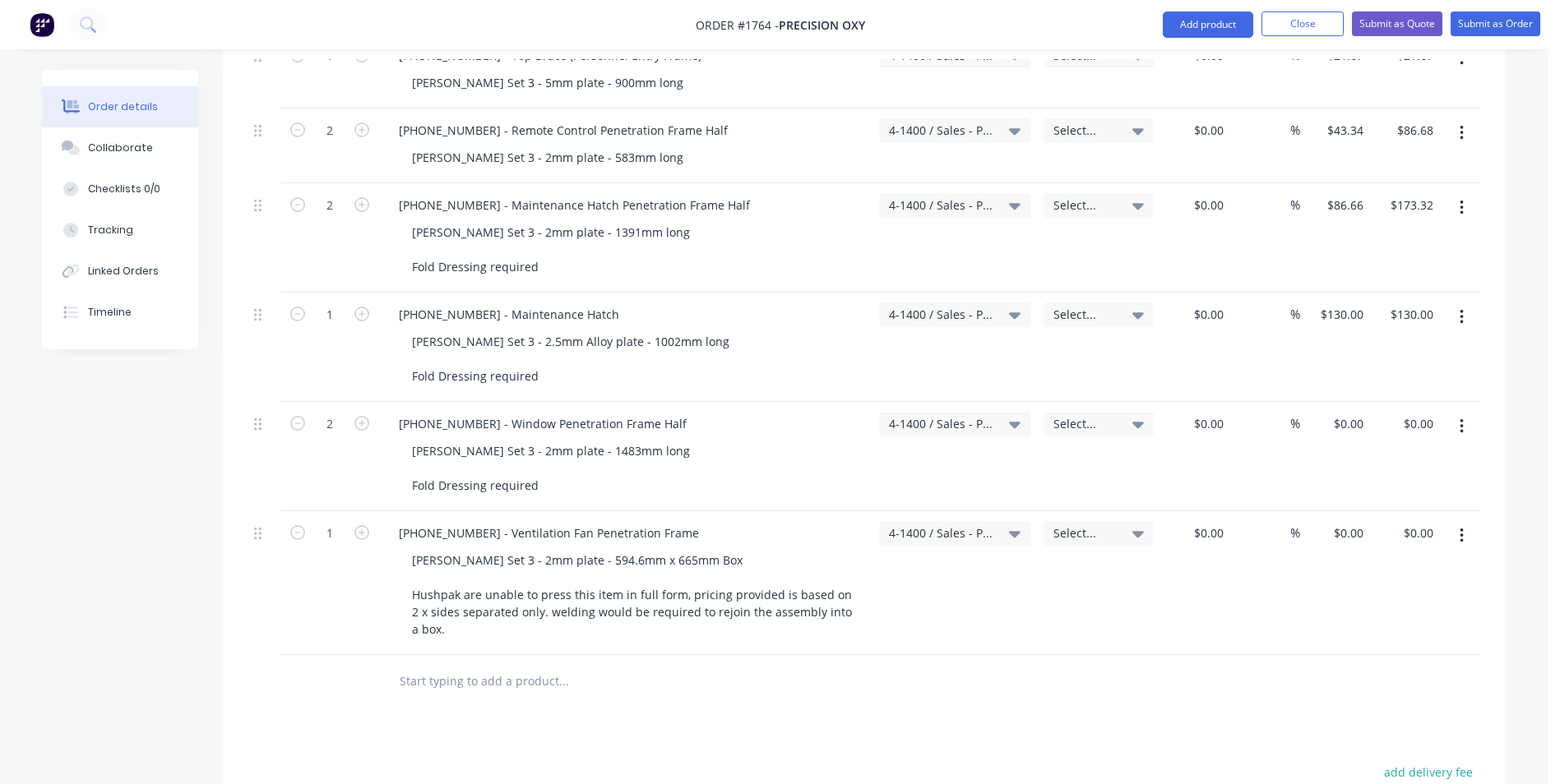
scroll to position [3205, 0]
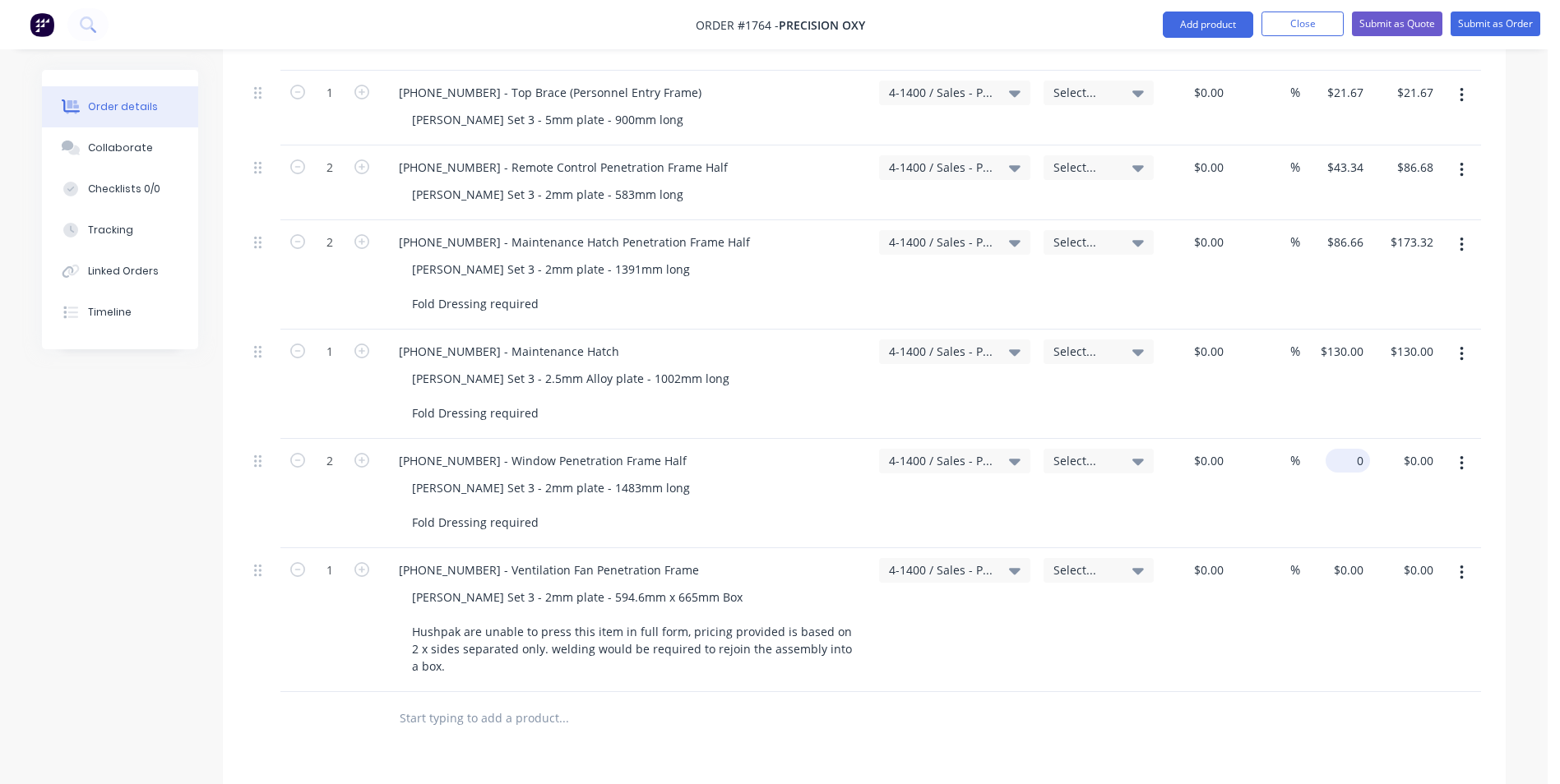
click at [1351, 449] on input "0" at bounding box center [1351, 461] width 38 height 24
click at [1333, 482] on div "$86.66 $86.66" at bounding box center [1334, 493] width 70 height 109
click at [1345, 558] on div "0 $0.00" at bounding box center [1348, 570] width 45 height 24
click at [1291, 612] on div "%" at bounding box center [1264, 620] width 70 height 144
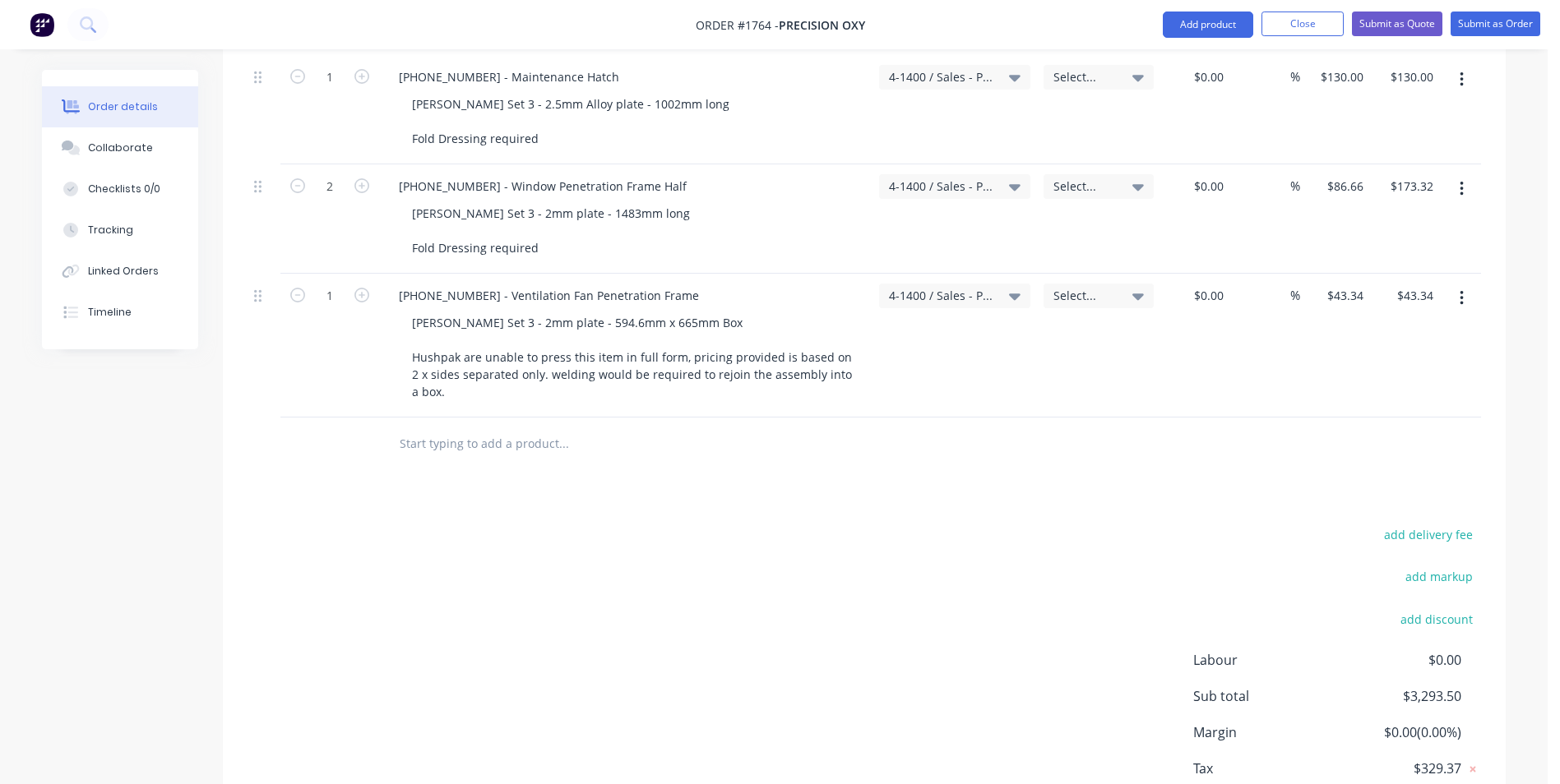
scroll to position [3451, 0]
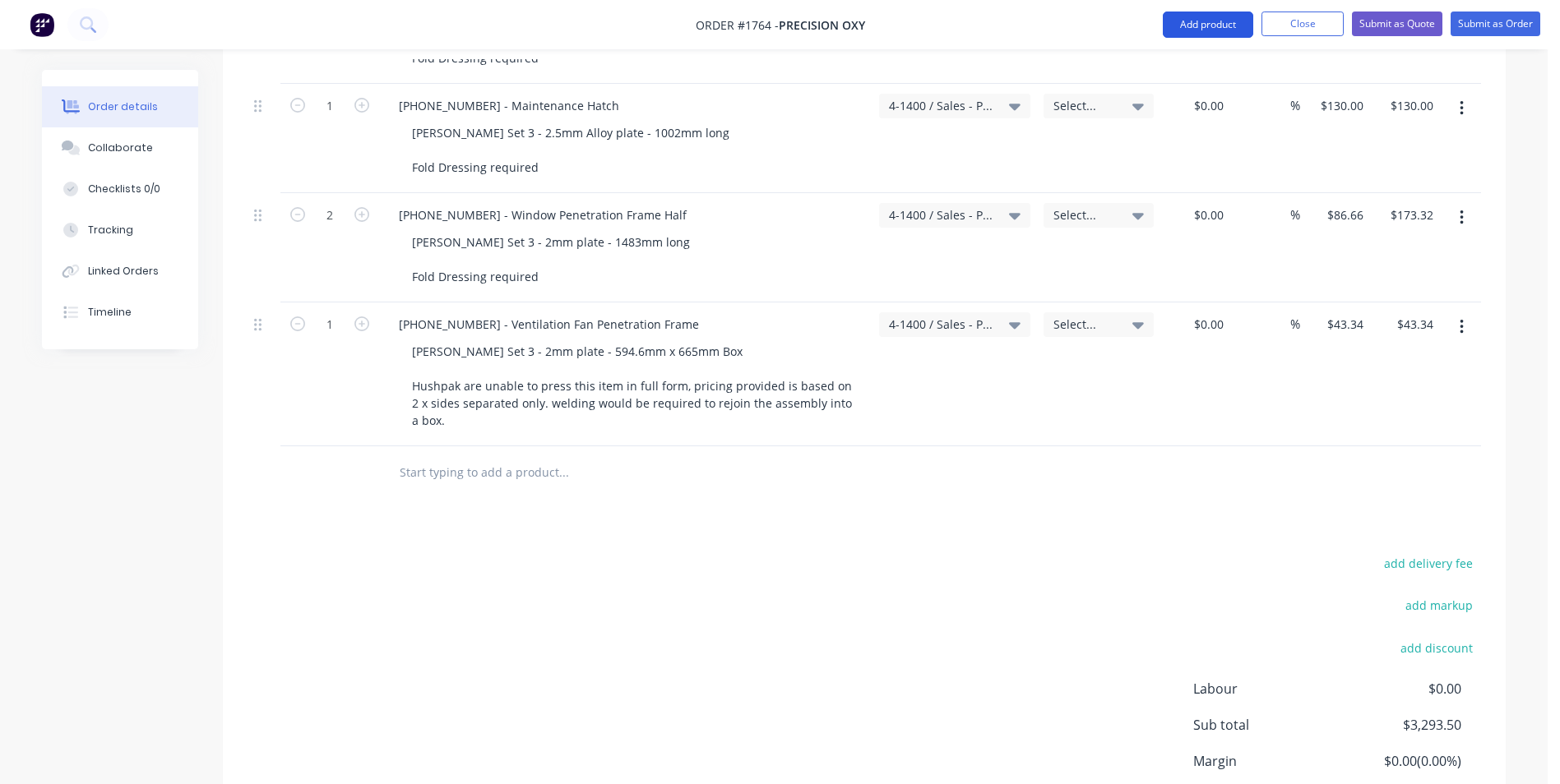
click at [1205, 25] on button "Add product" at bounding box center [1207, 24] width 90 height 27
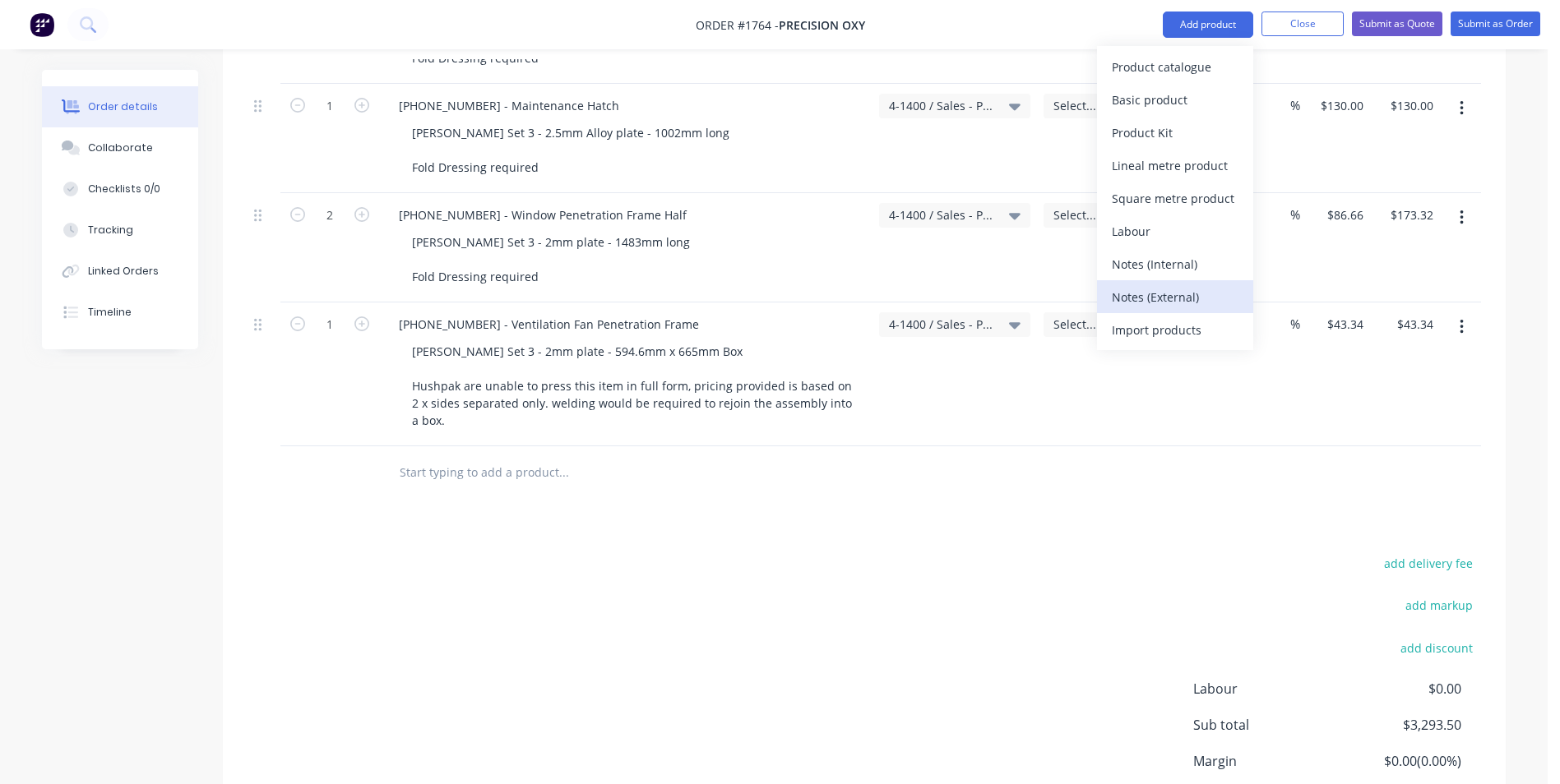
click at [1163, 299] on div "Notes (External)" at bounding box center [1175, 297] width 127 height 24
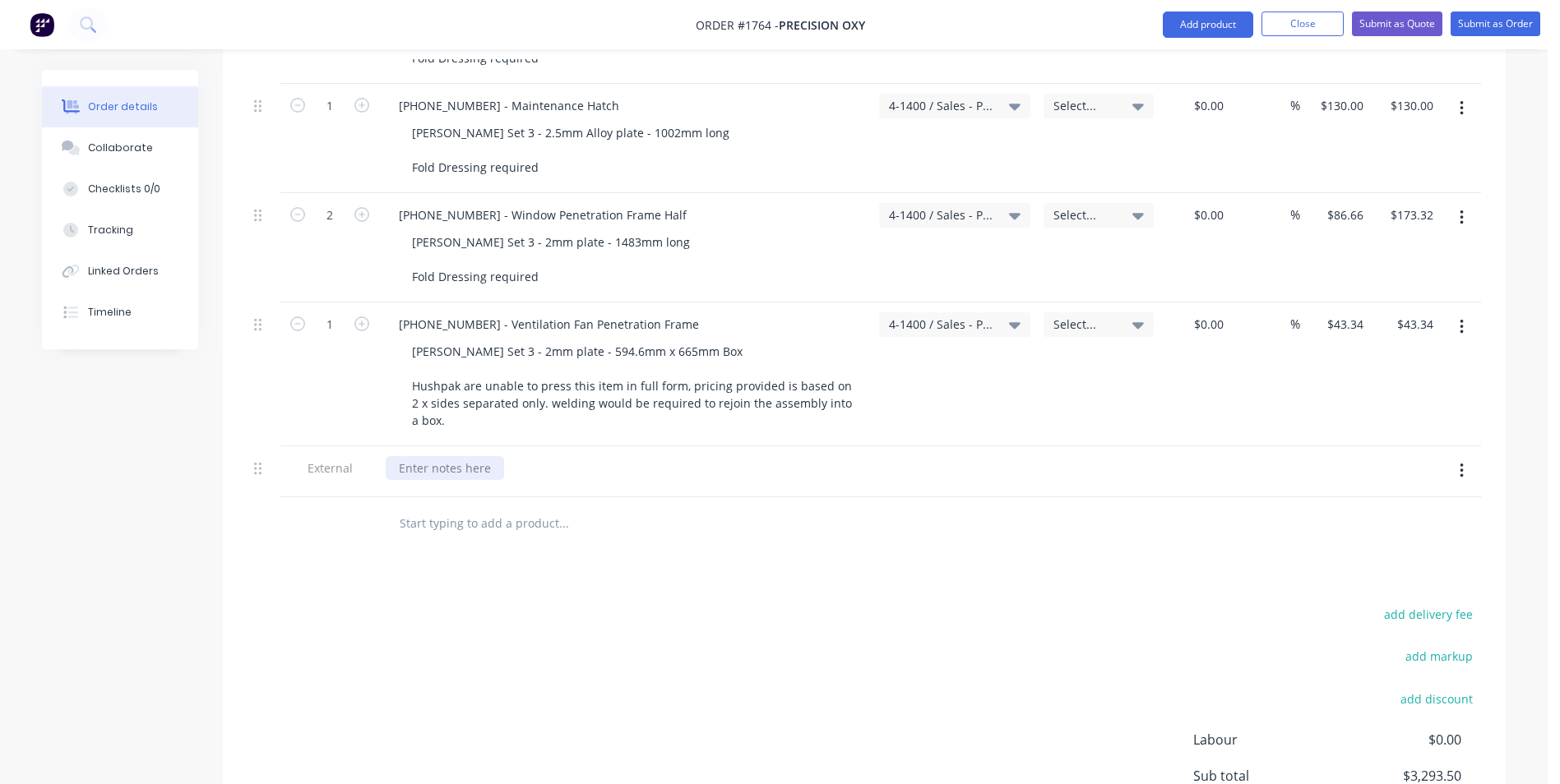
click at [431, 456] on div at bounding box center [444, 468] width 118 height 24
paste div
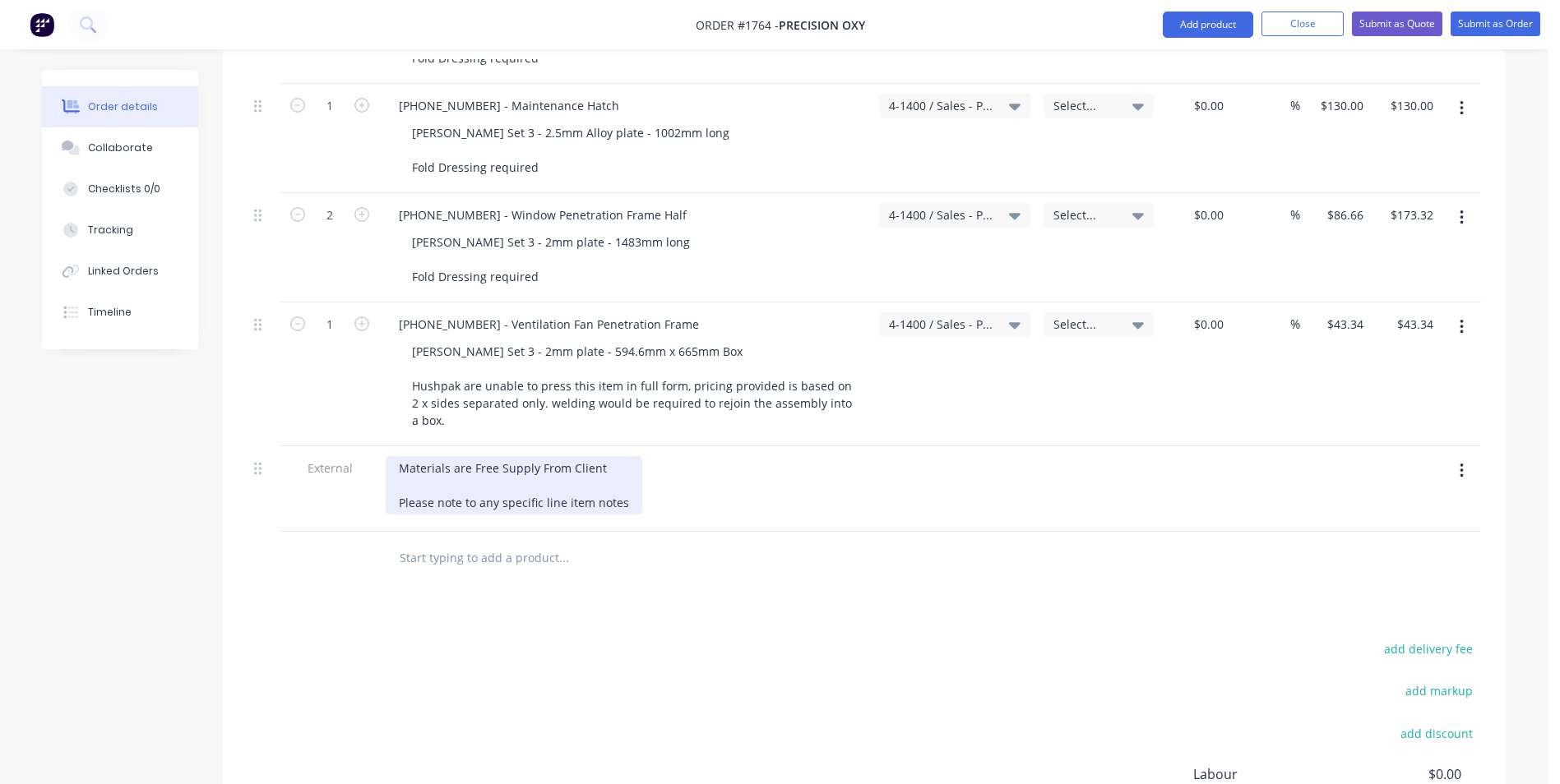
click at [501, 456] on div "Materials are Free Supply From Client Please note to any specific line item not…" at bounding box center [513, 485] width 257 height 58
click at [651, 456] on div "Materials are Free Supply From Client Please note to any listed specific line i…" at bounding box center [530, 485] width 290 height 58
click at [654, 456] on div "Materials are Free Supply From Client Please note to any listed specific line i…" at bounding box center [530, 485] width 290 height 58
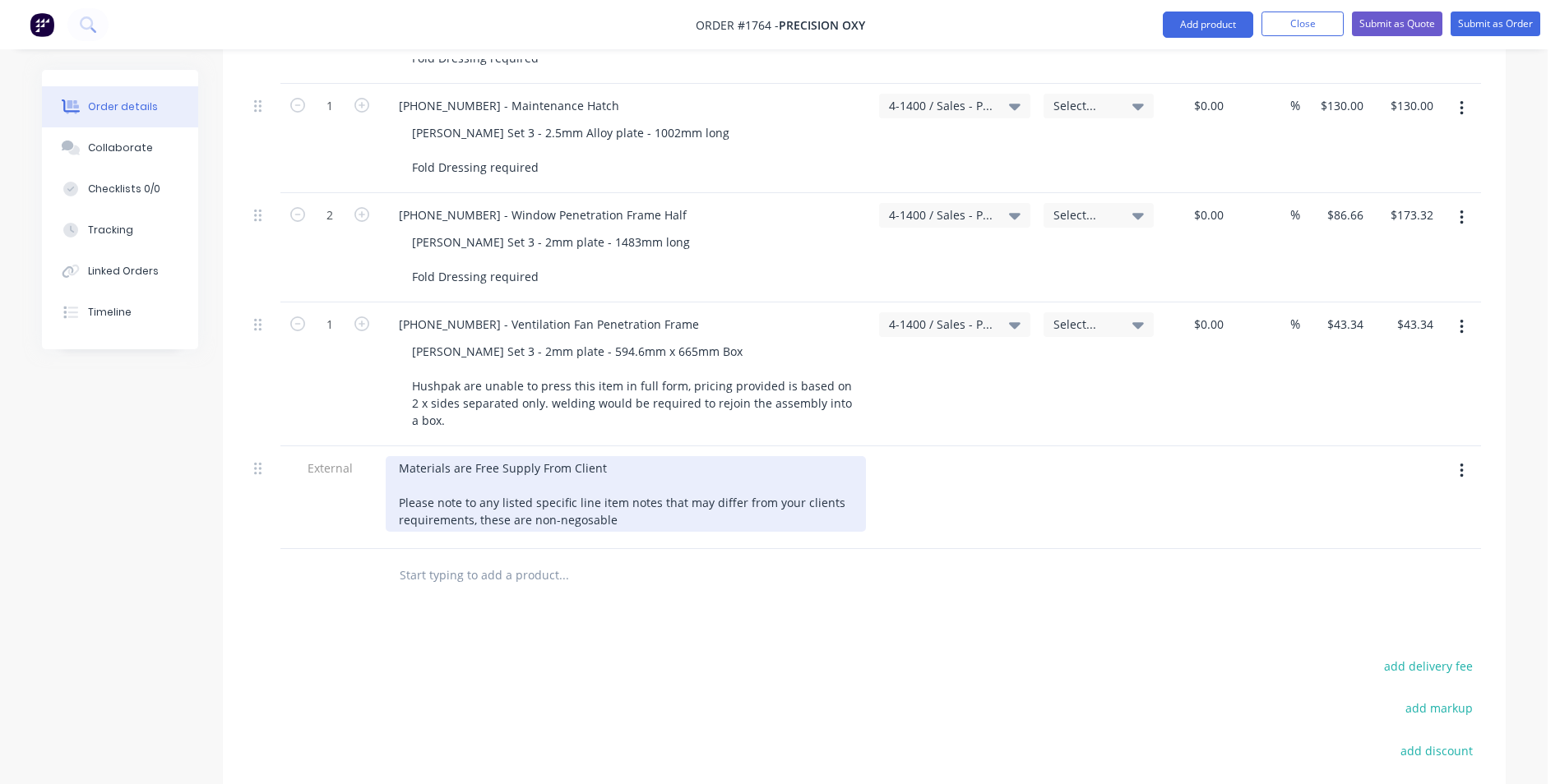
click at [611, 468] on div "Materials are Free Supply From Client Please note to any listed specific line i…" at bounding box center [626, 494] width 481 height 75
drag, startPoint x: 611, startPoint y: 468, endPoint x: 556, endPoint y: 465, distance: 55.1
click at [556, 465] on div "Materials are Free Supply From Client Please note to any listed specific line i…" at bounding box center [626, 494] width 481 height 75
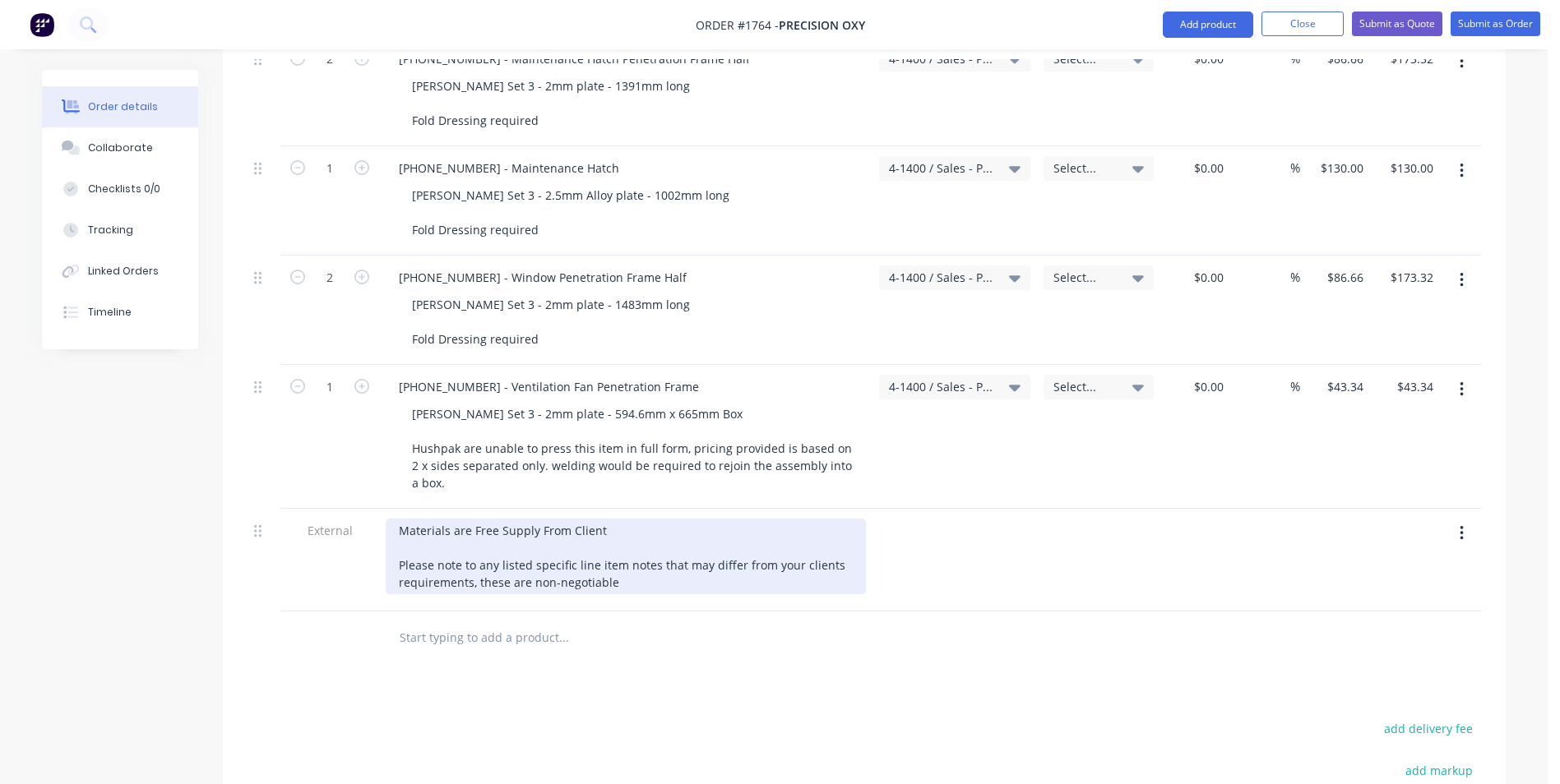
scroll to position [3368, 0]
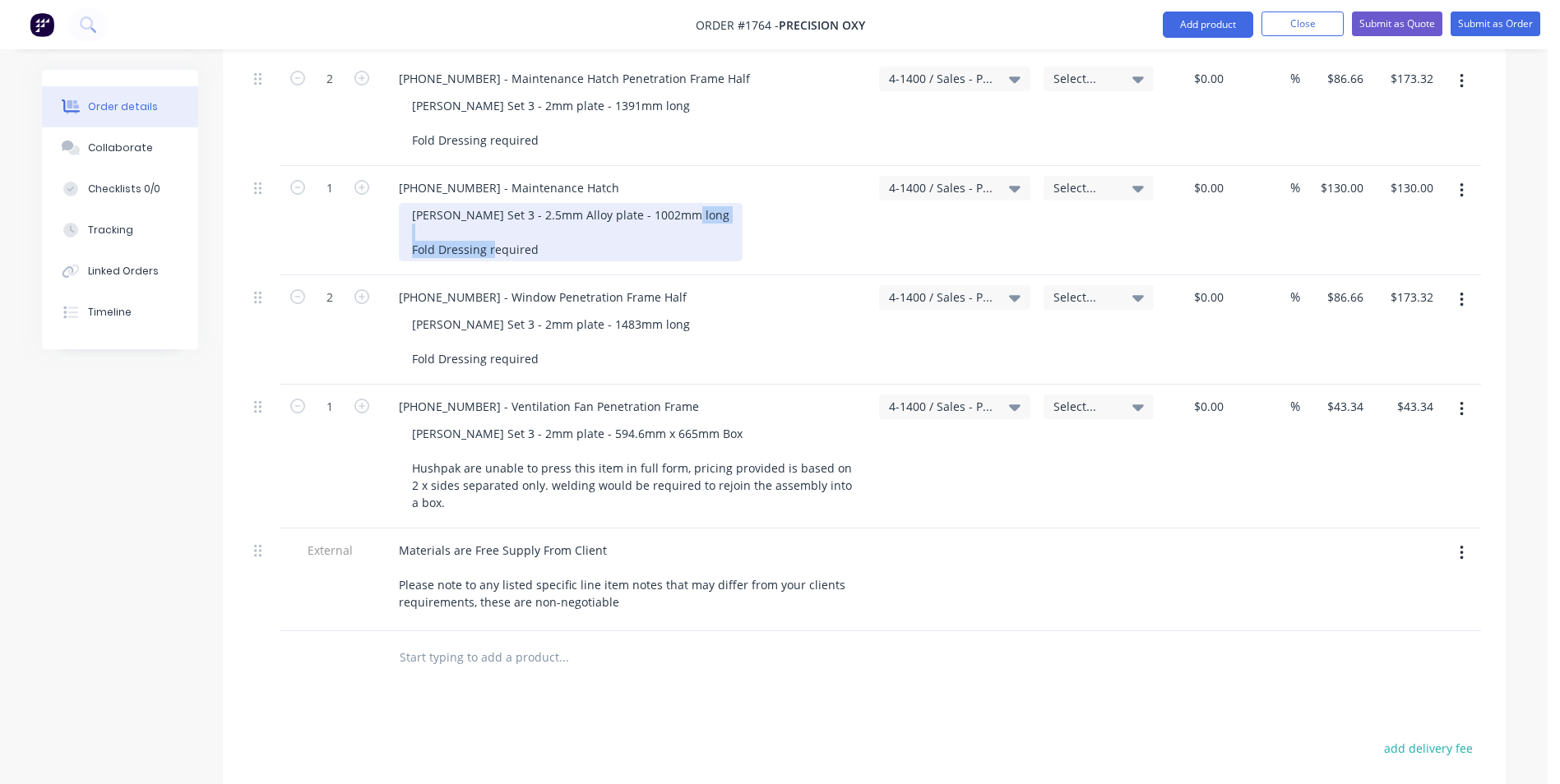
drag, startPoint x: 533, startPoint y: 208, endPoint x: 396, endPoint y: 208, distance: 137.0
click at [396, 208] on div "1128-24-05501 - Maintenance Hatch Varley Set 3 - 2.5mm Alloy plate - 1002mm lon…" at bounding box center [626, 220] width 493 height 109
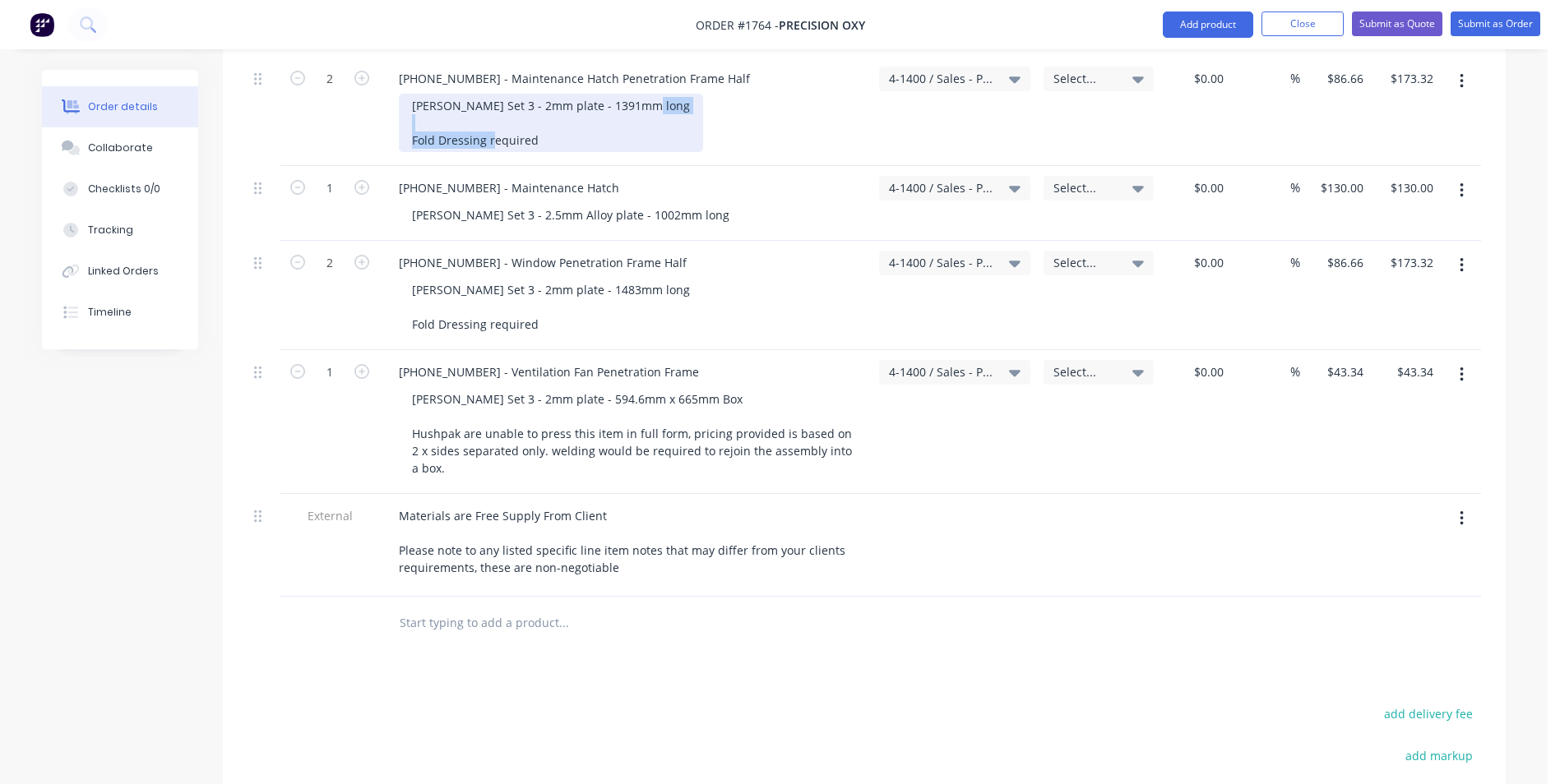
drag, startPoint x: 535, startPoint y: 100, endPoint x: 402, endPoint y: 107, distance: 133.2
click at [402, 107] on div "Varley Set 3 - 2mm plate - 1391mm long Fold Dressing required" at bounding box center [551, 123] width 305 height 58
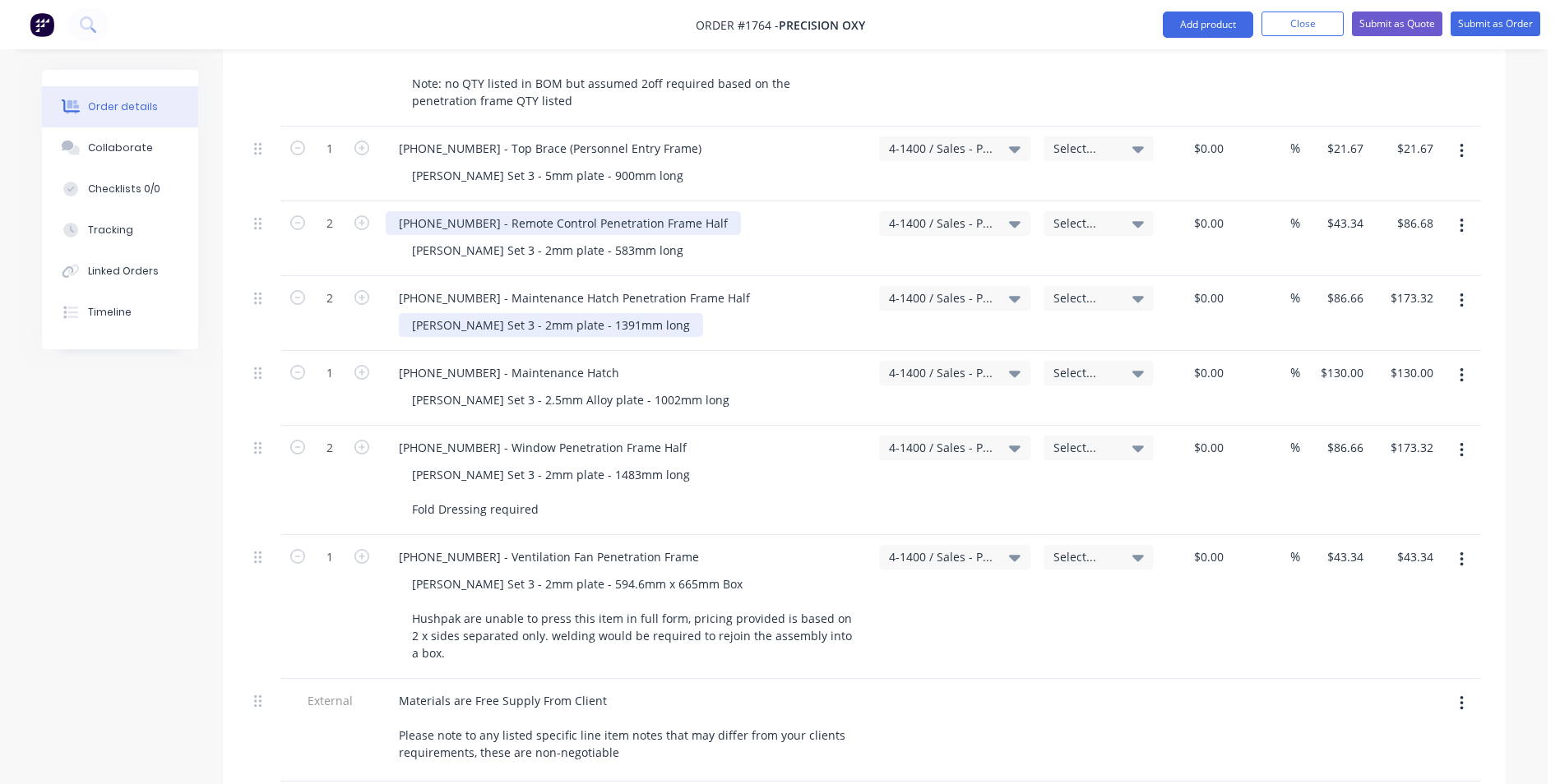
scroll to position [3122, 0]
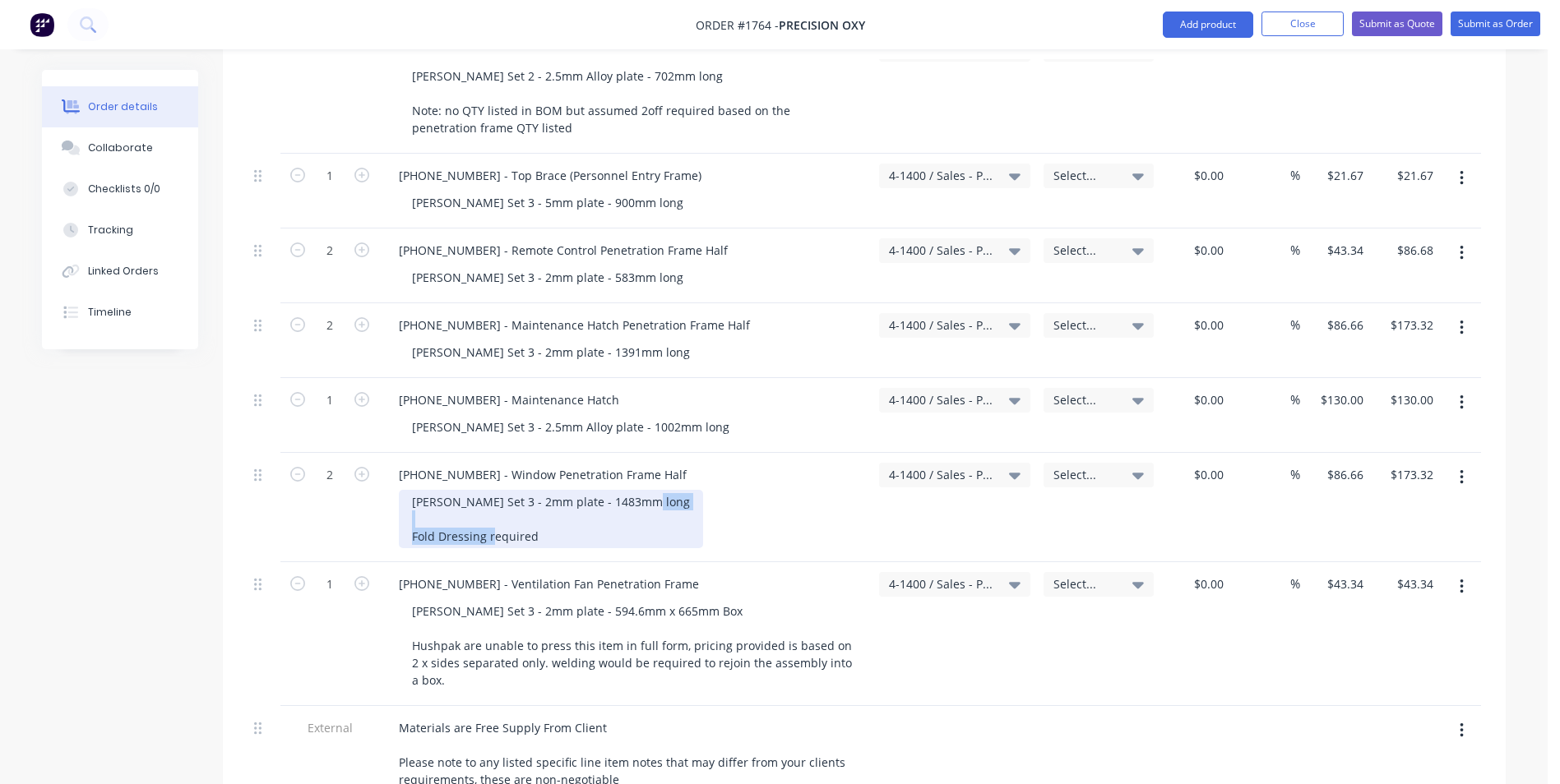
drag, startPoint x: 551, startPoint y: 517, endPoint x: 402, endPoint y: 516, distance: 149.0
click at [402, 516] on div "1128-24-06001 - Window Penetration Frame Half Varley Set 3 - 2mm plate - 1483mm…" at bounding box center [626, 507] width 493 height 109
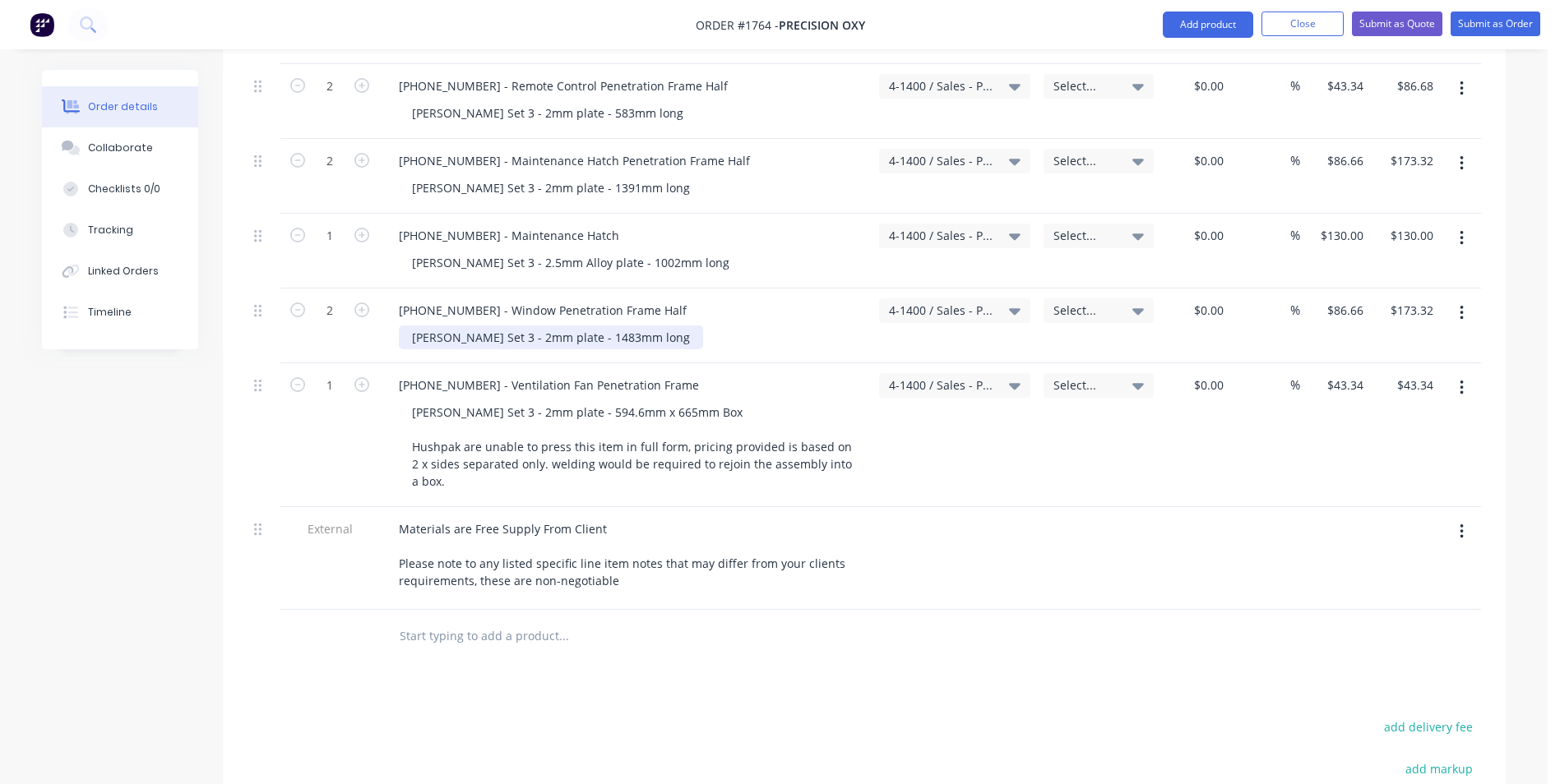
scroll to position [3205, 0]
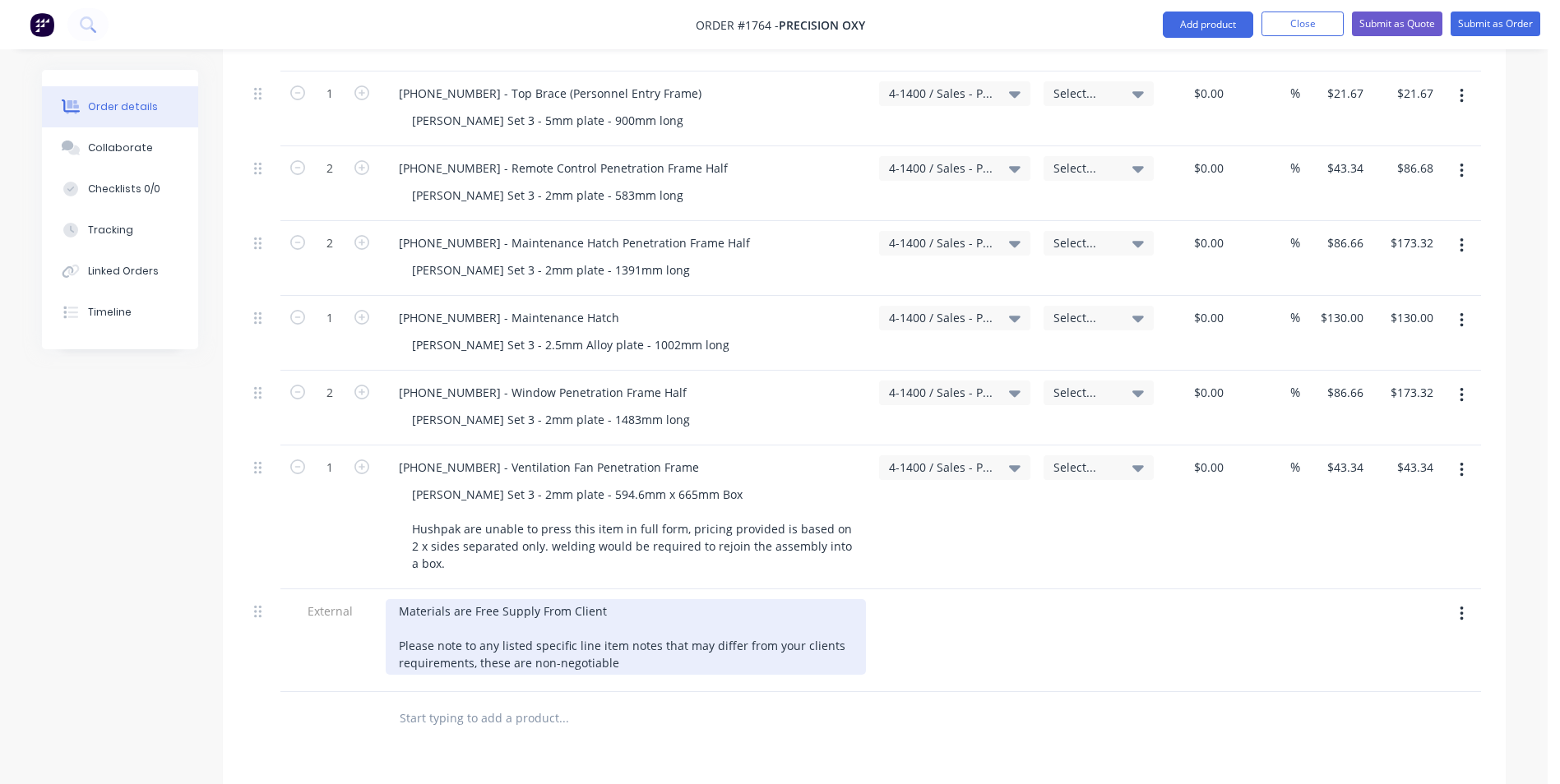
click at [613, 629] on div "Materials are Free Supply From Client Please note to any listed specific line i…" at bounding box center [626, 641] width 493 height 103
drag, startPoint x: 619, startPoint y: 612, endPoint x: 473, endPoint y: 608, distance: 146.1
click at [473, 608] on div "Materials are Free Supply From Client Please note to any listed specific line i…" at bounding box center [626, 636] width 481 height 75
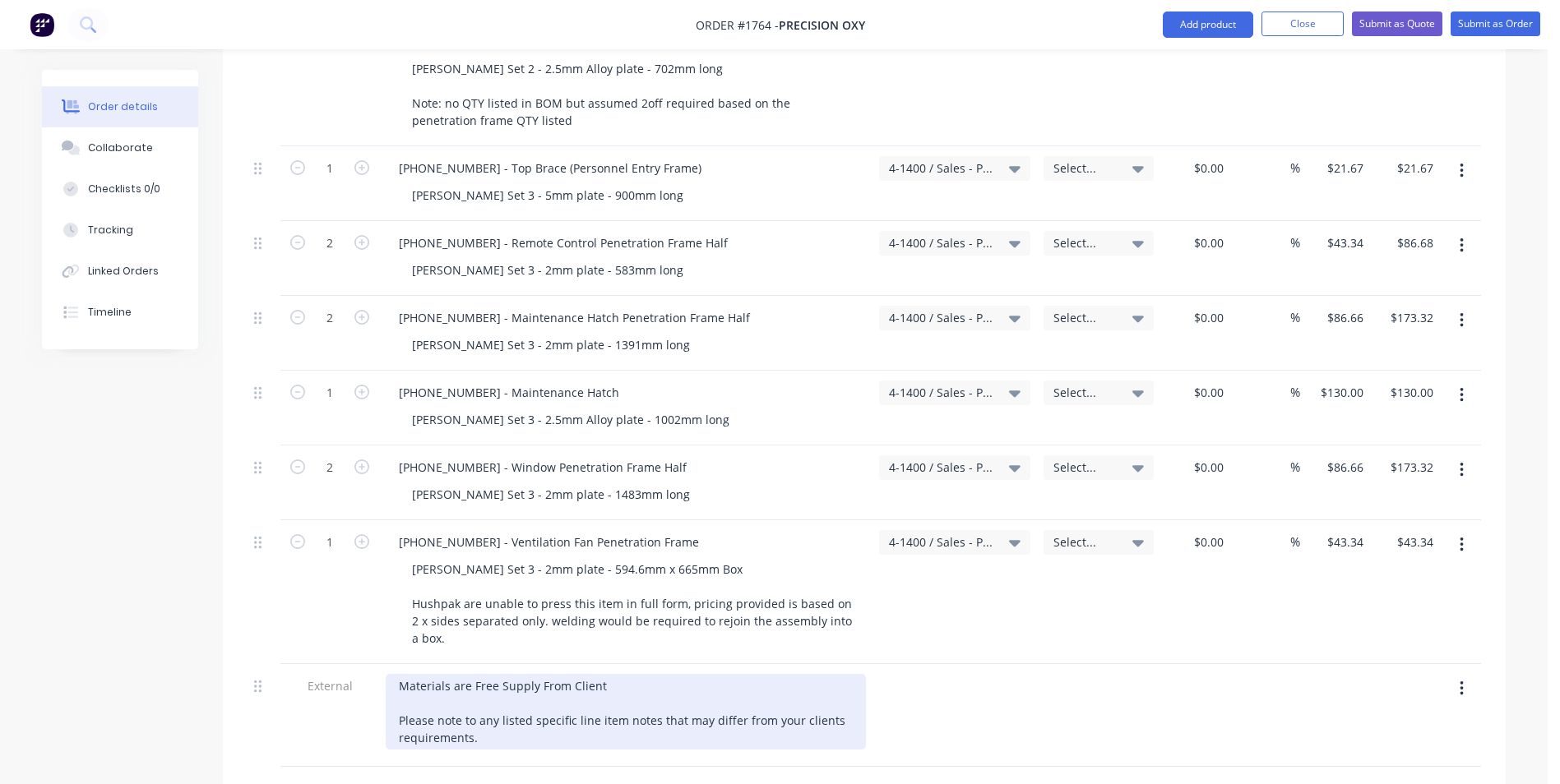
scroll to position [3039, 0]
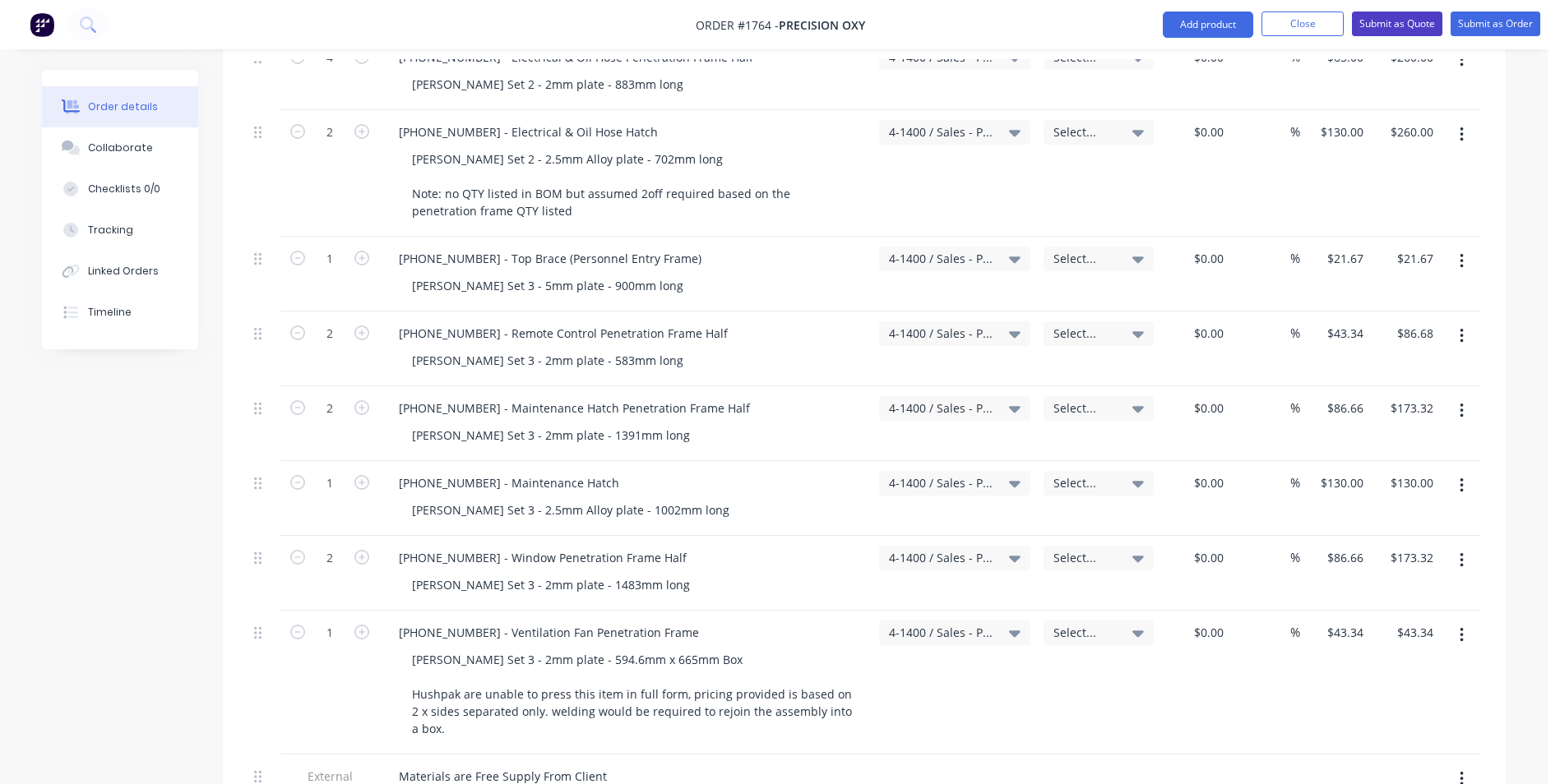
click at [1398, 16] on button "Submit as Quote" at bounding box center [1396, 23] width 90 height 25
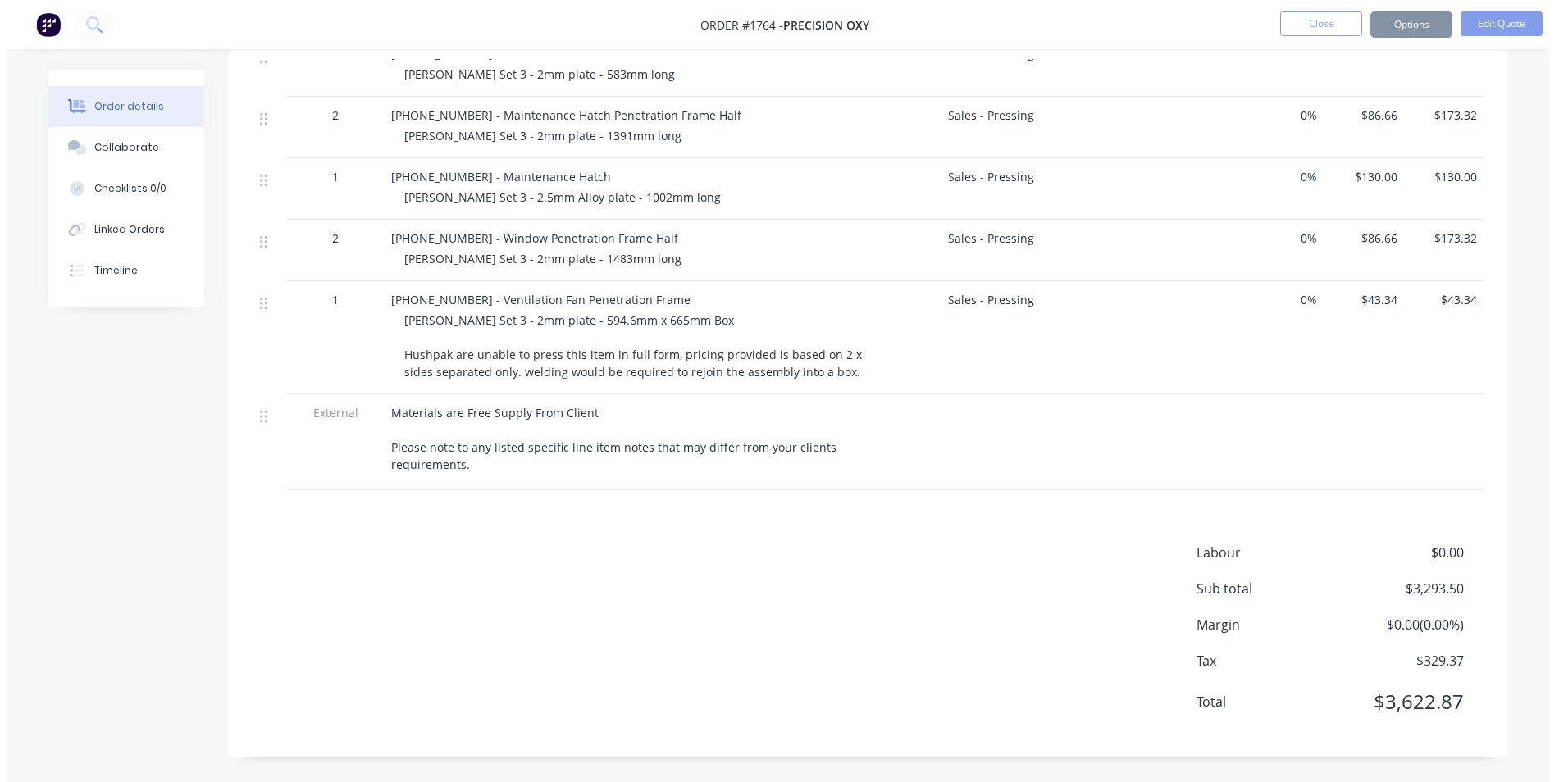
scroll to position [0, 0]
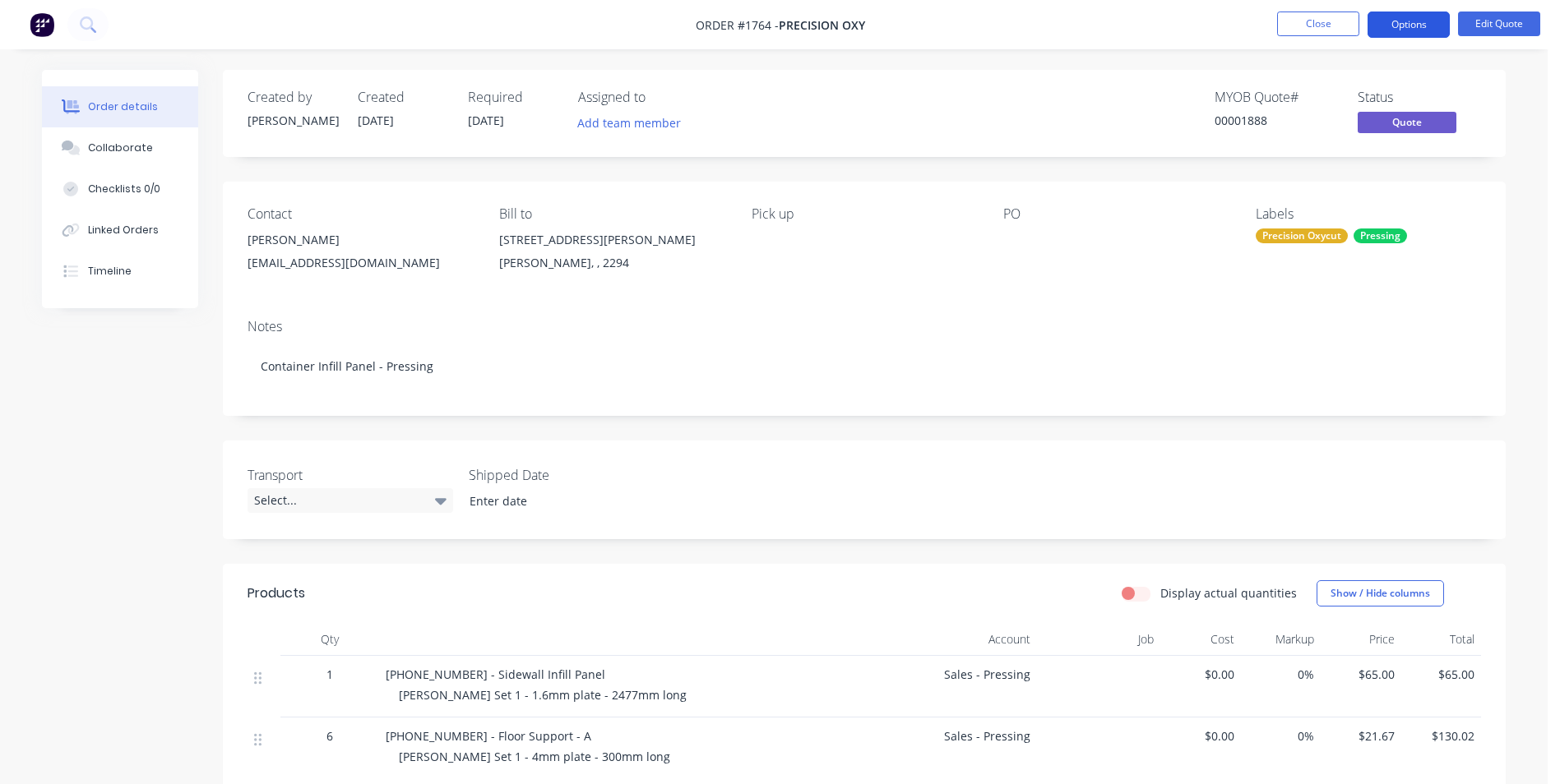
click at [1425, 14] on button "Options" at bounding box center [1408, 24] width 82 height 27
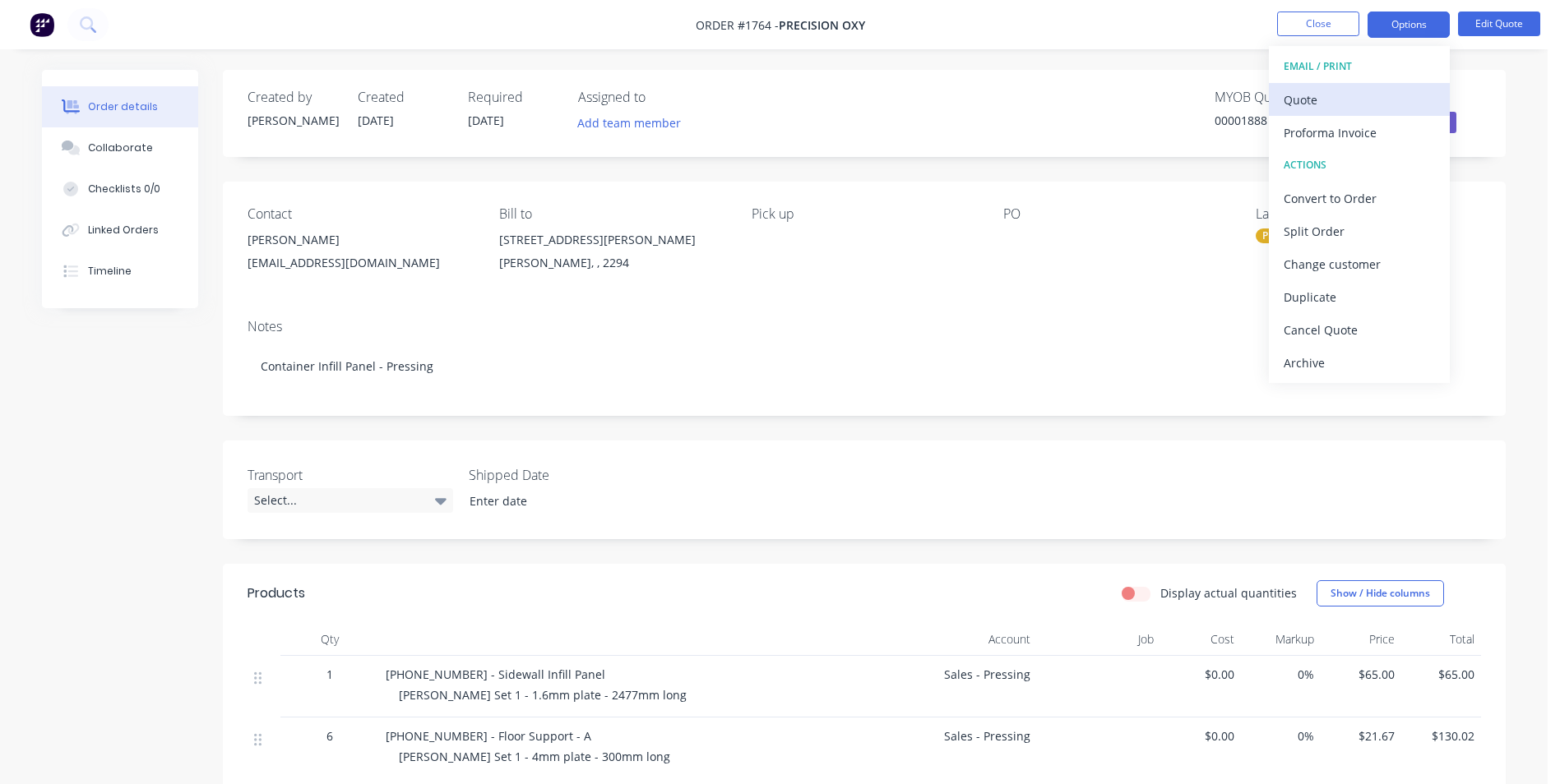
click at [1285, 100] on div "Quote" at bounding box center [1359, 100] width 151 height 24
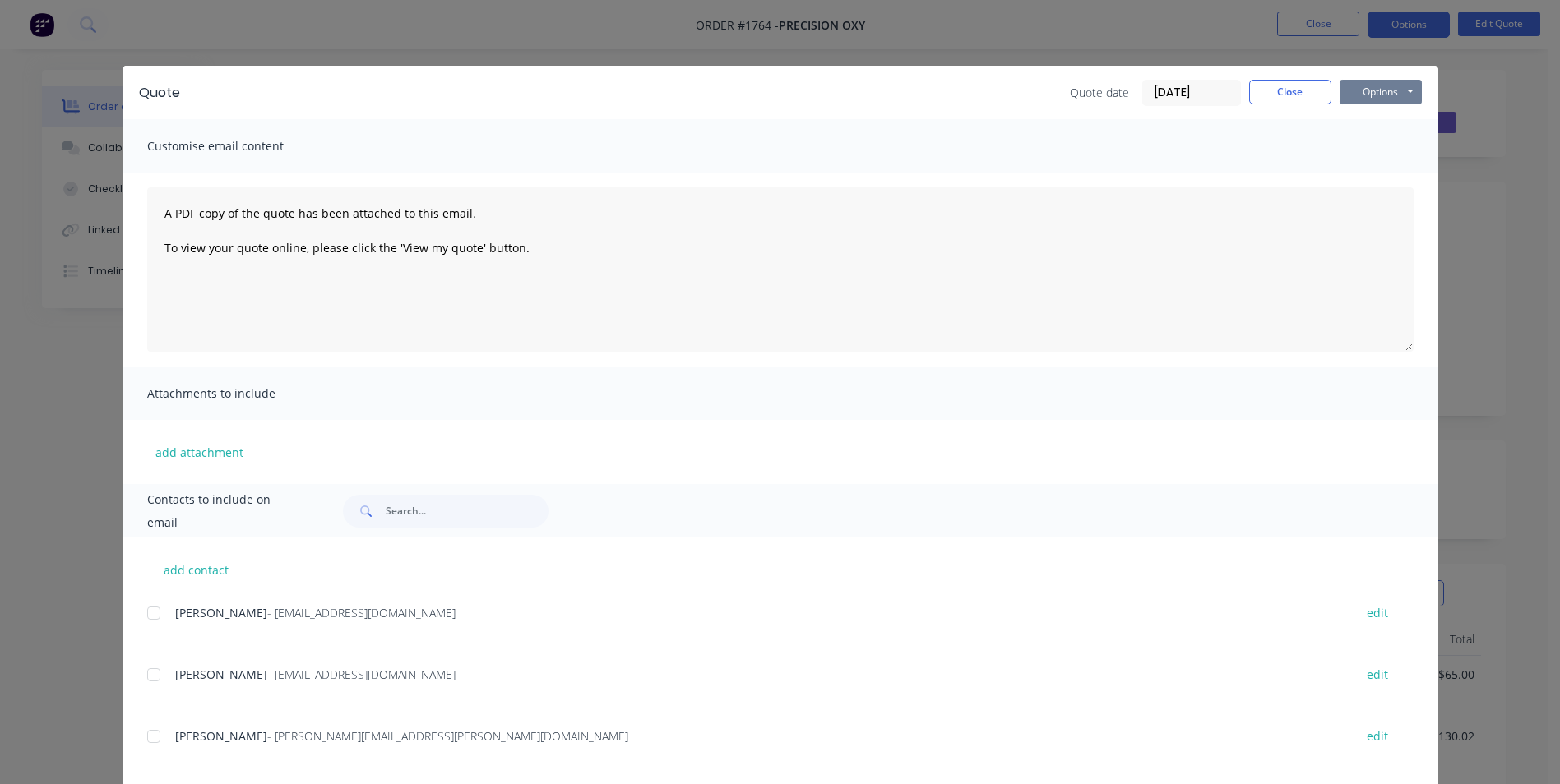
click at [1371, 94] on button "Options" at bounding box center [1381, 92] width 82 height 25
click at [1378, 148] on button "Print" at bounding box center [1392, 148] width 106 height 27
click at [1279, 98] on button "Close" at bounding box center [1290, 92] width 82 height 25
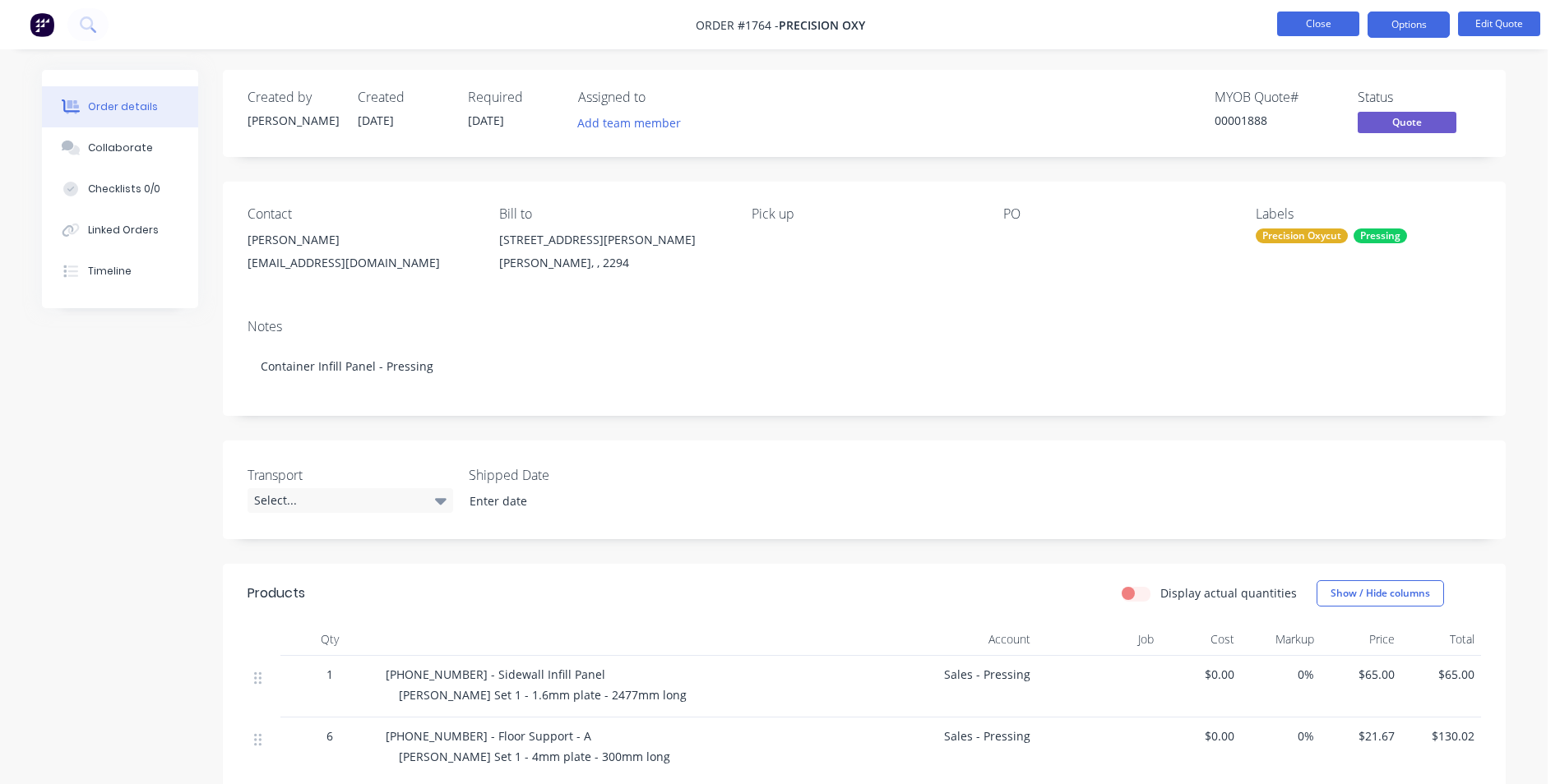
click at [1303, 27] on button "Close" at bounding box center [1318, 23] width 82 height 25
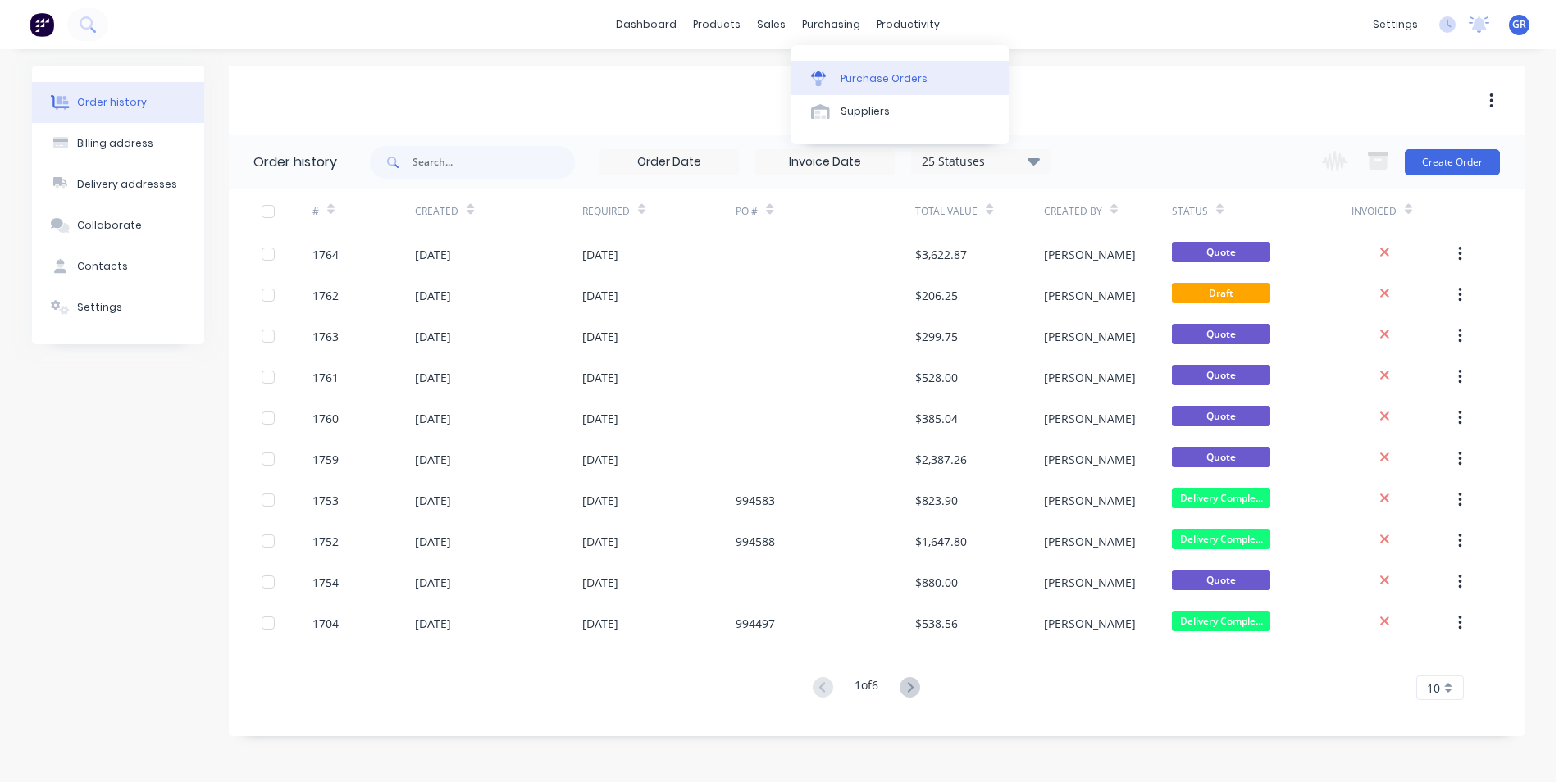
click at [866, 77] on div "Purchase Orders" at bounding box center [884, 78] width 87 height 15
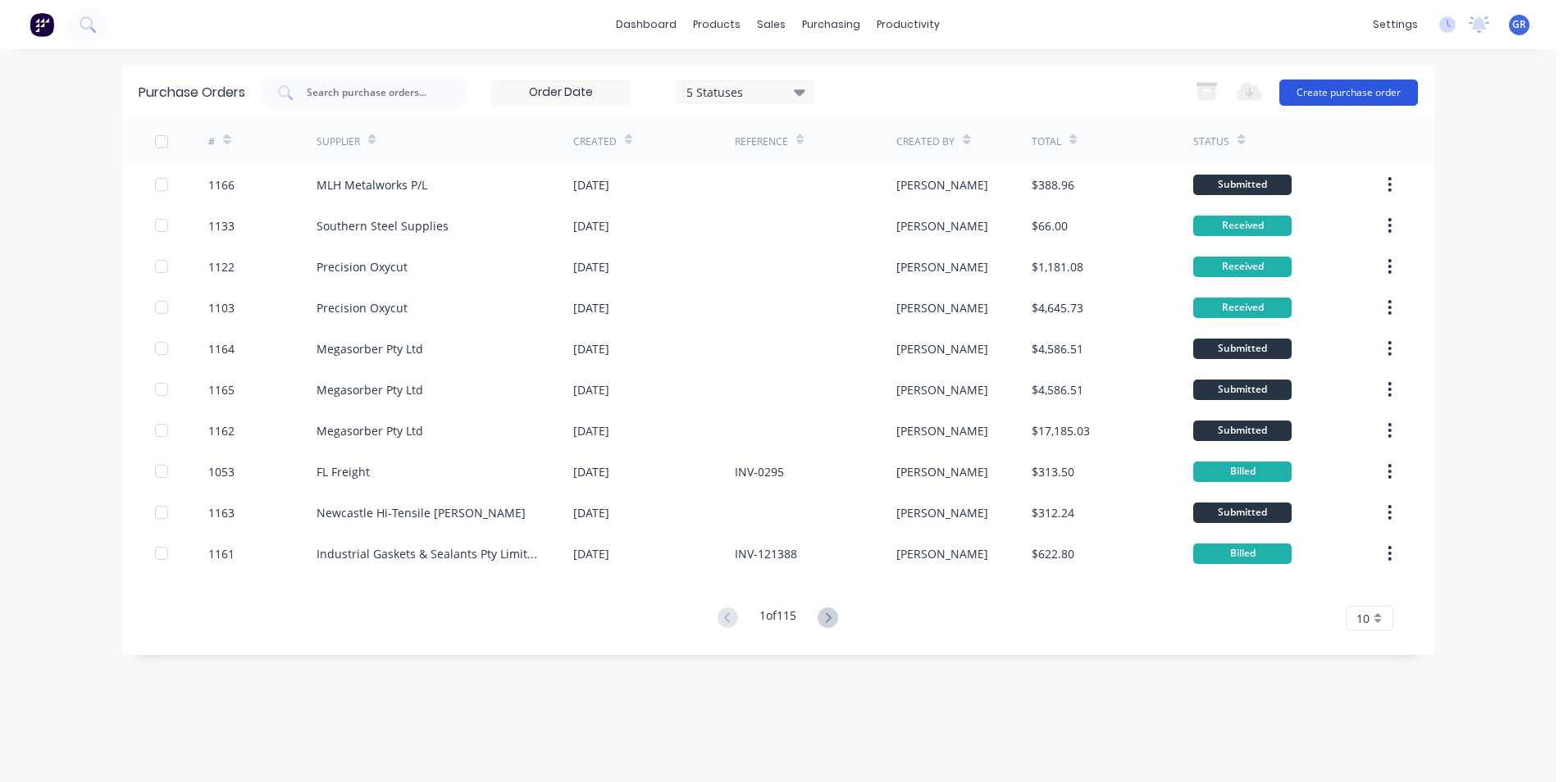
click at [1336, 90] on button "Create purchase order" at bounding box center [1349, 92] width 139 height 27
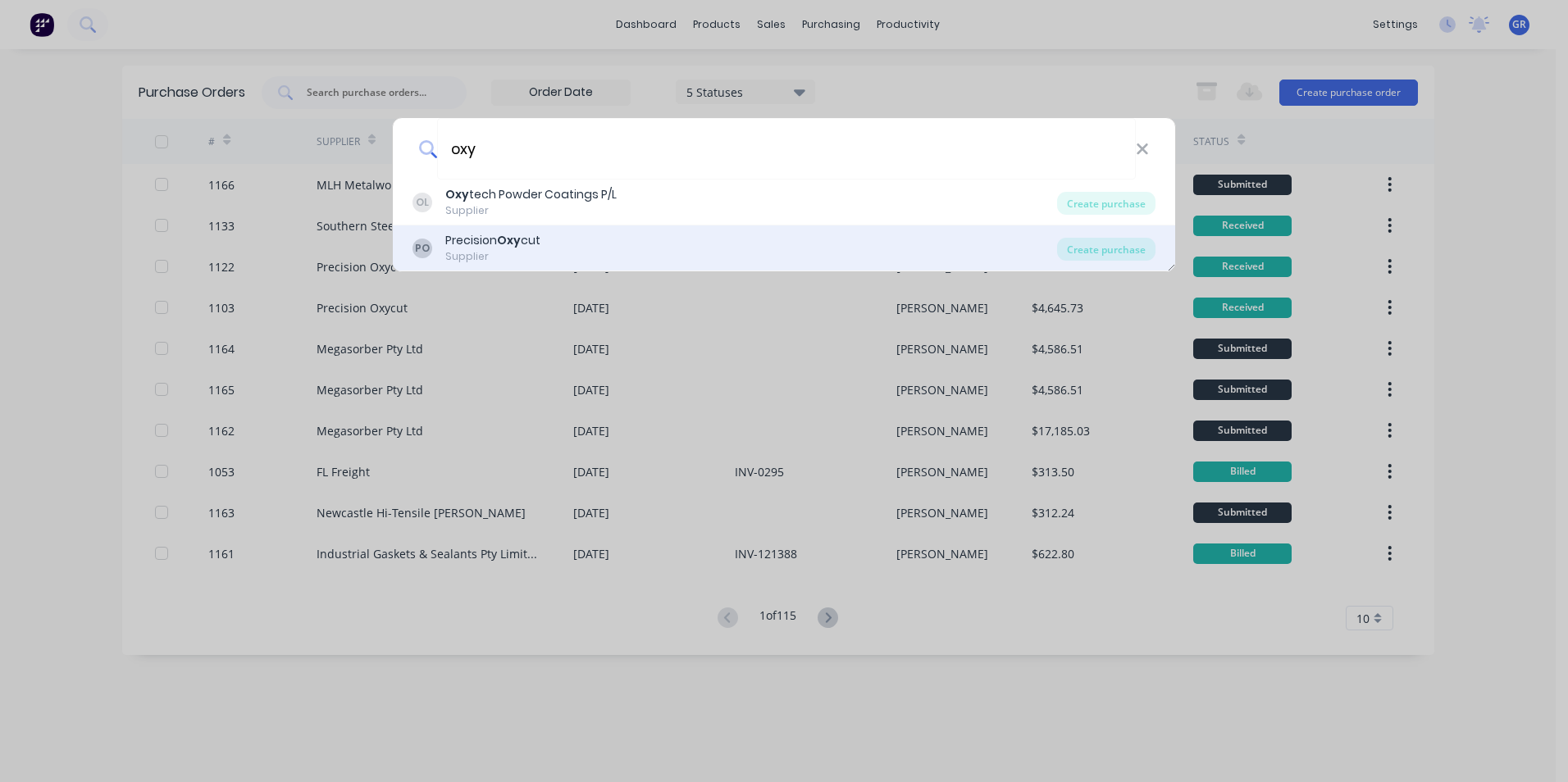
click at [508, 240] on b "Oxy" at bounding box center [509, 240] width 24 height 16
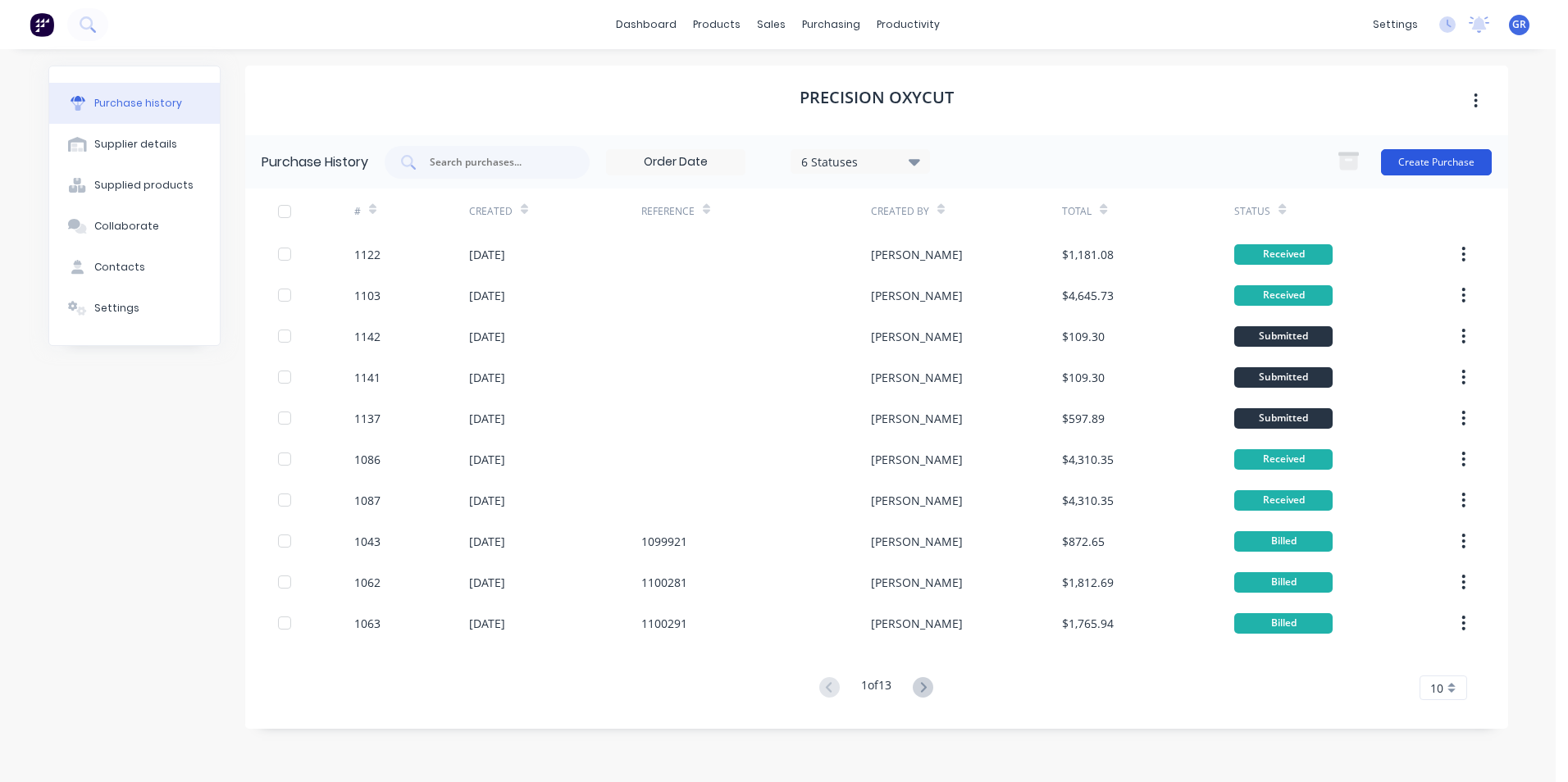
click at [1429, 163] on button "Create Purchase" at bounding box center [1436, 162] width 110 height 27
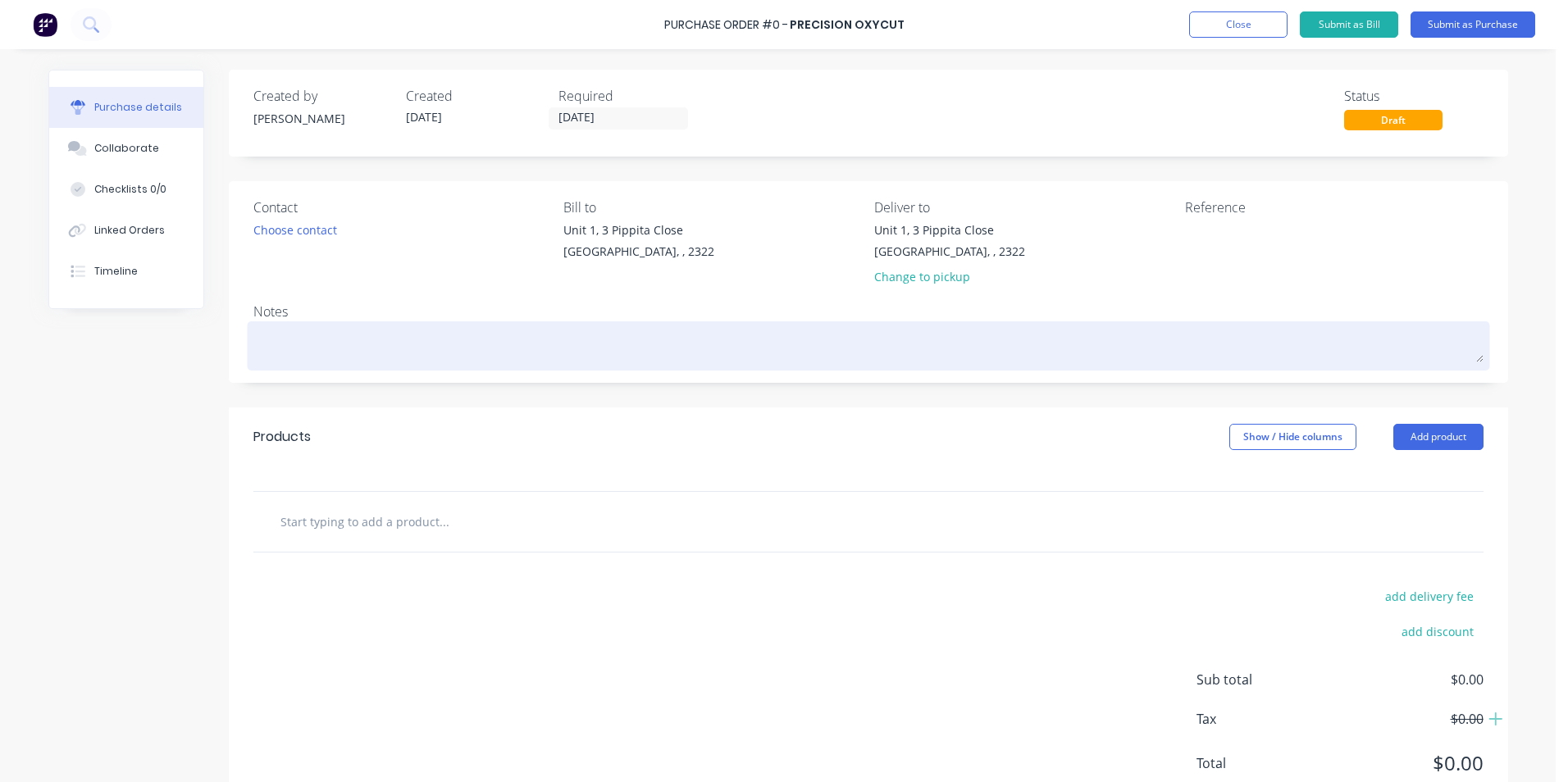
click at [271, 332] on textarea at bounding box center [868, 343] width 1230 height 37
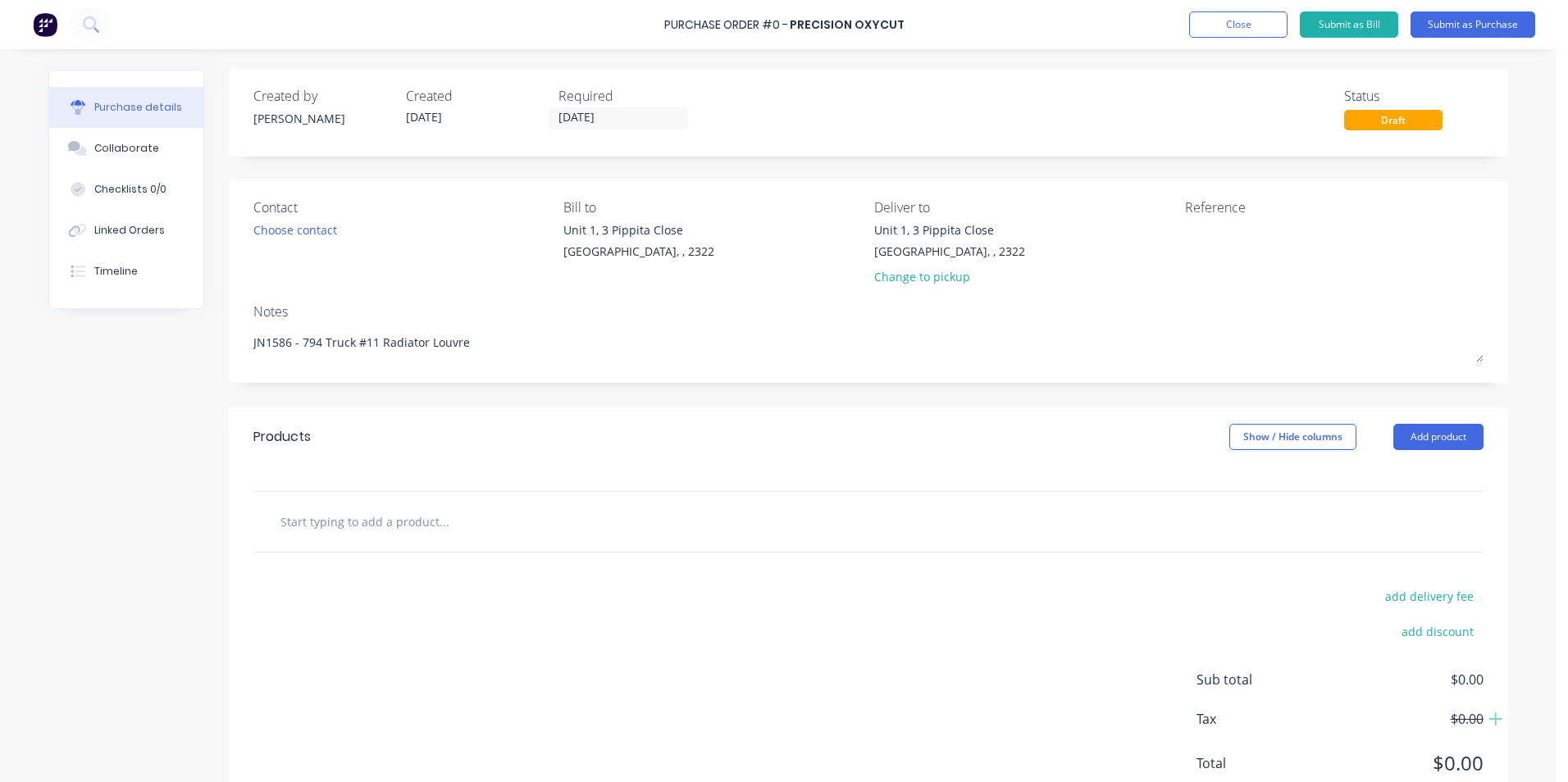
click at [327, 514] on input "text" at bounding box center [443, 521] width 328 height 33
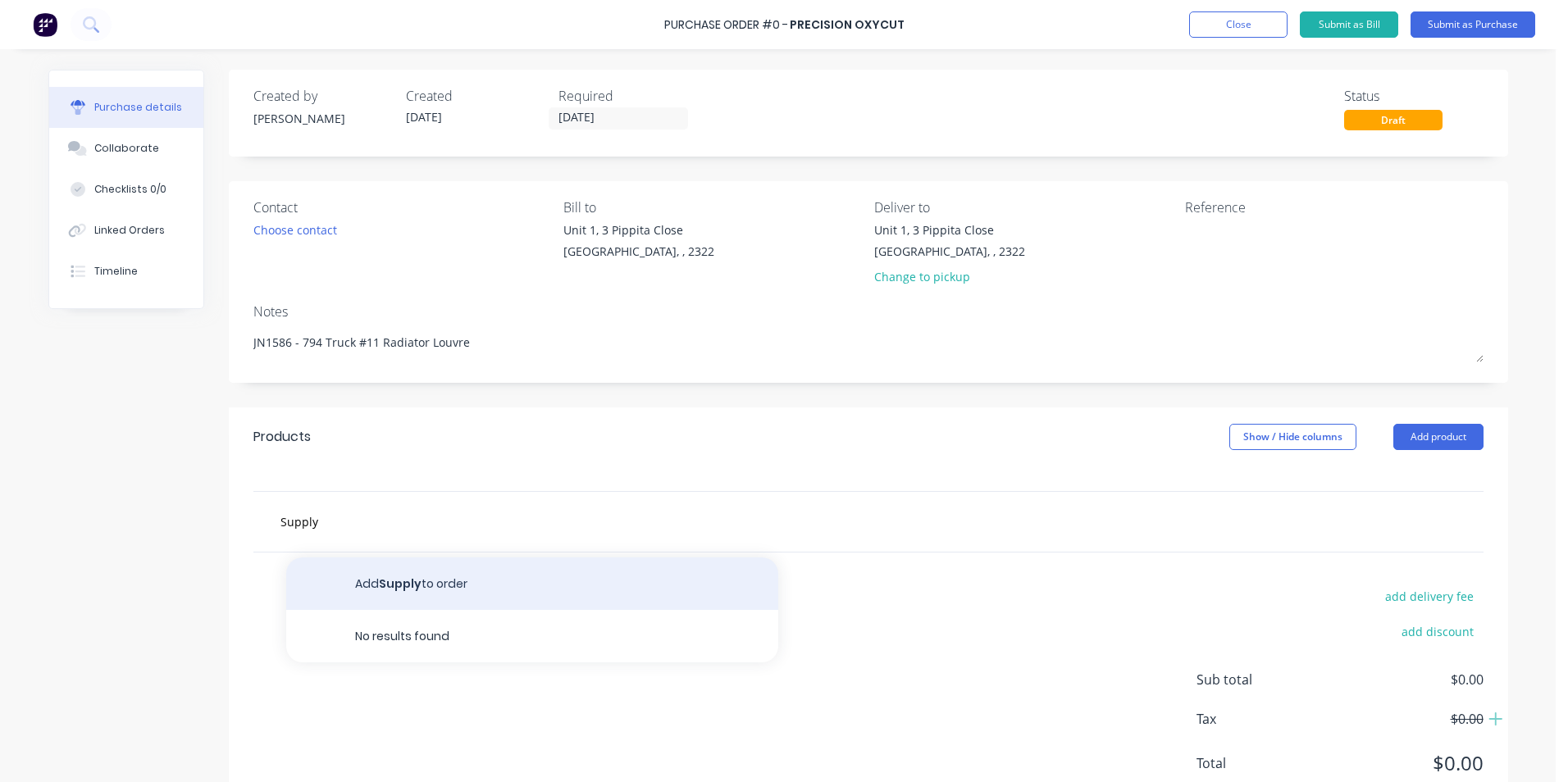
click at [396, 579] on button "Add Supply to order" at bounding box center [532, 584] width 492 height 52
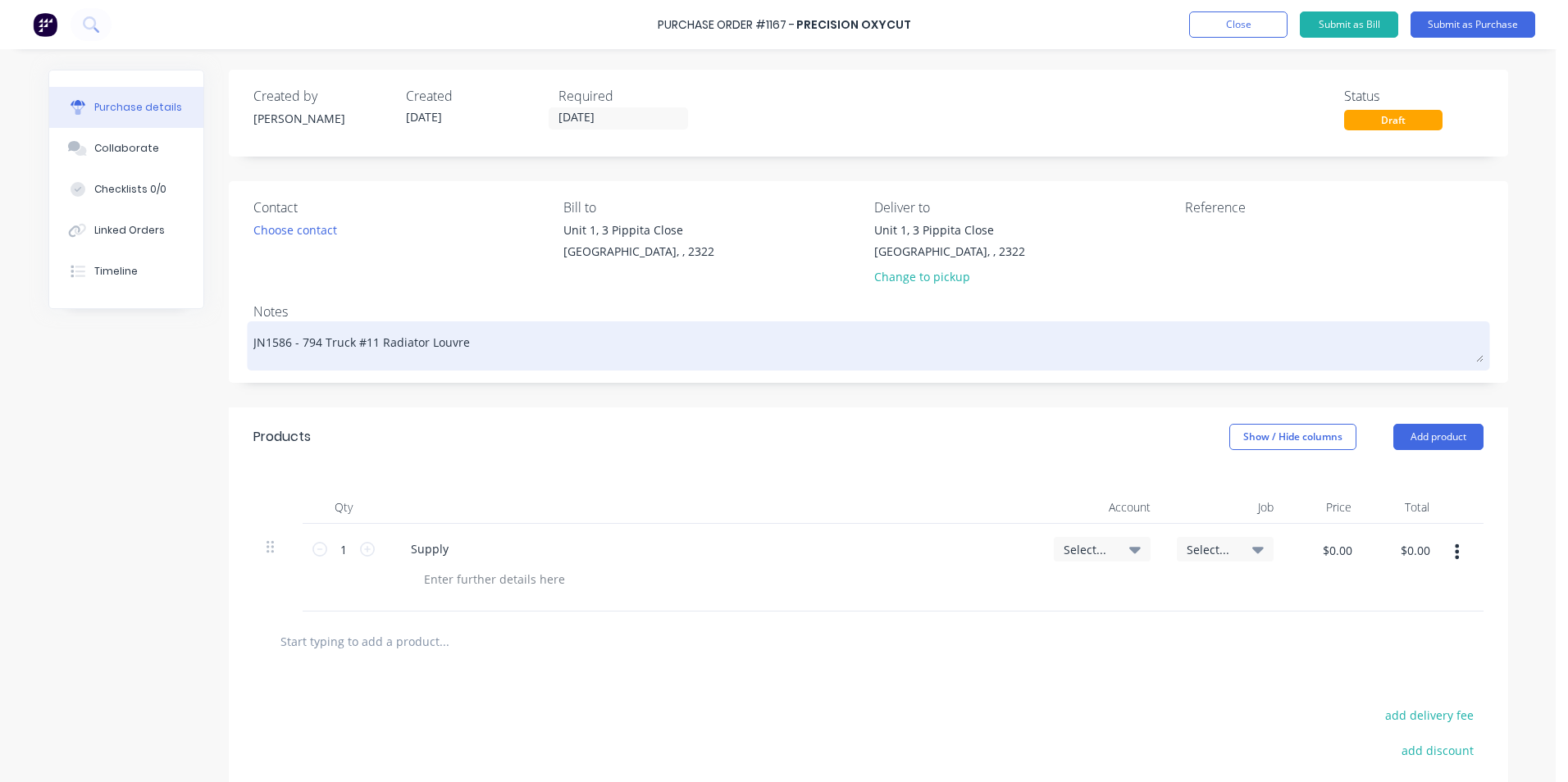
drag, startPoint x: 468, startPoint y: 344, endPoint x: 298, endPoint y: 341, distance: 170.0
click at [298, 341] on textarea "JN1586 - 794 Truck #11 Radiator Louvre" at bounding box center [868, 343] width 1230 height 37
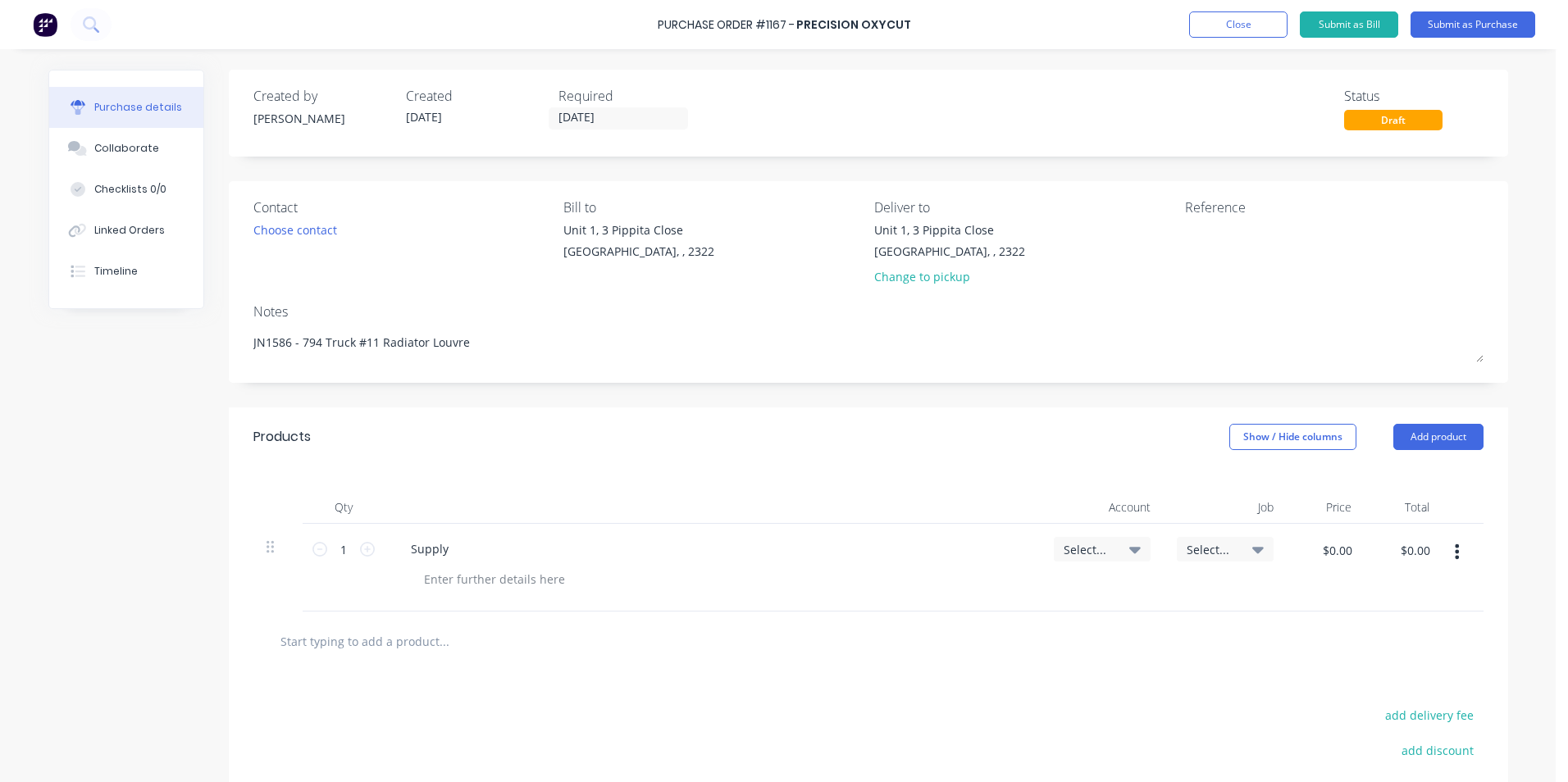
drag, startPoint x: 455, startPoint y: 551, endPoint x: 473, endPoint y: 559, distance: 19.7
click at [455, 552] on div "Supply" at bounding box center [713, 549] width 630 height 24
drag, startPoint x: 441, startPoint y: 549, endPoint x: 455, endPoint y: 547, distance: 14.1
click at [442, 549] on div "Supply" at bounding box center [430, 549] width 64 height 24
drag, startPoint x: 521, startPoint y: 548, endPoint x: 533, endPoint y: 548, distance: 12.0
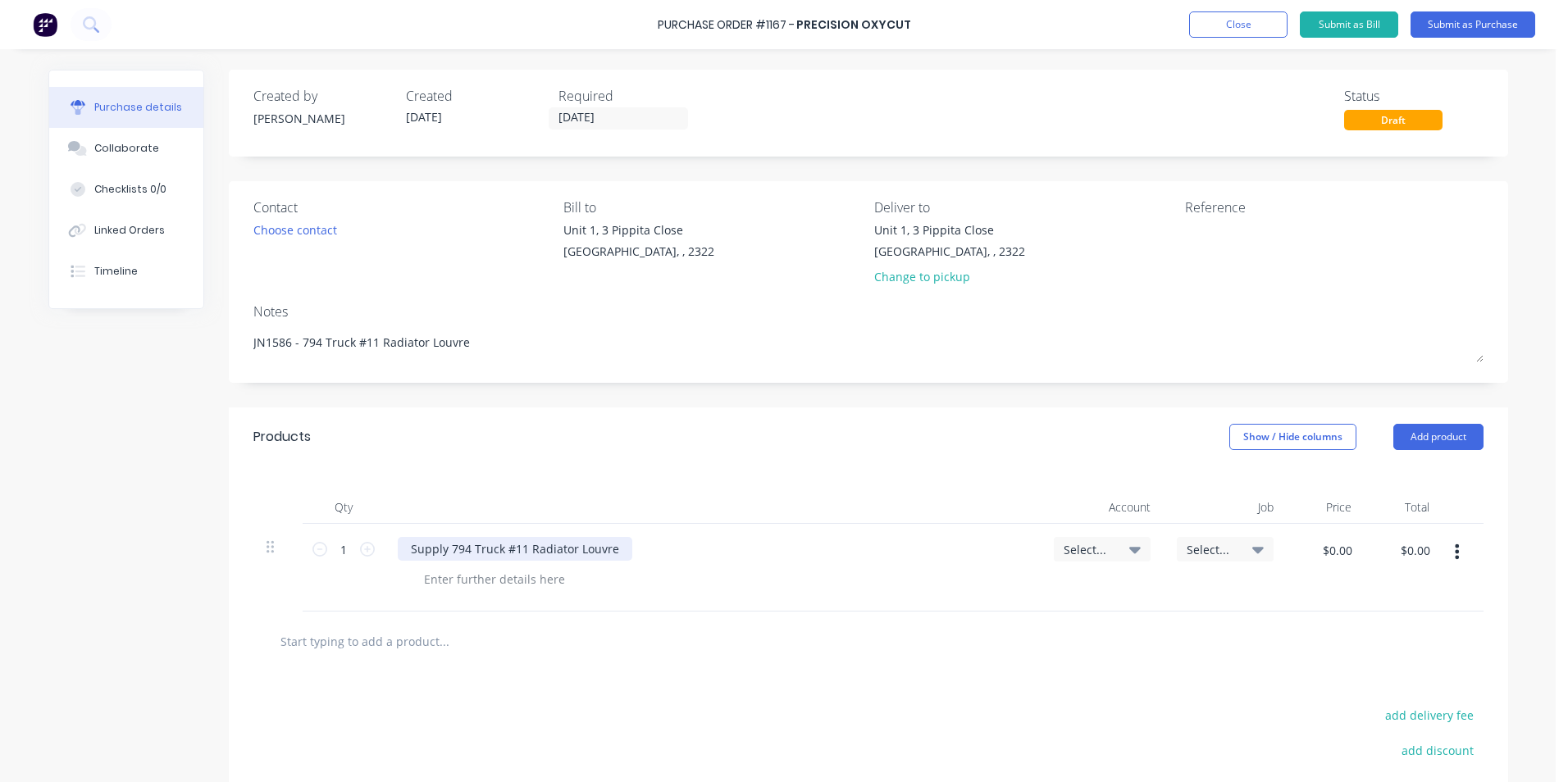
click at [523, 548] on div "Supply 794 Truck #11 Radiator Louvre" at bounding box center [515, 549] width 235 height 24
click at [565, 545] on div "Supply 794 Radiator Louvre" at bounding box center [713, 549] width 630 height 24
click at [555, 548] on div "Supply 794 Radiator Louvre" at bounding box center [486, 549] width 177 height 24
click at [704, 550] on div "Supply 794 Radiator Louvre Platework Kit as per quote" at bounding box center [560, 549] width 324 height 24
click at [1093, 548] on span "Select..." at bounding box center [1088, 549] width 49 height 17
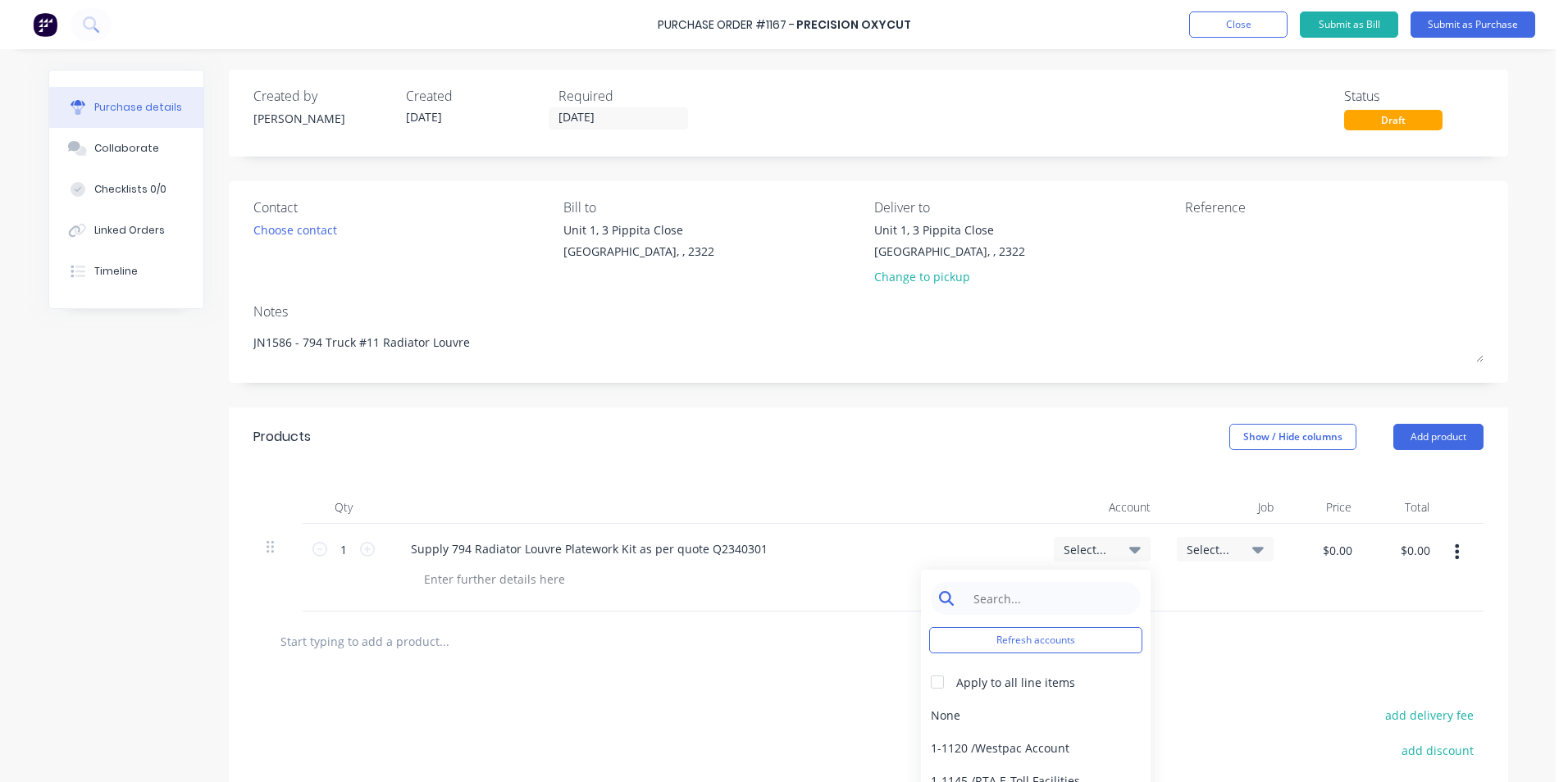
click at [1004, 598] on input at bounding box center [1048, 598] width 168 height 33
click at [1007, 714] on div "1-1400 / Work in Progress" at bounding box center [1036, 714] width 229 height 33
click at [1199, 547] on span "Select..." at bounding box center [1210, 549] width 49 height 17
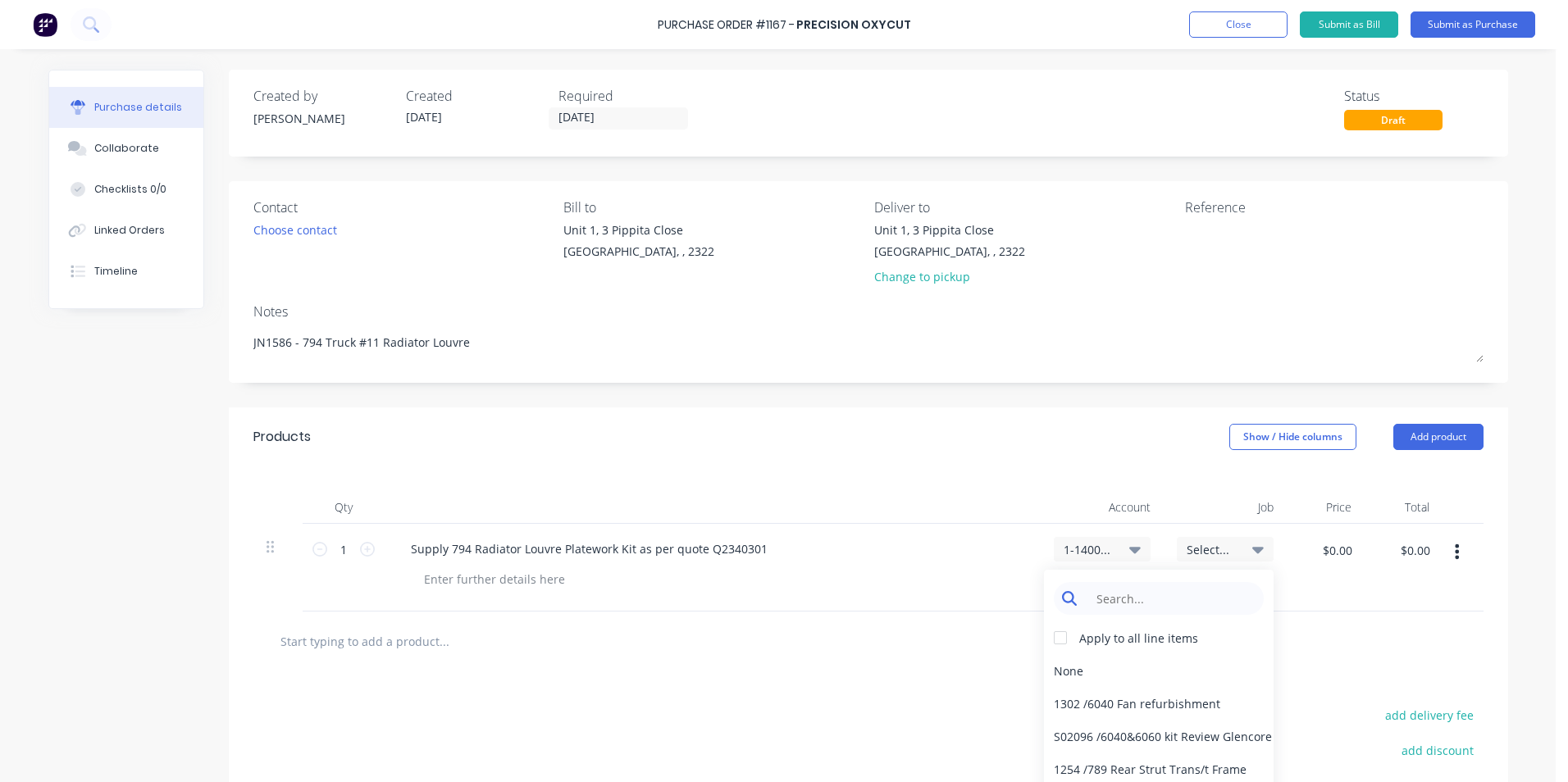
click at [1120, 601] on input at bounding box center [1171, 598] width 168 height 33
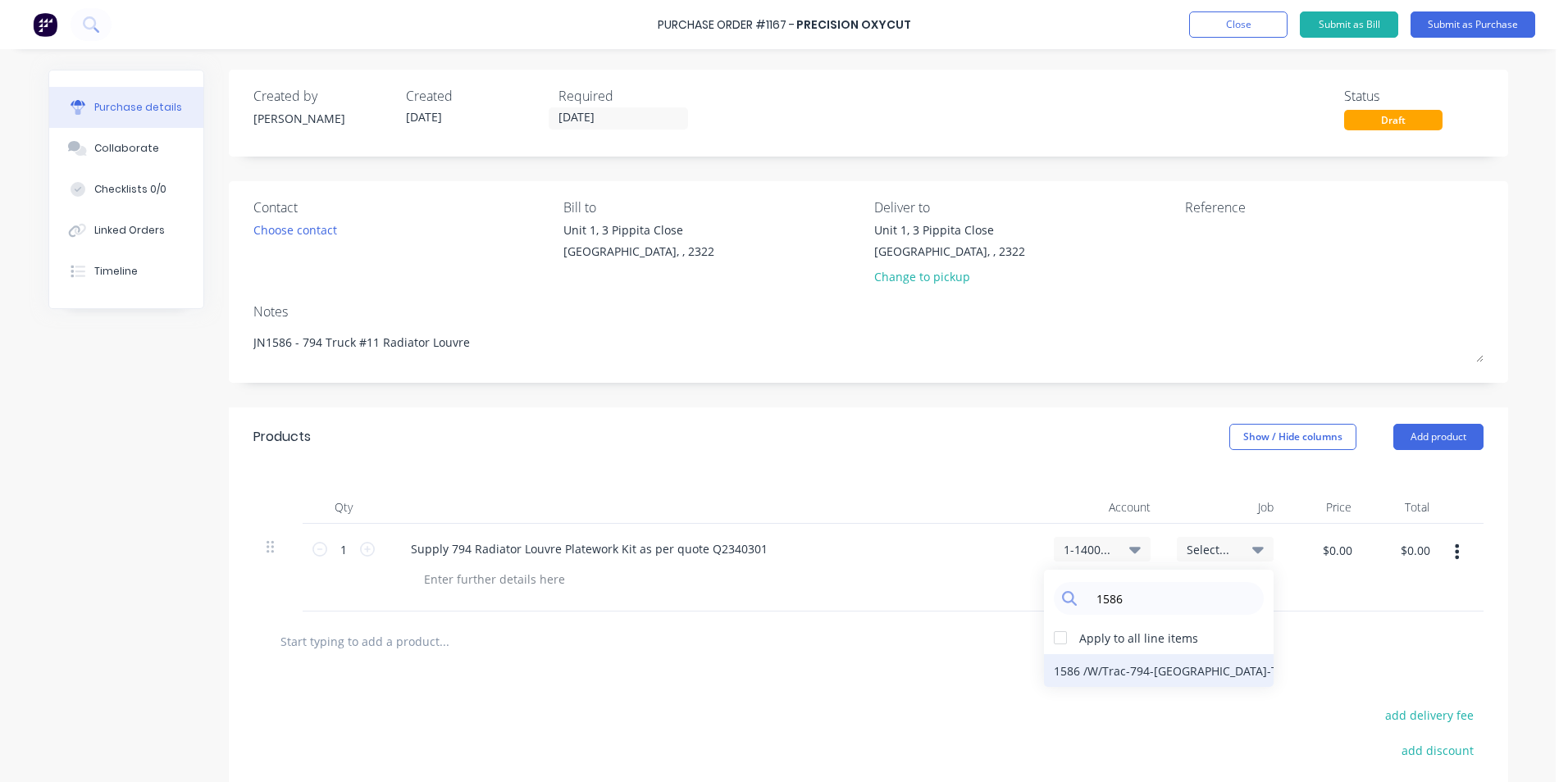
click at [1166, 672] on div "1586 / W/Trac-794-Louvre-T11" at bounding box center [1159, 671] width 229 height 33
click at [1327, 543] on input "$0.00" at bounding box center [1336, 550] width 49 height 27
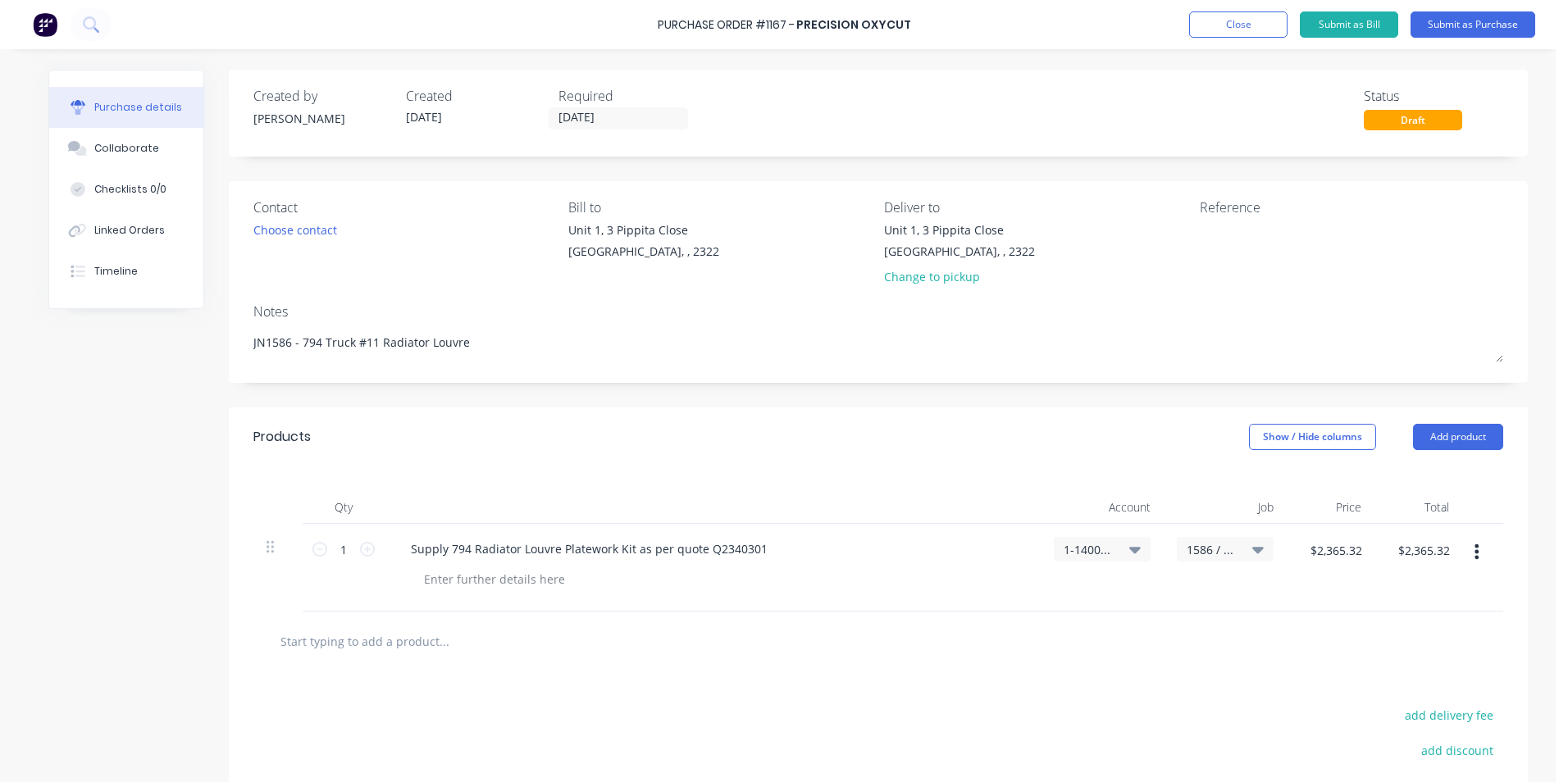
click at [1229, 641] on div at bounding box center [878, 641] width 1224 height 33
click at [403, 553] on div "Supply 794 Radiator Louvre Platework Kit as per quote Q2340301" at bounding box center [589, 549] width 383 height 24
click at [494, 549] on div "URGENT Supply 794 Radiator Louvre Platework Kit as per quote Q2340301" at bounding box center [614, 549] width 432 height 24
click at [584, 114] on input "[DATE]" at bounding box center [618, 118] width 138 height 21
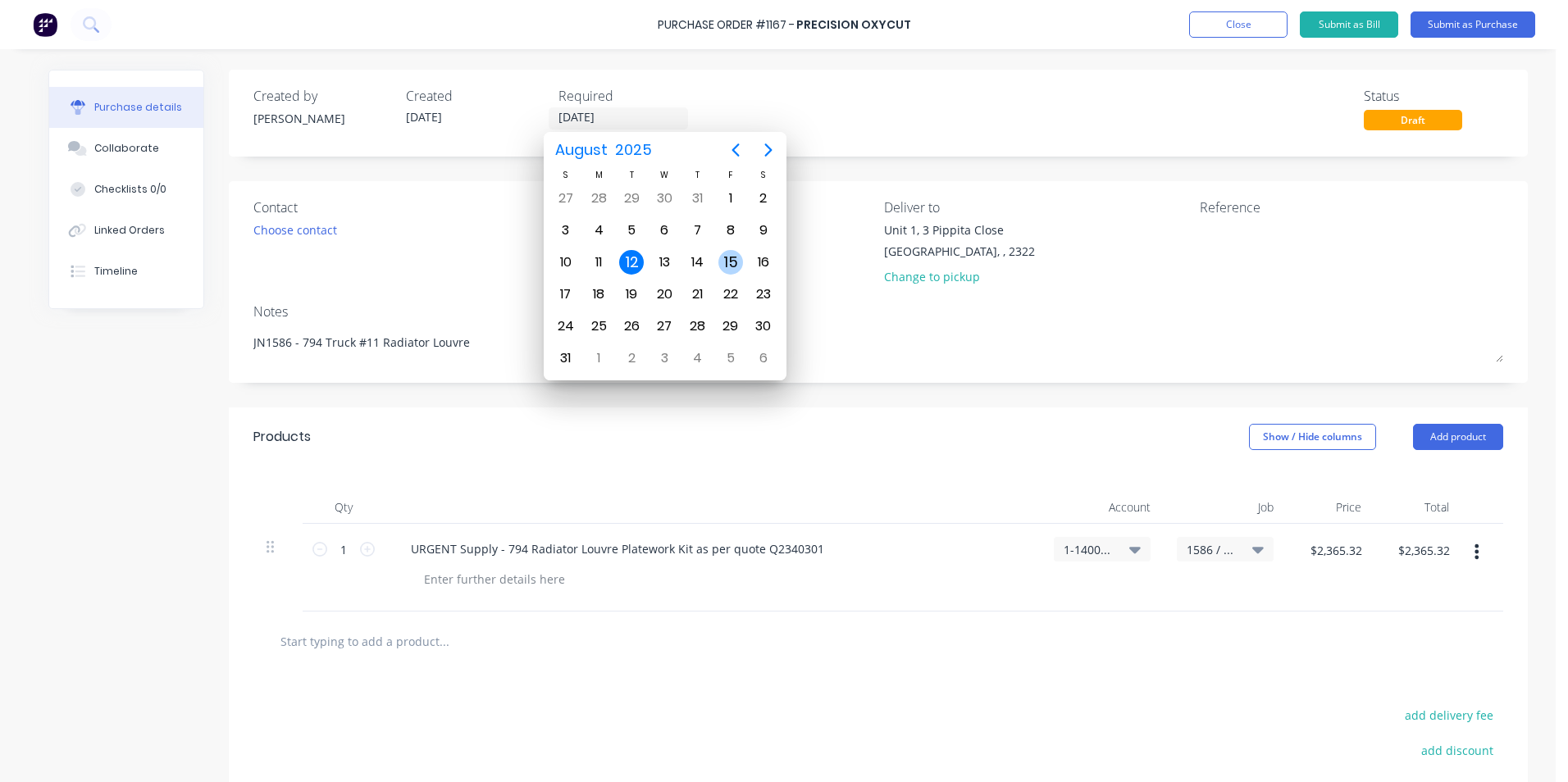
click at [734, 258] on div "15" at bounding box center [730, 262] width 25 height 25
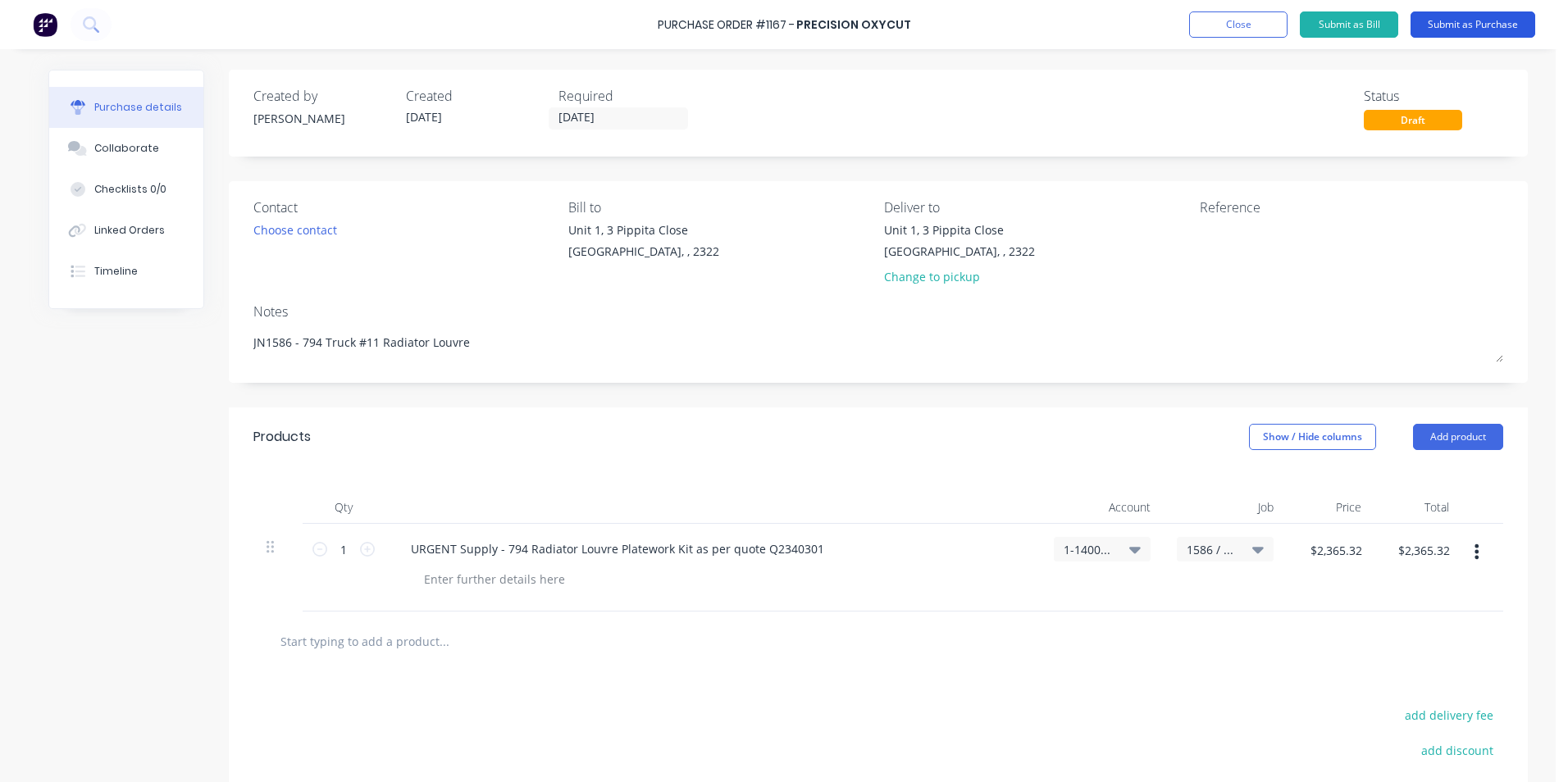
click at [1470, 21] on button "Submit as Purchase" at bounding box center [1473, 24] width 125 height 27
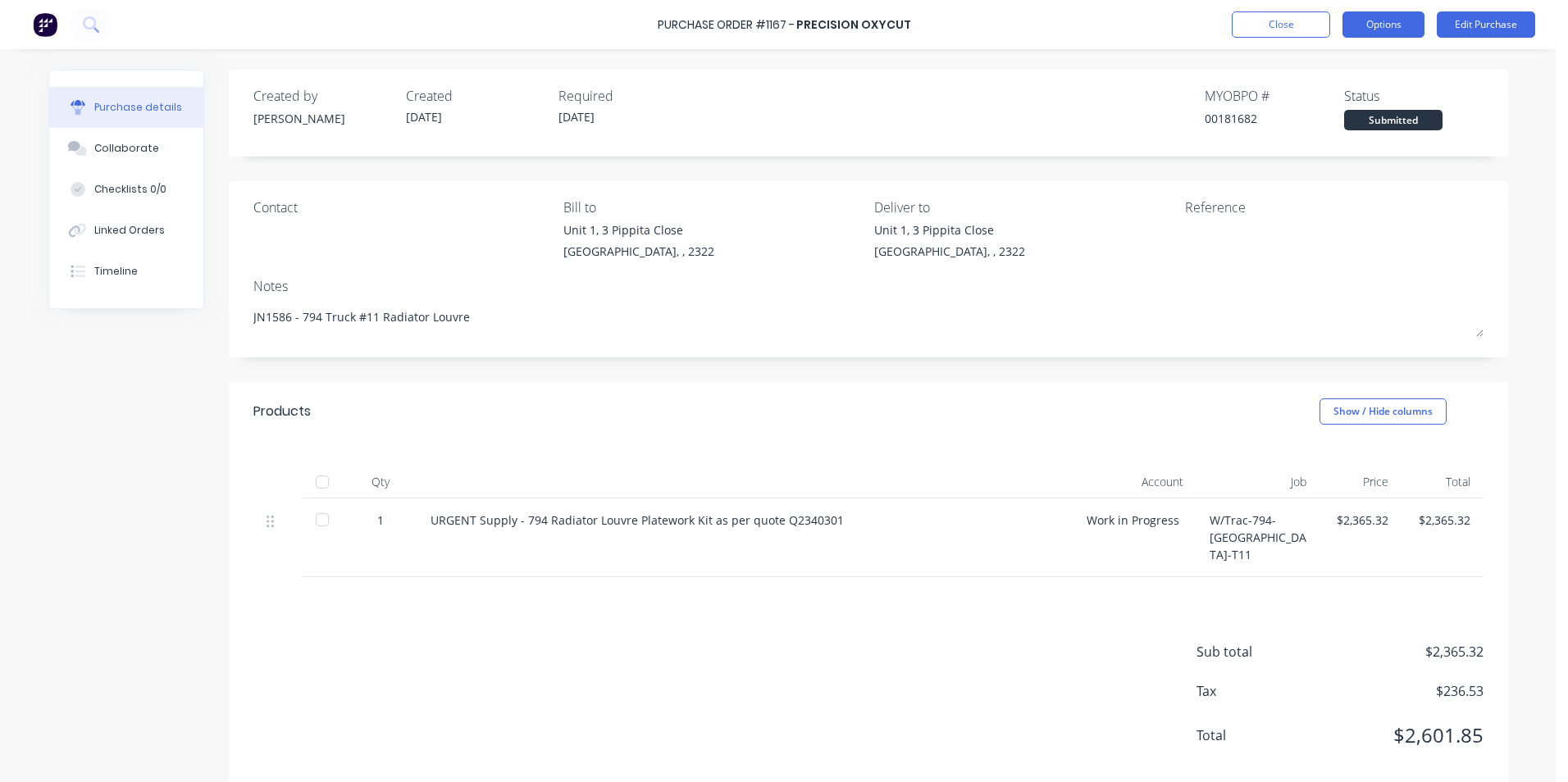
click at [1395, 24] on button "Options" at bounding box center [1383, 24] width 82 height 27
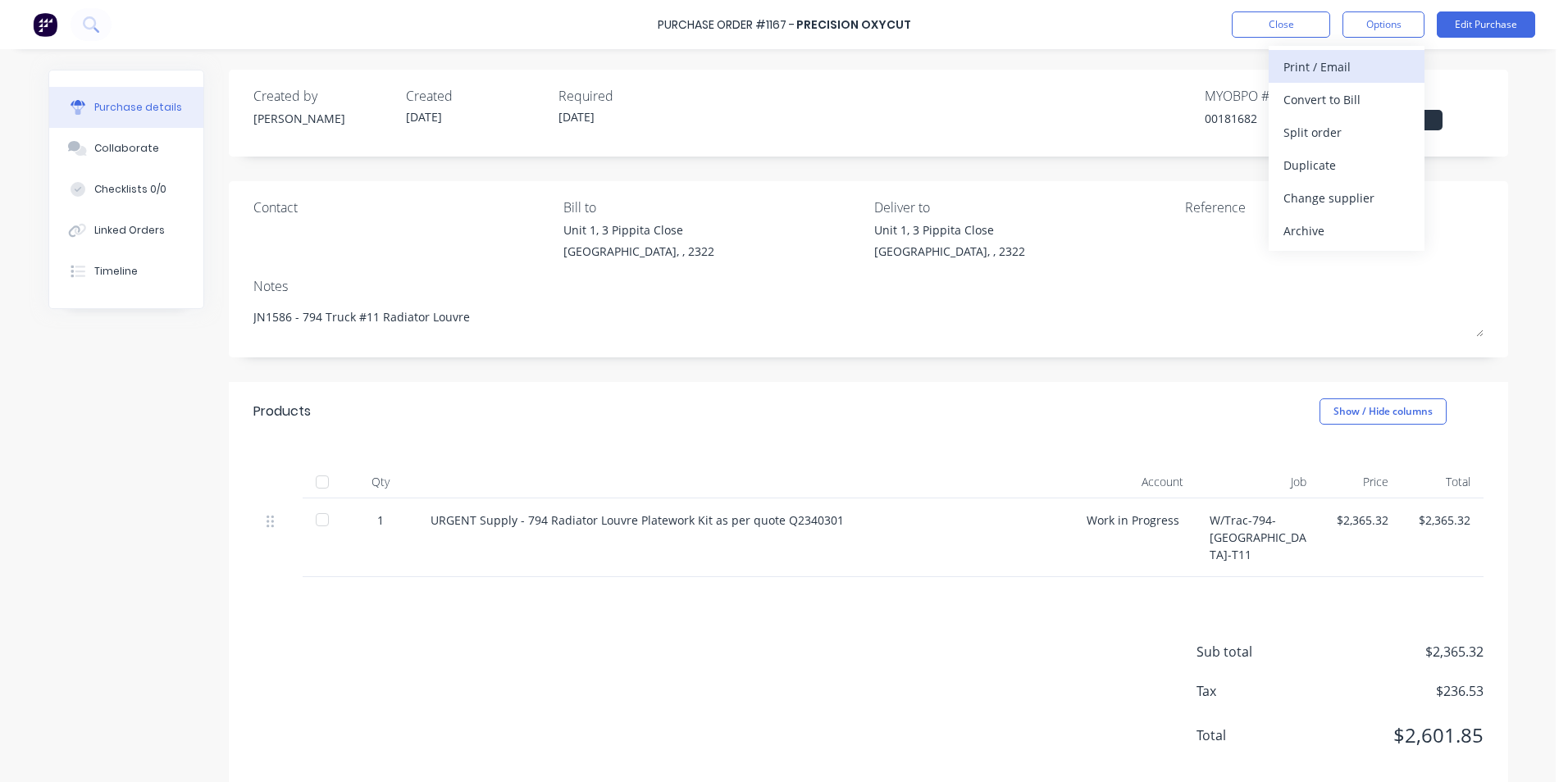
click at [1318, 66] on div "Print / Email" at bounding box center [1346, 67] width 127 height 24
click at [1310, 98] on div "With pricing" at bounding box center [1346, 100] width 127 height 24
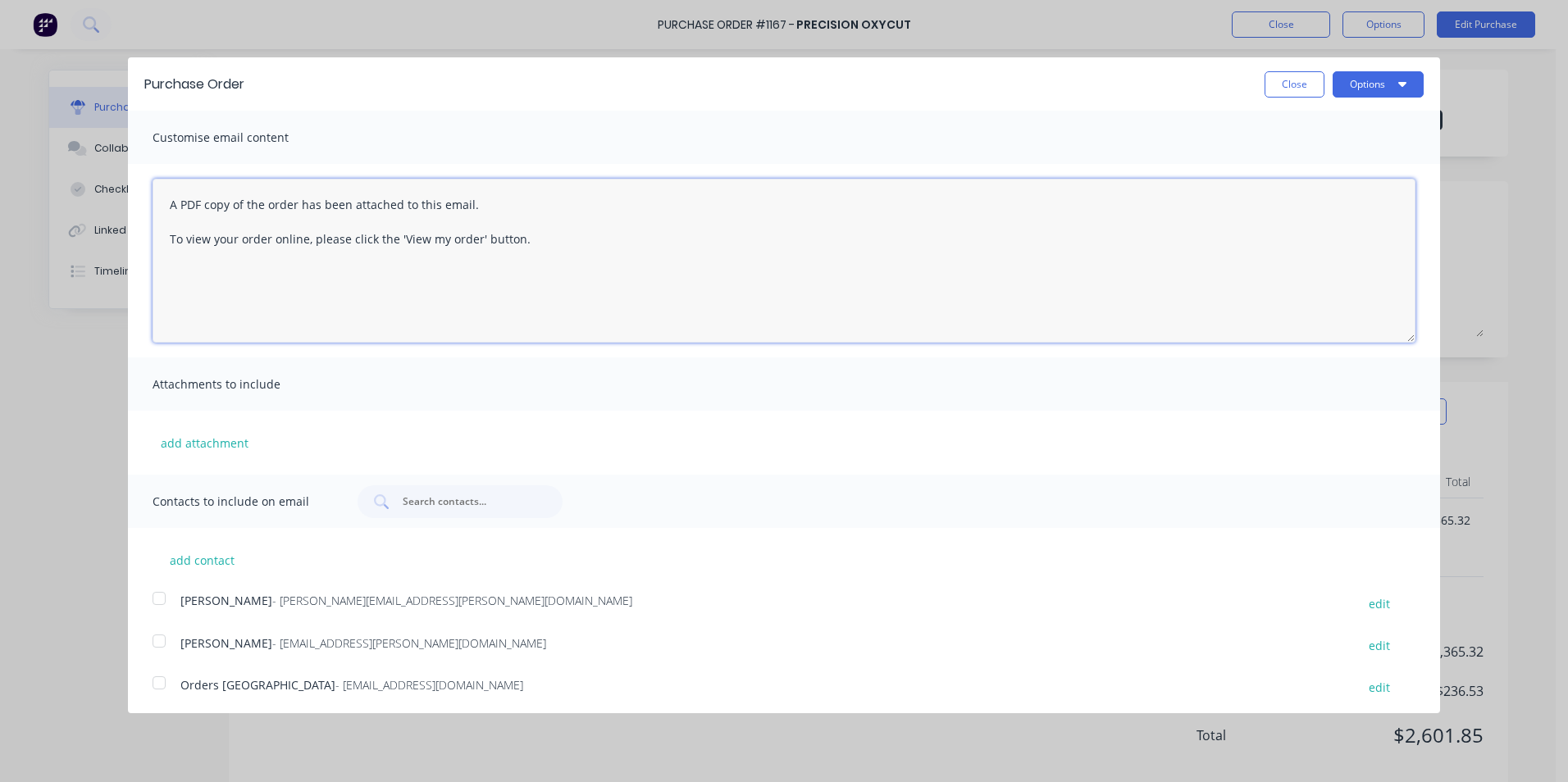
drag, startPoint x: 504, startPoint y: 241, endPoint x: 109, endPoint y: 193, distance: 397.9
click at [109, 193] on div "Purchase Order Close Options Customise email content A PDF copy of the order ha…" at bounding box center [784, 391] width 1568 height 782
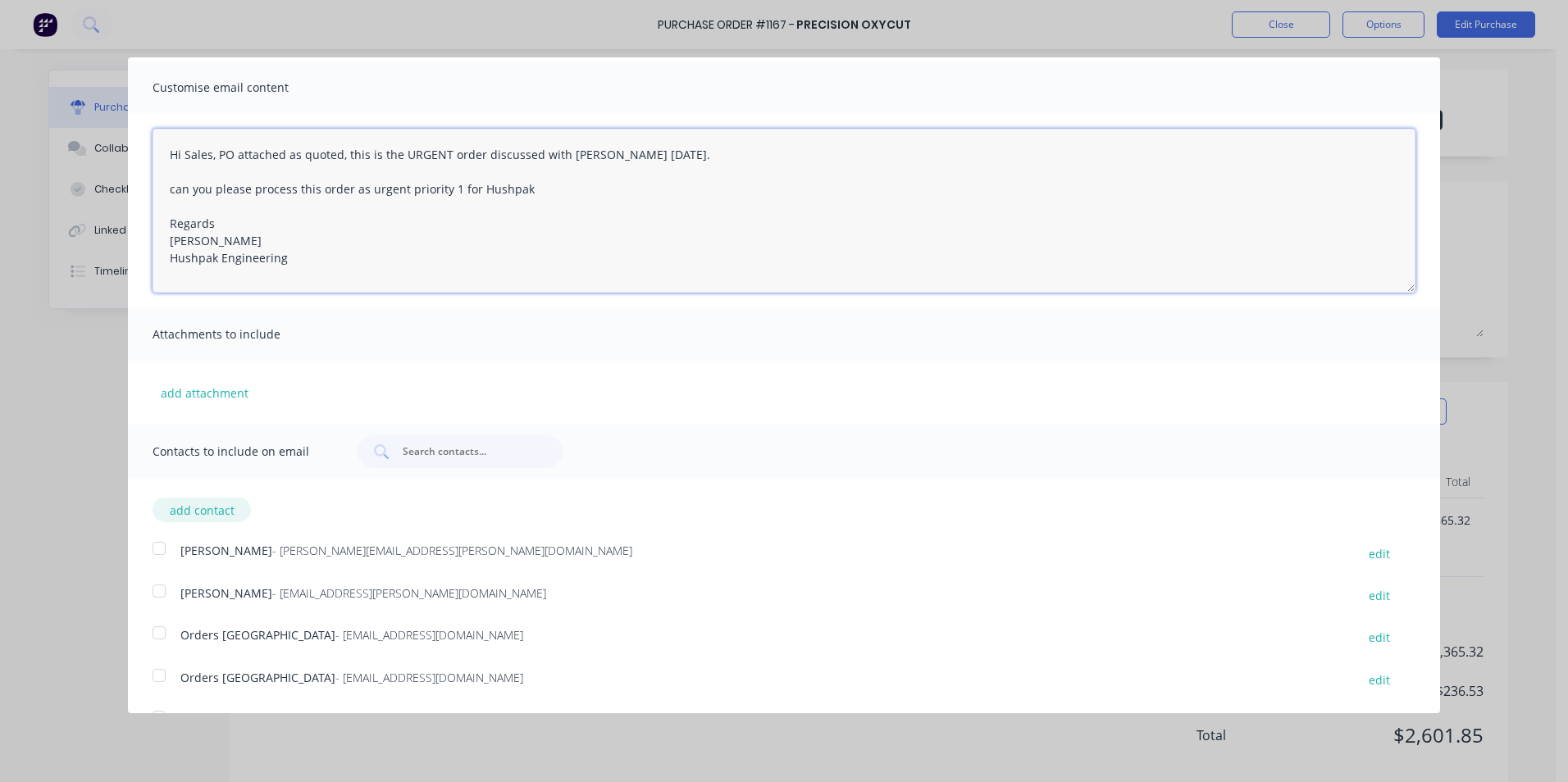
scroll to position [131, 0]
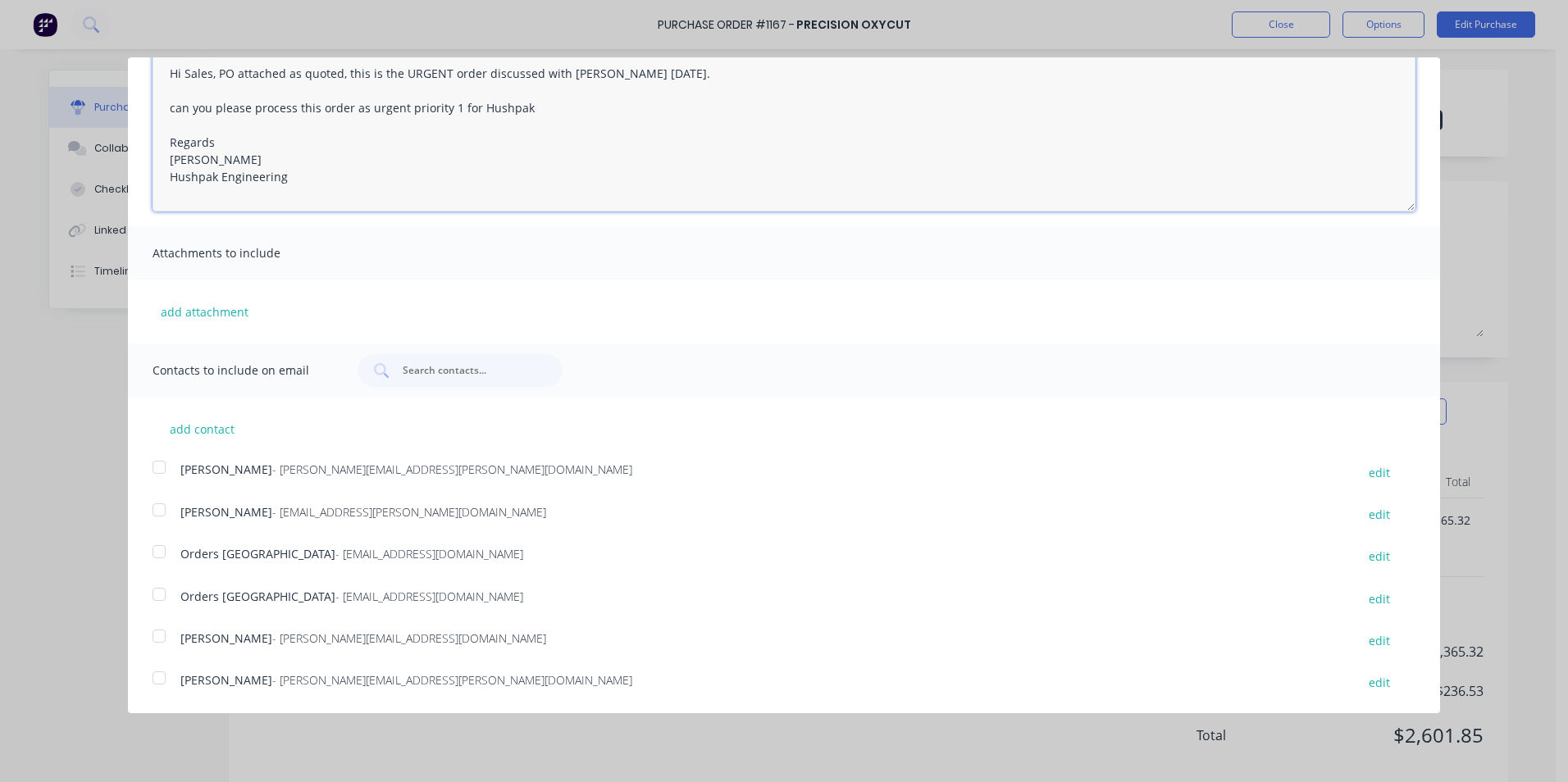
click at [157, 466] on div at bounding box center [159, 467] width 33 height 33
click at [157, 551] on div at bounding box center [159, 552] width 33 height 33
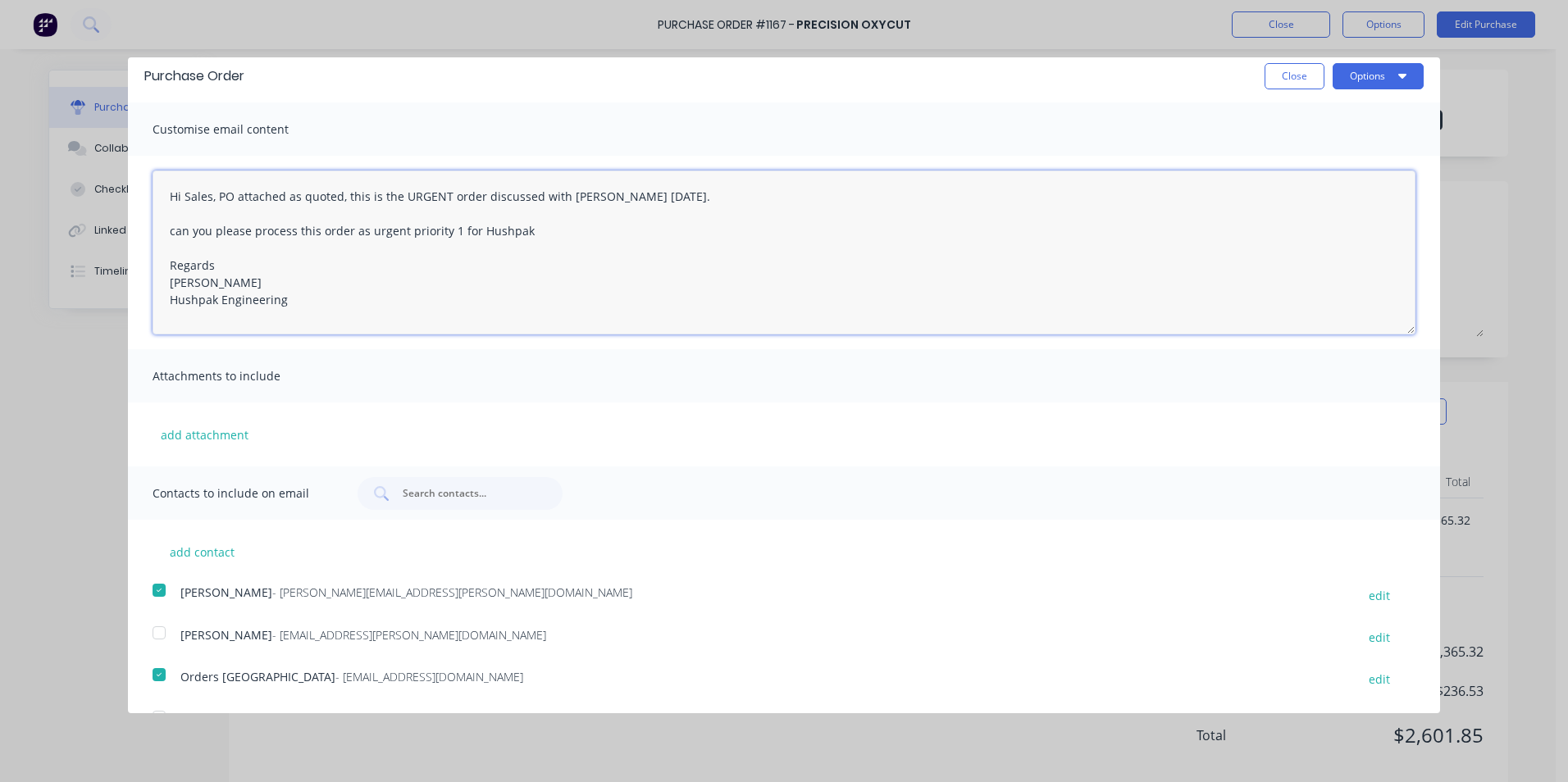
scroll to position [0, 0]
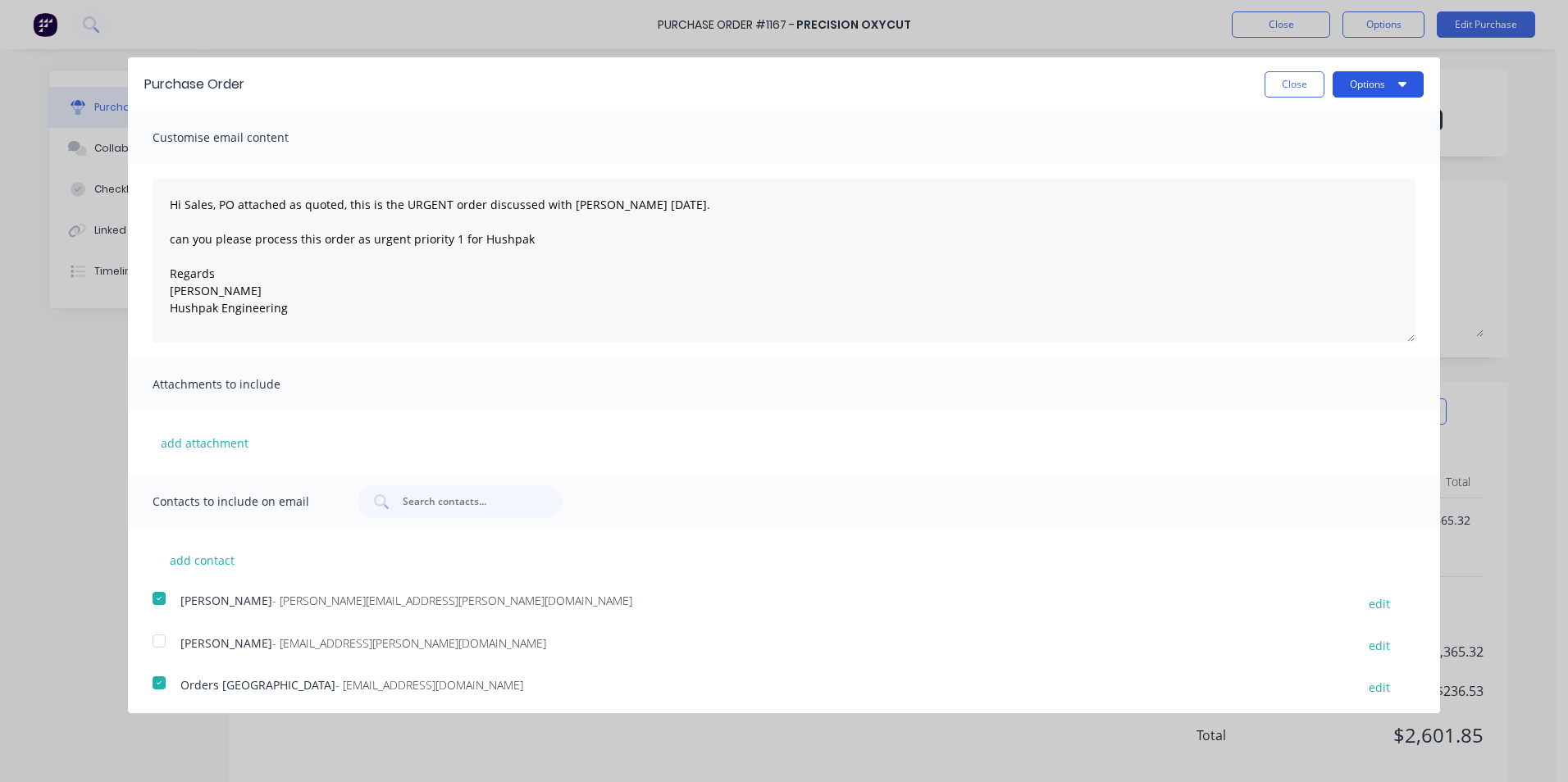
click at [1355, 83] on button "Options" at bounding box center [1378, 84] width 91 height 27
click at [1297, 157] on div "Email" at bounding box center [1346, 159] width 127 height 24
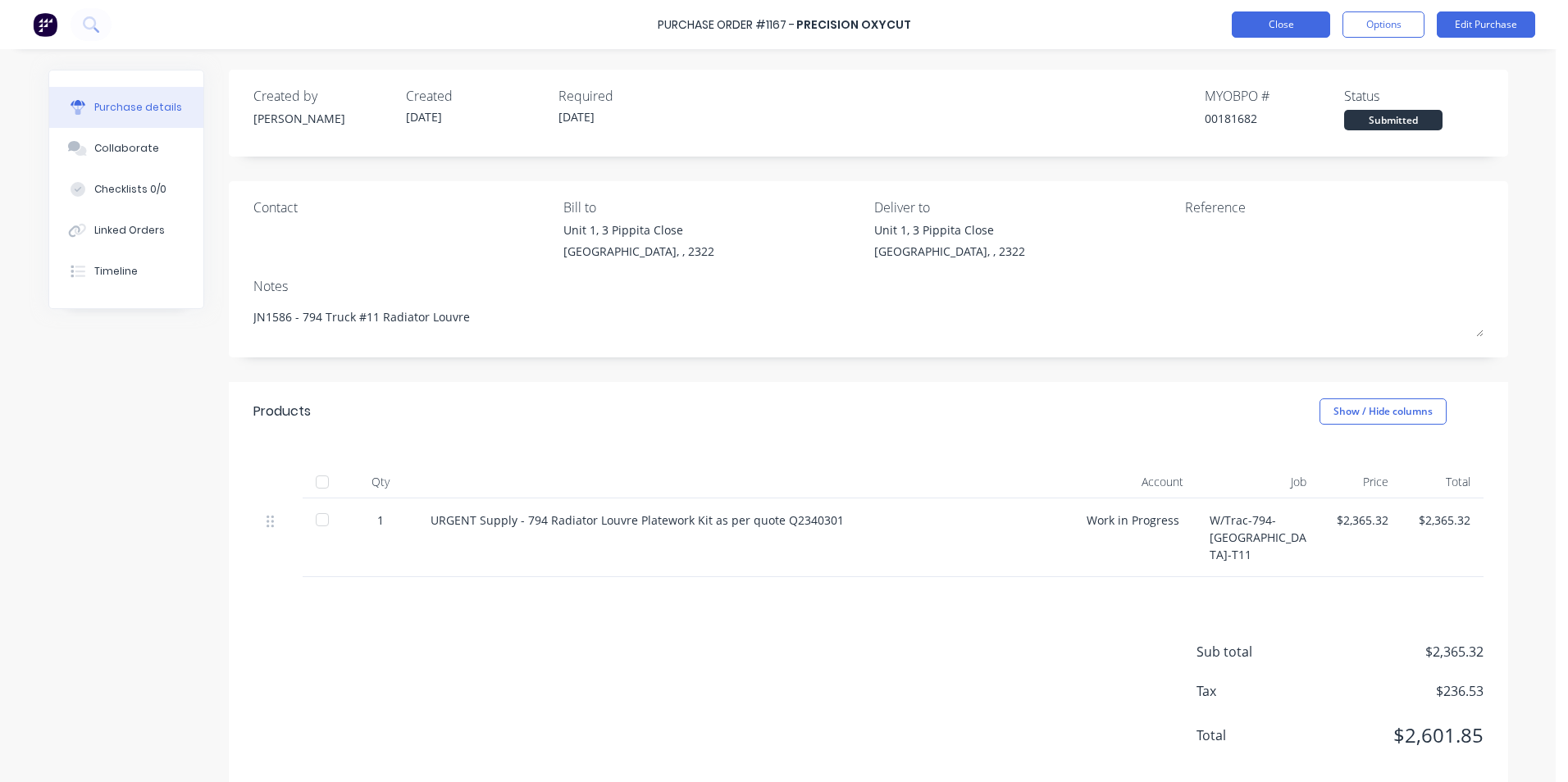
click at [1286, 22] on button "Close" at bounding box center [1280, 24] width 98 height 27
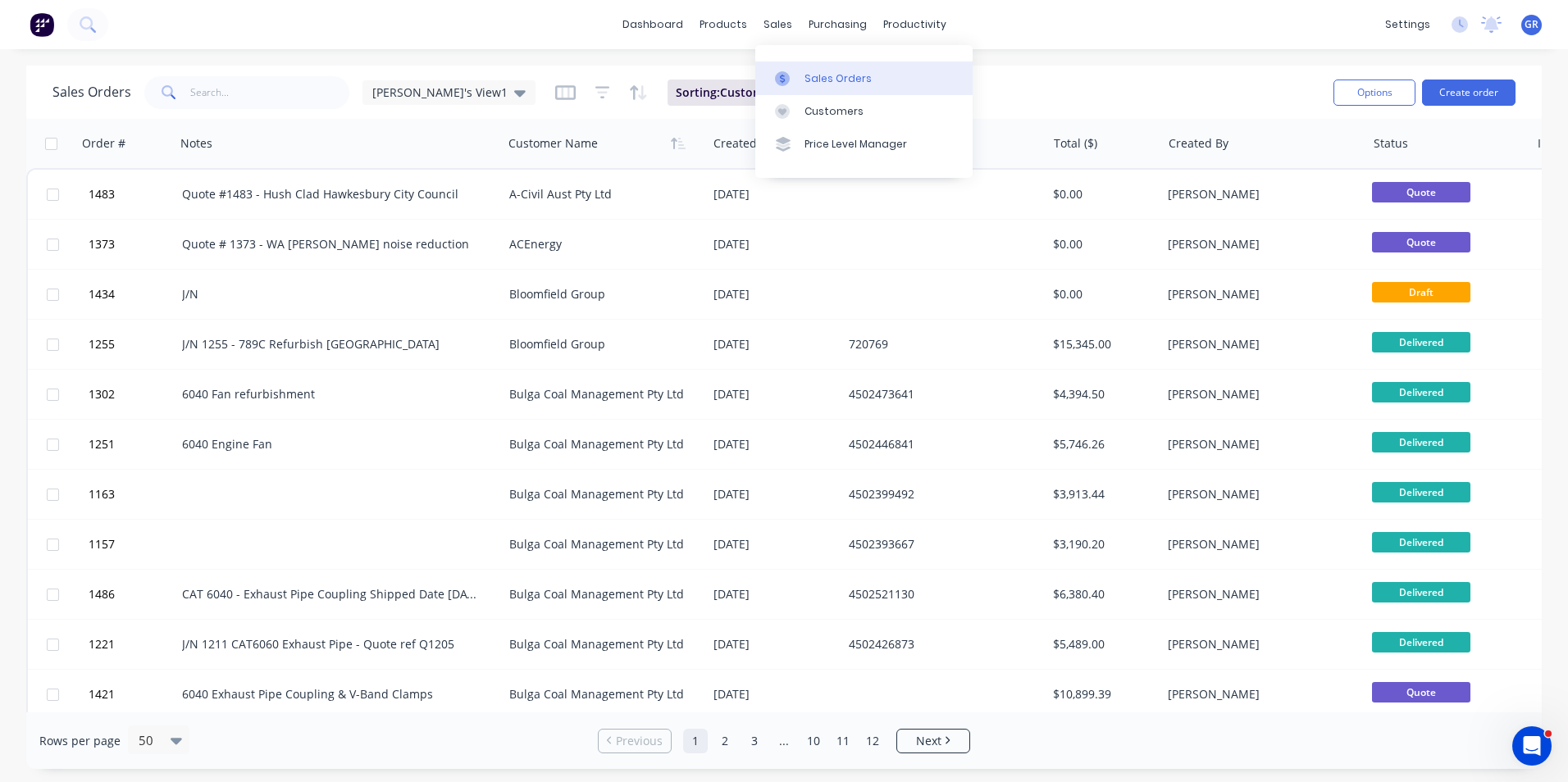
click at [826, 74] on div "Sales Orders" at bounding box center [838, 78] width 68 height 15
click at [213, 92] on input "text" at bounding box center [270, 92] width 160 height 33
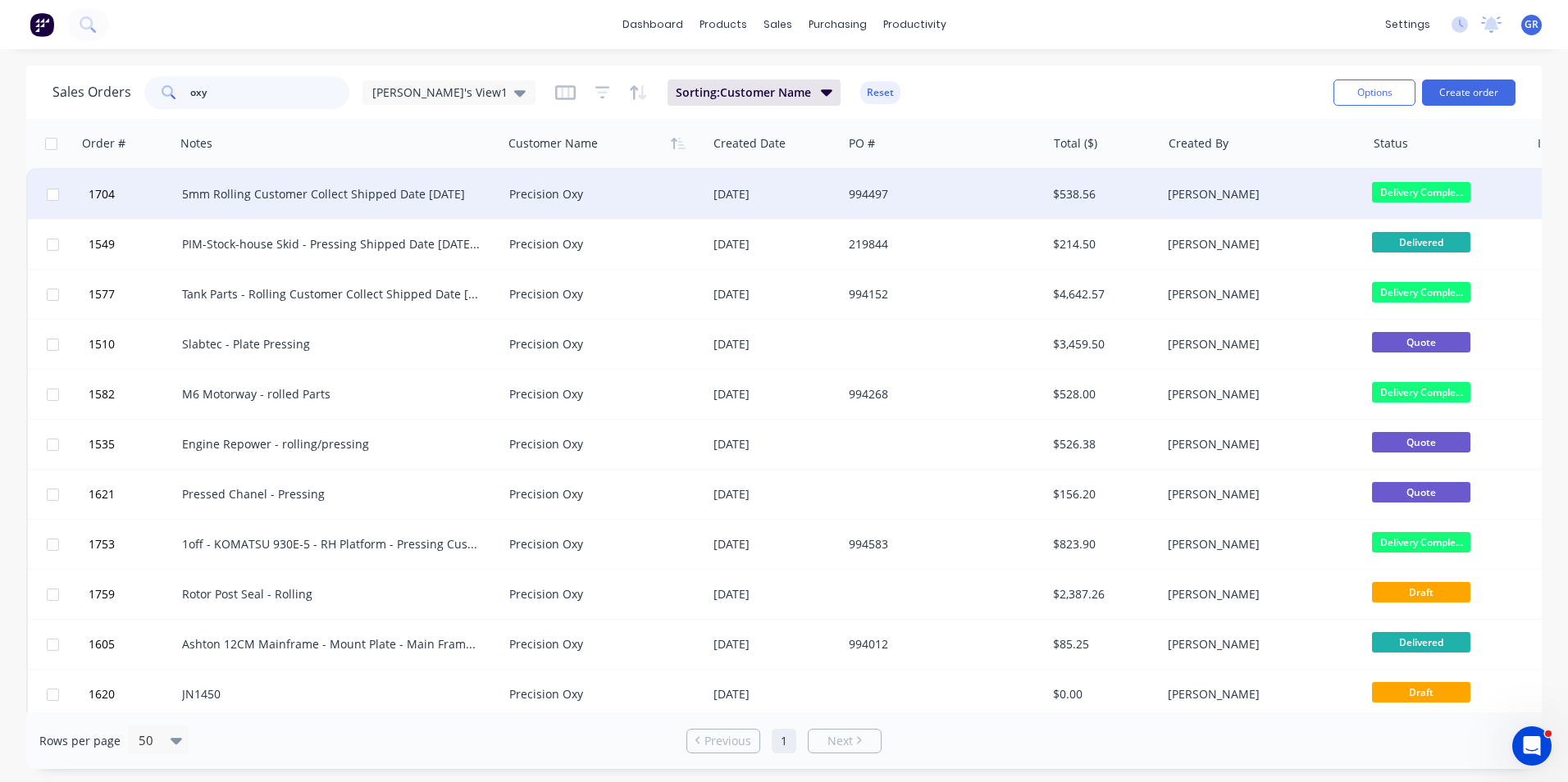
type input "oxy"
click at [235, 193] on div "5mm Rolling Customer Collect Shipped Date 06/08/2025" at bounding box center [331, 193] width 299 height 16
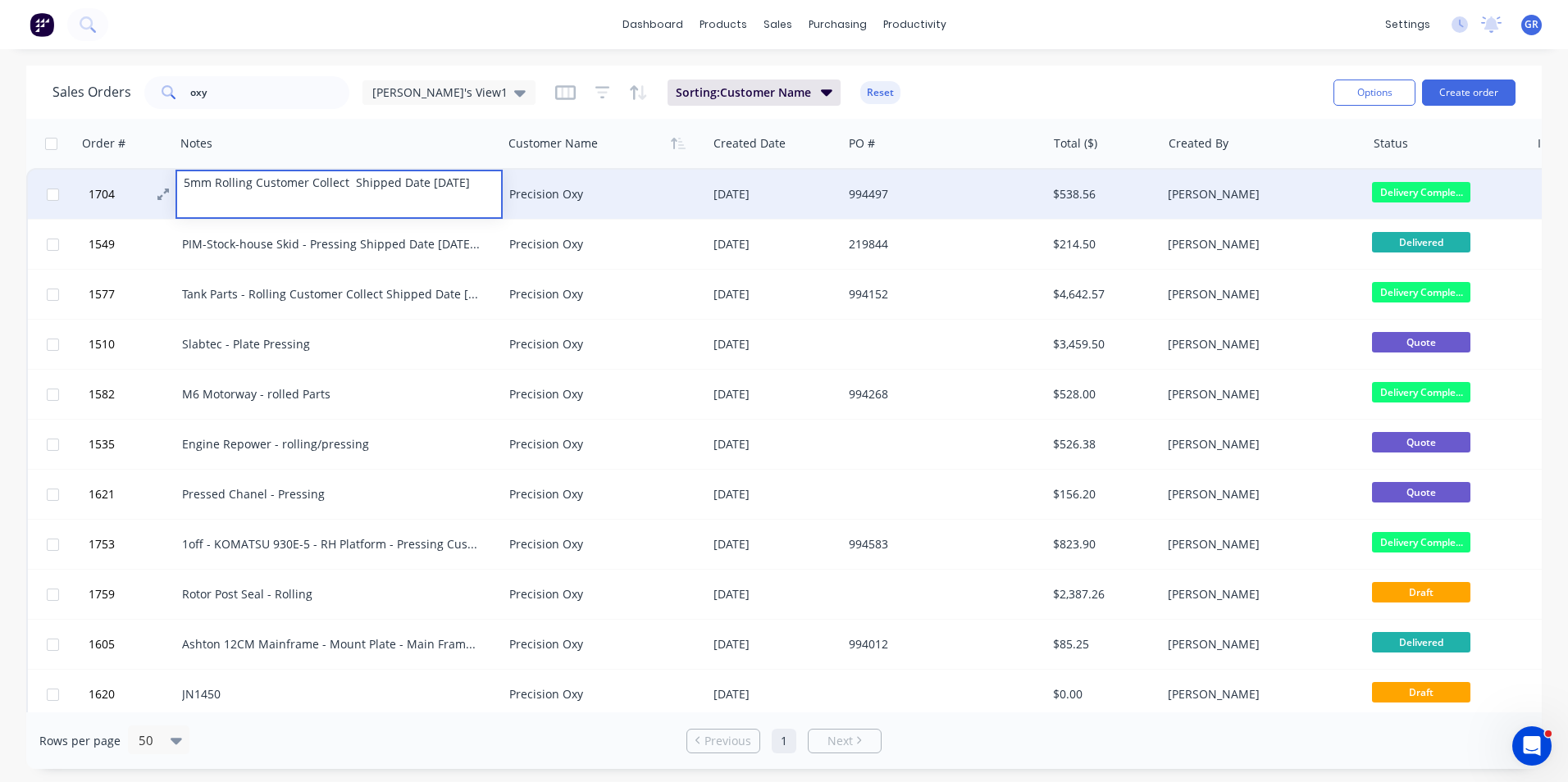
click at [104, 192] on span "1704" at bounding box center [101, 193] width 27 height 16
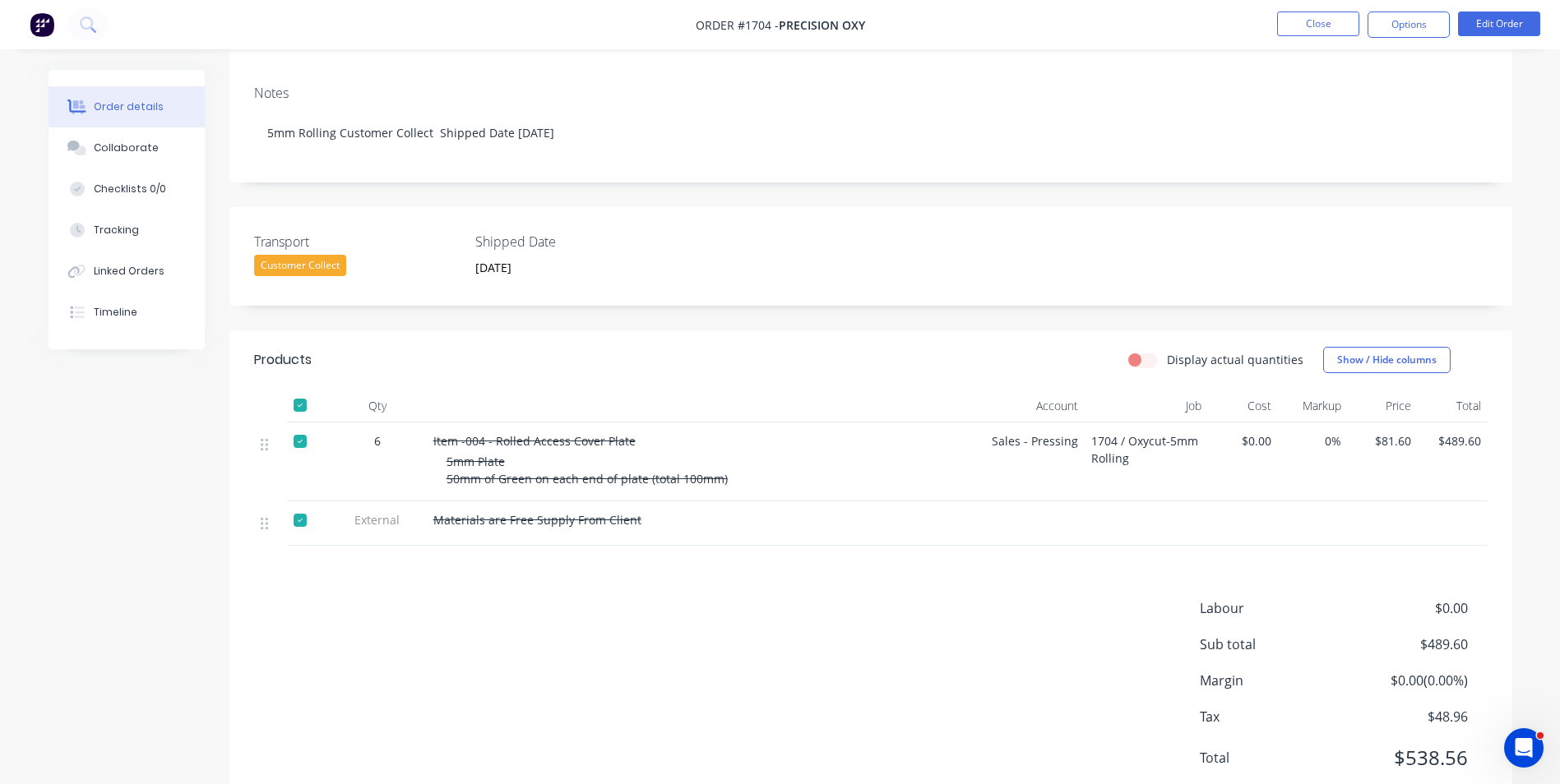
scroll to position [287, 0]
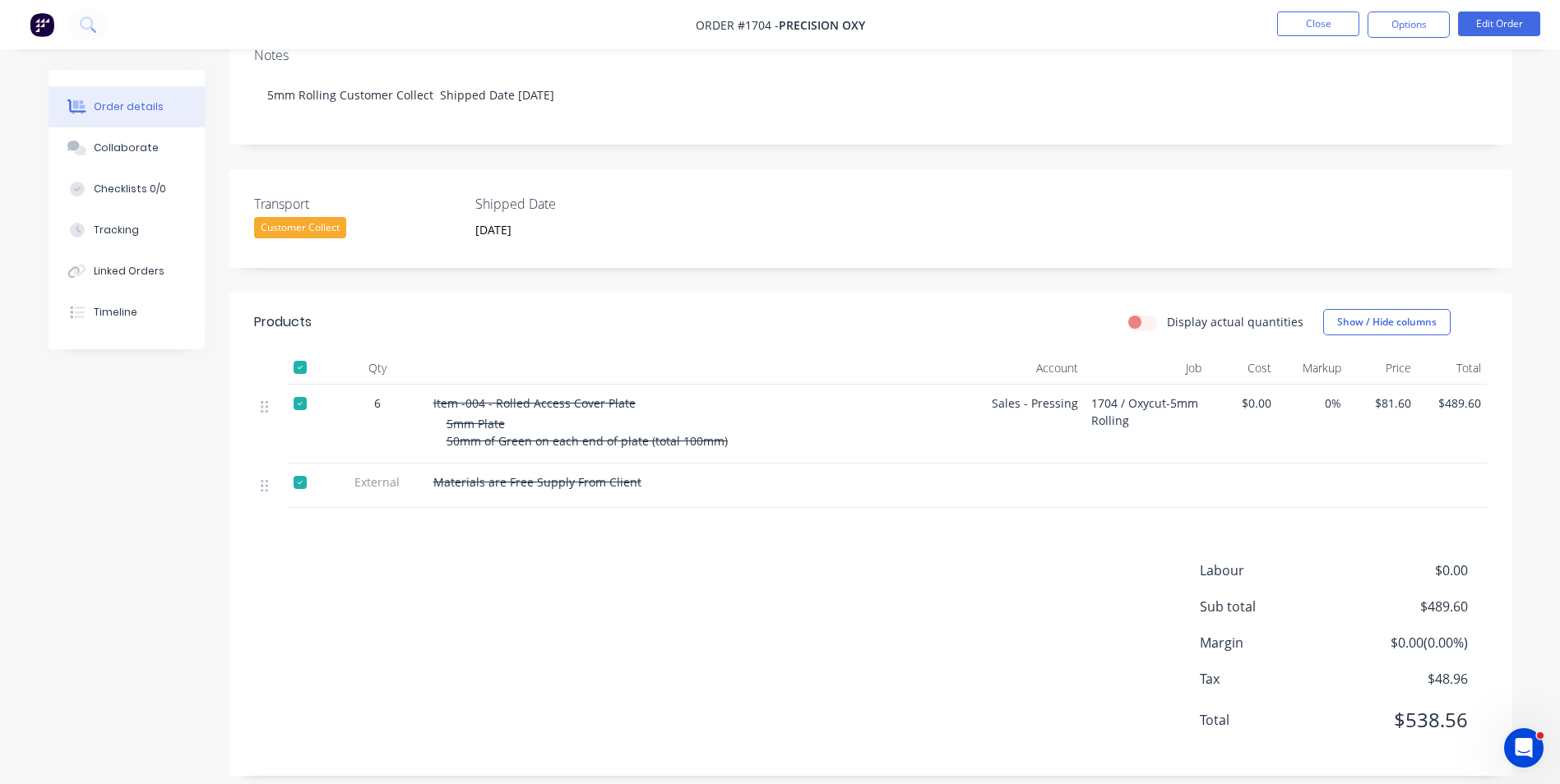
click at [492, 474] on span "Materials are Free Supply From Client" at bounding box center [537, 482] width 208 height 15
click at [437, 474] on span "Materials are Free Supply From Client" at bounding box center [537, 482] width 208 height 15
drag, startPoint x: 638, startPoint y: 465, endPoint x: 423, endPoint y: 471, distance: 215.1
click at [423, 471] on div "External Materials are Free Supply From Client" at bounding box center [870, 485] width 1233 height 45
drag, startPoint x: 423, startPoint y: 471, endPoint x: 448, endPoint y: 464, distance: 26.0
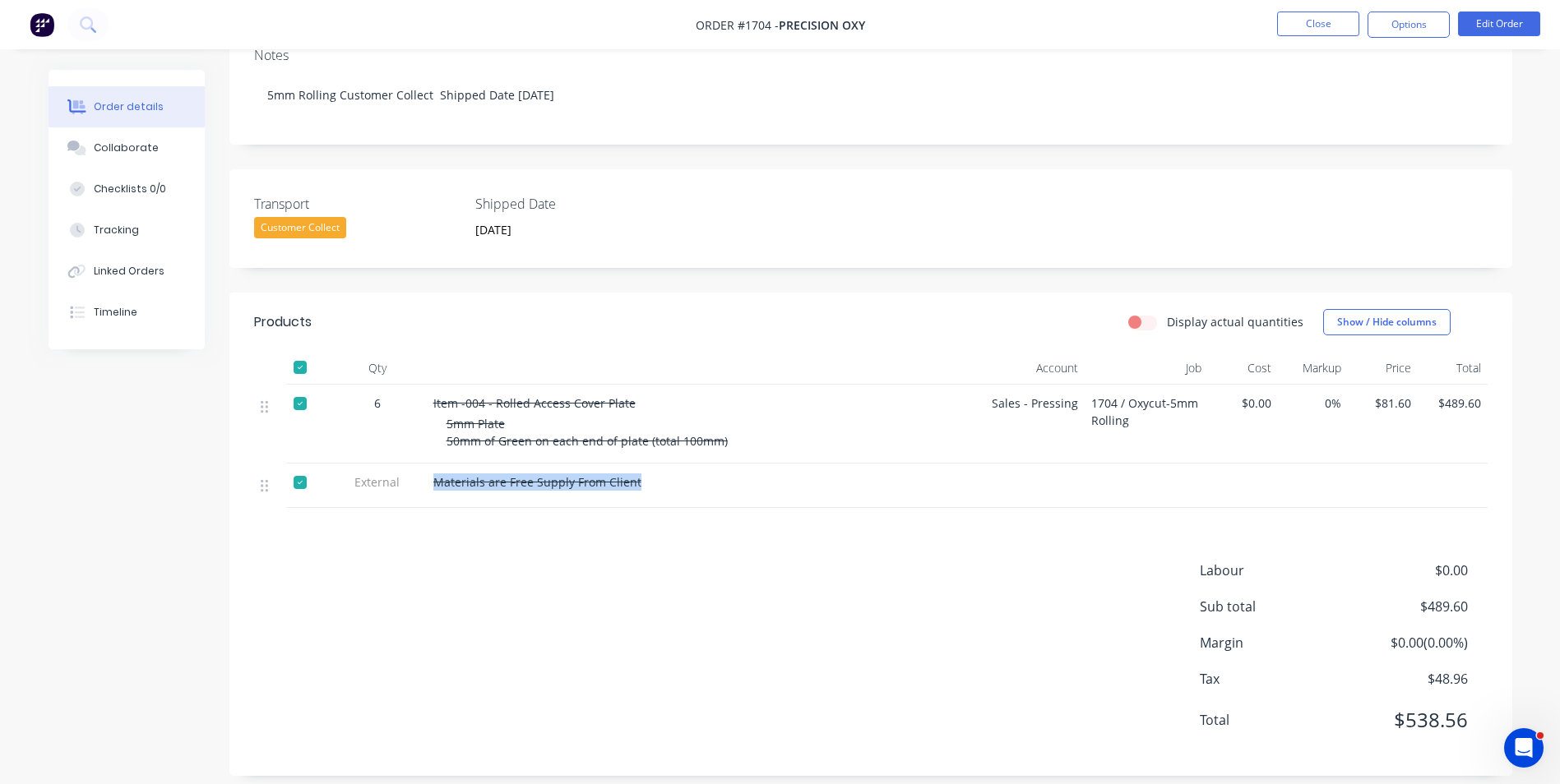
copy div "Materials are Free Supply From Client"
click at [1312, 19] on button "Close" at bounding box center [1318, 23] width 82 height 25
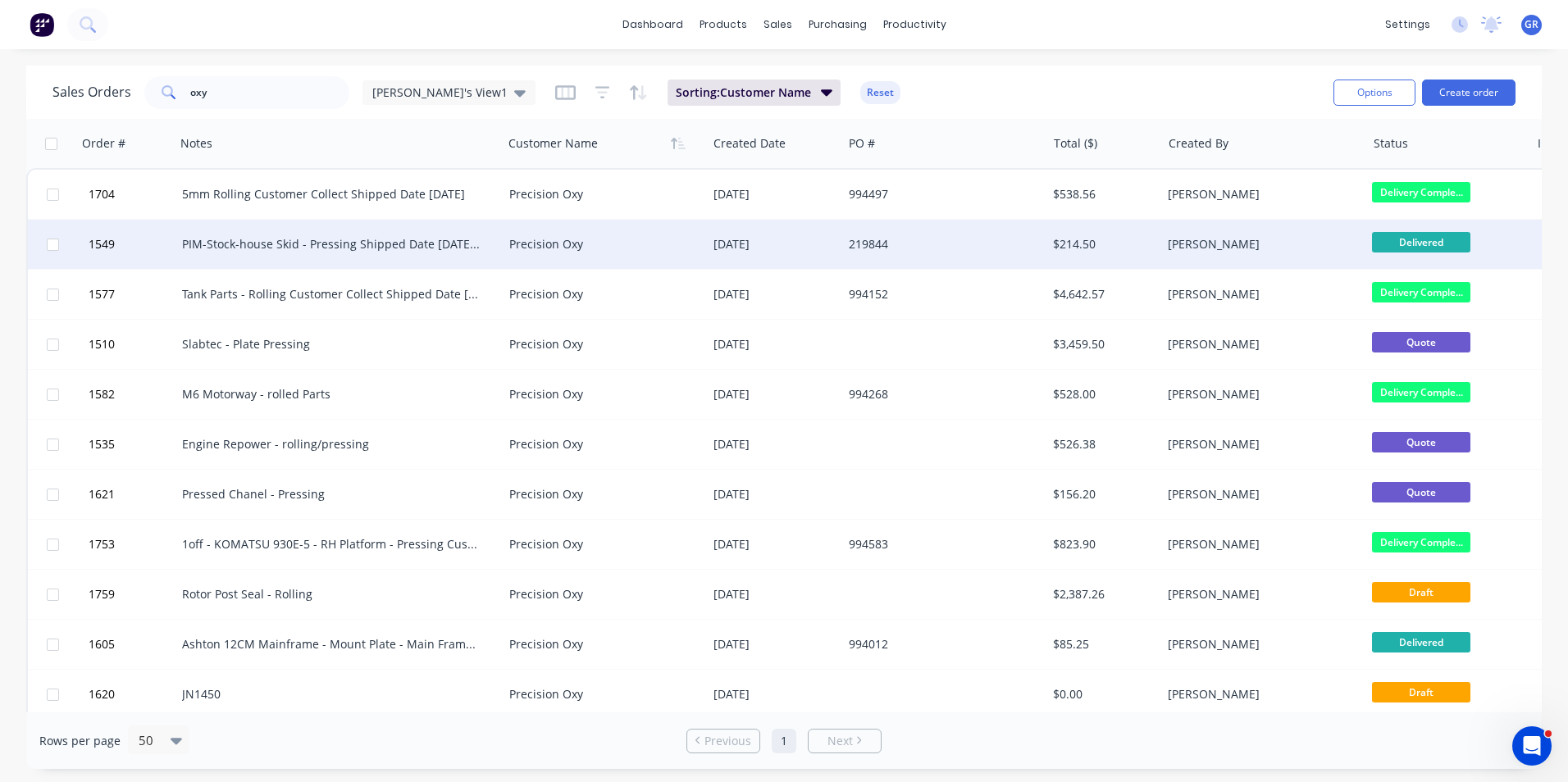
click at [264, 245] on div "PIM-Stock-house Skid - Pressing Shipped Date 22/07/2025 Customer Collect" at bounding box center [331, 244] width 299 height 16
click at [113, 245] on span "1549" at bounding box center [101, 244] width 27 height 16
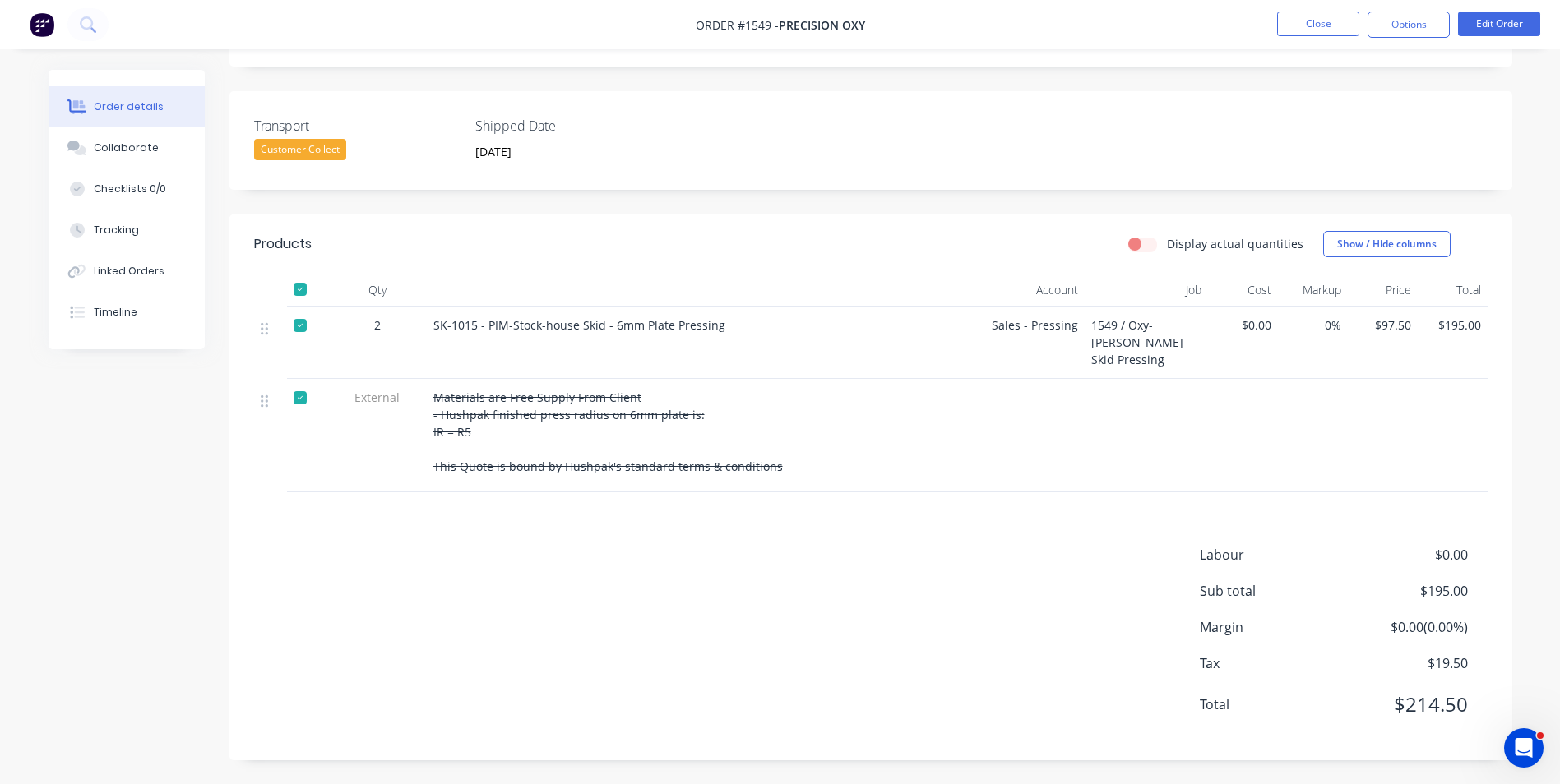
scroll to position [350, 0]
drag, startPoint x: 475, startPoint y: 429, endPoint x: 421, endPoint y: 423, distance: 54.3
click at [421, 423] on div "External Materials are Free Supply From Client - Hushpak finished press radius …" at bounding box center [870, 435] width 1233 height 113
drag, startPoint x: 421, startPoint y: 423, endPoint x: 481, endPoint y: 410, distance: 61.4
copy div "Materials are Free Supply From Client - Hushpak finished press radius on 6mm pl…"
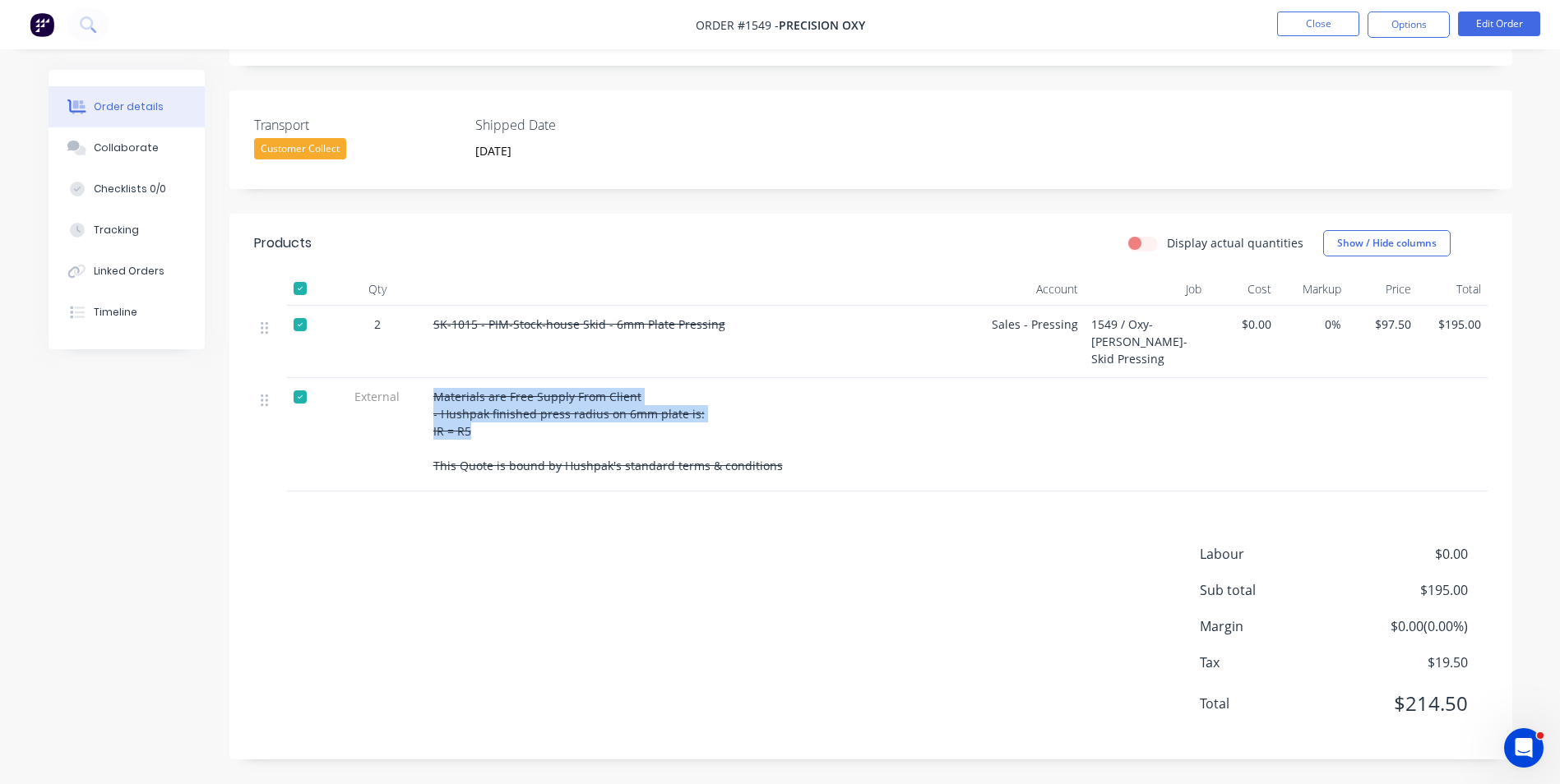
scroll to position [349, 0]
click at [1318, 18] on button "Close" at bounding box center [1318, 23] width 82 height 25
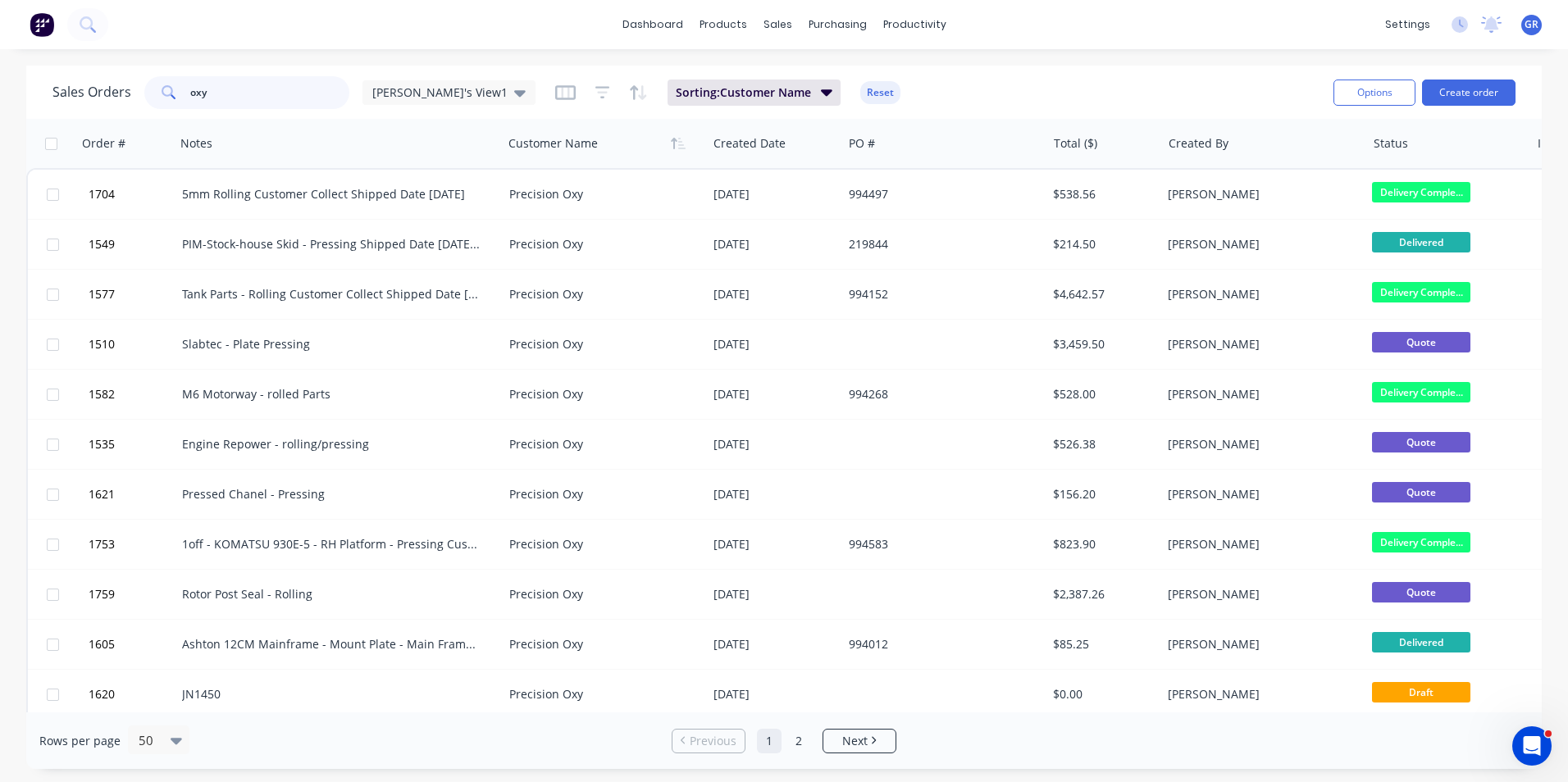
drag, startPoint x: 241, startPoint y: 94, endPoint x: 167, endPoint y: 94, distance: 74.0
click at [167, 94] on div "oxy" at bounding box center [247, 92] width 205 height 33
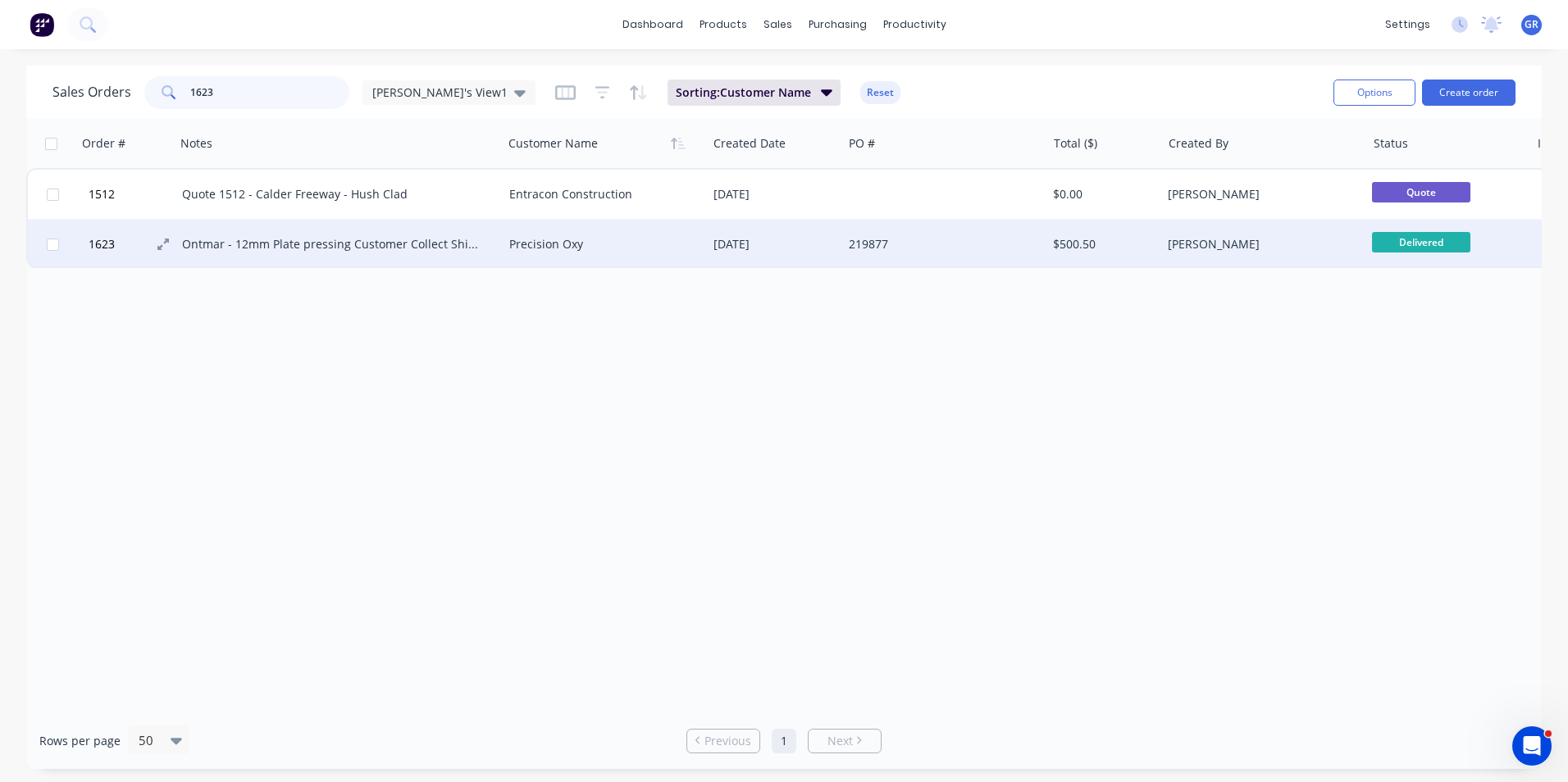
type input "1623"
click at [107, 245] on span "1623" at bounding box center [101, 244] width 27 height 16
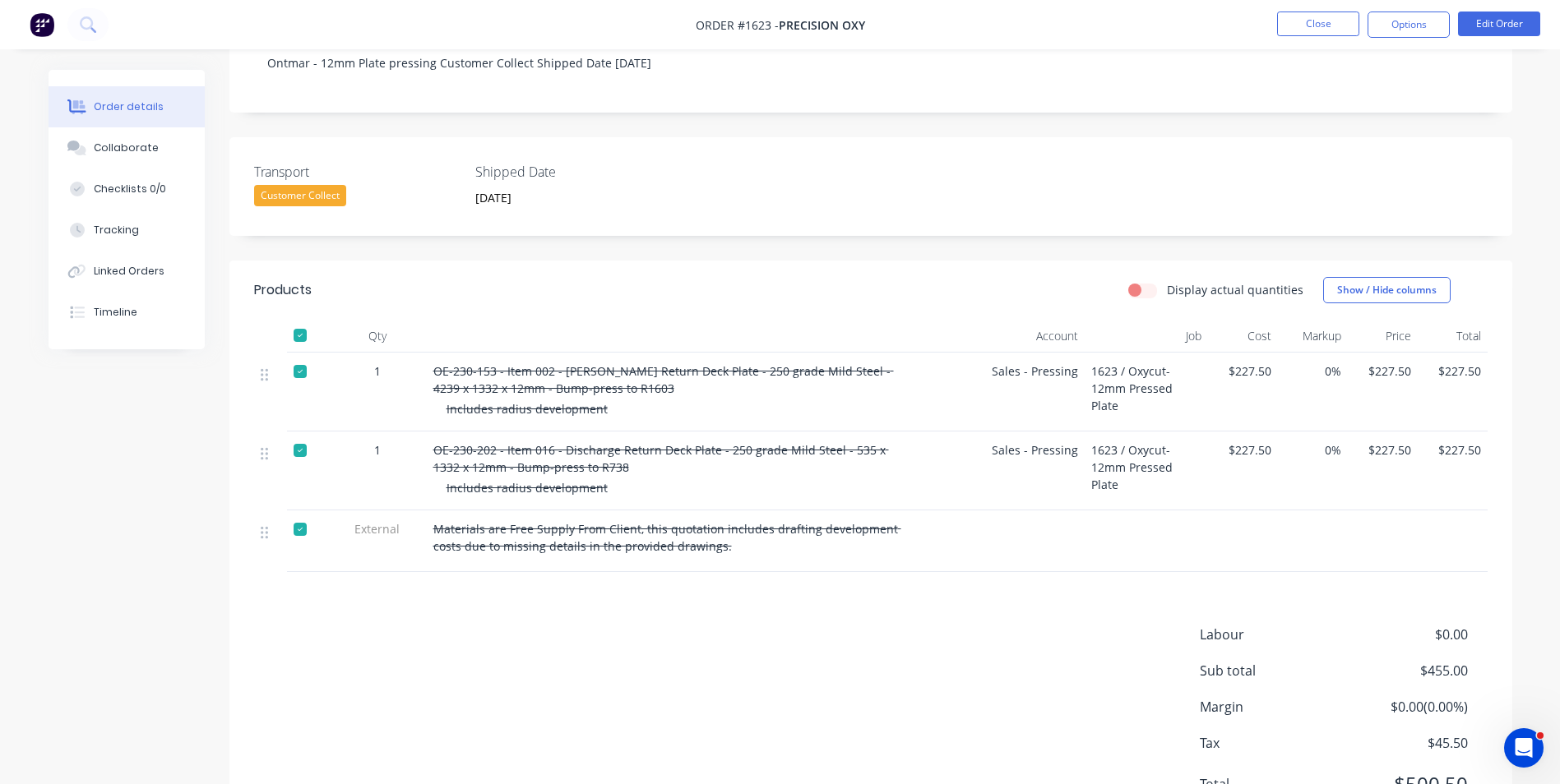
scroll to position [329, 0]
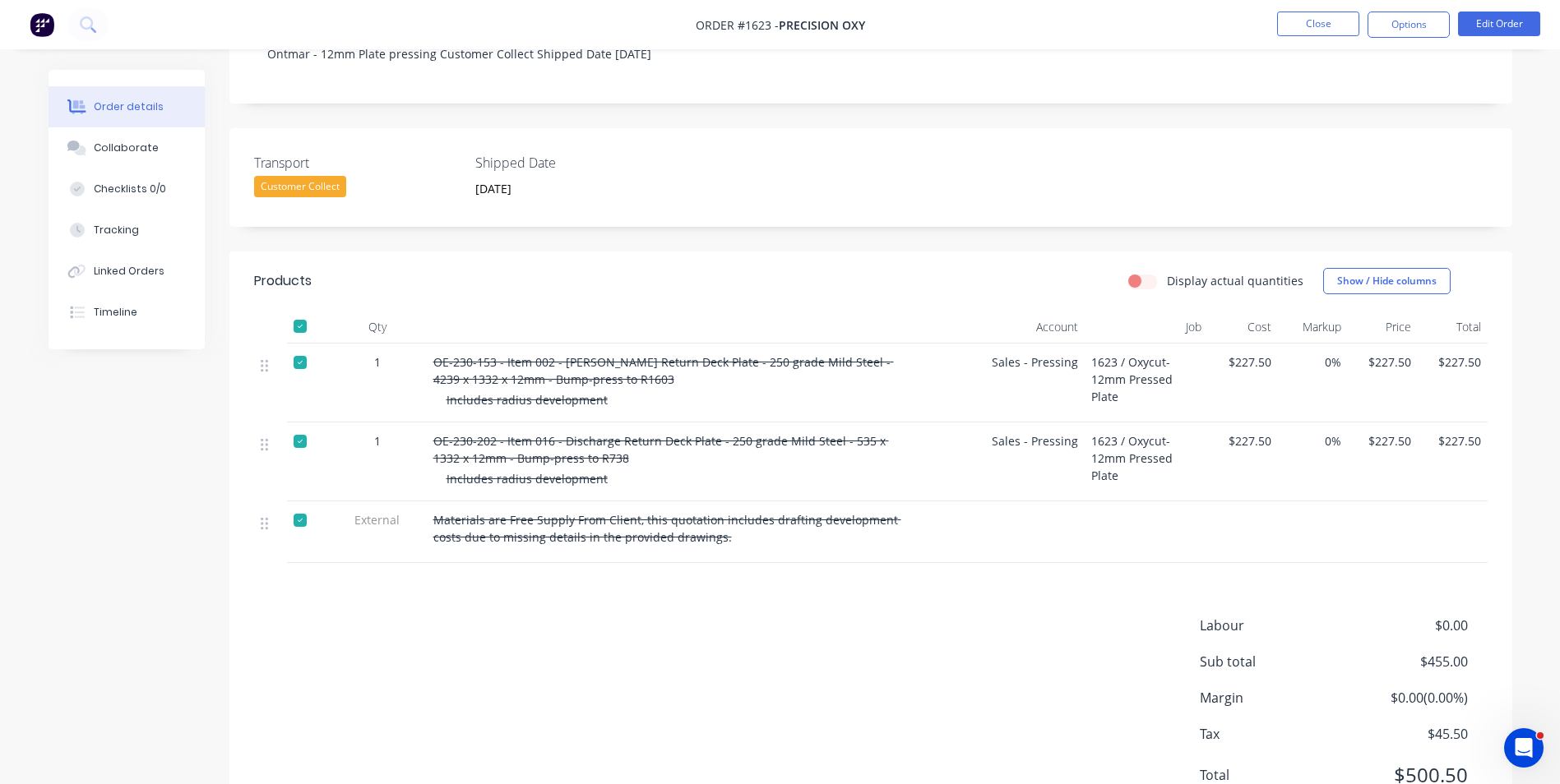
click at [602, 391] on div "Includes radius development" at bounding box center [680, 400] width 467 height 17
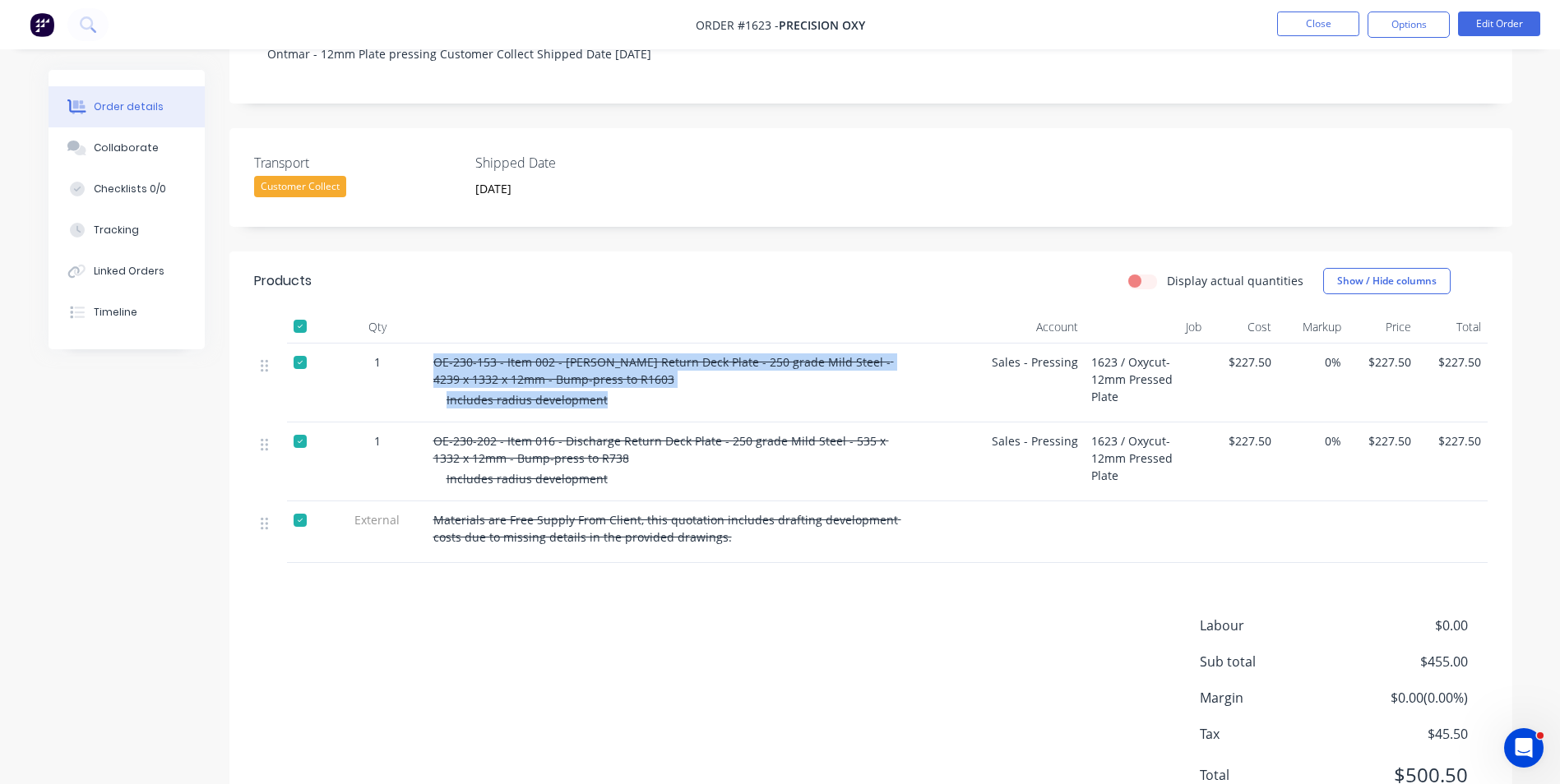
drag, startPoint x: 599, startPoint y: 383, endPoint x: 405, endPoint y: 353, distance: 196.3
click at [405, 353] on div "1 OE-230-153 - Item 002 - Hopper Return Deck Plate - 250 grade Mild Steel - 423…" at bounding box center [870, 383] width 1233 height 79
drag, startPoint x: 405, startPoint y: 353, endPoint x: 567, endPoint y: 351, distance: 162.0
copy div "OE-230-153 - Item 002 - Hopper Return Deck Plate - 250 grade Mild Steel - 4239 …"
click at [1327, 19] on button "Close" at bounding box center [1318, 23] width 82 height 25
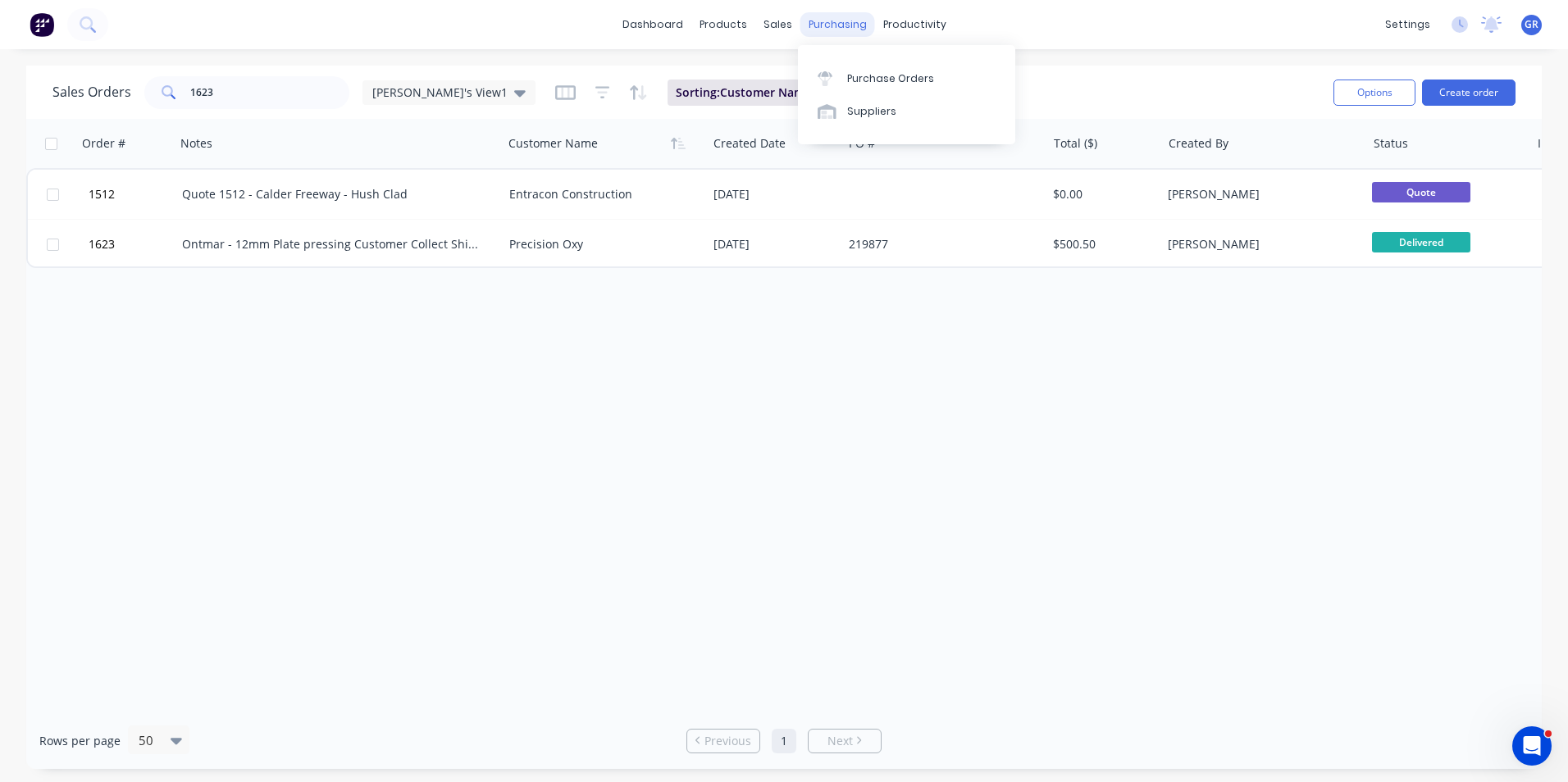
click at [832, 23] on div "purchasing" at bounding box center [837, 24] width 74 height 25
click at [888, 79] on div "Purchase Orders" at bounding box center [891, 78] width 87 height 15
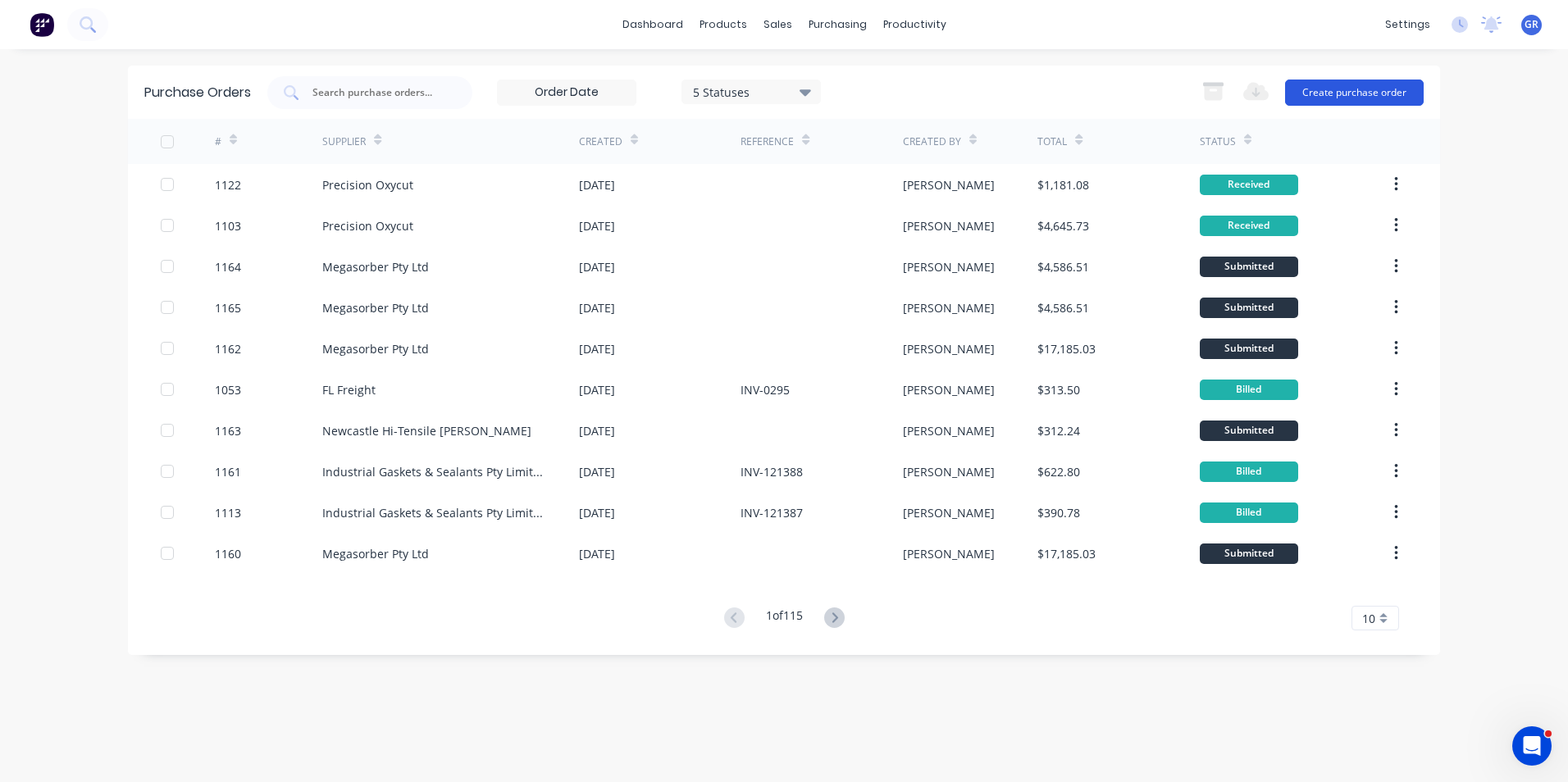
click at [1360, 92] on button "Create purchase order" at bounding box center [1354, 92] width 139 height 27
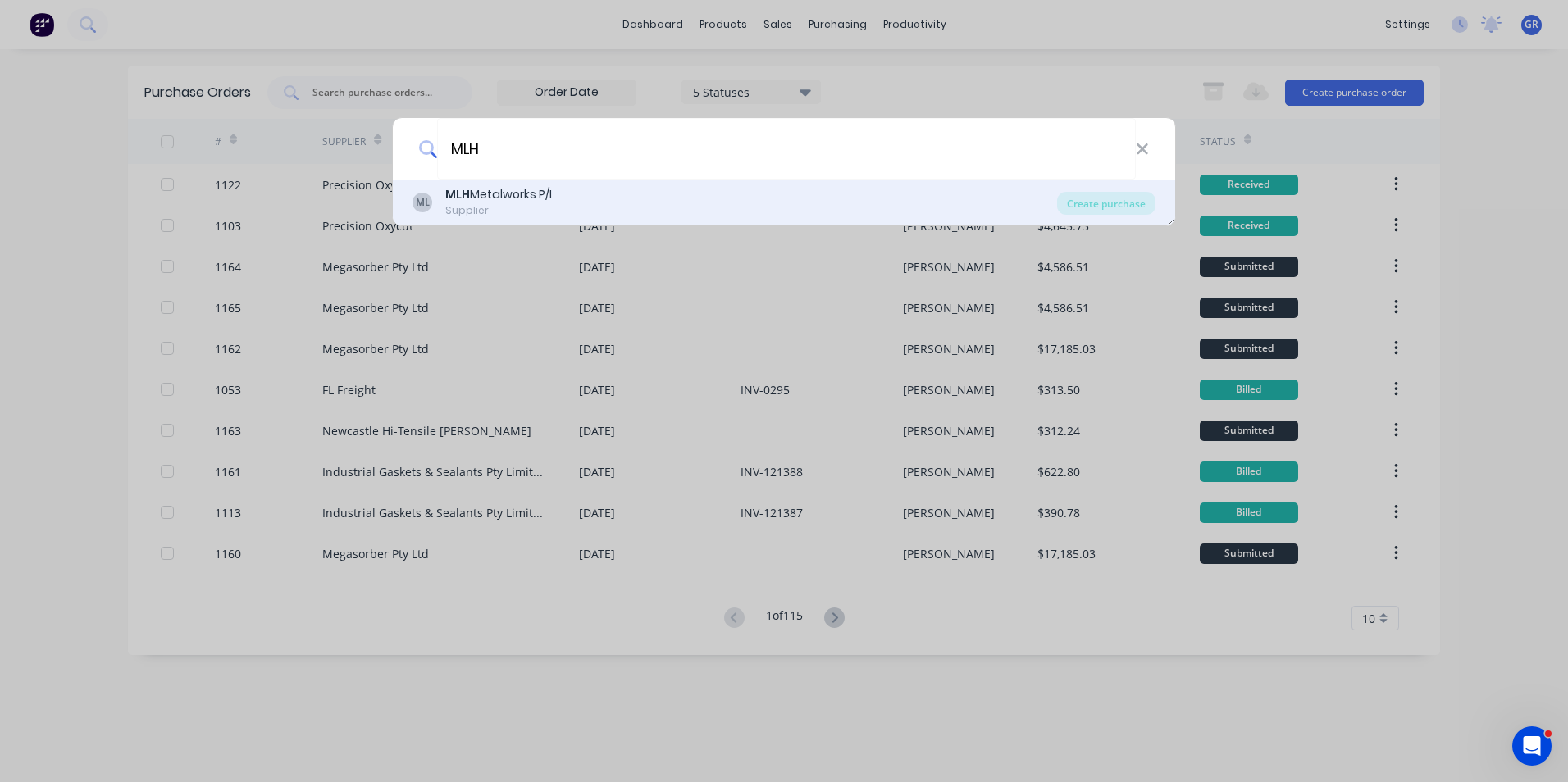
type input "MLH"
click at [515, 195] on div "MLH Metalworks P/L" at bounding box center [499, 194] width 109 height 17
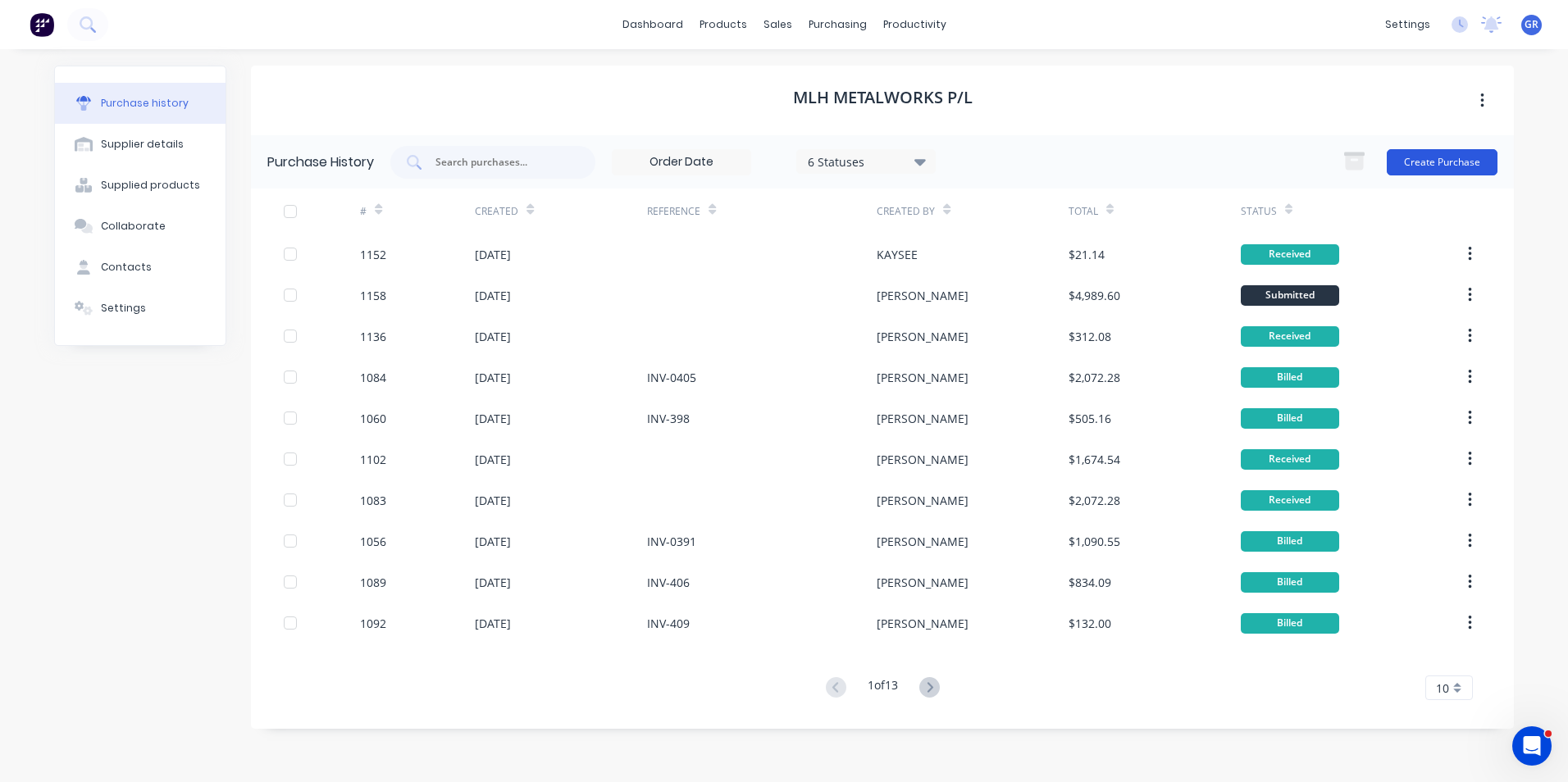
click at [1429, 167] on button "Create Purchase" at bounding box center [1441, 162] width 110 height 27
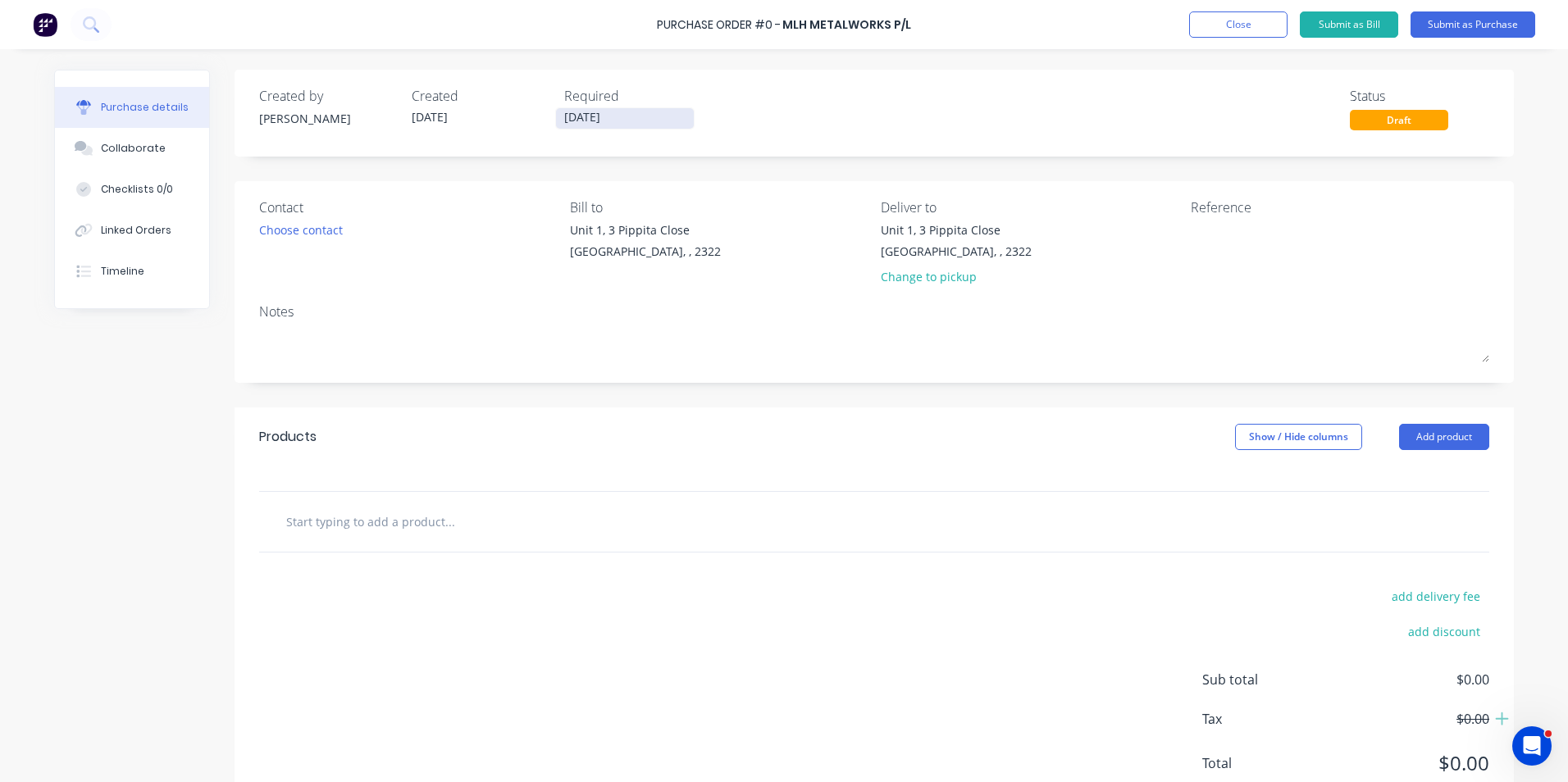
click at [592, 112] on input "[DATE]" at bounding box center [625, 118] width 138 height 21
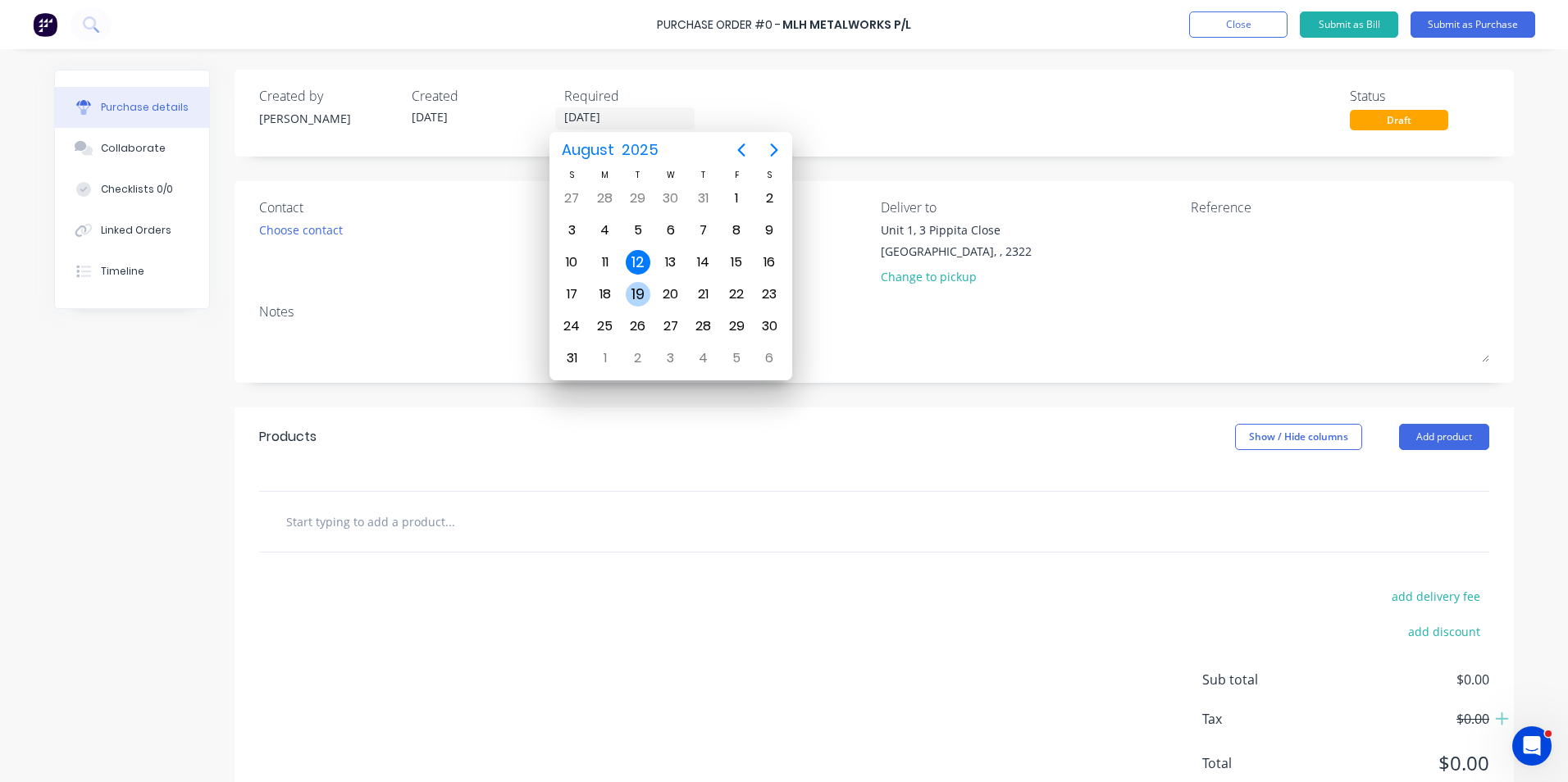
click at [639, 292] on div "19" at bounding box center [638, 294] width 25 height 25
type input "19/08/25"
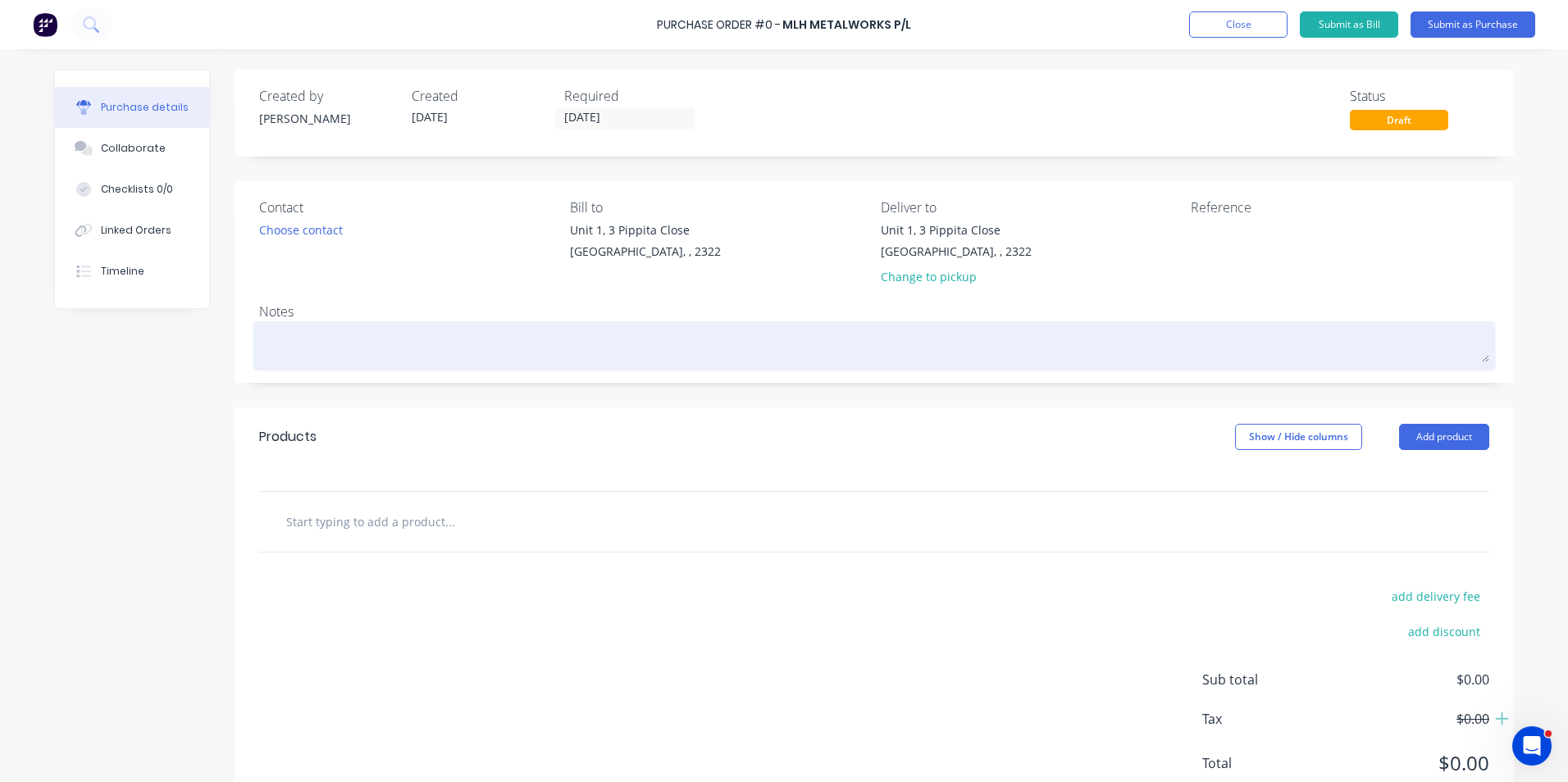
click at [270, 334] on textarea at bounding box center [874, 343] width 1230 height 37
type textarea "x"
type textarea "7"
type textarea "x"
type textarea "79"
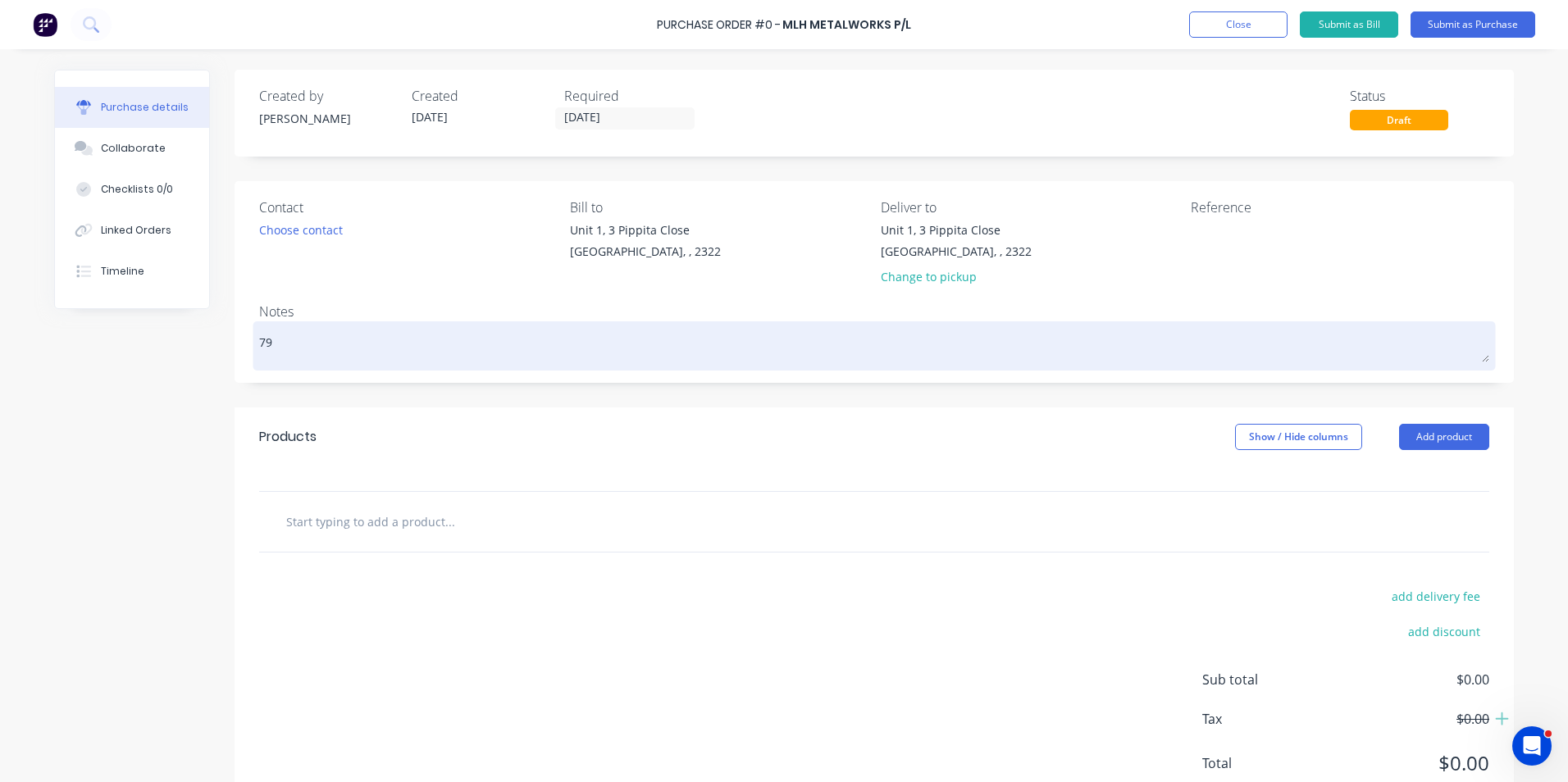
type textarea "x"
type textarea "794"
type textarea "x"
type textarea "794"
type textarea "x"
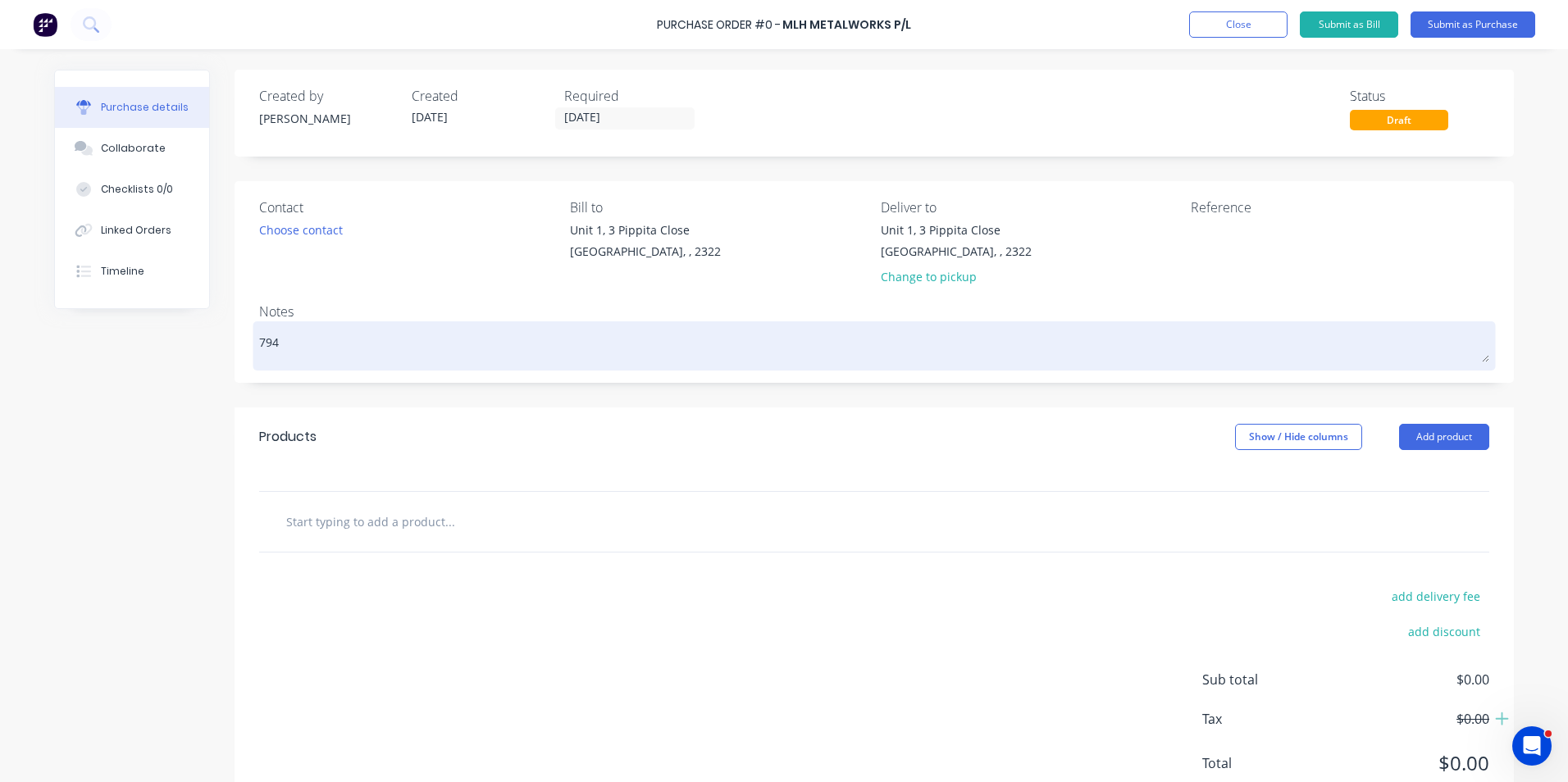
type textarea "794 T"
type textarea "x"
type textarea "794 Tr"
type textarea "x"
type textarea "794 Tru"
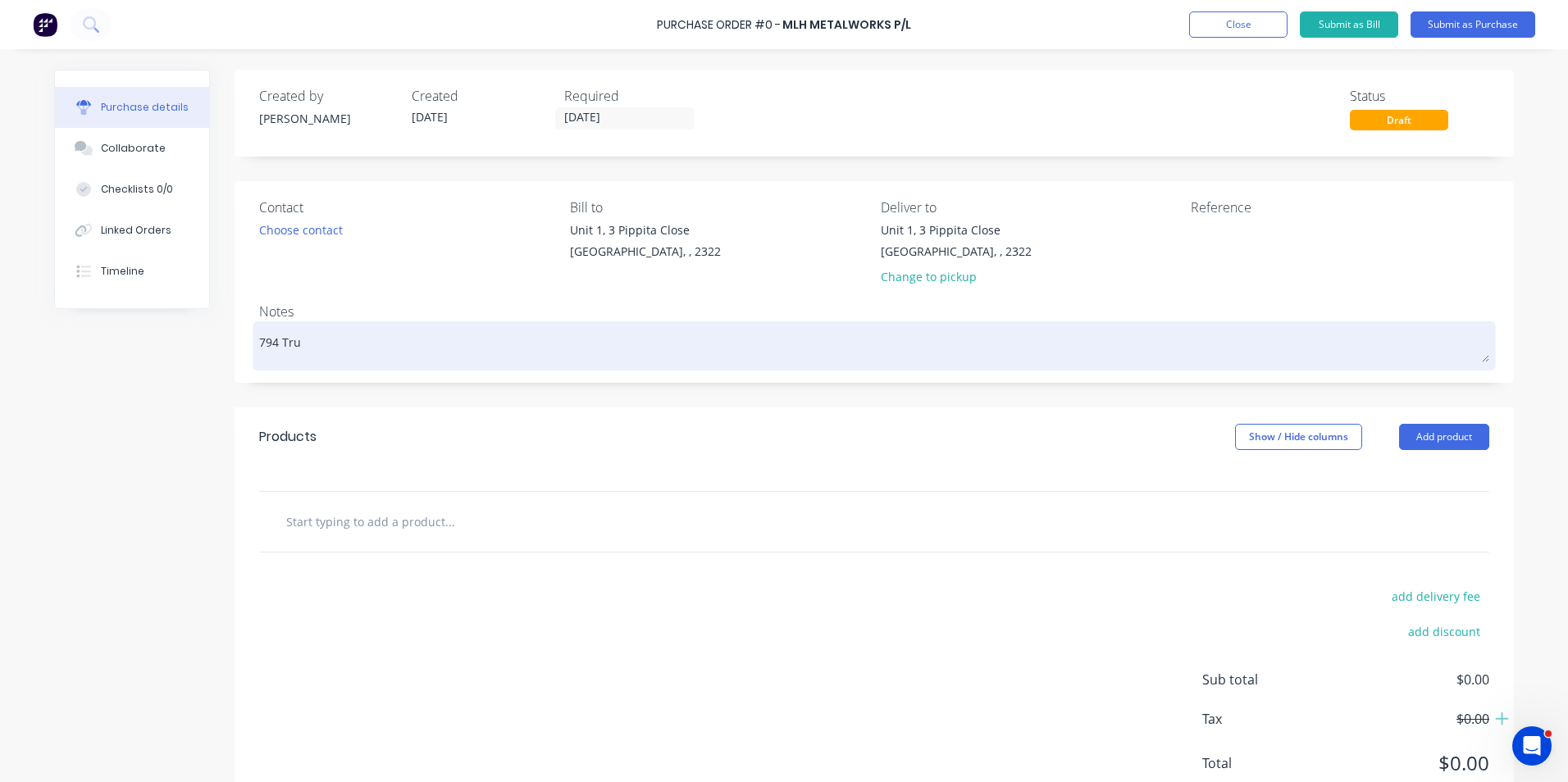
type textarea "x"
type textarea "794 Truc"
type textarea "x"
type textarea "794 Truck"
type textarea "x"
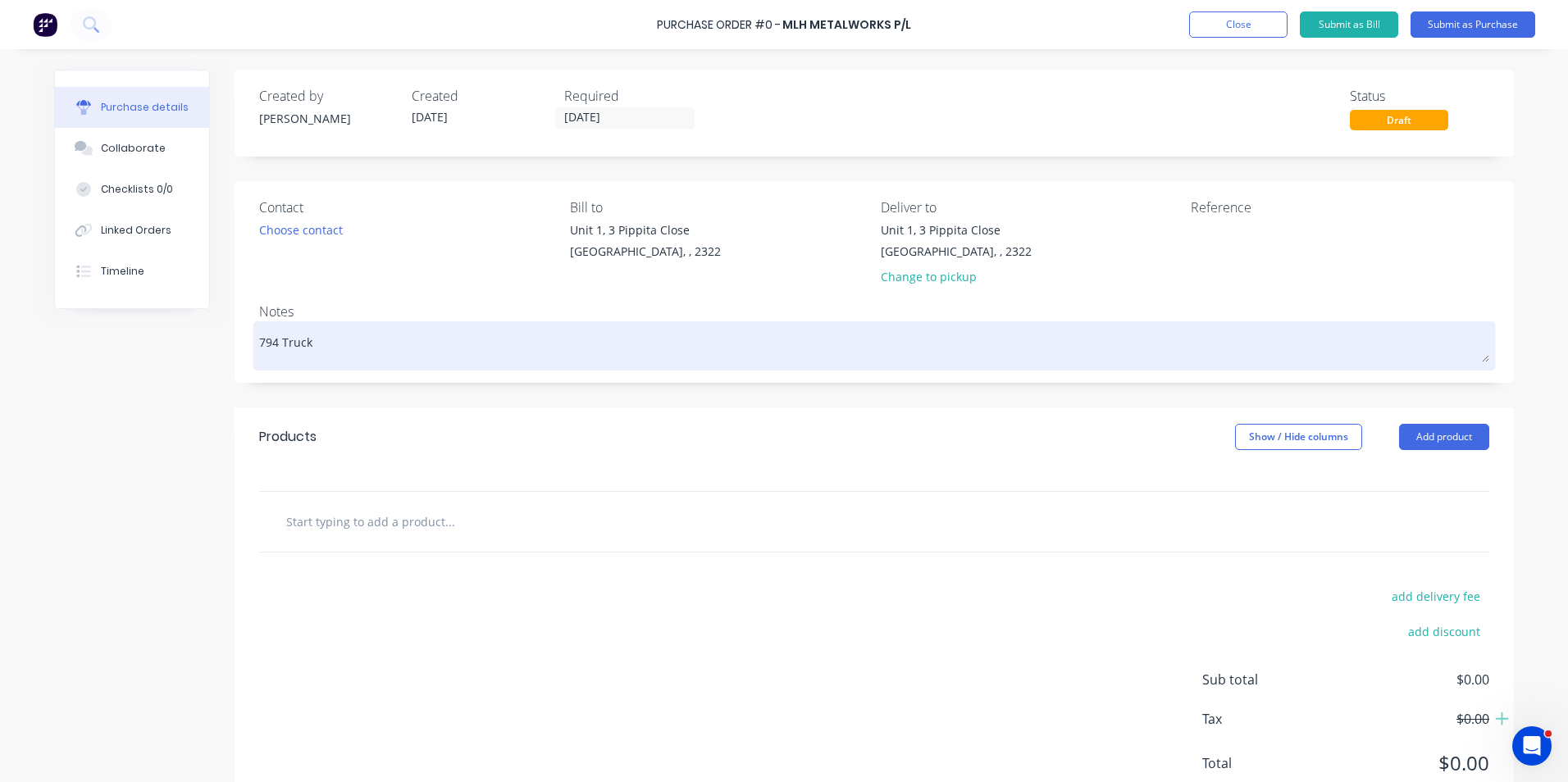
type textarea "794 Trucks"
type textarea "x"
type textarea "794 Trucks"
type textarea "x"
type textarea "794 Trucks #"
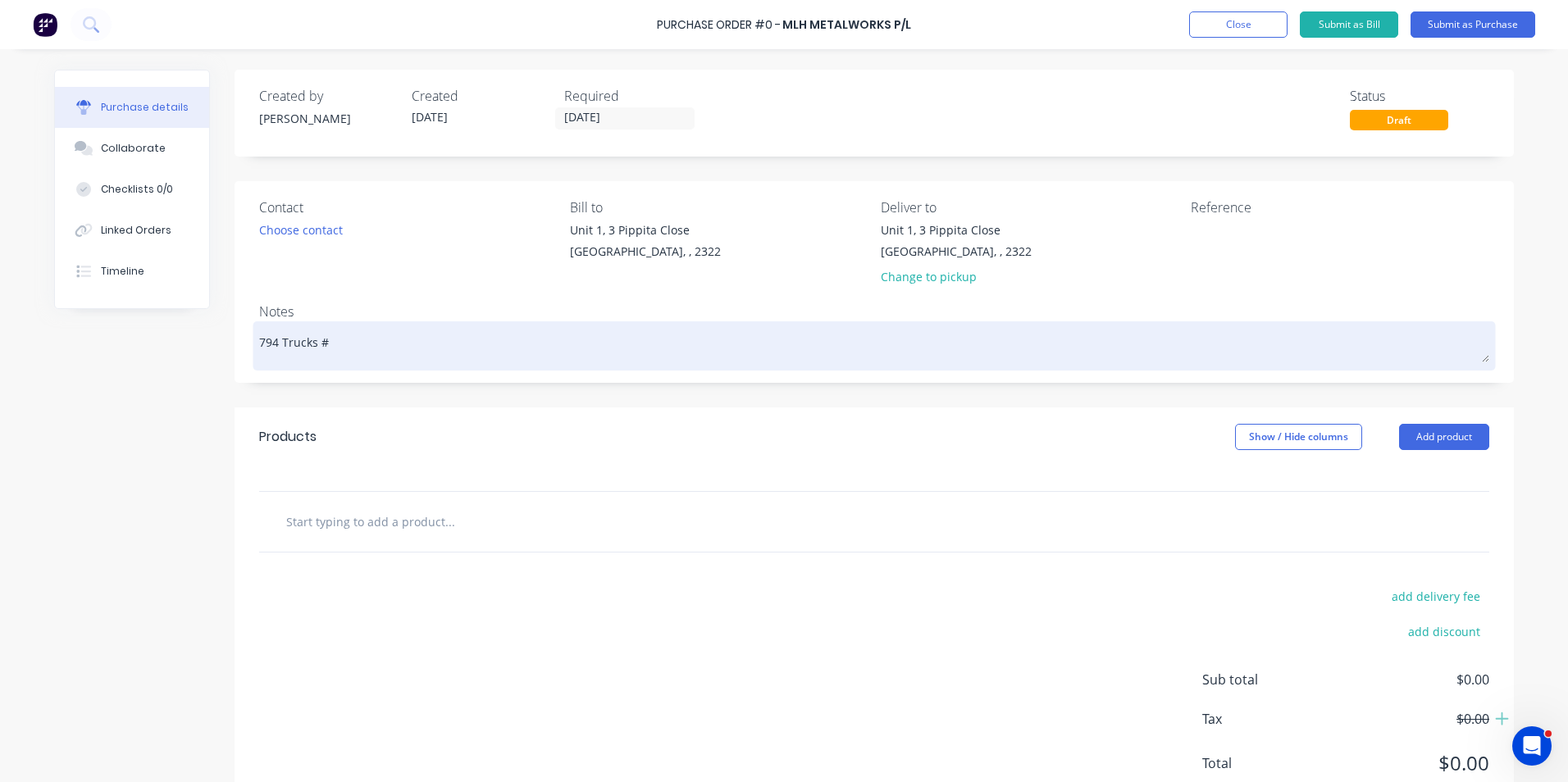
type textarea "x"
type textarea "794 Trucks #1"
type textarea "x"
type textarea "794 Trucks #11"
type textarea "x"
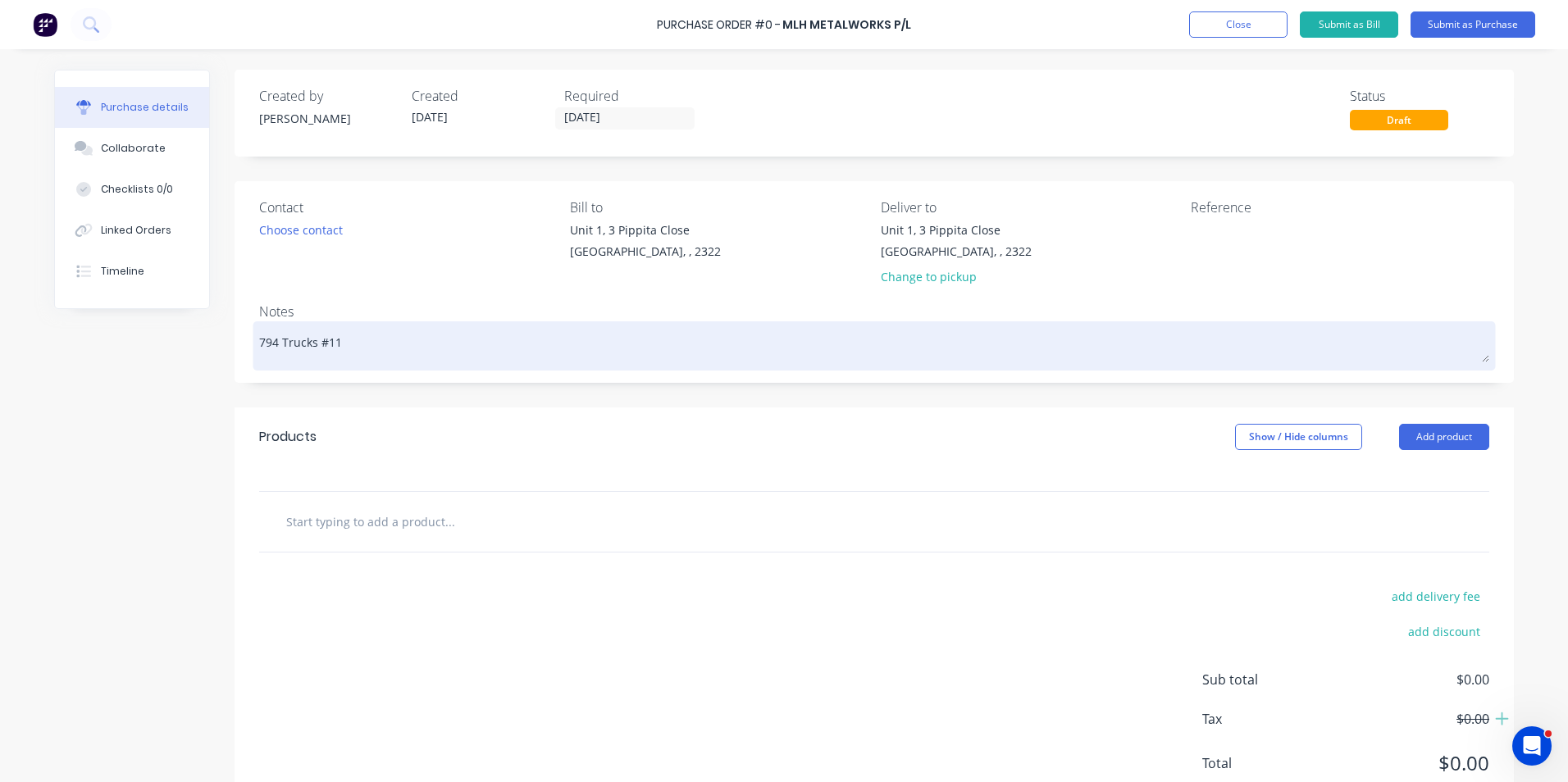
type textarea "794 Trucks #11"
type textarea "x"
type textarea "794 Trucks #11 t"
type textarea "x"
type textarea "794 Trucks #11 to"
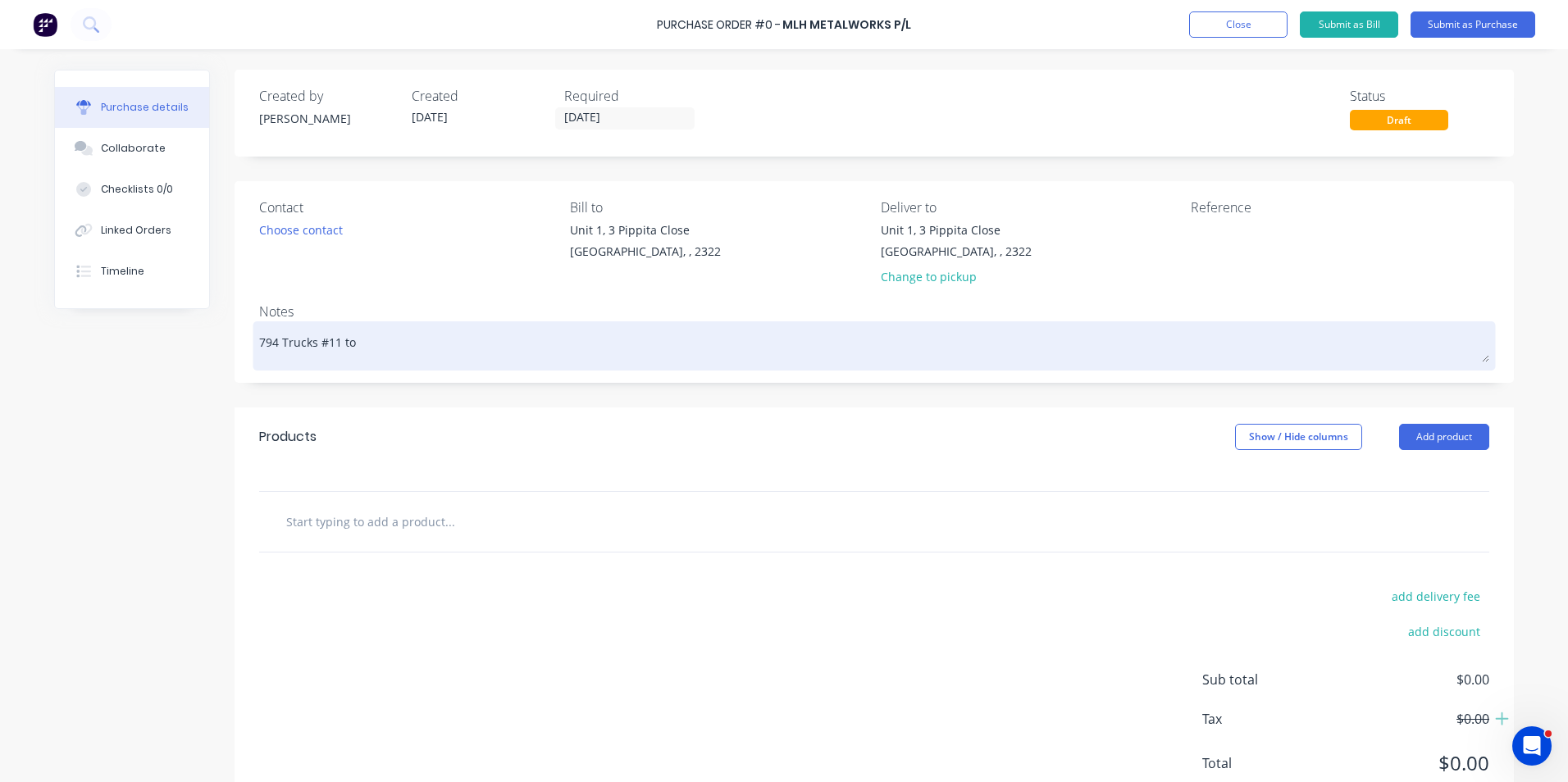
type textarea "x"
type textarea "794 Trucks #11 to"
type textarea "x"
type textarea "794 Trucks #11 to #"
type textarea "x"
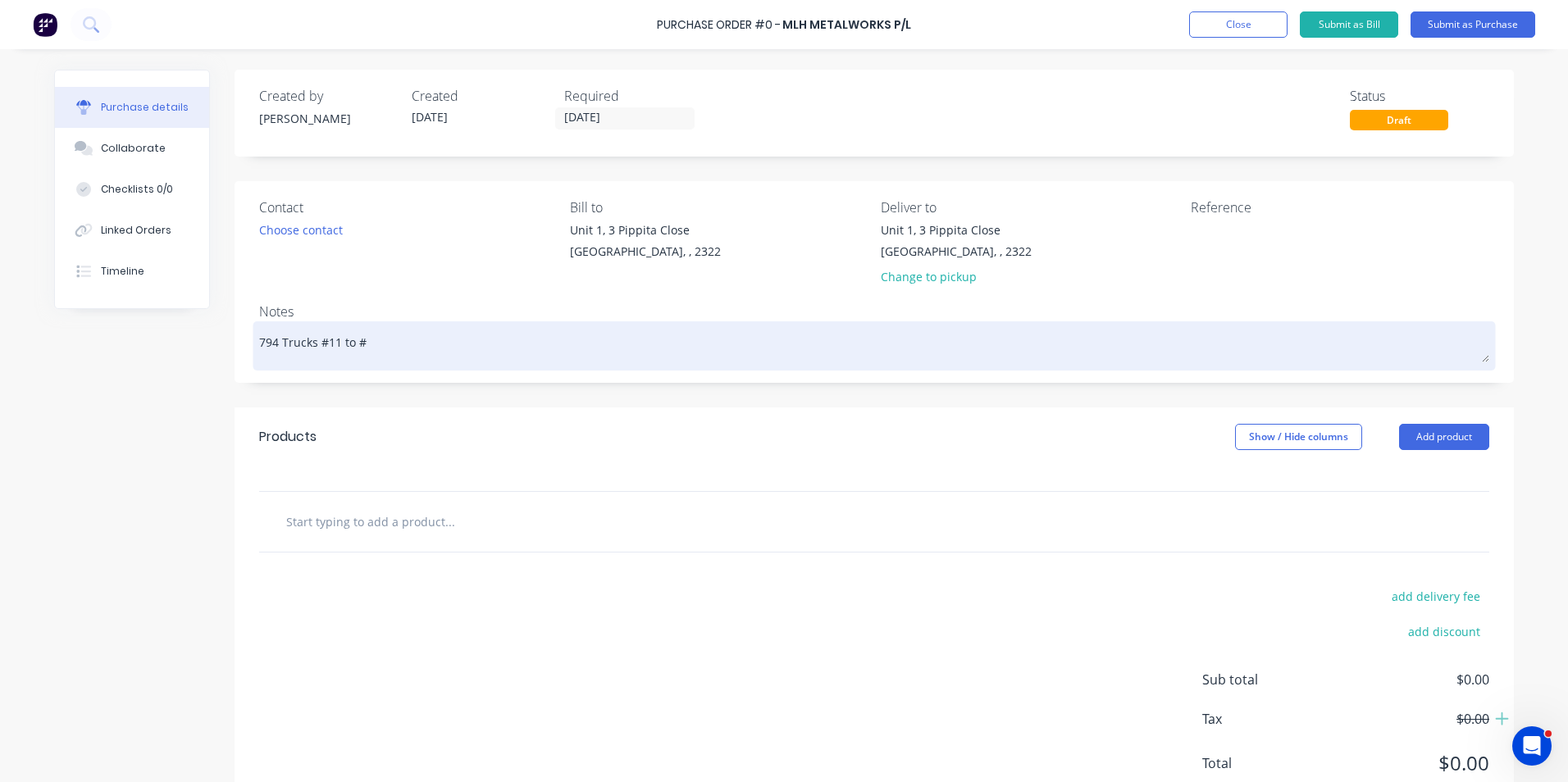
type textarea "794 Trucks #11 to #1"
type textarea "x"
type textarea "794 Trucks #11 to #16"
type textarea "x"
type textarea "794 Trucks #11 to #16"
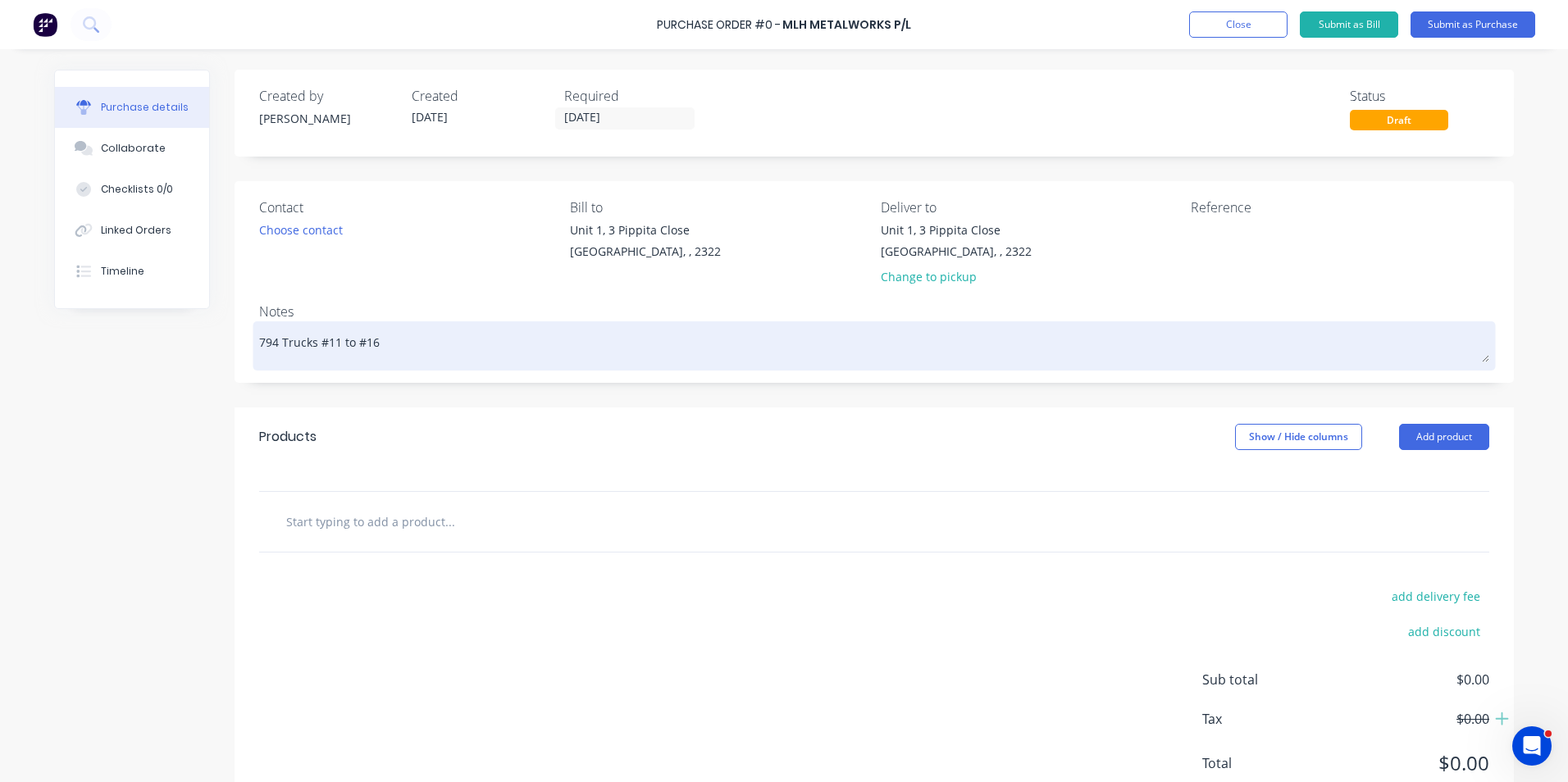
type textarea "x"
type textarea "794 Trucks #11 to #16 -"
type textarea "x"
type textarea "794 Trucks #11 to #16 -"
type textarea "x"
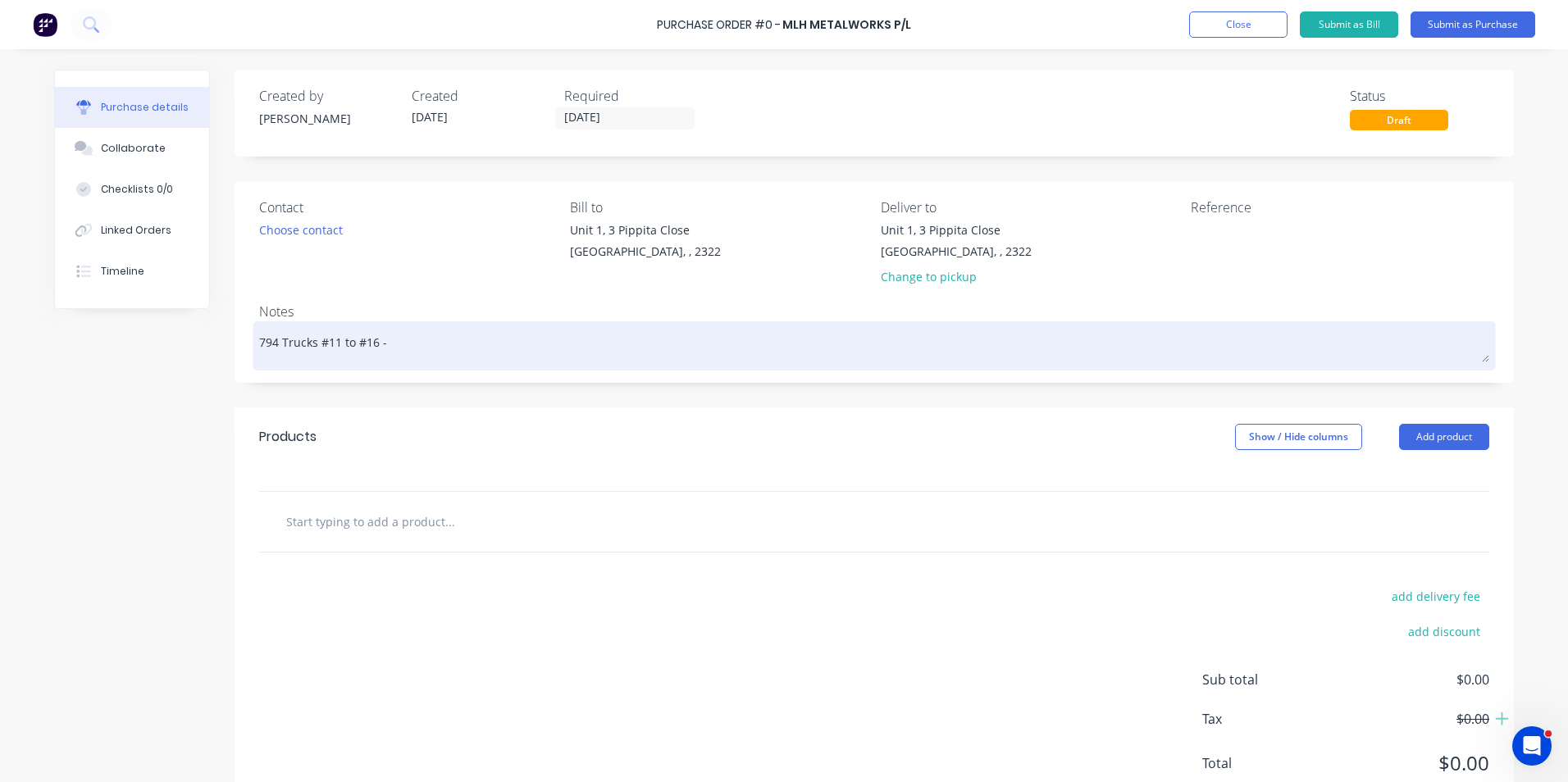
type textarea "794 Trucks #11 to #16 - V"
type textarea "x"
type textarea "794 Trucks #11 to #16 - V-"
type textarea "x"
type textarea "794 Trucks #11 to #16 - V-B"
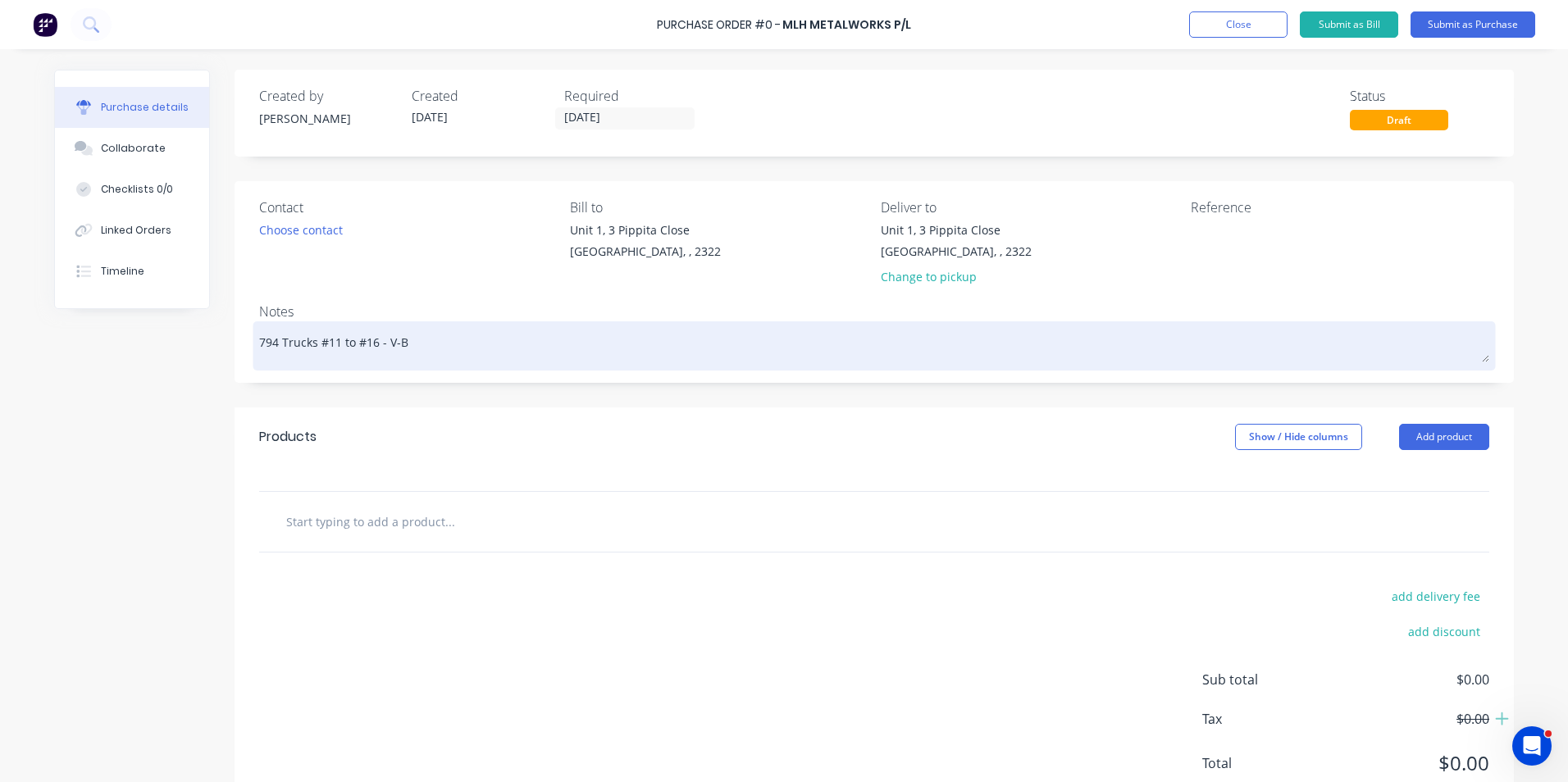
type textarea "x"
type textarea "794 Trucks #11 to #16 - V-Ba"
type textarea "x"
type textarea "794 Trucks #11 to #16 - V-Ban"
type textarea "x"
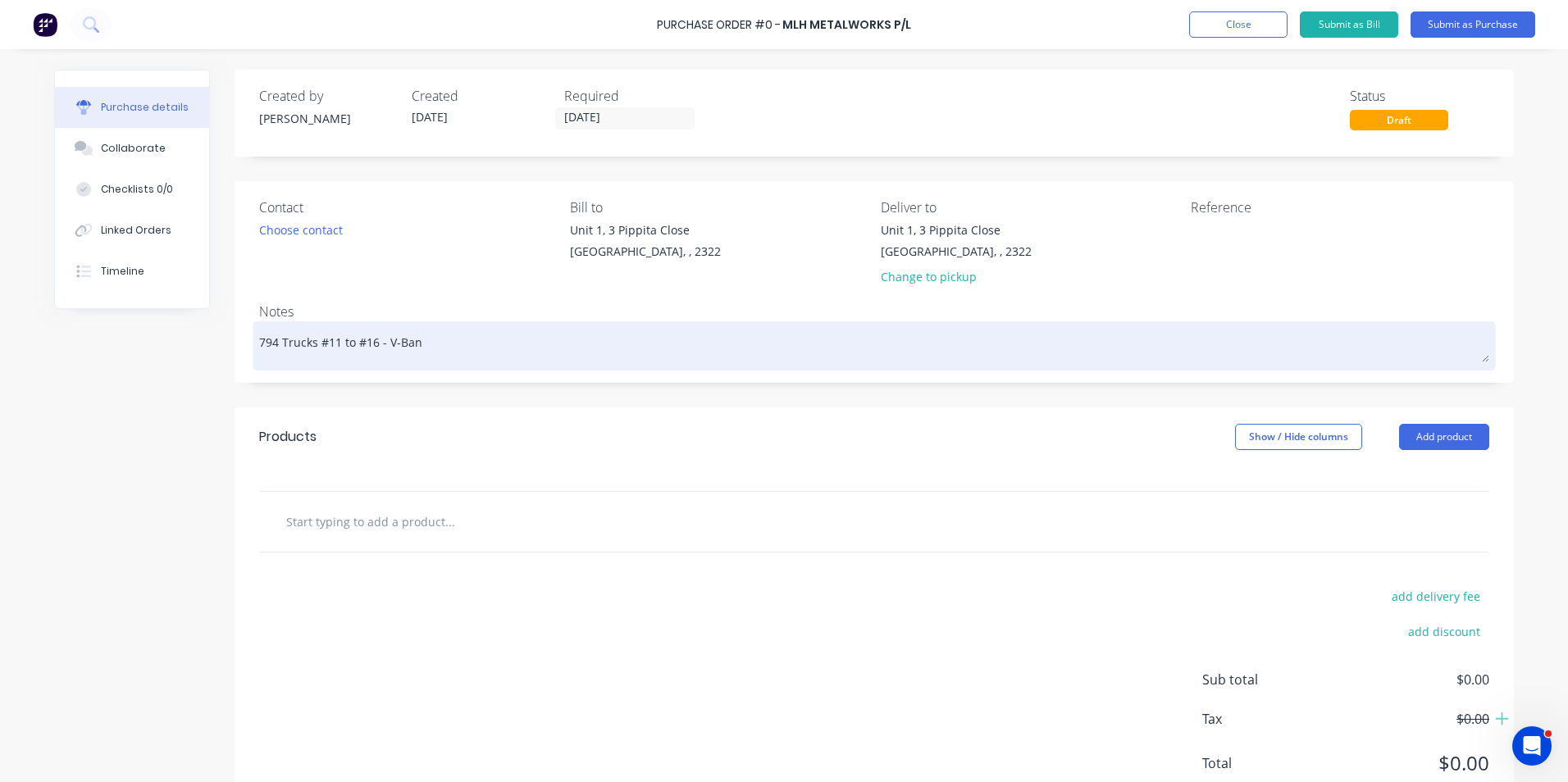
type textarea "794 Trucks #11 to #16 - V-Band"
type textarea "x"
type textarea "794 Trucks #11 to #16 - V-Band"
type textarea "x"
type textarea "794 Trucks #11 to #16 - V-Band S"
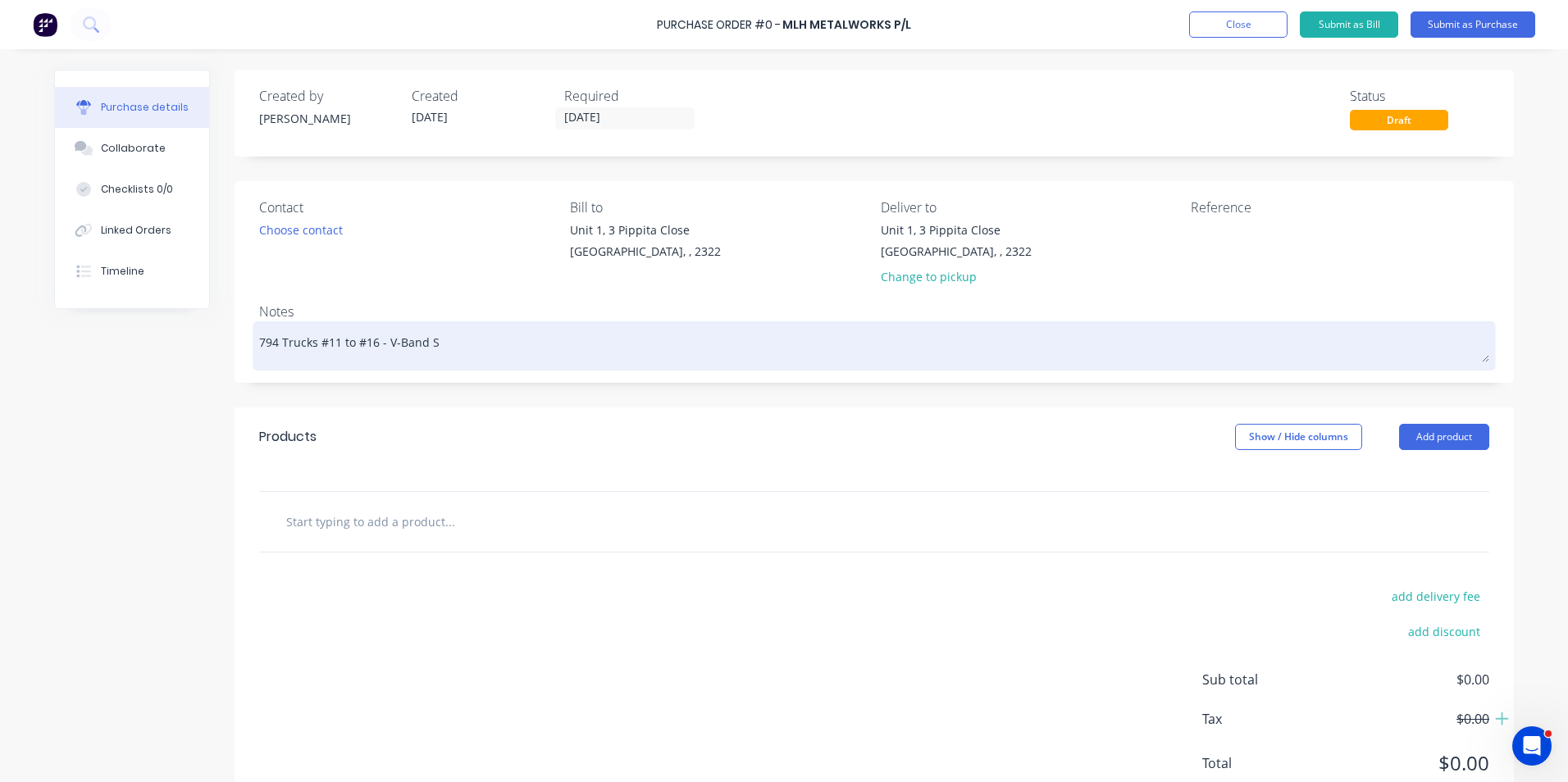
type textarea "x"
type textarea "794 Trucks #11 to #16 - V-Band St"
type textarea "x"
type textarea "794 Trucks #11 to #16 - V-Band Sta"
type textarea "x"
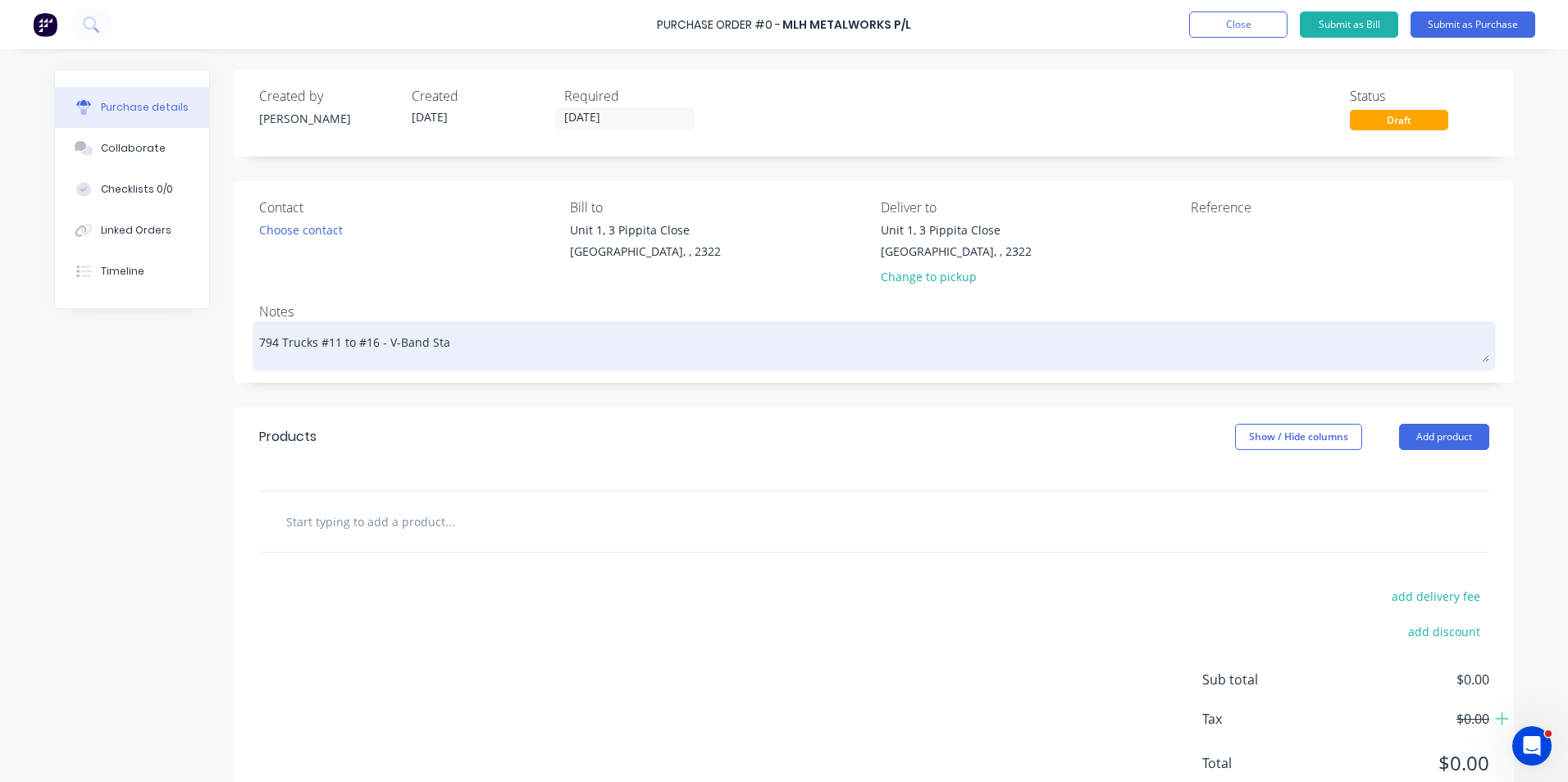
type textarea "794 Trucks #11 to #16 - V-Band Stan"
type textarea "x"
type textarea "794 Trucks #11 to #16 - V-Band Stanl"
type textarea "x"
type textarea "794 Trucks #11 to #16 - V-Band Stanle"
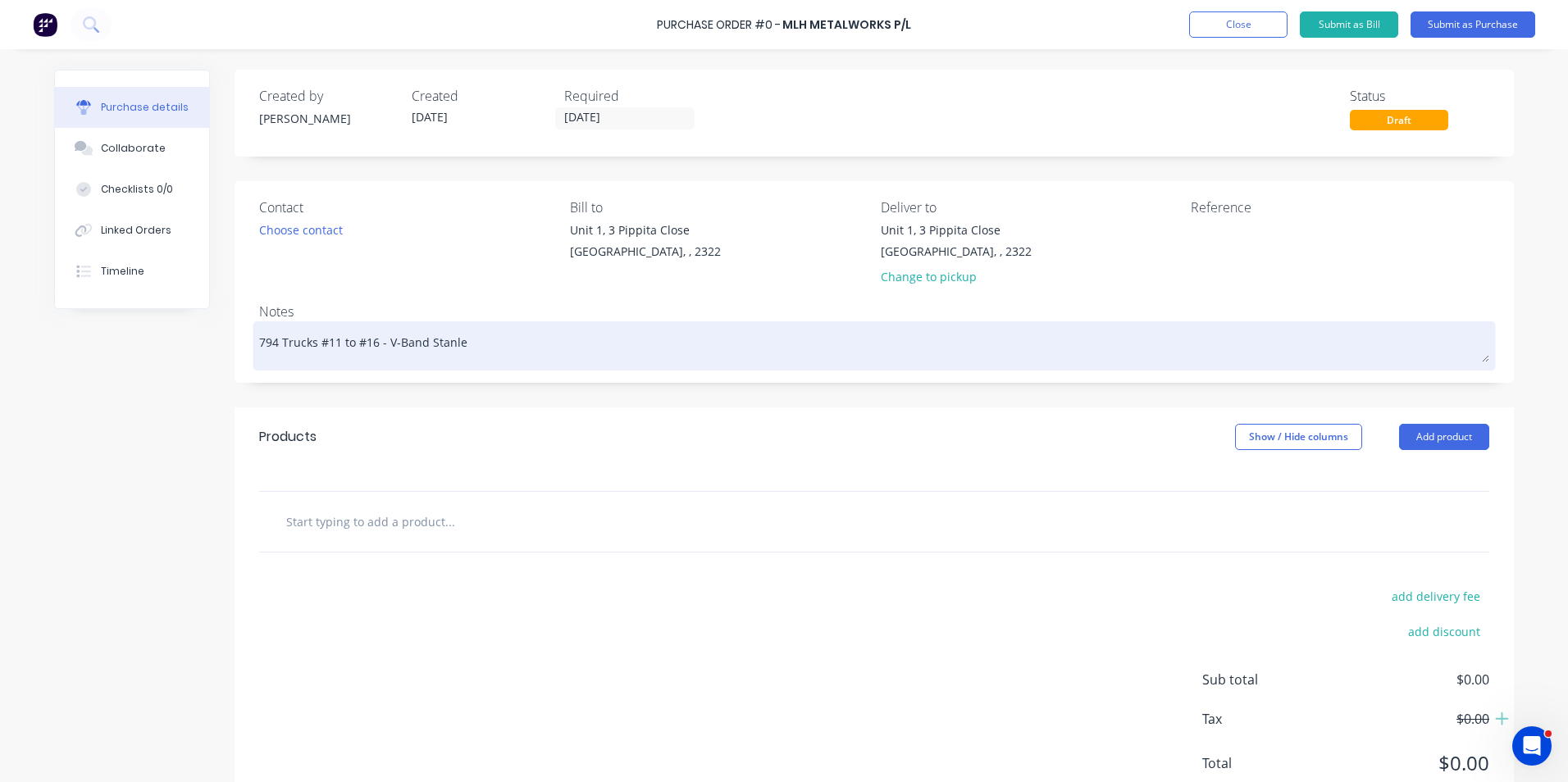
type textarea "x"
type textarea "794 Trucks #11 to #16 - V-Band Stanles"
type textarea "x"
type textarea "794 Trucks #11 to #16 - V-Band Stanless"
type textarea "x"
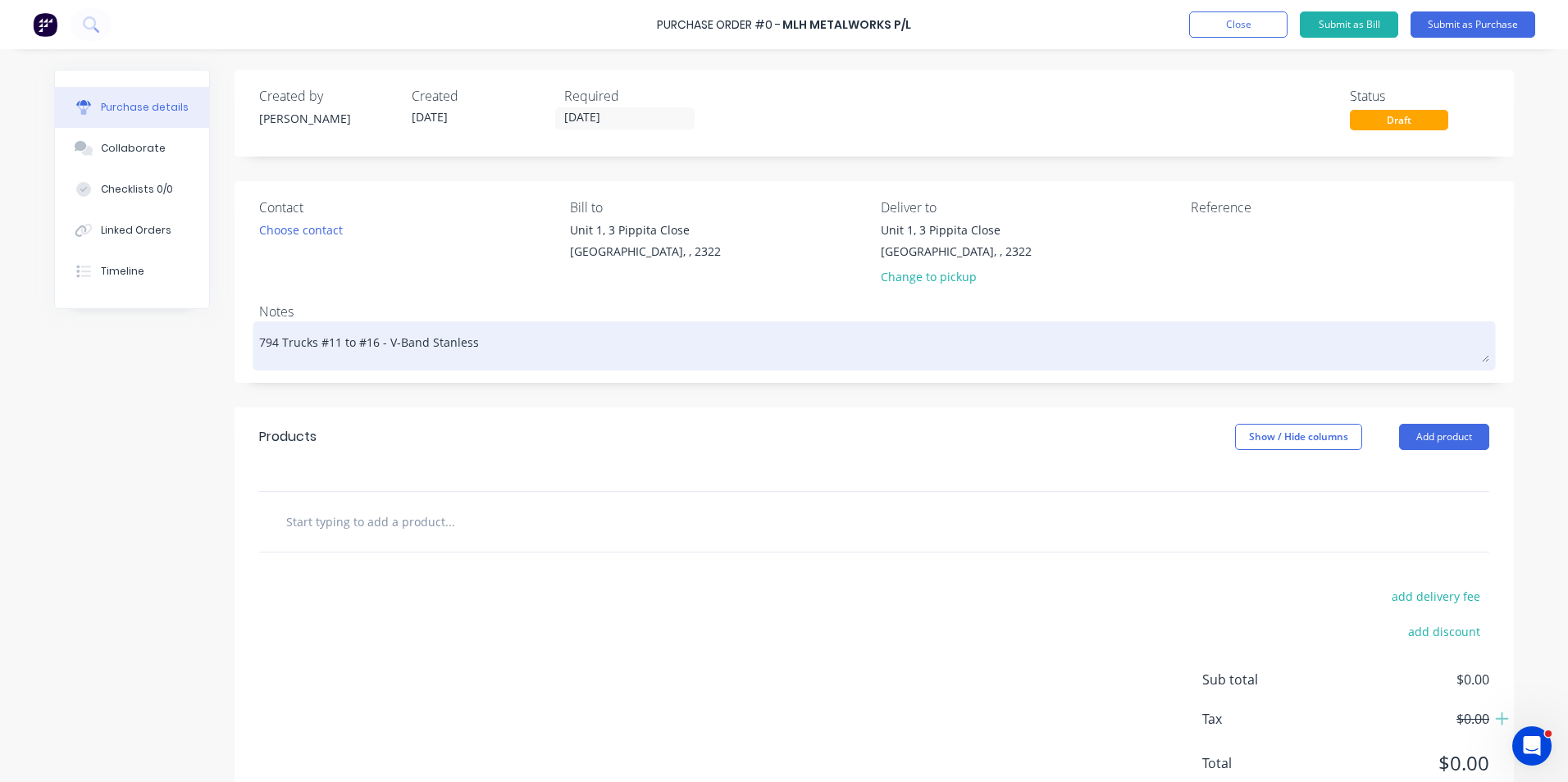
type textarea "794 Trucks #11 to #16 - V-Band Stanless"
type textarea "x"
type textarea "794 Trucks #11 to #16 - V-Band Stanless S"
type textarea "x"
type textarea "794 Trucks #11 to #16 - V-Band Stanless St"
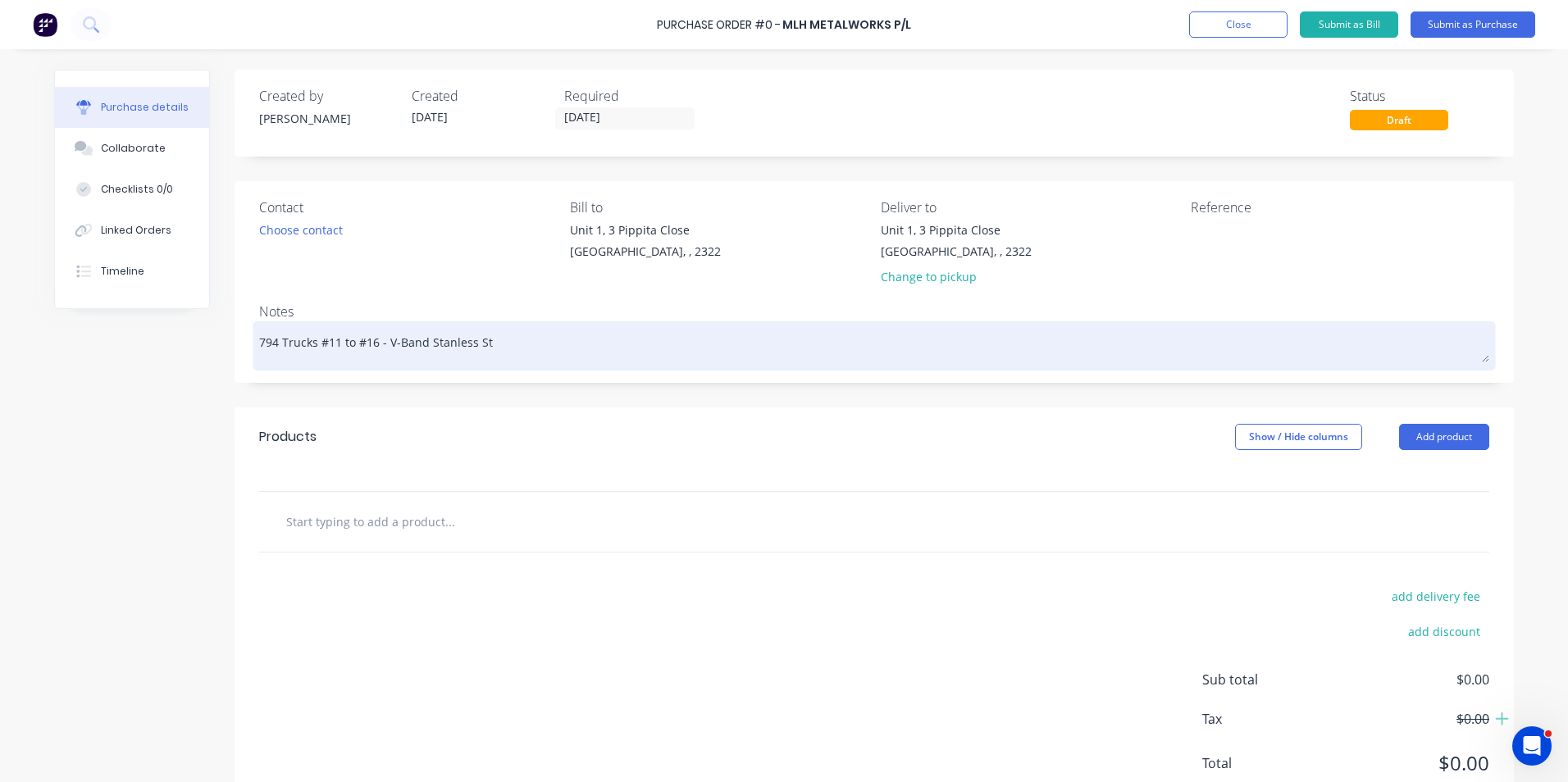
type textarea "x"
type textarea "794 Trucks #11 to #16 - V-Band Stanless Str"
type textarea "x"
type textarea "794 Trucks #11 to #16 - V-Band Stanless Stri"
type textarea "x"
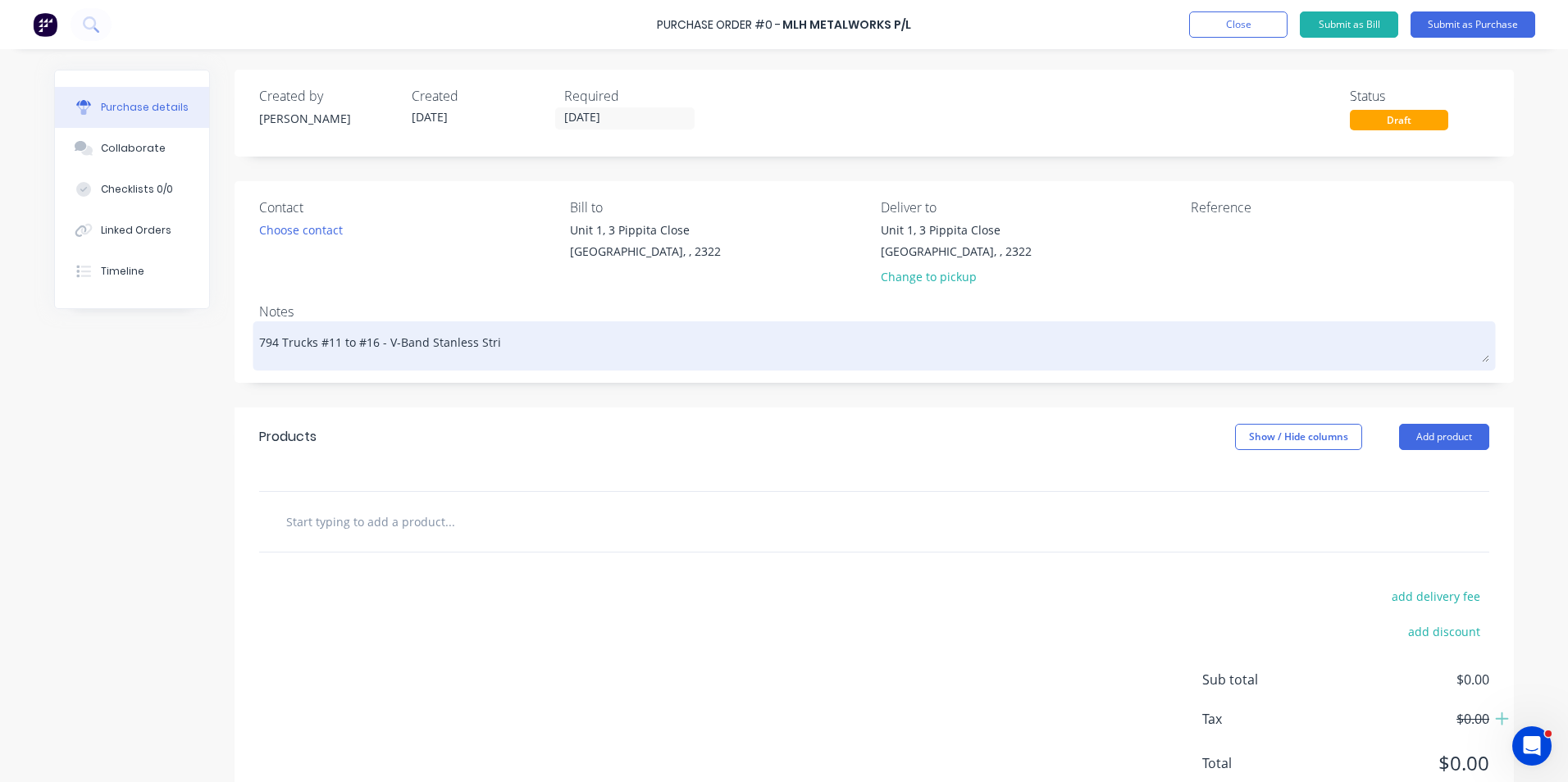
type textarea "794 Trucks #11 to #16 - V-Band Stanless Strip"
type textarea "x"
type textarea "794 Trucks #11 to #16 - V-Band Stanless Strips"
type textarea "x"
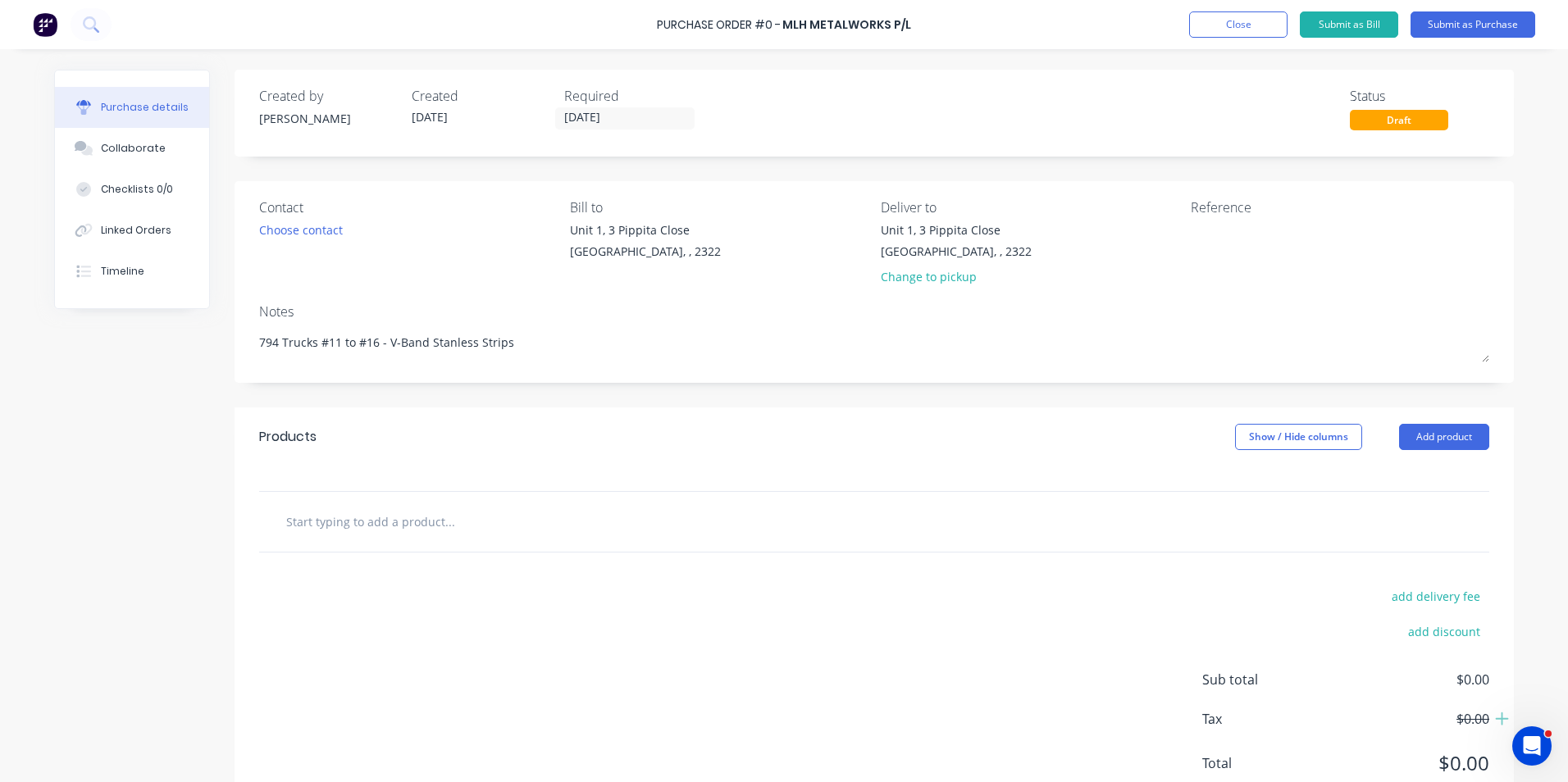
type textarea "794 Trucks #11 to #16 - V-Band Stanless Strips"
type textarea "x"
type textarea "794 Trucks #11 to #16 - V-Band Stanless Strips"
click at [312, 523] on input "text" at bounding box center [448, 521] width 328 height 33
type textarea "x"
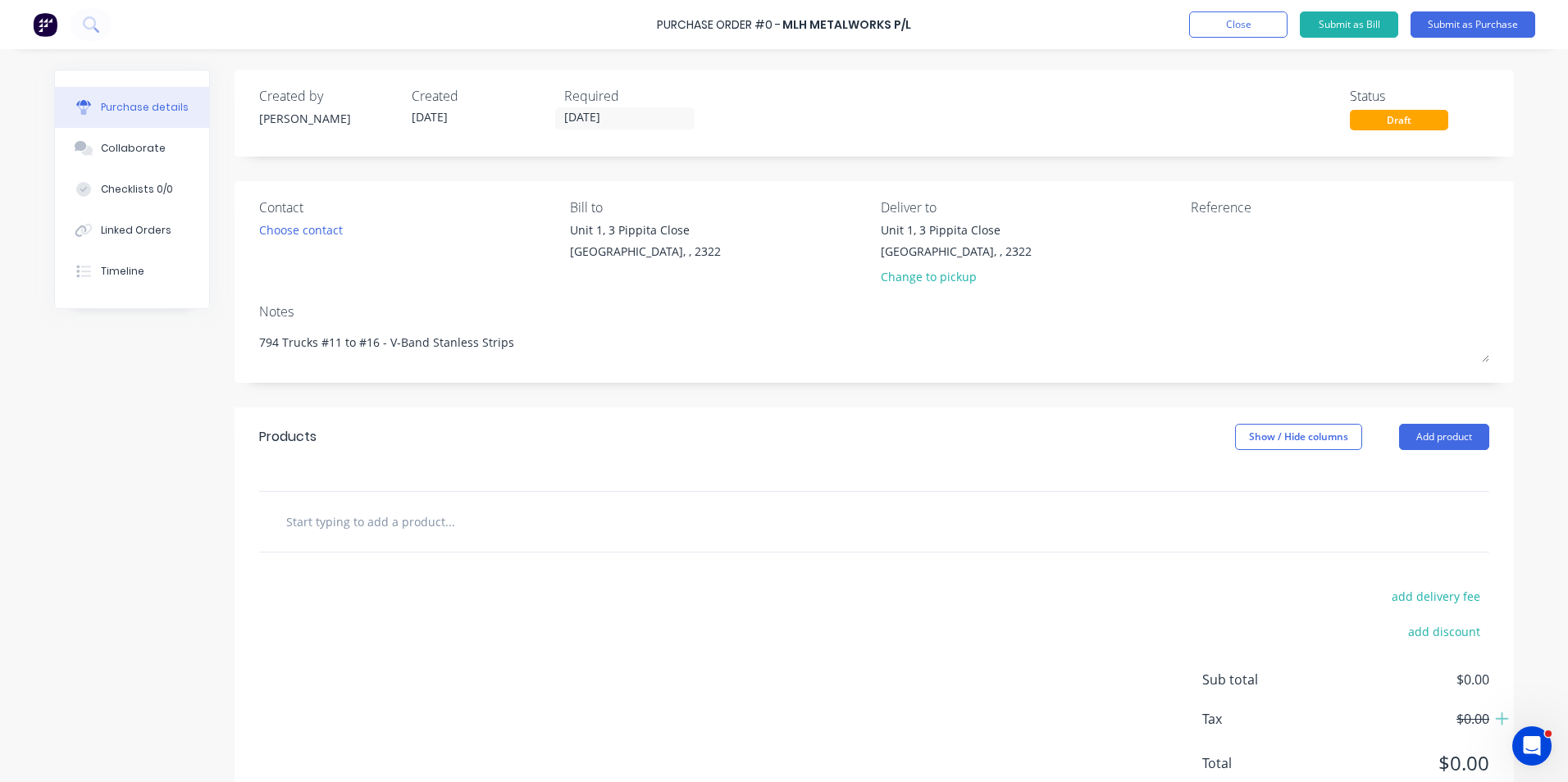
type input "S"
type textarea "x"
type input "Su"
type textarea "x"
type input "Sup"
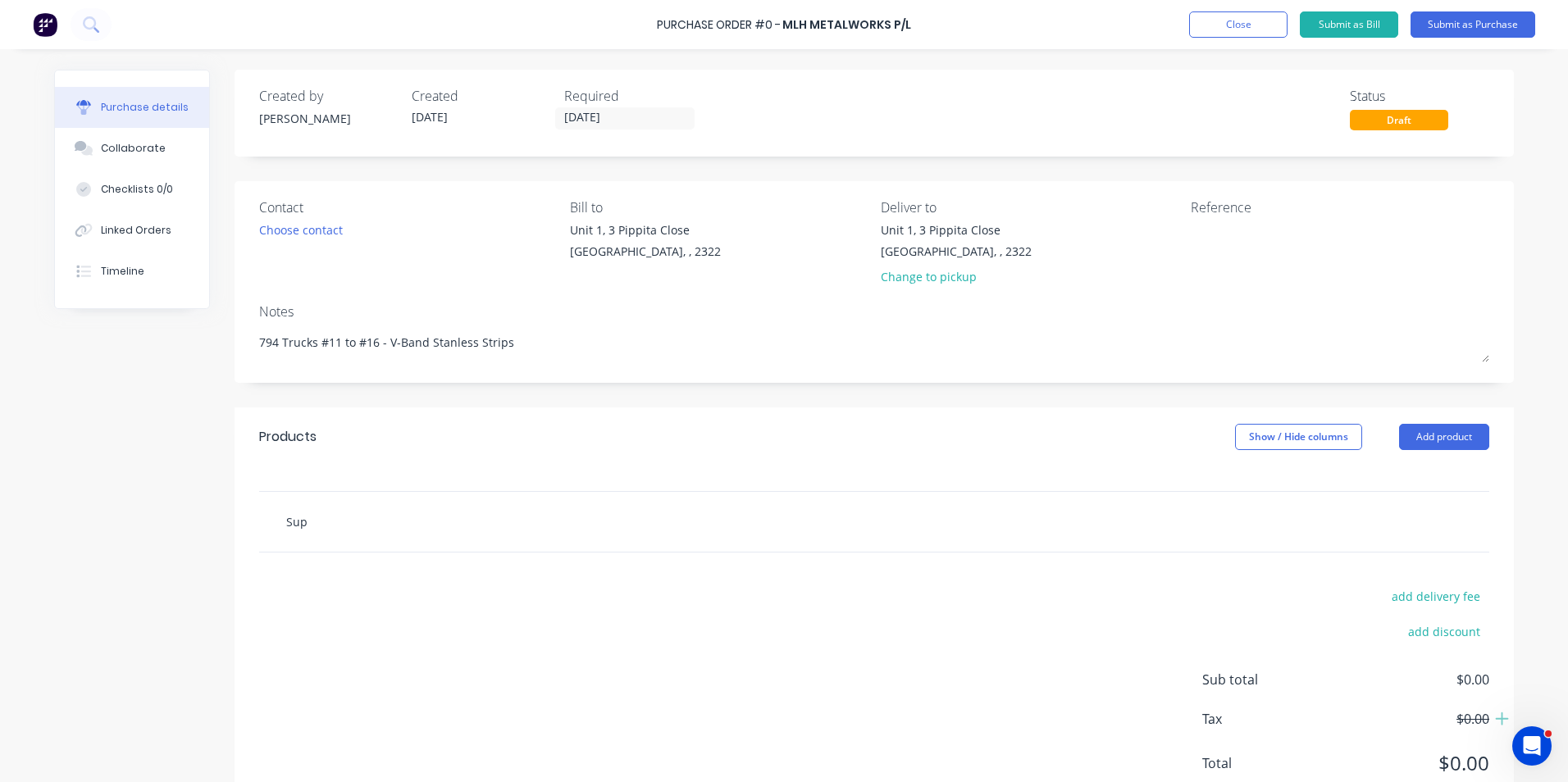
type textarea "x"
type input "Supp"
type textarea "x"
type input "Suppl"
type textarea "x"
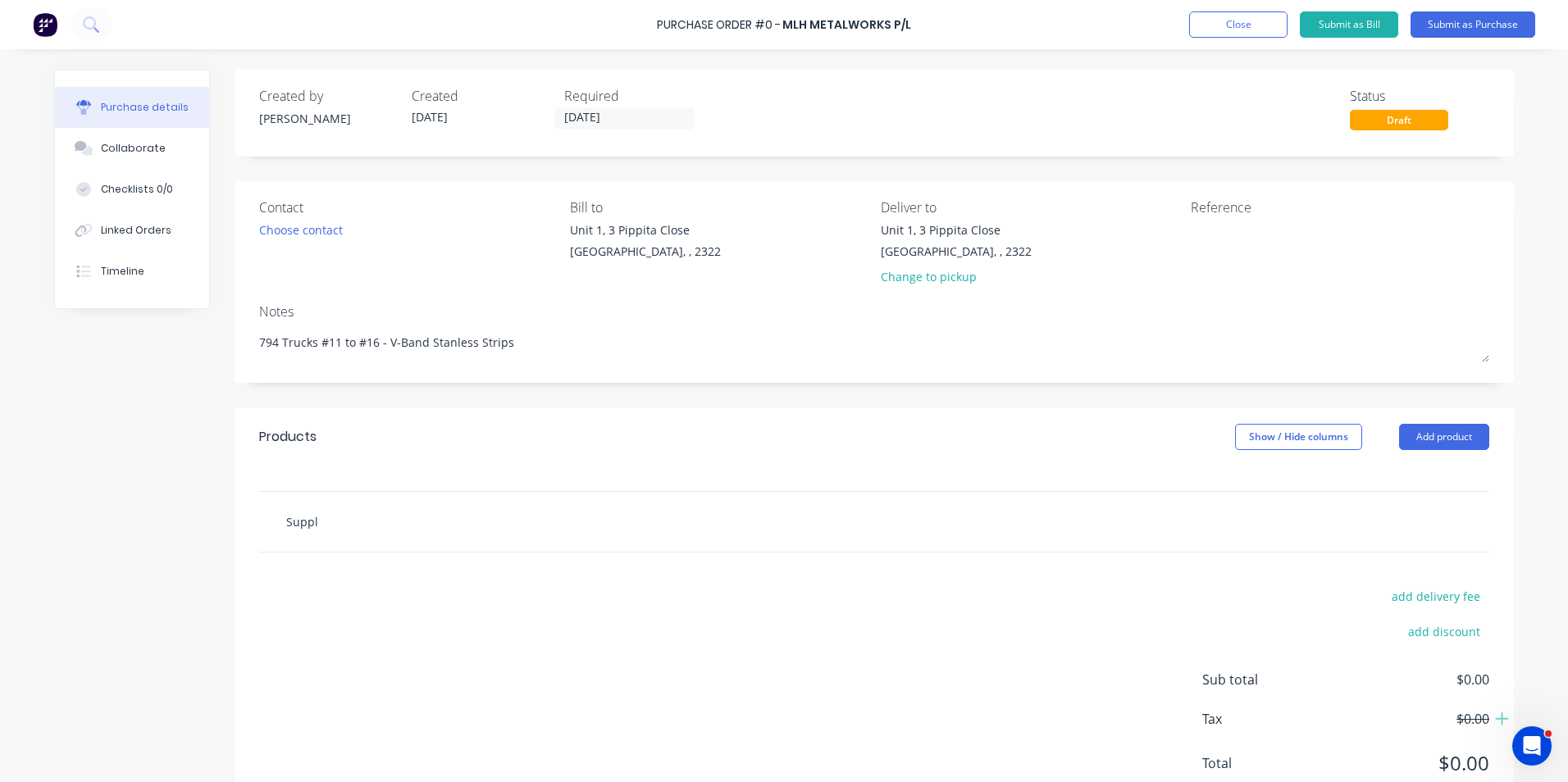
type input "Supply"
type textarea "x"
type input "Supply"
type textarea "x"
type input "Supply -"
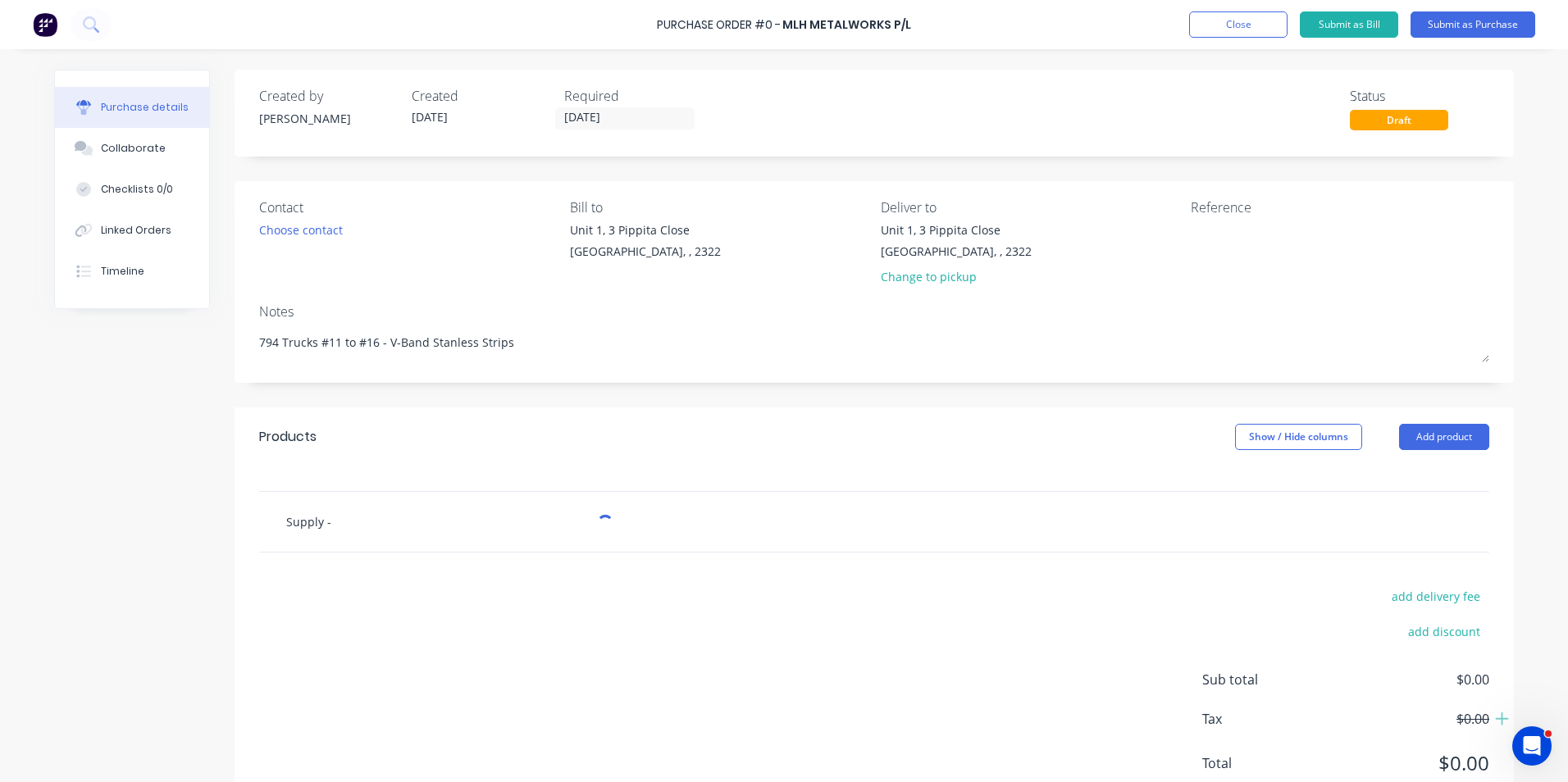
type textarea "x"
type input "Supply -"
type textarea "x"
type input "Supply - S"
type textarea "x"
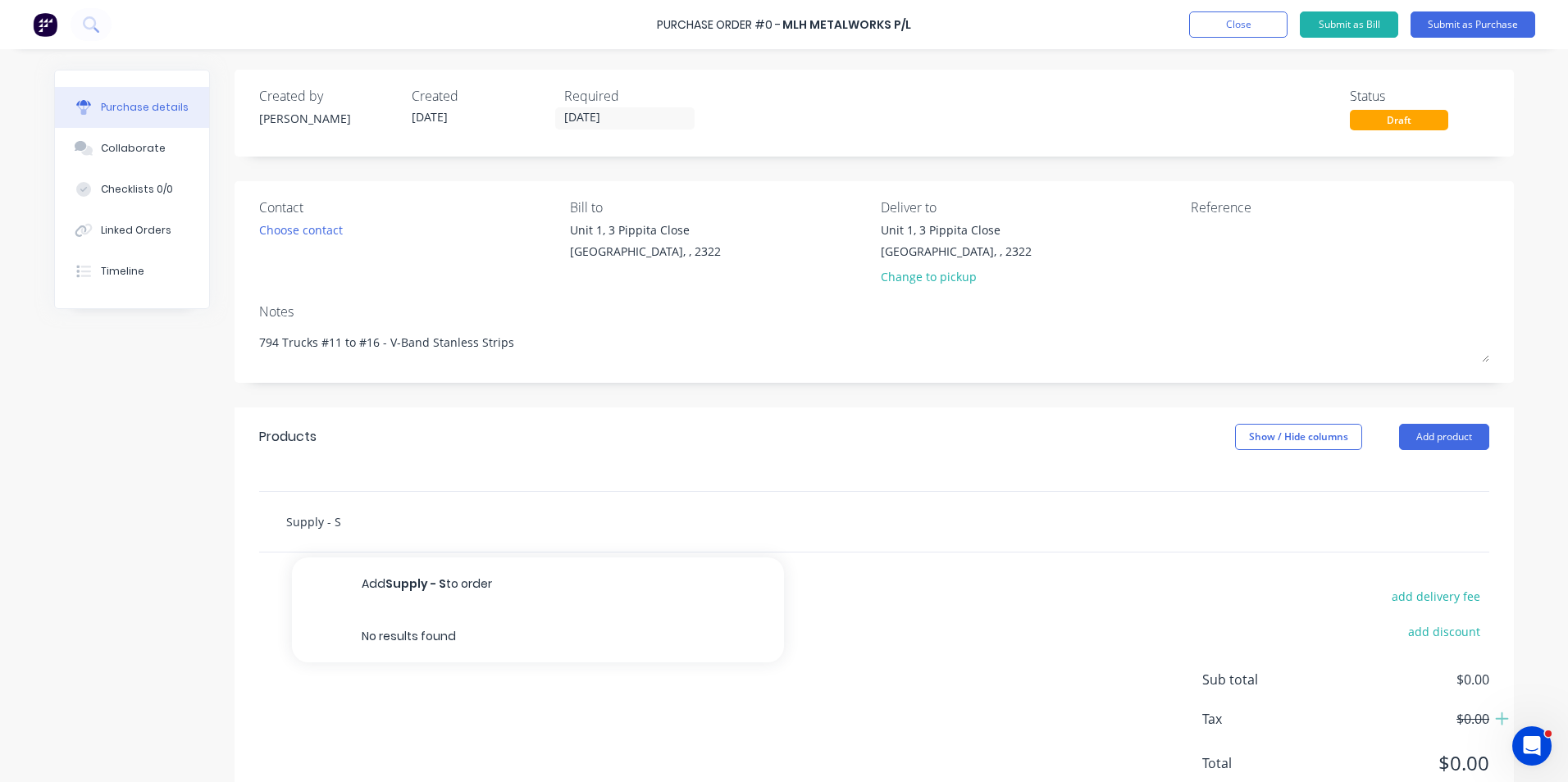
type input "Supply - St"
type textarea "x"
type input "Supply - Sta"
type textarea "x"
type input "Supply - Stai"
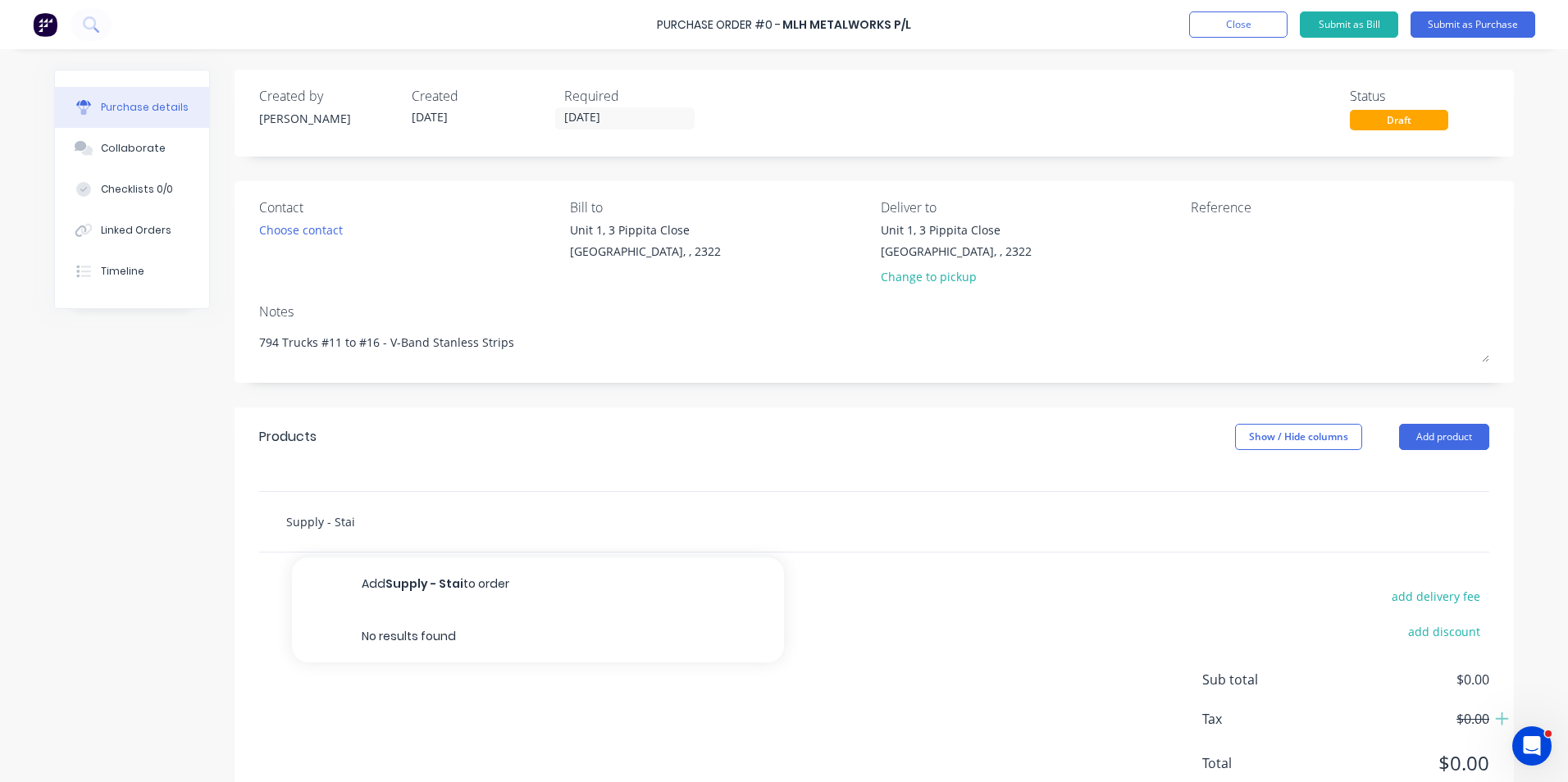
type textarea "x"
type input "Supply - Stain"
type textarea "x"
type input "Supply - Stainl"
type textarea "x"
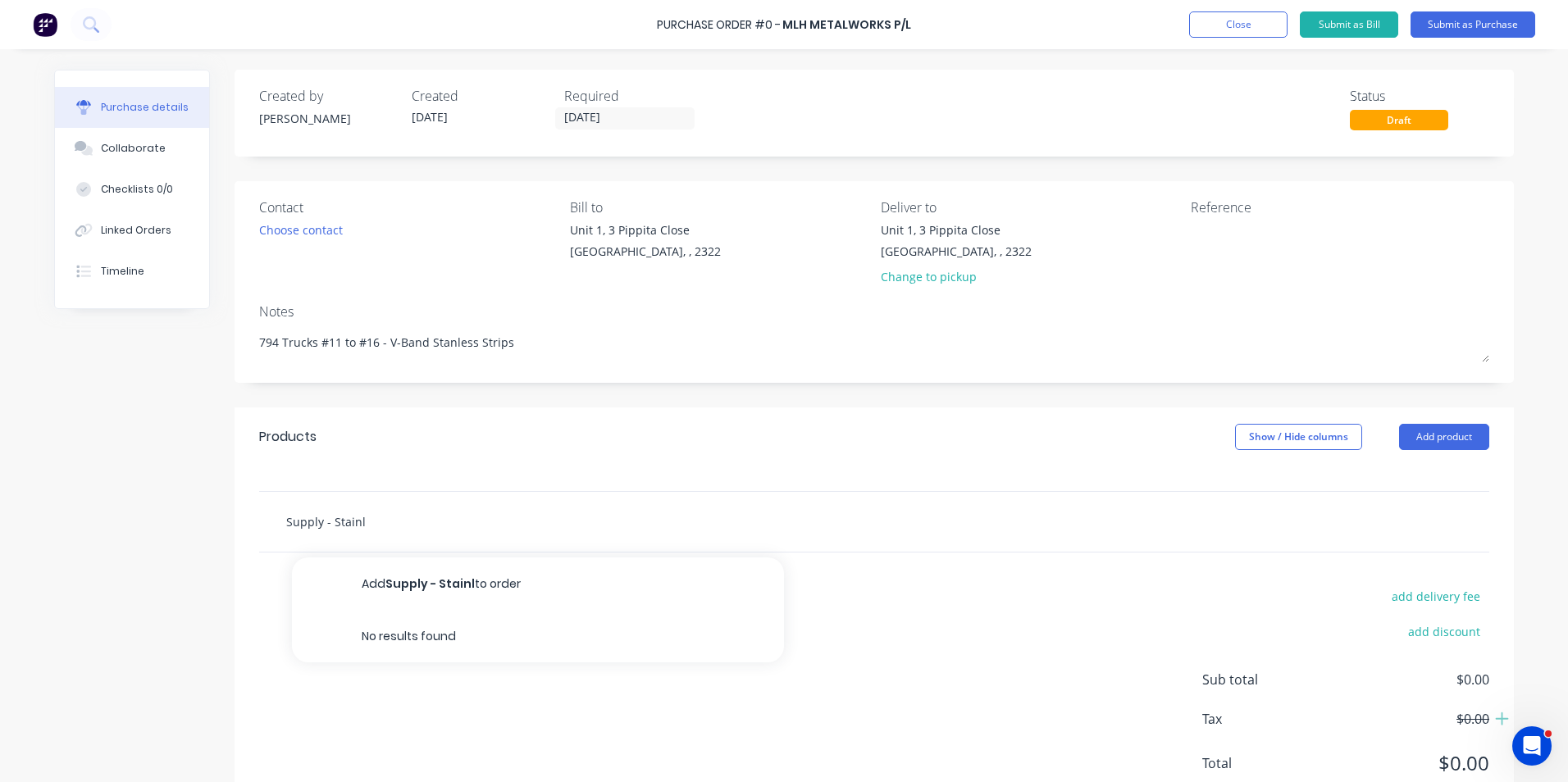
type input "Supply - Stainle"
type textarea "x"
type input "Supply - Stainles"
type textarea "x"
type input "Supply - Stainless"
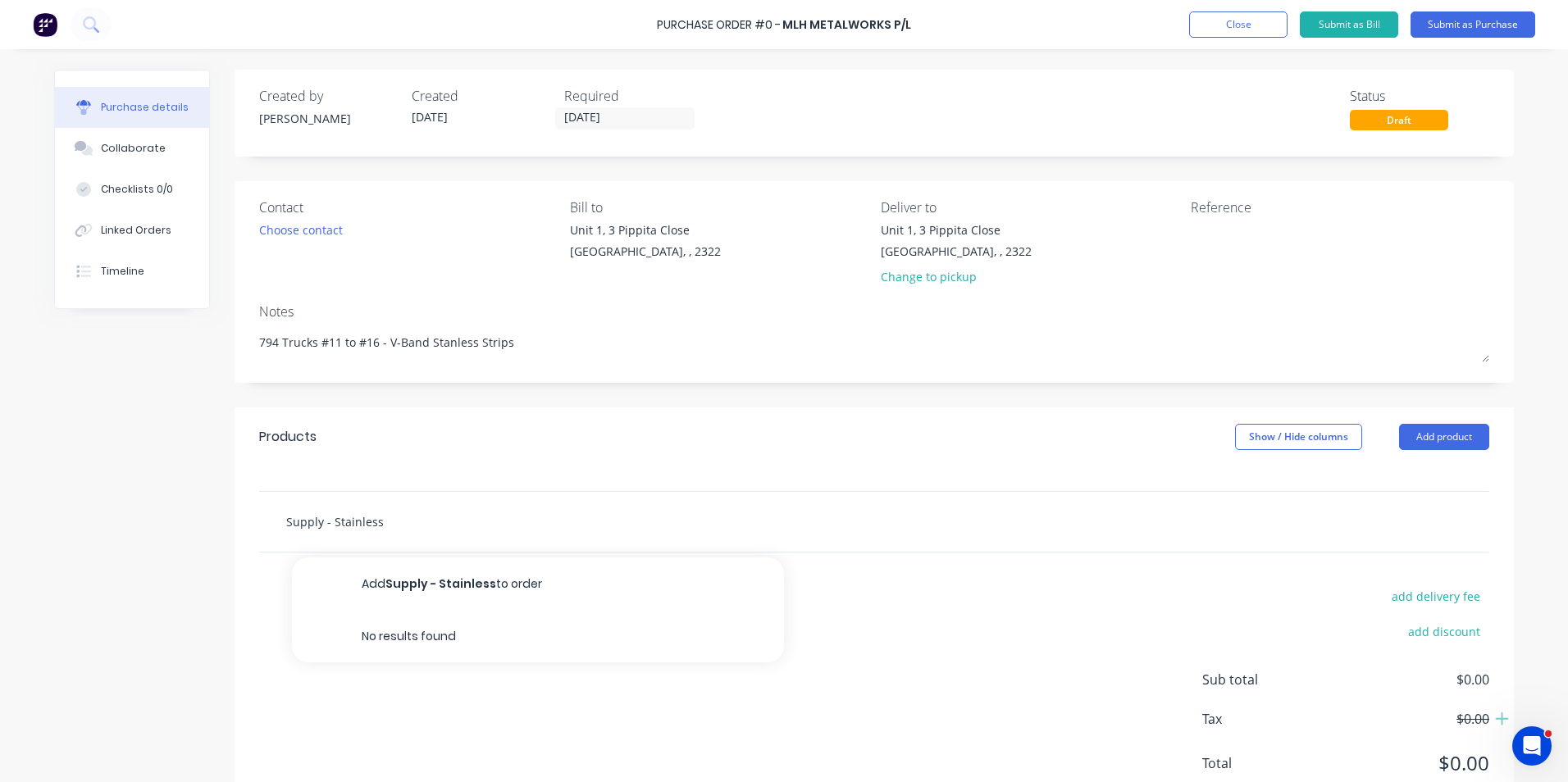
type textarea "x"
type input "Supply - Stainless"
type textarea "x"
type input "Supply - Stainless S"
type textarea "x"
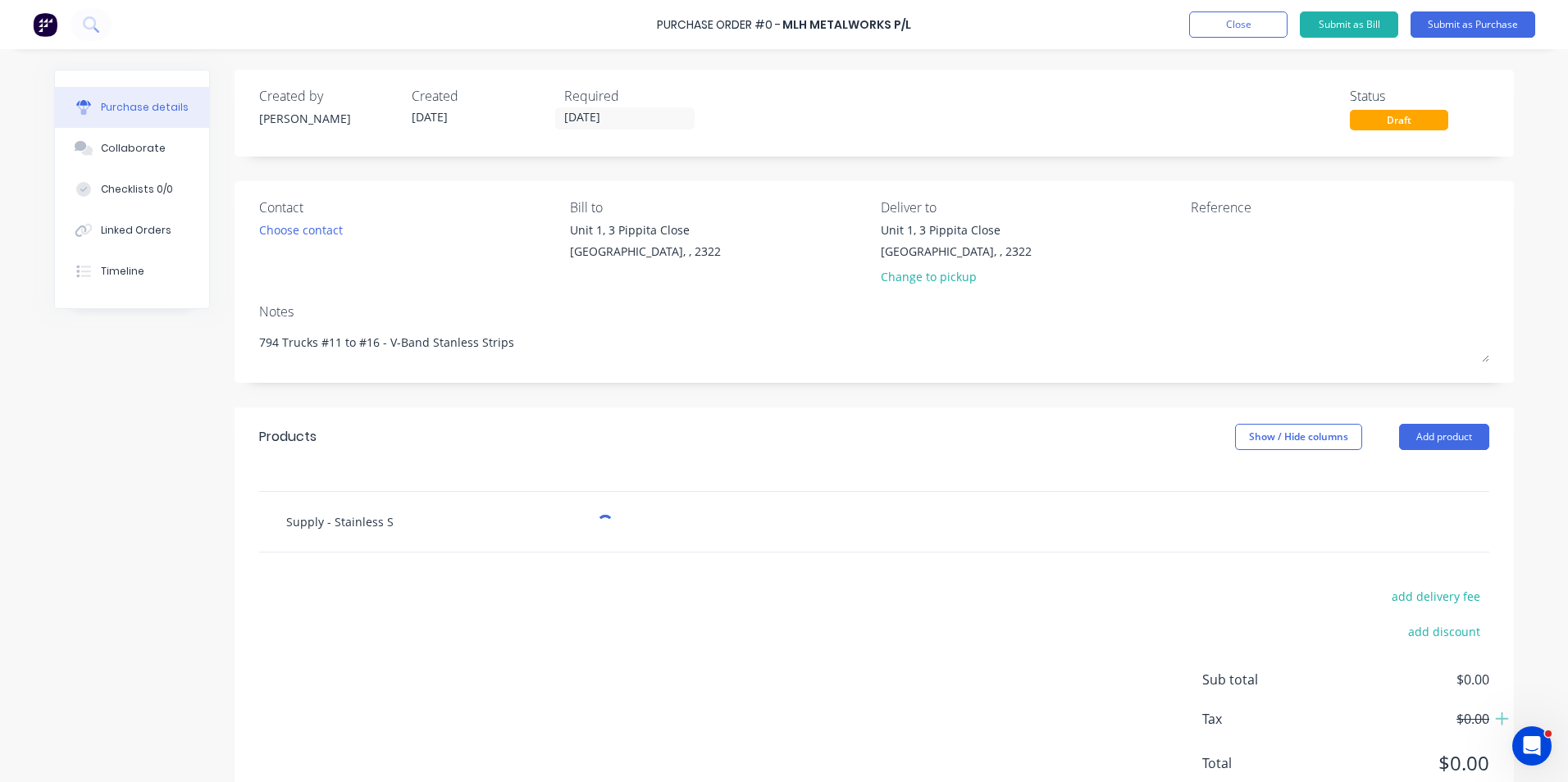
type input "Supply - Stainless St"
type textarea "x"
type input "Supply - Stainless Ste"
type textarea "x"
type input "Supply - Stainless Stee"
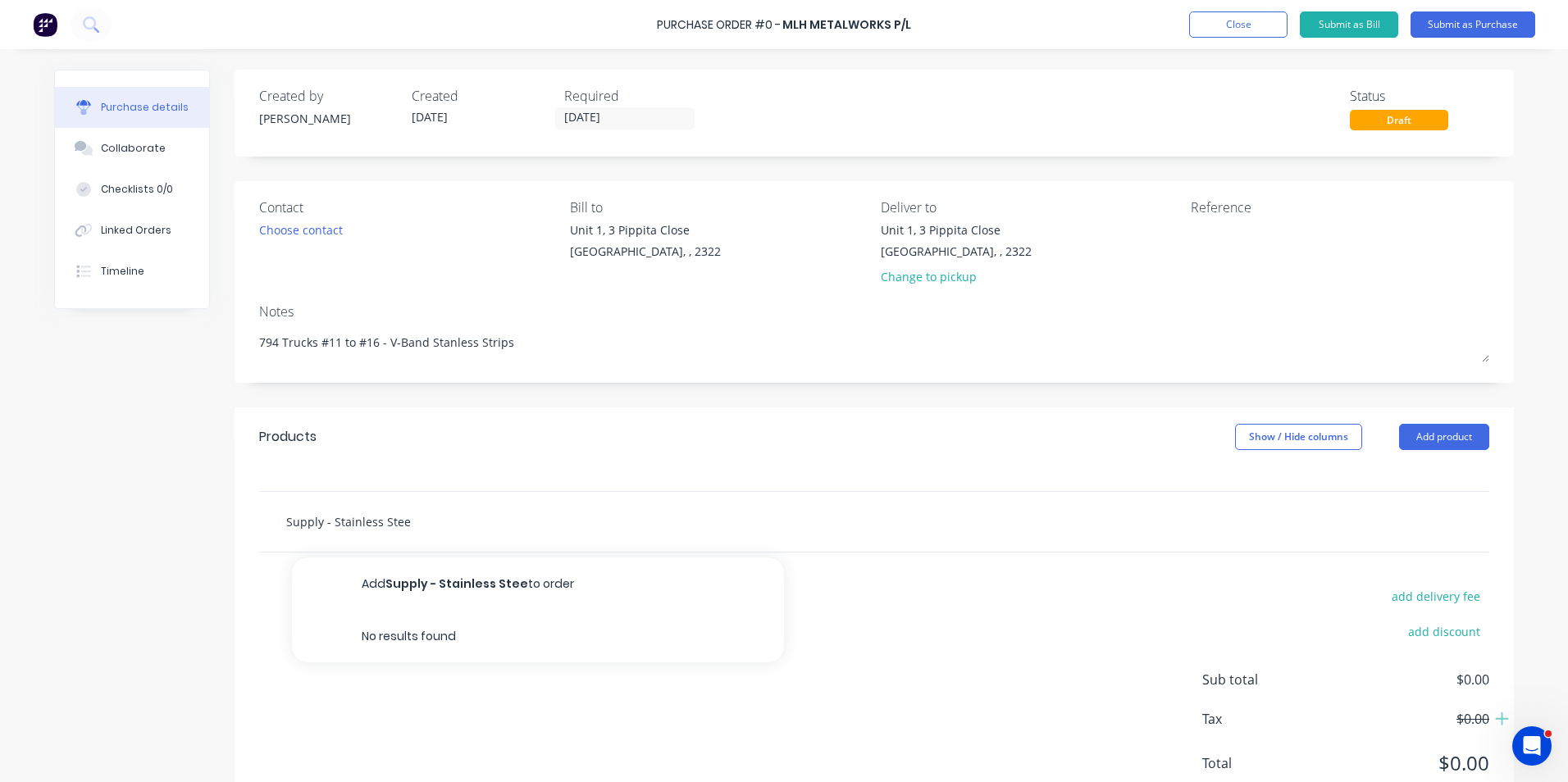
type textarea "x"
type input "Supply - Stainless Steel"
type textarea "x"
type input "Supply - Stainless Steel"
type textarea "x"
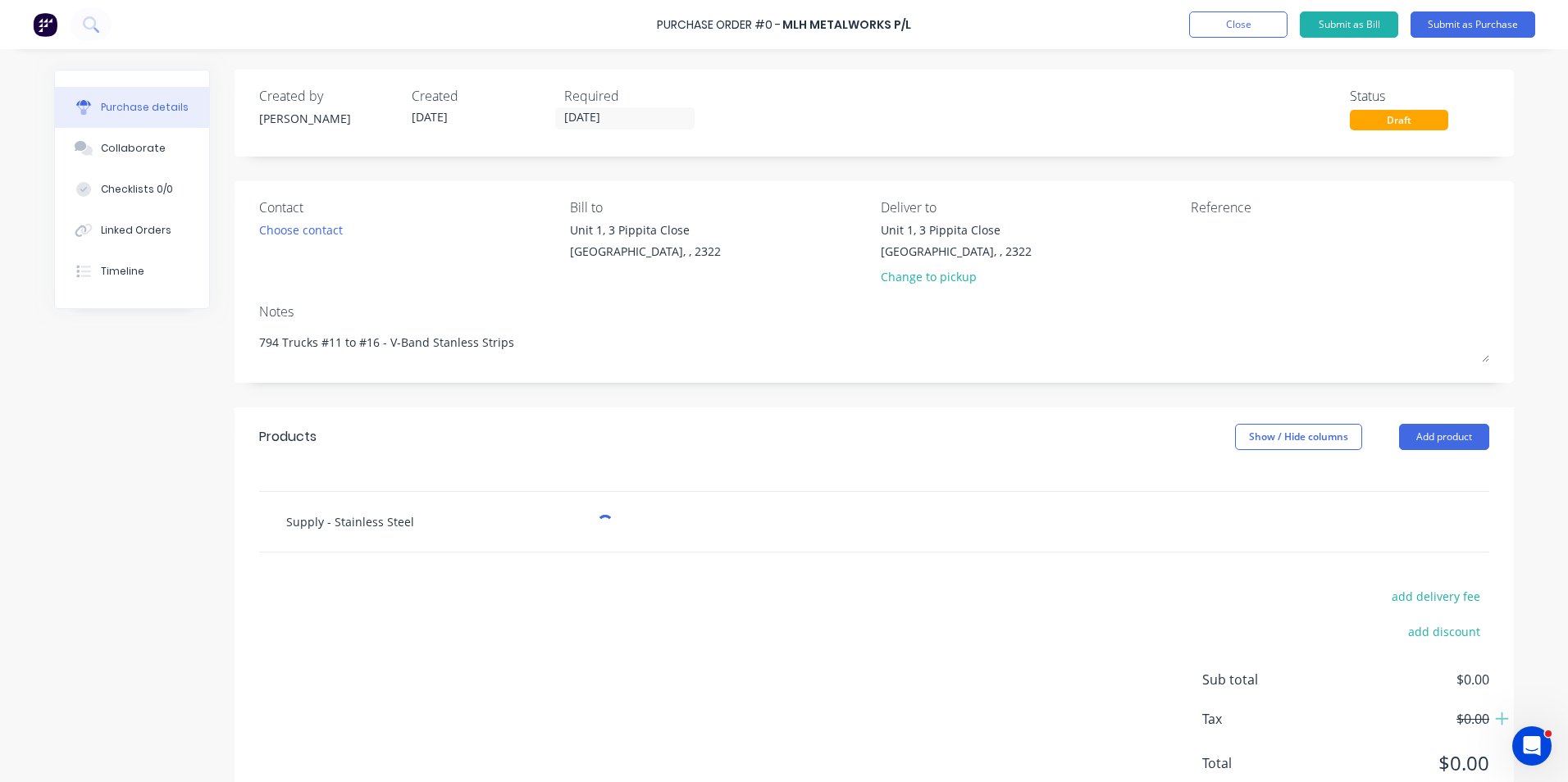
type input "Supply - Stainless Steel S"
type textarea "x"
type input "Supply - Stainless Steel St"
type textarea "x"
type input "Supply - Stainless Steel Str"
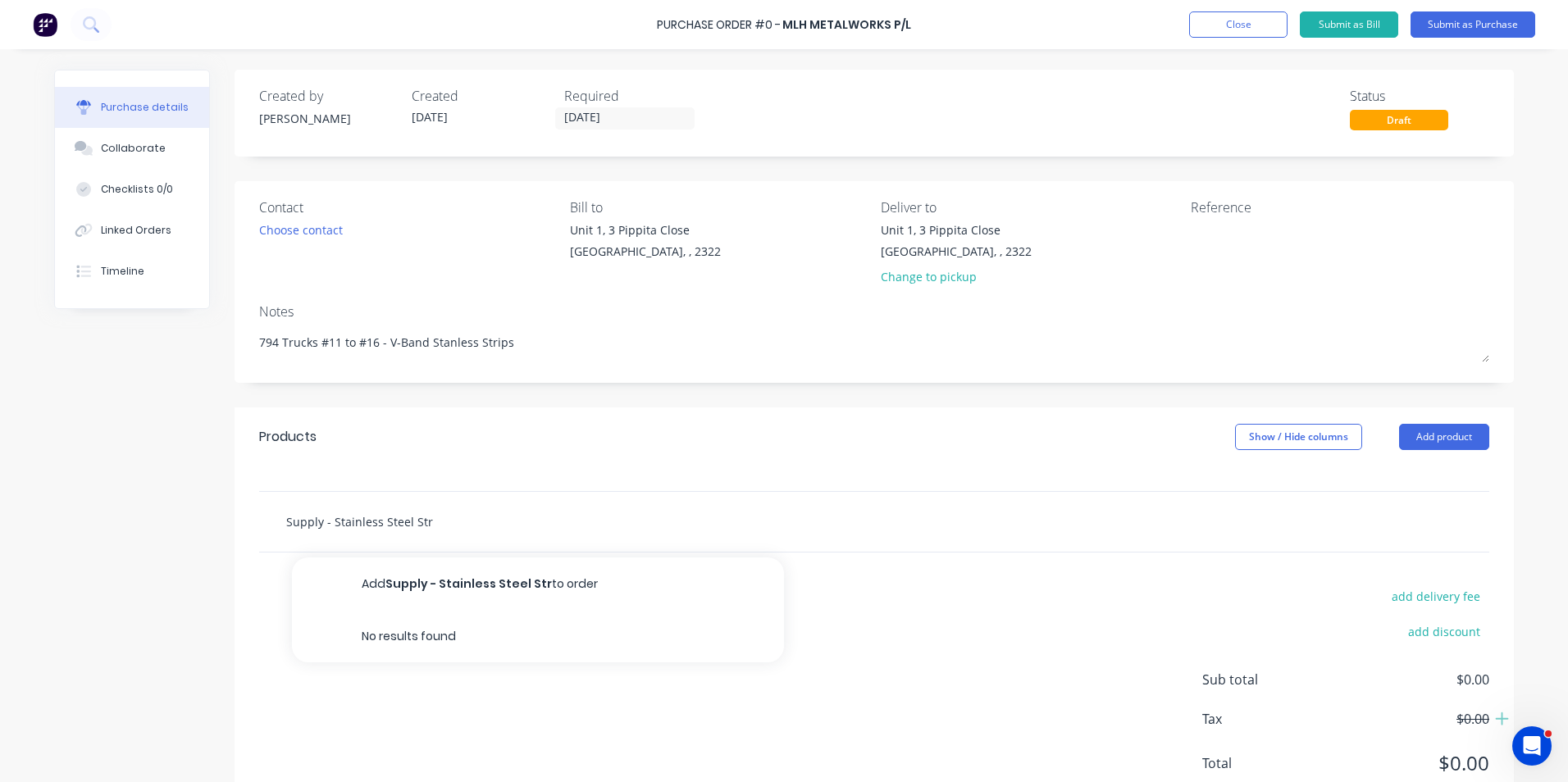
type textarea "x"
type input "Supply - Stainless Steel Stri"
type textarea "x"
type input "Supply - Stainless Steel Strip"
type textarea "x"
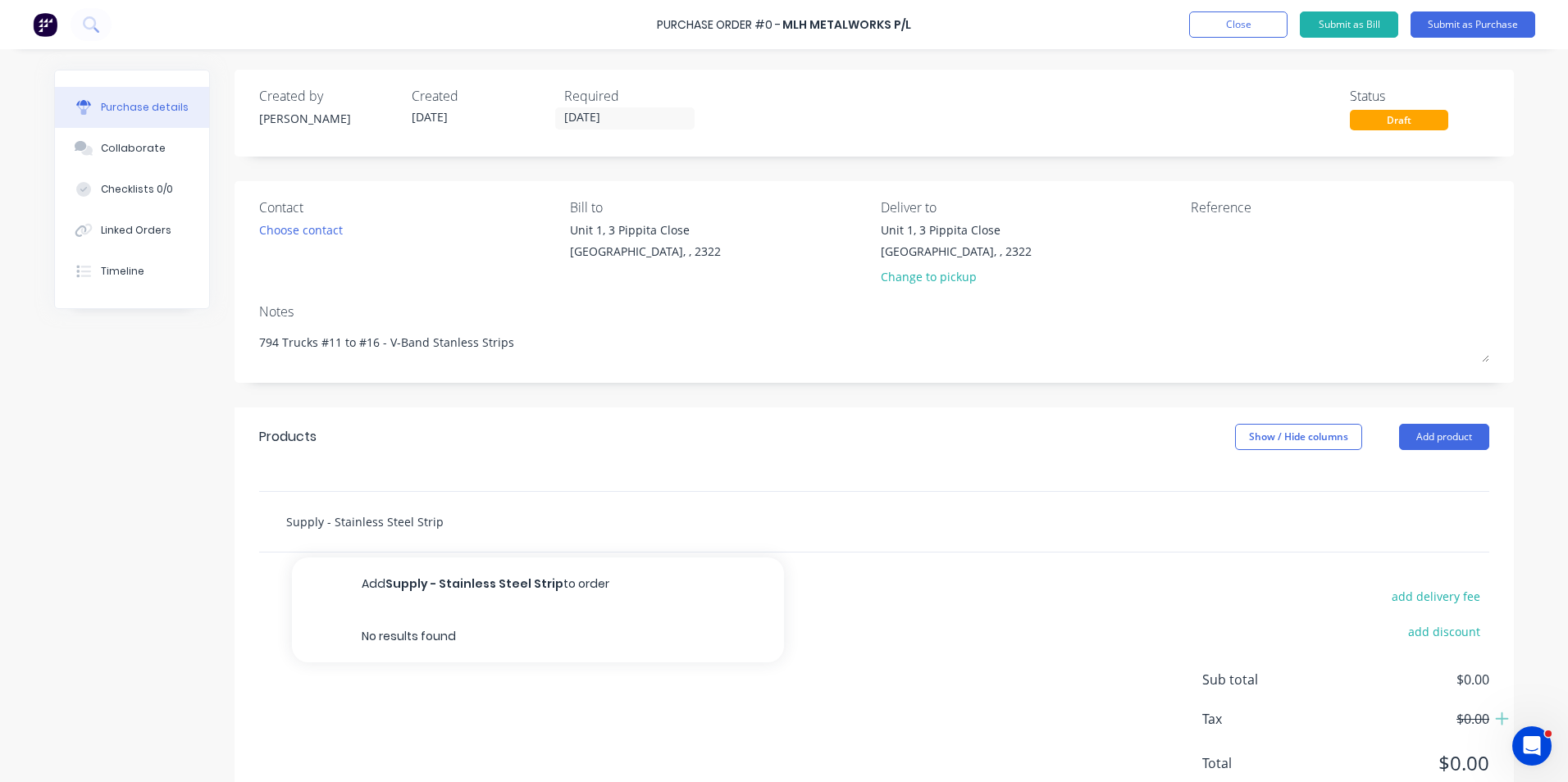
type input "Supply - Stainless Steel Strips"
type textarea "x"
type input "Supply - Stainless Steel Strips"
type textarea "x"
type input "Supply - Stainless Steel Strips -"
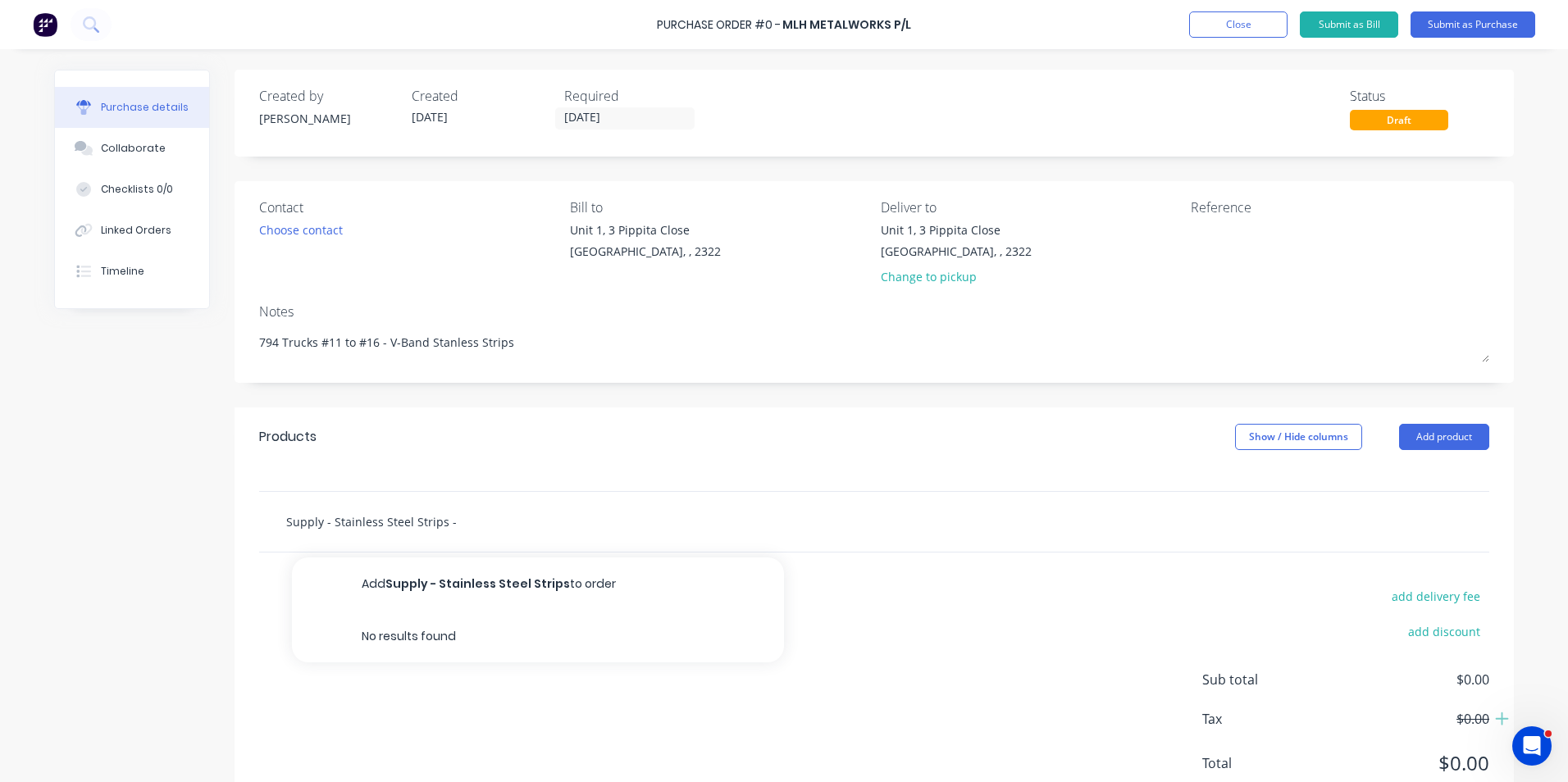
type textarea "x"
type input "Supply - Stainless Steel Strips -"
type textarea "x"
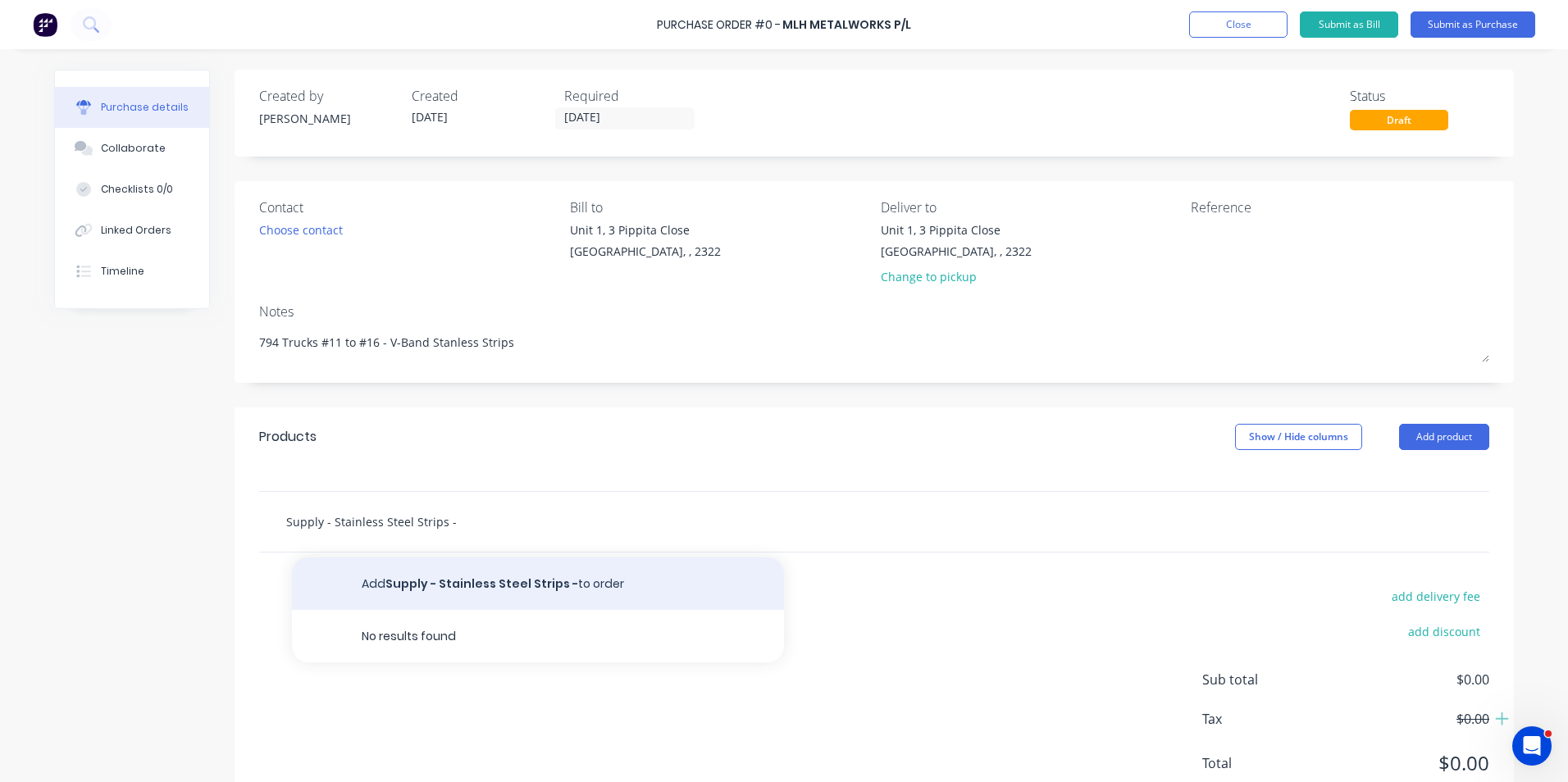
type input "Supply - Stainless Steel Strips -"
click at [525, 584] on button "Add Supply - Stainless Steel Strips - to order" at bounding box center [538, 584] width 492 height 52
type textarea "x"
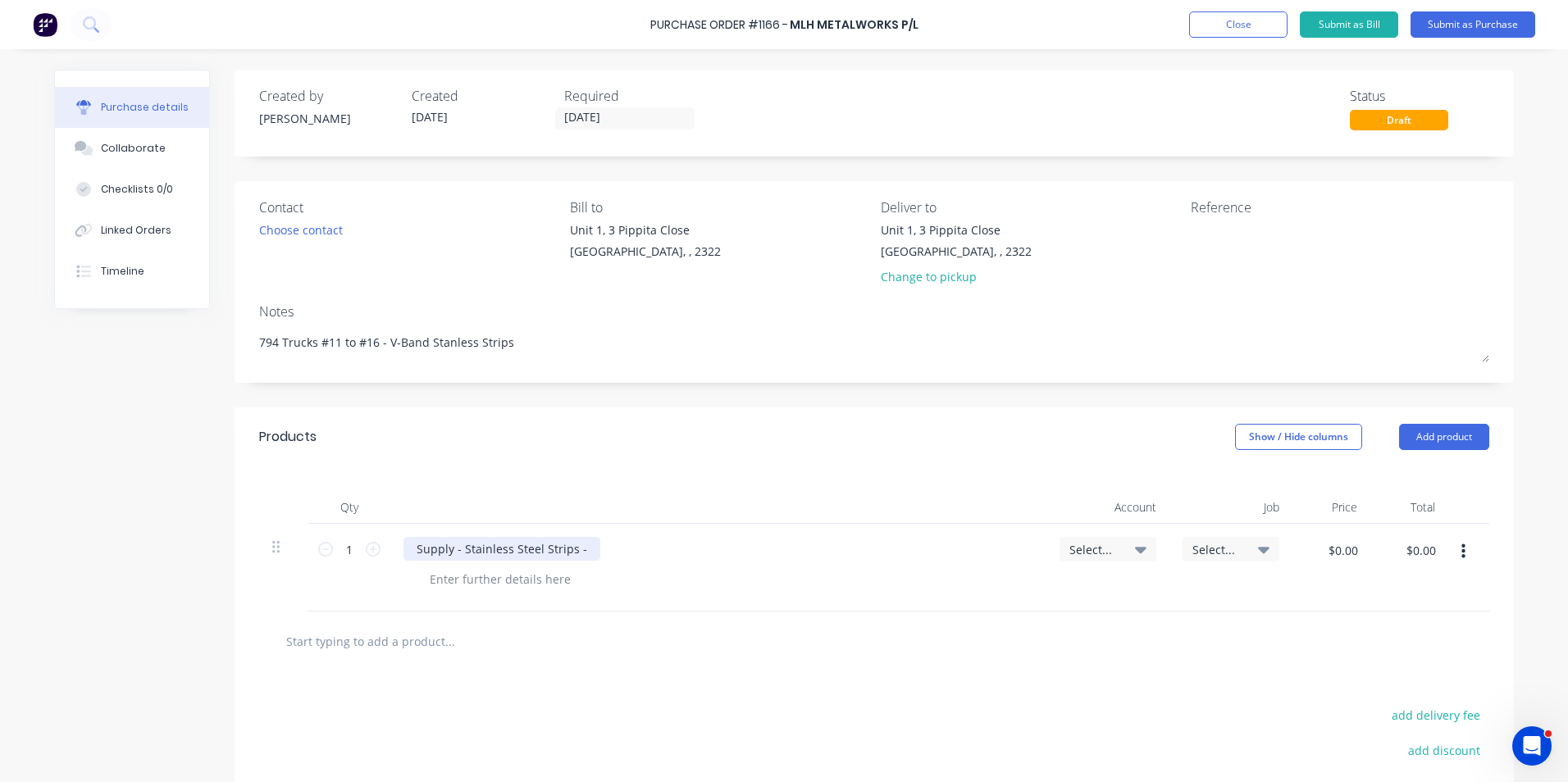
type textarea "x"
click at [580, 548] on div "Supply - Stainless Steel Strips -" at bounding box center [502, 549] width 197 height 24
click at [346, 549] on input "1" at bounding box center [349, 549] width 33 height 25
type textarea "x"
type input "2"
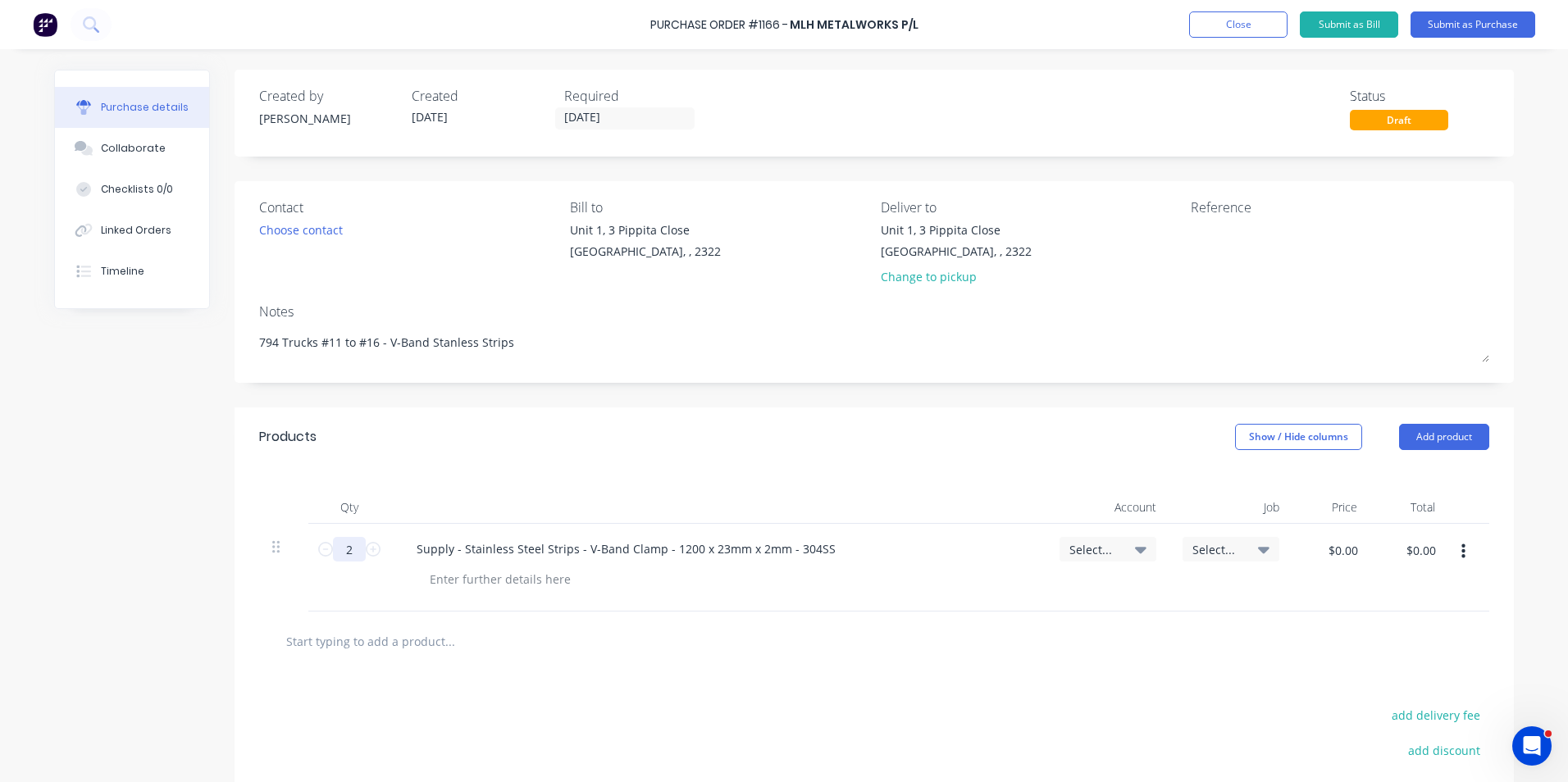
type textarea "x"
type input "20"
type textarea "x"
type input "20"
type textarea "x"
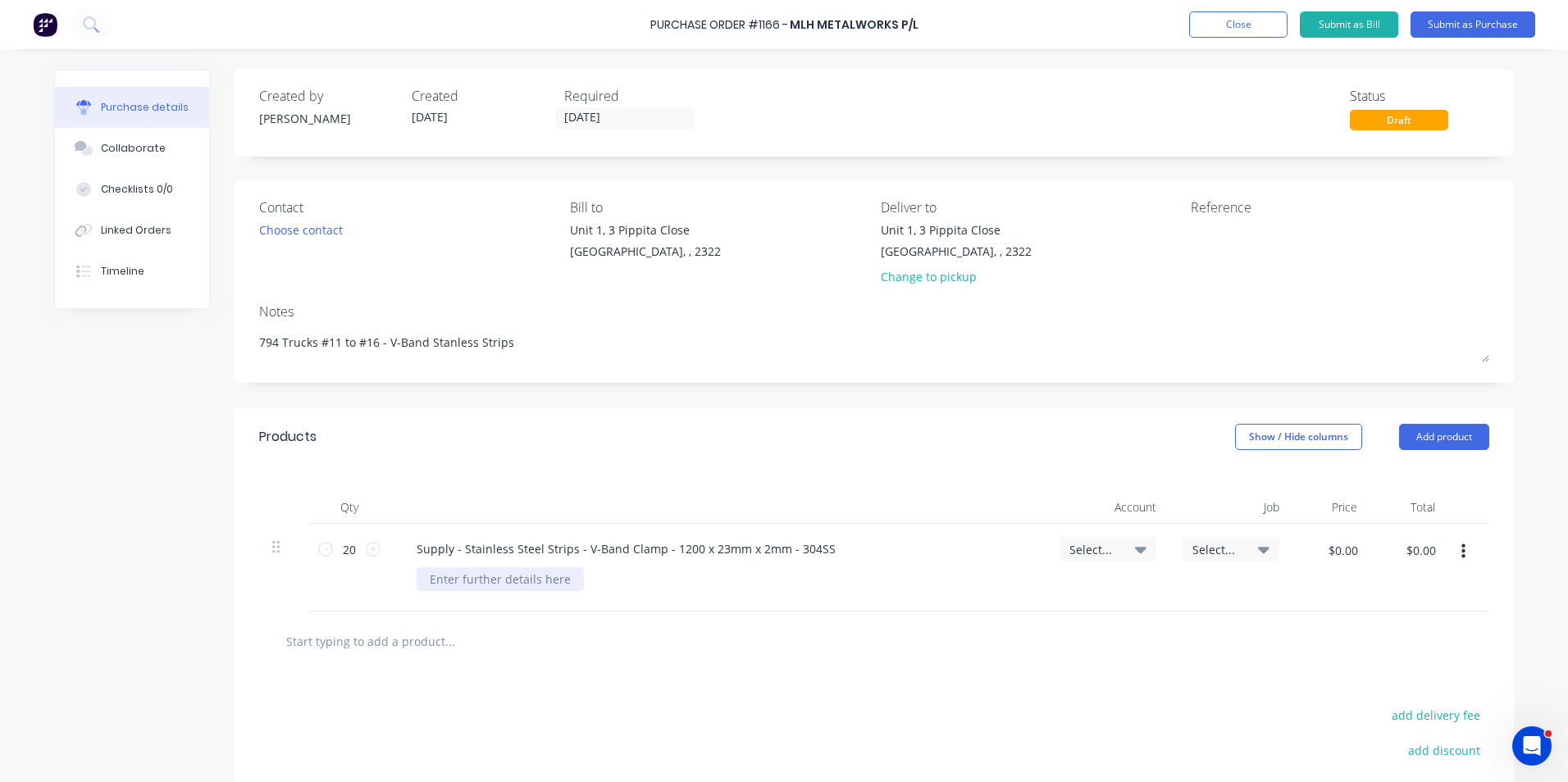
click at [522, 580] on div at bounding box center [500, 579] width 167 height 24
click at [1081, 549] on span "Select..." at bounding box center [1093, 549] width 49 height 17
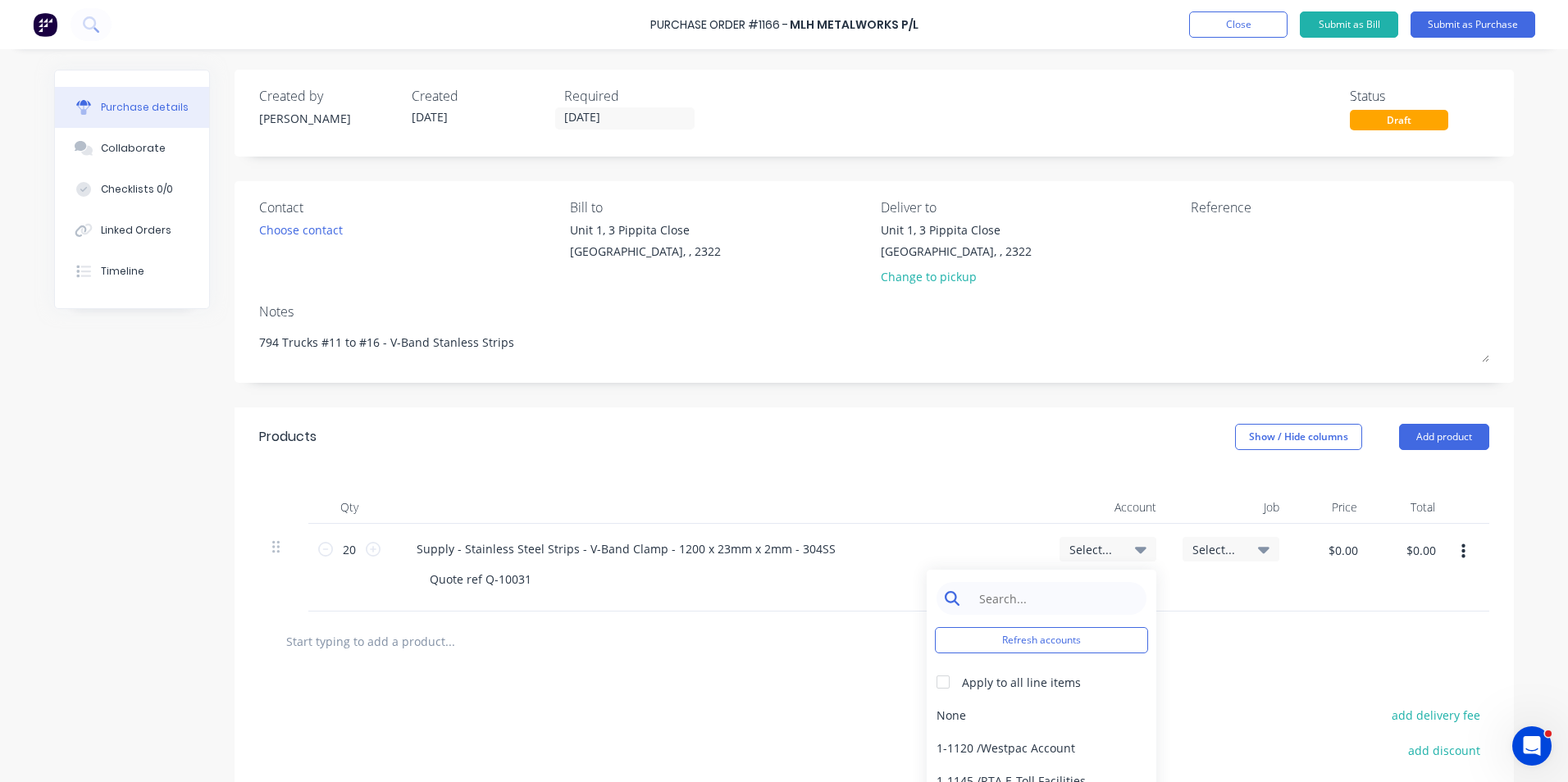
type textarea "x"
click at [998, 592] on input at bounding box center [1054, 598] width 168 height 33
type input "1-14"
click at [1001, 714] on div "1-1400 / Work in Progress" at bounding box center [1042, 714] width 229 height 33
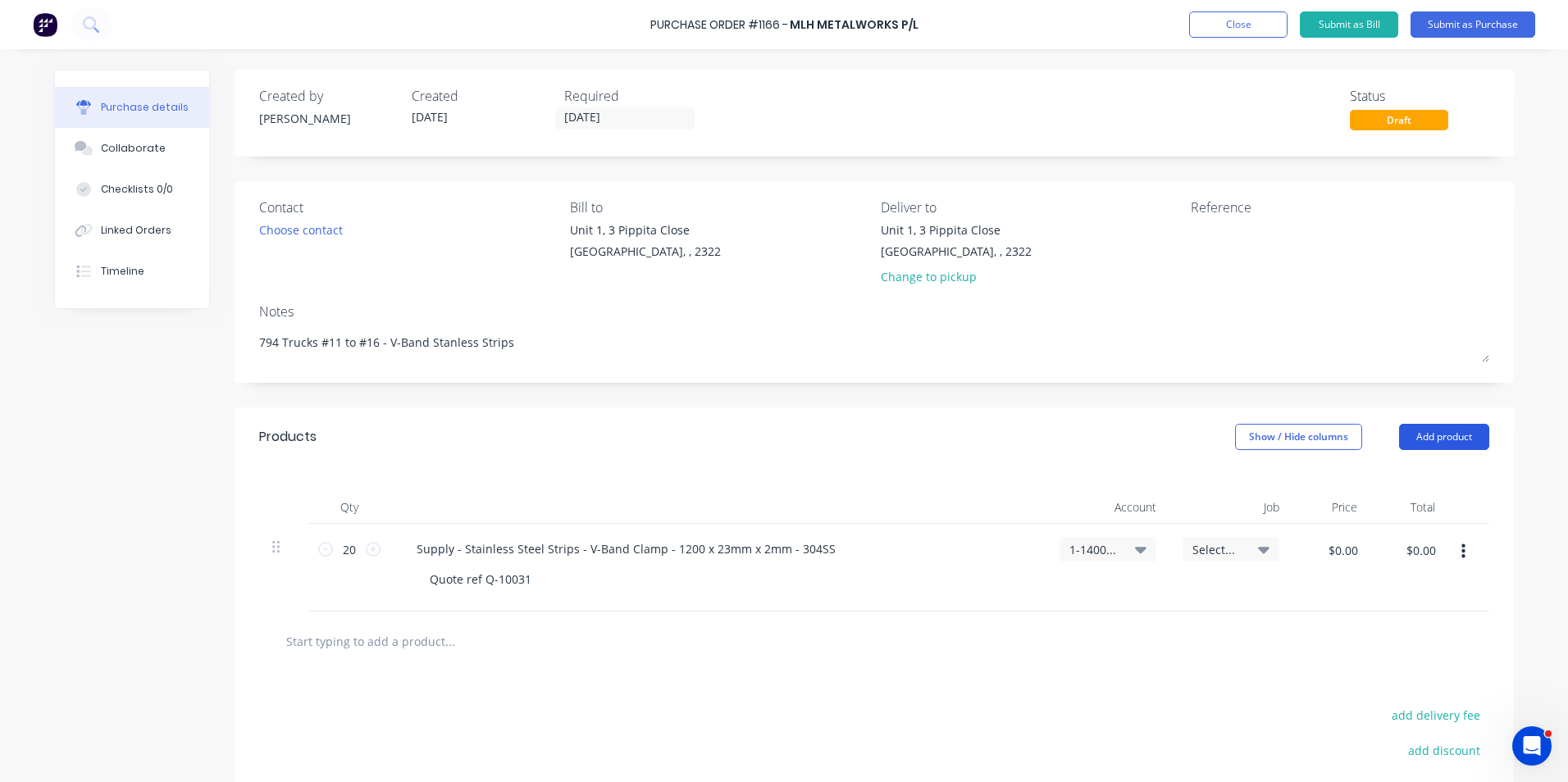
click at [1422, 433] on button "Add product" at bounding box center [1444, 436] width 90 height 27
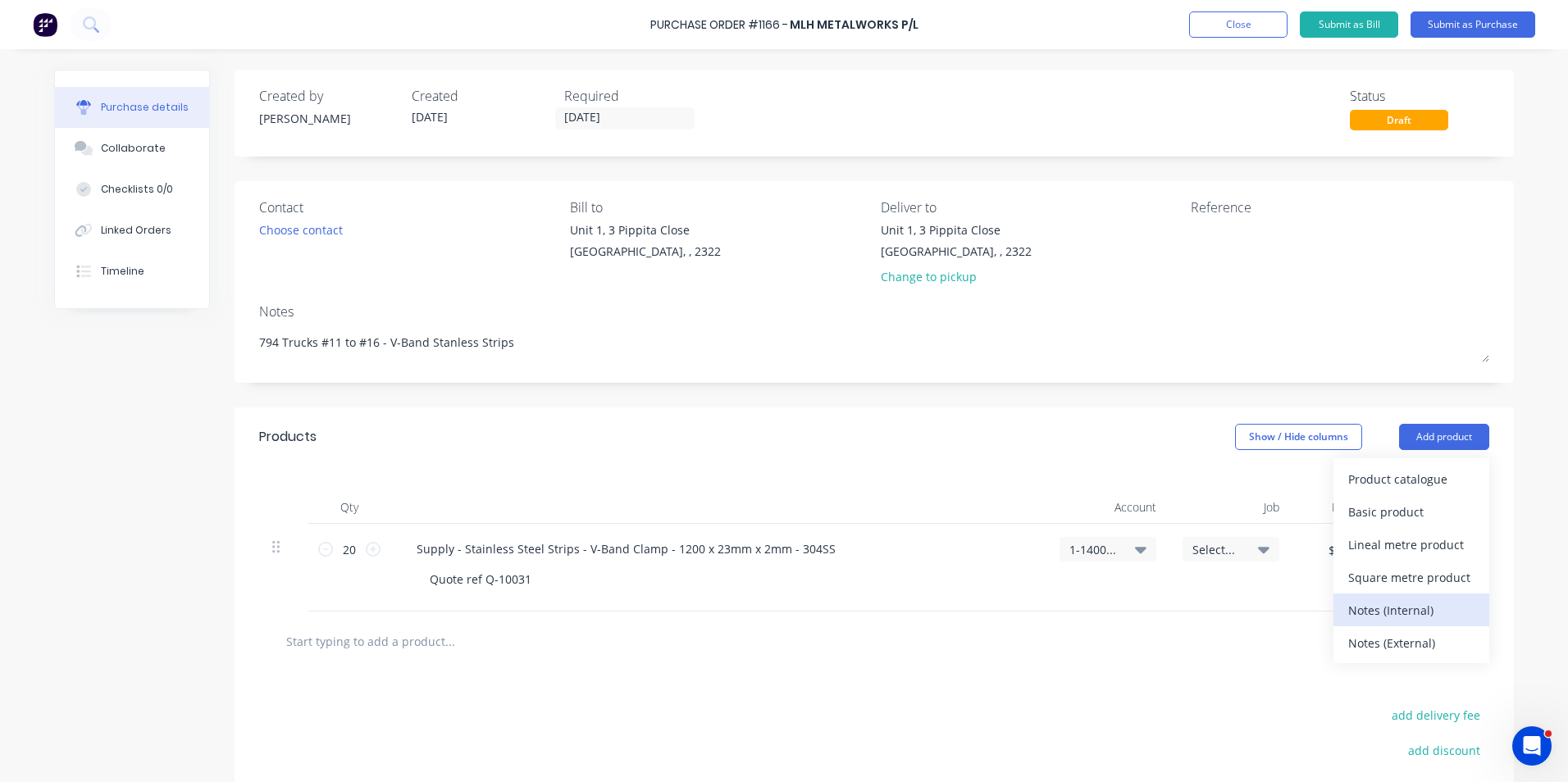
click at [1379, 611] on div "Notes (Internal)" at bounding box center [1411, 610] width 127 height 24
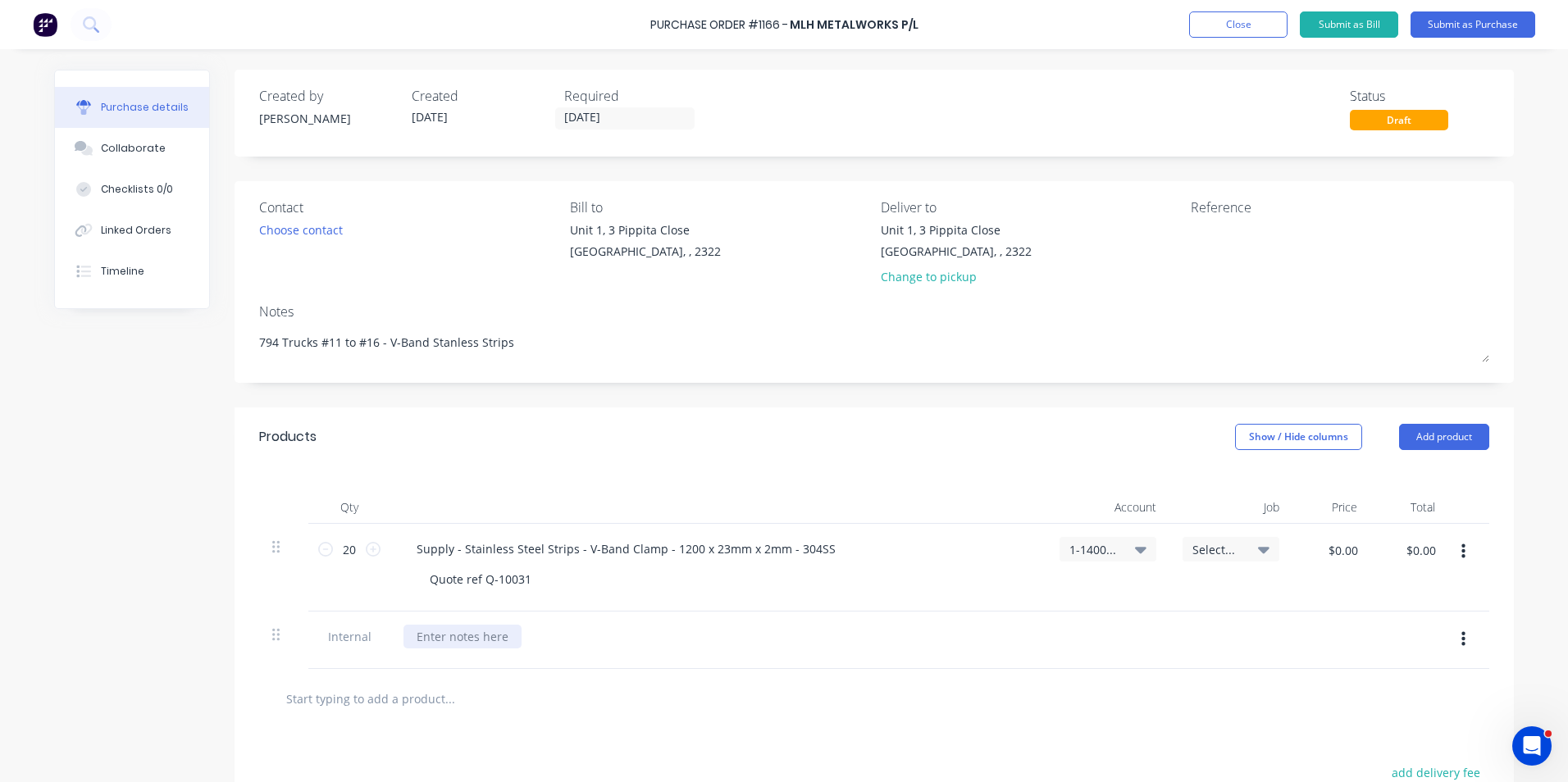
type textarea "x"
click at [443, 634] on div at bounding box center [462, 637] width 118 height 24
click at [502, 636] on div "PO to be evenlly" at bounding box center [460, 637] width 115 height 24
drag, startPoint x: 624, startPoint y: 636, endPoint x: 674, endPoint y: 638, distance: 50.0
click at [624, 636] on div "PO to be evenly distributed among jobs" at bounding box center [525, 637] width 244 height 24
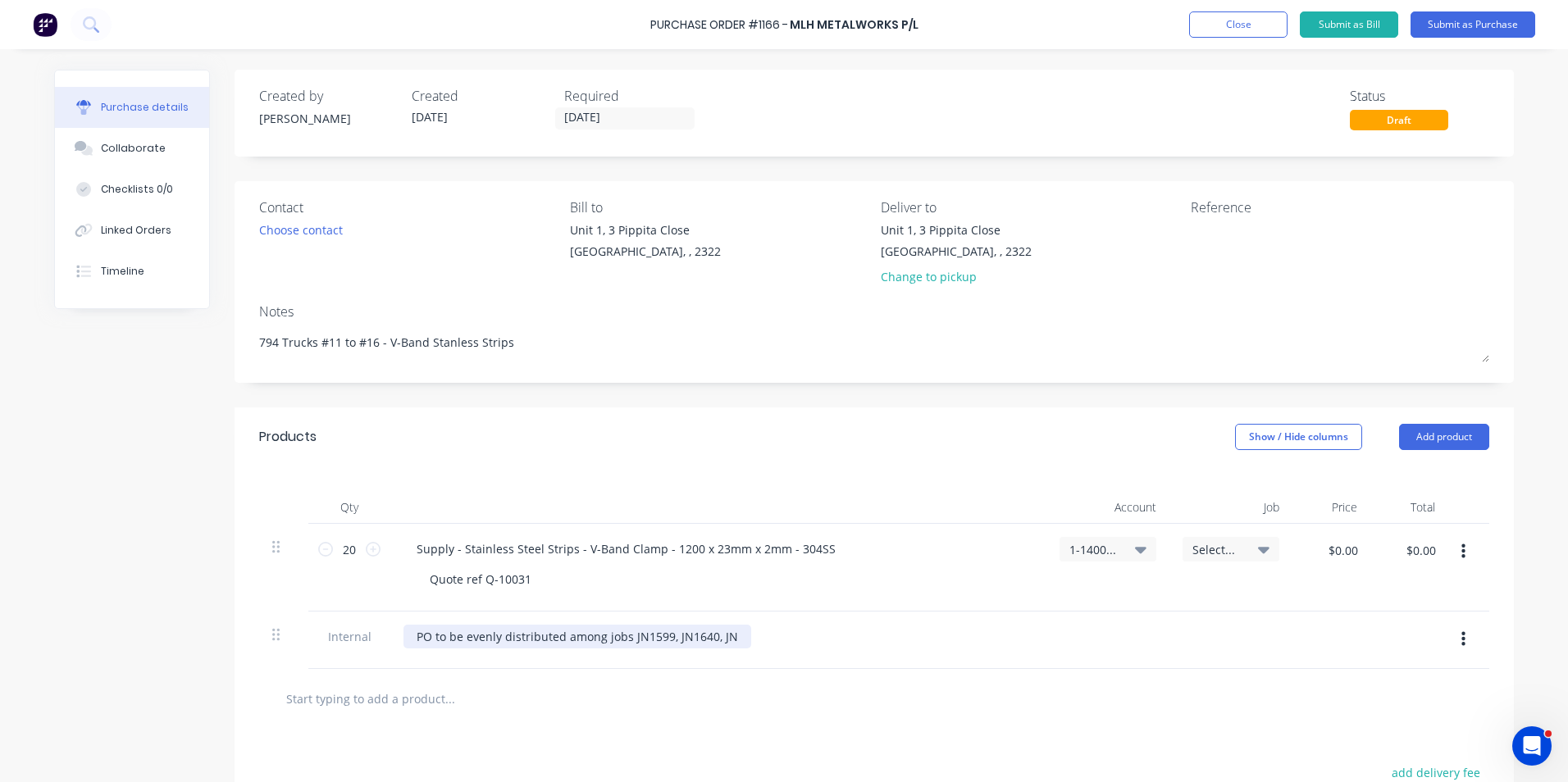
click at [620, 637] on div "PO to be evenly distributed among jobs JN1599, JN1640, JN" at bounding box center [577, 637] width 347 height 24
click at [453, 656] on div "PO to be evenly distributed among jobs: JN1599, JN1640, JN" at bounding box center [526, 645] width 246 height 41
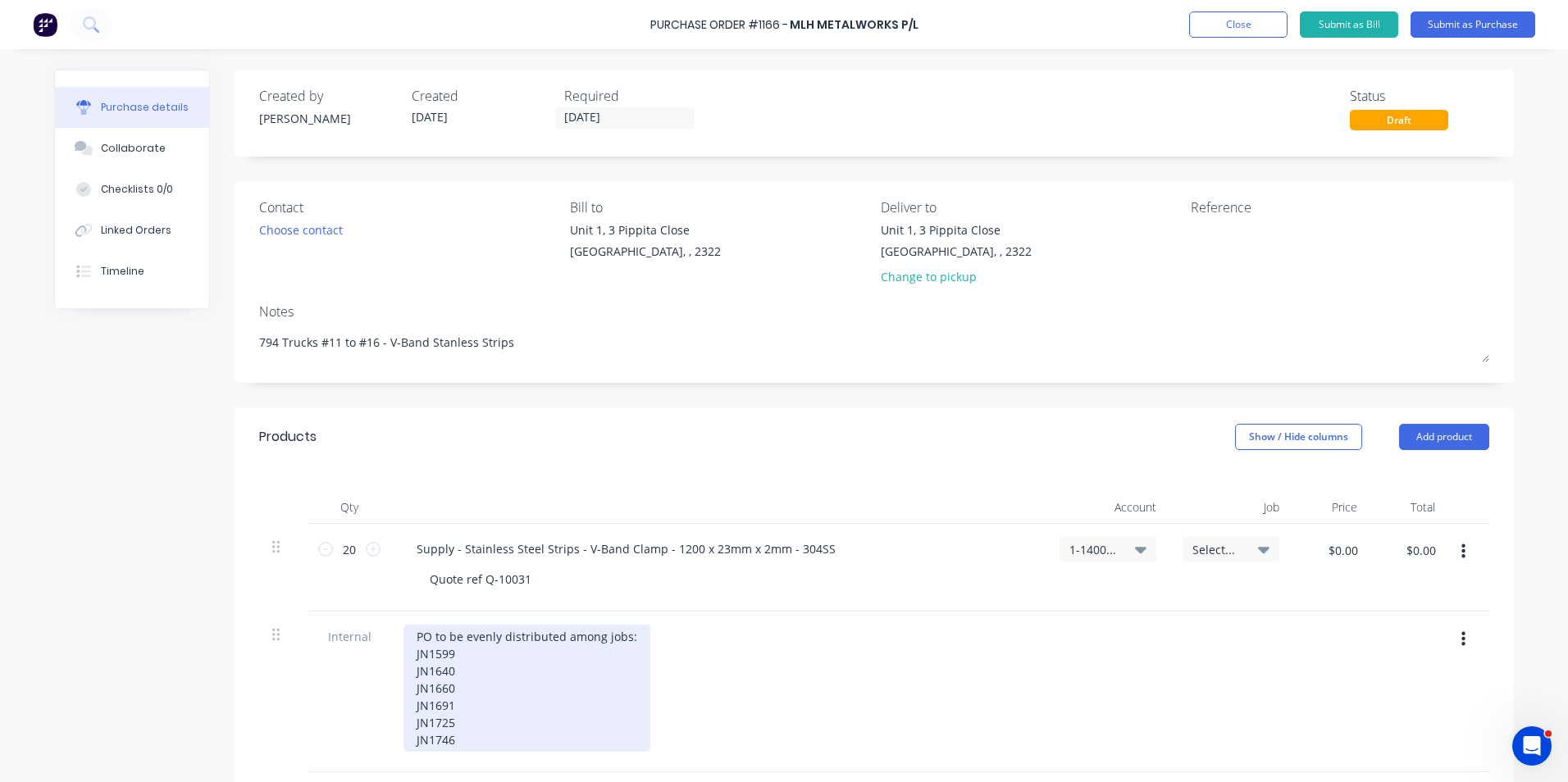
click at [403, 650] on div "PO to be evenly distributed among jobs: JN1599 JN1640 JN1660 JN1691 JN1725 JN17…" at bounding box center [526, 688] width 246 height 127
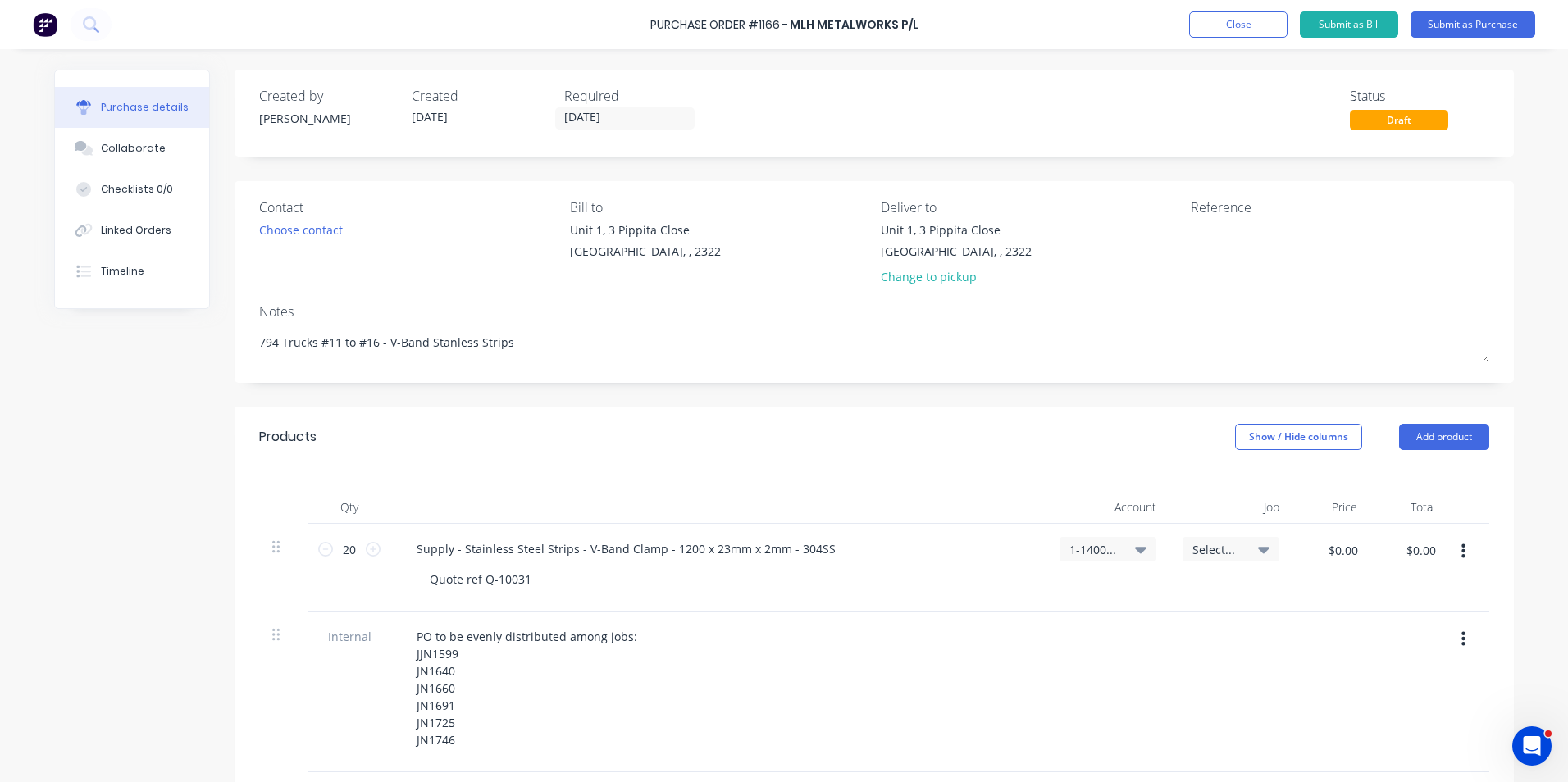
click at [390, 704] on div "PO to be evenly distributed among jobs: JJN1599 JN1640 JN1660 JN1691 JN1725 JN1…" at bounding box center [718, 692] width 656 height 161
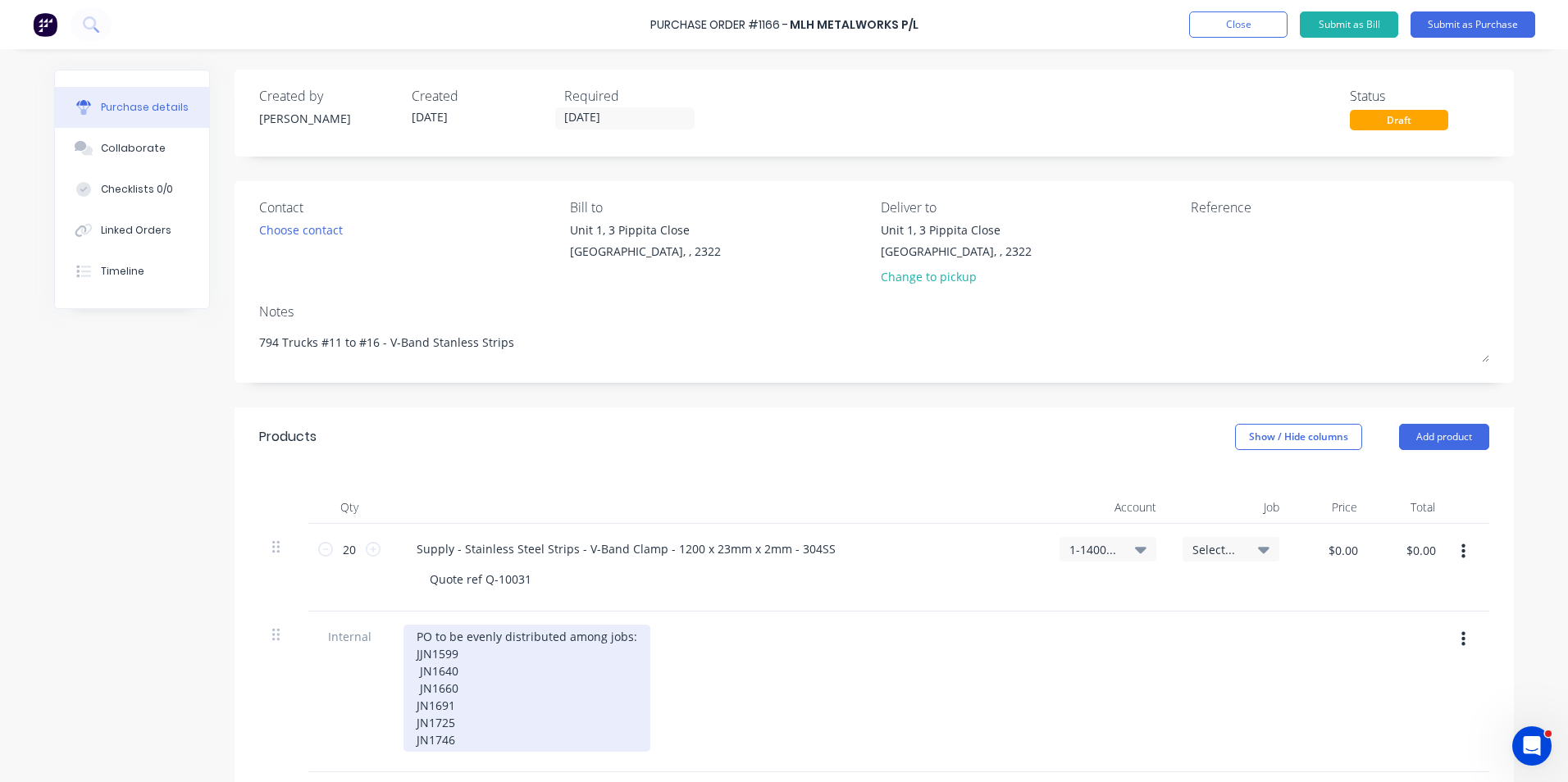
click at [403, 705] on div "PO to be evenly distributed among jobs: JJN1599 JN1640 JN1660 JN1691 JN1725 JN1…" at bounding box center [526, 688] width 246 height 127
click at [413, 684] on div "PO to be evenly distributed among jobs: JJN1599 JN1640 JN1660 JN1691 JN1725 JN1…" at bounding box center [526, 688] width 246 height 127
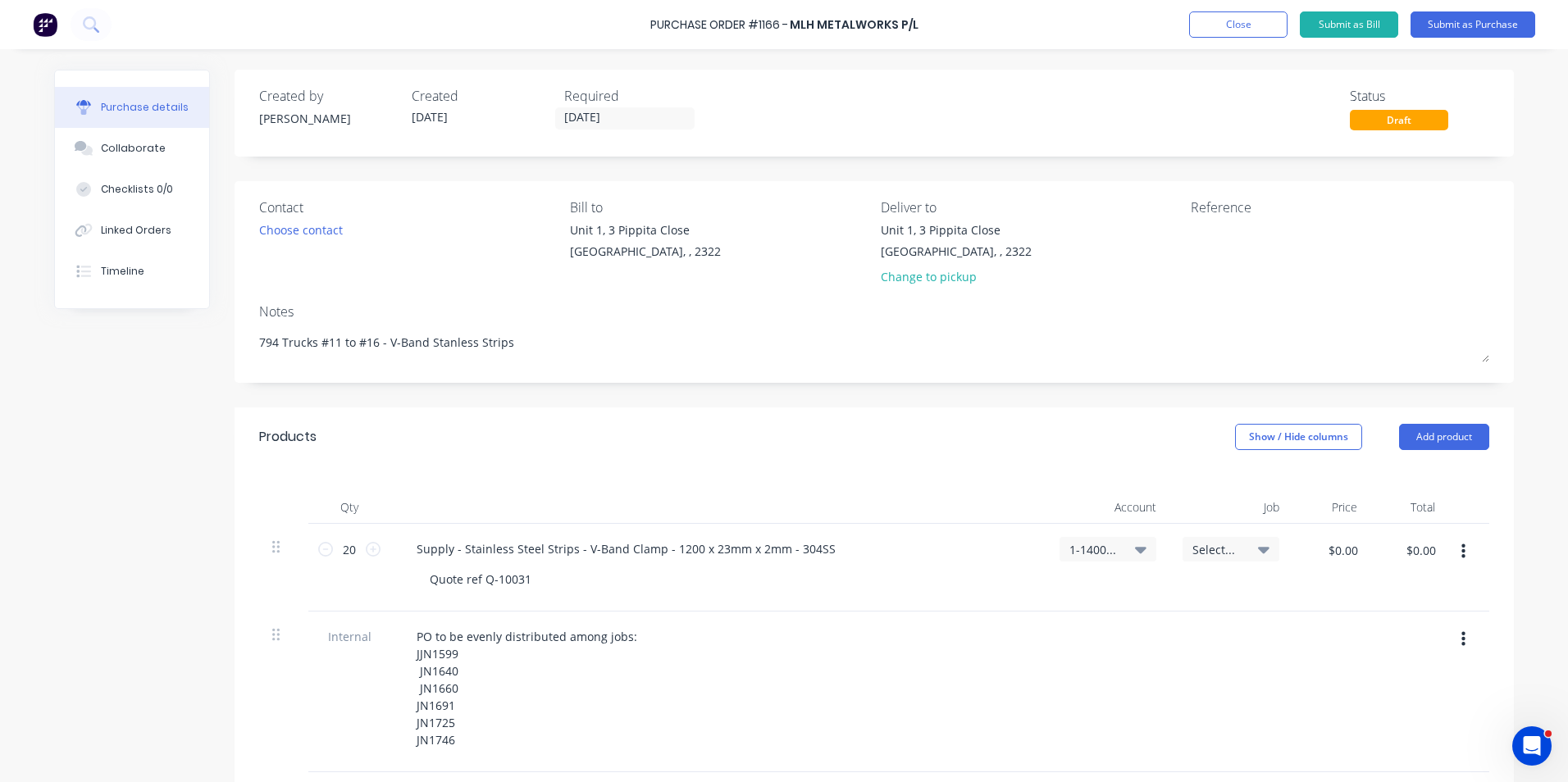
click at [390, 686] on div "PO to be evenly distributed among jobs: JJN1599 JN1640 JN1660 JN1691 JN1725 JN1…" at bounding box center [718, 692] width 656 height 161
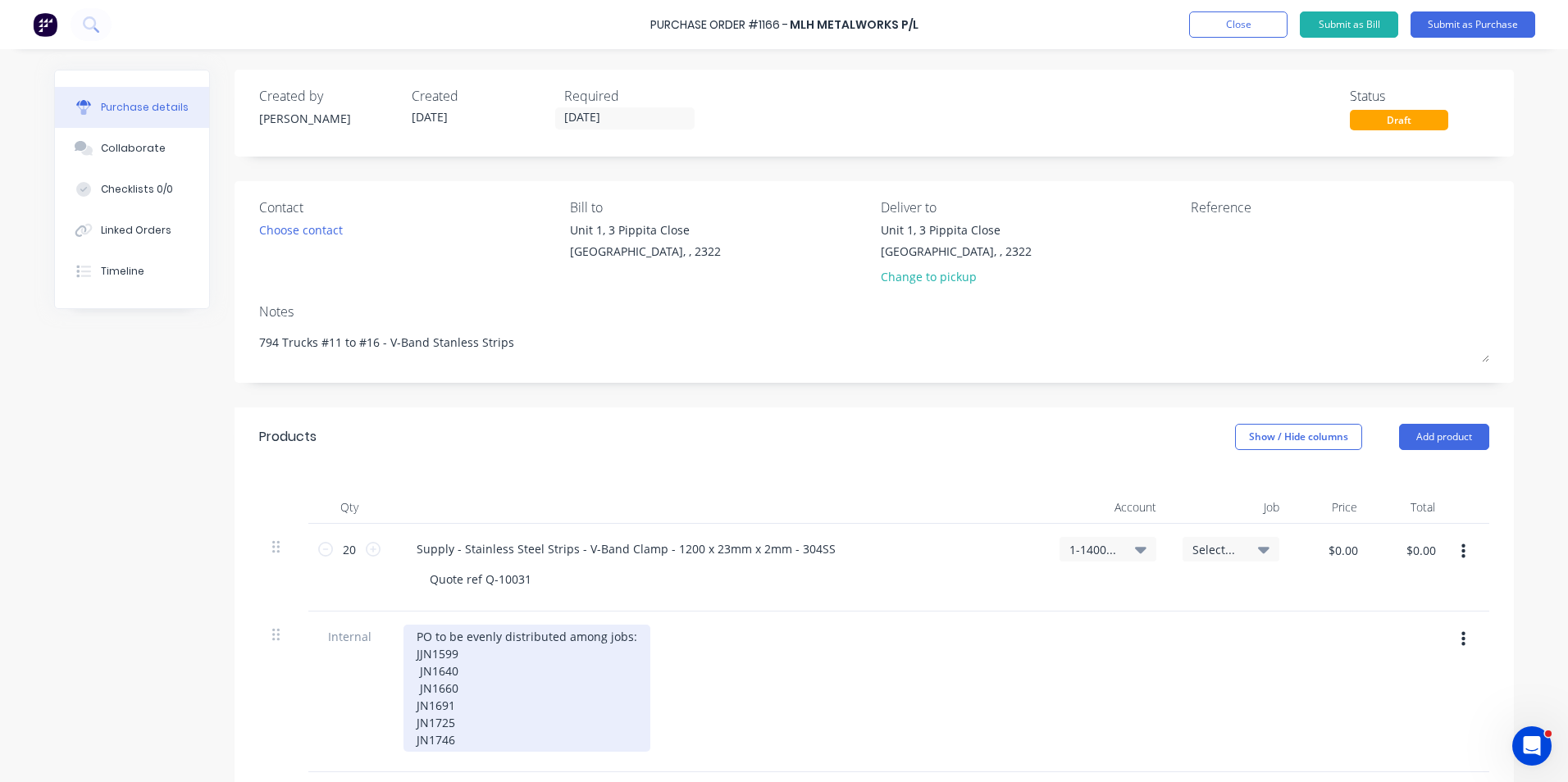
click at [464, 688] on div "PO to be evenly distributed among jobs: JJN1599 JN1640 JN1660 JN1691 JN1725 JN1…" at bounding box center [526, 688] width 246 height 127
click at [412, 657] on div "PO to be evenly distributed among jobs: JJN1599 JN1640 JN1660 JN1691 JN1725 JN1…" at bounding box center [526, 688] width 246 height 127
click at [521, 676] on div "PO to be evenly distributed among jobs: JN1599 JN1640 JN1660 JN1691 JN1725 JN17…" at bounding box center [526, 688] width 246 height 127
click at [403, 681] on div "PO to be evenly distributed among jobs: JN1599 JN1640 JN1660 JN1691 JN1725 JN17…" at bounding box center [526, 688] width 246 height 127
click at [407, 674] on div "PO to be evenly distributed among jobs: JN1599 JN1640 JN1660 JN1691 JN1725 JN17…" at bounding box center [526, 688] width 246 height 127
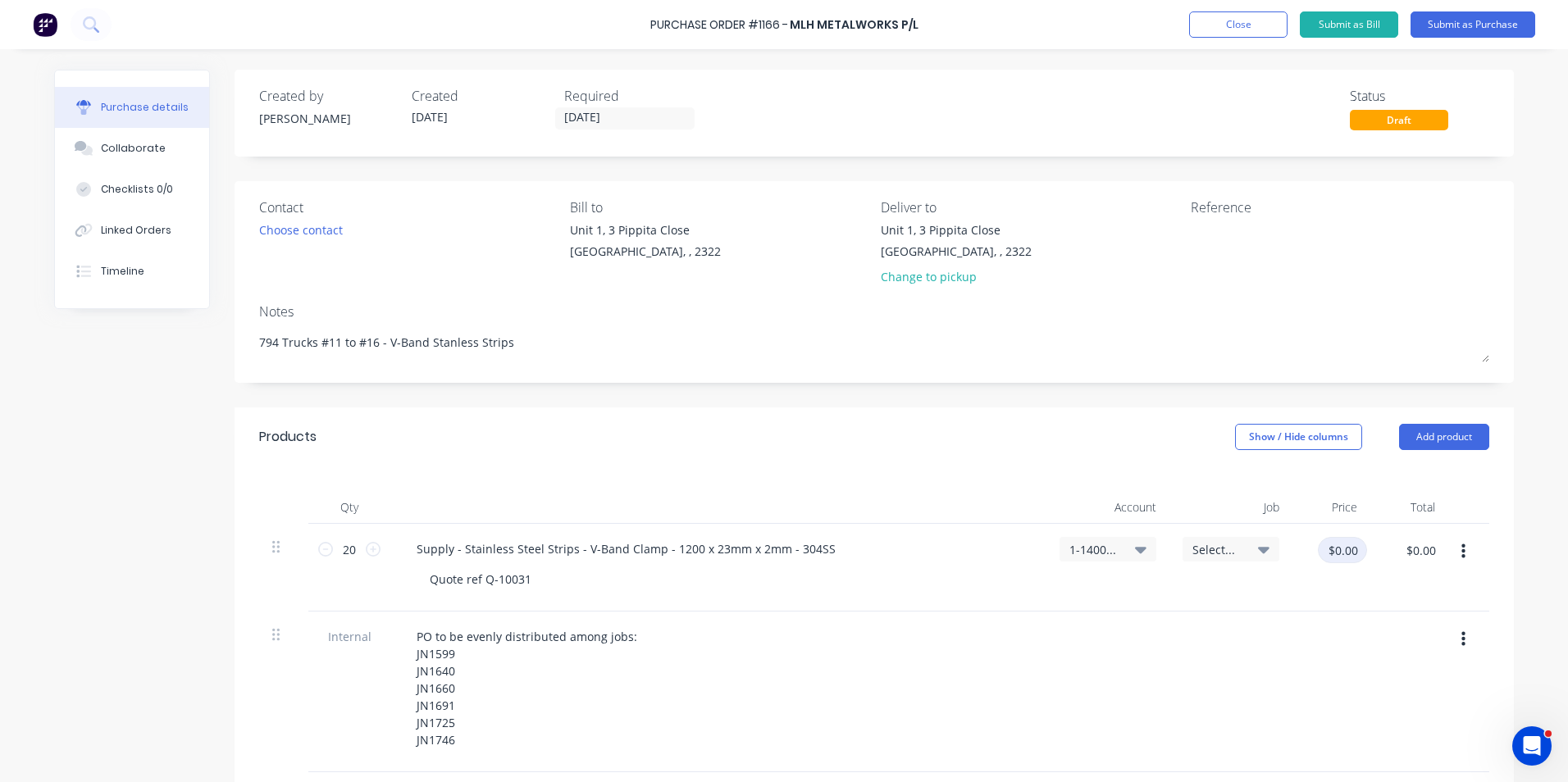
type textarea "x"
click at [1341, 538] on input "$0.00" at bounding box center [1342, 550] width 49 height 27
type input "17.68"
type textarea "x"
type input "$17.68"
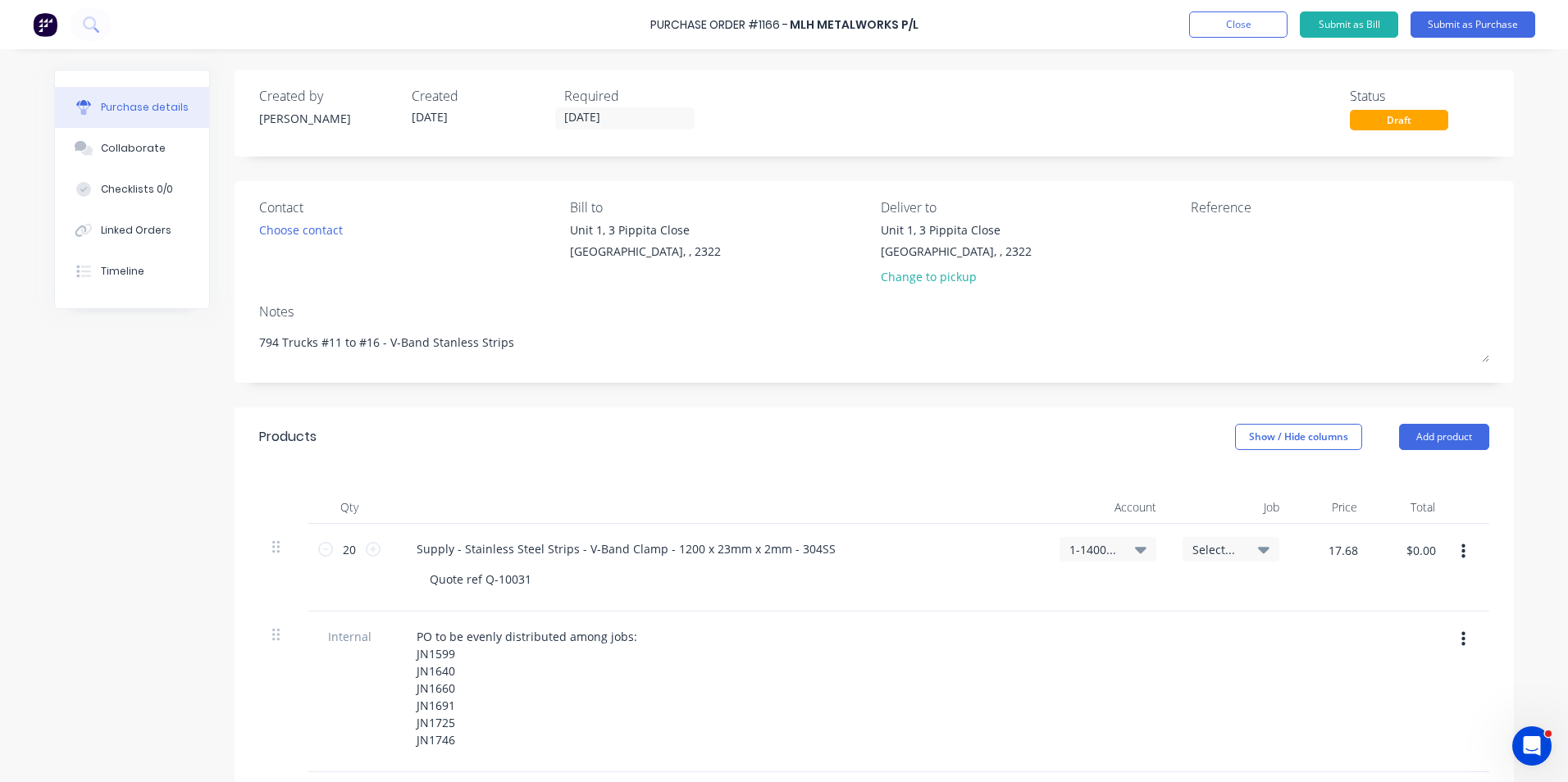
type input "$353.60"
click at [1324, 621] on div at bounding box center [1331, 692] width 78 height 161
click at [1487, 24] on button "Submit as Purchase" at bounding box center [1473, 24] width 125 height 27
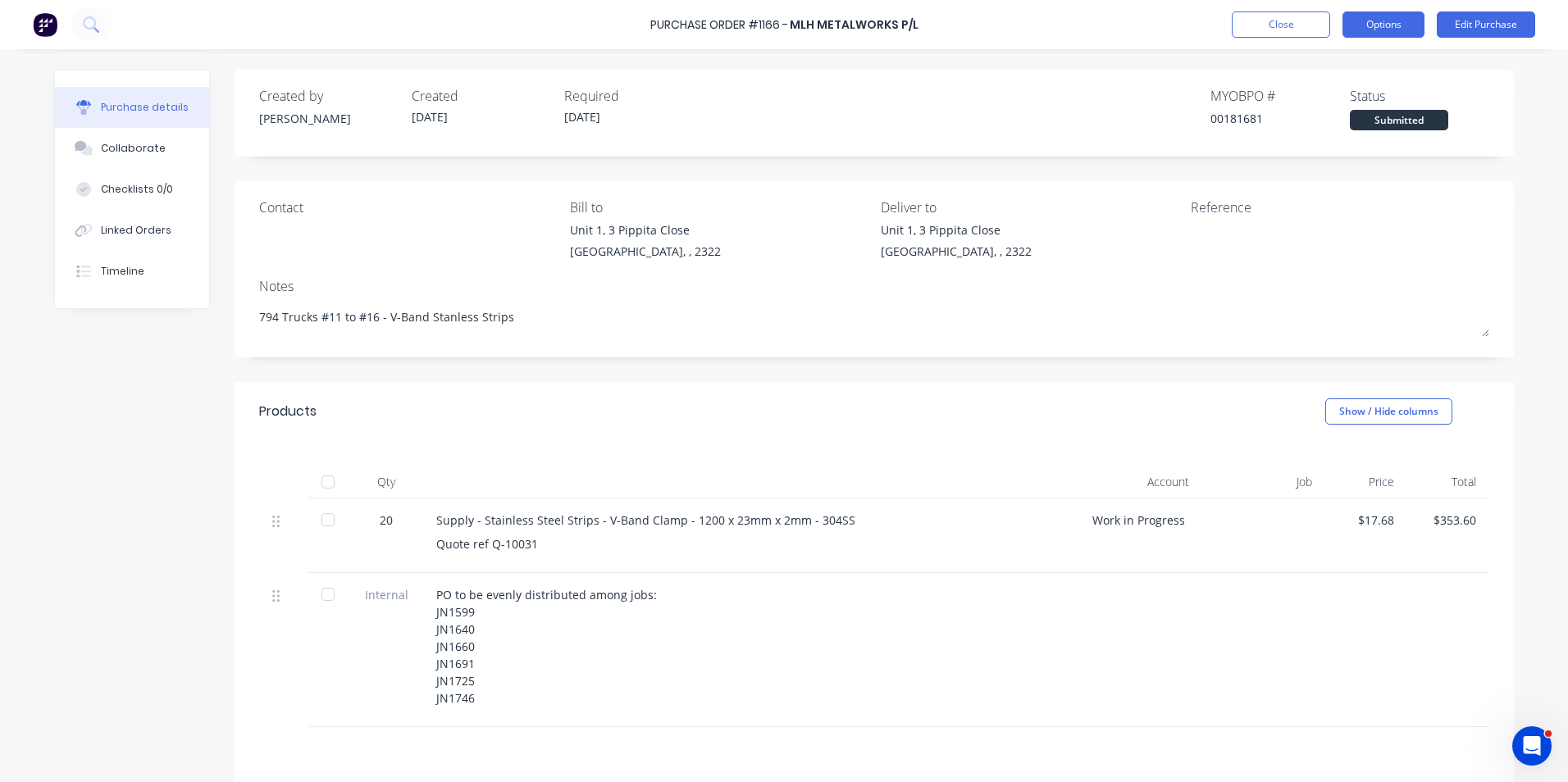
click at [1386, 29] on button "Options" at bounding box center [1383, 24] width 82 height 27
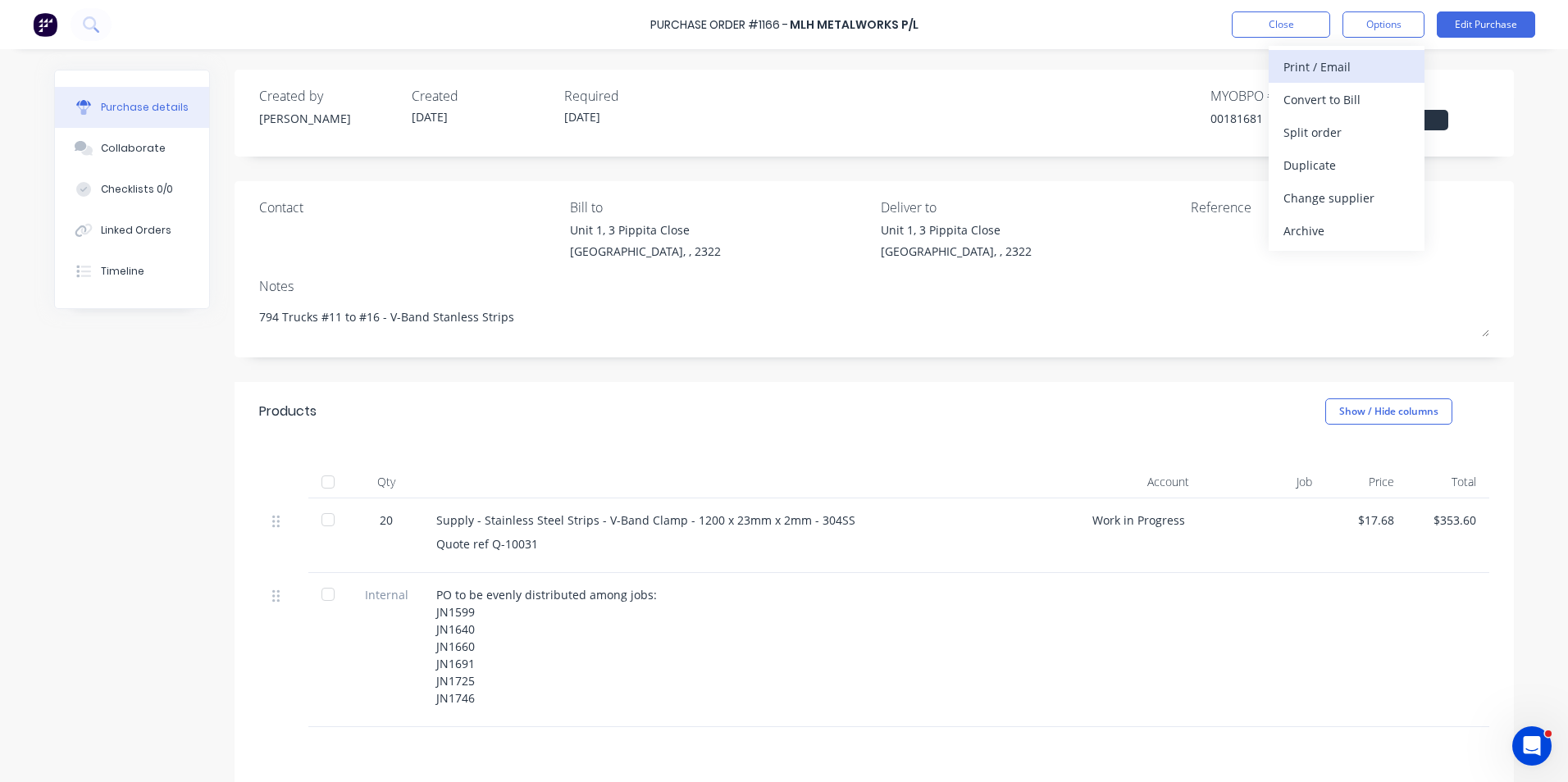
click at [1337, 68] on div "Print / Email" at bounding box center [1346, 67] width 127 height 24
click at [1322, 101] on div "With pricing" at bounding box center [1346, 100] width 127 height 24
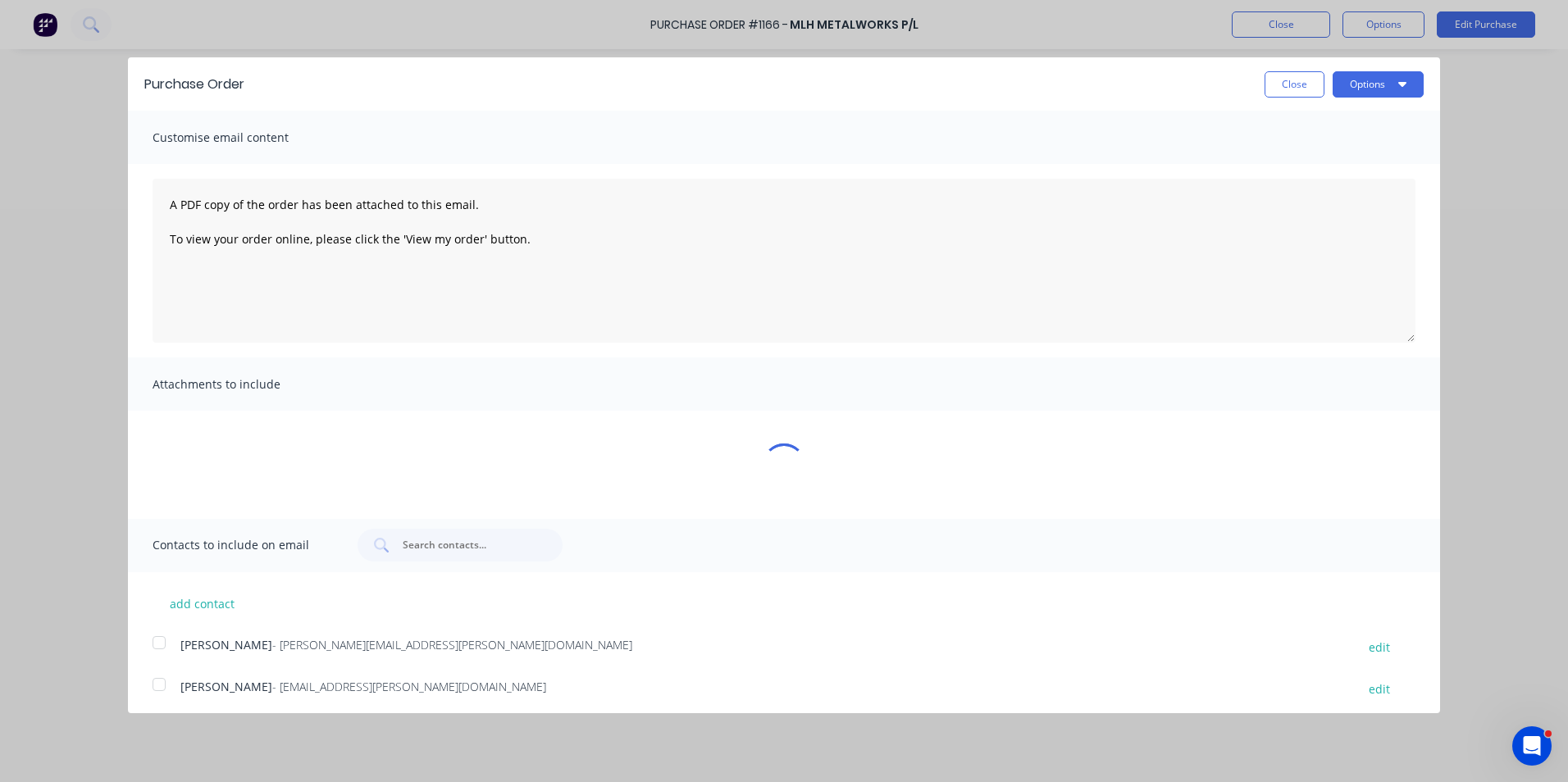
type textarea "x"
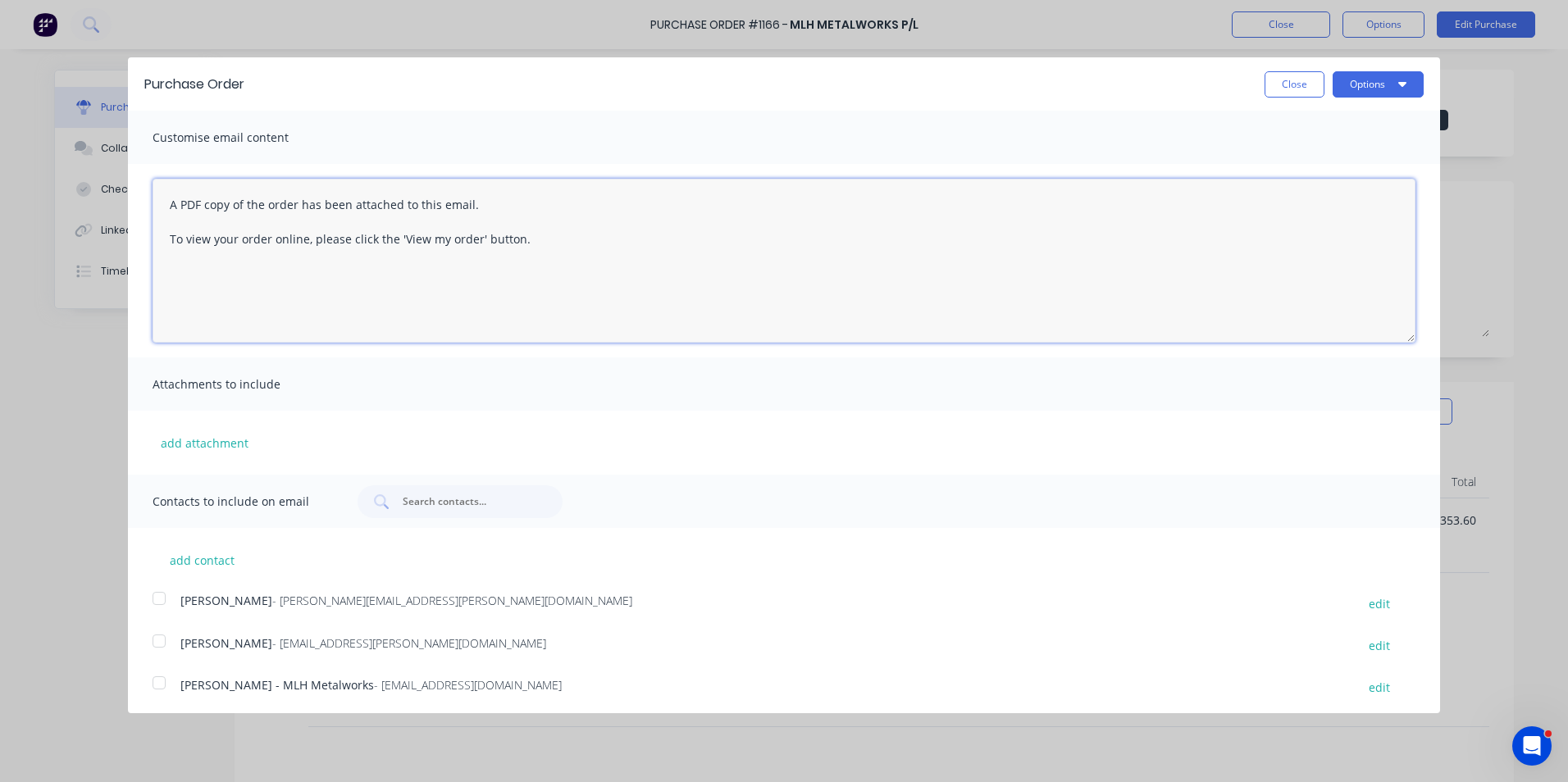
drag, startPoint x: 550, startPoint y: 235, endPoint x: -64, endPoint y: 145, distance: 620.6
click at [0, 145] on html "Purchase Order #1166 - MLH Metalworks P/L Close Options Edit Purchase Purchase …" at bounding box center [784, 391] width 1568 height 782
type textarea "Hey mate, PO attached for some 2mm stainless strips, it's an easy 1.......... r…"
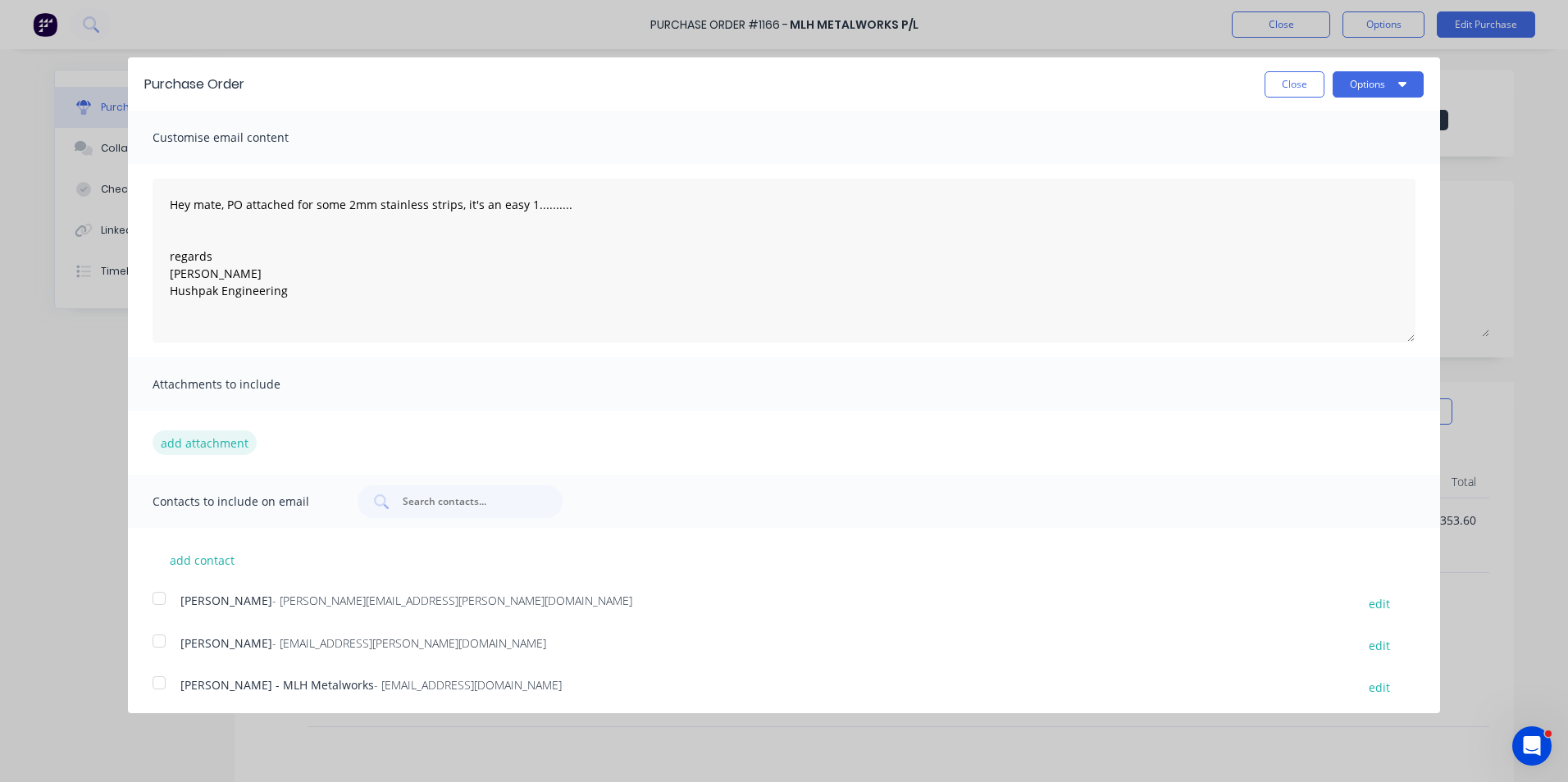
click at [235, 441] on button "add attachment" at bounding box center [205, 442] width 104 height 25
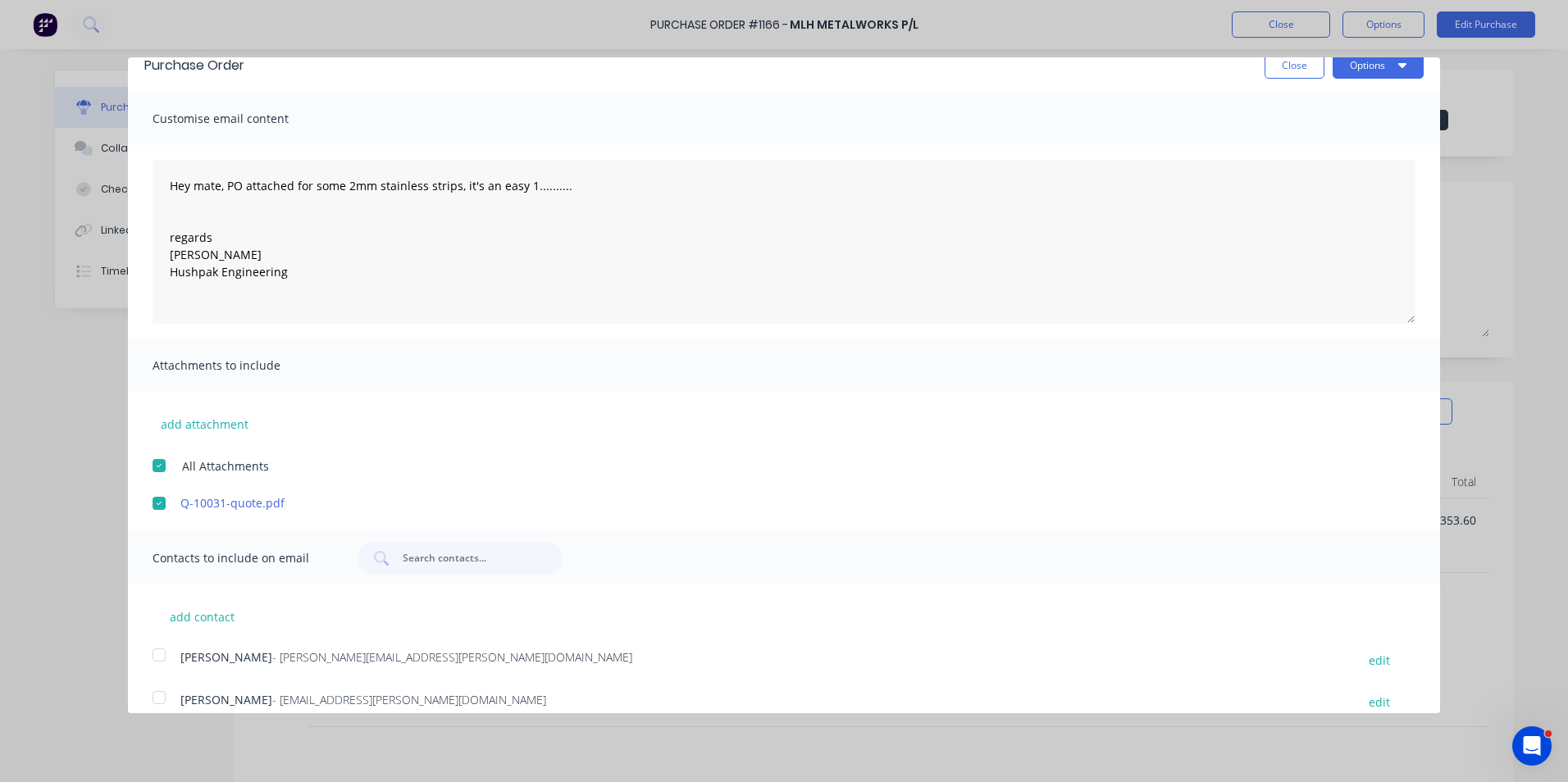
scroll to position [80, 0]
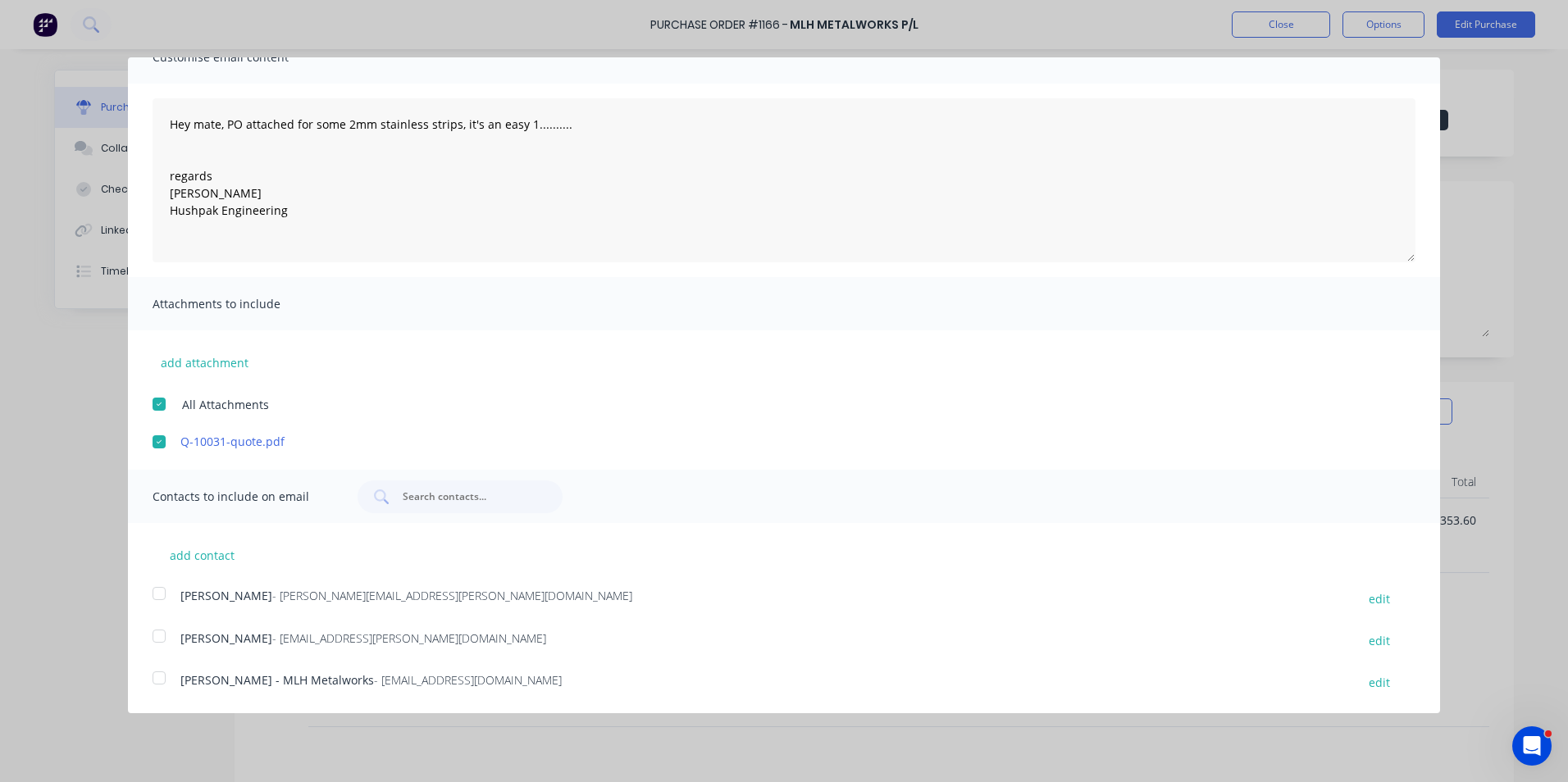
click at [159, 592] on div at bounding box center [159, 594] width 33 height 33
click at [160, 676] on div at bounding box center [159, 678] width 33 height 33
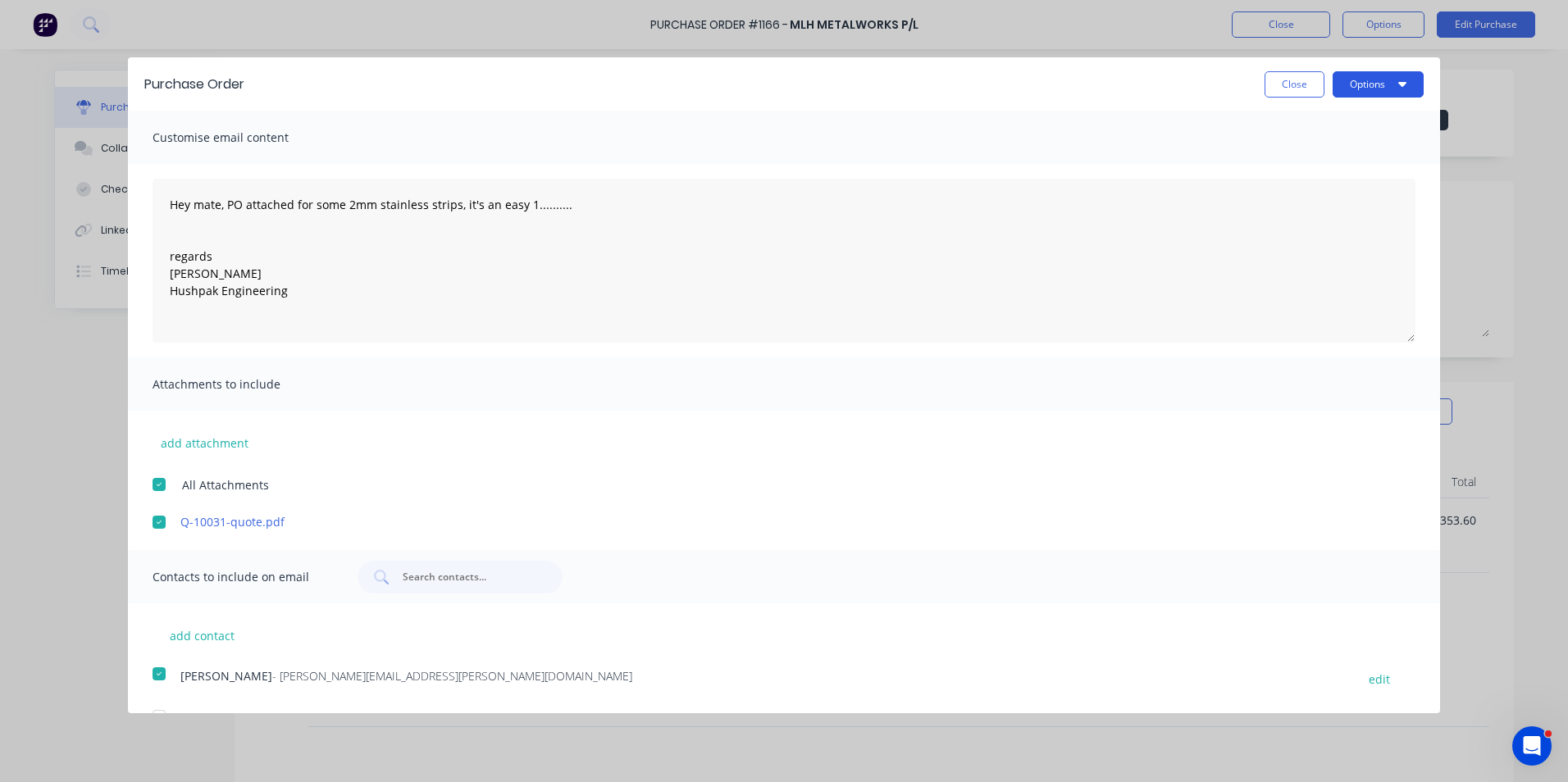
click at [1359, 80] on button "Options" at bounding box center [1378, 84] width 91 height 27
click at [1286, 156] on div "Email" at bounding box center [1346, 159] width 127 height 24
type textarea "x"
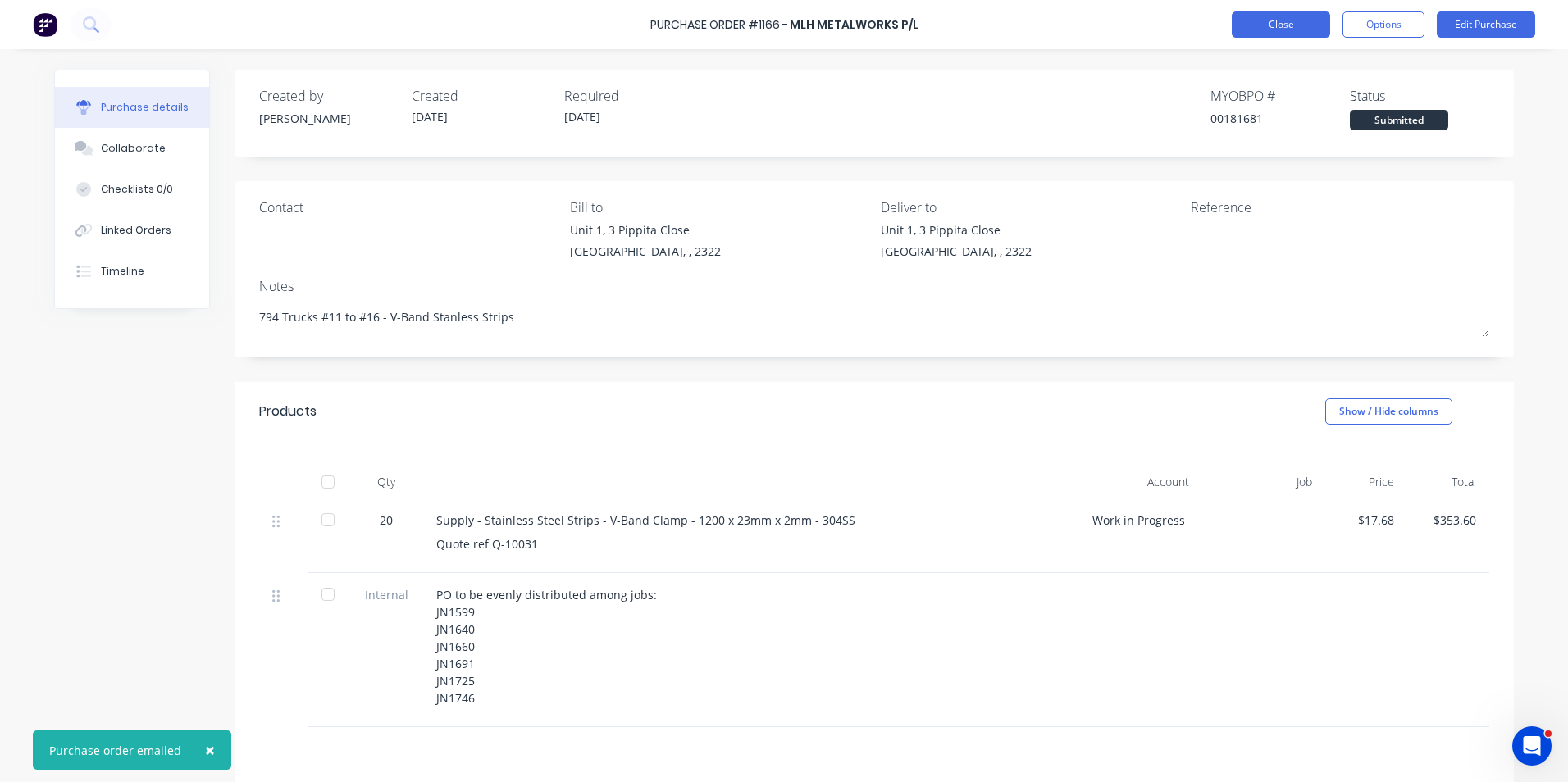
click at [1288, 21] on button "Close" at bounding box center [1280, 24] width 98 height 27
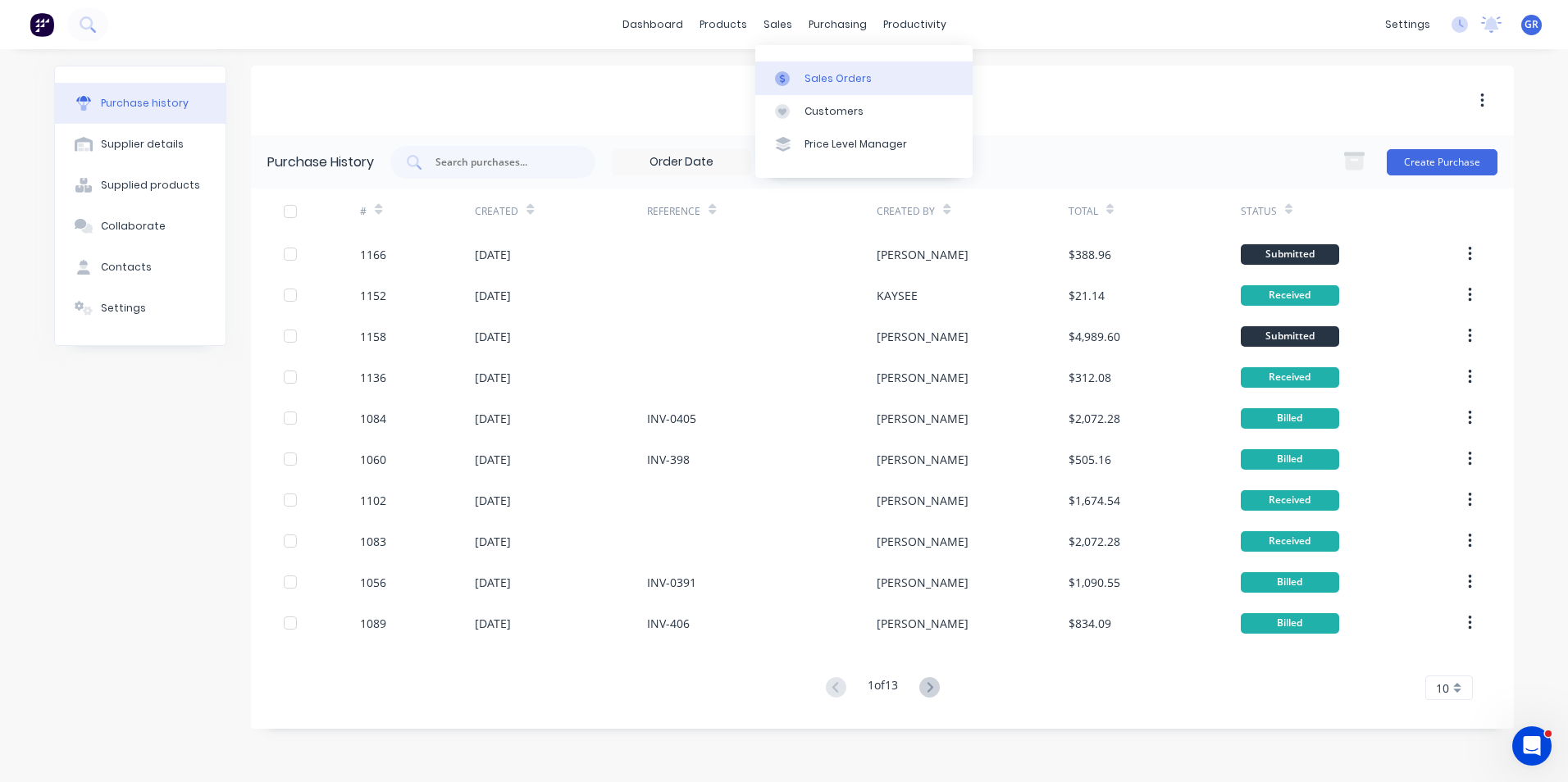
click at [831, 74] on div "Sales Orders" at bounding box center [838, 78] width 68 height 15
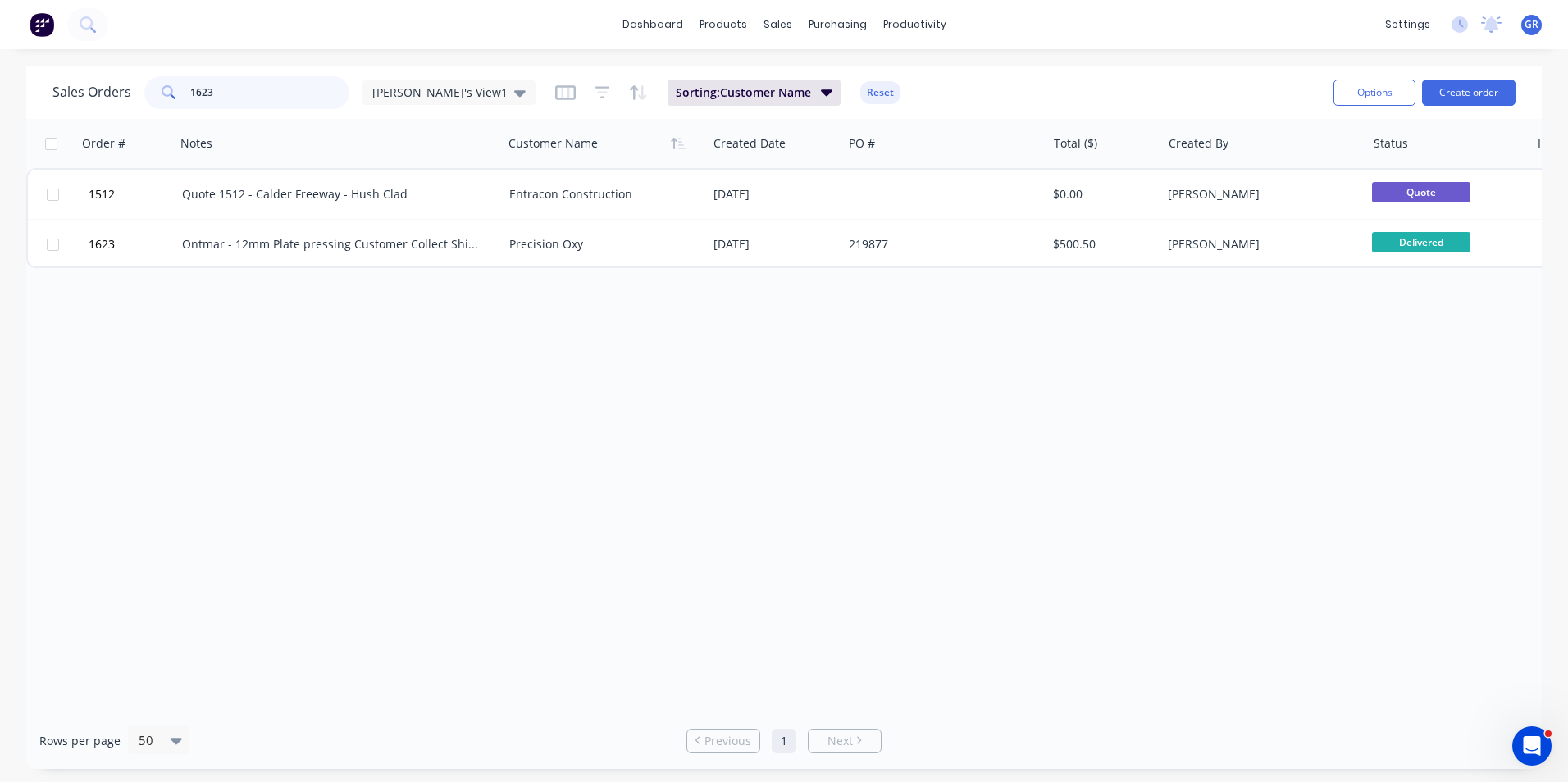
drag, startPoint x: 219, startPoint y: 86, endPoint x: 177, endPoint y: 91, distance: 42.3
click at [177, 91] on div "1623" at bounding box center [247, 92] width 205 height 33
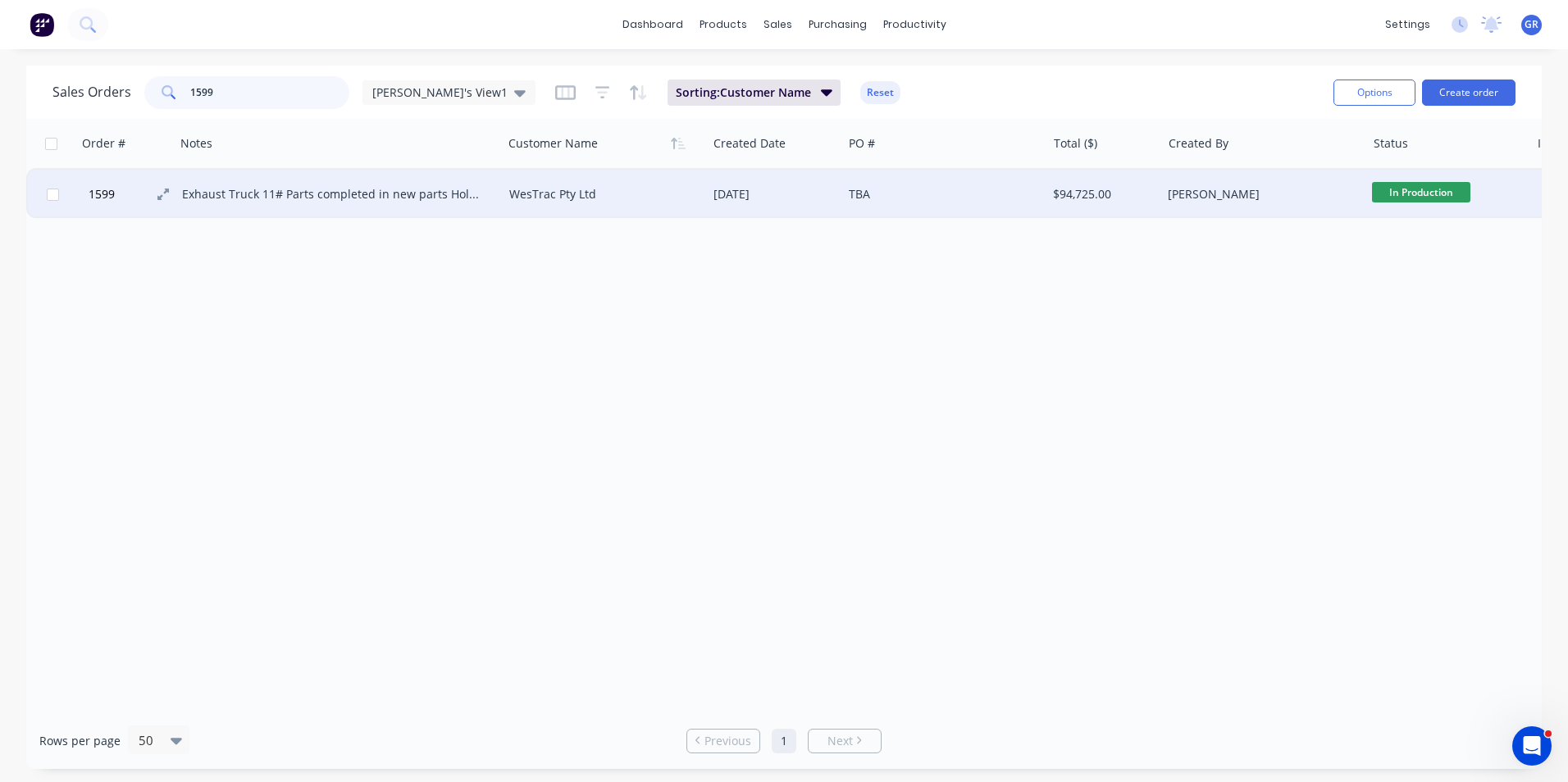
type input "1599"
click at [113, 198] on span "1599" at bounding box center [101, 193] width 27 height 16
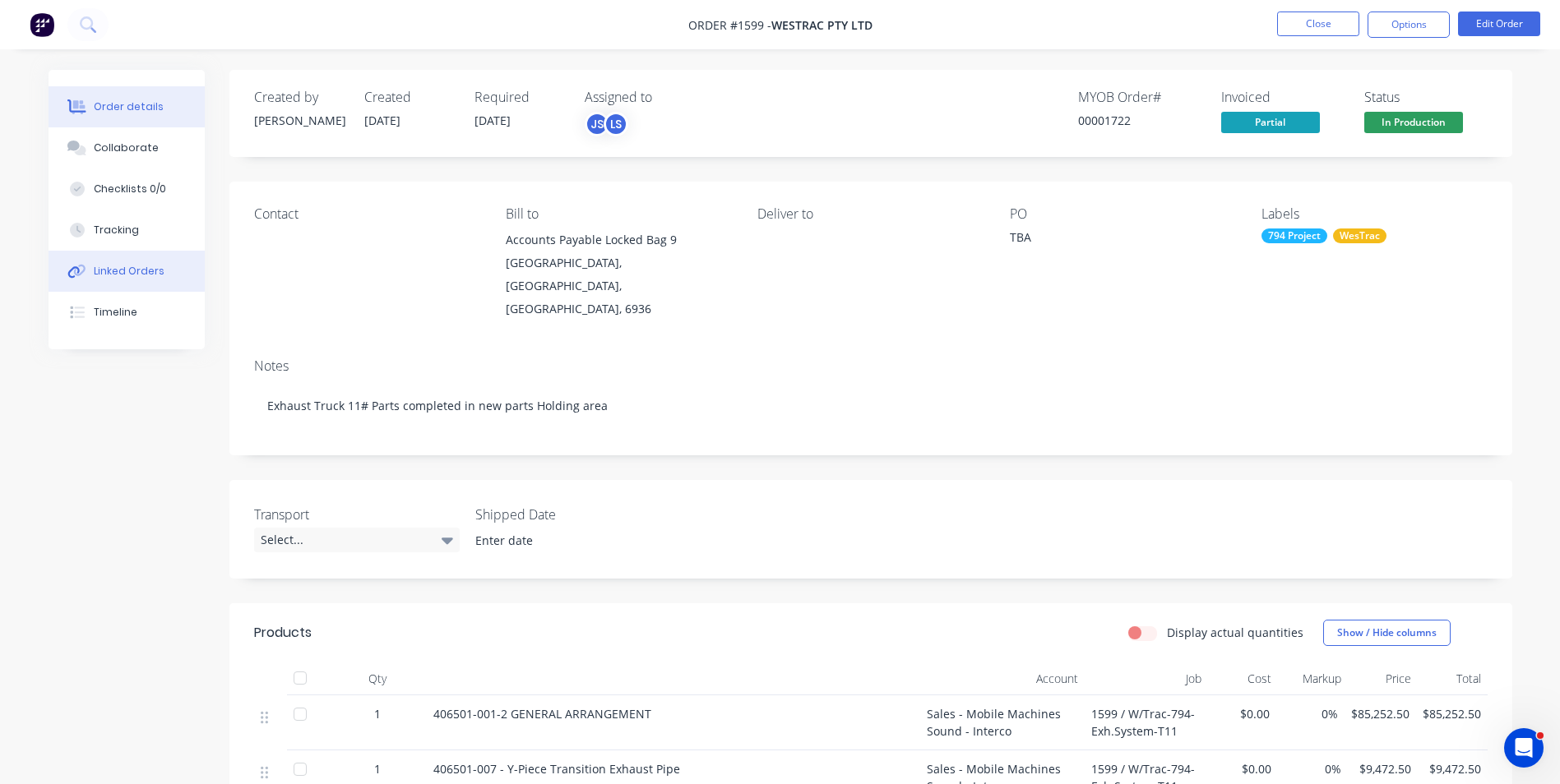
click at [130, 270] on div "Linked Orders" at bounding box center [129, 271] width 70 height 15
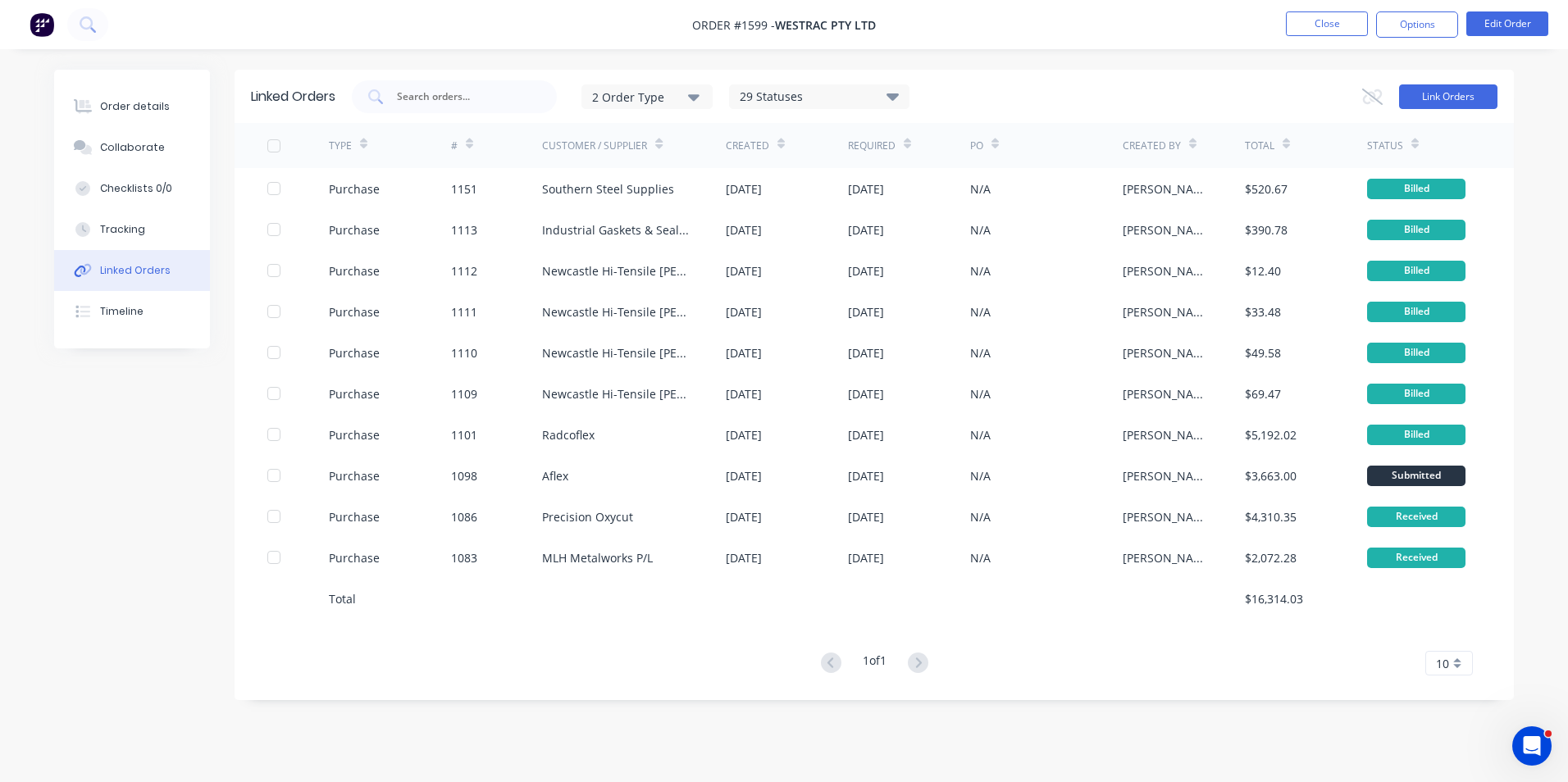
click at [1437, 98] on button "Link Orders" at bounding box center [1448, 97] width 98 height 25
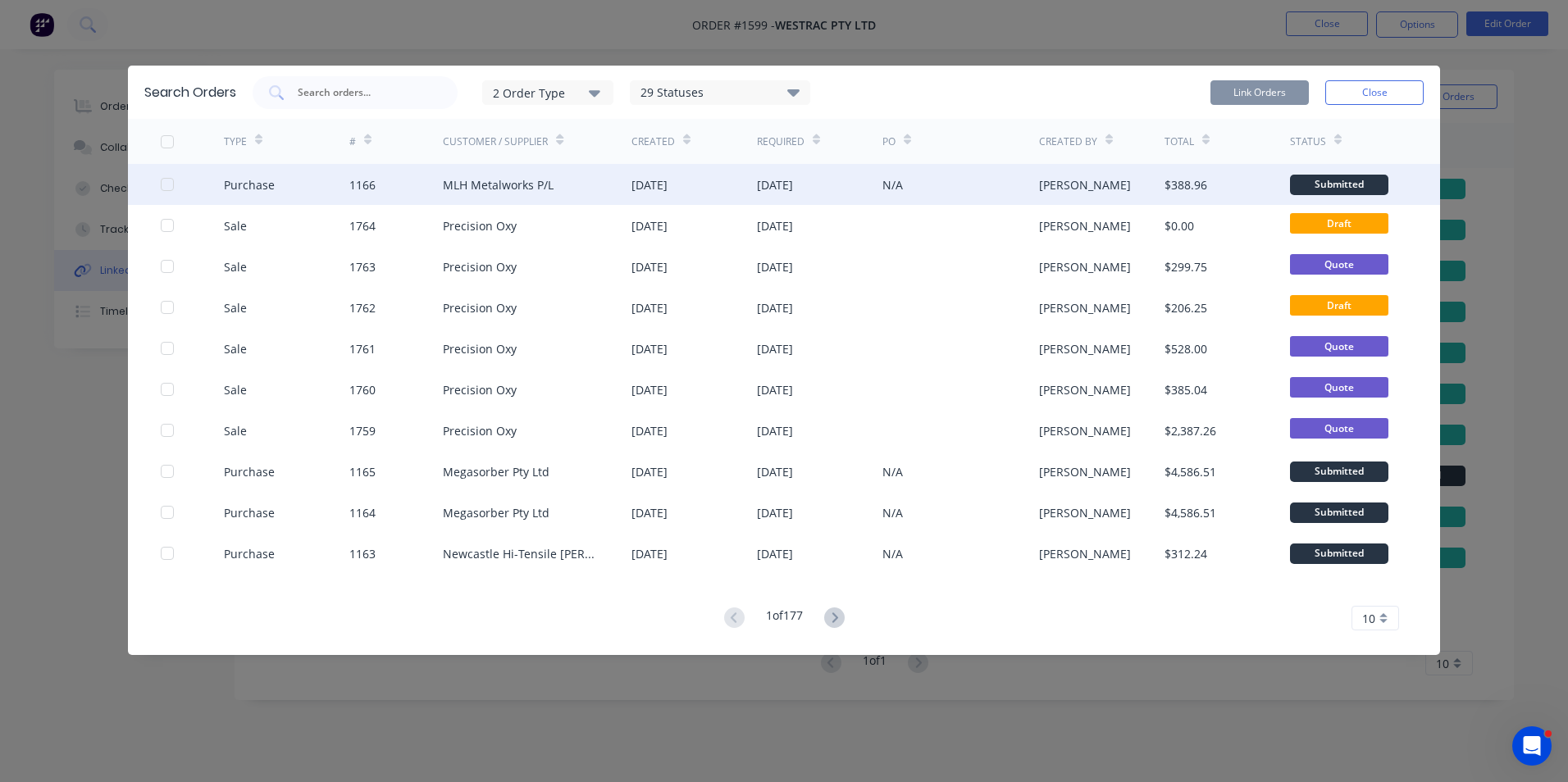
click at [167, 184] on div at bounding box center [167, 184] width 33 height 33
click at [1266, 86] on button "Link Orders" at bounding box center [1259, 92] width 98 height 25
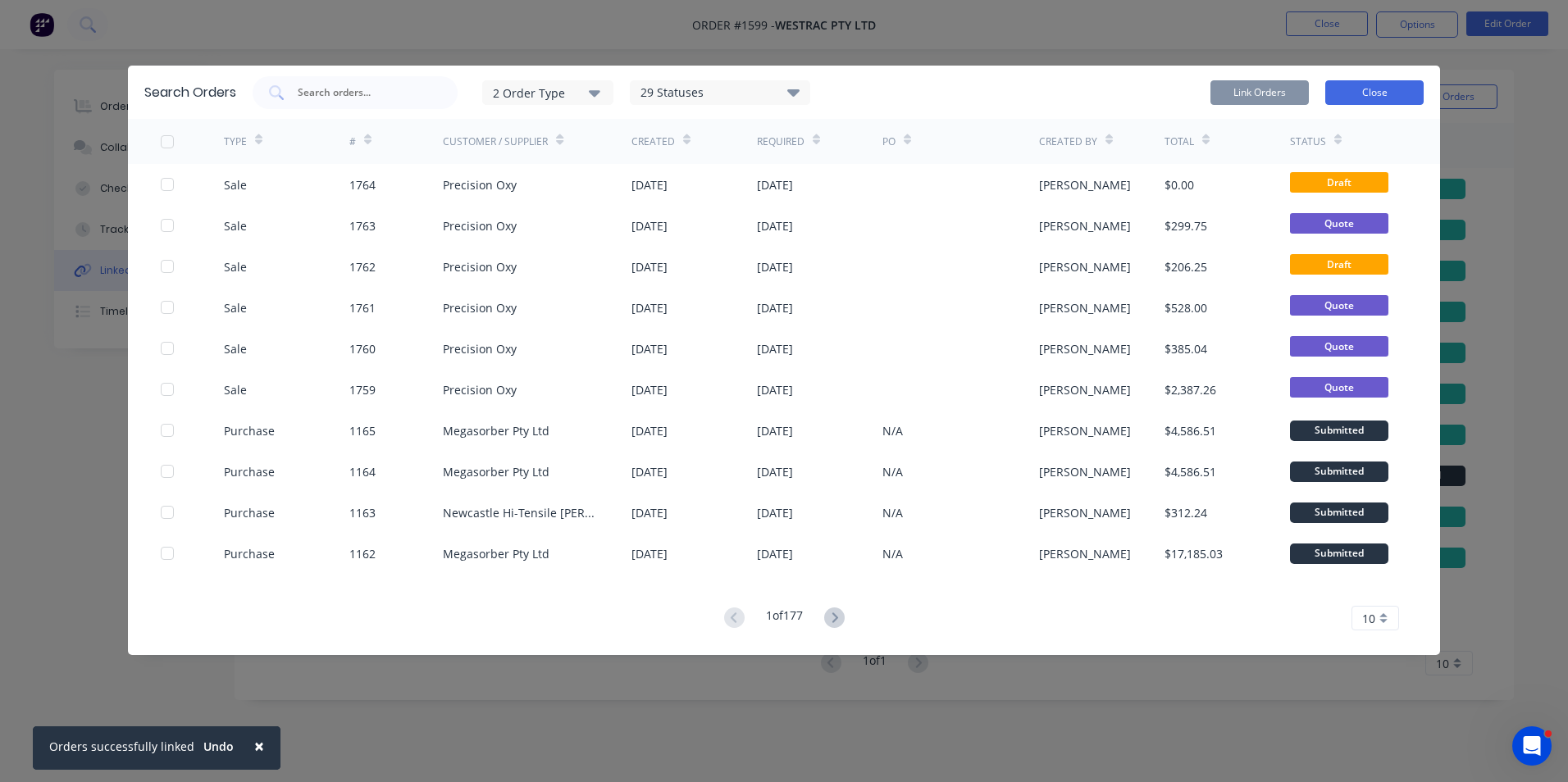
click at [1375, 90] on button "Close" at bounding box center [1374, 92] width 98 height 25
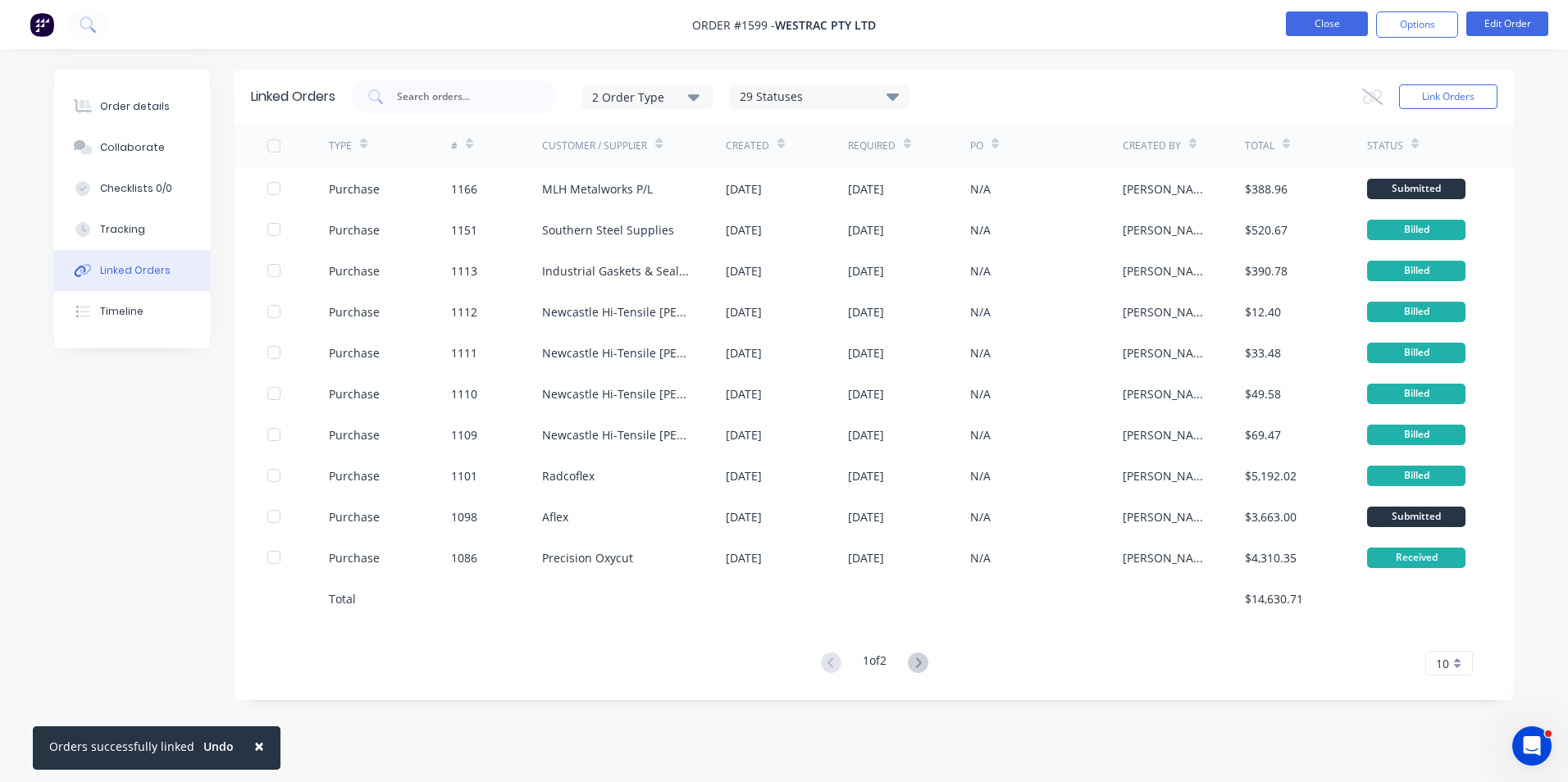
click at [1336, 22] on button "Close" at bounding box center [1327, 23] width 82 height 25
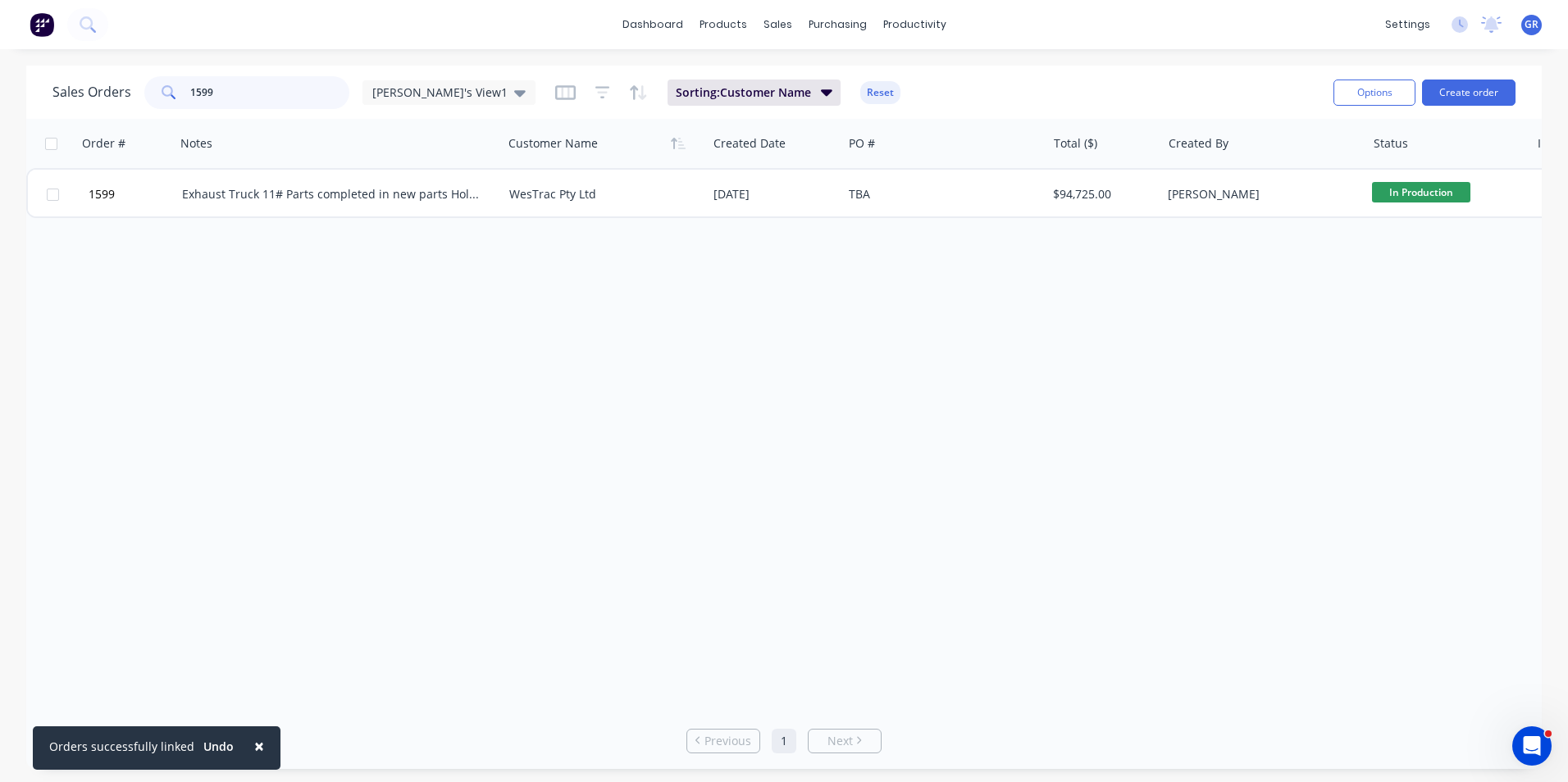
drag, startPoint x: 230, startPoint y: 90, endPoint x: 168, endPoint y: 92, distance: 62.0
click at [168, 92] on div "1599" at bounding box center [247, 92] width 205 height 33
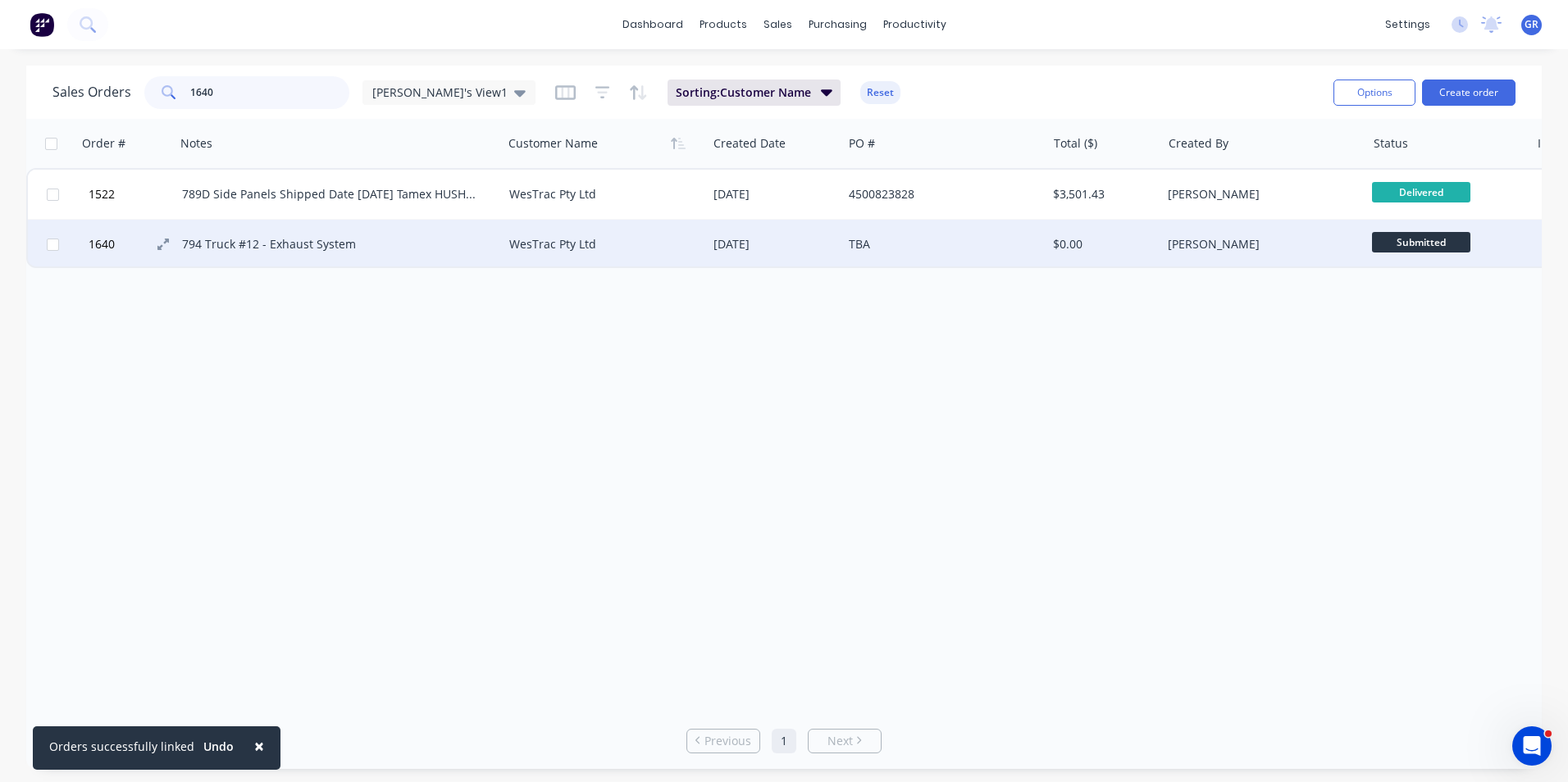
type input "1640"
click at [99, 242] on span "1640" at bounding box center [101, 244] width 27 height 16
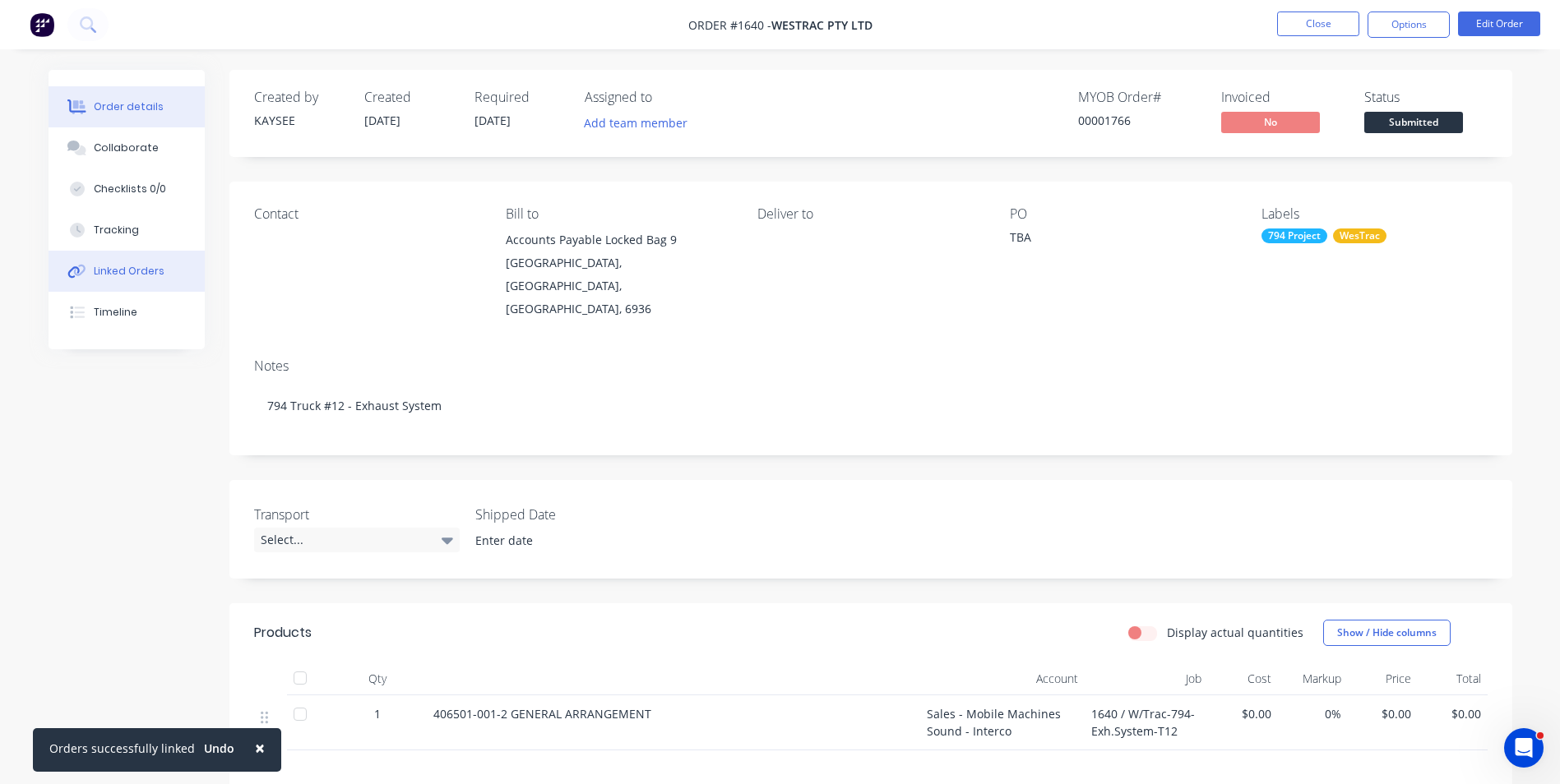
click at [134, 268] on div "Linked Orders" at bounding box center [129, 271] width 70 height 15
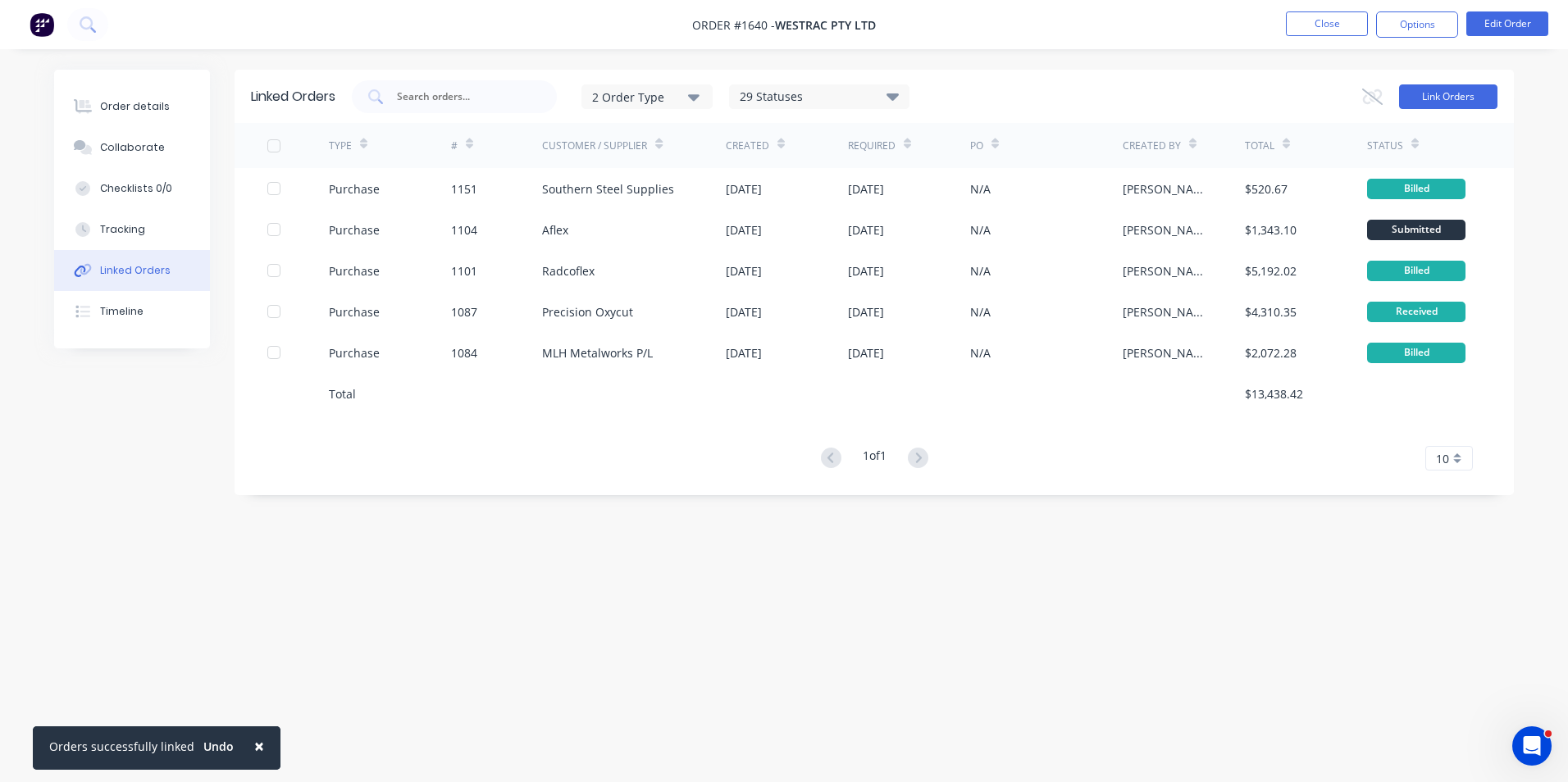
click at [1434, 89] on button "Link Orders" at bounding box center [1448, 97] width 98 height 25
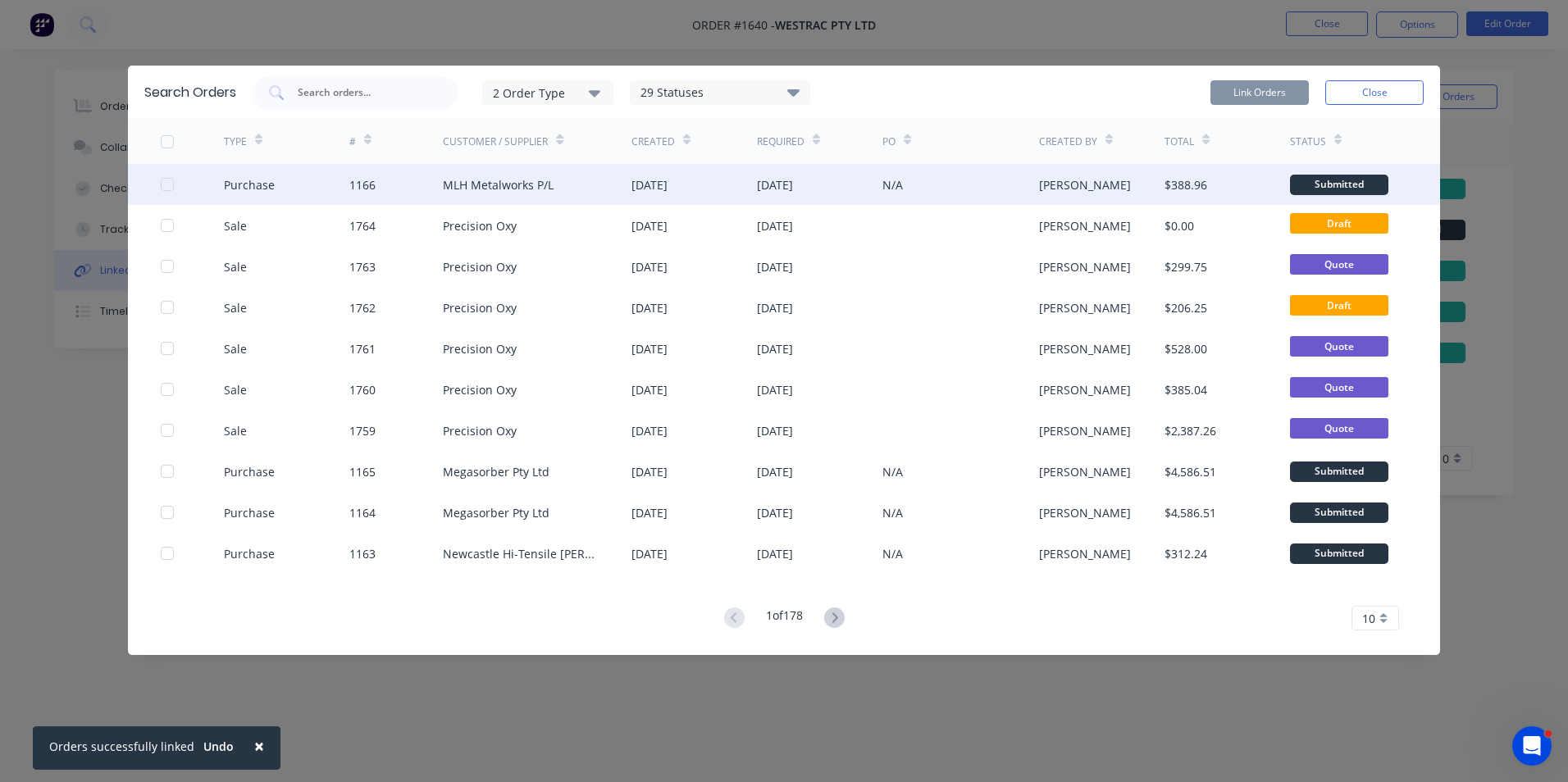
click at [167, 181] on div at bounding box center [167, 184] width 33 height 33
click at [1252, 88] on button "Link Orders" at bounding box center [1259, 92] width 98 height 25
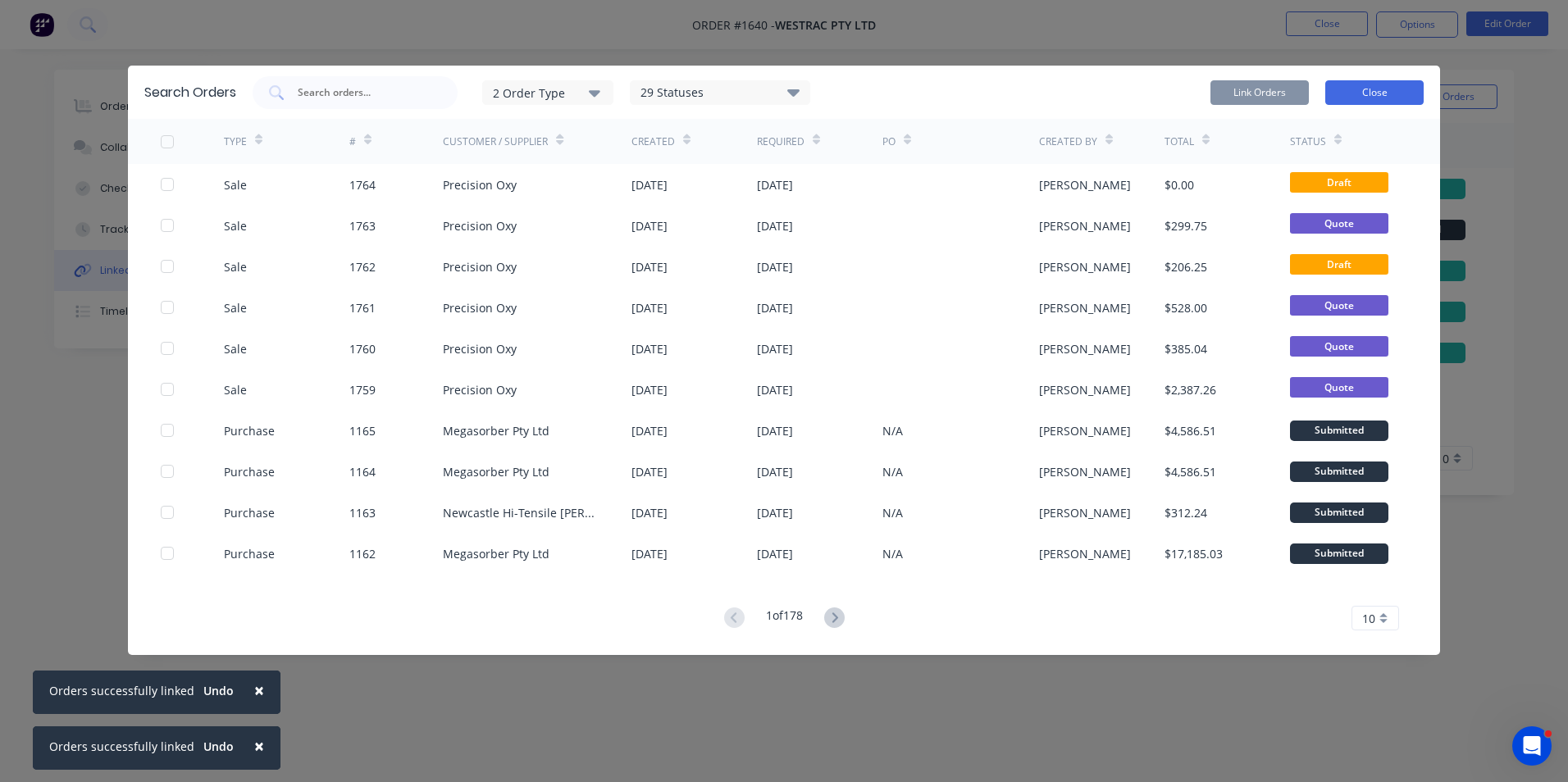
click at [1379, 86] on button "Close" at bounding box center [1374, 92] width 98 height 25
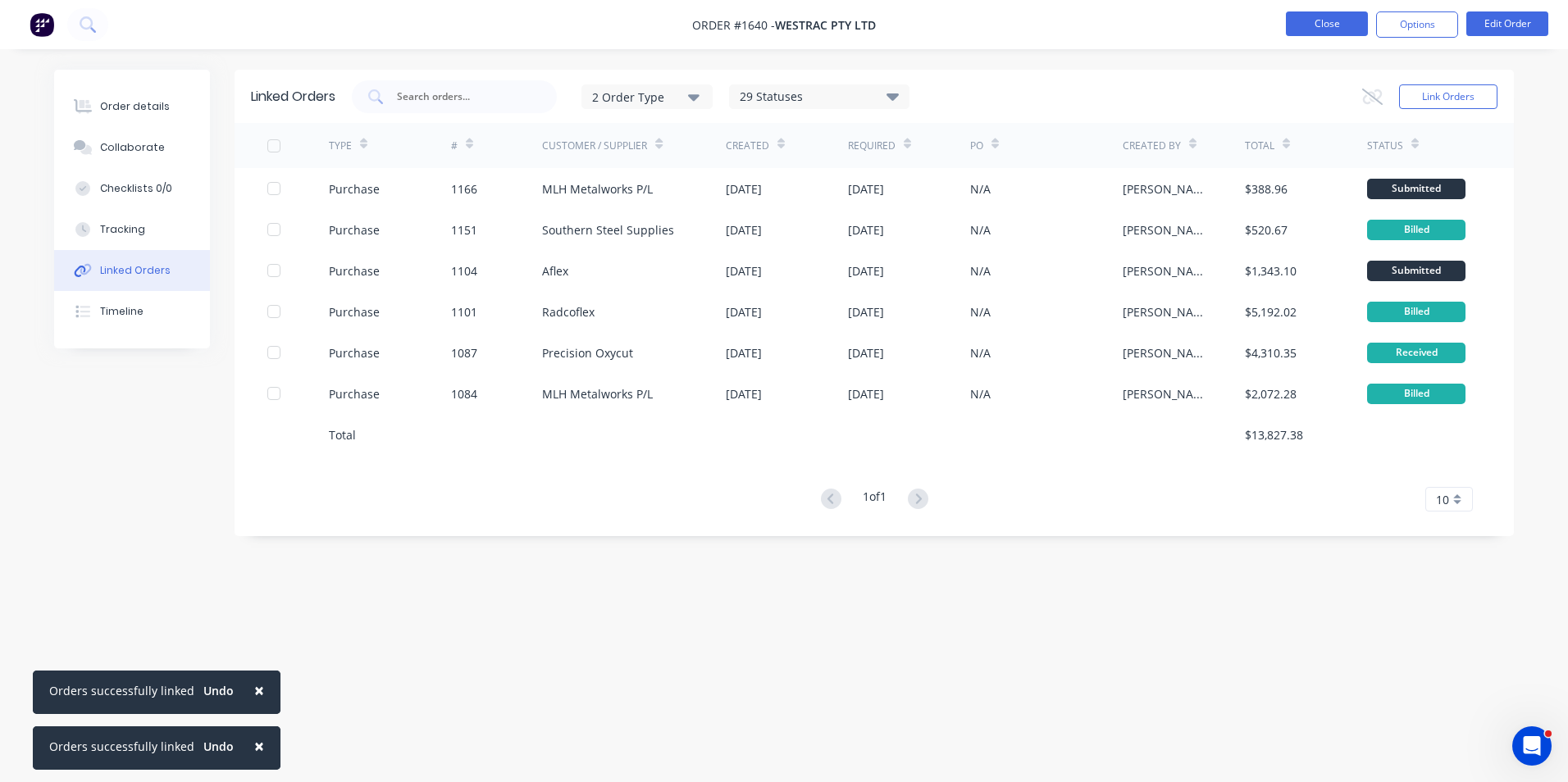
click at [1329, 21] on button "Close" at bounding box center [1327, 23] width 82 height 25
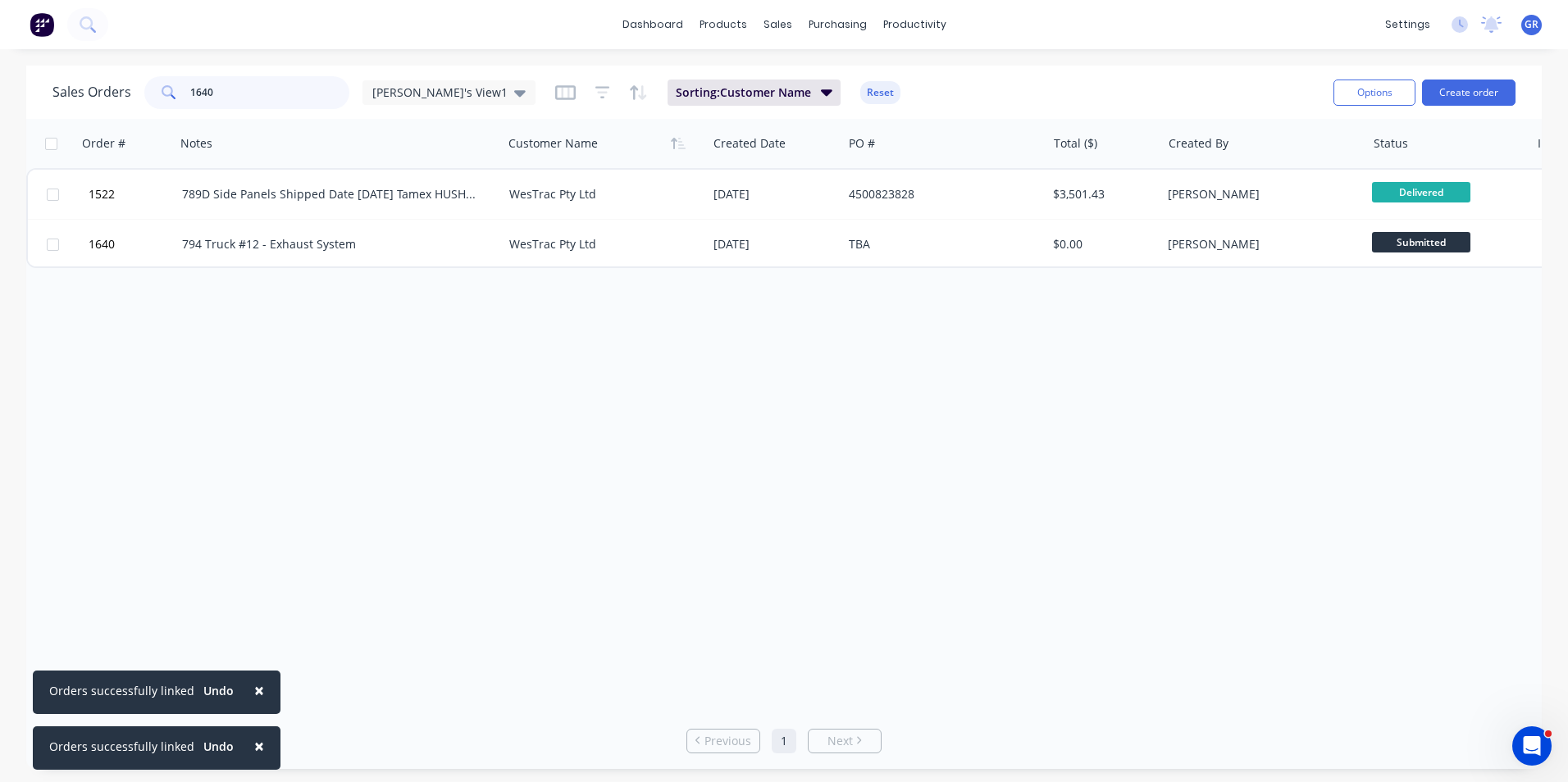
drag, startPoint x: 211, startPoint y: 87, endPoint x: 175, endPoint y: 89, distance: 36.1
click at [175, 89] on div "1640" at bounding box center [247, 92] width 205 height 33
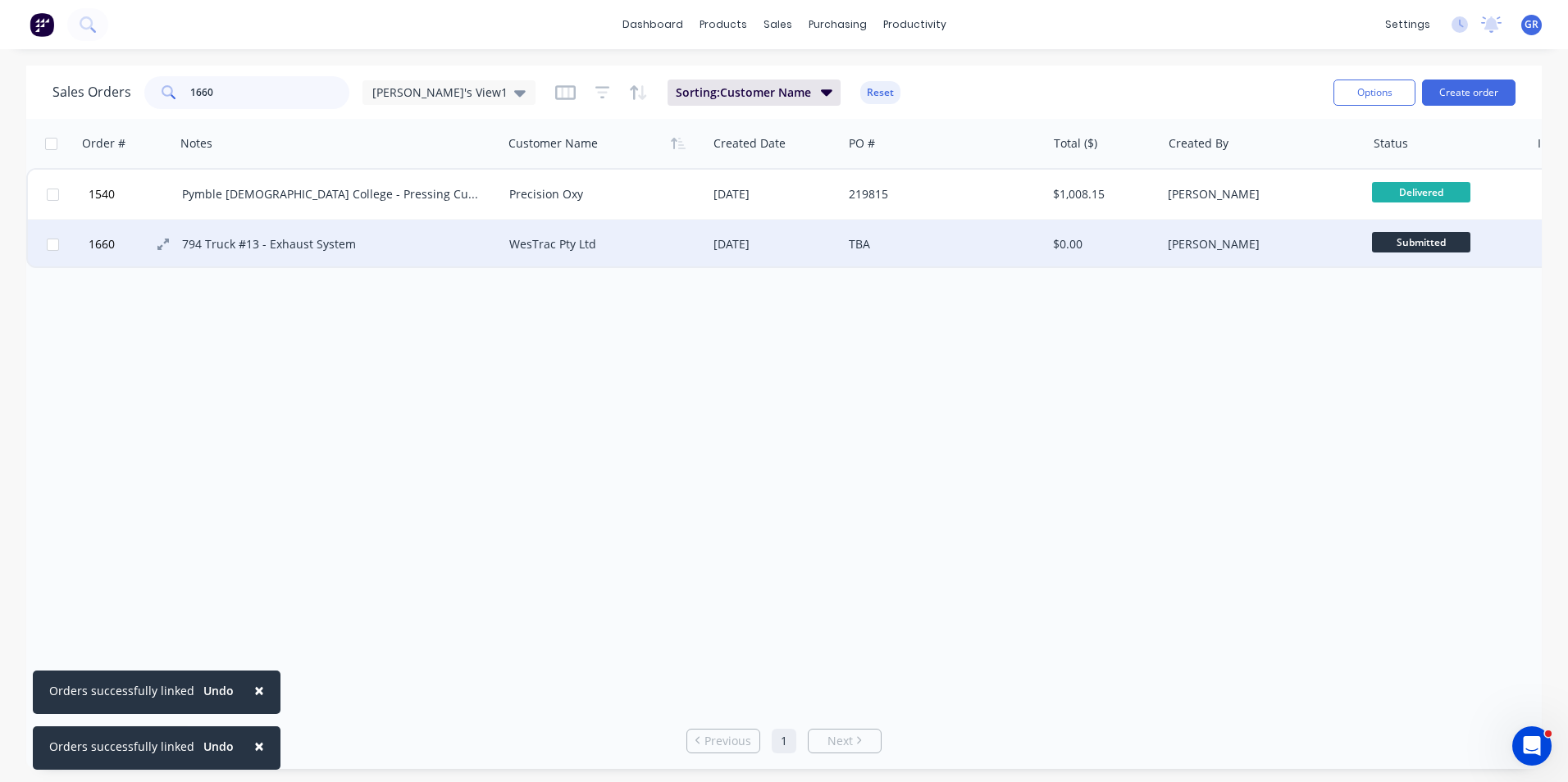
type input "1660"
click at [104, 244] on span "1660" at bounding box center [101, 244] width 27 height 16
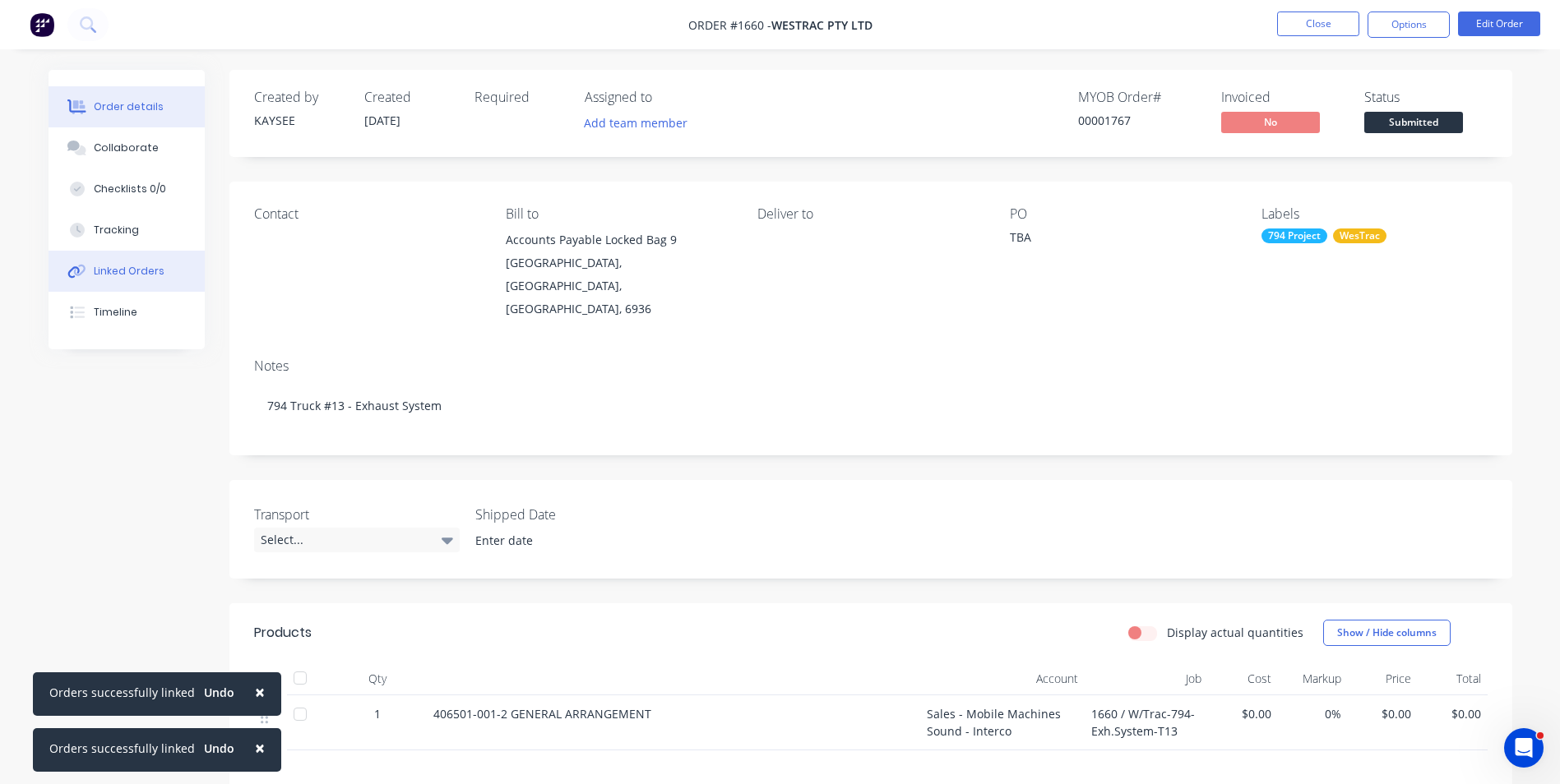
click at [129, 273] on div "Linked Orders" at bounding box center [129, 271] width 70 height 15
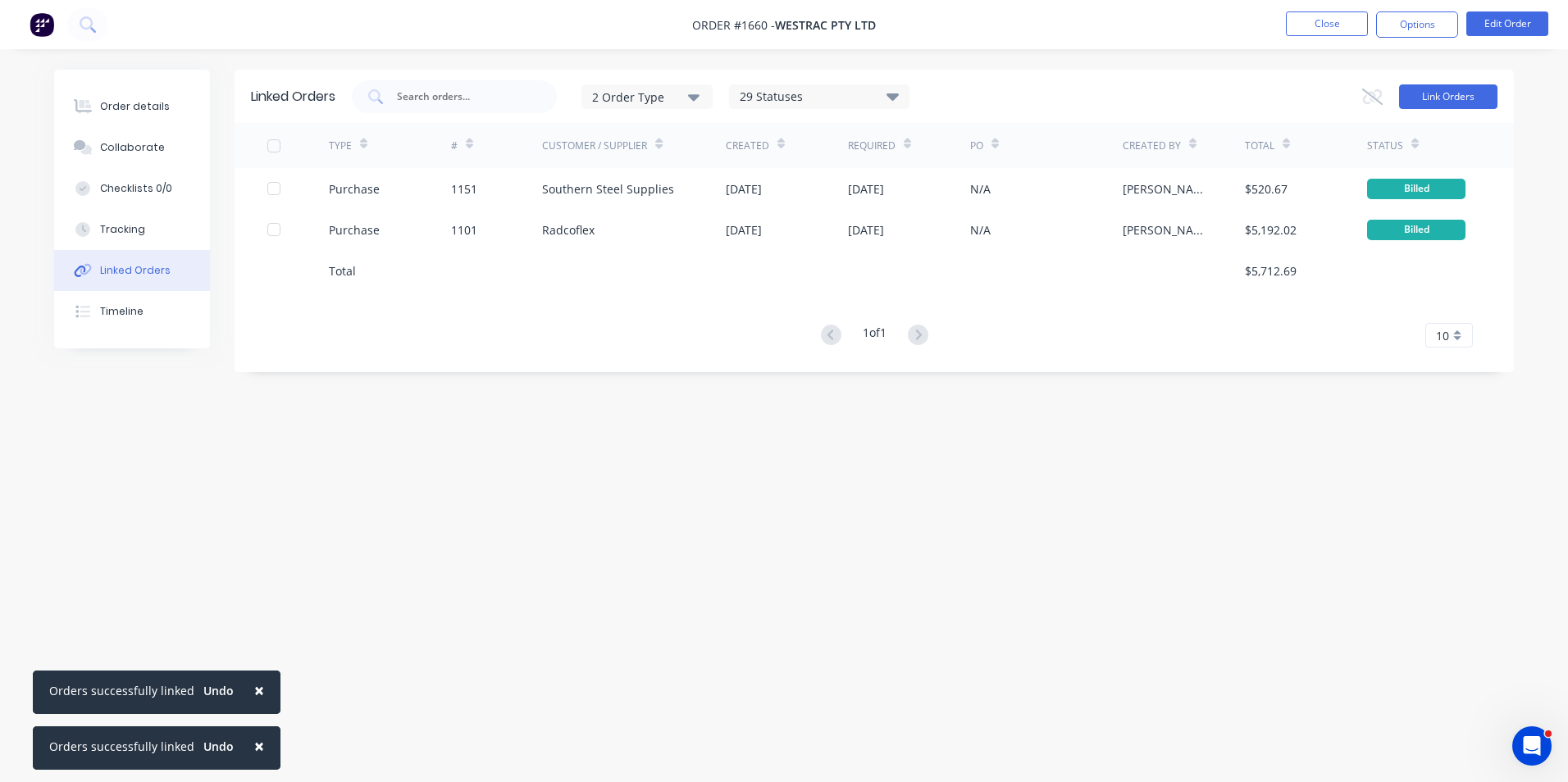
click at [1452, 94] on button "Link Orders" at bounding box center [1448, 97] width 98 height 25
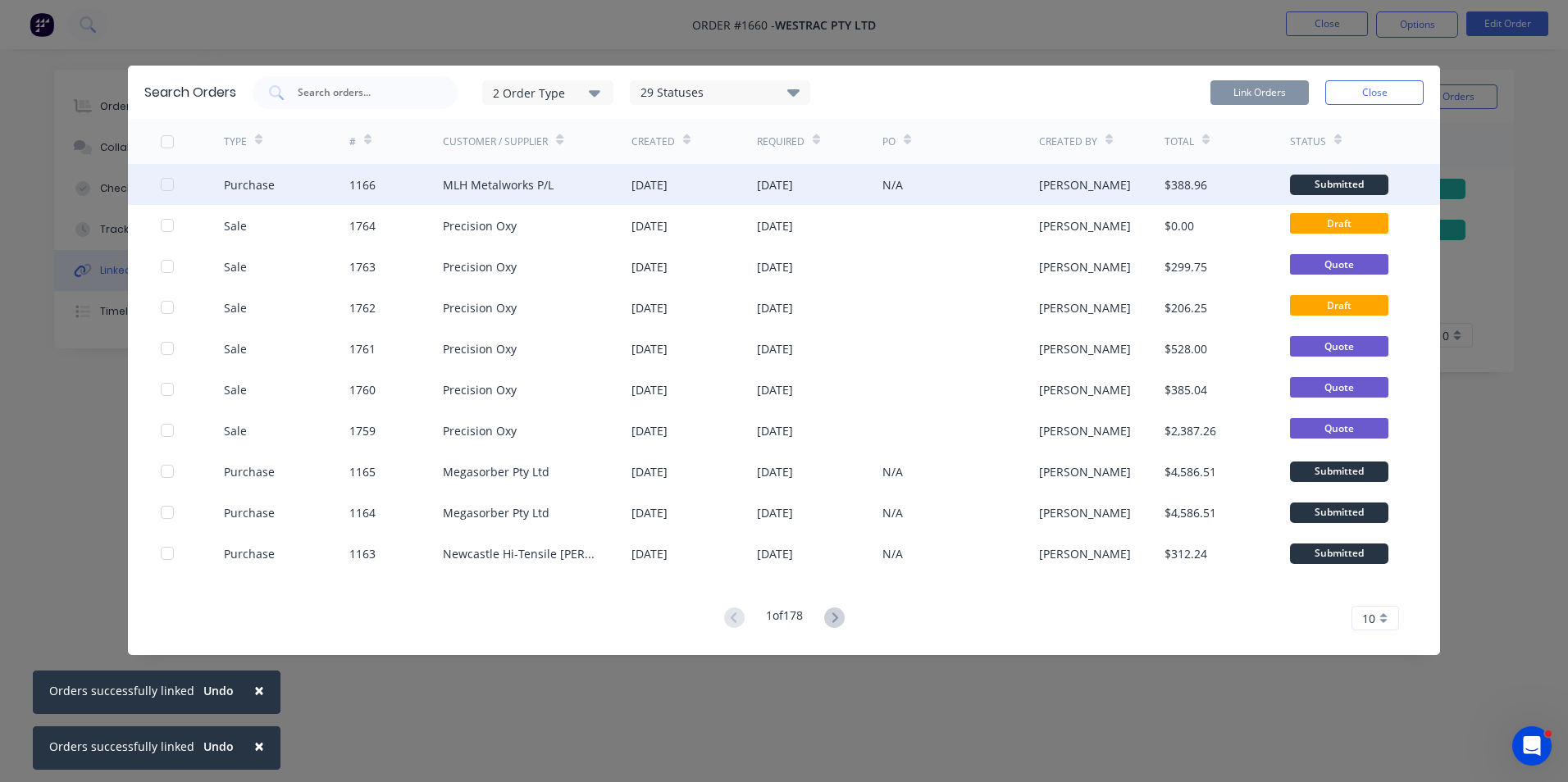
click at [168, 182] on div at bounding box center [167, 184] width 33 height 33
click at [1257, 91] on button "Link Orders" at bounding box center [1259, 92] width 98 height 25
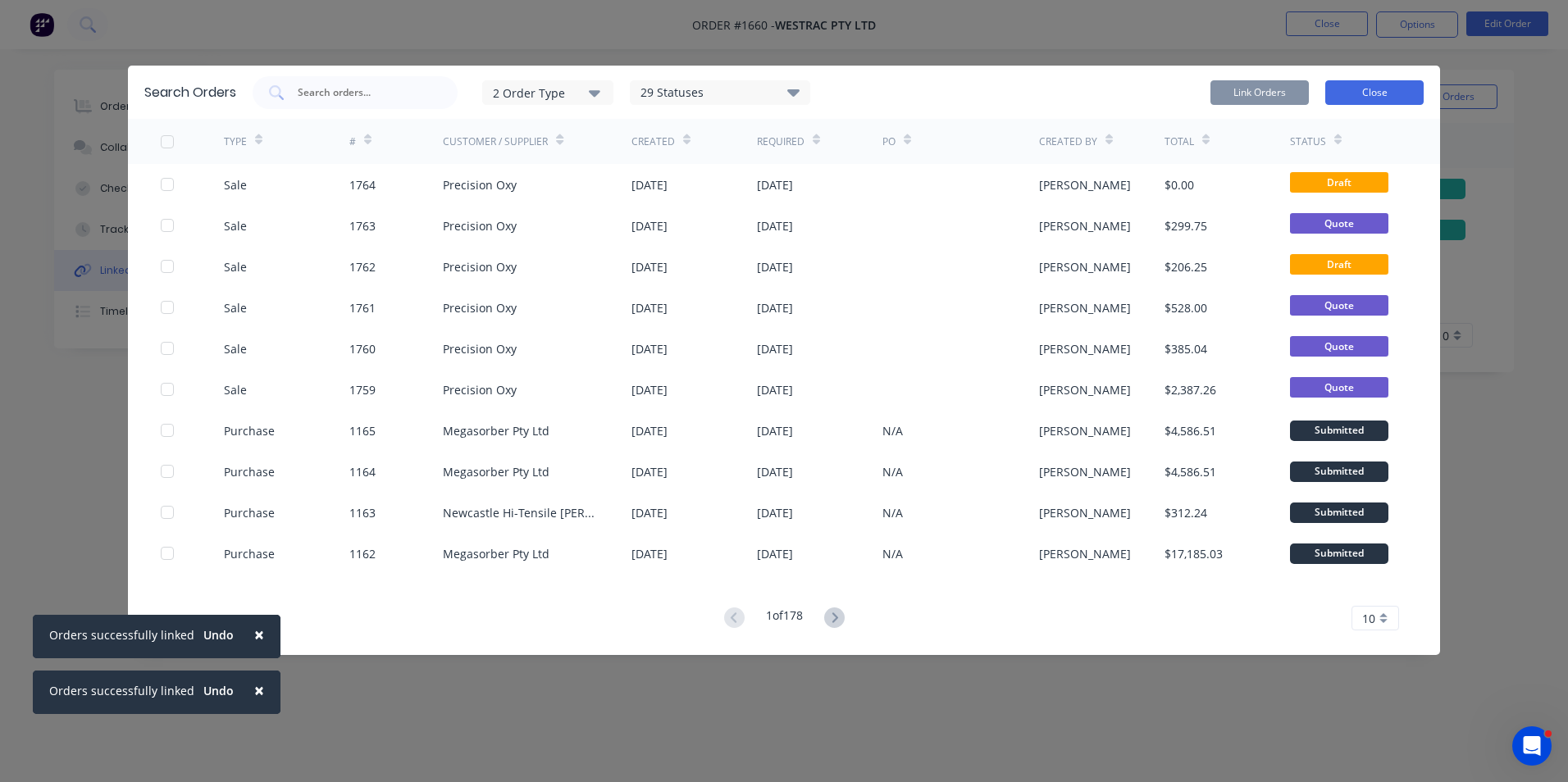
click at [1363, 92] on button "Close" at bounding box center [1374, 92] width 98 height 25
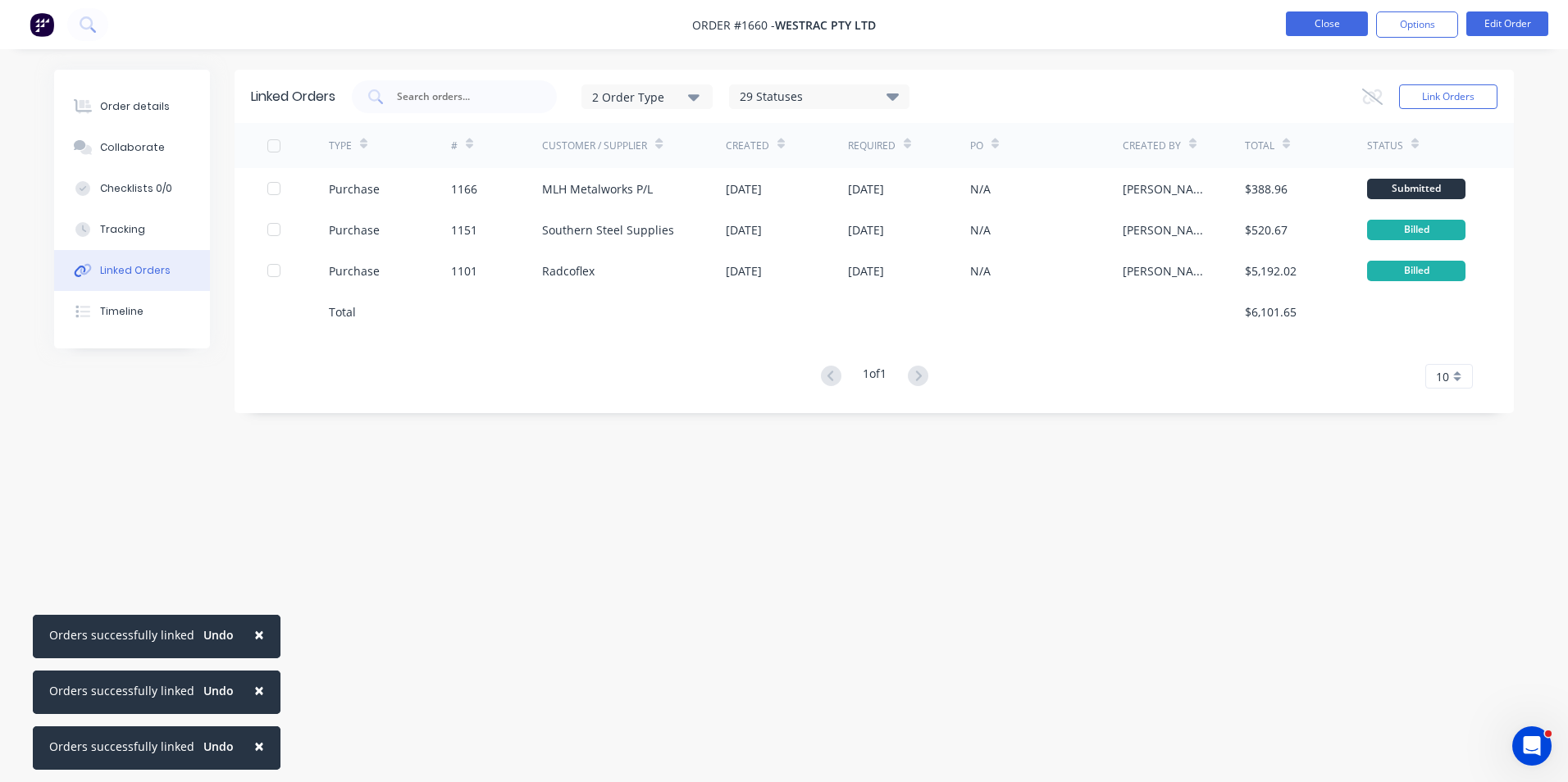
click at [1338, 20] on button "Close" at bounding box center [1327, 23] width 82 height 25
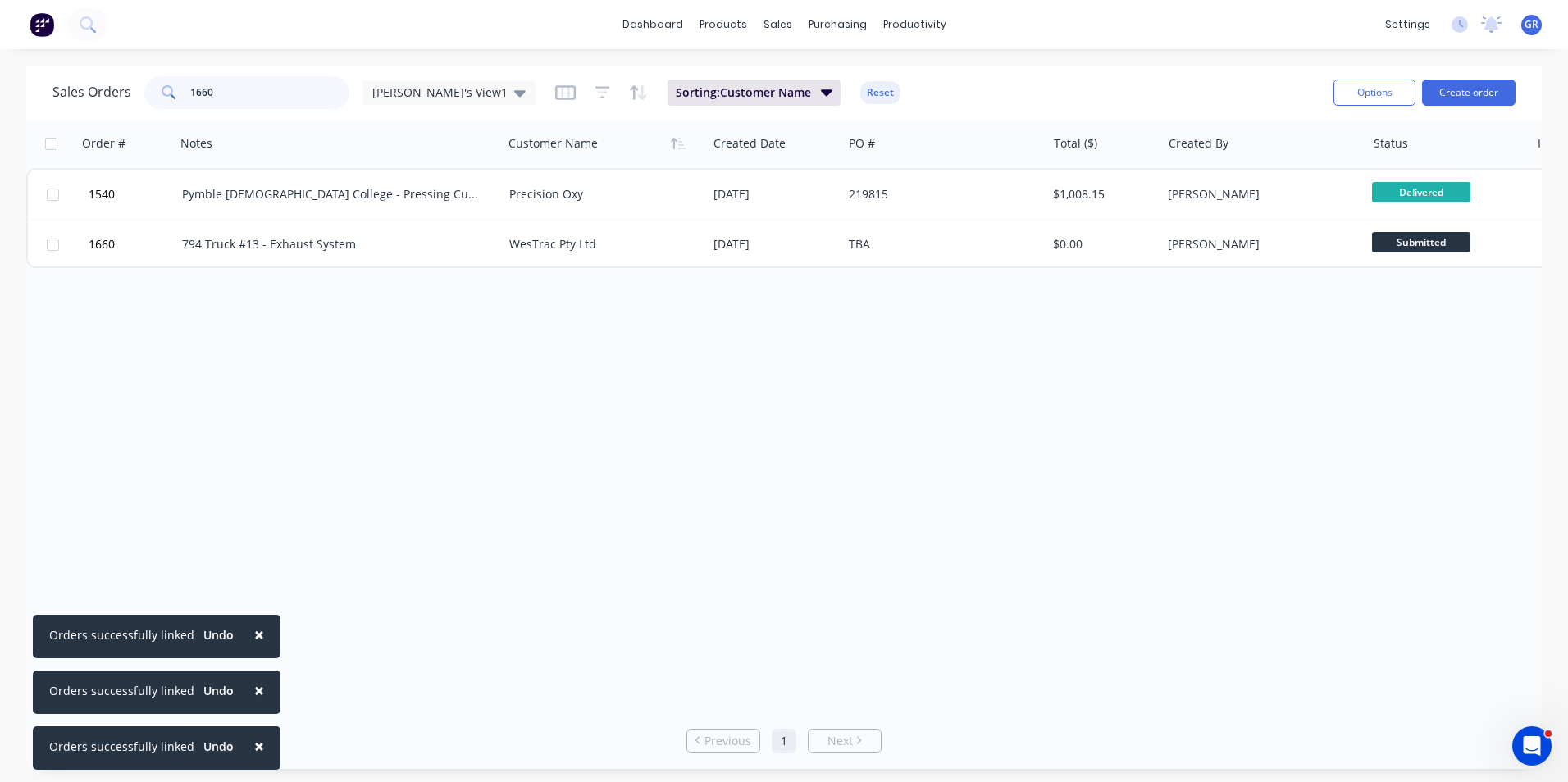
drag, startPoint x: 225, startPoint y: 95, endPoint x: 163, endPoint y: 93, distance: 62.0
click at [163, 93] on div "1660" at bounding box center [247, 92] width 205 height 33
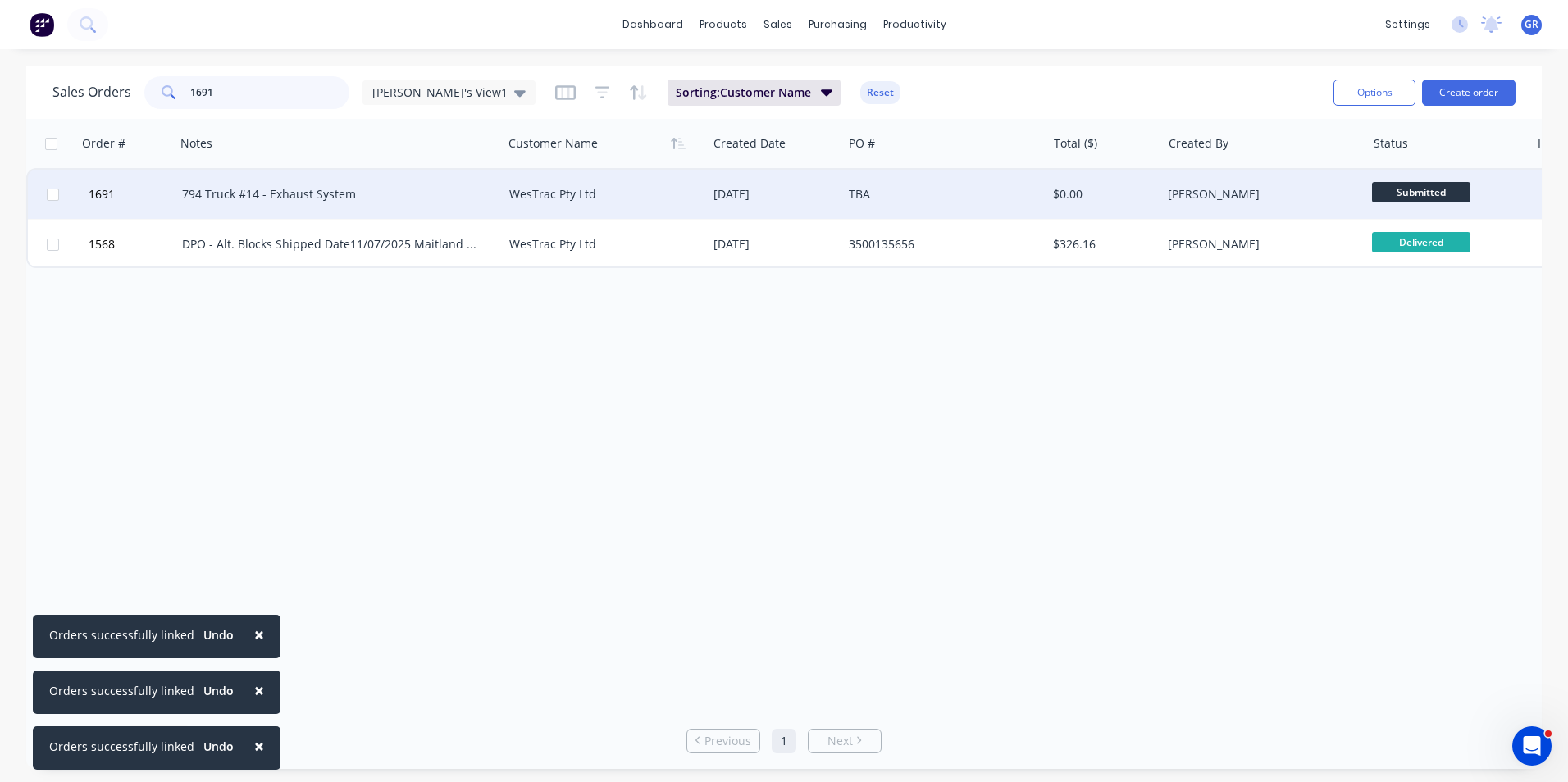
type input "1691"
click at [56, 194] on input "checkbox" at bounding box center [53, 194] width 12 height 12
checkbox input "true"
click at [95, 193] on span "1691" at bounding box center [101, 193] width 27 height 16
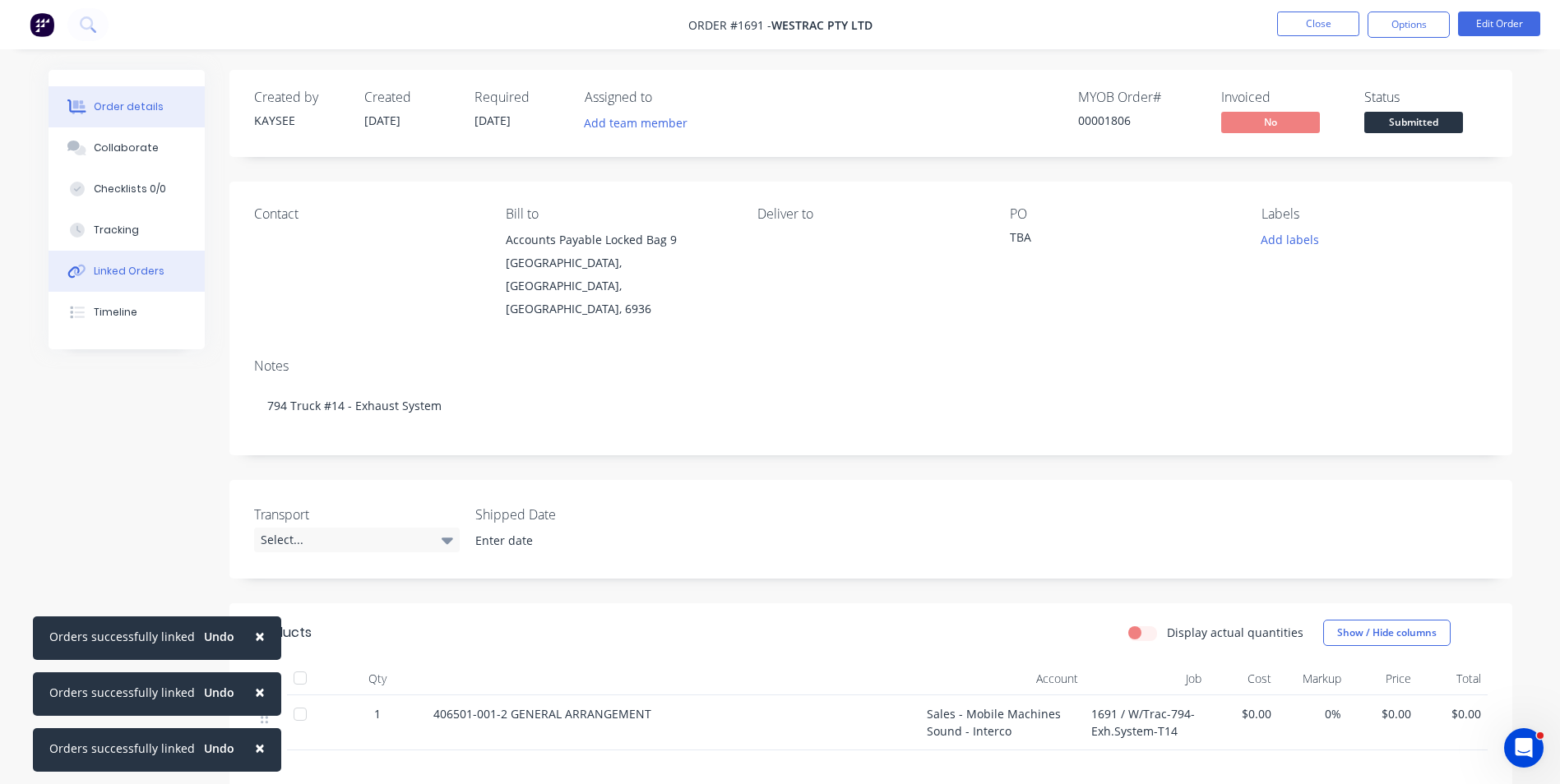
click at [128, 270] on div "Linked Orders" at bounding box center [129, 271] width 70 height 15
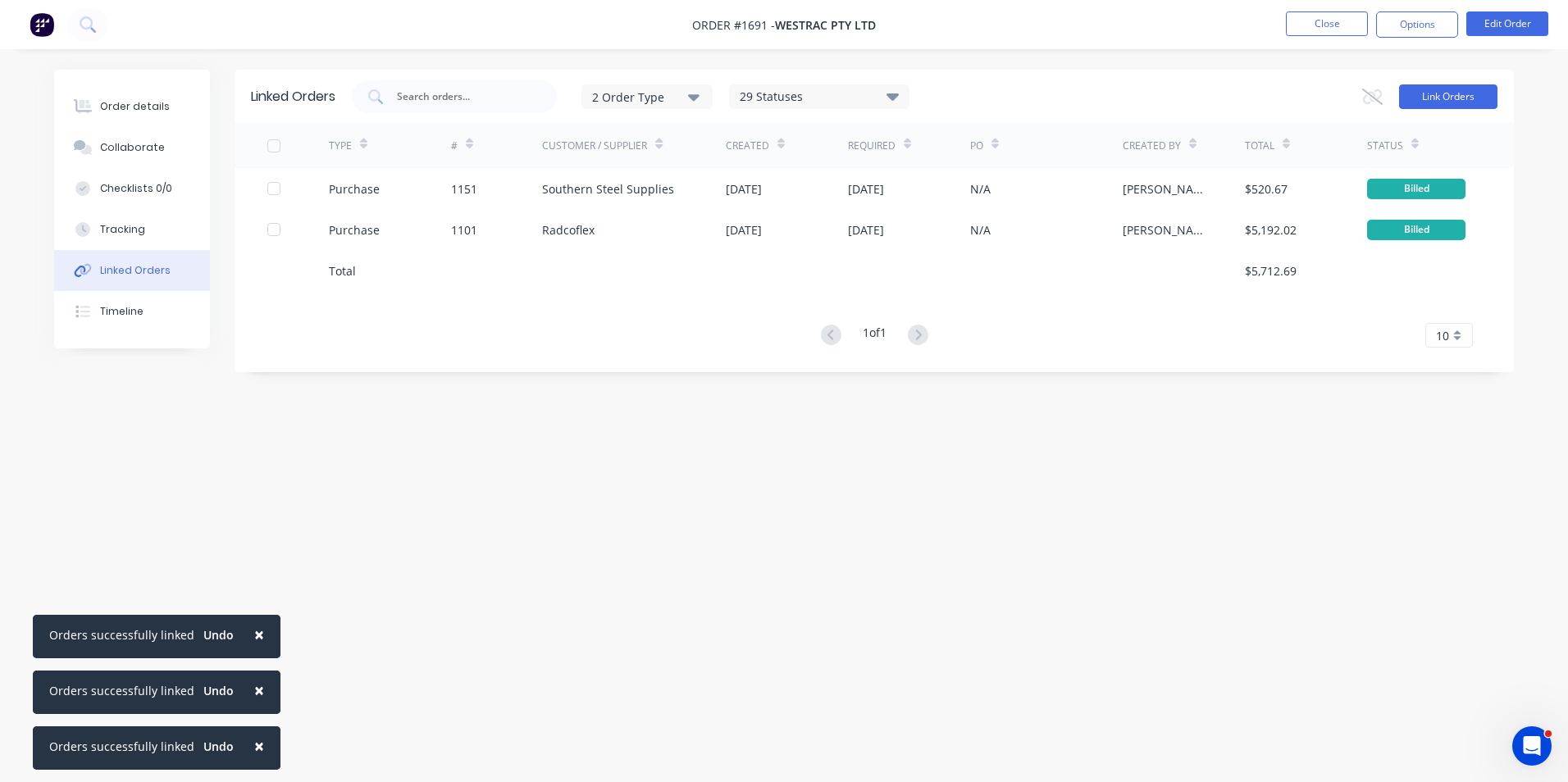
click at [1441, 98] on button "Link Orders" at bounding box center [1448, 97] width 98 height 25
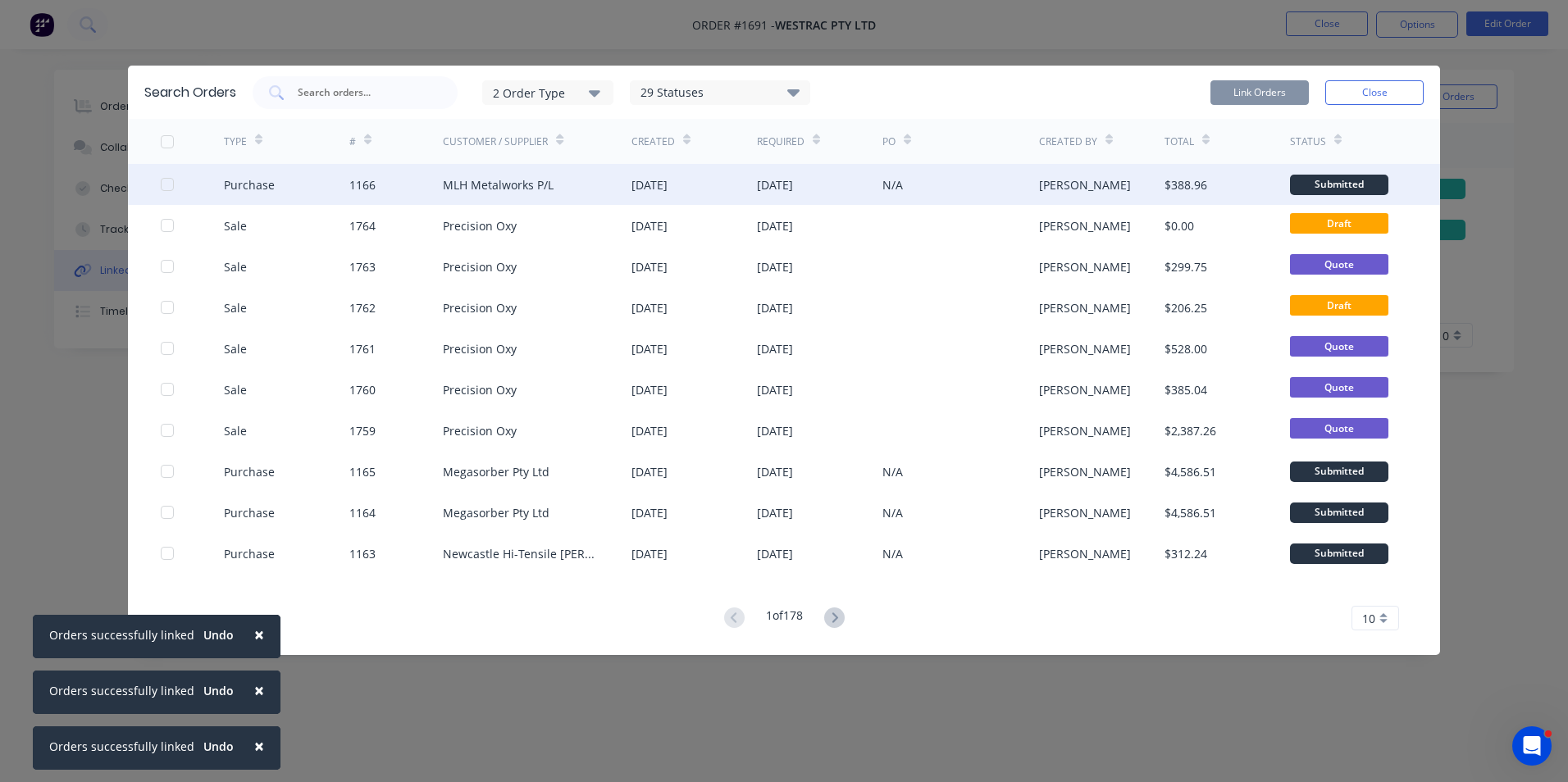
click at [167, 181] on div at bounding box center [167, 184] width 33 height 33
drag, startPoint x: 1261, startPoint y: 92, endPoint x: 1279, endPoint y: 94, distance: 18.1
click at [1259, 92] on button "Link Orders" at bounding box center [1259, 92] width 98 height 25
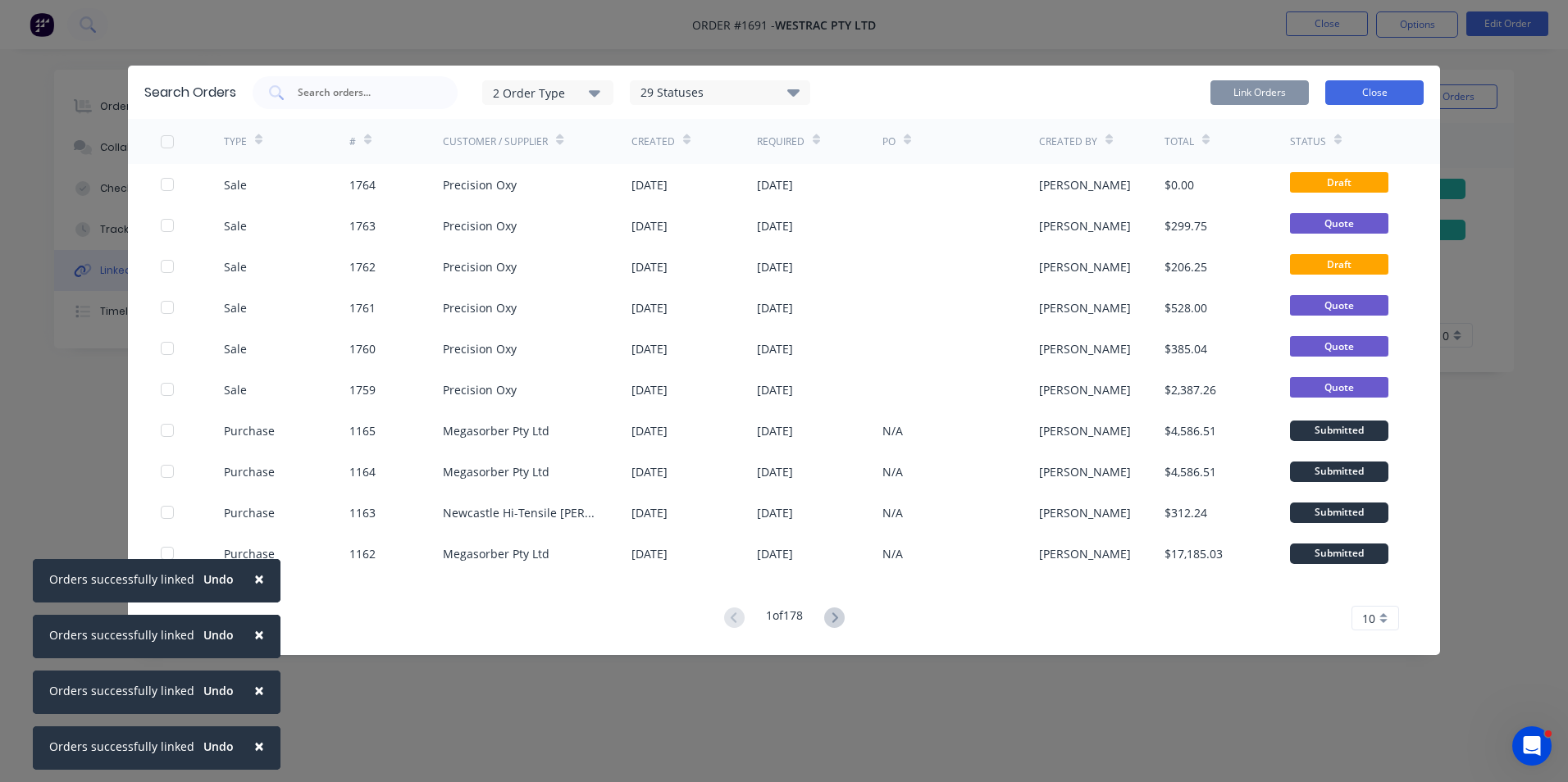
click at [1376, 90] on button "Close" at bounding box center [1374, 92] width 98 height 25
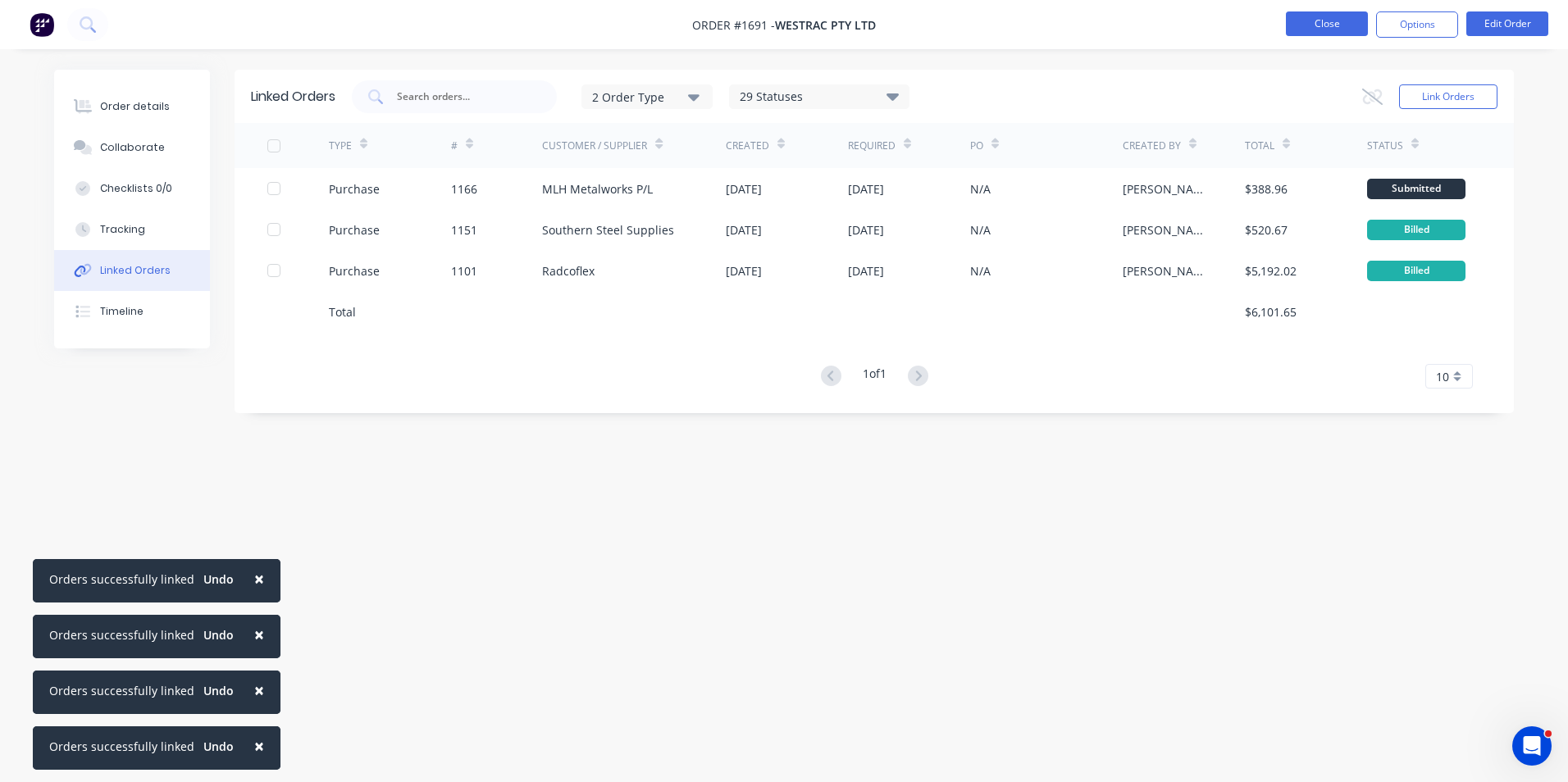
click at [1343, 25] on button "Close" at bounding box center [1327, 23] width 82 height 25
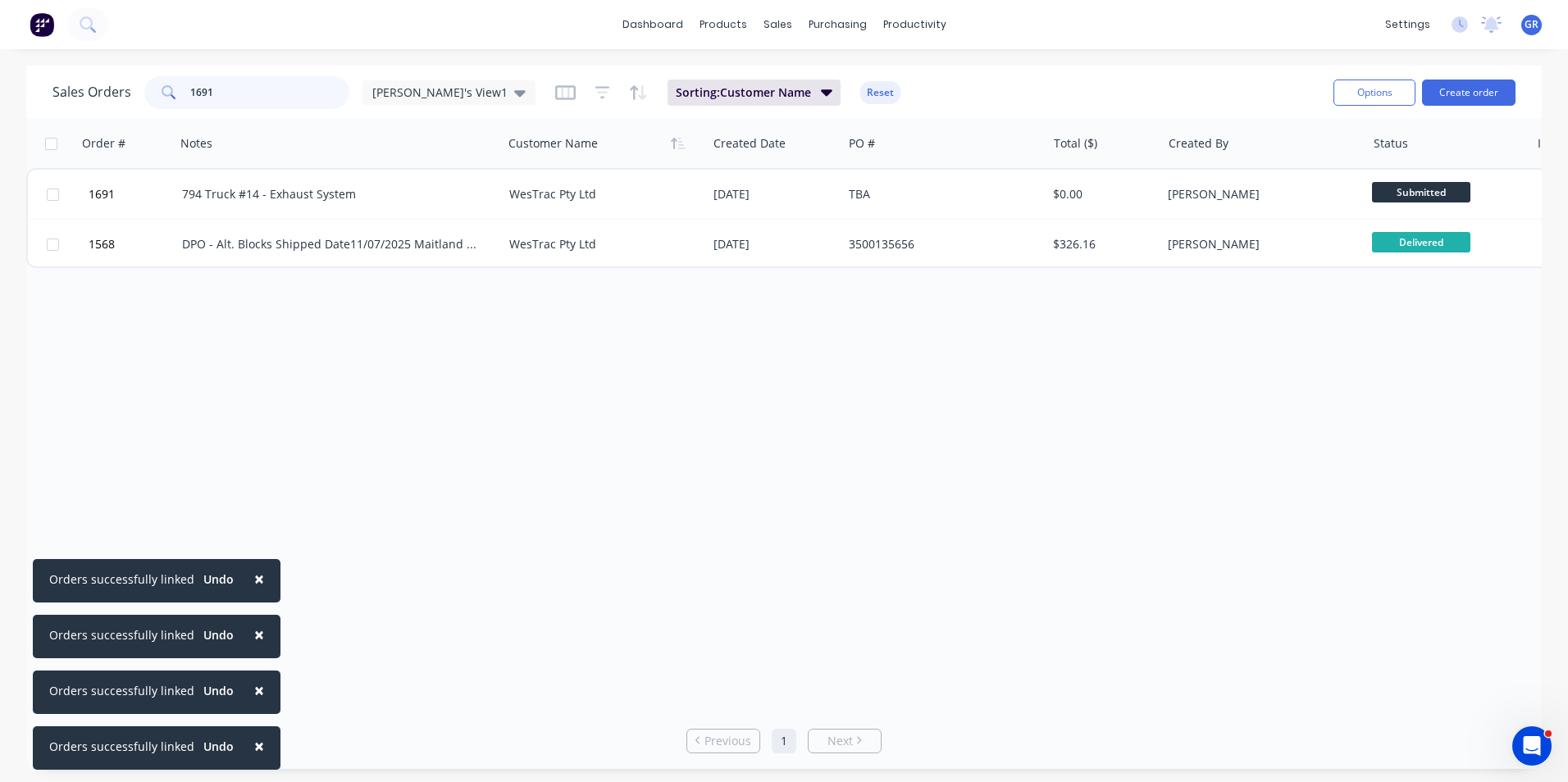
drag, startPoint x: 205, startPoint y: 89, endPoint x: 169, endPoint y: 95, distance: 36.5
click at [169, 95] on div "1691" at bounding box center [247, 92] width 205 height 33
drag, startPoint x: 218, startPoint y: 88, endPoint x: 176, endPoint y: 90, distance: 42.0
click at [176, 90] on div "1691" at bounding box center [247, 92] width 205 height 33
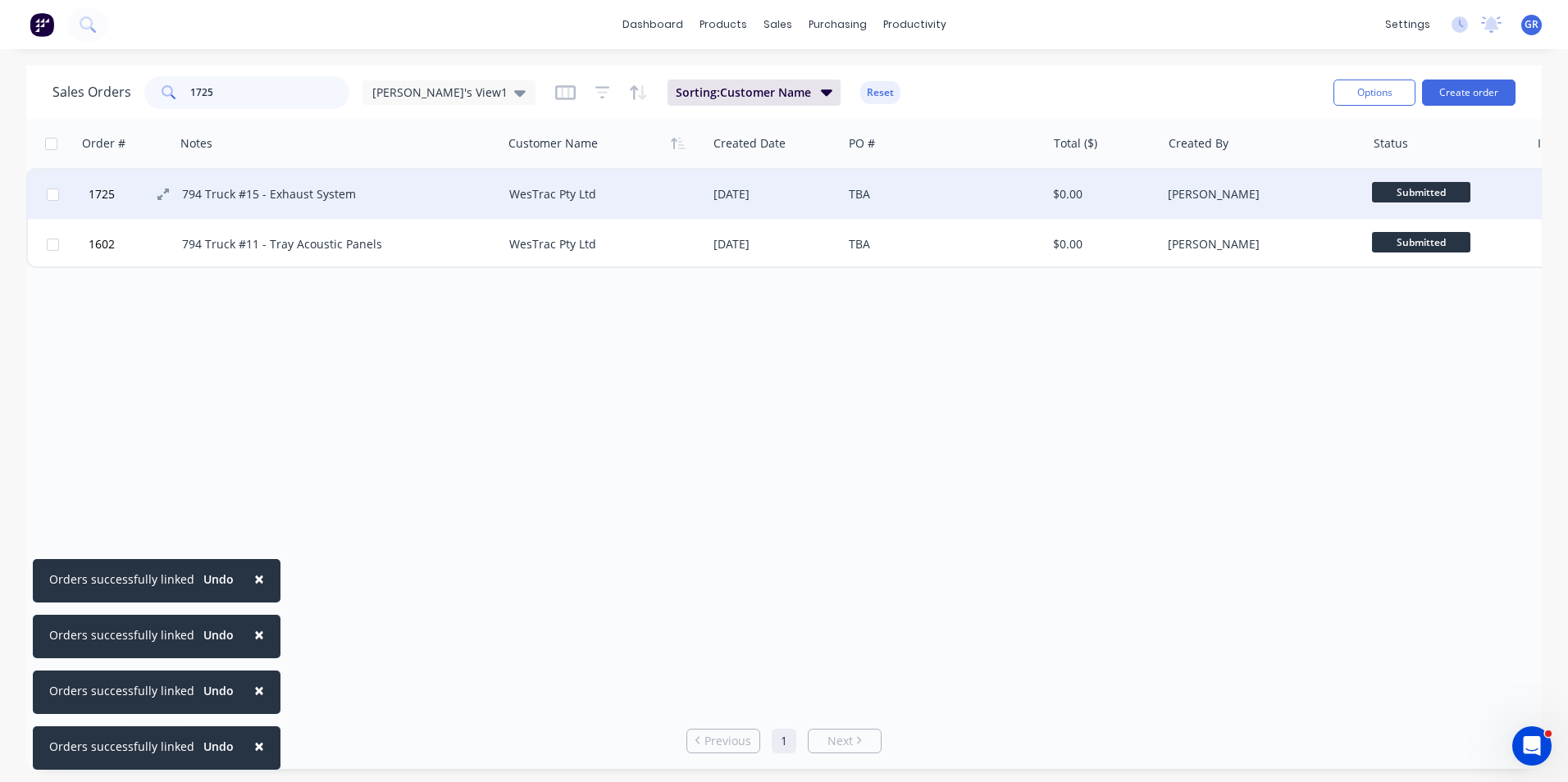
type input "1725"
click at [108, 191] on span "1725" at bounding box center [101, 193] width 27 height 16
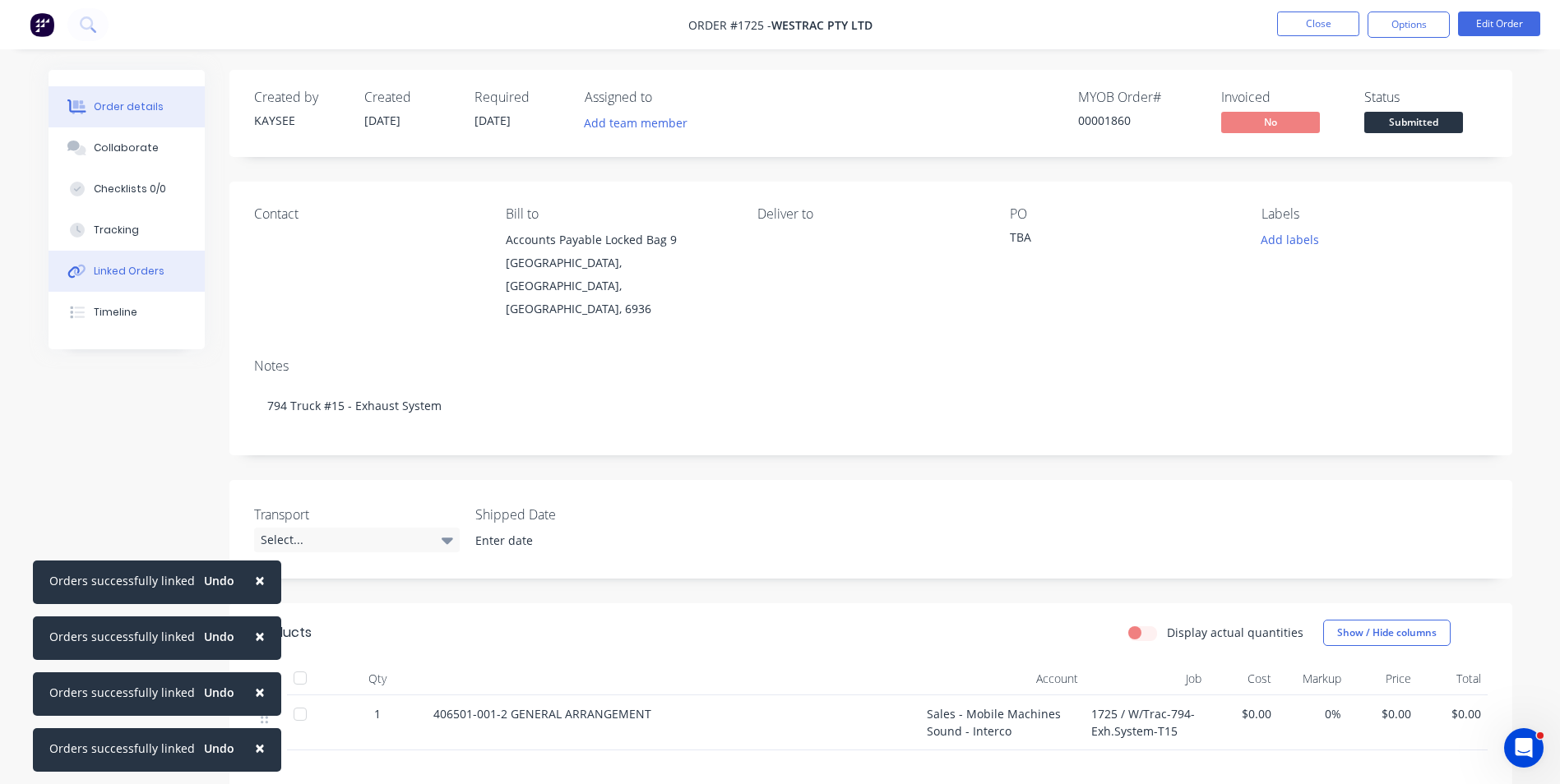
click at [123, 265] on div "Linked Orders" at bounding box center [129, 271] width 70 height 15
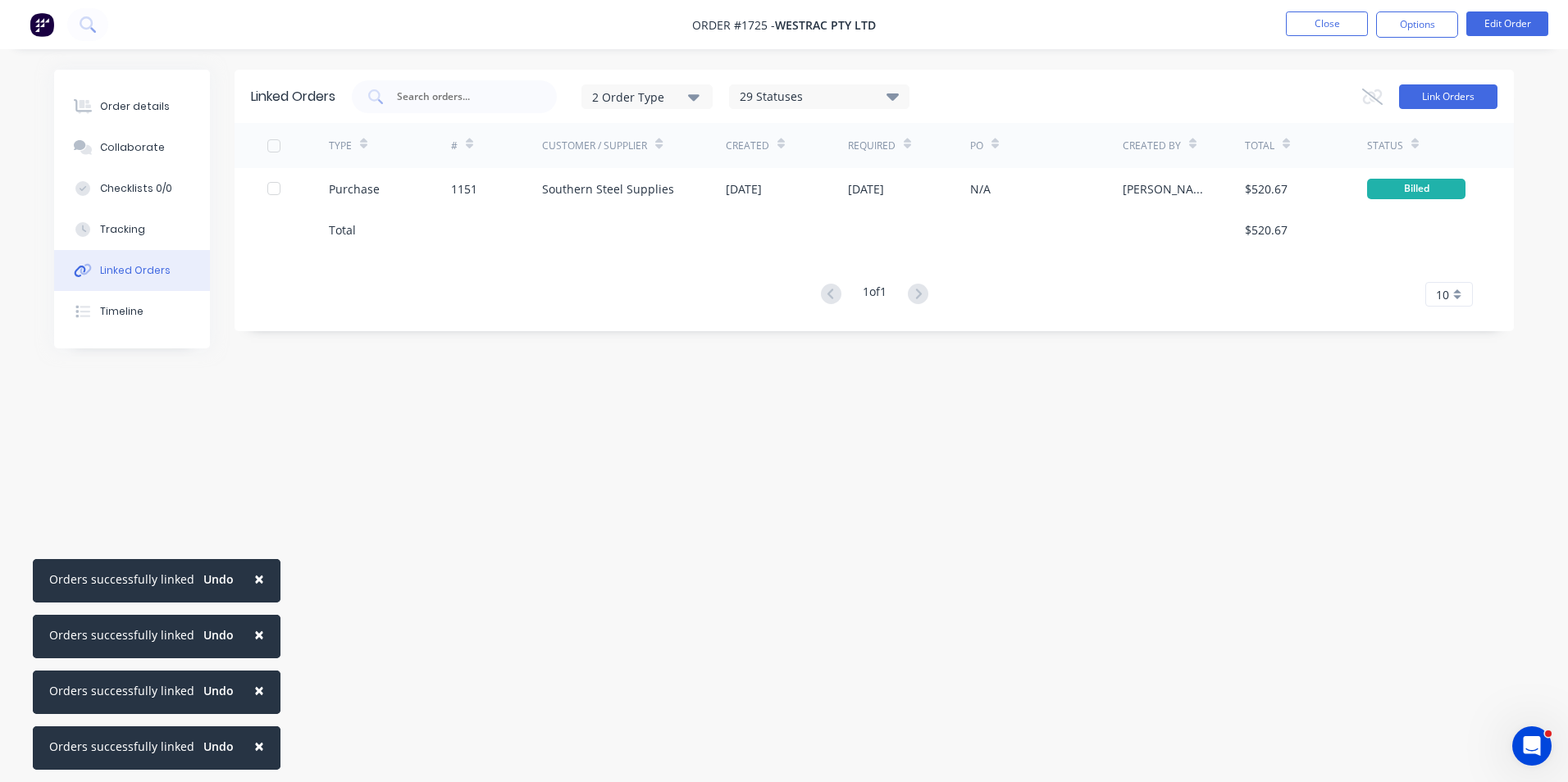
click at [1446, 95] on button "Link Orders" at bounding box center [1448, 97] width 98 height 25
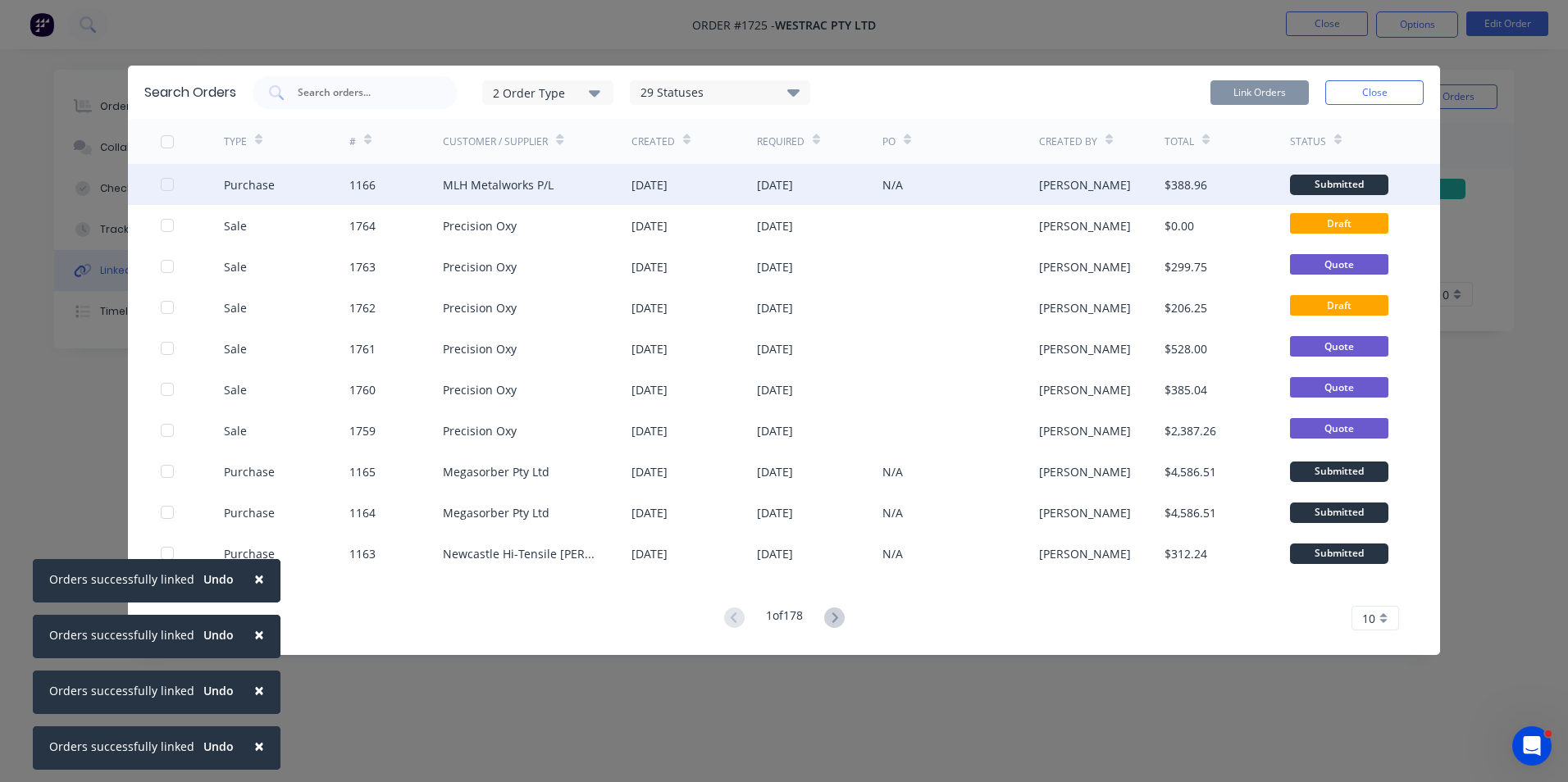
click at [165, 182] on div at bounding box center [167, 184] width 33 height 33
click at [1256, 90] on button "Link Orders" at bounding box center [1259, 92] width 98 height 25
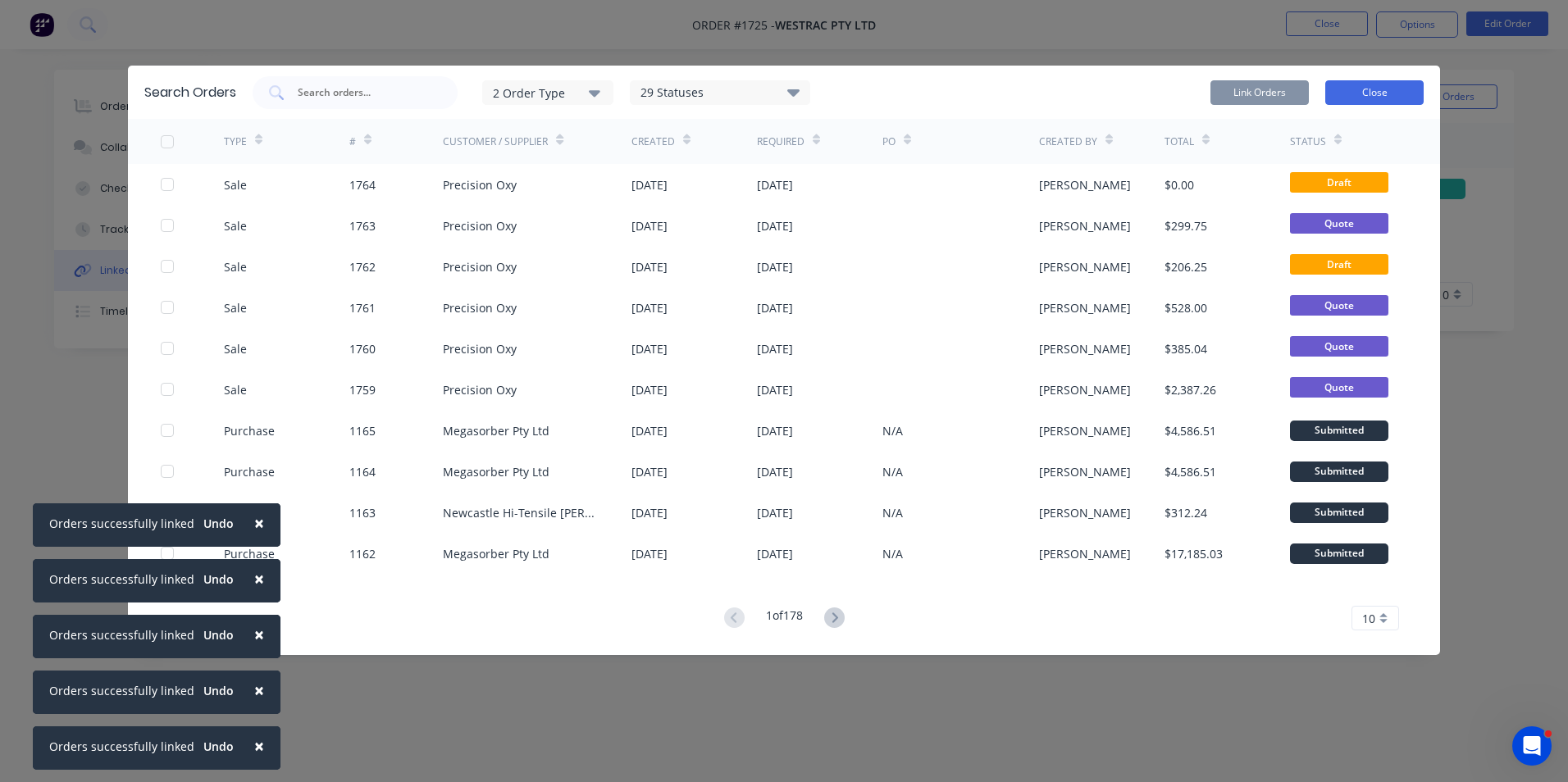
click at [1379, 96] on button "Close" at bounding box center [1374, 92] width 98 height 25
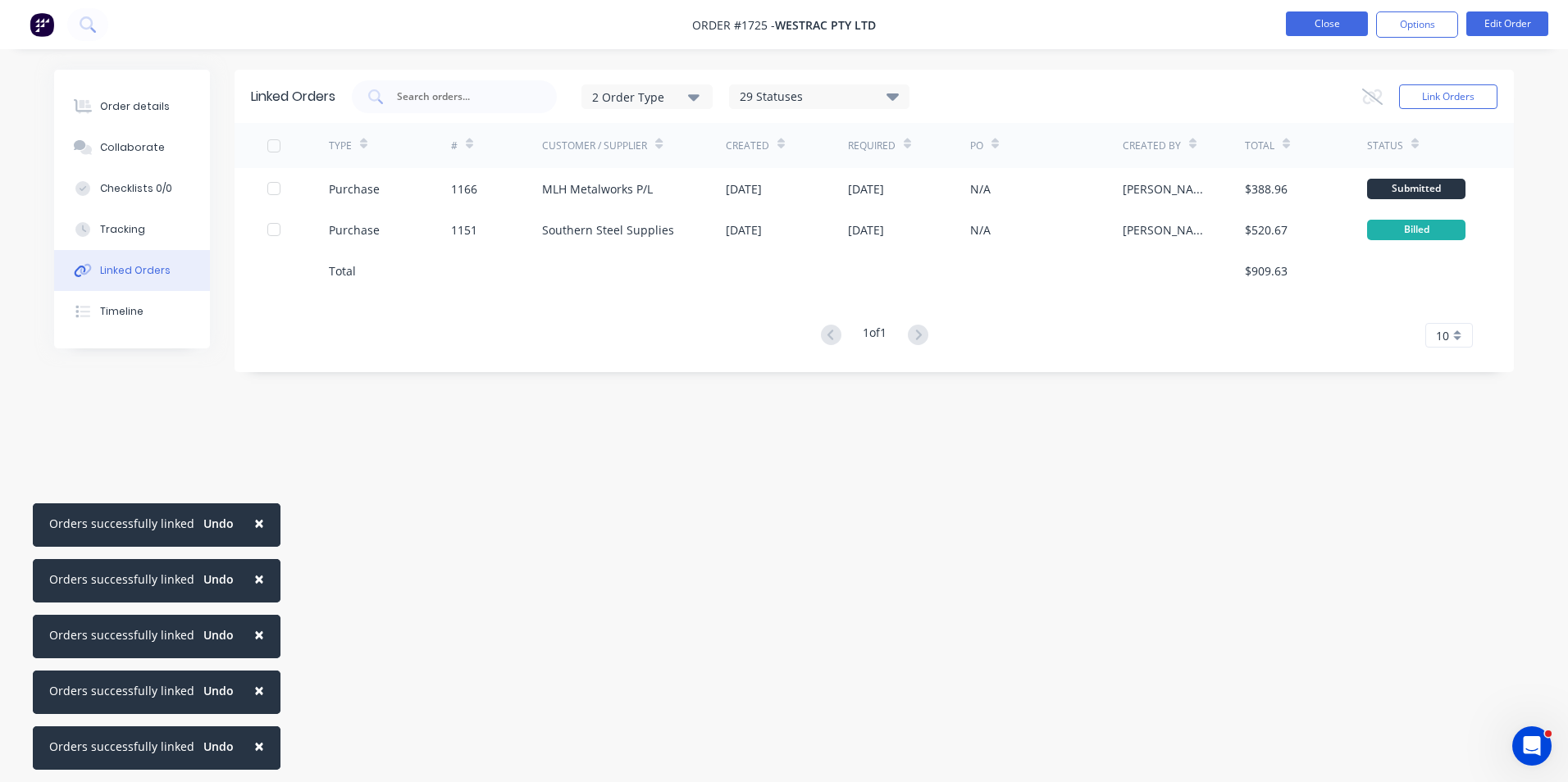
click at [1333, 24] on button "Close" at bounding box center [1327, 23] width 82 height 25
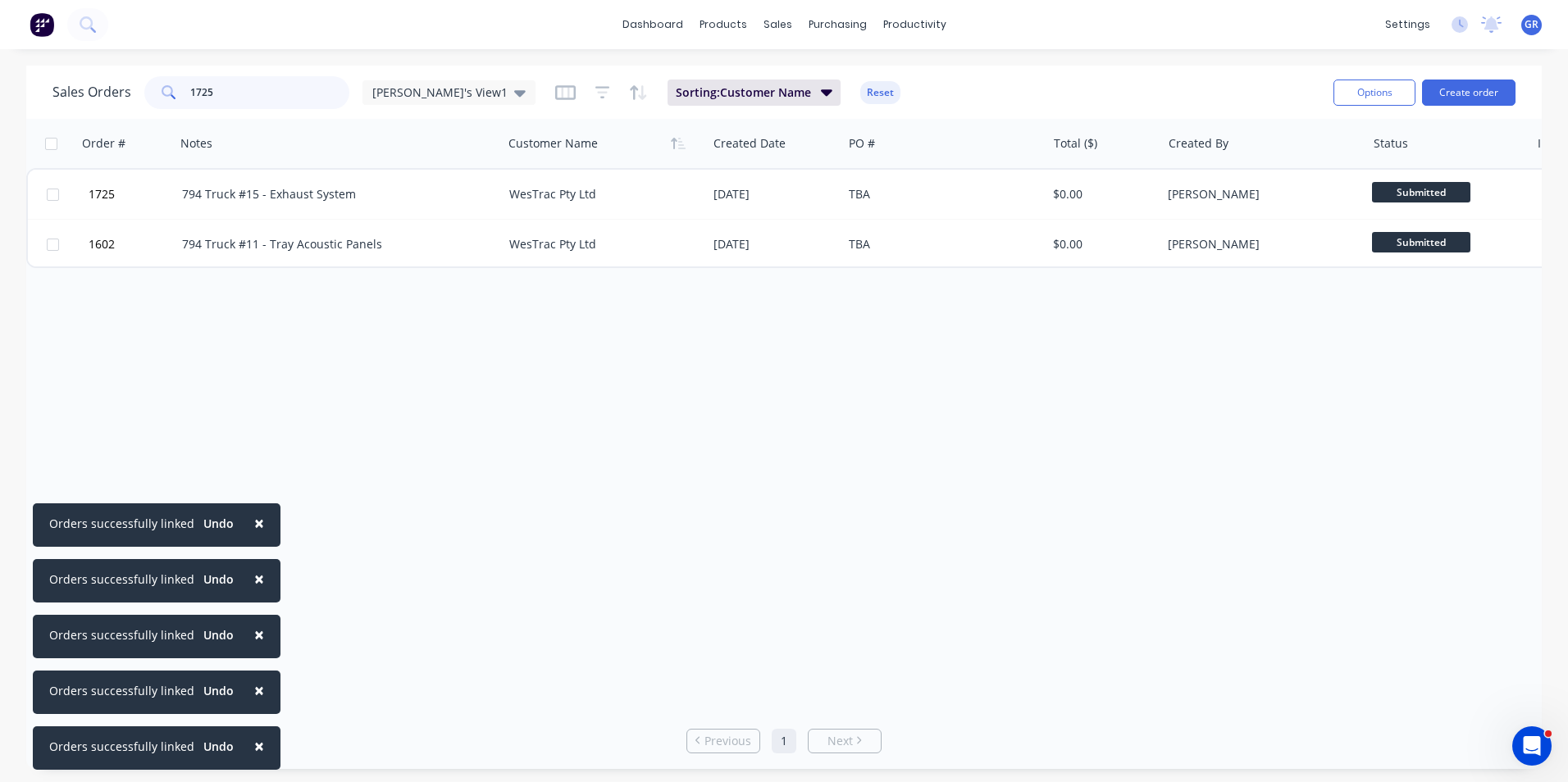
drag, startPoint x: 227, startPoint y: 92, endPoint x: 167, endPoint y: 92, distance: 60.0
click at [167, 92] on div "1725" at bounding box center [247, 92] width 205 height 33
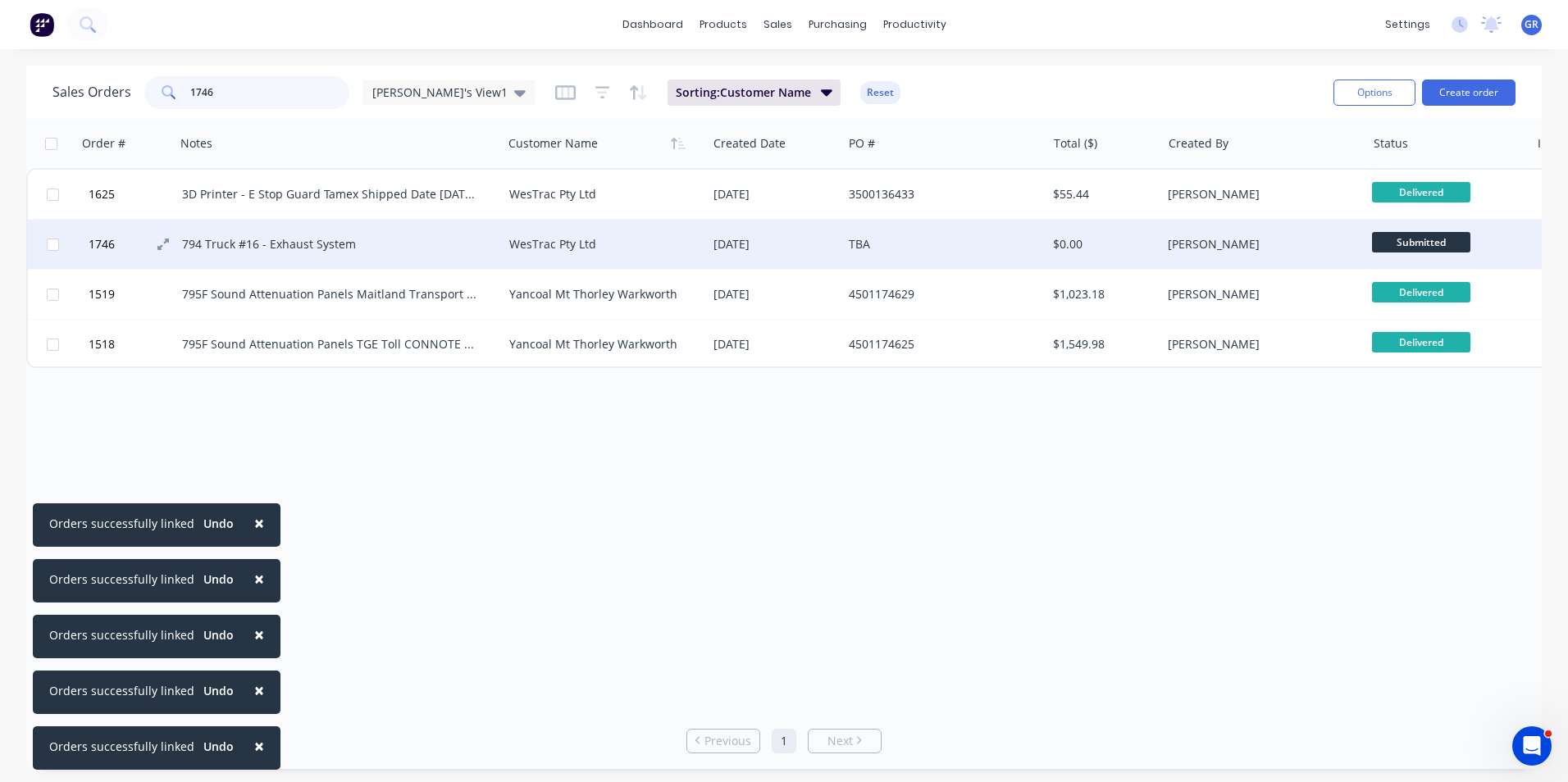
type input "1746"
click at [108, 241] on span "1746" at bounding box center [101, 244] width 27 height 16
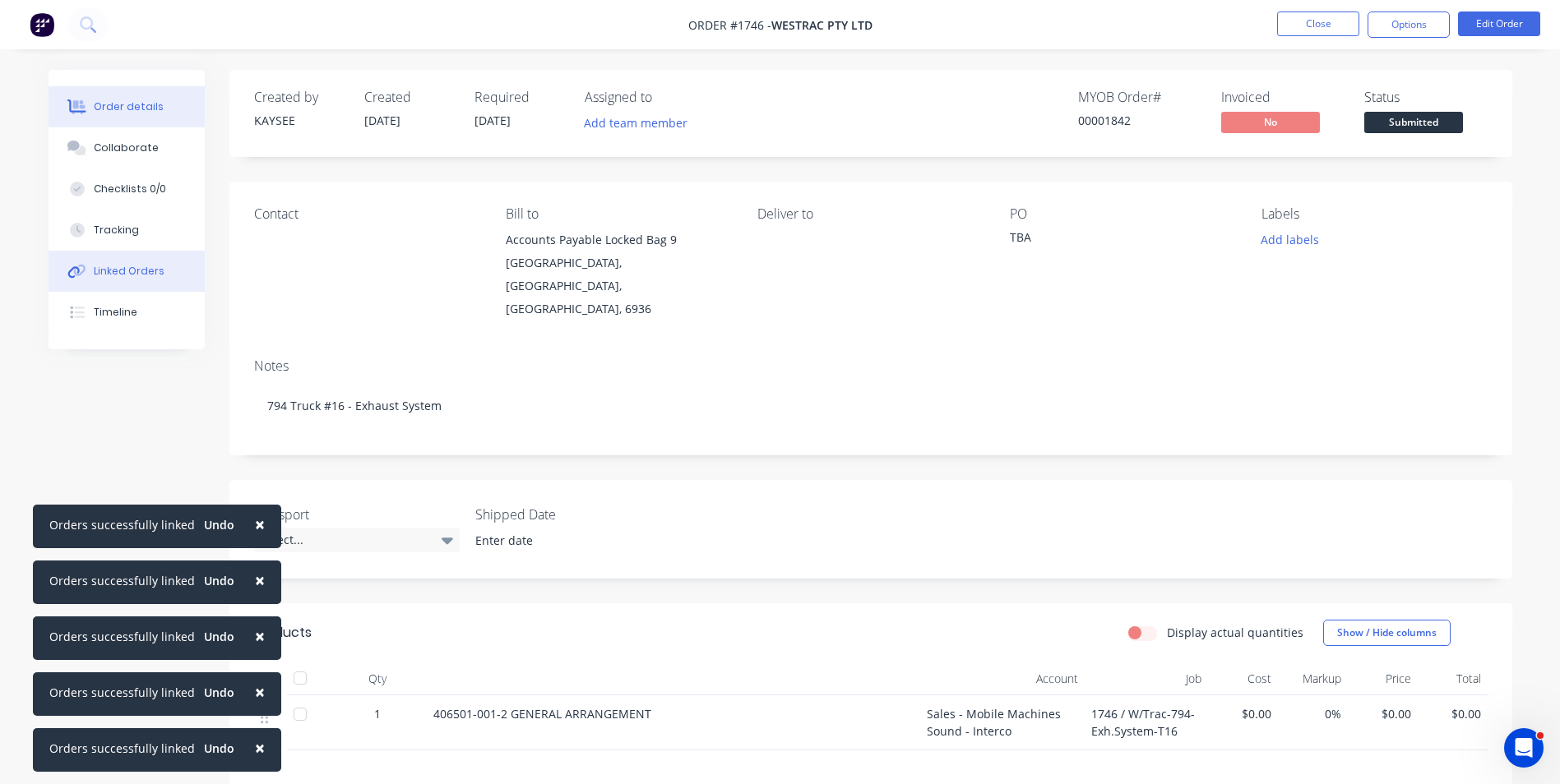
click at [136, 268] on div "Linked Orders" at bounding box center [129, 271] width 70 height 15
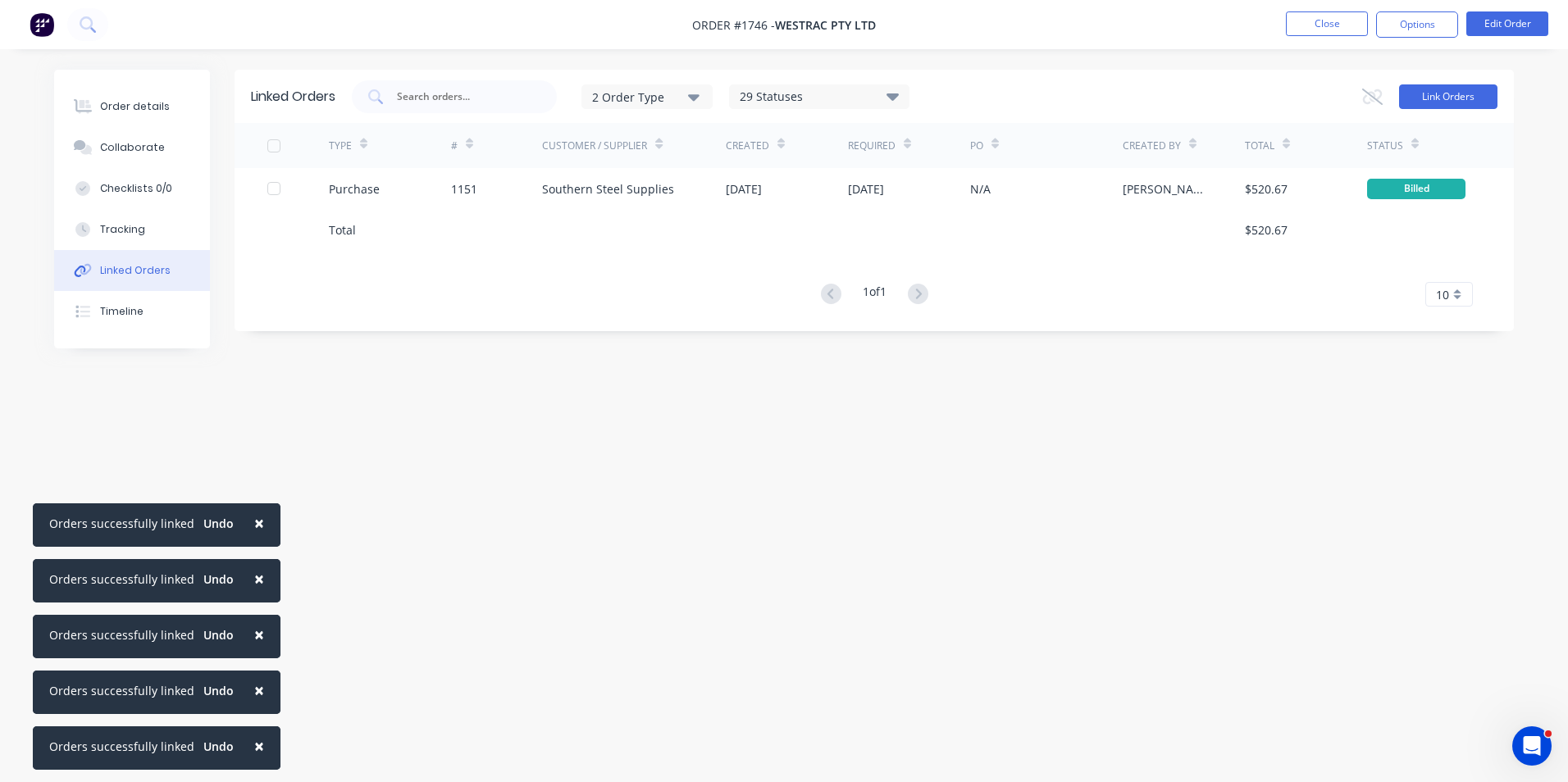
click at [1427, 104] on button "Link Orders" at bounding box center [1448, 97] width 98 height 25
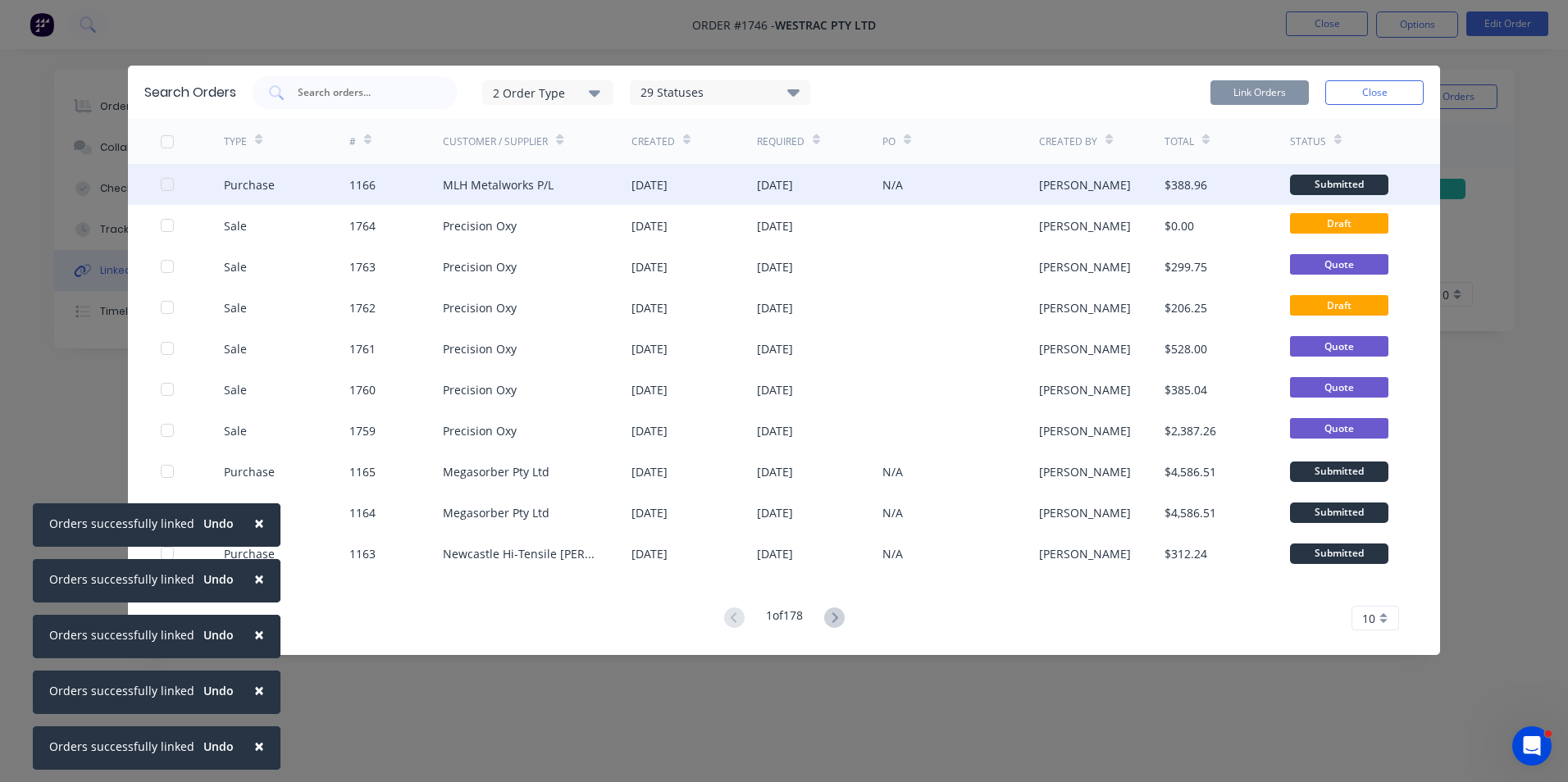
click at [169, 182] on div at bounding box center [167, 184] width 33 height 33
click at [1262, 83] on button "Link Orders" at bounding box center [1259, 92] width 98 height 25
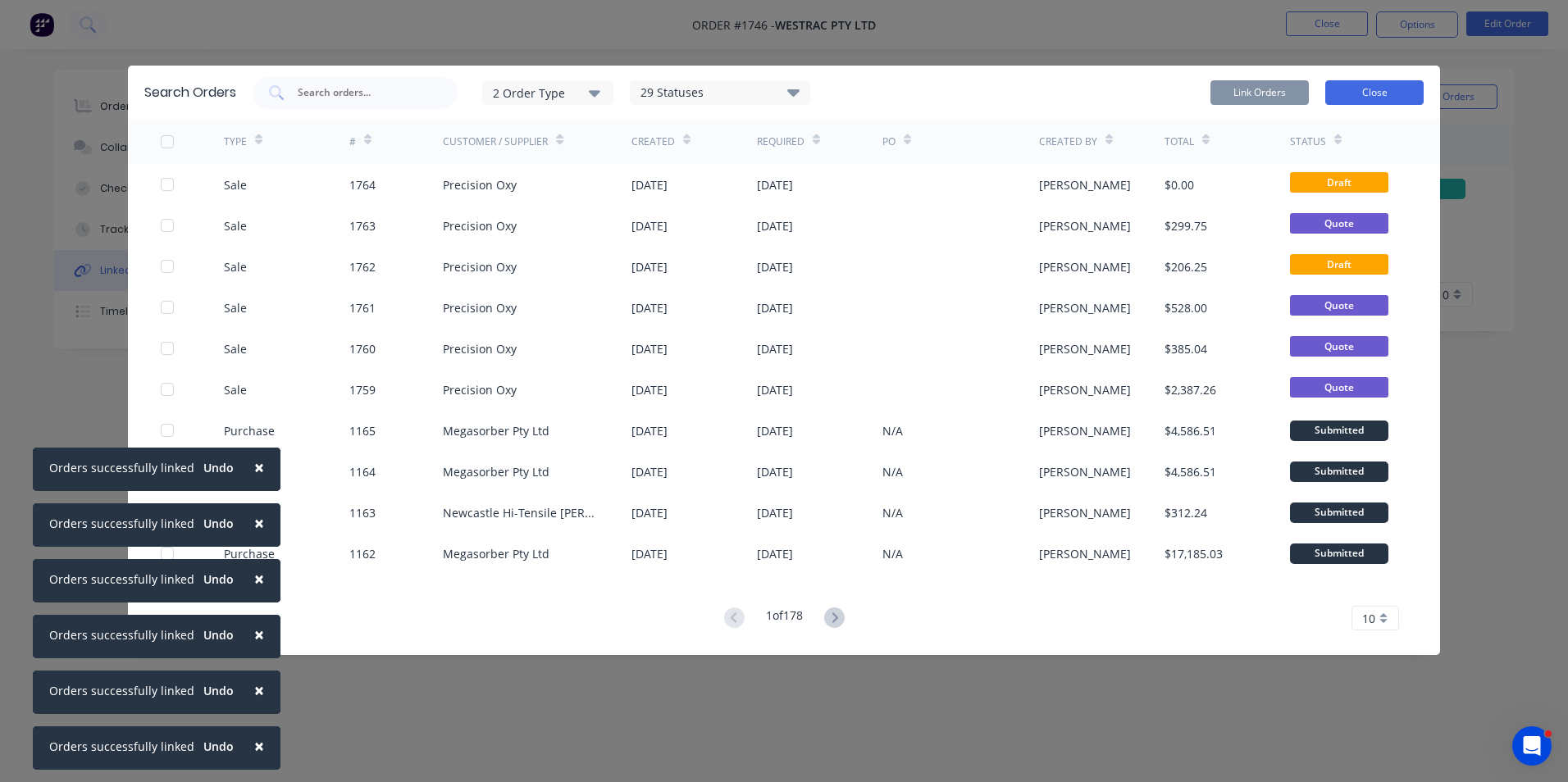
click at [1378, 92] on button "Close" at bounding box center [1374, 92] width 98 height 25
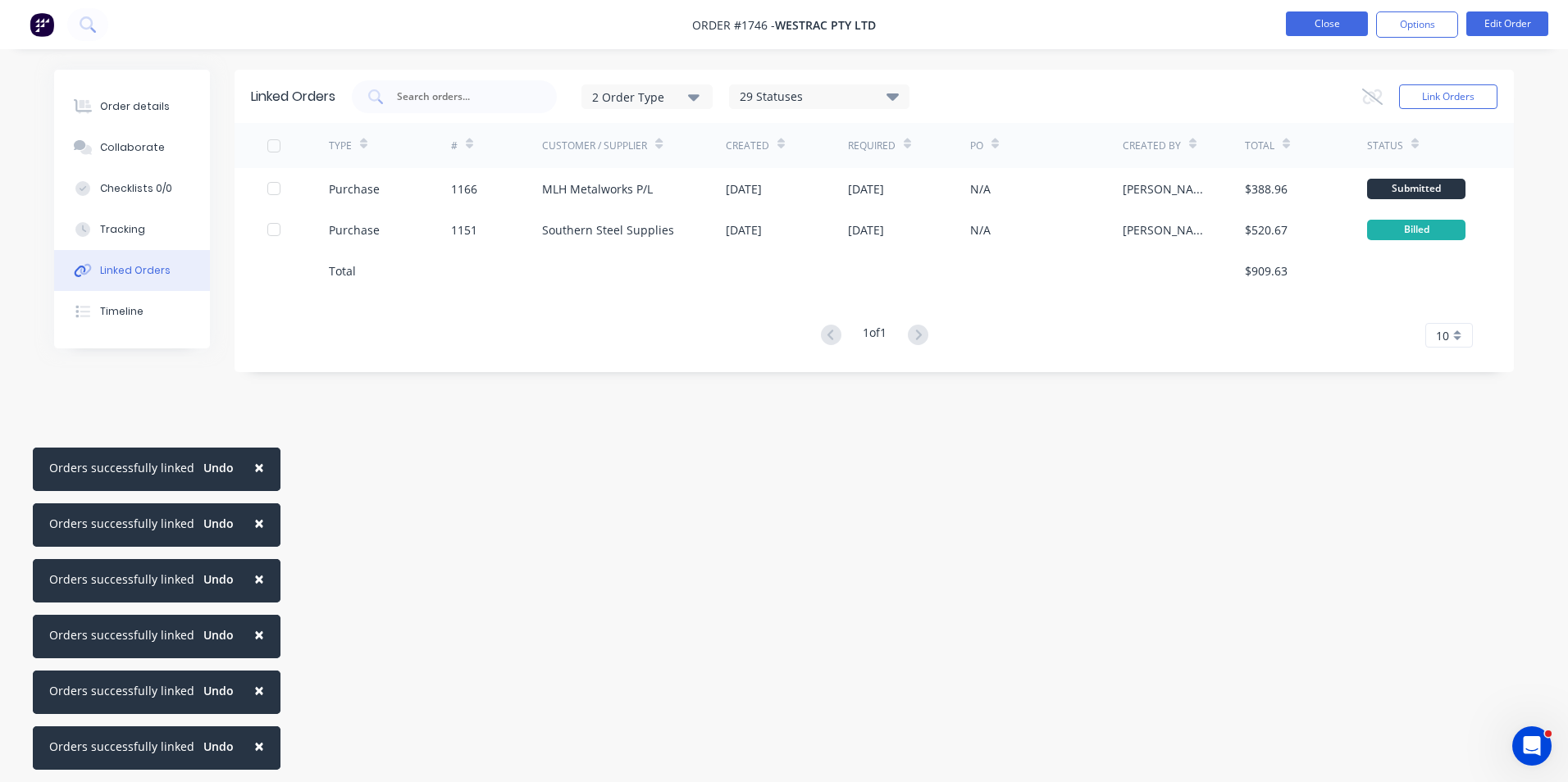
click at [1327, 22] on button "Close" at bounding box center [1327, 23] width 82 height 25
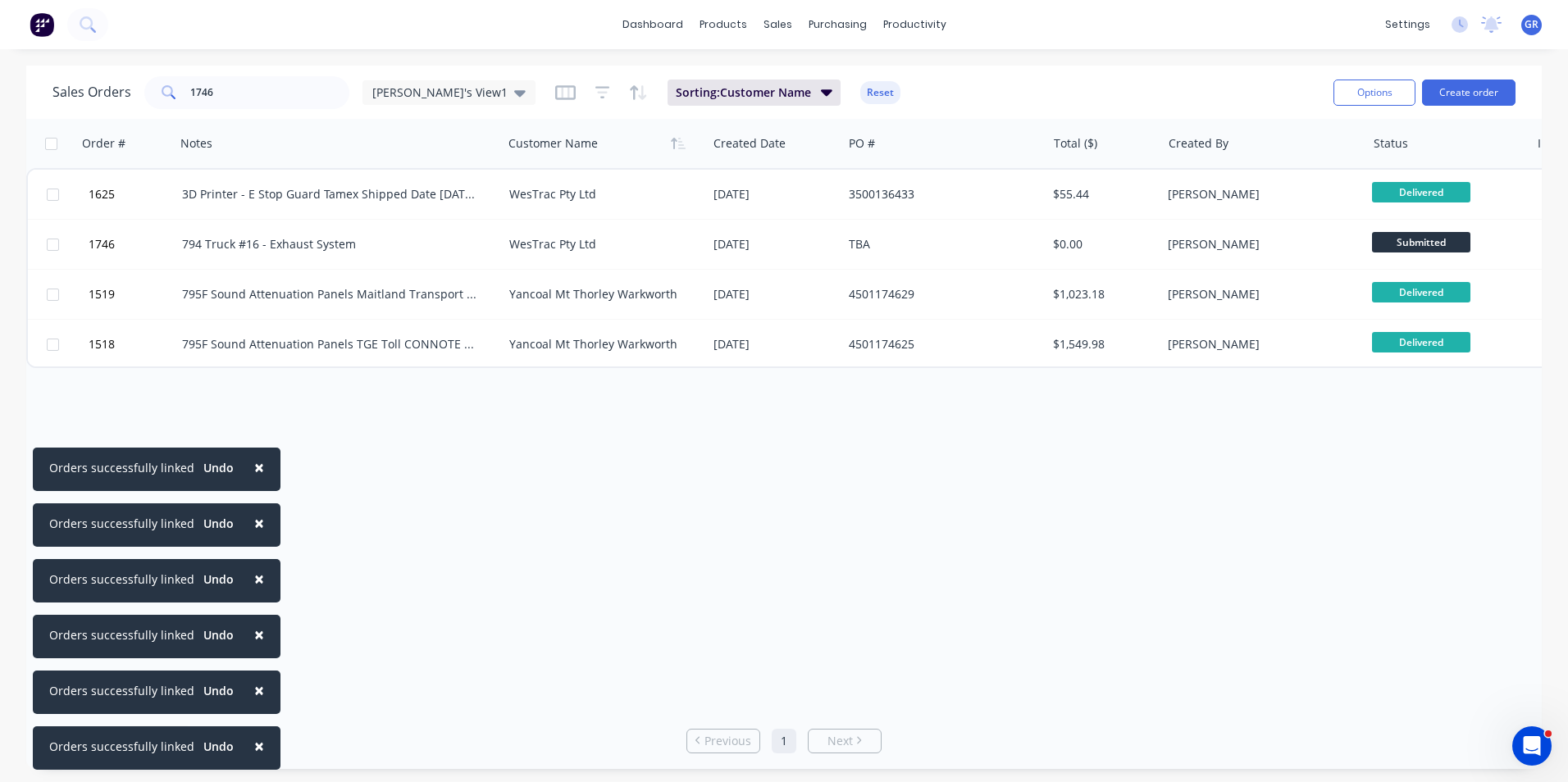
click at [254, 469] on span "×" at bounding box center [258, 467] width 9 height 23
click at [254, 522] on span "×" at bounding box center [258, 523] width 9 height 23
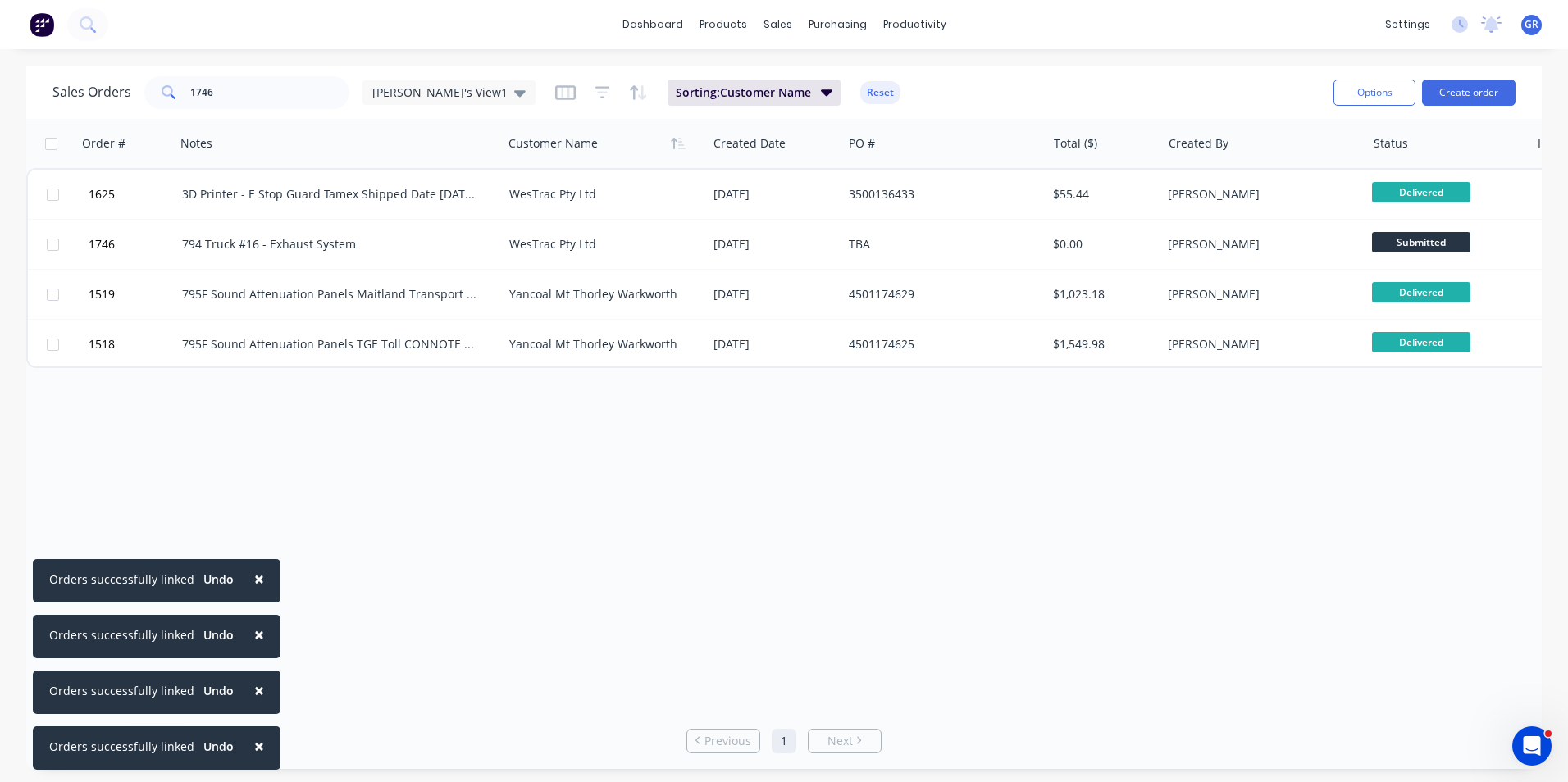
click at [254, 578] on span "×" at bounding box center [258, 578] width 9 height 23
click at [254, 632] on span "×" at bounding box center [258, 634] width 9 height 23
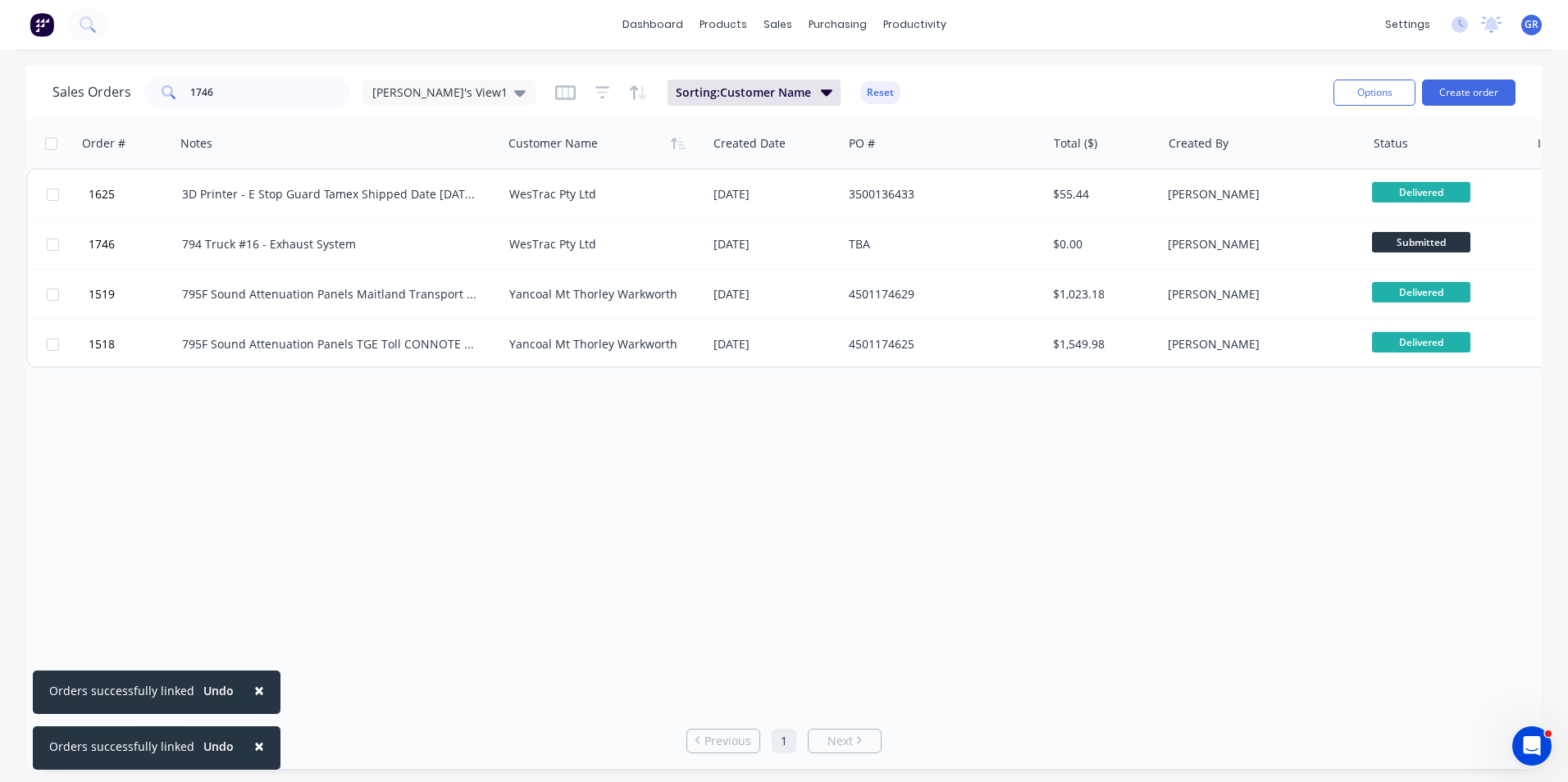
click at [245, 689] on button "×" at bounding box center [259, 690] width 43 height 39
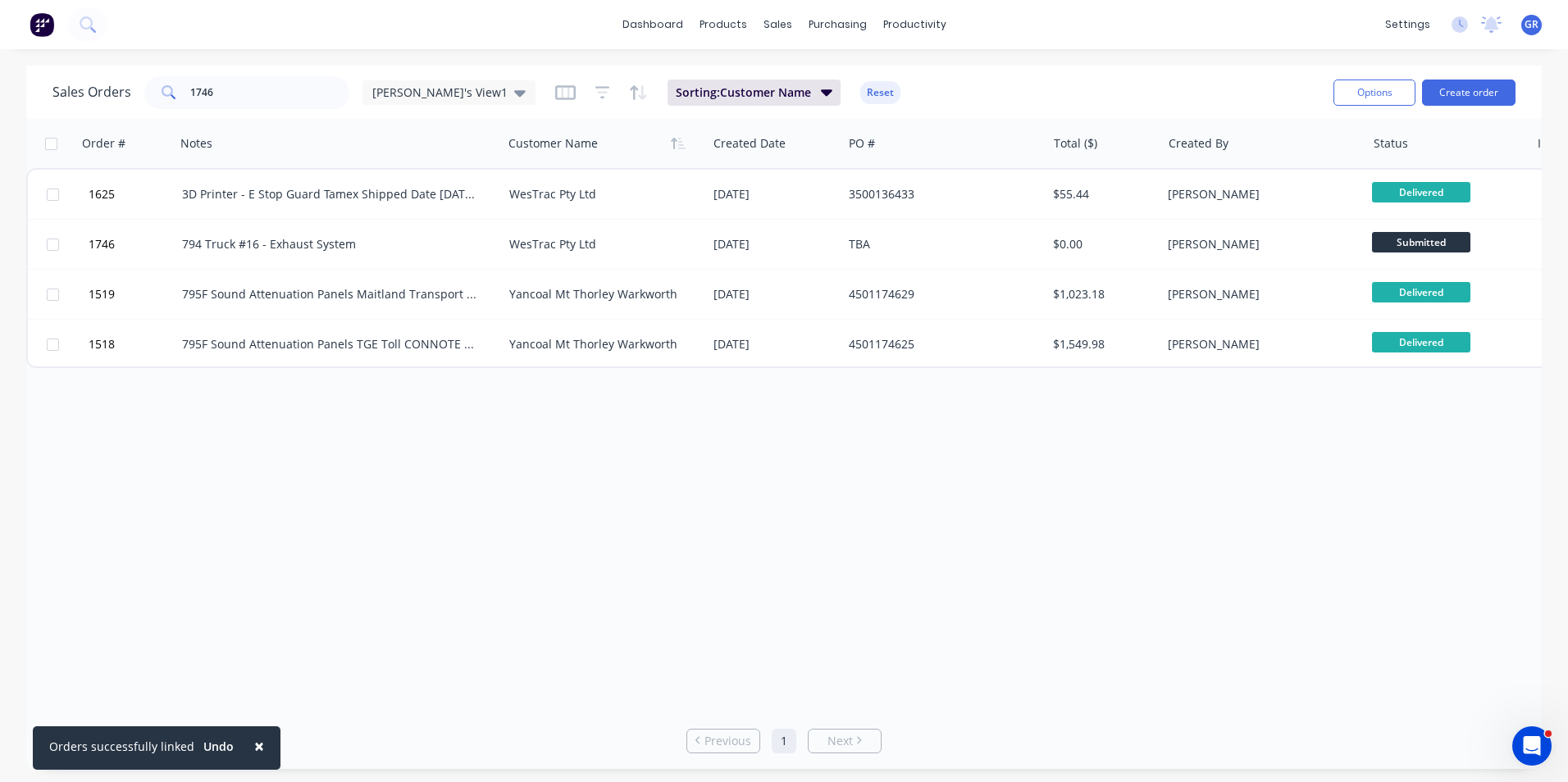
click at [255, 744] on span "×" at bounding box center [258, 745] width 9 height 23
drag, startPoint x: 212, startPoint y: 89, endPoint x: 161, endPoint y: 96, distance: 51.5
click at [161, 96] on div "1746" at bounding box center [247, 92] width 205 height 33
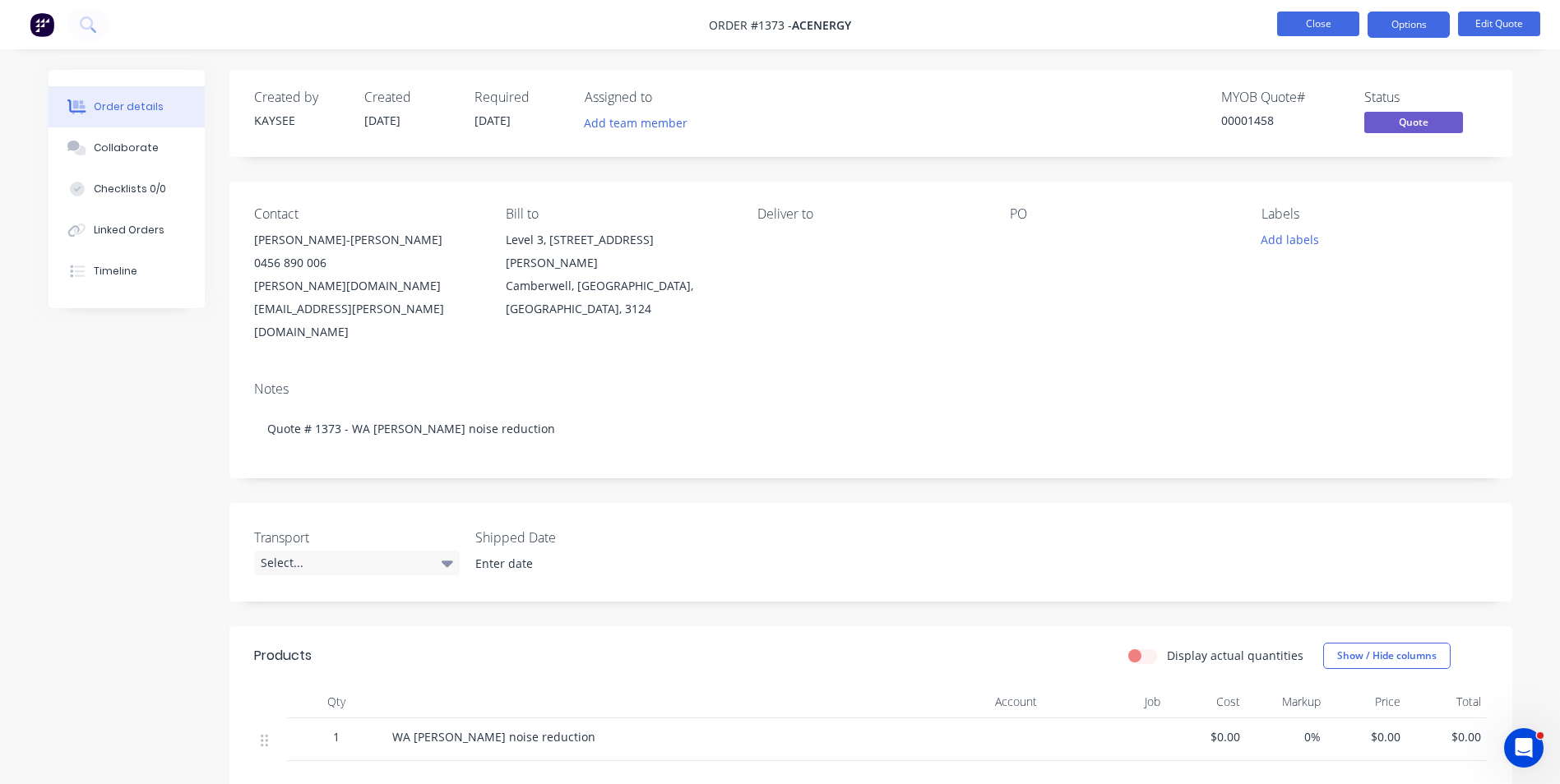
click at [1323, 23] on button "Close" at bounding box center [1318, 23] width 82 height 25
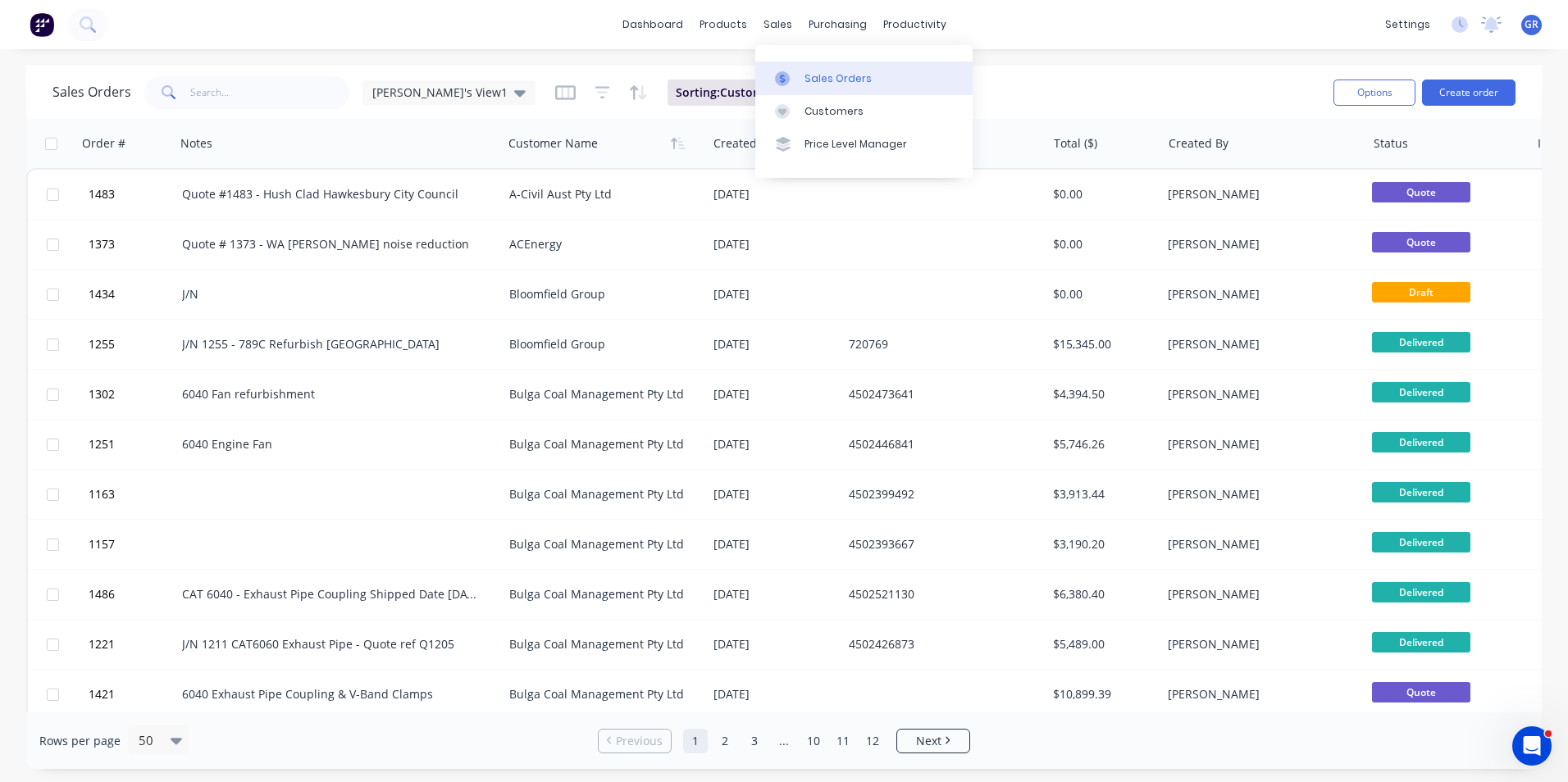
click at [834, 74] on div "Sales Orders" at bounding box center [838, 78] width 68 height 15
click at [860, 96] on button "Reset" at bounding box center [880, 92] width 40 height 23
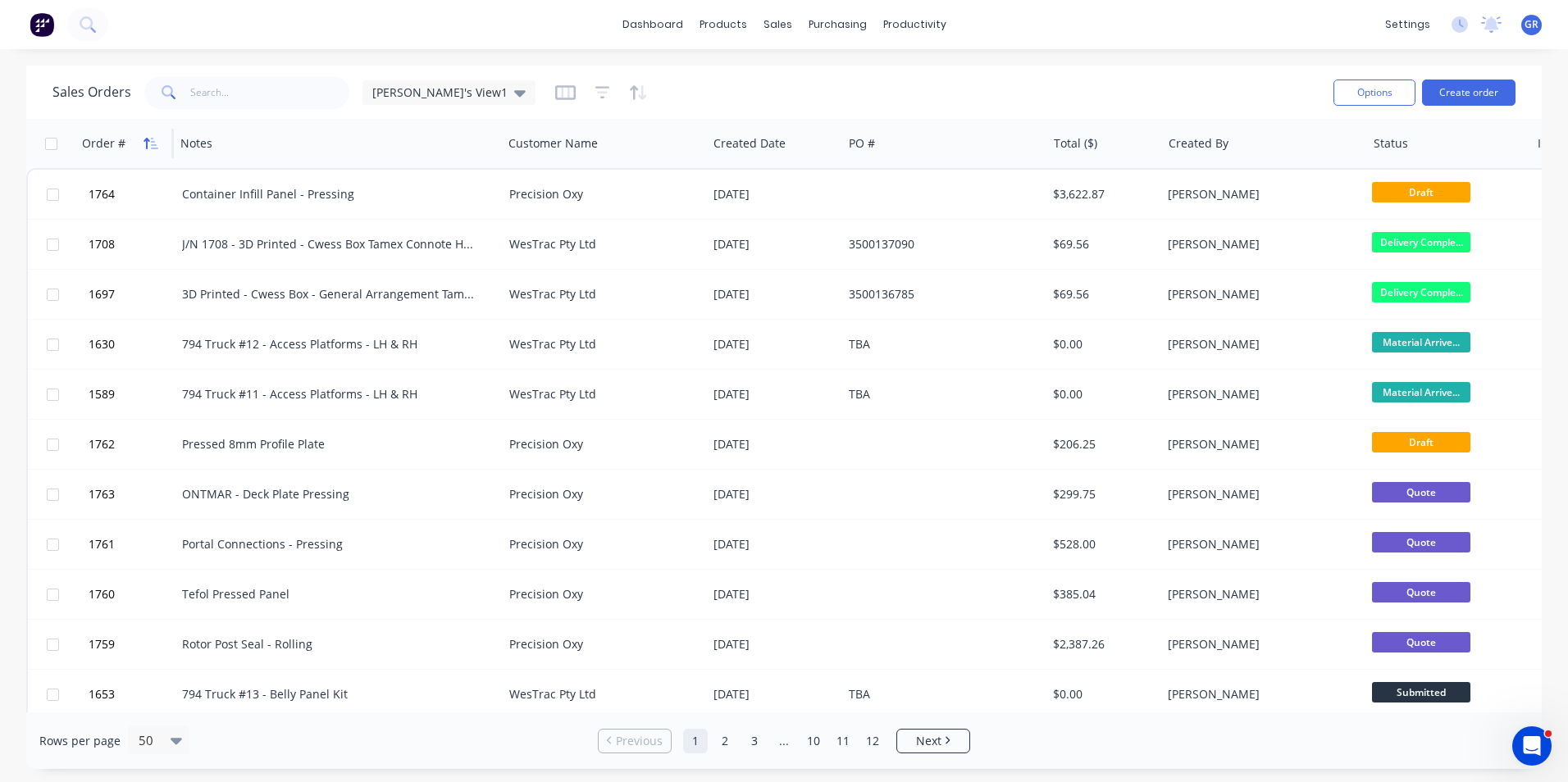
click at [140, 140] on button "button" at bounding box center [151, 143] width 25 height 25
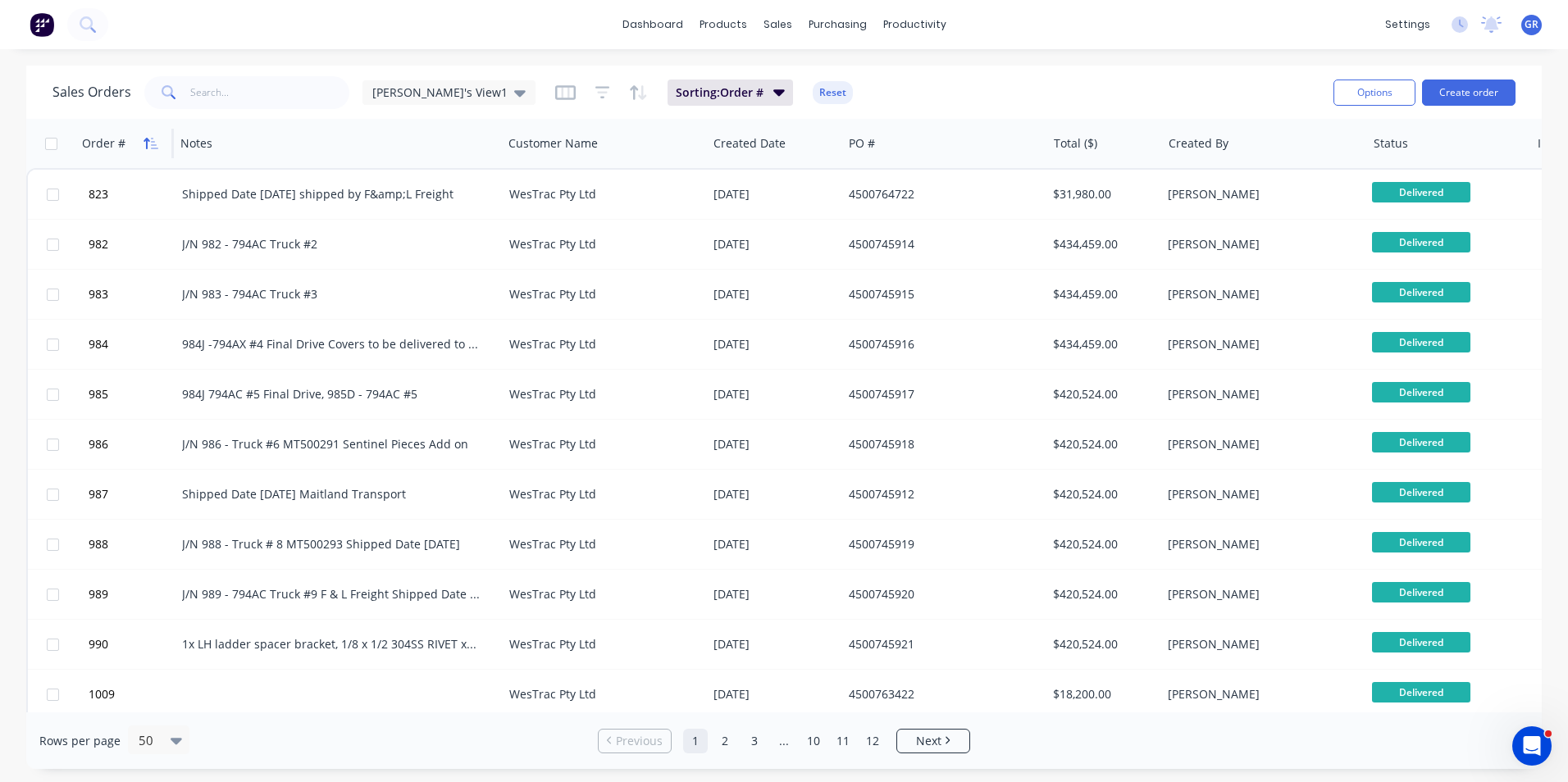
click at [144, 141] on icon "button" at bounding box center [151, 143] width 15 height 13
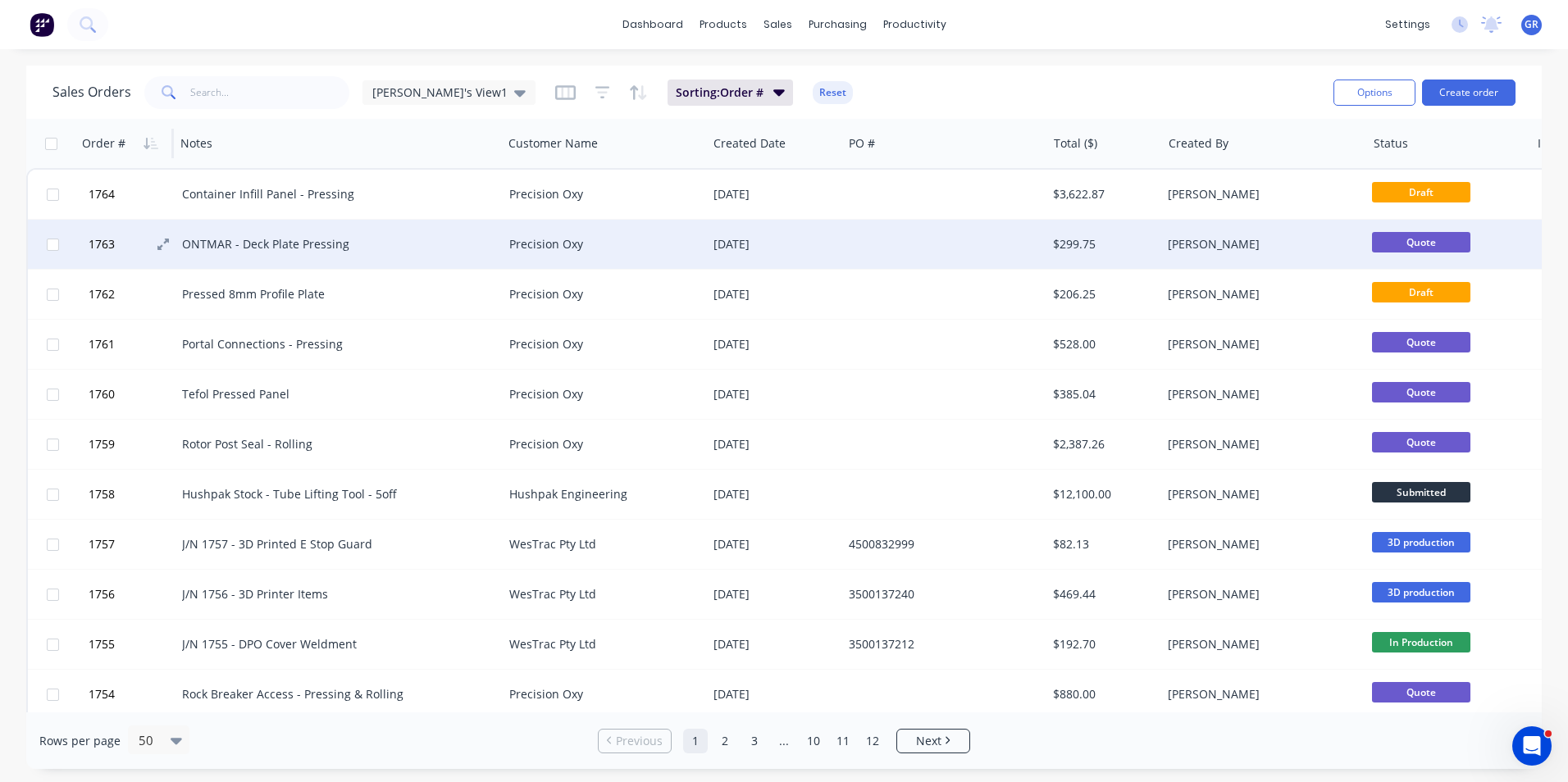
click at [103, 241] on span "1763" at bounding box center [101, 244] width 27 height 16
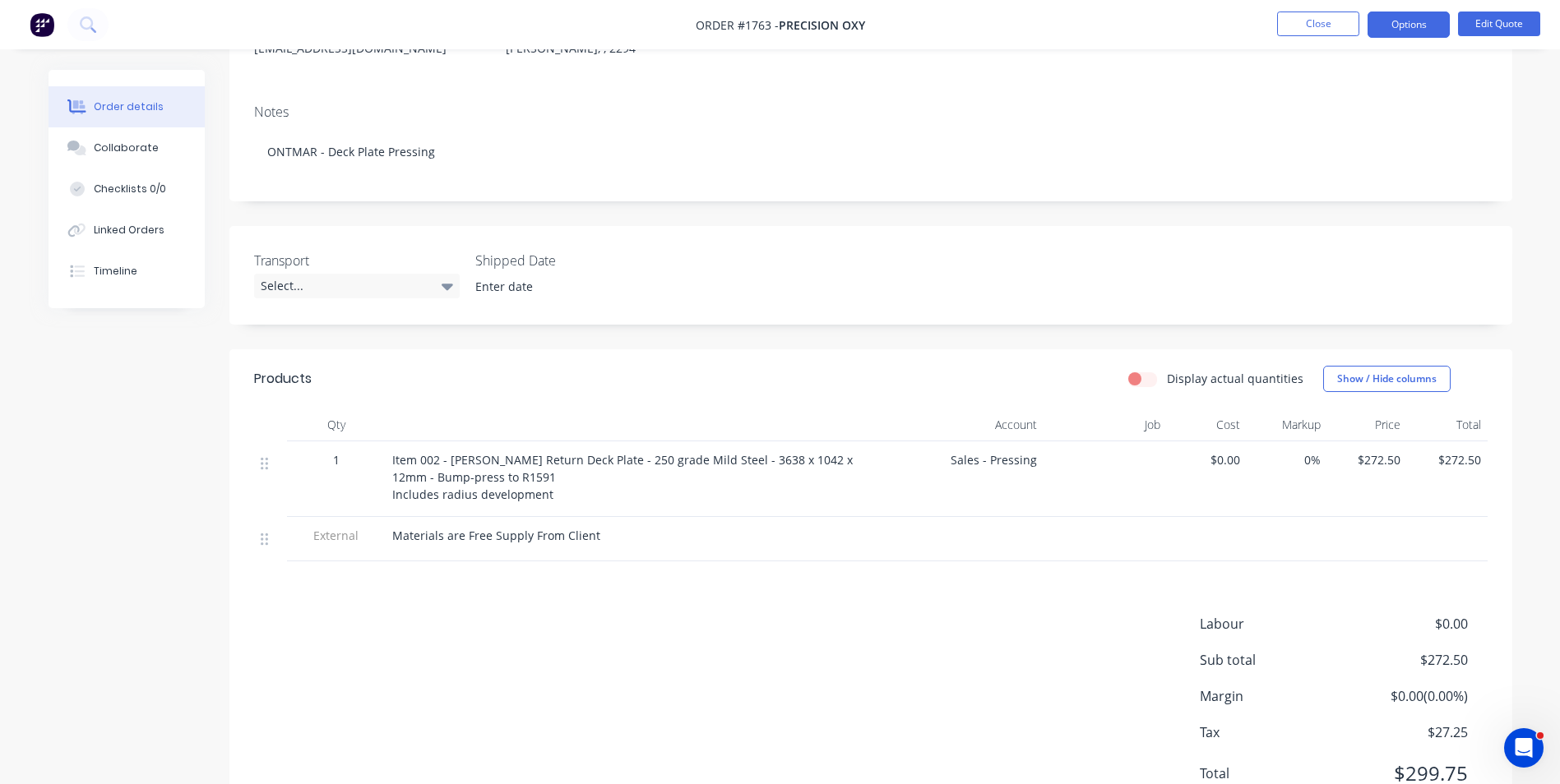
scroll to position [246, 0]
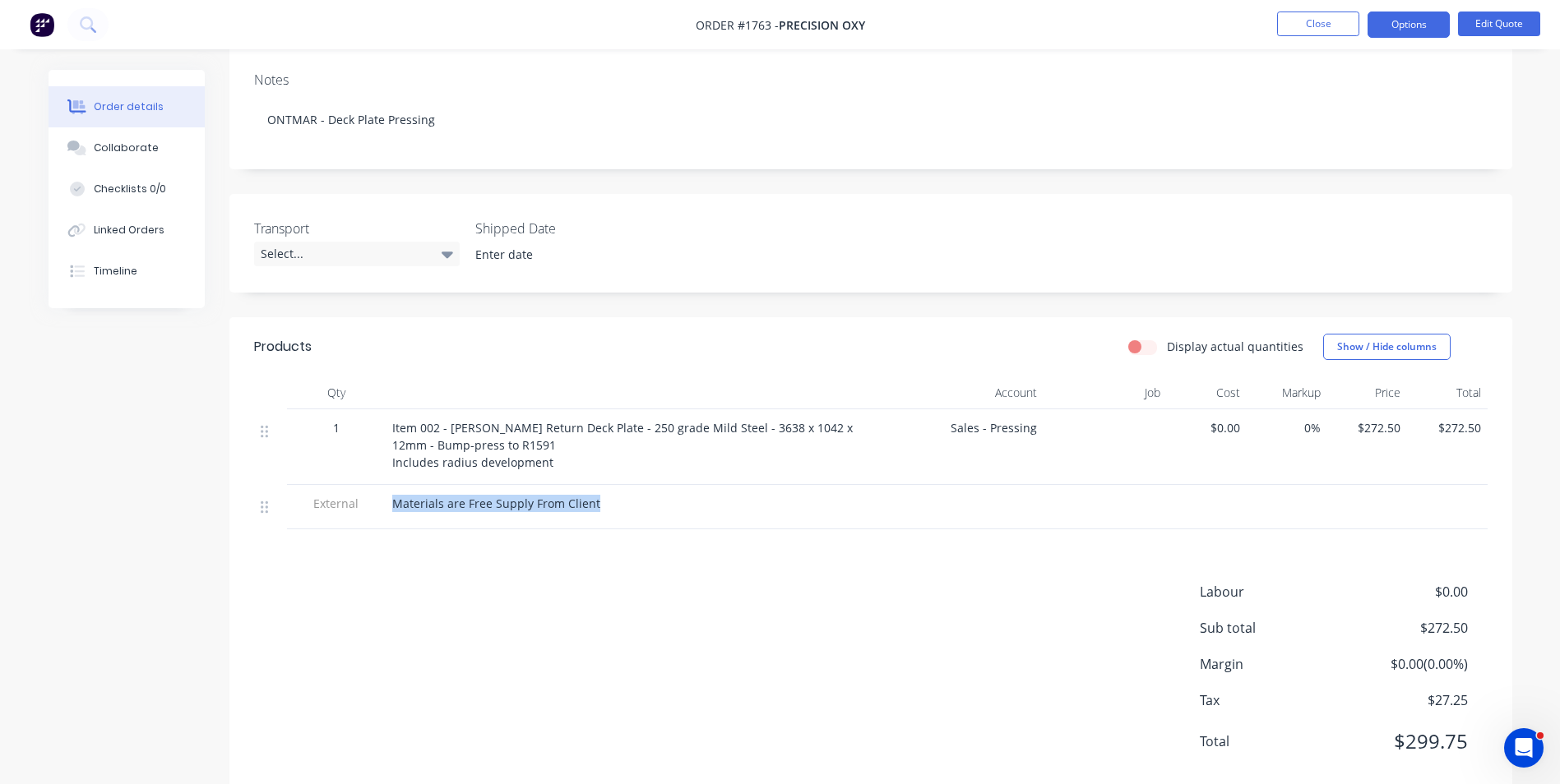
drag, startPoint x: 595, startPoint y: 506, endPoint x: 394, endPoint y: 507, distance: 201.0
click at [394, 507] on div "Materials are Free Supply From Client" at bounding box center [632, 504] width 481 height 17
drag, startPoint x: 394, startPoint y: 507, endPoint x: 403, endPoint y: 505, distance: 9.2
copy span "Materials are Free Supply From Client"
click at [1301, 15] on button "Close" at bounding box center [1318, 23] width 82 height 25
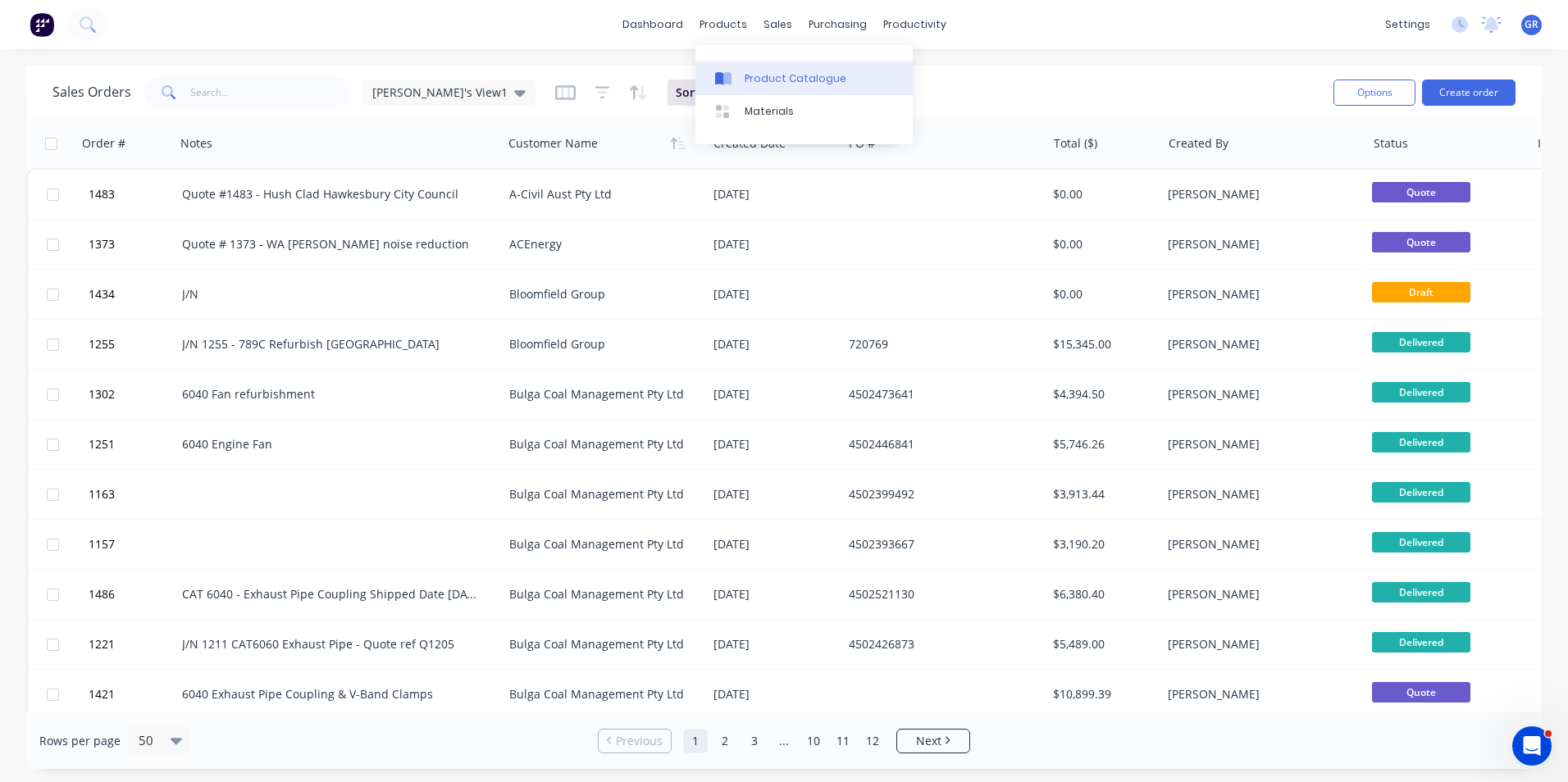
click at [781, 80] on div "Product Catalogue" at bounding box center [795, 78] width 102 height 15
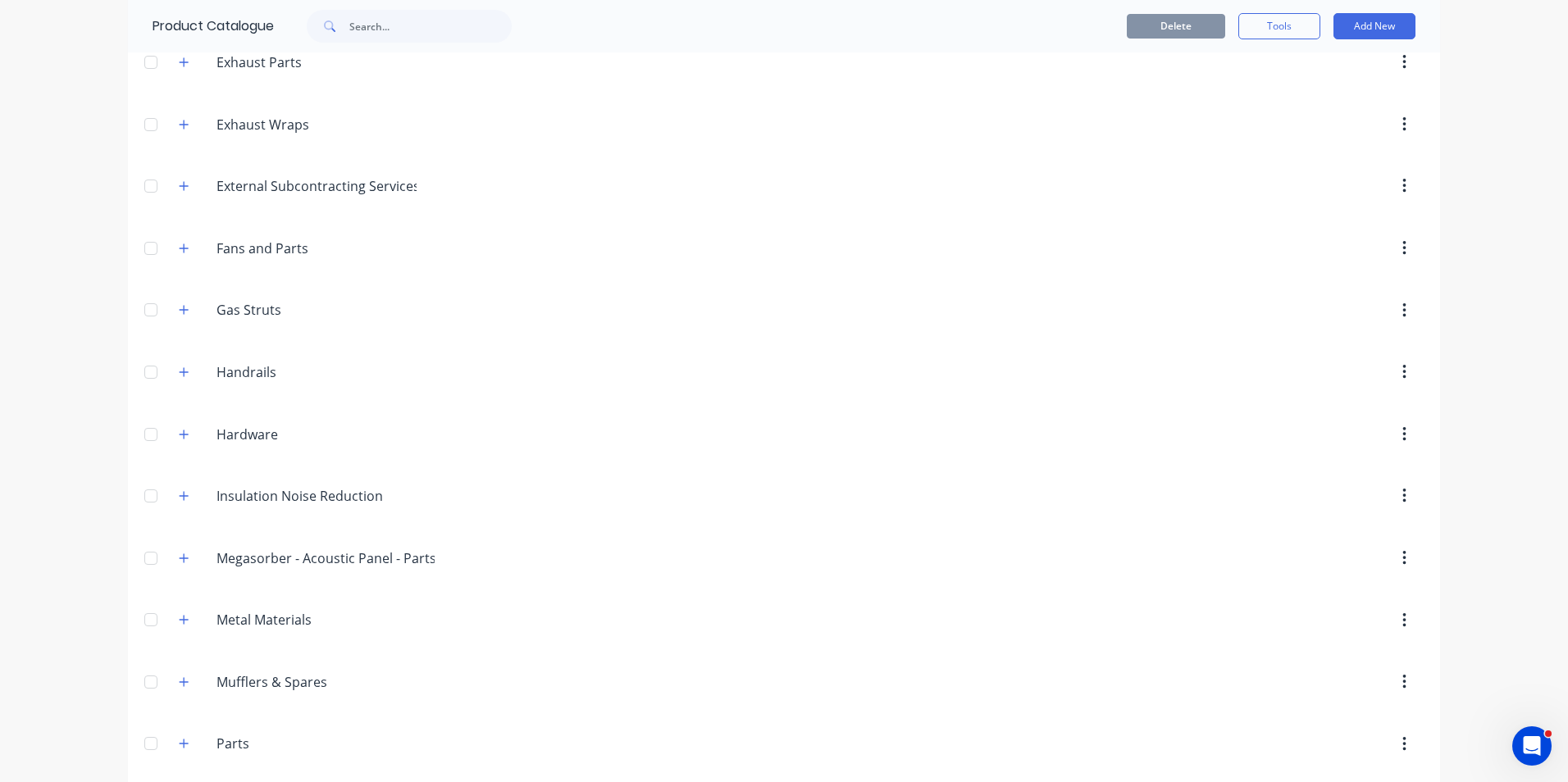
scroll to position [656, 0]
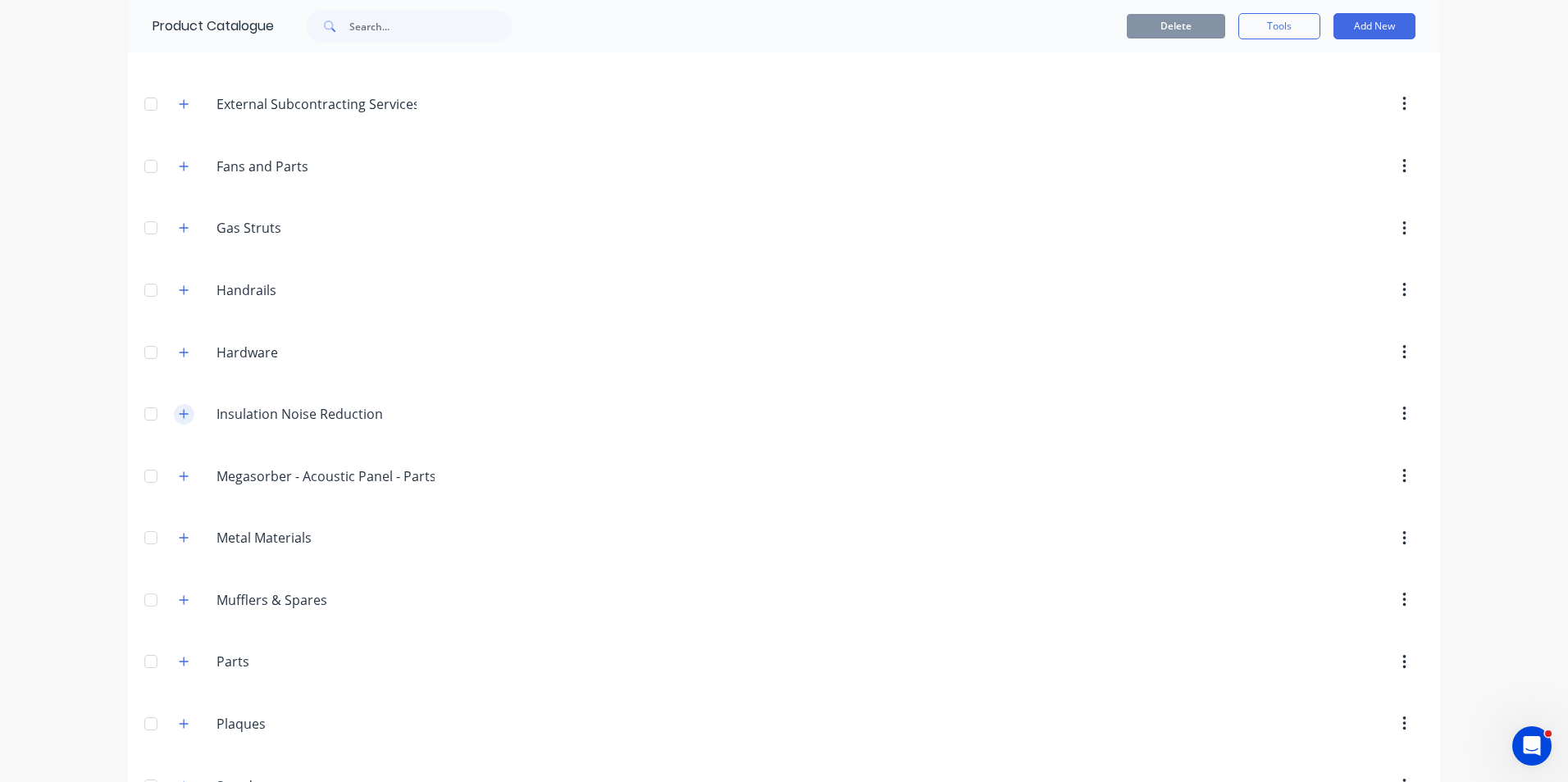
click at [180, 414] on icon "button" at bounding box center [184, 413] width 9 height 9
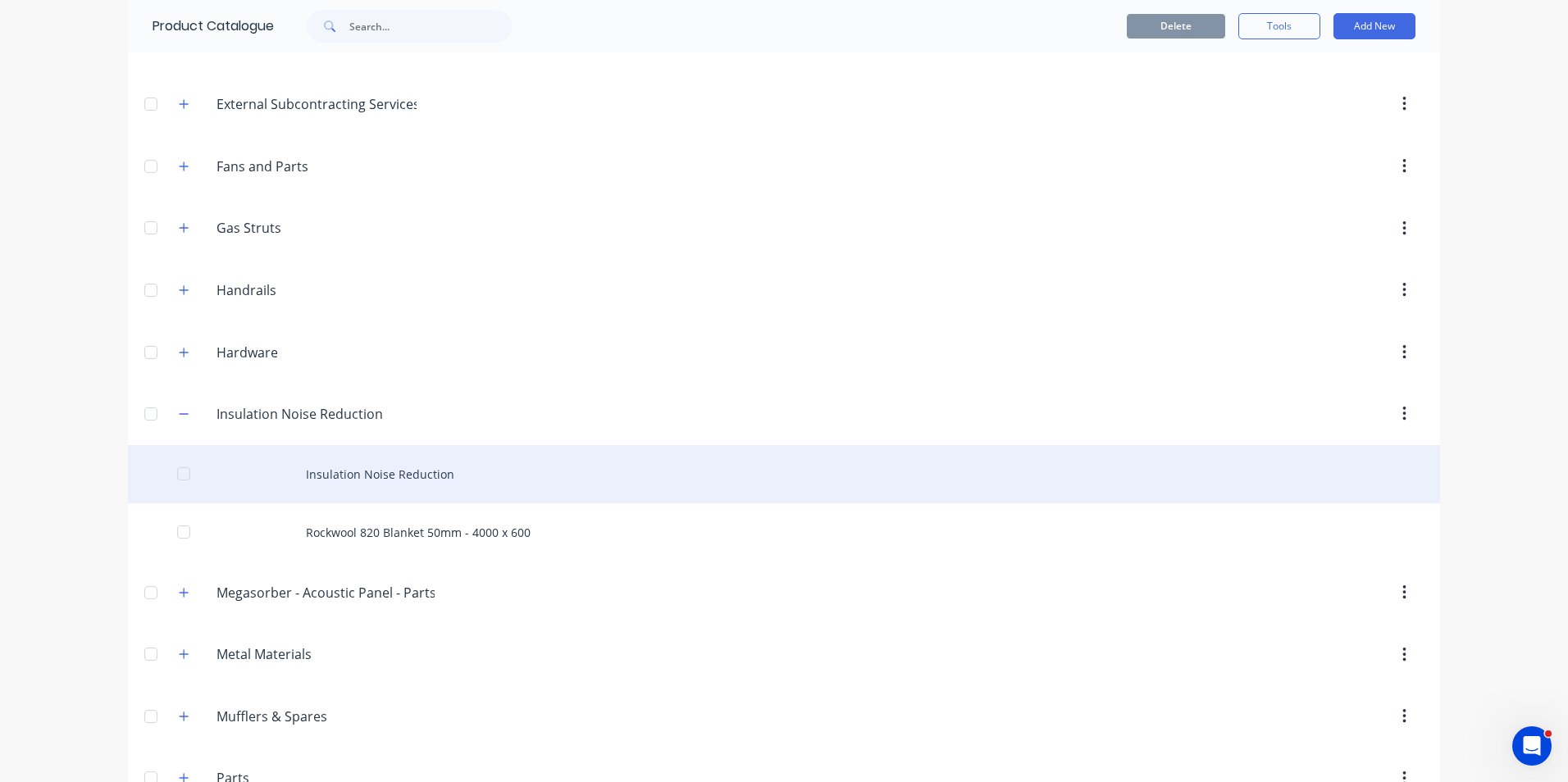
click at [382, 472] on div "Insulation Noise Reduction" at bounding box center [783, 474] width 1312 height 58
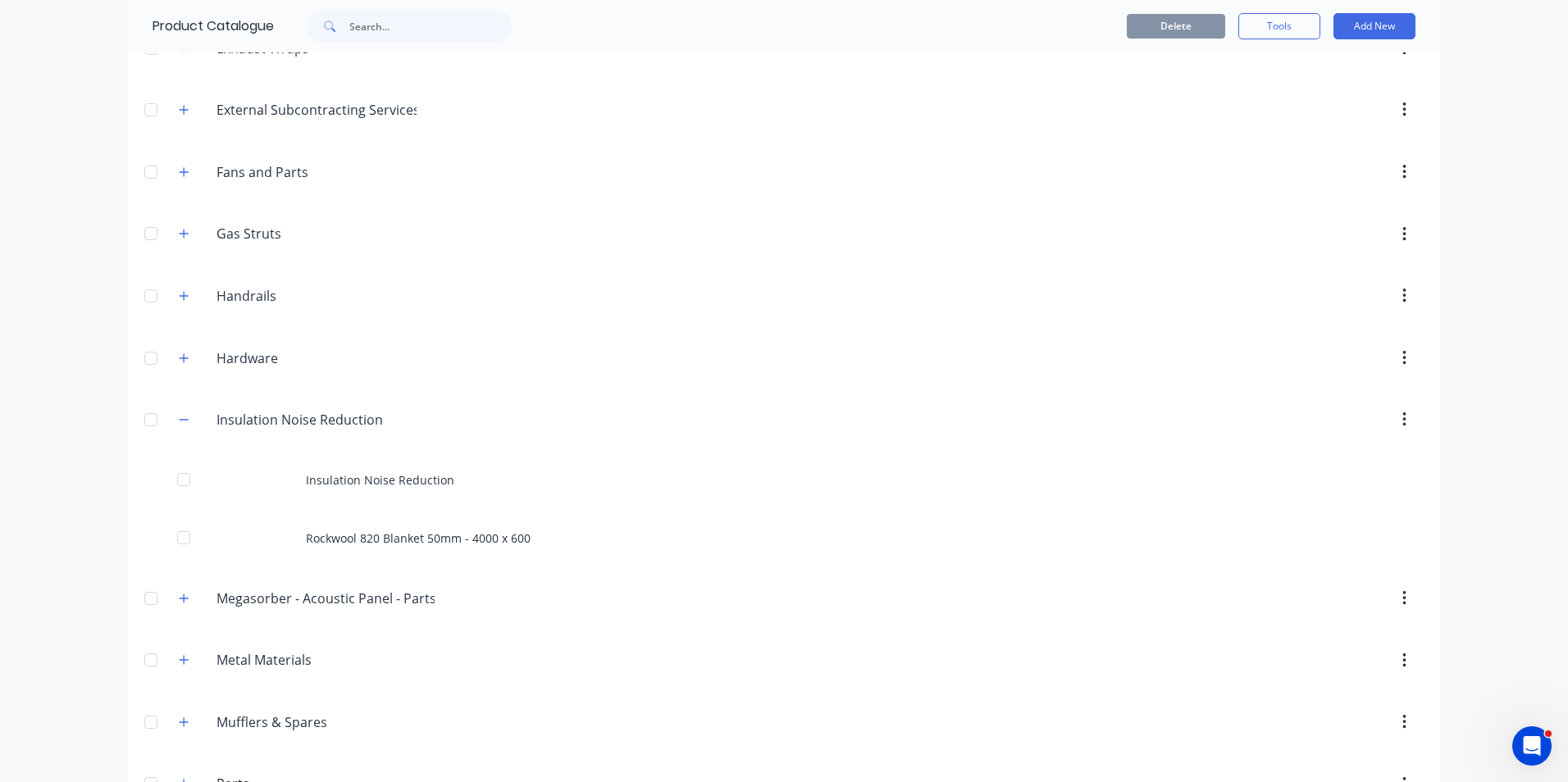
scroll to position [656, 0]
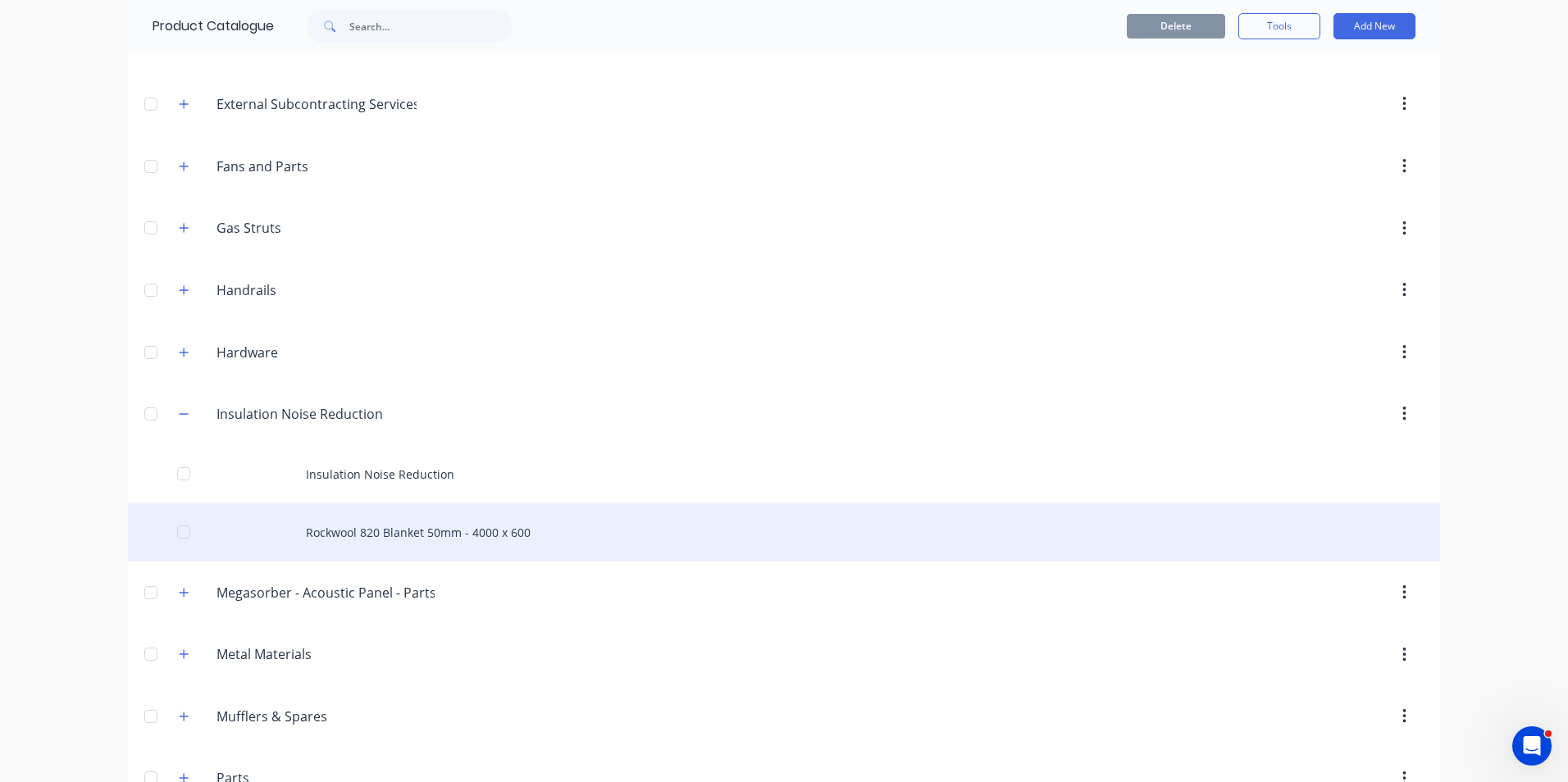
click at [425, 535] on div "Rockwool 820 Blanket 50mm - 4000 x 600" at bounding box center [783, 532] width 1312 height 58
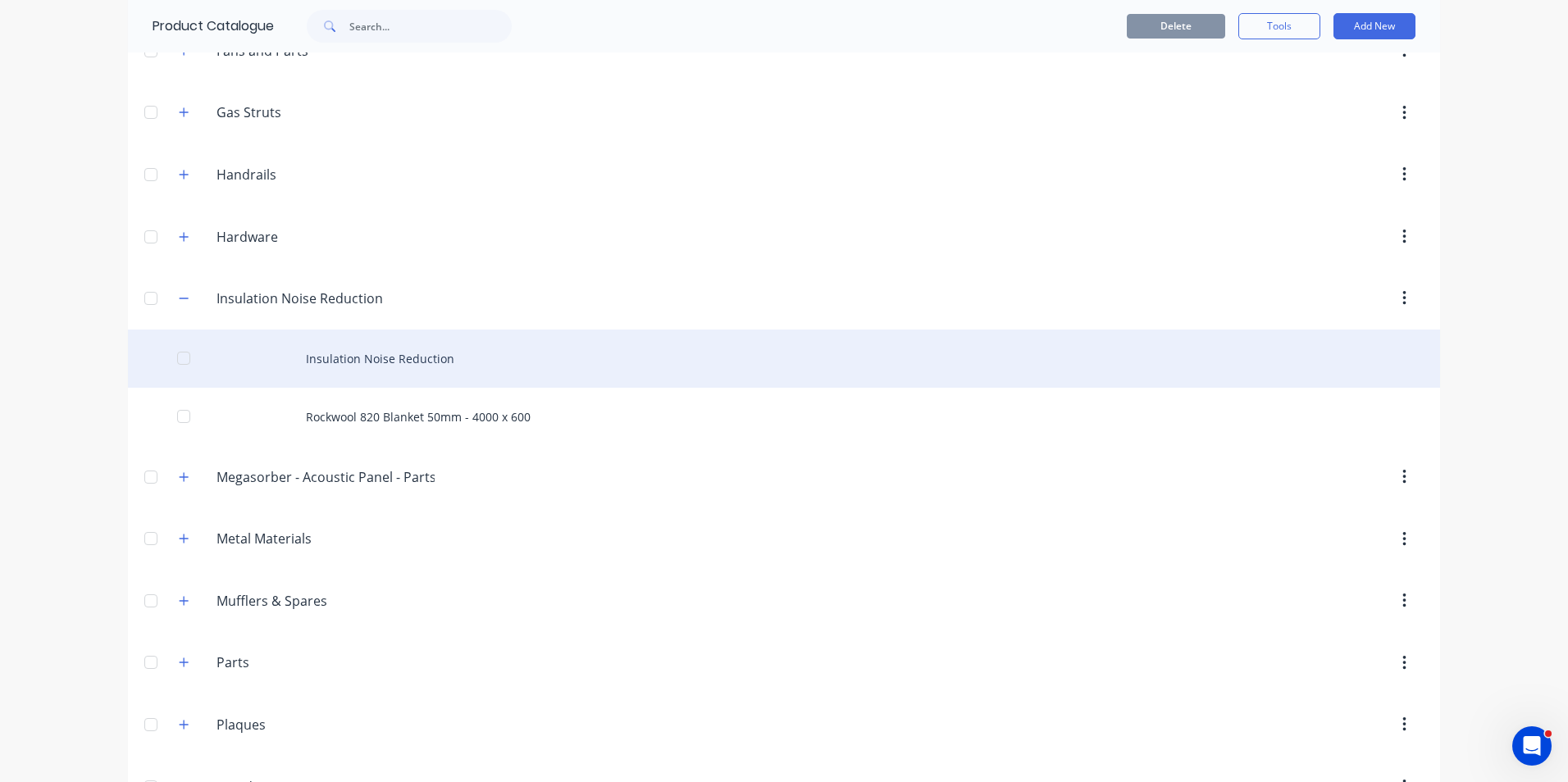
scroll to position [823, 0]
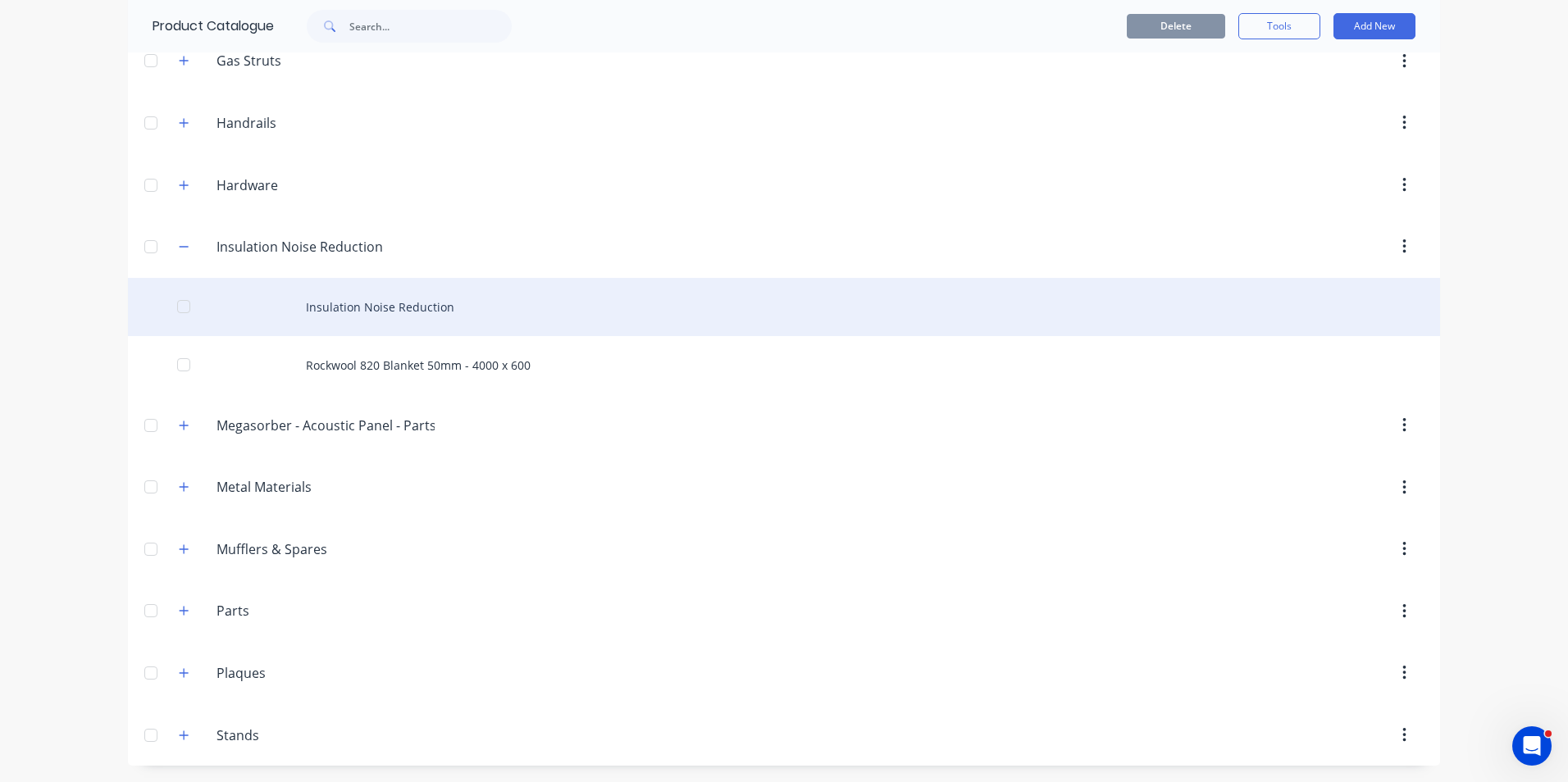
click at [331, 305] on div "Insulation Noise Reduction" at bounding box center [783, 307] width 1312 height 58
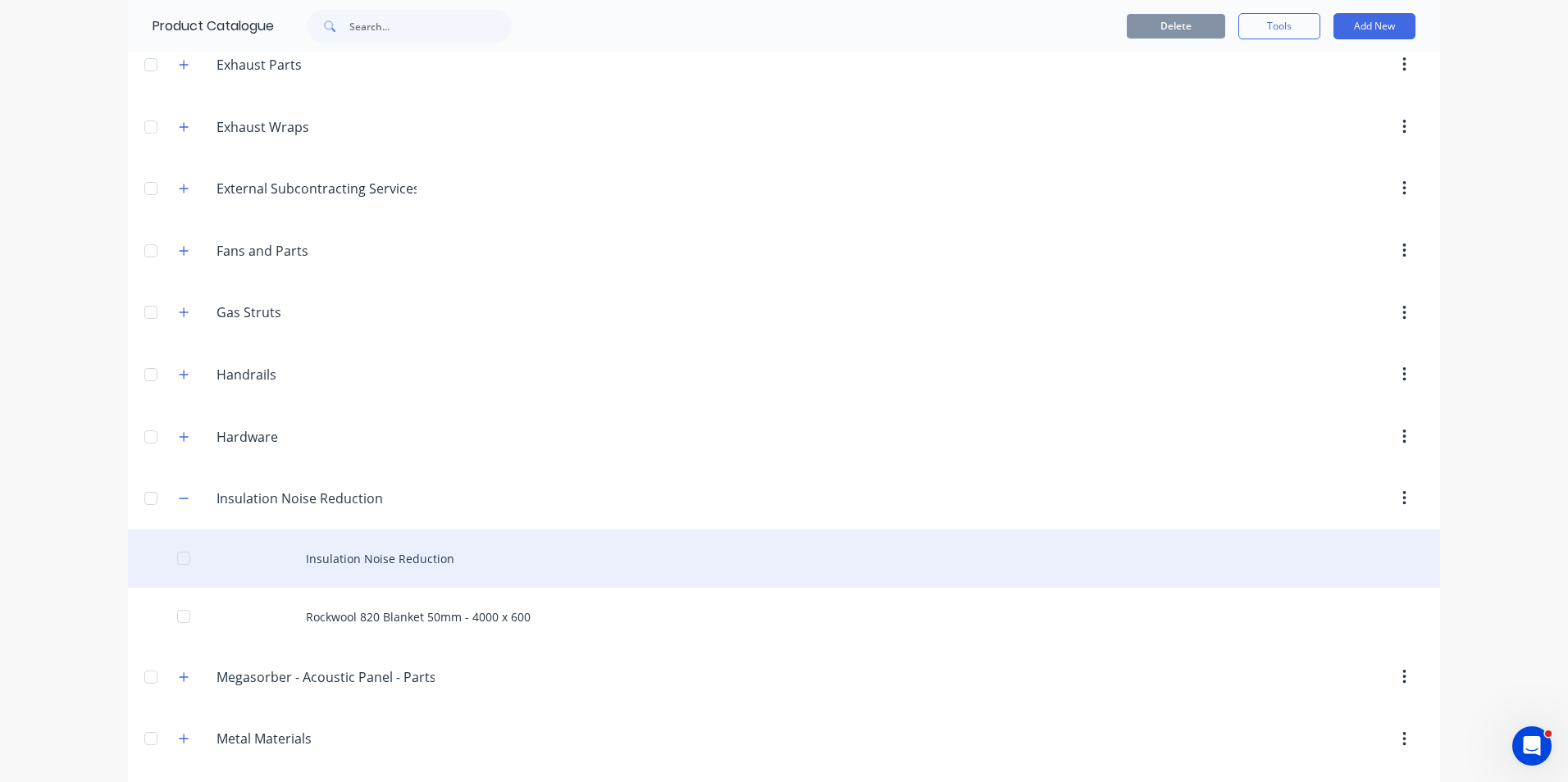
scroll to position [574, 0]
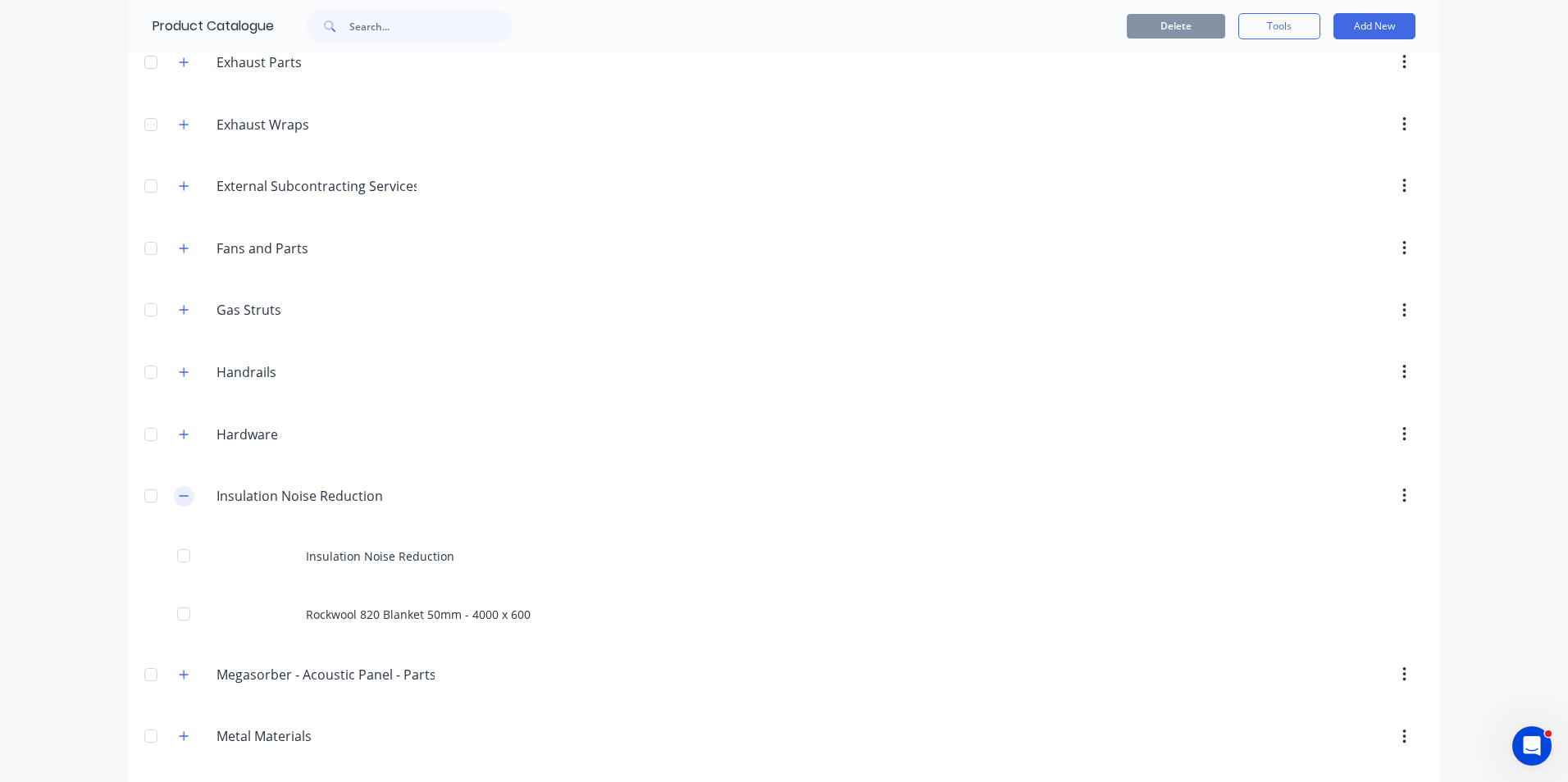
click at [183, 496] on icon "button" at bounding box center [183, 495] width 9 height 11
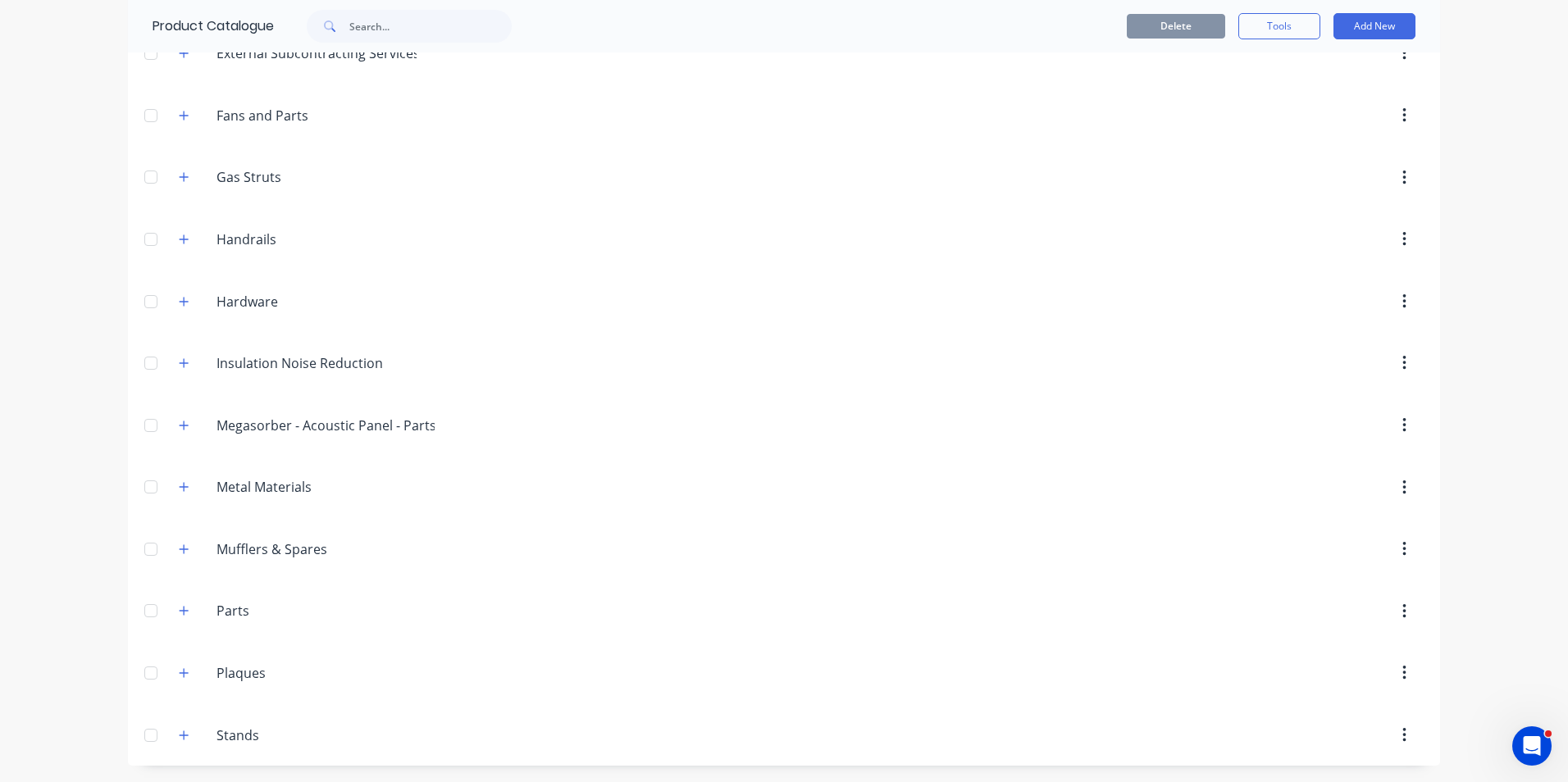
scroll to position [625, 0]
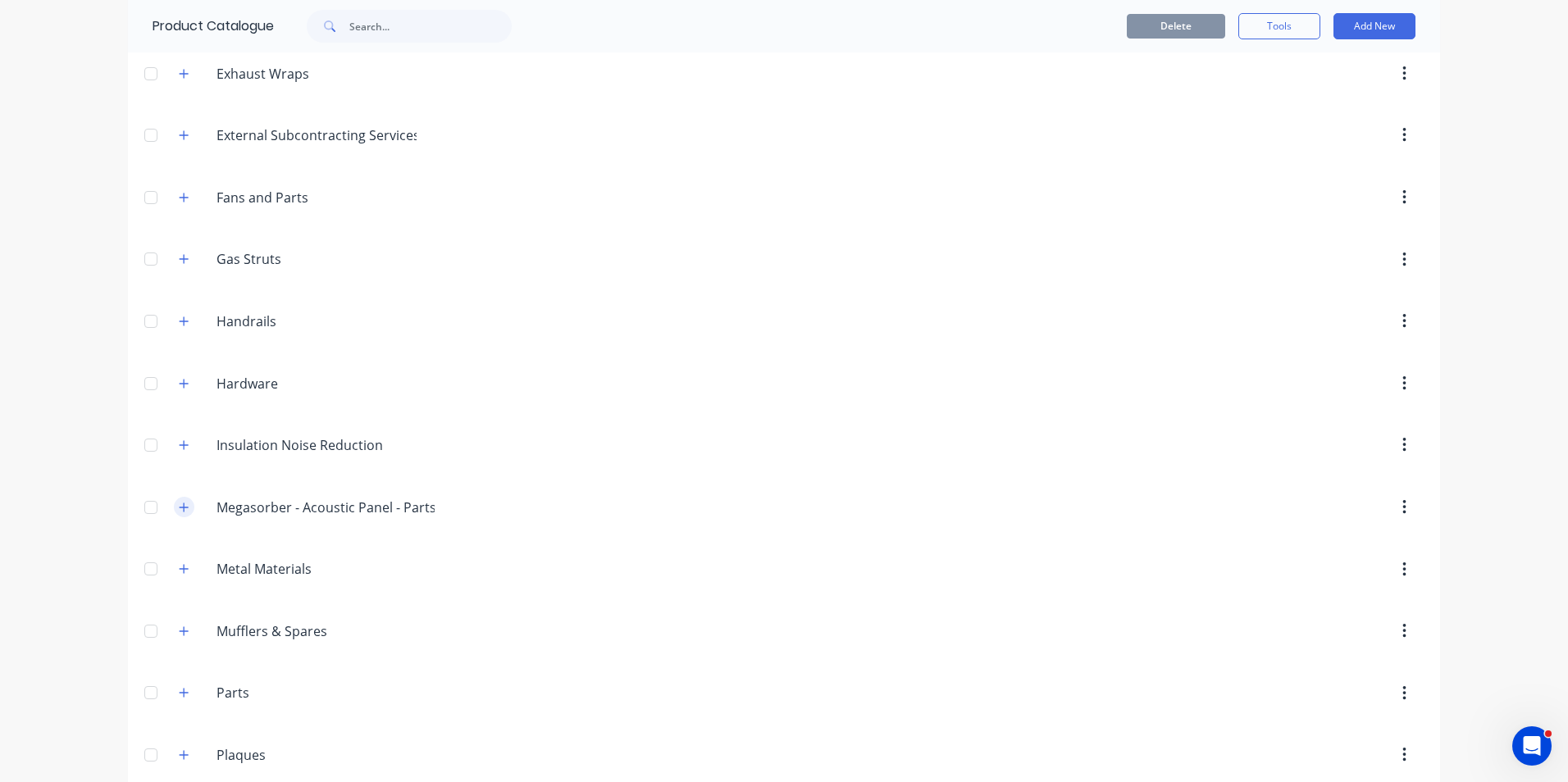
click at [181, 506] on icon "button" at bounding box center [183, 507] width 9 height 11
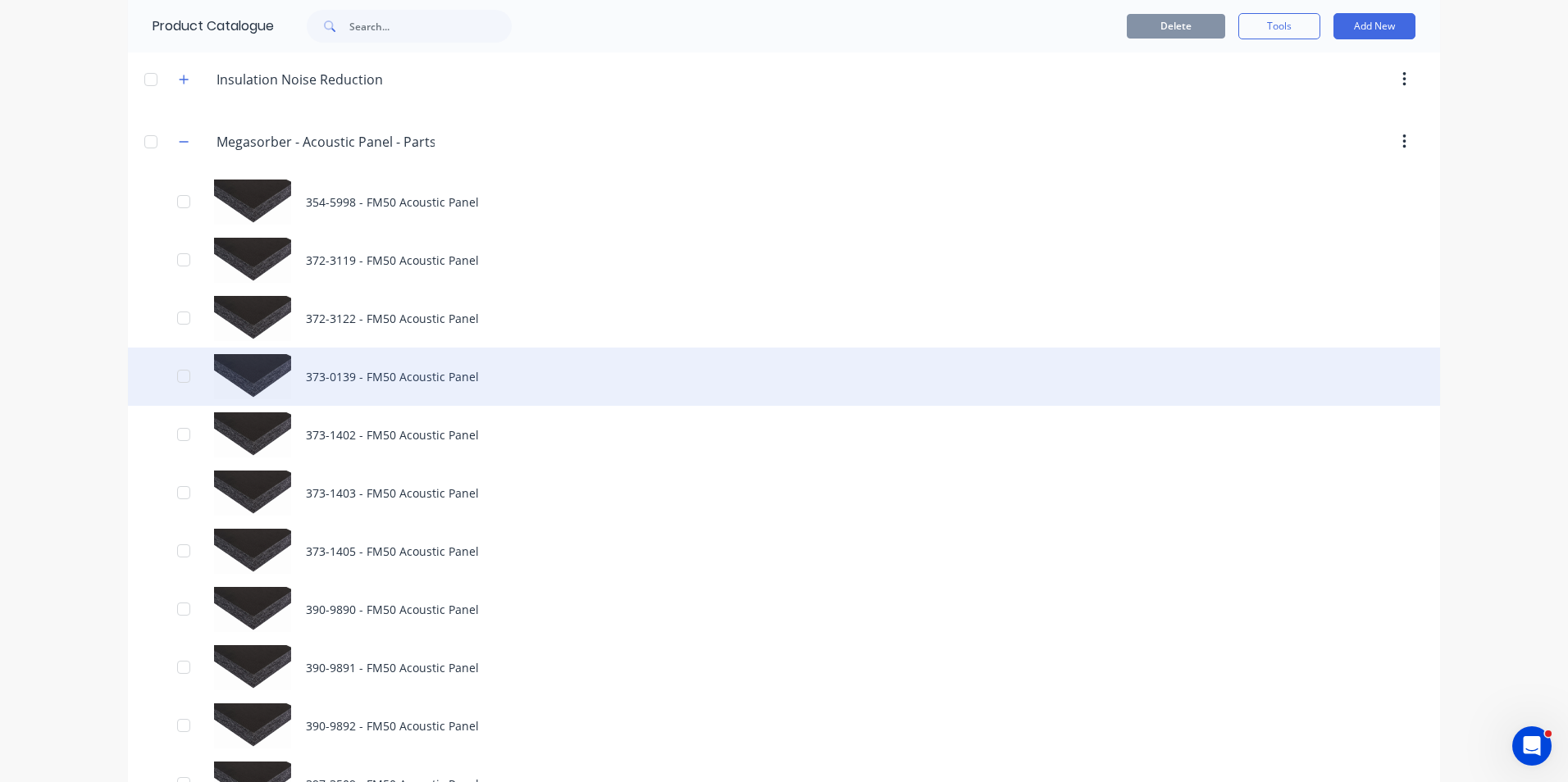
scroll to position [1034, 0]
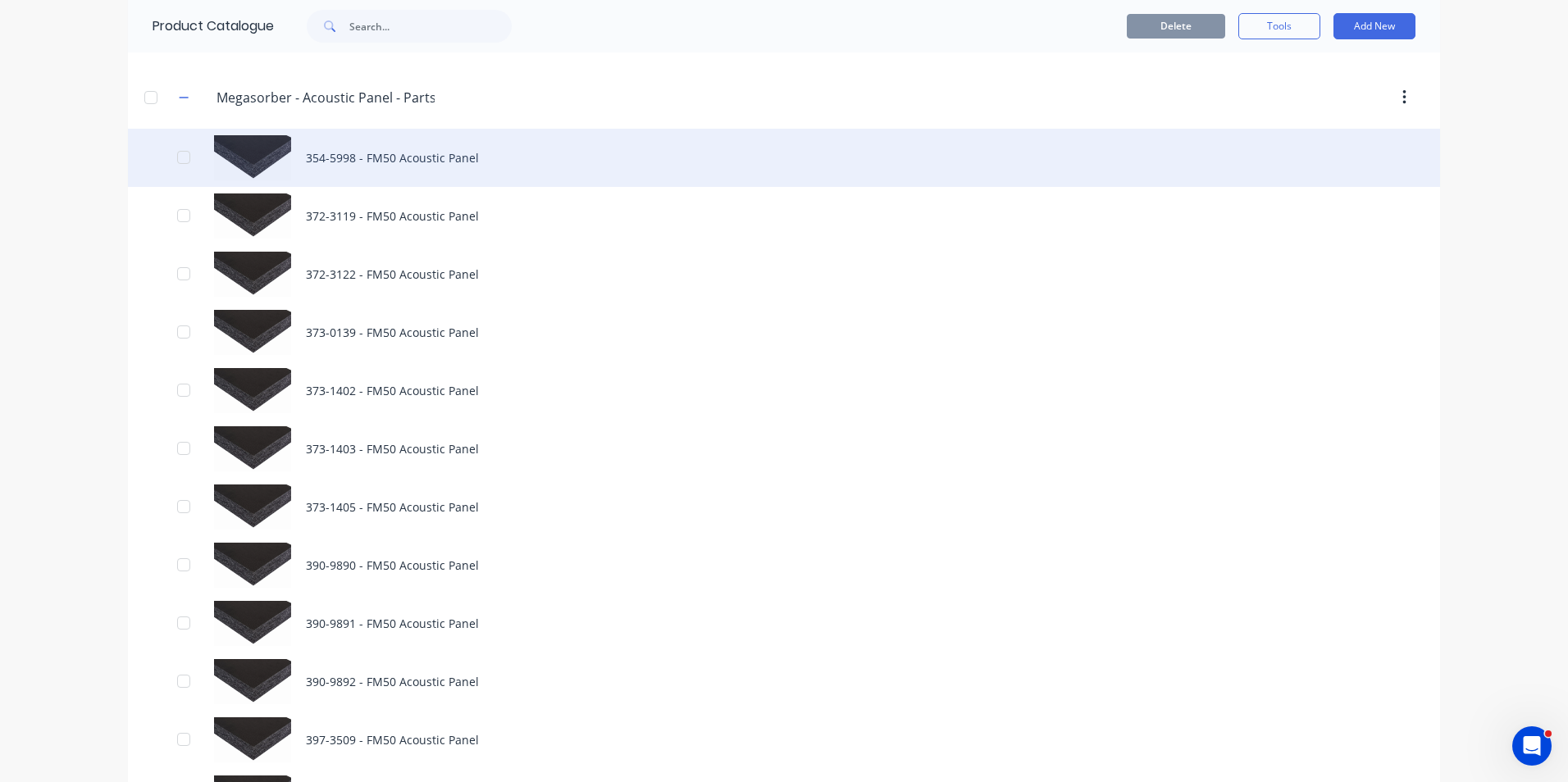
click at [334, 158] on div "354-5998 - FM50 Acoustic Panel" at bounding box center [783, 157] width 1312 height 58
type textarea "x"
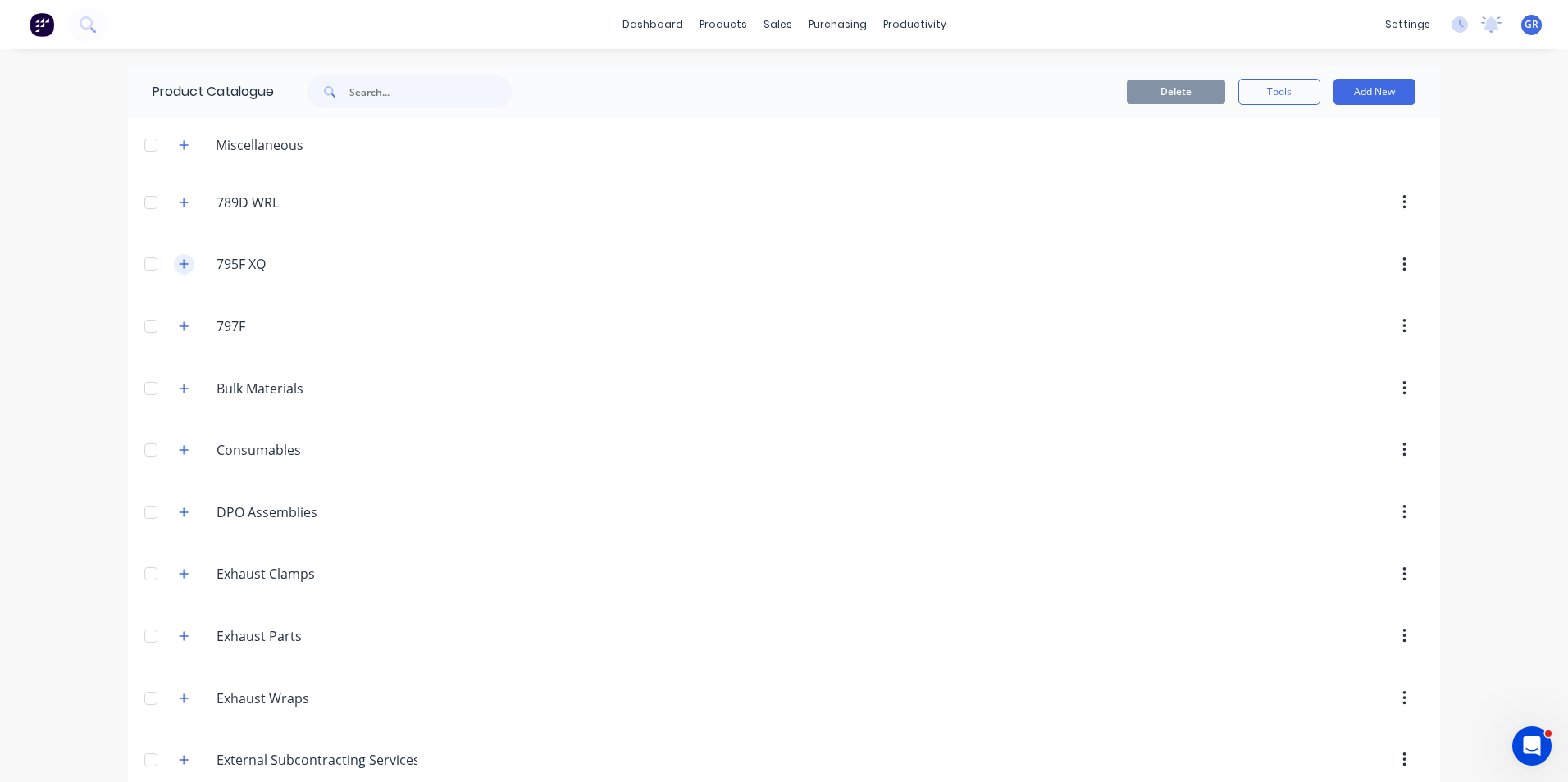
click at [179, 260] on icon "button" at bounding box center [183, 264] width 9 height 11
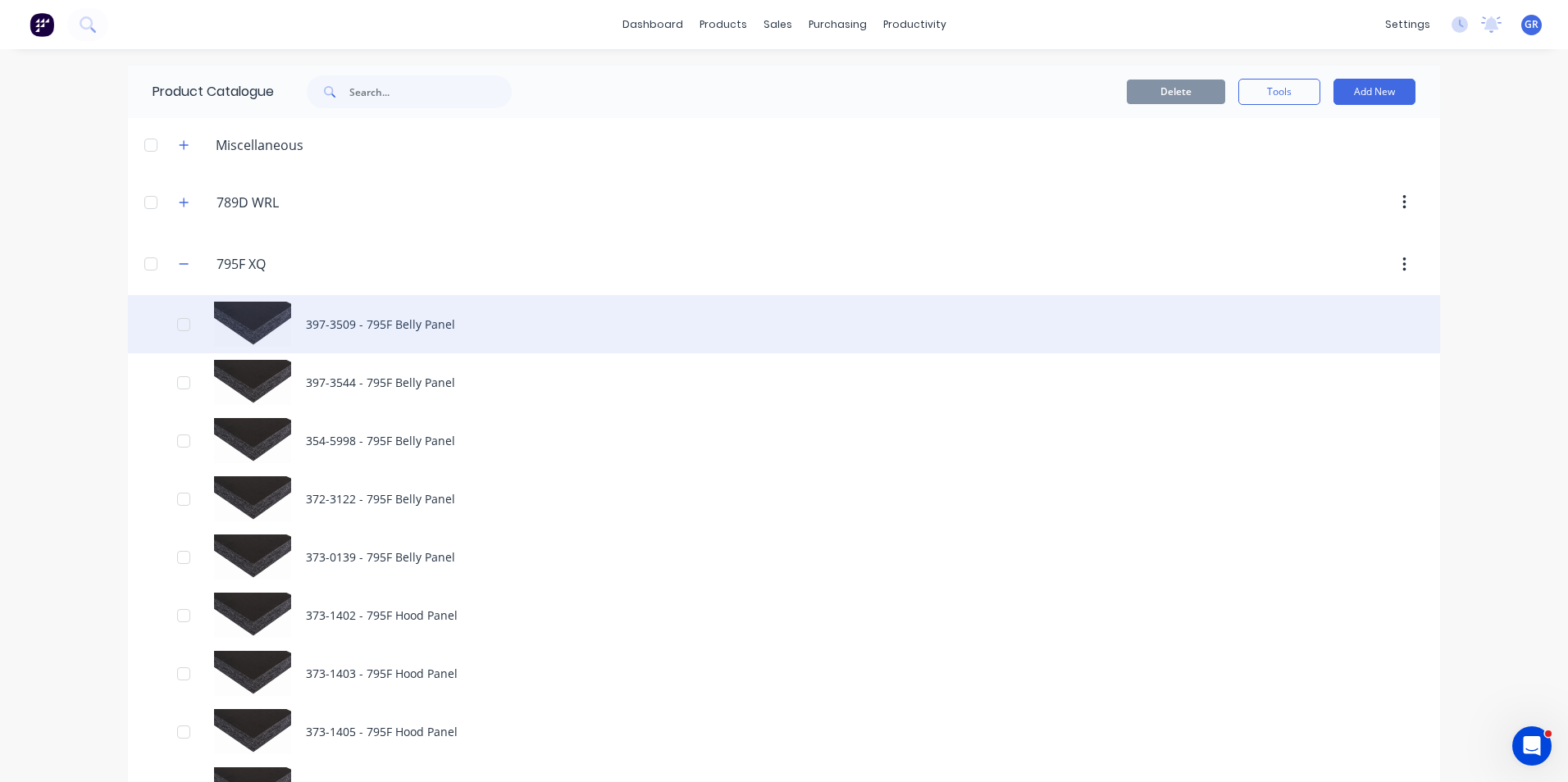
click at [351, 323] on div "397-3509 - 795F Belly Panel" at bounding box center [783, 324] width 1312 height 58
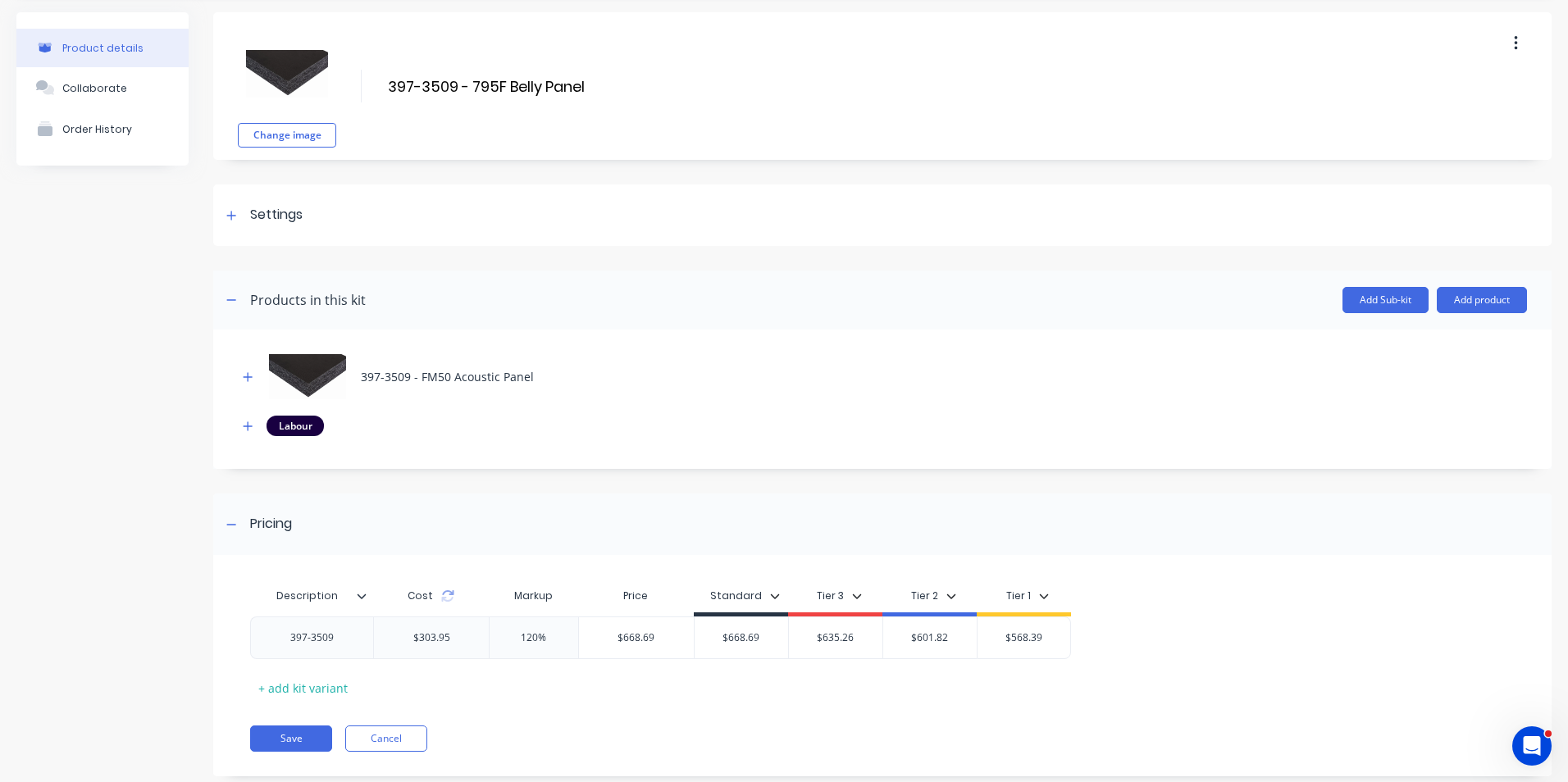
scroll to position [88, 0]
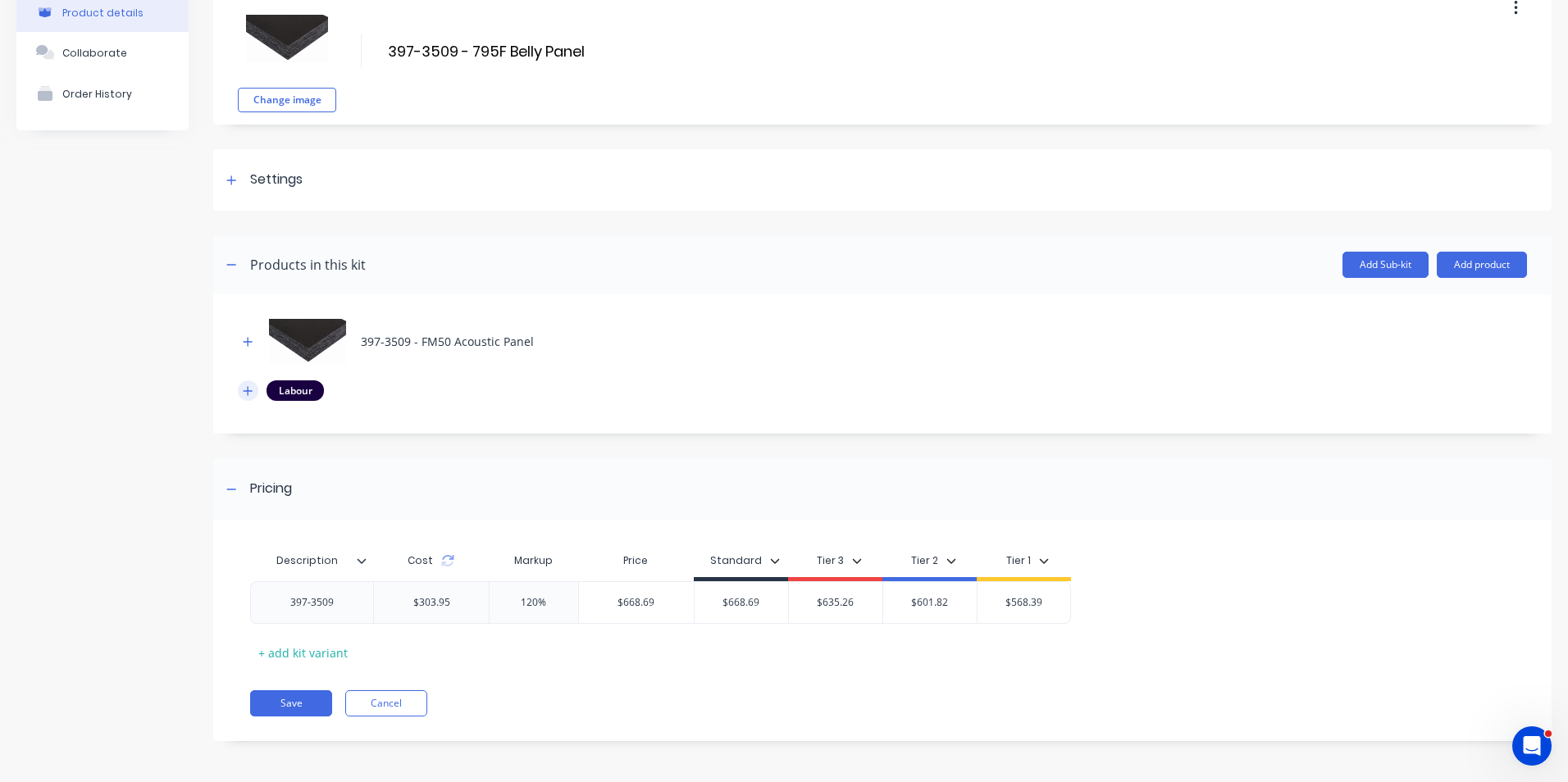
click at [246, 395] on icon "button" at bounding box center [247, 390] width 9 height 11
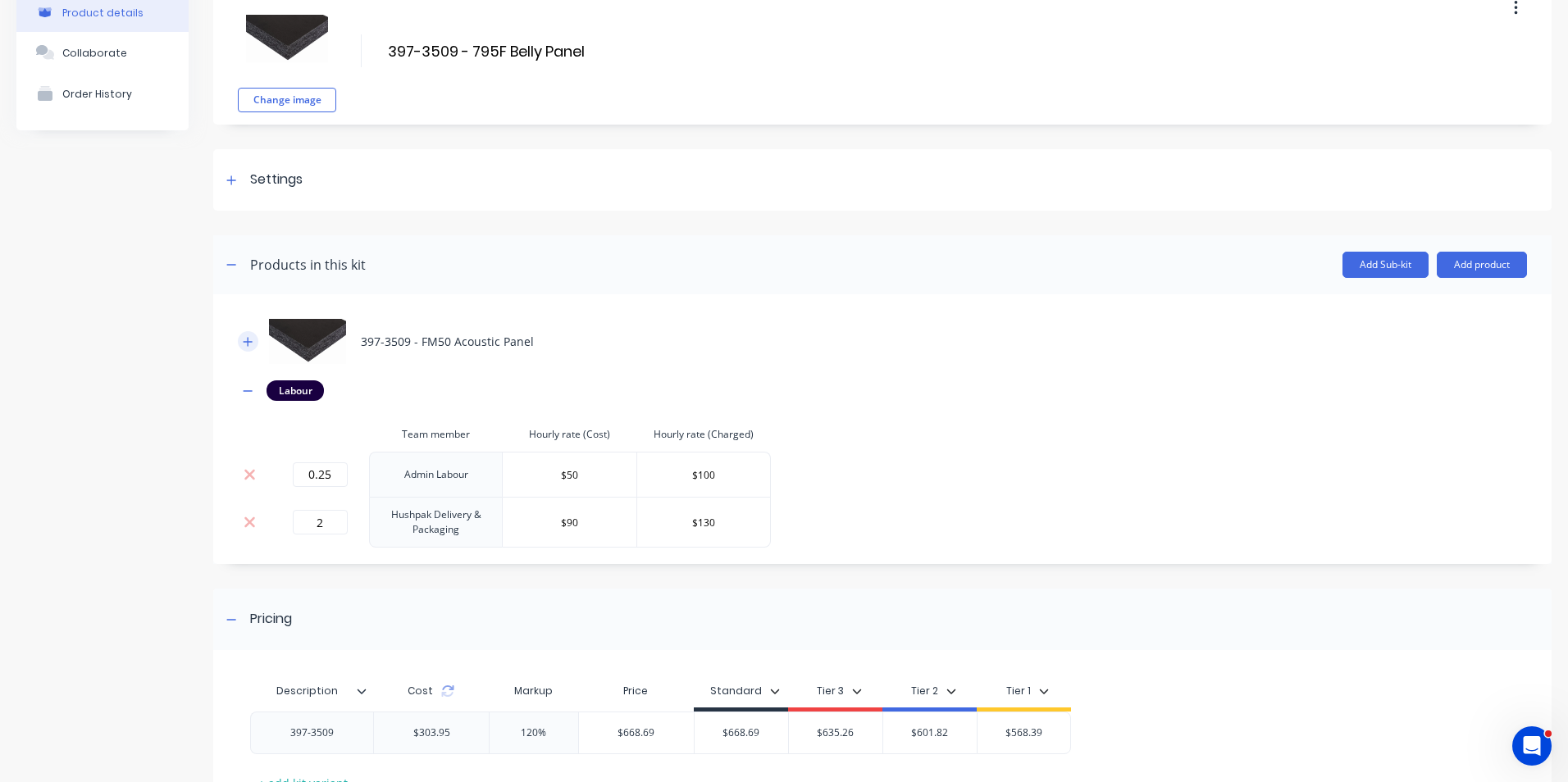
click at [249, 344] on icon "button" at bounding box center [247, 341] width 9 height 11
